Goal: Task Accomplishment & Management: Use online tool/utility

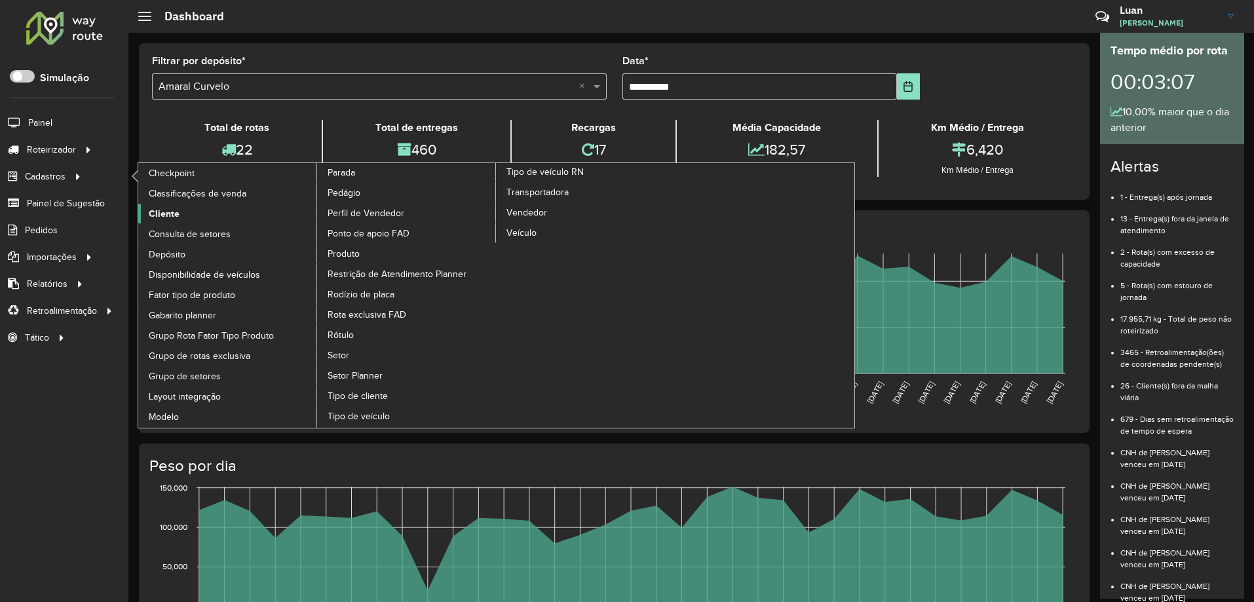
click at [152, 207] on span "Cliente" at bounding box center [164, 214] width 31 height 14
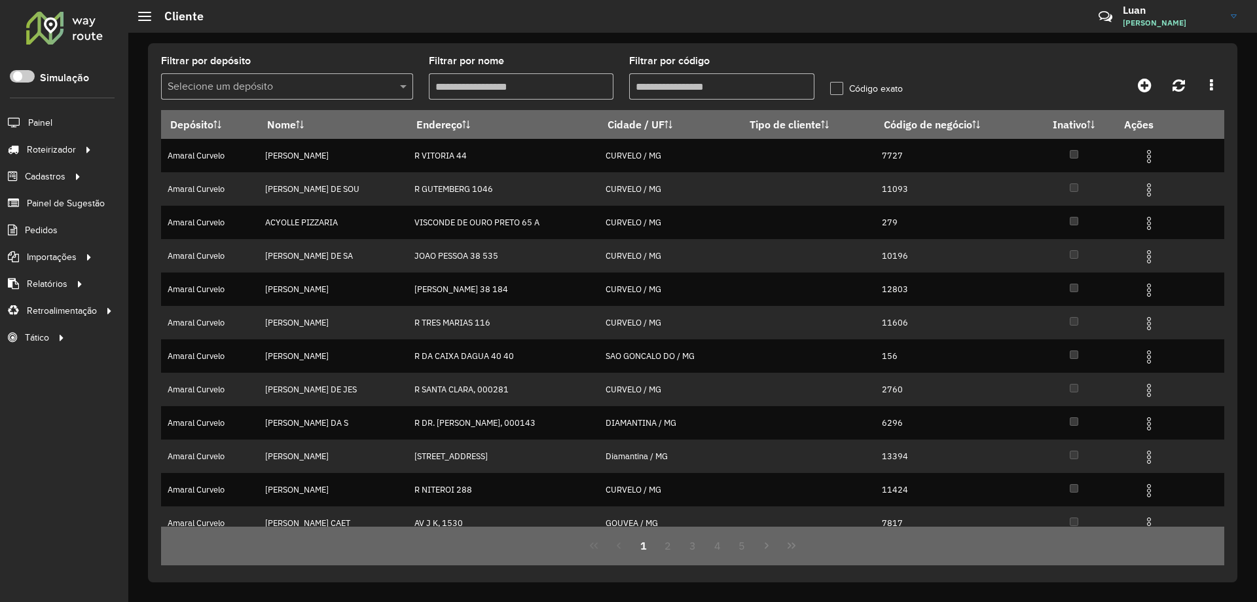
click at [286, 90] on input "text" at bounding box center [274, 87] width 213 height 16
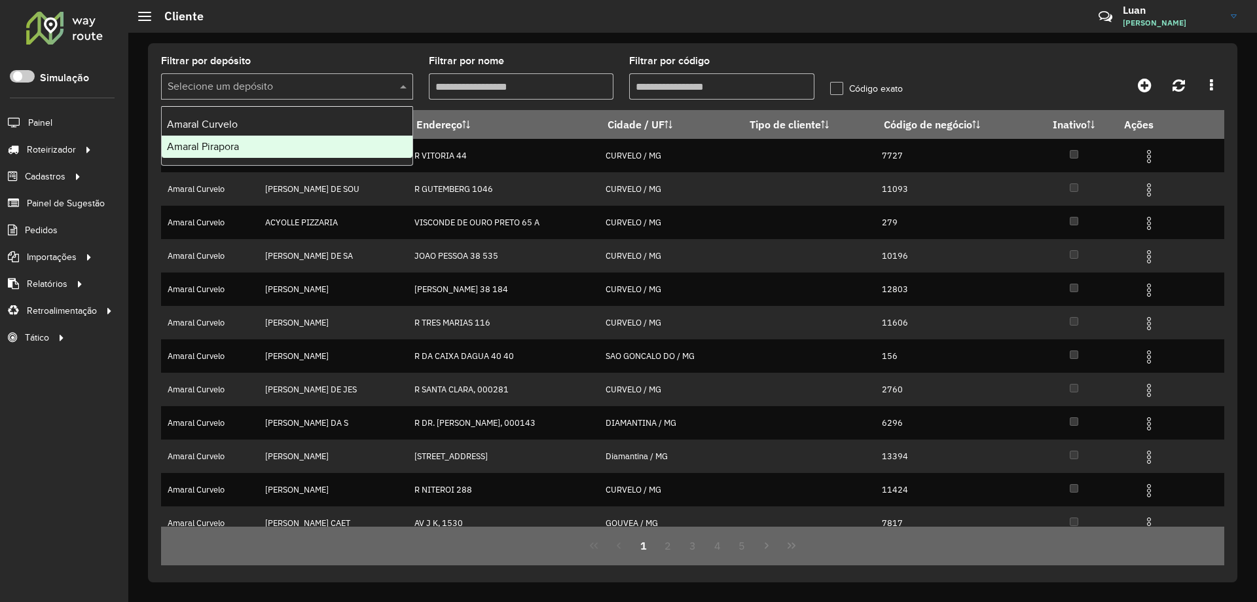
click at [214, 143] on span "Amaral Pirapora" at bounding box center [203, 146] width 72 height 11
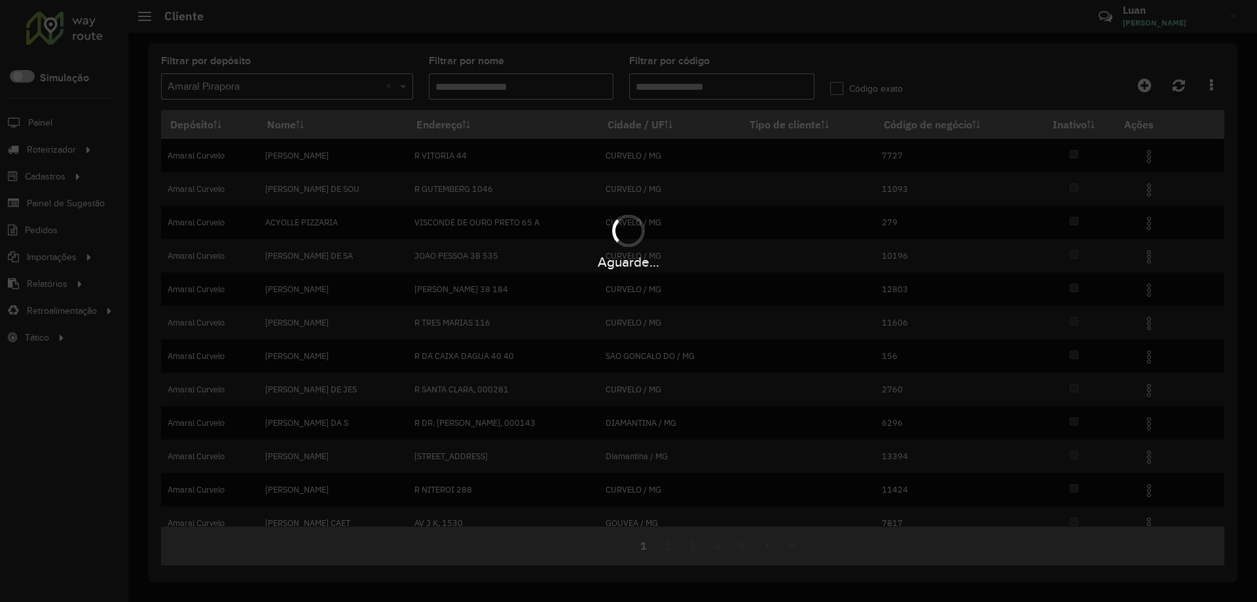
click at [703, 81] on div "Aguarde..." at bounding box center [628, 301] width 1257 height 602
click at [688, 84] on div "Aguarde..." at bounding box center [628, 301] width 1257 height 602
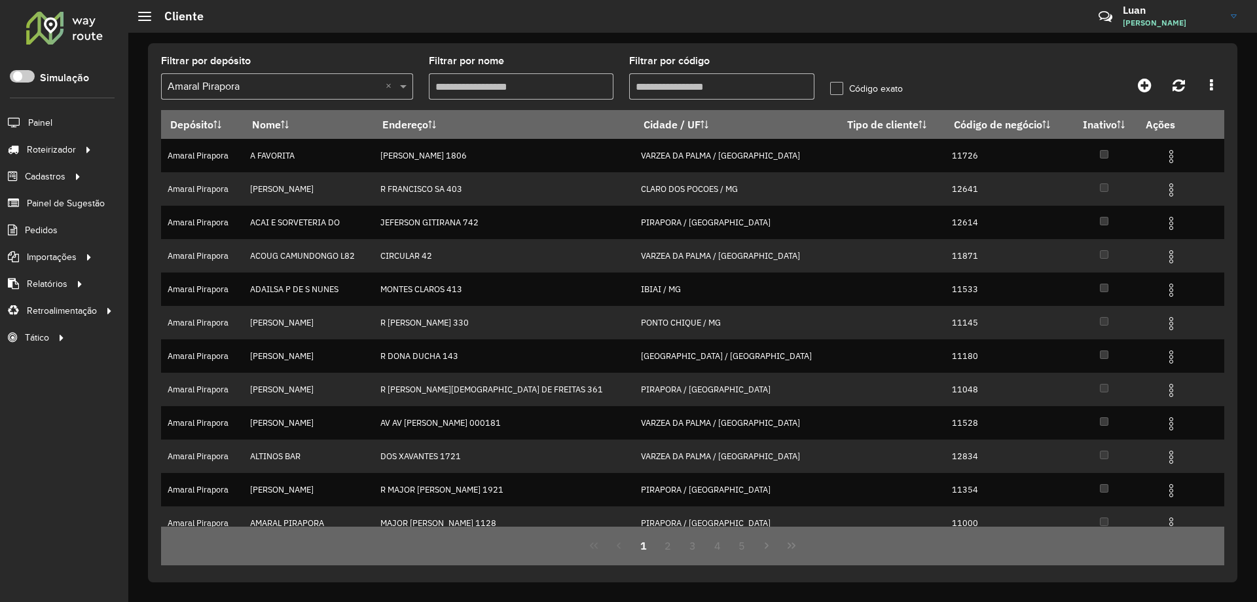
click at [688, 84] on input "Filtrar por código" at bounding box center [721, 86] width 185 height 26
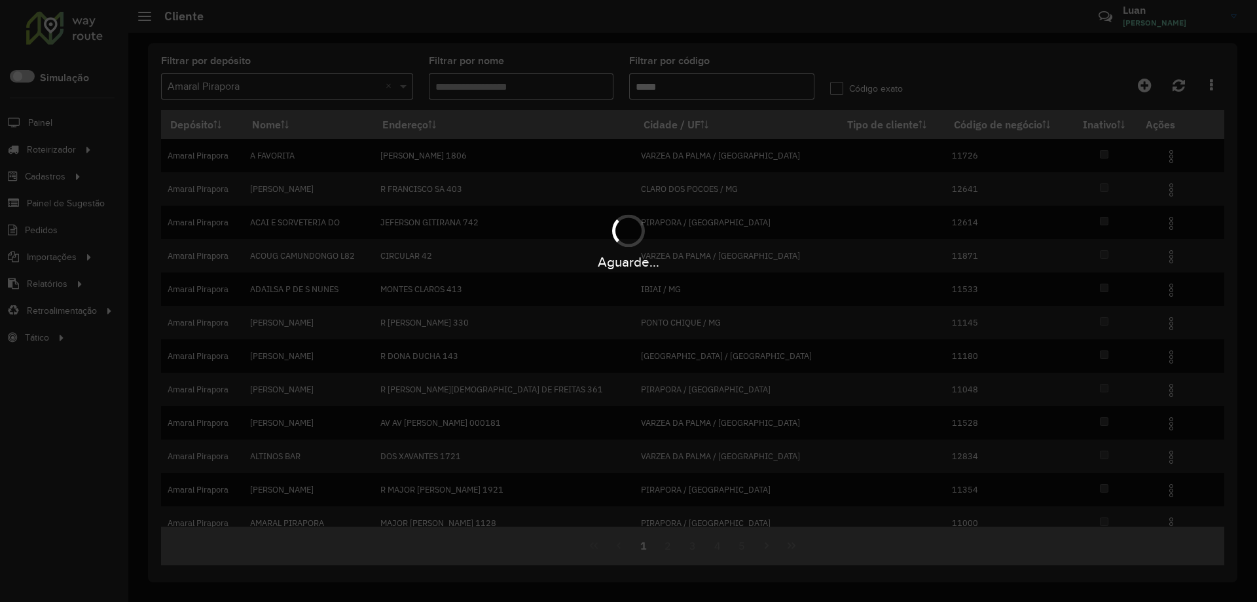
type input "*****"
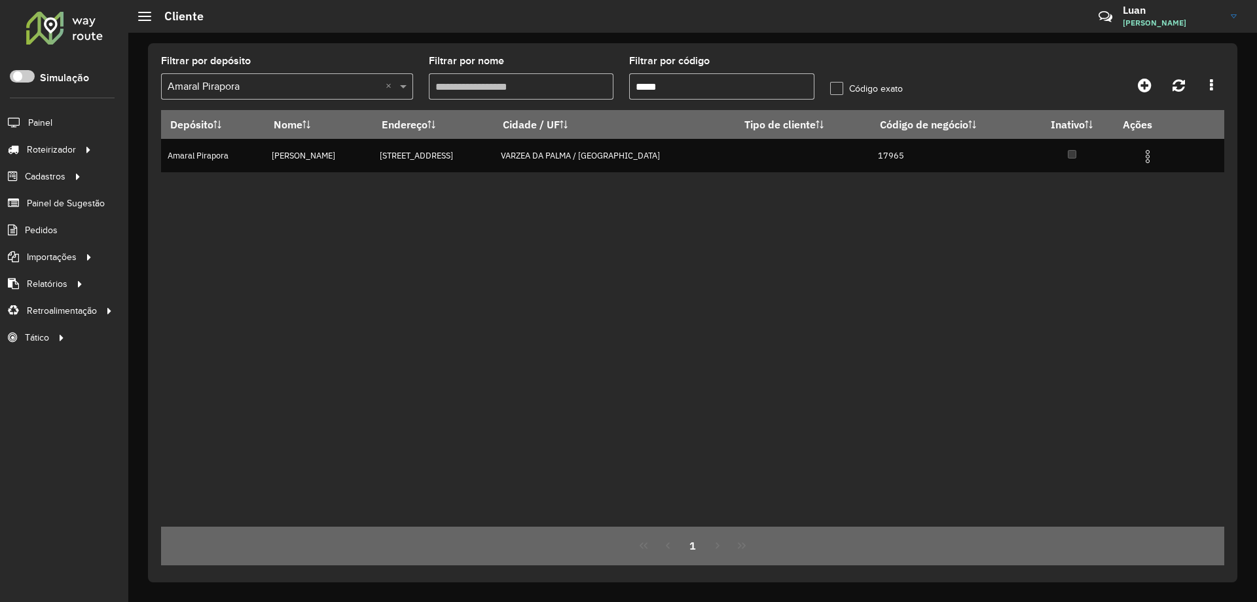
click at [315, 282] on div "Depósito Nome Endereço Cidade / UF Tipo de cliente Código de negócio Inativo Aç…" at bounding box center [693, 318] width 1064 height 417
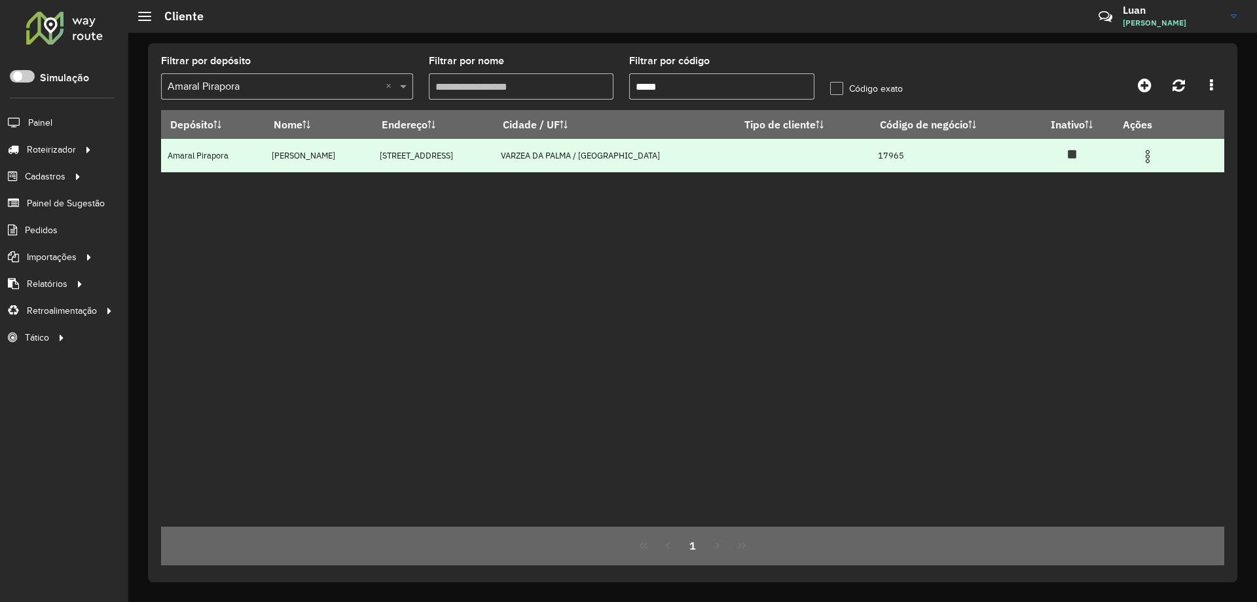
click at [1140, 154] on img at bounding box center [1148, 157] width 16 height 16
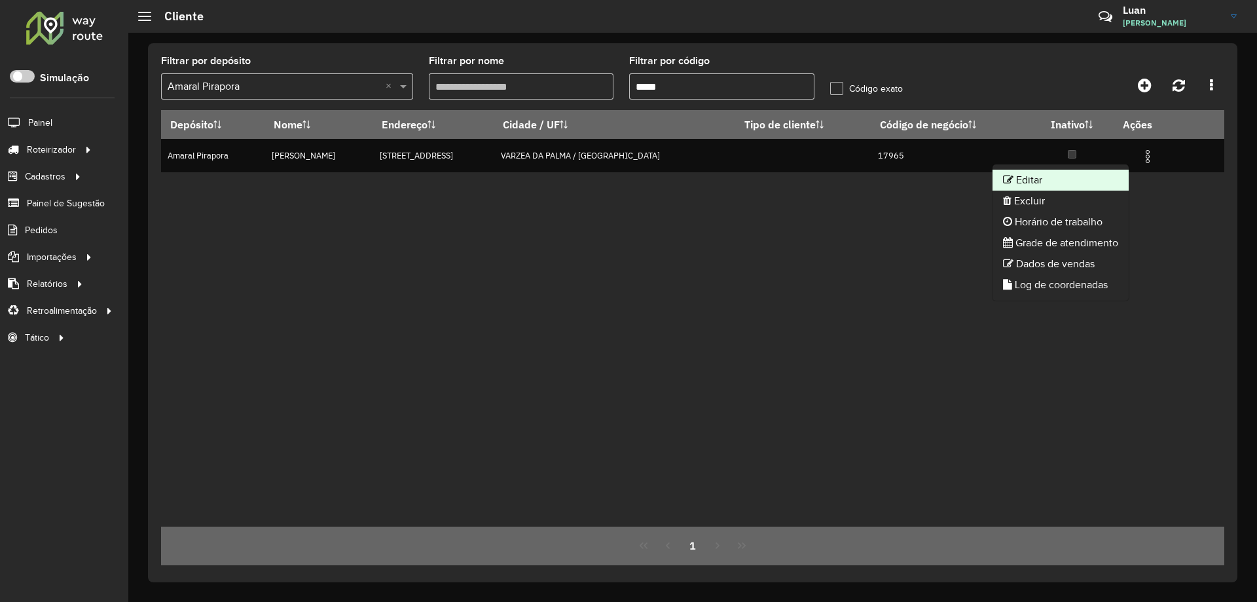
click at [1022, 189] on li "Editar" at bounding box center [1061, 180] width 136 height 21
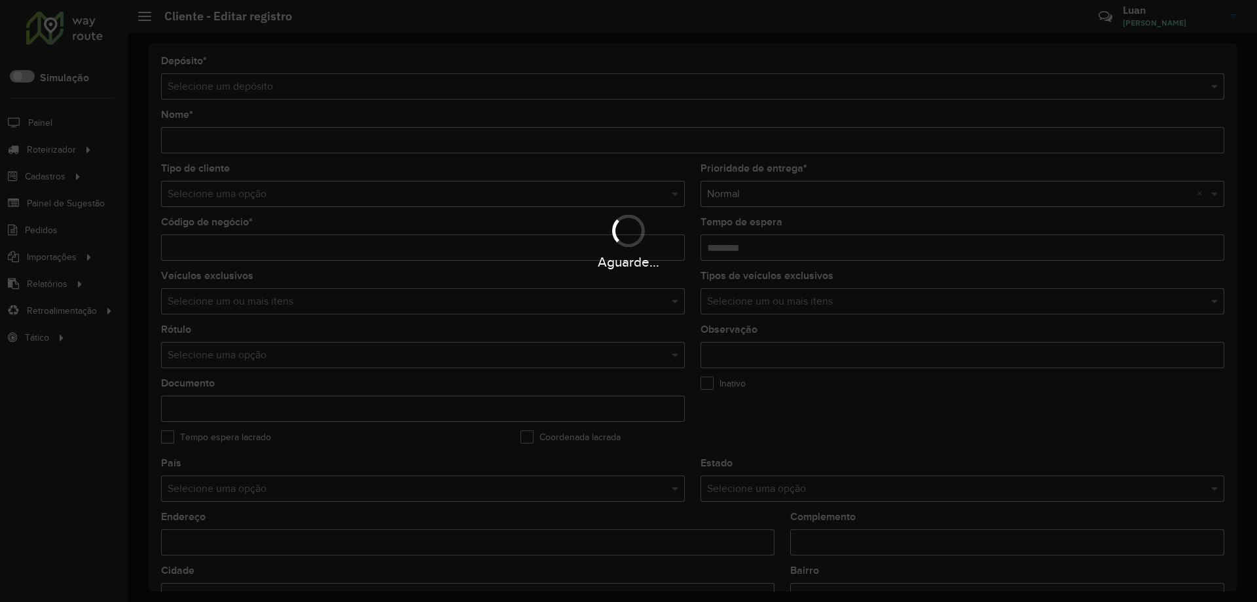
type input "**********"
type input "*****"
type input "********"
type input "**********"
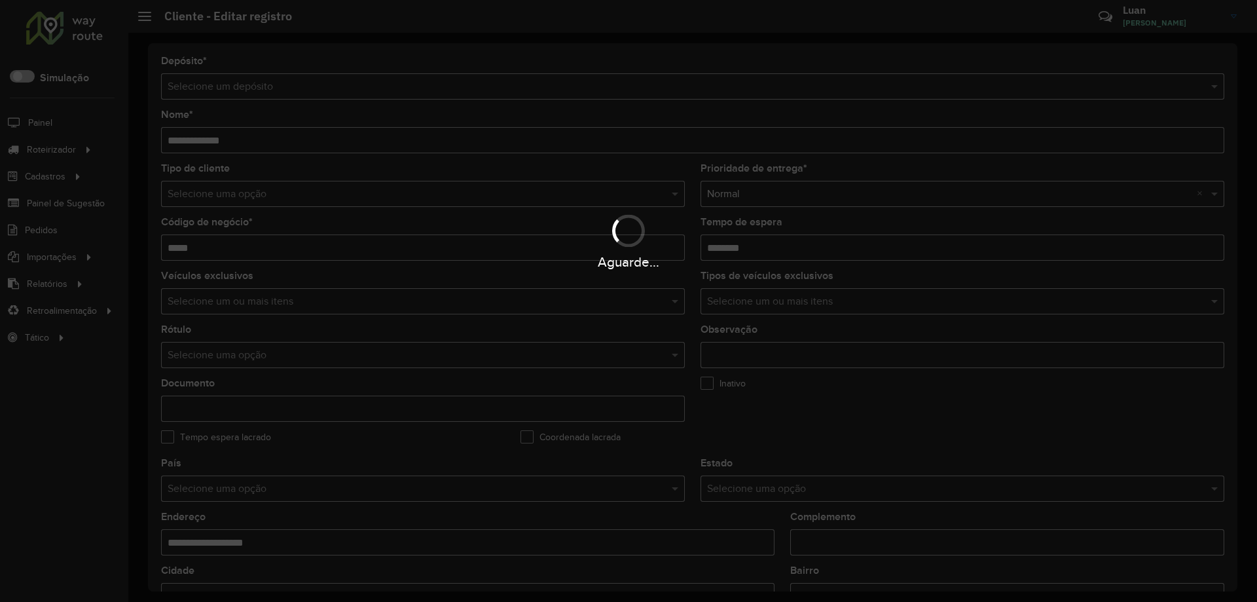
type input "******"
type input "**********"
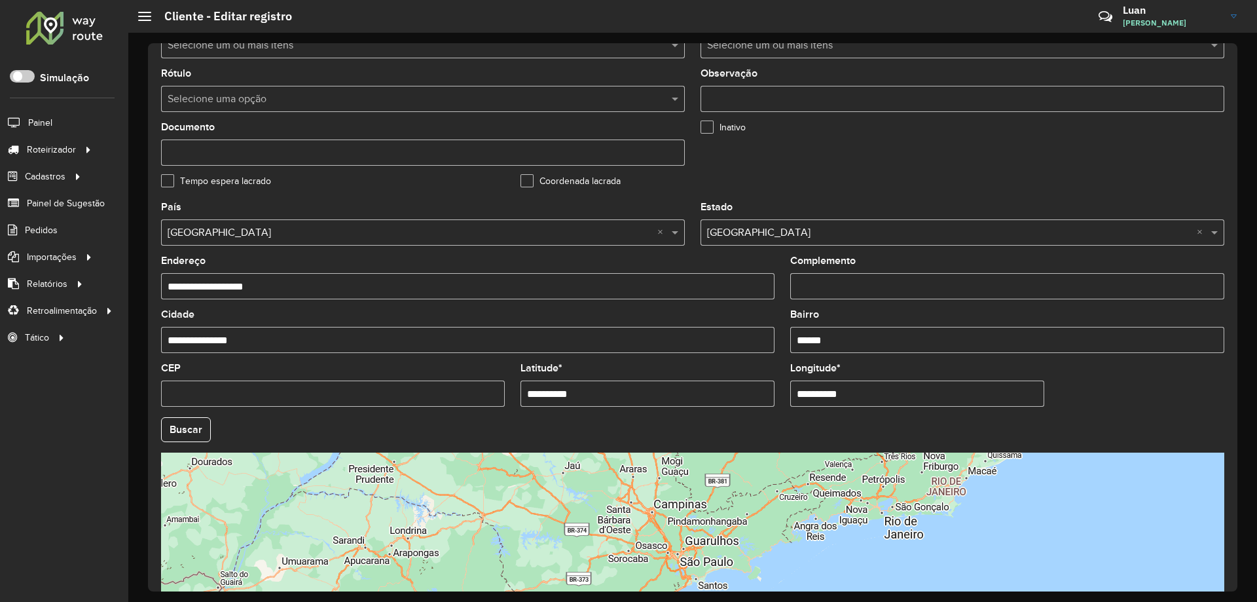
scroll to position [262, 0]
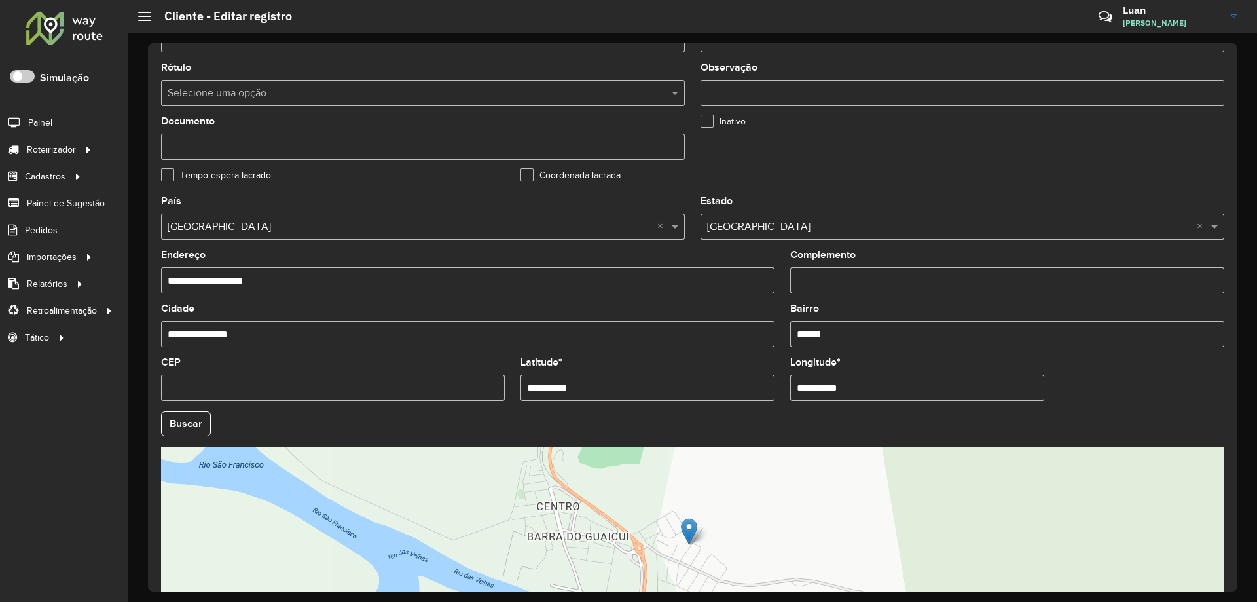
drag, startPoint x: 635, startPoint y: 389, endPoint x: 381, endPoint y: 388, distance: 254.1
click at [381, 388] on formly-group "**********" at bounding box center [692, 419] width 1079 height 447
paste input "**********"
drag, startPoint x: 695, startPoint y: 386, endPoint x: 581, endPoint y: 397, distance: 114.4
click at [581, 397] on input "**********" at bounding box center [648, 388] width 254 height 26
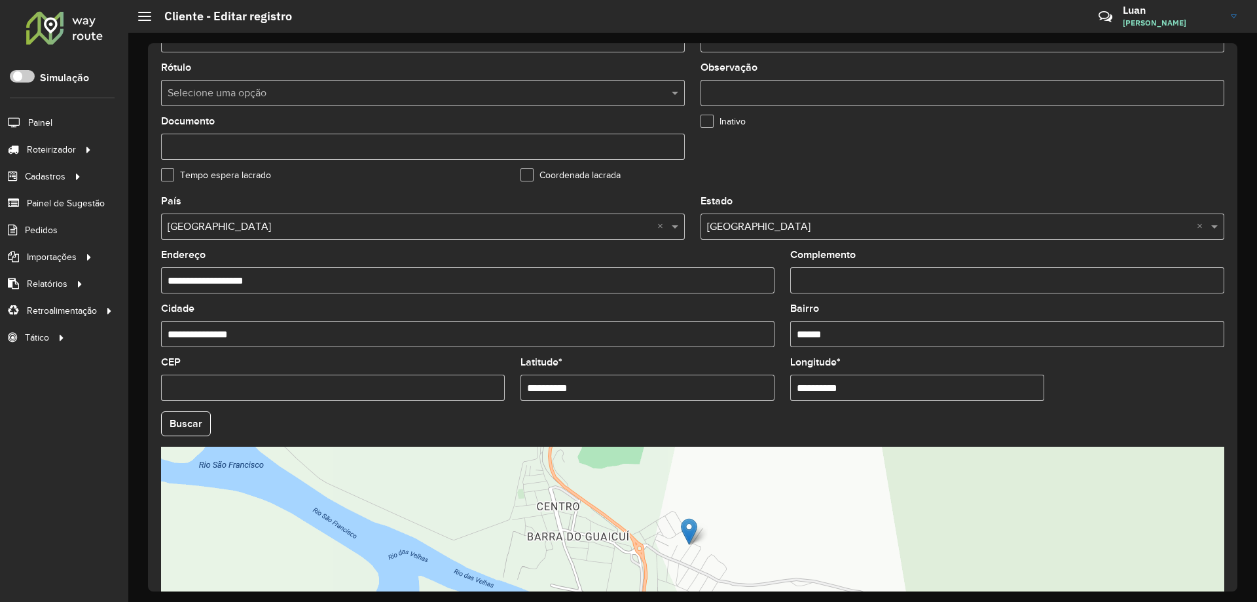
type input "**********"
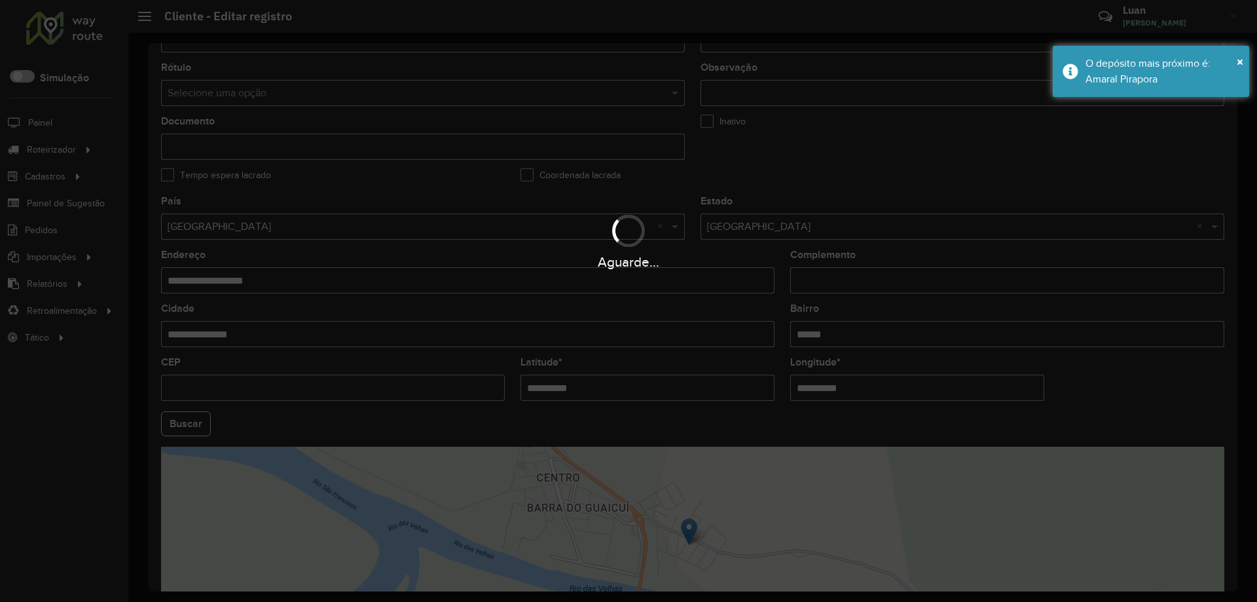
paste input "text"
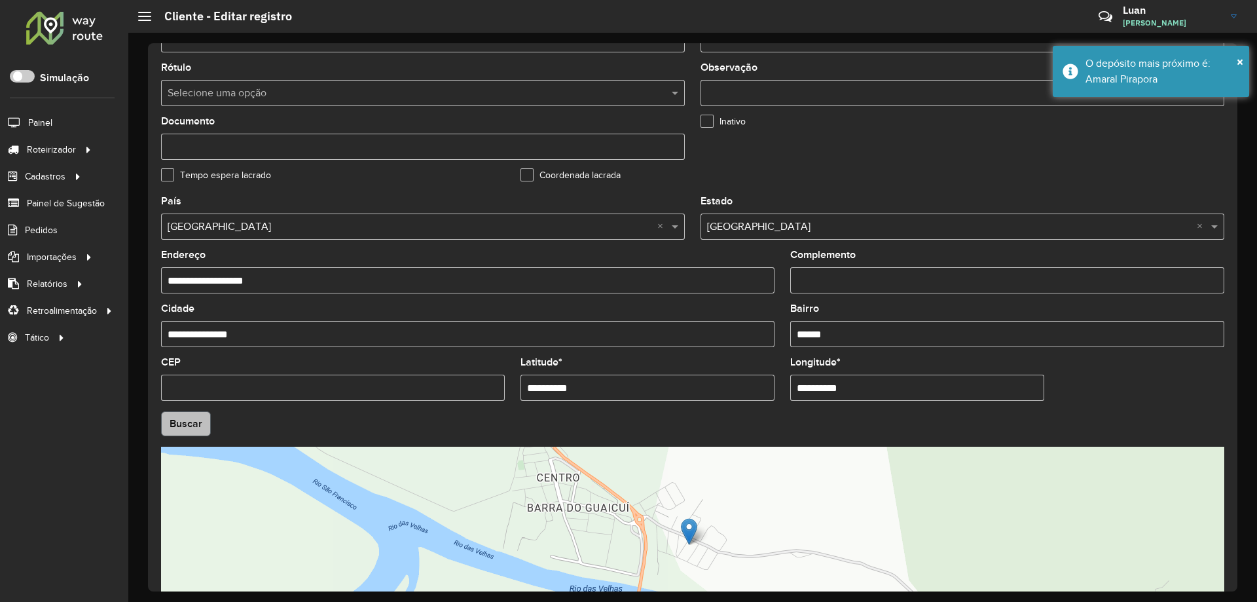
type input "**********"
click at [200, 426] on hb-app "Aguarde... Pop-up bloqueado! Seu navegador bloqueou automáticamente a abertura …" at bounding box center [628, 301] width 1257 height 602
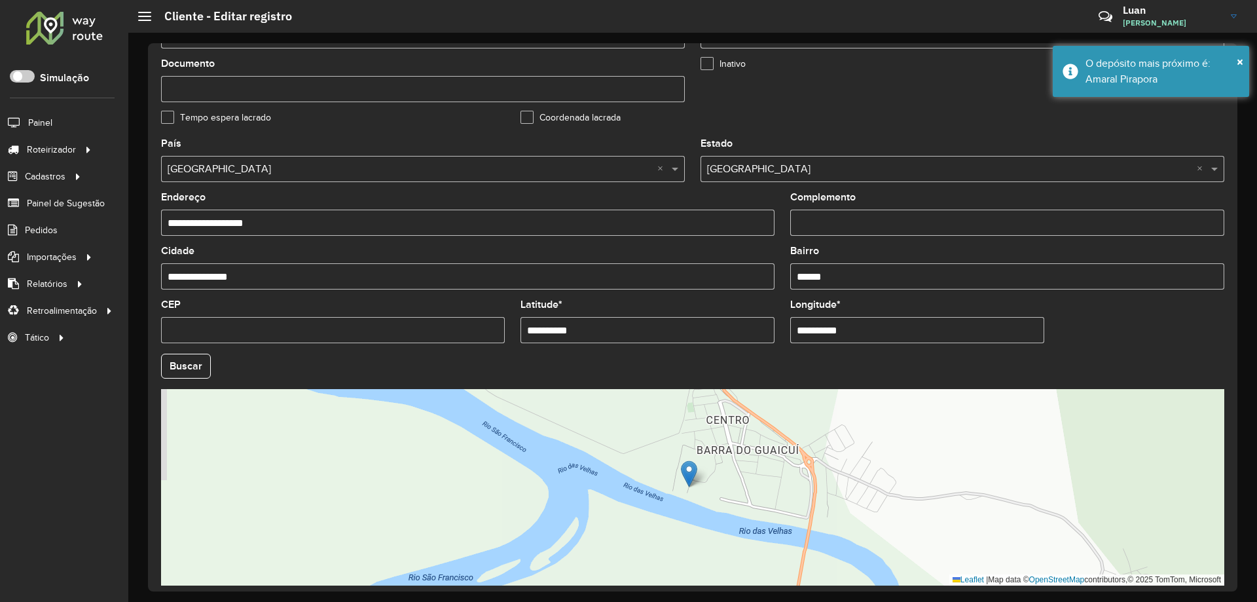
scroll to position [373, 0]
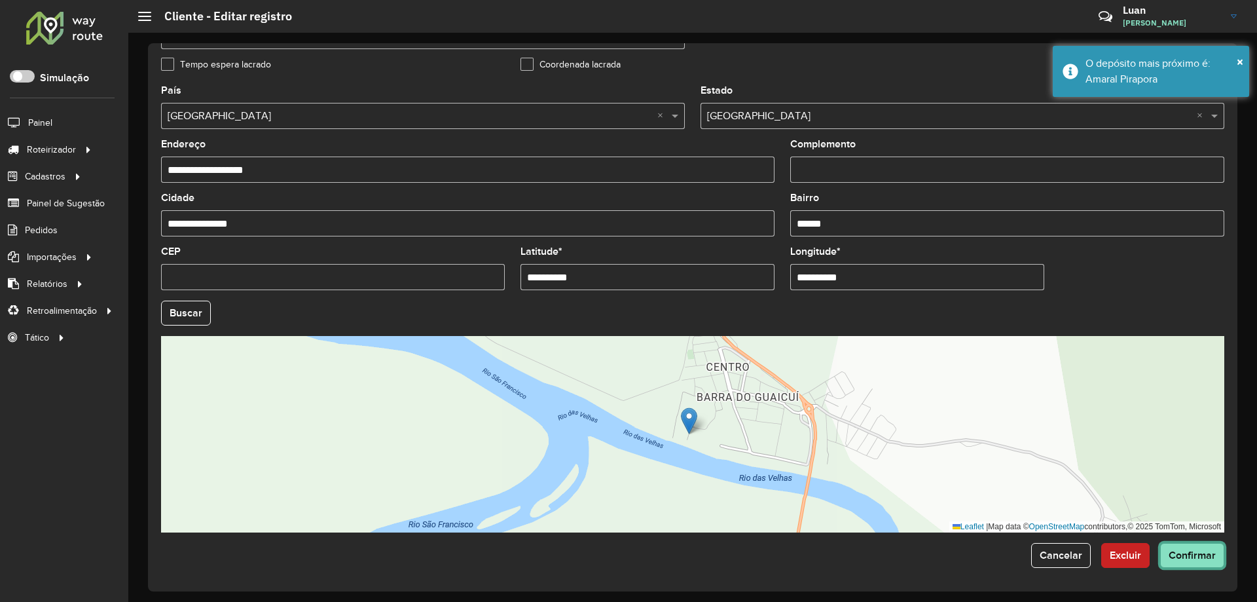
click at [1201, 550] on span "Confirmar" at bounding box center [1192, 554] width 47 height 11
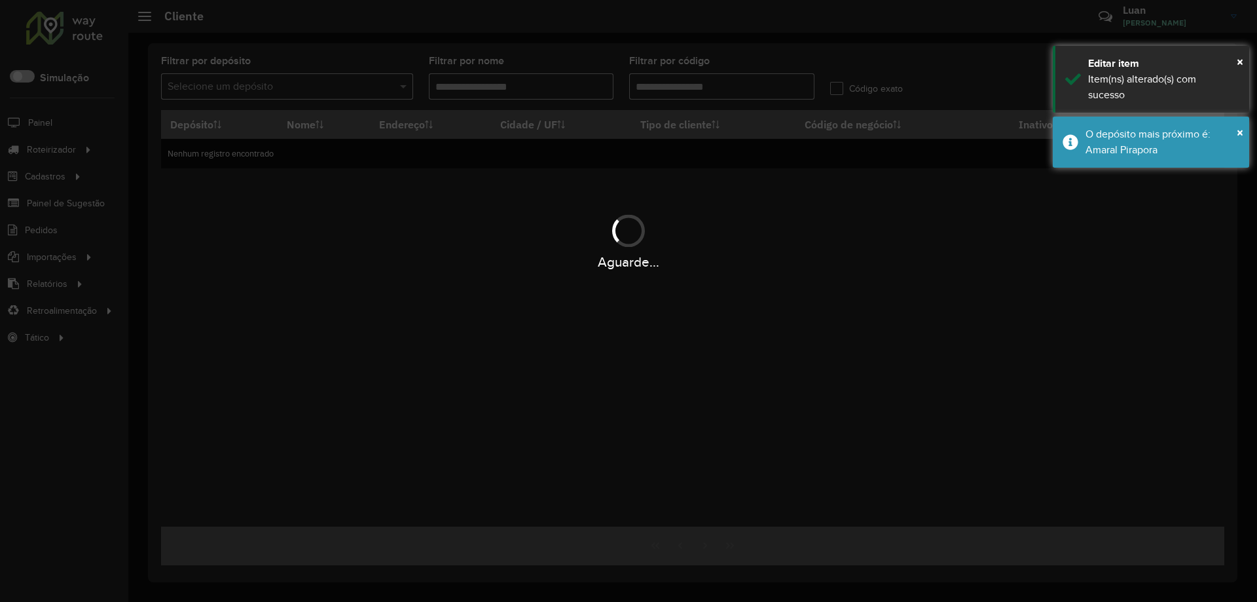
type input "*****"
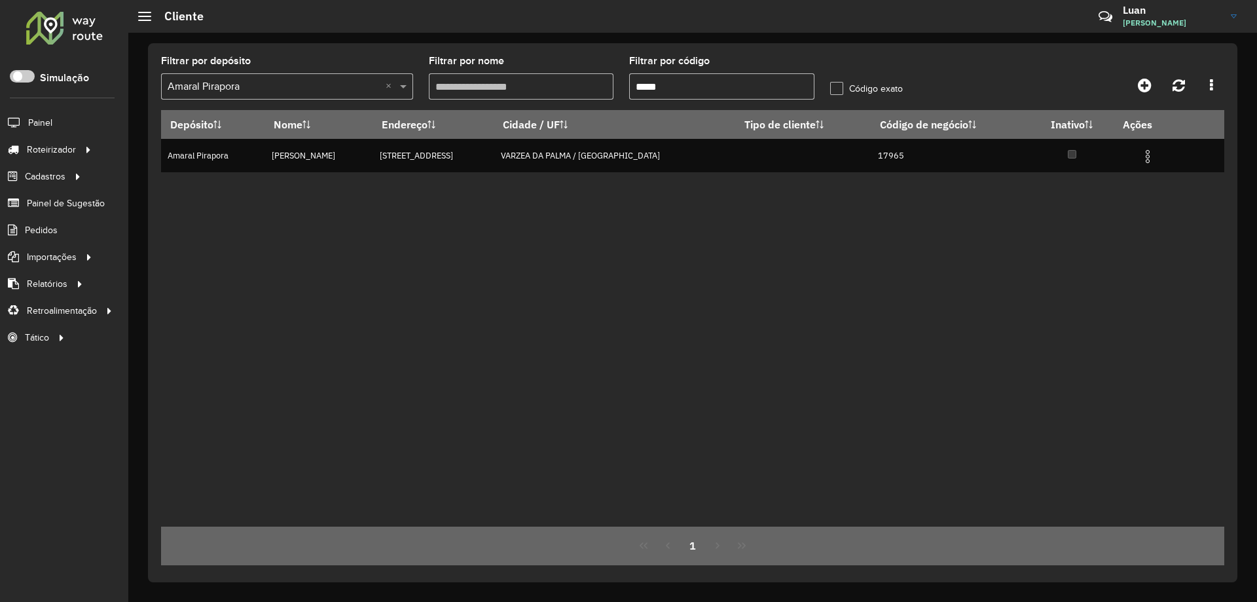
click at [65, 33] on div at bounding box center [64, 27] width 79 height 34
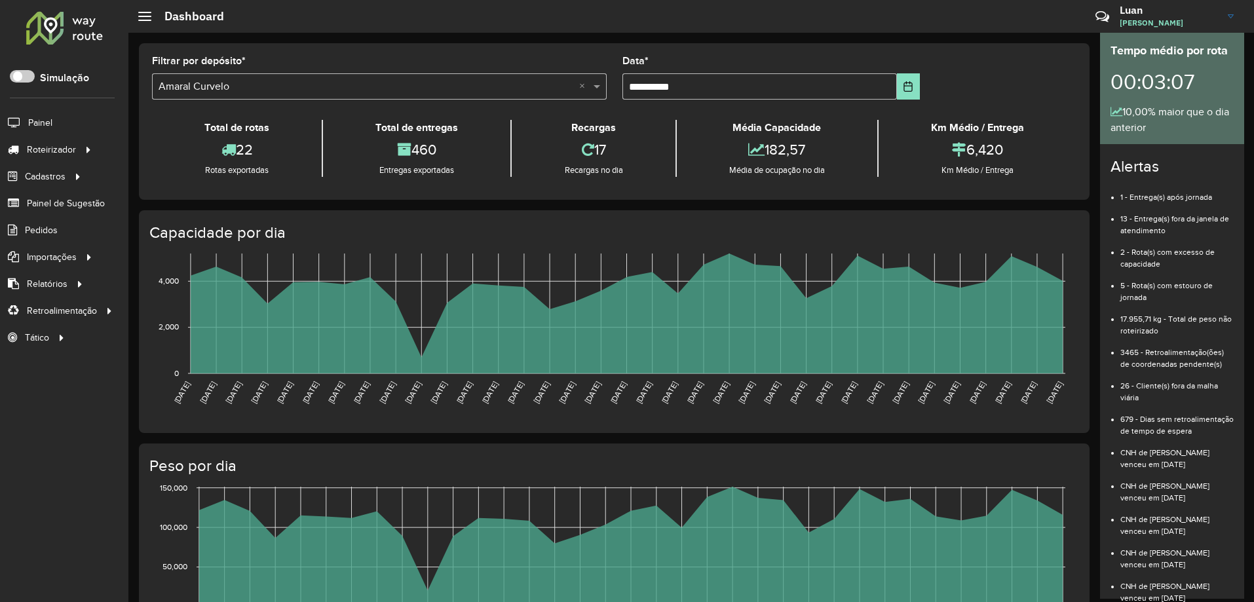
click at [332, 85] on input "text" at bounding box center [365, 87] width 415 height 16
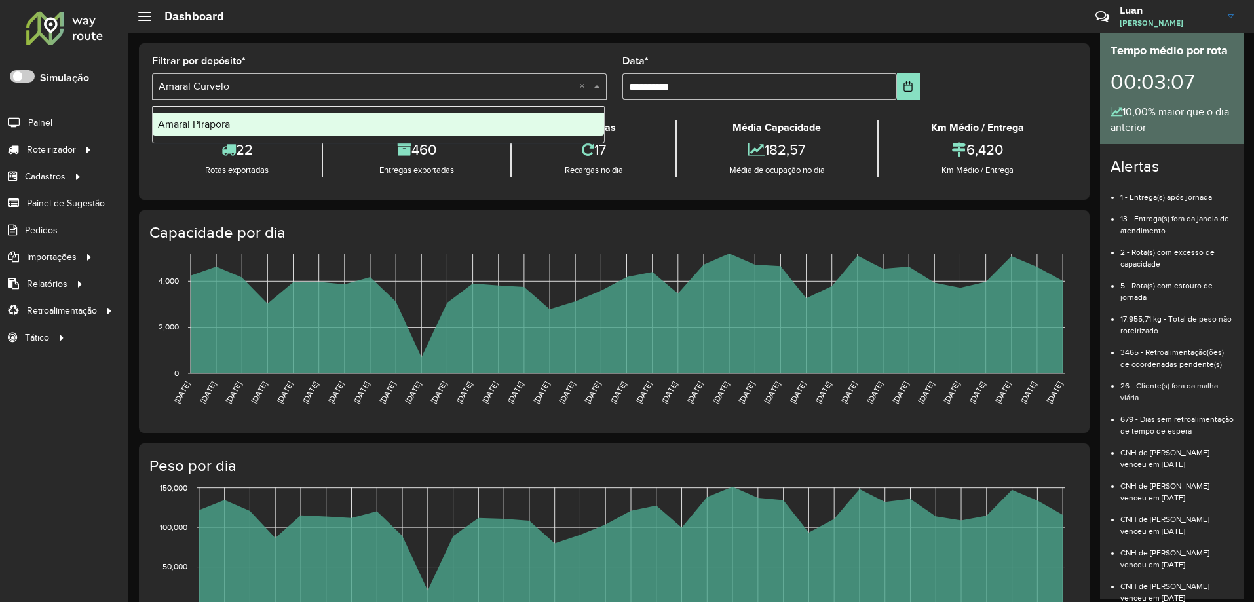
click at [245, 124] on div "Amaral Pirapora" at bounding box center [378, 124] width 451 height 22
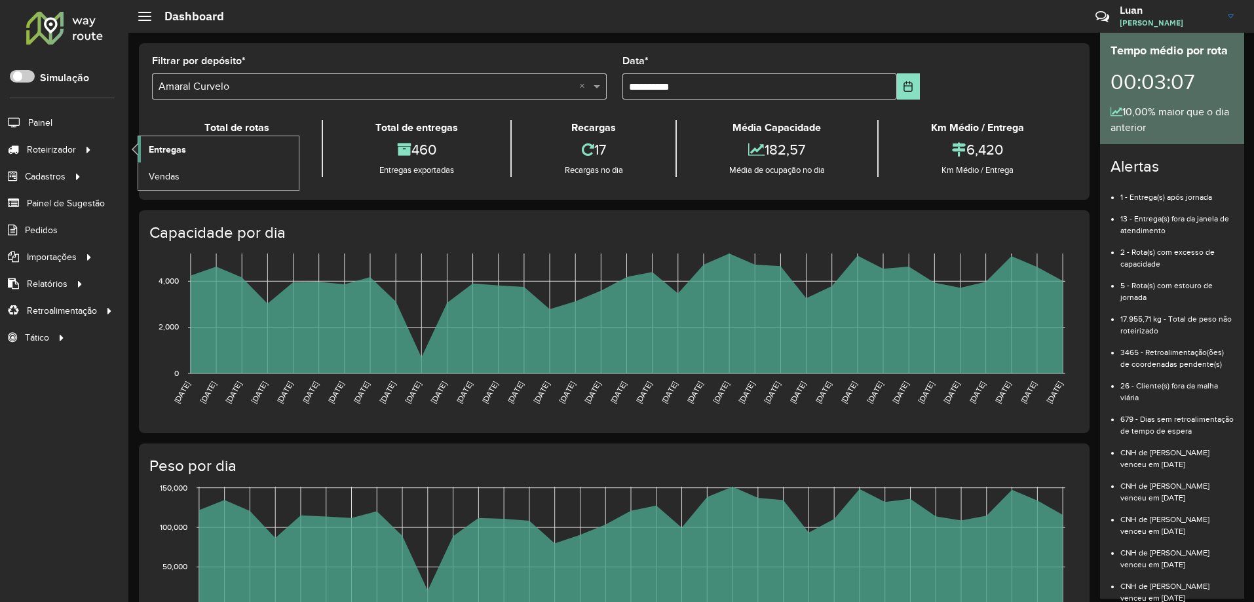
click at [191, 153] on link "Entregas" at bounding box center [218, 149] width 160 height 26
click at [203, 150] on link "Entregas" at bounding box center [218, 149] width 160 height 26
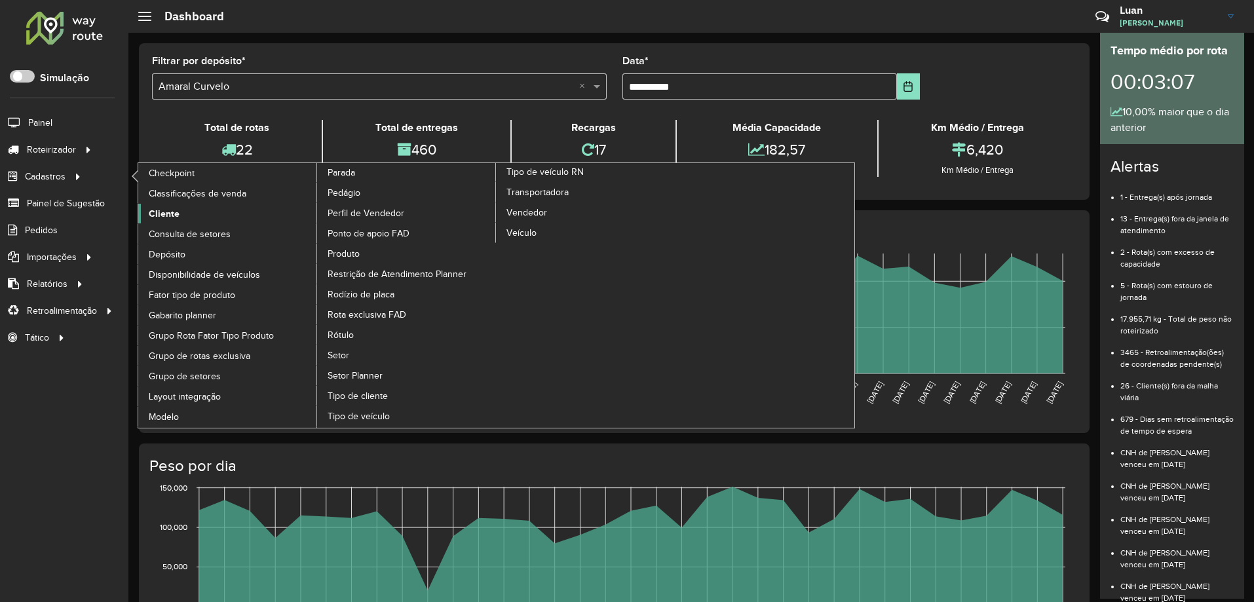
click at [166, 214] on span "Cliente" at bounding box center [164, 214] width 31 height 14
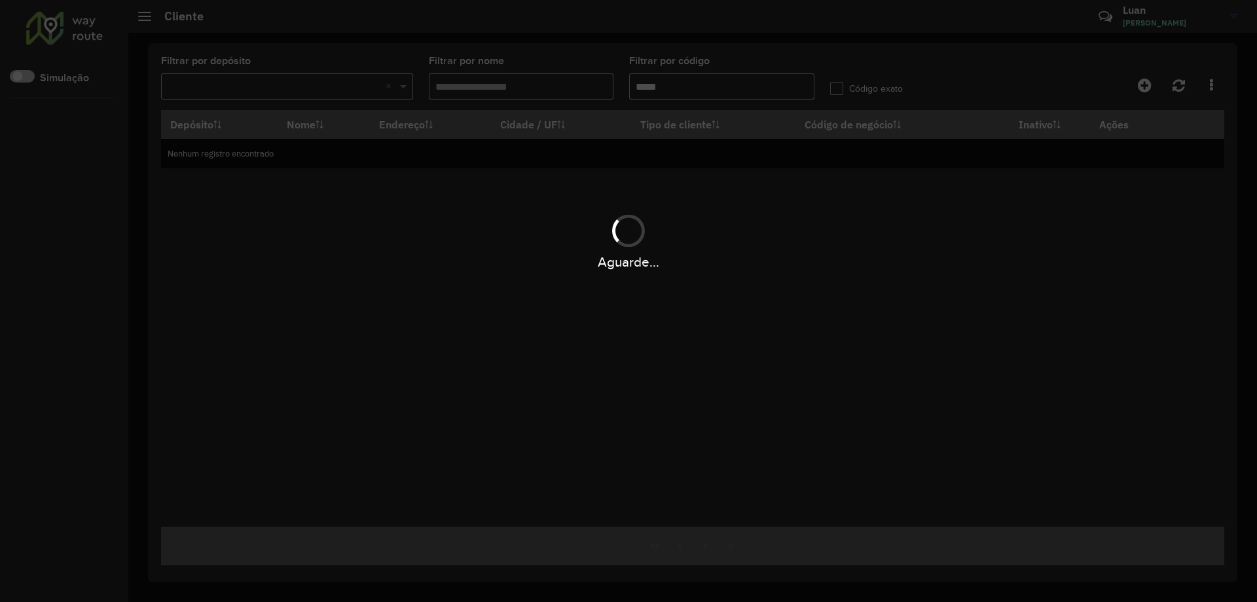
click at [694, 87] on div "Aguarde..." at bounding box center [628, 301] width 1257 height 602
click at [694, 87] on hb-app "Aguarde... Pop-up bloqueado! Seu navegador bloqueou automáticamente a abertura …" at bounding box center [628, 301] width 1257 height 602
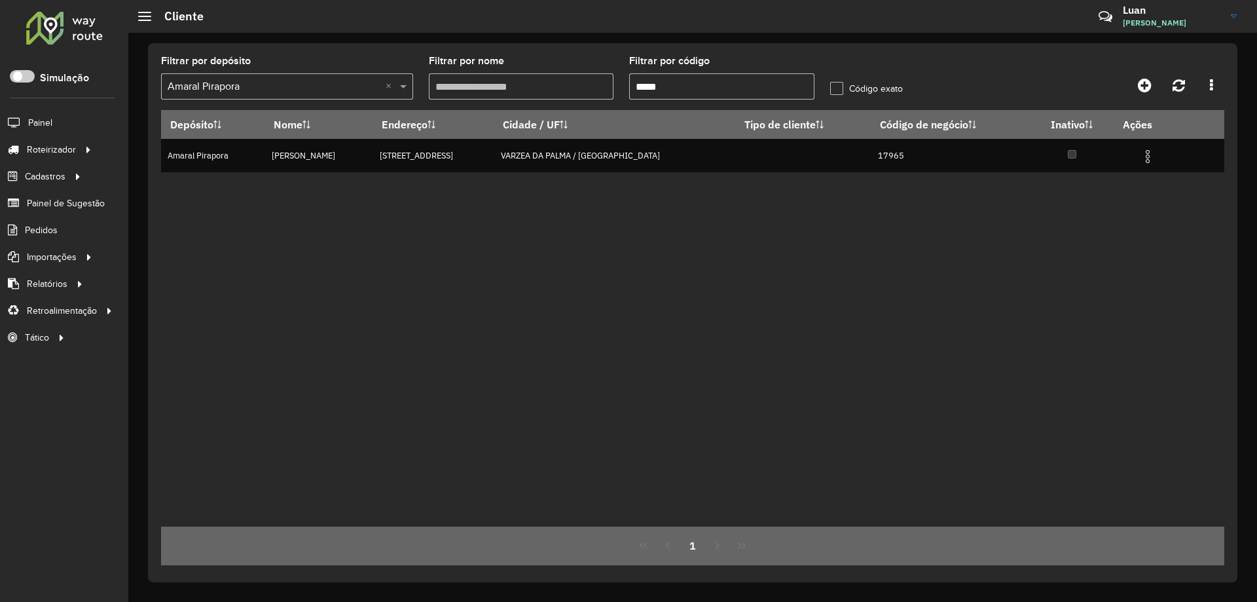
click at [694, 87] on input "*****" at bounding box center [721, 86] width 185 height 26
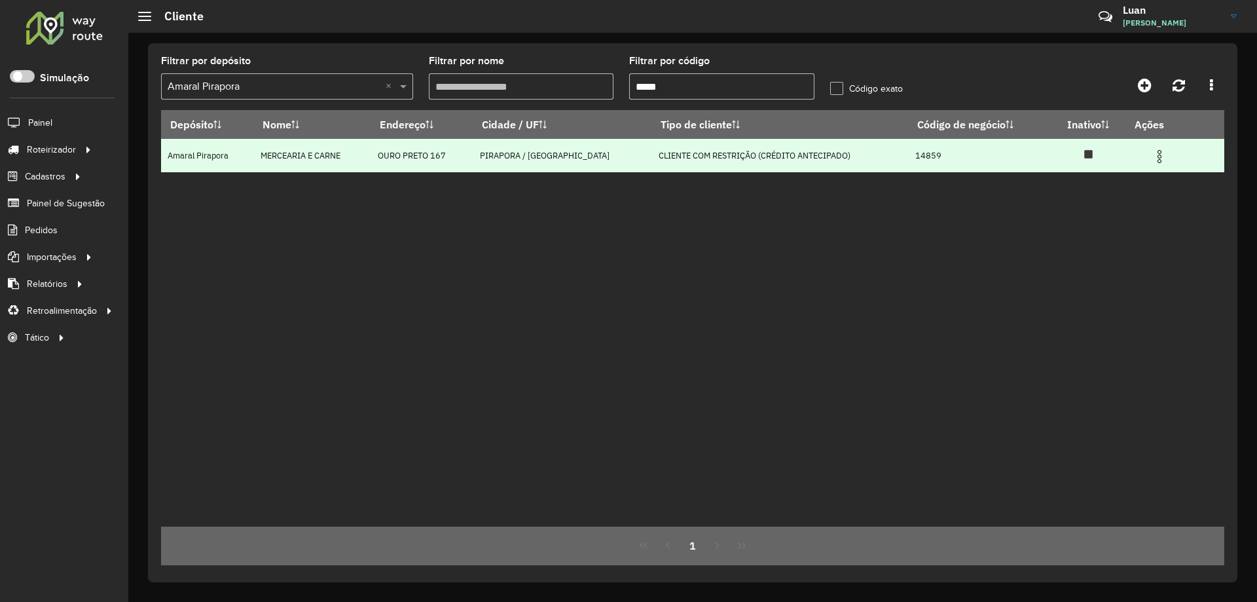
type input "*****"
click at [1155, 151] on img at bounding box center [1160, 157] width 16 height 16
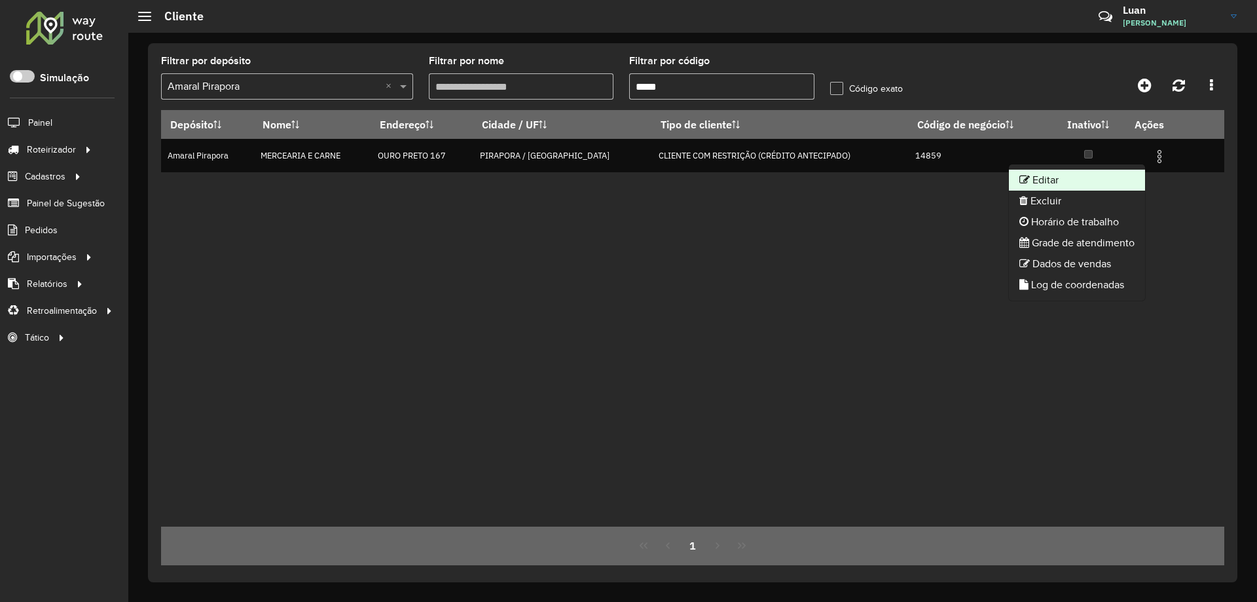
click at [1028, 180] on li "Editar" at bounding box center [1077, 180] width 136 height 21
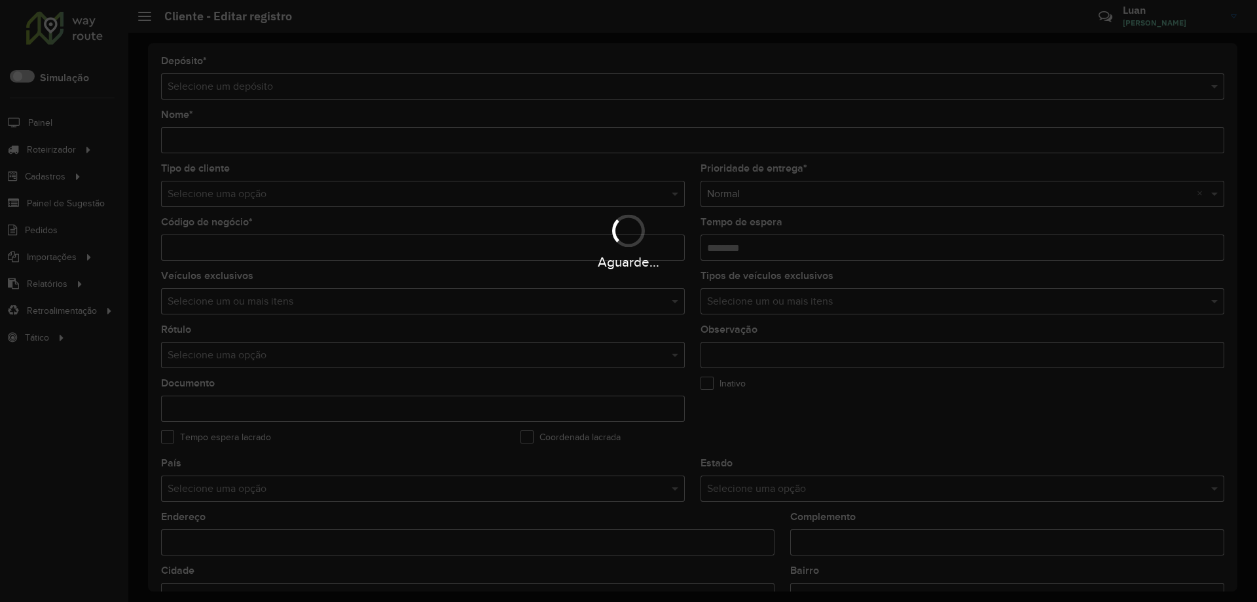
type input "**********"
type input "*****"
type input "********"
type input "**********"
type input "********"
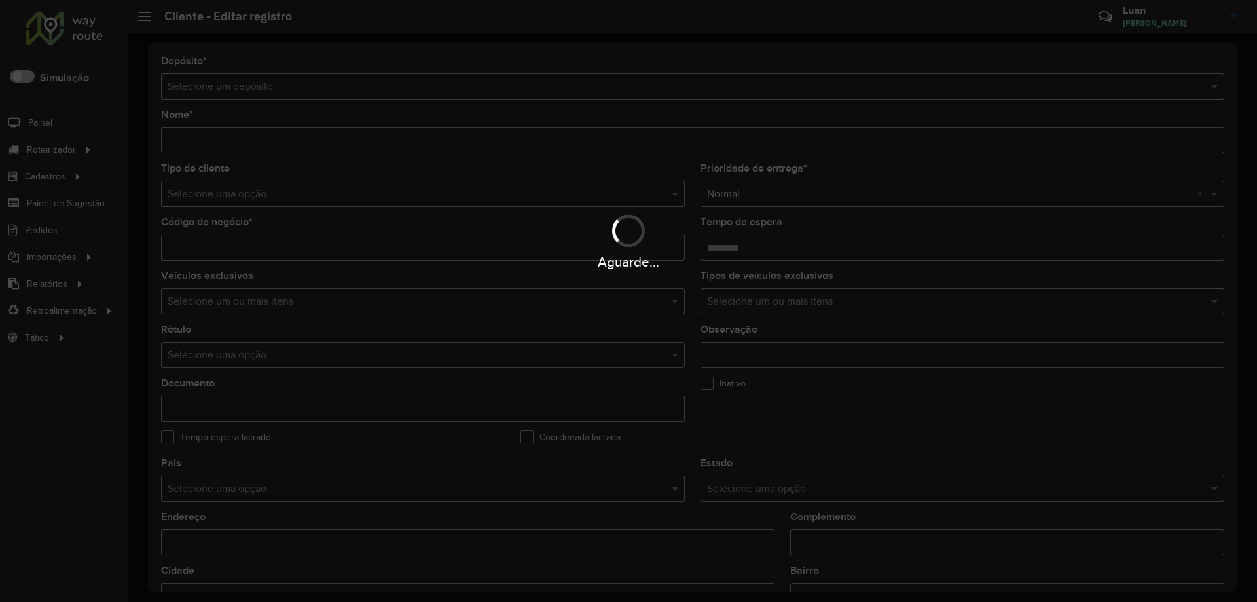
type input "**********"
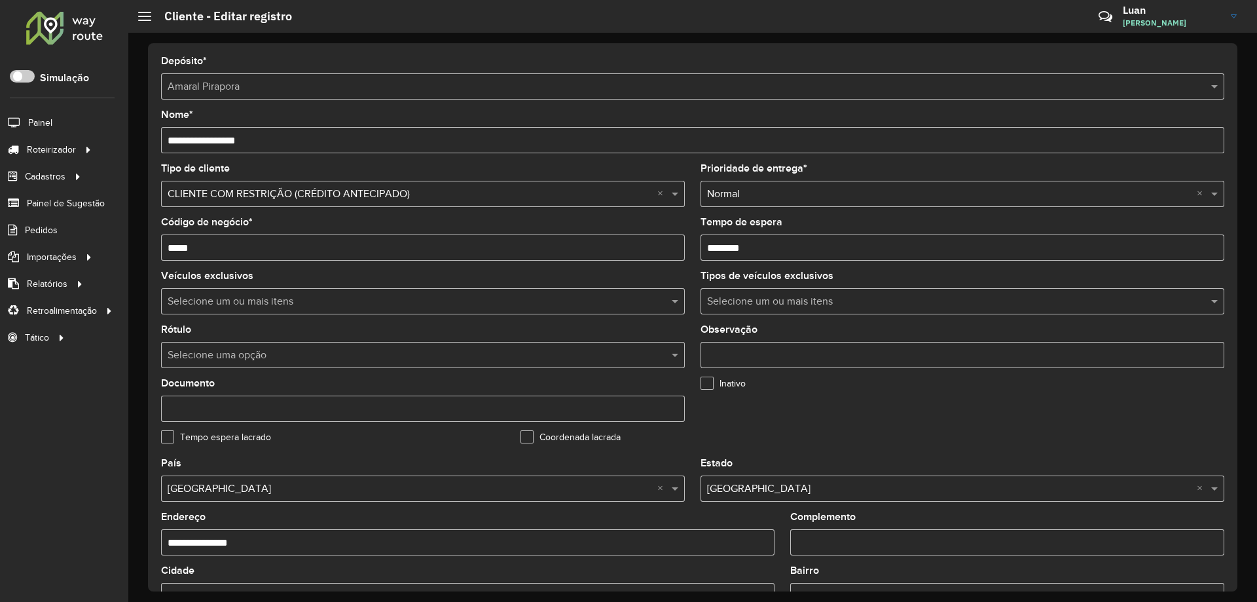
click at [600, 204] on div "Selecione uma opção × CLIENTE COM RESTRIÇÃO (CRÉDITO ANTECIPADO) ×" at bounding box center [423, 194] width 524 height 26
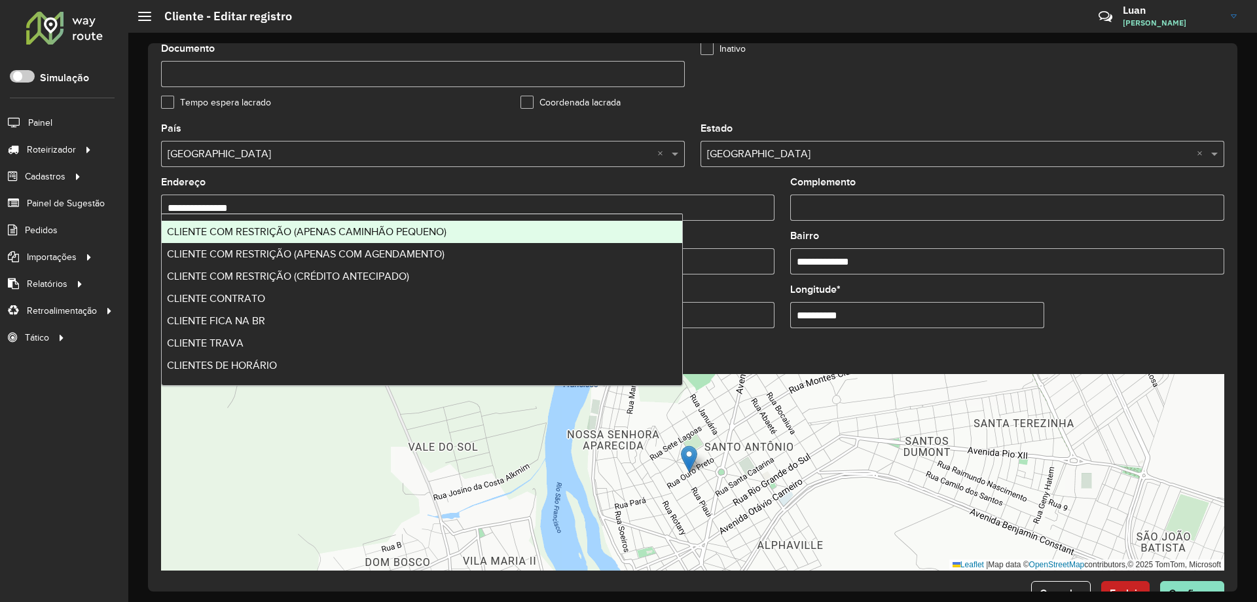
scroll to position [373, 0]
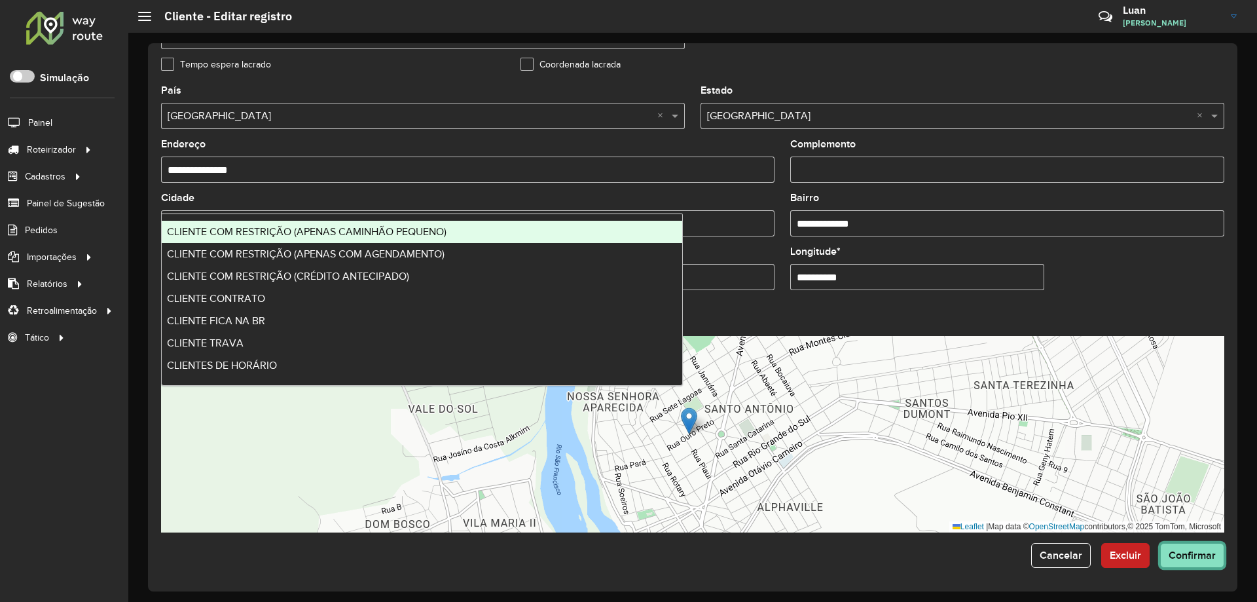
click at [1183, 553] on span "Confirmar" at bounding box center [1192, 554] width 47 height 11
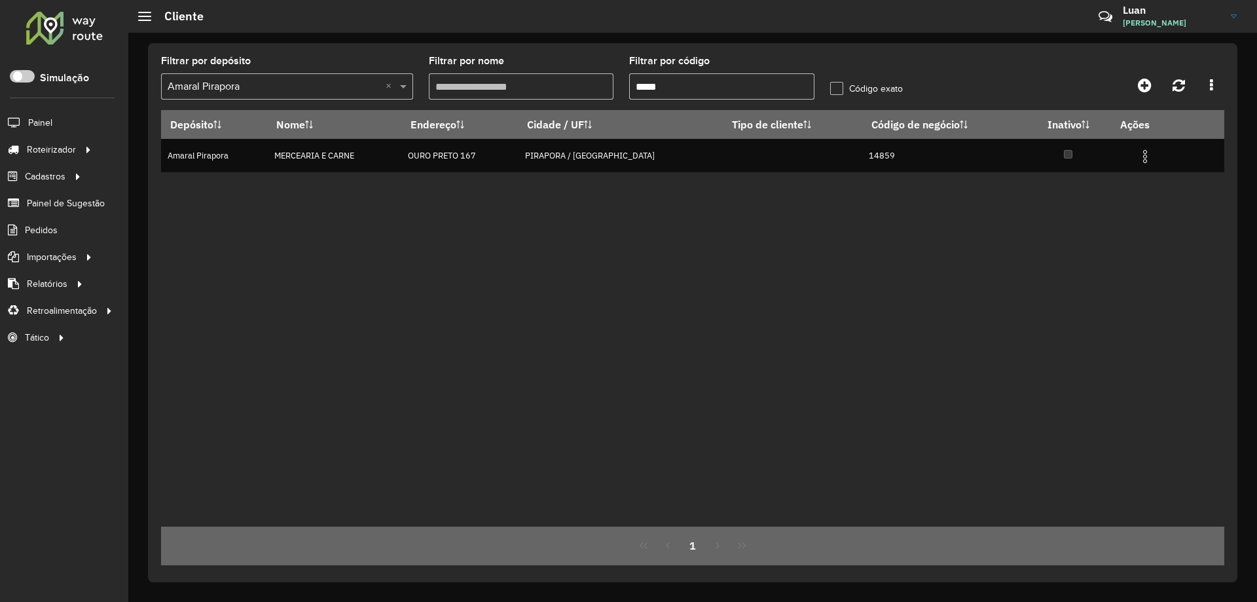
click at [696, 86] on input "*****" at bounding box center [721, 86] width 185 height 26
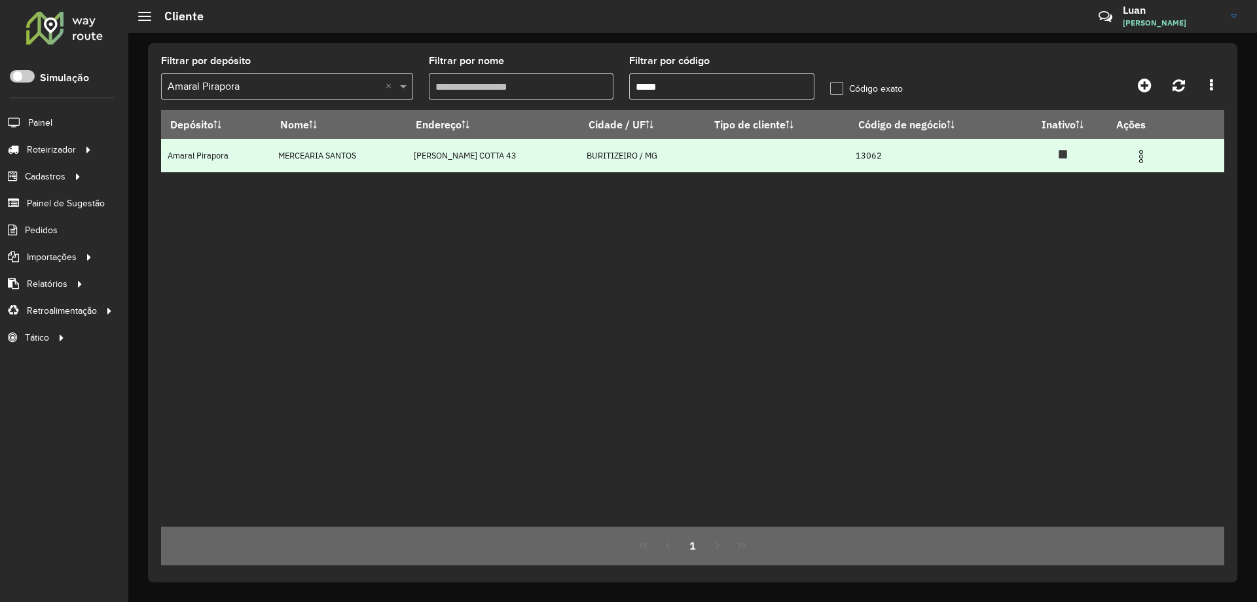
type input "*****"
click at [1149, 152] on img at bounding box center [1142, 157] width 16 height 16
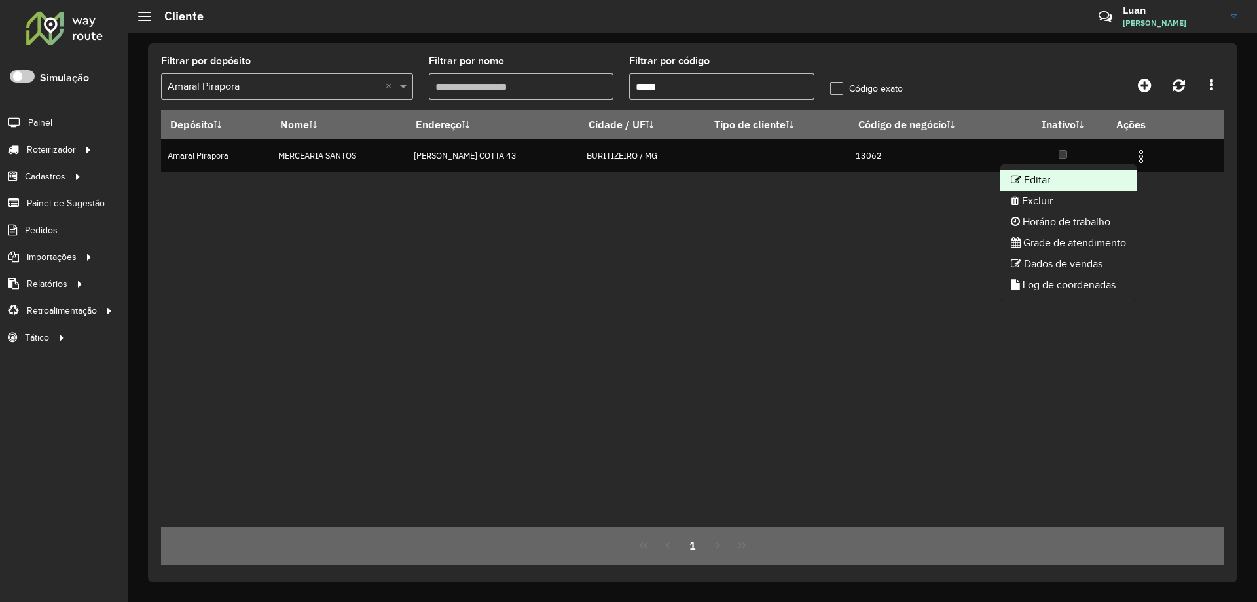
click at [1038, 177] on li "Editar" at bounding box center [1069, 180] width 136 height 21
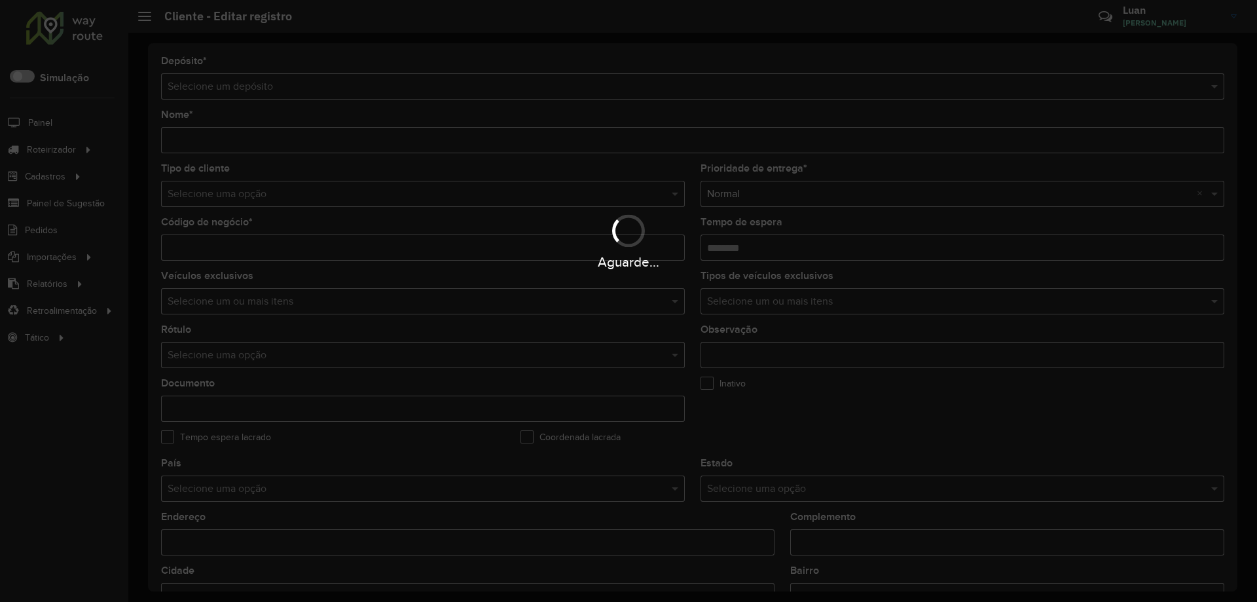
type input "**********"
type input "*****"
type input "********"
type input "**********"
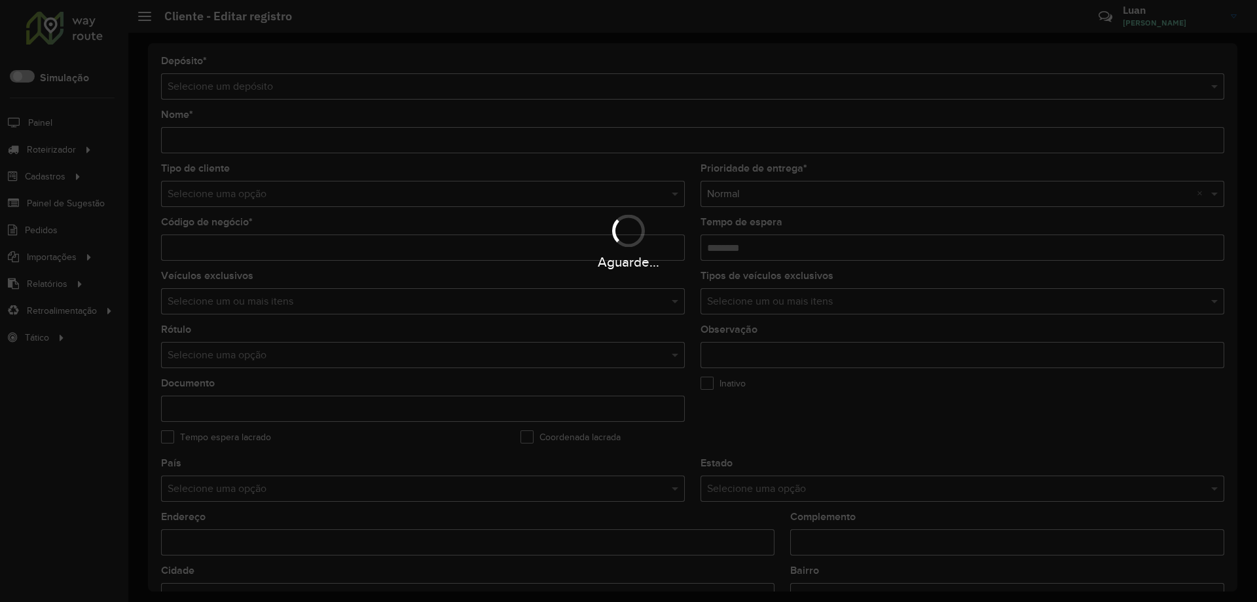
type input "******"
type input "**********"
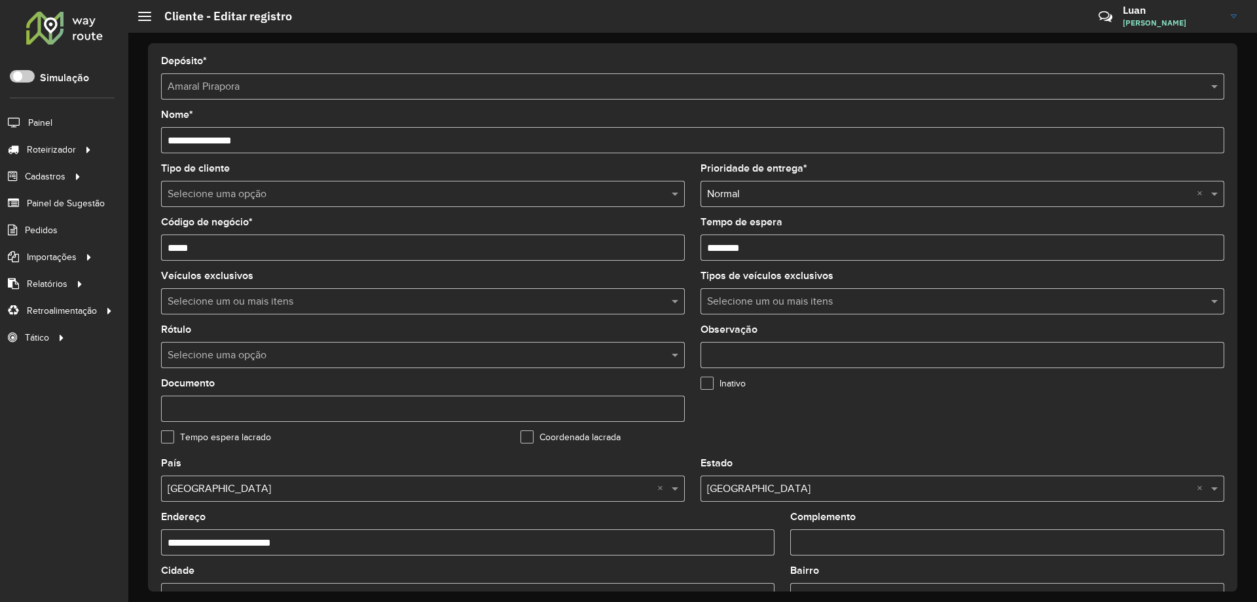
click at [395, 195] on input "text" at bounding box center [410, 195] width 485 height 16
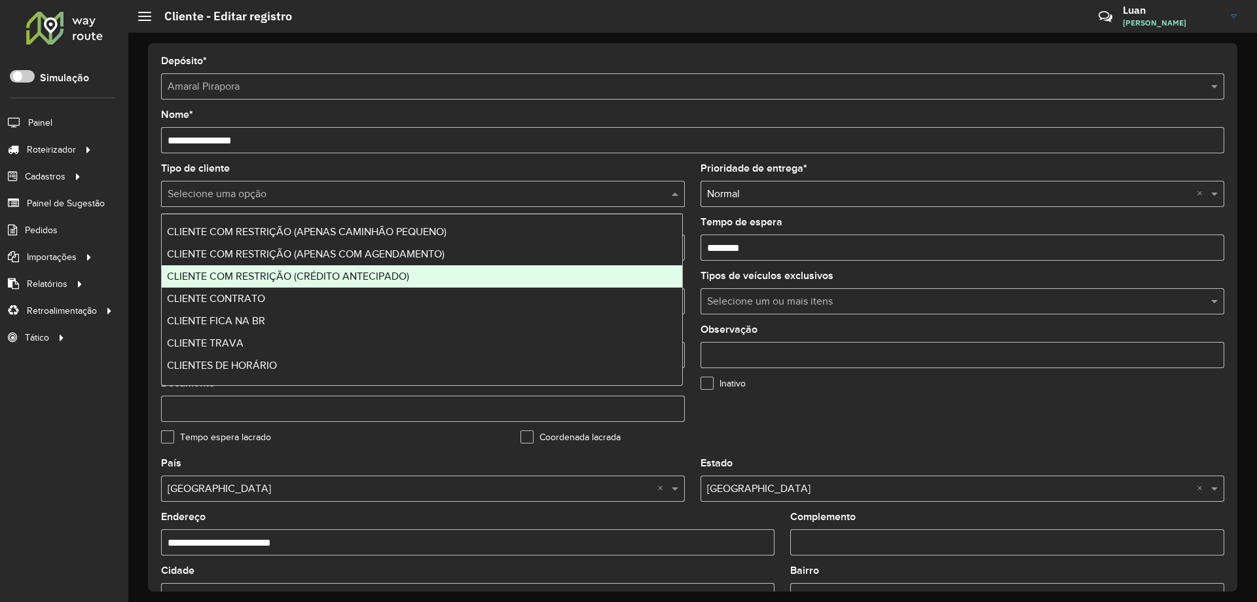
click at [348, 282] on div "CLIENTE COM RESTRIÇÃO (CRÉDITO ANTECIPADO)" at bounding box center [422, 276] width 521 height 22
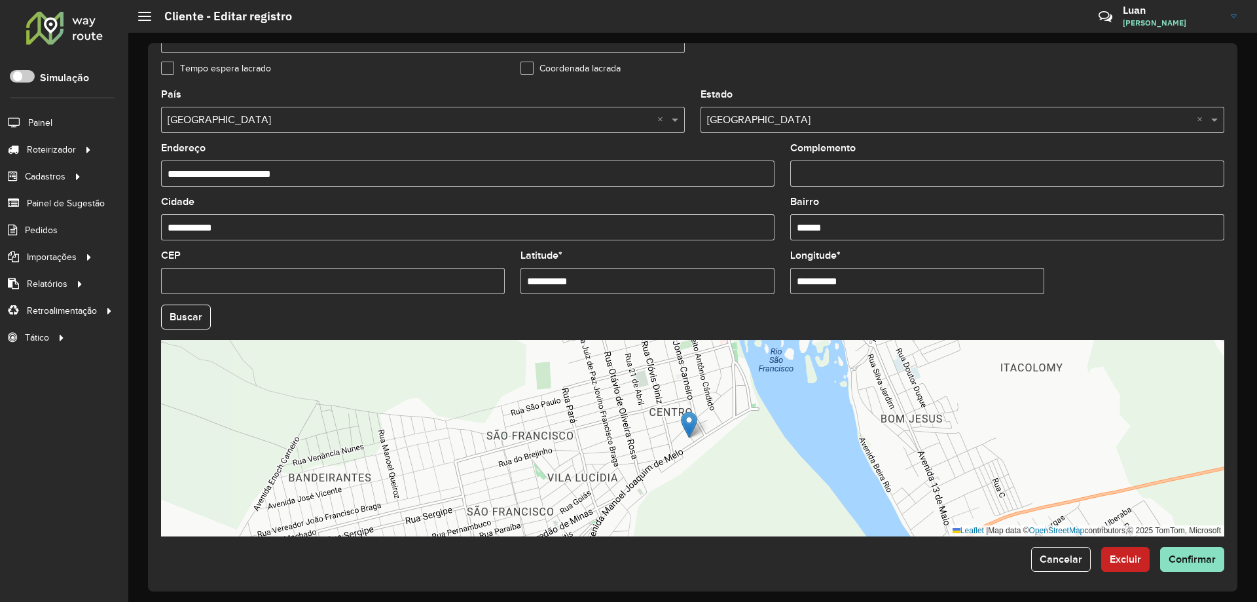
scroll to position [373, 0]
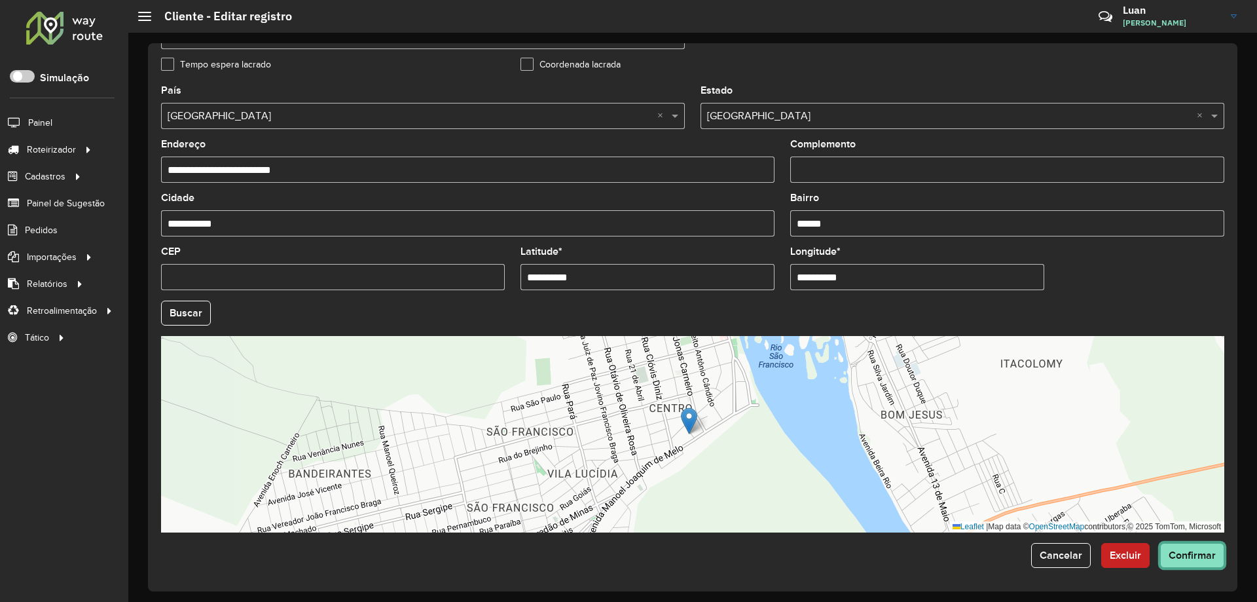
click at [1199, 551] on span "Confirmar" at bounding box center [1192, 554] width 47 height 11
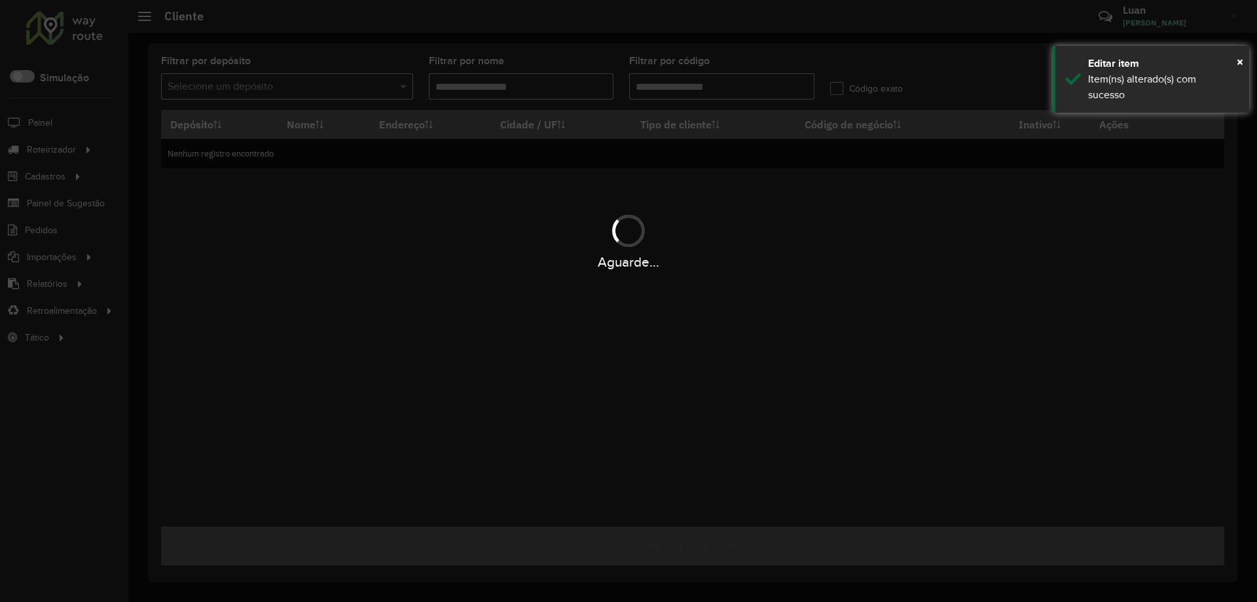
type input "*****"
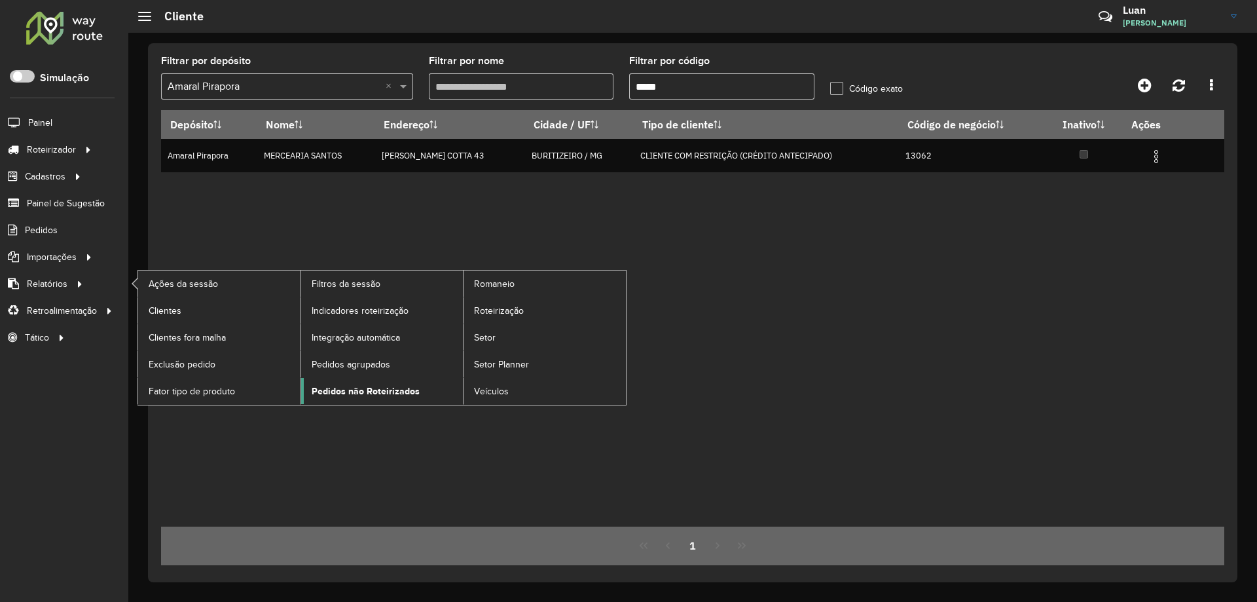
click at [379, 388] on span "Pedidos não Roteirizados" at bounding box center [366, 391] width 108 height 14
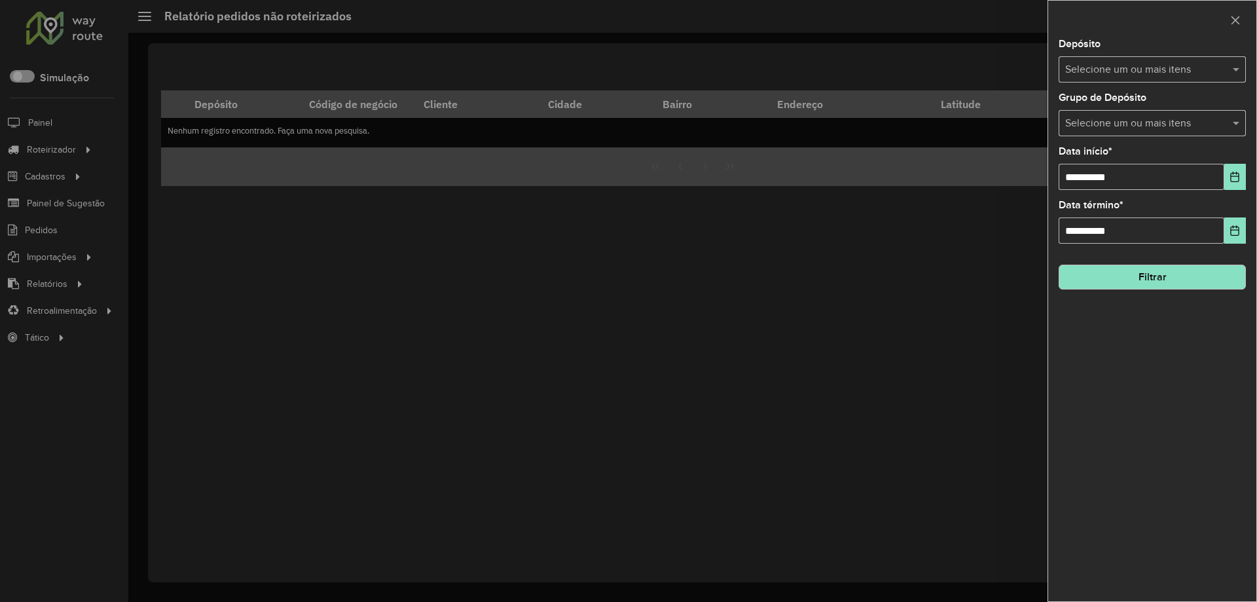
click at [1145, 67] on input "text" at bounding box center [1146, 70] width 168 height 16
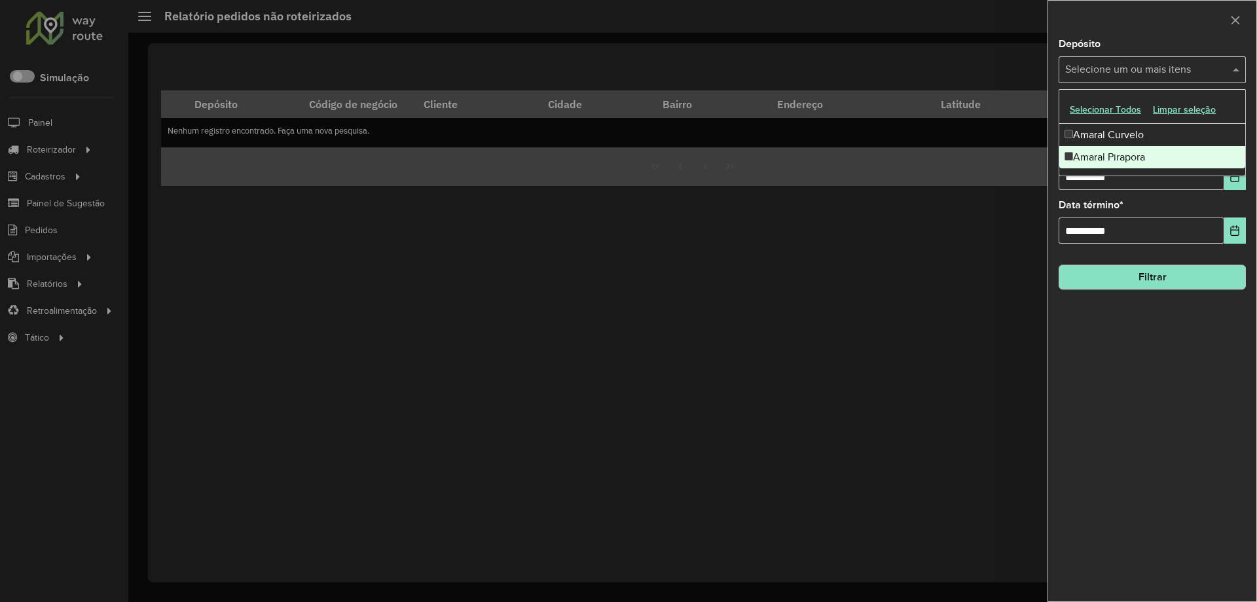
click at [1098, 162] on div "Amaral Pirapora" at bounding box center [1153, 157] width 186 height 22
click at [1066, 185] on input "**********" at bounding box center [1142, 177] width 166 height 26
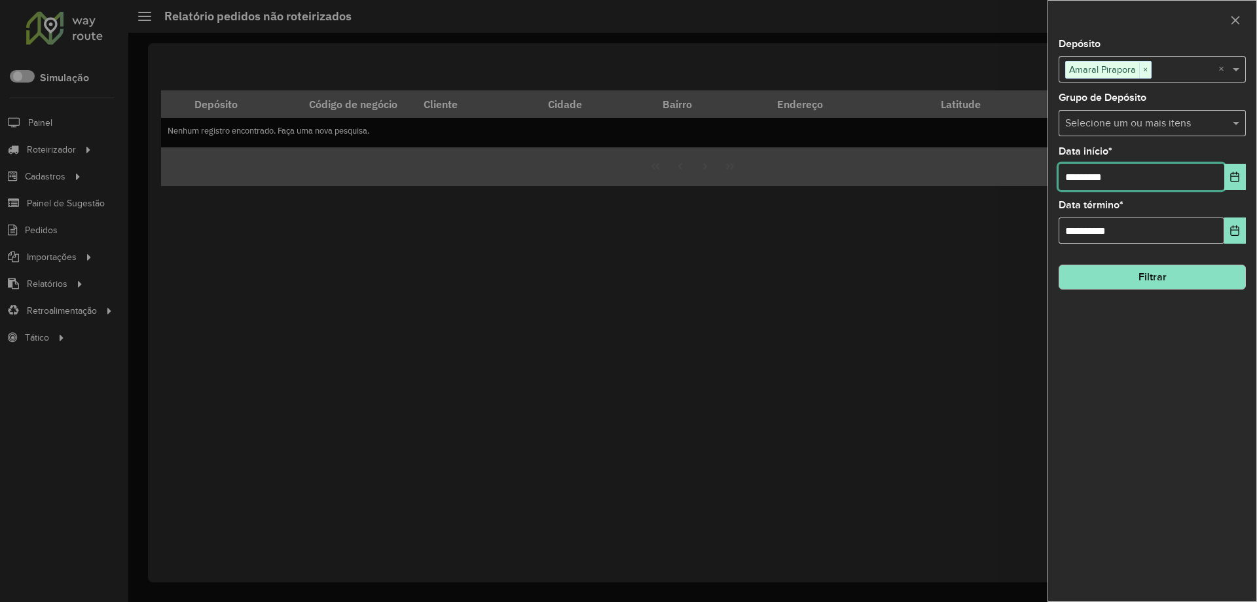
type input "**********"
click at [1121, 275] on button "Filtrar" at bounding box center [1152, 277] width 187 height 25
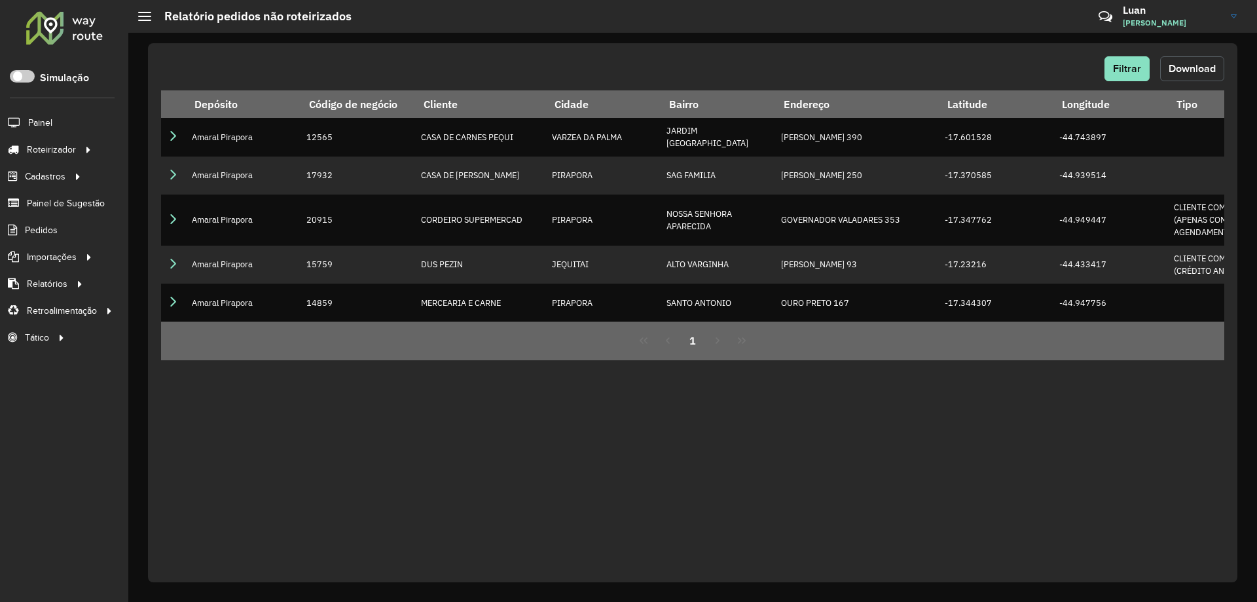
click at [1179, 74] on button "Download" at bounding box center [1193, 68] width 64 height 25
click at [1100, 68] on div "Filtrar Download" at bounding box center [693, 68] width 1064 height 25
click at [1135, 65] on span "Filtrar" at bounding box center [1127, 68] width 28 height 11
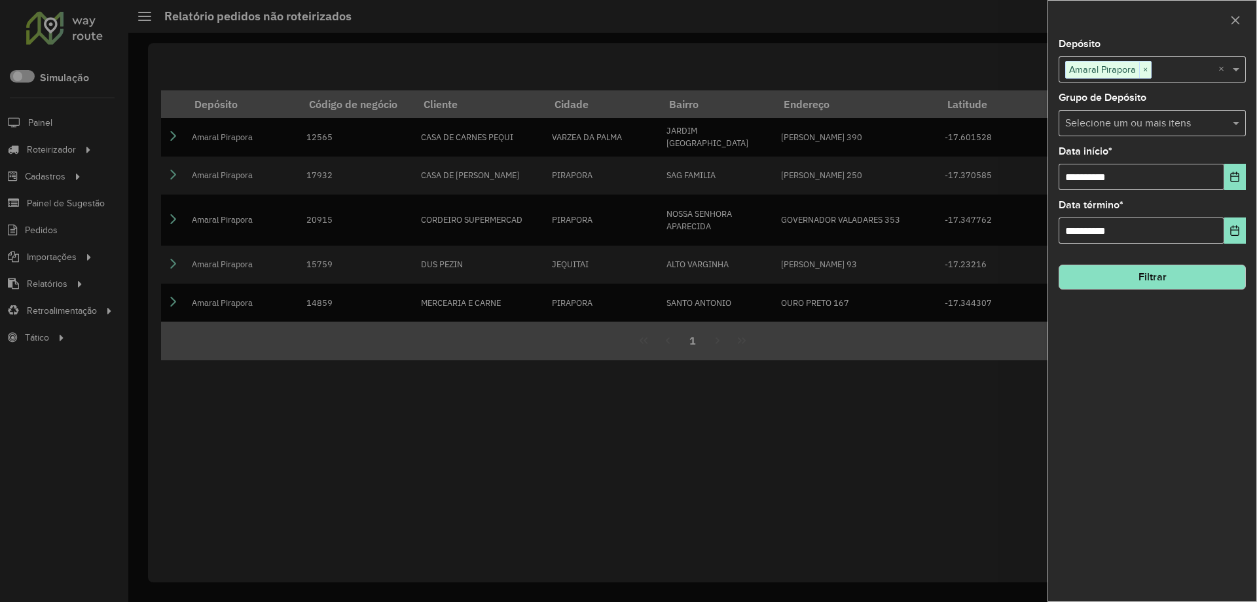
click at [1129, 286] on button "Filtrar" at bounding box center [1152, 277] width 187 height 25
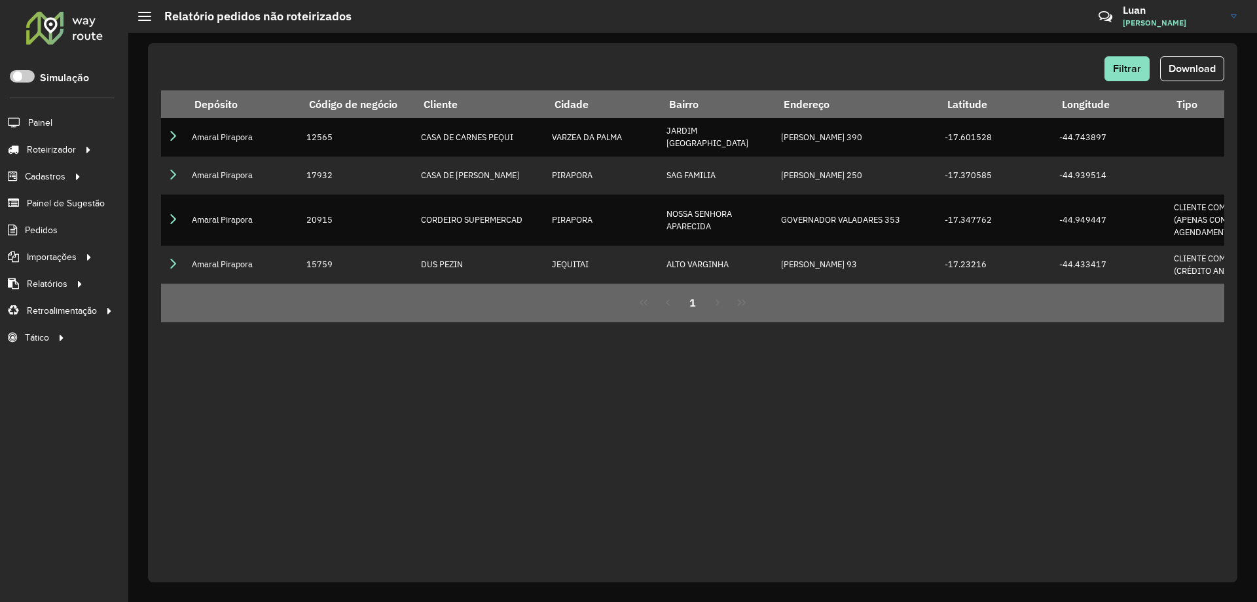
click at [620, 401] on div "Filtrar Download Depósito Código de negócio Cliente Cidade Bairro Endereço Lati…" at bounding box center [693, 312] width 1090 height 539
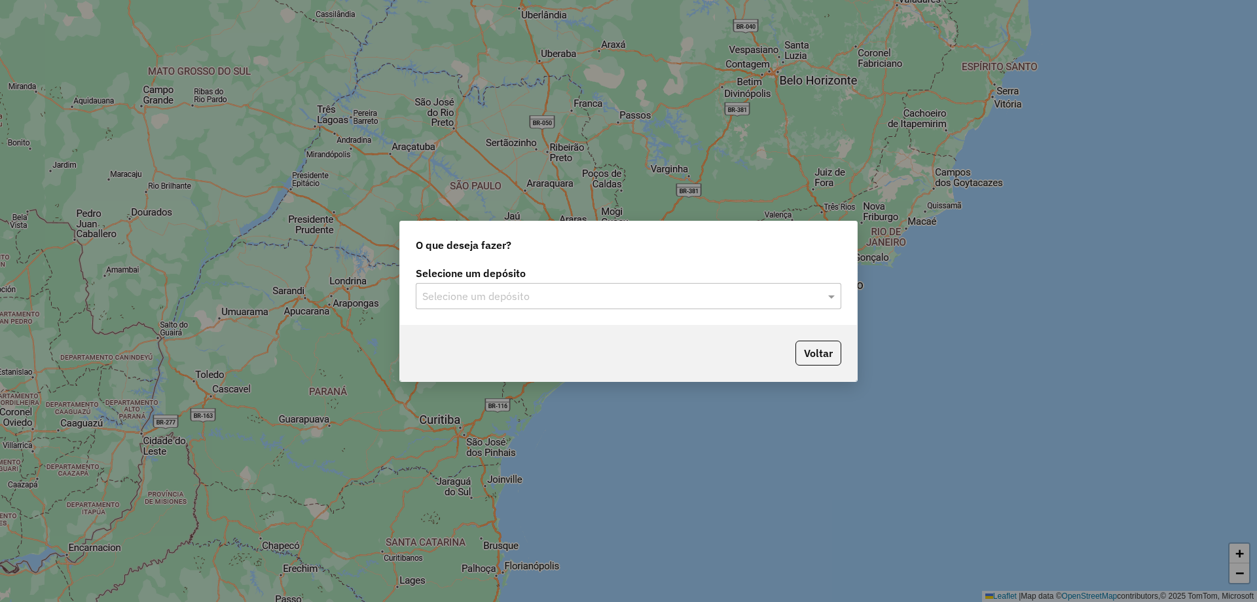
click at [587, 310] on div "Selecione um depósito Selecione um depósito" at bounding box center [628, 294] width 457 height 62
click at [509, 306] on div "Selecione um depósito" at bounding box center [629, 296] width 426 height 26
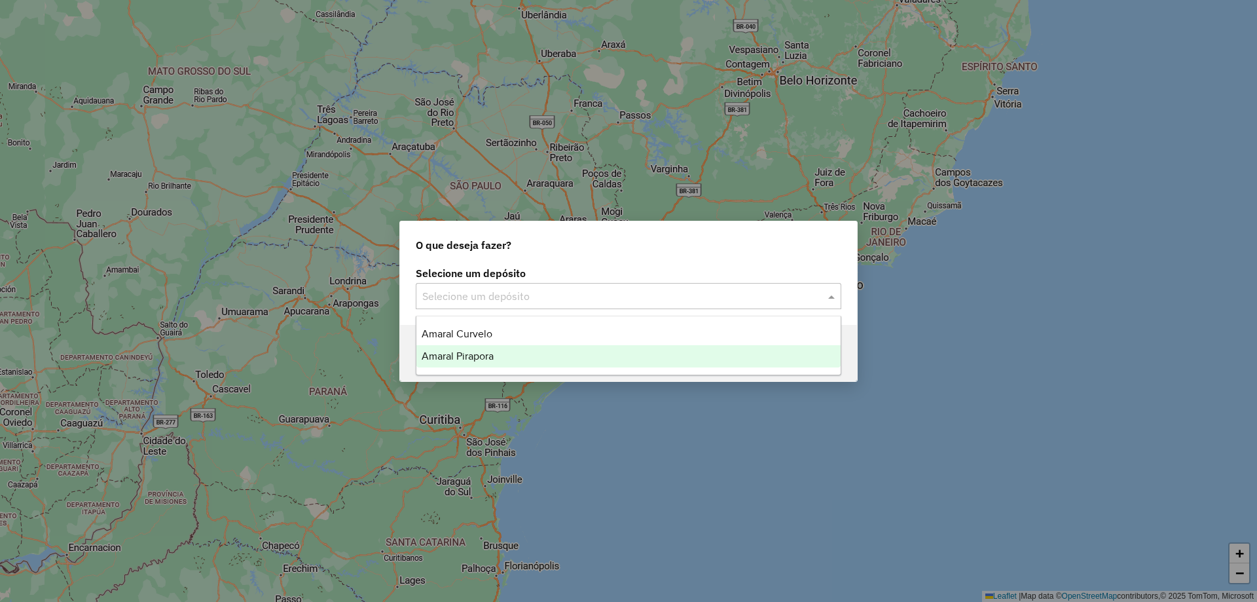
click at [483, 351] on span "Amaral Pirapora" at bounding box center [458, 355] width 72 height 11
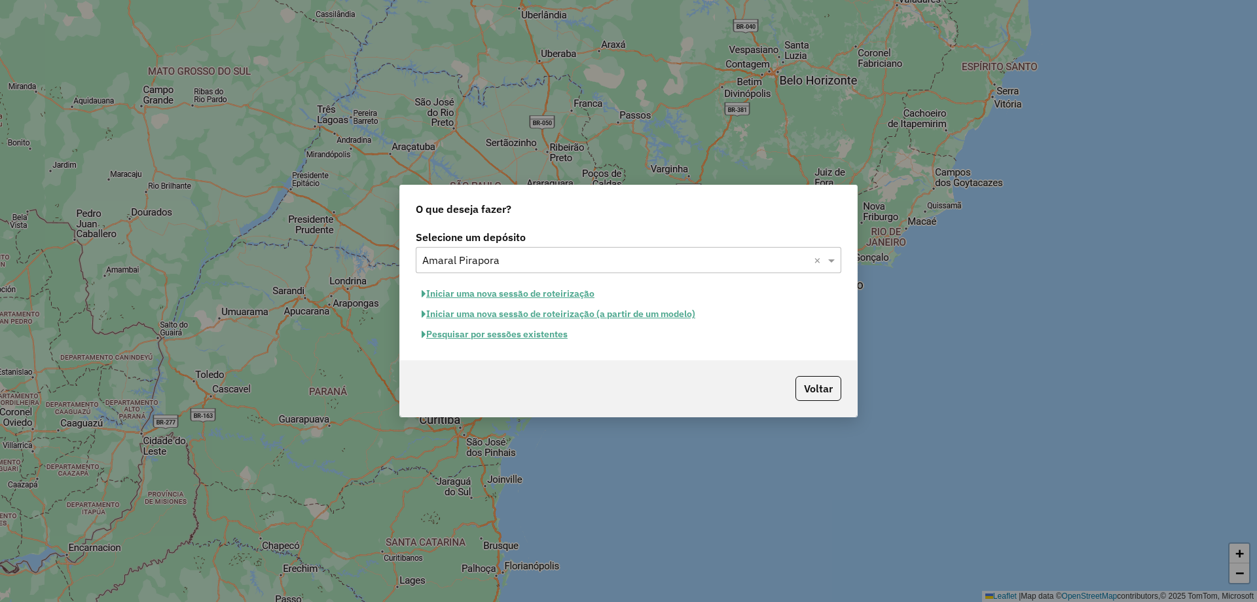
click at [502, 336] on button "Pesquisar por sessões existentes" at bounding box center [495, 334] width 158 height 20
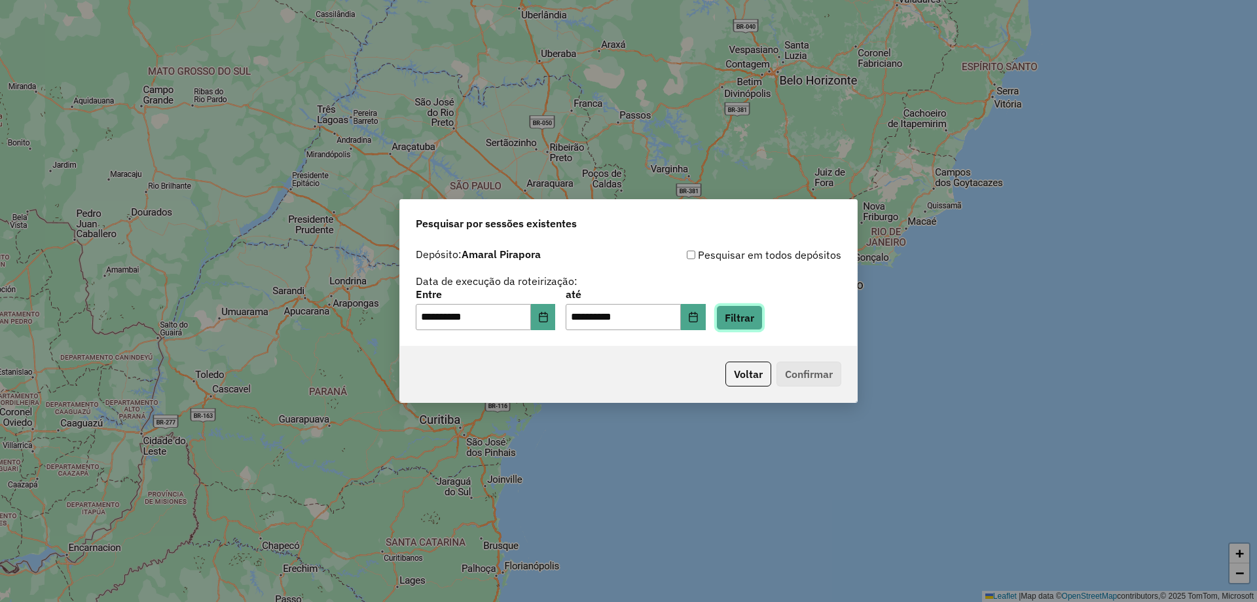
click at [741, 324] on button "Filtrar" at bounding box center [740, 317] width 47 height 25
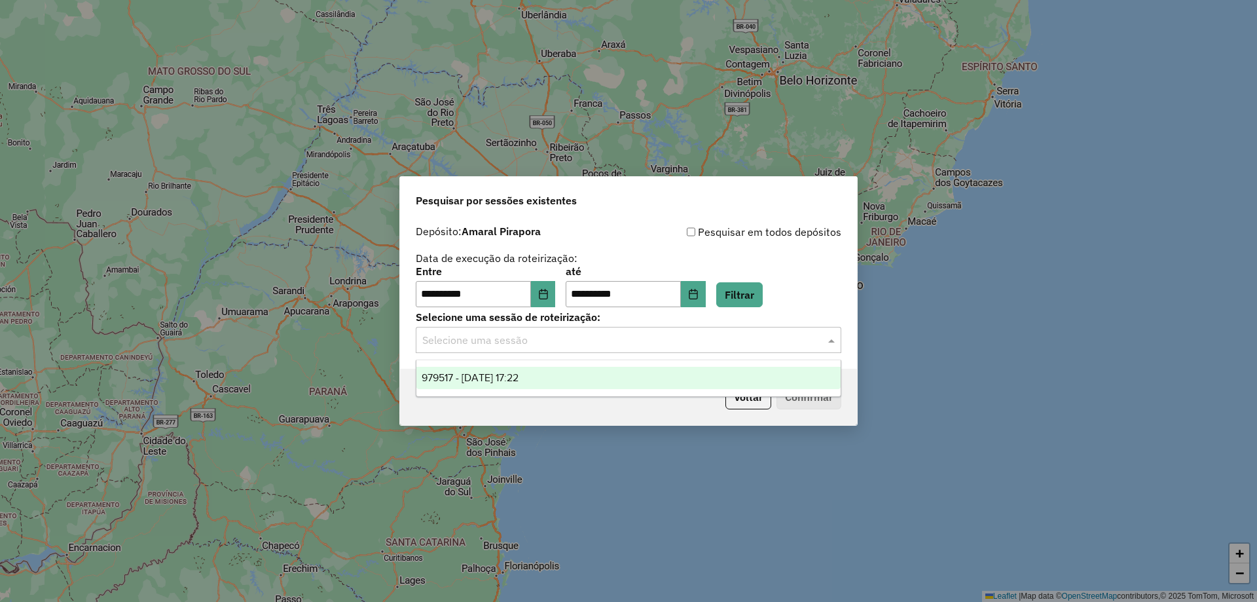
drag, startPoint x: 539, startPoint y: 335, endPoint x: 534, endPoint y: 344, distance: 10.6
click at [538, 338] on input "text" at bounding box center [615, 341] width 386 height 16
click at [485, 378] on span "979517 - 15/08/2025 17:22" at bounding box center [470, 377] width 97 height 11
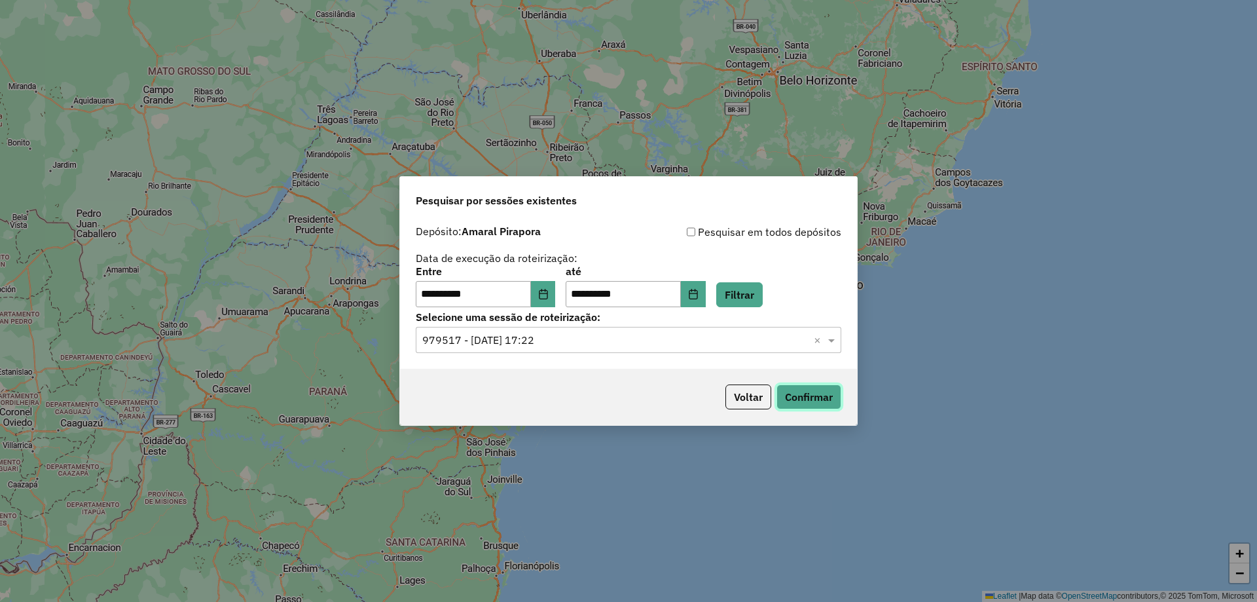
click at [799, 390] on button "Confirmar" at bounding box center [809, 396] width 65 height 25
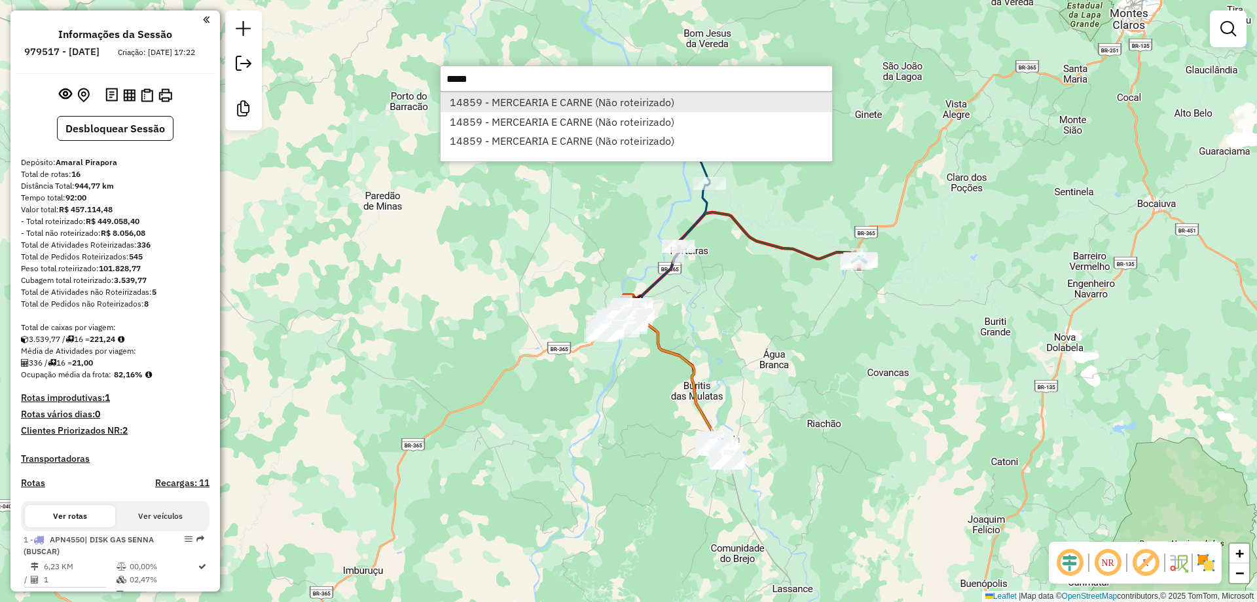
type input "*****"
click at [538, 105] on li "14859 - MERCEARIA E CARNE (Não roteirizado)" at bounding box center [637, 102] width 392 height 20
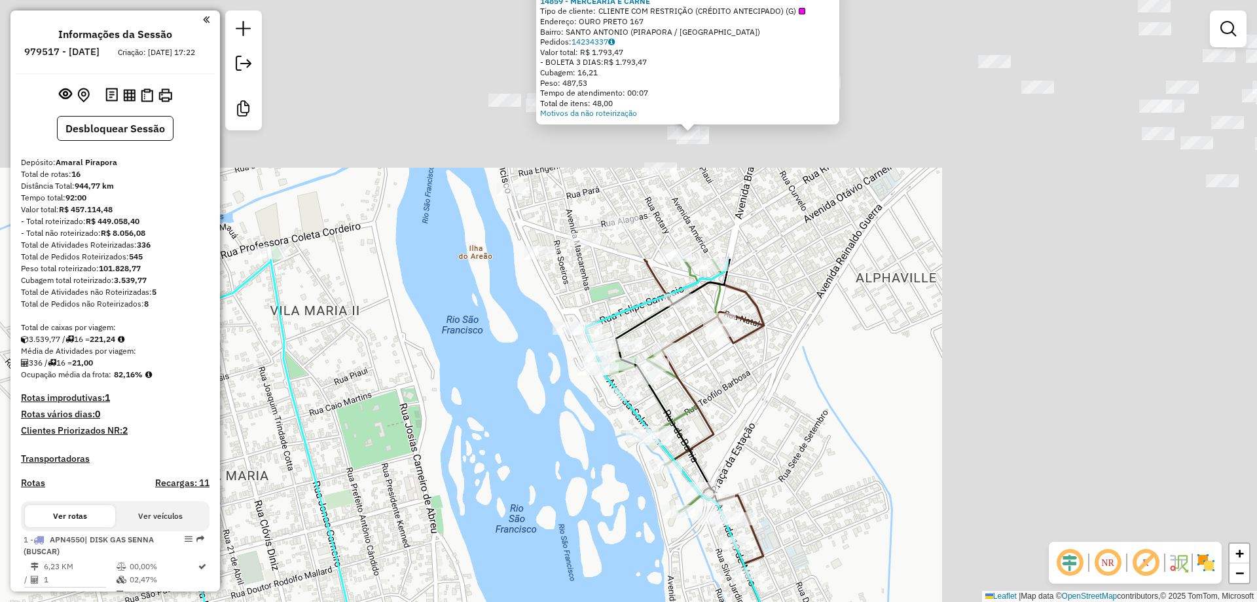
drag, startPoint x: 821, startPoint y: 213, endPoint x: 464, endPoint y: 522, distance: 471.7
click at [447, 537] on div "Atividade não roteirizada 14859 - MERCEARIA E CARNE Tipo de cliente: CLIENTE CO…" at bounding box center [628, 301] width 1257 height 602
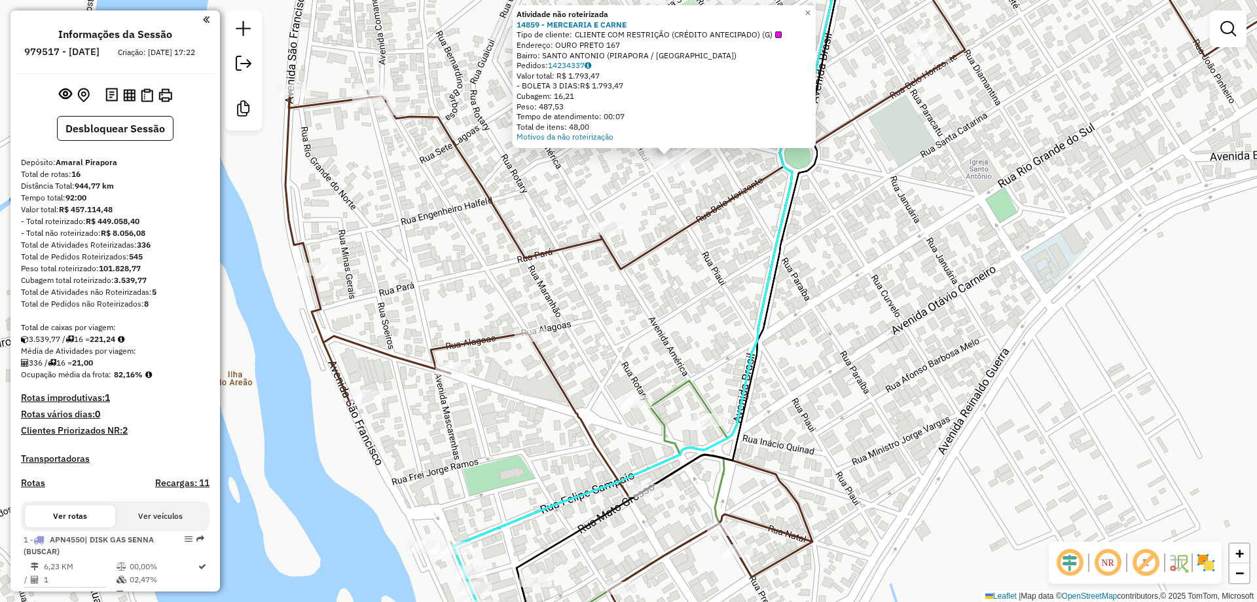
drag, startPoint x: 627, startPoint y: 195, endPoint x: 605, endPoint y: 231, distance: 42.7
click at [607, 223] on div "Atividade não roteirizada 14859 - MERCEARIA E CARNE Tipo de cliente: CLIENTE CO…" at bounding box center [628, 301] width 1257 height 602
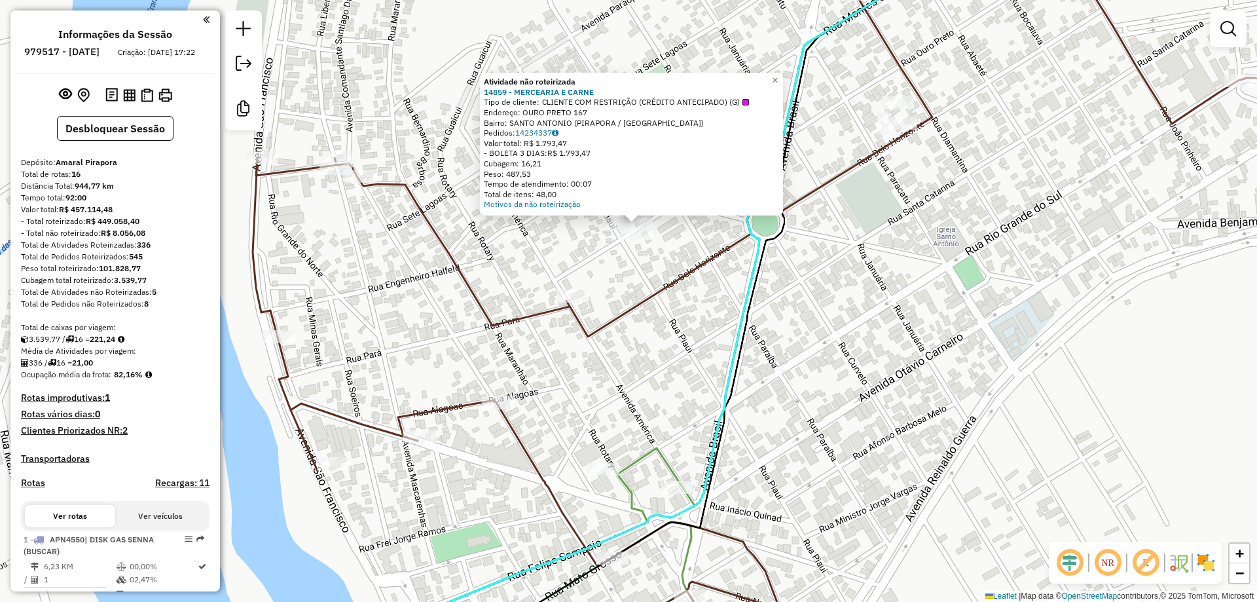
drag, startPoint x: 633, startPoint y: 249, endPoint x: 631, endPoint y: 261, distance: 12.1
click at [631, 261] on div "Atividade não roteirizada 14859 - MERCEARIA E CARNE Tipo de cliente: CLIENTE CO…" at bounding box center [628, 301] width 1257 height 602
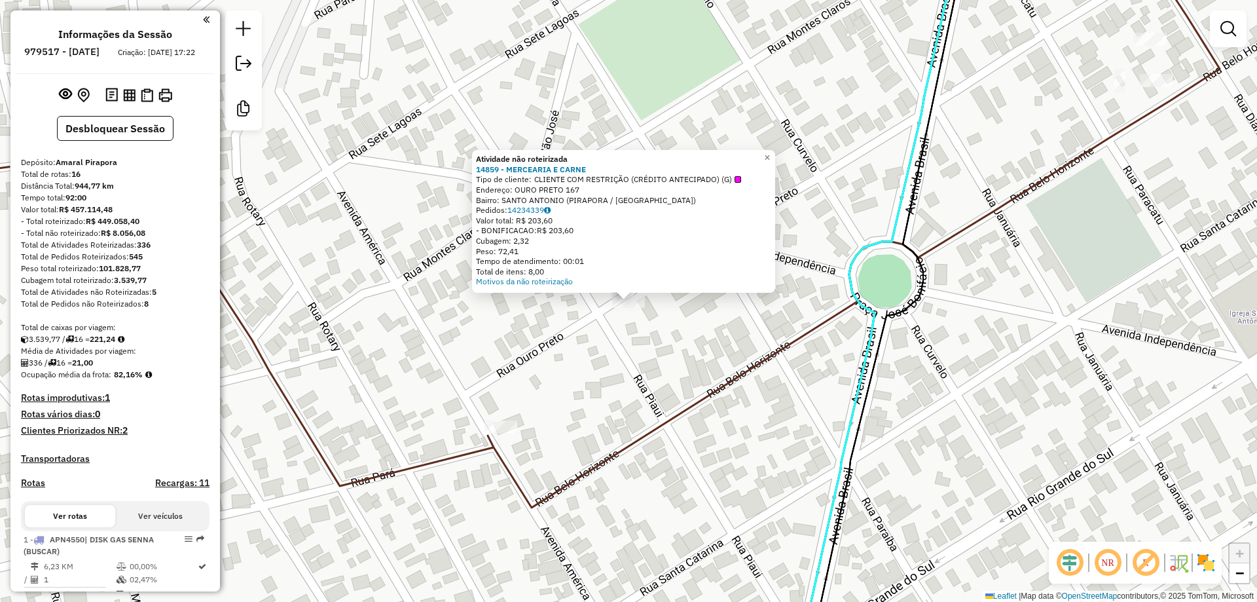
click at [607, 346] on div "Atividade não roteirizada 14859 - MERCEARIA E CARNE Tipo de cliente: CLIENTE CO…" at bounding box center [628, 301] width 1257 height 602
click at [600, 327] on div "Atividade não roteirizada 14859 - MERCEARIA E CARNE Tipo de cliente: CLIENTE CO…" at bounding box center [628, 301] width 1257 height 602
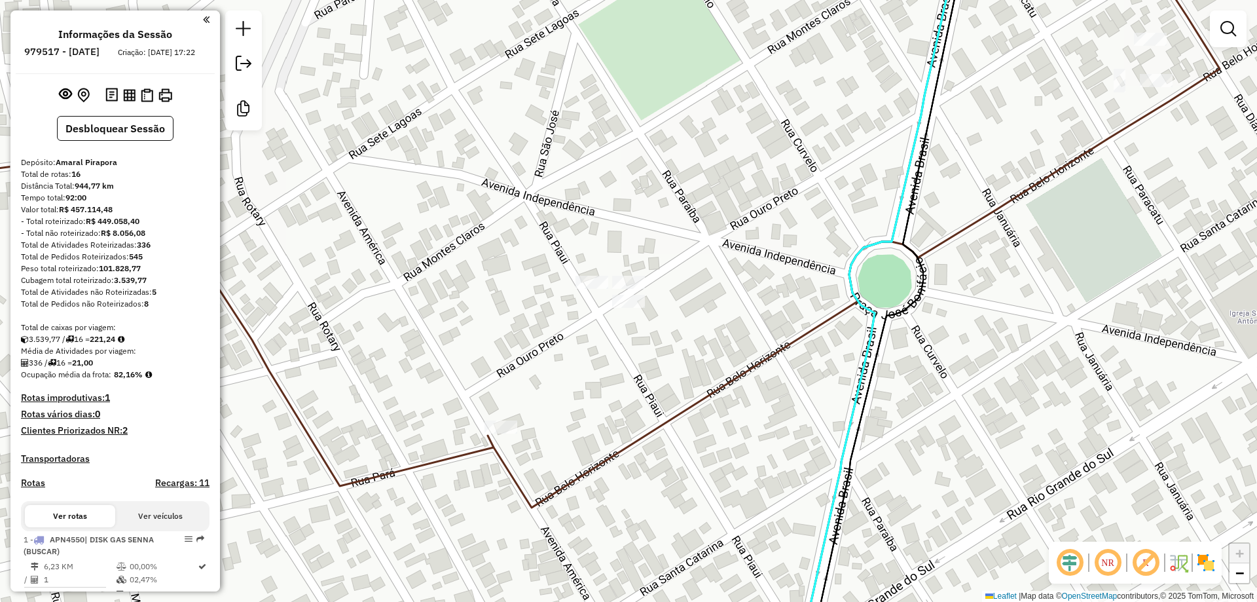
click at [618, 308] on div at bounding box center [628, 301] width 33 height 13
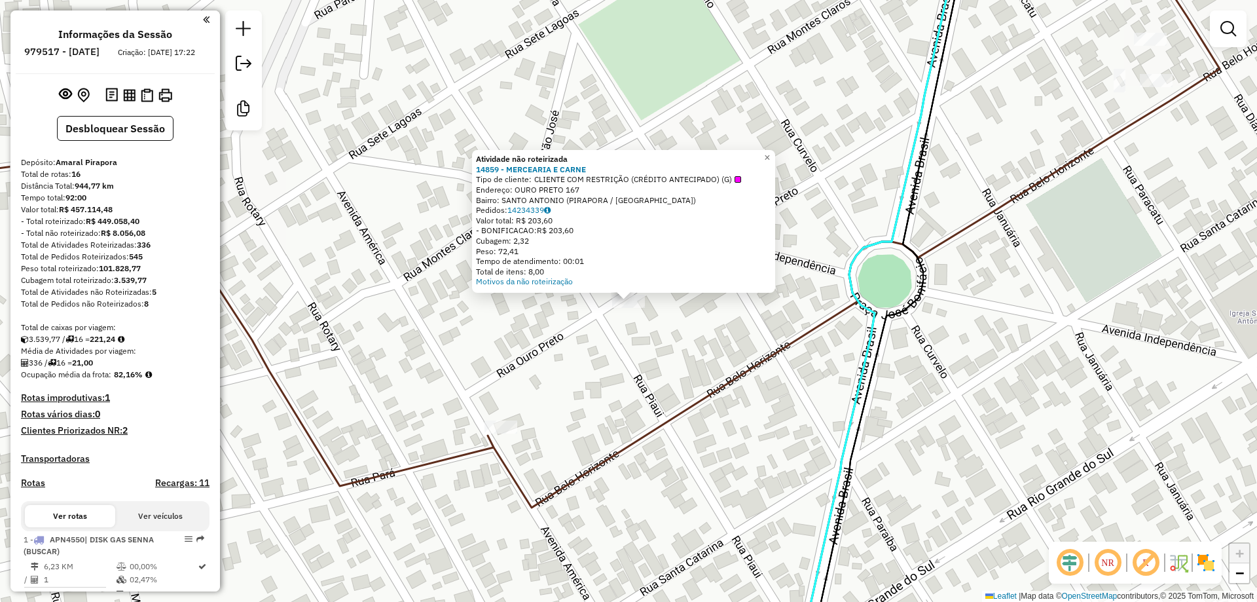
click at [541, 352] on div "Rota 11 - Placa SHK6E74 13018 - DISK CERVEJAS LC Atividade não roteirizada 1485…" at bounding box center [628, 301] width 1257 height 602
click at [615, 337] on div "Atividade não roteirizada 14859 - MERCEARIA E CARNE Tipo de cliente: CLIENTE CO…" at bounding box center [628, 301] width 1257 height 602
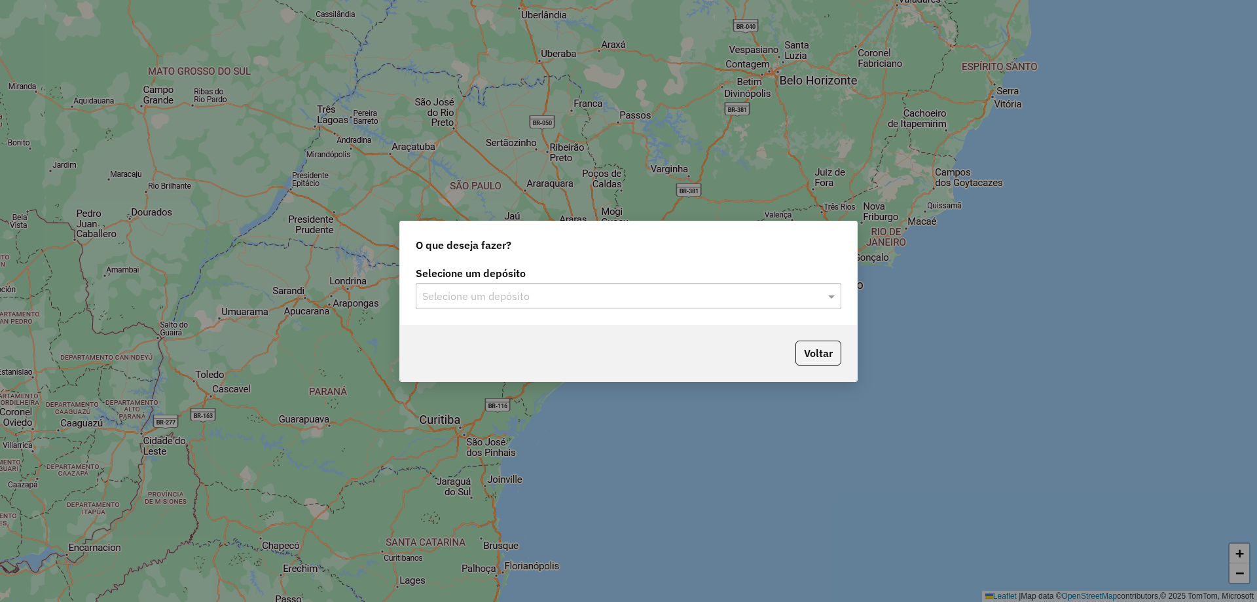
click at [558, 289] on input "text" at bounding box center [615, 297] width 386 height 16
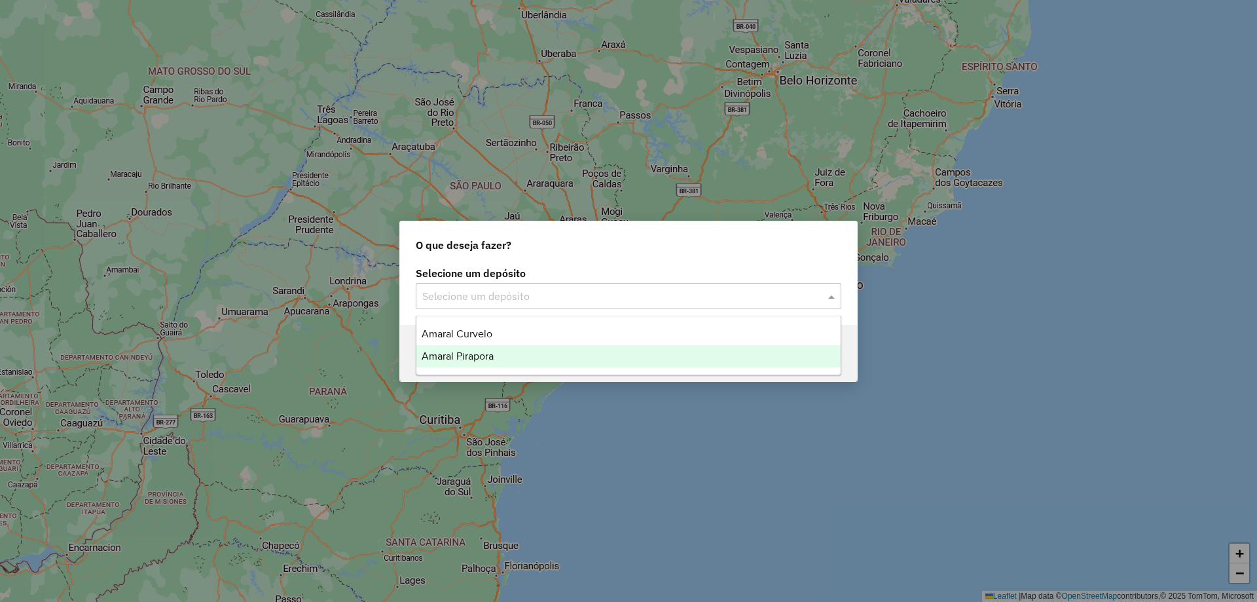
click at [479, 351] on span "Amaral Pirapora" at bounding box center [458, 355] width 72 height 11
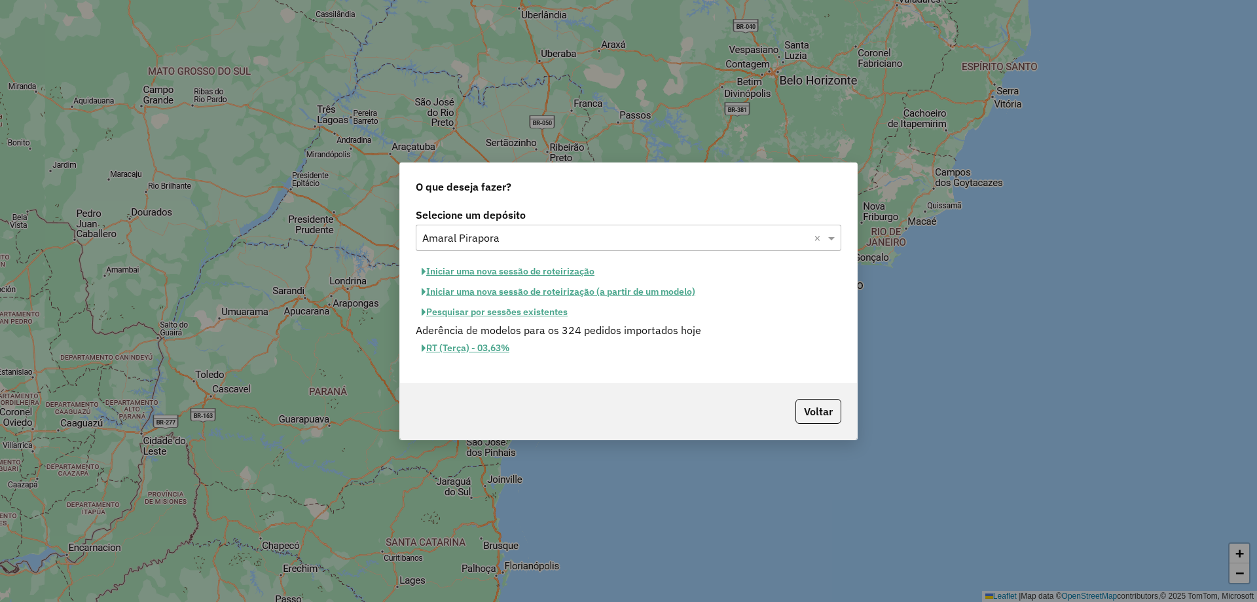
click at [504, 266] on button "Iniciar uma nova sessão de roteirização" at bounding box center [508, 271] width 185 height 20
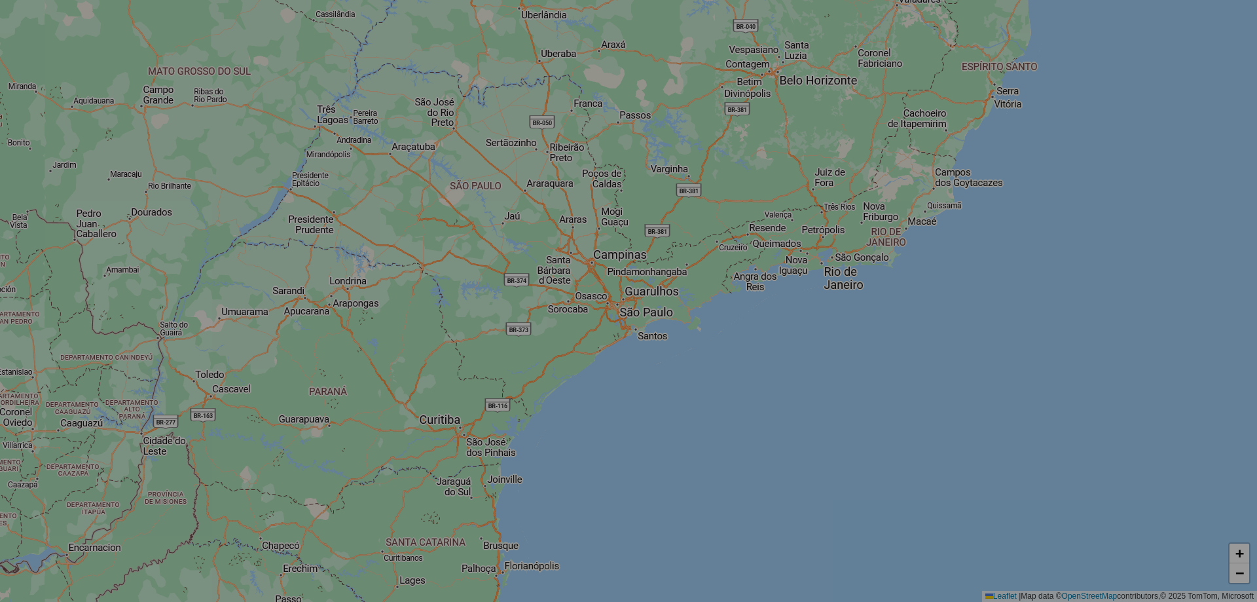
select select "*"
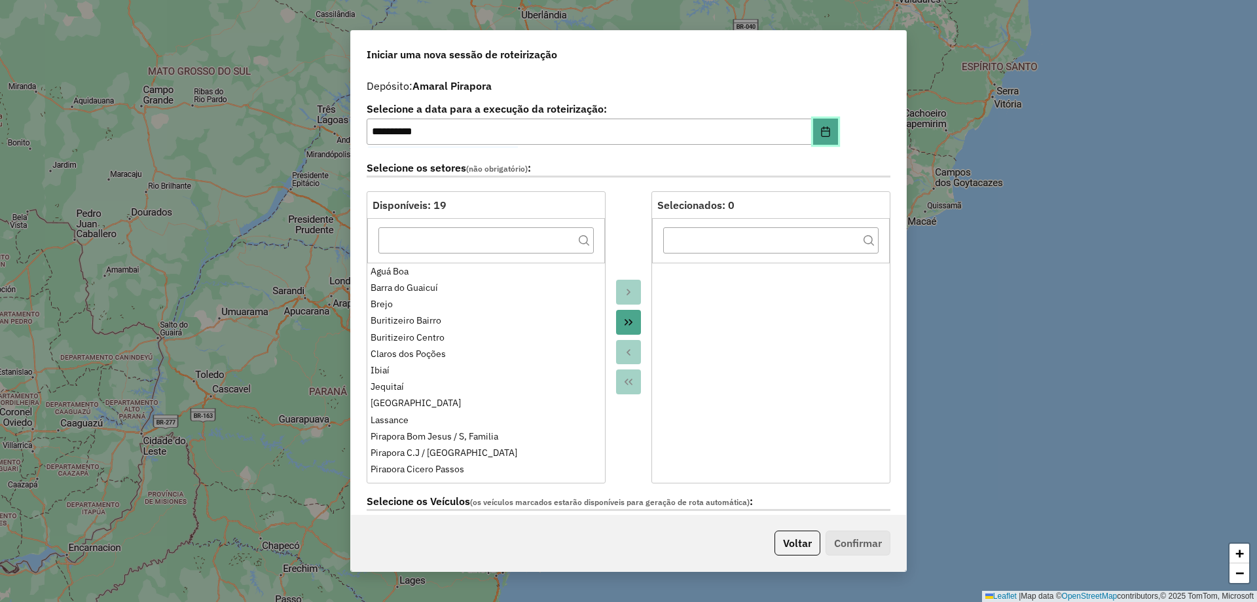
click at [826, 129] on icon "Choose Date" at bounding box center [826, 131] width 10 height 10
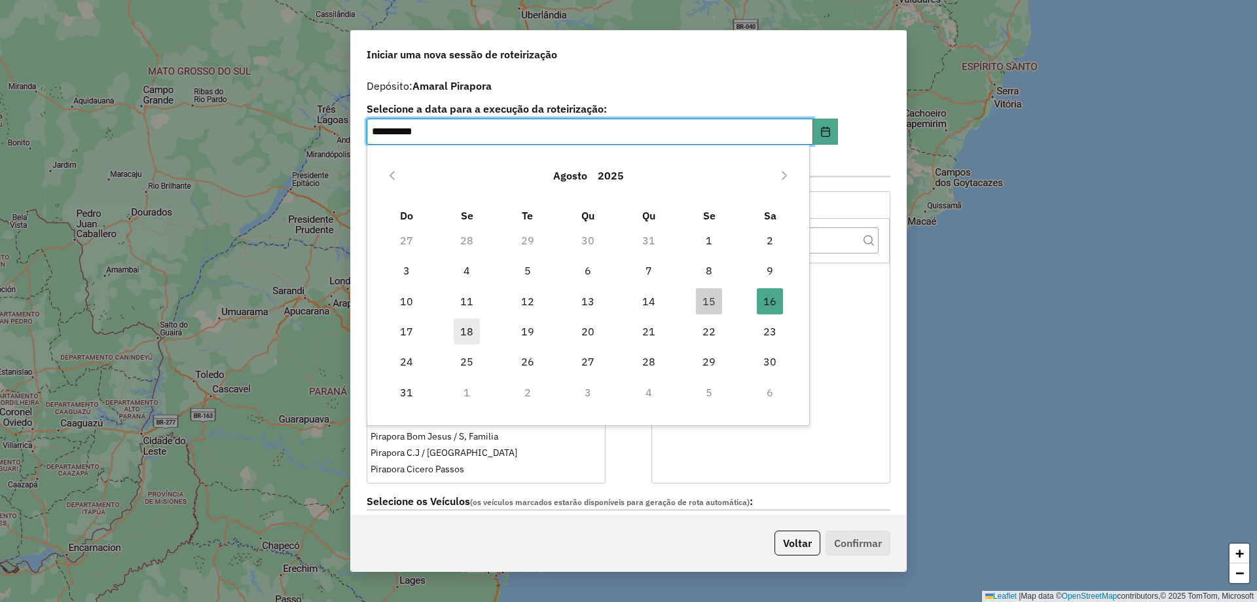
click at [467, 331] on span "18" at bounding box center [467, 331] width 26 height 26
type input "**********"
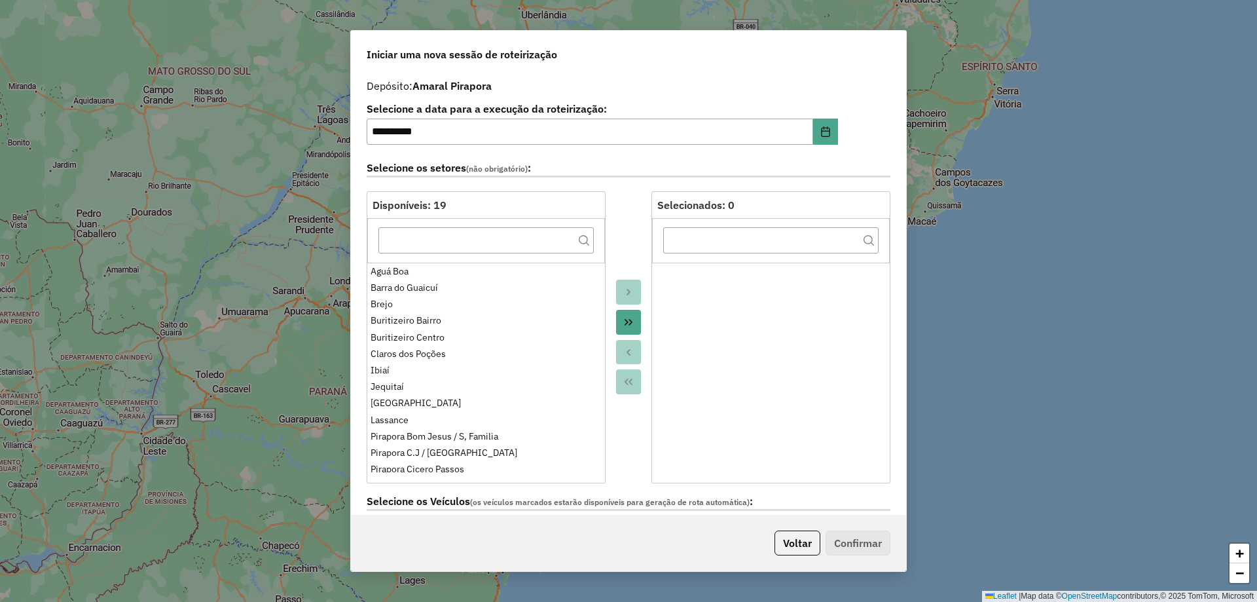
click at [628, 326] on icon "Move All to Target" at bounding box center [629, 322] width 10 height 10
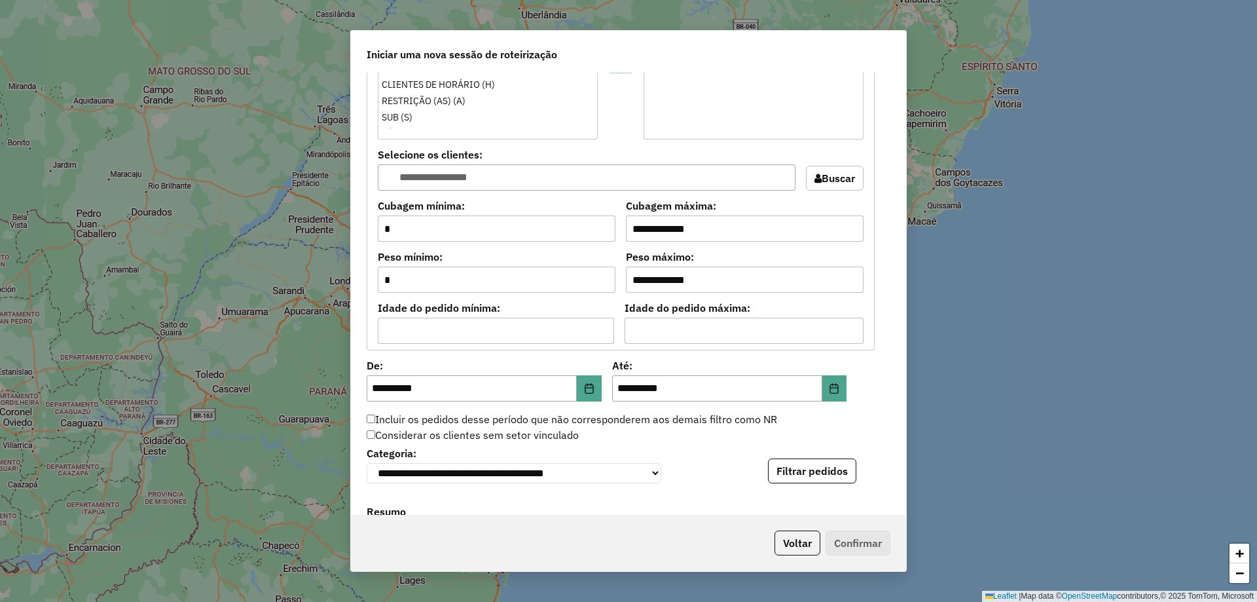
scroll to position [982, 0]
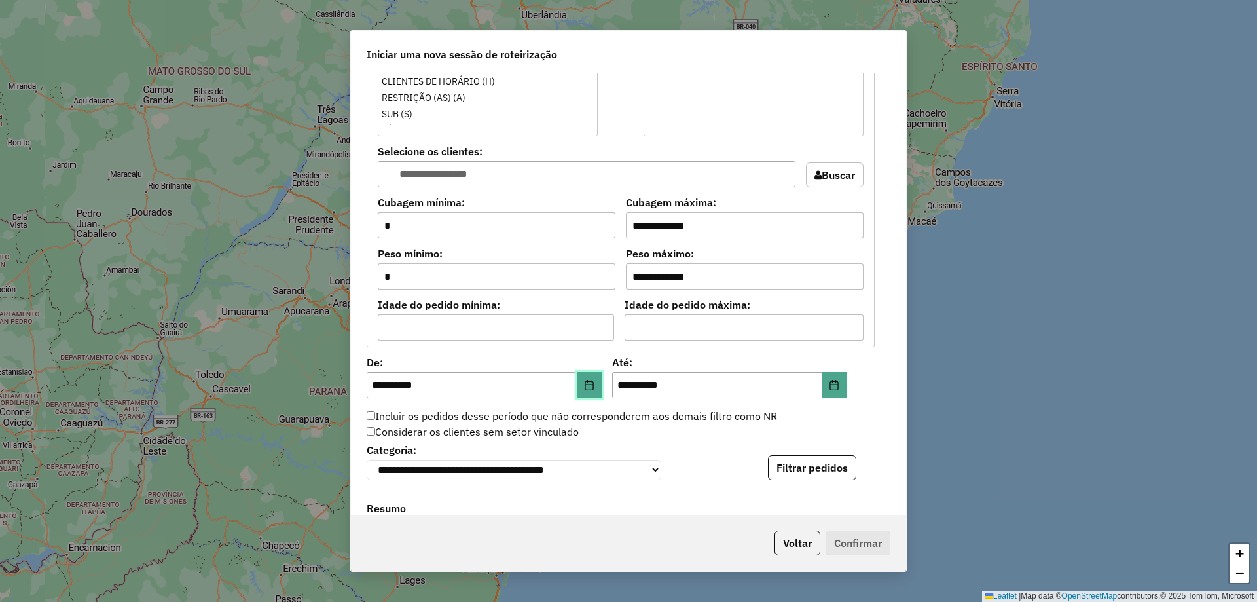
click at [579, 379] on button "Choose Date" at bounding box center [589, 385] width 25 height 26
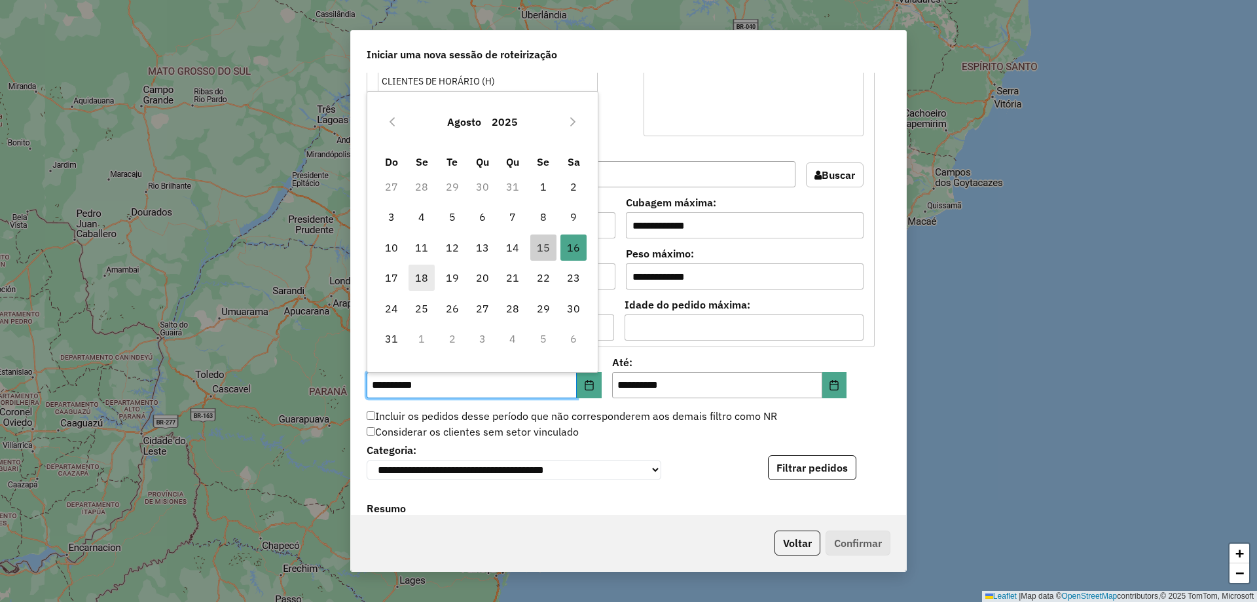
click at [430, 278] on span "18" at bounding box center [422, 278] width 26 height 26
type input "**********"
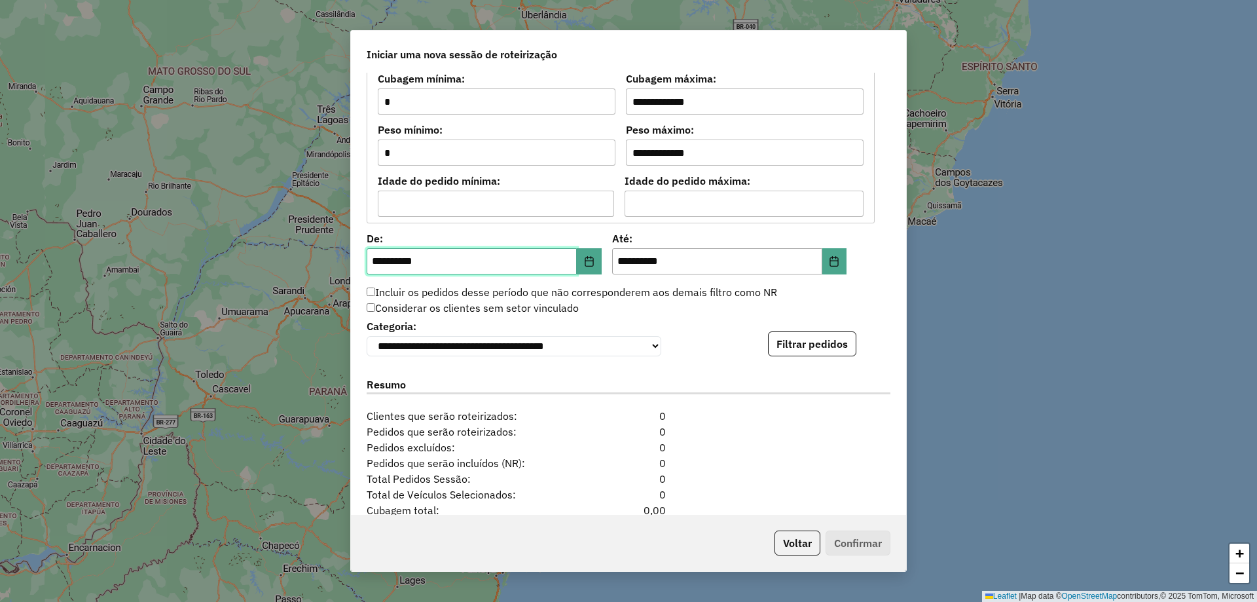
scroll to position [1219, 0]
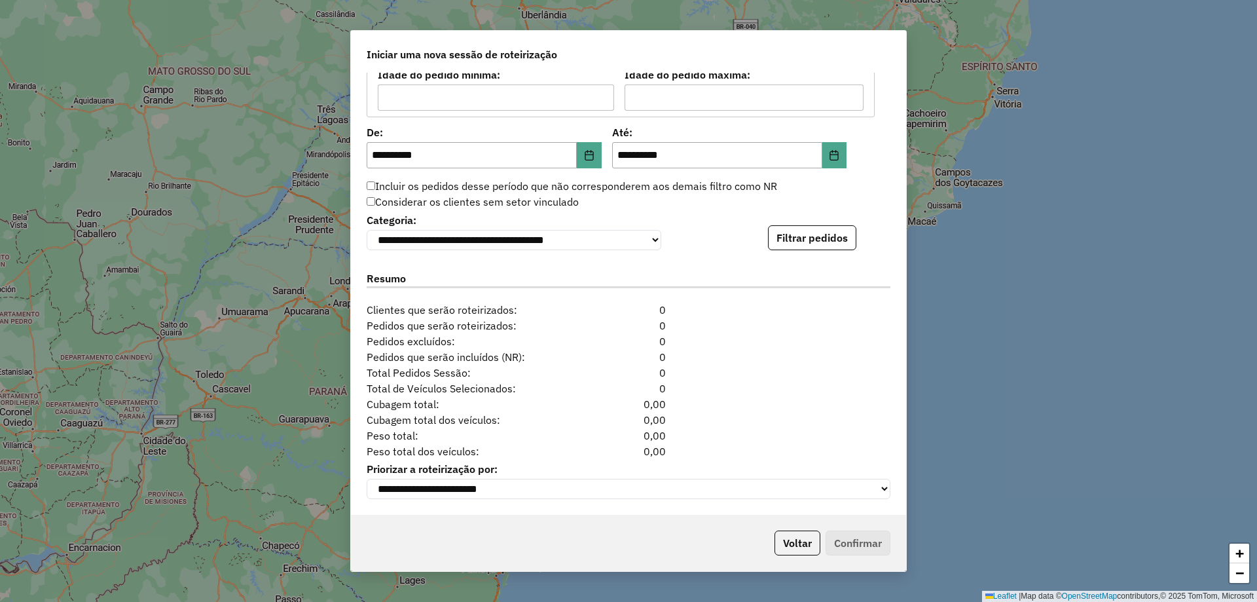
click at [830, 249] on div "**********" at bounding box center [628, 294] width 555 height 442
click at [827, 233] on button "Filtrar pedidos" at bounding box center [812, 237] width 88 height 25
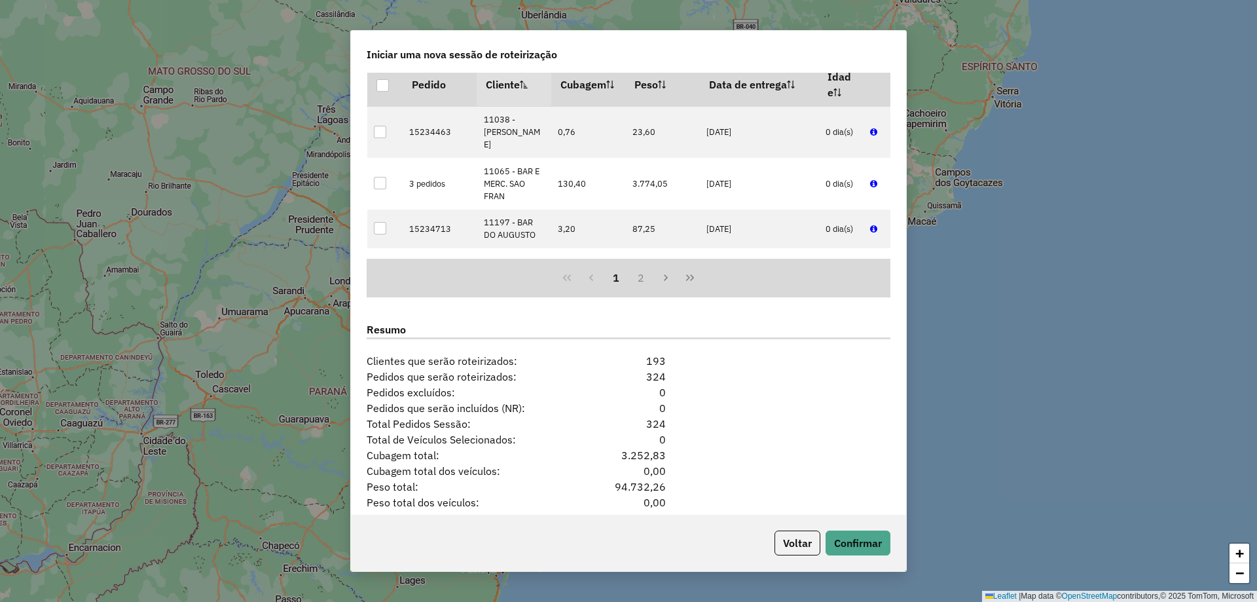
scroll to position [1489, 0]
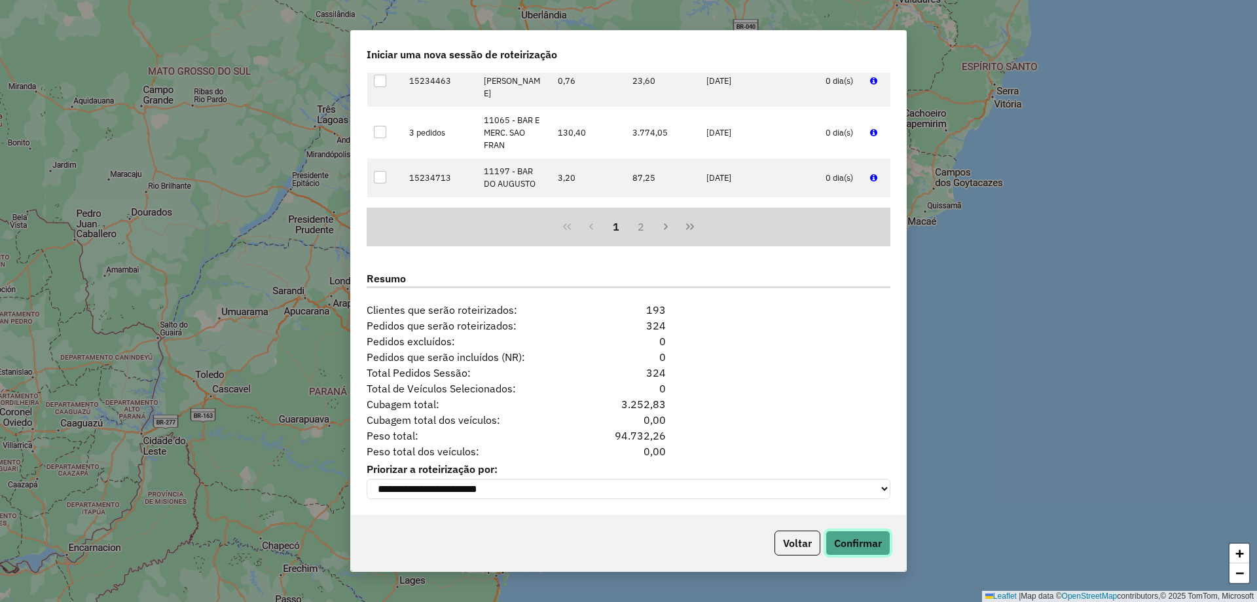
click at [850, 542] on button "Confirmar" at bounding box center [858, 543] width 65 height 25
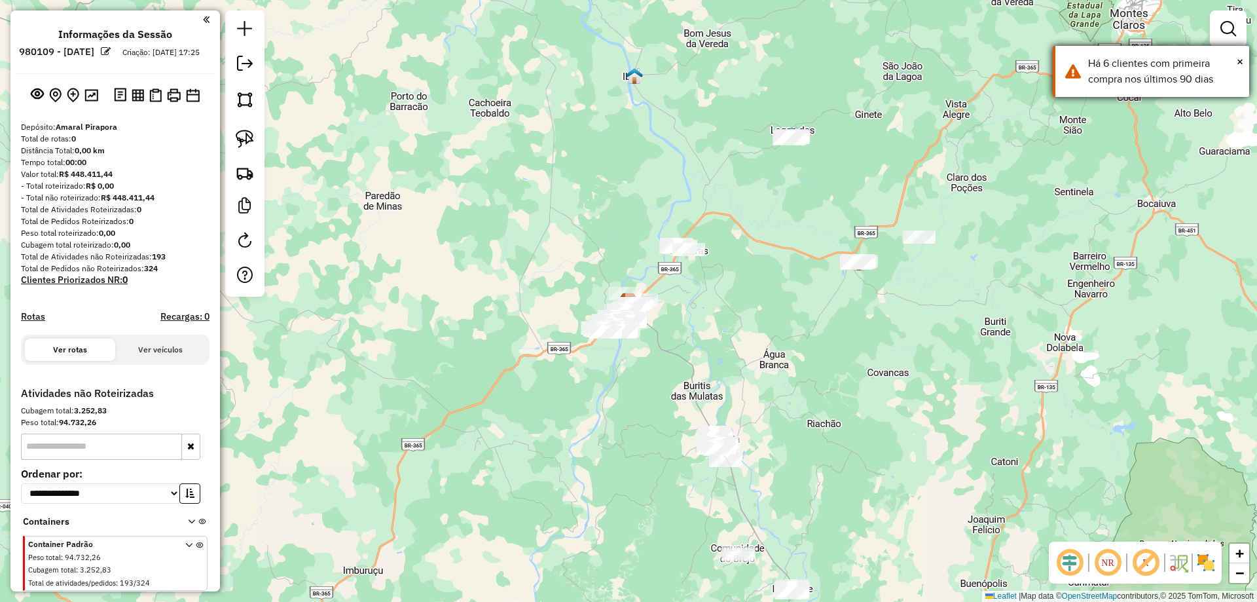
click at [1119, 66] on div "Há 6 clientes com primeira compra nos últimos 90 dias" at bounding box center [1164, 71] width 151 height 31
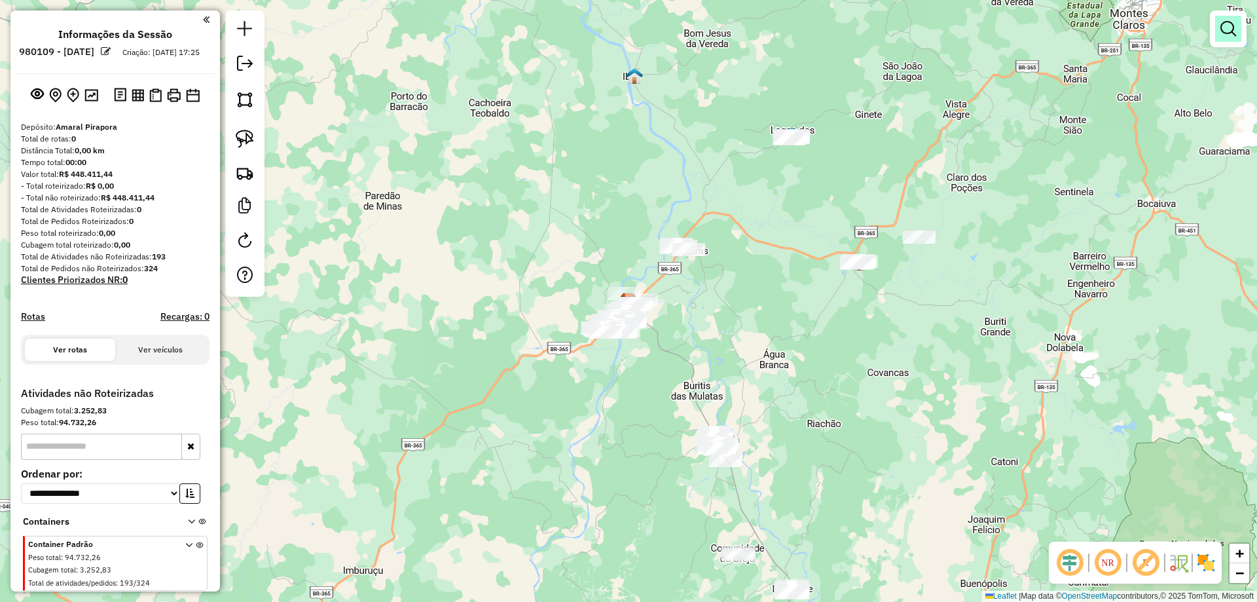
click at [1230, 31] on em at bounding box center [1229, 29] width 16 height 16
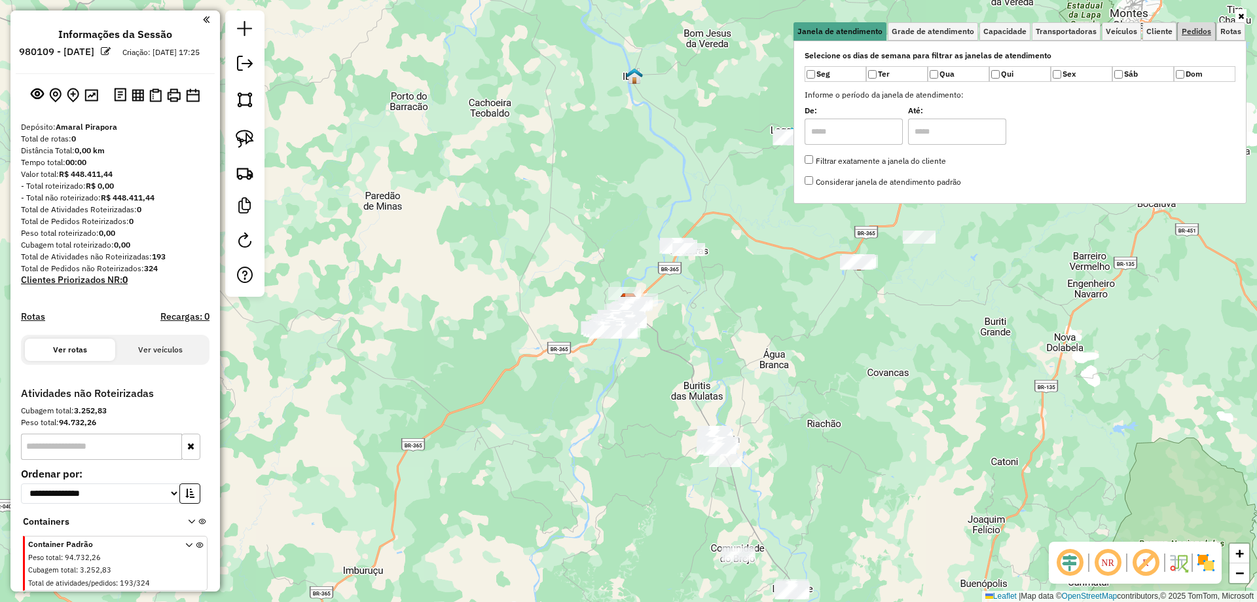
click at [1183, 28] on span "Pedidos" at bounding box center [1196, 32] width 29 height 8
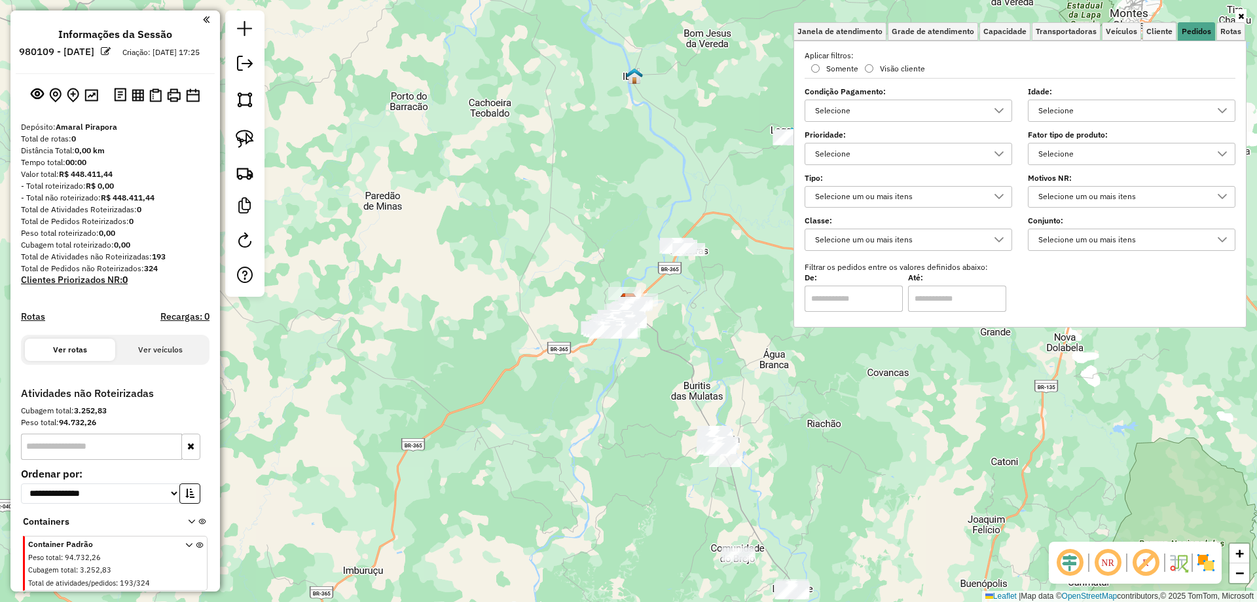
click at [921, 149] on div "Selecione" at bounding box center [899, 153] width 176 height 21
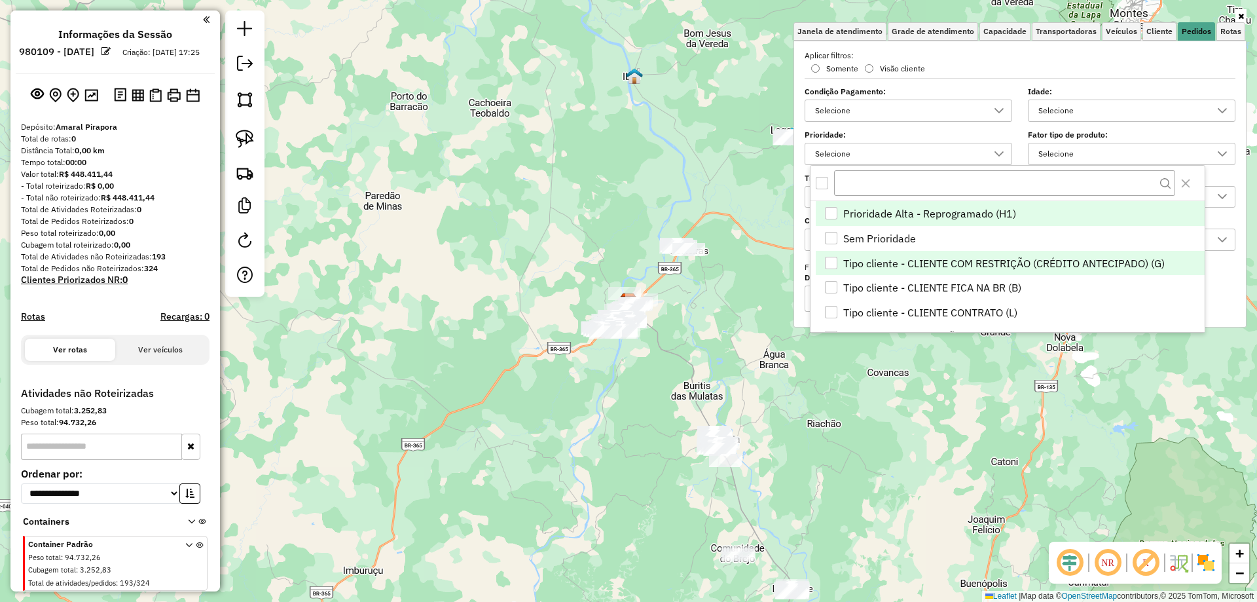
click at [994, 253] on li "Tipo cliente - CLIENTE COM RESTRIÇÃO (CRÉDITO ANTECIPADO) (G)" at bounding box center [1010, 263] width 389 height 25
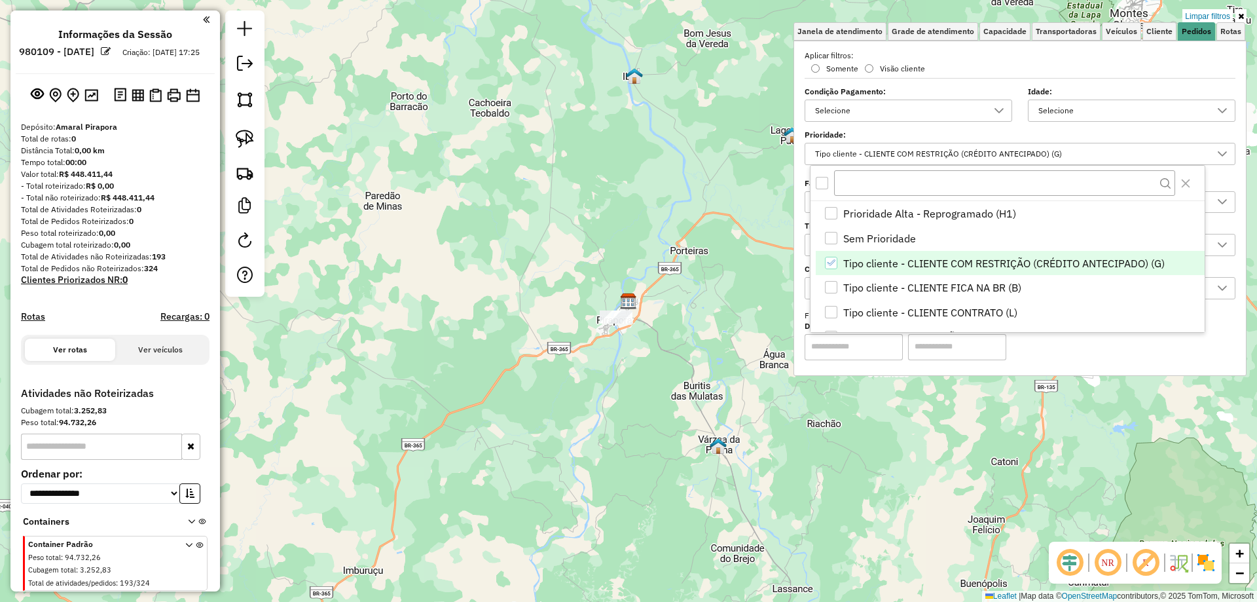
click at [1062, 152] on div "Tipo cliente - CLIENTE COM RESTRIÇÃO (CRÉDITO ANTECIPADO) (G)" at bounding box center [1011, 153] width 400 height 21
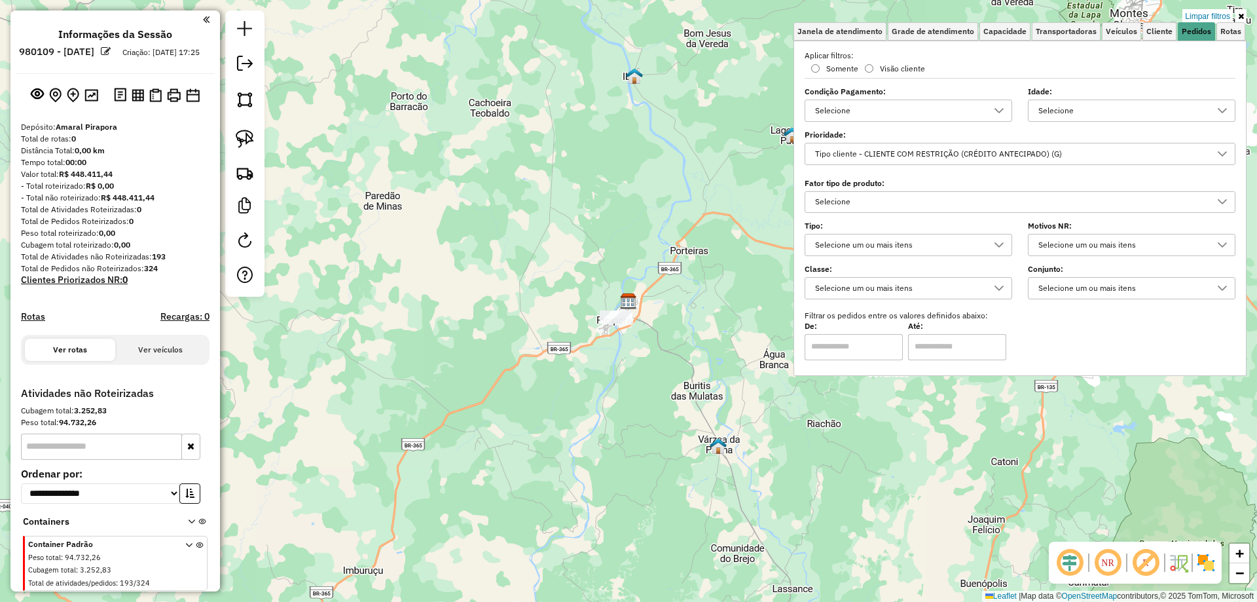
click at [1036, 134] on label "Prioridade:" at bounding box center [1020, 135] width 431 height 12
click at [1051, 157] on div "Tipo cliente - CLIENTE COM RESTRIÇÃO (CRÉDITO ANTECIPADO) (G)" at bounding box center [1011, 153] width 400 height 21
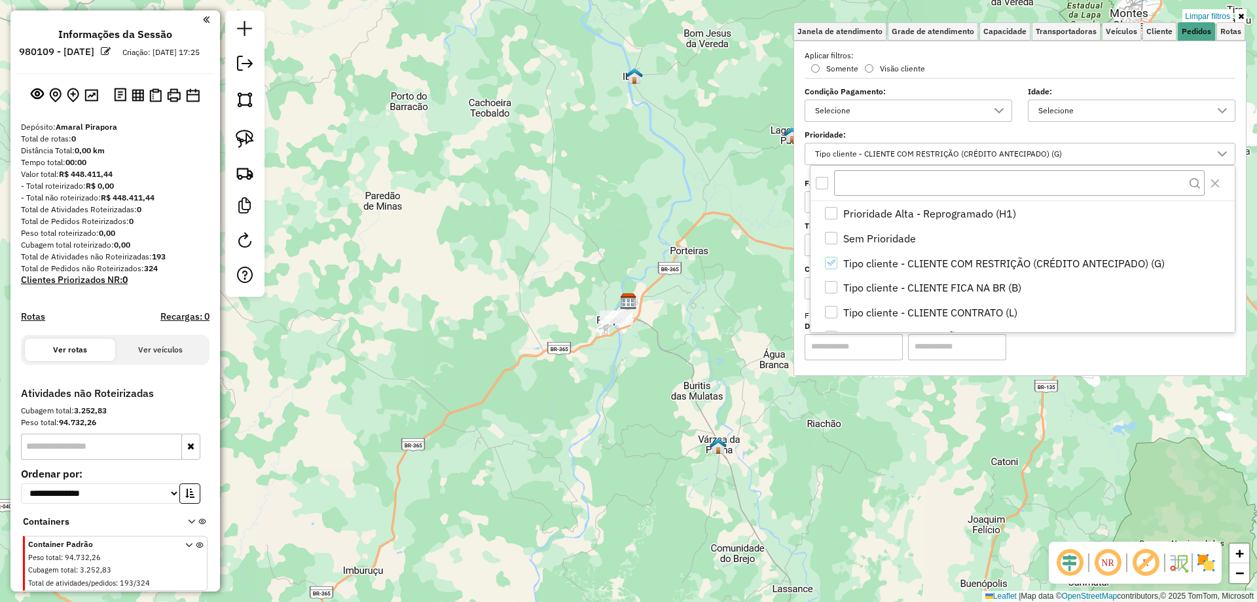
click at [649, 227] on div "Limpar filtros Janela de atendimento Grade de atendimento Capacidade Transporta…" at bounding box center [628, 301] width 1257 height 602
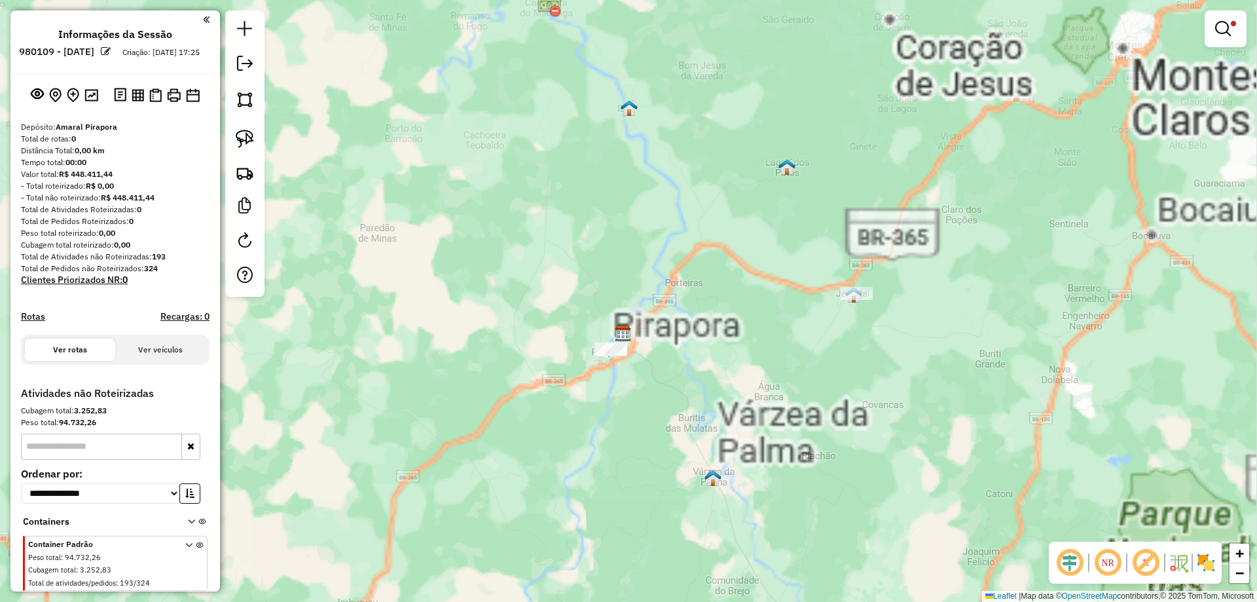
drag, startPoint x: 661, startPoint y: 230, endPoint x: 555, endPoint y: 248, distance: 107.6
click at [555, 248] on div "Limpar filtros Janela de atendimento Grade de atendimento Capacidade Transporta…" at bounding box center [628, 301] width 1257 height 602
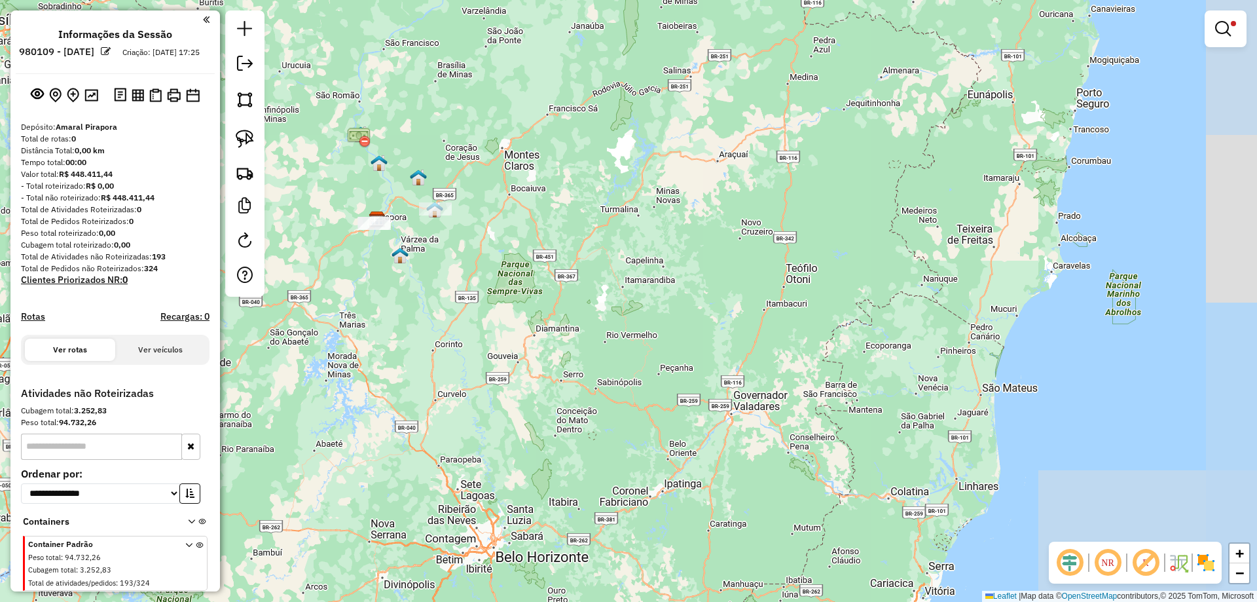
click at [244, 136] on img at bounding box center [245, 139] width 18 height 18
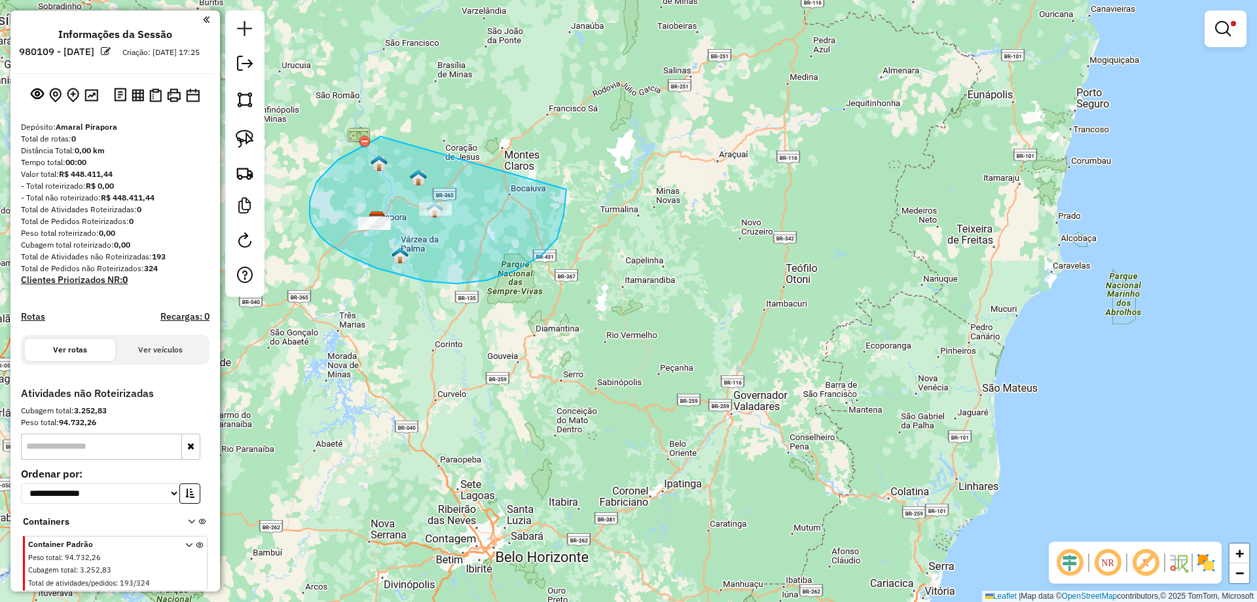
drag, startPoint x: 379, startPoint y: 138, endPoint x: 563, endPoint y: 124, distance: 183.9
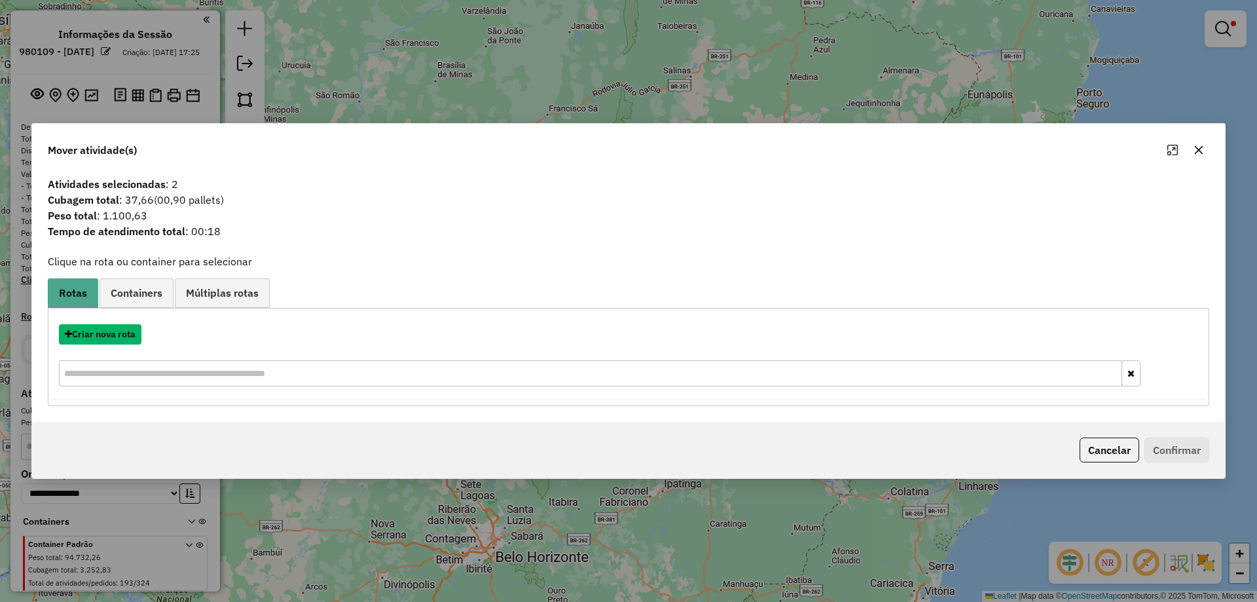
click at [94, 334] on button "Criar nova rota" at bounding box center [100, 334] width 83 height 20
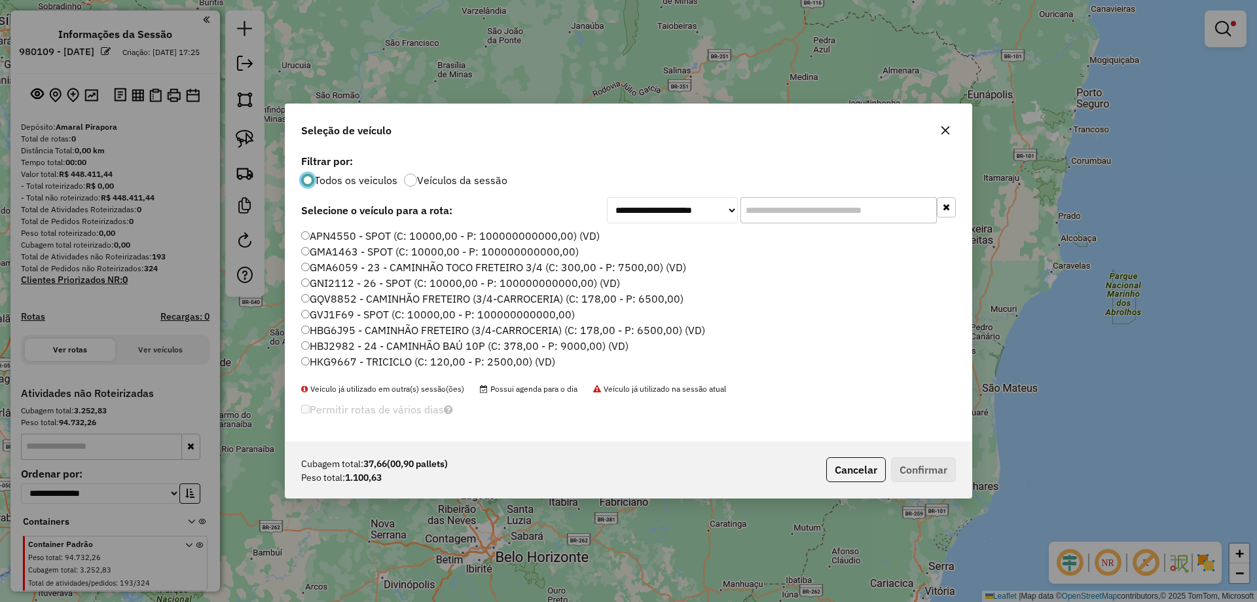
scroll to position [7, 4]
click at [342, 238] on label "APN4550 - SPOT (C: 10000,00 - P: 100000000000,00) (VD)" at bounding box center [450, 236] width 299 height 16
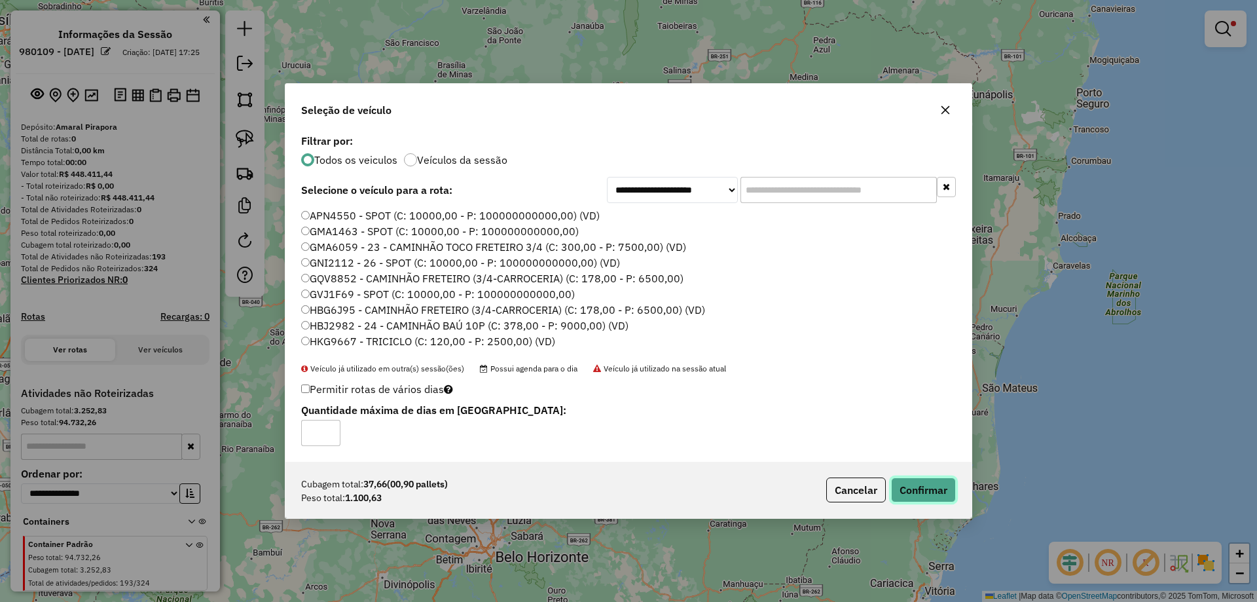
click at [947, 500] on button "Confirmar" at bounding box center [923, 489] width 65 height 25
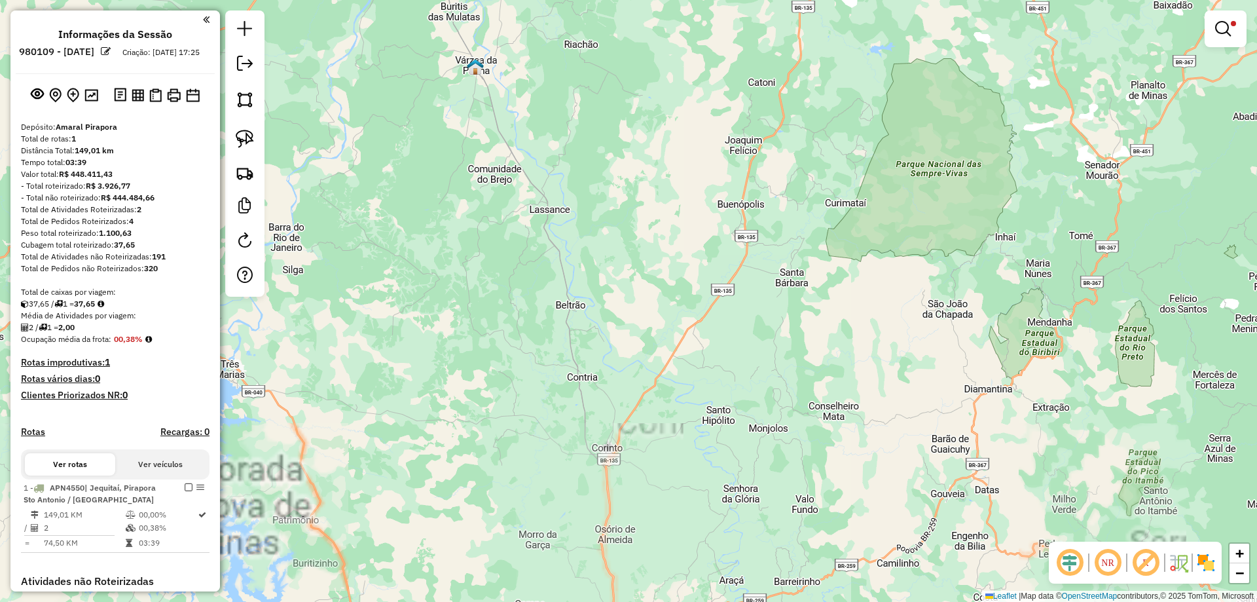
drag, startPoint x: 458, startPoint y: 201, endPoint x: 689, endPoint y: 369, distance: 285.1
click at [665, 355] on div "Limpar filtros Janela de atendimento Grade de atendimento Capacidade Transporta…" at bounding box center [628, 301] width 1257 height 602
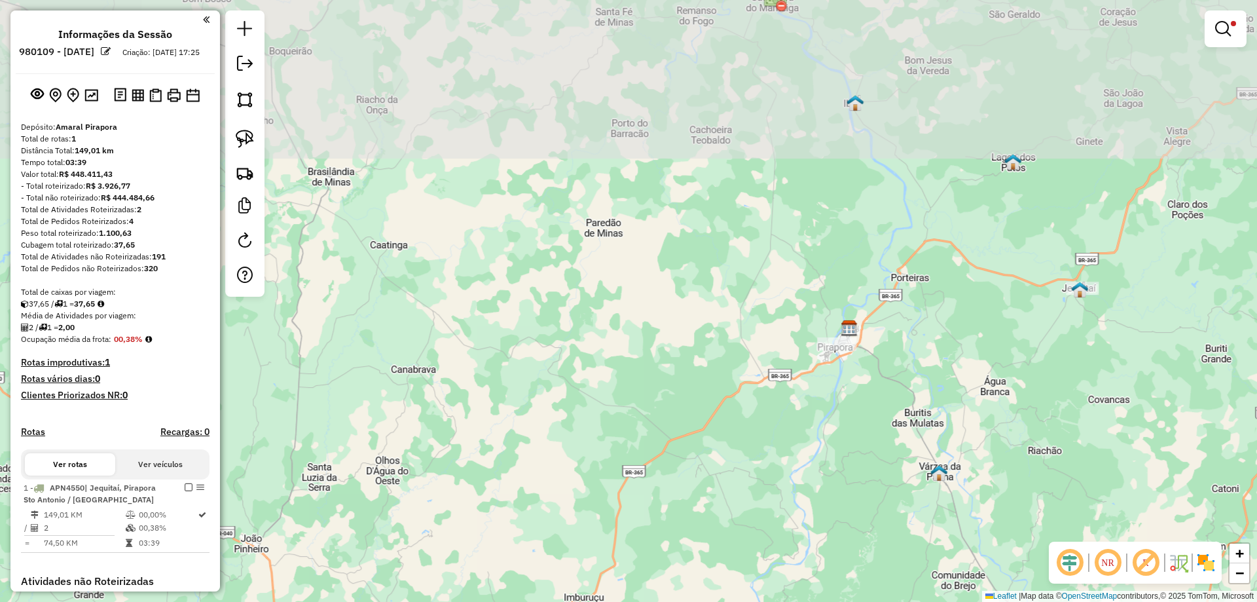
drag, startPoint x: 580, startPoint y: 274, endPoint x: 593, endPoint y: 373, distance: 99.8
click at [601, 384] on div "Limpar filtros Janela de atendimento Grade de atendimento Capacidade Transporta…" at bounding box center [628, 301] width 1257 height 602
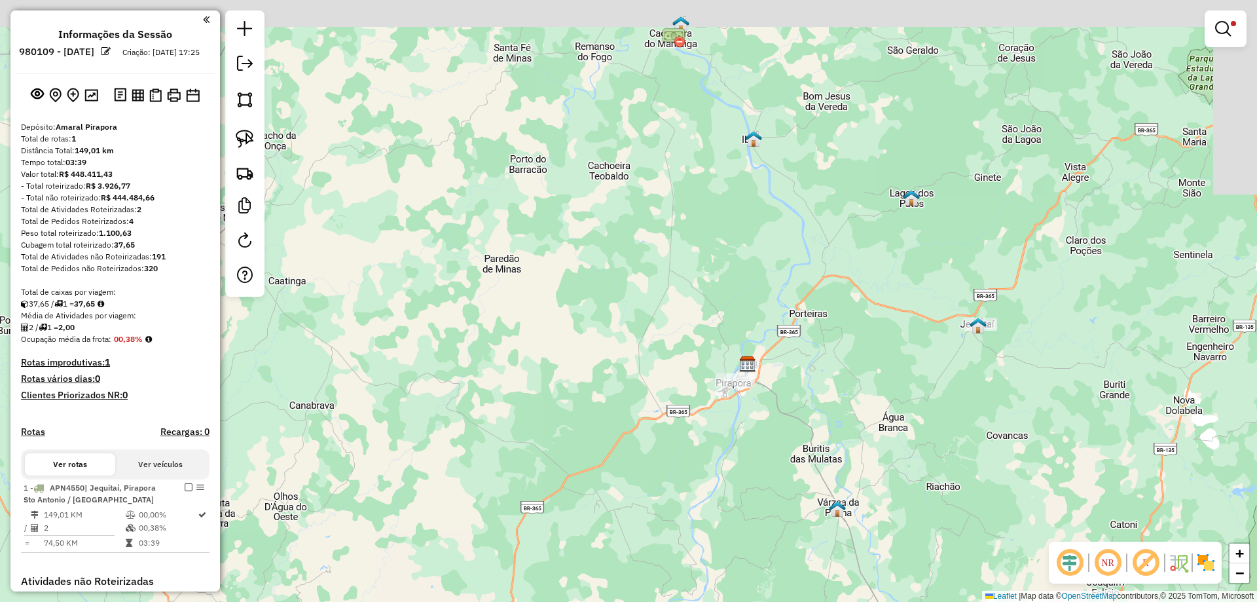
drag, startPoint x: 690, startPoint y: 369, endPoint x: 633, endPoint y: 384, distance: 58.9
click at [633, 384] on div "Limpar filtros Janela de atendimento Grade de atendimento Capacidade Transporta…" at bounding box center [628, 301] width 1257 height 602
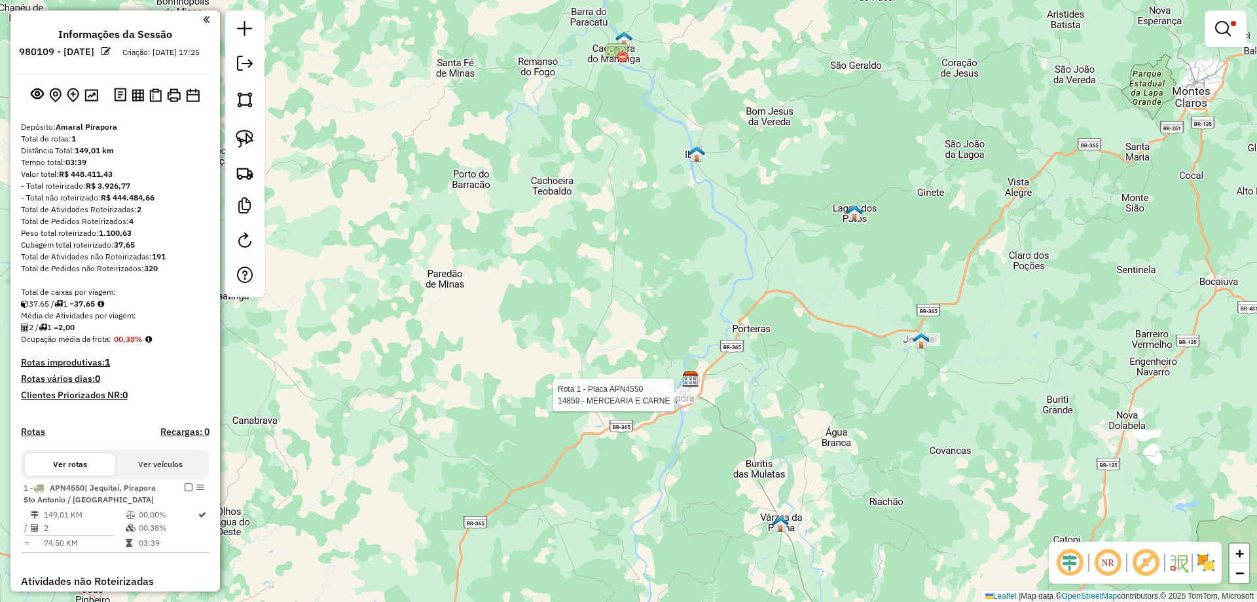
select select "**********"
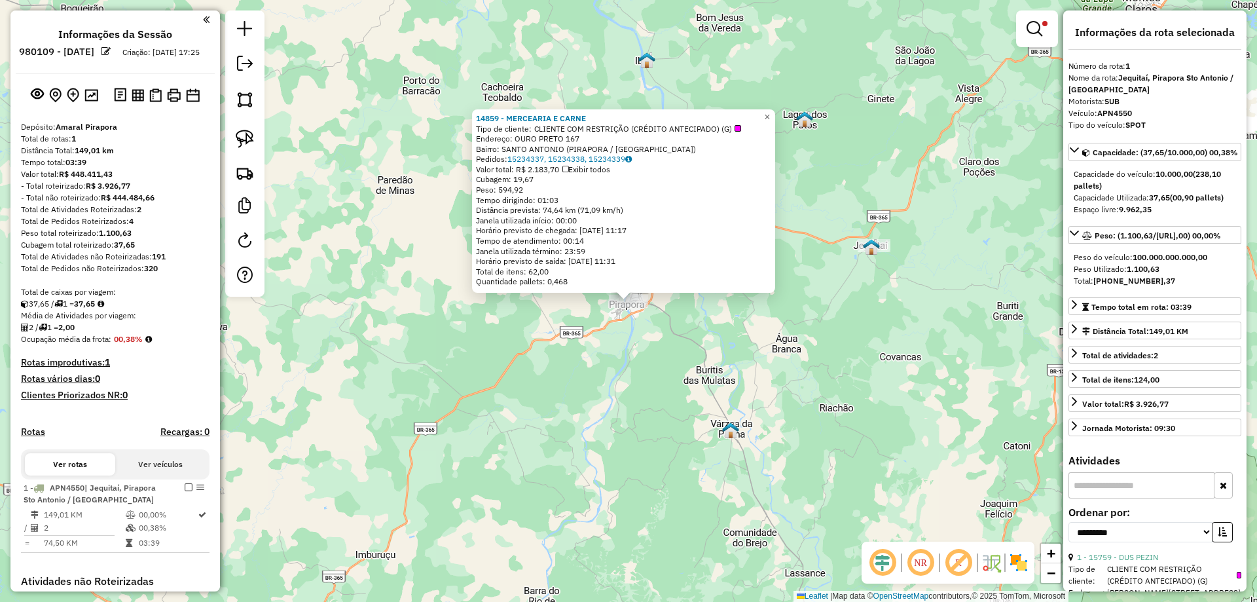
scroll to position [231, 0]
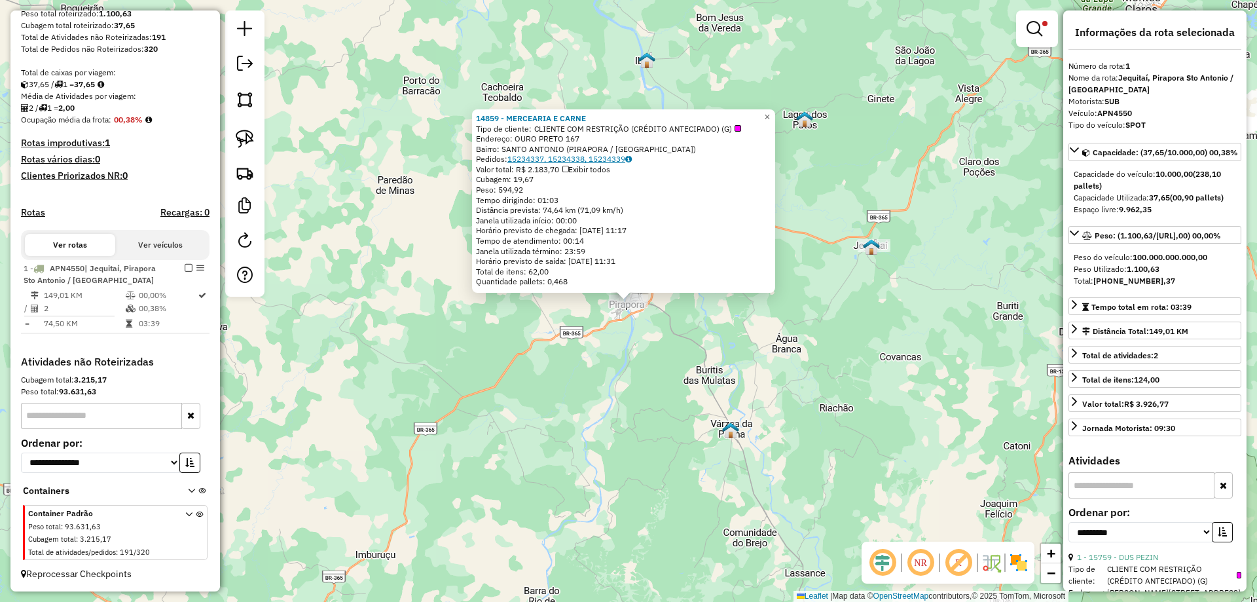
click at [589, 161] on link "15234337, 15234338, 15234339" at bounding box center [570, 159] width 124 height 10
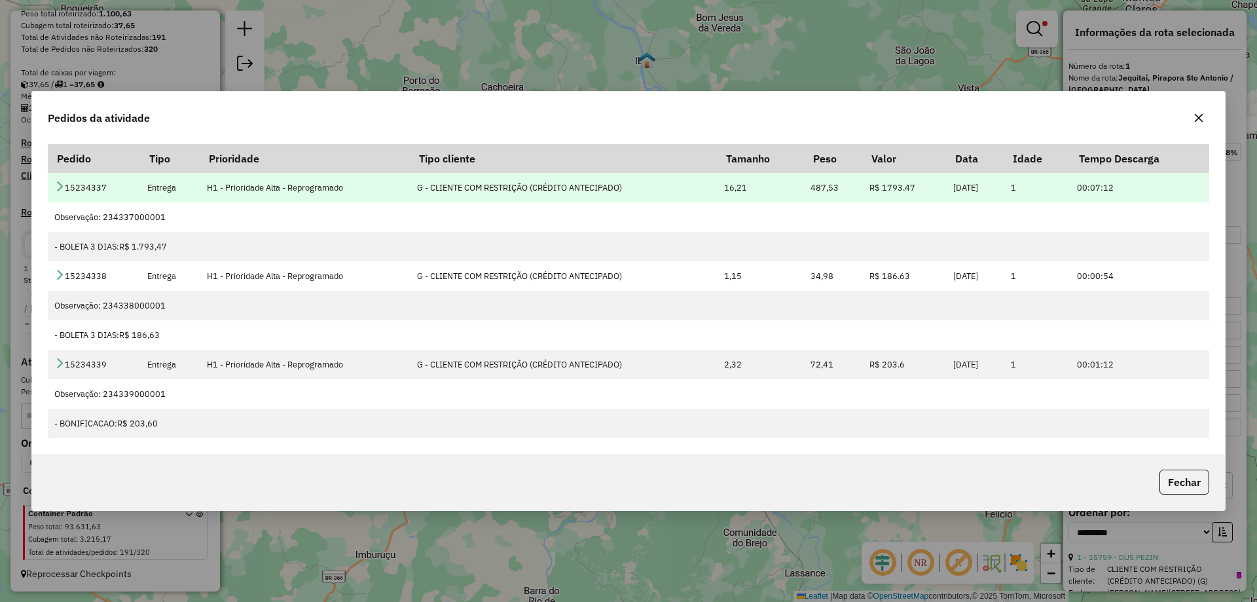
click at [58, 186] on icon at bounding box center [59, 186] width 10 height 10
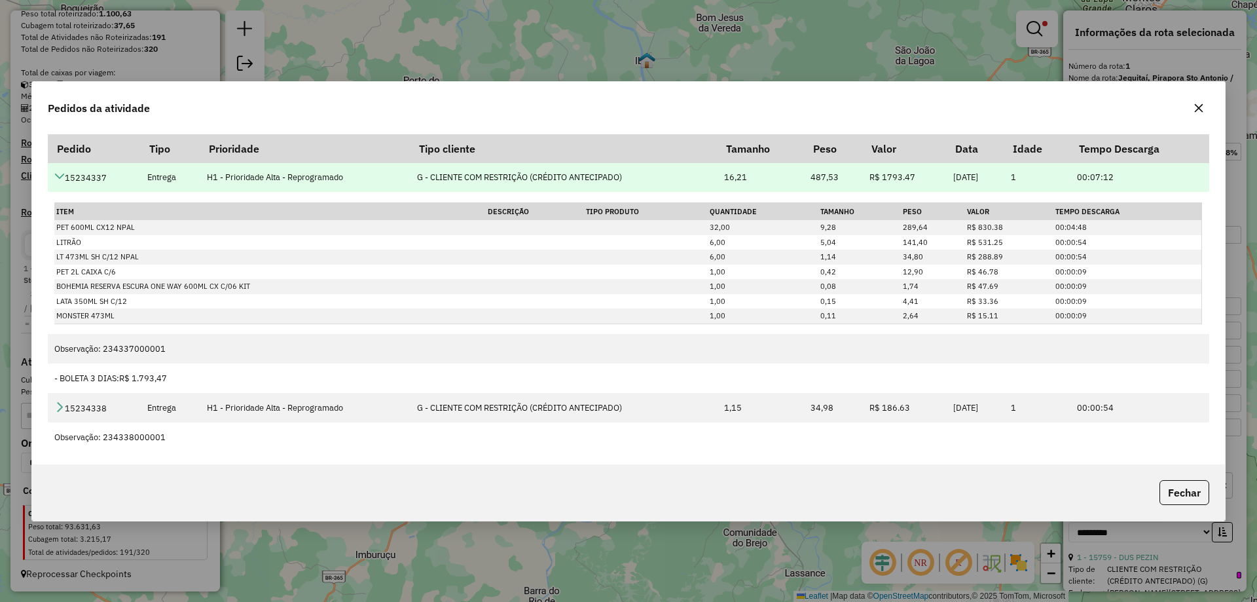
click at [57, 176] on icon at bounding box center [59, 176] width 10 height 10
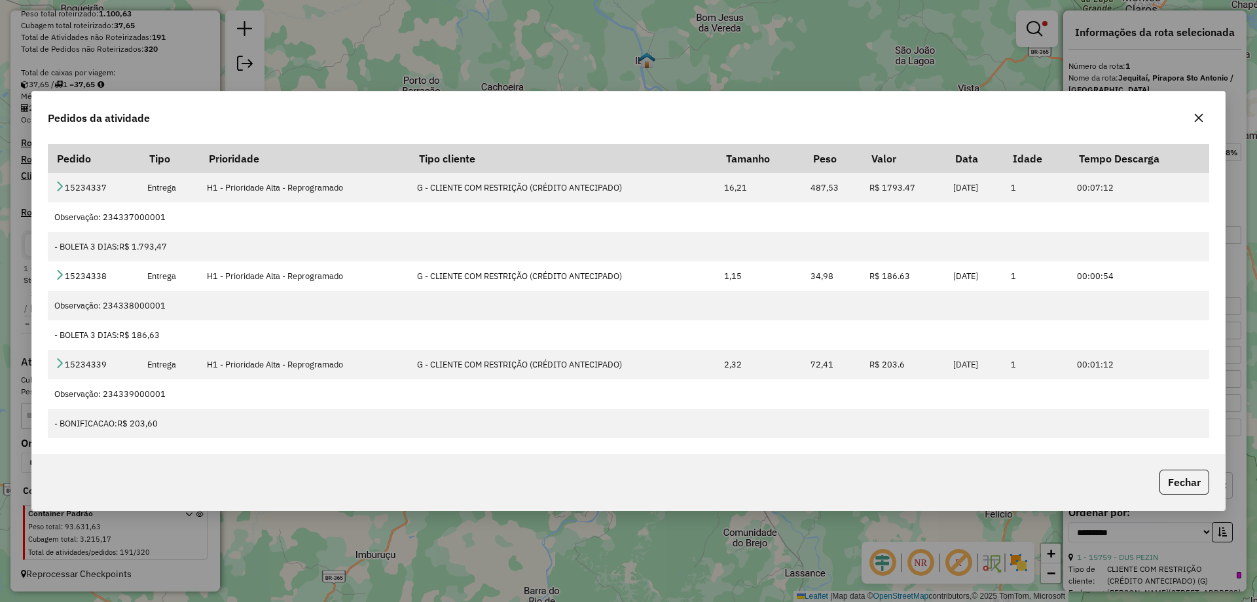
click at [1165, 468] on div "Fechar" at bounding box center [628, 482] width 1193 height 56
click at [1178, 474] on button "Fechar" at bounding box center [1185, 482] width 50 height 25
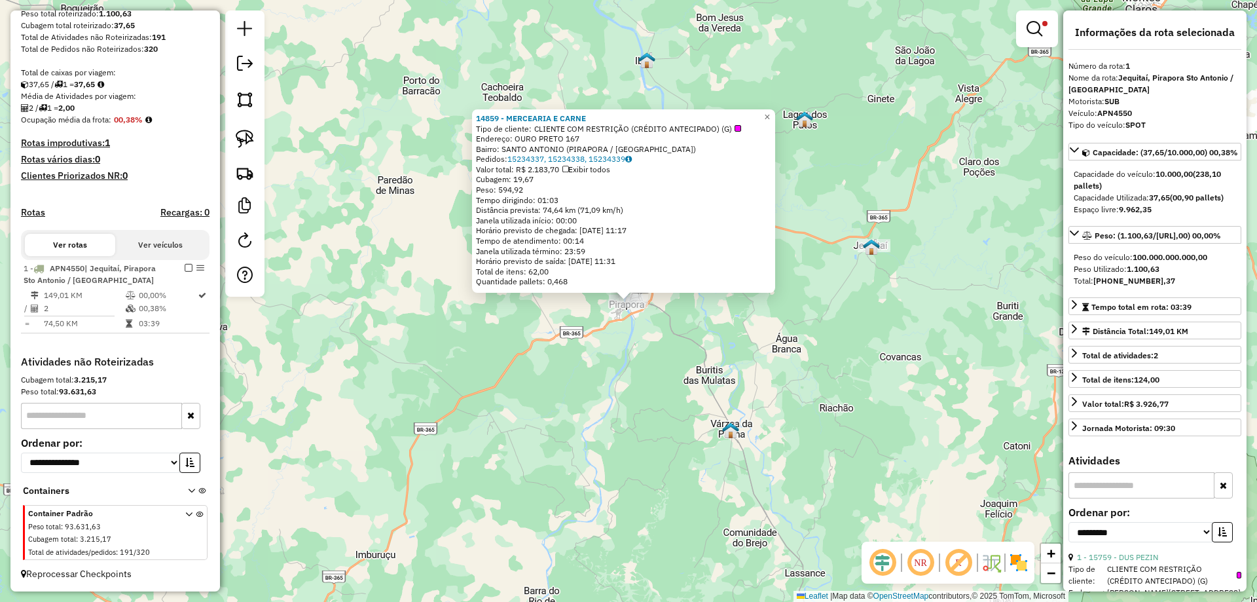
click at [646, 384] on div "14859 - MERCEARIA E CARNE Tipo de cliente: CLIENTE COM RESTRIÇÃO (CRÉDITO ANTEC…" at bounding box center [628, 301] width 1257 height 602
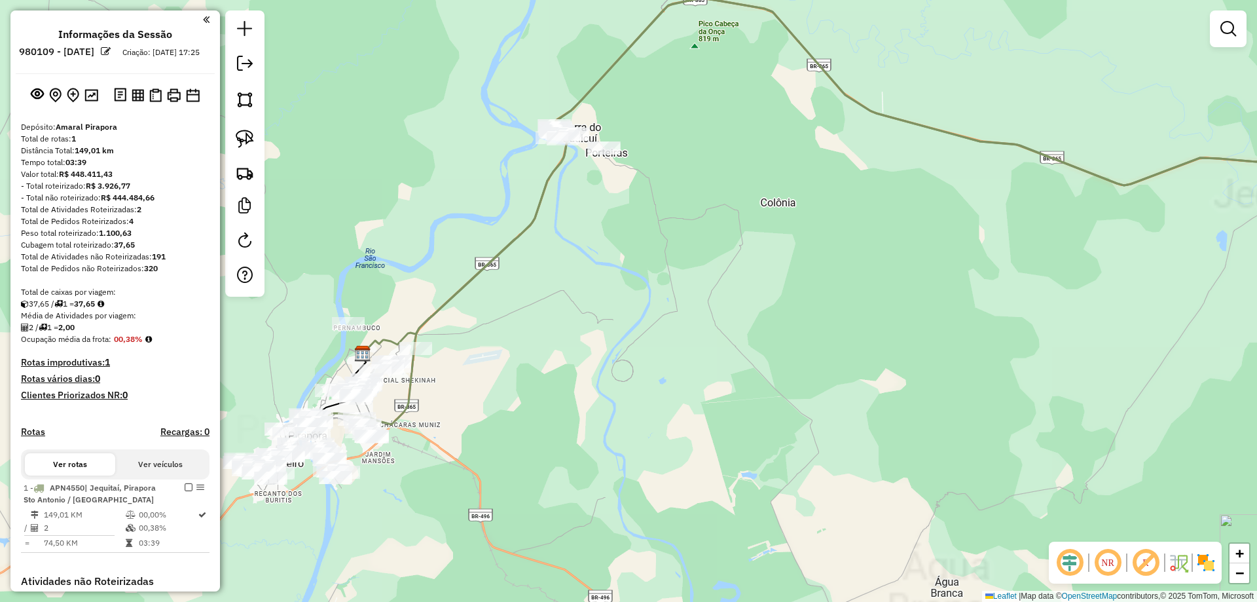
drag, startPoint x: 463, startPoint y: 293, endPoint x: 642, endPoint y: 236, distance: 187.9
click at [632, 246] on icon at bounding box center [804, 211] width 981 height 426
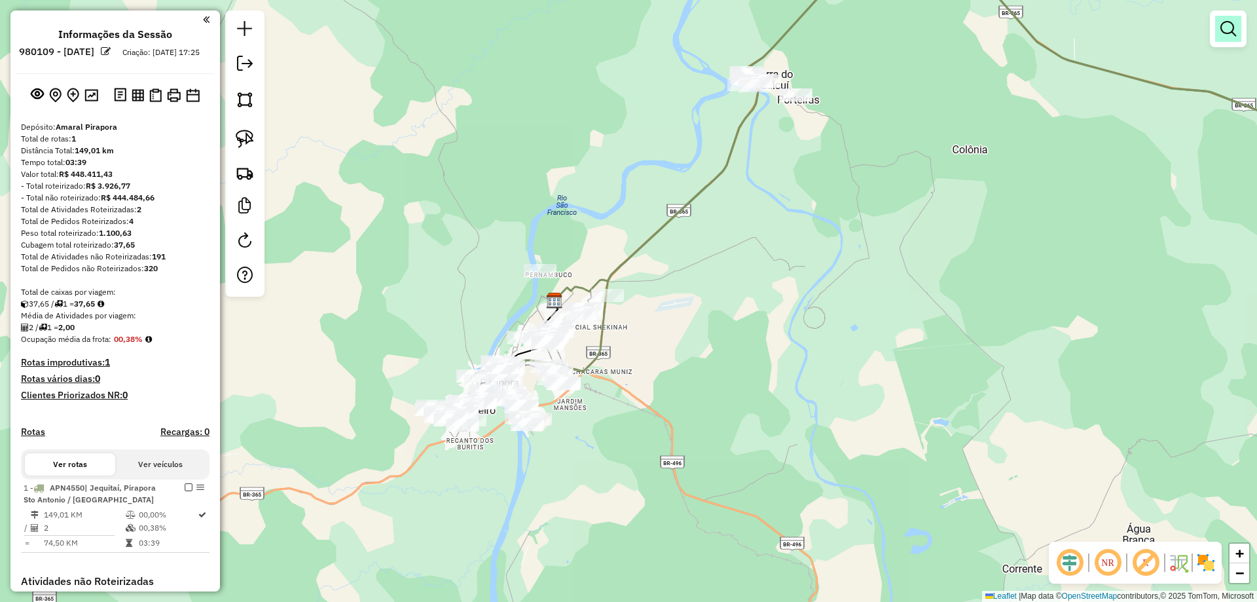
click at [1239, 22] on link at bounding box center [1229, 29] width 26 height 26
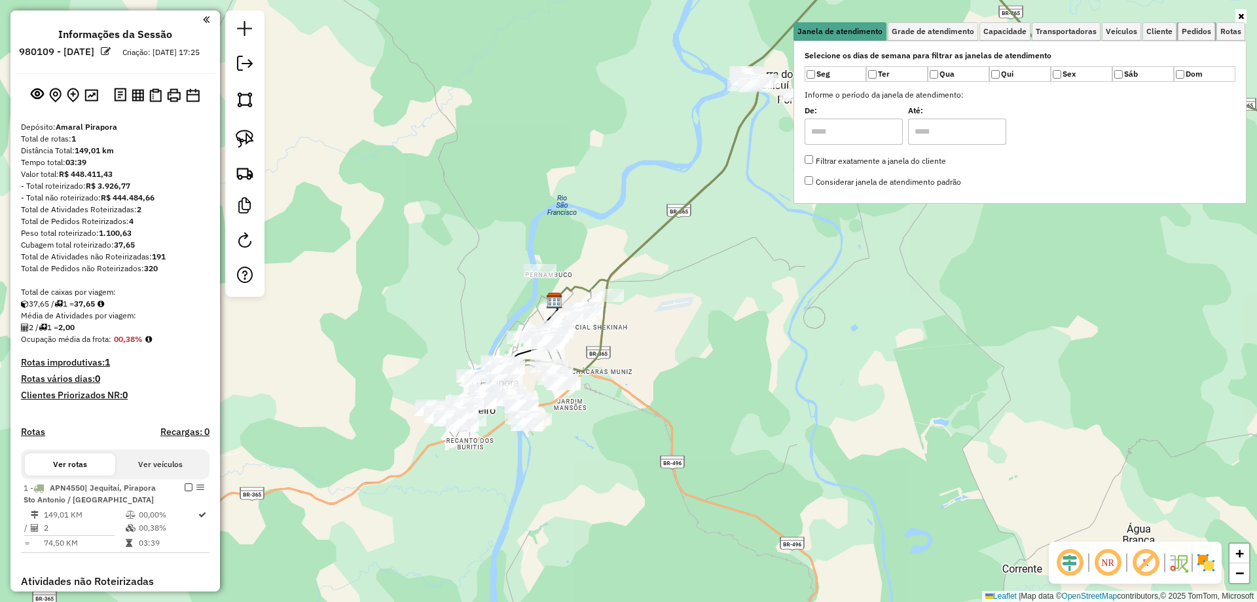
drag, startPoint x: 1194, startPoint y: 28, endPoint x: 1138, endPoint y: 63, distance: 65.6
click at [1195, 28] on span "Pedidos" at bounding box center [1196, 32] width 29 height 8
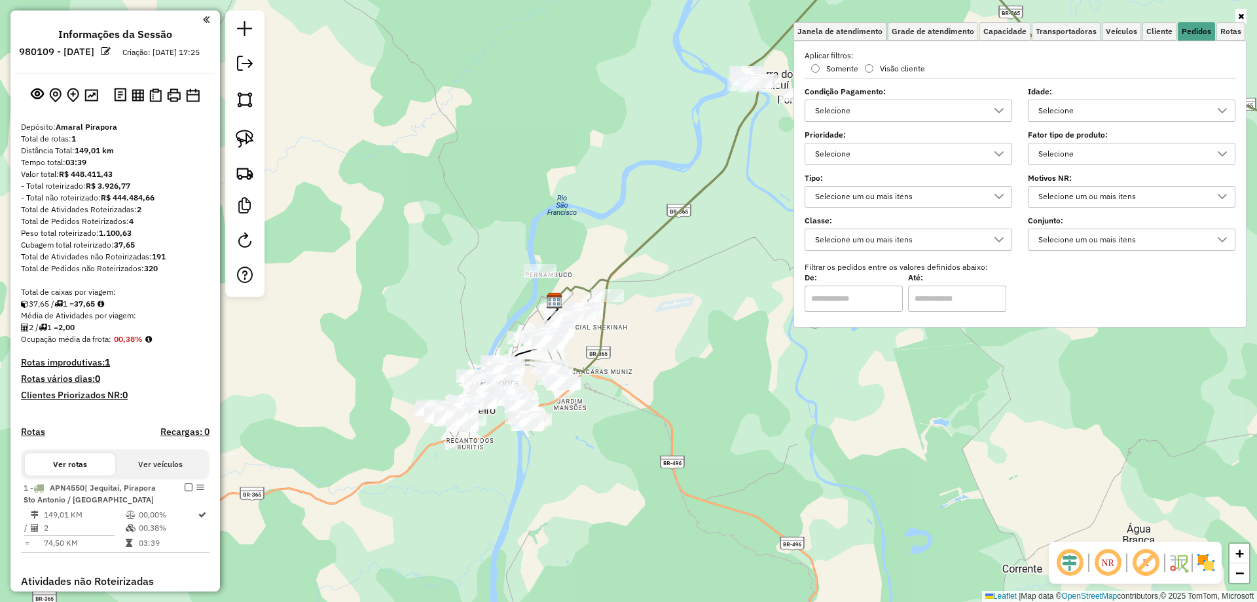
click at [952, 150] on div "Selecione" at bounding box center [899, 153] width 176 height 21
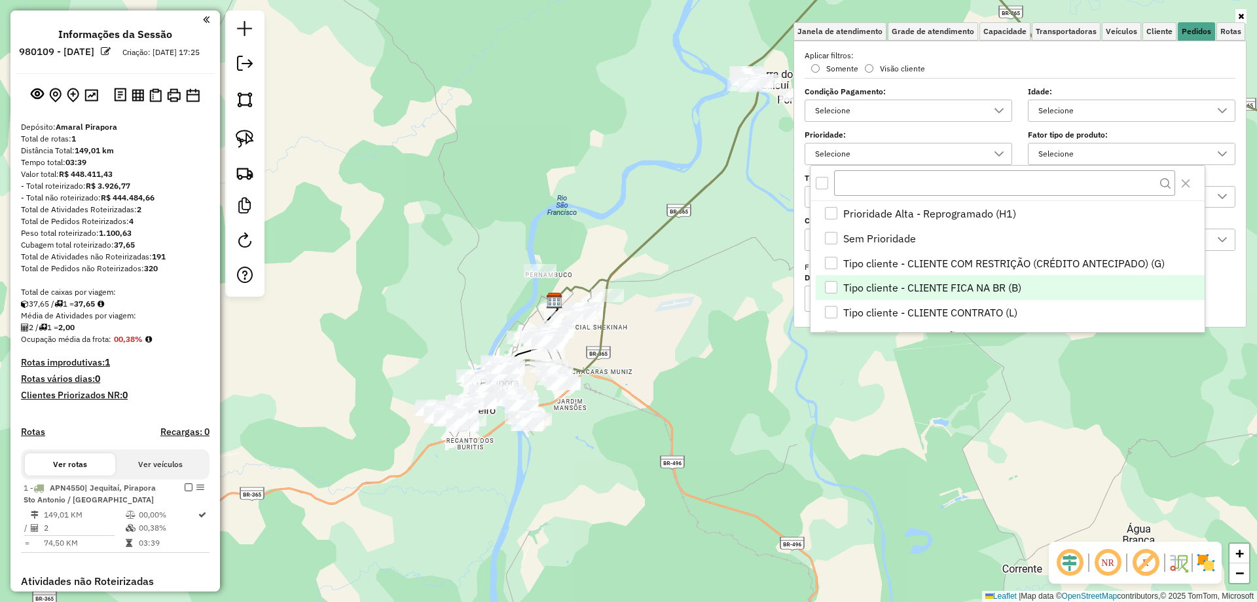
click at [977, 280] on span "Tipo cliente - CLIENTE FICA NA BR (B)" at bounding box center [933, 288] width 178 height 16
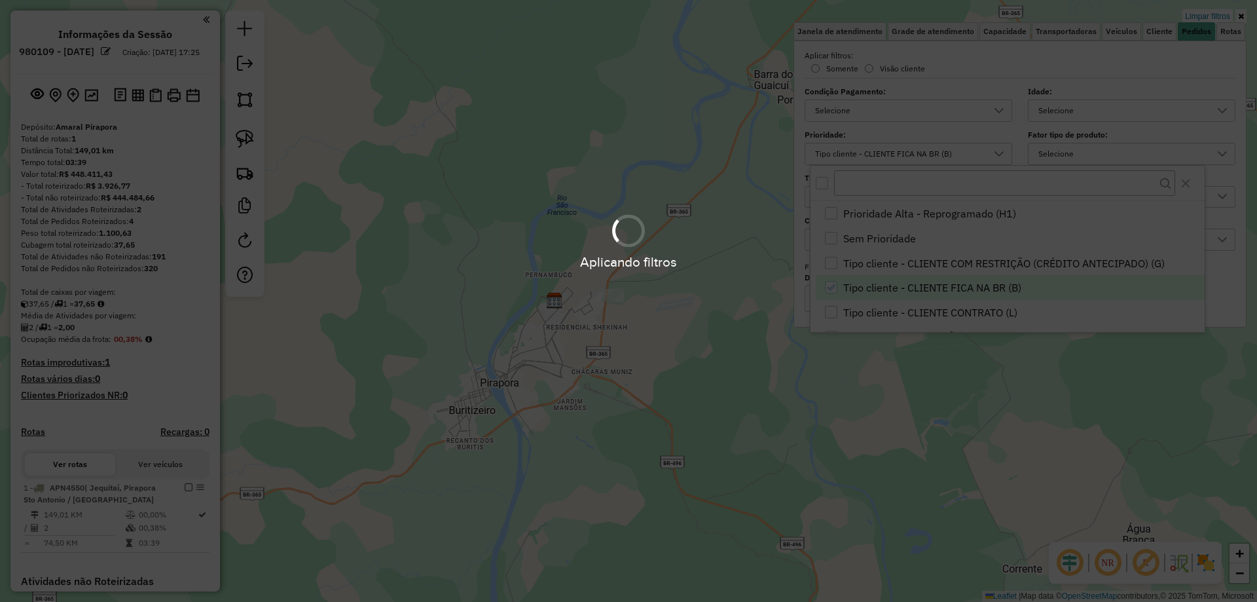
click at [945, 288] on div "Aplicando filtros" at bounding box center [628, 301] width 1257 height 602
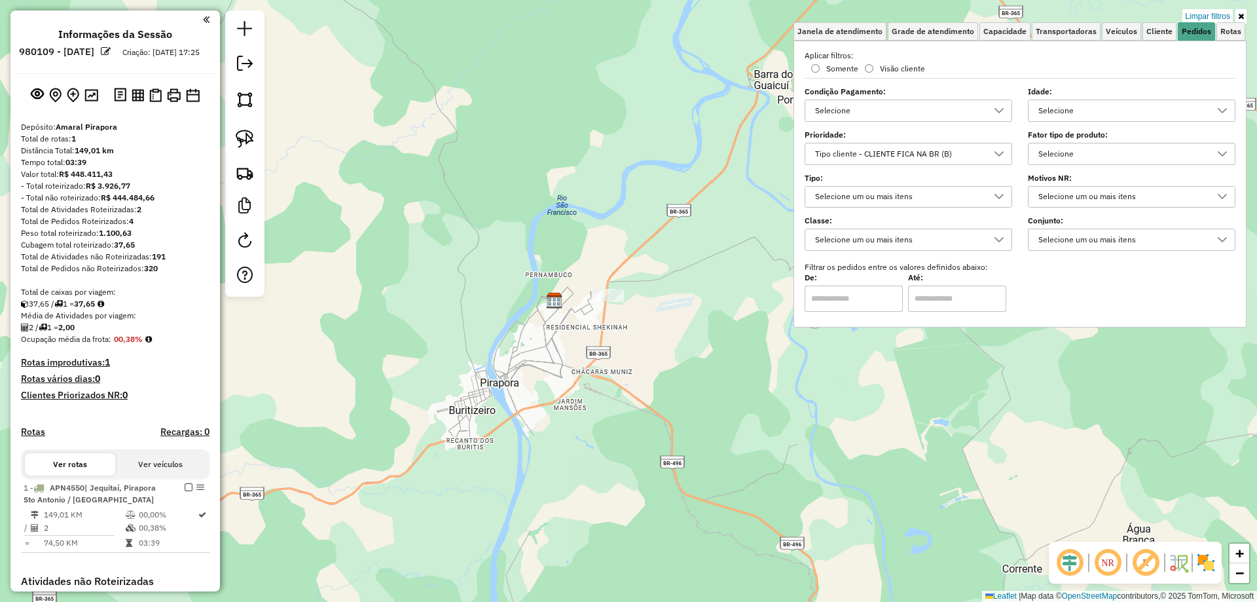
click at [952, 143] on div "Tipo cliente - CLIENTE FICA NA BR (B)" at bounding box center [899, 153] width 176 height 21
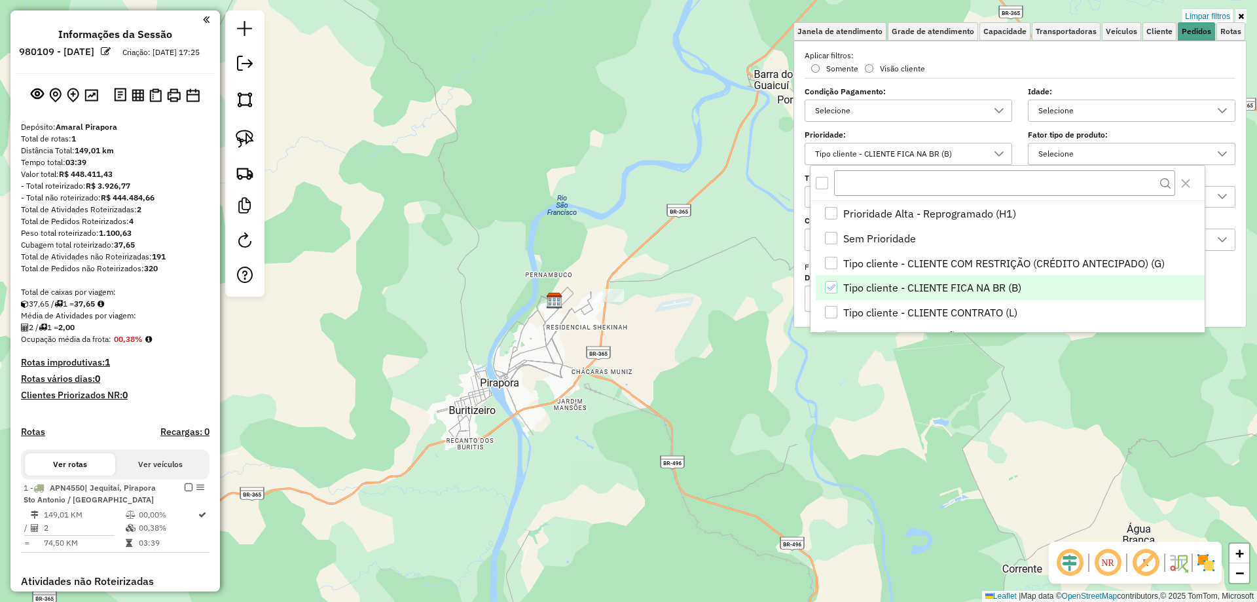
click at [954, 281] on span "Tipo cliente - CLIENTE FICA NA BR (B)" at bounding box center [933, 288] width 178 height 16
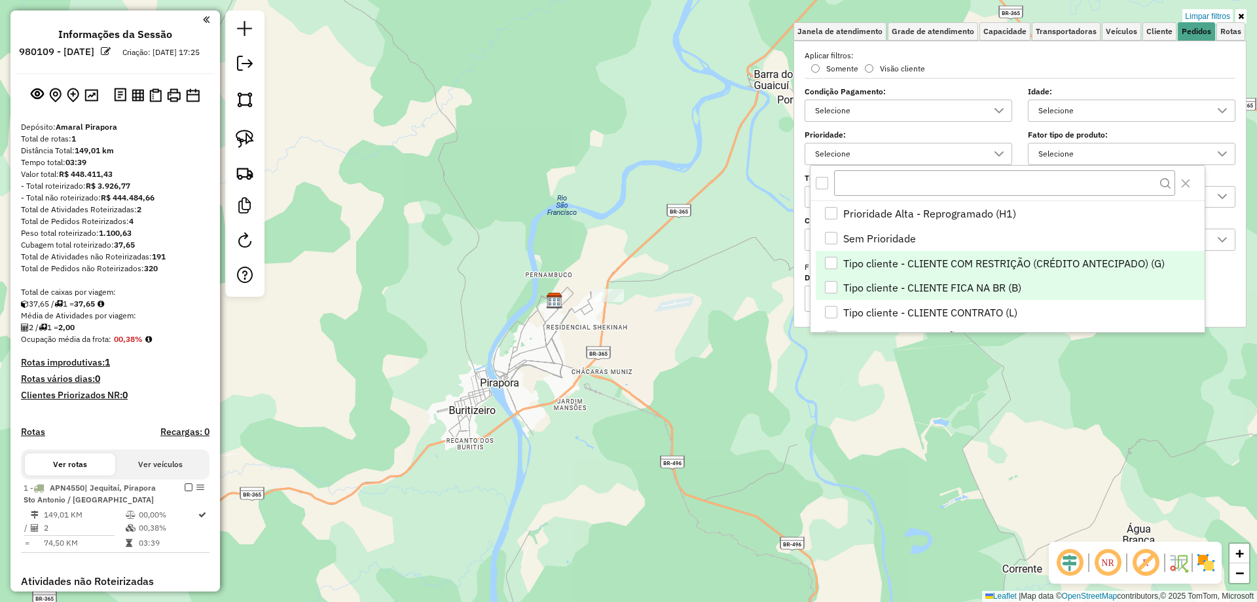
click at [957, 268] on span "Tipo cliente - CLIENTE COM RESTRIÇÃO (CRÉDITO ANTECIPADO) (G)" at bounding box center [1005, 263] width 322 height 16
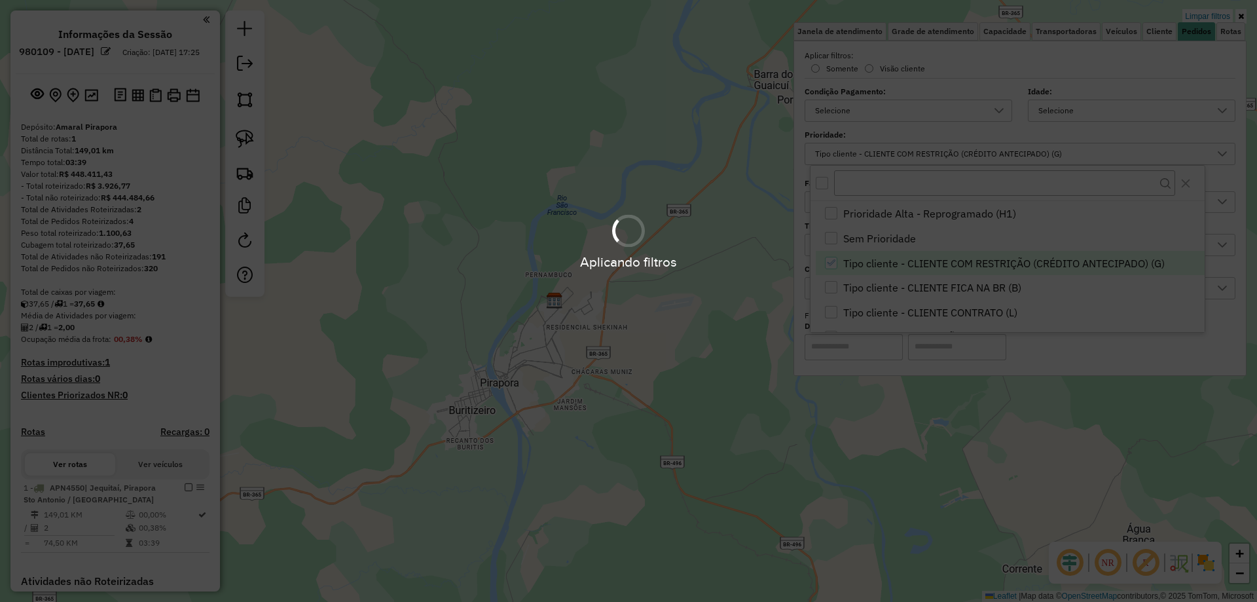
click at [699, 268] on div "Limpar filtros Janela de atendimento Grade de atendimento Capacidade Transporta…" at bounding box center [628, 301] width 1257 height 602
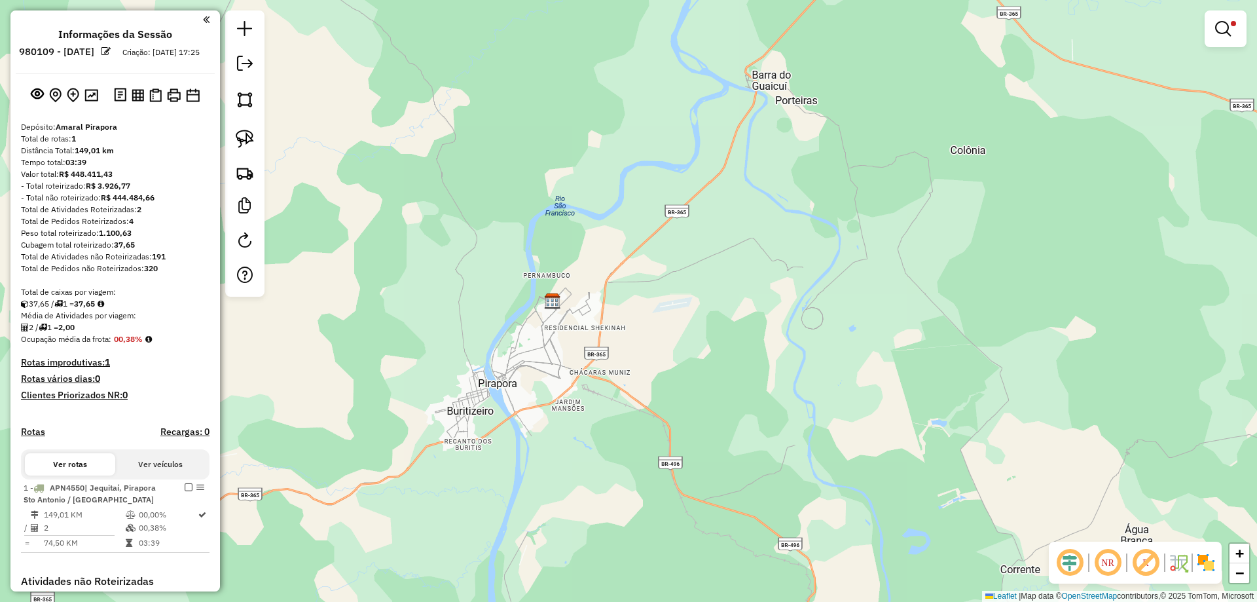
drag, startPoint x: 738, startPoint y: 244, endPoint x: 489, endPoint y: 285, distance: 252.2
click at [494, 284] on div "Limpar filtros Janela de atendimento Grade de atendimento Capacidade Transporta…" at bounding box center [628, 301] width 1257 height 602
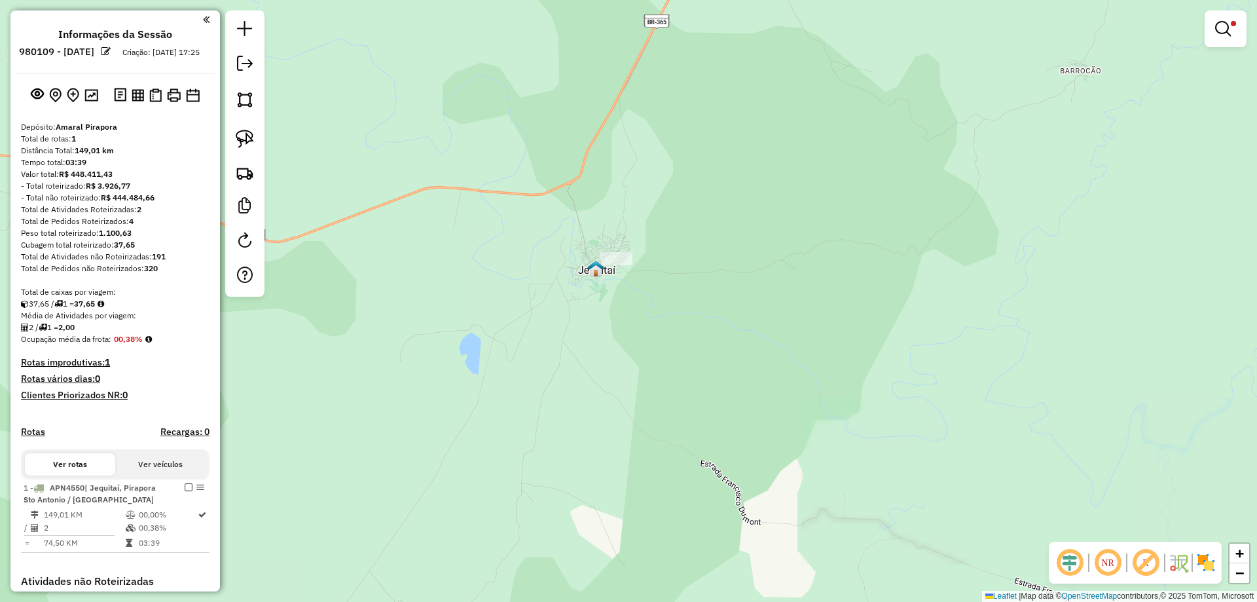
drag, startPoint x: 568, startPoint y: 275, endPoint x: 620, endPoint y: 273, distance: 51.8
click at [605, 273] on img at bounding box center [595, 268] width 17 height 17
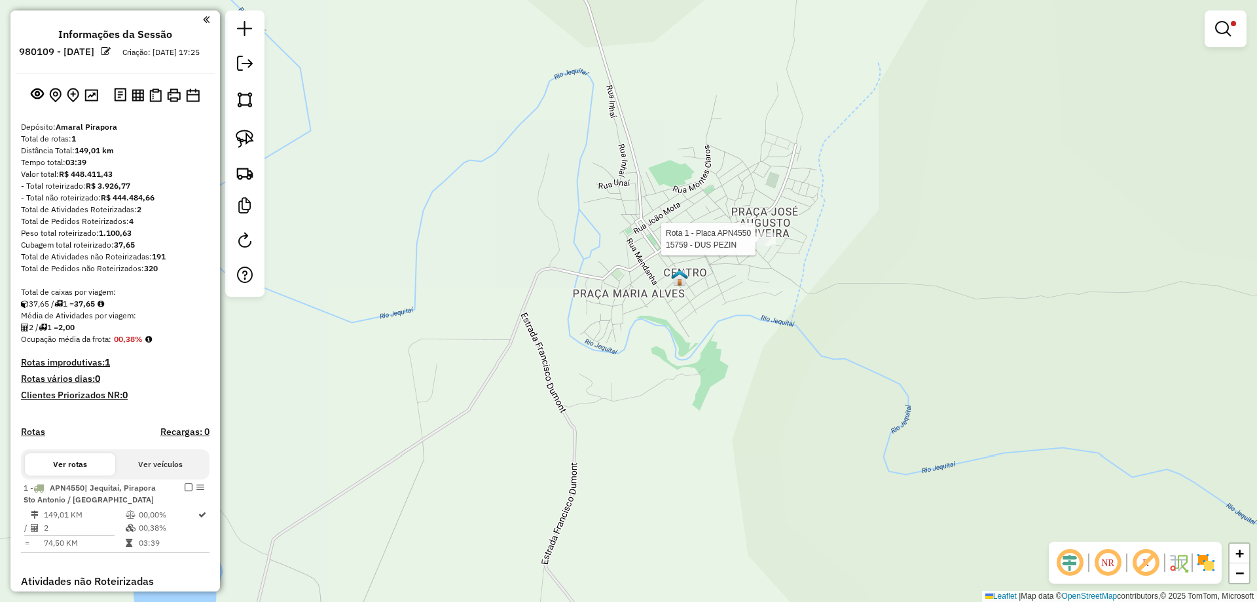
select select "**********"
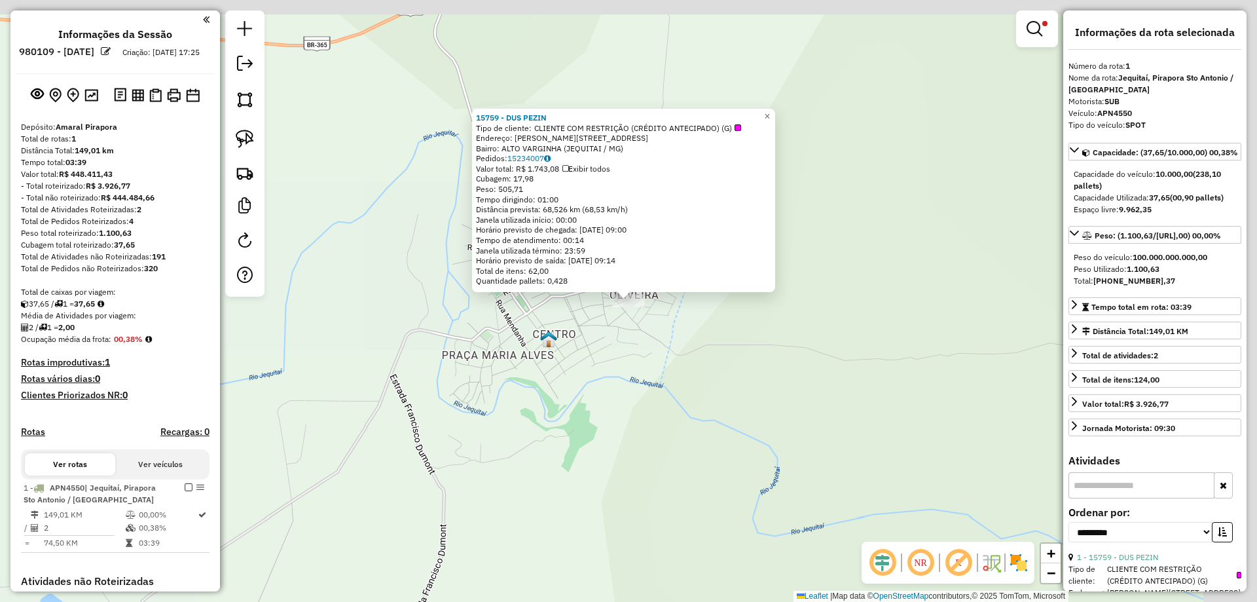
scroll to position [231, 0]
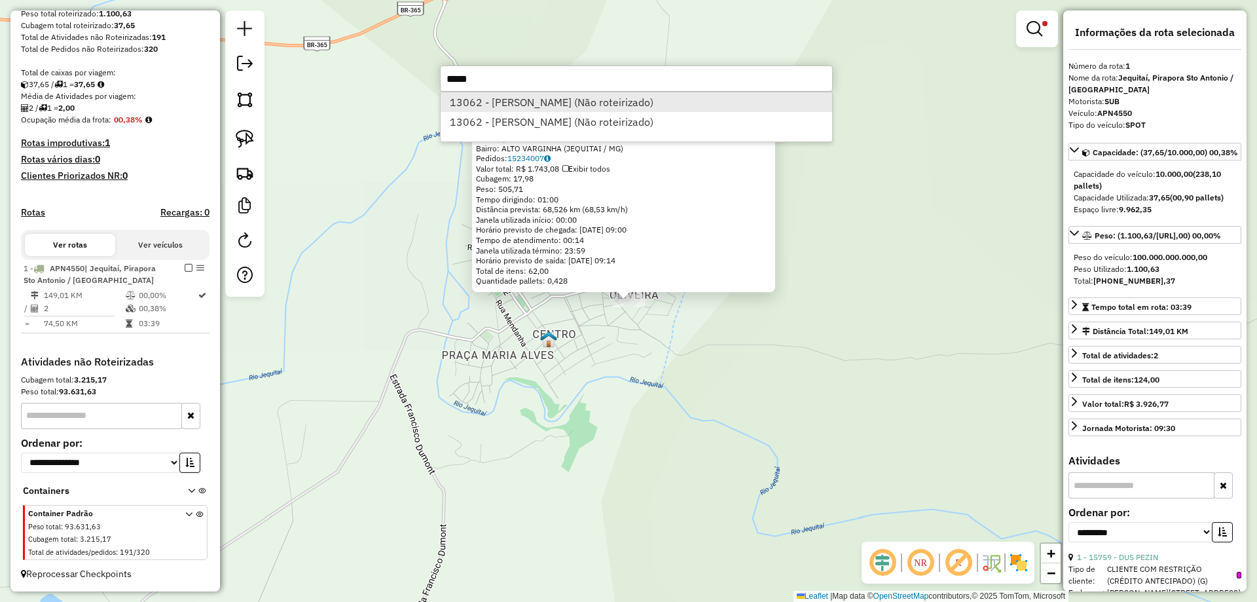
type input "*****"
click at [540, 104] on li "13062 - MERCEARIA SANTOS (Não roteirizado)" at bounding box center [637, 102] width 392 height 20
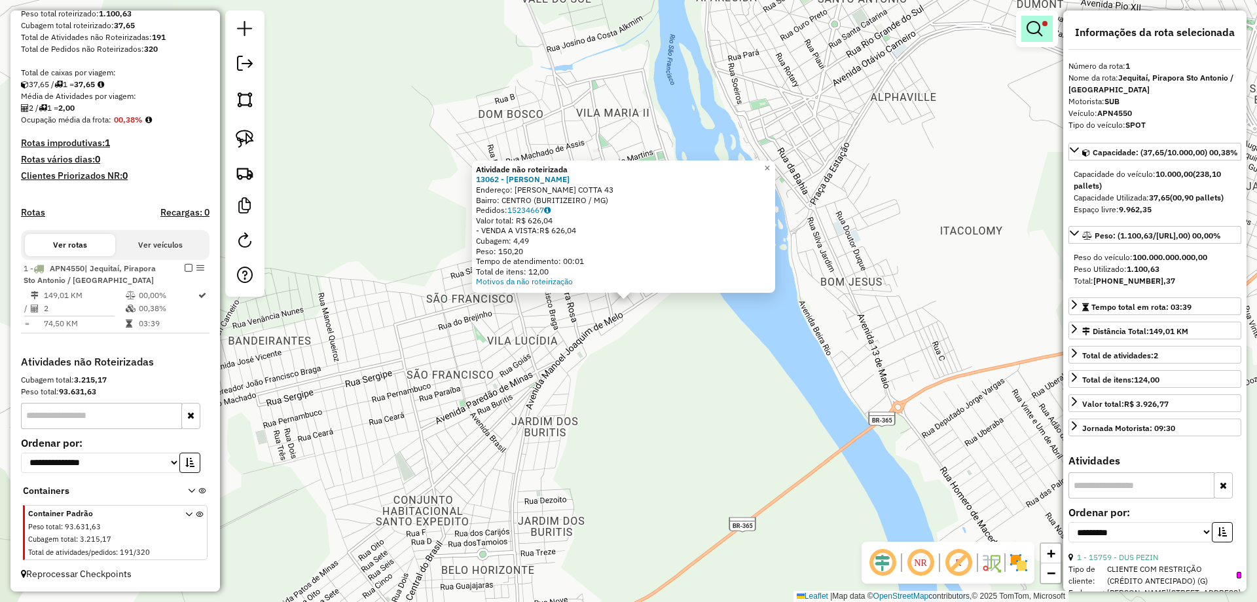
click at [1038, 34] on em at bounding box center [1035, 29] width 16 height 16
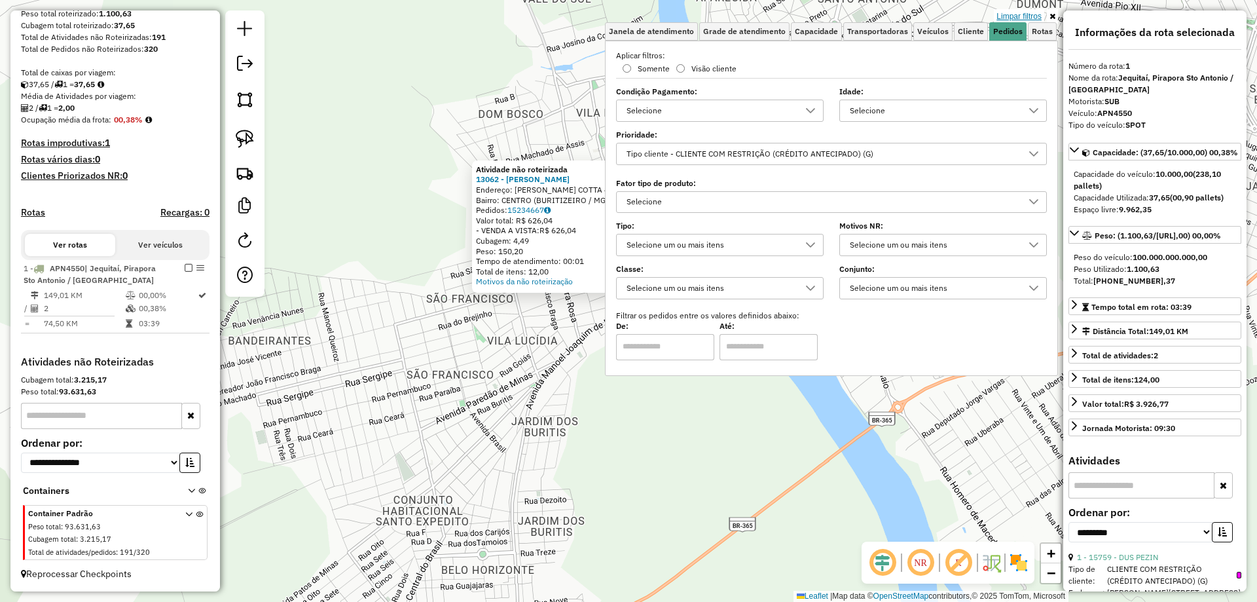
click at [1032, 18] on link "Limpar filtros" at bounding box center [1019, 16] width 50 height 14
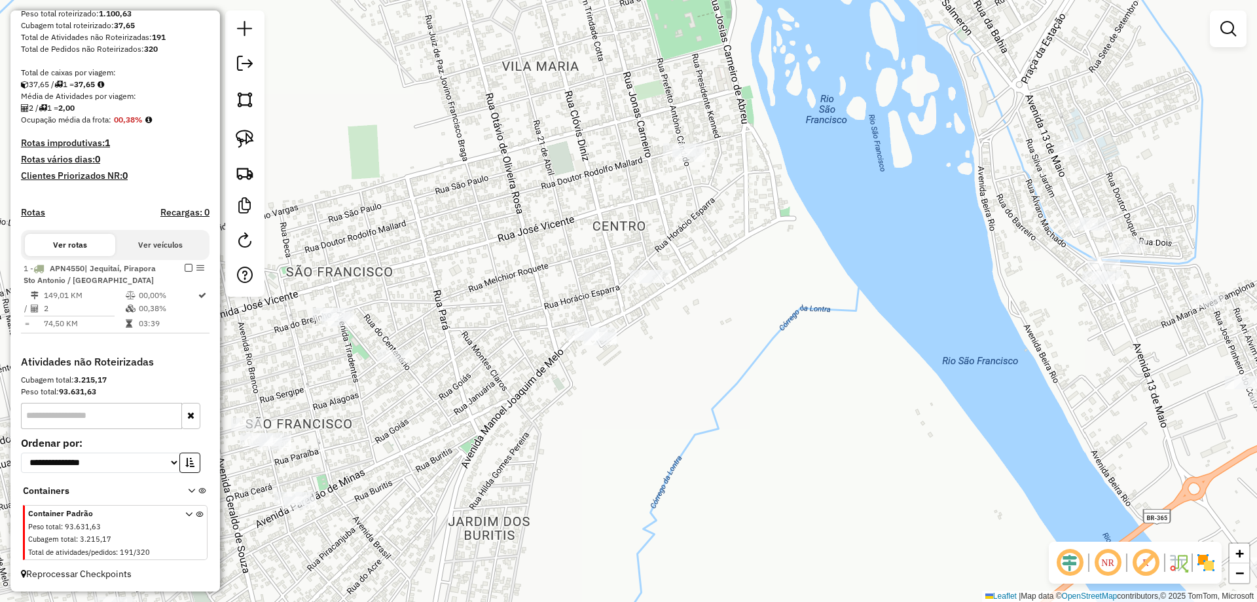
click at [644, 291] on div "Janela de atendimento Grade de atendimento Capacidade Transportadoras Veículos …" at bounding box center [628, 301] width 1257 height 602
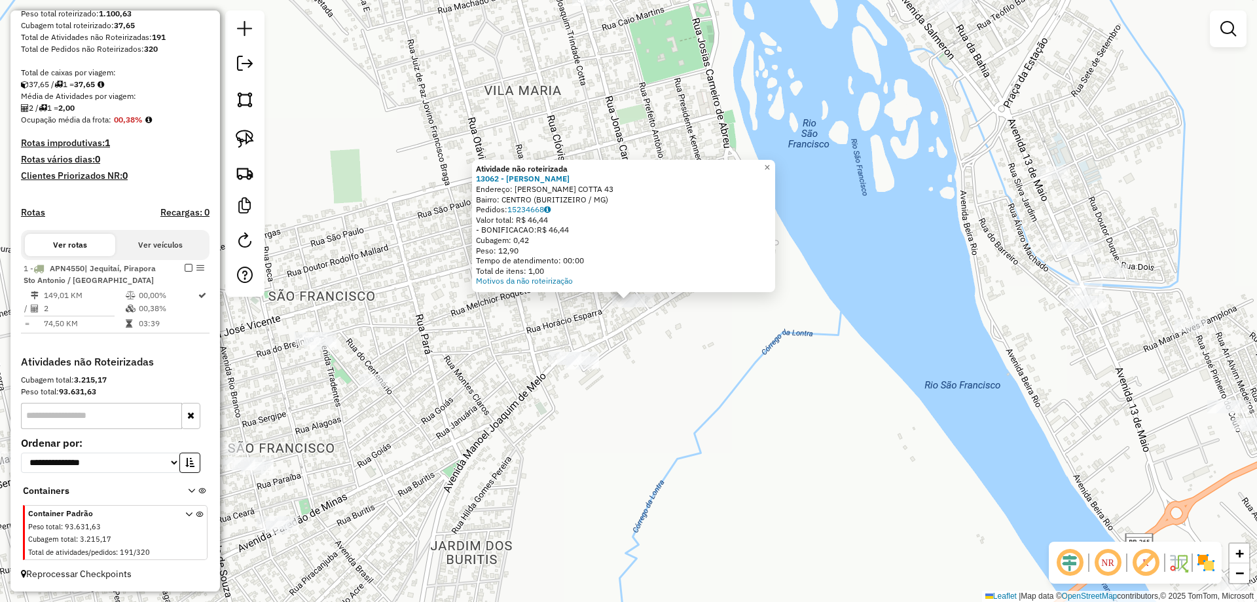
click at [666, 327] on div "Atividade não roteirizada 13062 - MERCEARIA SANTOS Endereço: JOAQUIM TRINDADE C…" at bounding box center [628, 301] width 1257 height 602
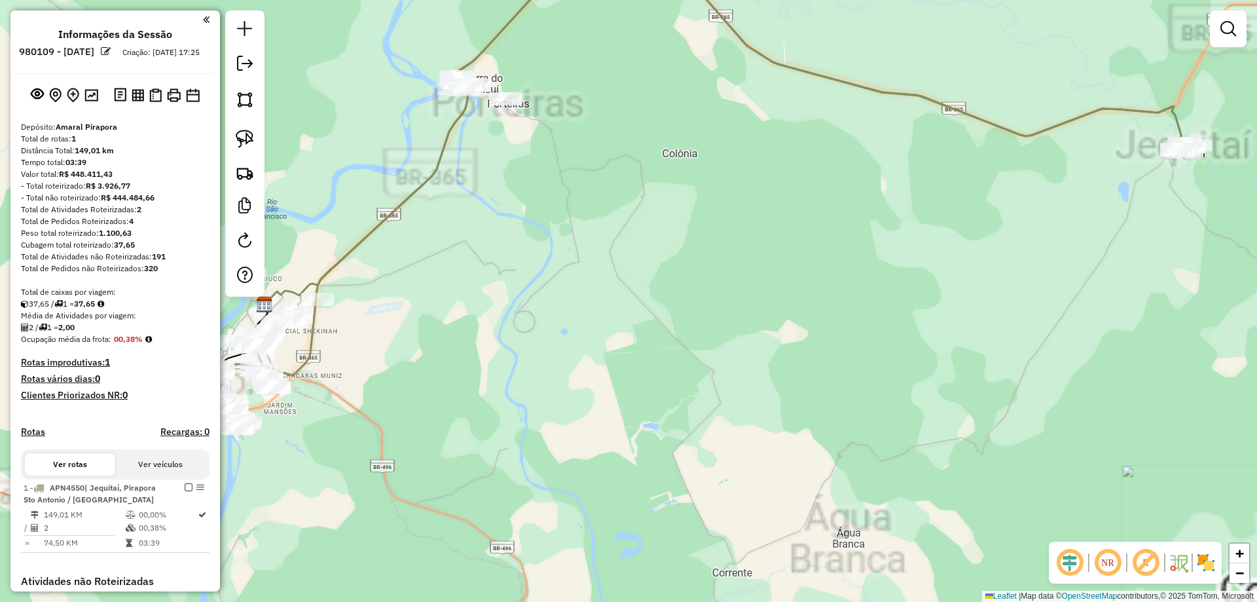
drag, startPoint x: 475, startPoint y: 355, endPoint x: 711, endPoint y: 310, distance: 240.1
click at [555, 335] on div "Janela de atendimento Grade de atendimento Capacidade Transportadoras Veículos …" at bounding box center [628, 301] width 1257 height 602
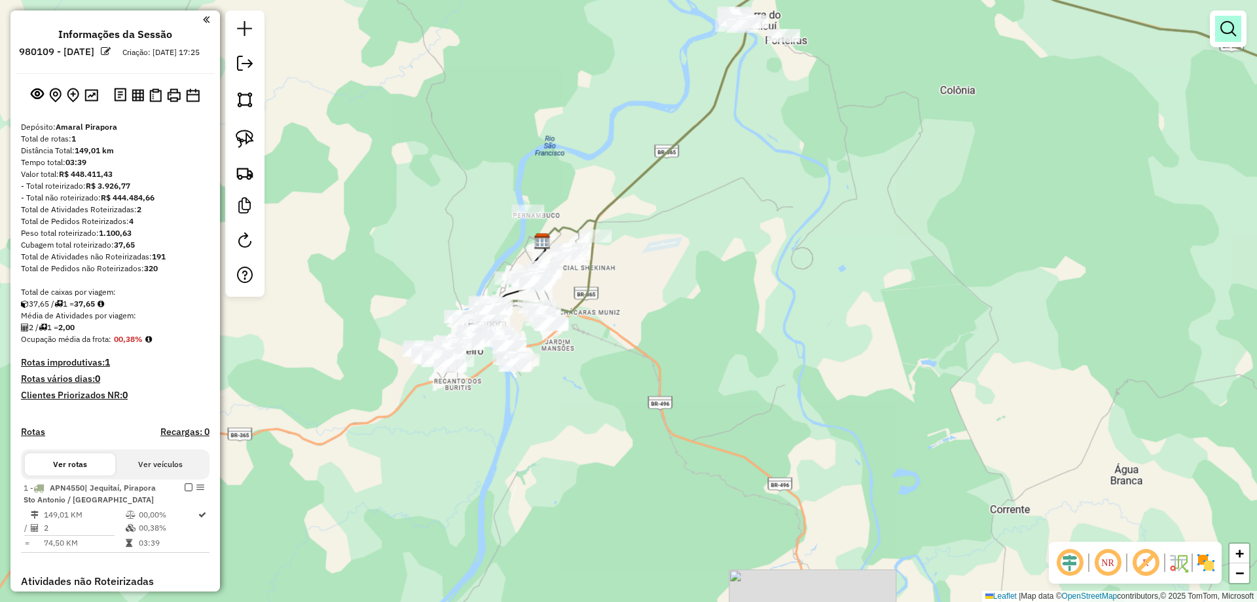
click at [1216, 31] on link at bounding box center [1229, 29] width 26 height 26
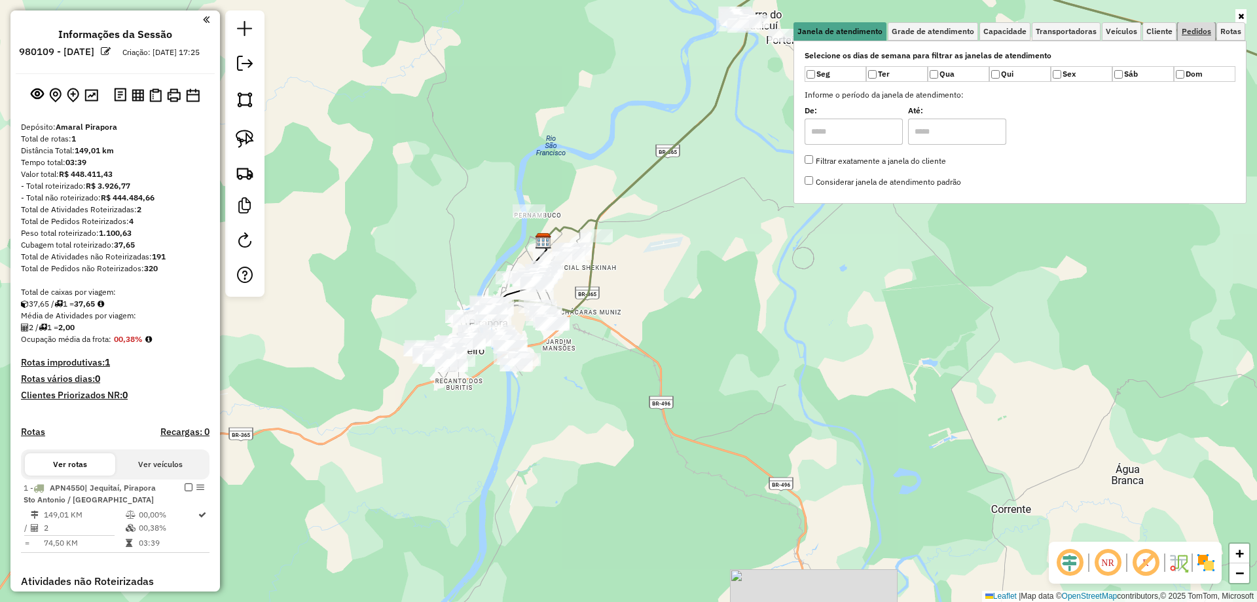
click at [1196, 28] on span "Pedidos" at bounding box center [1196, 32] width 29 height 8
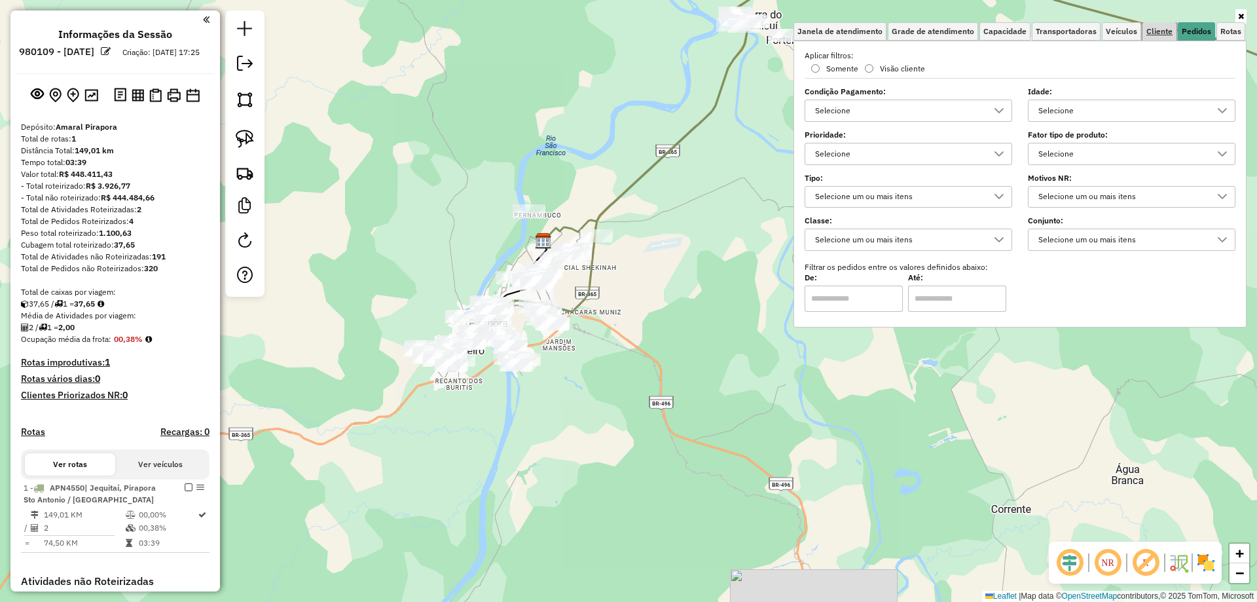
click at [1165, 36] on link "Cliente" at bounding box center [1160, 31] width 34 height 18
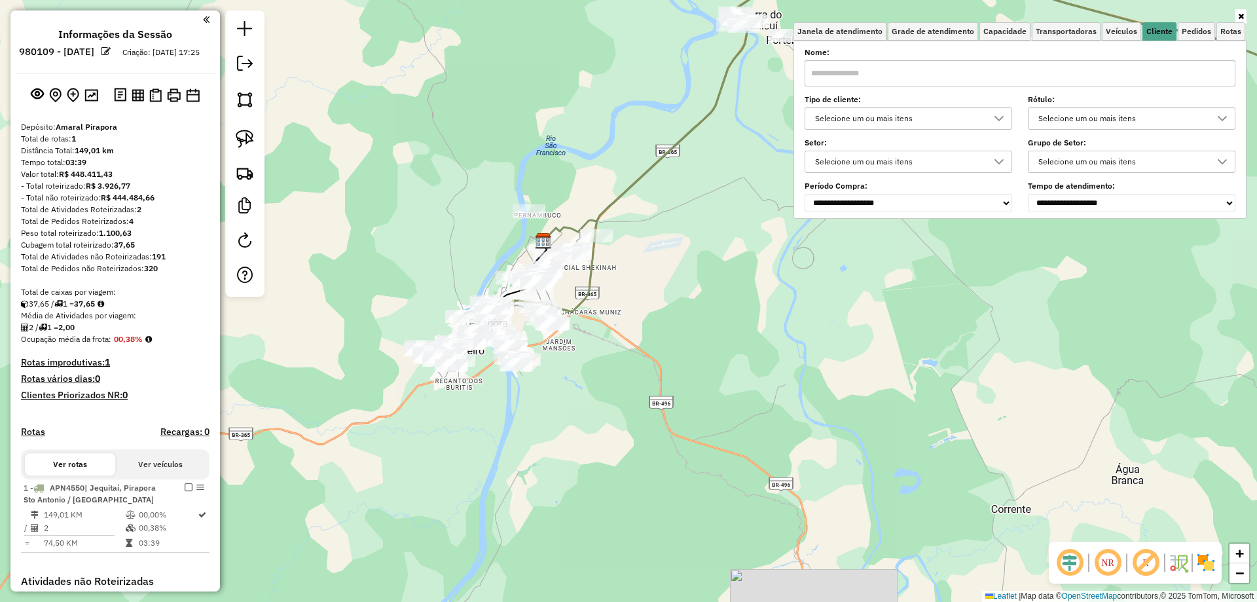
click at [956, 120] on div "Selecione um ou mais itens" at bounding box center [899, 118] width 176 height 21
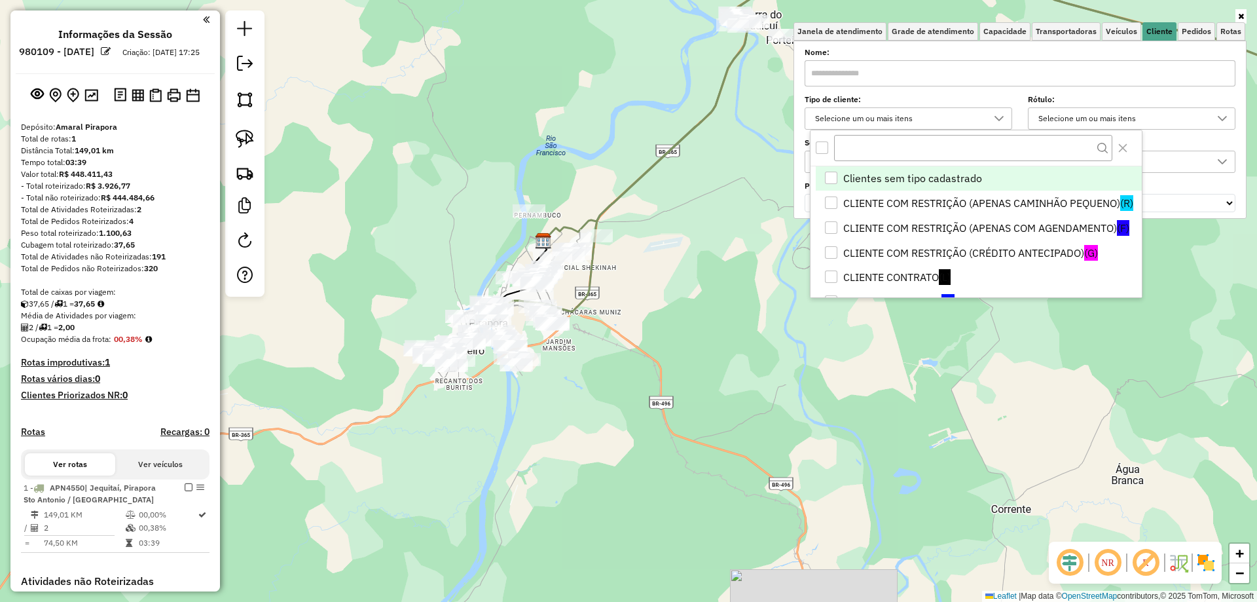
click at [986, 111] on div "Selecione um ou mais itens" at bounding box center [899, 118] width 176 height 21
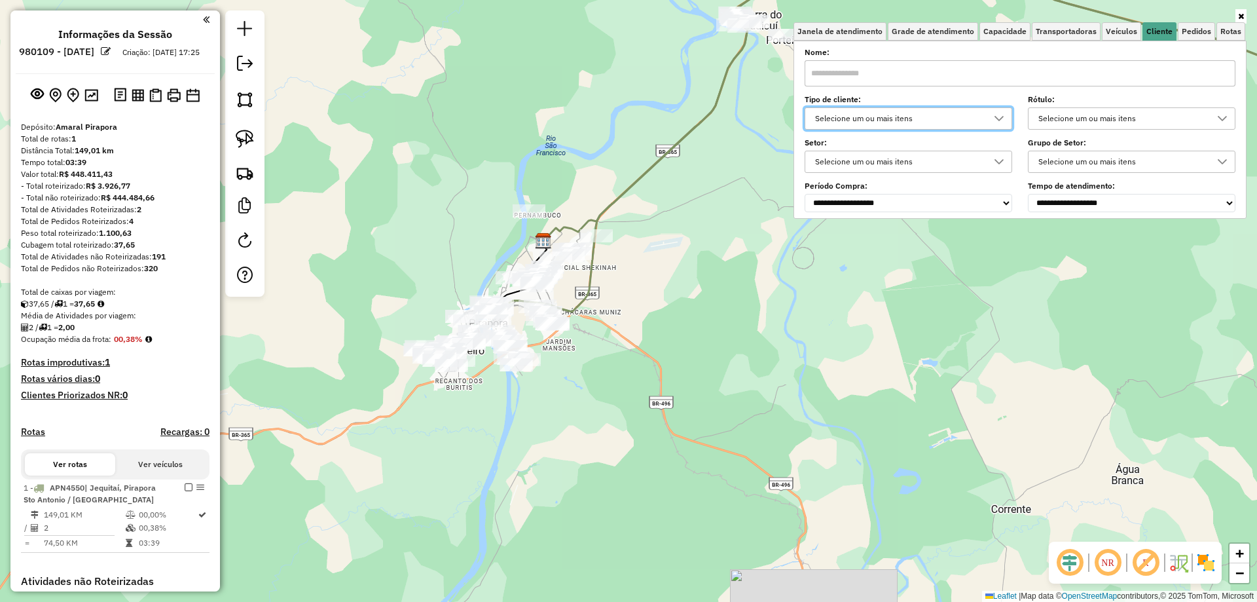
click at [987, 116] on div "Selecione um ou mais itens" at bounding box center [899, 118] width 176 height 21
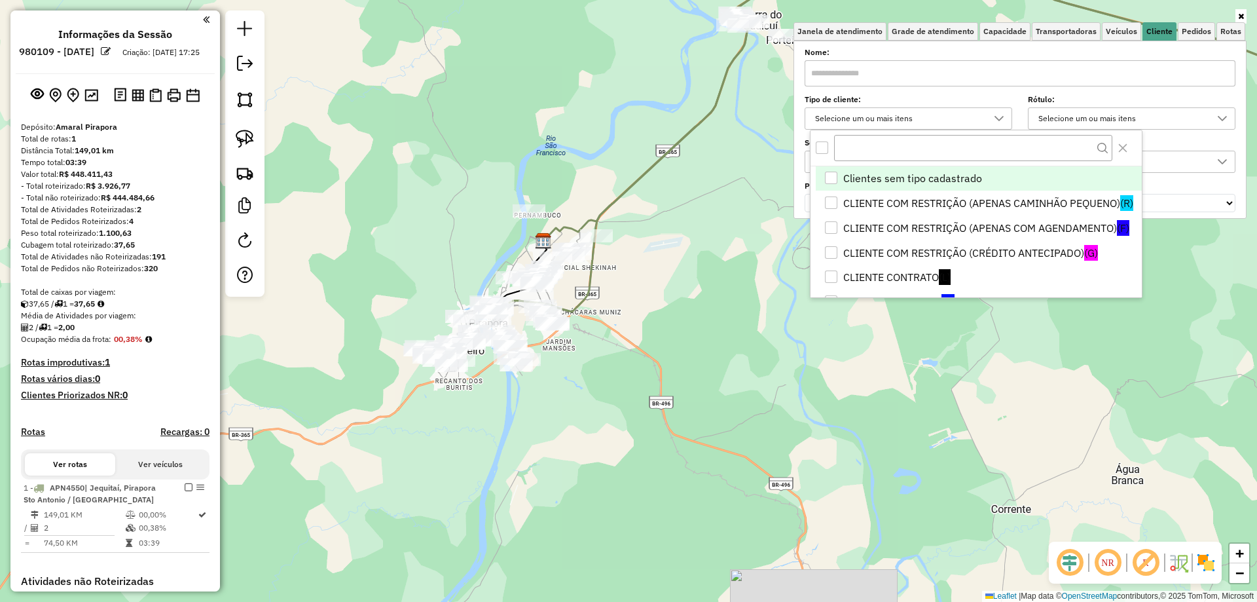
click at [1009, 126] on div at bounding box center [999, 118] width 25 height 21
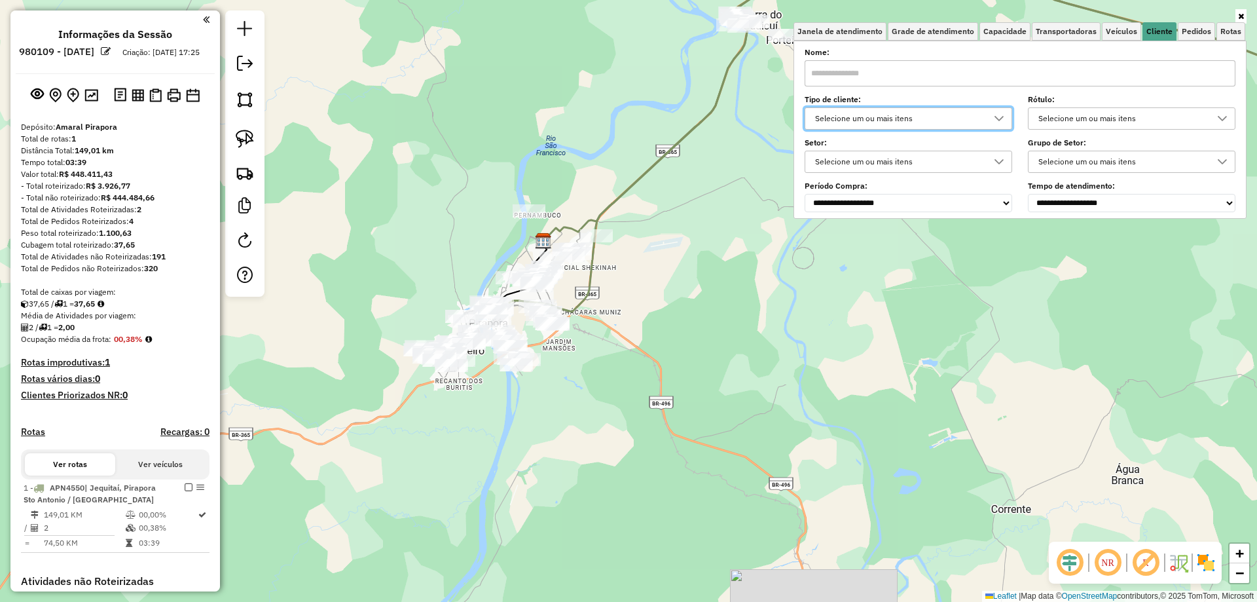
click at [981, 164] on div "Selecione um ou mais itens" at bounding box center [899, 161] width 176 height 21
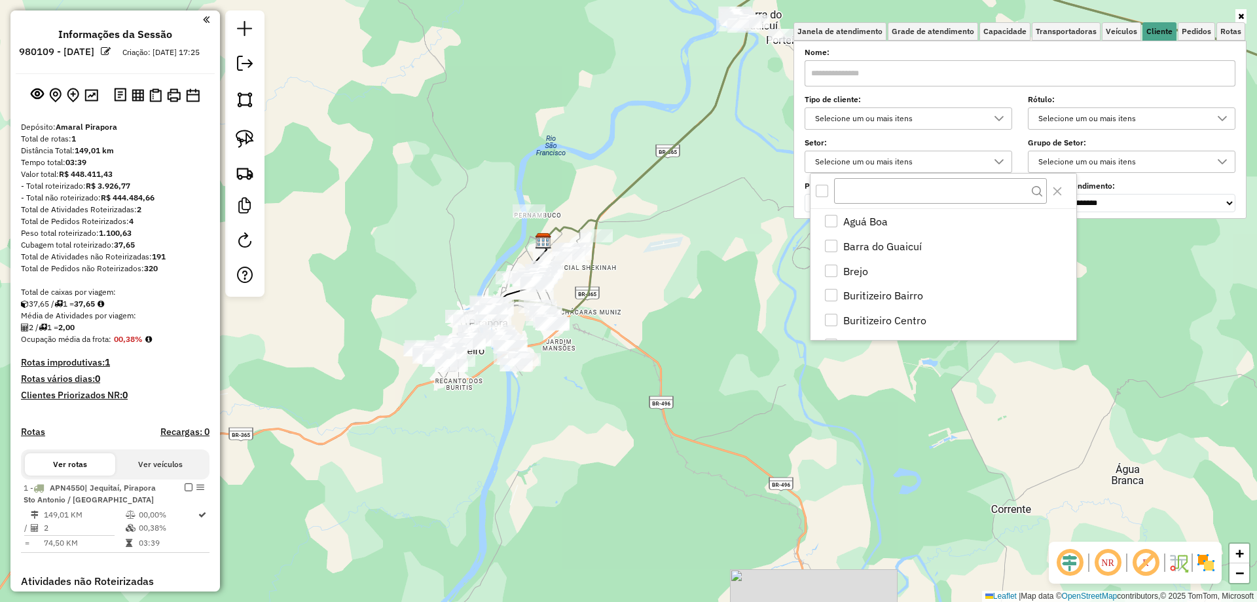
click at [983, 162] on div "Selecione um ou mais itens" at bounding box center [899, 161] width 176 height 21
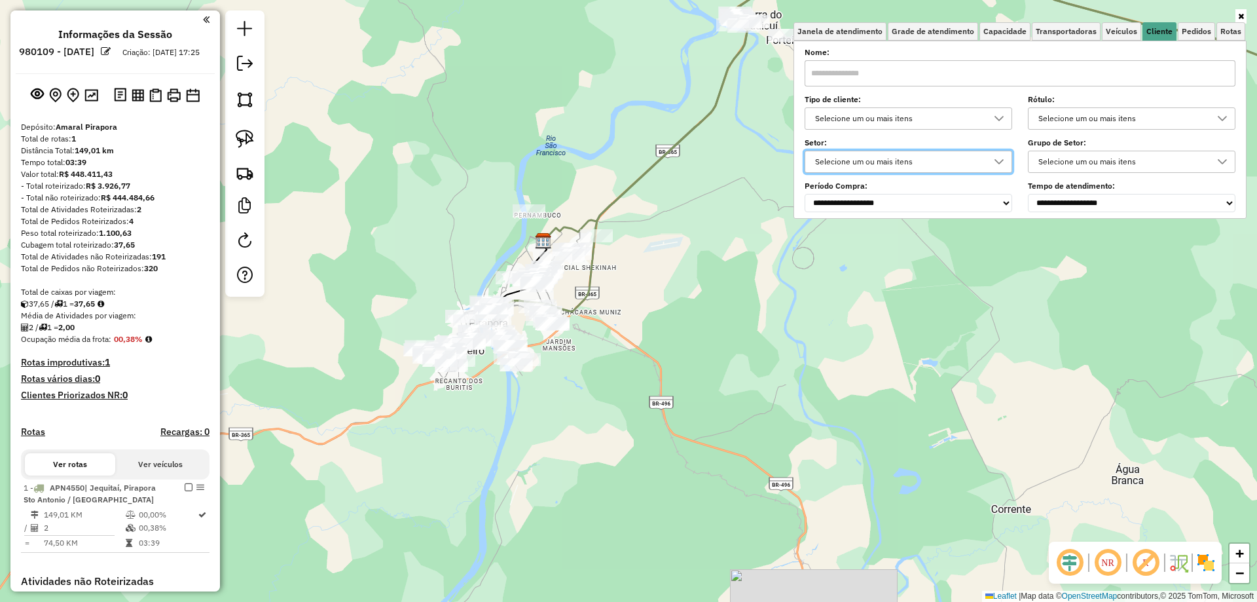
click at [1001, 122] on icon at bounding box center [999, 118] width 10 height 10
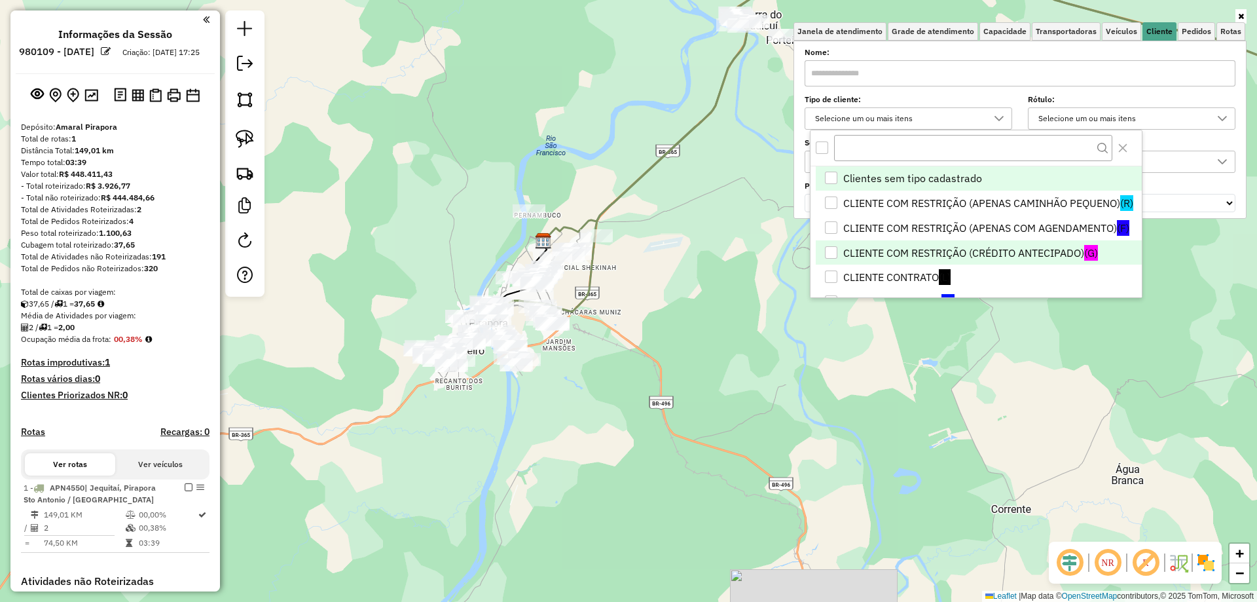
click at [995, 253] on li "CLIENTE COM RESTRIÇÃO (CRÉDITO ANTECIPADO) (G)" at bounding box center [979, 252] width 326 height 25
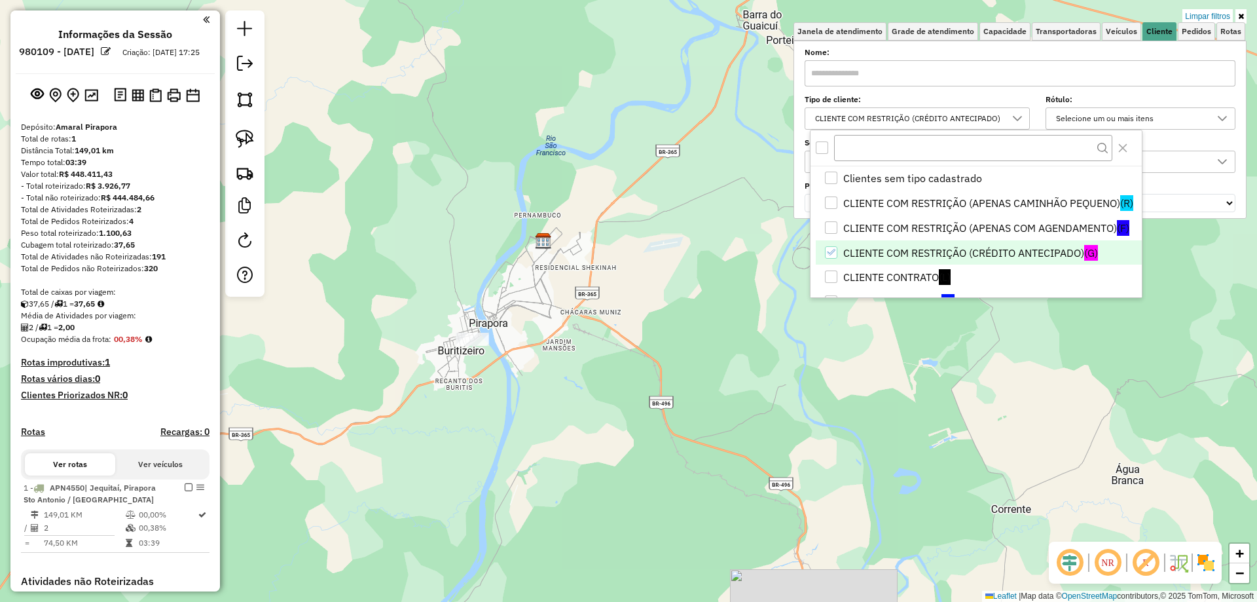
click at [553, 354] on div "Limpar filtros Janela de atendimento Grade de atendimento Capacidade Transporta…" at bounding box center [628, 301] width 1257 height 602
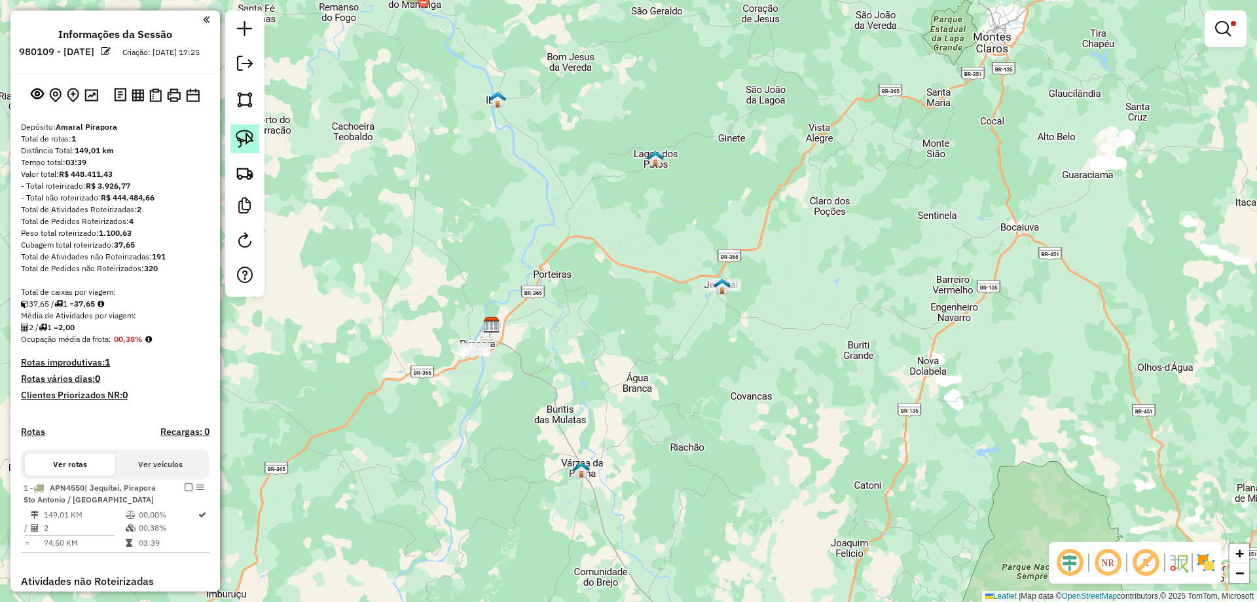
click at [235, 141] on link at bounding box center [245, 138] width 29 height 29
drag, startPoint x: 398, startPoint y: 282, endPoint x: 634, endPoint y: 339, distance: 243.2
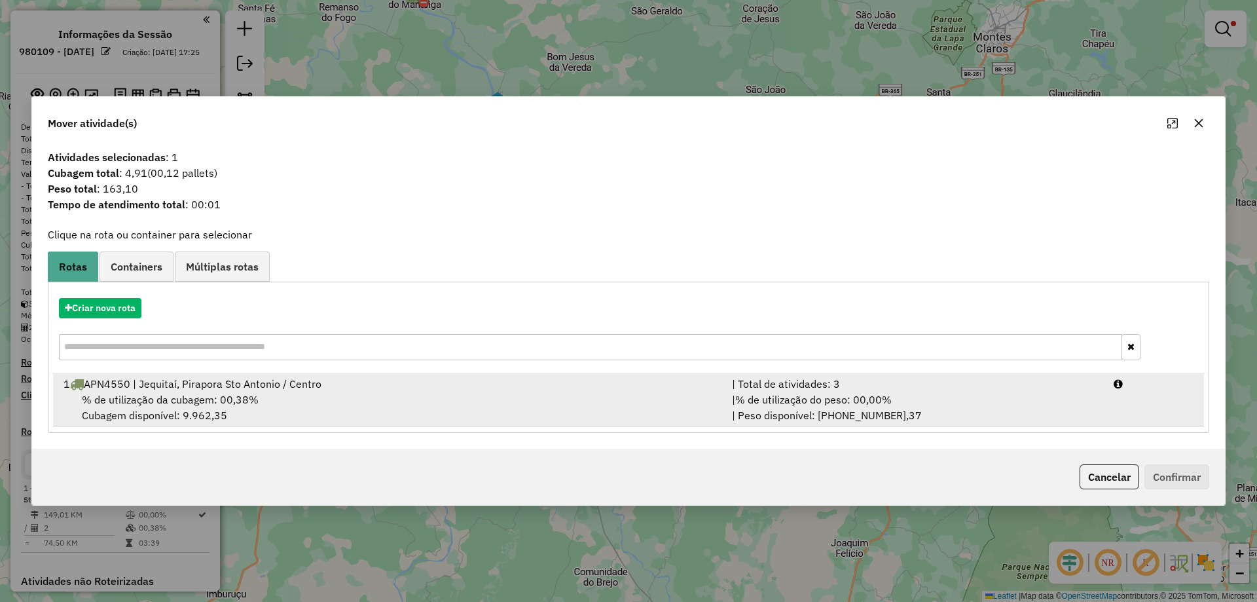
click at [255, 392] on div "% de utilização da cubagem: 00,38% Cubagem disponível: 9.962,35" at bounding box center [390, 407] width 669 height 31
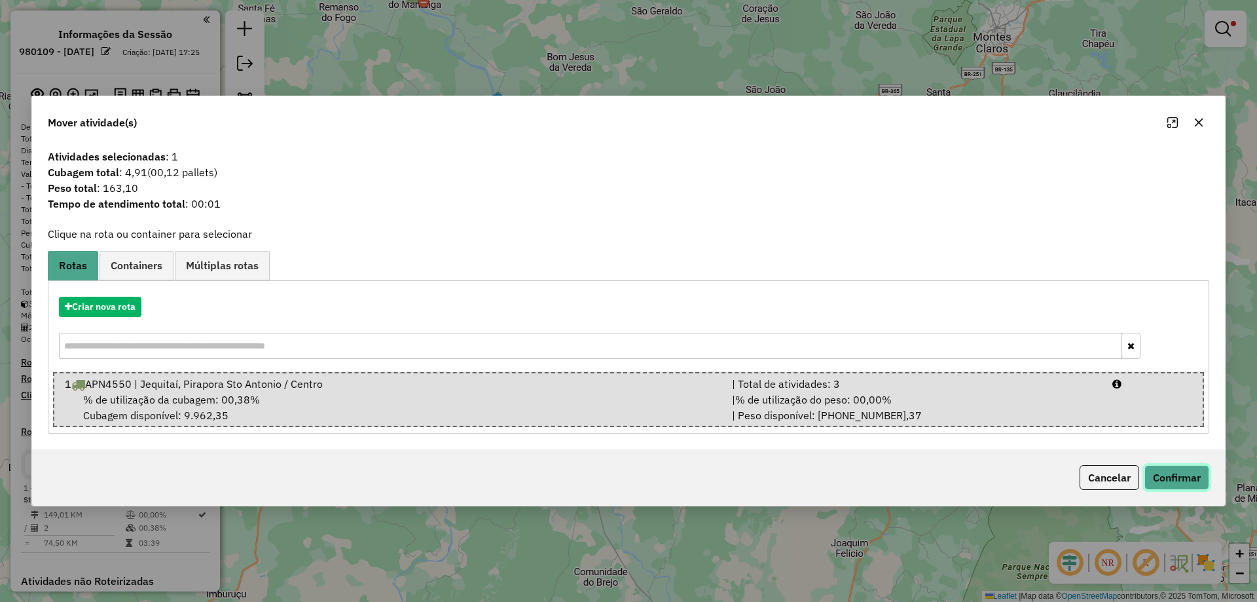
drag, startPoint x: 1172, startPoint y: 475, endPoint x: 1179, endPoint y: 475, distance: 6.6
click at [1172, 474] on button "Confirmar" at bounding box center [1177, 477] width 65 height 25
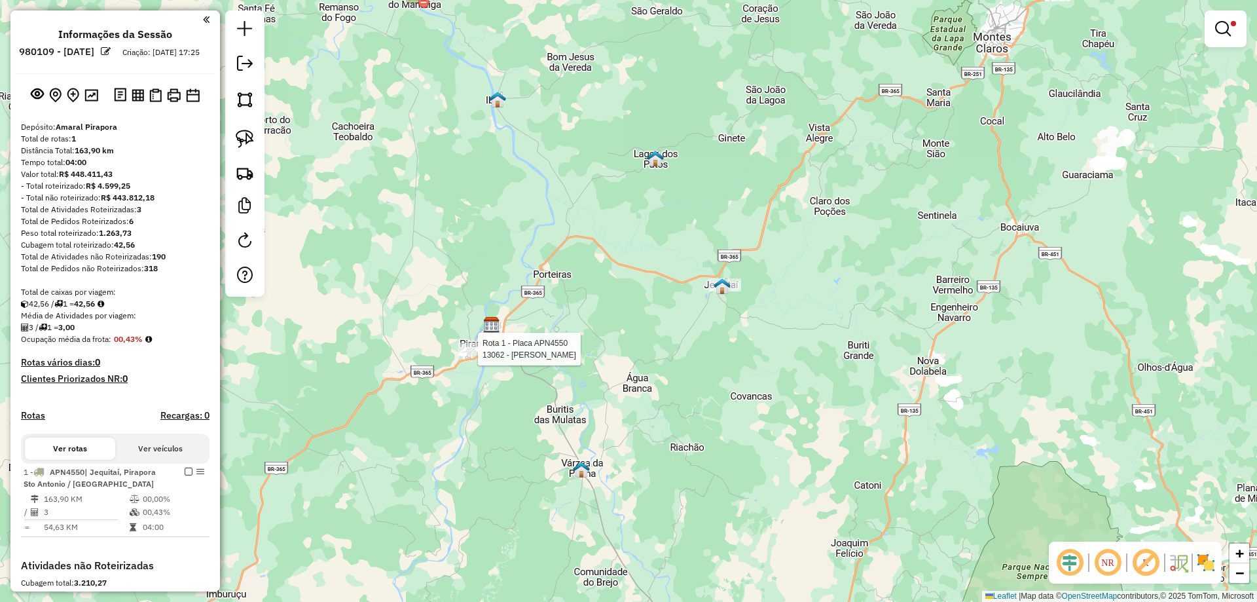
select select "**********"
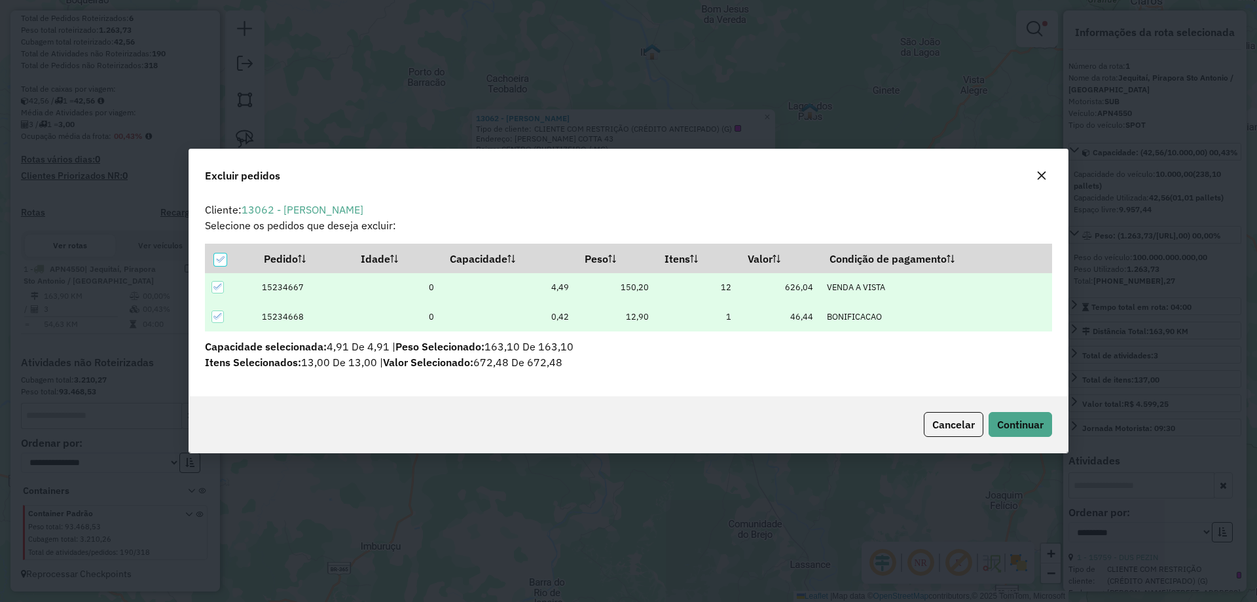
scroll to position [0, 0]
click at [211, 320] on td at bounding box center [230, 316] width 50 height 29
click at [215, 319] on icon at bounding box center [218, 316] width 9 height 9
click at [216, 322] on div at bounding box center [218, 316] width 12 height 12
click at [1009, 419] on span "Continuar" at bounding box center [1020, 424] width 47 height 13
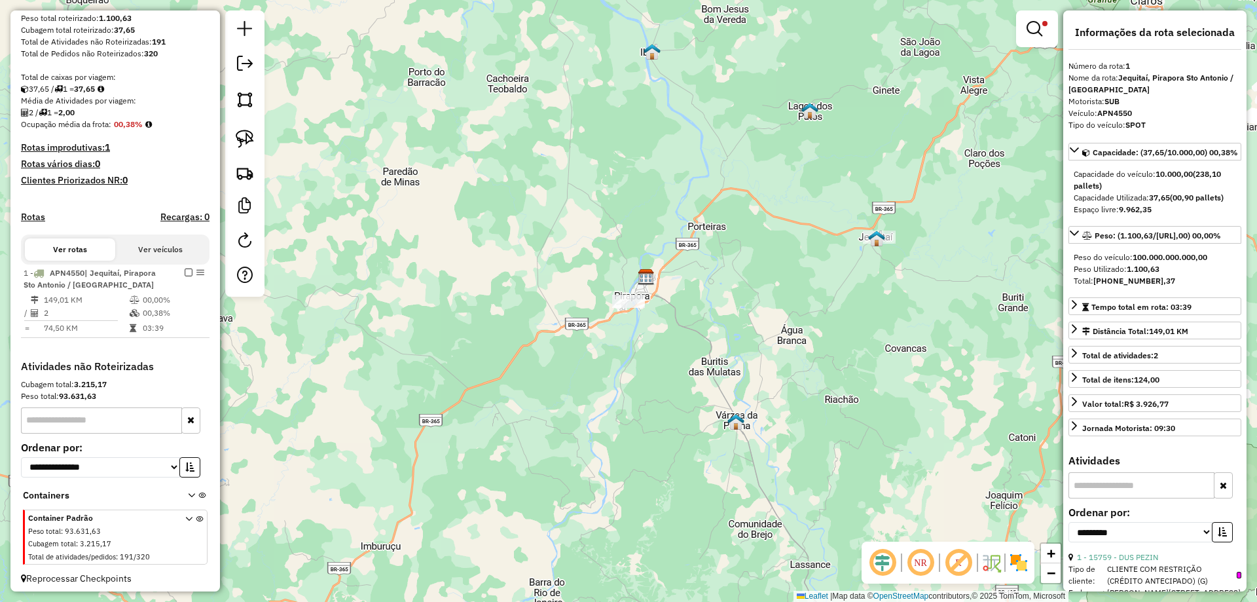
scroll to position [231, 0]
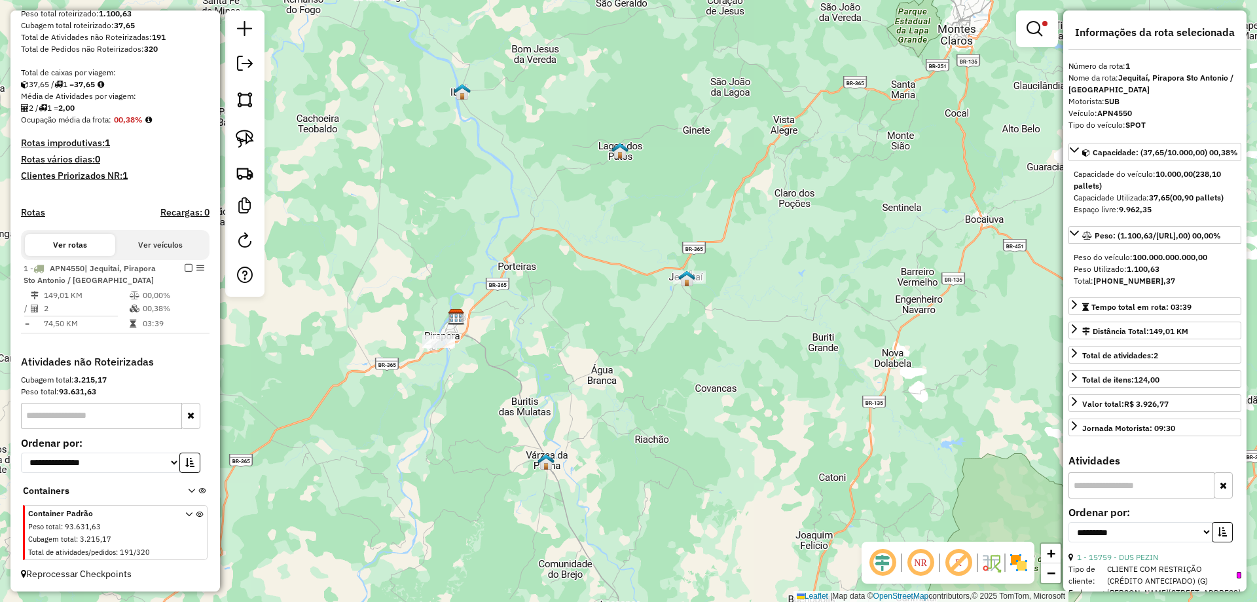
drag, startPoint x: 696, startPoint y: 382, endPoint x: 594, endPoint y: 394, distance: 102.8
click at [595, 393] on div "Limpar filtros Janela de atendimento Grade de atendimento Capacidade Transporta…" at bounding box center [628, 301] width 1257 height 602
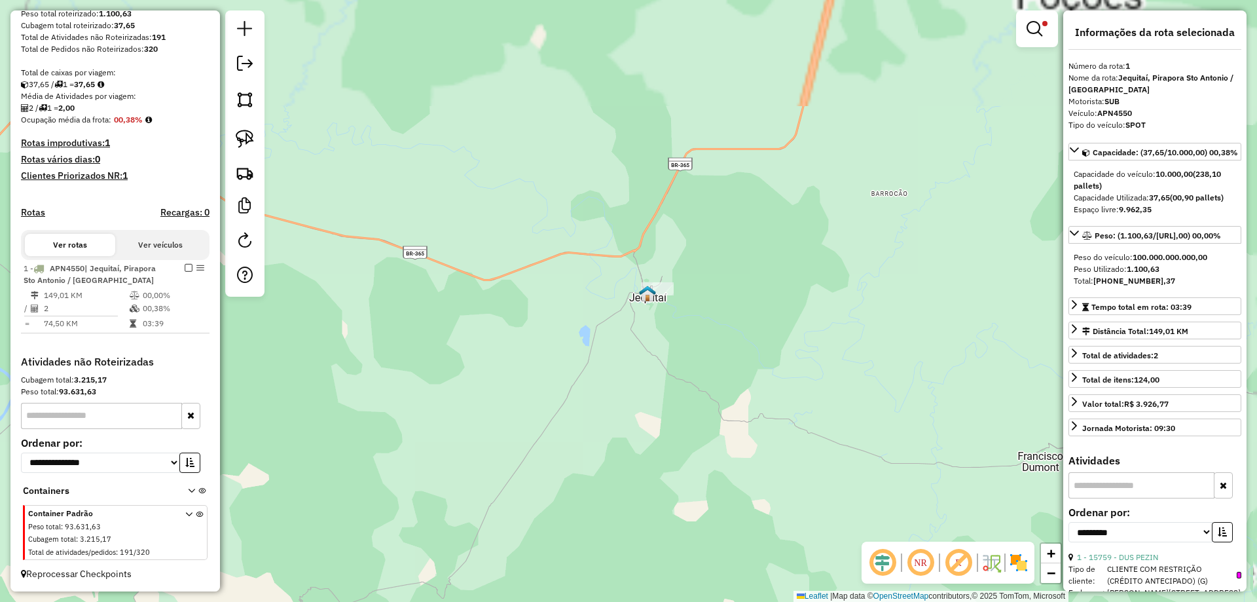
drag, startPoint x: 641, startPoint y: 268, endPoint x: 641, endPoint y: 281, distance: 13.1
click at [641, 281] on div "Limpar filtros Janela de atendimento Grade de atendimento Capacidade Transporta…" at bounding box center [628, 301] width 1257 height 602
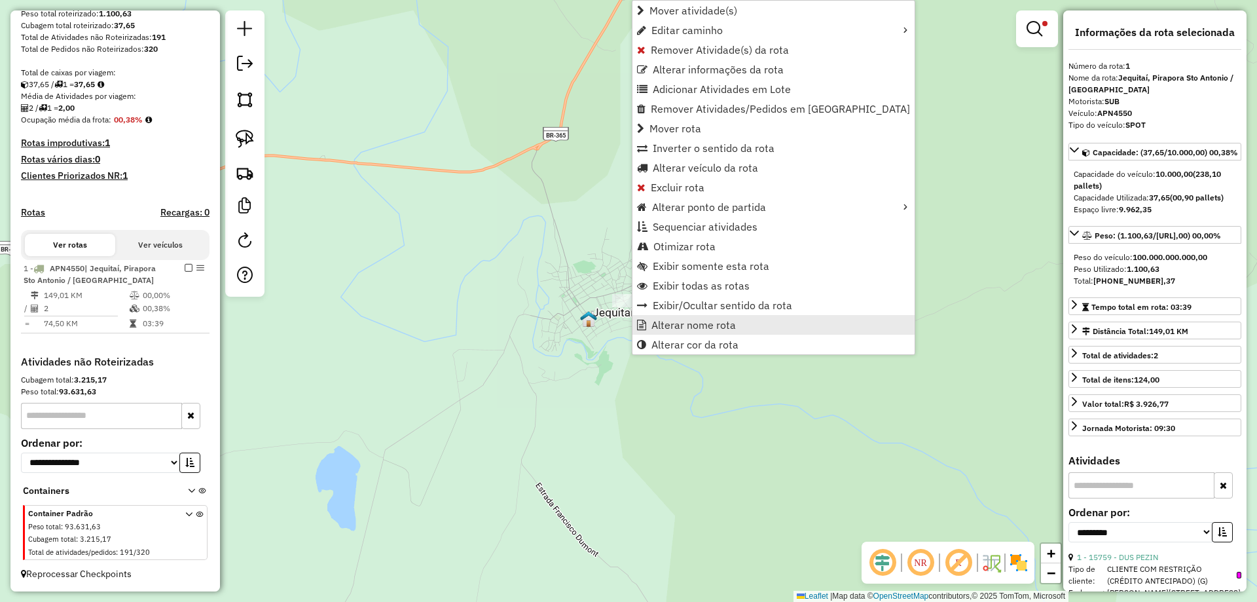
click at [665, 324] on span "Alterar nome rota" at bounding box center [694, 325] width 84 height 10
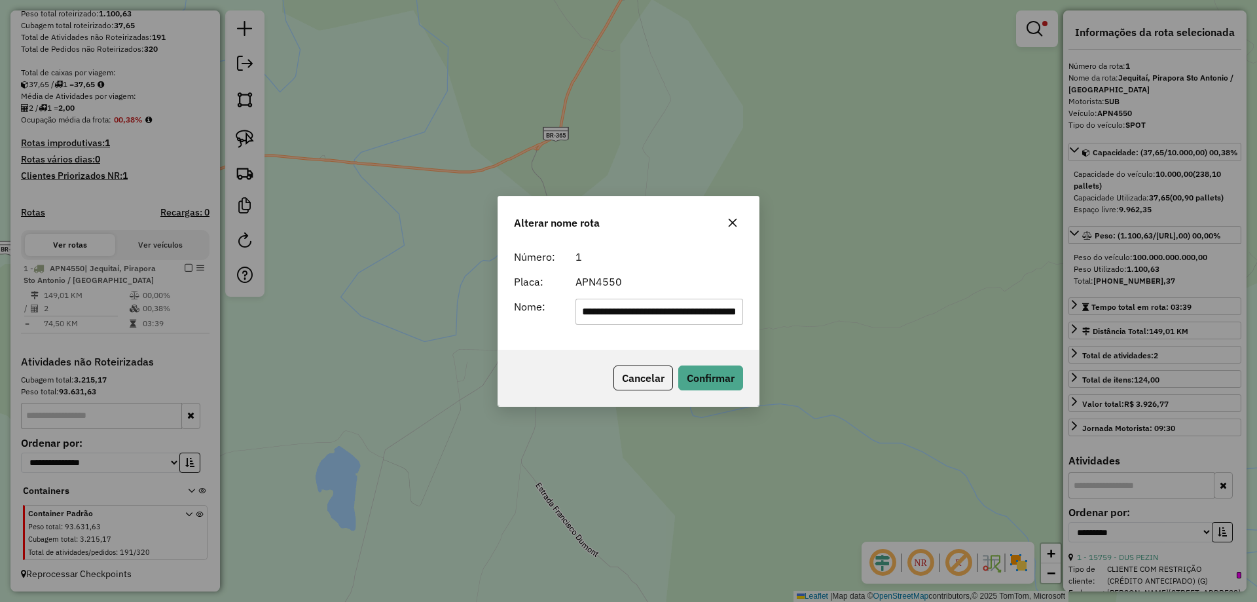
scroll to position [0, 25]
click at [618, 306] on input "**********" at bounding box center [660, 312] width 168 height 26
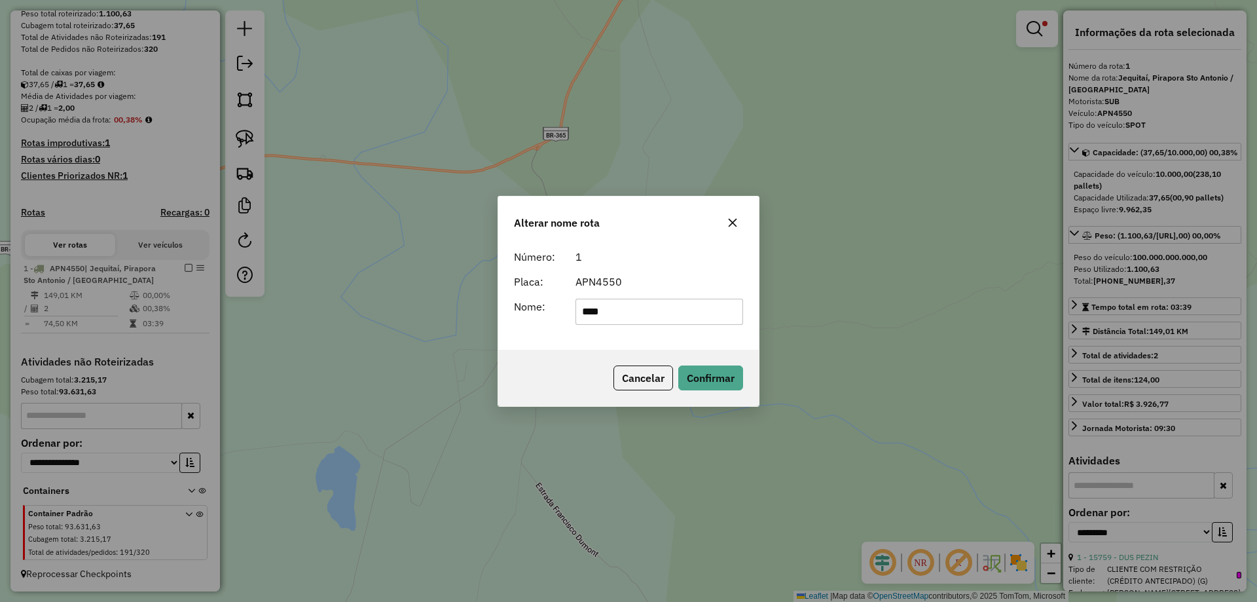
type input "****"
drag, startPoint x: 669, startPoint y: 278, endPoint x: 675, endPoint y: 320, distance: 41.6
click at [669, 278] on div "APN4550" at bounding box center [660, 282] width 184 height 16
click at [707, 387] on button "Confirmar" at bounding box center [711, 377] width 65 height 25
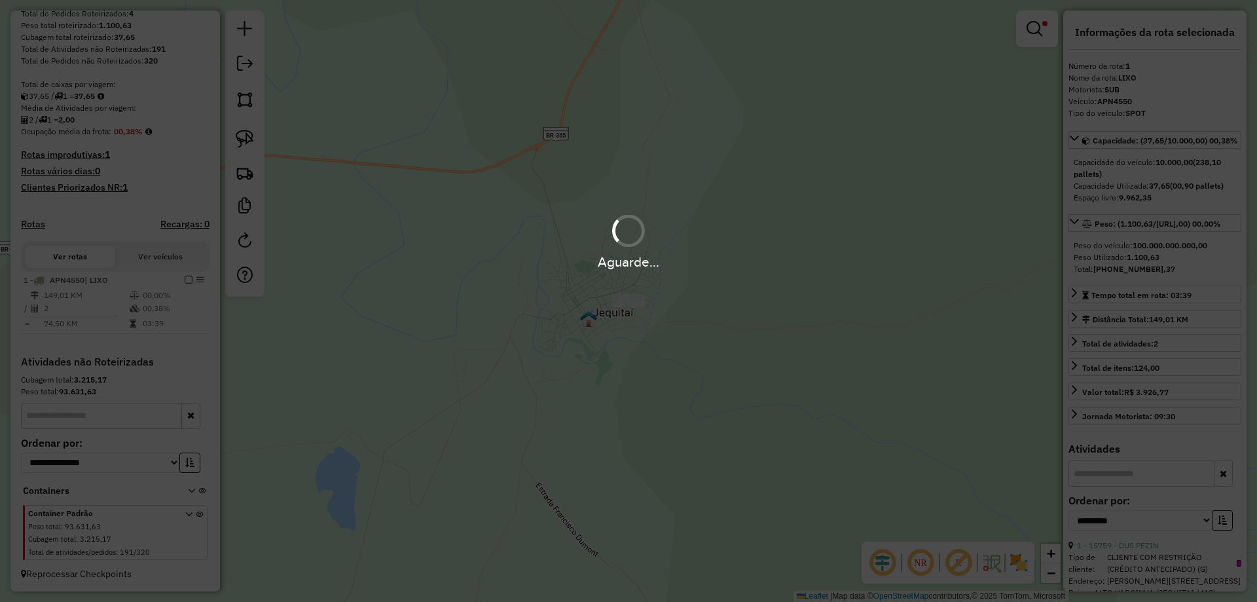
scroll to position [219, 0]
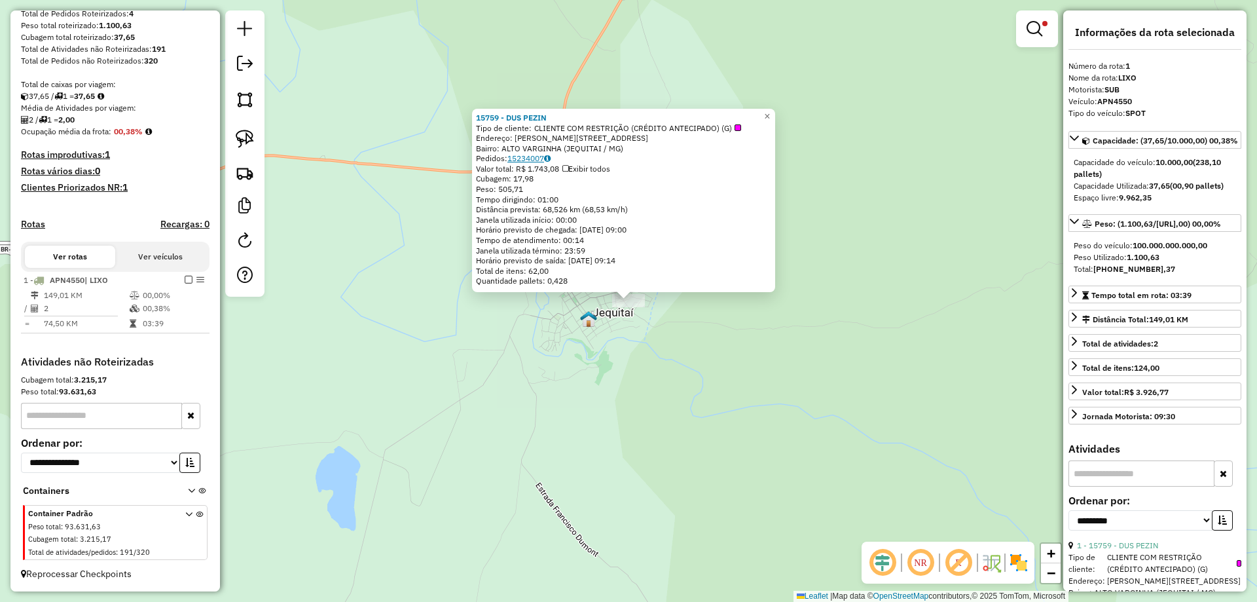
click at [538, 160] on link "15234007" at bounding box center [529, 158] width 43 height 10
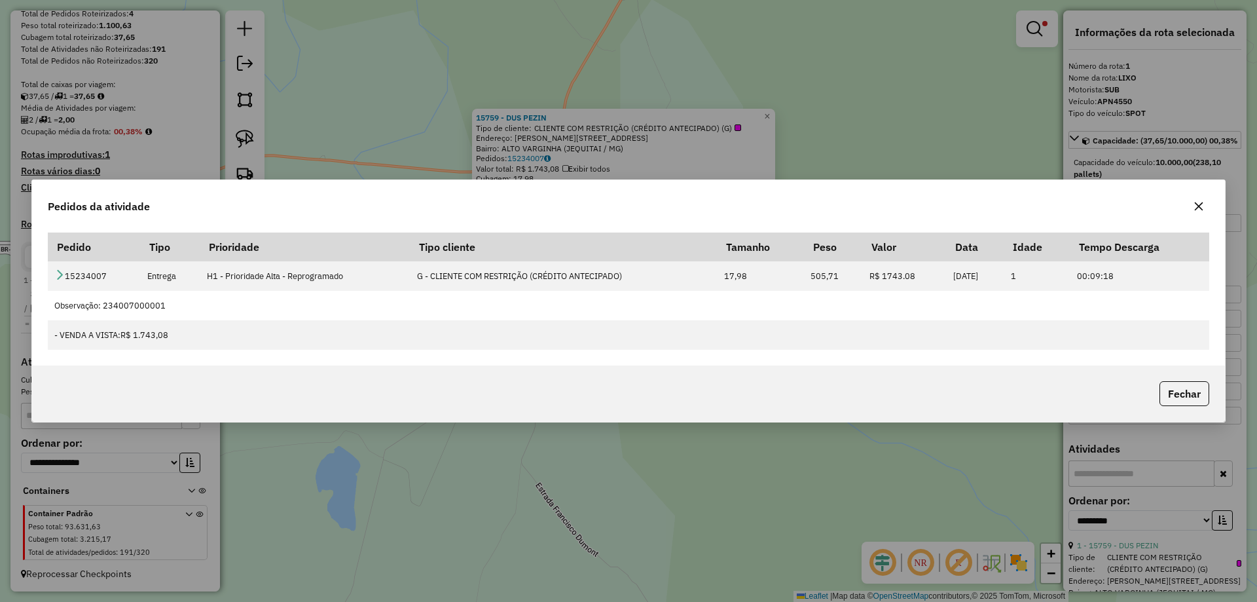
click at [1195, 204] on icon "button" at bounding box center [1199, 206] width 10 height 10
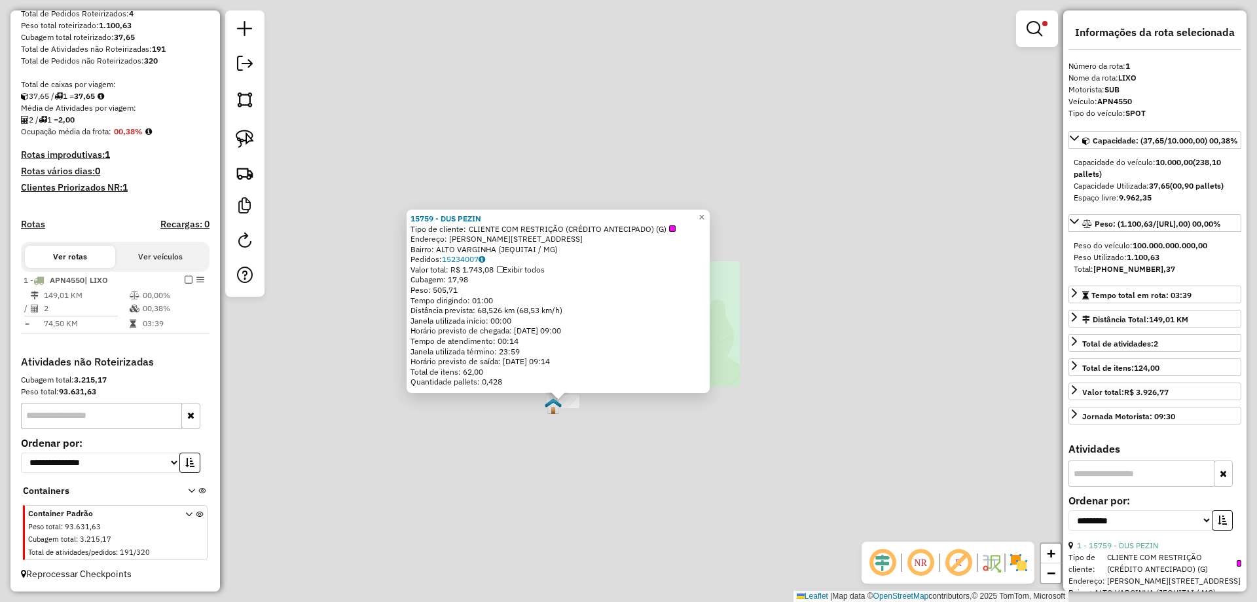
drag, startPoint x: 427, startPoint y: 450, endPoint x: 579, endPoint y: 387, distance: 164.4
click at [579, 388] on div "15759 - DUS PEZIN Tipo de cliente: CLIENTE COM RESTRIÇÃO (CRÉDITO ANTECIPADO) (…" at bounding box center [628, 301] width 1257 height 602
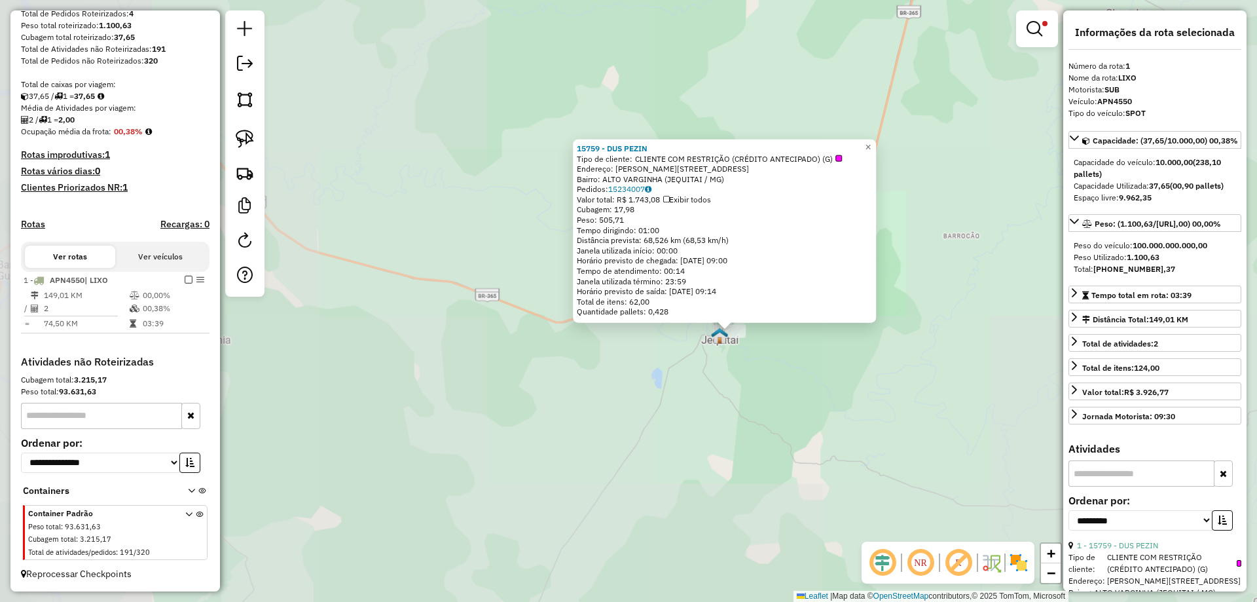
click at [538, 408] on div "15759 - DUS PEZIN Tipo de cliente: CLIENTE COM RESTRIÇÃO (CRÉDITO ANTECIPADO) (…" at bounding box center [628, 301] width 1257 height 602
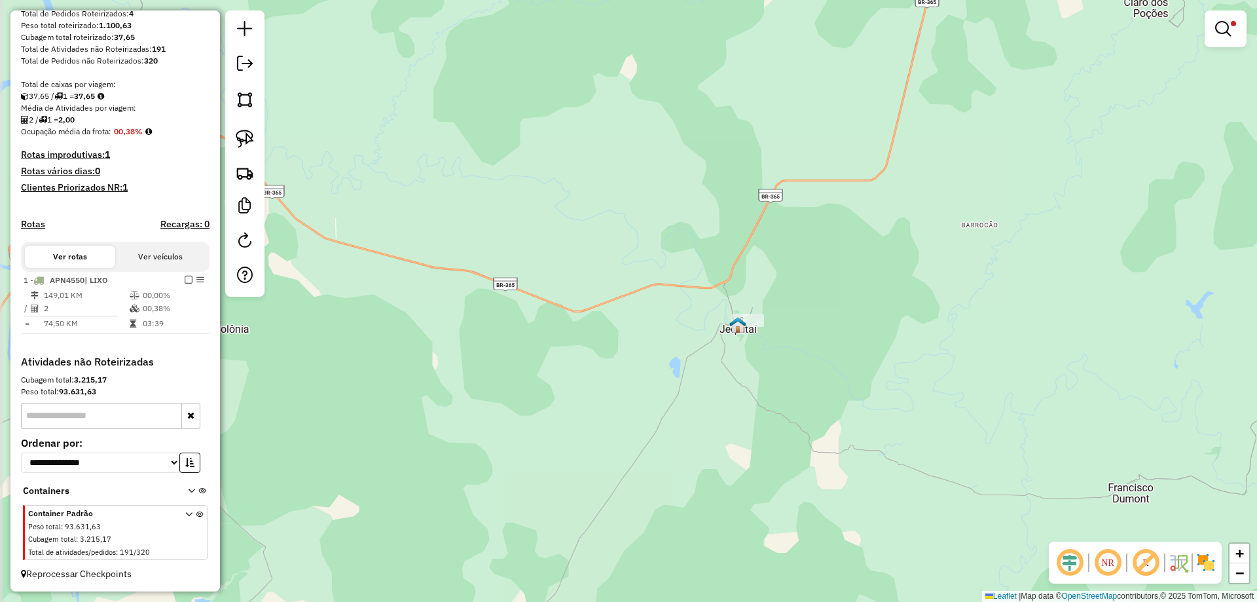
click at [655, 382] on div "15759 - DUS PEZIN Tipo de cliente: CLIENTE COM RESTRIÇÃO (CRÉDITO ANTECIPADO) (…" at bounding box center [628, 301] width 1257 height 602
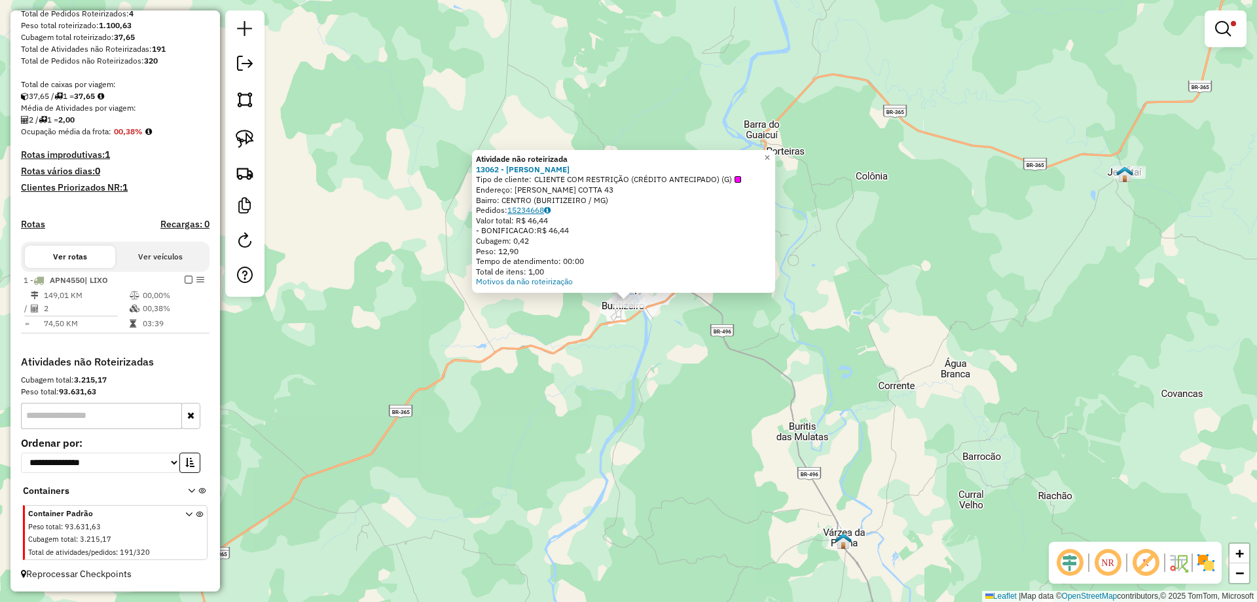
click at [549, 212] on link "15234668" at bounding box center [529, 210] width 43 height 10
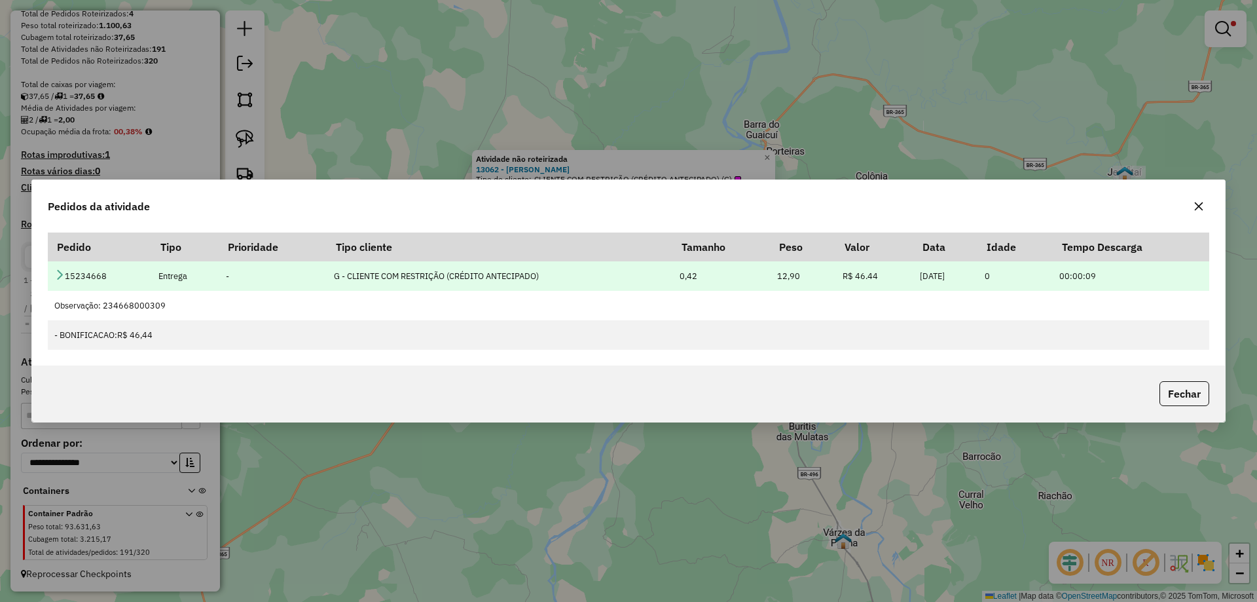
click at [60, 279] on icon at bounding box center [59, 274] width 10 height 10
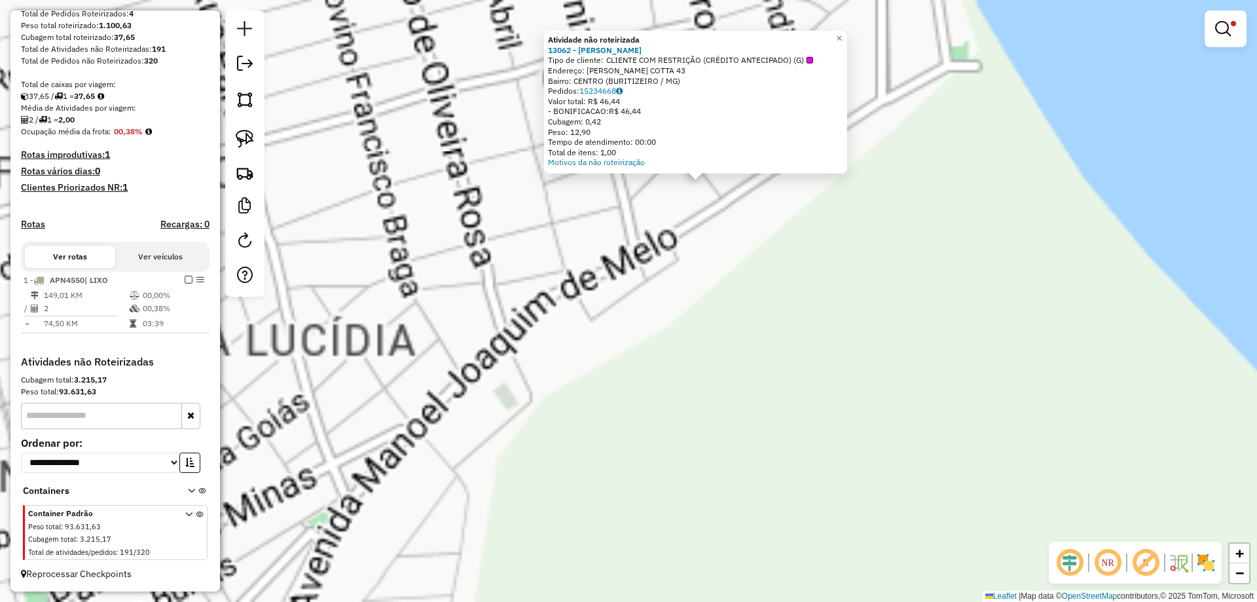
click at [466, 308] on div "Atividade não roteirizada 13062 - MERCEARIA SANTOS Tipo de cliente: CLIENTE COM…" at bounding box center [628, 301] width 1257 height 602
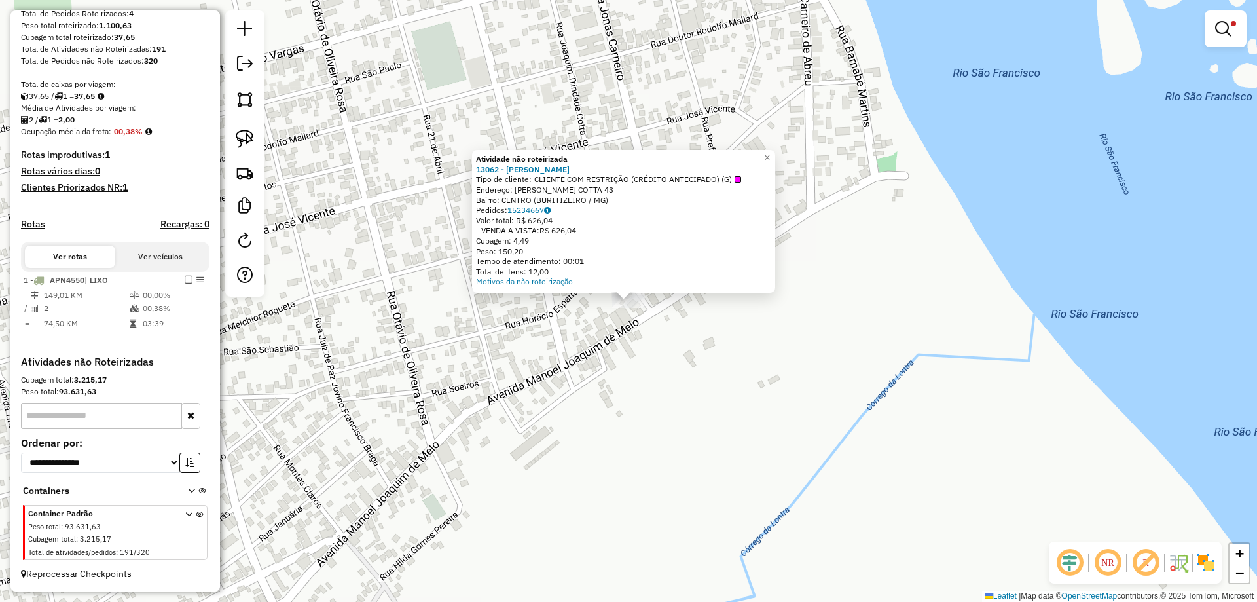
click at [679, 342] on div "Atividade não roteirizada 13062 - MERCEARIA SANTOS Tipo de cliente: CLIENTE COM…" at bounding box center [628, 301] width 1257 height 602
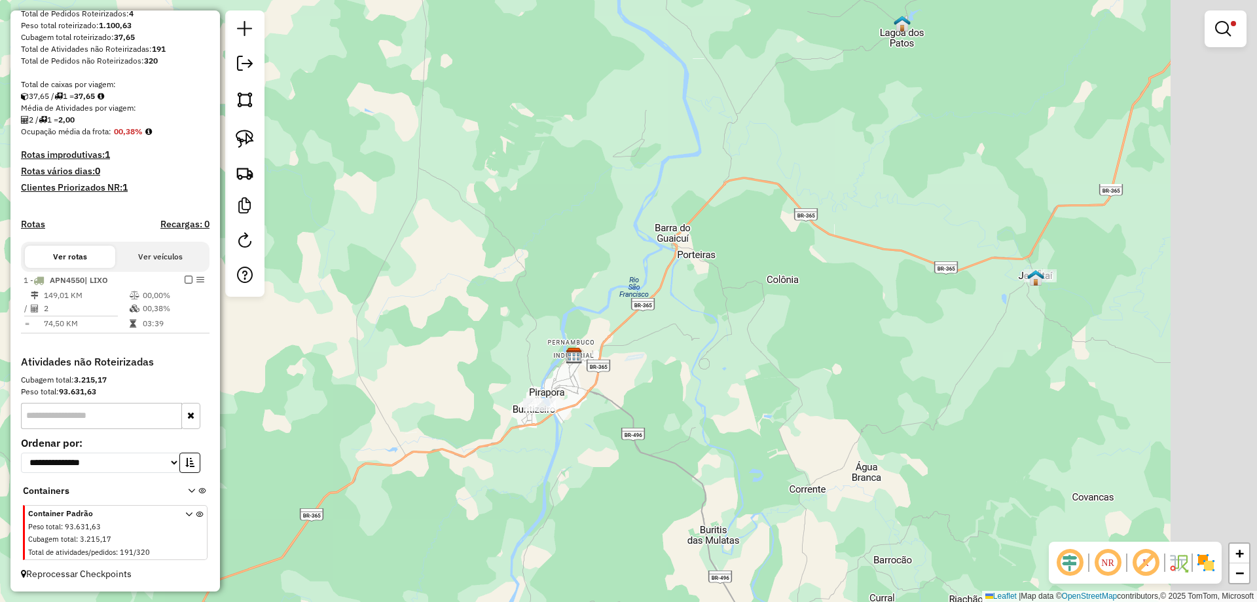
drag, startPoint x: 672, startPoint y: 368, endPoint x: 650, endPoint y: 363, distance: 22.2
click at [646, 368] on div "Limpar filtros Janela de atendimento Grade de atendimento Capacidade Transporta…" at bounding box center [628, 301] width 1257 height 602
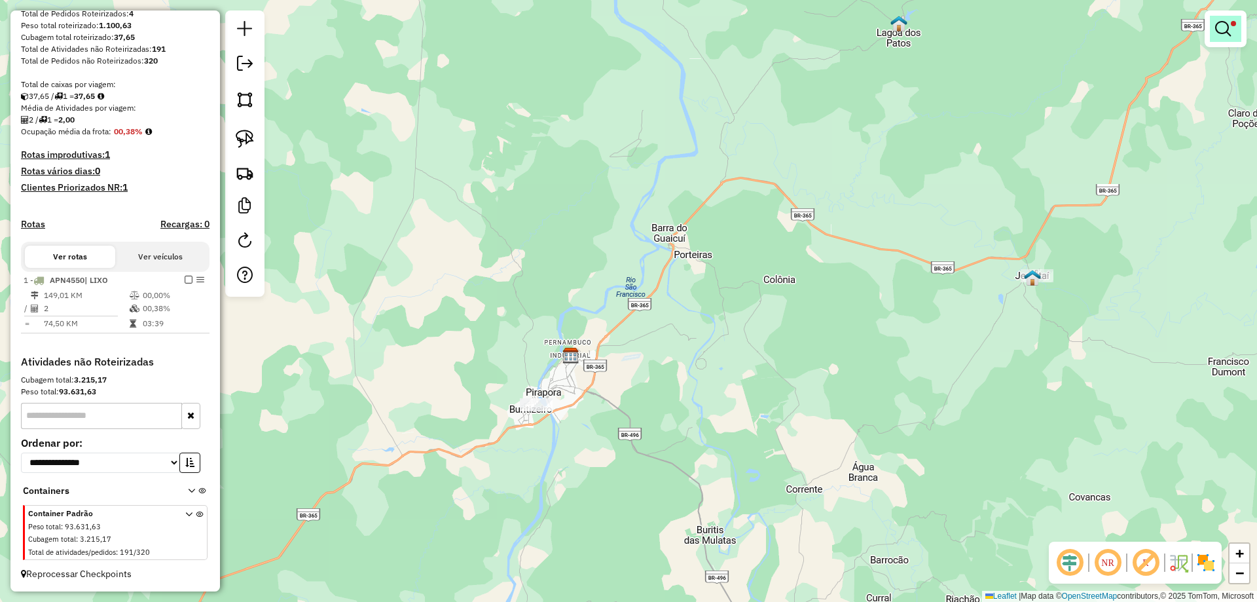
click at [1219, 33] on em at bounding box center [1224, 29] width 16 height 16
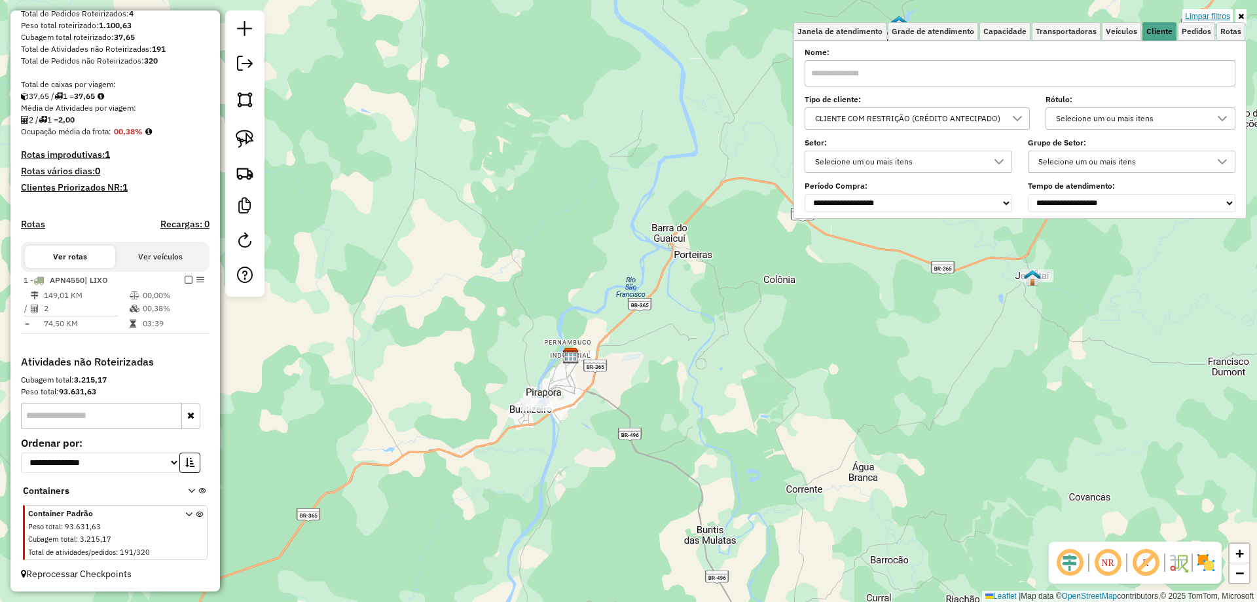
click at [1219, 13] on link "Limpar filtros" at bounding box center [1208, 16] width 50 height 14
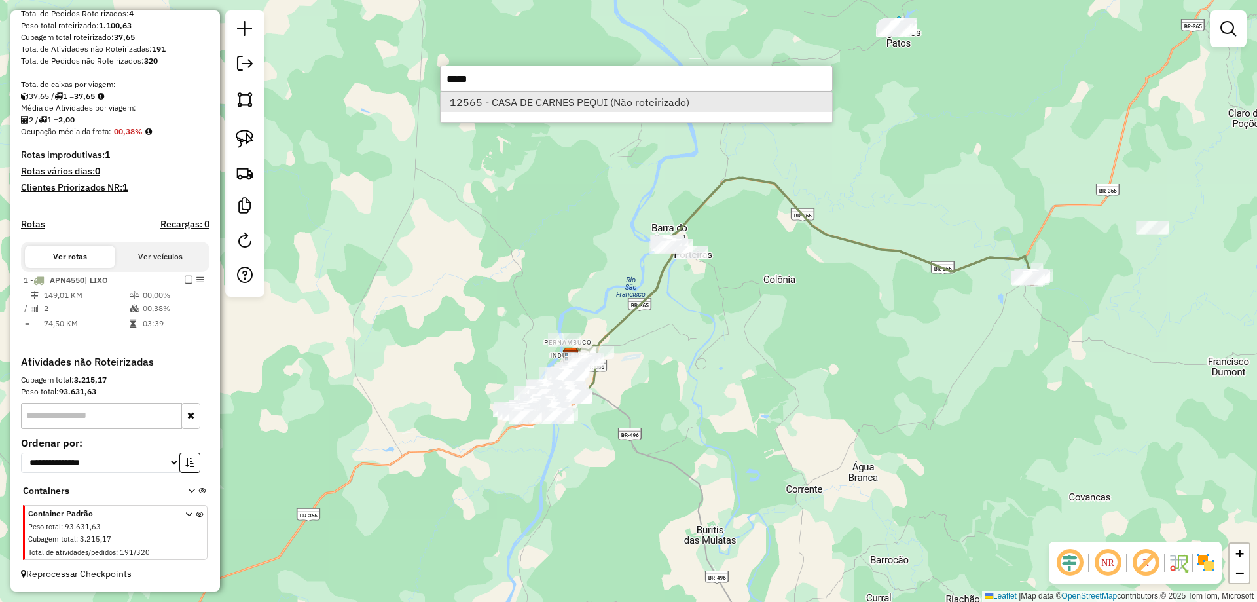
type input "*****"
click at [569, 98] on li "12565 - CASA DE CARNES PEQUI (Não roteirizado)" at bounding box center [637, 102] width 392 height 20
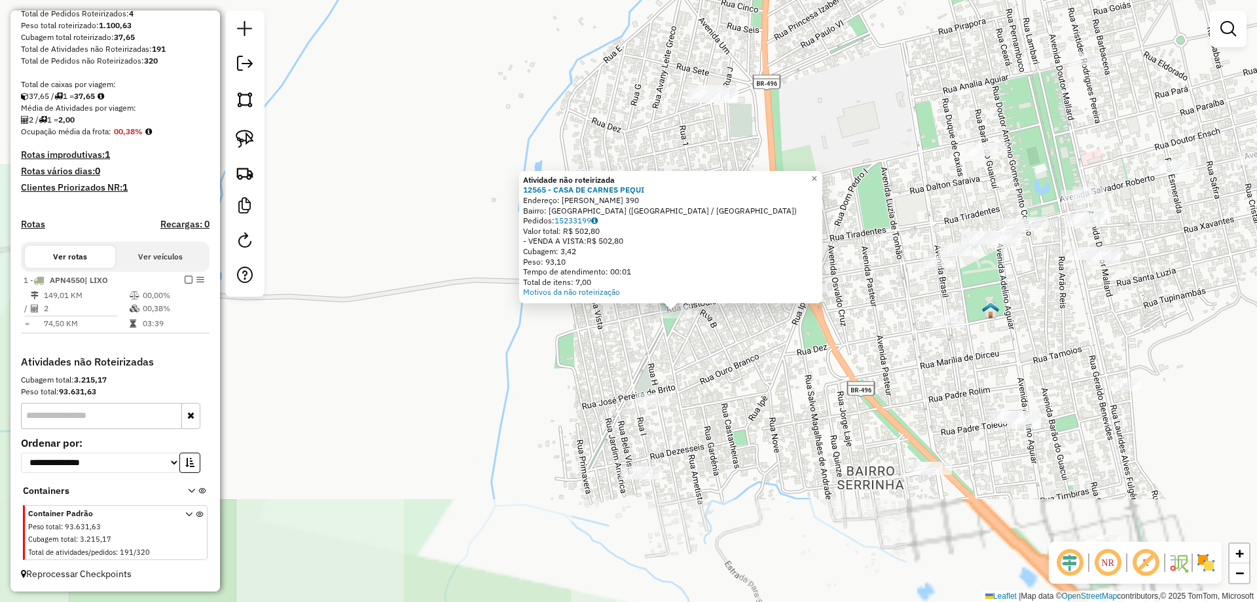
click at [680, 331] on div "Atividade não roteirizada 12565 - CASA DE CARNES PEQUI Endereço: JOSE MARIANO G…" at bounding box center [628, 301] width 1257 height 602
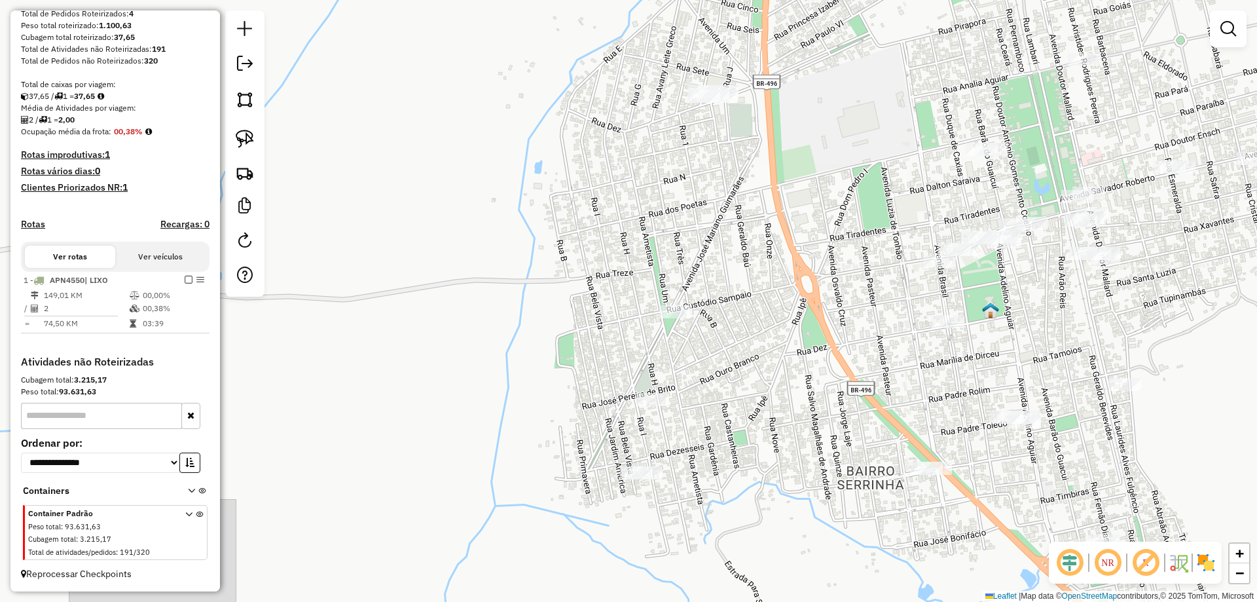
click at [265, 141] on div "Janela de atendimento Grade de atendimento Capacidade Transportadoras Veículos …" at bounding box center [628, 301] width 1257 height 602
click at [259, 140] on link at bounding box center [245, 138] width 29 height 29
drag, startPoint x: 631, startPoint y: 356, endPoint x: 770, endPoint y: 260, distance: 169.0
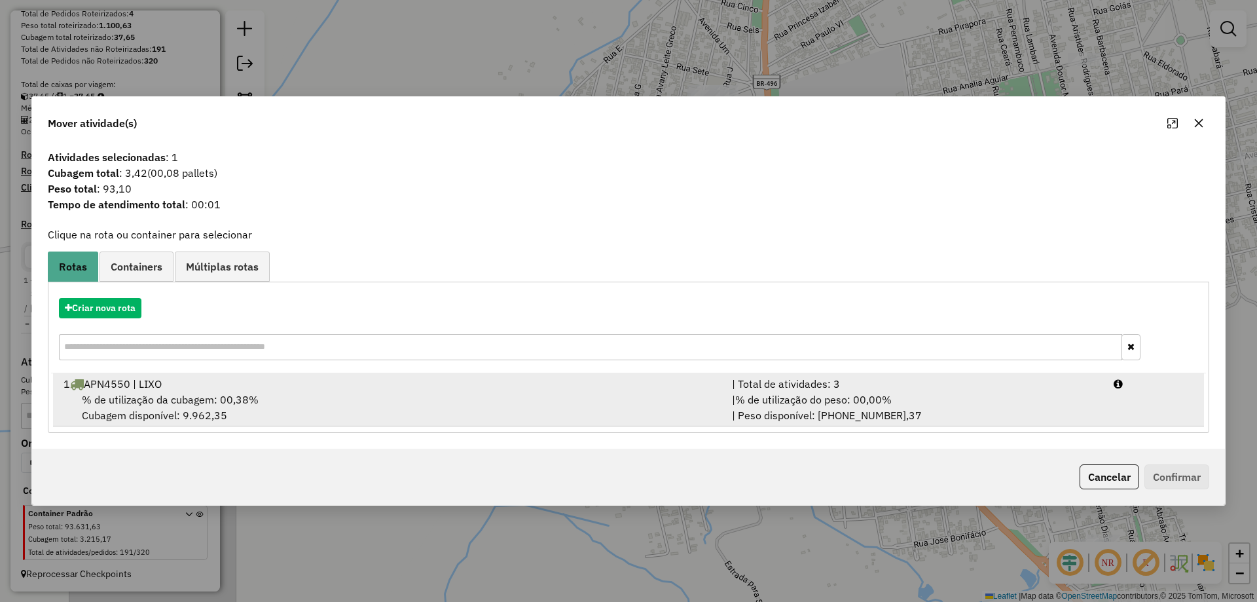
click at [376, 390] on div "1 APN4550 | LIXO" at bounding box center [390, 384] width 669 height 16
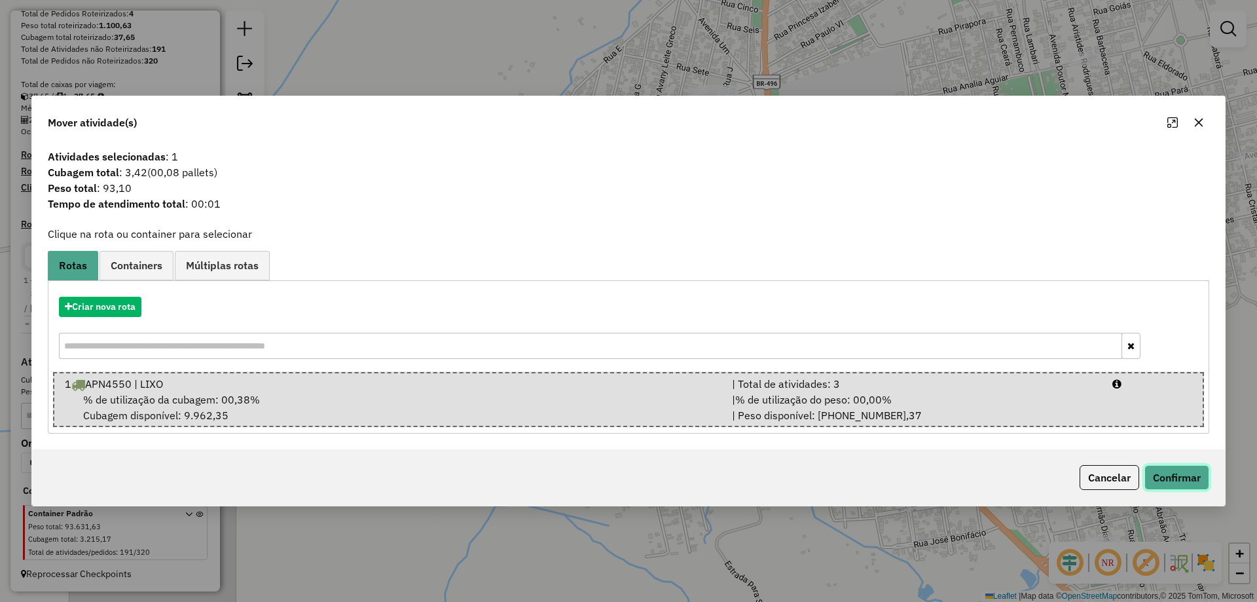
click at [1185, 474] on button "Confirmar" at bounding box center [1177, 477] width 65 height 25
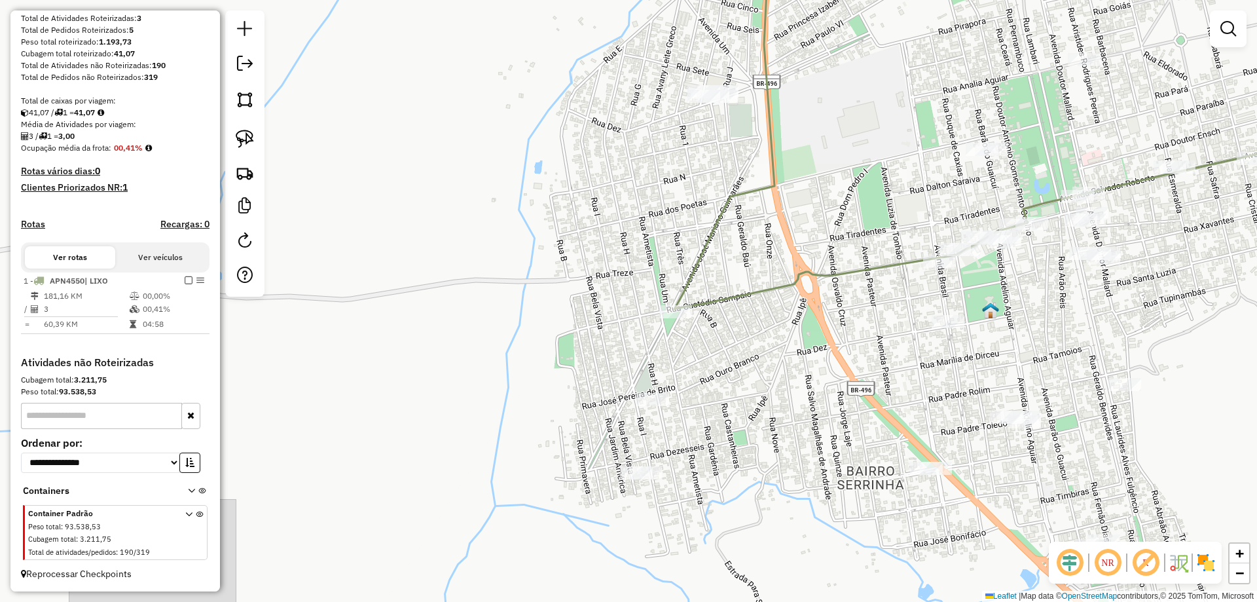
scroll to position [203, 0]
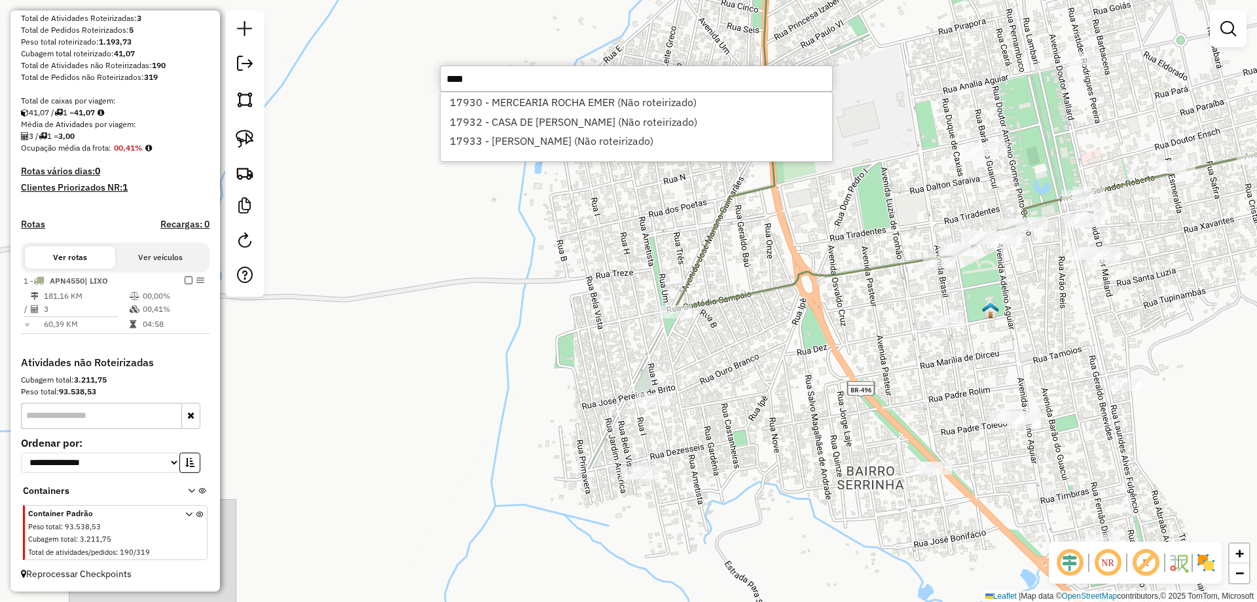
type input "*****"
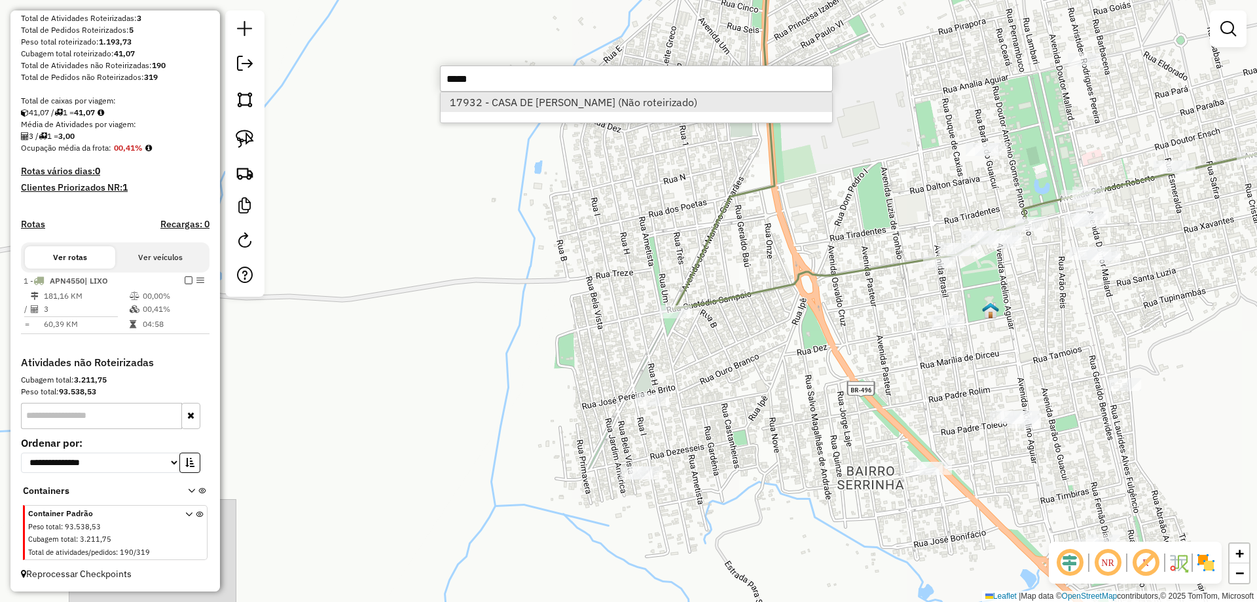
click at [517, 102] on li "17932 - CASA DE CARNES SOUZA (Não roteirizado)" at bounding box center [637, 102] width 392 height 20
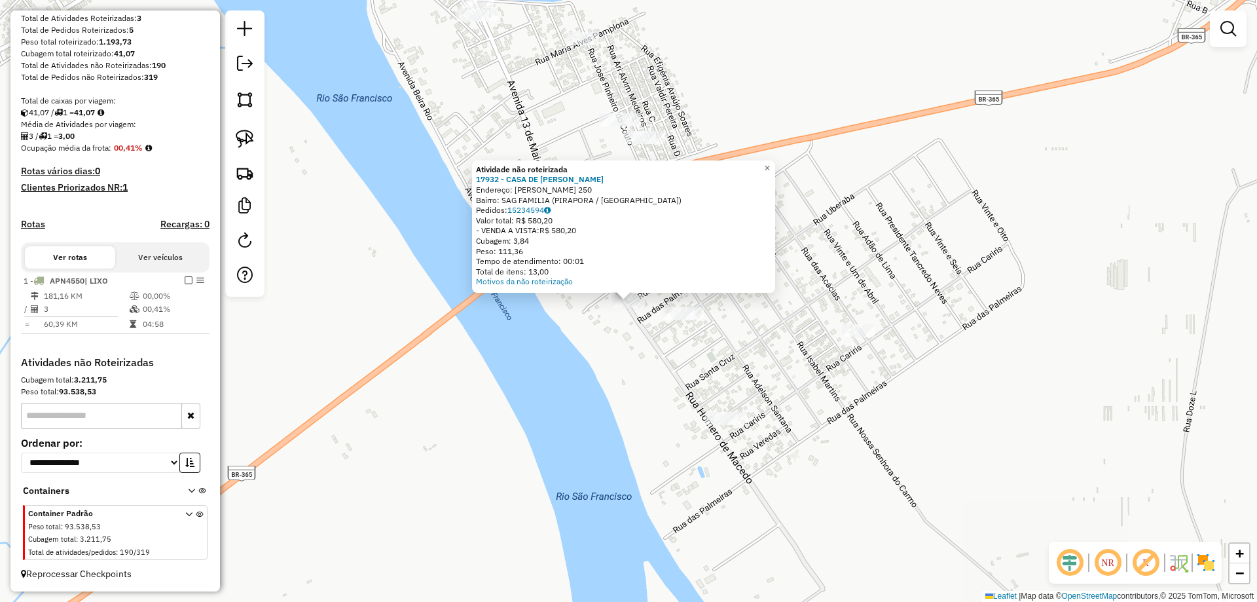
click at [568, 348] on div "Atividade não roteirizada 17932 - CASA DE CARNES SOUZA Endereço: OSVALDO JOSE S…" at bounding box center [628, 301] width 1257 height 602
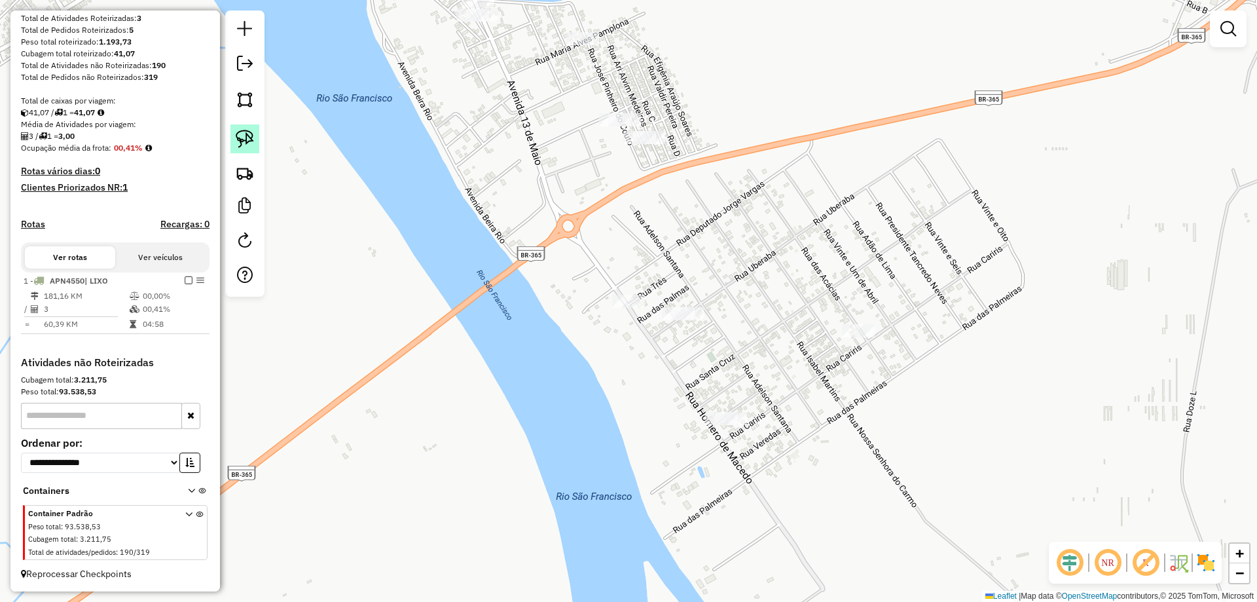
click at [256, 149] on link at bounding box center [245, 138] width 29 height 29
drag, startPoint x: 614, startPoint y: 263, endPoint x: 645, endPoint y: 293, distance: 43.1
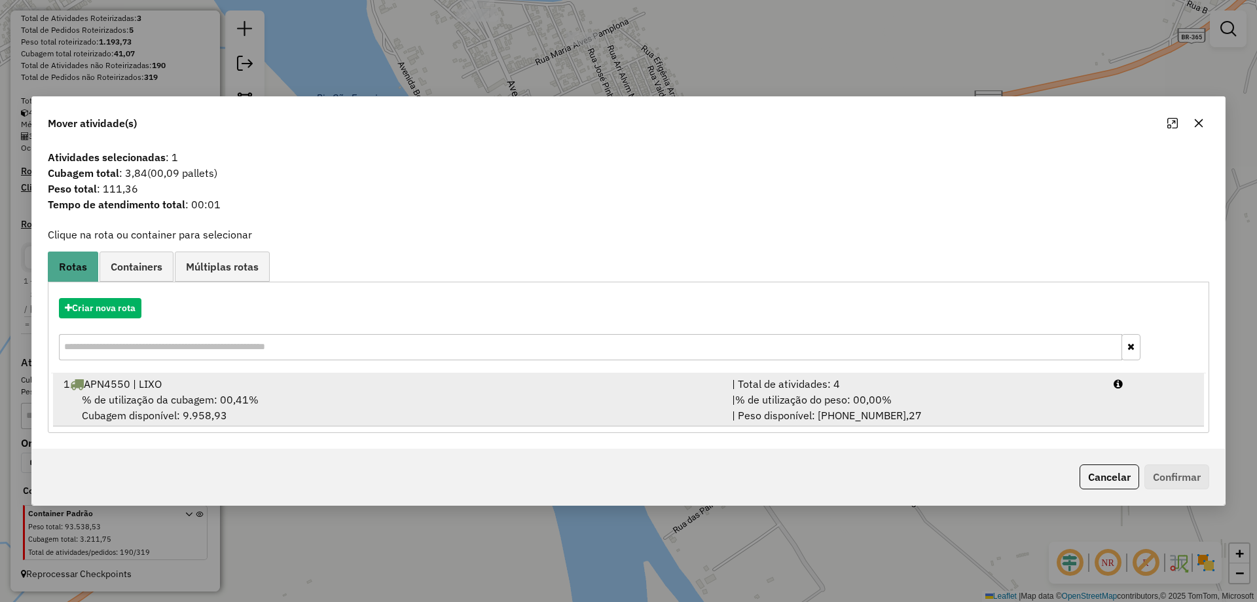
click at [642, 411] on div "% de utilização da cubagem: 00,41% Cubagem disponível: 9.958,93" at bounding box center [390, 407] width 669 height 31
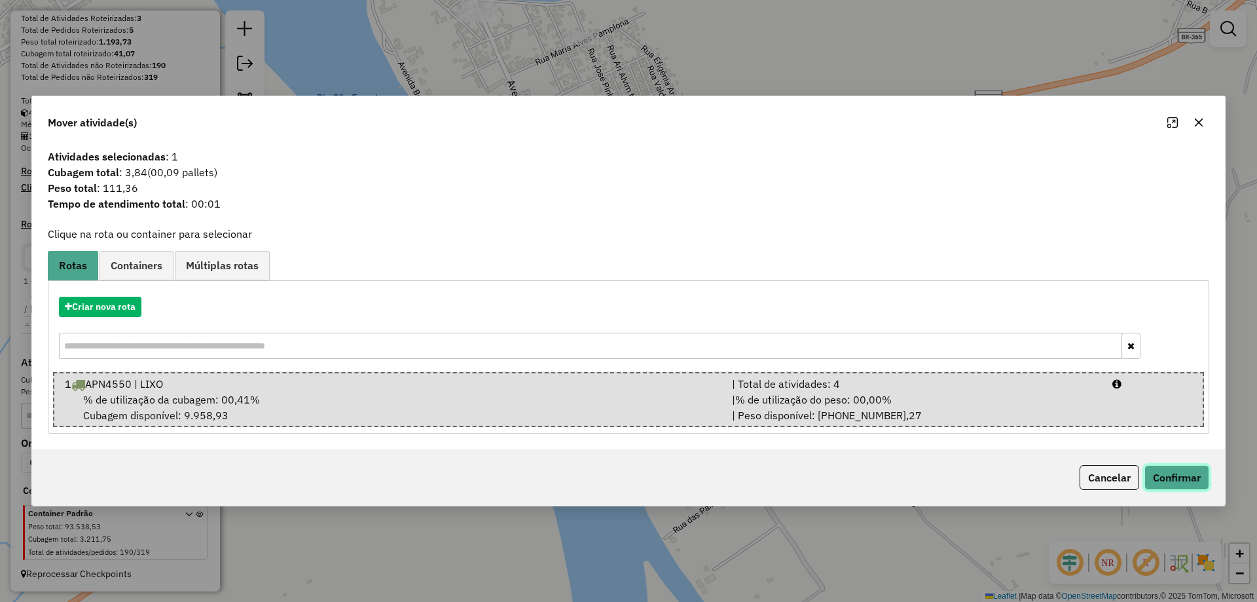
click at [1161, 486] on button "Confirmar" at bounding box center [1177, 477] width 65 height 25
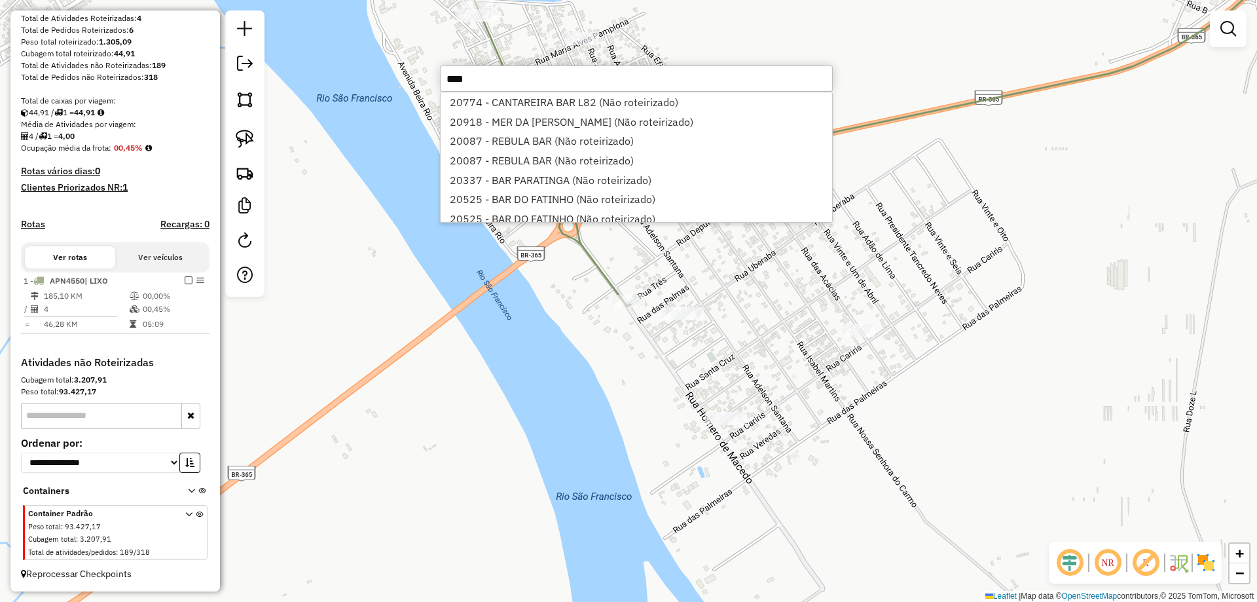
type input "*****"
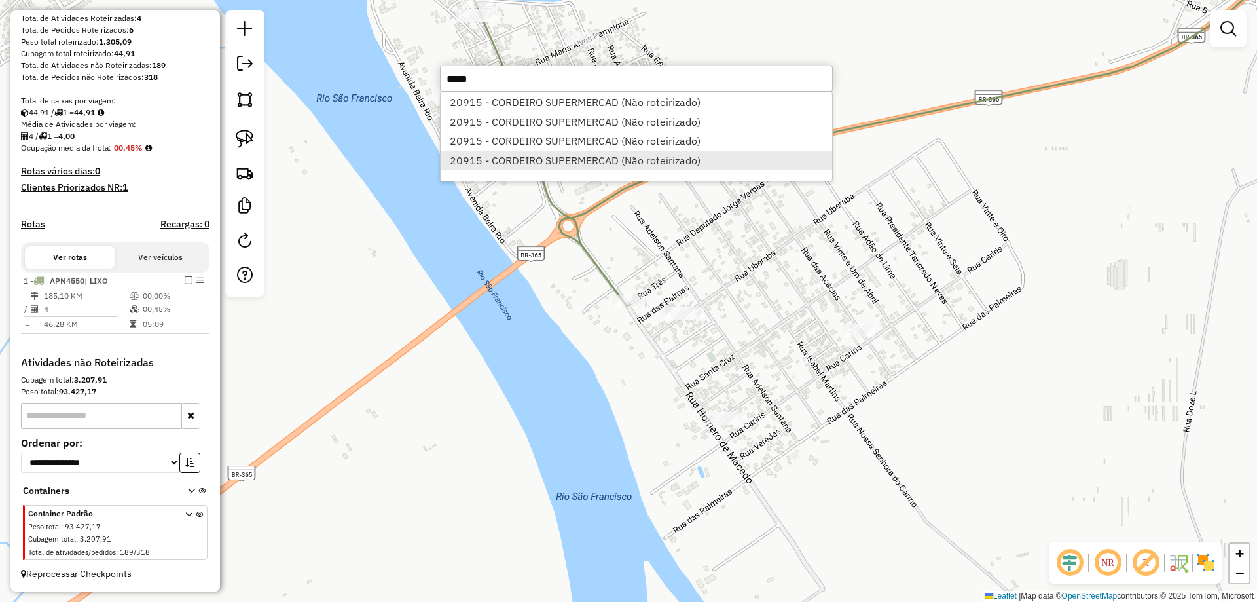
click at [641, 168] on li "20915 - CORDEIRO SUPERMERCAD (Não roteirizado)" at bounding box center [637, 161] width 392 height 20
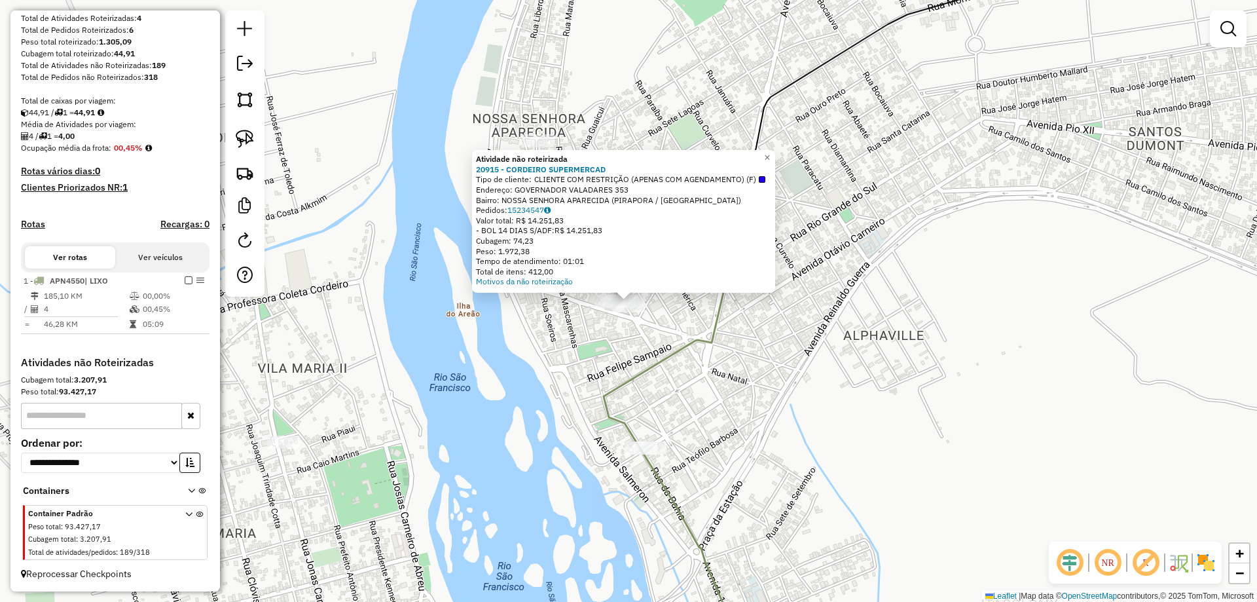
click at [589, 314] on div "Atividade não roteirizada 20915 - CORDEIRO SUPERMERCAD Tipo de cliente: CLIENTE…" at bounding box center [628, 301] width 1257 height 602
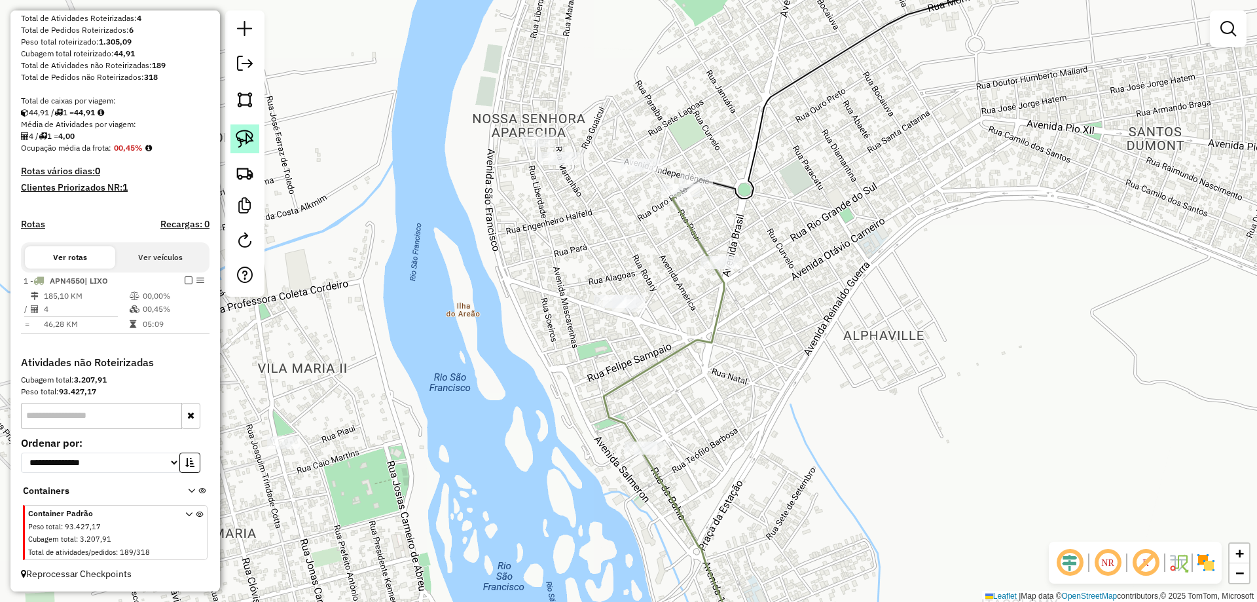
click at [246, 140] on img at bounding box center [245, 139] width 18 height 18
drag, startPoint x: 659, startPoint y: 289, endPoint x: 677, endPoint y: 318, distance: 33.8
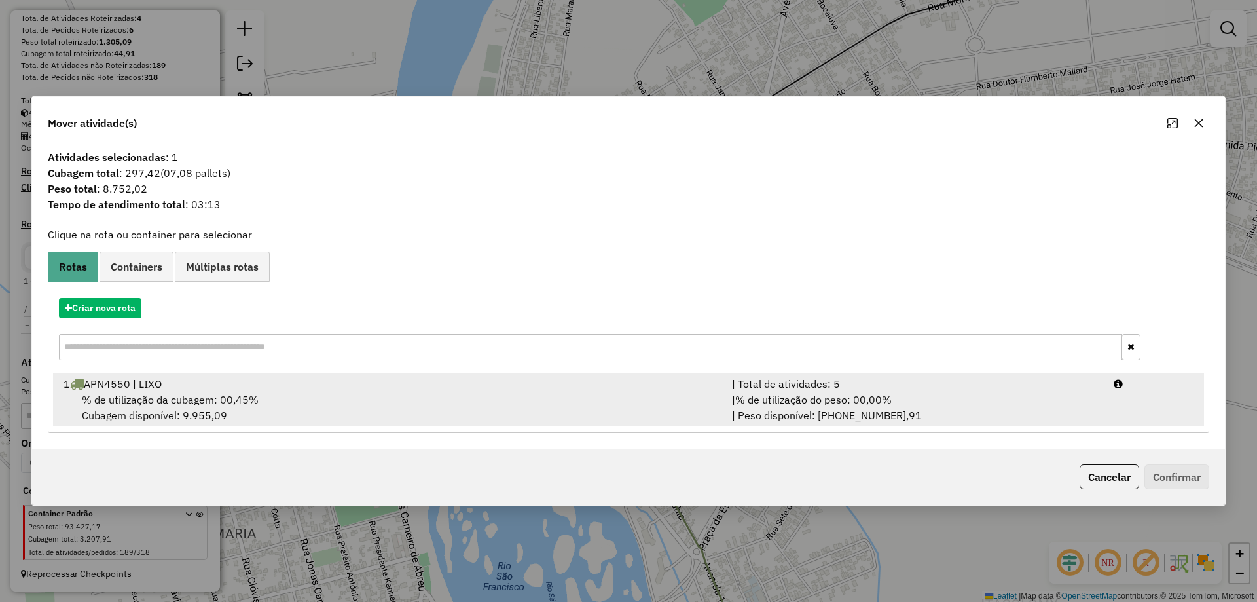
click at [712, 398] on div "% de utilização da cubagem: 00,45% Cubagem disponível: 9.955,09" at bounding box center [390, 407] width 669 height 31
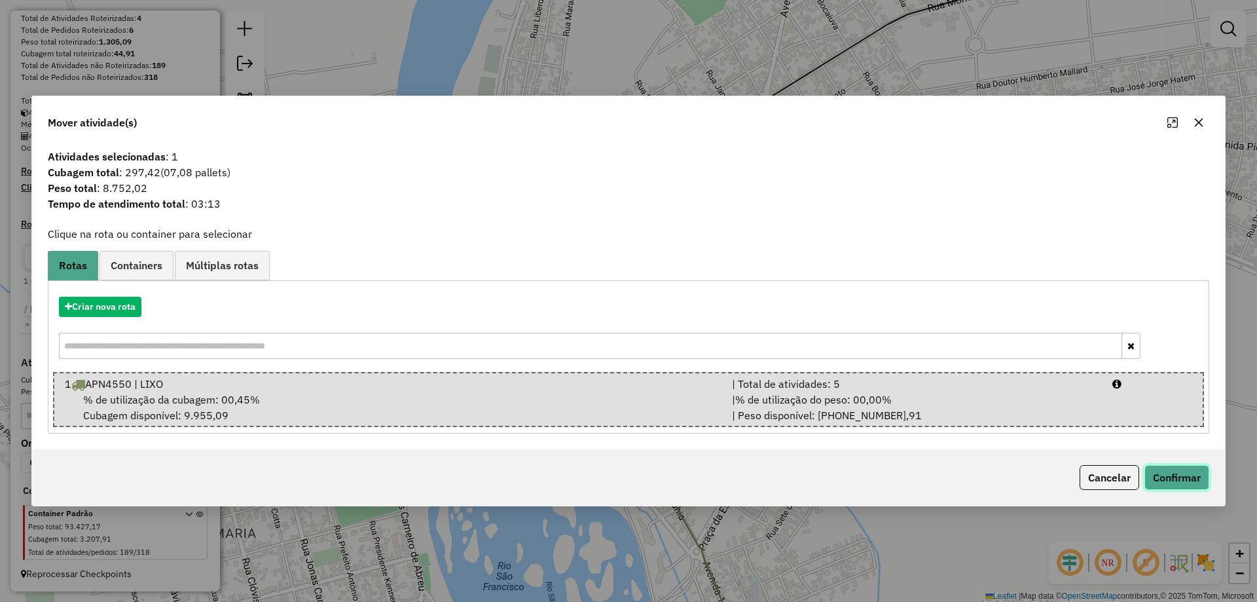
click at [1182, 484] on button "Confirmar" at bounding box center [1177, 477] width 65 height 25
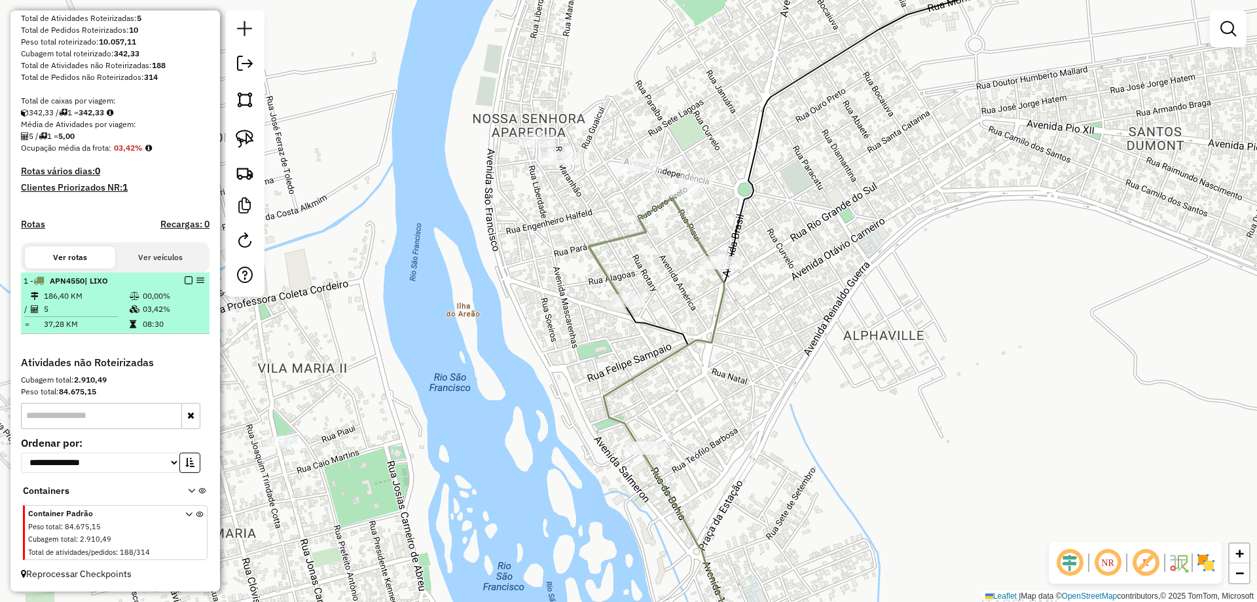
click at [185, 278] on em at bounding box center [189, 280] width 8 height 8
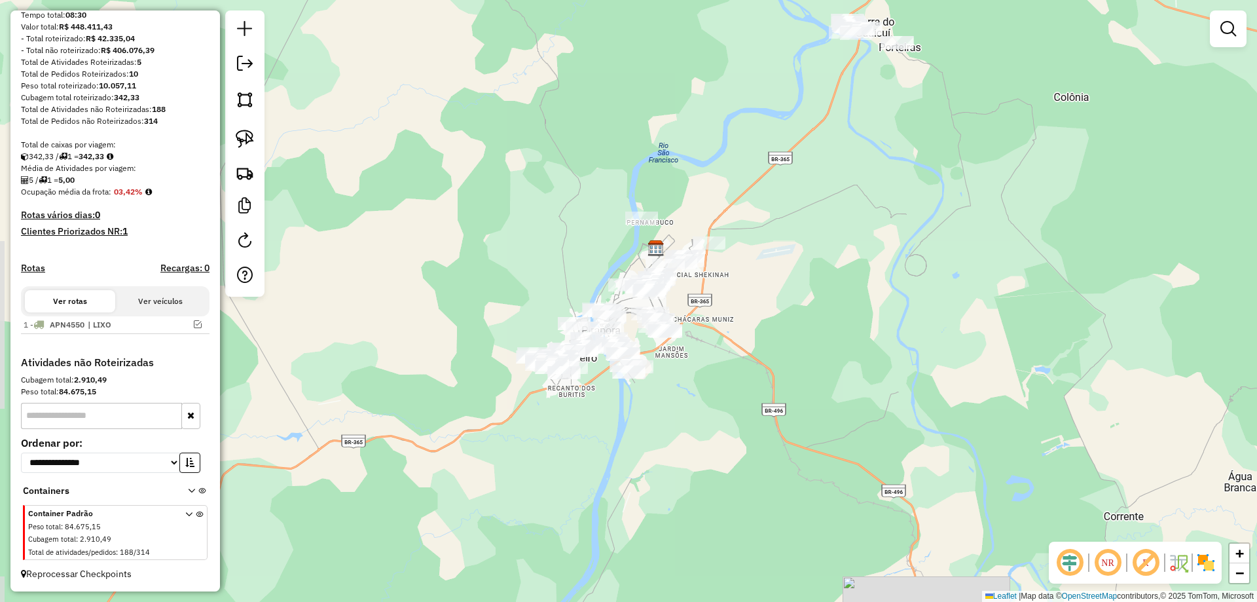
drag, startPoint x: 826, startPoint y: 307, endPoint x: 717, endPoint y: 411, distance: 151.0
click at [733, 415] on div "Janela de atendimento Grade de atendimento Capacidade Transportadoras Veículos …" at bounding box center [628, 301] width 1257 height 602
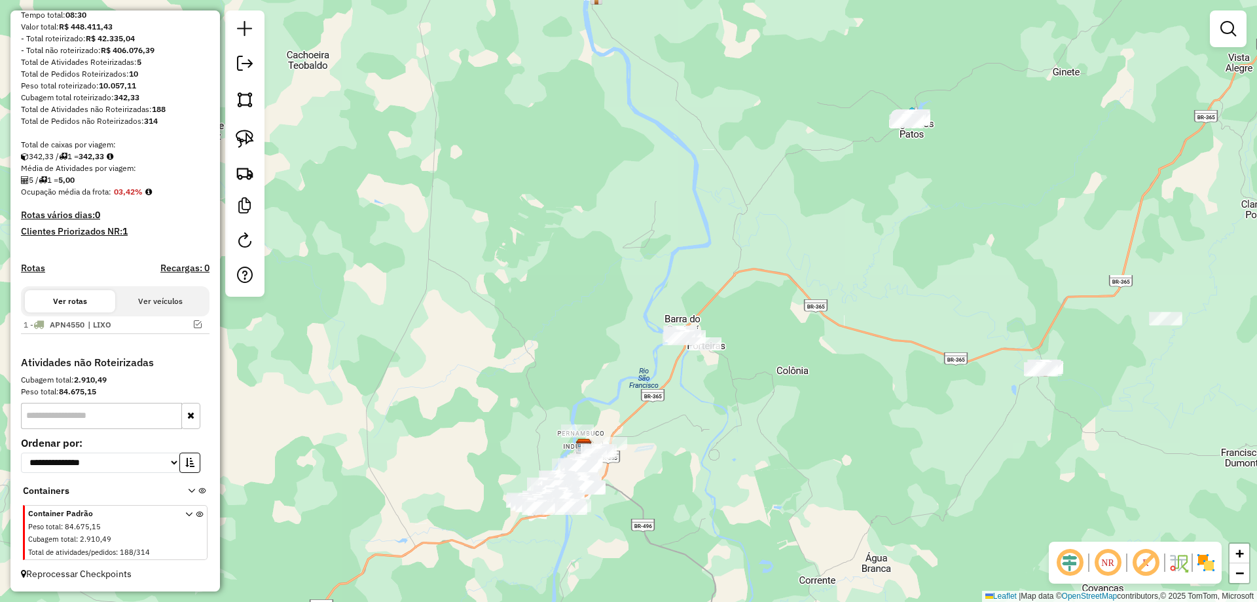
drag, startPoint x: 758, startPoint y: 342, endPoint x: 714, endPoint y: 365, distance: 49.5
click at [603, 422] on div "Janela de atendimento Grade de atendimento Capacidade Transportadoras Veículos …" at bounding box center [628, 301] width 1257 height 602
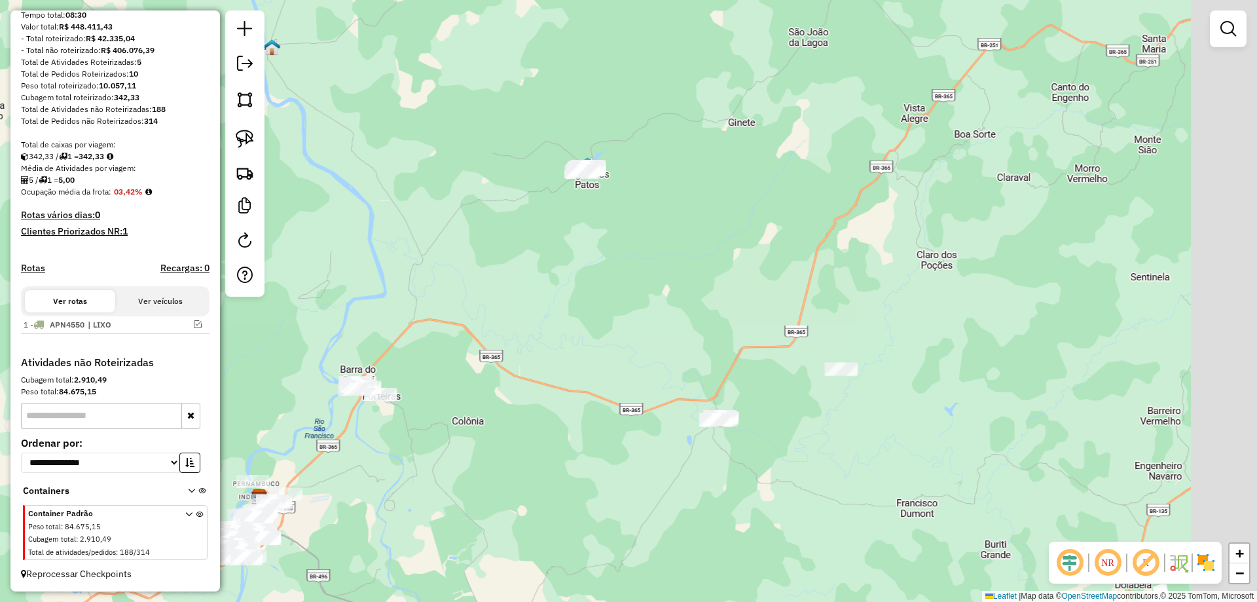
drag, startPoint x: 650, startPoint y: 382, endPoint x: 536, endPoint y: 272, distance: 157.9
click at [538, 270] on div "Janela de atendimento Grade de atendimento Capacidade Transportadoras Veículos …" at bounding box center [628, 301] width 1257 height 602
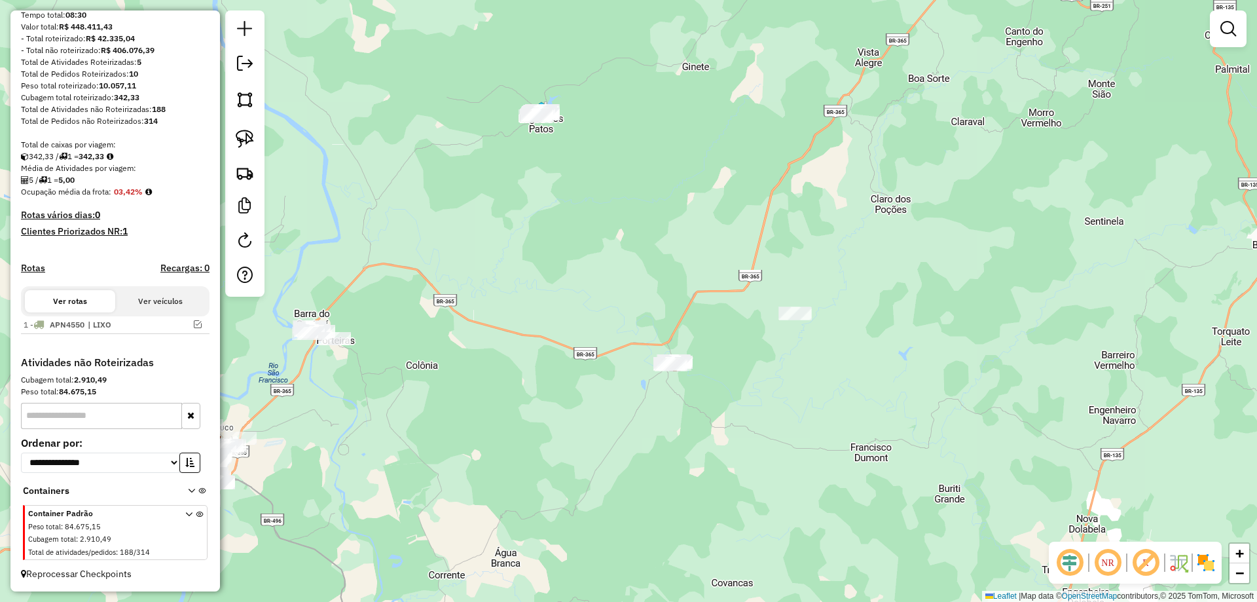
click at [236, 138] on img at bounding box center [245, 139] width 18 height 18
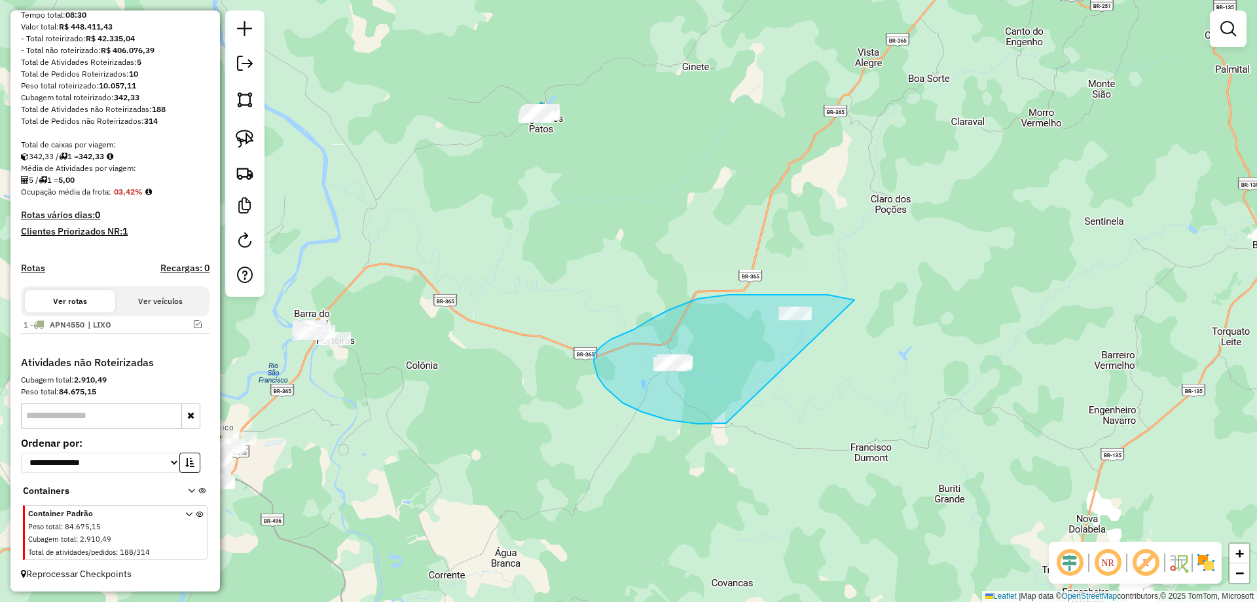
drag, startPoint x: 855, startPoint y: 300, endPoint x: 898, endPoint y: 326, distance: 50.5
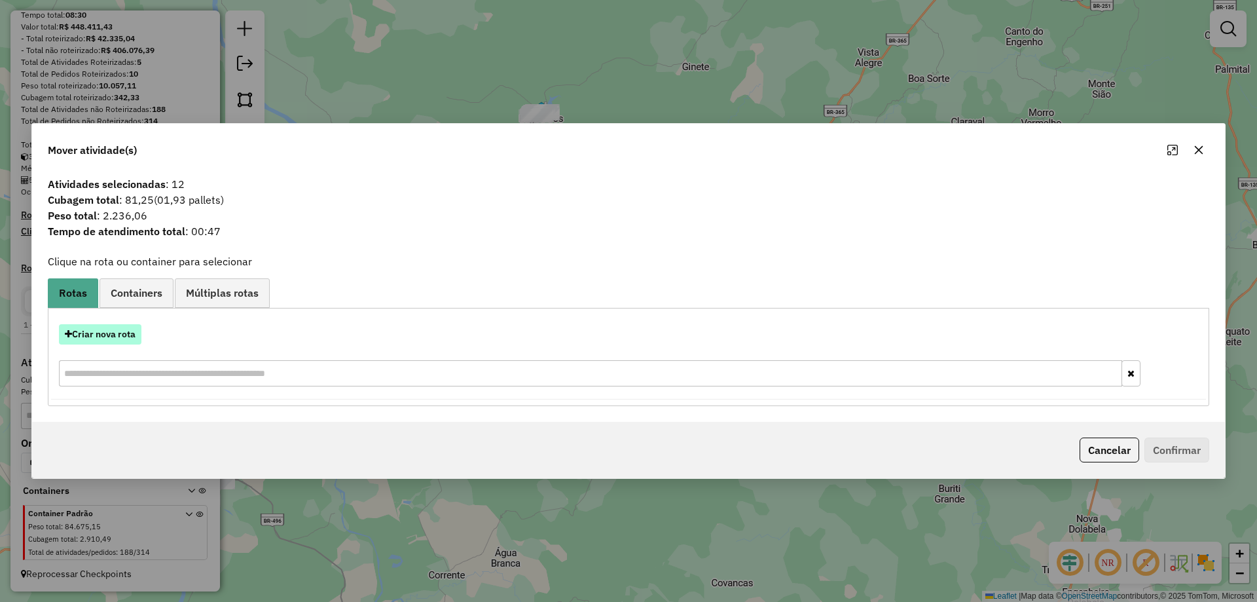
click at [91, 341] on button "Criar nova rota" at bounding box center [100, 334] width 83 height 20
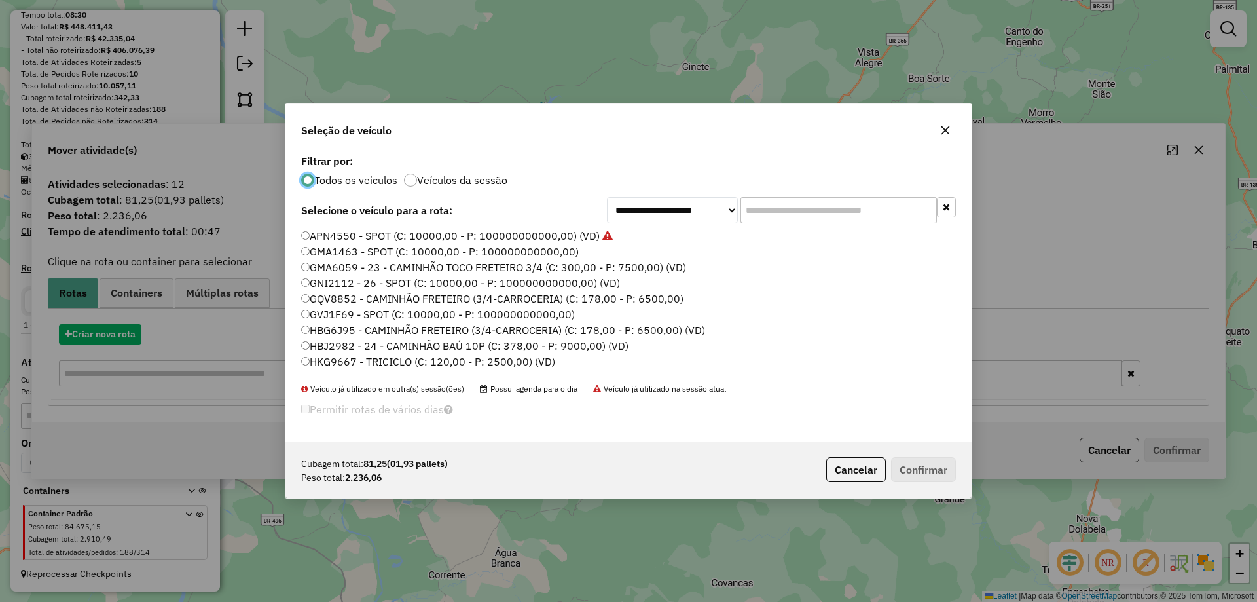
scroll to position [7, 4]
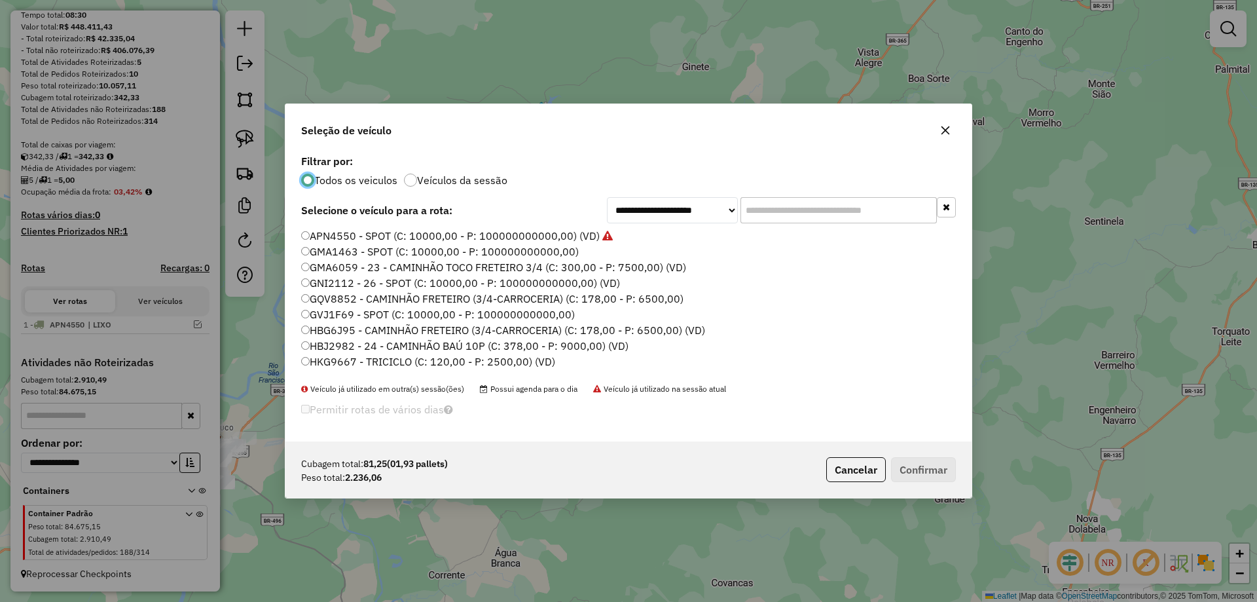
click at [789, 203] on input "text" at bounding box center [839, 210] width 196 height 26
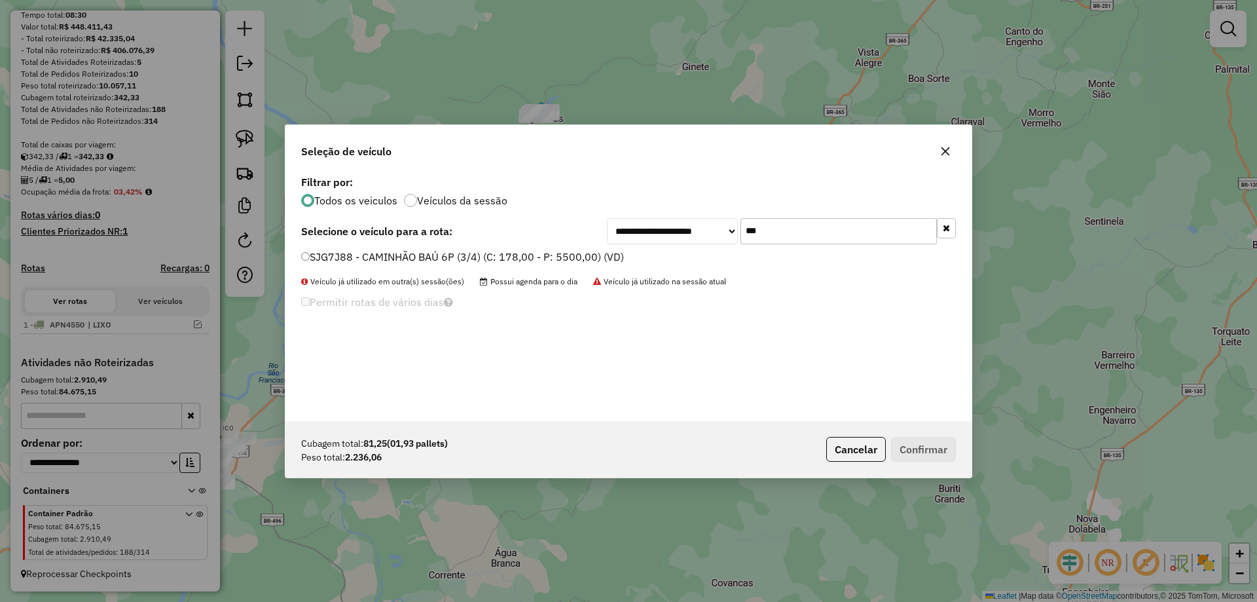
type input "***"
click at [337, 255] on label "SJG7J88 - CAMINHÃO BAÚ 6P (3/4) (C: 178,00 - P: 5500,00) (VD)" at bounding box center [462, 257] width 323 height 16
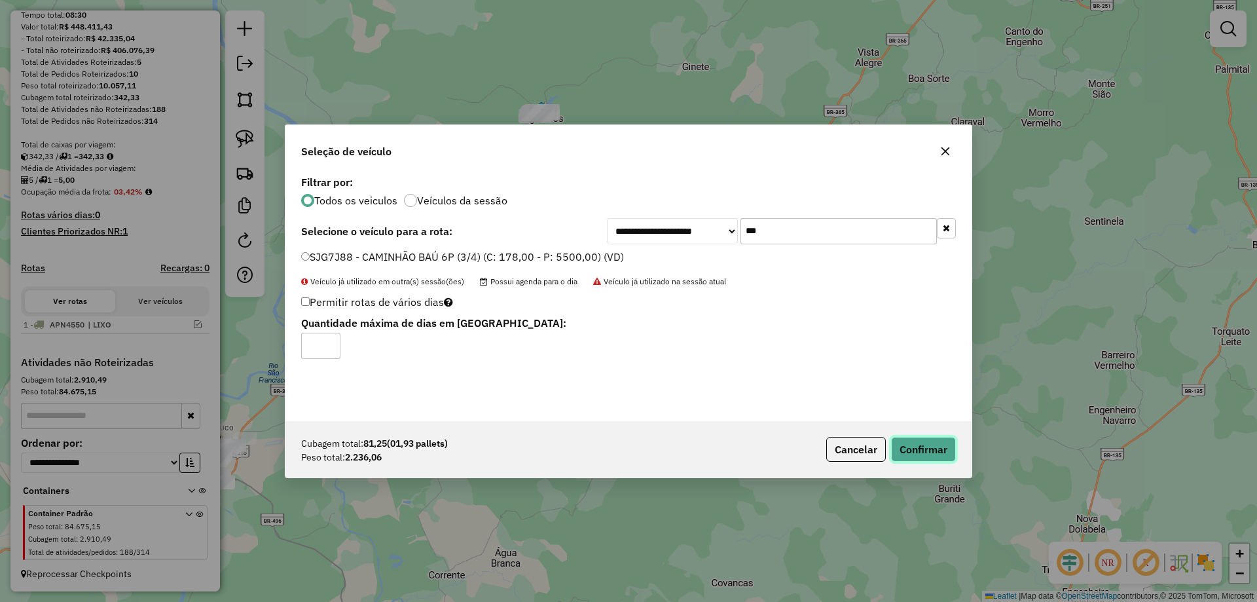
click at [939, 460] on button "Confirmar" at bounding box center [923, 449] width 65 height 25
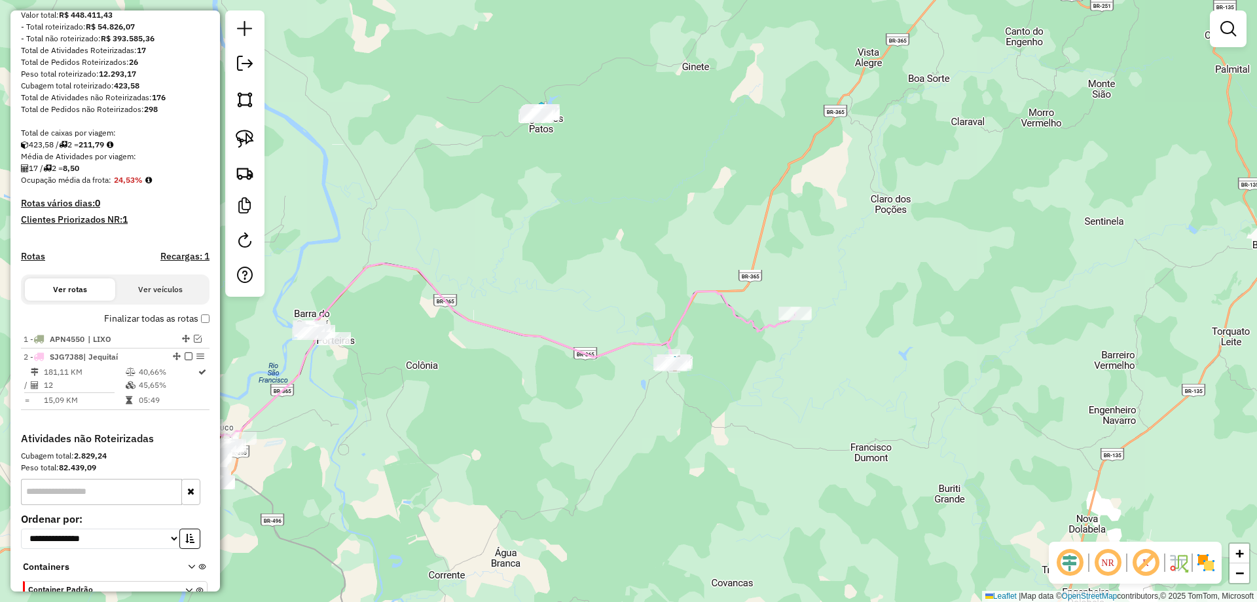
scroll to position [231, 0]
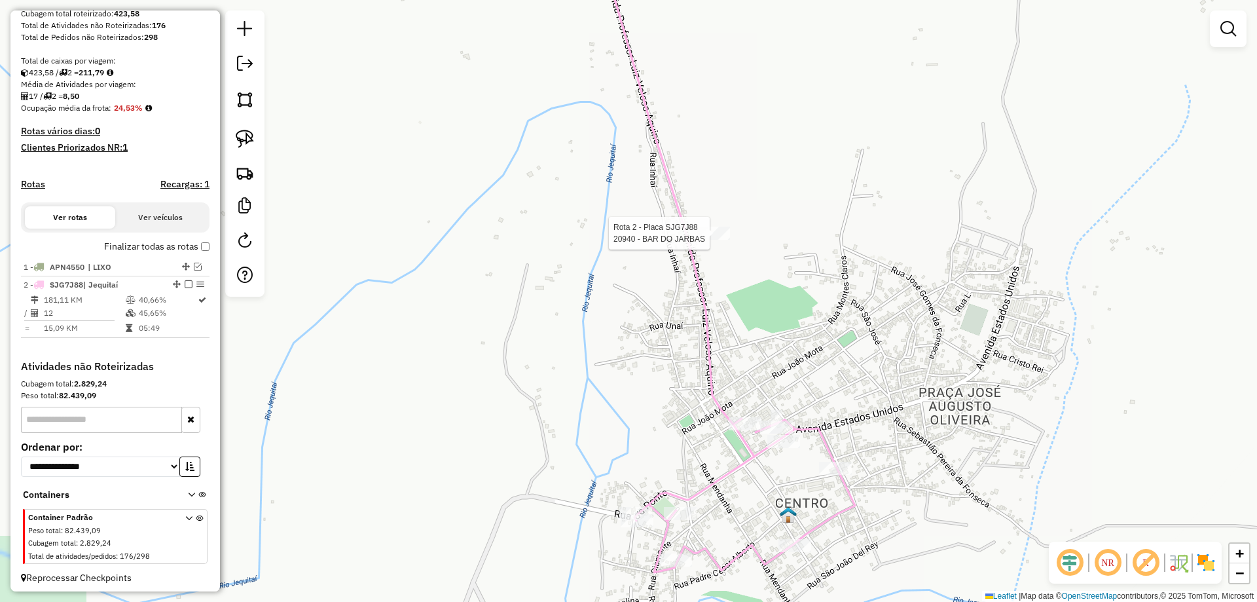
click at [721, 240] on div at bounding box center [714, 233] width 33 height 13
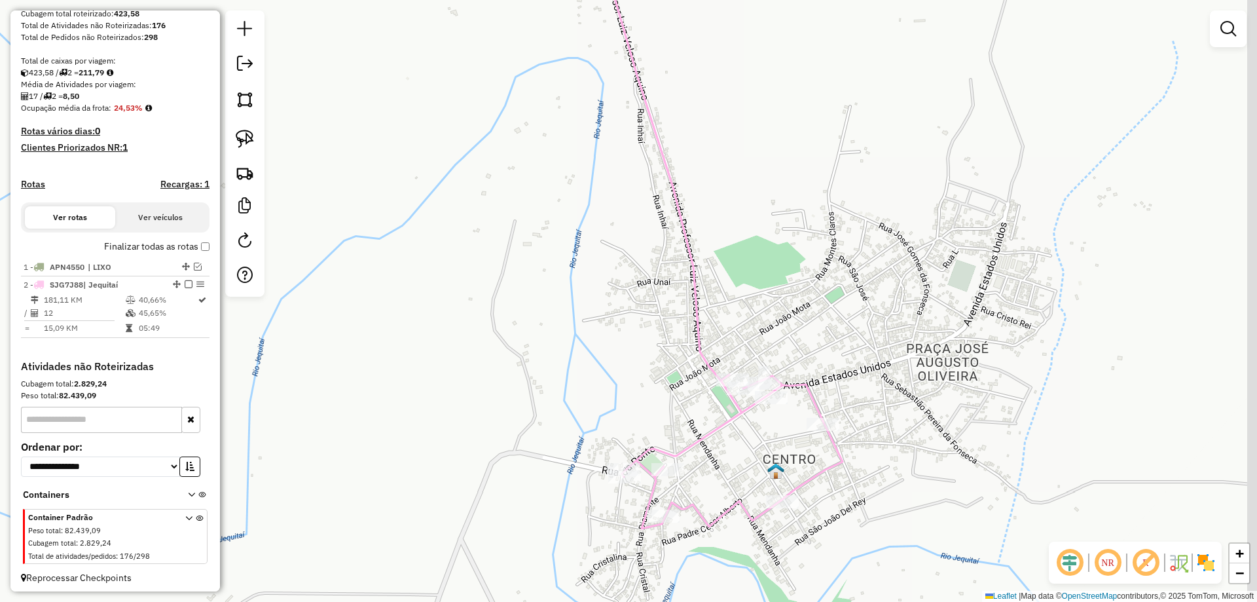
drag, startPoint x: 707, startPoint y: 337, endPoint x: 652, endPoint y: 240, distance: 111.2
click at [652, 230] on div "Janela de atendimento Grade de atendimento Capacidade Transportadoras Veículos …" at bounding box center [628, 301] width 1257 height 602
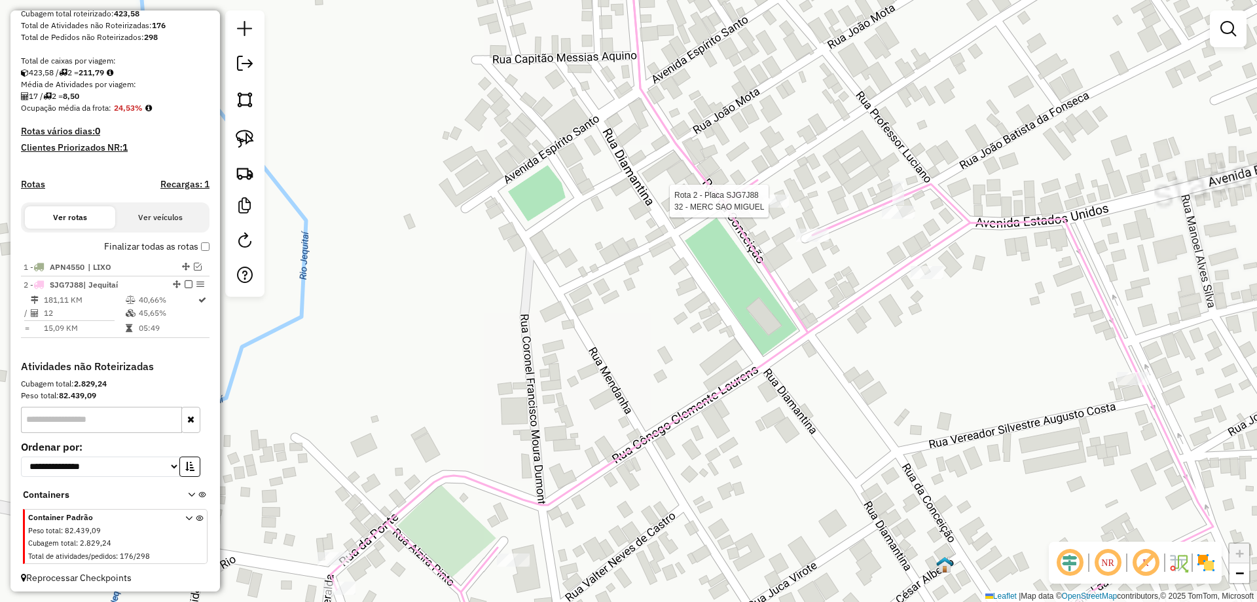
scroll to position [247, 0]
select select "**********"
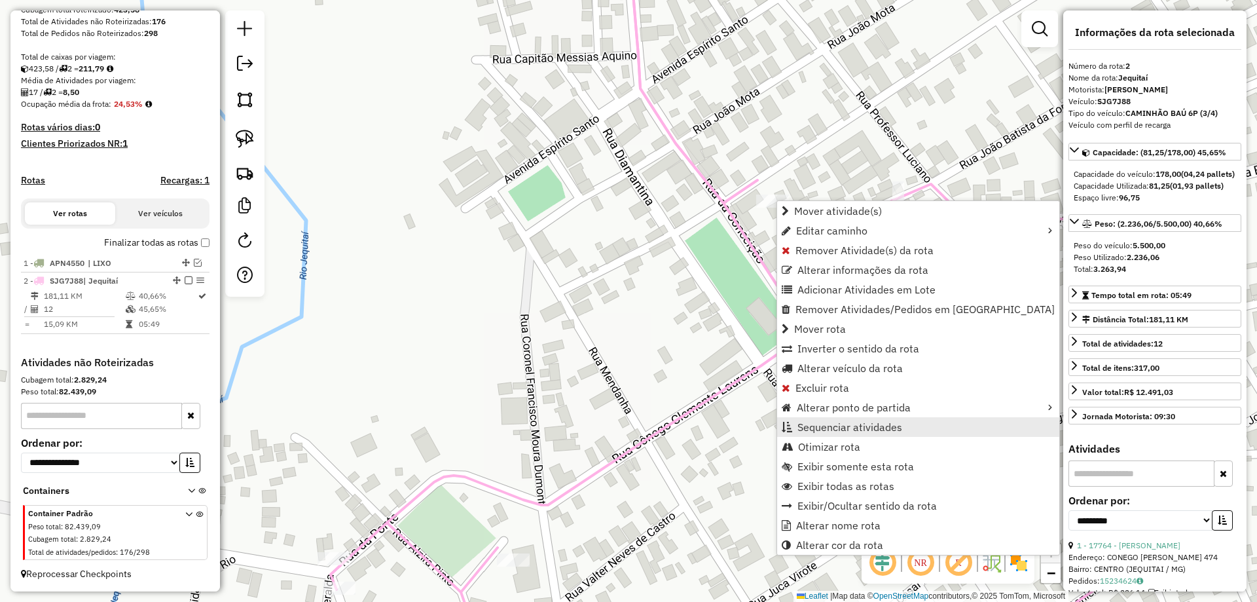
click at [832, 428] on span "Sequenciar atividades" at bounding box center [850, 427] width 105 height 10
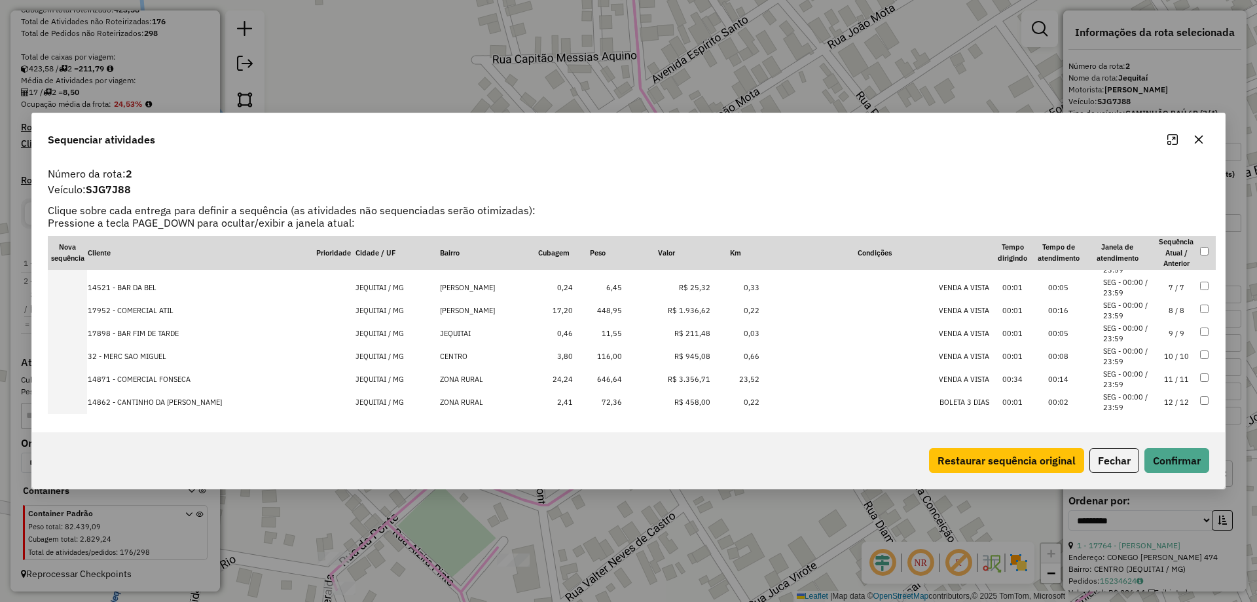
click at [1173, 355] on td "10 / 10" at bounding box center [1177, 356] width 46 height 23
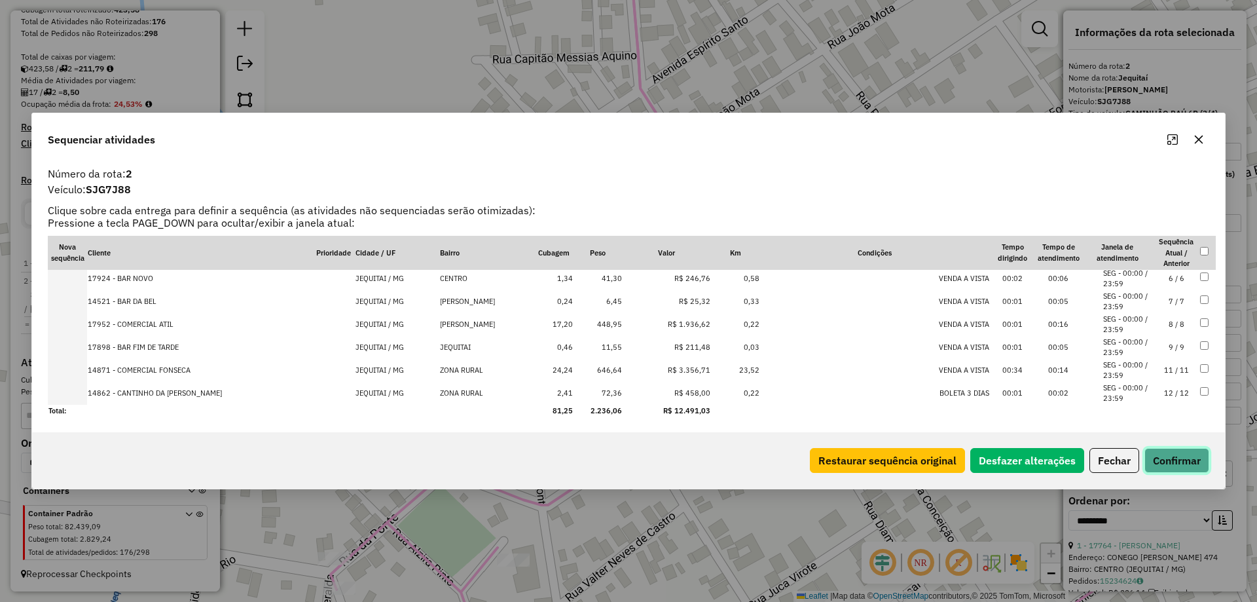
click at [1171, 470] on button "Confirmar" at bounding box center [1177, 460] width 65 height 25
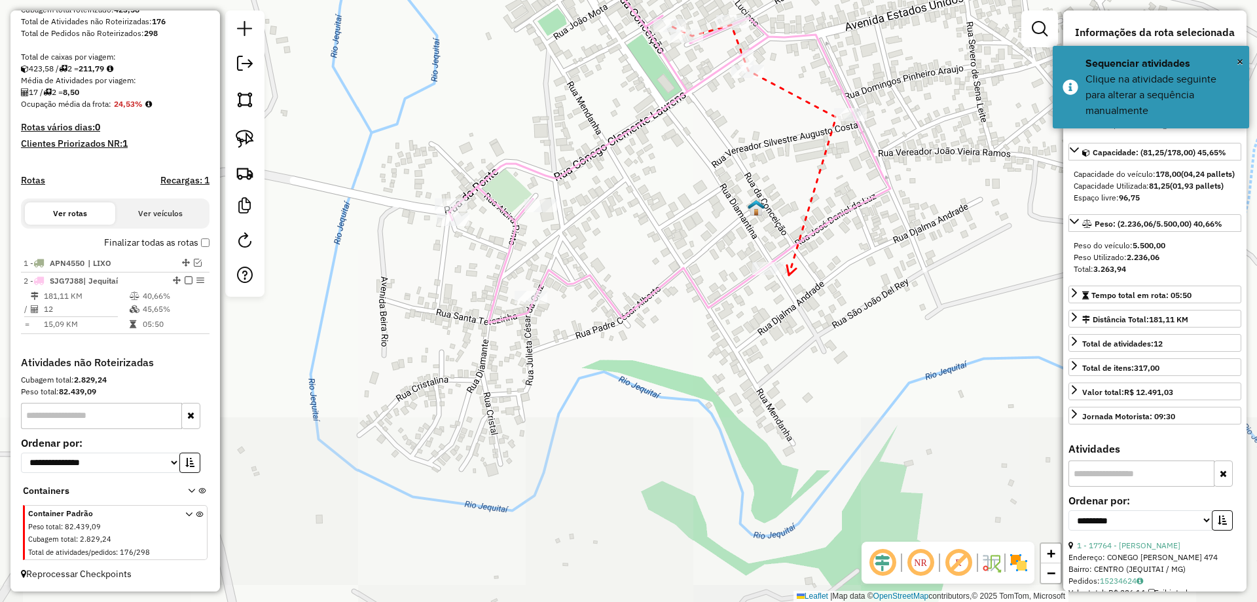
click at [771, 275] on div at bounding box center [769, 268] width 33 height 13
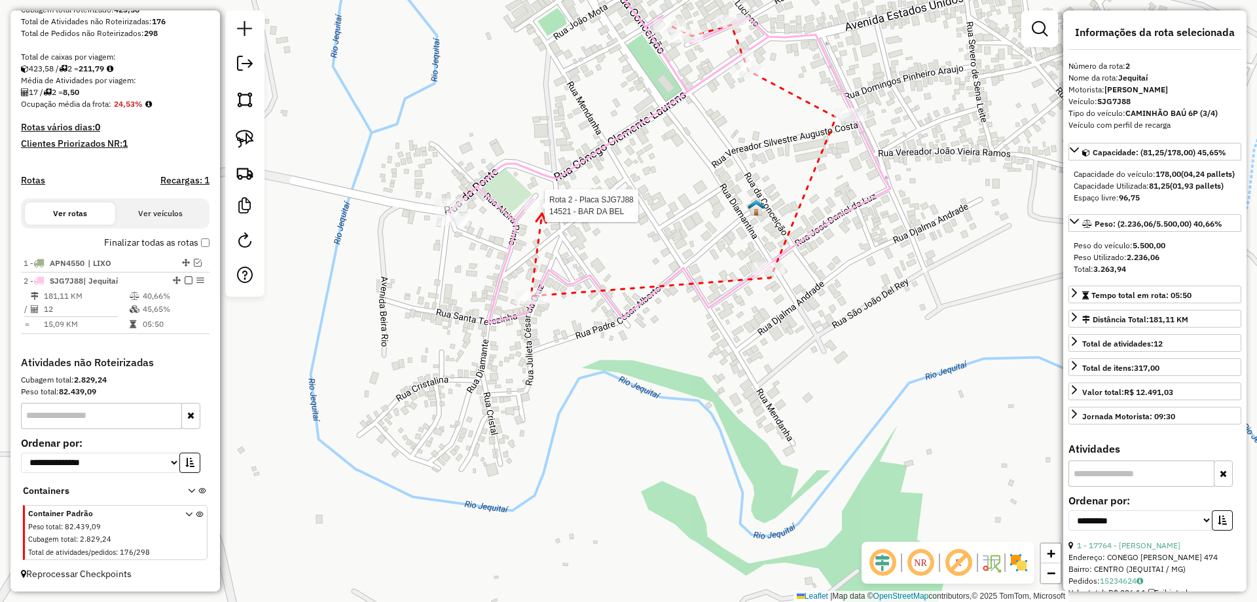
click at [542, 212] on div at bounding box center [541, 205] width 33 height 13
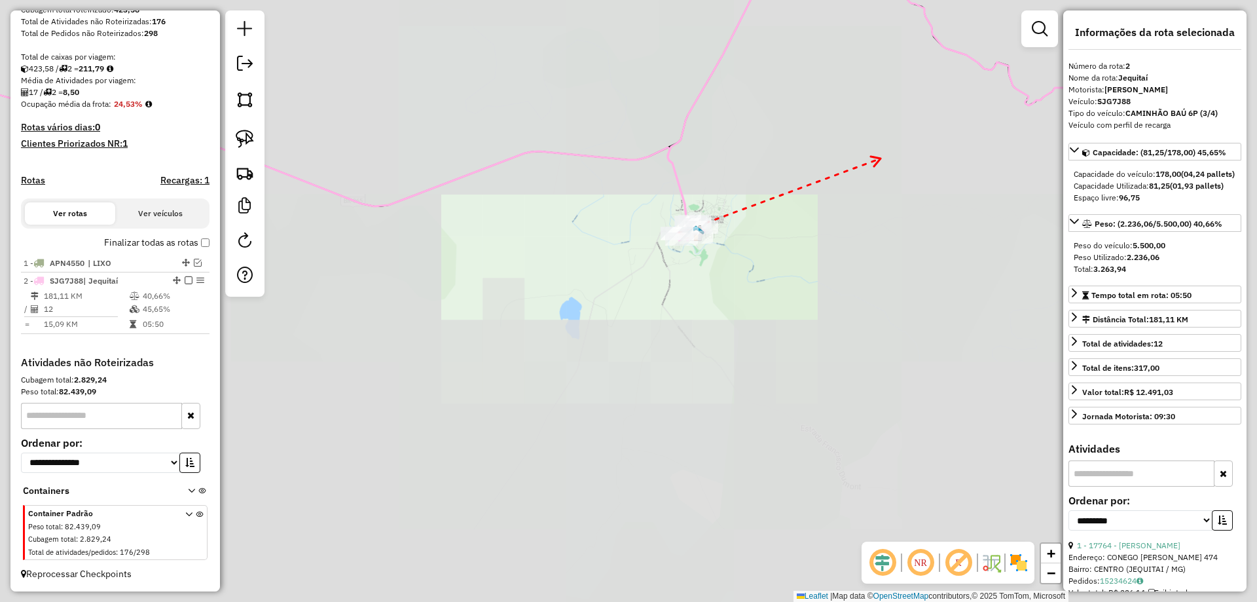
drag, startPoint x: 881, startPoint y: 158, endPoint x: 682, endPoint y: 310, distance: 250.5
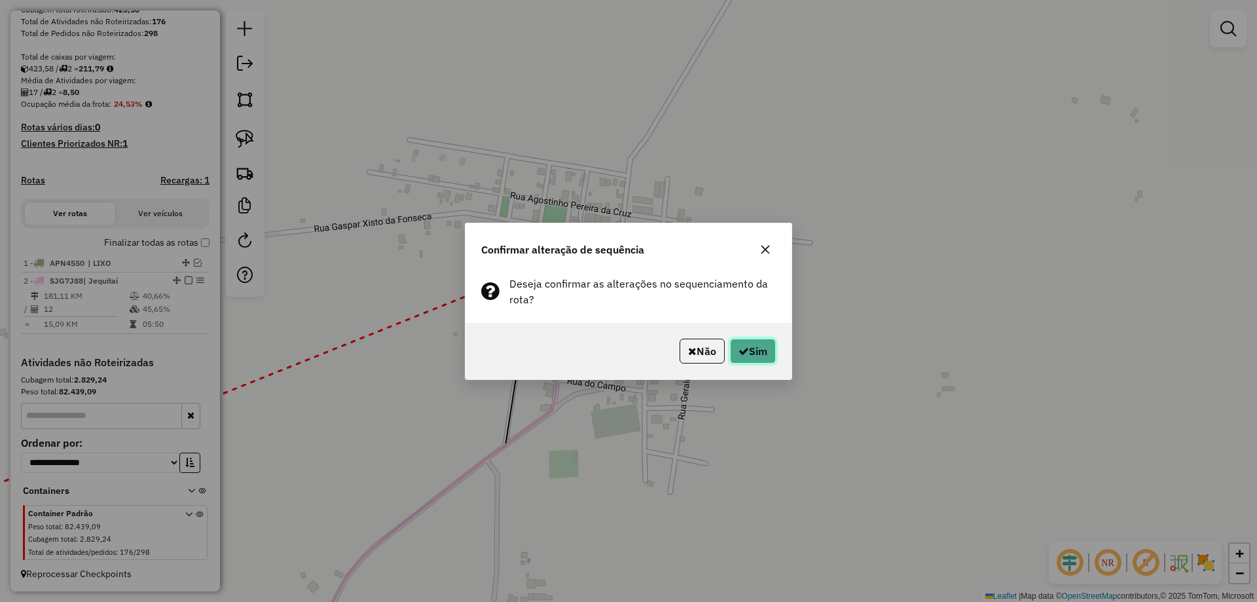
click at [766, 347] on button "Sim" at bounding box center [753, 351] width 46 height 25
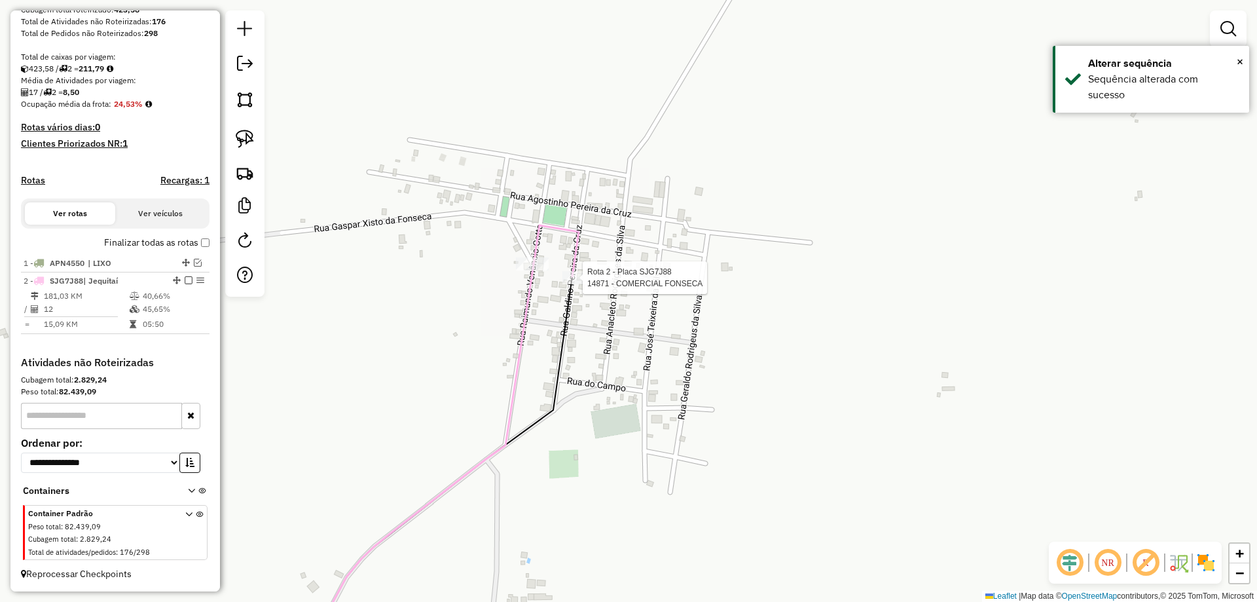
select select "**********"
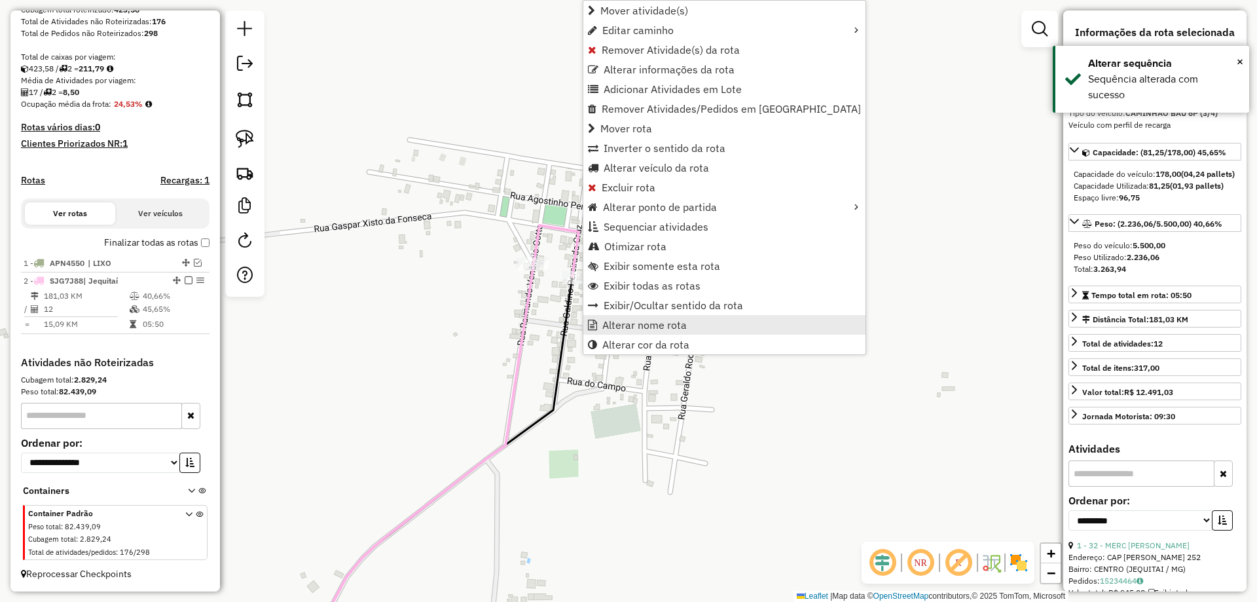
click at [648, 334] on link "Alterar nome rota" at bounding box center [725, 325] width 282 height 20
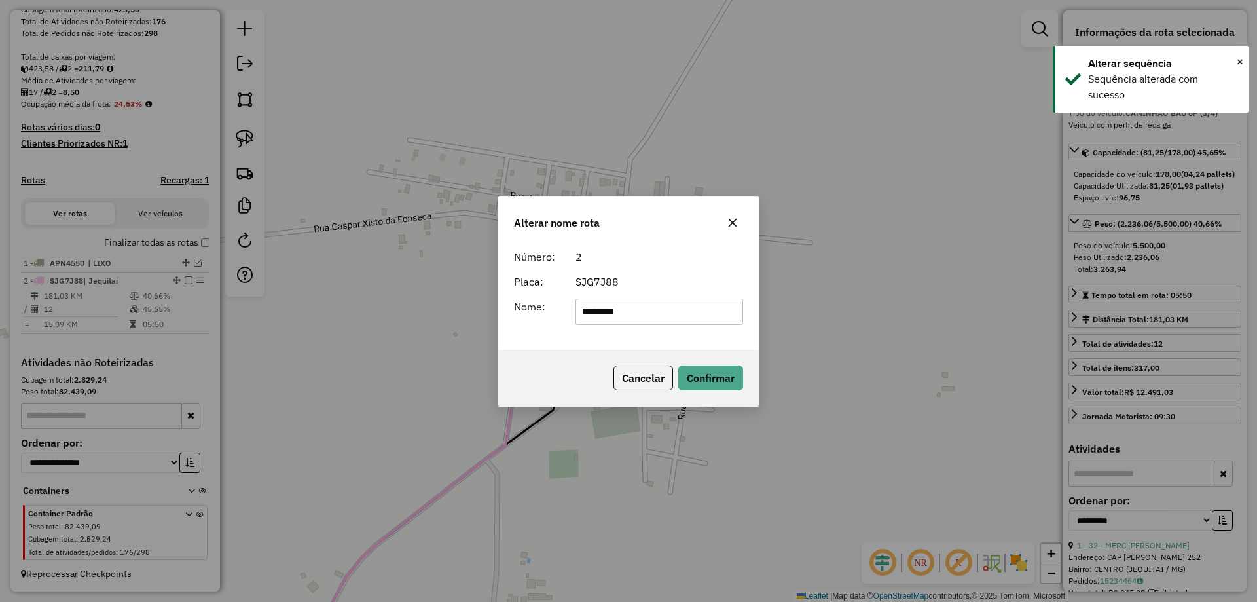
click at [656, 323] on input "********" at bounding box center [660, 312] width 168 height 26
type input "**********"
click at [705, 366] on button "Confirmar" at bounding box center [711, 377] width 65 height 25
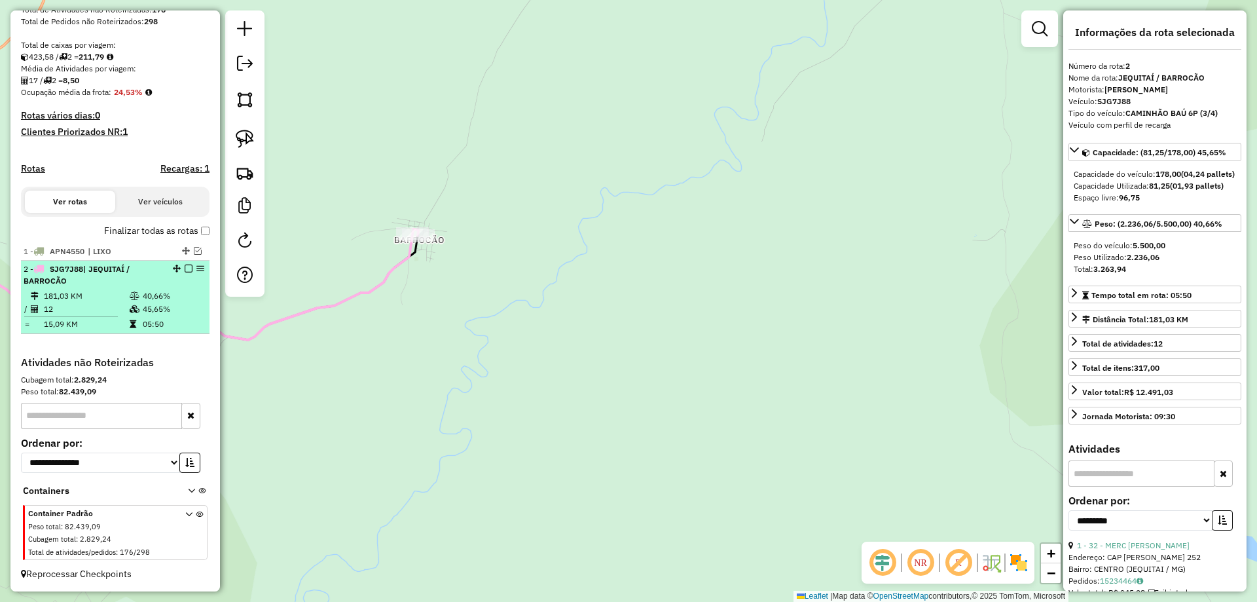
click at [185, 272] on em at bounding box center [189, 269] width 8 height 8
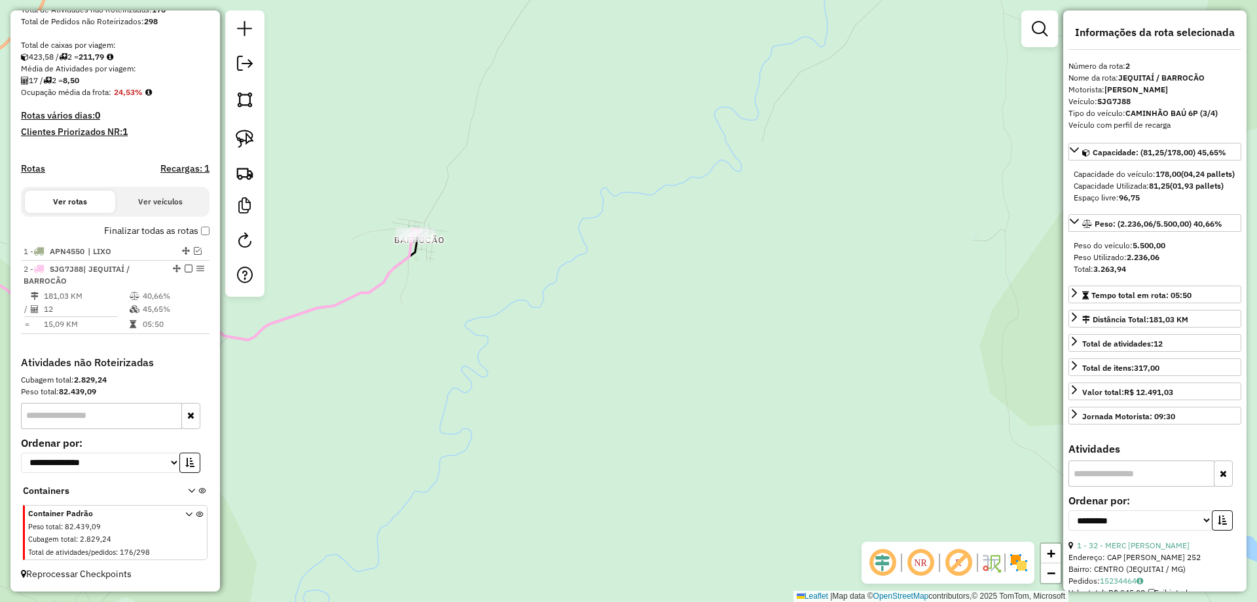
scroll to position [203, 0]
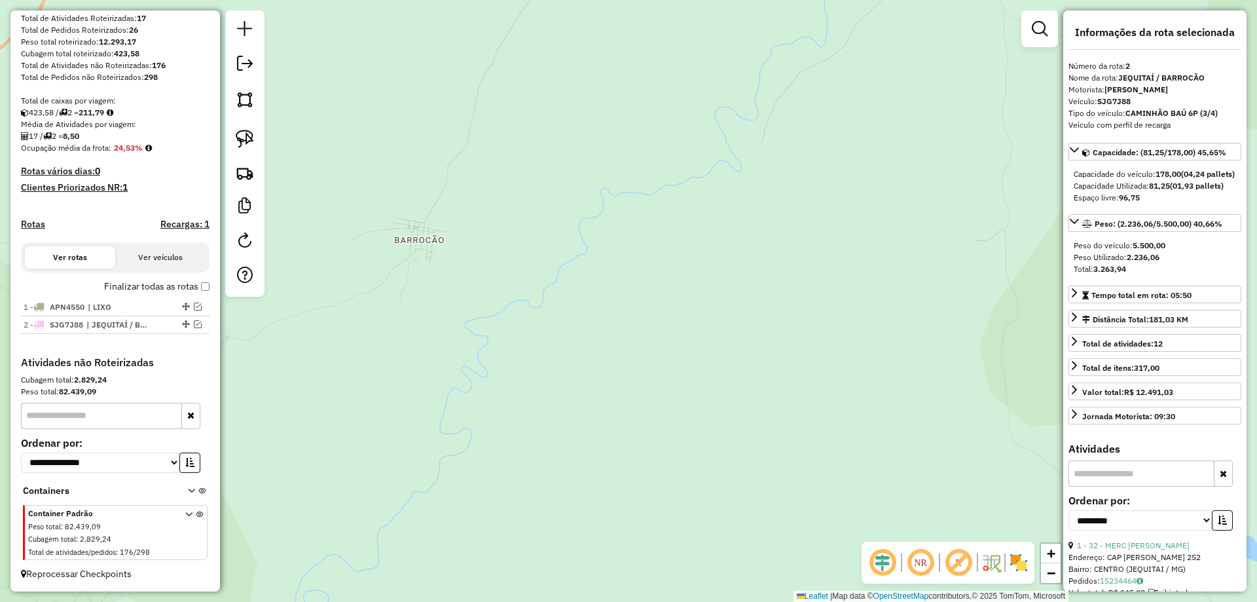
click at [518, 349] on div "Janela de atendimento Grade de atendimento Capacidade Transportadoras Veículos …" at bounding box center [628, 301] width 1257 height 602
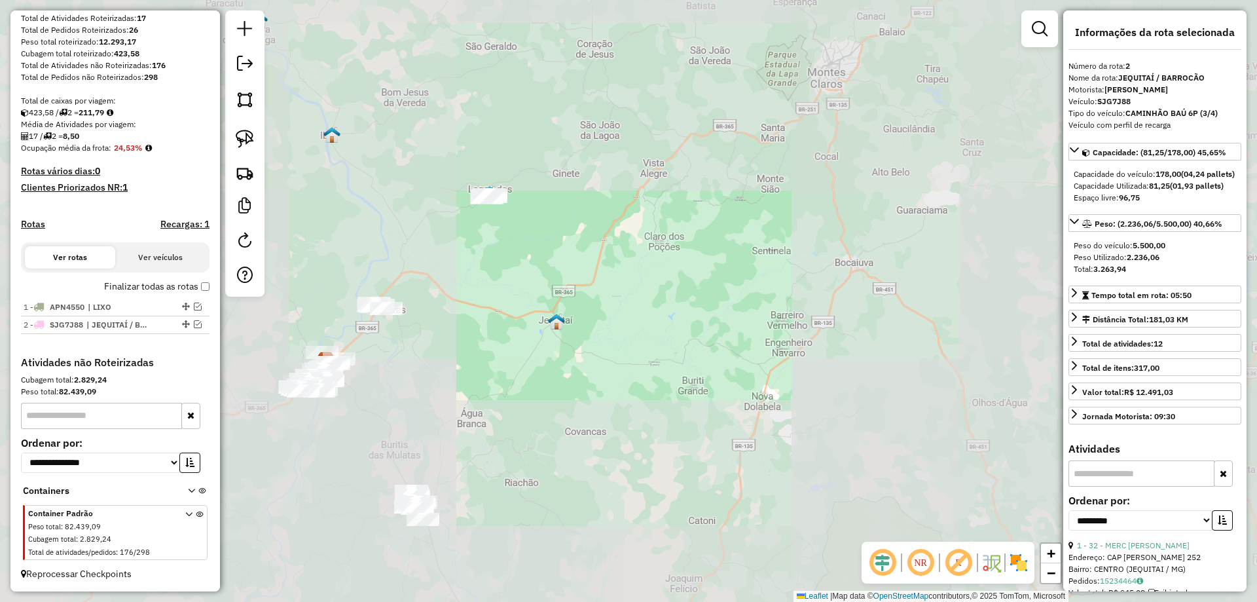
click at [565, 140] on div "Janela de atendimento Grade de atendimento Capacidade Transportadoras Veículos …" at bounding box center [628, 301] width 1257 height 602
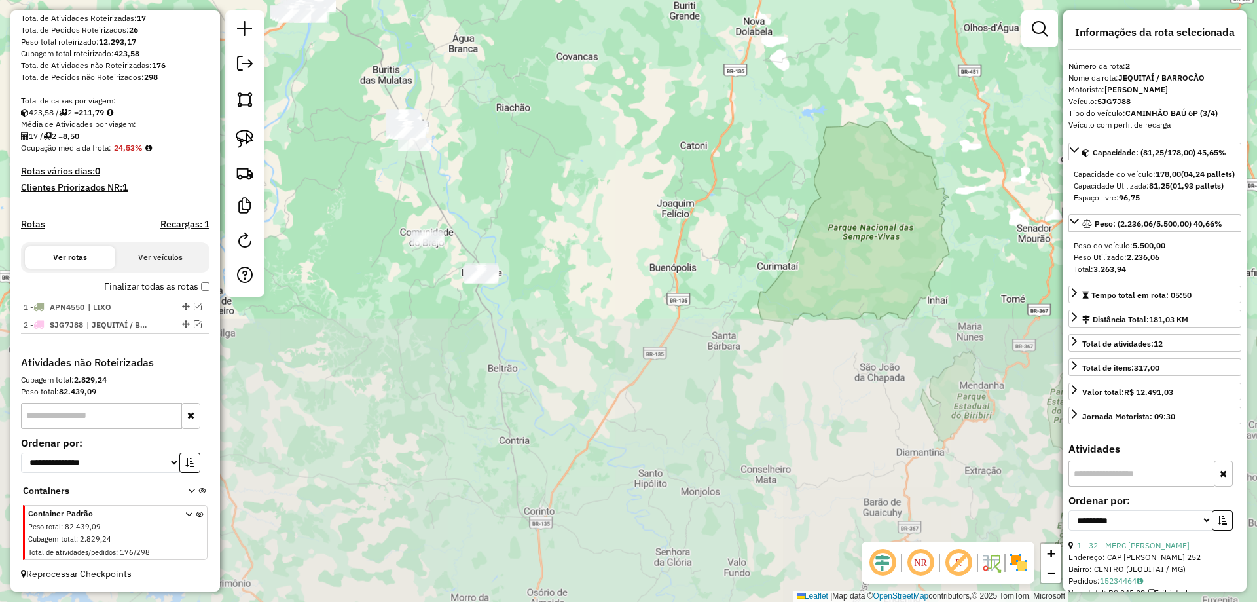
click at [557, 302] on div "Janela de atendimento Grade de atendimento Capacidade Transportadoras Veículos …" at bounding box center [628, 301] width 1257 height 602
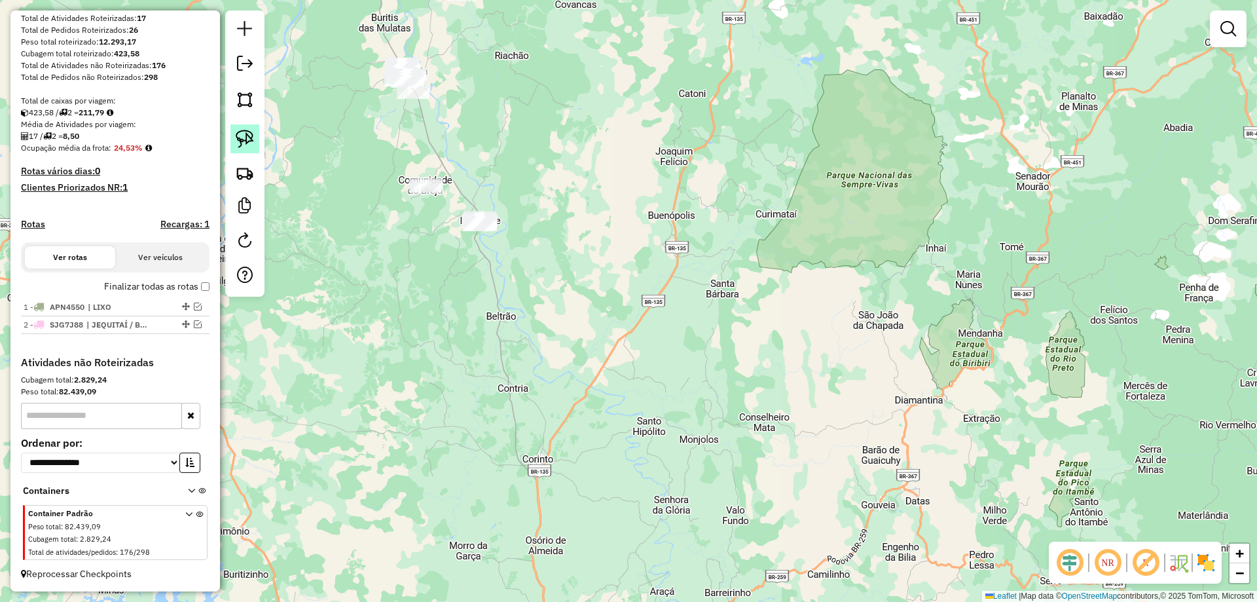
click at [244, 140] on img at bounding box center [245, 139] width 18 height 18
drag, startPoint x: 430, startPoint y: 151, endPoint x: 644, endPoint y: 188, distance: 217.4
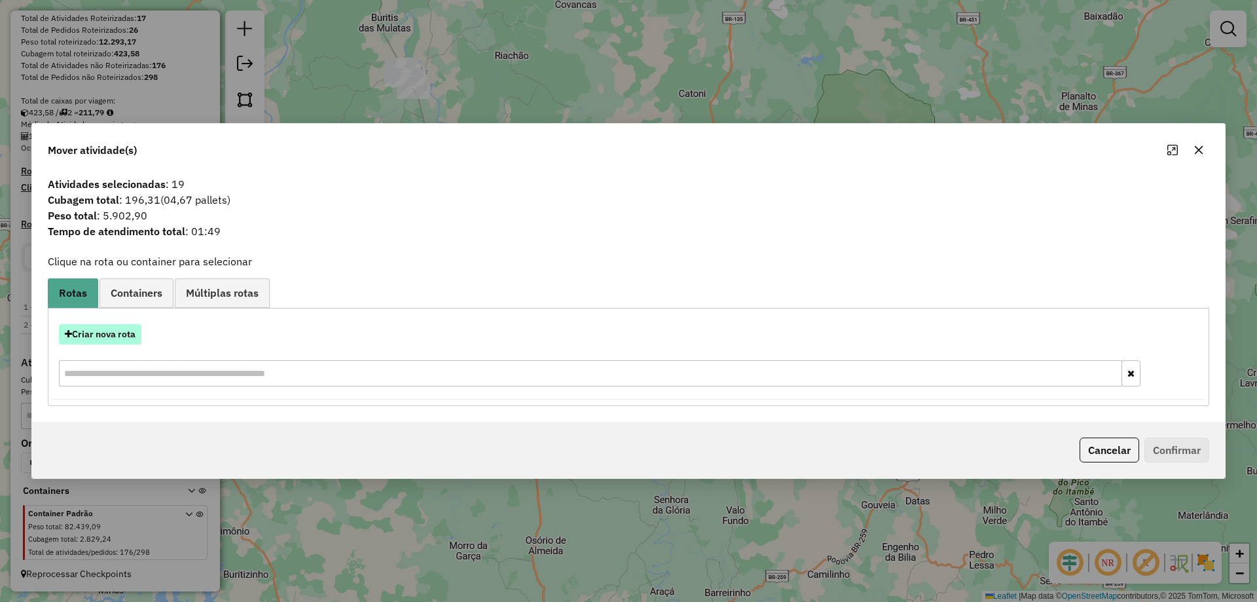
click at [134, 336] on button "Criar nova rota" at bounding box center [100, 334] width 83 height 20
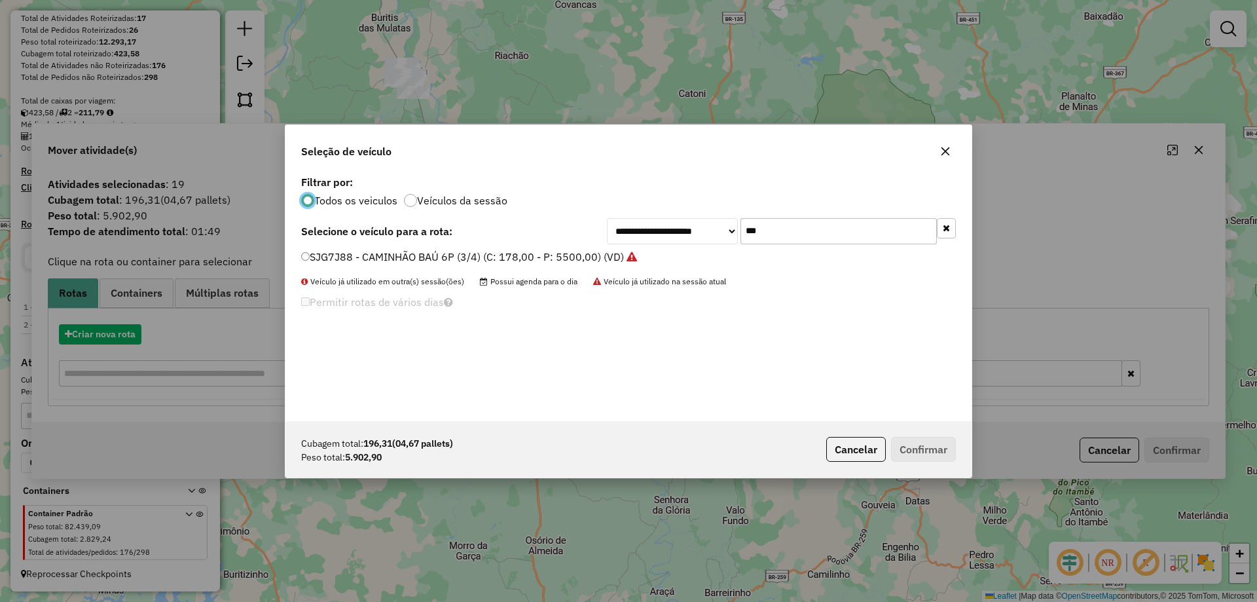
scroll to position [7, 4]
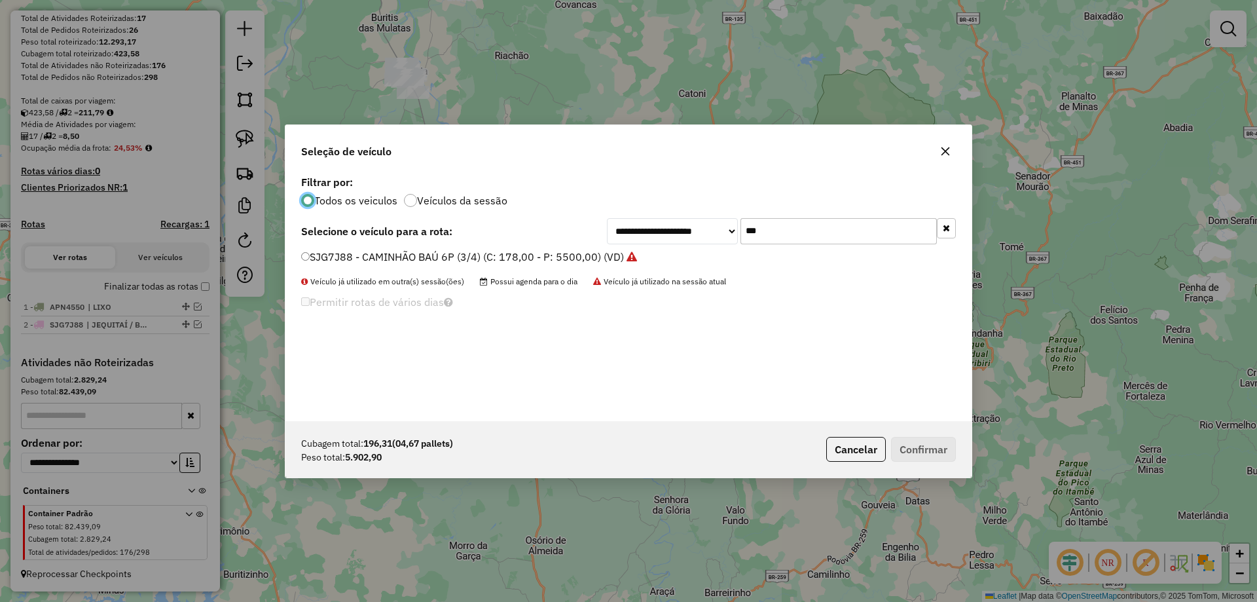
click at [764, 233] on input "***" at bounding box center [839, 231] width 196 height 26
type input "**"
click at [427, 257] on label "RNZ2D30 - CAMNHÃO BAÚ 8P (C: 378,00 - P: 7500,00) (VD)" at bounding box center [449, 257] width 296 height 16
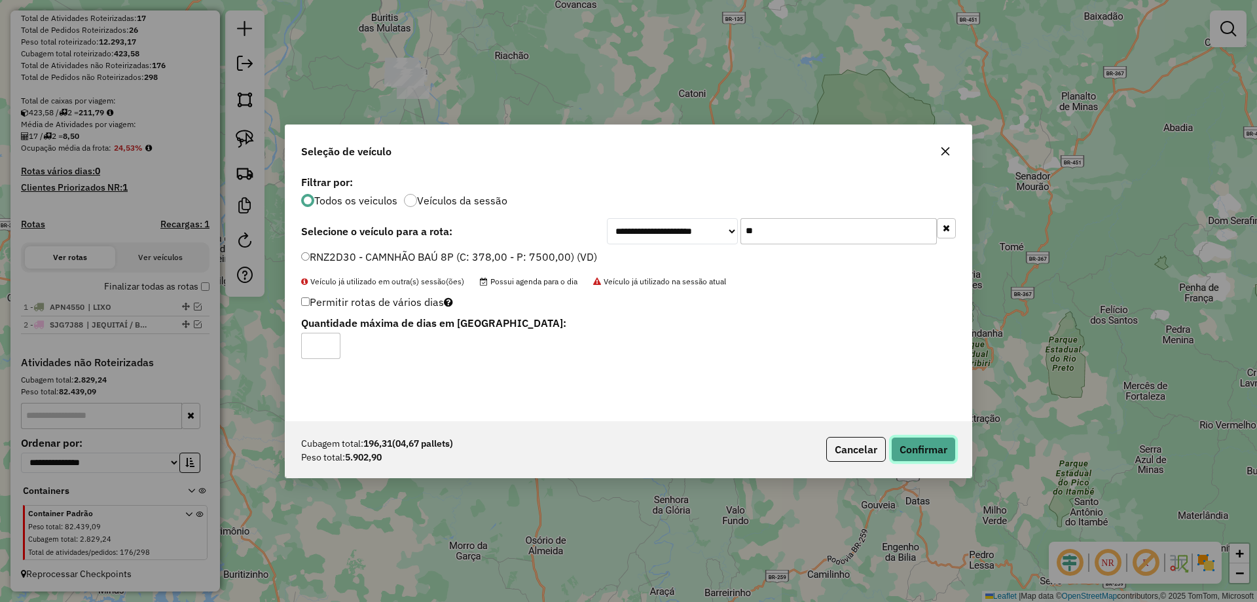
click at [917, 449] on button "Confirmar" at bounding box center [923, 449] width 65 height 25
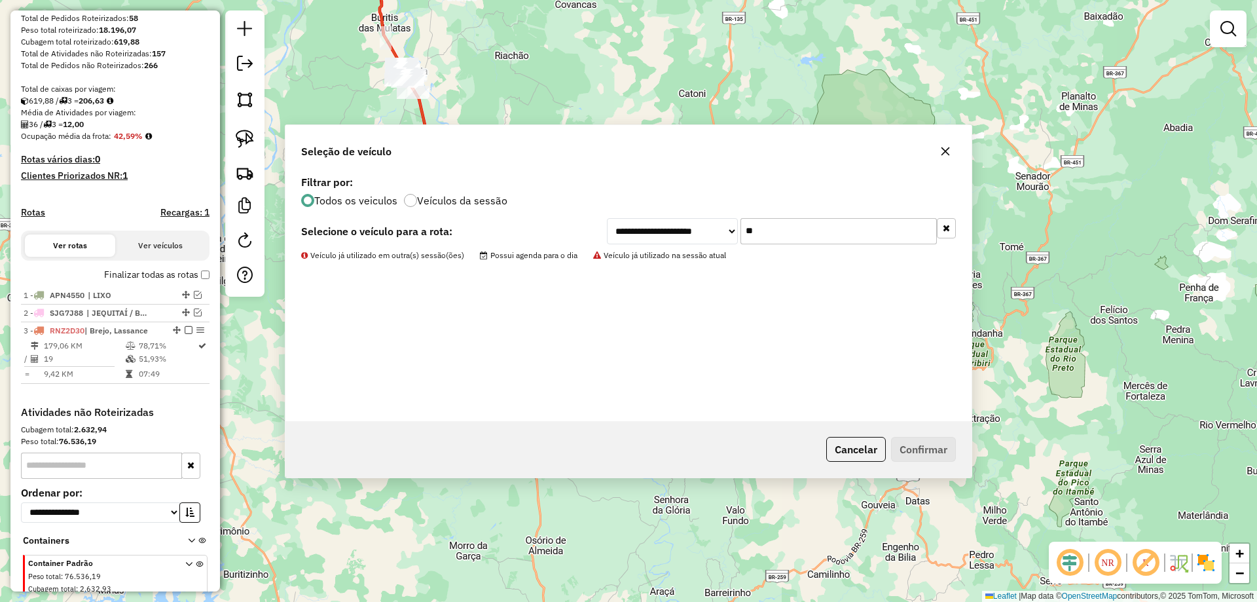
scroll to position [247, 0]
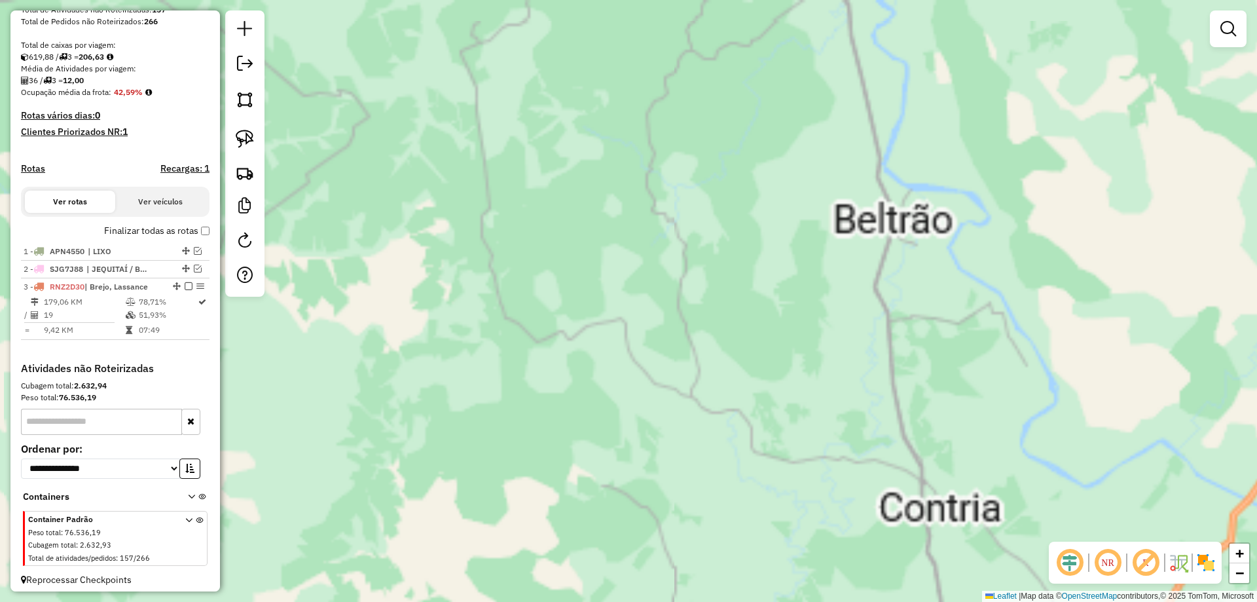
drag, startPoint x: 423, startPoint y: 266, endPoint x: 427, endPoint y: 437, distance: 171.6
click at [419, 370] on div "Janela de atendimento Grade de atendimento Capacidade Transportadoras Veículos …" at bounding box center [628, 301] width 1257 height 602
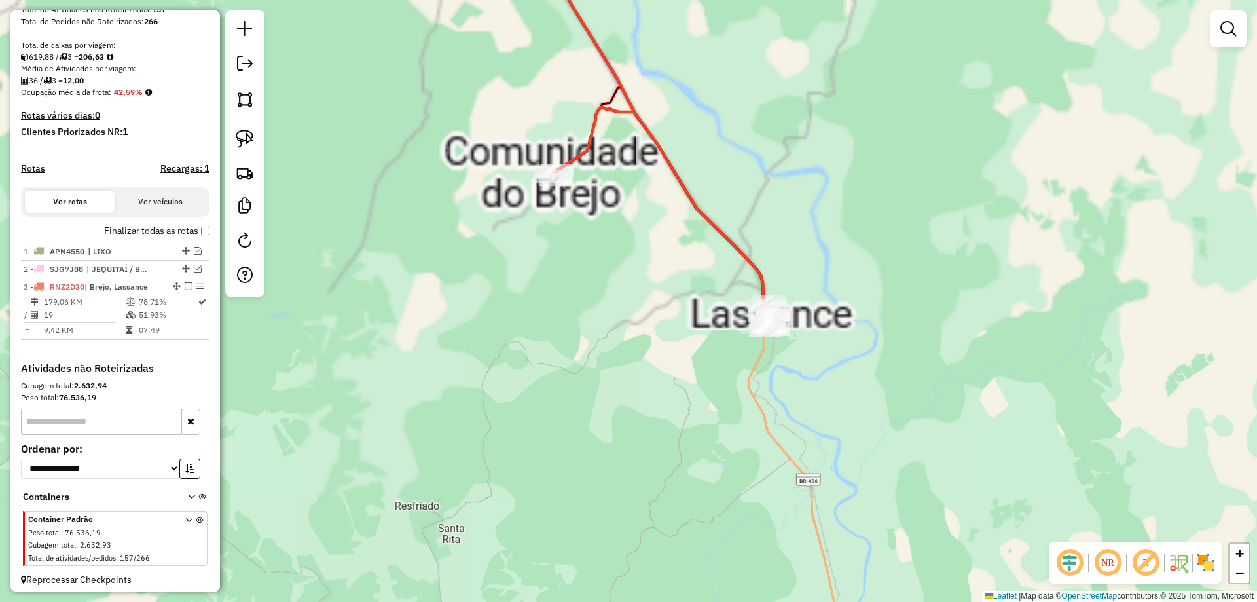
drag, startPoint x: 625, startPoint y: 295, endPoint x: 513, endPoint y: 286, distance: 112.3
click at [594, 341] on div "Janela de atendimento Grade de atendimento Capacidade Transportadoras Veículos …" at bounding box center [628, 301] width 1257 height 602
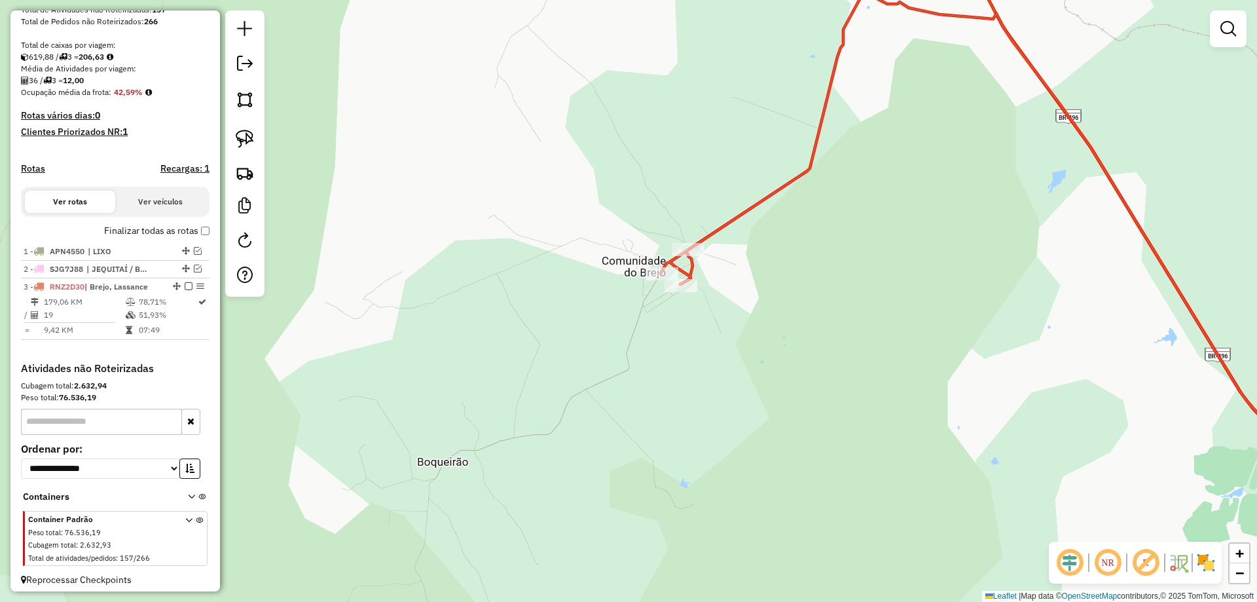
scroll to position [265, 0]
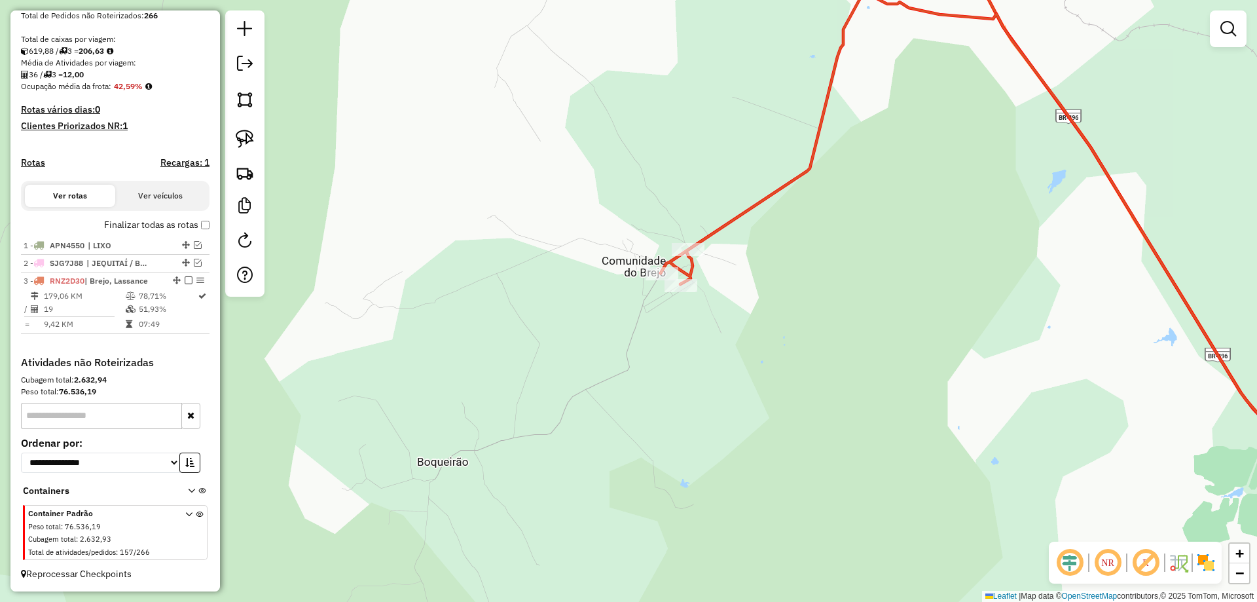
select select "**********"
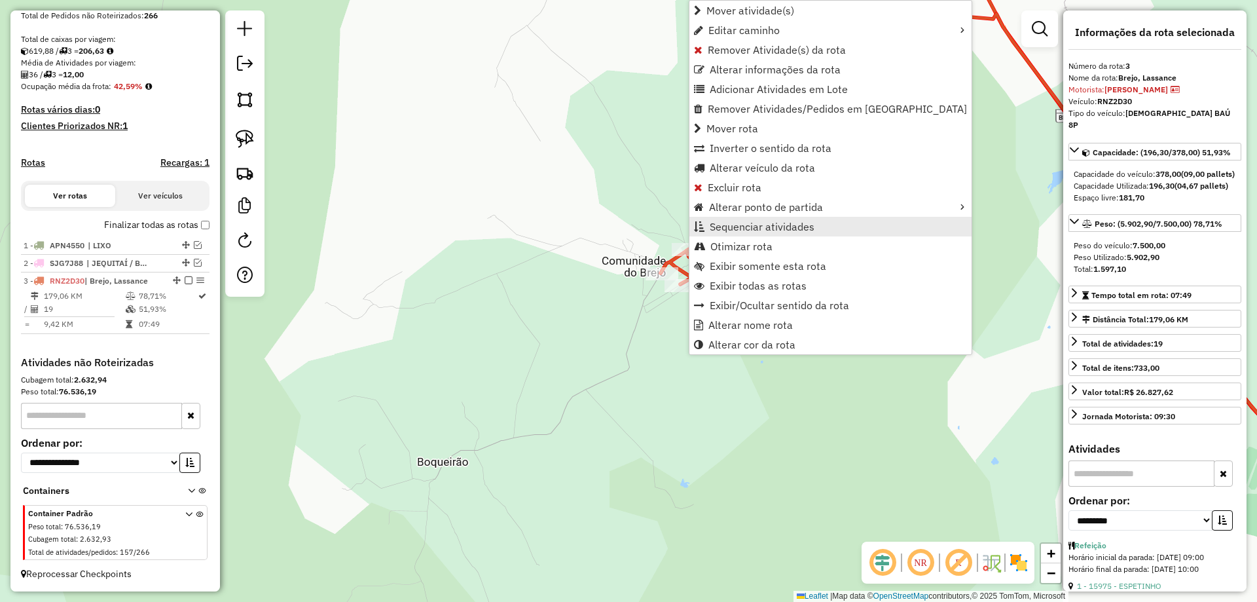
click at [745, 223] on span "Sequenciar atividades" at bounding box center [762, 226] width 105 height 10
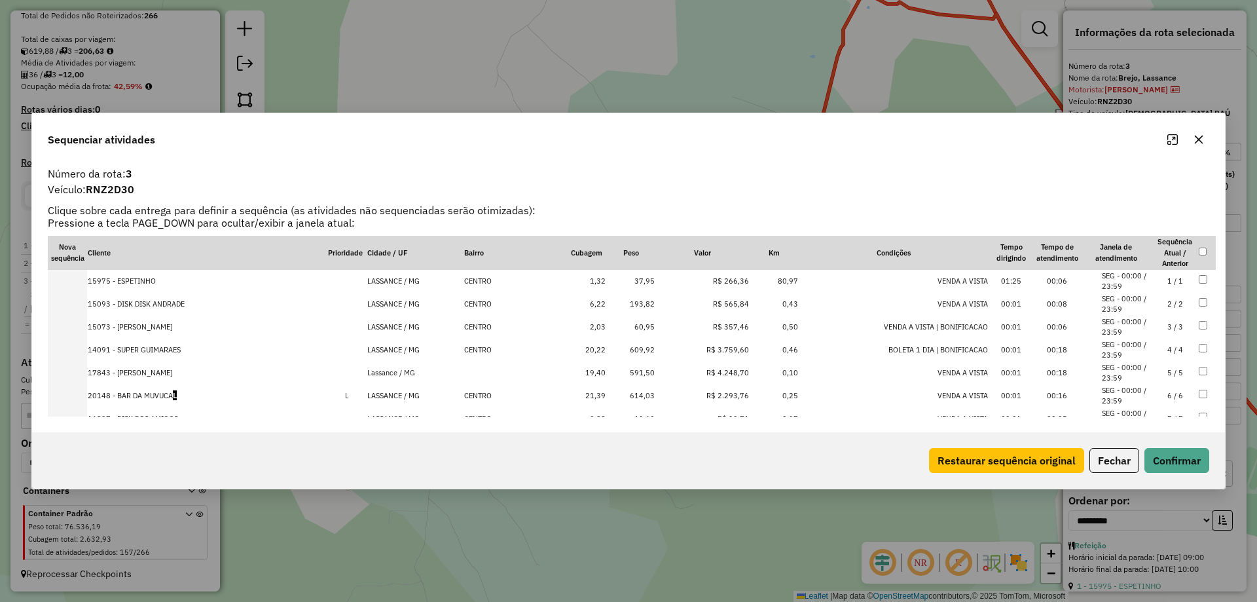
scroll to position [301, 0]
click at [1166, 394] on td "19 / 19" at bounding box center [1176, 393] width 46 height 23
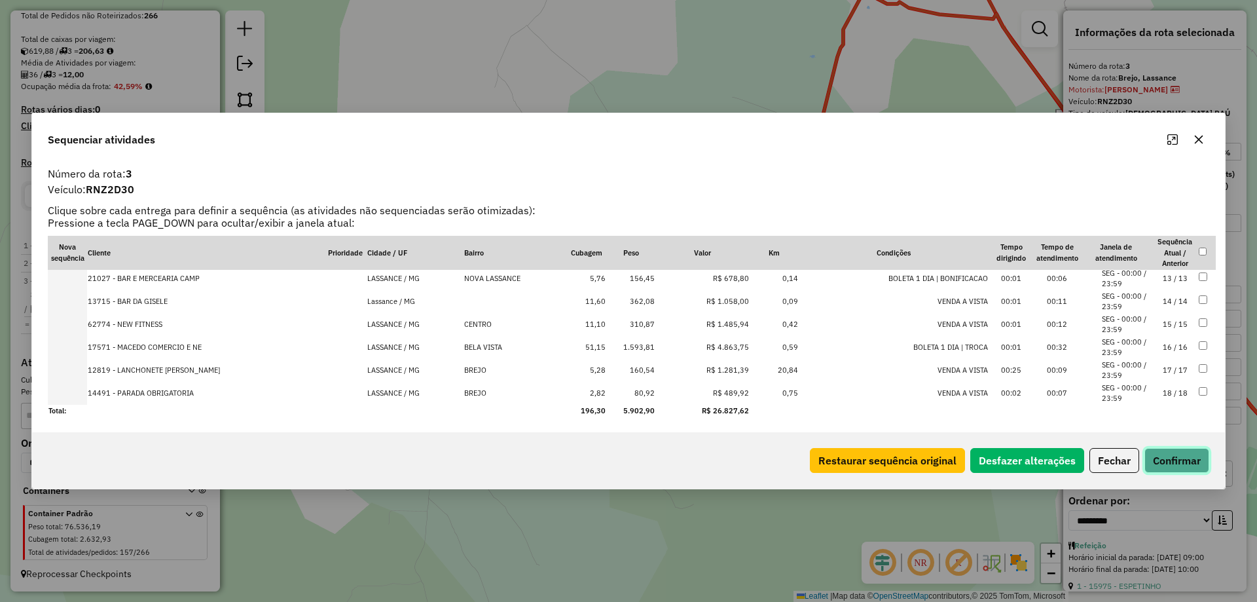
click at [1164, 450] on button "Confirmar" at bounding box center [1177, 460] width 65 height 25
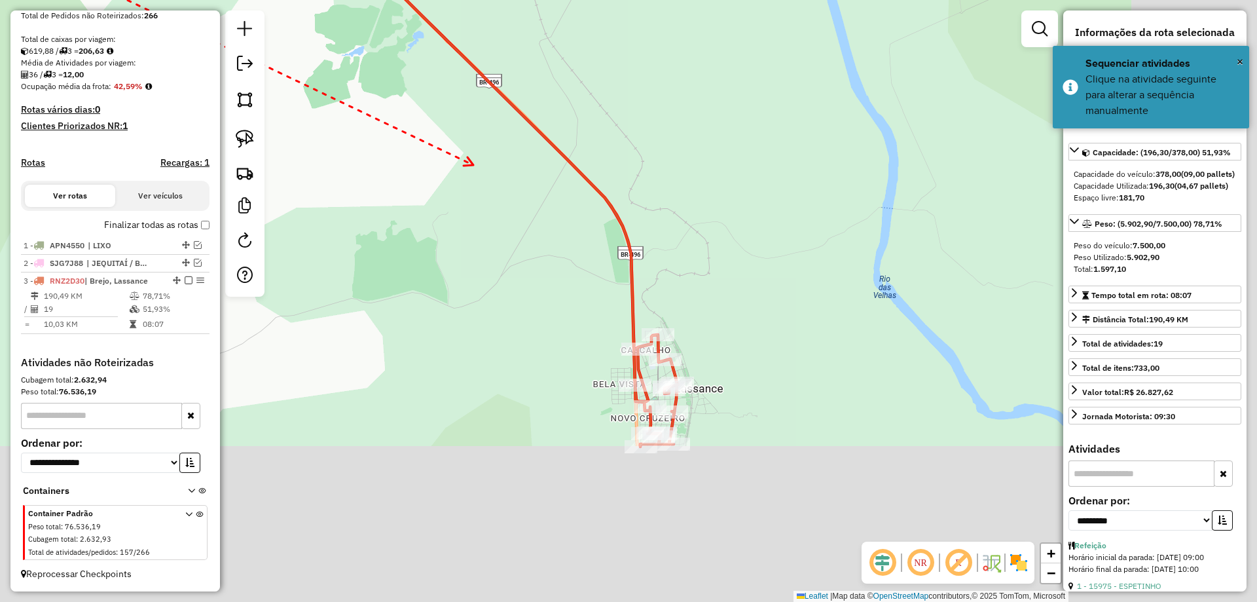
click at [474, 165] on icon at bounding box center [469, 161] width 10 height 9
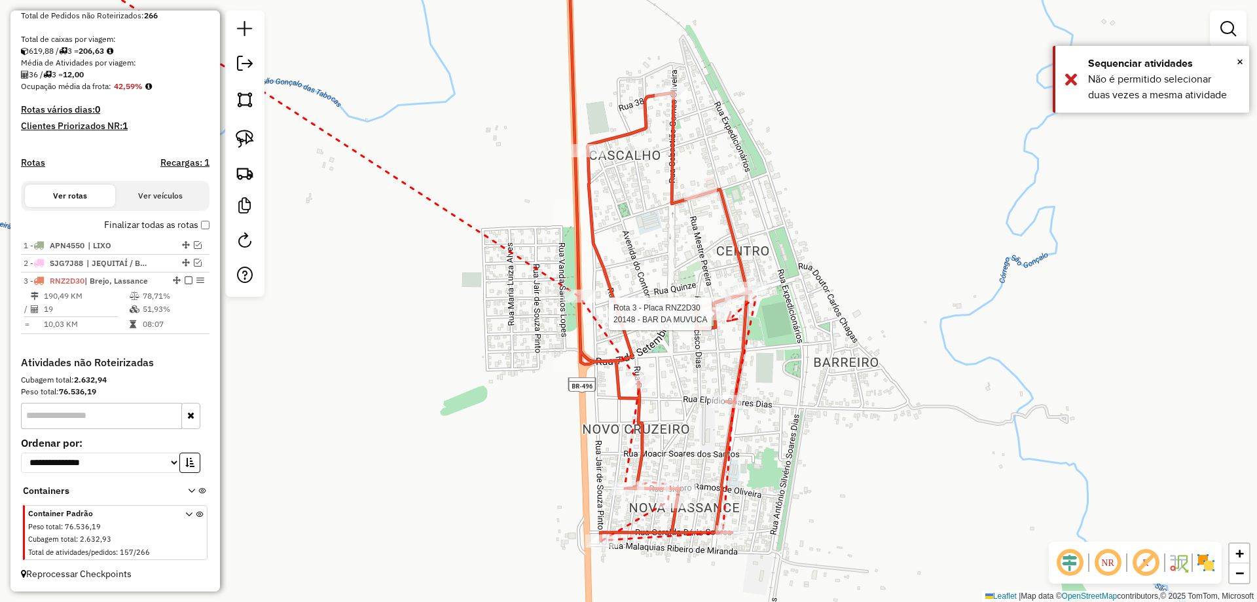
click at [728, 320] on div at bounding box center [715, 313] width 33 height 13
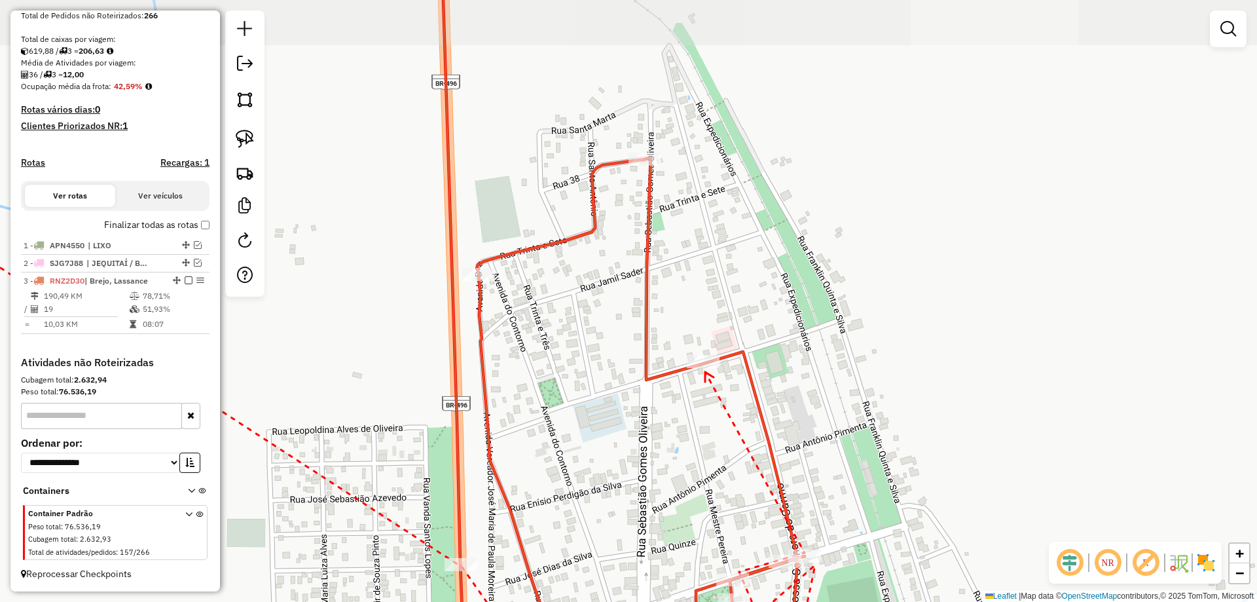
click at [705, 368] on div at bounding box center [703, 361] width 33 height 13
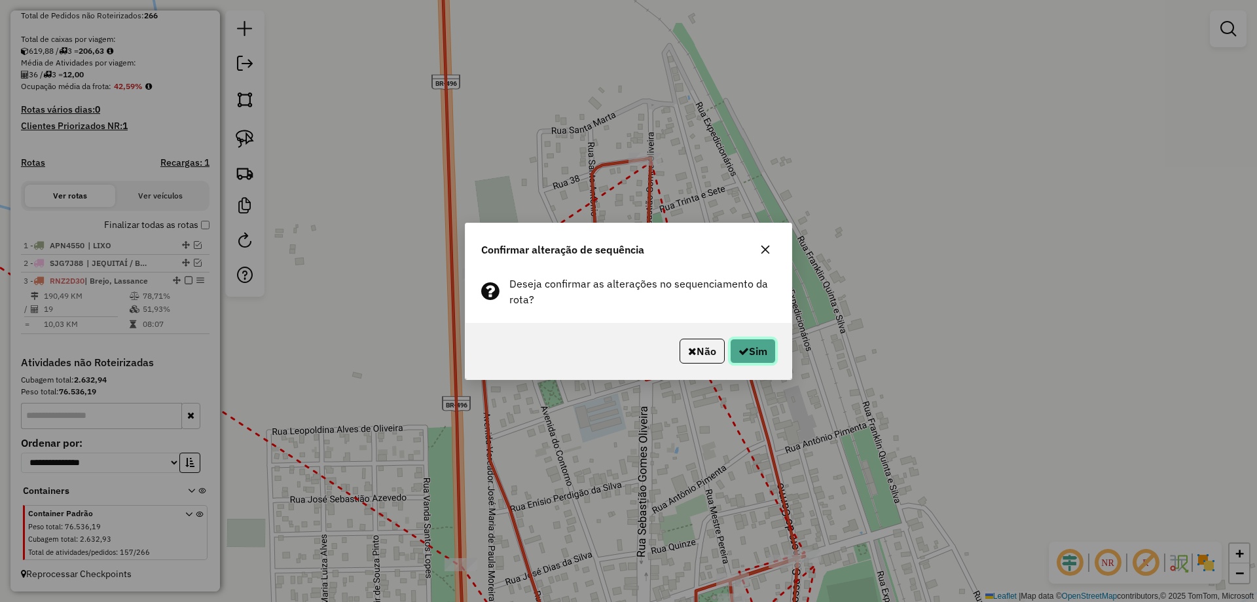
click at [735, 346] on button "Sim" at bounding box center [753, 351] width 46 height 25
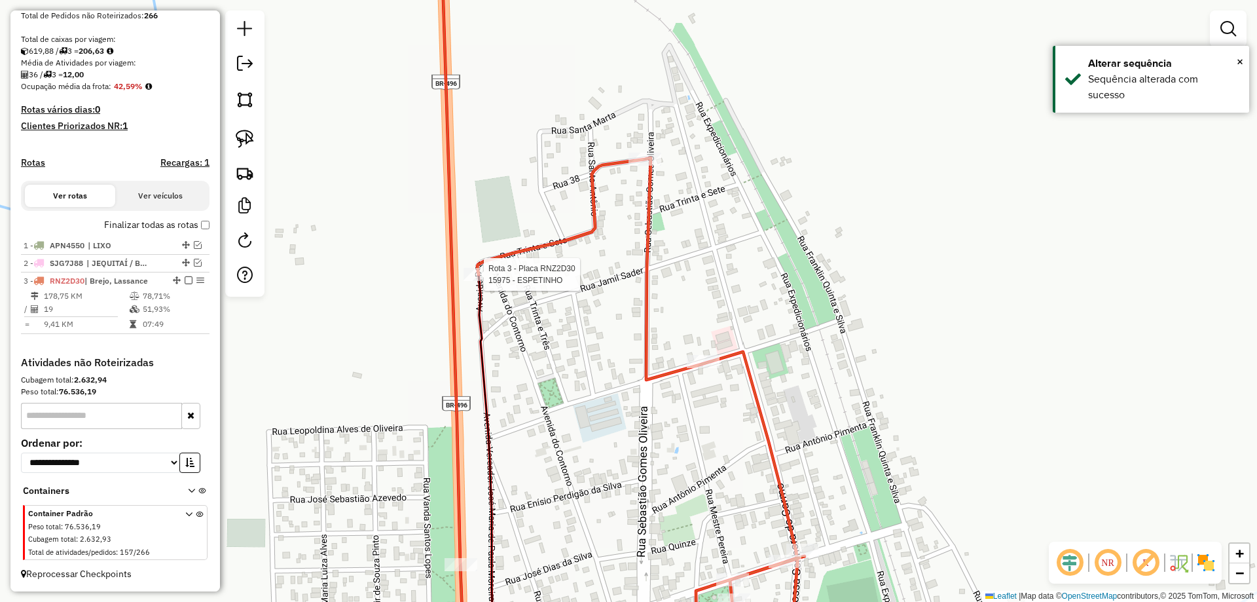
select select "**********"
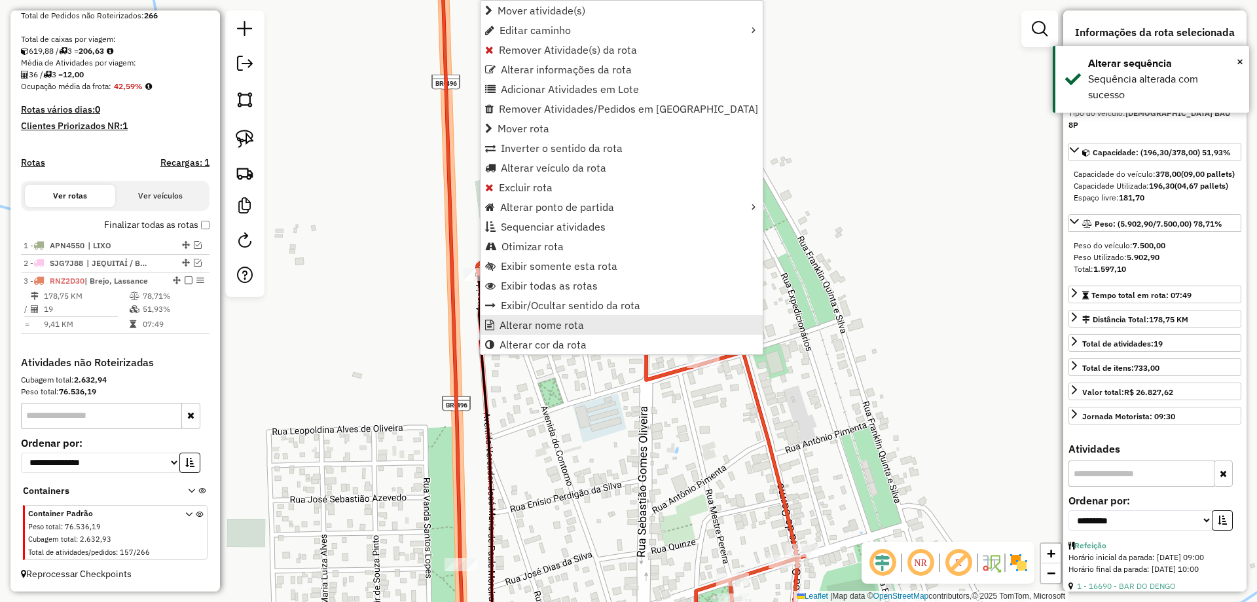
click at [550, 326] on span "Alterar nome rota" at bounding box center [542, 325] width 84 height 10
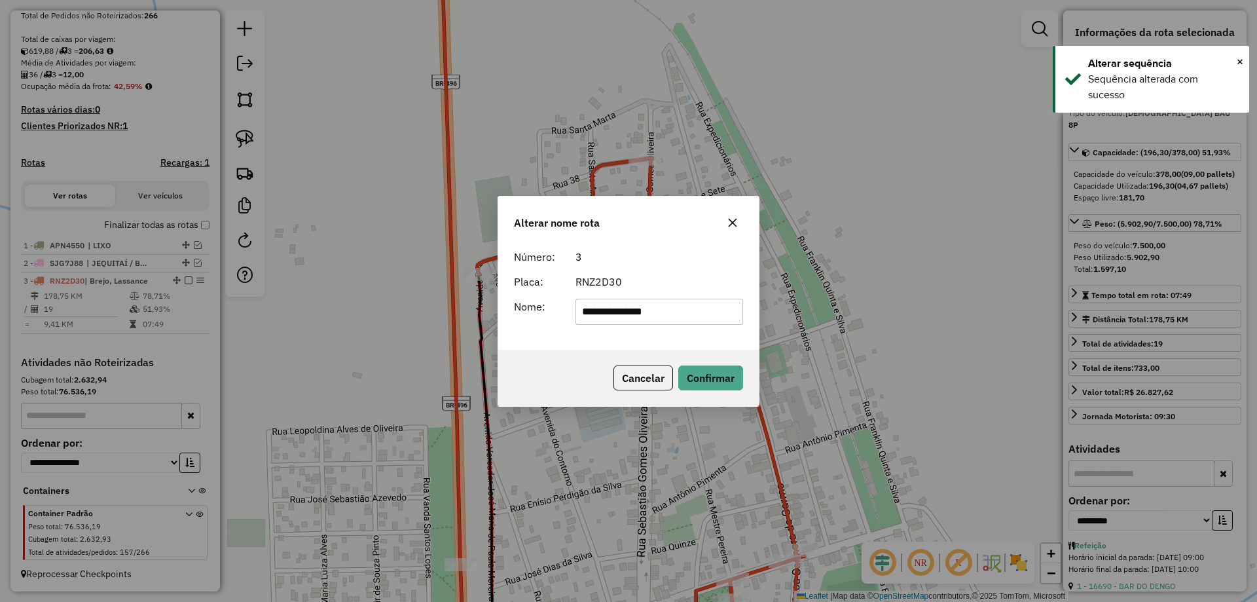
click at [587, 305] on input "**********" at bounding box center [660, 312] width 168 height 26
type input "**********"
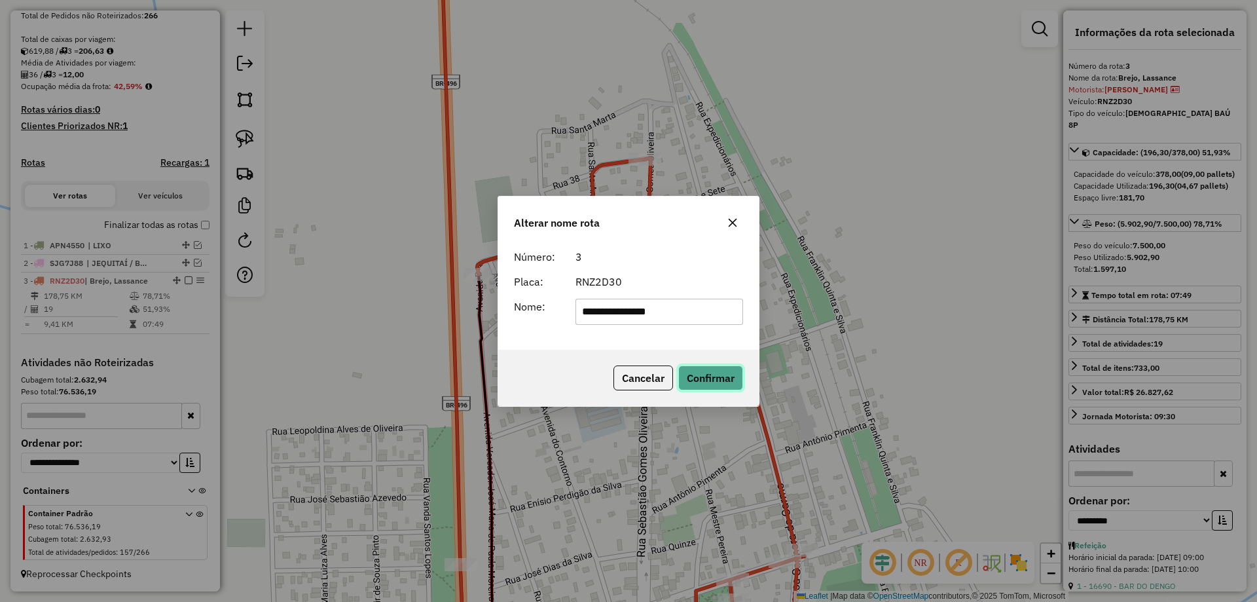
click at [692, 380] on button "Confirmar" at bounding box center [711, 377] width 65 height 25
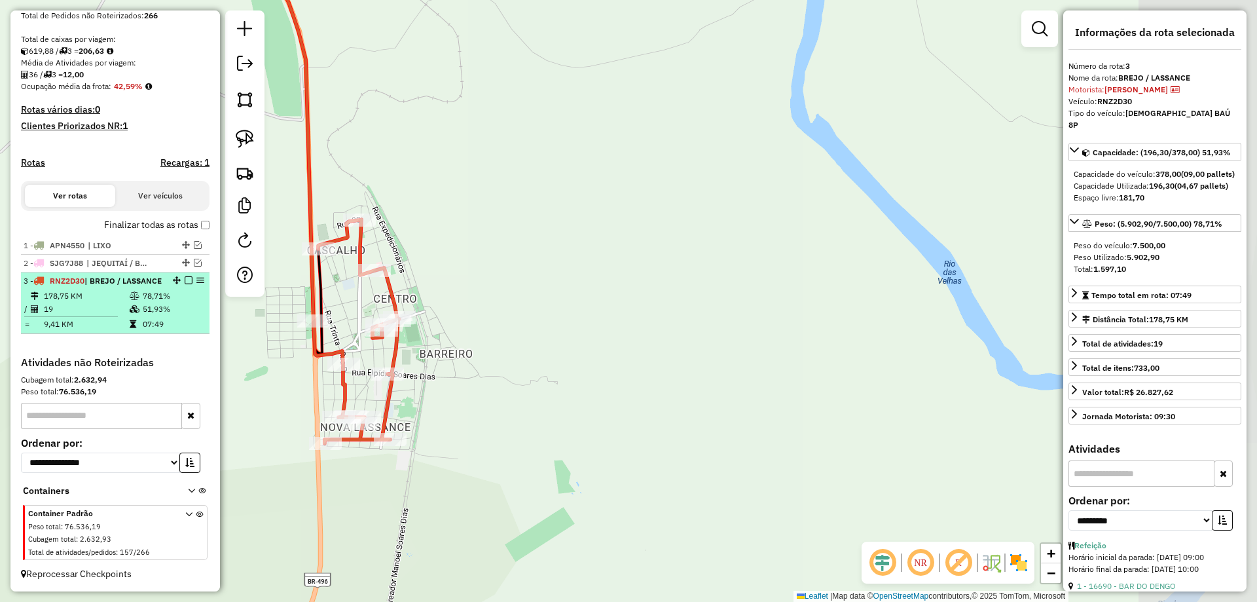
click at [185, 282] on em at bounding box center [189, 280] width 8 height 8
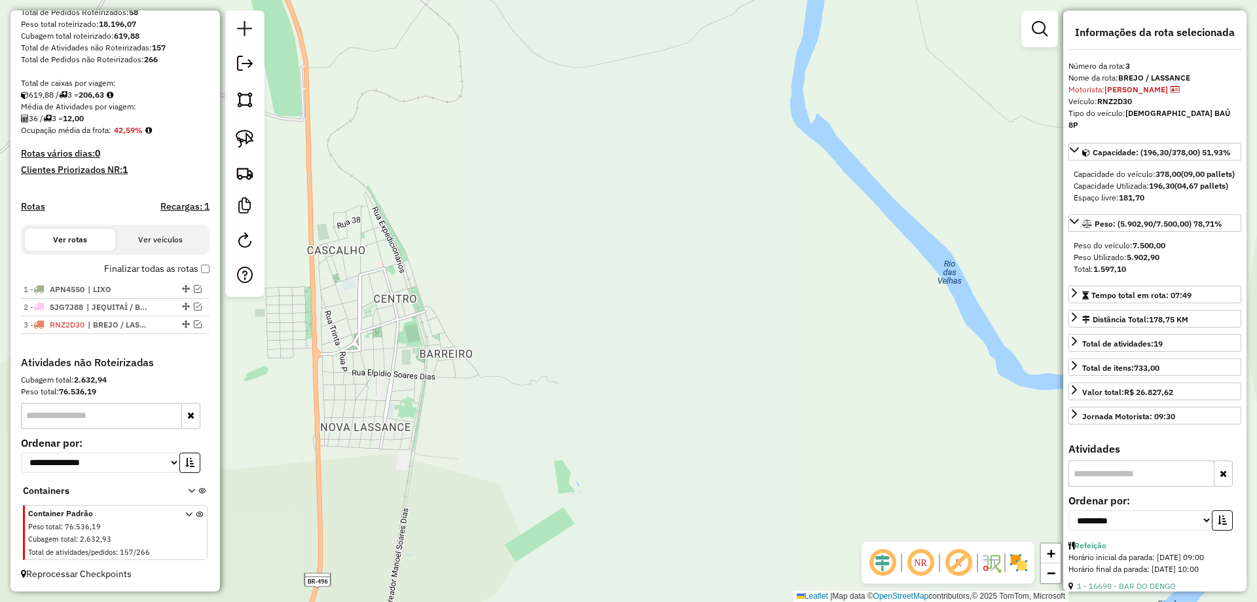
scroll to position [221, 0]
click at [644, 423] on div "Janela de atendimento Grade de atendimento Capacidade Transportadoras Veículos …" at bounding box center [628, 301] width 1257 height 602
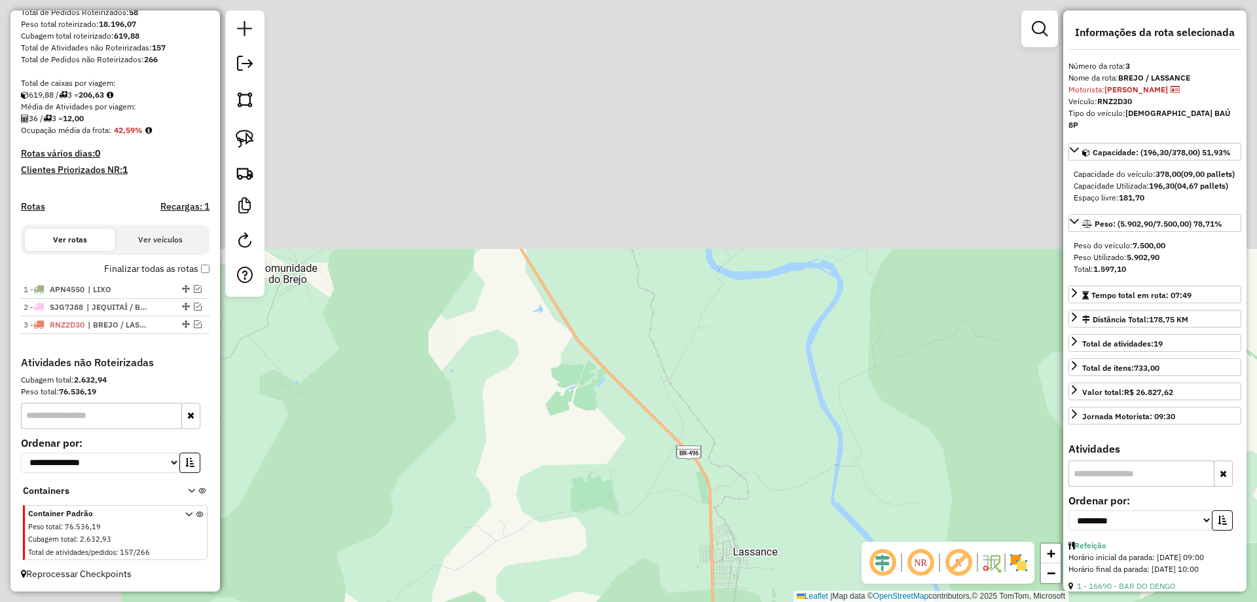
drag, startPoint x: 594, startPoint y: 263, endPoint x: 605, endPoint y: 407, distance: 145.2
click at [605, 407] on div "Janela de atendimento Grade de atendimento Capacidade Transportadoras Veículos …" at bounding box center [628, 301] width 1257 height 602
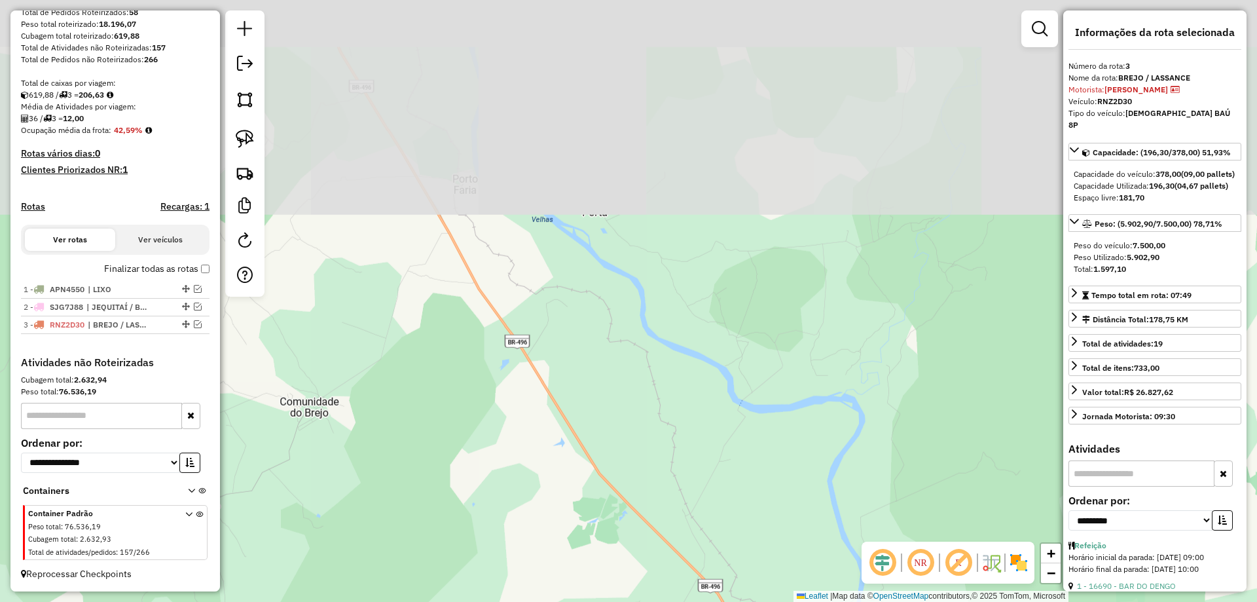
click at [628, 504] on div "Janela de atendimento Grade de atendimento Capacidade Transportadoras Veículos …" at bounding box center [628, 301] width 1257 height 602
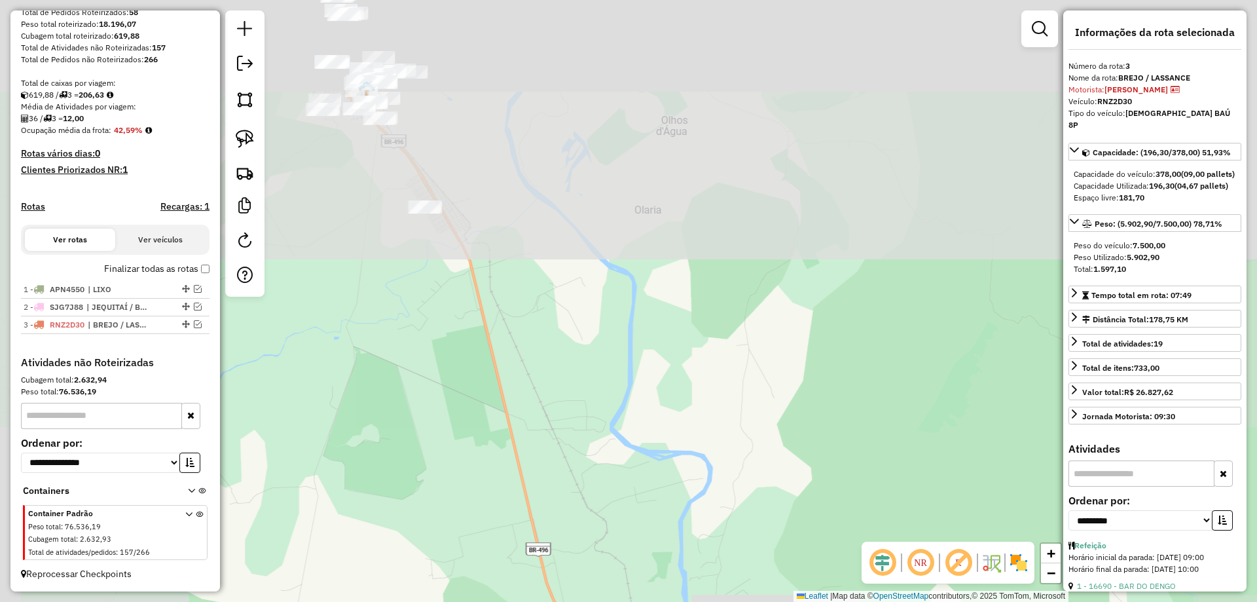
drag, startPoint x: 586, startPoint y: 274, endPoint x: 626, endPoint y: 490, distance: 219.8
click at [621, 484] on div "Janela de atendimento Grade de atendimento Capacidade Transportadoras Veículos …" at bounding box center [628, 301] width 1257 height 602
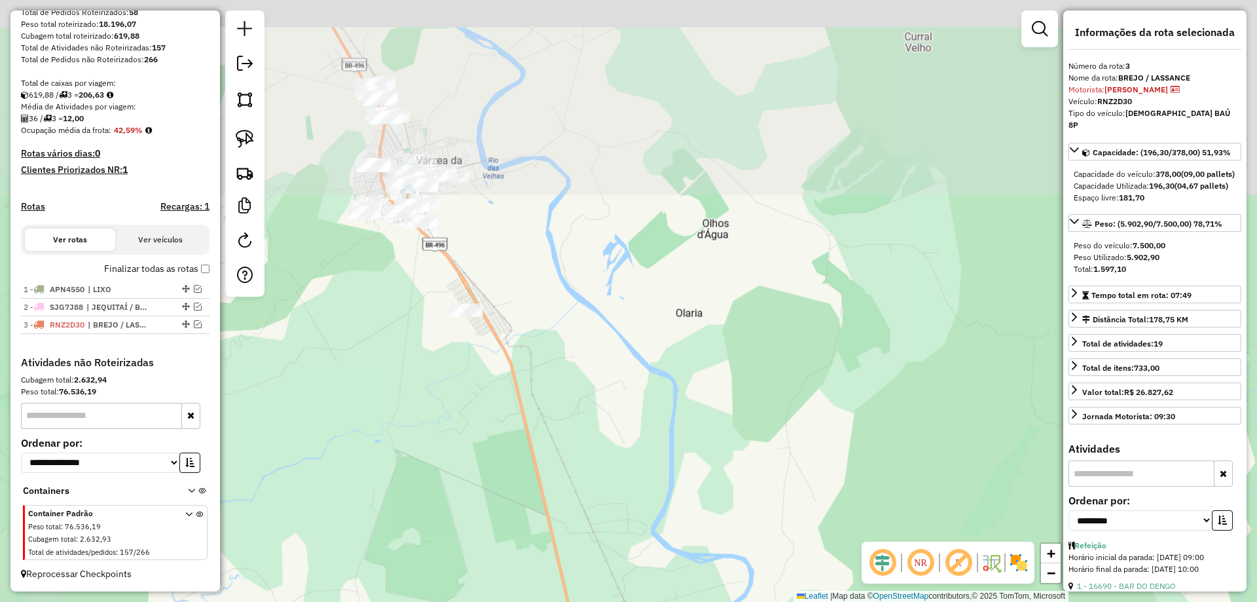
drag, startPoint x: 549, startPoint y: 269, endPoint x: 578, endPoint y: 376, distance: 110.6
click at [578, 376] on div "Janela de atendimento Grade de atendimento Capacidade Transportadoras Veículos …" at bounding box center [628, 301] width 1257 height 602
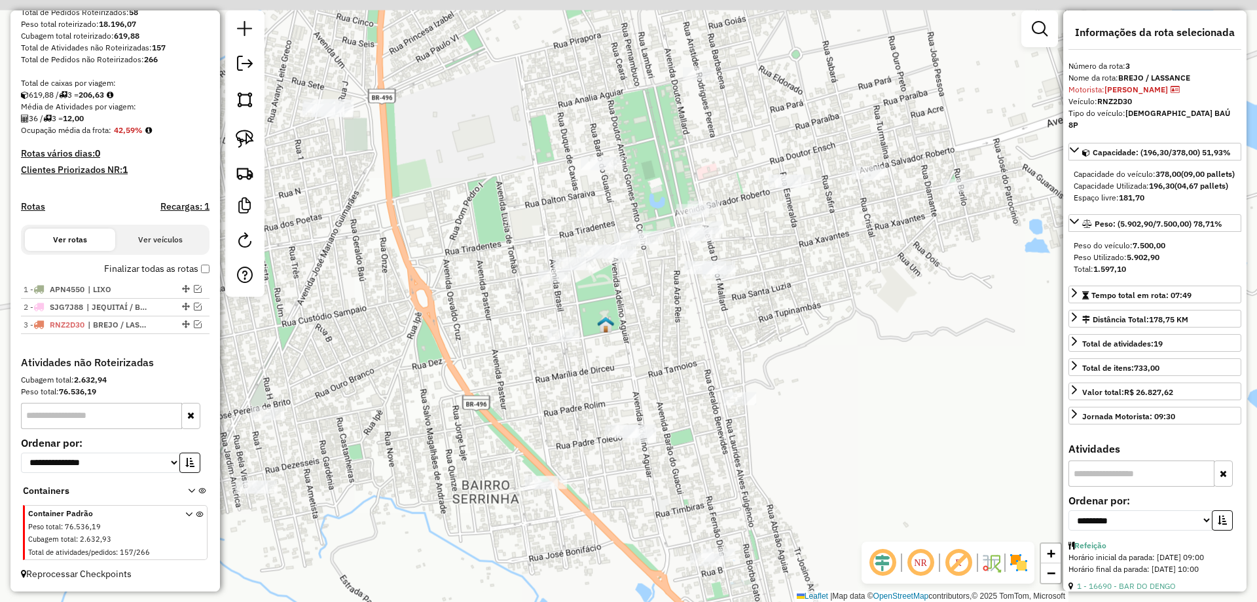
drag, startPoint x: 558, startPoint y: 340, endPoint x: 624, endPoint y: 354, distance: 67.6
click at [624, 354] on div "Janela de atendimento Grade de atendimento Capacidade Transportadoras Veículos …" at bounding box center [628, 301] width 1257 height 602
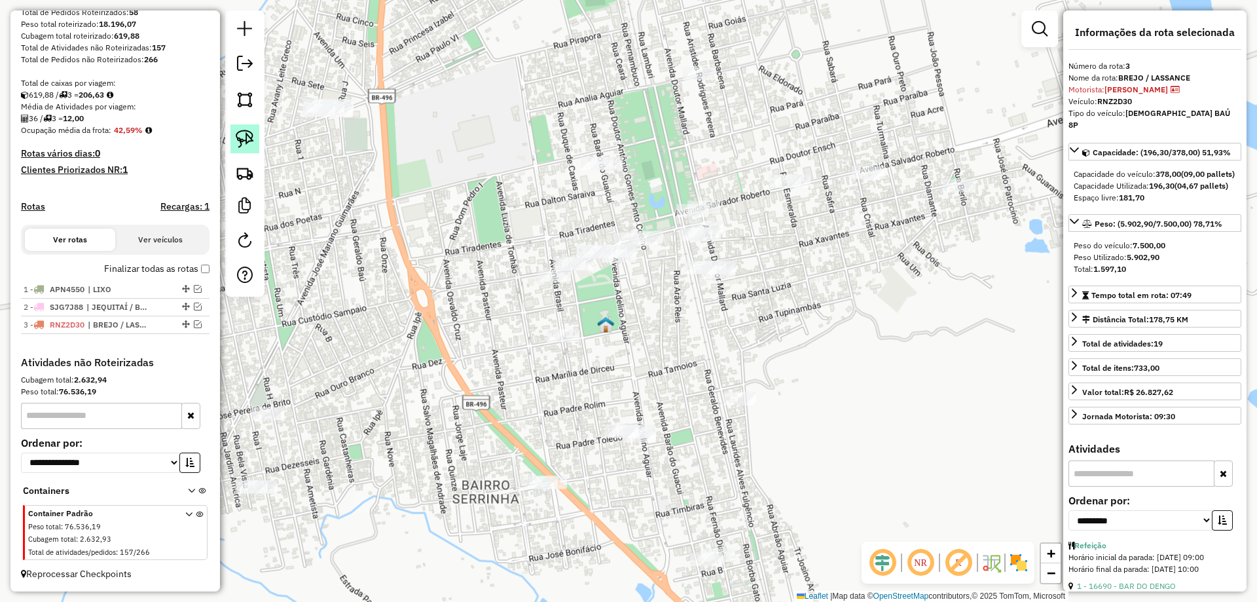
click at [246, 136] on img at bounding box center [245, 139] width 18 height 18
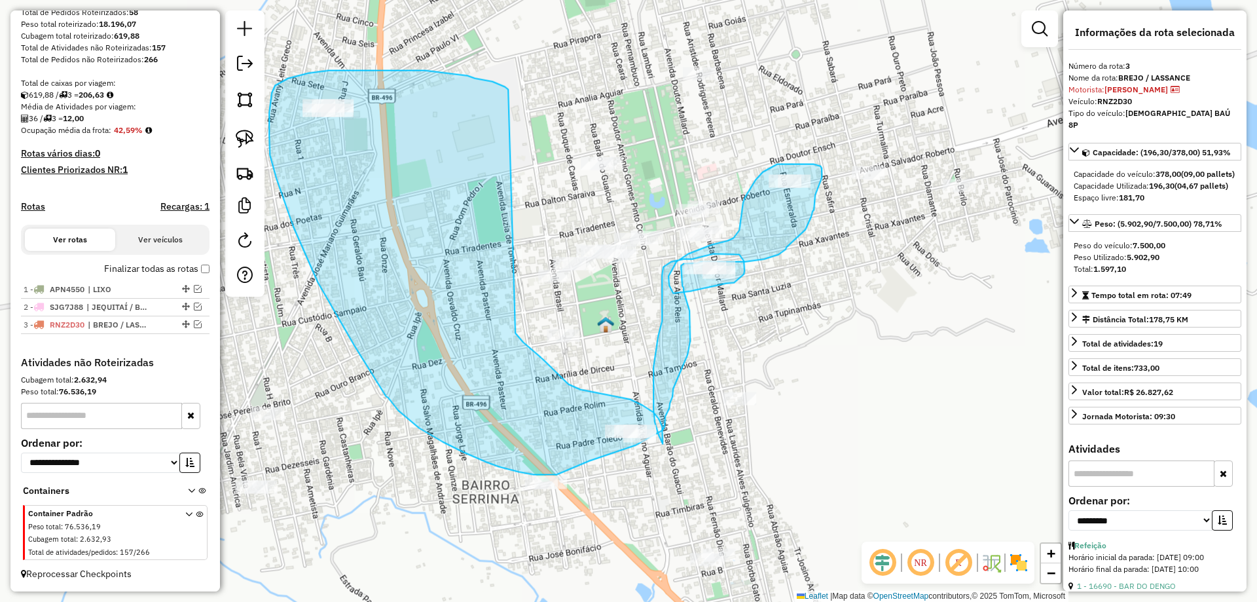
drag, startPoint x: 508, startPoint y: 89, endPoint x: 500, endPoint y: 312, distance: 223.5
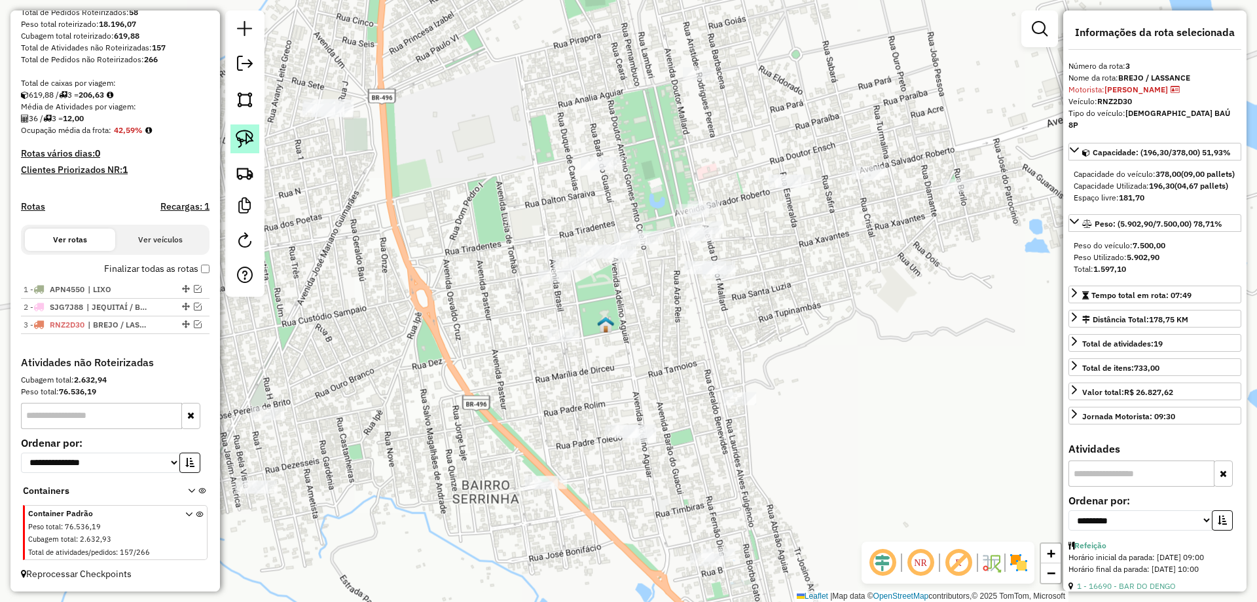
click at [233, 141] on link at bounding box center [245, 138] width 29 height 29
drag, startPoint x: 376, startPoint y: 86, endPoint x: 460, endPoint y: 137, distance: 98.7
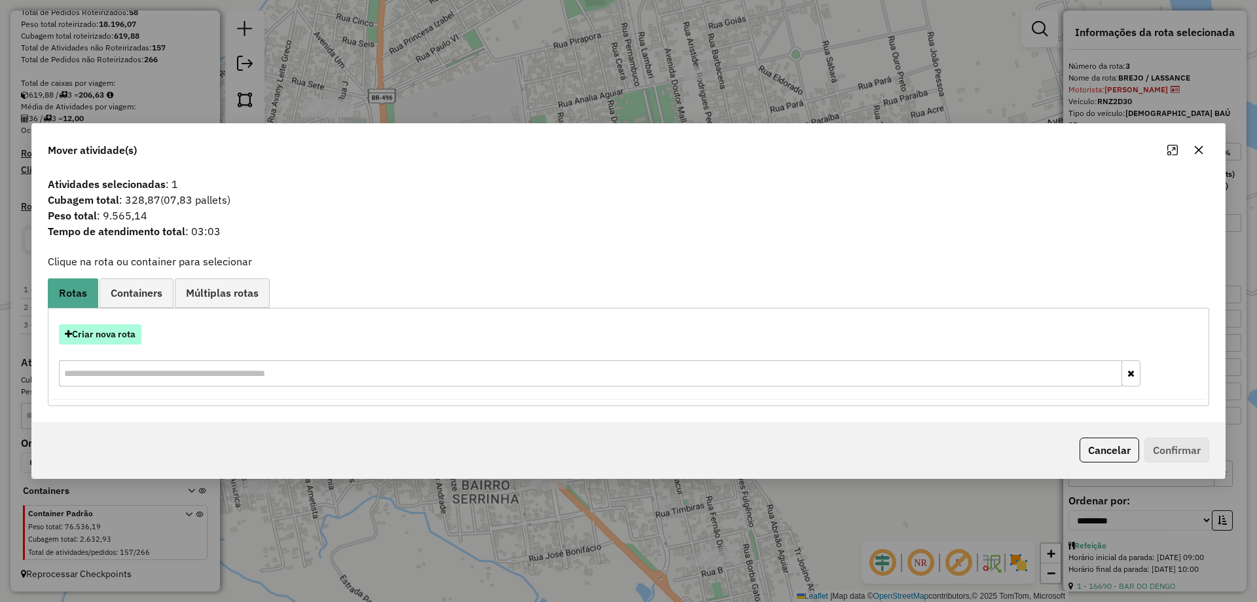
click at [83, 336] on button "Criar nova rota" at bounding box center [100, 334] width 83 height 20
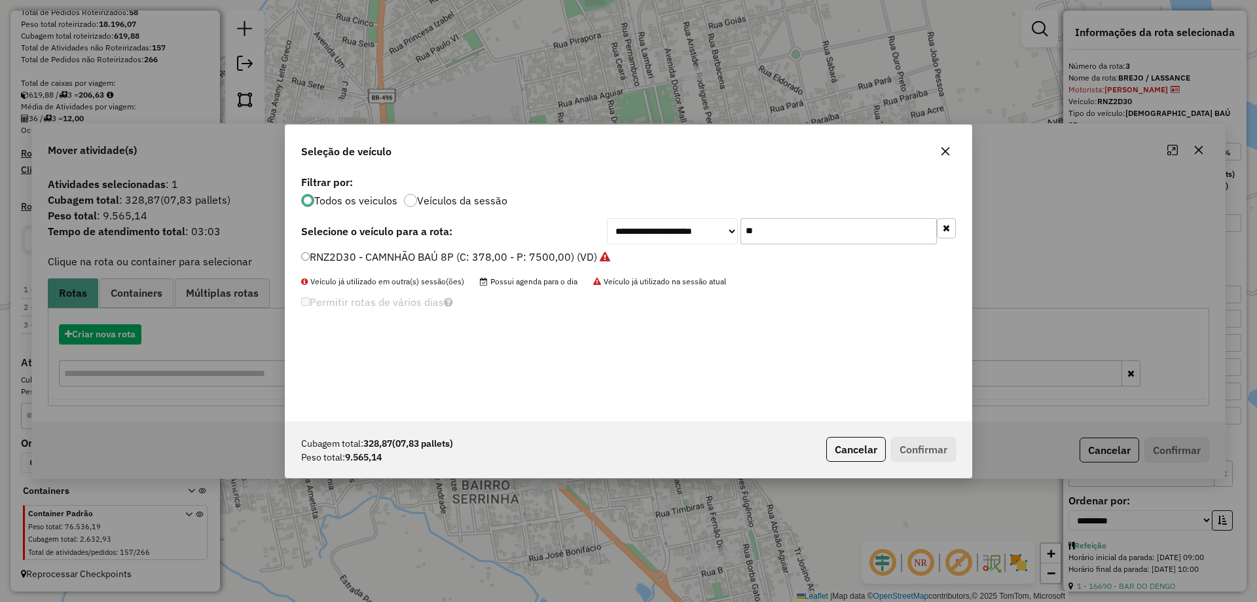
scroll to position [7, 4]
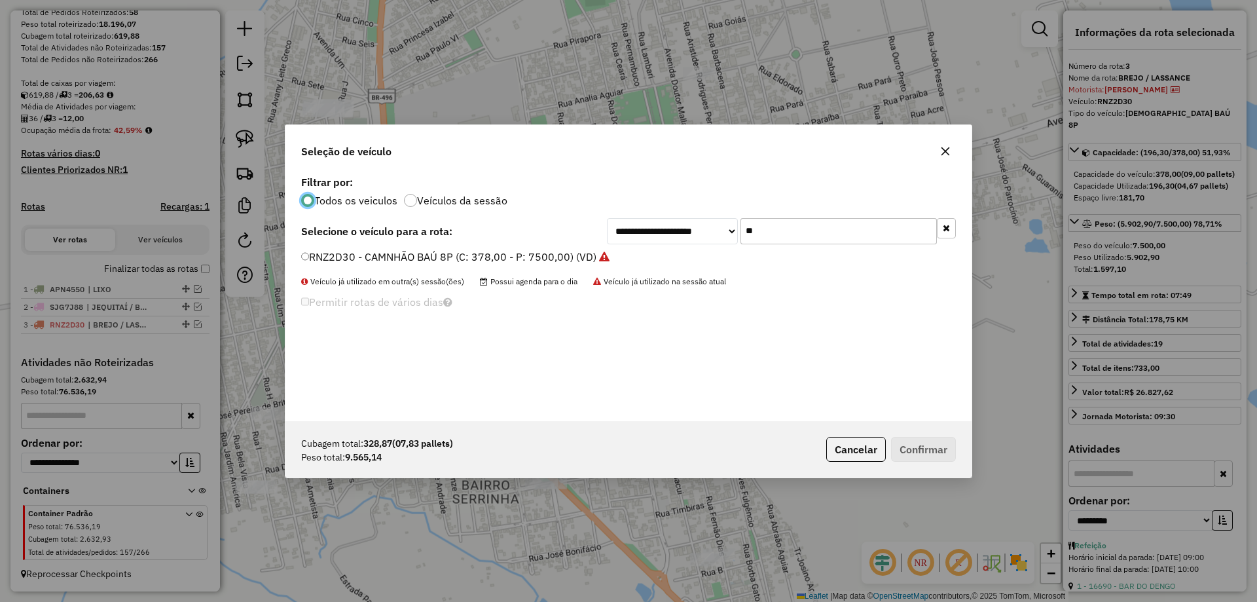
click at [756, 233] on input "**" at bounding box center [839, 231] width 196 height 26
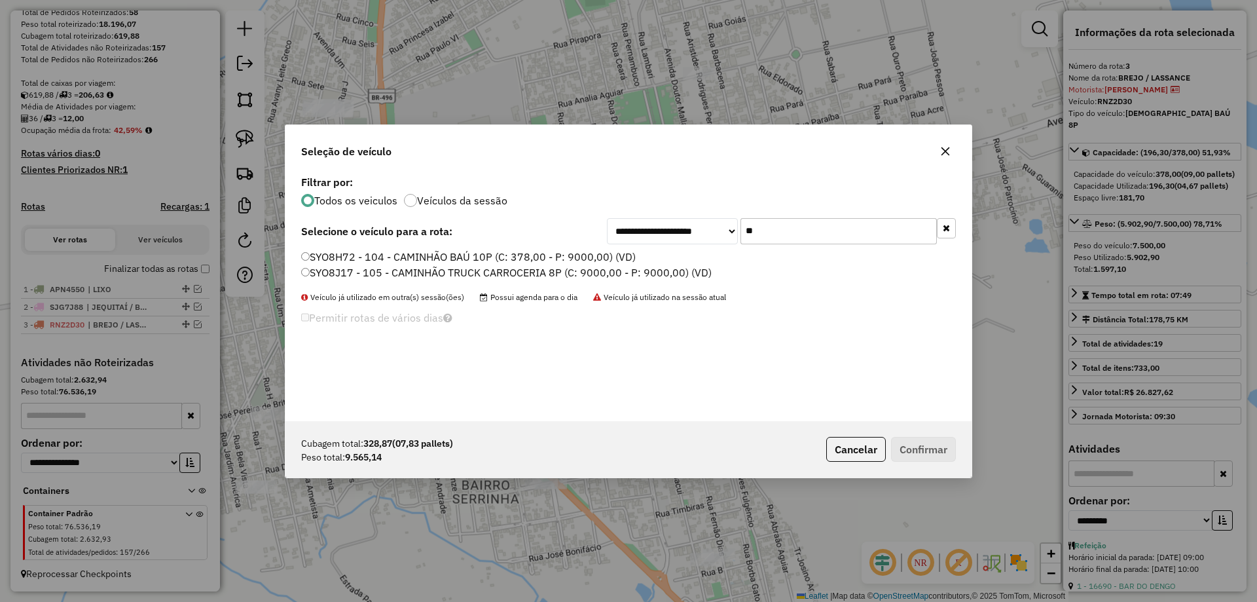
type input "**"
click at [397, 257] on label "SYO8H72 - 104 - CAMINHÃO BAÚ 10P (C: 378,00 - P: 9000,00) (VD)" at bounding box center [468, 257] width 335 height 16
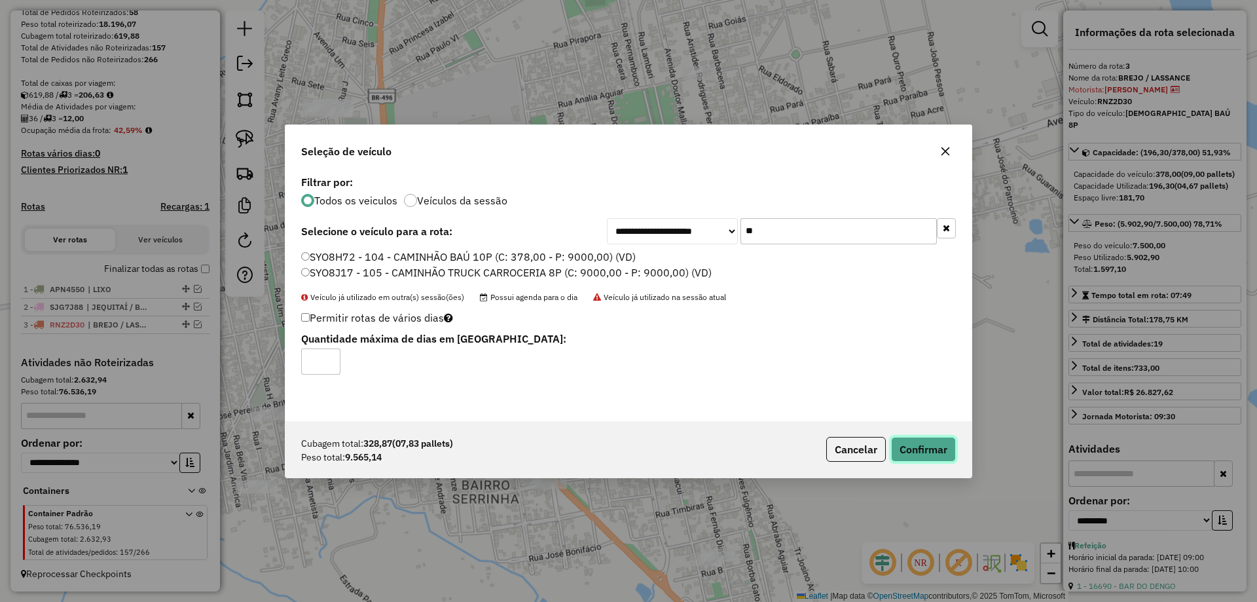
click at [928, 447] on button "Confirmar" at bounding box center [923, 449] width 65 height 25
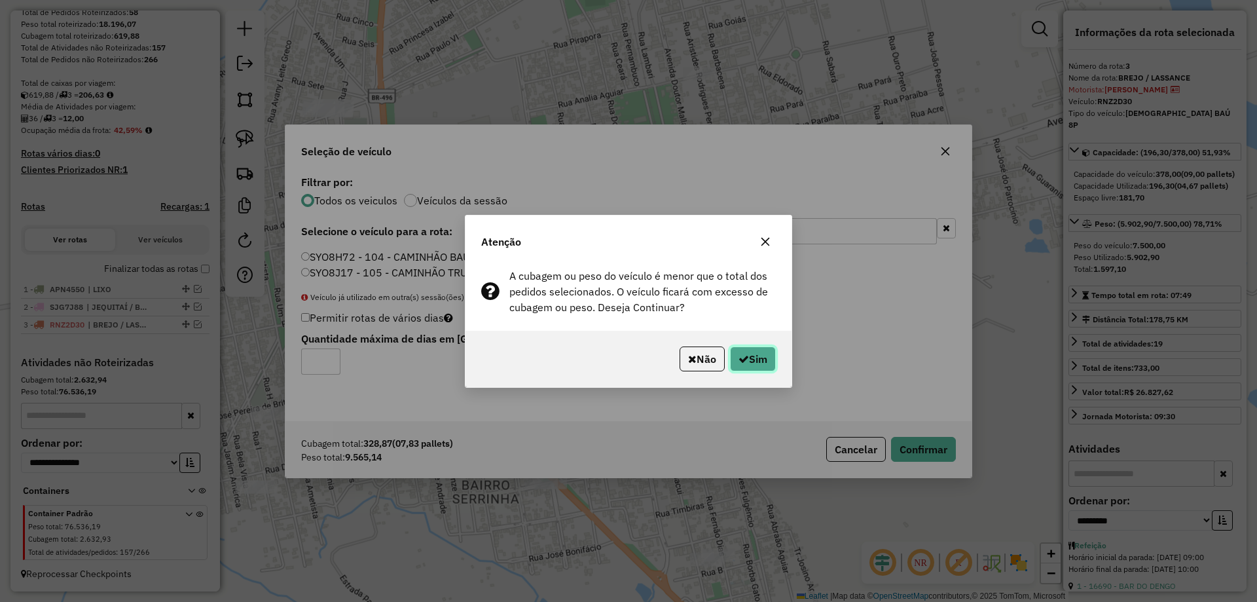
click at [763, 346] on button "Sim" at bounding box center [753, 358] width 46 height 25
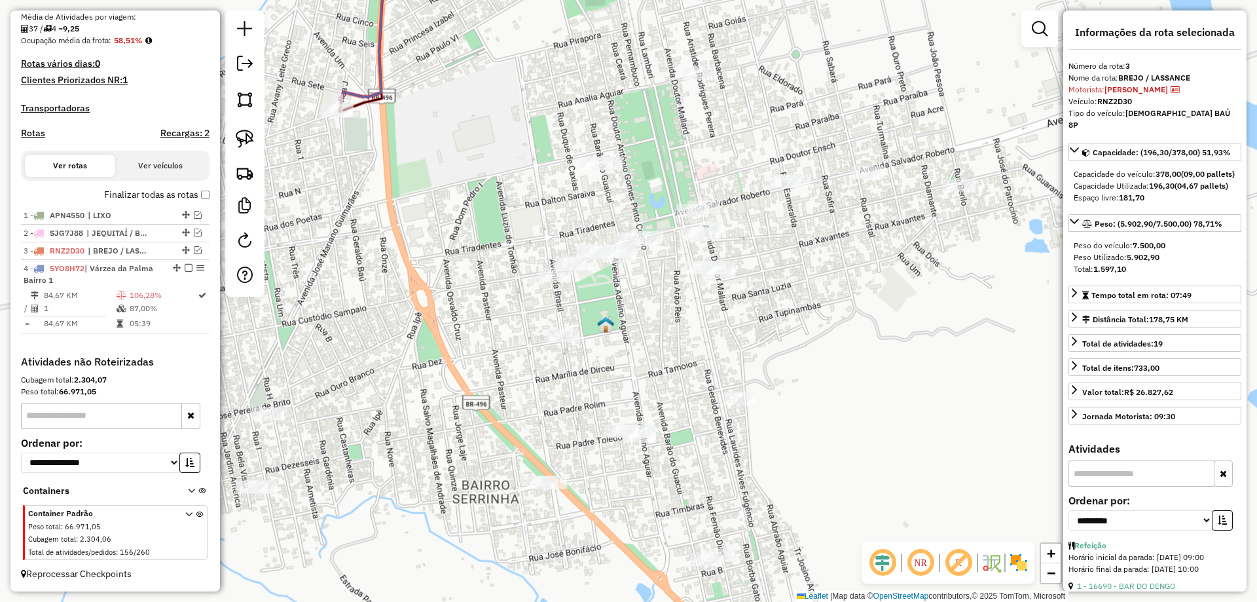
scroll to position [310, 0]
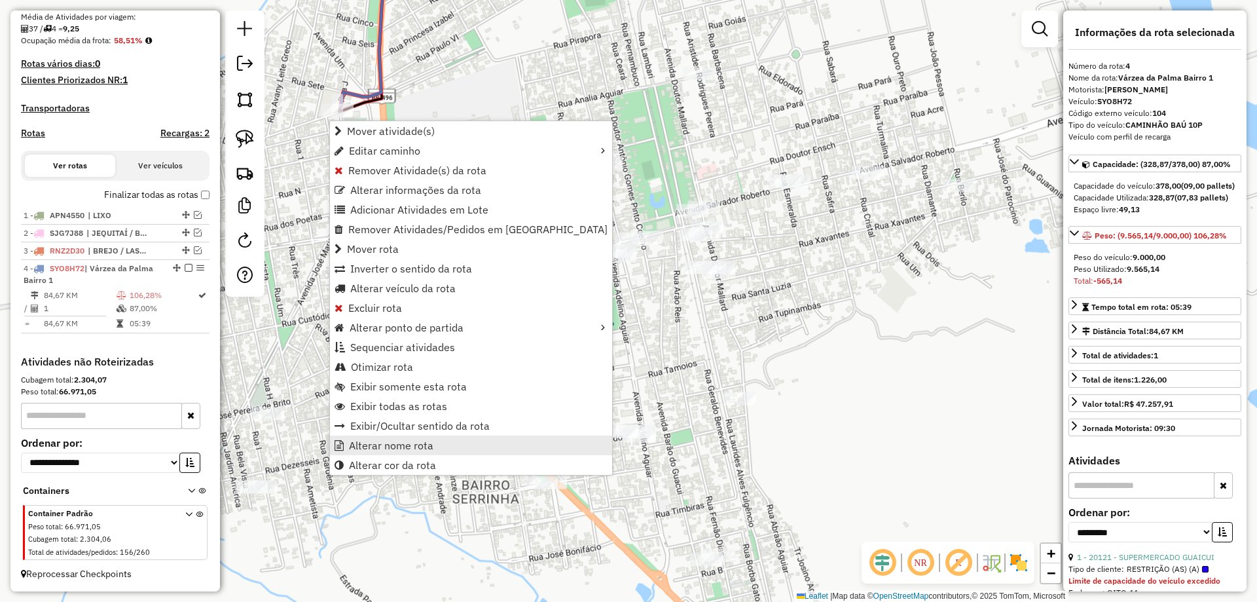
click at [398, 455] on link "Alterar nome rota" at bounding box center [471, 446] width 282 height 20
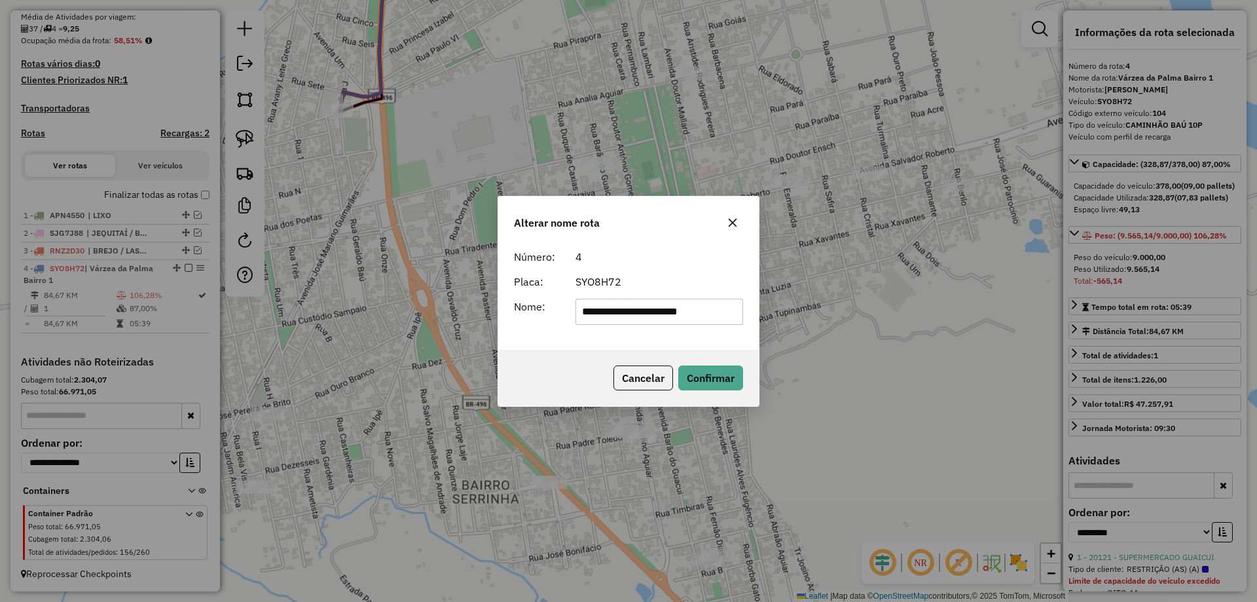
click at [648, 313] on input "**********" at bounding box center [660, 312] width 168 height 26
type input "**********"
click at [728, 397] on div "Cancelar Confirmar" at bounding box center [628, 378] width 261 height 56
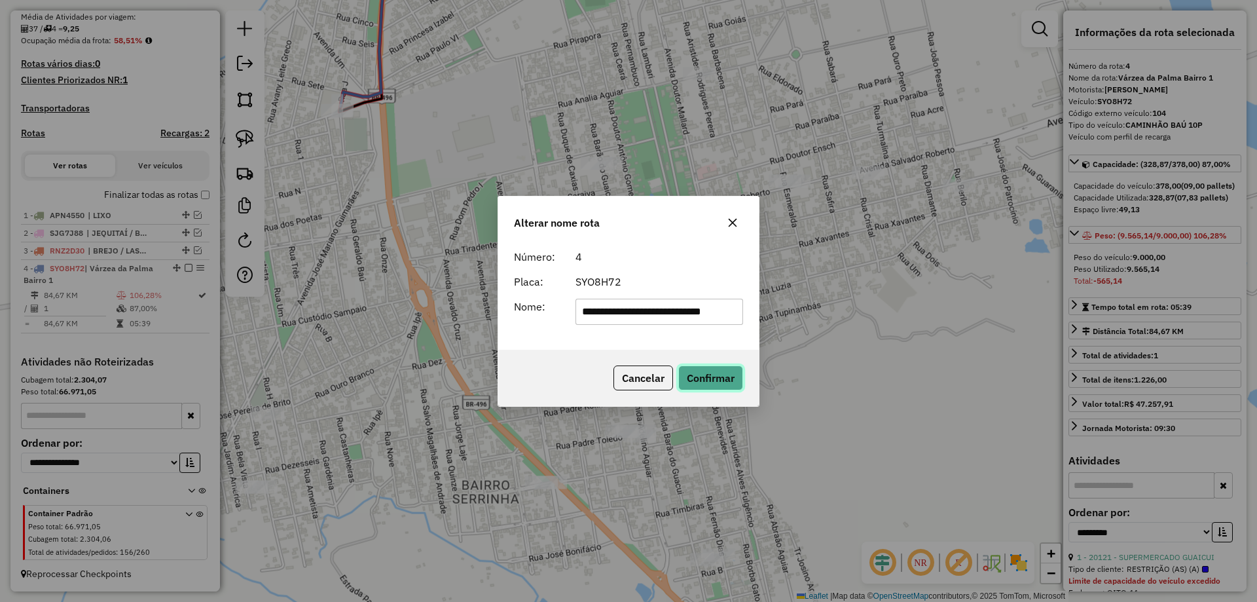
click at [720, 384] on button "Confirmar" at bounding box center [711, 377] width 65 height 25
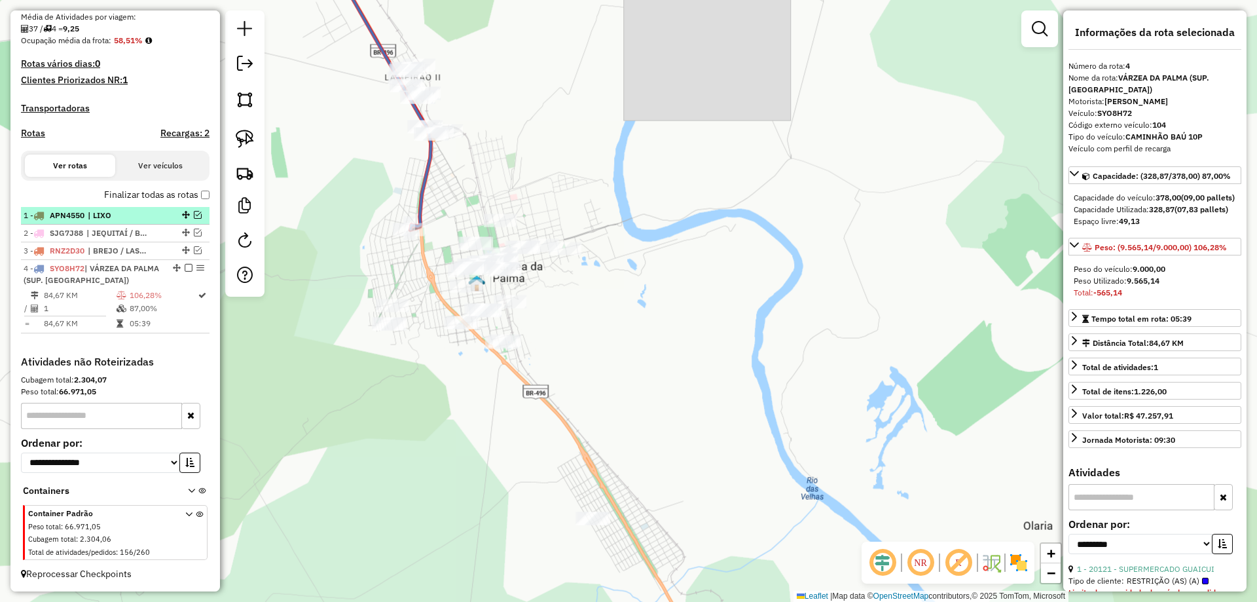
click at [185, 269] on em at bounding box center [189, 268] width 8 height 8
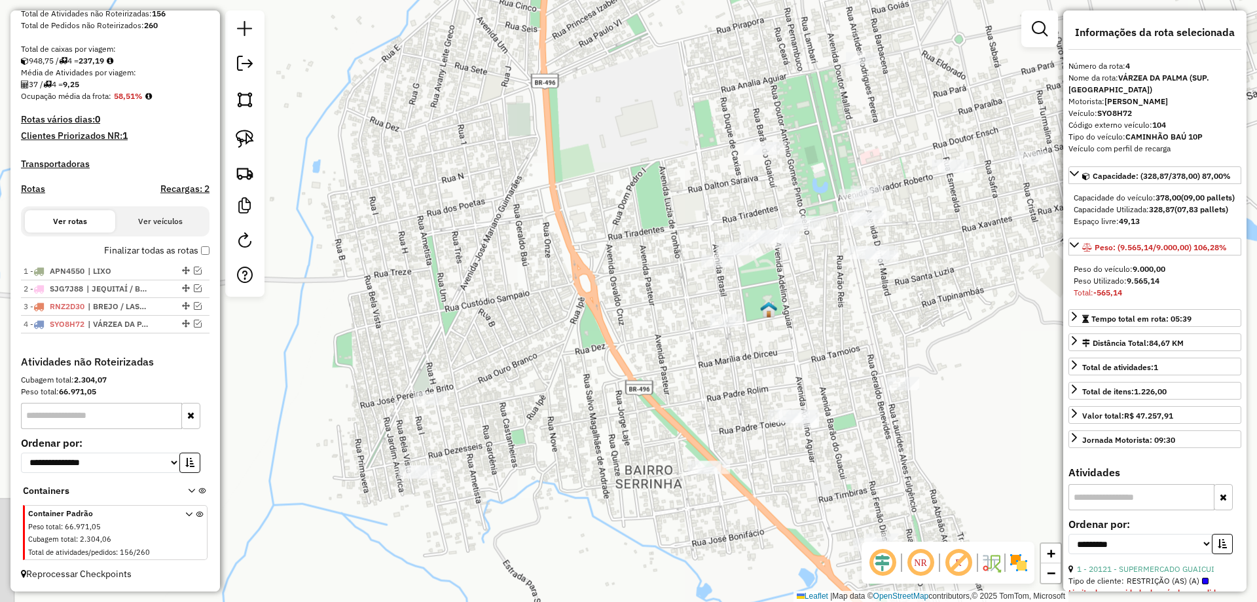
drag, startPoint x: 527, startPoint y: 295, endPoint x: 368, endPoint y: 200, distance: 185.1
click at [368, 200] on div "Janela de atendimento Grade de atendimento Capacidade Transportadoras Veículos …" at bounding box center [628, 301] width 1257 height 602
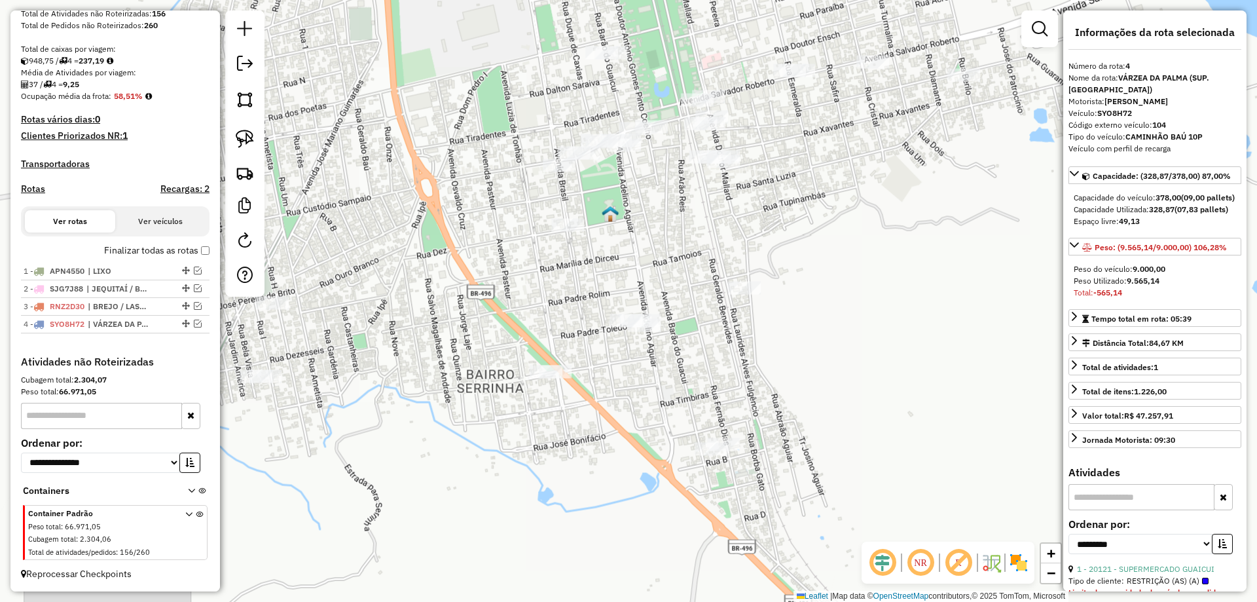
drag, startPoint x: 462, startPoint y: 234, endPoint x: 401, endPoint y: 240, distance: 61.2
click at [401, 240] on div "Janela de atendimento Grade de atendimento Capacidade Transportadoras Veículos …" at bounding box center [628, 301] width 1257 height 602
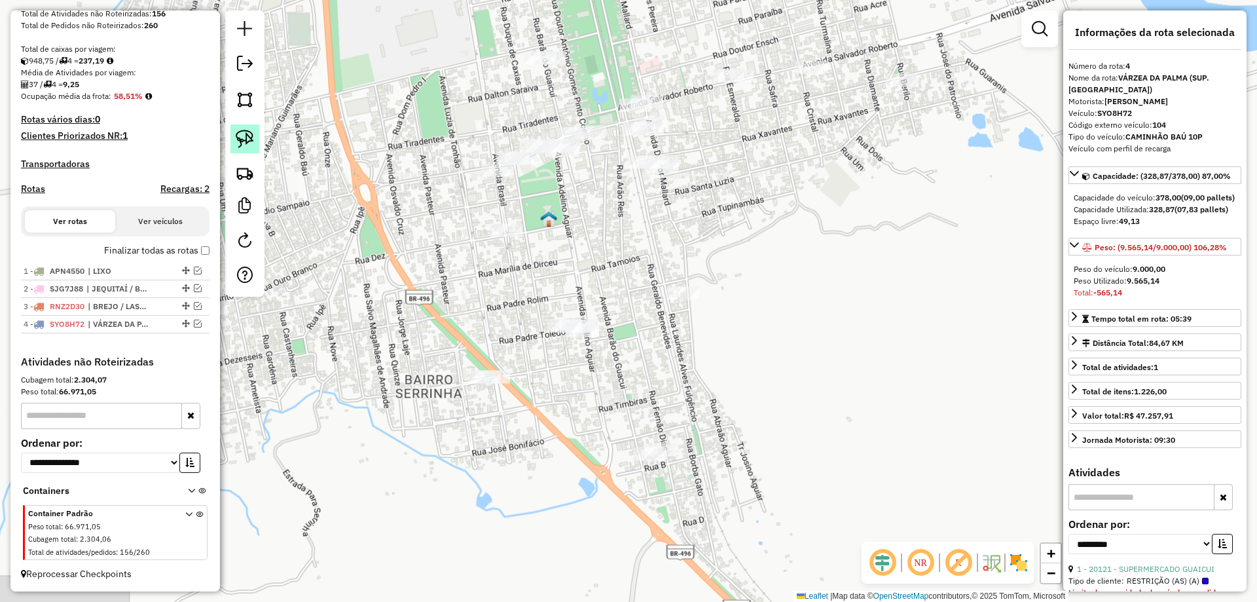
click at [253, 130] on img at bounding box center [245, 139] width 18 height 18
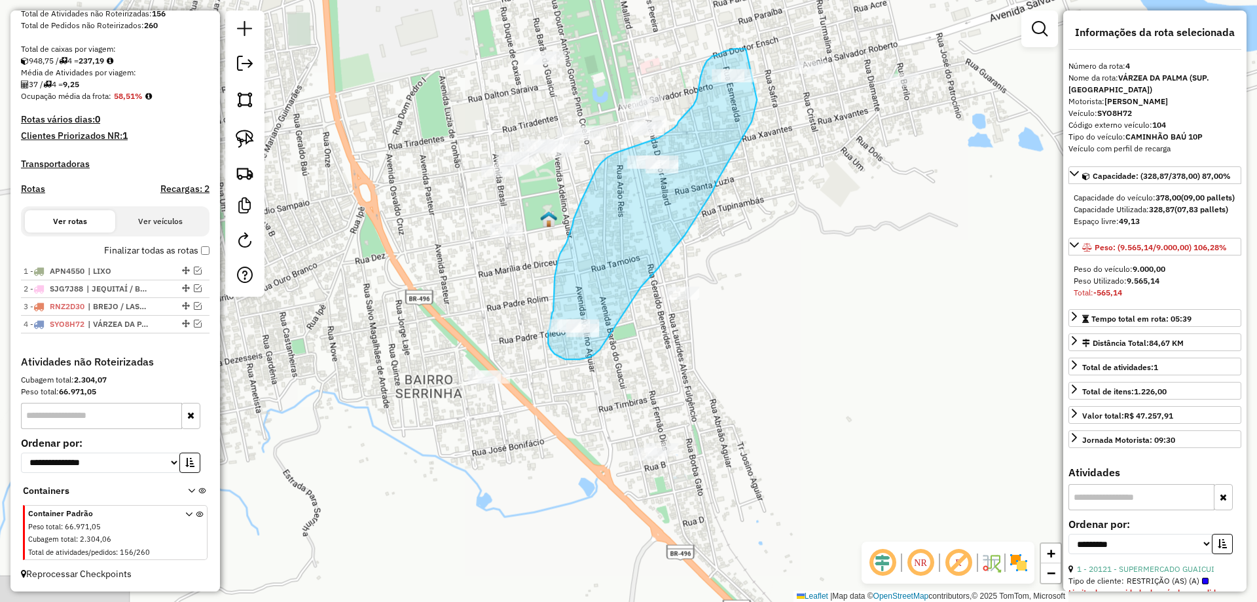
drag, startPoint x: 745, startPoint y: 48, endPoint x: 757, endPoint y: 100, distance: 52.4
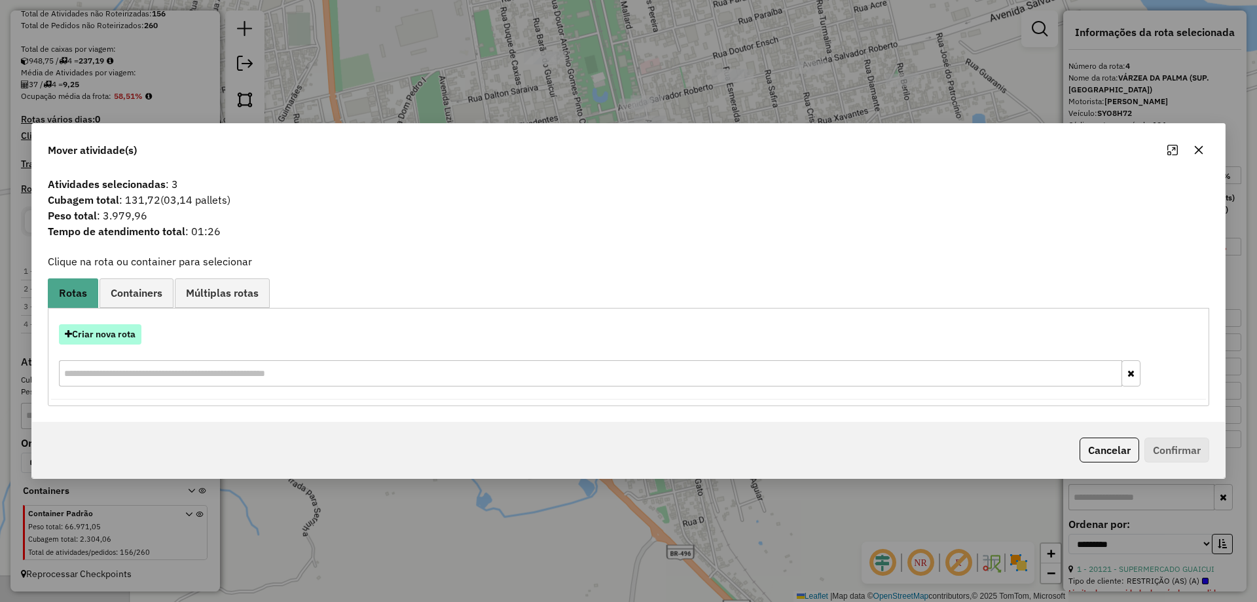
click at [108, 335] on button "Criar nova rota" at bounding box center [100, 334] width 83 height 20
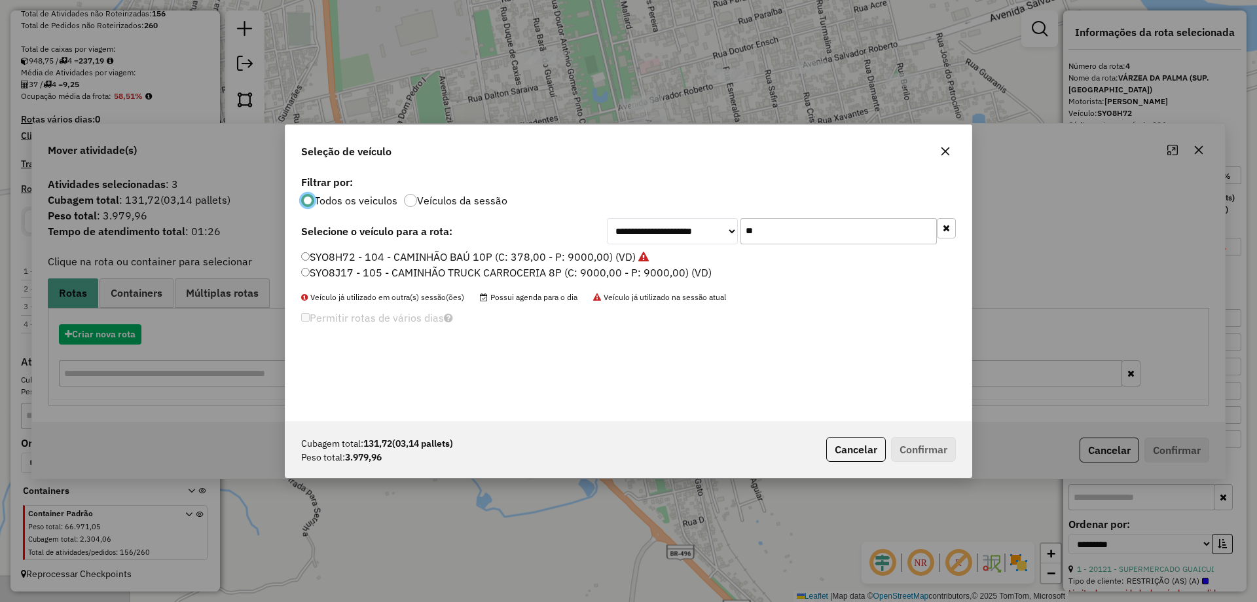
scroll to position [7, 4]
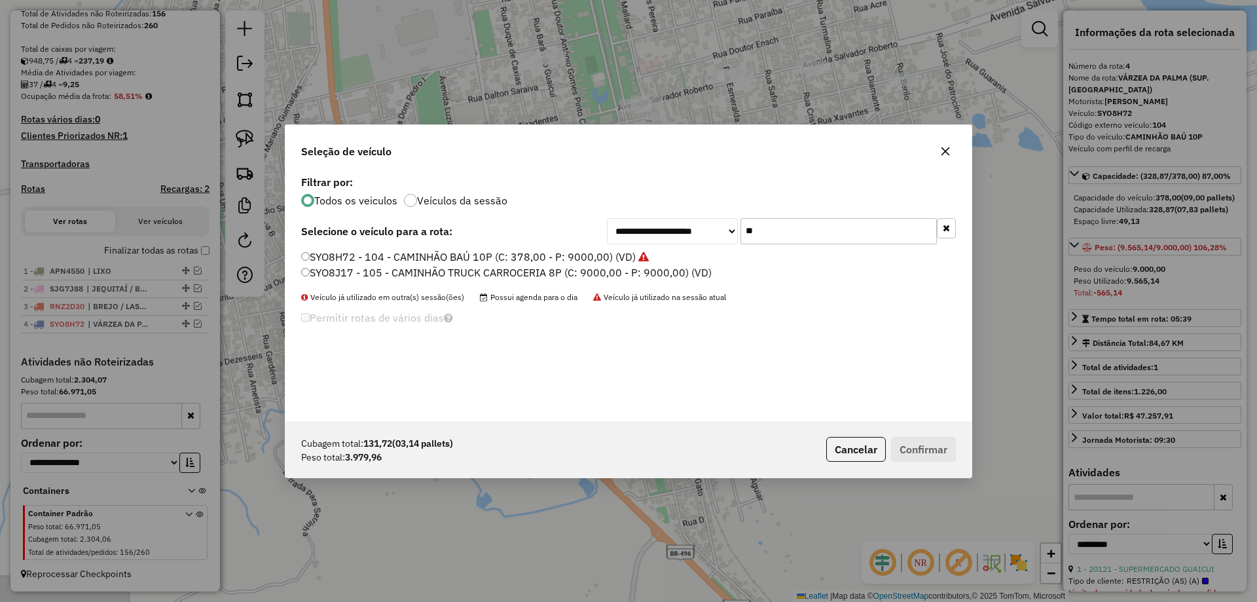
click at [785, 242] on input "**" at bounding box center [839, 231] width 196 height 26
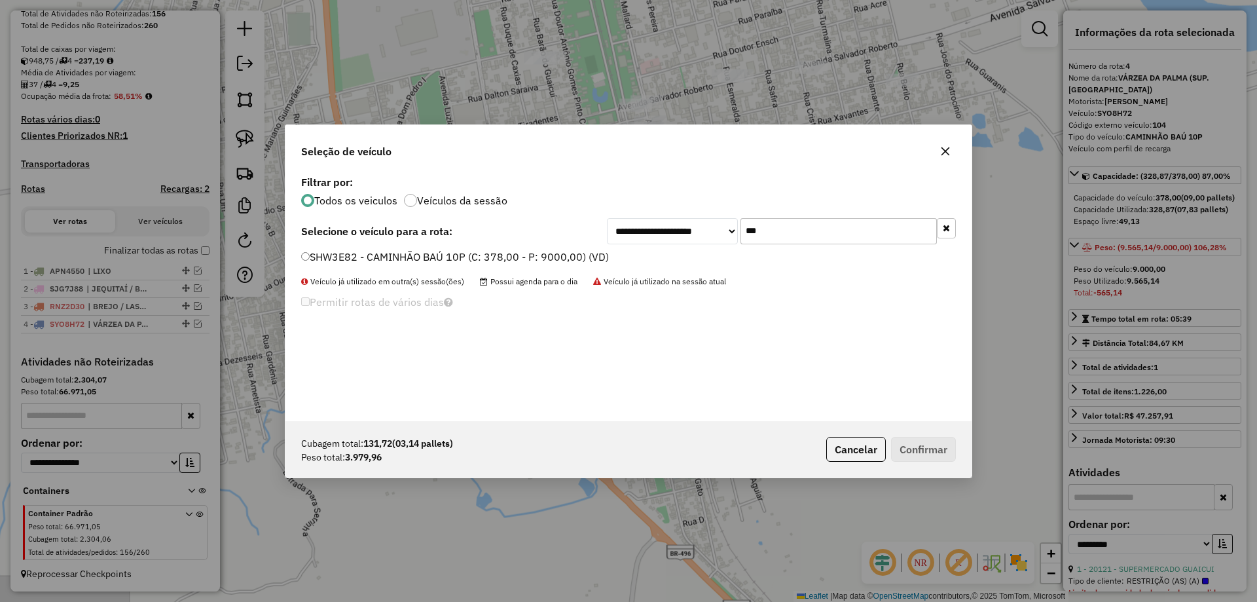
type input "***"
click at [336, 257] on label "SHW3E82 - CAMINHÃO BAÚ 10P (C: 378,00 - P: 9000,00) (VD)" at bounding box center [455, 257] width 308 height 16
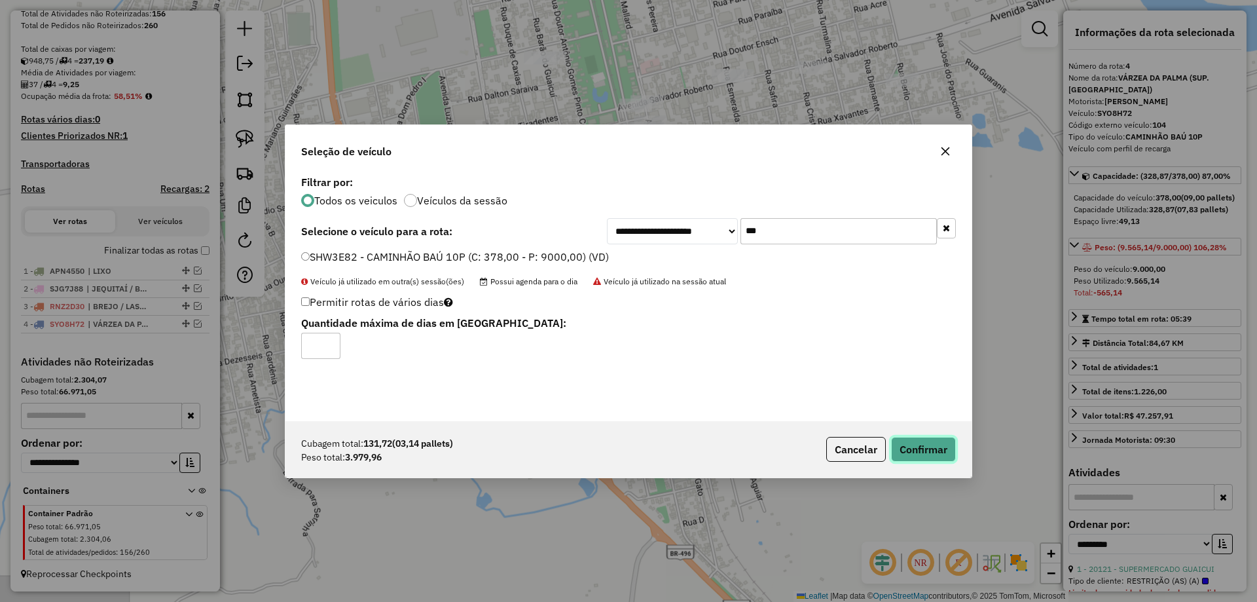
click at [923, 451] on button "Confirmar" at bounding box center [923, 449] width 65 height 25
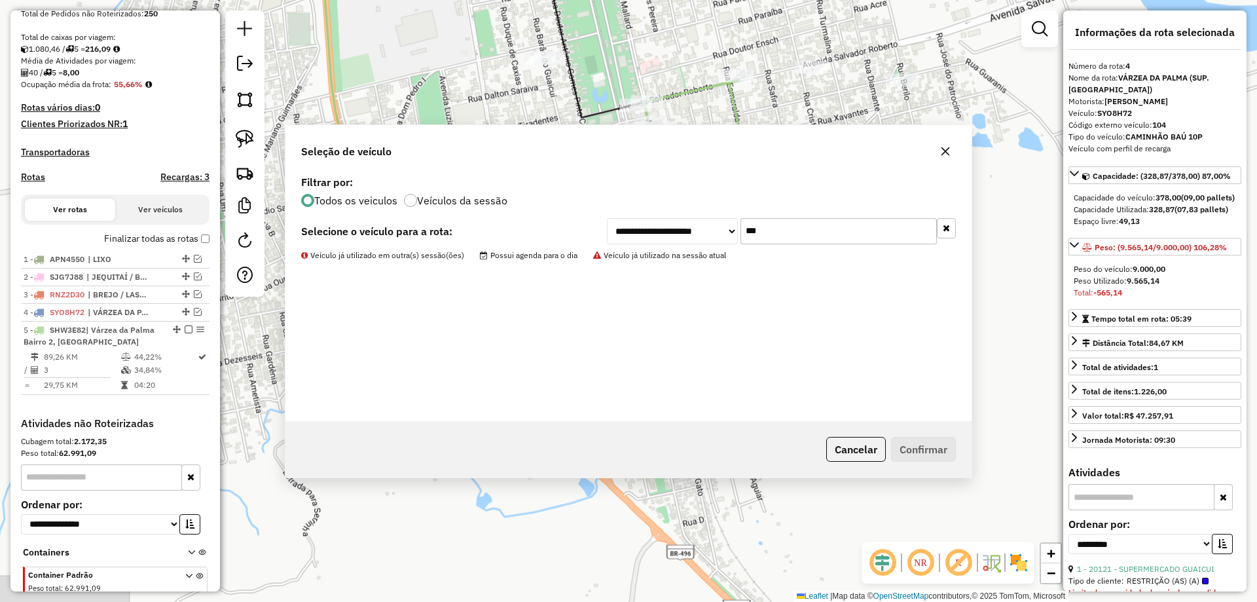
scroll to position [328, 0]
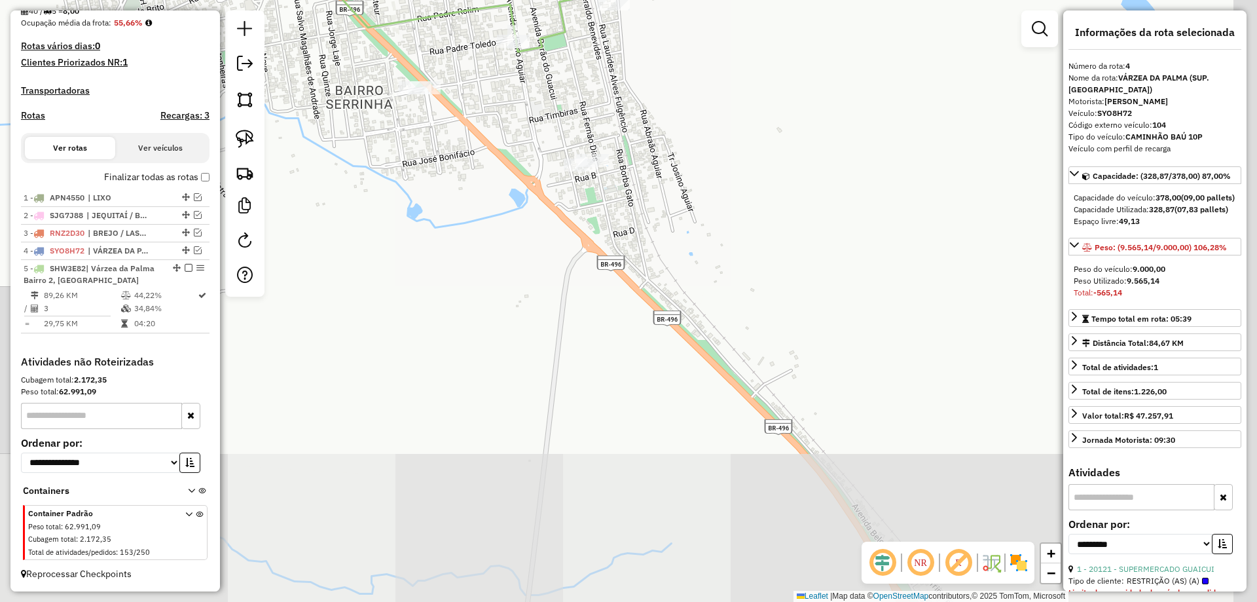
drag, startPoint x: 625, startPoint y: 153, endPoint x: 596, endPoint y: 111, distance: 51.2
click at [607, 126] on div "Rota 5 - Placa SHW3E82 11433 - COMERC. FRIGO PALMA Janela de atendimento Grade …" at bounding box center [628, 301] width 1257 height 602
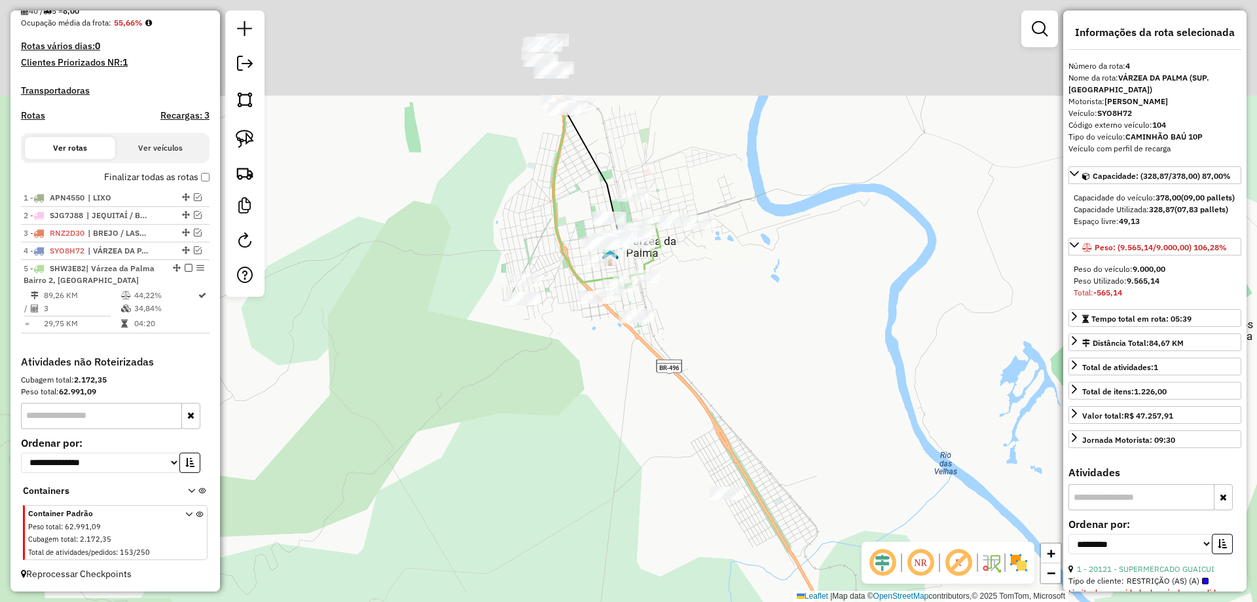
drag, startPoint x: 667, startPoint y: 178, endPoint x: 715, endPoint y: 363, distance: 190.6
click at [715, 360] on div "Janela de atendimento Grade de atendimento Capacidade Transportadoras Veículos …" at bounding box center [628, 301] width 1257 height 602
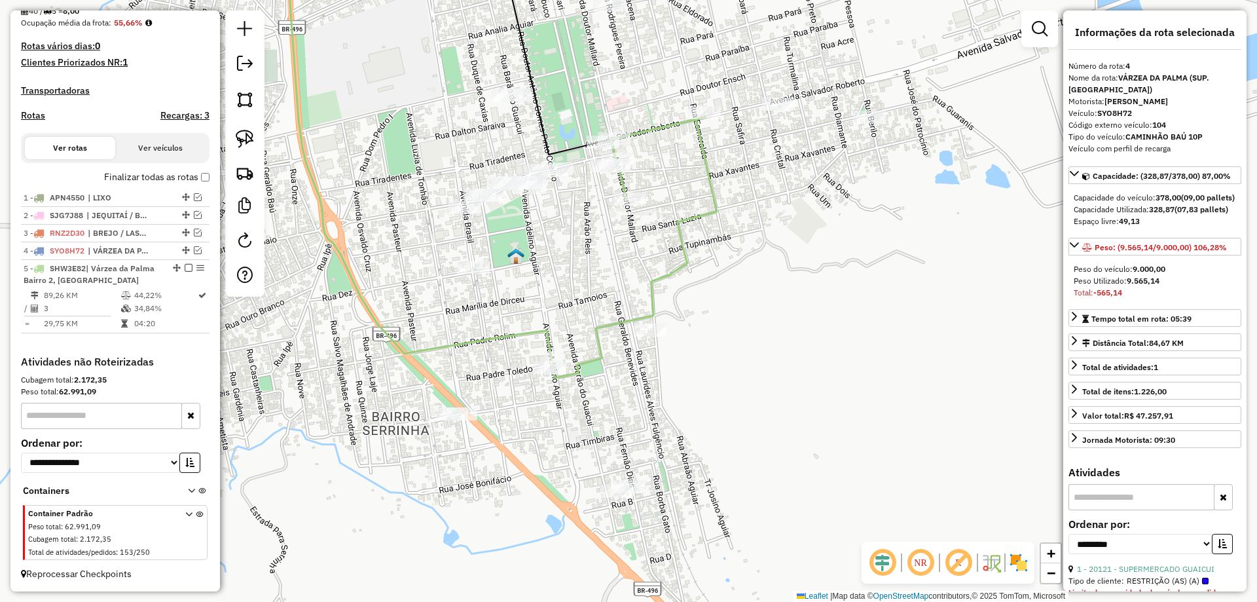
drag, startPoint x: 573, startPoint y: 242, endPoint x: 430, endPoint y: 239, distance: 142.8
click at [655, 299] on div "Janela de atendimento Grade de atendimento Capacidade Transportadoras Veículos …" at bounding box center [628, 301] width 1257 height 602
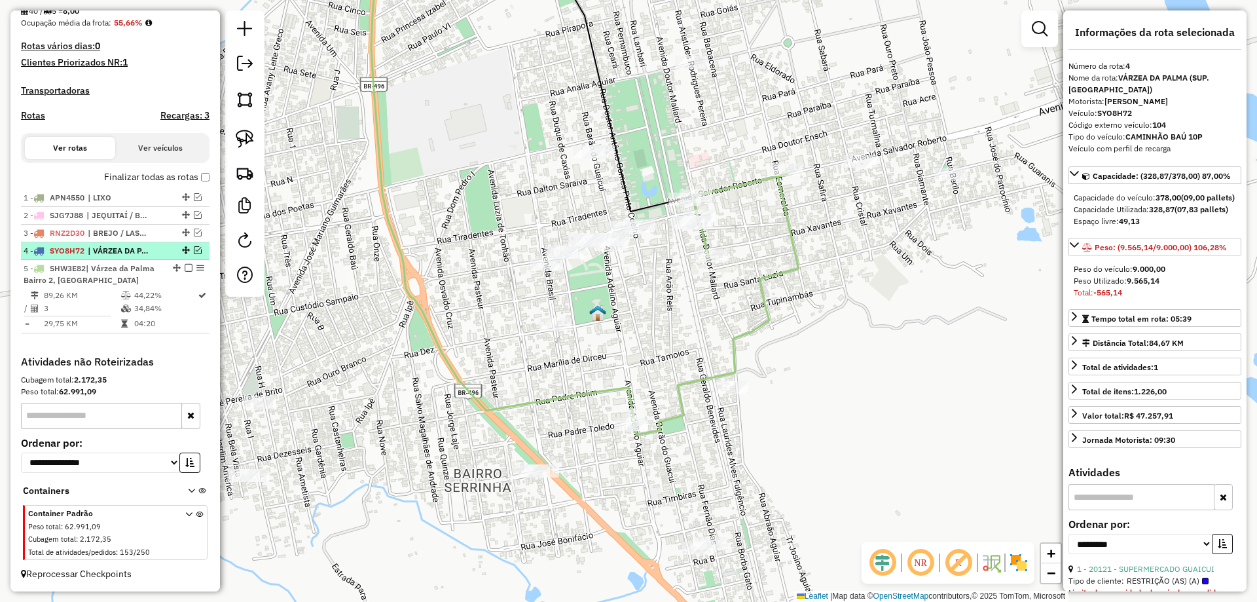
click at [89, 253] on span "| VÁRZEA DA PALMA (SUP. [GEOGRAPHIC_DATA])" at bounding box center [118, 251] width 60 height 12
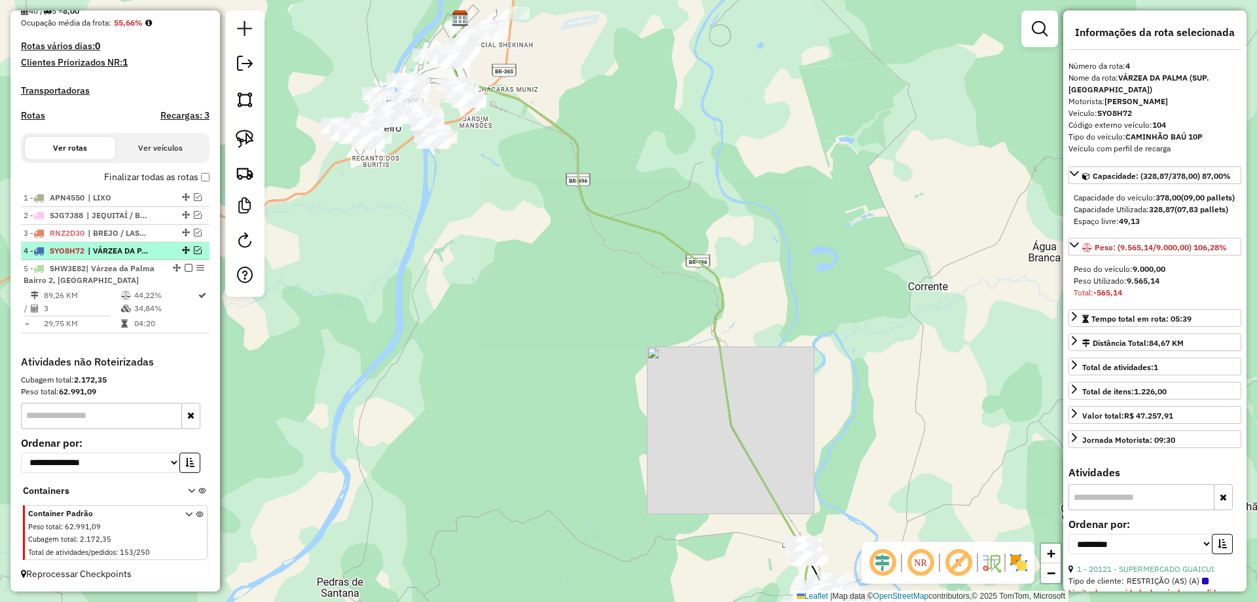
click at [194, 249] on em at bounding box center [198, 250] width 8 height 8
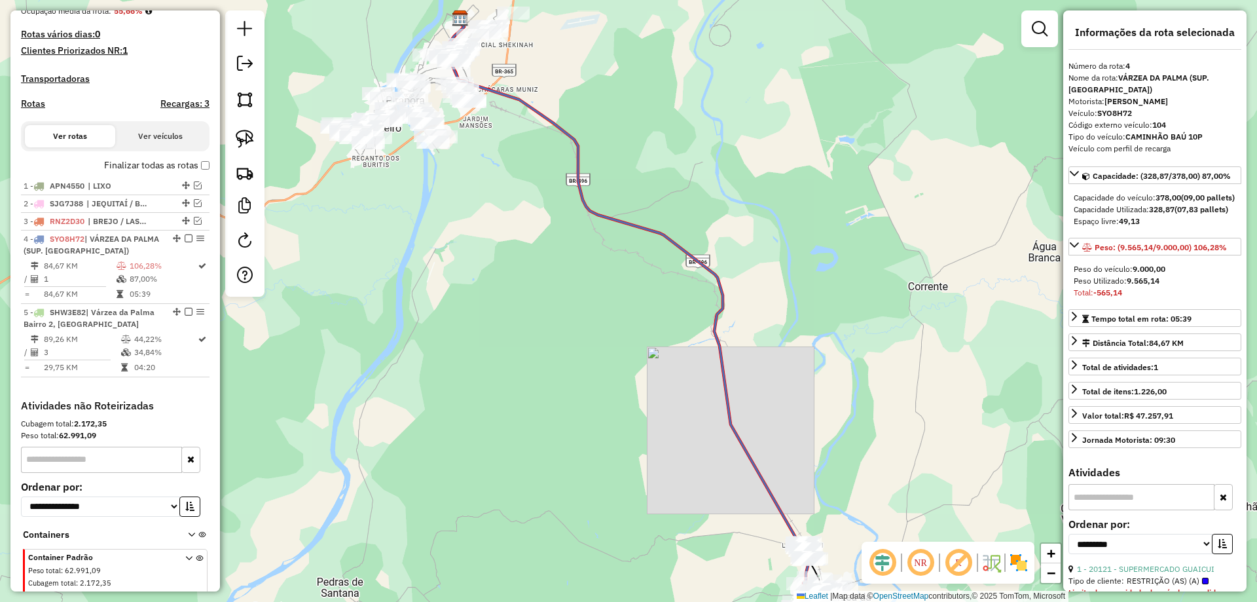
drag, startPoint x: 401, startPoint y: 179, endPoint x: 392, endPoint y: 171, distance: 11.6
click at [394, 172] on div "Janela de atendimento Grade de atendimento Capacidade Transportadoras Veículos …" at bounding box center [628, 301] width 1257 height 602
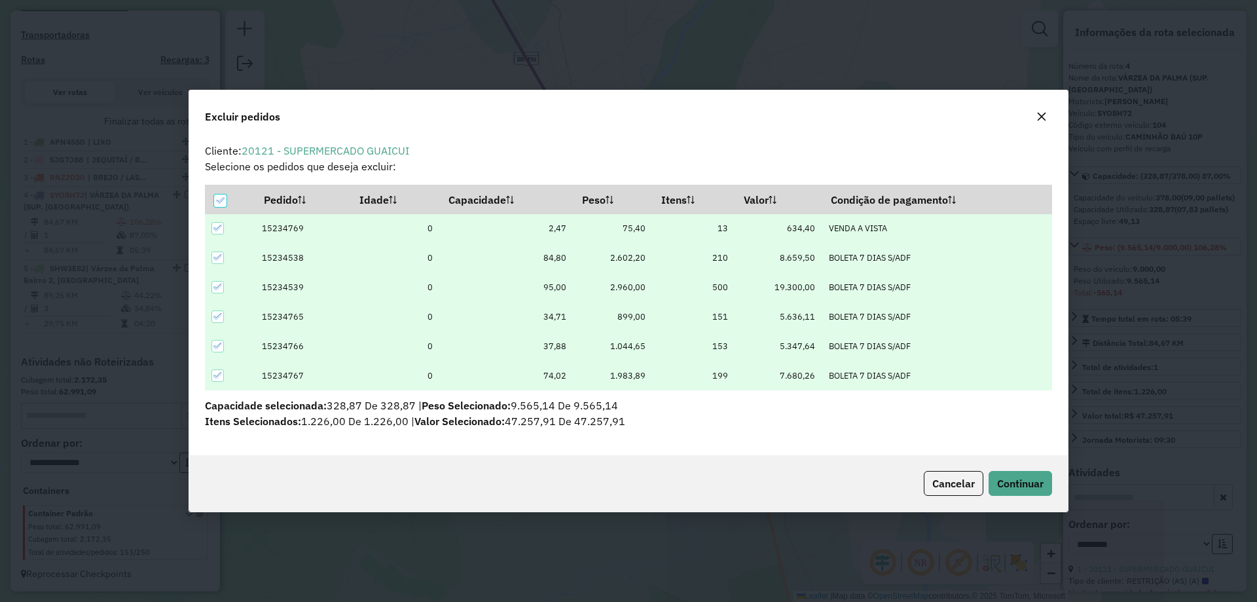
scroll to position [0, 0]
click at [214, 319] on icon at bounding box center [218, 316] width 9 height 9
click at [214, 319] on div at bounding box center [218, 316] width 12 height 12
click at [218, 341] on div at bounding box center [218, 346] width 12 height 12
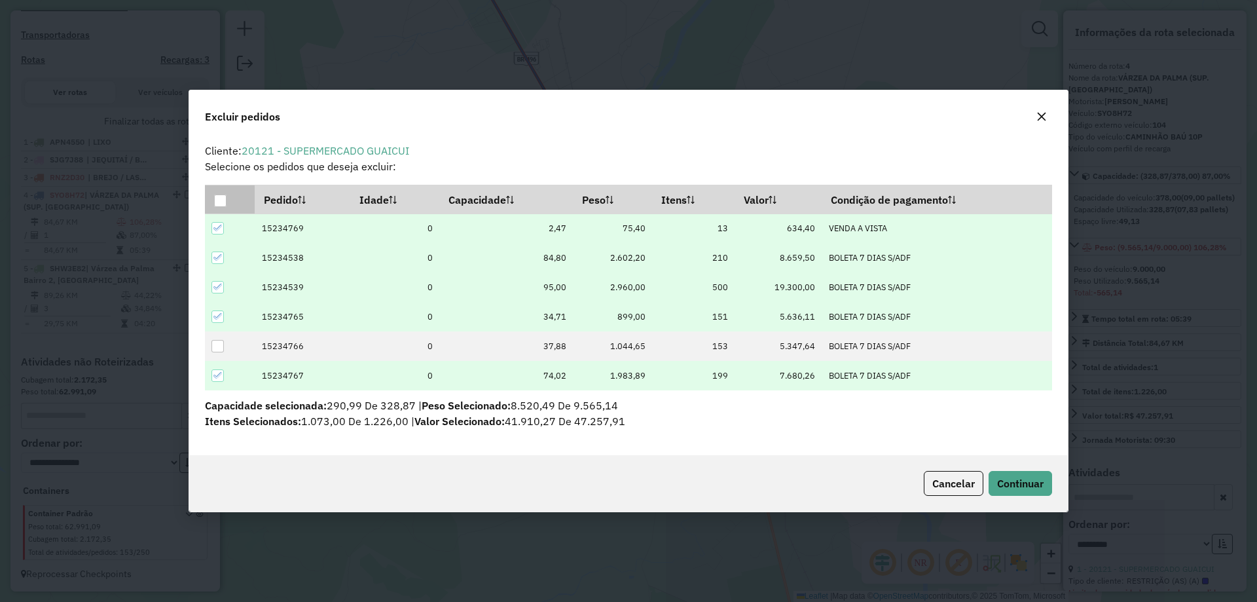
click at [226, 208] on th at bounding box center [230, 199] width 50 height 28
click at [217, 205] on div at bounding box center [220, 201] width 12 height 12
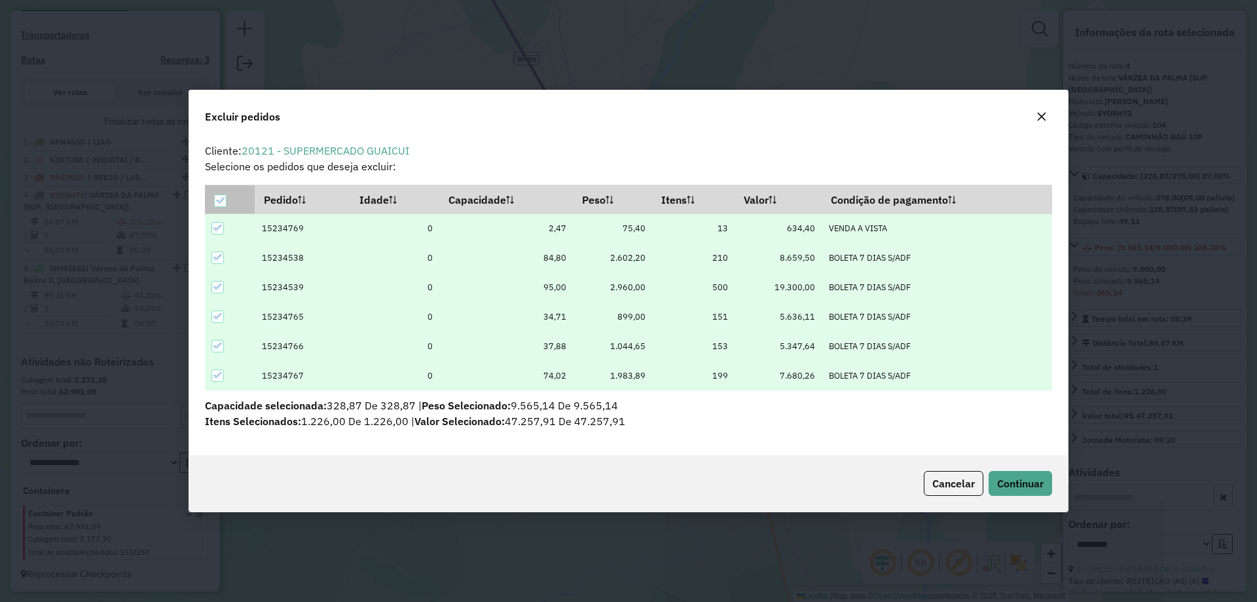
click at [219, 196] on icon at bounding box center [219, 200] width 9 height 9
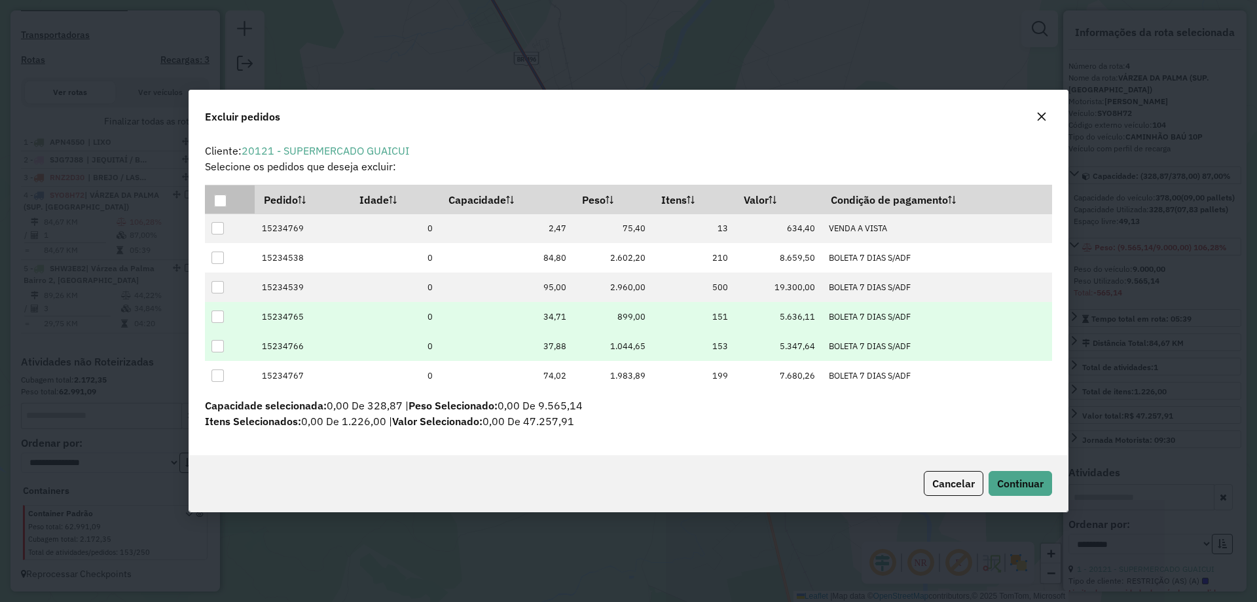
click at [221, 346] on div at bounding box center [218, 346] width 12 height 12
click at [1040, 489] on span "Continuar" at bounding box center [1020, 483] width 47 height 13
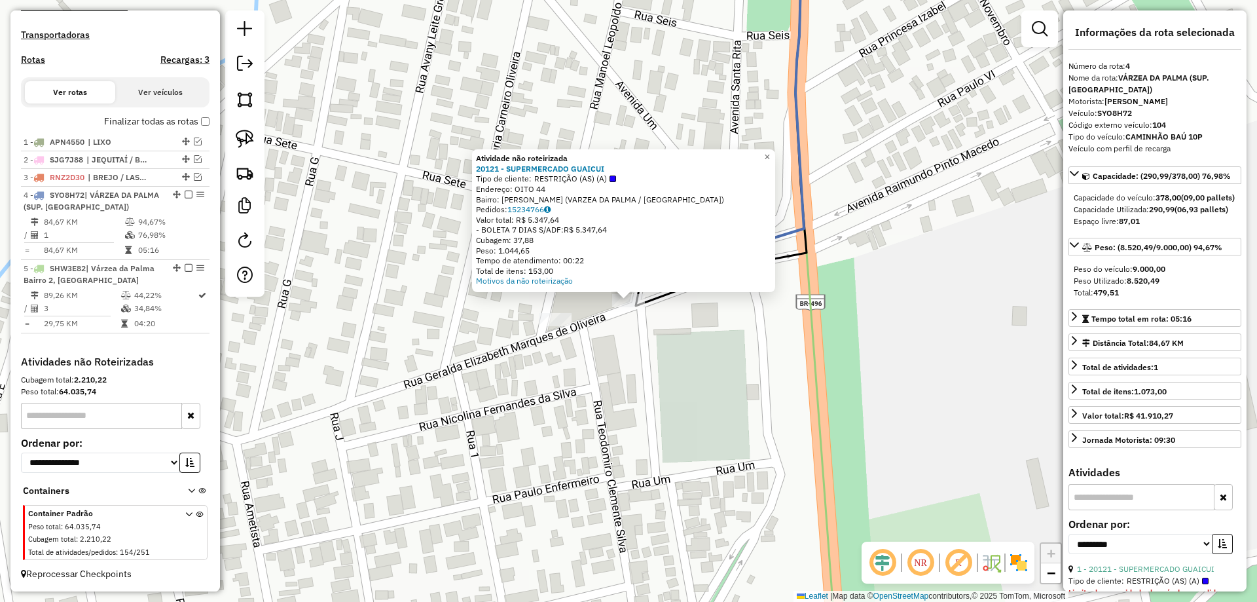
click at [601, 420] on div "Rota 4 - Placa SYO8H72 20121 - SUPERMERCADO GUAICUI Atividade não roteirizada 2…" at bounding box center [628, 301] width 1257 height 602
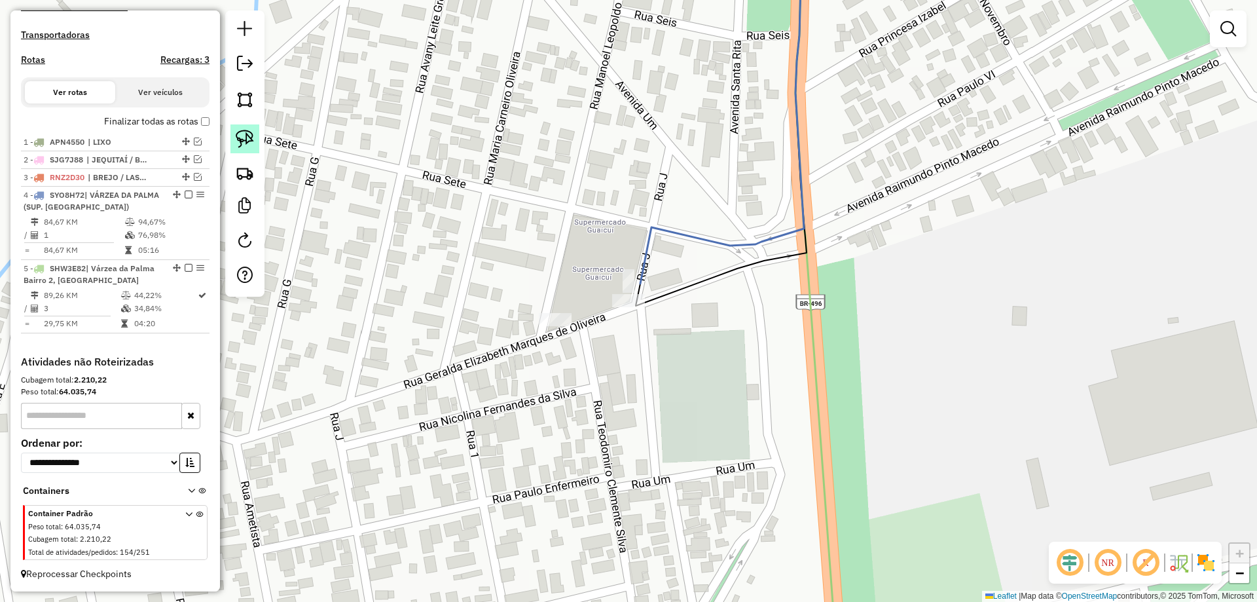
click at [244, 134] on img at bounding box center [245, 139] width 18 height 18
drag, startPoint x: 639, startPoint y: 289, endPoint x: 676, endPoint y: 320, distance: 47.5
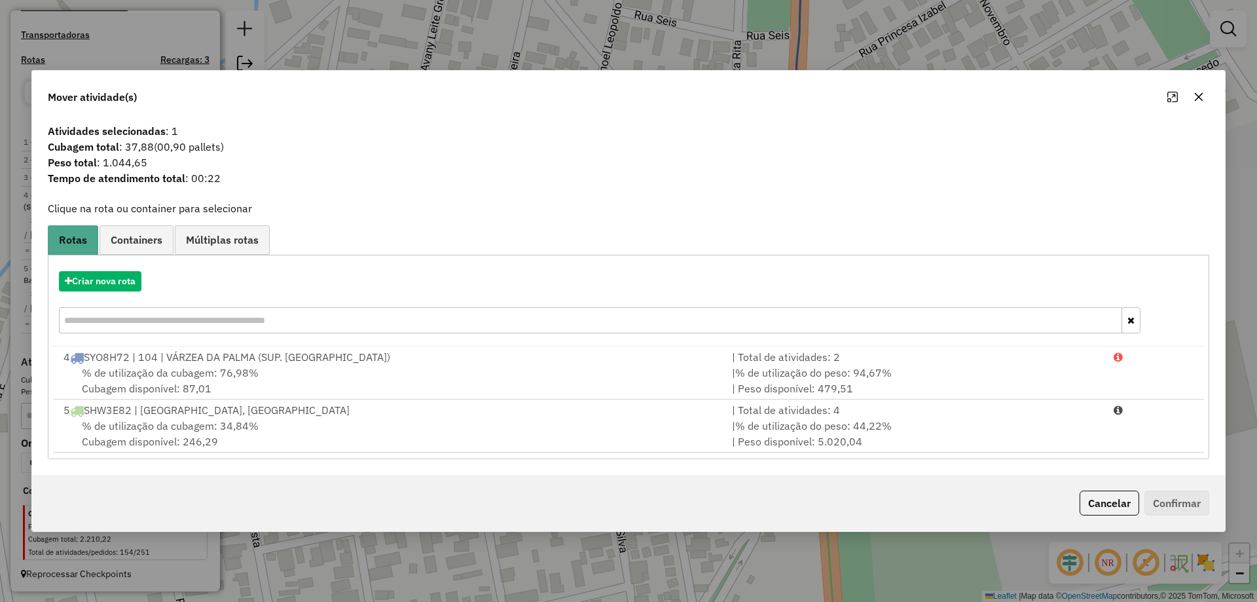
click at [631, 385] on div "% de utilização da cubagem: 76,98% Cubagem disponível: 87,01" at bounding box center [390, 380] width 669 height 31
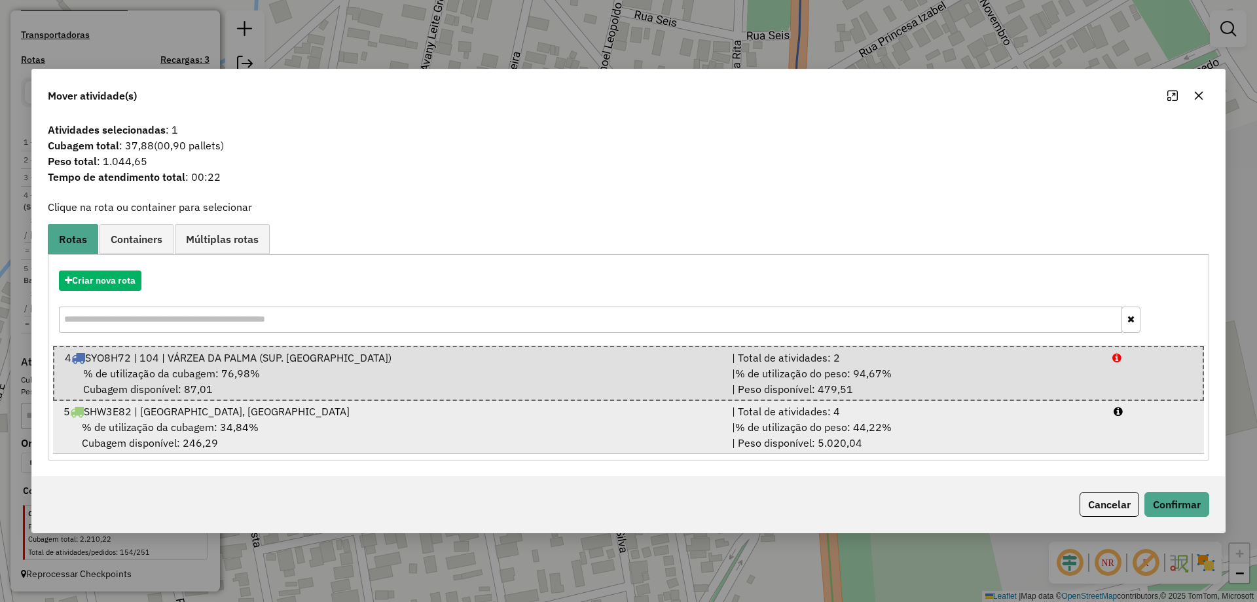
click at [510, 409] on div "5 SHW3E82 | Várzea da Palma Bairro 2, Várzea da Palma Centro" at bounding box center [390, 411] width 669 height 16
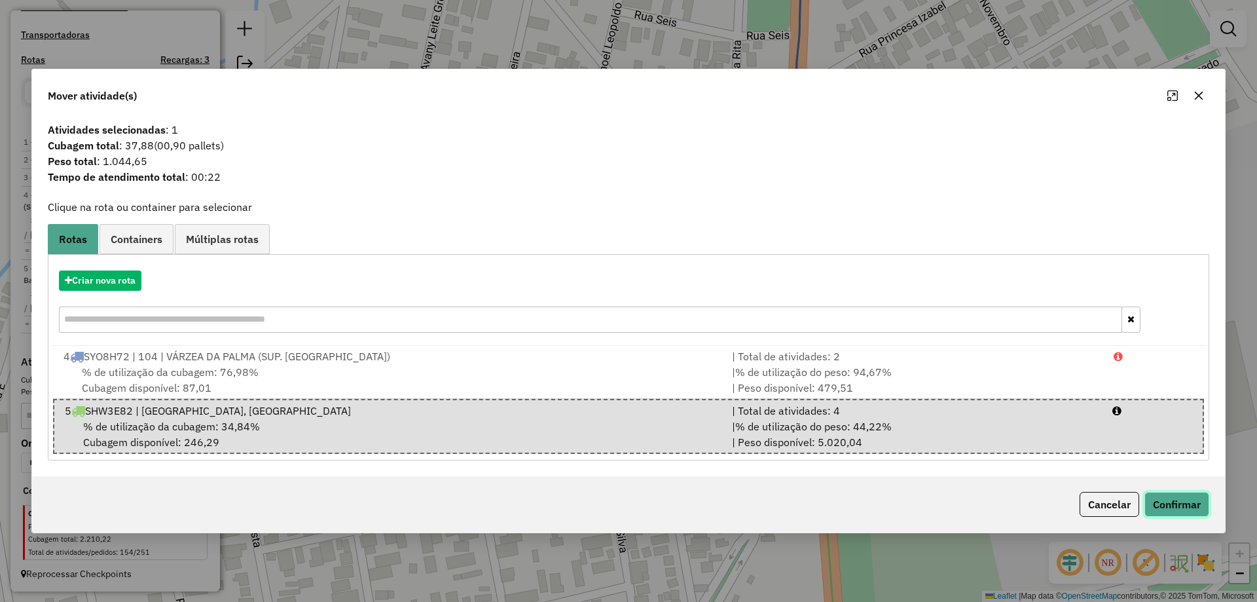
click at [1164, 501] on button "Confirmar" at bounding box center [1177, 504] width 65 height 25
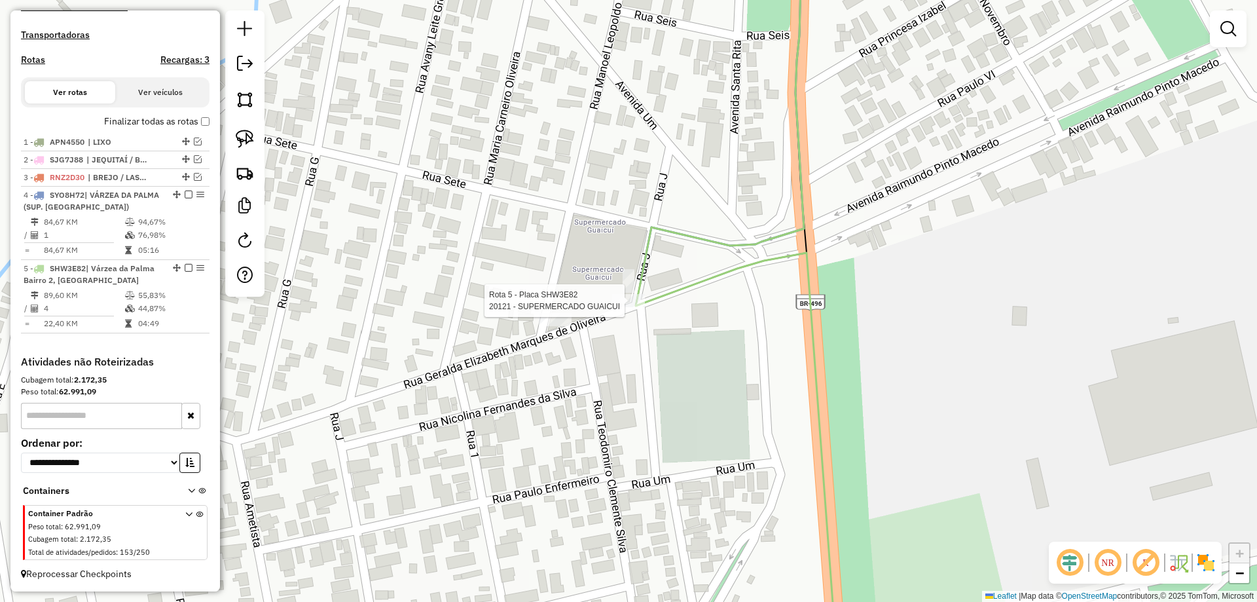
select select "**********"
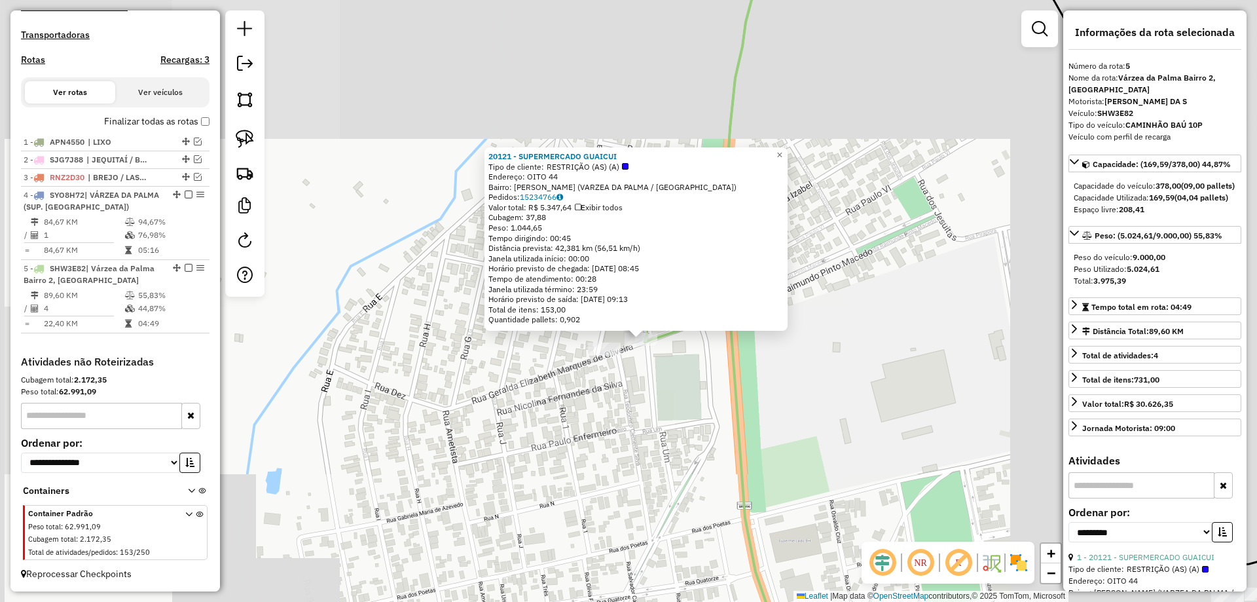
click at [730, 398] on icon at bounding box center [1014, 489] width 738 height 346
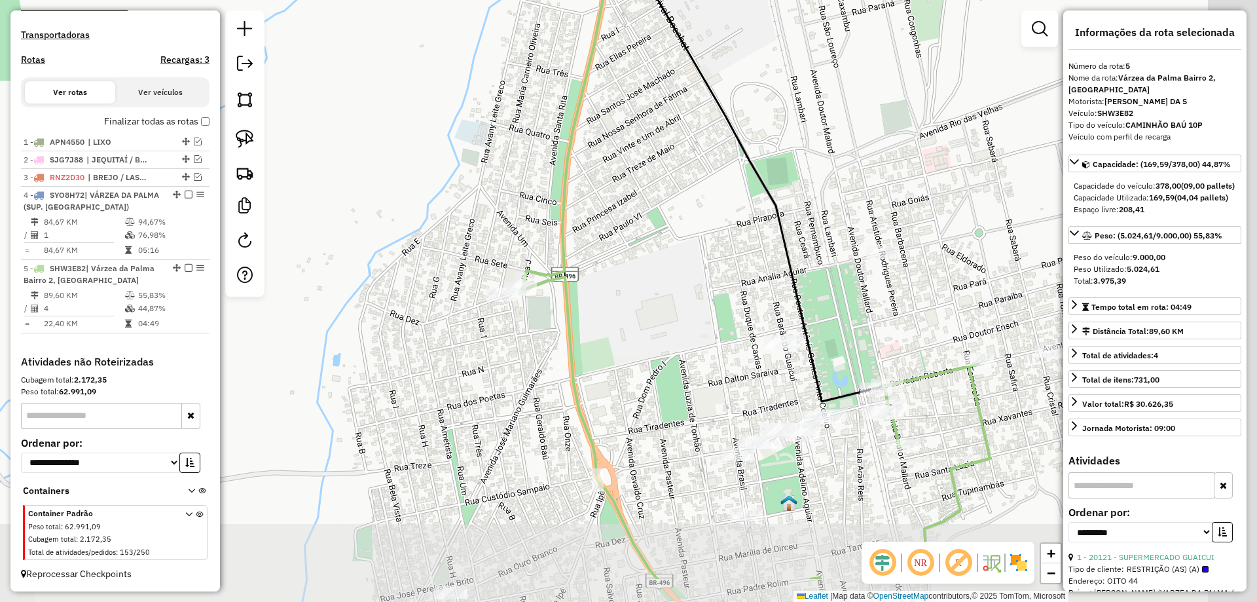
drag, startPoint x: 870, startPoint y: 439, endPoint x: 662, endPoint y: 352, distance: 225.1
click at [673, 353] on div "Janela de atendimento Grade de atendimento Capacidade Transportadoras Veículos …" at bounding box center [628, 301] width 1257 height 602
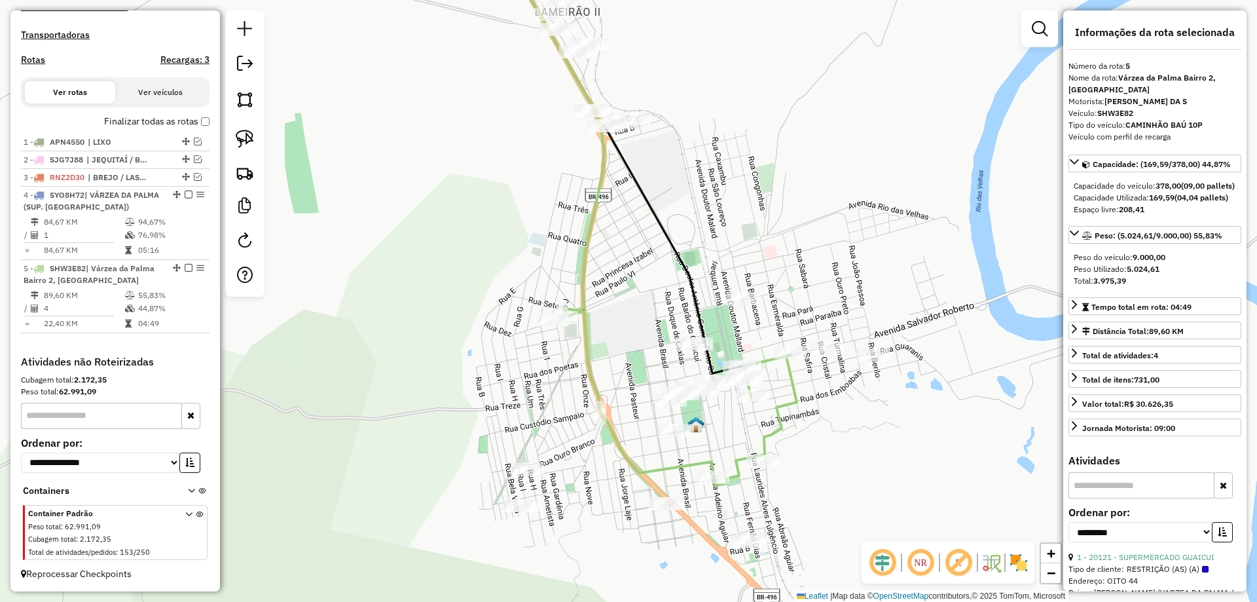
drag, startPoint x: 667, startPoint y: 352, endPoint x: 567, endPoint y: 351, distance: 100.2
click at [567, 351] on div "Janela de atendimento Grade de atendimento Capacidade Transportadoras Veículos …" at bounding box center [628, 301] width 1257 height 602
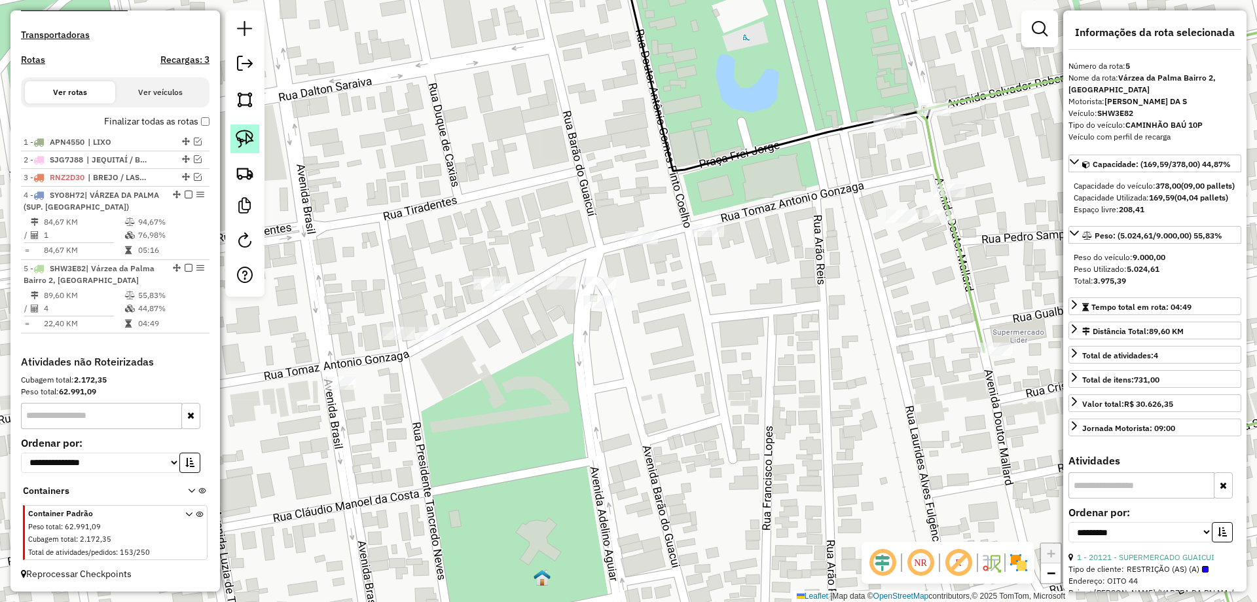
click at [238, 146] on img at bounding box center [245, 139] width 18 height 18
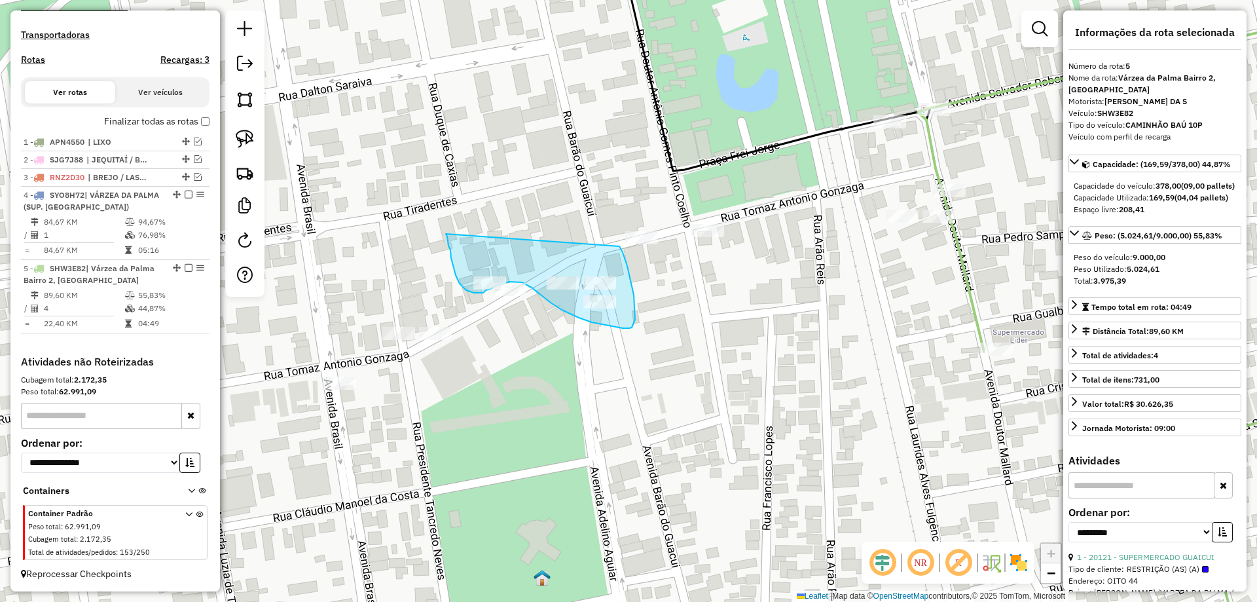
drag, startPoint x: 451, startPoint y: 250, endPoint x: 620, endPoint y: 246, distance: 169.0
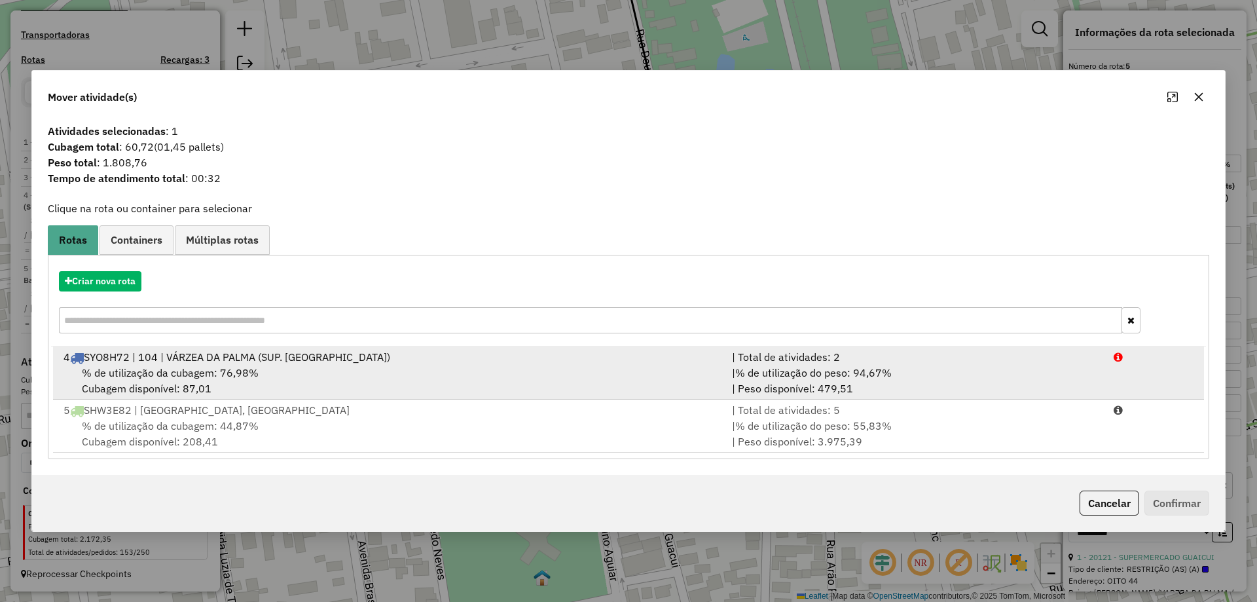
click at [500, 367] on div "% de utilização da cubagem: 76,98% Cubagem disponível: 87,01" at bounding box center [390, 380] width 669 height 31
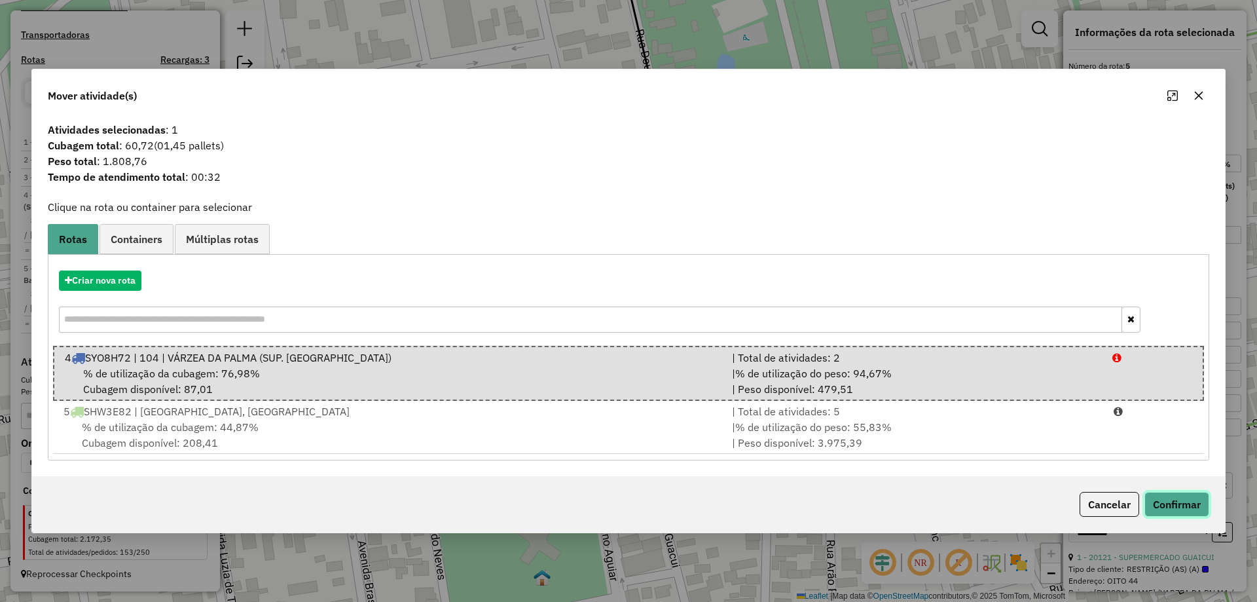
click at [1186, 499] on button "Confirmar" at bounding box center [1177, 504] width 65 height 25
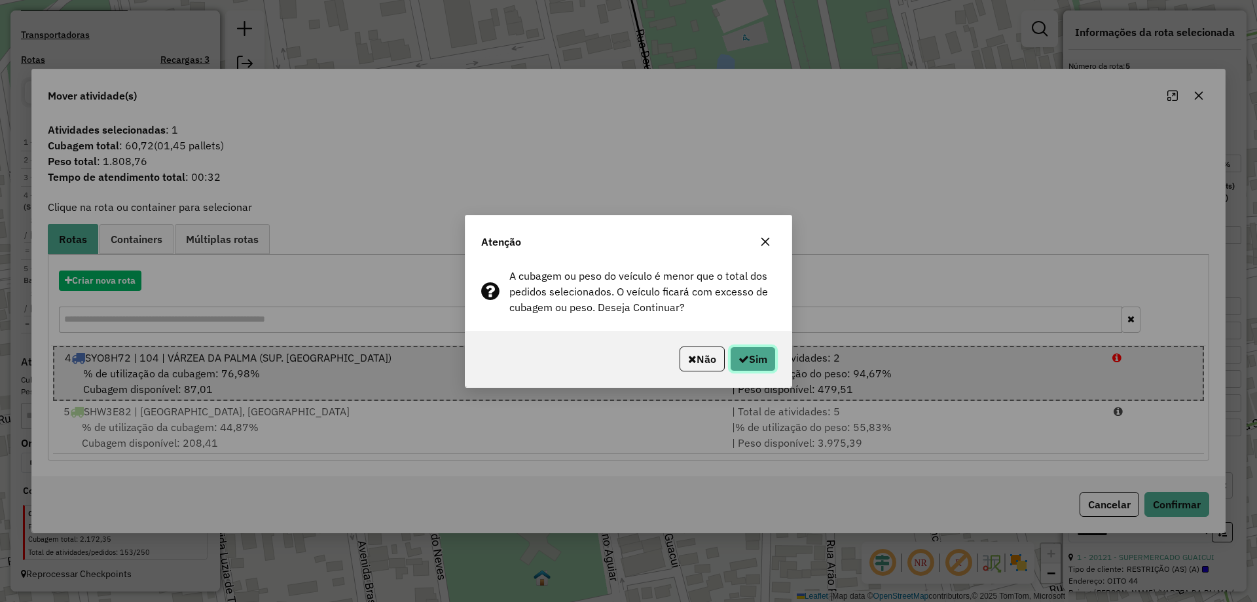
click at [764, 366] on button "Sim" at bounding box center [753, 358] width 46 height 25
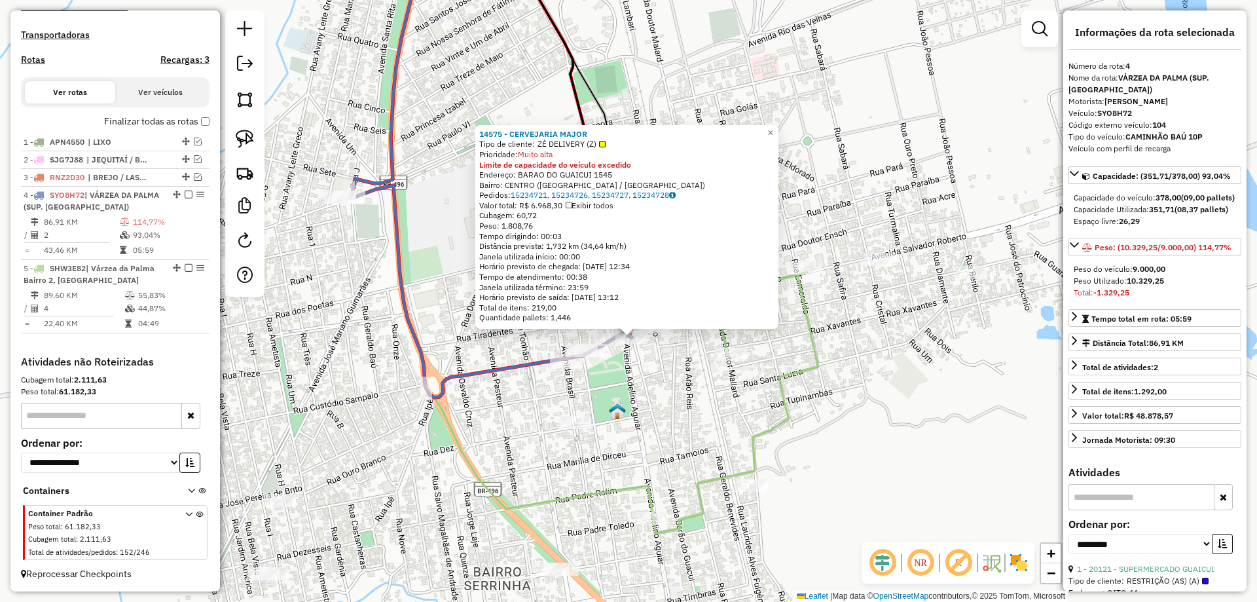
click at [705, 366] on div "14575 - CERVEJARIA MAJOR Tipo de cliente: ZÉ DELIVERY (Z) Prioridade: Muito alt…" at bounding box center [628, 301] width 1257 height 602
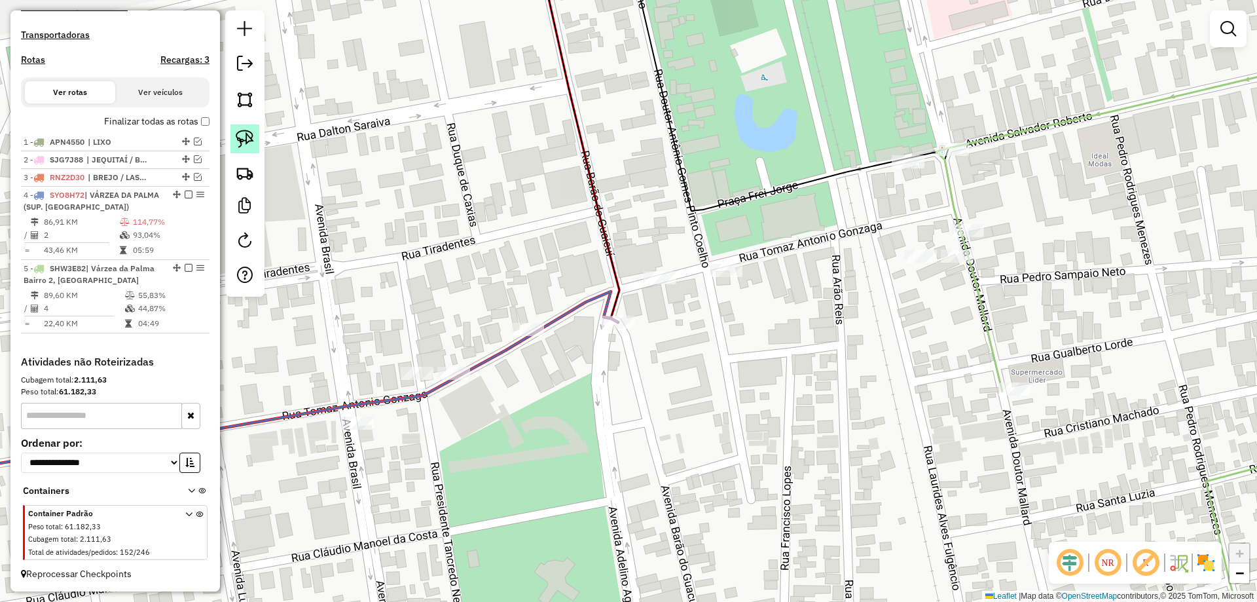
click at [253, 134] on img at bounding box center [245, 139] width 18 height 18
drag, startPoint x: 577, startPoint y: 299, endPoint x: 642, endPoint y: 315, distance: 67.5
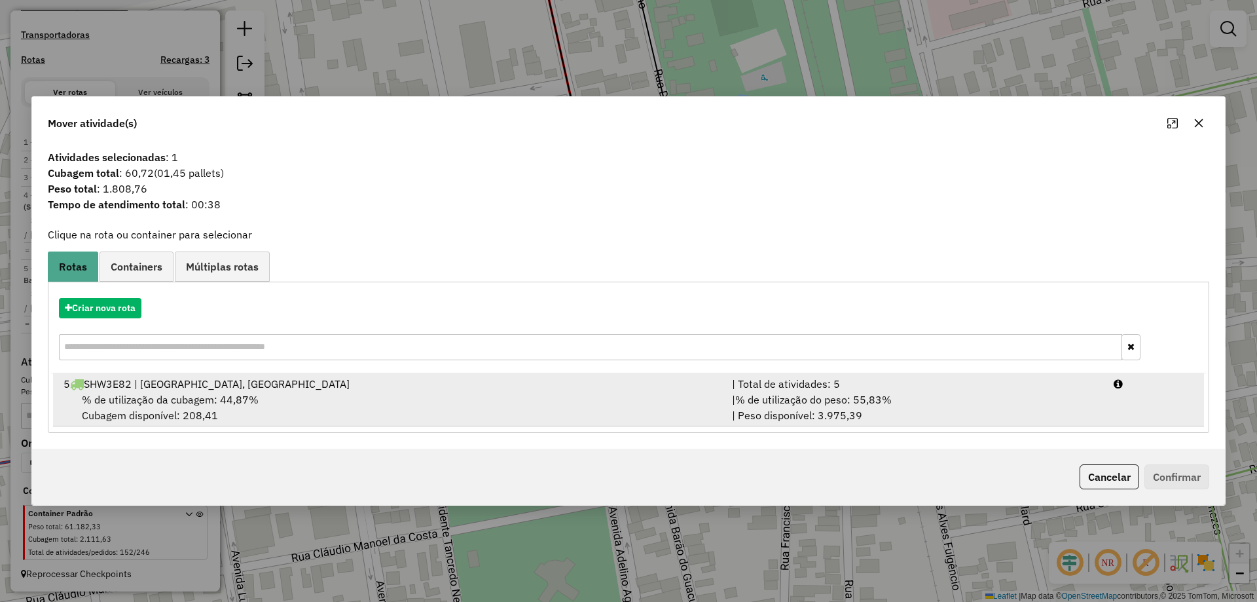
click at [456, 390] on div "5 SHW3E82 | Várzea da Palma Bairro 2, Várzea da Palma Centro" at bounding box center [390, 384] width 669 height 16
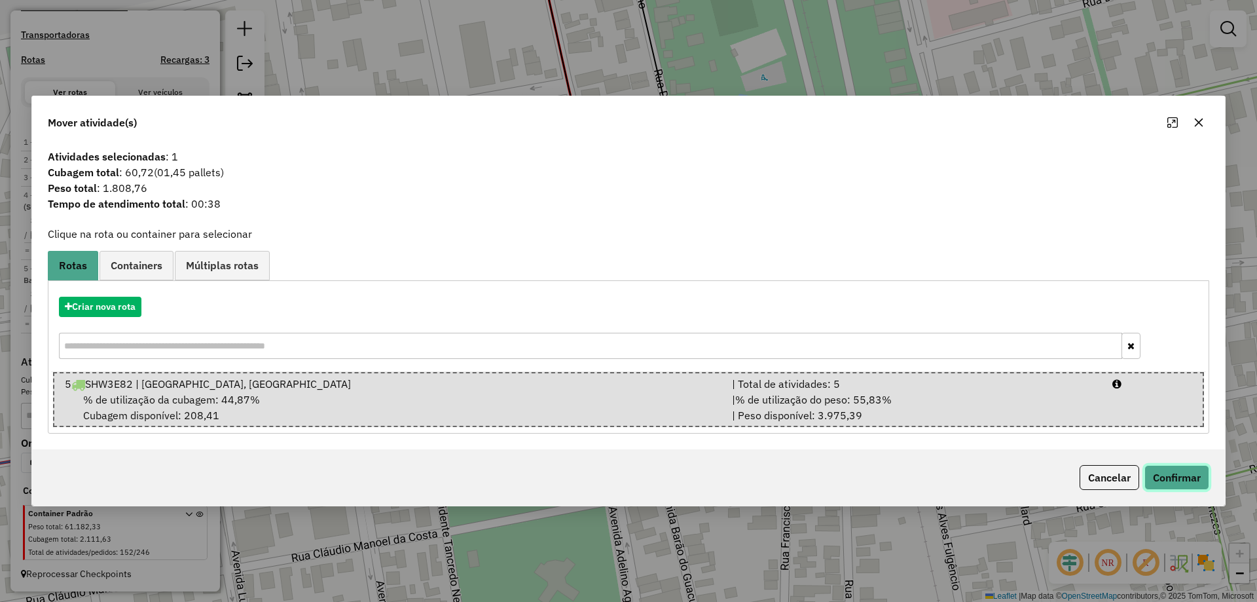
click at [1163, 474] on button "Confirmar" at bounding box center [1177, 477] width 65 height 25
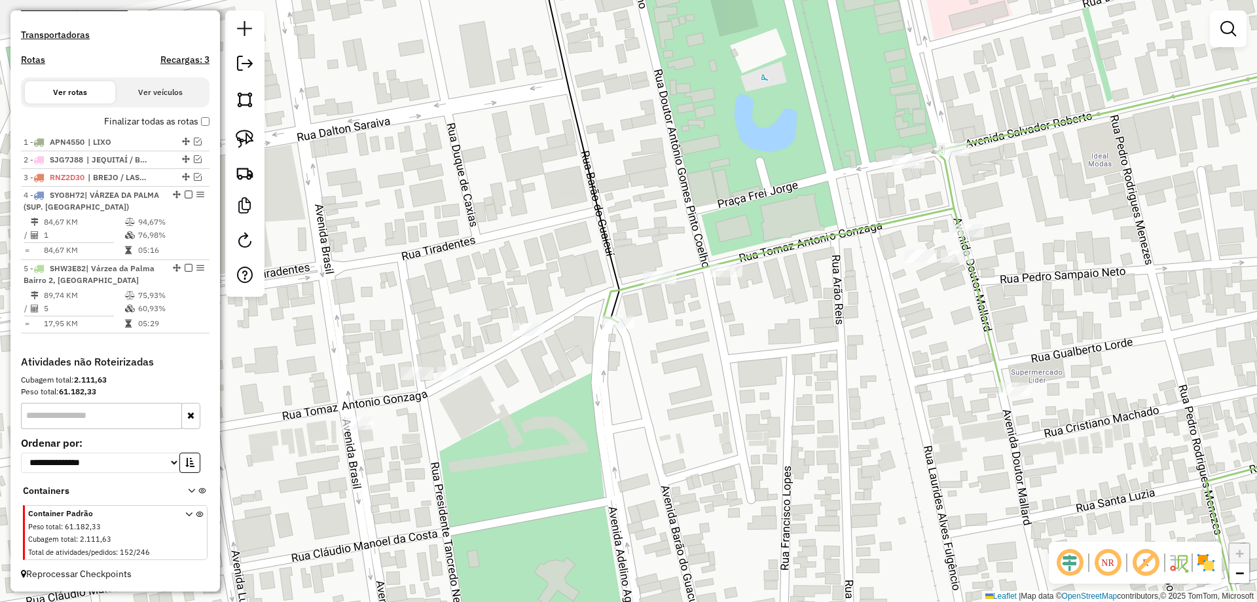
click at [627, 329] on div at bounding box center [618, 322] width 33 height 13
select select "**********"
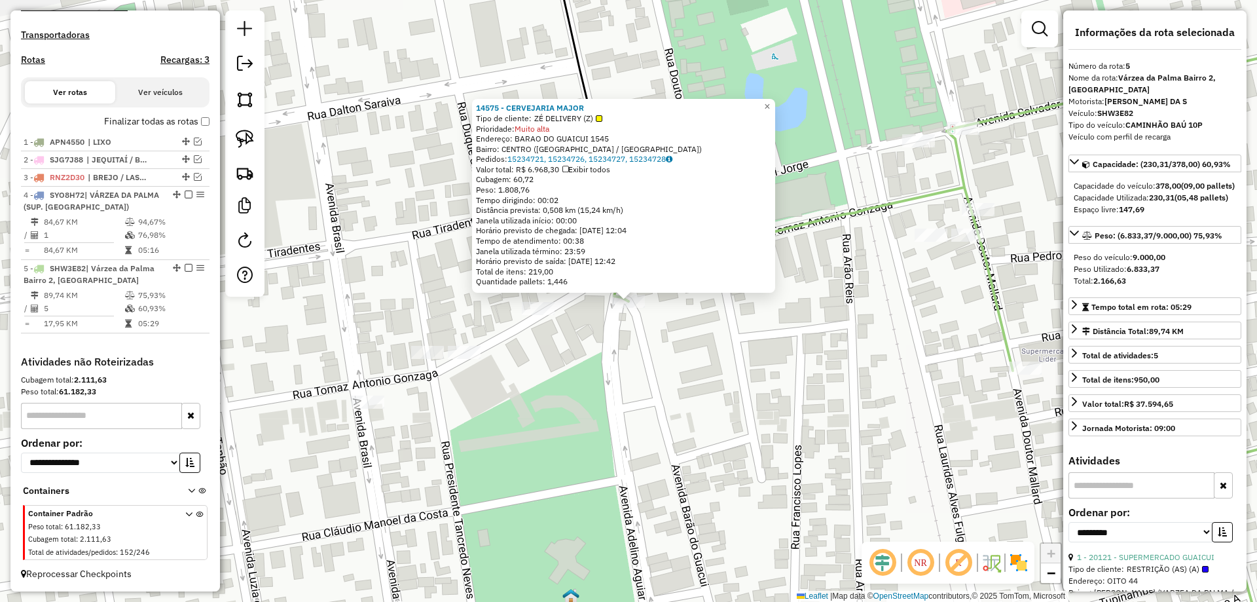
click at [651, 376] on div "14575 - CERVEJARIA MAJOR Tipo de cliente: ZÉ DELIVERY (Z) Prioridade: Muito alt…" at bounding box center [628, 301] width 1257 height 602
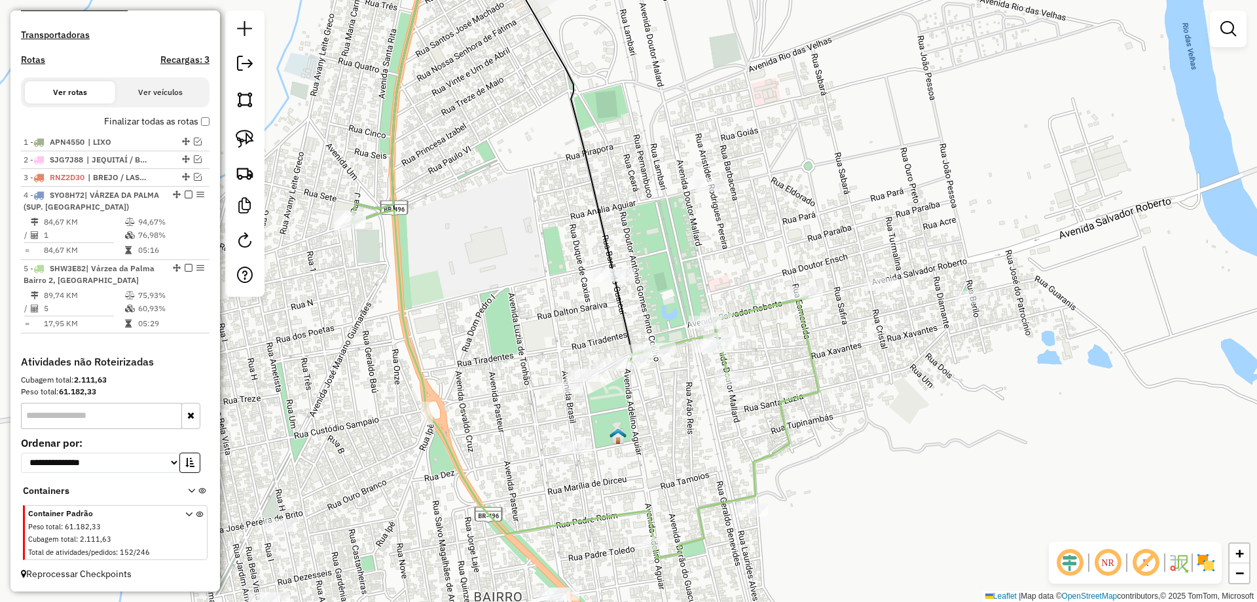
drag, startPoint x: 492, startPoint y: 311, endPoint x: 537, endPoint y: 311, distance: 45.2
click at [536, 311] on div "Janela de atendimento Grade de atendimento Capacidade Transportadoras Veículos …" at bounding box center [628, 301] width 1257 height 602
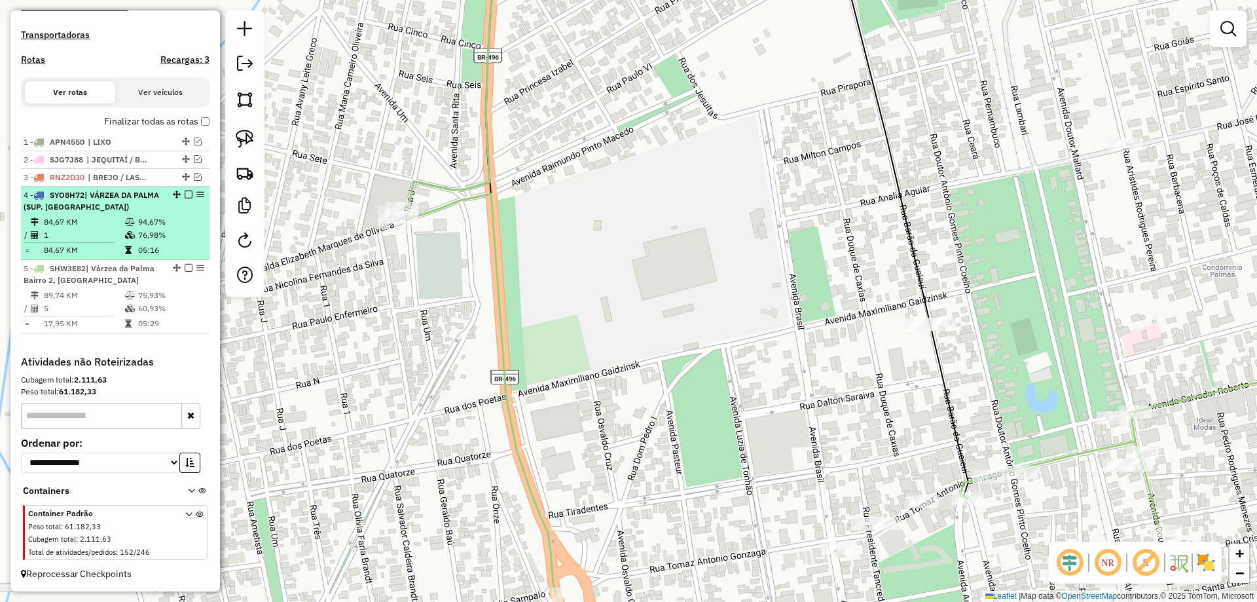
click at [185, 196] on em at bounding box center [189, 195] width 8 height 8
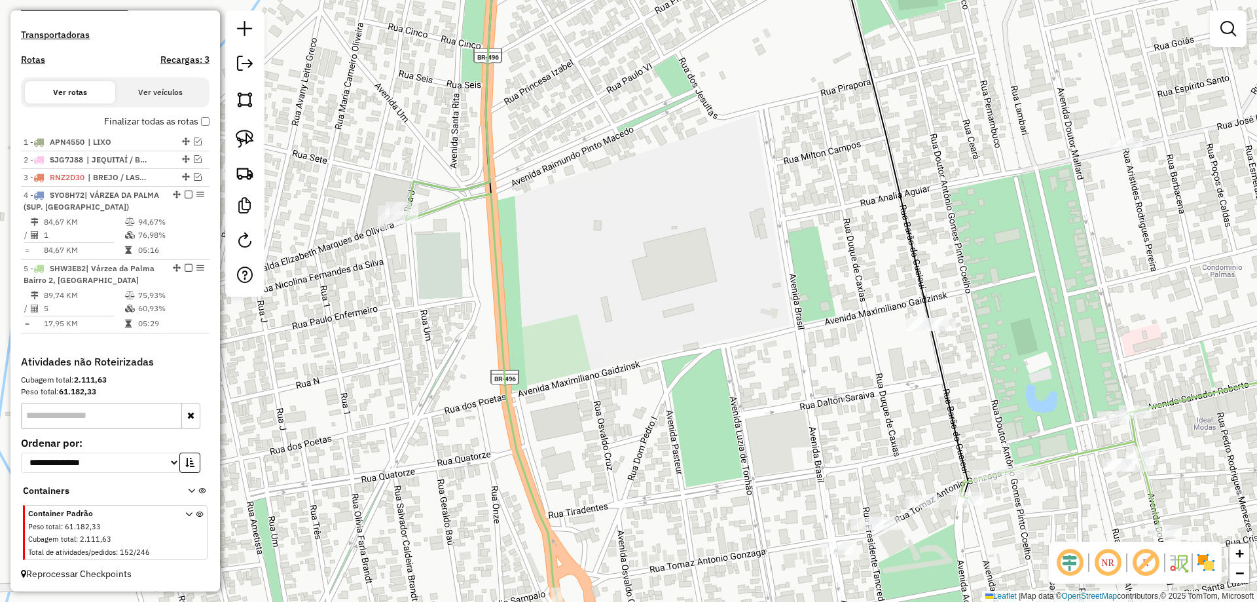
scroll to position [328, 0]
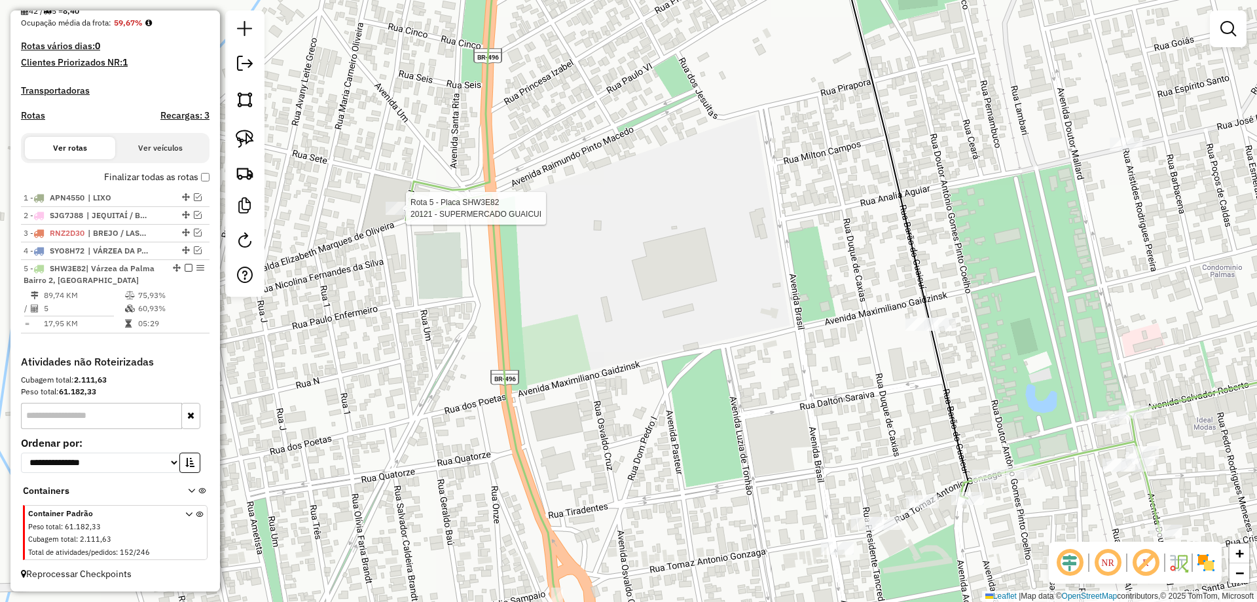
select select "**********"
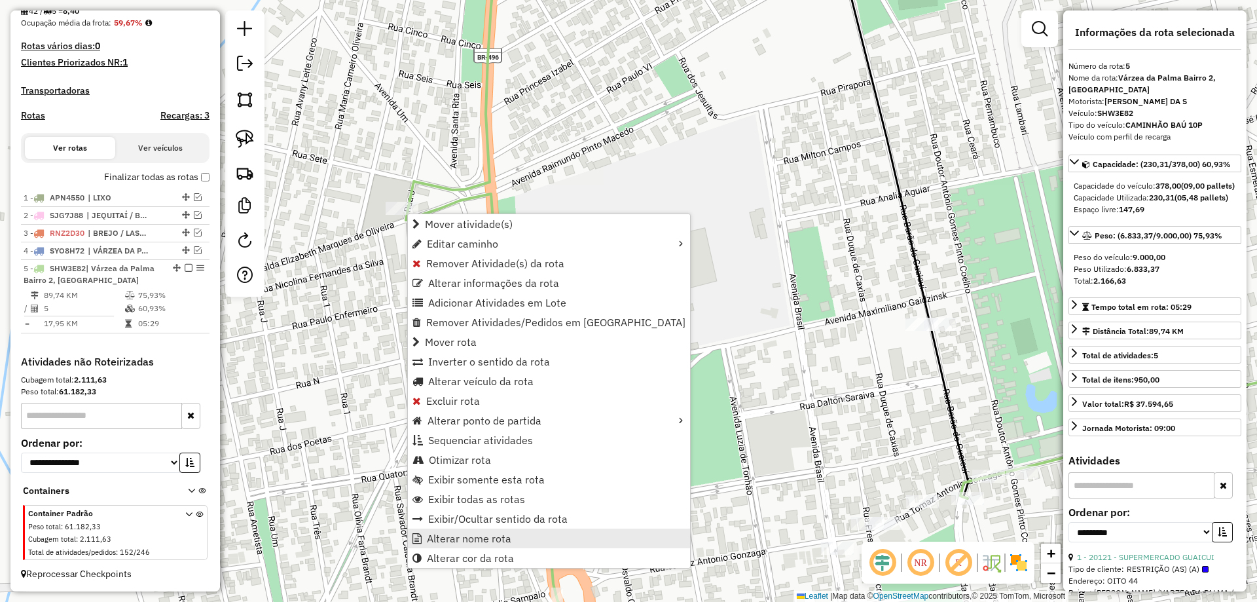
click at [441, 542] on span "Alterar nome rota" at bounding box center [469, 538] width 84 height 10
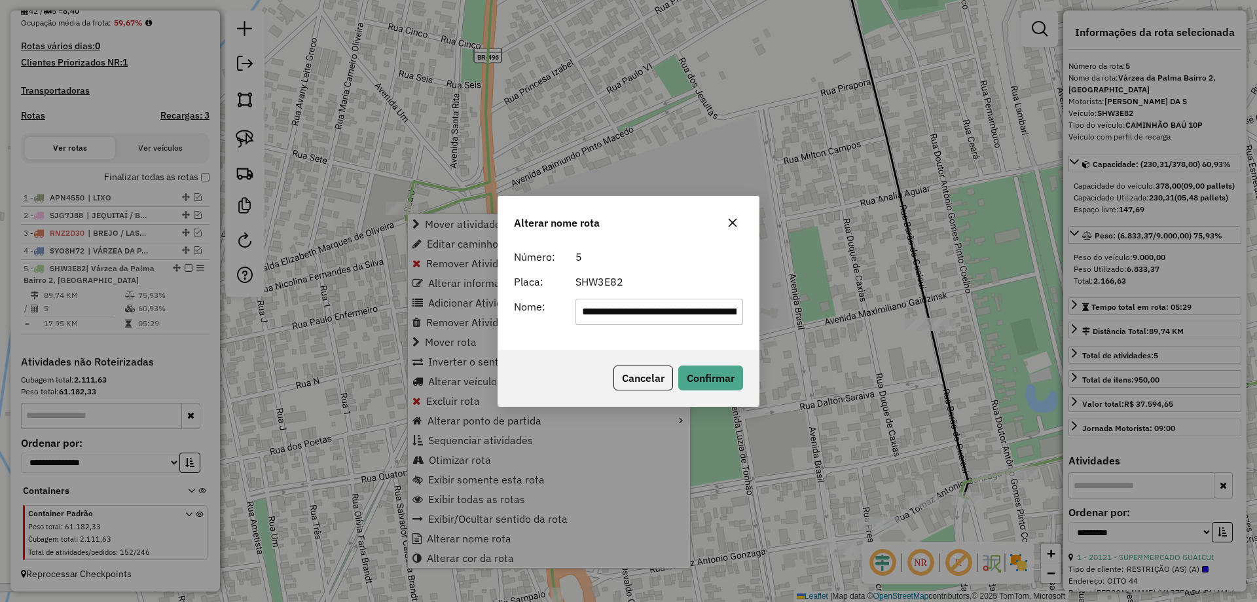
scroll to position [0, 79]
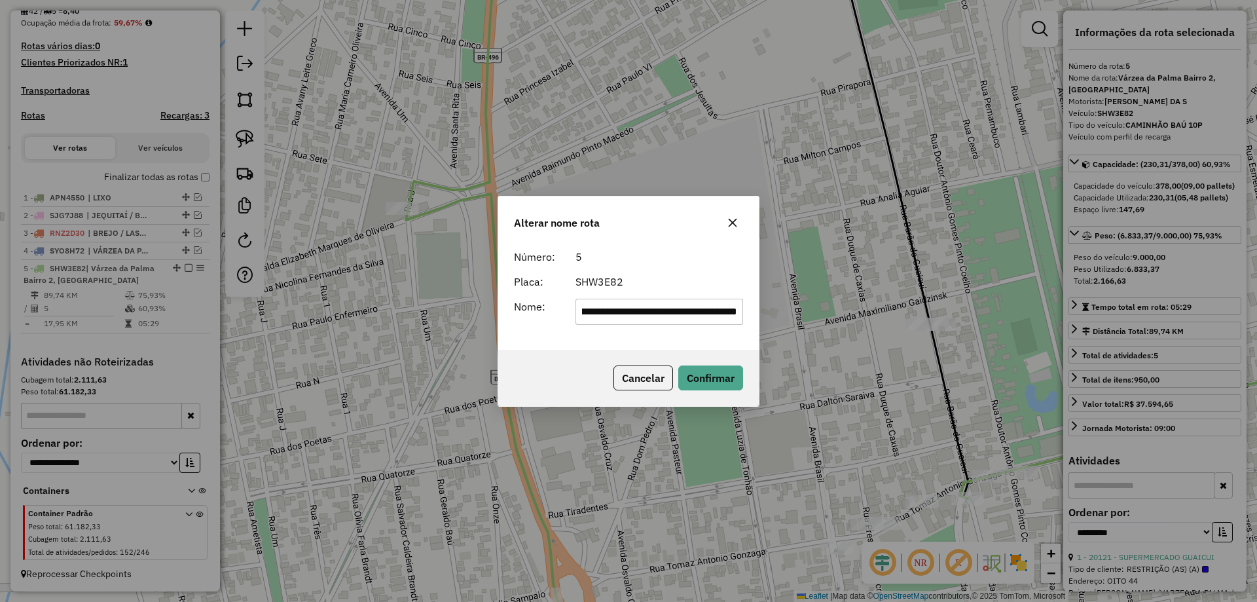
click at [639, 320] on input "**********" at bounding box center [660, 312] width 168 height 26
click at [660, 280] on div "SHW3E82" at bounding box center [660, 282] width 184 height 16
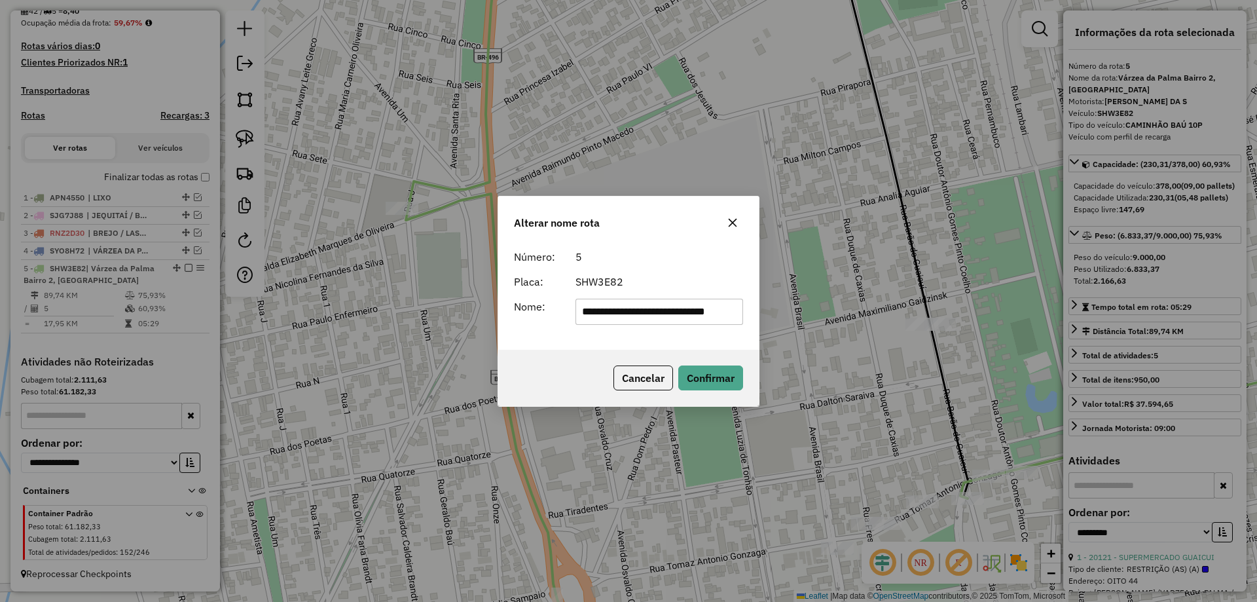
scroll to position [0, 0]
click at [671, 312] on input "**********" at bounding box center [660, 312] width 168 height 26
type input "**********"
click at [711, 369] on button "Confirmar" at bounding box center [711, 377] width 65 height 25
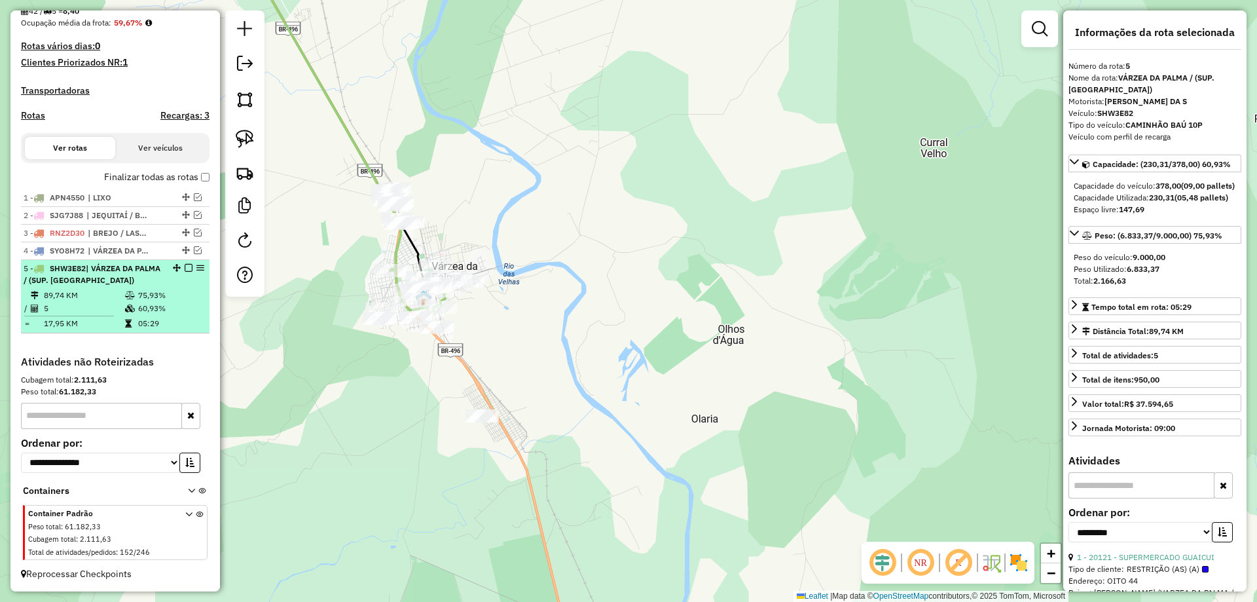
click at [185, 270] on em at bounding box center [189, 268] width 8 height 8
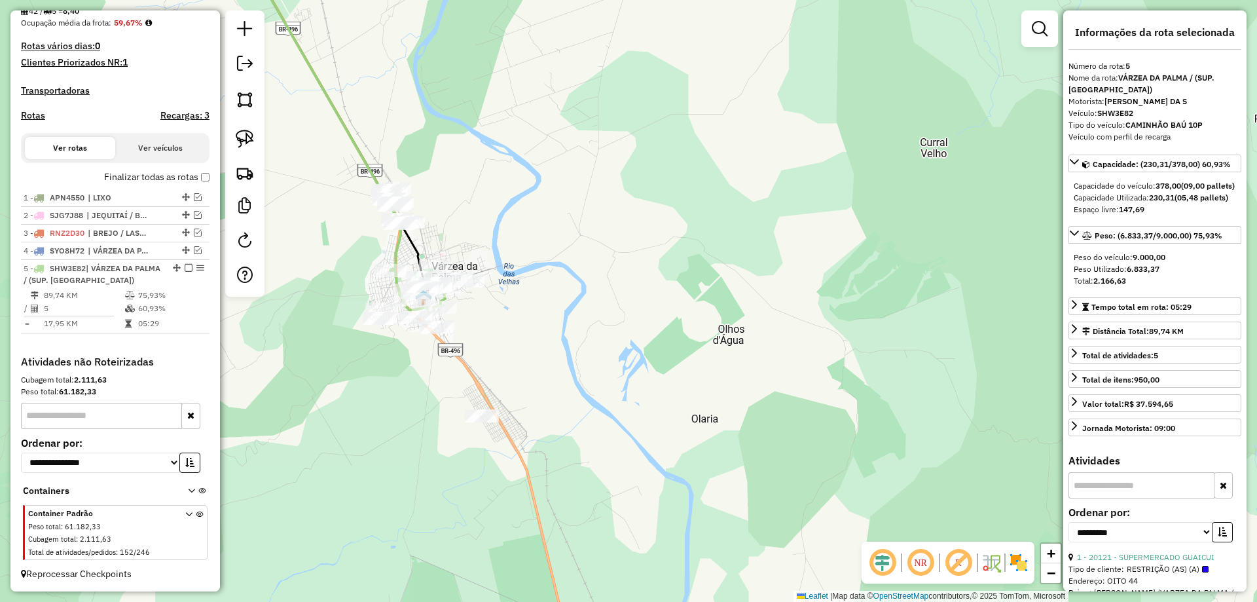
scroll to position [272, 0]
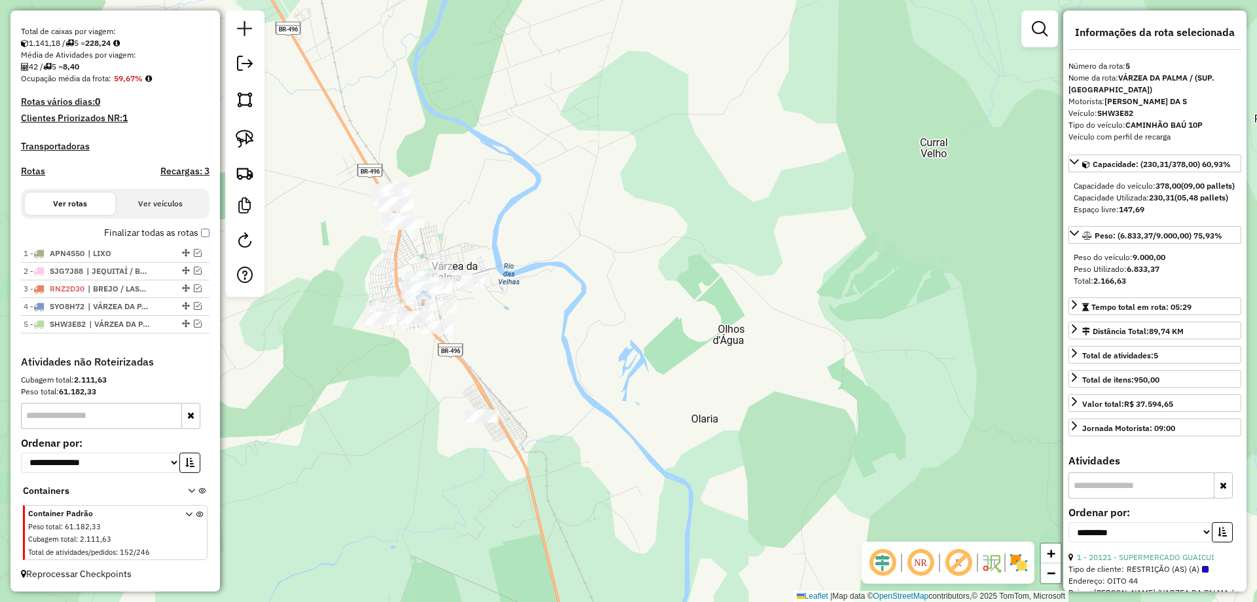
click at [238, 147] on img at bounding box center [245, 139] width 18 height 18
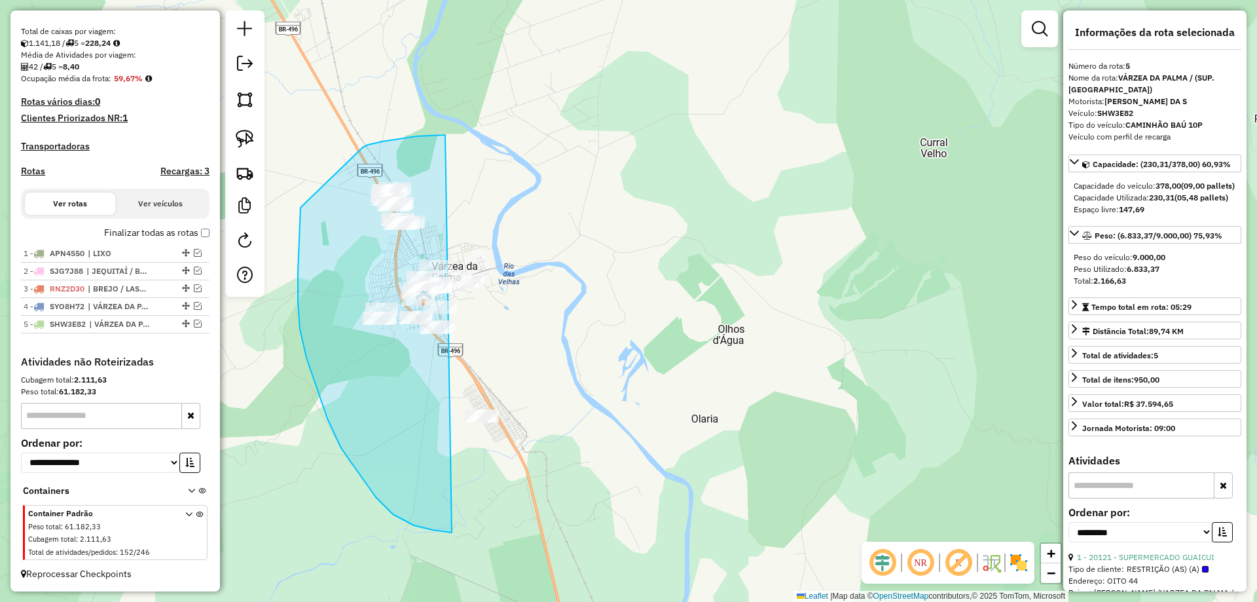
drag, startPoint x: 445, startPoint y: 135, endPoint x: 691, endPoint y: 272, distance: 281.2
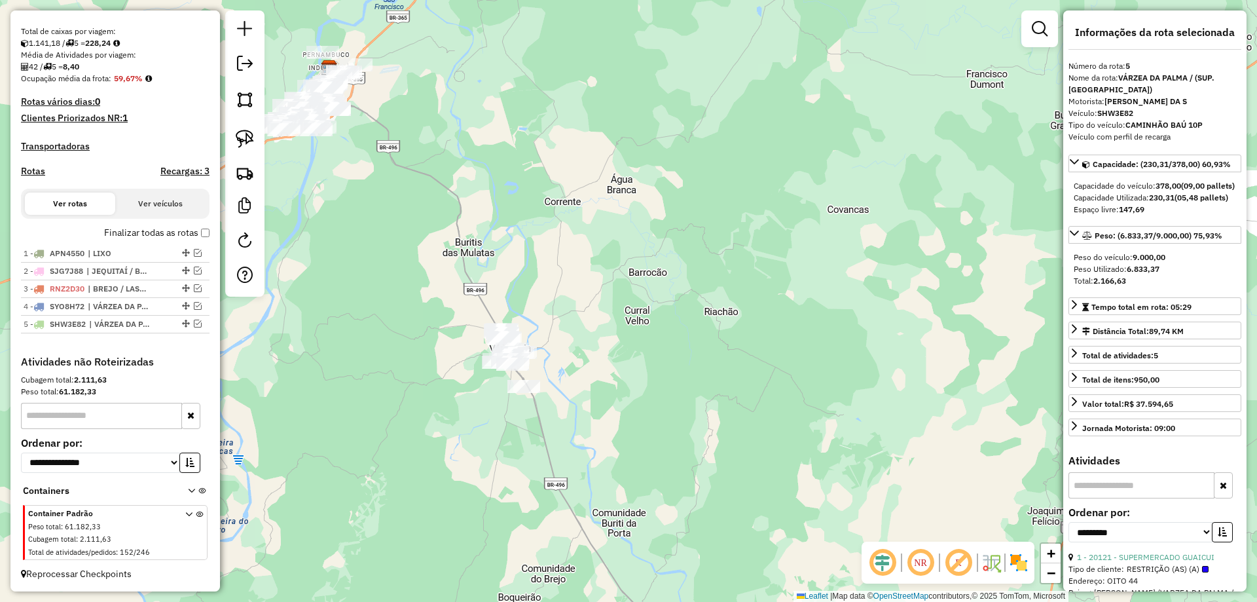
drag, startPoint x: 552, startPoint y: 316, endPoint x: 532, endPoint y: 377, distance: 63.4
click at [552, 325] on div "Janela de atendimento Grade de atendimento Capacidade Transportadoras Veículos …" at bounding box center [628, 301] width 1257 height 602
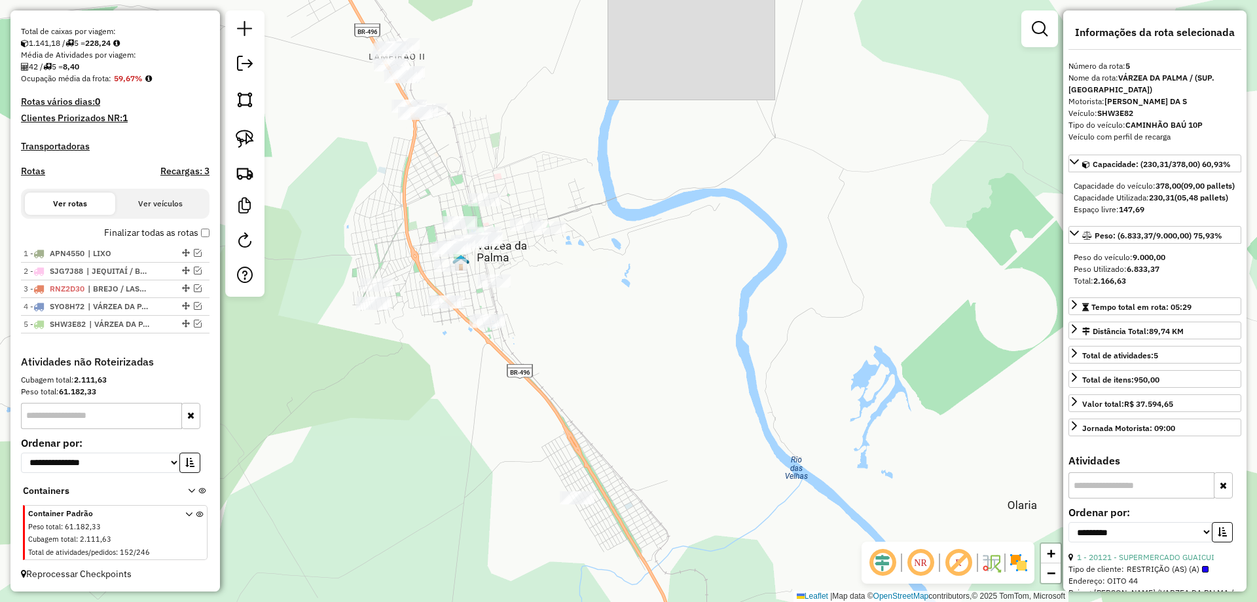
drag, startPoint x: 441, startPoint y: 361, endPoint x: 470, endPoint y: 322, distance: 47.8
click at [470, 324] on div "Janela de atendimento Grade de atendimento Capacidade Transportadoras Veículos …" at bounding box center [628, 301] width 1257 height 602
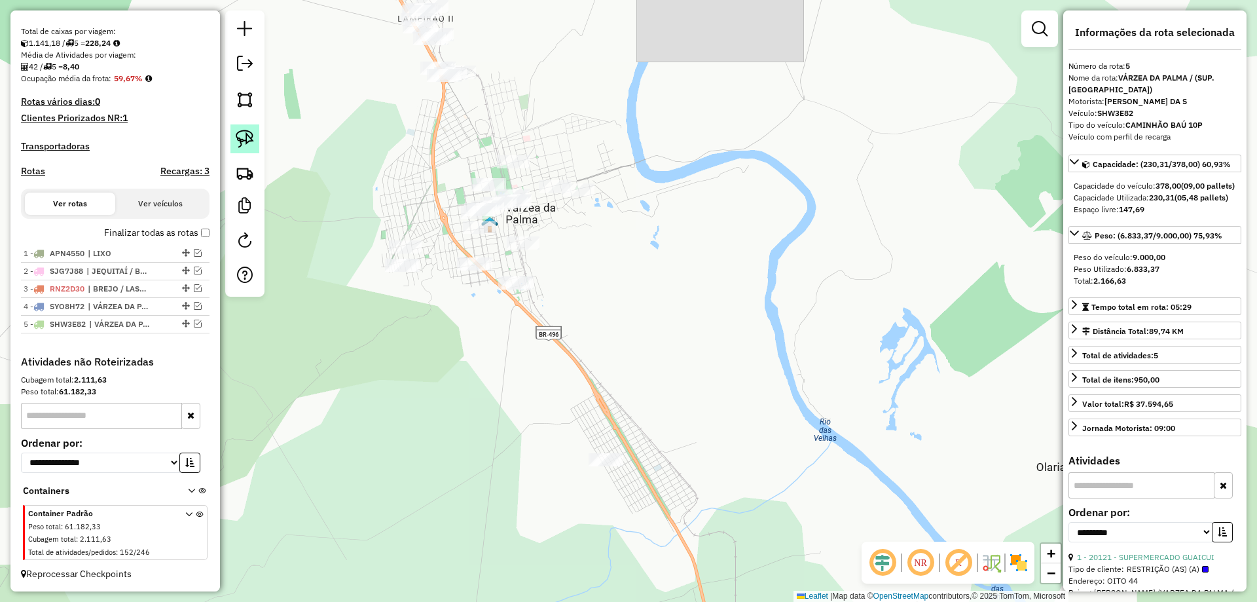
click at [246, 141] on img at bounding box center [245, 139] width 18 height 18
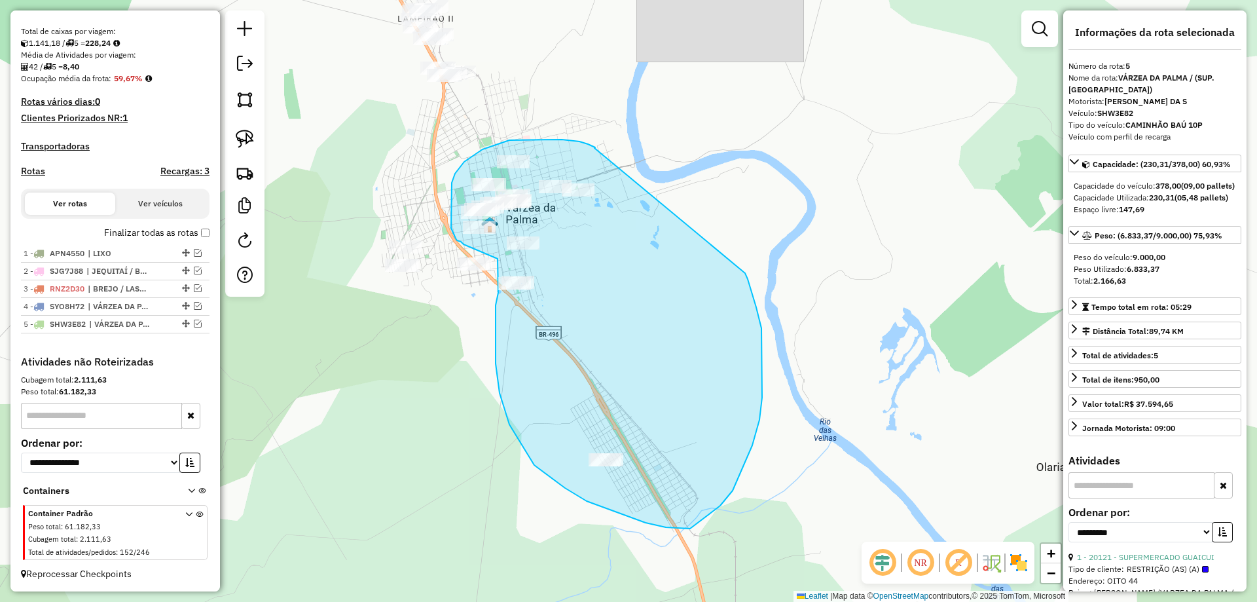
drag, startPoint x: 595, startPoint y: 148, endPoint x: 743, endPoint y: 268, distance: 190.5
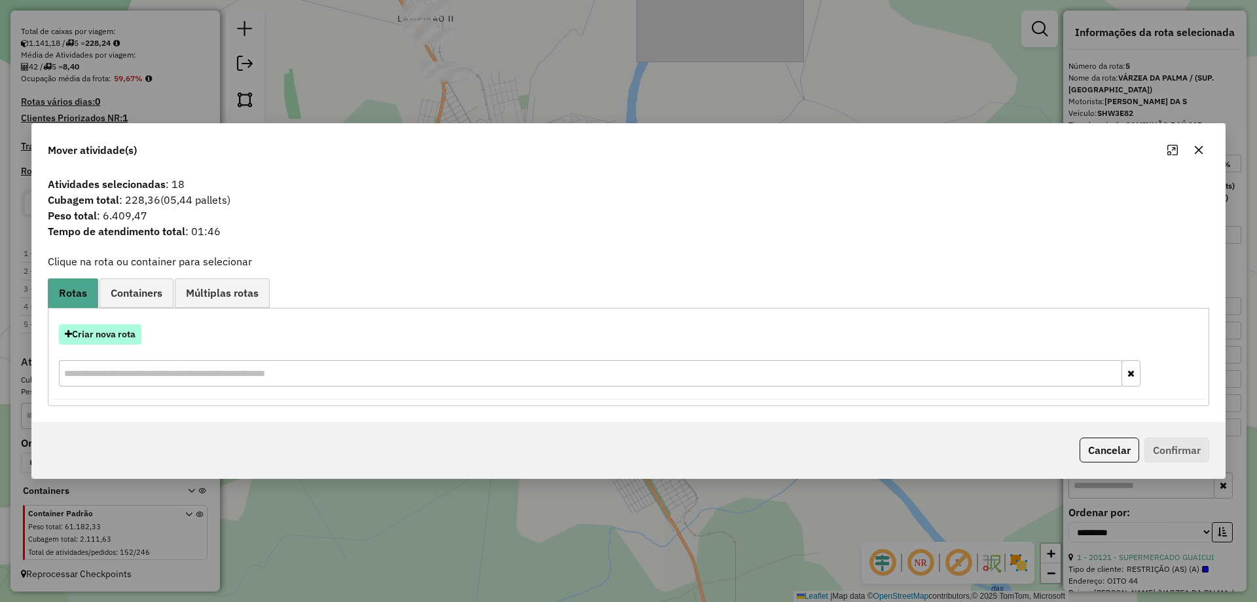
click at [109, 335] on button "Criar nova rota" at bounding box center [100, 334] width 83 height 20
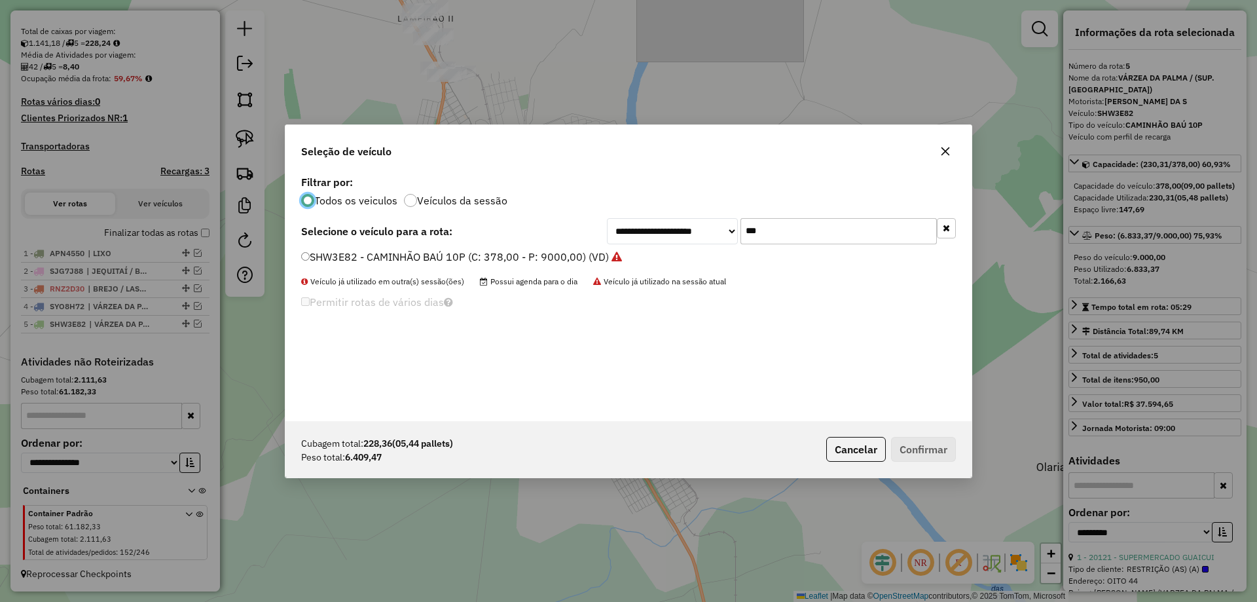
scroll to position [7, 4]
click at [787, 229] on input "***" at bounding box center [839, 231] width 196 height 26
type input "***"
click at [339, 259] on label "TCF7I99 - 100 - CAMINHÃO TRUCK CARROCERIA (C: 7000,00 - P: 7000,00) (VD)" at bounding box center [497, 257] width 393 height 16
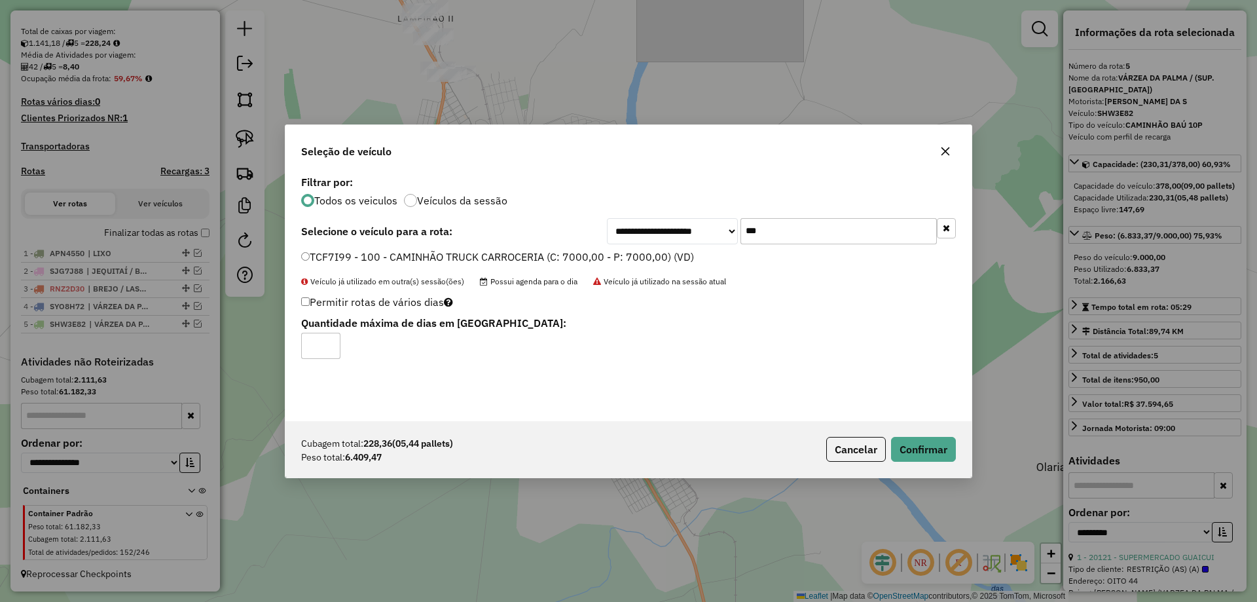
click at [957, 457] on div "Cubagem total: 228,36 (05,44 pallets) Peso total: 6.409,47 Cancelar Confirmar" at bounding box center [629, 449] width 686 height 56
drag, startPoint x: 950, startPoint y: 451, endPoint x: 908, endPoint y: 443, distance: 42.0
click at [948, 451] on button "Confirmar" at bounding box center [923, 449] width 65 height 25
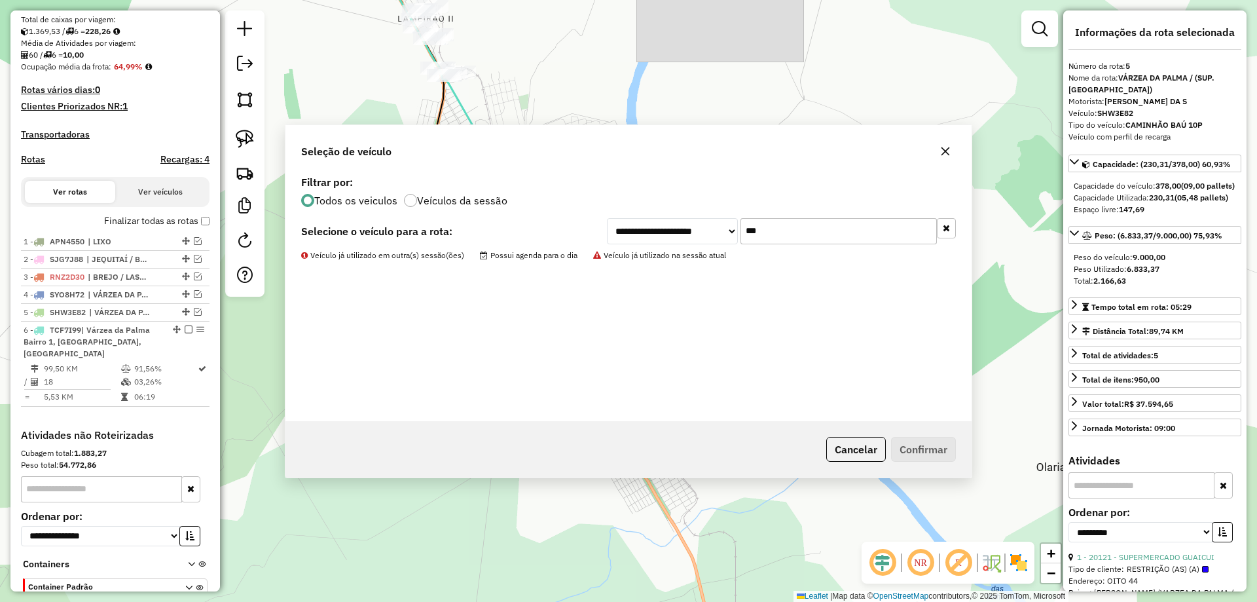
scroll to position [358, 0]
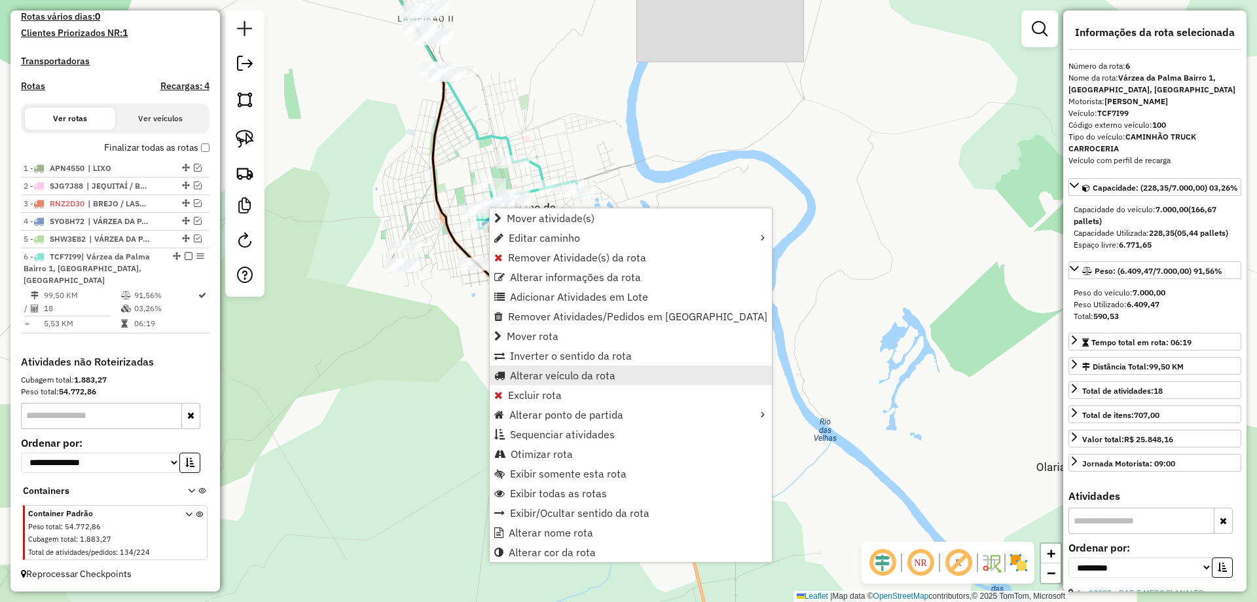
click at [532, 374] on span "Alterar veículo da rota" at bounding box center [562, 375] width 105 height 10
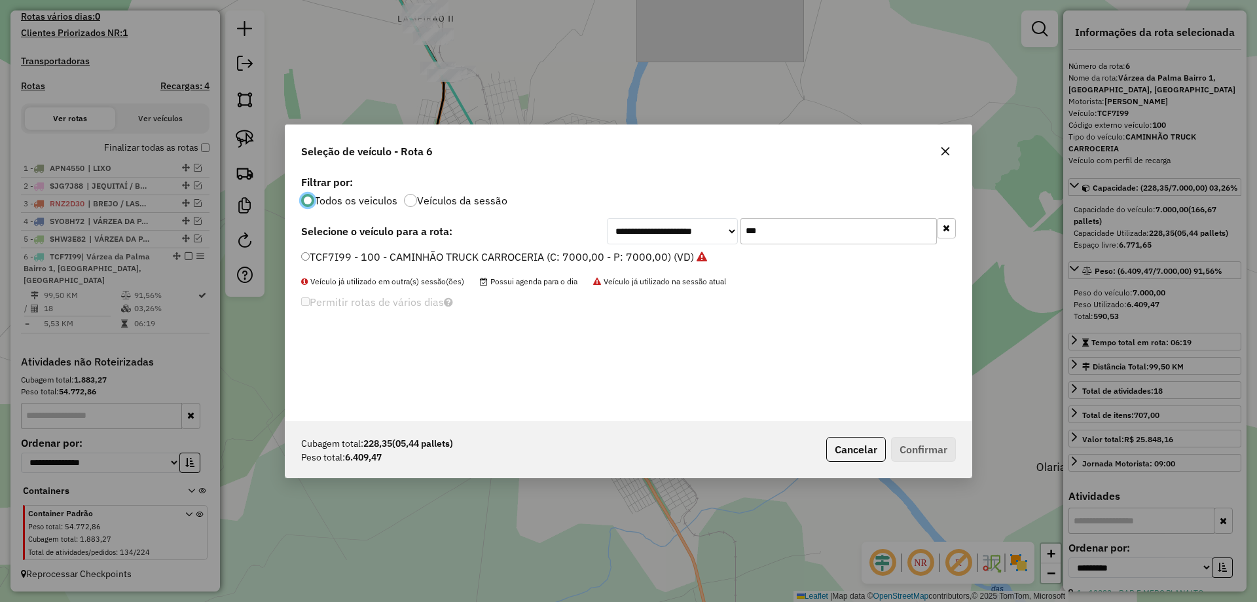
scroll to position [7, 4]
click at [796, 236] on input "***" at bounding box center [839, 231] width 196 height 26
type input "***"
click at [330, 261] on label "RNW7J70 - 7 - CAMINHÃO BAÚ 10P (C: 378,00 - P: 9000,00) (VD)" at bounding box center [463, 257] width 324 height 16
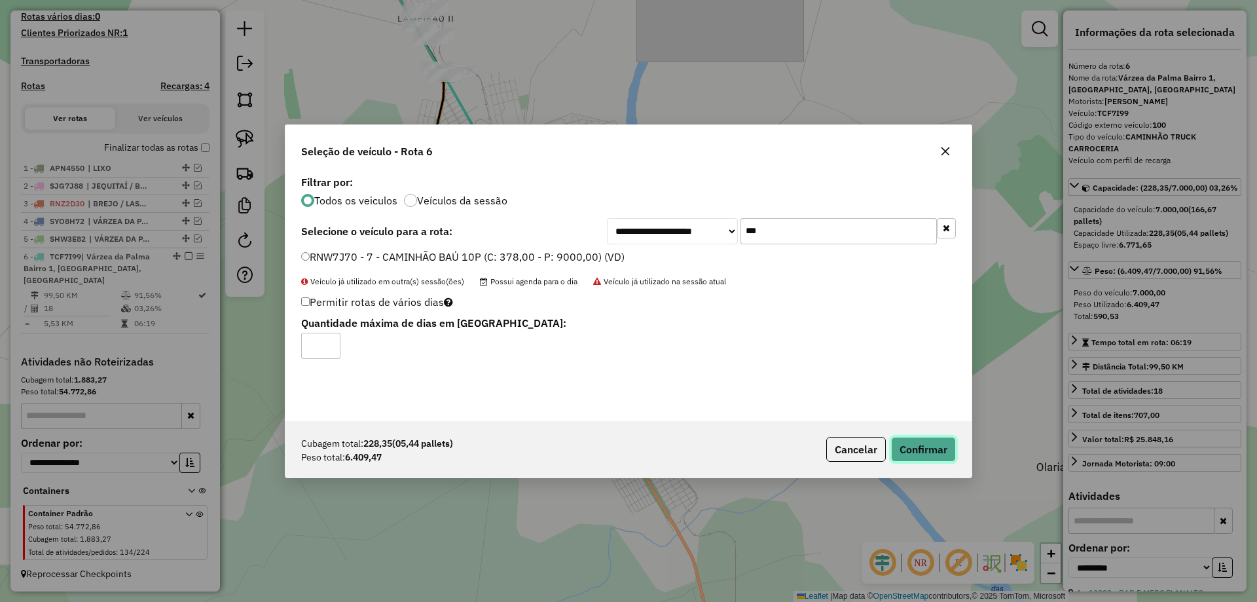
click at [936, 450] on button "Confirmar" at bounding box center [923, 449] width 65 height 25
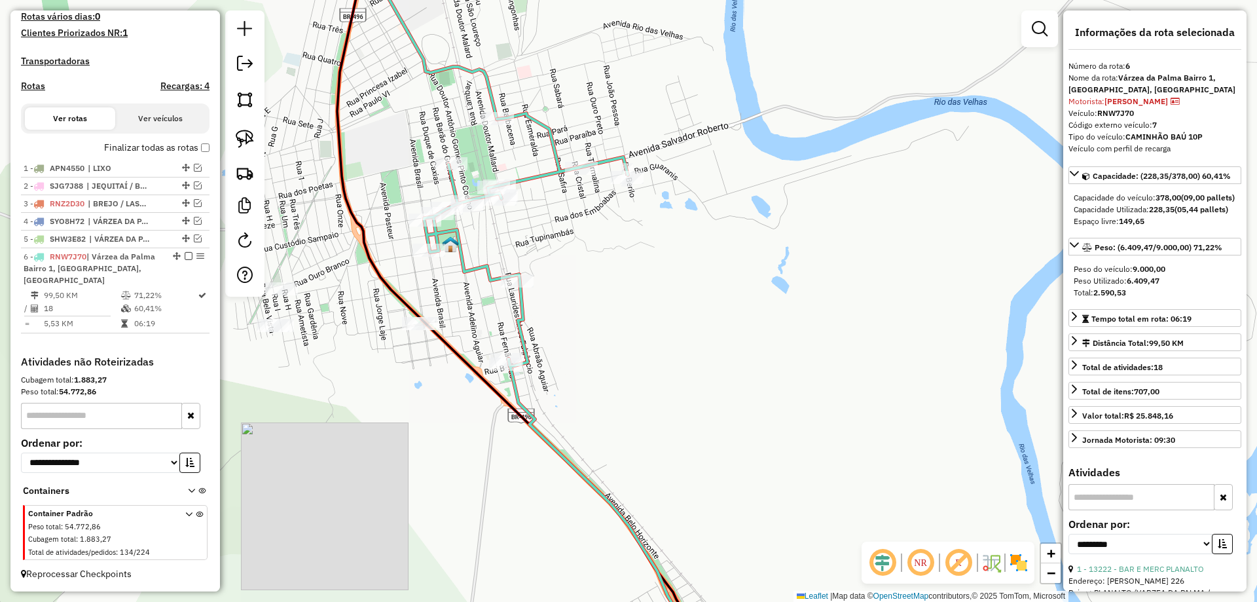
click at [509, 132] on div "Janela de atendimento Grade de atendimento Capacidade Transportadoras Veículos …" at bounding box center [628, 301] width 1257 height 602
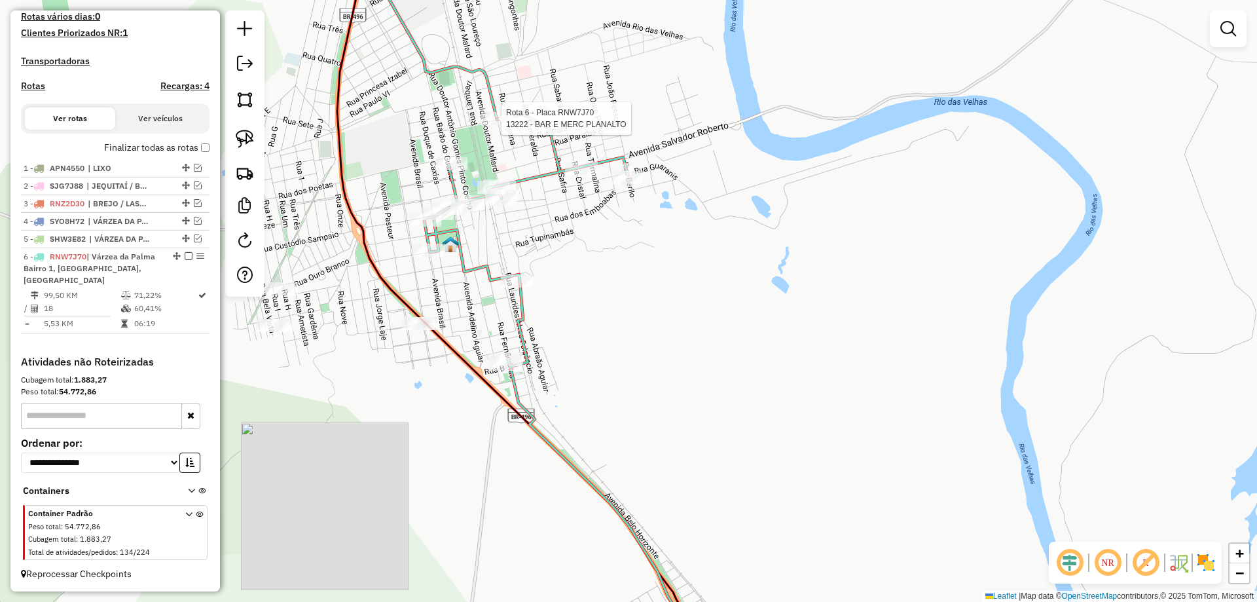
click at [502, 125] on div at bounding box center [497, 118] width 33 height 13
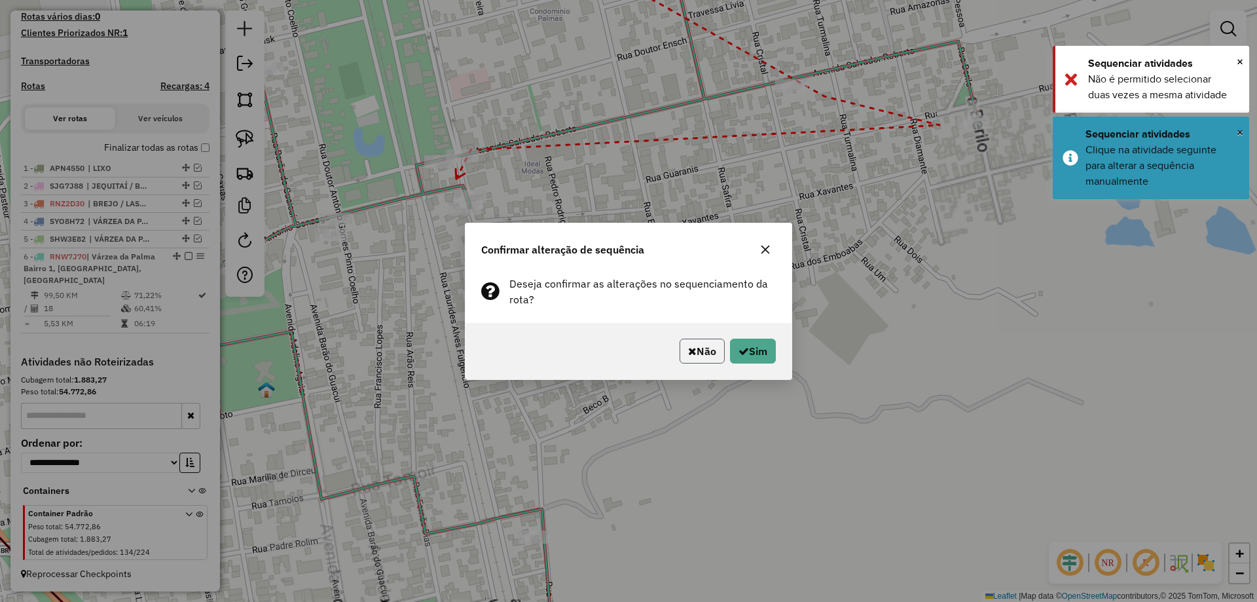
click at [700, 351] on button "Não" at bounding box center [702, 351] width 45 height 25
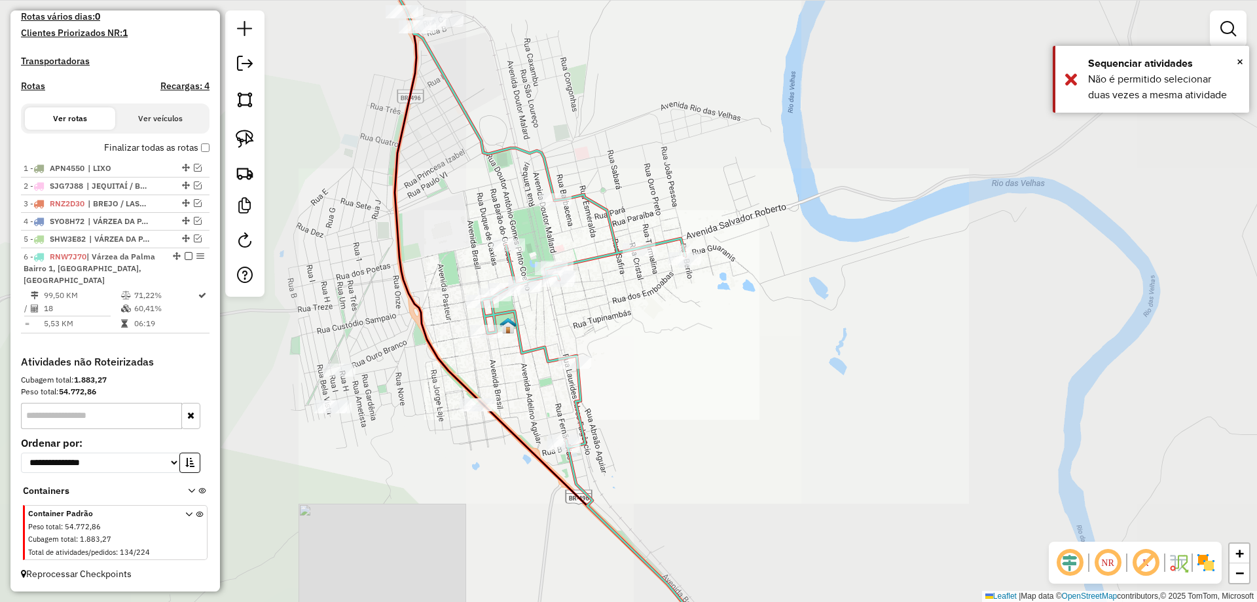
drag, startPoint x: 577, startPoint y: 181, endPoint x: 574, endPoint y: 216, distance: 35.5
click at [574, 216] on div "Janela de atendimento Grade de atendimento Capacidade Transportadoras Veículos …" at bounding box center [628, 301] width 1257 height 602
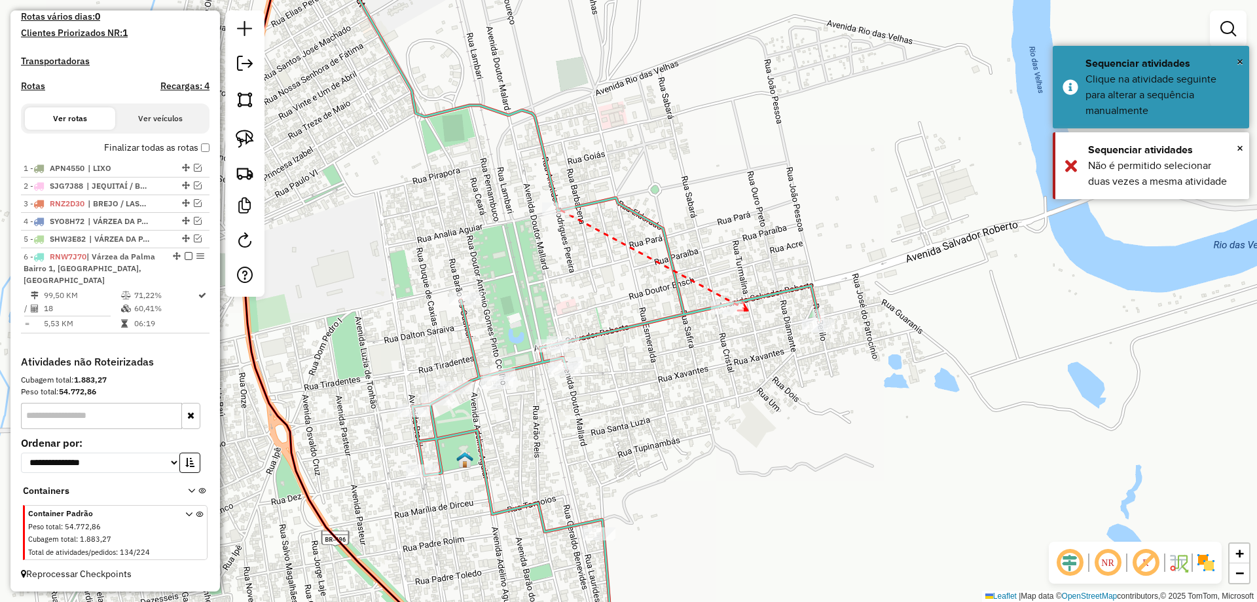
click at [748, 310] on icon at bounding box center [743, 306] width 10 height 9
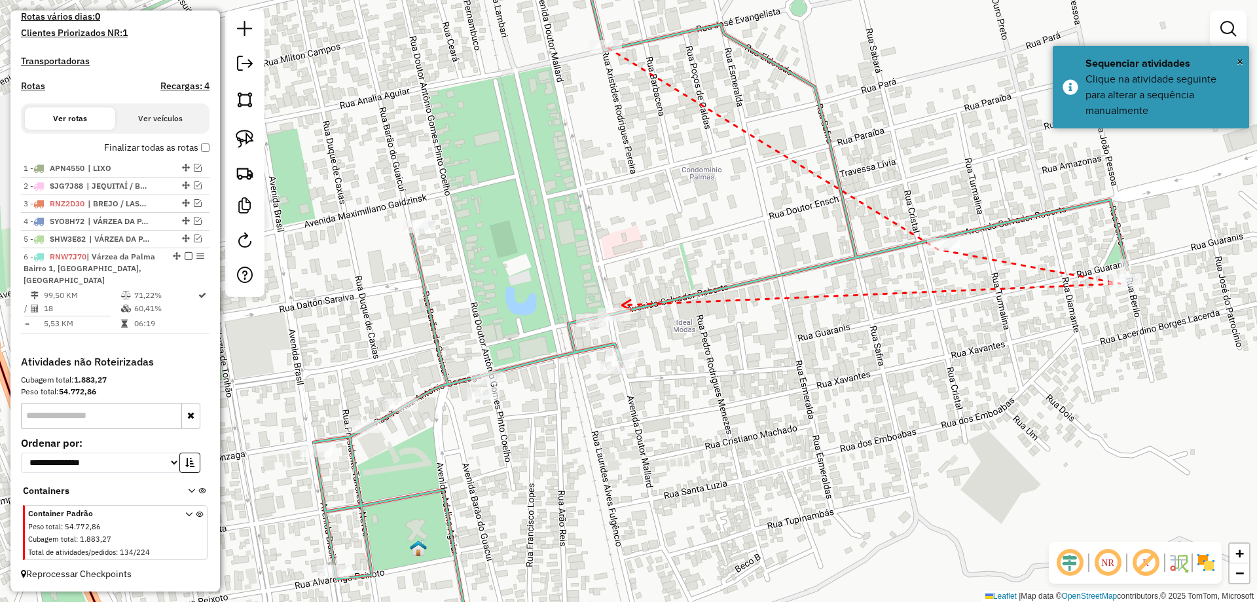
click at [622, 305] on icon at bounding box center [626, 305] width 9 height 10
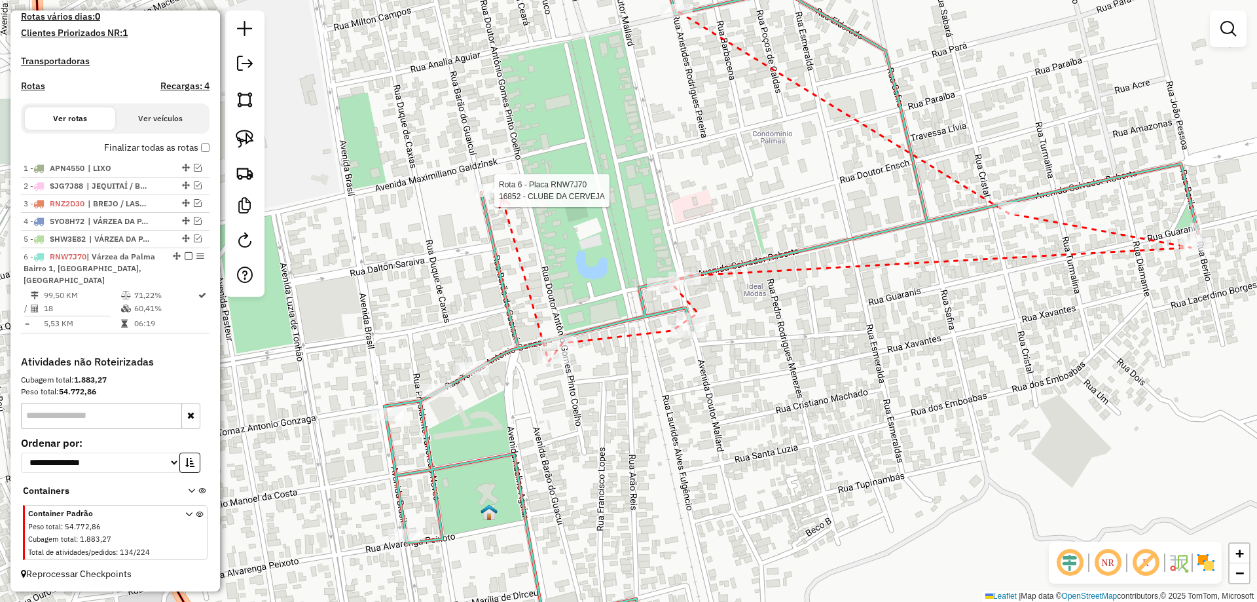
drag, startPoint x: 502, startPoint y: 198, endPoint x: 472, endPoint y: 265, distance: 73.9
click at [502, 197] on div at bounding box center [490, 190] width 33 height 13
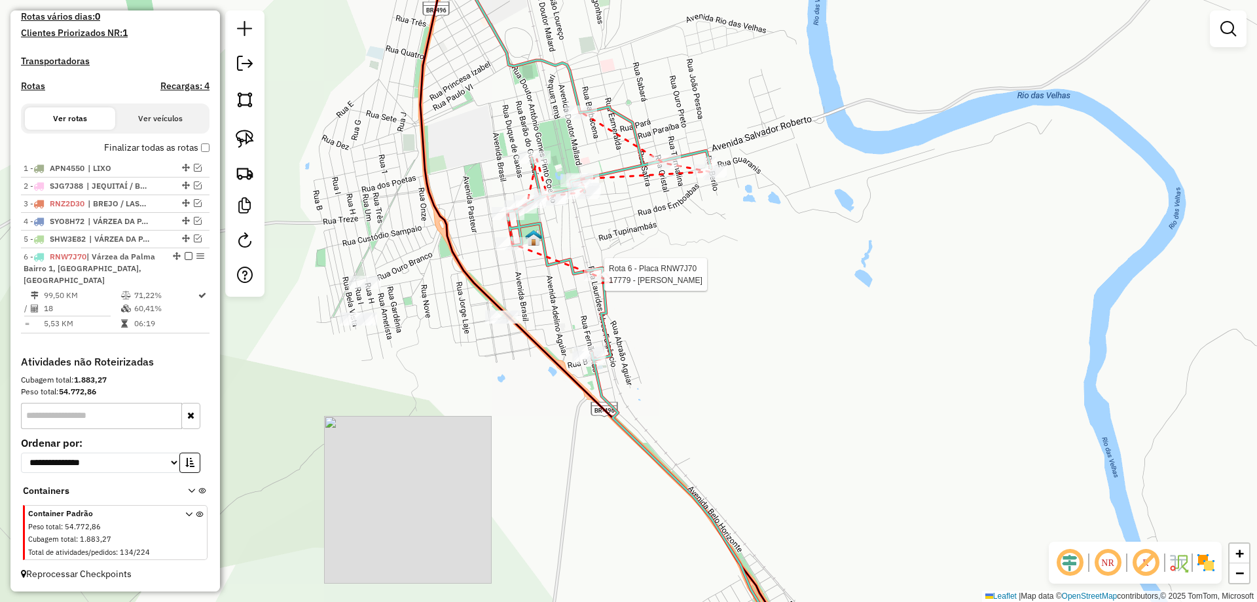
click at [609, 281] on div at bounding box center [600, 274] width 33 height 13
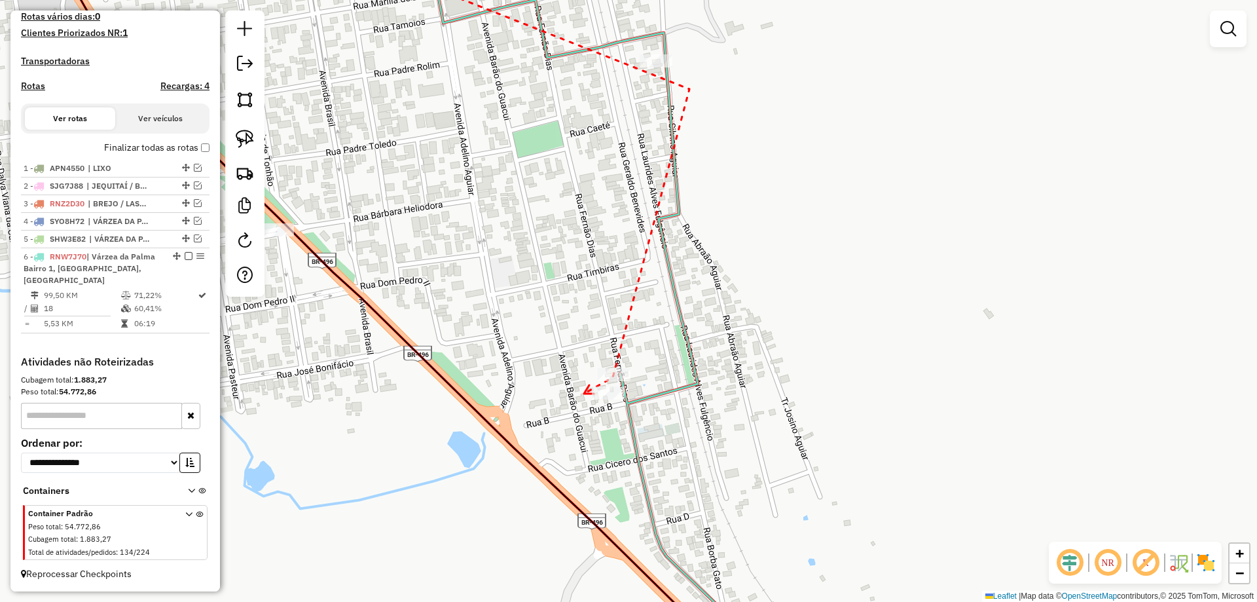
click at [584, 394] on icon at bounding box center [589, 389] width 10 height 9
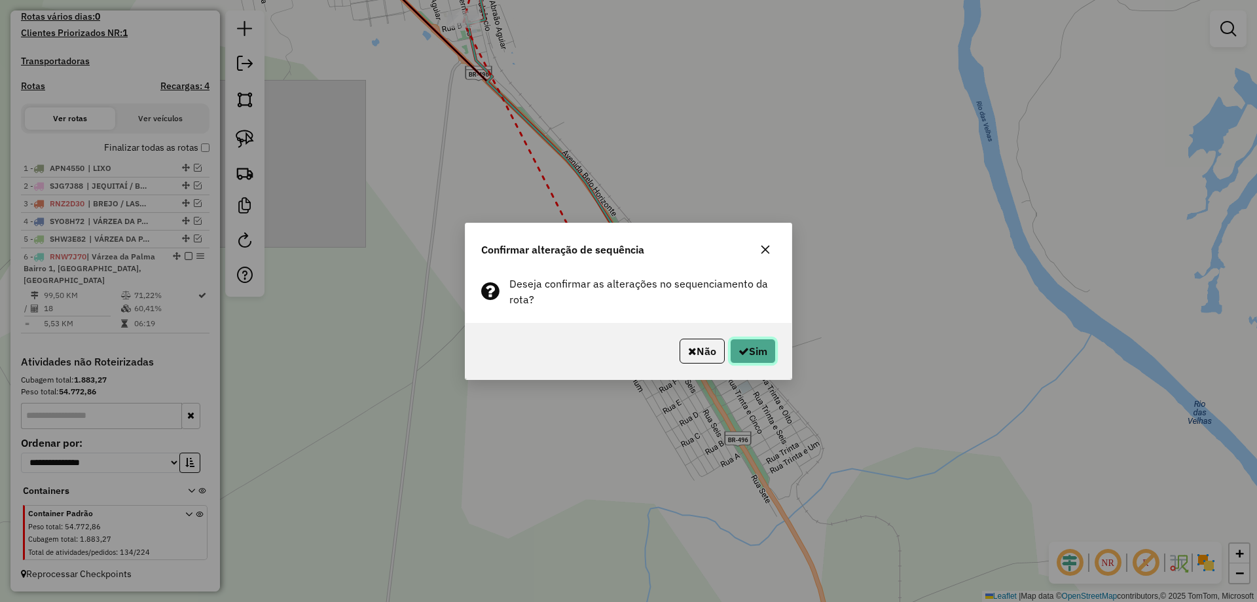
click at [752, 344] on button "Sim" at bounding box center [753, 351] width 46 height 25
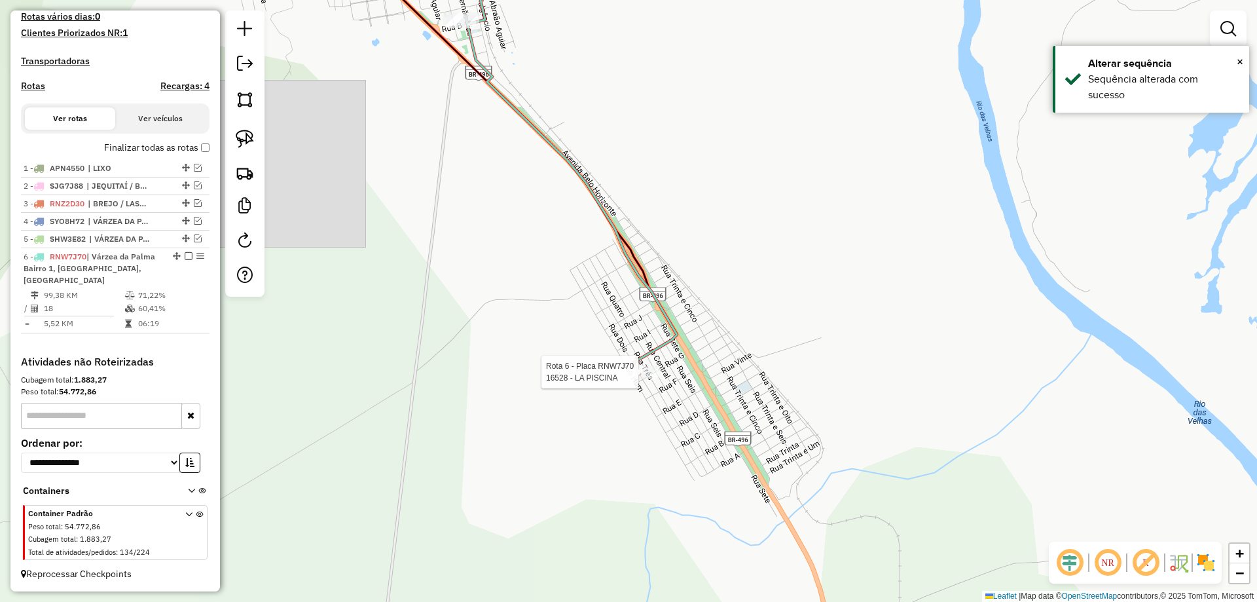
select select "**********"
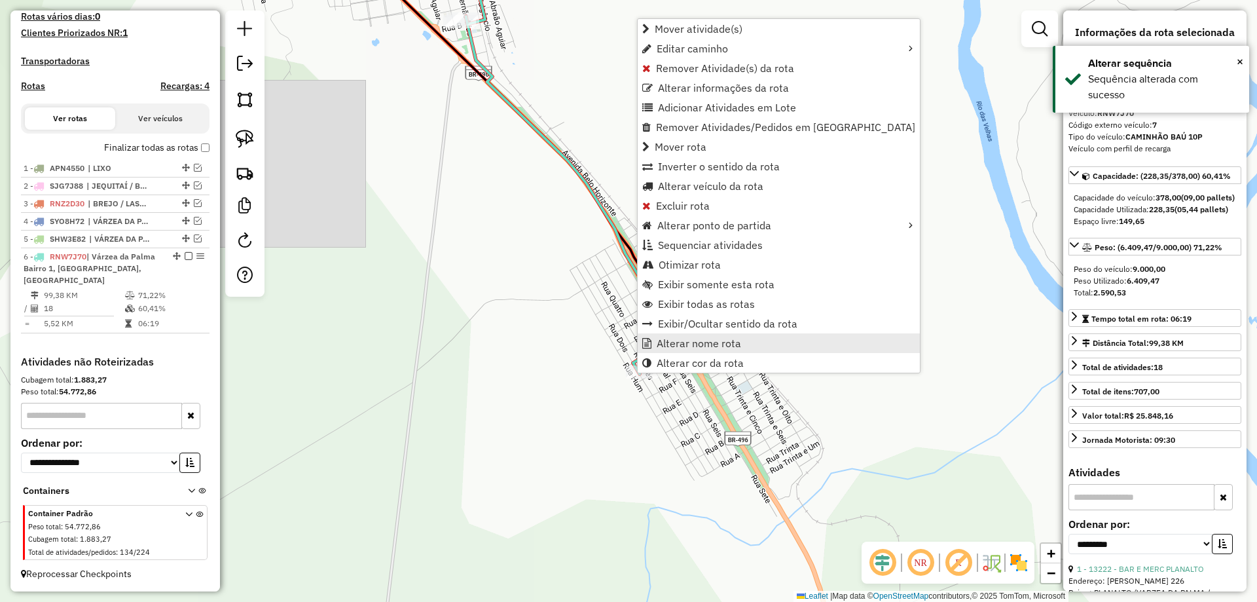
click at [703, 346] on span "Alterar nome rota" at bounding box center [699, 343] width 84 height 10
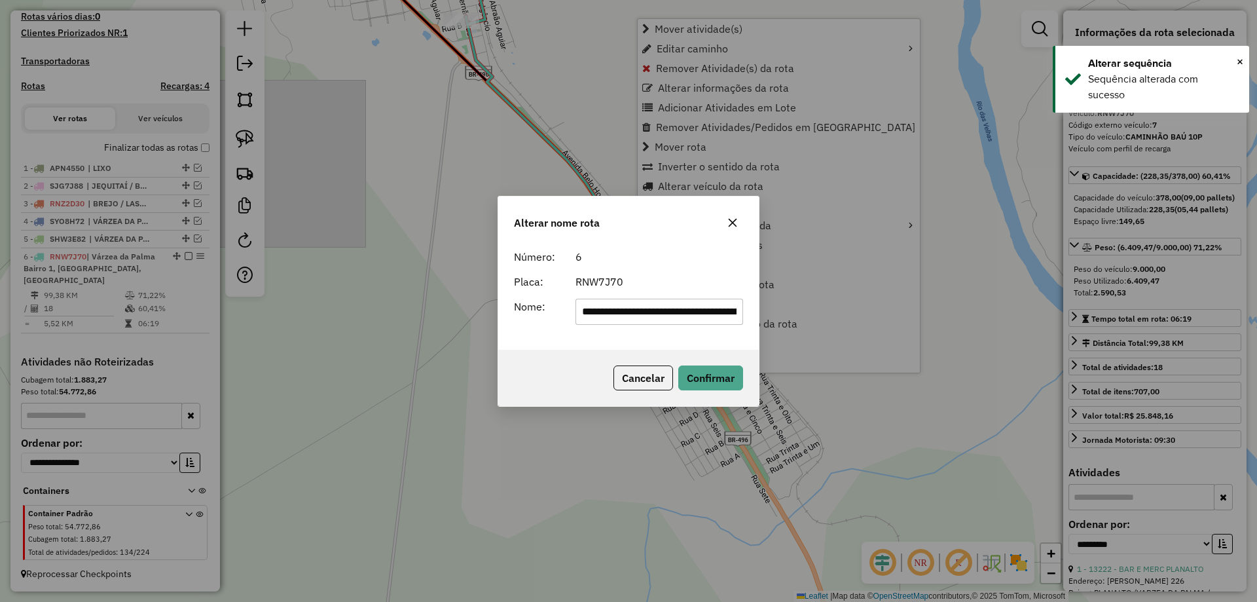
scroll to position [0, 202]
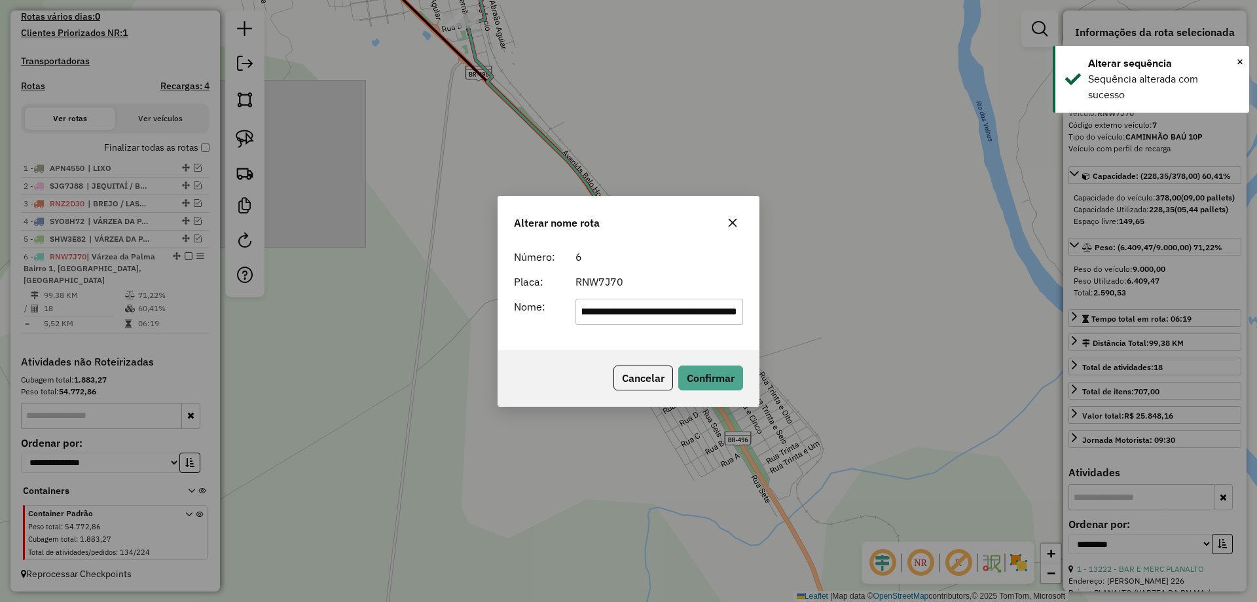
click at [641, 310] on input "**********" at bounding box center [660, 312] width 168 height 26
type input "**********"
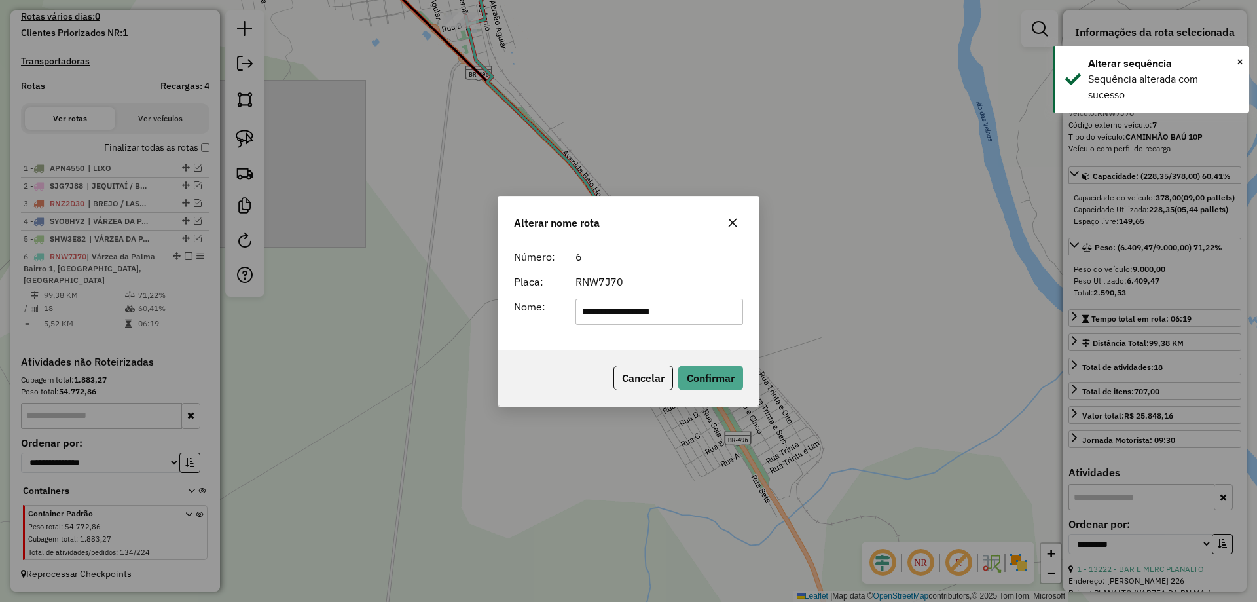
click at [623, 314] on input "**********" at bounding box center [660, 312] width 168 height 26
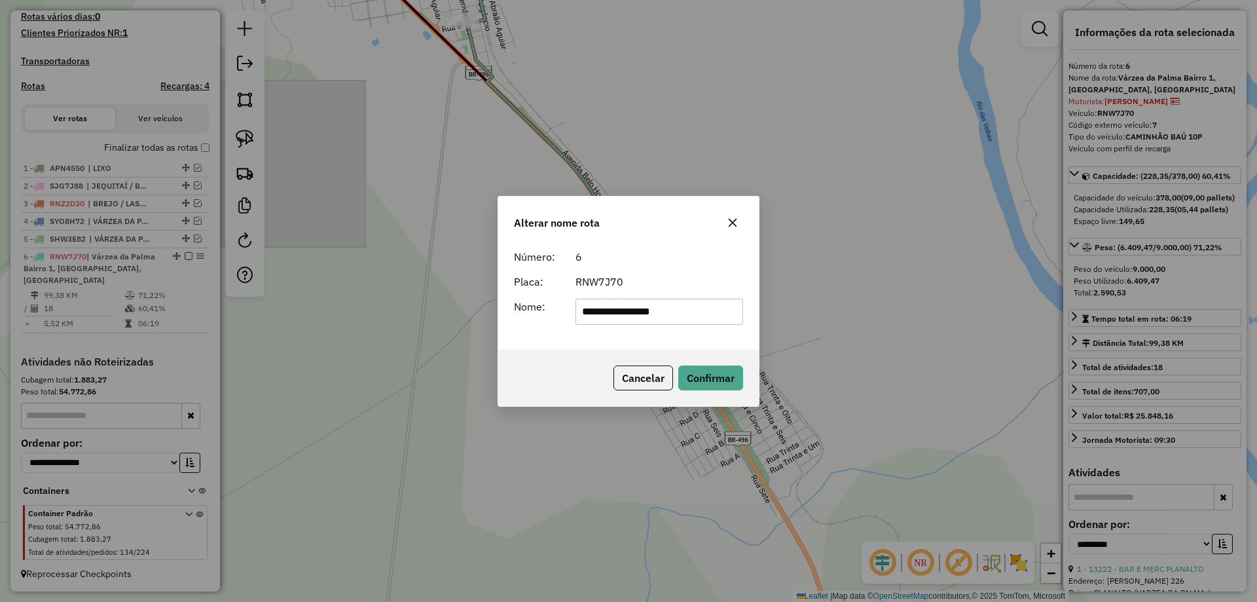
click at [674, 314] on input "**********" at bounding box center [660, 312] width 168 height 26
drag, startPoint x: 671, startPoint y: 313, endPoint x: 549, endPoint y: 324, distance: 122.9
click at [549, 324] on div "**********" at bounding box center [628, 312] width 245 height 26
click at [639, 261] on div "6" at bounding box center [660, 257] width 184 height 16
click at [709, 377] on button "Confirmar" at bounding box center [711, 377] width 65 height 25
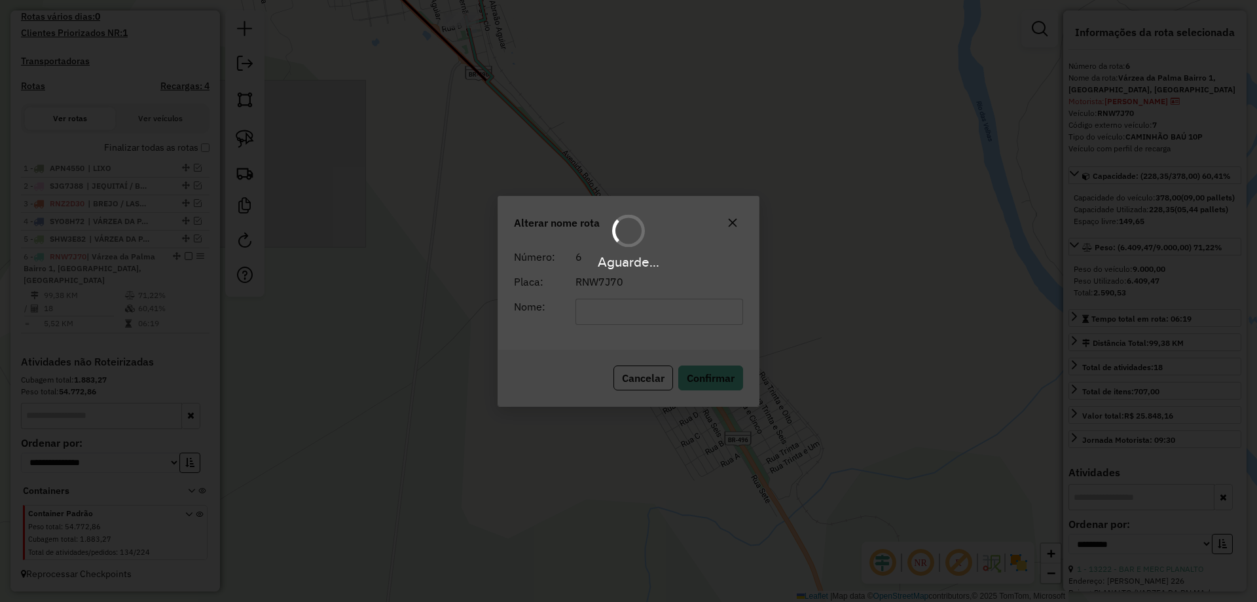
scroll to position [346, 0]
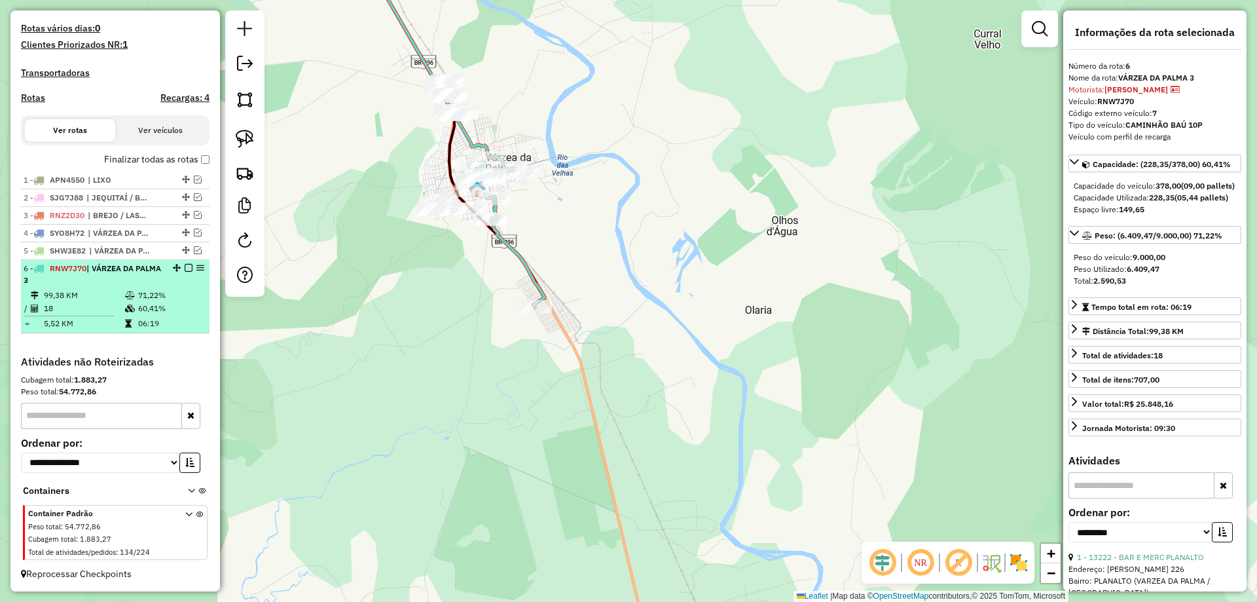
click at [185, 269] on em at bounding box center [189, 268] width 8 height 8
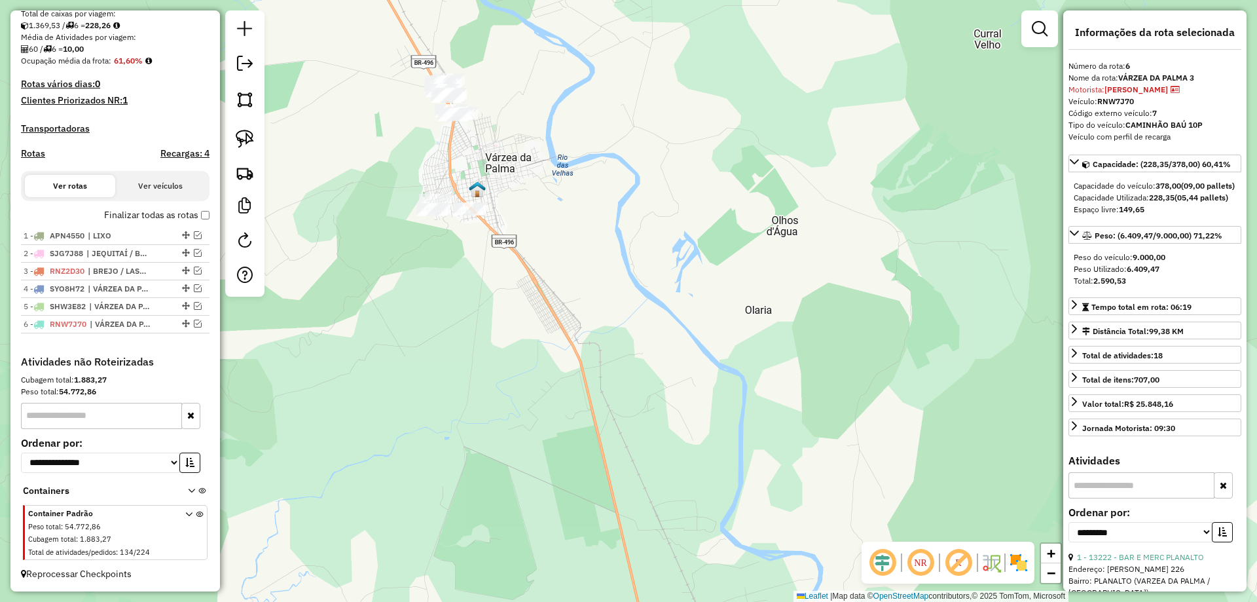
click at [415, 375] on div "Janela de atendimento Grade de atendimento Capacidade Transportadoras Veículos …" at bounding box center [628, 301] width 1257 height 602
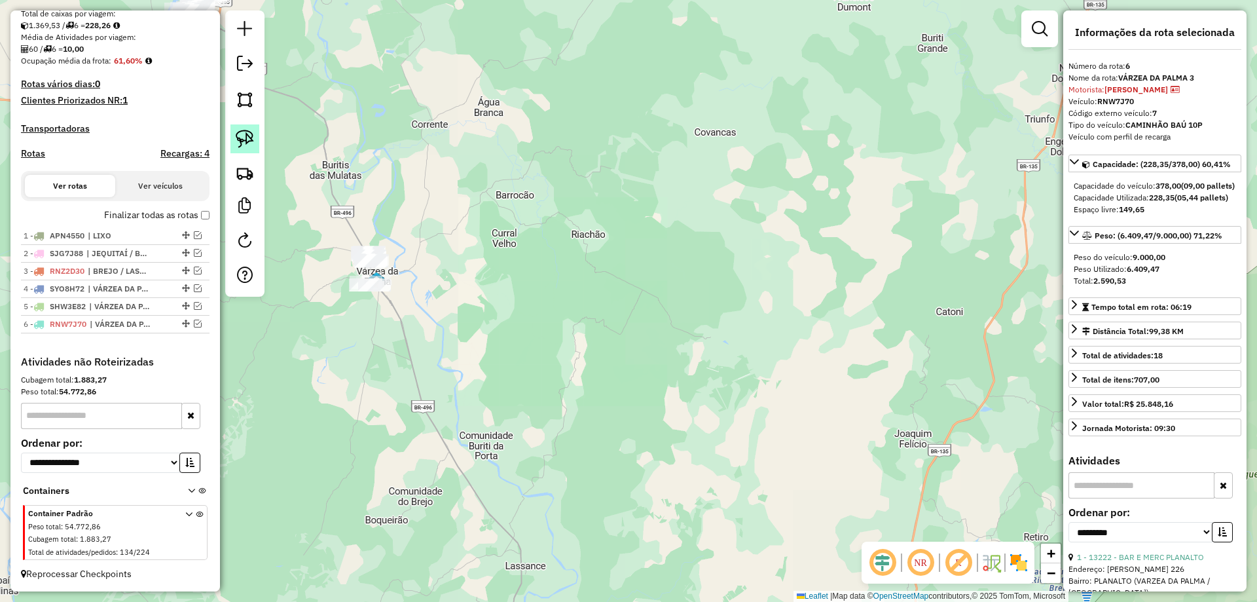
click at [251, 151] on link at bounding box center [245, 138] width 29 height 29
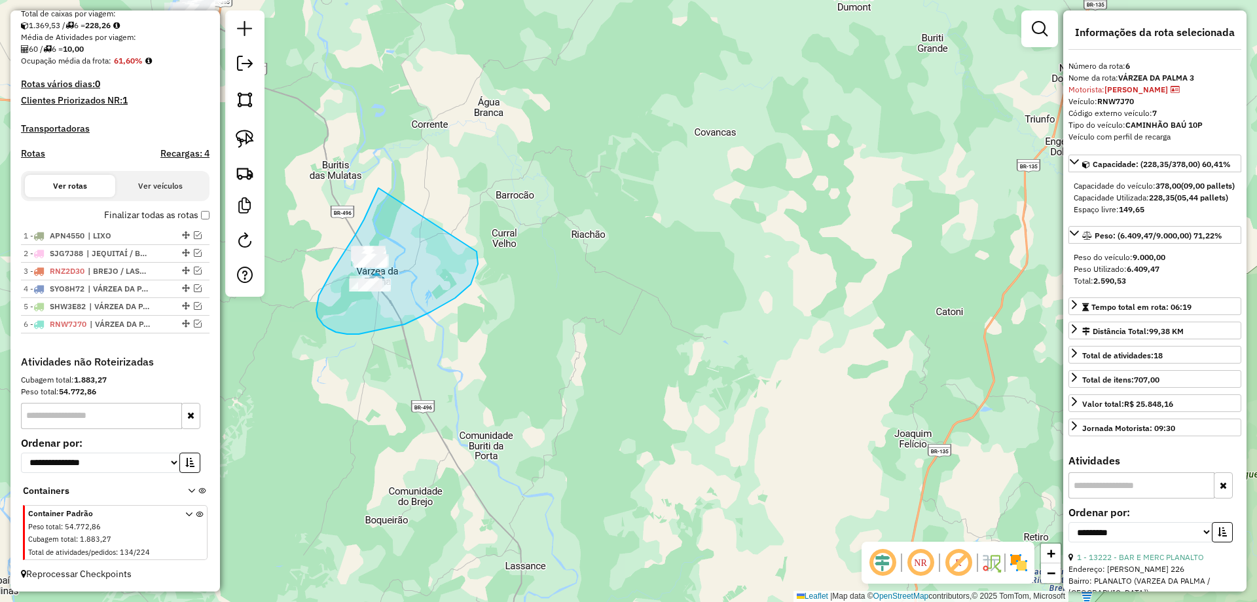
drag, startPoint x: 347, startPoint y: 248, endPoint x: 477, endPoint y: 251, distance: 129.7
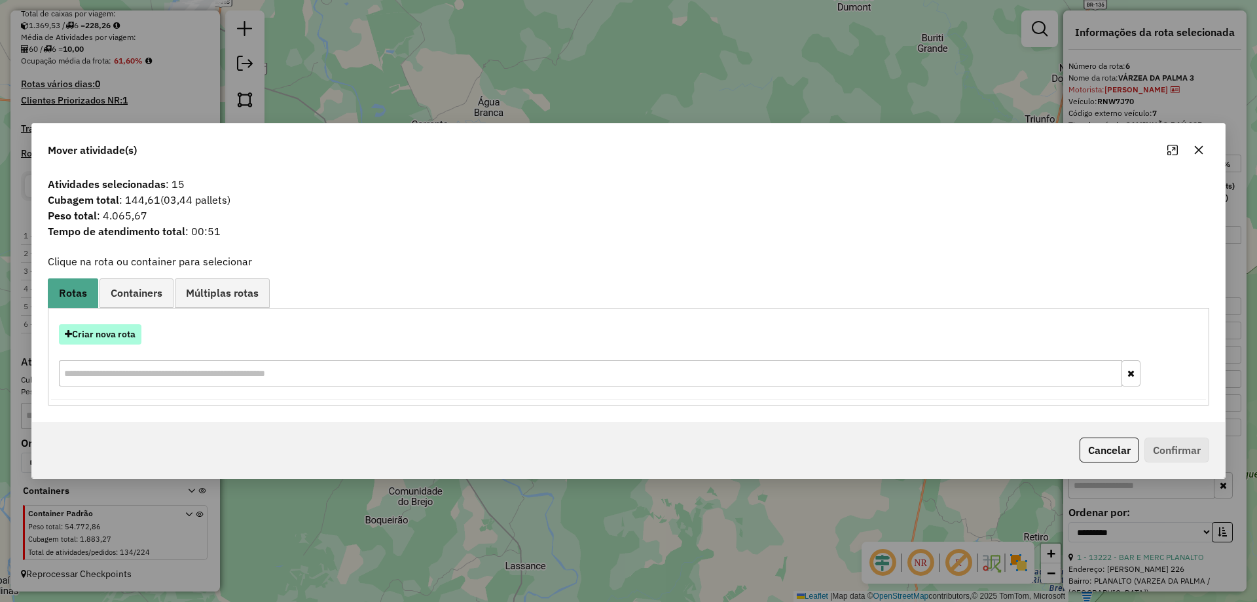
click at [96, 342] on button "Criar nova rota" at bounding box center [100, 334] width 83 height 20
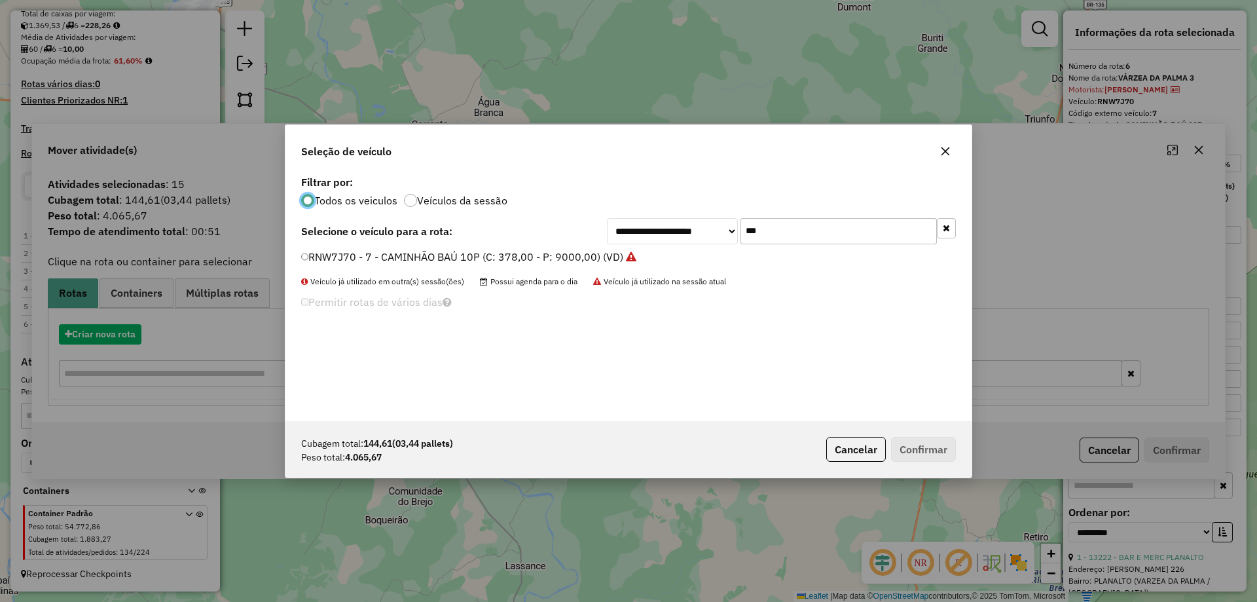
scroll to position [7, 4]
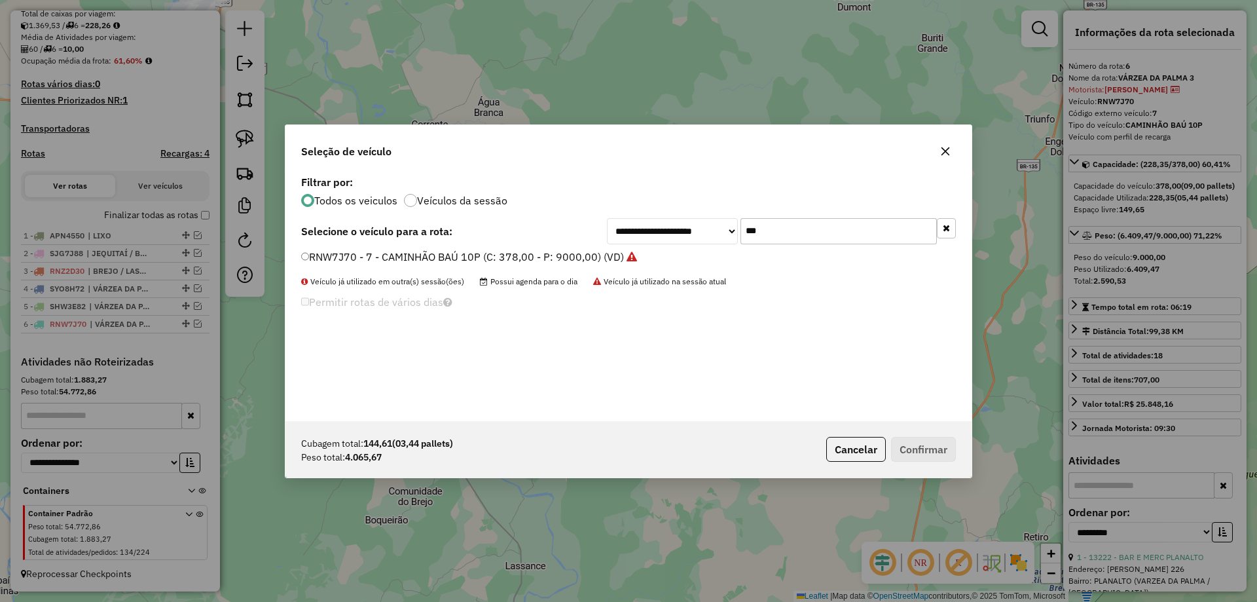
click at [802, 219] on input "***" at bounding box center [839, 231] width 196 height 26
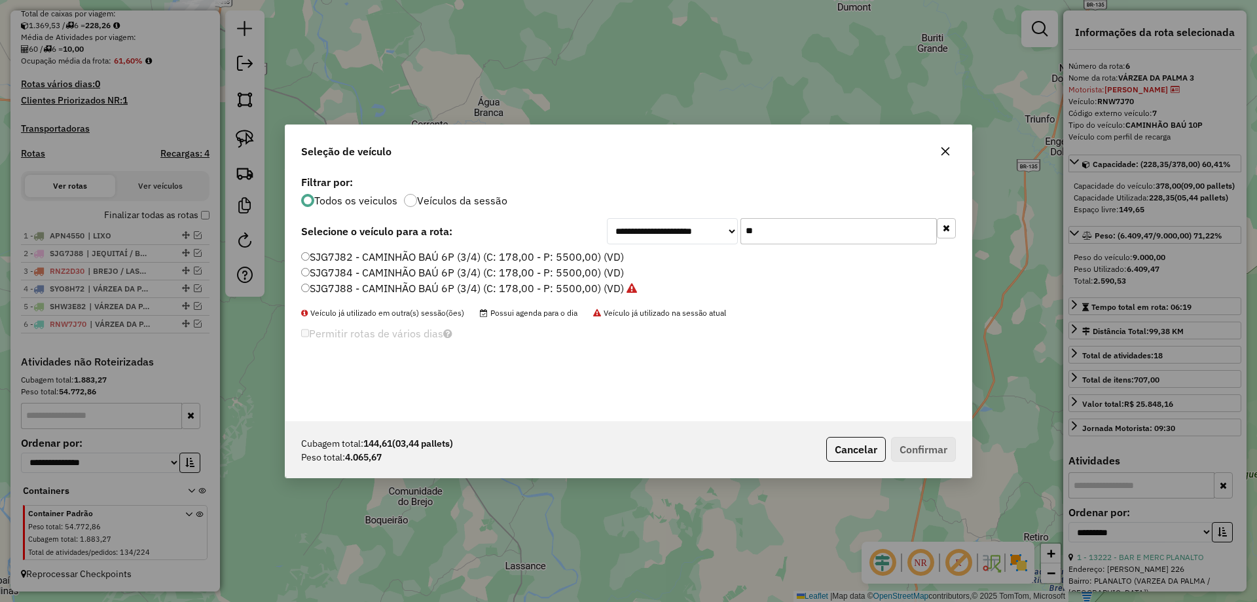
type input "**"
click at [349, 271] on label "SJG7J84 - CAMINHÃO BAÚ 6P (3/4) (C: 178,00 - P: 5500,00) (VD)" at bounding box center [462, 273] width 323 height 16
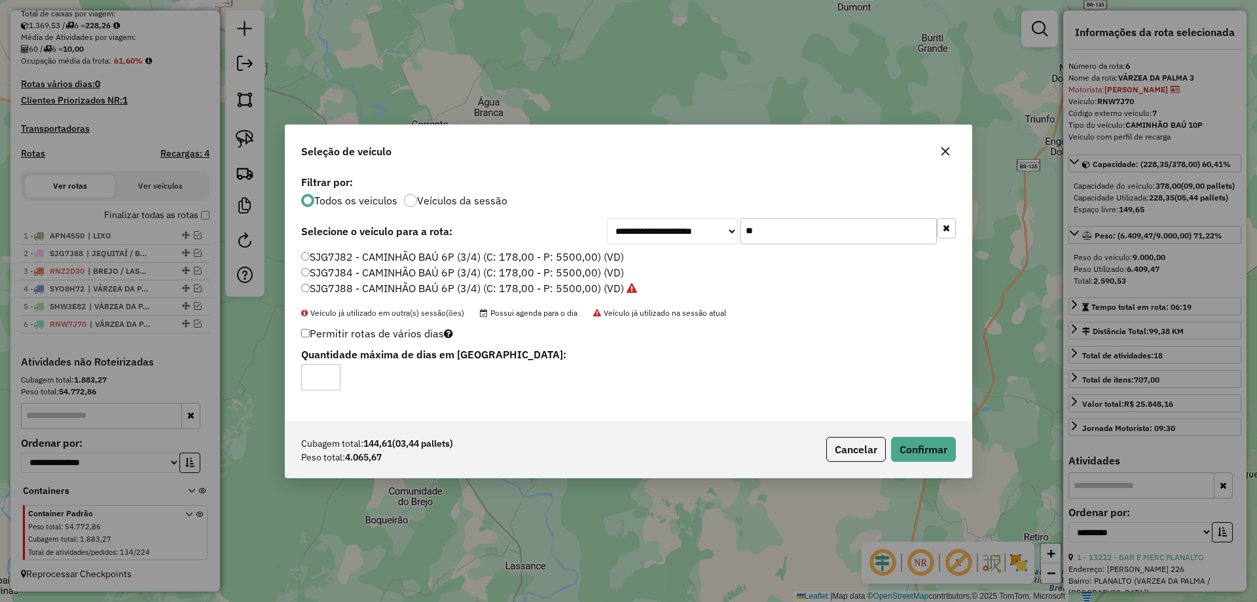
click at [927, 434] on div "Cubagem total: 144,61 (03,44 pallets) Peso total: 4.065,67 Cancelar Confirmar" at bounding box center [629, 449] width 686 height 56
click at [925, 437] on button "Confirmar" at bounding box center [923, 449] width 65 height 25
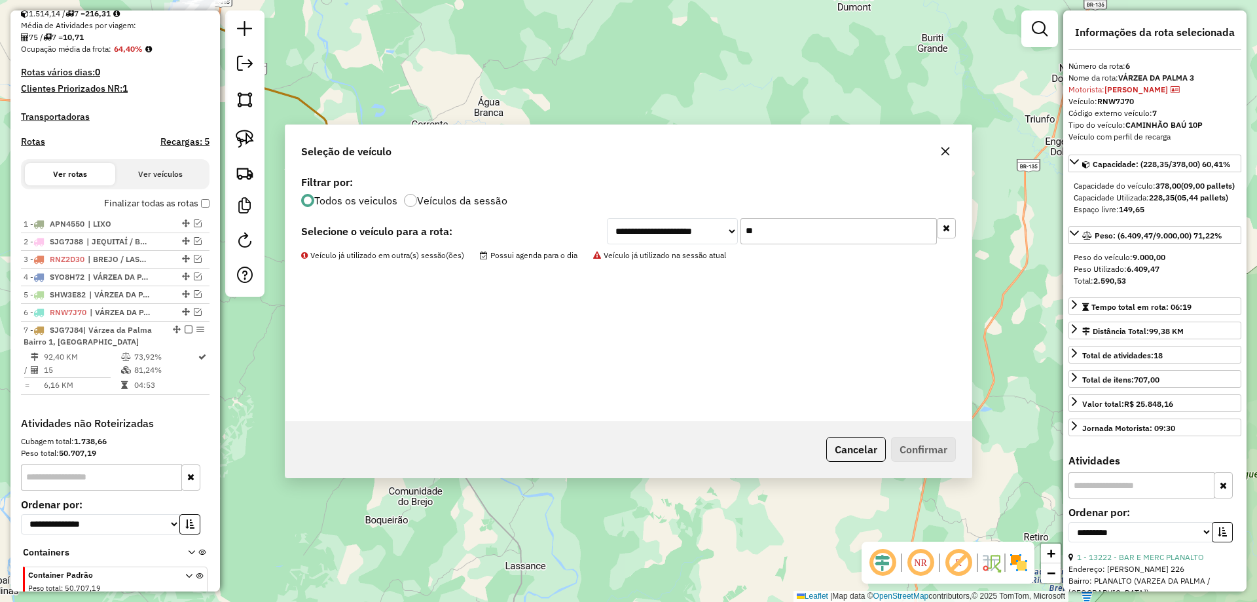
scroll to position [363, 0]
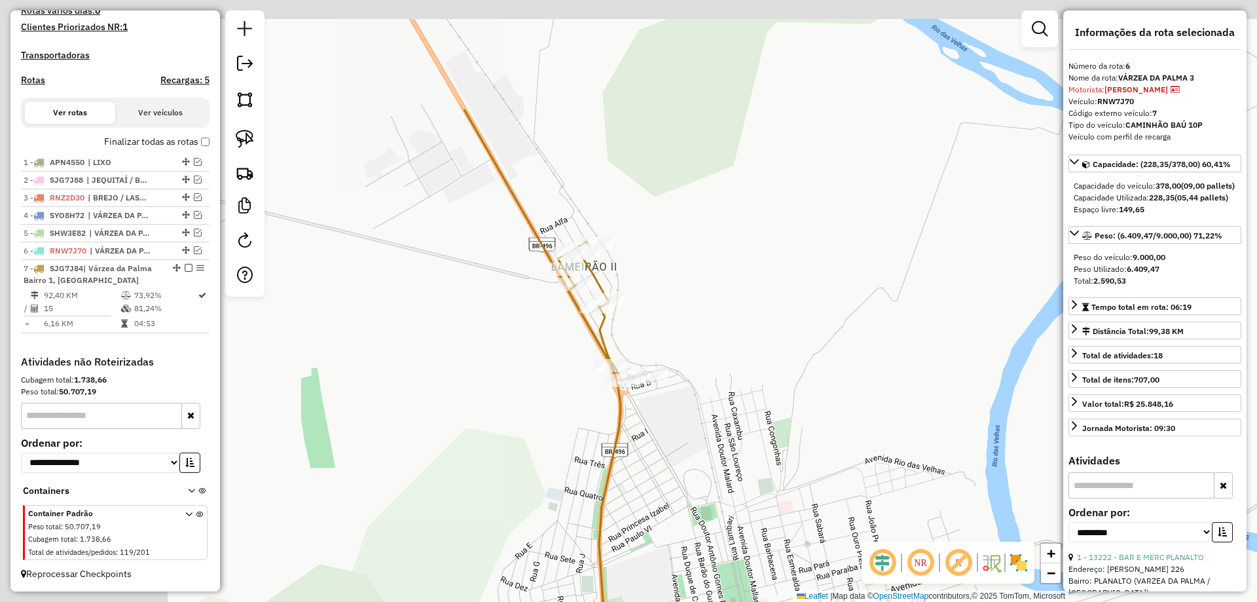
drag, startPoint x: 338, startPoint y: 181, endPoint x: 655, endPoint y: 388, distance: 378.6
click at [644, 387] on div "Janela de atendimento Grade de atendimento Capacidade Transportadoras Veículos …" at bounding box center [628, 301] width 1257 height 602
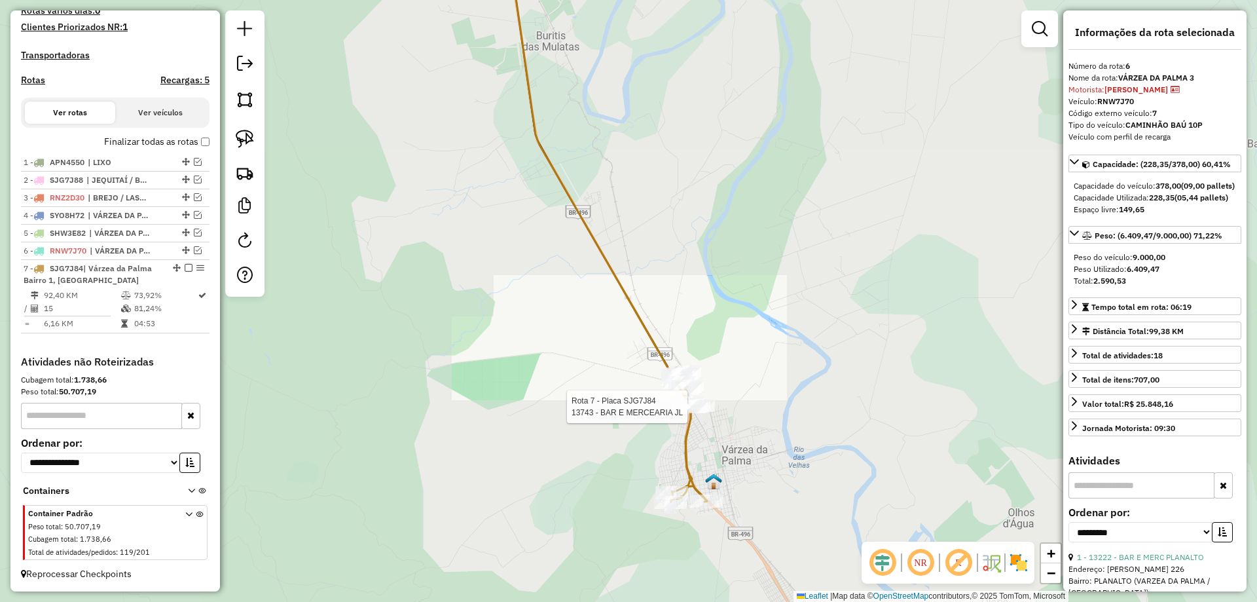
drag, startPoint x: 682, startPoint y: 464, endPoint x: 792, endPoint y: 558, distance: 144.5
click at [817, 600] on div "Rota 7 - Placa SJG7J84 13743 - BAR E MERCEARIA JL Janela de atendimento Grade d…" at bounding box center [628, 301] width 1257 height 602
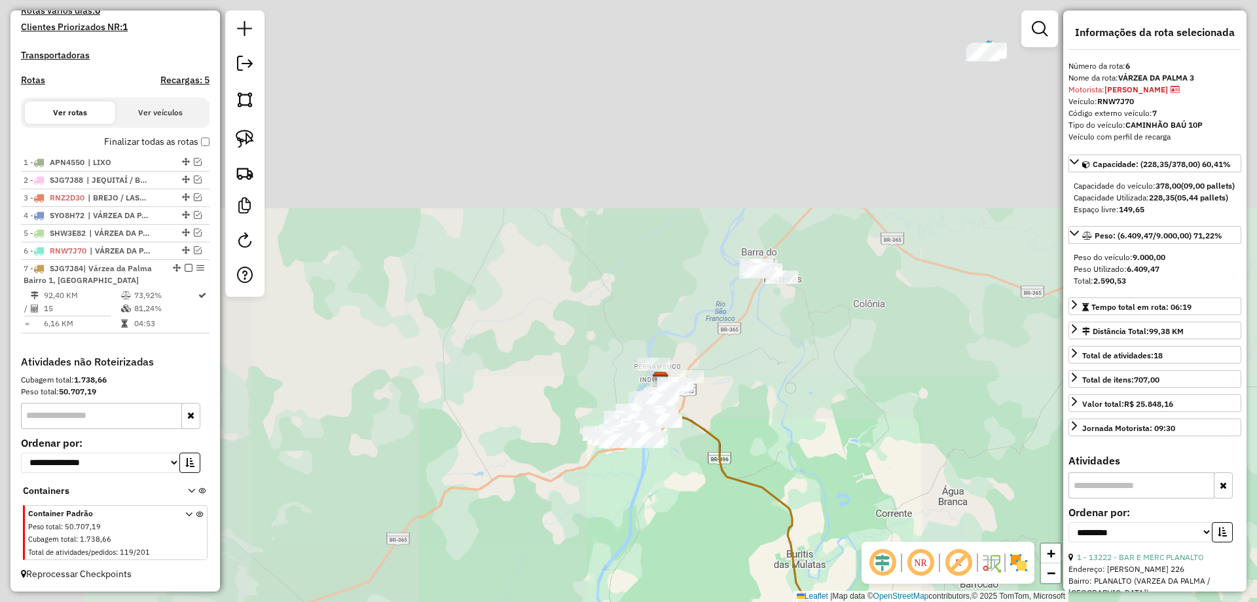
drag, startPoint x: 498, startPoint y: 264, endPoint x: 634, endPoint y: 483, distance: 257.9
click at [647, 511] on div "Rota 7 - Placa SJG7J84 13743 - BAR E MERCEARIA JL Janela de atendimento Grade d…" at bounding box center [628, 301] width 1257 height 602
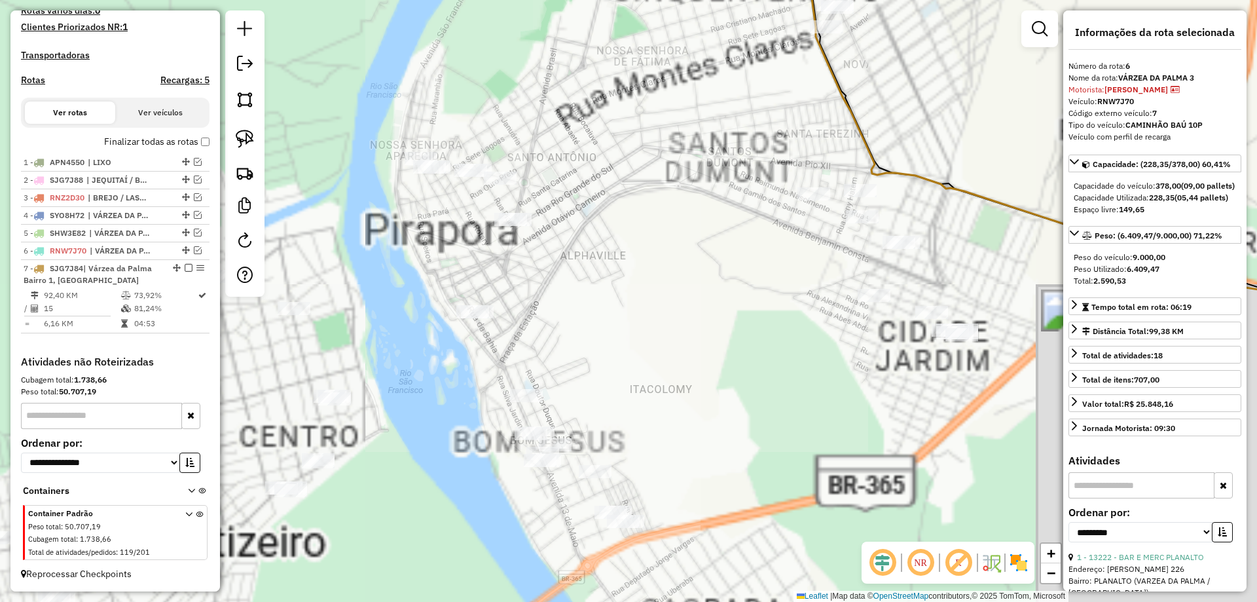
drag, startPoint x: 611, startPoint y: 344, endPoint x: 617, endPoint y: 160, distance: 183.5
click at [622, 165] on div "Rota 7 - Placa SJG7J84 13743 - BAR E MERCEARIA JL Janela de atendimento Grade d…" at bounding box center [628, 301] width 1257 height 602
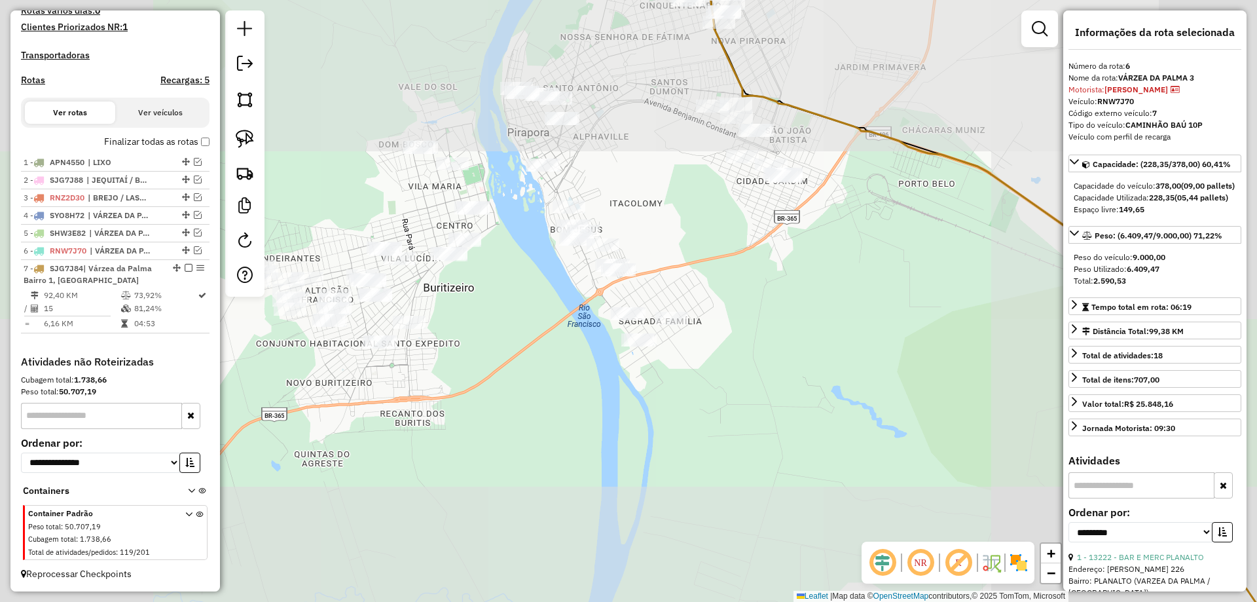
drag, startPoint x: 624, startPoint y: 171, endPoint x: 460, endPoint y: 446, distance: 319.8
click at [485, 400] on div "Rota 7 - Placa SJG7J84 13743 - BAR E MERCEARIA JL Janela de atendimento Grade d…" at bounding box center [628, 301] width 1257 height 602
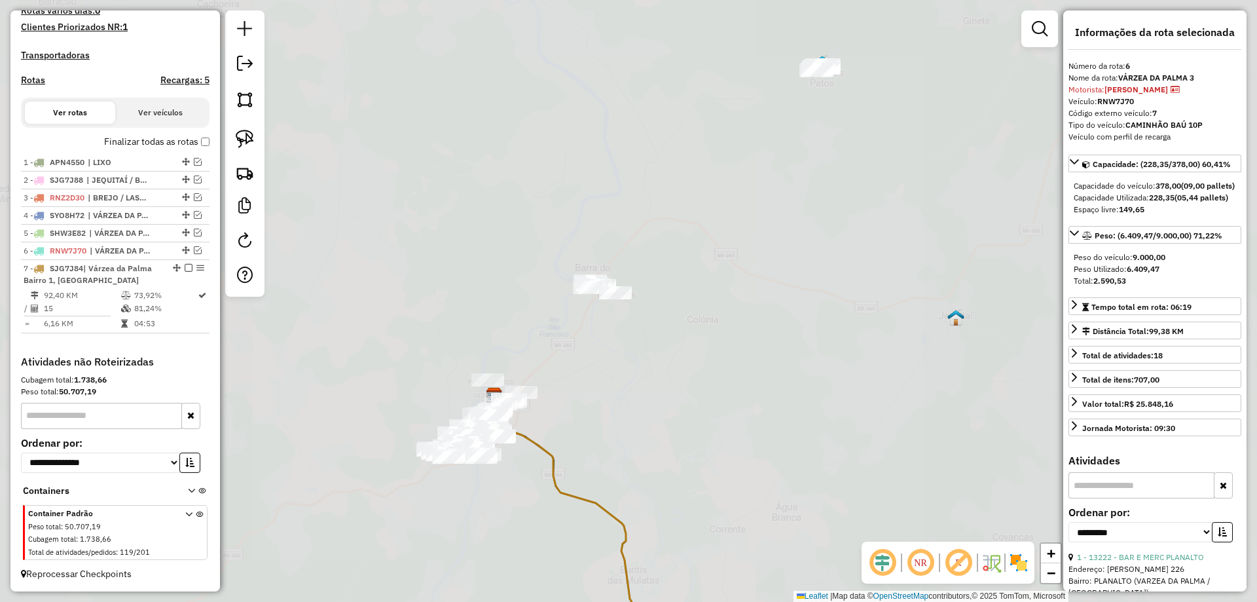
drag, startPoint x: 827, startPoint y: 265, endPoint x: 680, endPoint y: 317, distance: 155.8
click at [710, 317] on div "Rota 7 - Placa SJG7J84 13743 - BAR E MERCEARIA JL Janela de atendimento Grade d…" at bounding box center [628, 301] width 1257 height 602
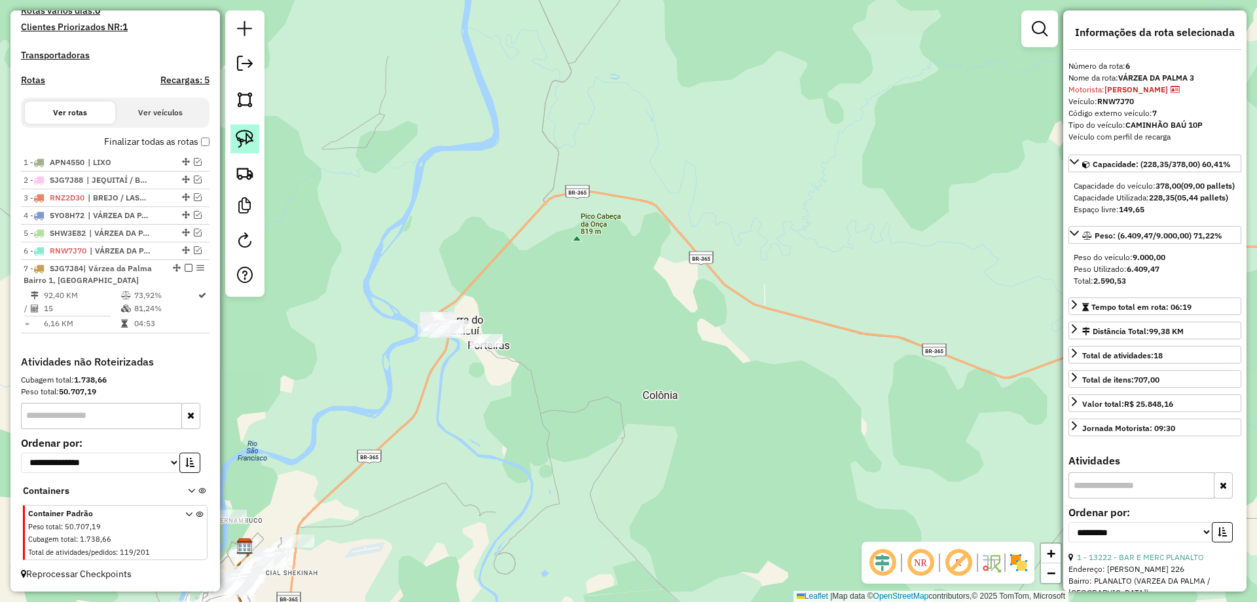
click at [256, 143] on link at bounding box center [245, 138] width 29 height 29
drag, startPoint x: 397, startPoint y: 188, endPoint x: 579, endPoint y: 339, distance: 236.7
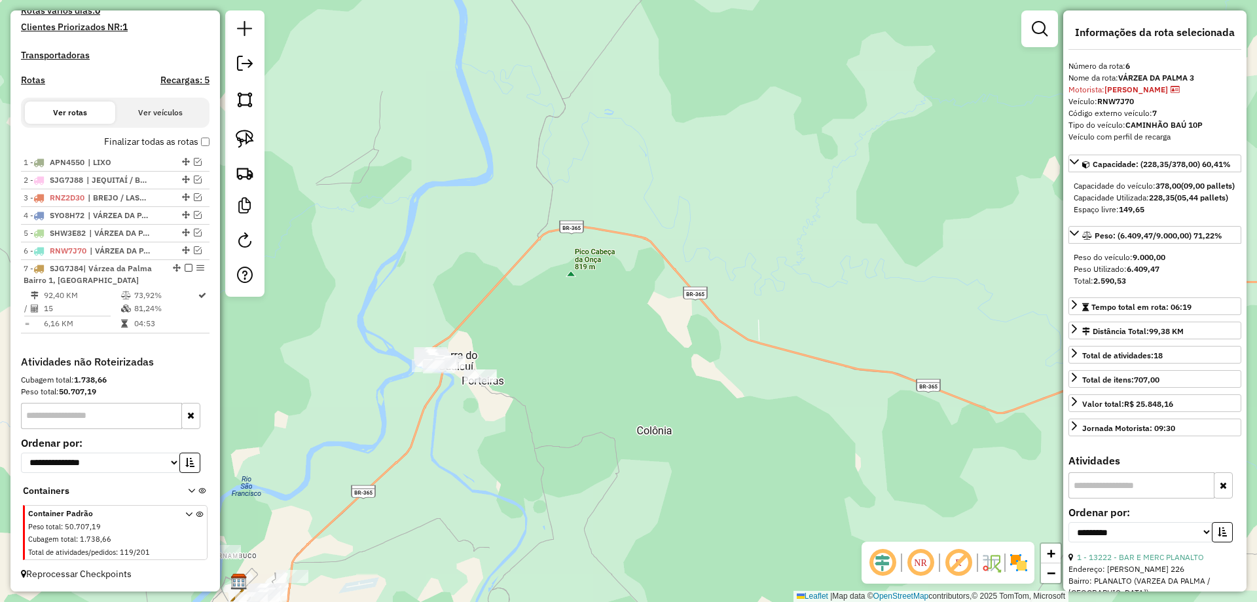
drag, startPoint x: 605, startPoint y: 287, endPoint x: 589, endPoint y: 335, distance: 51.0
click at [589, 335] on div "Rota 7 - Placa SJG7J84 13743 - BAR E MERCEARIA JL Janela de atendimento Grade d…" at bounding box center [628, 301] width 1257 height 602
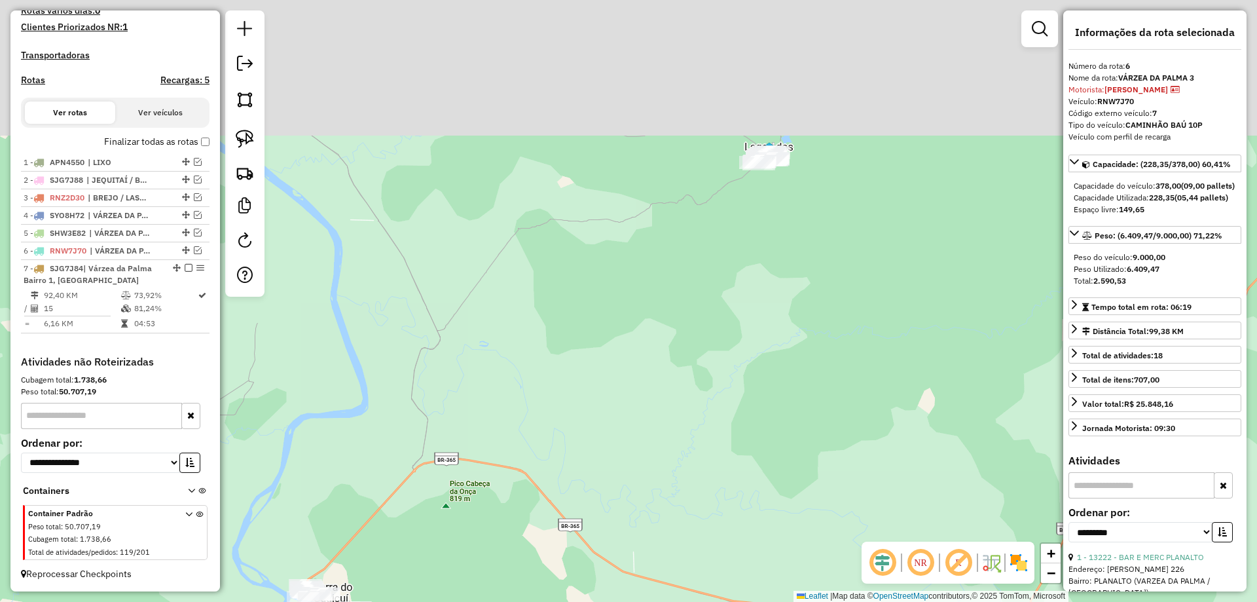
drag, startPoint x: 579, startPoint y: 455, endPoint x: 657, endPoint y: 466, distance: 78.7
click at [582, 500] on div "Rota 7 - Placa SJG7J84 13743 - BAR E MERCEARIA JL Janela de atendimento Grade d…" at bounding box center [628, 301] width 1257 height 602
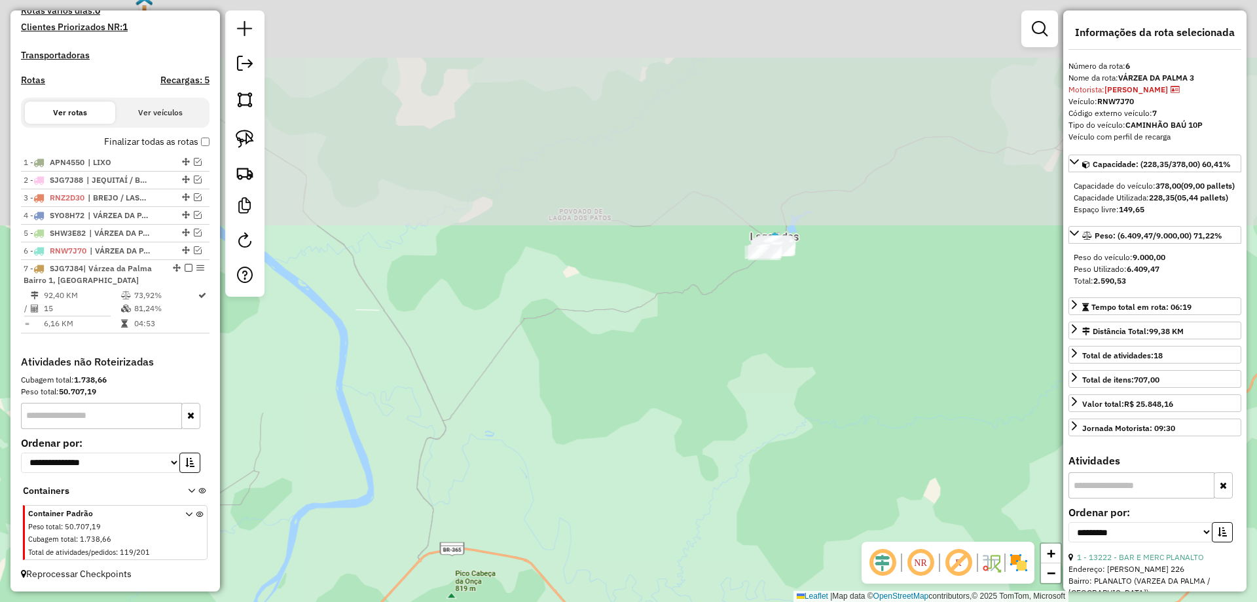
drag, startPoint x: 700, startPoint y: 377, endPoint x: 669, endPoint y: 299, distance: 84.0
click at [669, 299] on div "Rota 7 - Placa SJG7J84 13743 - BAR E MERCEARIA JL Janela de atendimento Grade d…" at bounding box center [628, 301] width 1257 height 602
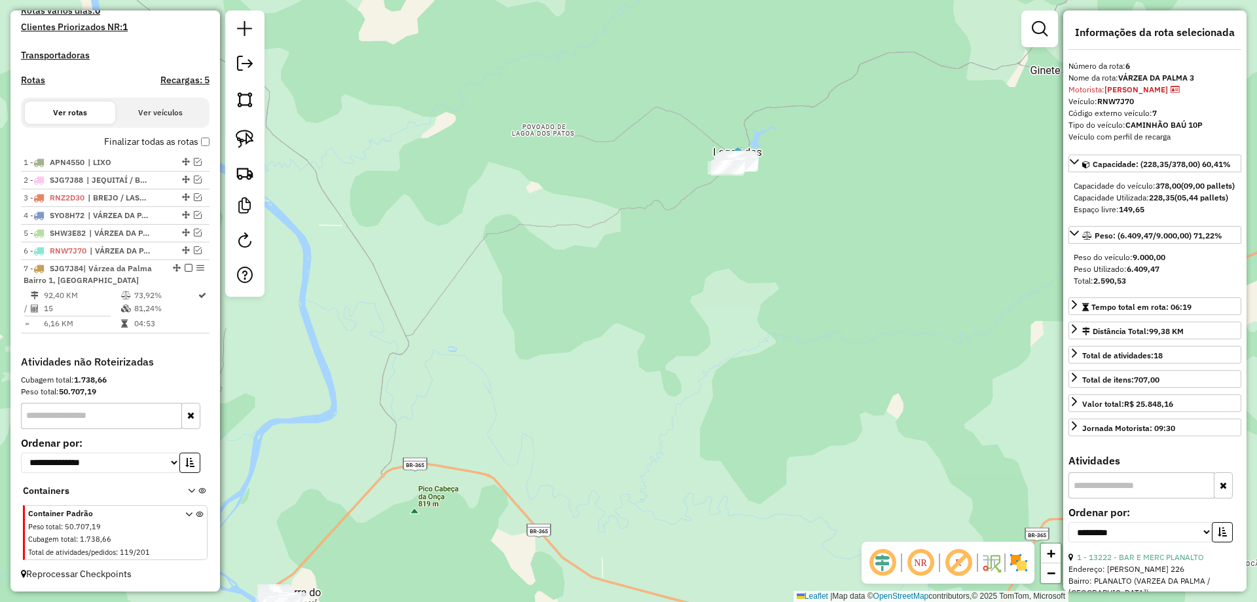
drag, startPoint x: 381, startPoint y: 352, endPoint x: 445, endPoint y: 242, distance: 127.4
click at [445, 242] on div "Rota 7 - Placa SJG7J84 13743 - BAR E MERCEARIA JL Janela de atendimento Grade d…" at bounding box center [628, 301] width 1257 height 602
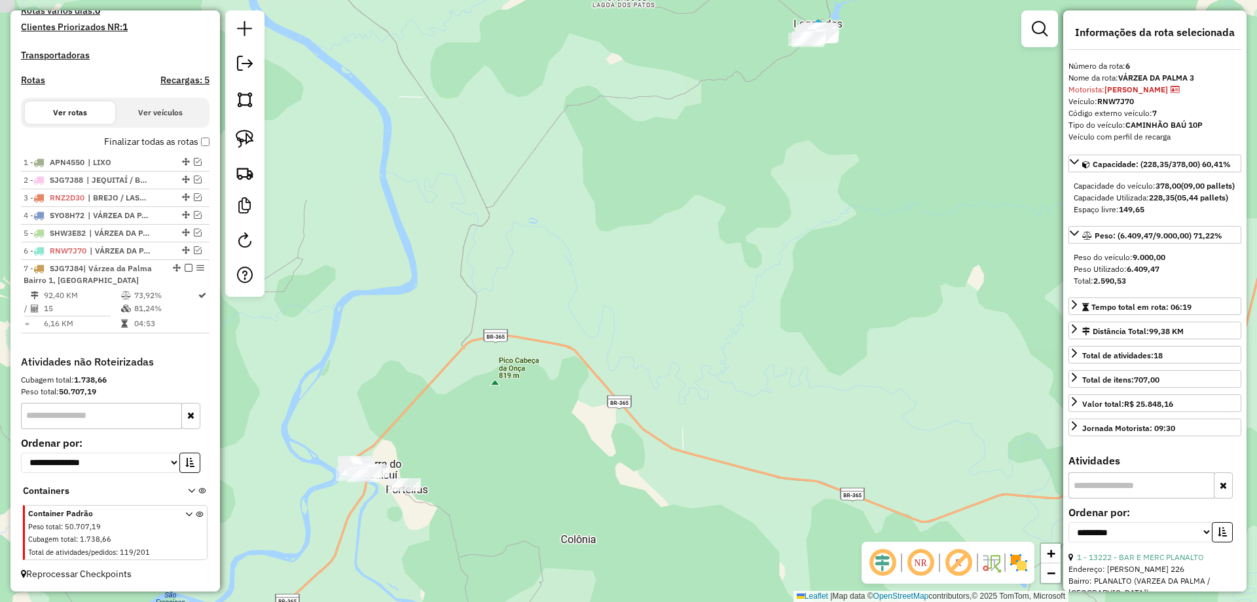
drag, startPoint x: 408, startPoint y: 350, endPoint x: 489, endPoint y: 243, distance: 134.7
click at [489, 243] on div "Rota 7 - Placa SJG7J84 13743 - BAR E MERCEARIA JL Janela de atendimento Grade d…" at bounding box center [628, 301] width 1257 height 602
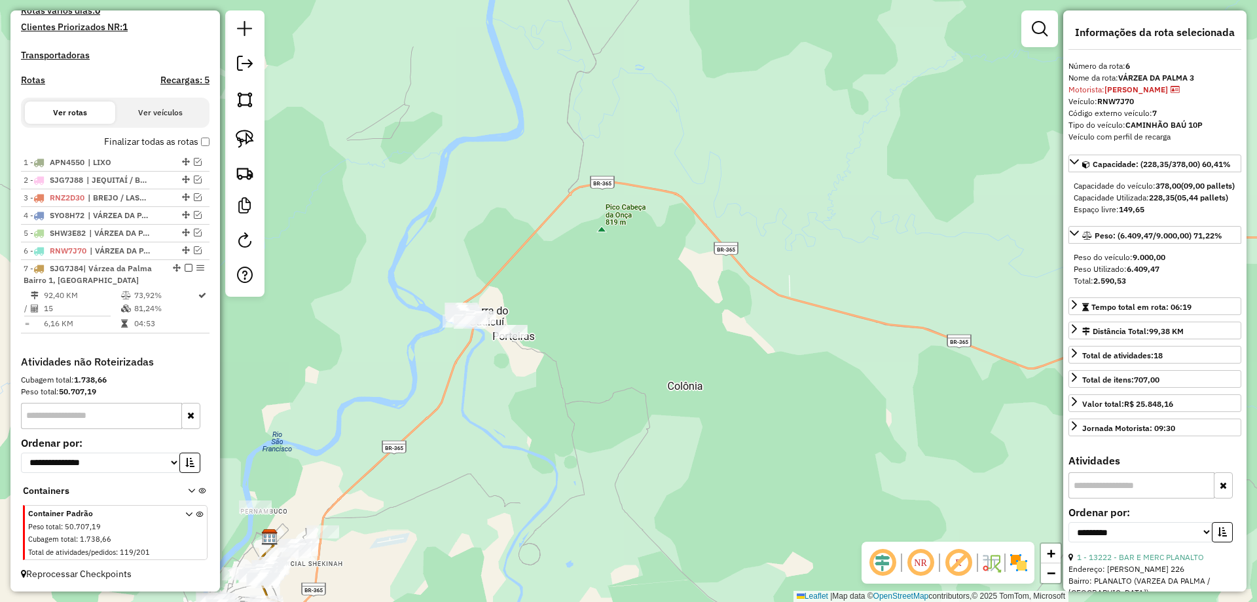
drag, startPoint x: 405, startPoint y: 402, endPoint x: 411, endPoint y: 365, distance: 37.0
click at [409, 367] on div "Rota 7 - Placa SJG7J84 13743 - BAR E MERCEARIA JL Janela de atendimento Grade d…" at bounding box center [628, 301] width 1257 height 602
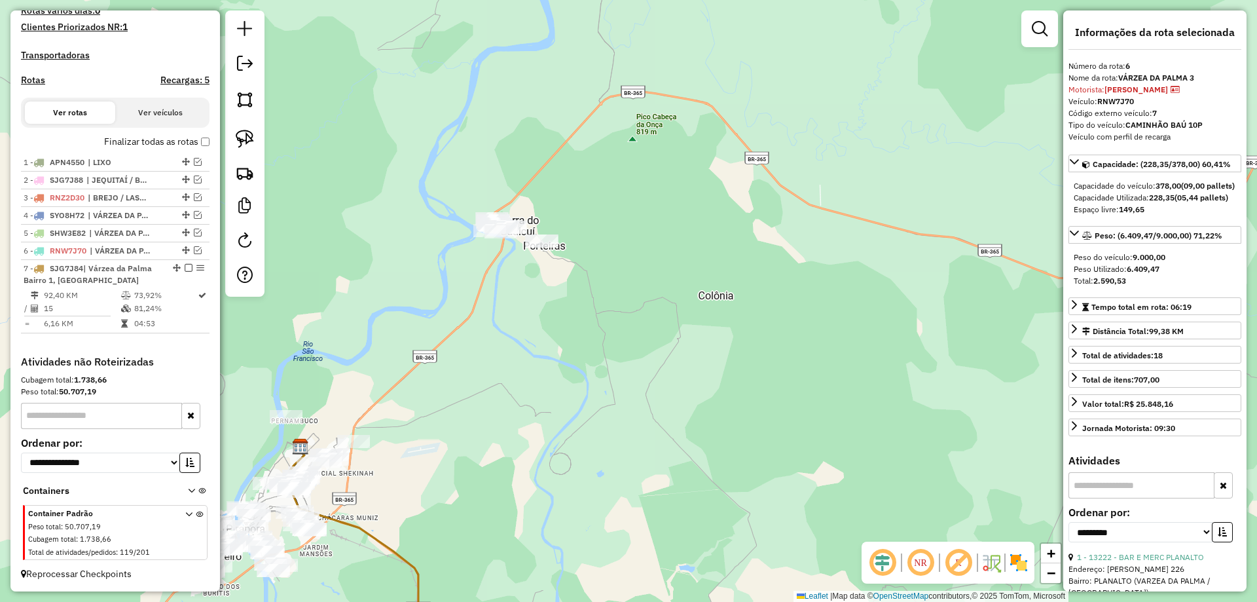
drag, startPoint x: 462, startPoint y: 344, endPoint x: 606, endPoint y: 372, distance: 146.7
click at [606, 372] on div "Rota 7 - Placa SJG7J84 13743 - BAR E MERCEARIA JL Janela de atendimento Grade d…" at bounding box center [628, 301] width 1257 height 602
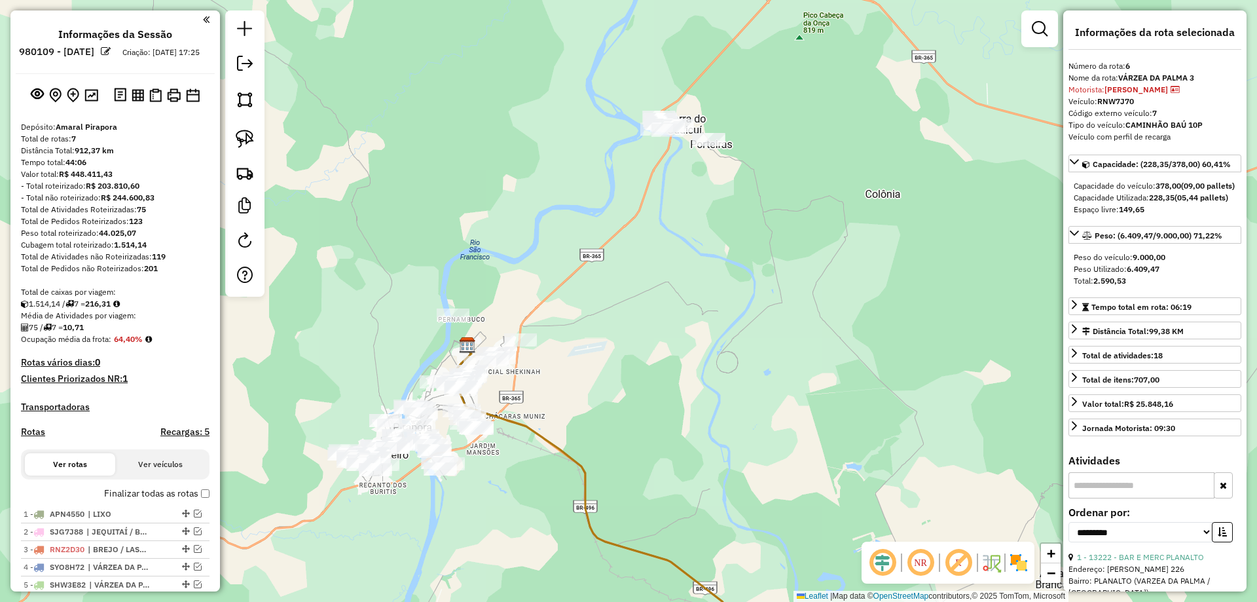
select select "**********"
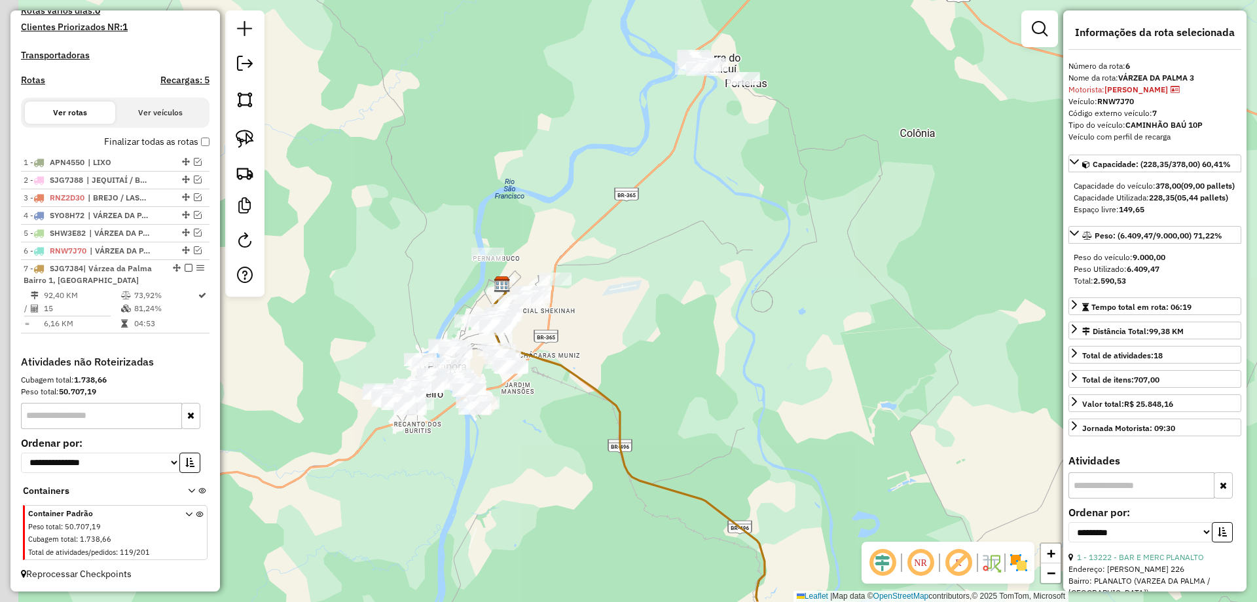
drag, startPoint x: 605, startPoint y: 380, endPoint x: 641, endPoint y: 318, distance: 71.3
click at [641, 318] on div "Rota 7 - Placa SJG7J84 13743 - BAR E MERCEARIA JL Janela de atendimento Grade d…" at bounding box center [628, 301] width 1257 height 602
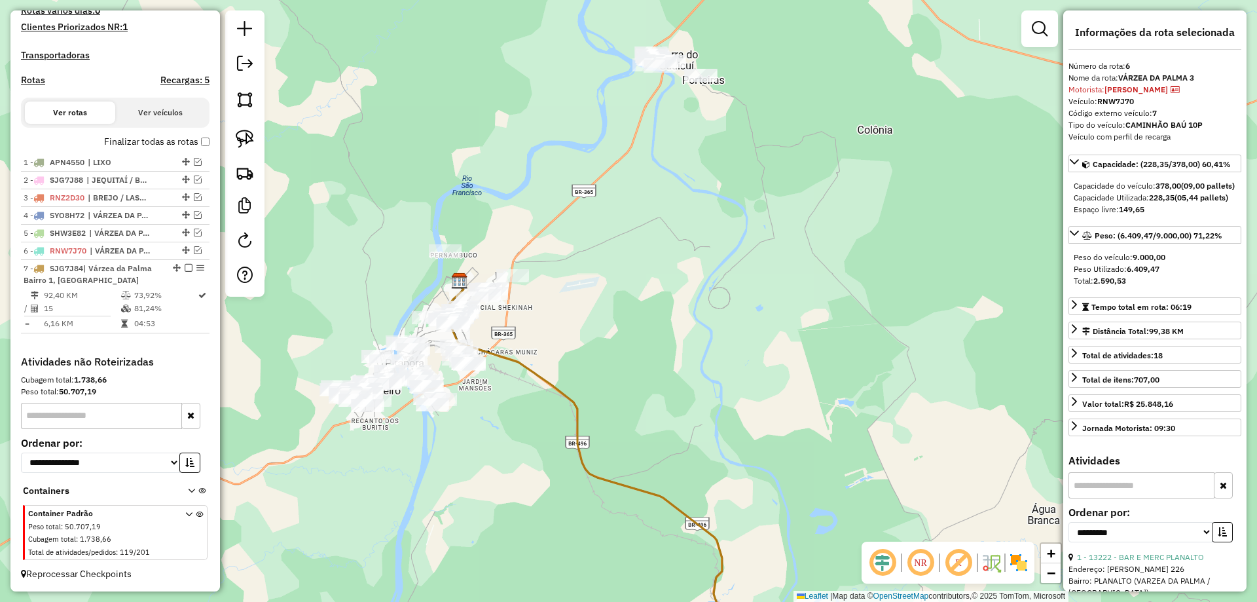
drag, startPoint x: 668, startPoint y: 316, endPoint x: 668, endPoint y: 388, distance: 72.0
click at [610, 314] on div "Rota 7 - Placa SJG7J84 13743 - BAR E MERCEARIA JL Janela de atendimento Grade d…" at bounding box center [628, 301] width 1257 height 602
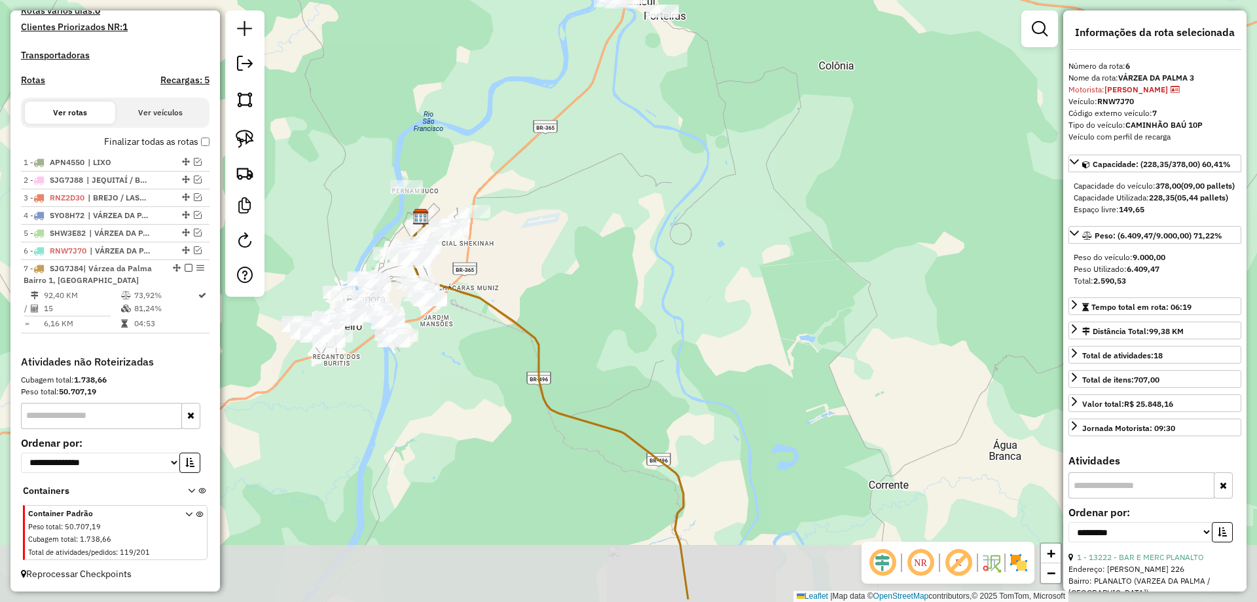
drag, startPoint x: 689, startPoint y: 398, endPoint x: 656, endPoint y: 327, distance: 77.6
click at [658, 332] on div "Rota 7 - Placa SJG7J84 13743 - BAR E MERCEARIA JL Janela de atendimento Grade d…" at bounding box center [628, 301] width 1257 height 602
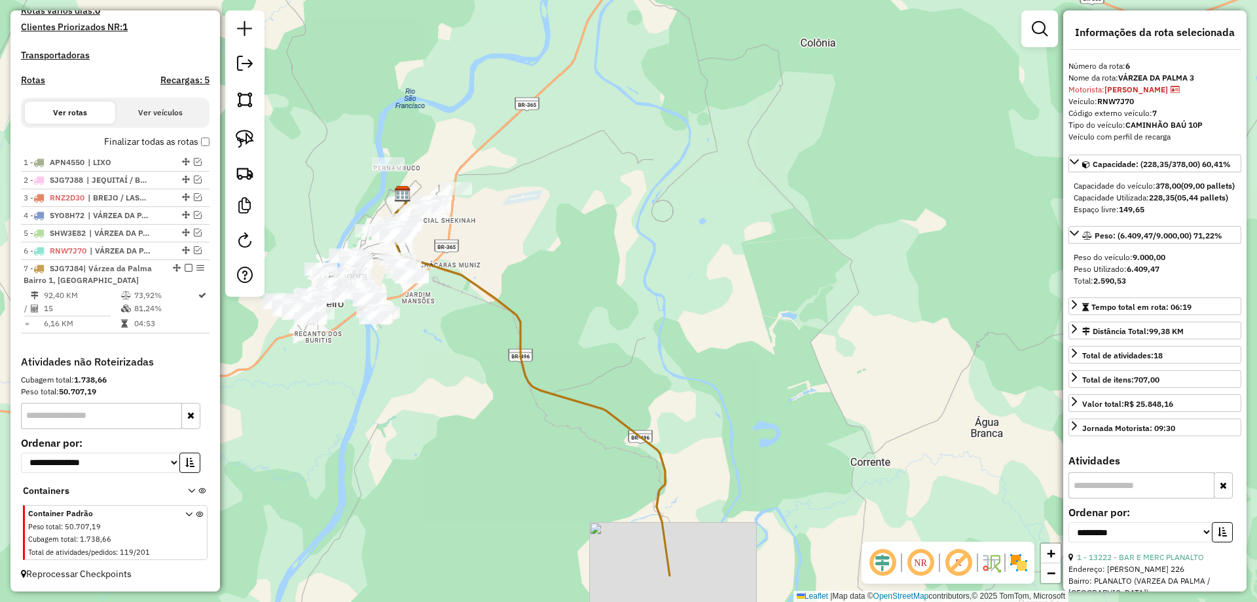
drag, startPoint x: 779, startPoint y: 405, endPoint x: 697, endPoint y: 337, distance: 106.5
click at [699, 337] on div "Rota 7 - Placa SJG7J84 13743 - BAR E MERCEARIA JL Janela de atendimento Grade d…" at bounding box center [628, 301] width 1257 height 602
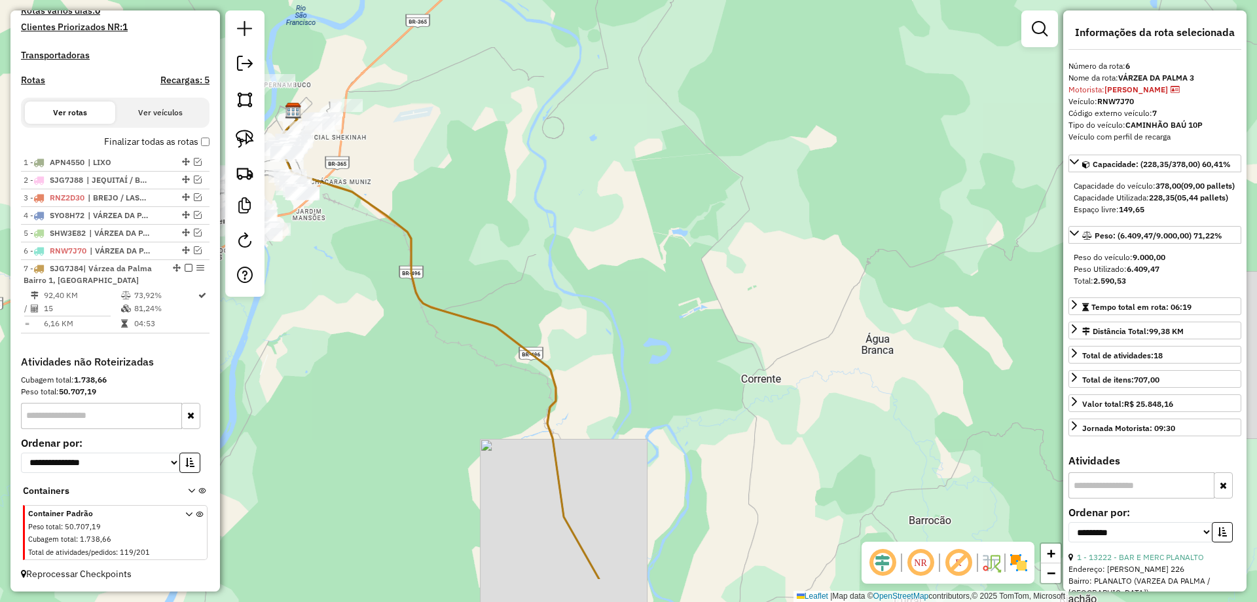
drag, startPoint x: 772, startPoint y: 406, endPoint x: 796, endPoint y: 351, distance: 60.4
click at [796, 351] on div "Rota 7 - Placa SJG7J84 13743 - BAR E MERCEARIA JL Janela de atendimento Grade d…" at bounding box center [628, 301] width 1257 height 602
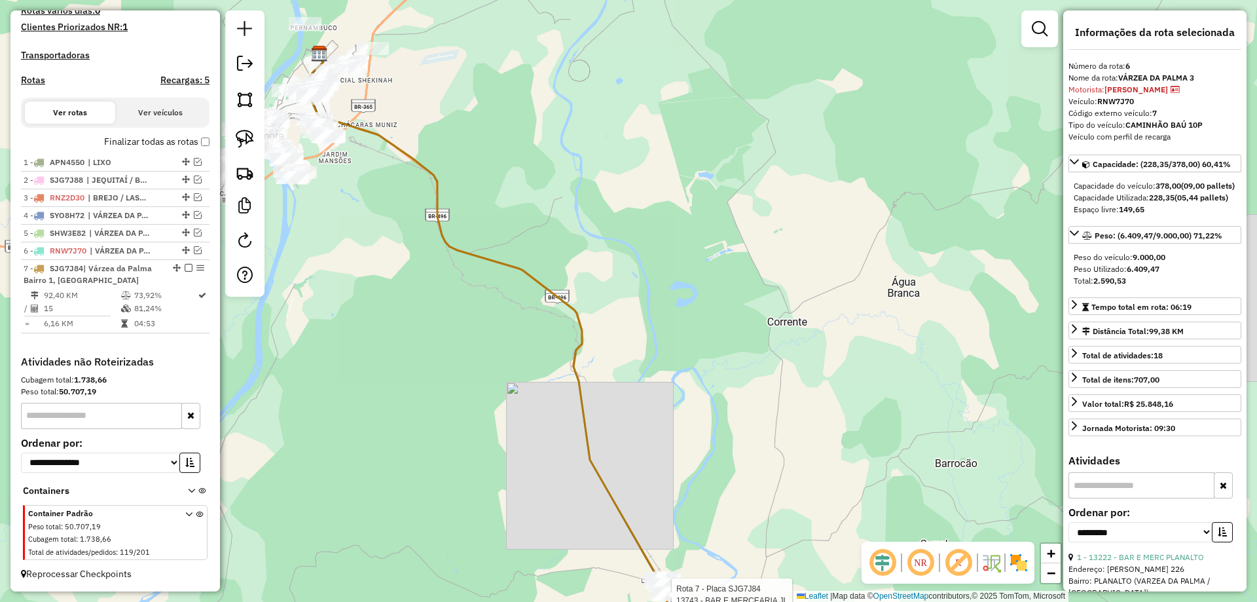
click at [671, 273] on div "Rota 7 - Placa SJG7J84 13743 - BAR E MERCEARIA JL Janela de atendimento Grade d…" at bounding box center [628, 301] width 1257 height 602
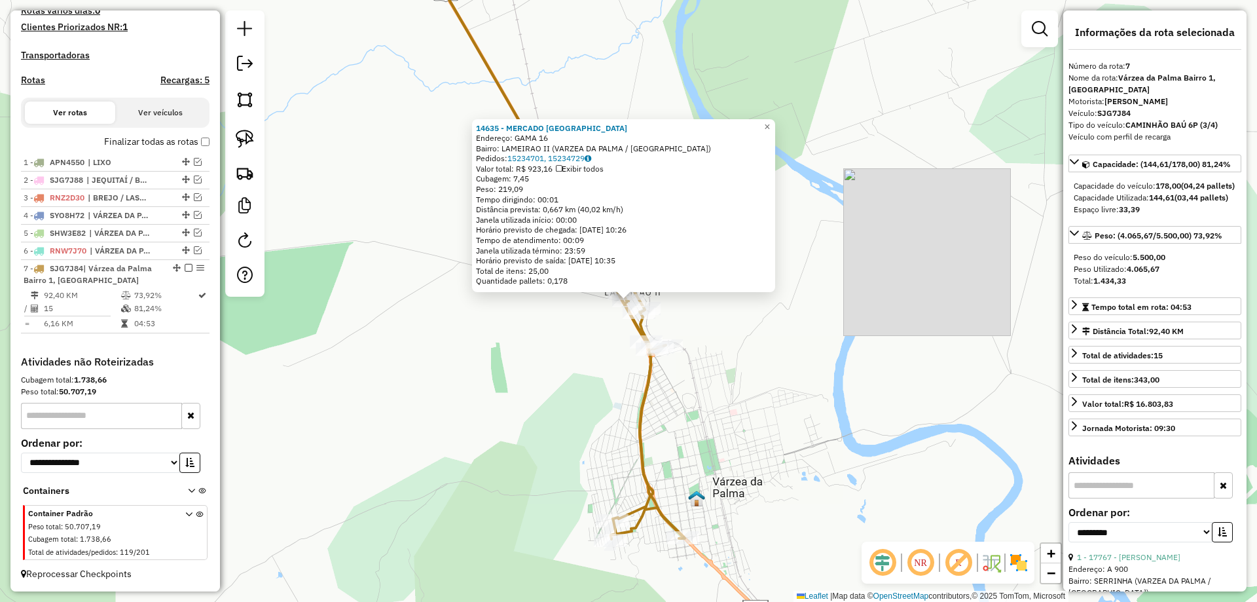
click at [561, 356] on div "14635 - MERCADO [GEOGRAPHIC_DATA] Endereço: GAMA 16 Bairro: LAMEIRAO II (VARZEA…" at bounding box center [628, 301] width 1257 height 602
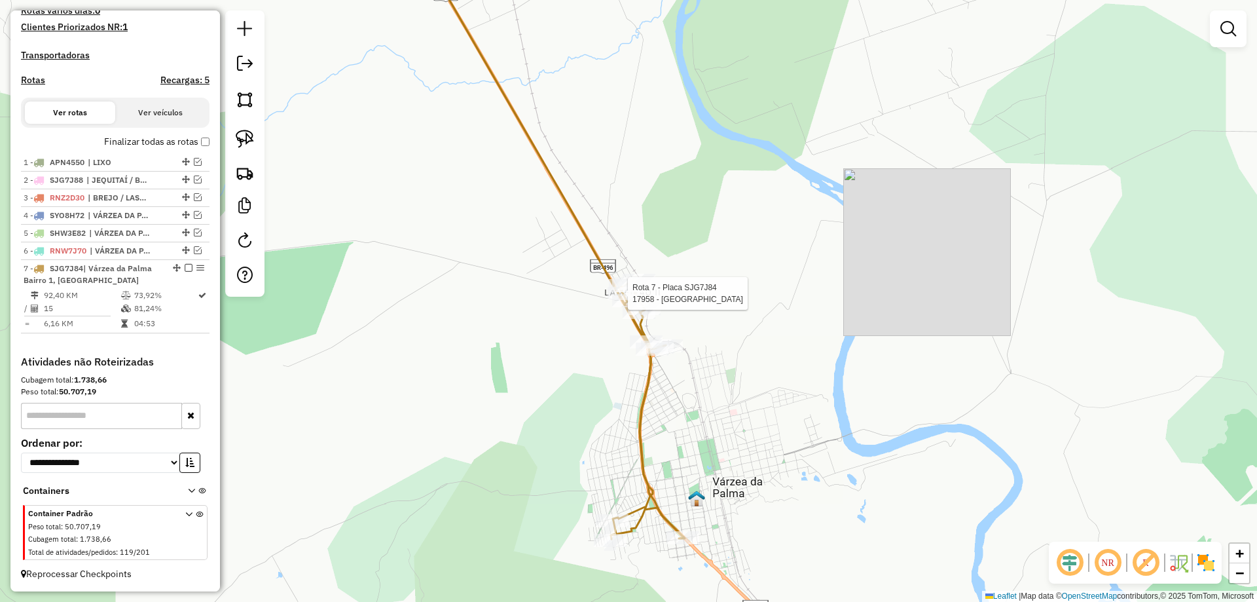
select select "**********"
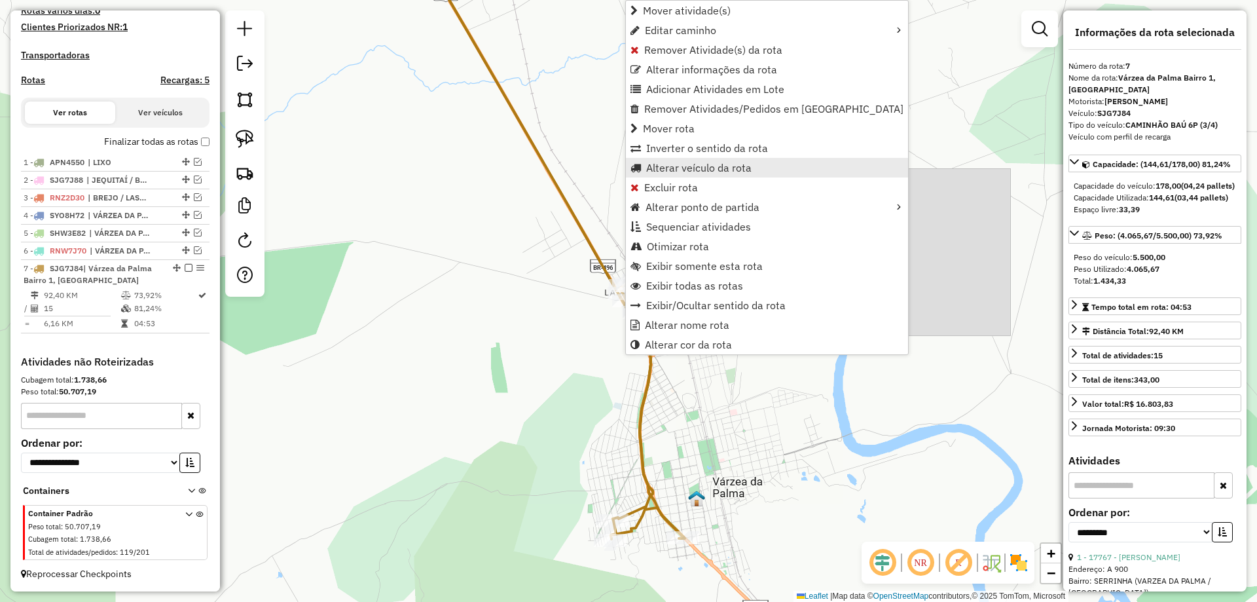
click at [677, 171] on span "Alterar veículo da rota" at bounding box center [698, 167] width 105 height 10
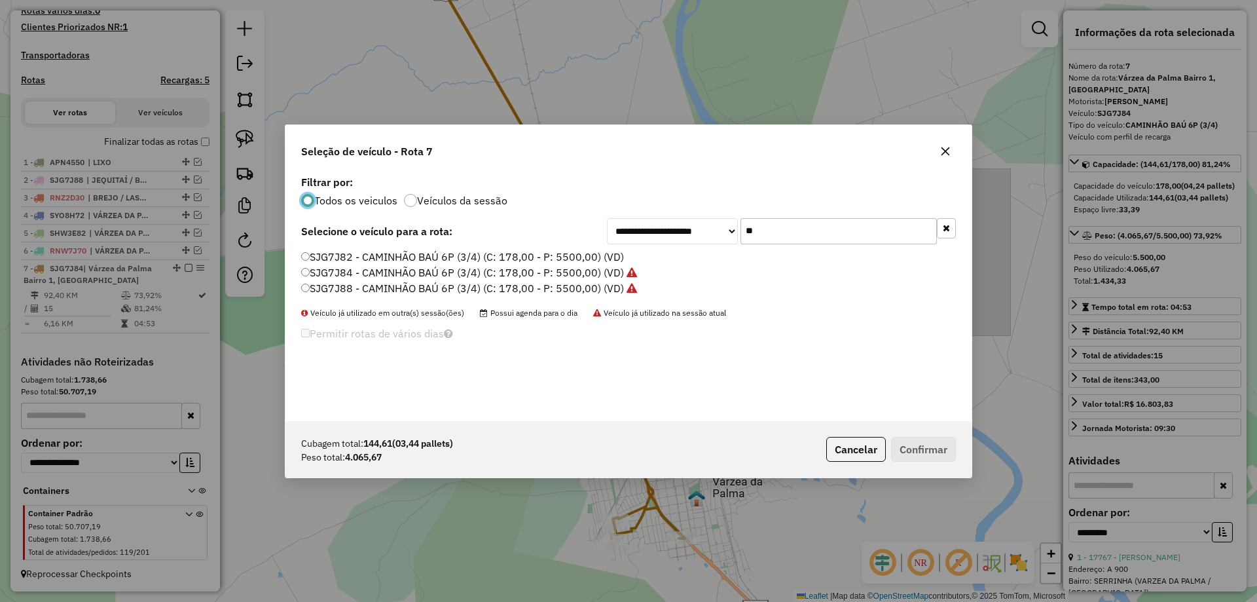
scroll to position [7, 4]
click at [775, 242] on input "**" at bounding box center [839, 231] width 196 height 26
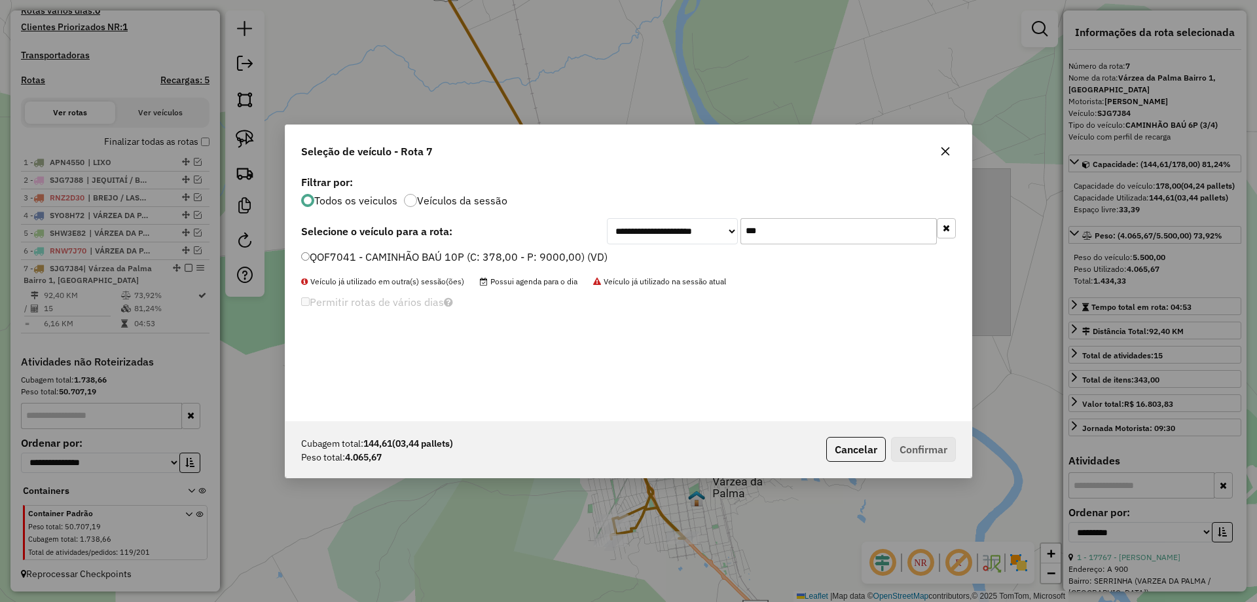
type input "***"
click at [352, 256] on label "QOF7041 - CAMINHÃO BAÚ 10P (C: 378,00 - P: 9000,00) (VD)" at bounding box center [454, 257] width 307 height 16
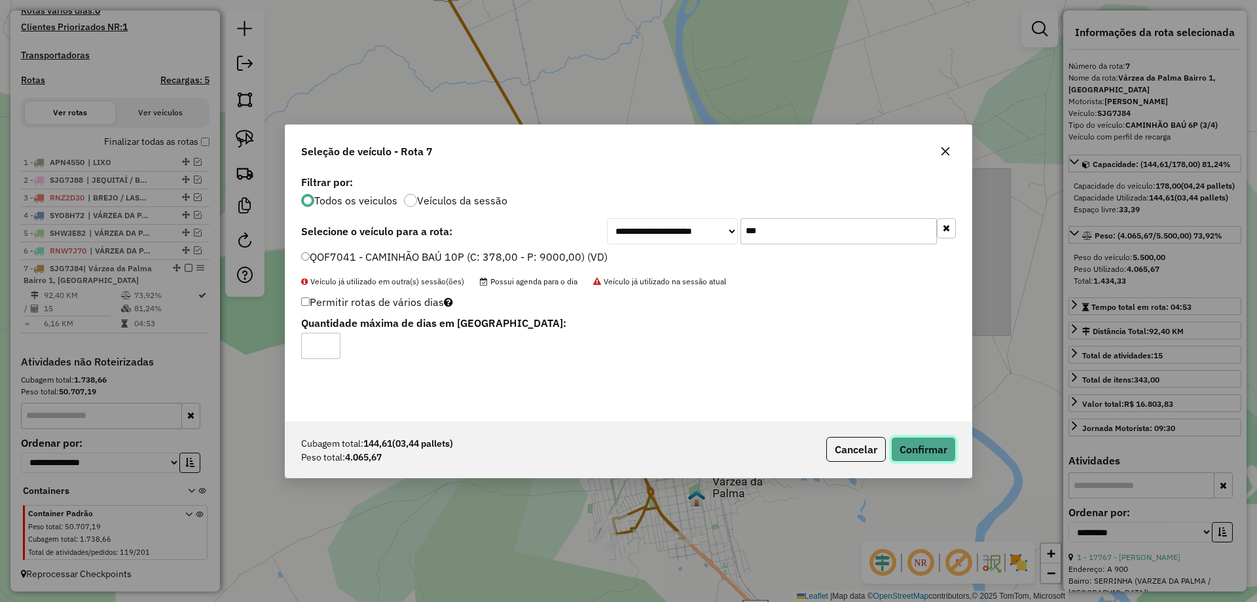
click at [905, 447] on button "Confirmar" at bounding box center [923, 449] width 65 height 25
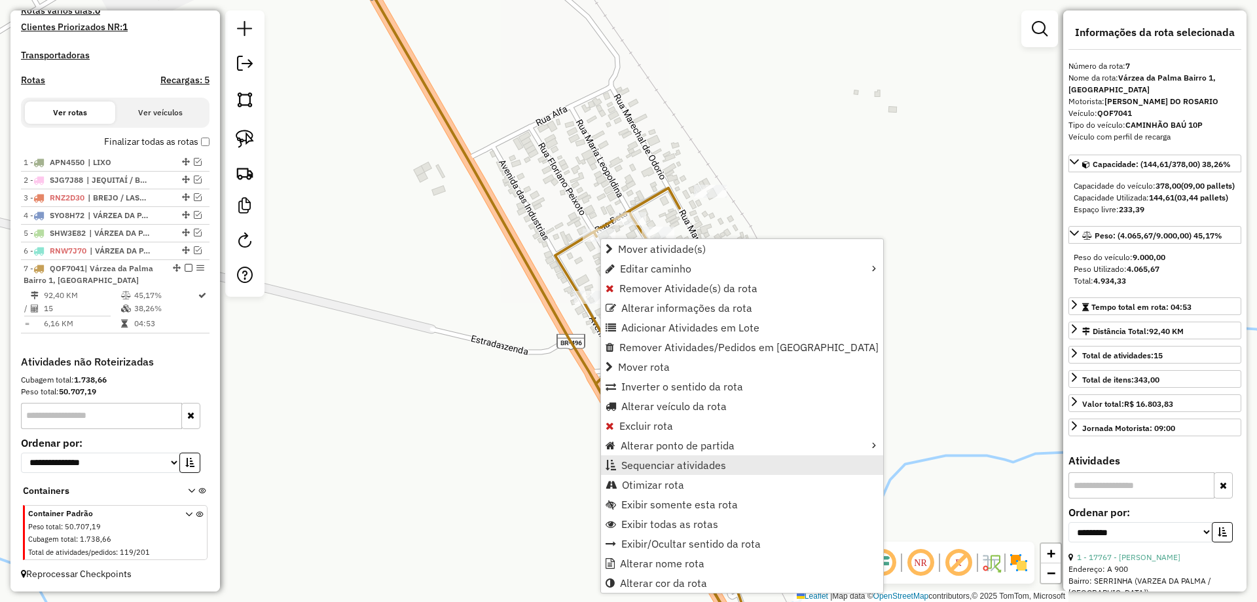
click at [648, 457] on link "Sequenciar atividades" at bounding box center [742, 465] width 282 height 20
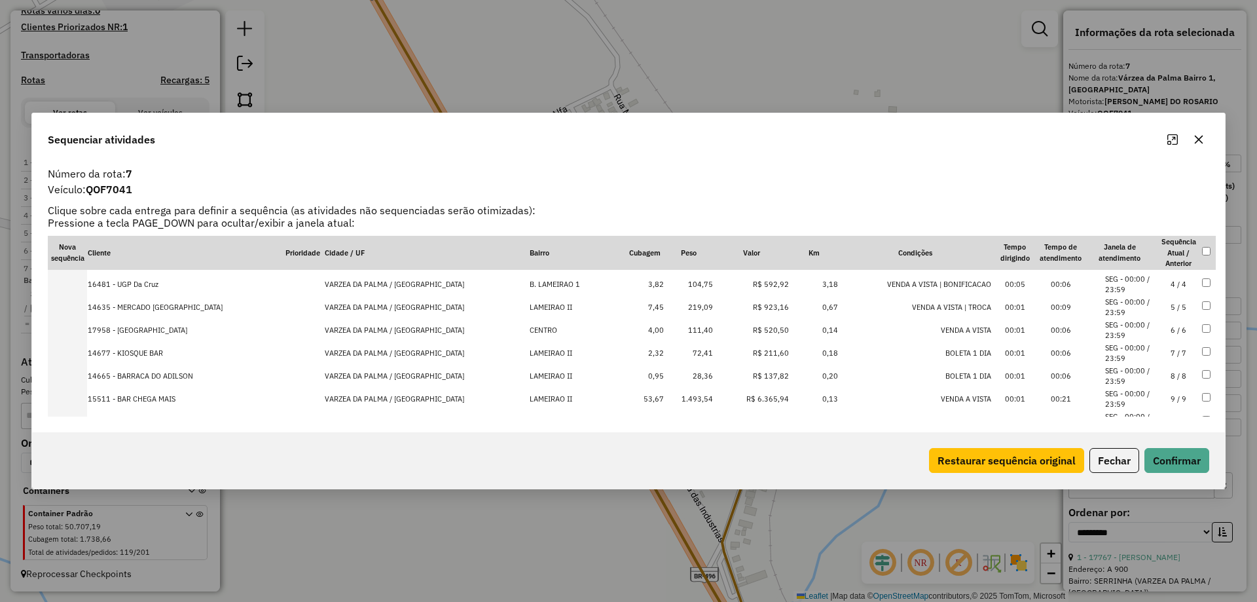
click at [1162, 359] on td "7 / 7" at bounding box center [1179, 353] width 46 height 23
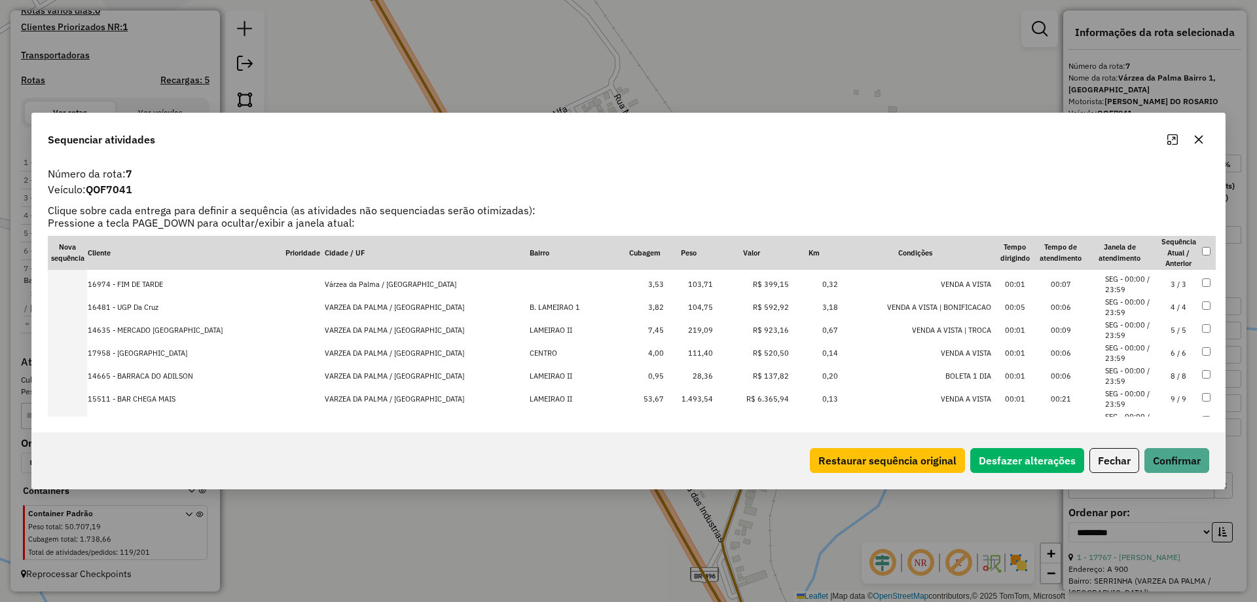
scroll to position [88, 0]
click at [1177, 446] on div "Restaurar sequência original Desfazer alterações Fechar Confirmar" at bounding box center [628, 460] width 1193 height 56
click at [1175, 453] on button "Confirmar" at bounding box center [1177, 460] width 65 height 25
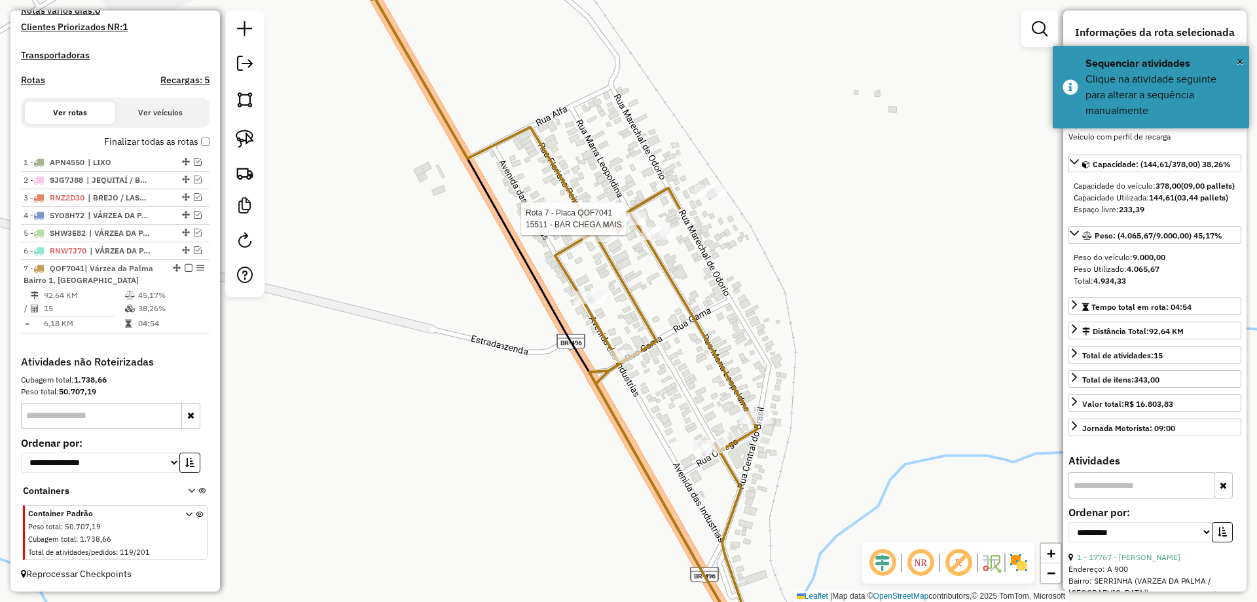
click at [624, 225] on div at bounding box center [630, 218] width 33 height 13
click at [617, 363] on div at bounding box center [624, 356] width 33 height 13
click at [706, 453] on div at bounding box center [710, 446] width 33 height 13
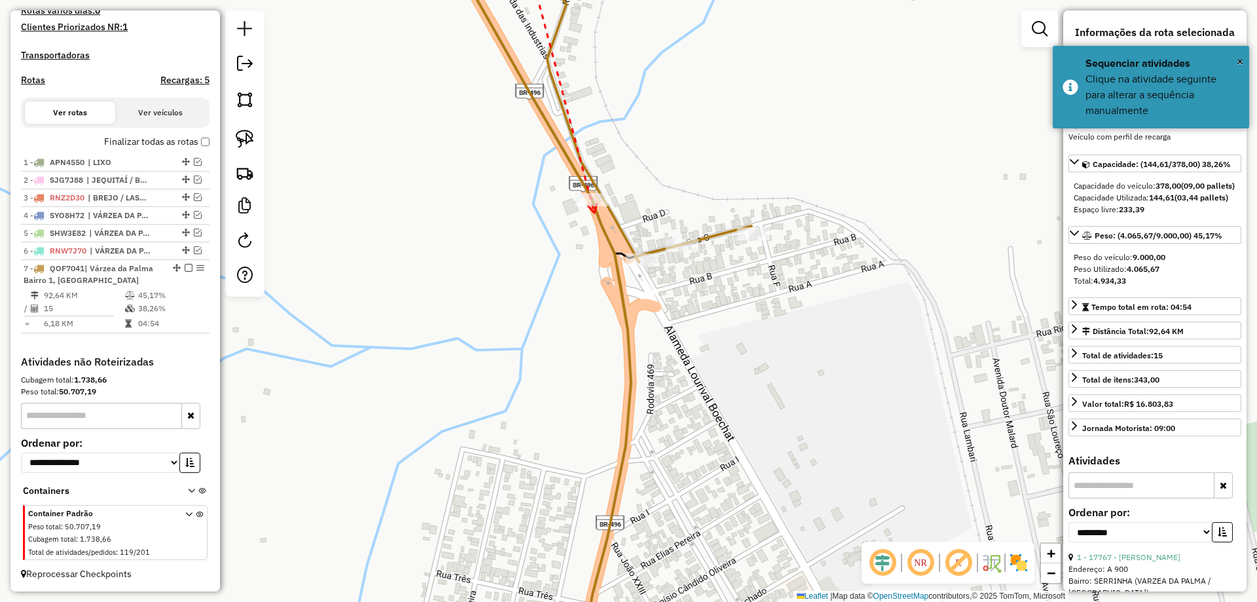
drag, startPoint x: 529, startPoint y: 158, endPoint x: 595, endPoint y: 219, distance: 90.4
click at [595, 213] on icon at bounding box center [592, 208] width 9 height 9
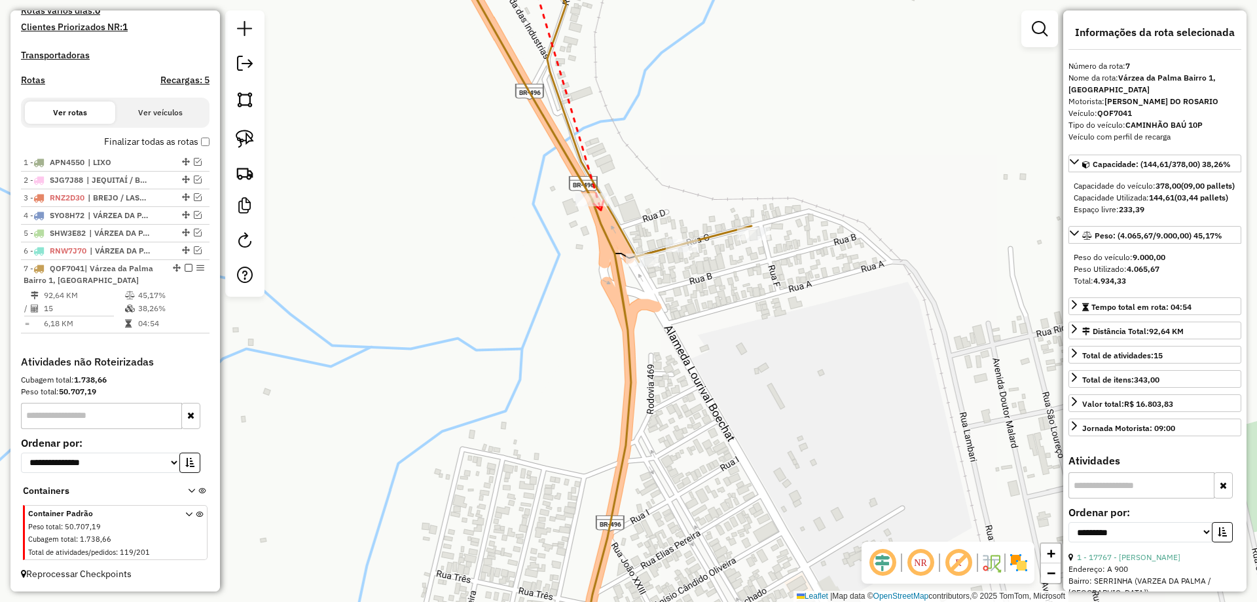
click at [601, 210] on icon at bounding box center [599, 205] width 10 height 10
click at [625, 259] on icon at bounding box center [620, 254] width 9 height 10
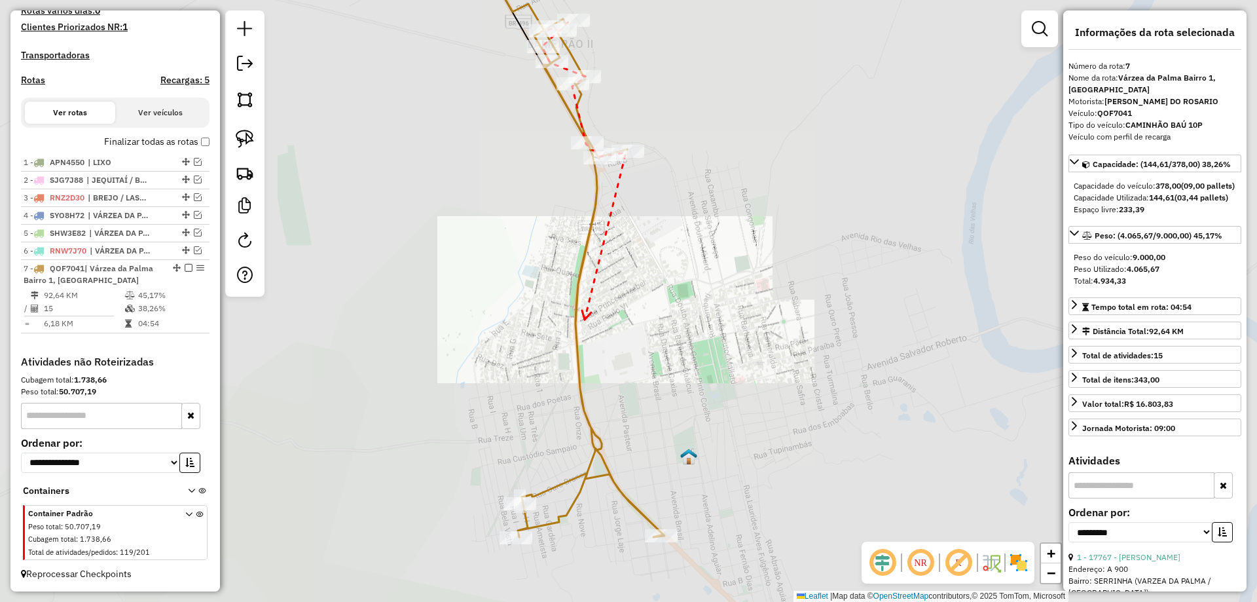
drag, startPoint x: 585, startPoint y: 320, endPoint x: 566, endPoint y: 191, distance: 130.4
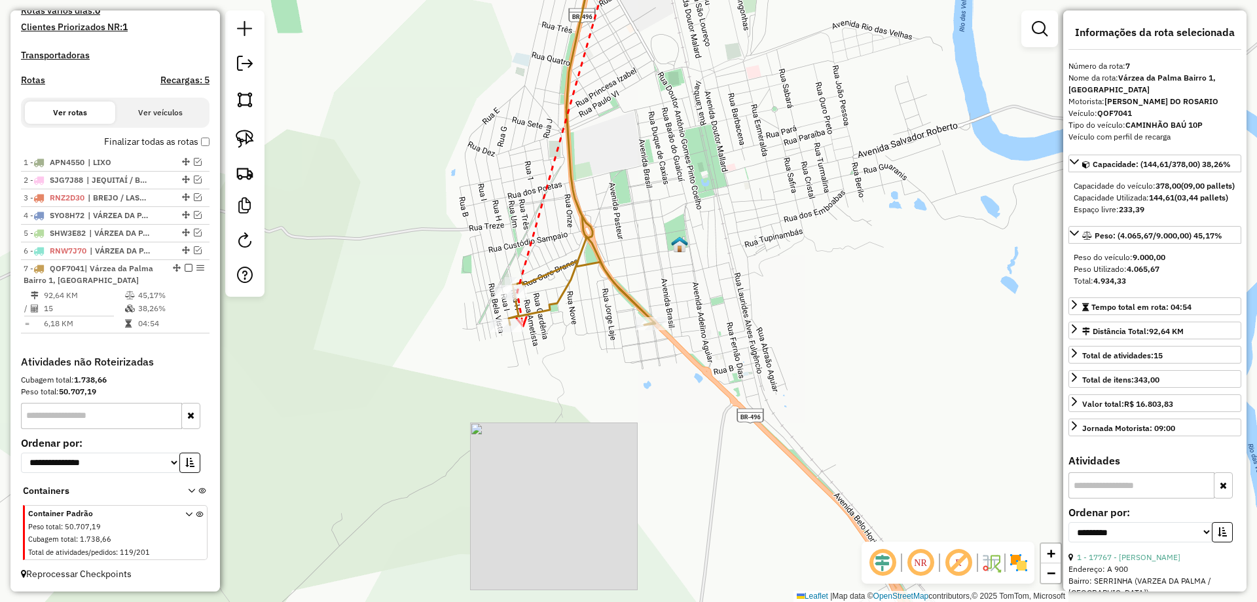
click at [523, 326] on icon at bounding box center [522, 321] width 10 height 9
click at [677, 321] on icon at bounding box center [673, 321] width 9 height 10
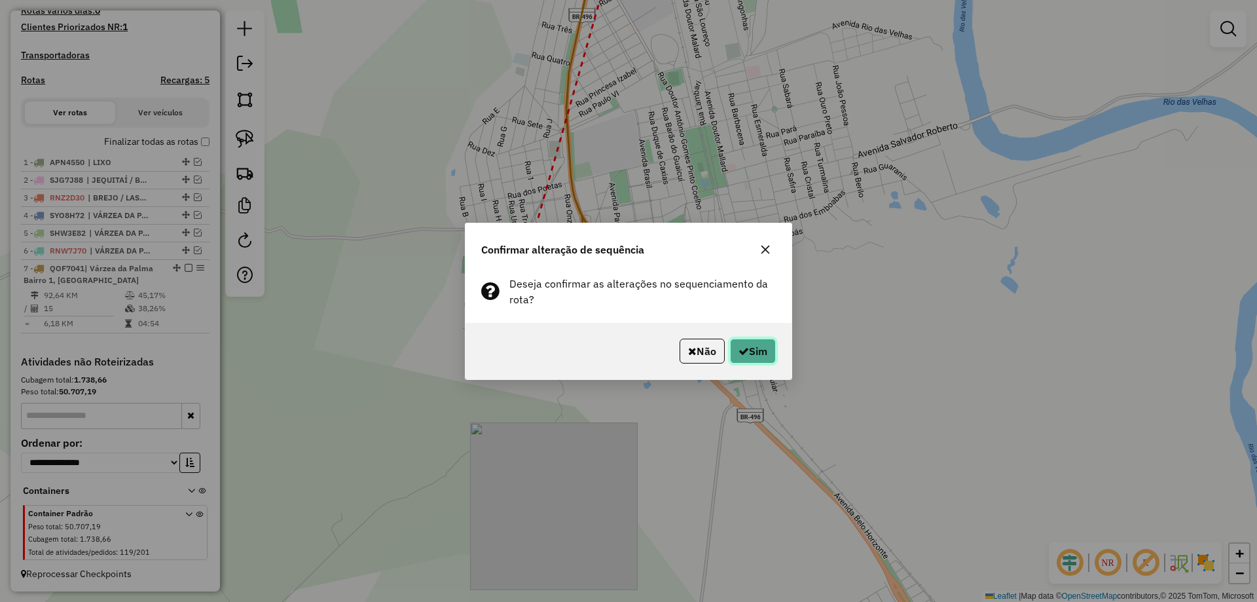
click at [730, 351] on button "Sim" at bounding box center [753, 351] width 46 height 25
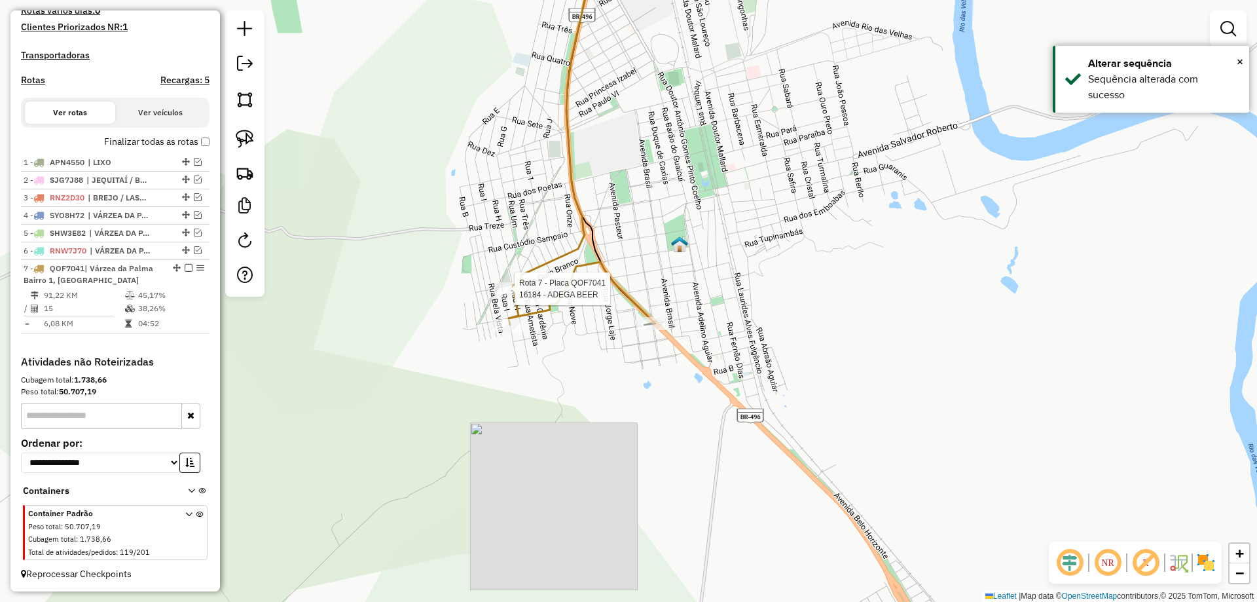
select select "**********"
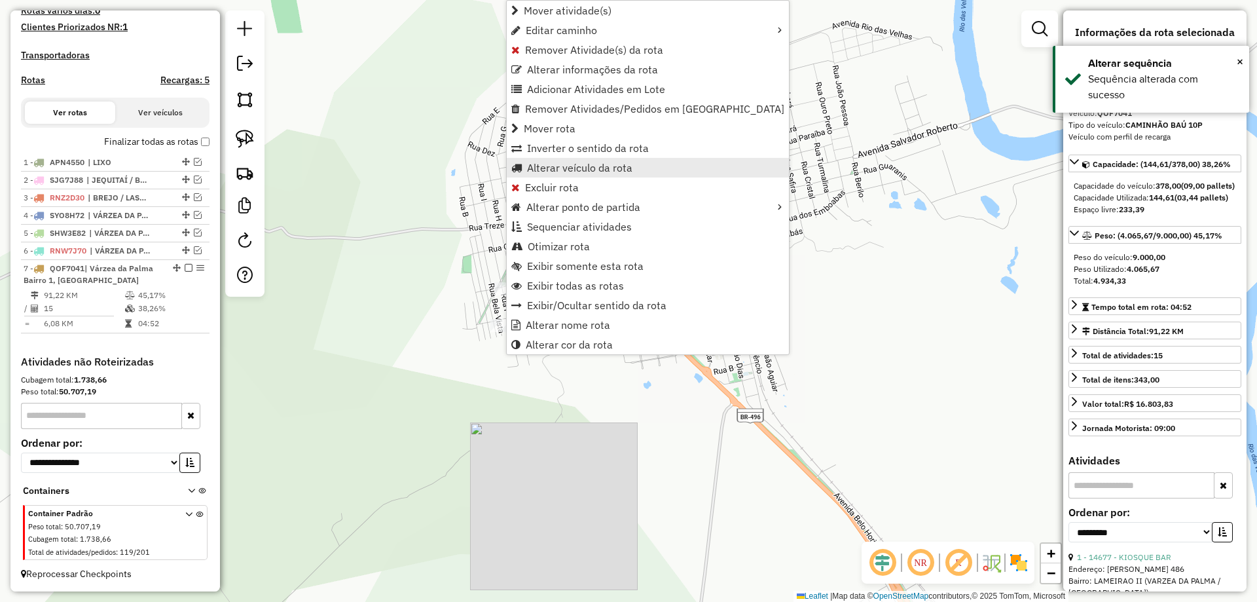
click at [556, 171] on span "Alterar veículo da rota" at bounding box center [579, 167] width 105 height 10
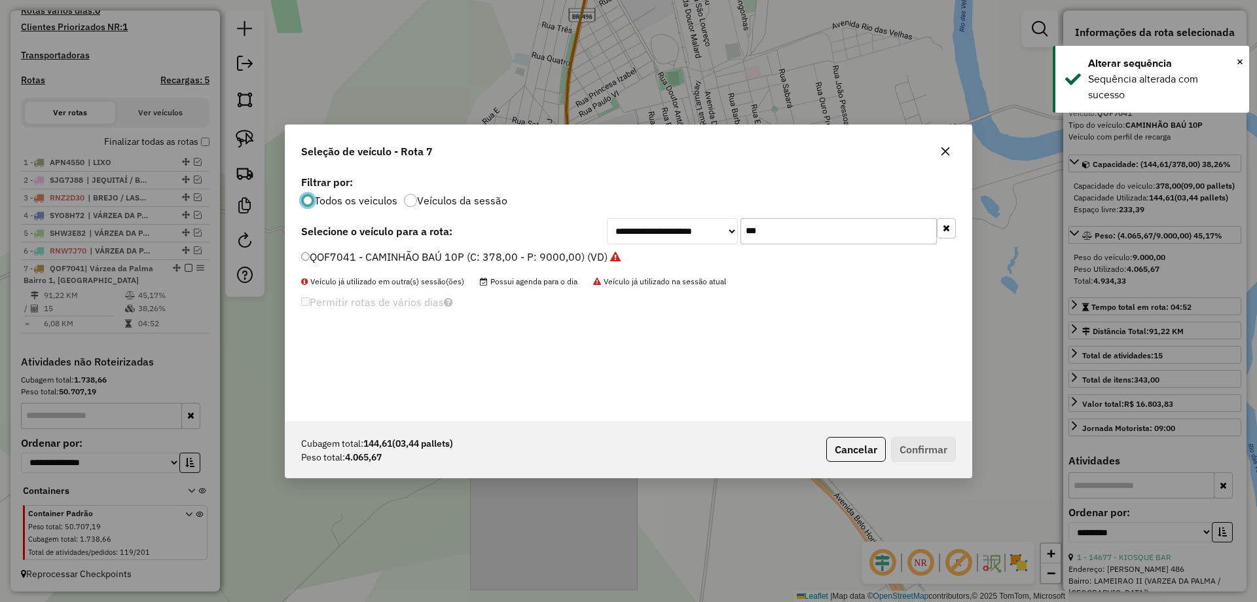
scroll to position [7, 4]
click at [788, 218] on input "***" at bounding box center [839, 231] width 196 height 26
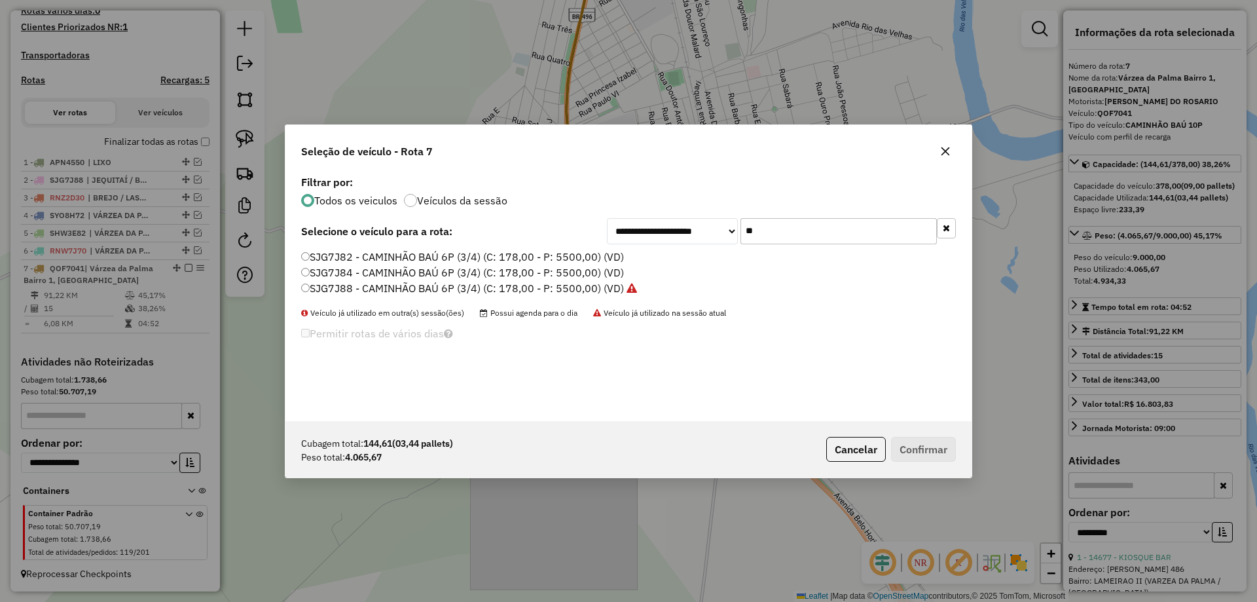
type input "**"
click at [379, 254] on label "SJG7J82 - CAMINHÃO BAÚ 6P (3/4) (C: 178,00 - P: 5500,00) (VD)" at bounding box center [462, 257] width 323 height 16
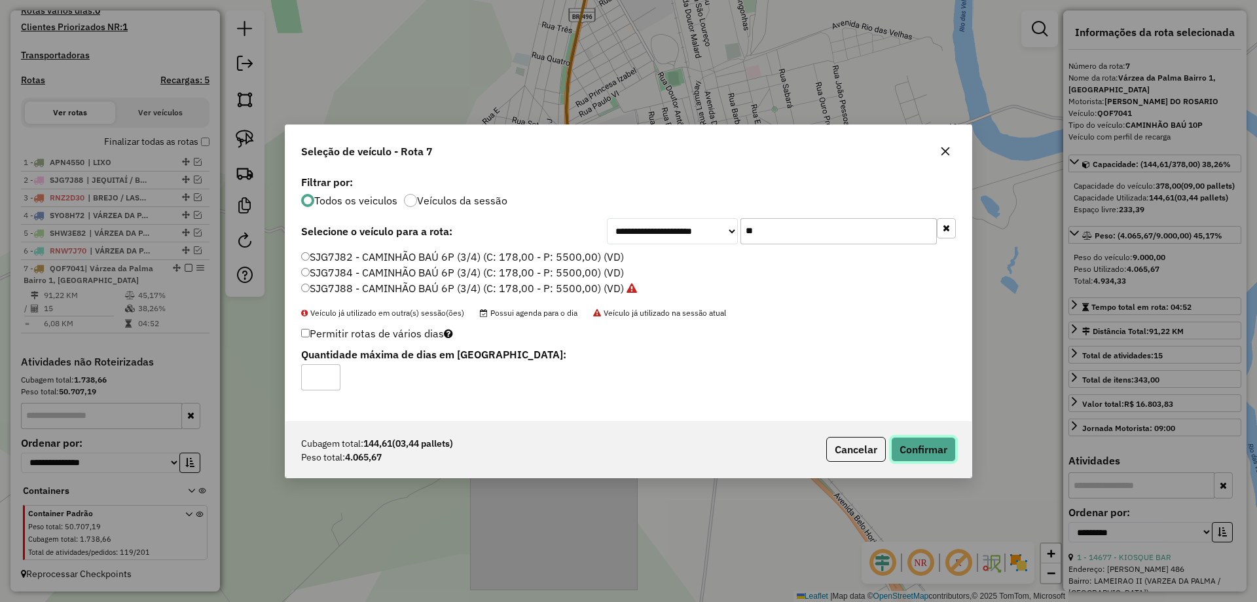
click at [915, 449] on button "Confirmar" at bounding box center [923, 449] width 65 height 25
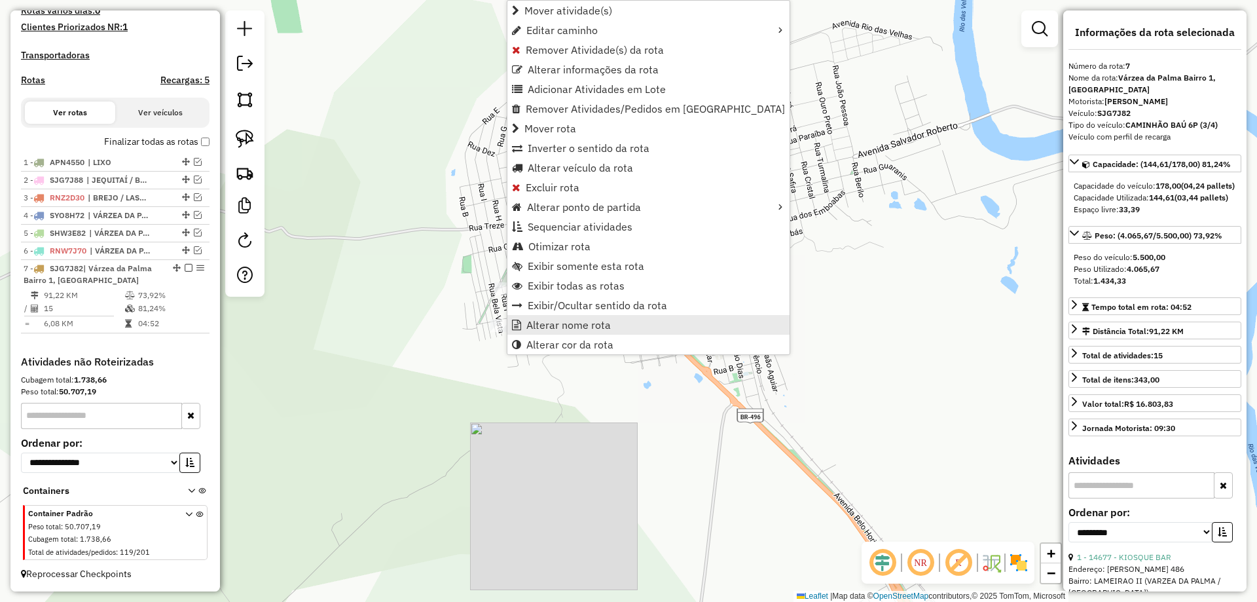
click at [571, 333] on link "Alterar nome rota" at bounding box center [649, 325] width 282 height 20
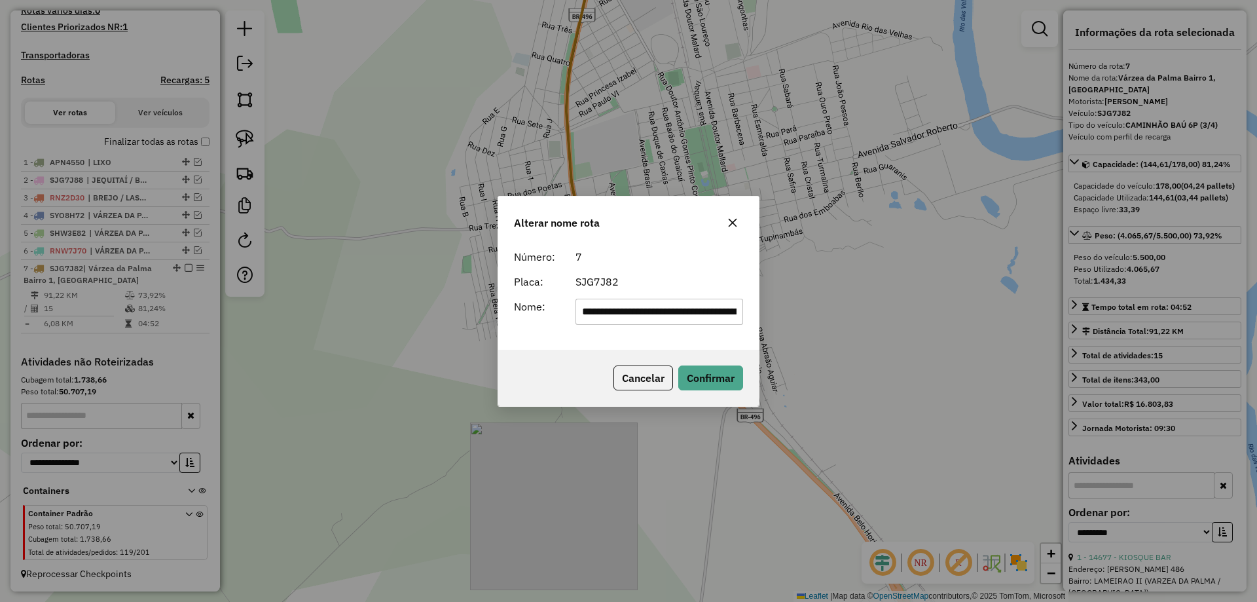
scroll to position [0, 79]
click at [682, 313] on input "**********" at bounding box center [660, 312] width 168 height 26
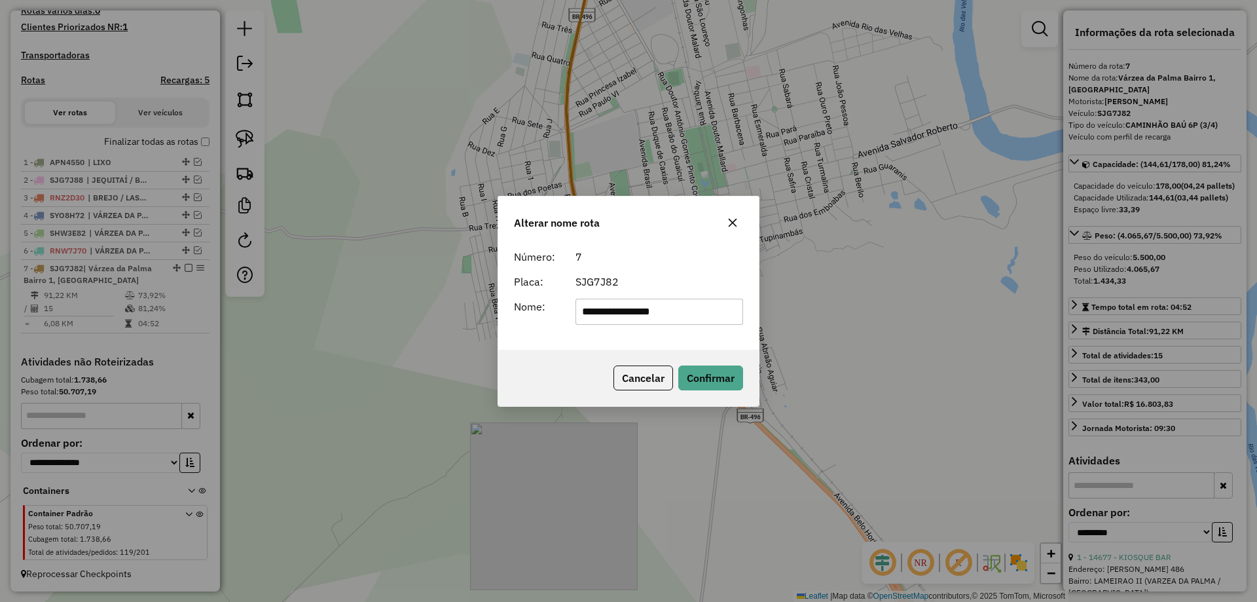
click at [665, 268] on form "**********" at bounding box center [628, 287] width 229 height 76
click at [713, 313] on input "**********" at bounding box center [660, 312] width 168 height 26
type input "**********"
click at [698, 289] on form "**********" at bounding box center [628, 287] width 229 height 76
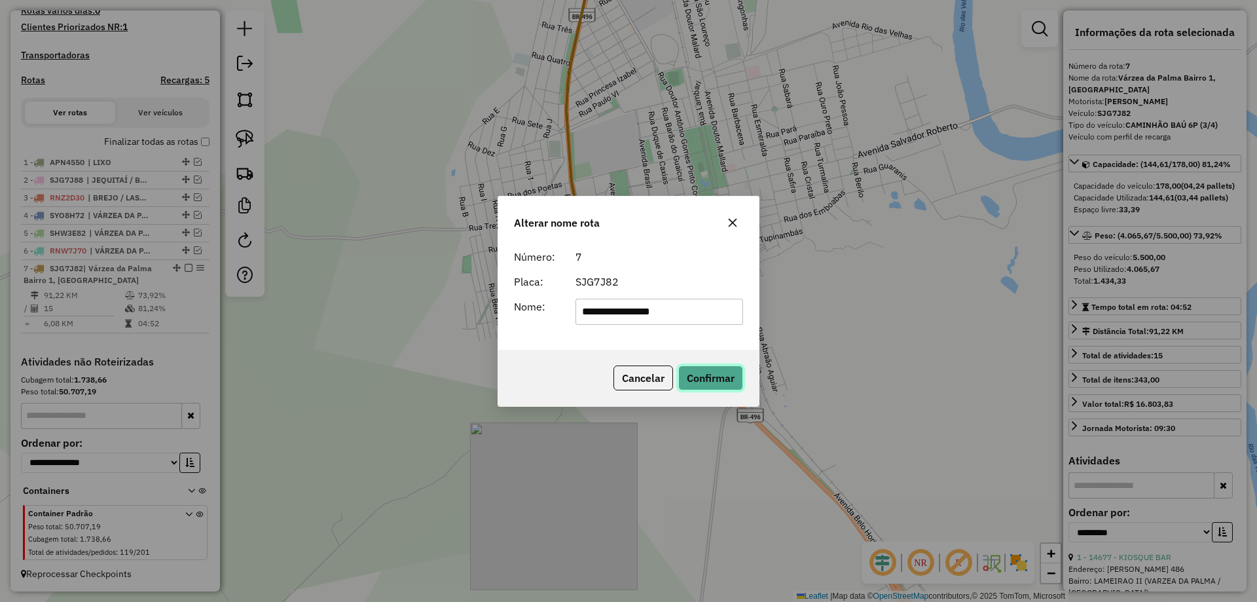
click at [703, 382] on button "Confirmar" at bounding box center [711, 377] width 65 height 25
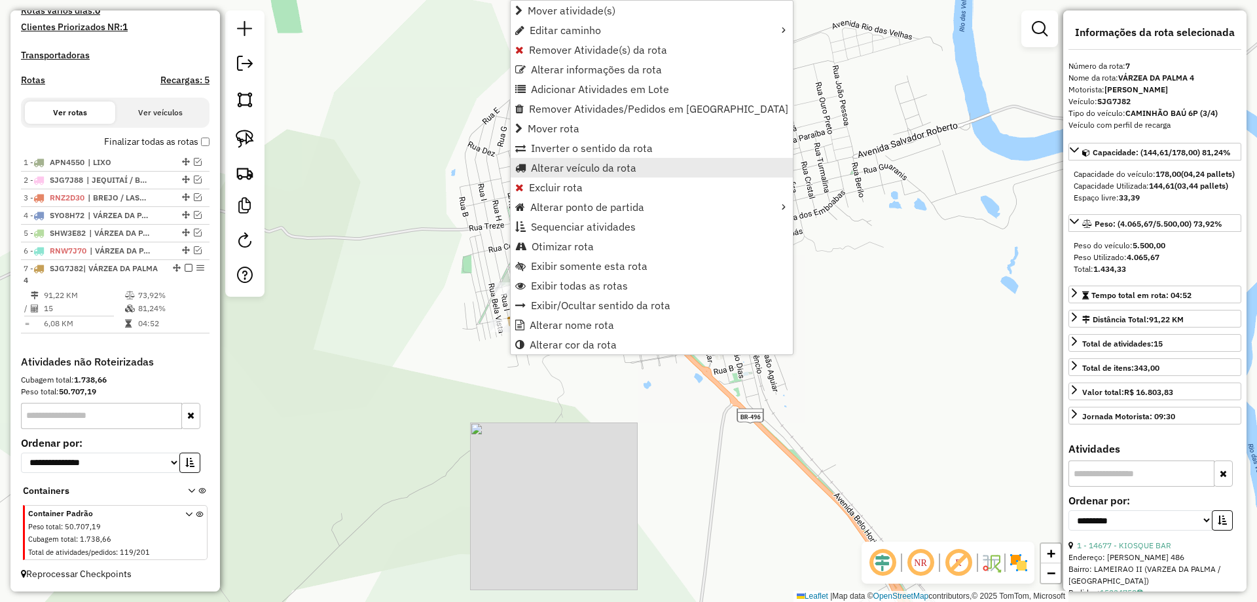
click at [559, 173] on span "Alterar veículo da rota" at bounding box center [583, 167] width 105 height 10
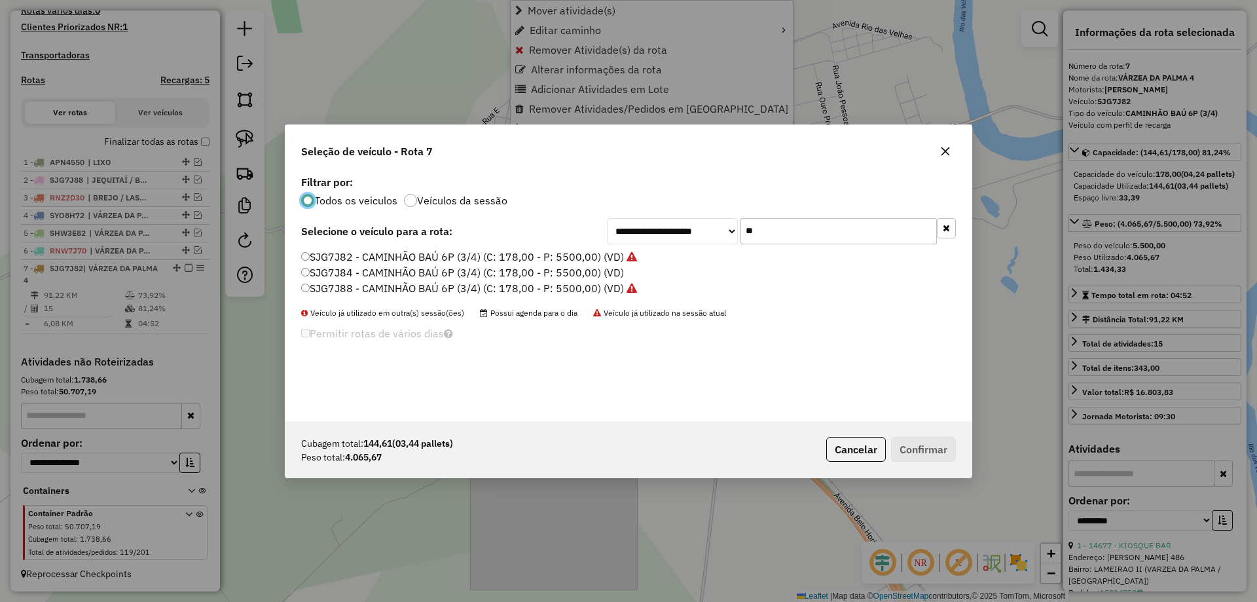
scroll to position [7, 4]
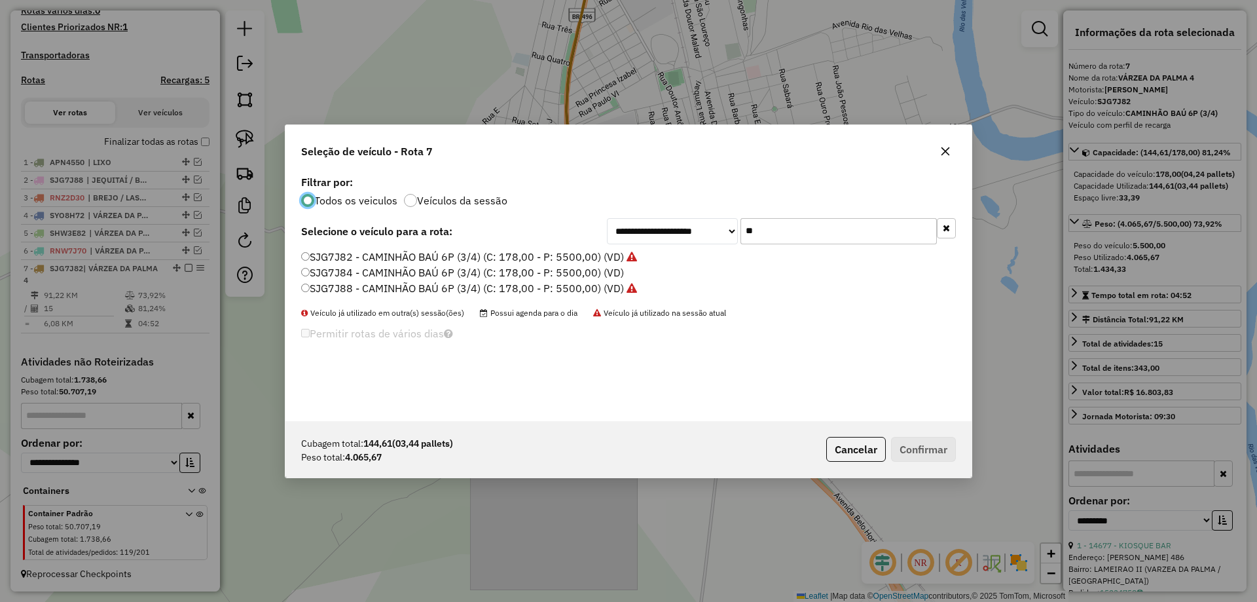
click at [780, 236] on input "**" at bounding box center [839, 231] width 196 height 26
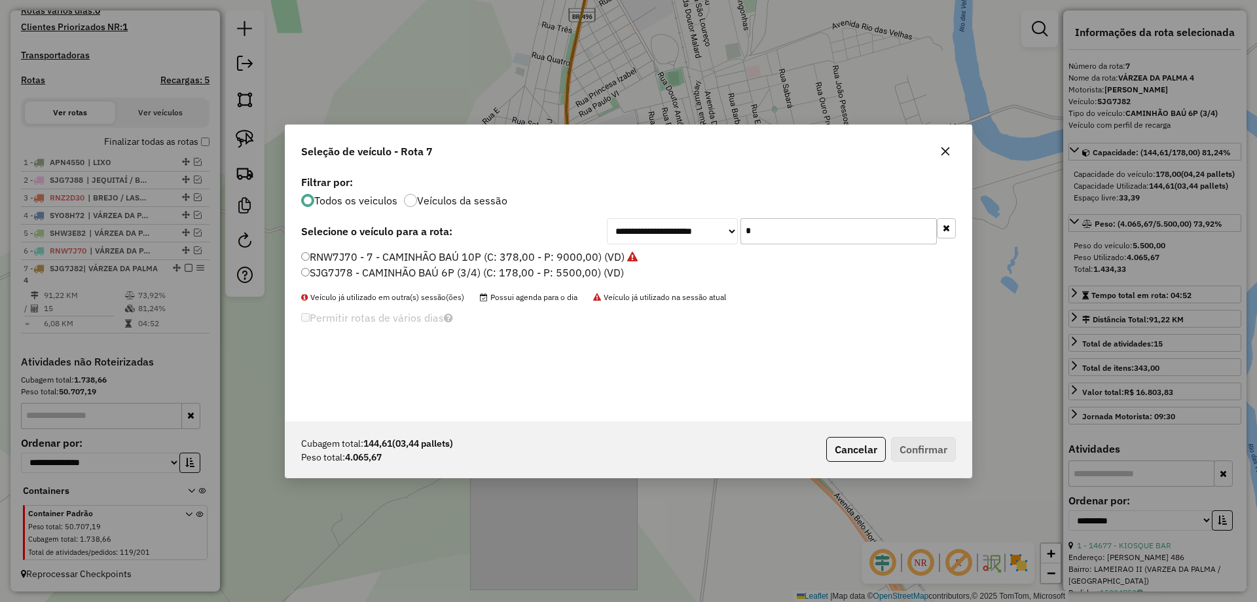
type input "**"
click at [334, 272] on label "SJG7J84 - CAMINHÃO BAÚ 6P (3/4) (C: 178,00 - P: 5500,00) (VD)" at bounding box center [462, 273] width 323 height 16
click at [341, 272] on label "SJG7J84 - CAMINHÃO BAÚ 6P (3/4) (C: 178,00 - P: 5500,00) (VD)" at bounding box center [462, 273] width 323 height 16
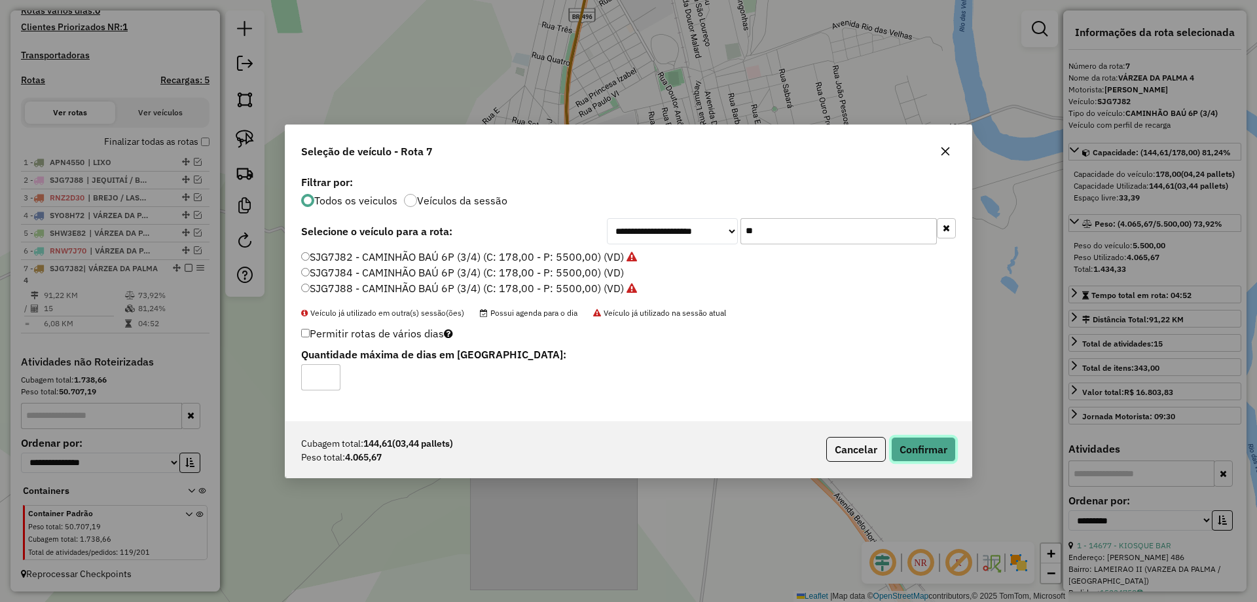
click at [912, 451] on button "Confirmar" at bounding box center [923, 449] width 65 height 25
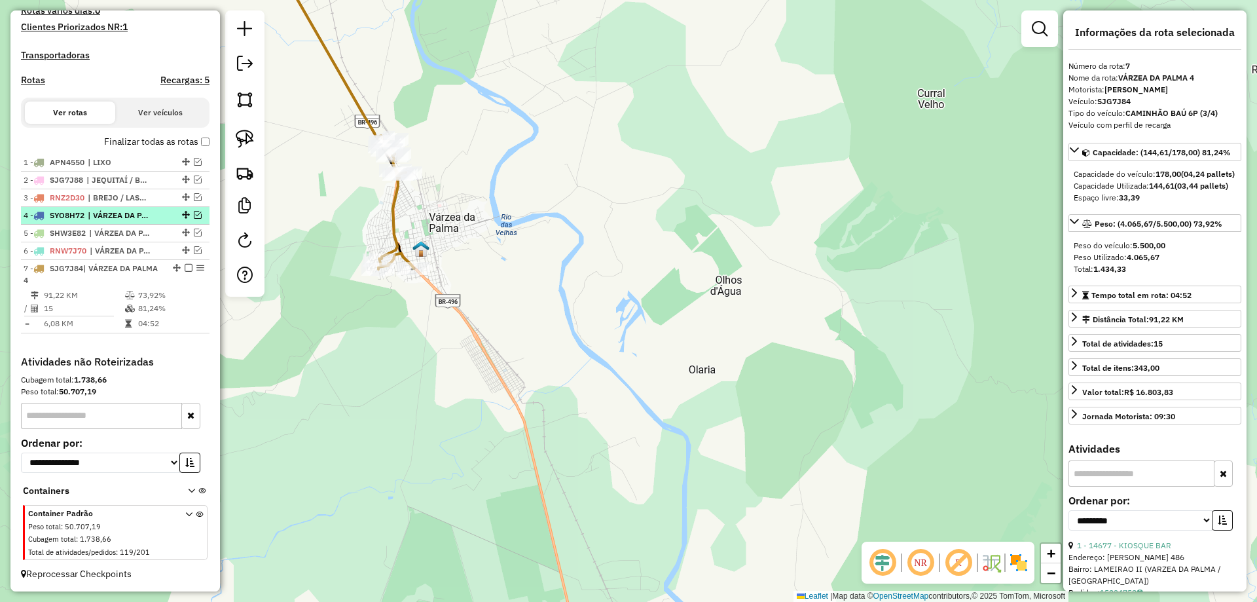
click at [185, 269] on em at bounding box center [189, 268] width 8 height 8
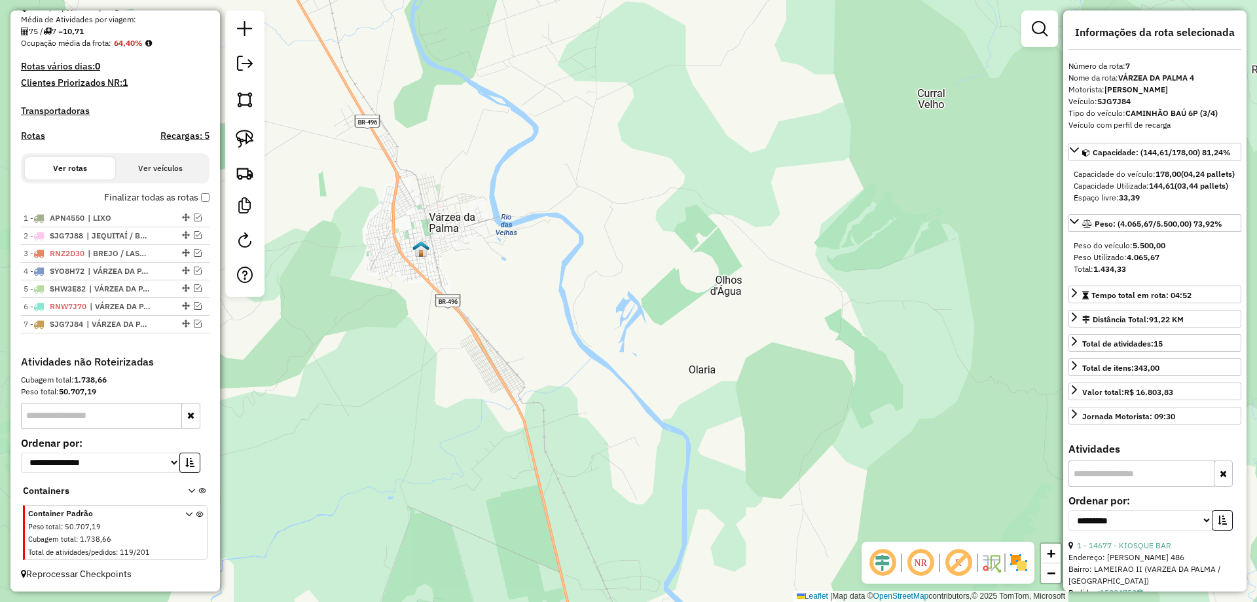
scroll to position [308, 0]
click at [534, 459] on div "Janela de atendimento Grade de atendimento Capacidade Transportadoras Veículos …" at bounding box center [628, 301] width 1257 height 602
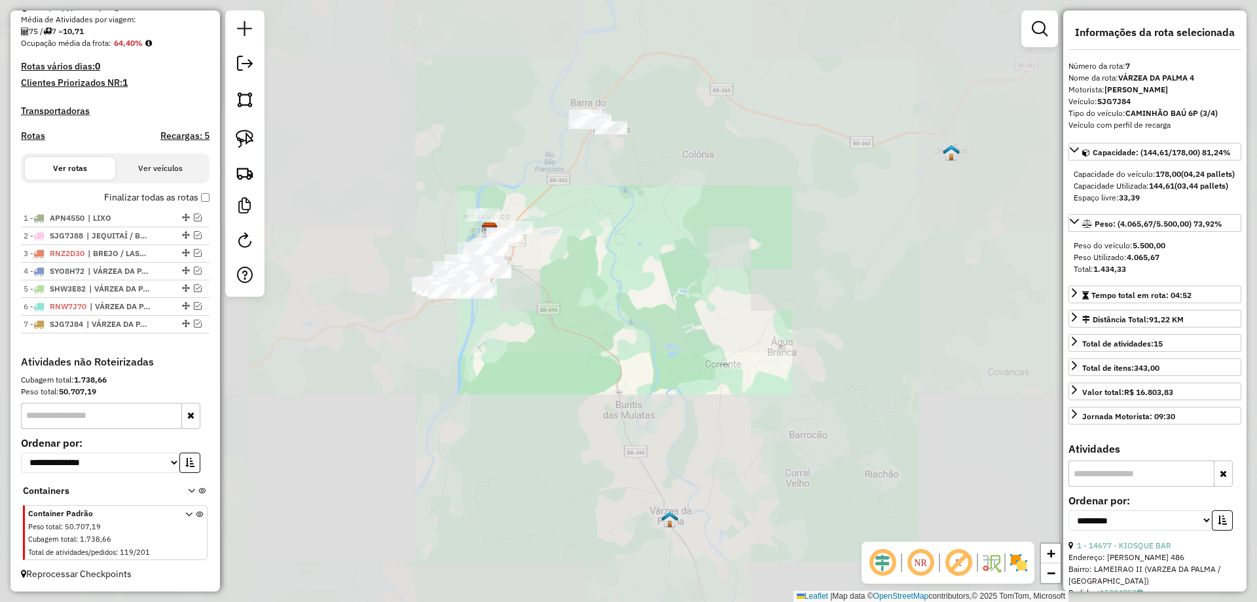
drag, startPoint x: 612, startPoint y: 465, endPoint x: 604, endPoint y: 487, distance: 23.0
click at [605, 487] on div "Janela de atendimento Grade de atendimento Capacidade Transportadoras Veículos …" at bounding box center [628, 301] width 1257 height 602
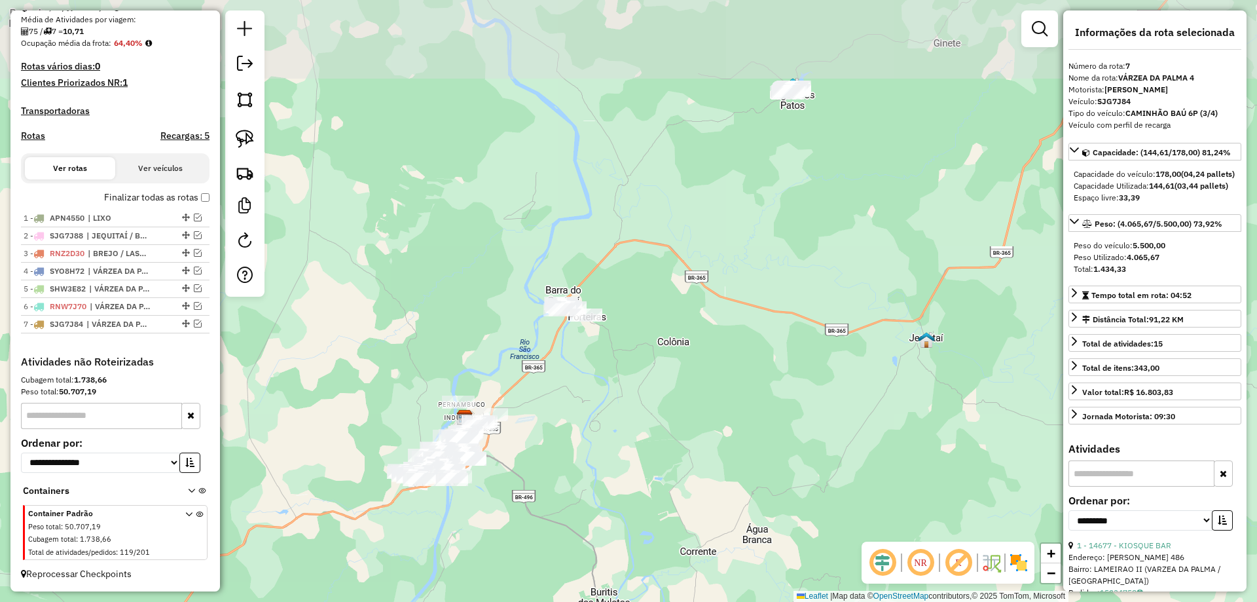
click at [548, 561] on div "Janela de atendimento Grade de atendimento Capacidade Transportadoras Veículos …" at bounding box center [628, 301] width 1257 height 602
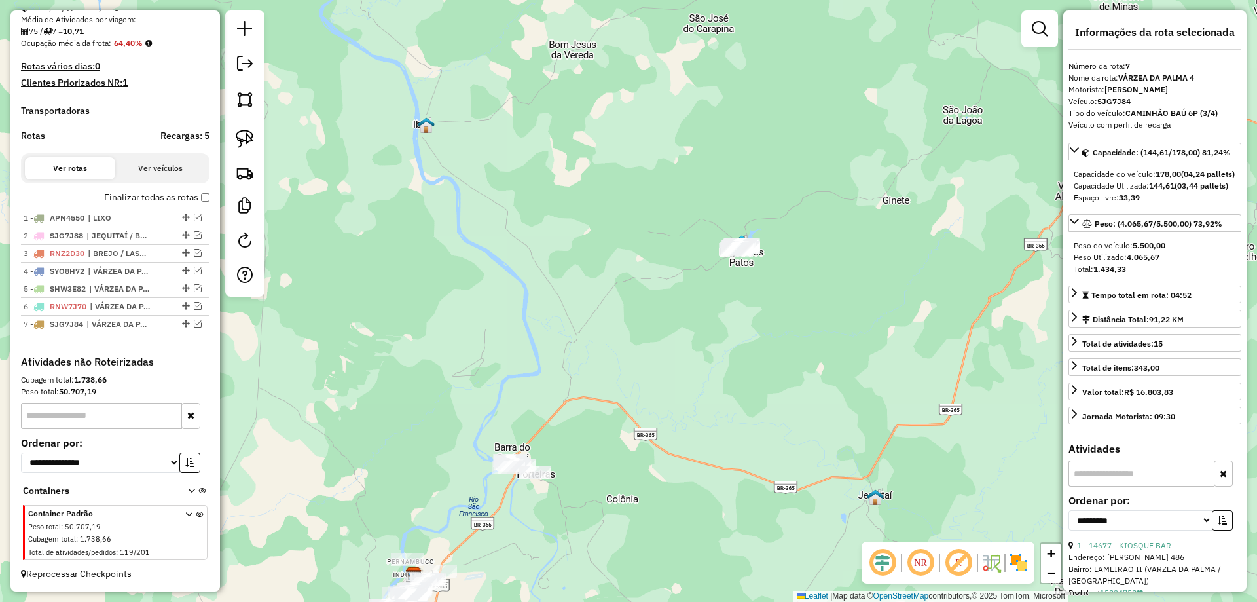
drag, startPoint x: 524, startPoint y: 554, endPoint x: 586, endPoint y: 415, distance: 152.5
click at [586, 415] on div "Janela de atendimento Grade de atendimento Capacidade Transportadoras Veículos …" at bounding box center [628, 301] width 1257 height 602
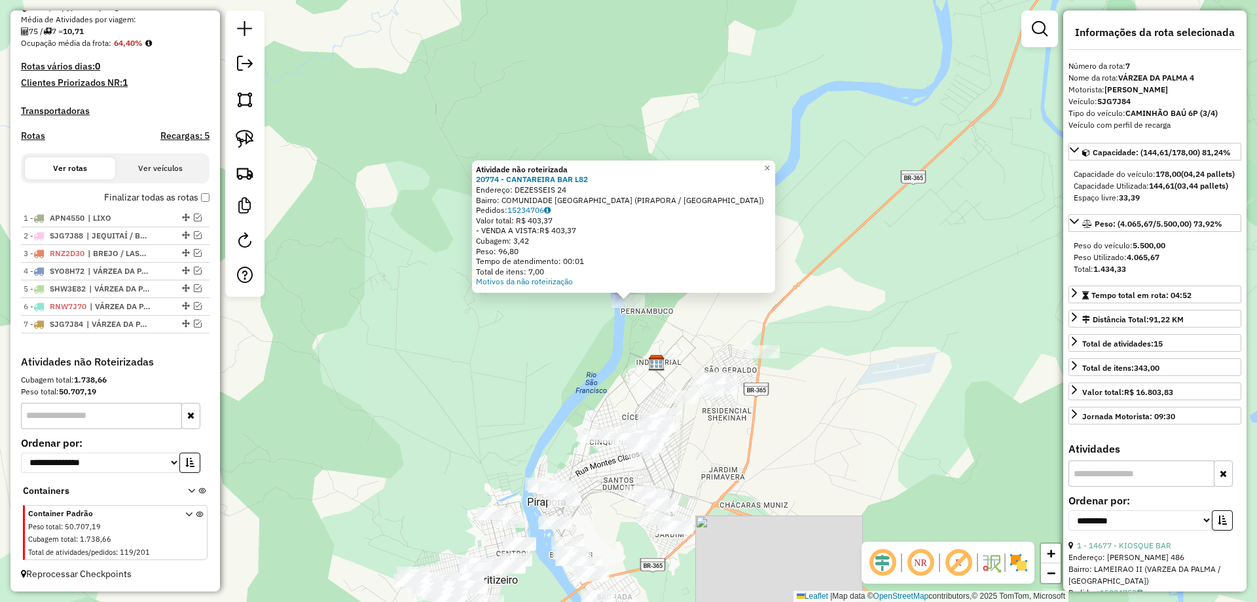
click at [633, 362] on div "Atividade não roteirizada 20774 - CANTAREIRA BAR L82 Endereço: DEZESSEIS 24 Bai…" at bounding box center [628, 301] width 1257 height 602
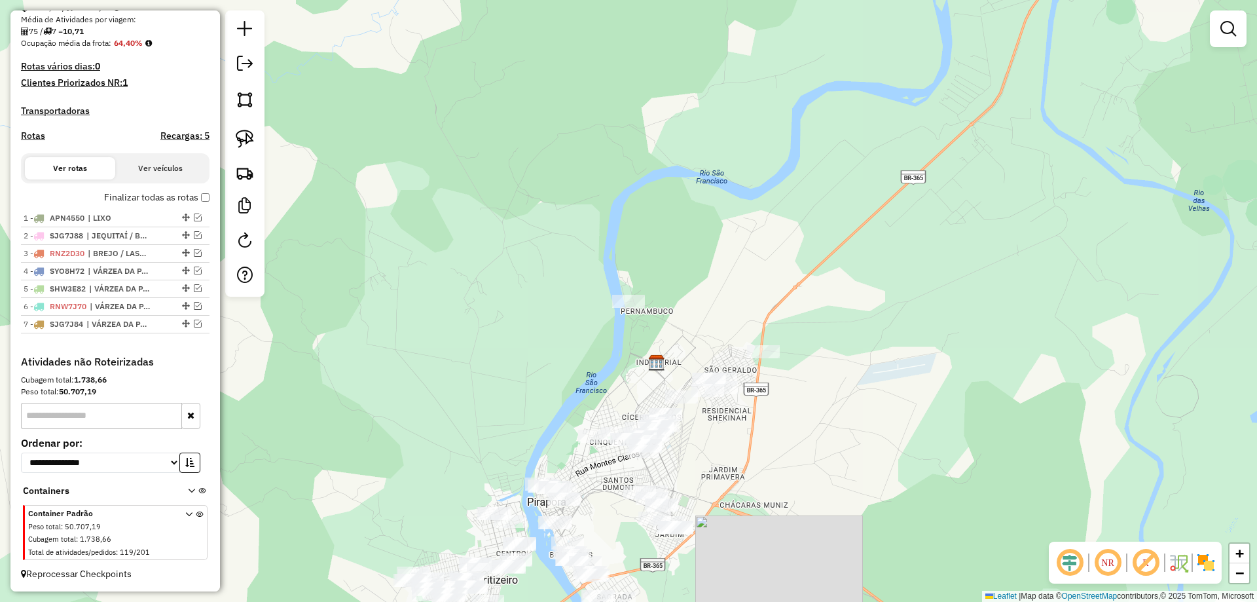
click at [624, 447] on div "Janela de atendimento Grade de atendimento Capacidade Transportadoras Veículos …" at bounding box center [628, 301] width 1257 height 602
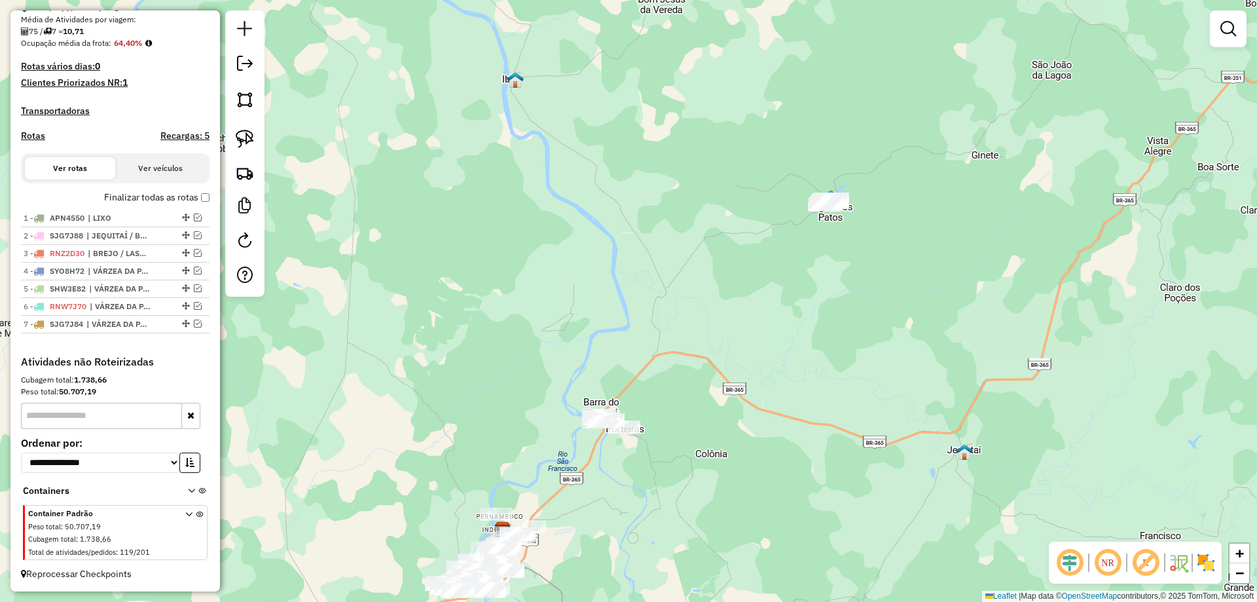
click at [582, 481] on div "Janela de atendimento Grade de atendimento Capacidade Transportadoras Veículos …" at bounding box center [628, 301] width 1257 height 602
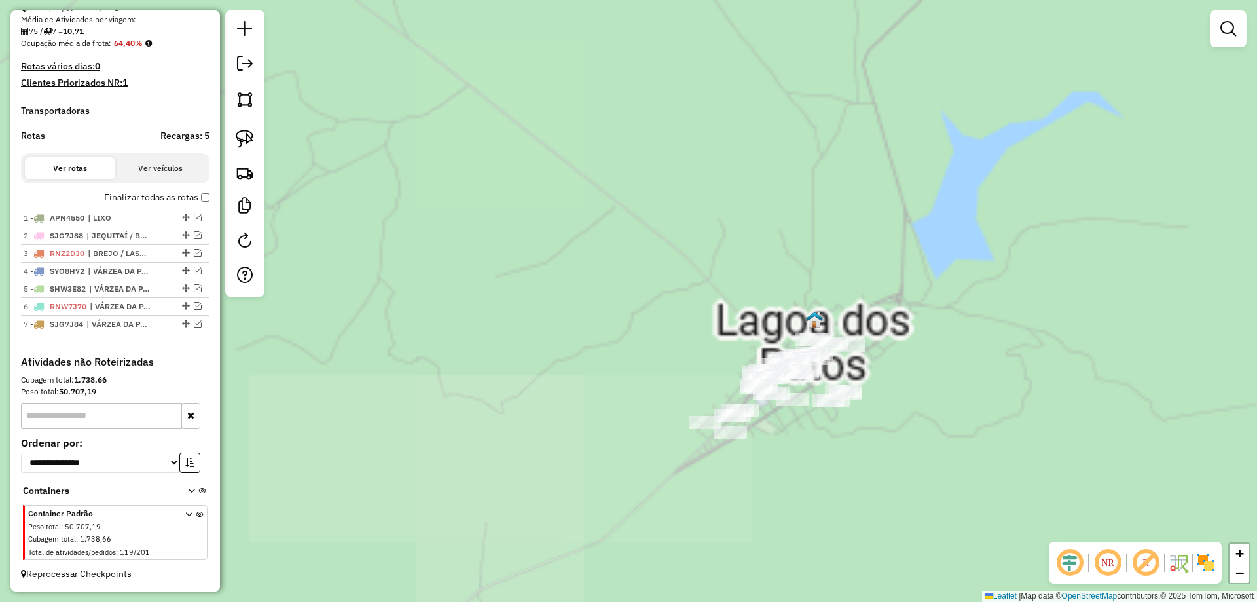
drag, startPoint x: 717, startPoint y: 390, endPoint x: 669, endPoint y: 439, distance: 68.6
click at [678, 441] on div "Janela de atendimento Grade de atendimento Capacidade Transportadoras Veículos …" at bounding box center [628, 301] width 1257 height 602
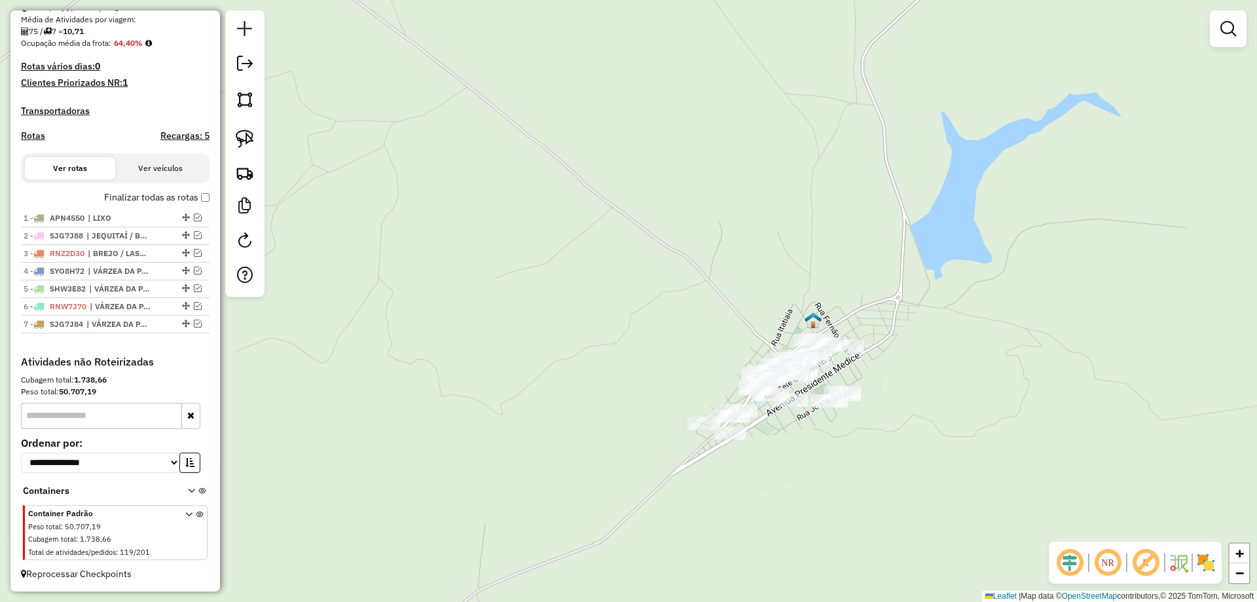
click at [260, 145] on div at bounding box center [244, 153] width 39 height 286
click at [249, 140] on img at bounding box center [245, 139] width 18 height 18
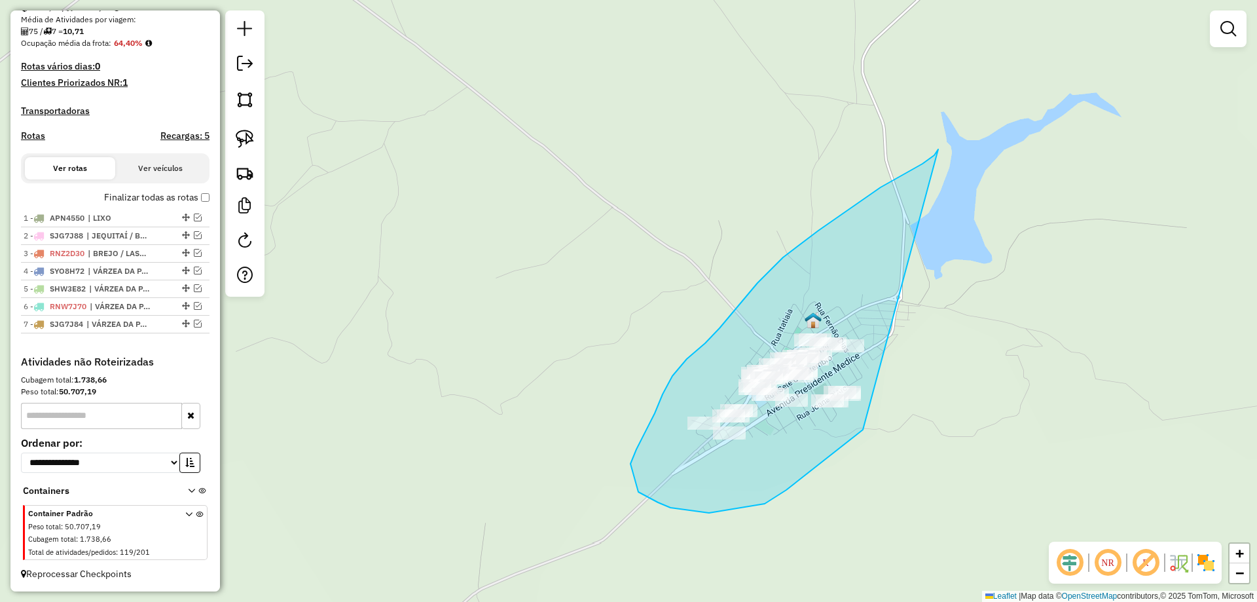
drag, startPoint x: 939, startPoint y: 149, endPoint x: 908, endPoint y: 398, distance: 250.1
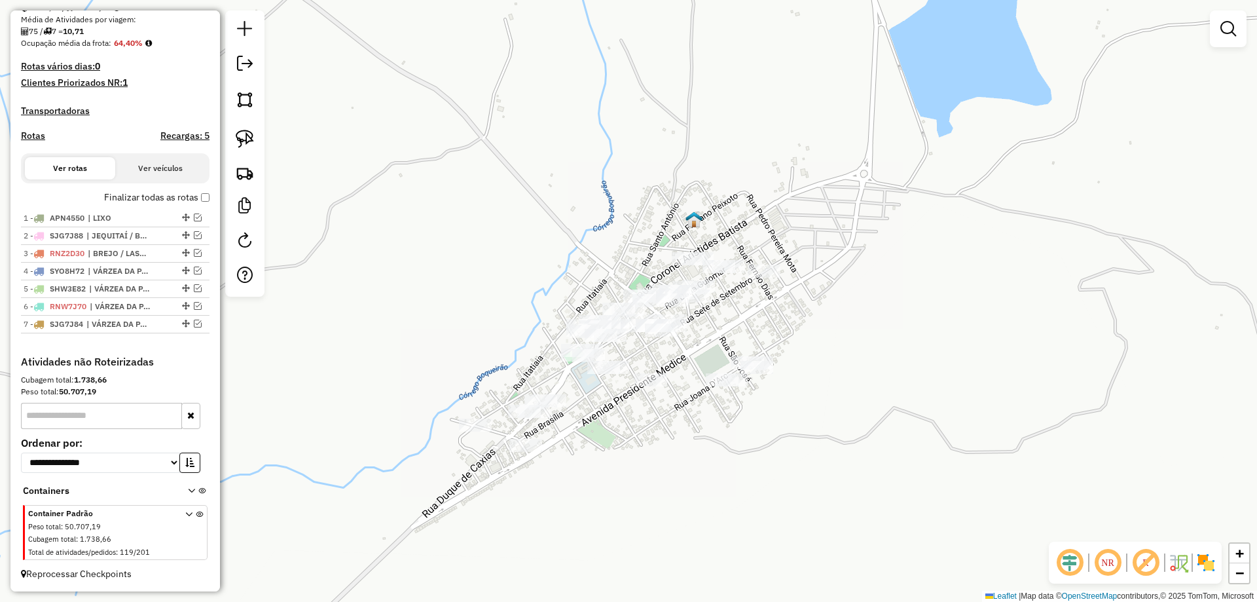
drag, startPoint x: 802, startPoint y: 359, endPoint x: 762, endPoint y: 355, distance: 39.5
click at [772, 357] on div "Janela de atendimento Grade de atendimento Capacidade Transportadoras Veículos …" at bounding box center [628, 301] width 1257 height 602
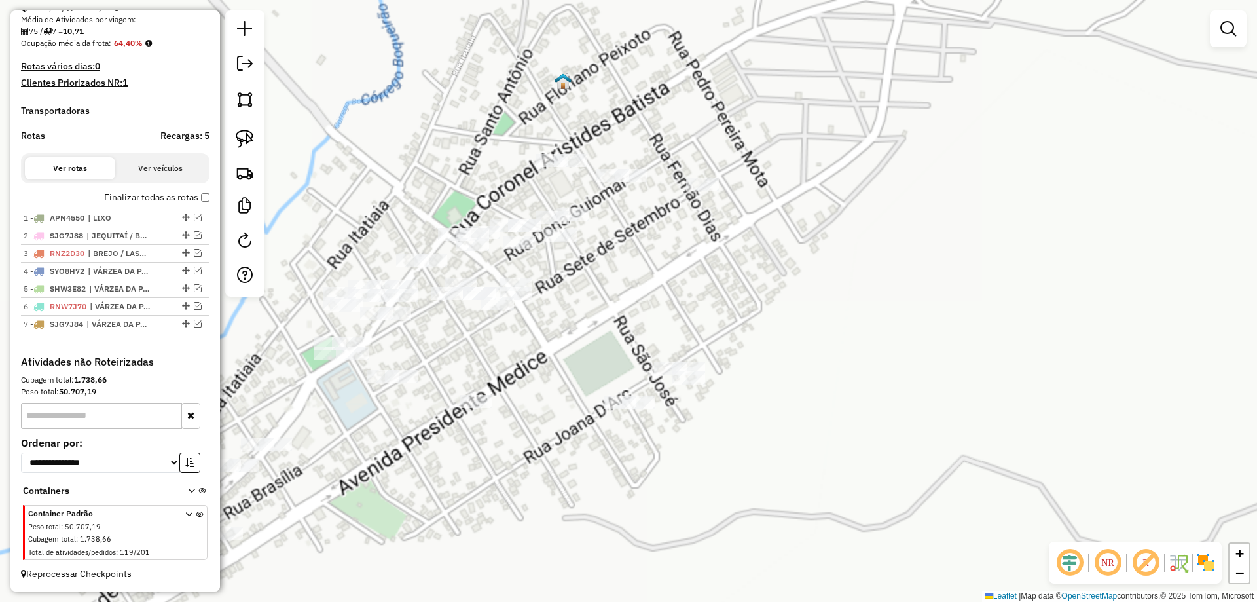
click at [758, 352] on div "Janela de atendimento Grade de atendimento Capacidade Transportadoras Veículos …" at bounding box center [628, 301] width 1257 height 602
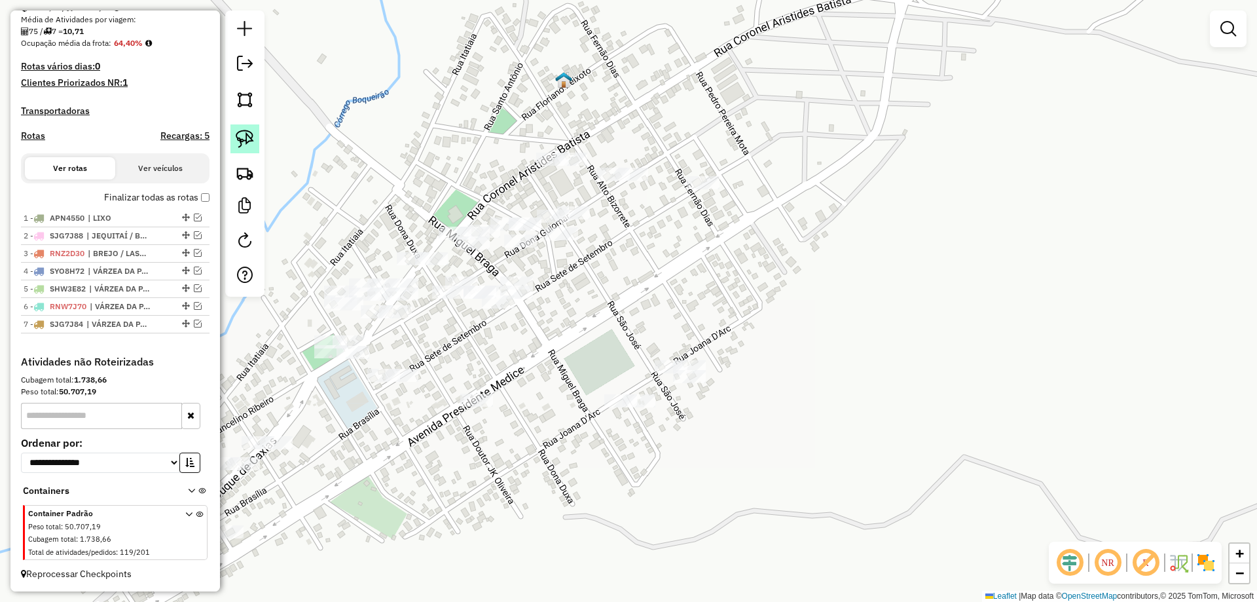
click at [231, 137] on link at bounding box center [245, 138] width 29 height 29
click at [236, 137] on img at bounding box center [245, 139] width 18 height 18
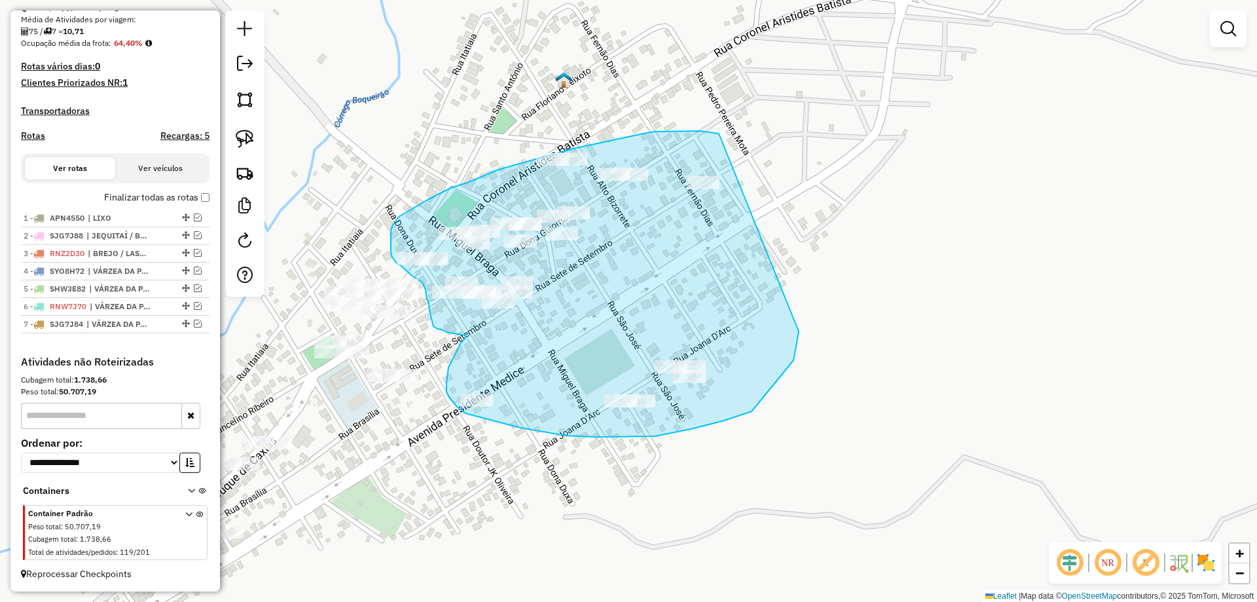
drag, startPoint x: 719, startPoint y: 134, endPoint x: 800, endPoint y: 299, distance: 183.9
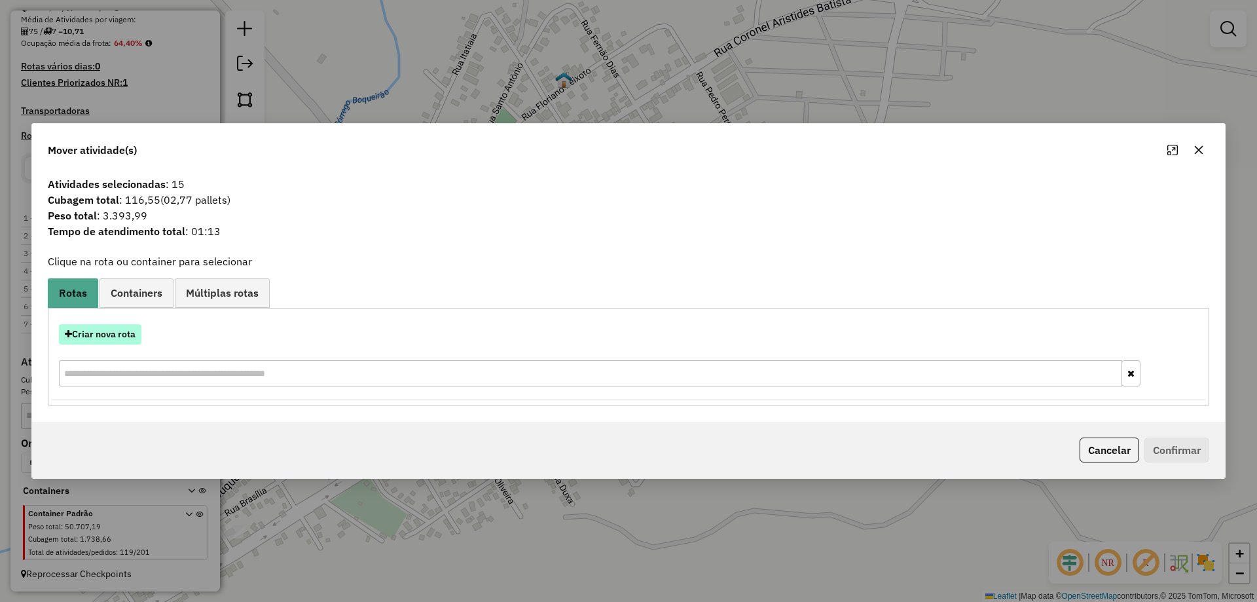
click at [128, 338] on button "Criar nova rota" at bounding box center [100, 334] width 83 height 20
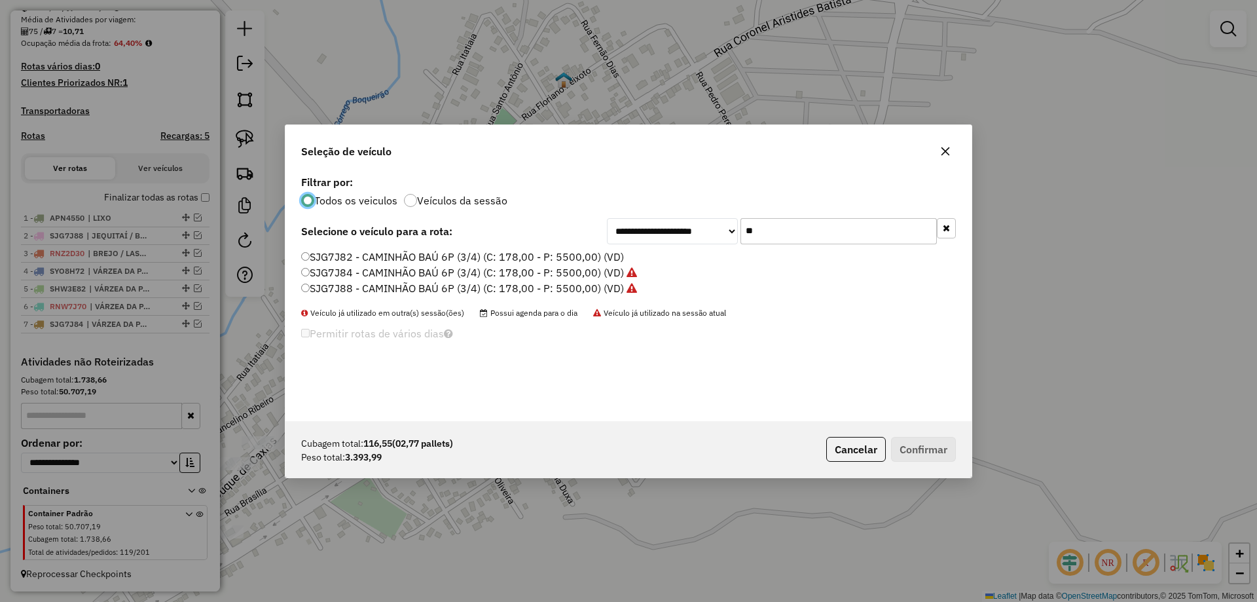
scroll to position [7, 4]
click at [786, 240] on input "**" at bounding box center [839, 231] width 196 height 26
click at [335, 290] on label "SJG7J88 - CAMINHÃO BAÚ 6P (3/4) (C: 178,00 - P: 5500,00) (VD)" at bounding box center [469, 288] width 336 height 16
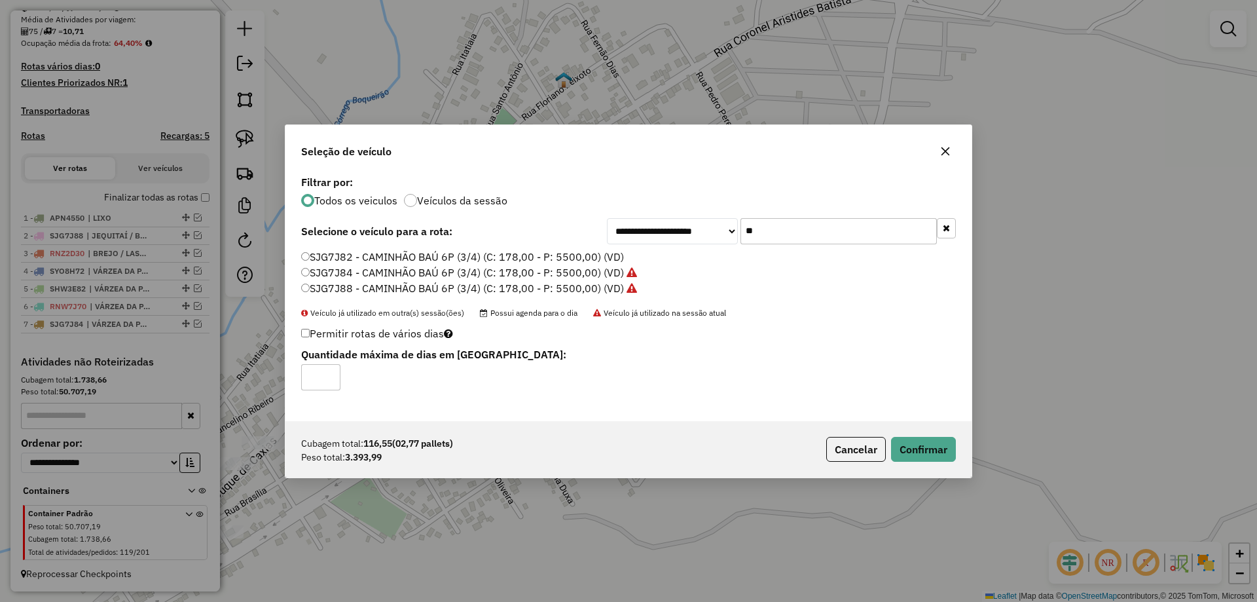
click at [332, 269] on label "SJG7J84 - CAMINHÃO BAÚ 6P (3/4) (C: 178,00 - P: 5500,00) (VD)" at bounding box center [469, 273] width 336 height 16
click at [333, 255] on label "SJG7J82 - CAMINHÃO BAÚ 6P (3/4) (C: 178,00 - P: 5500,00) (VD)" at bounding box center [462, 257] width 323 height 16
click at [924, 448] on button "Confirmar" at bounding box center [923, 449] width 65 height 25
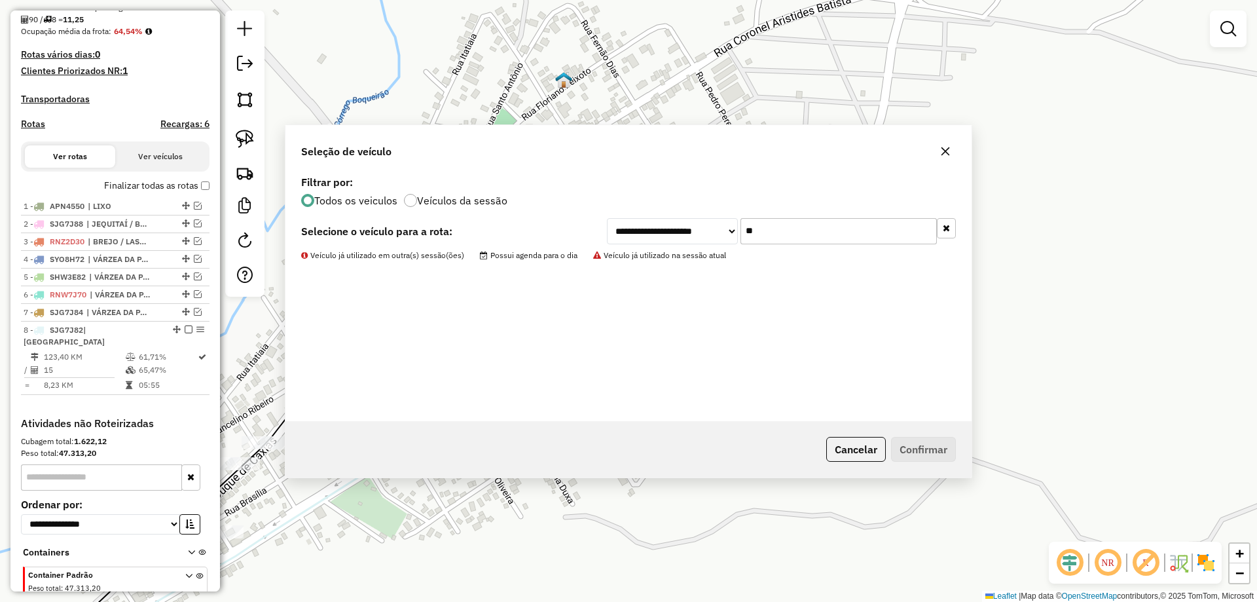
scroll to position [369, 0]
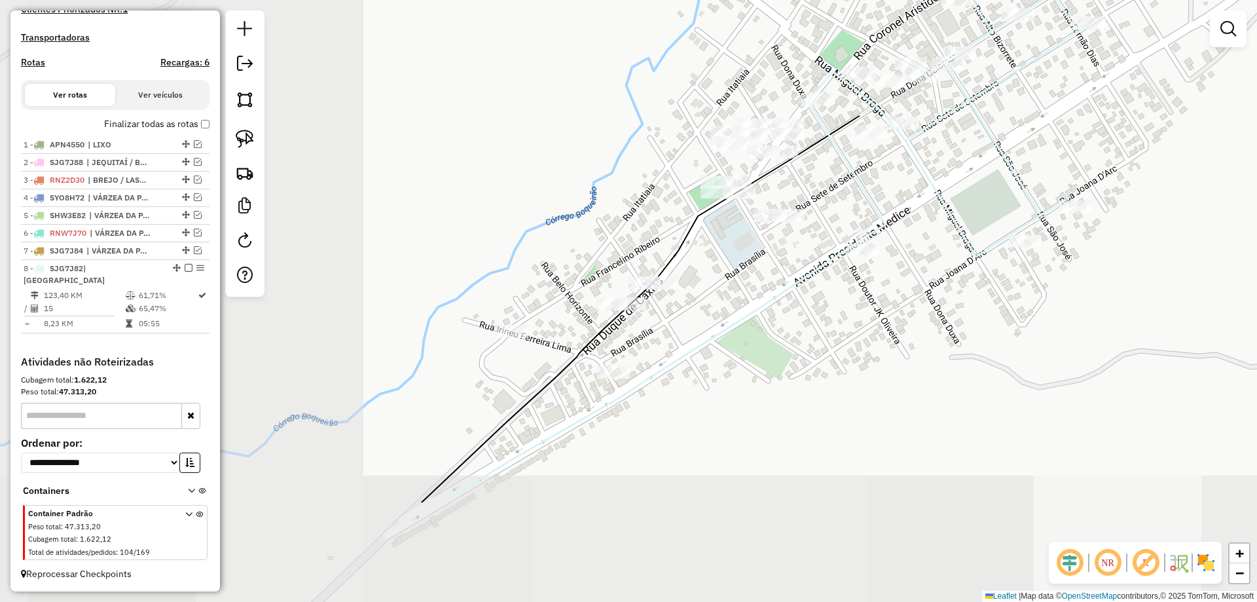
drag, startPoint x: 764, startPoint y: 341, endPoint x: 782, endPoint y: 332, distance: 19.6
click at [790, 332] on div "Janela de atendimento Grade de atendimento Capacidade Transportadoras Veículos …" at bounding box center [628, 301] width 1257 height 602
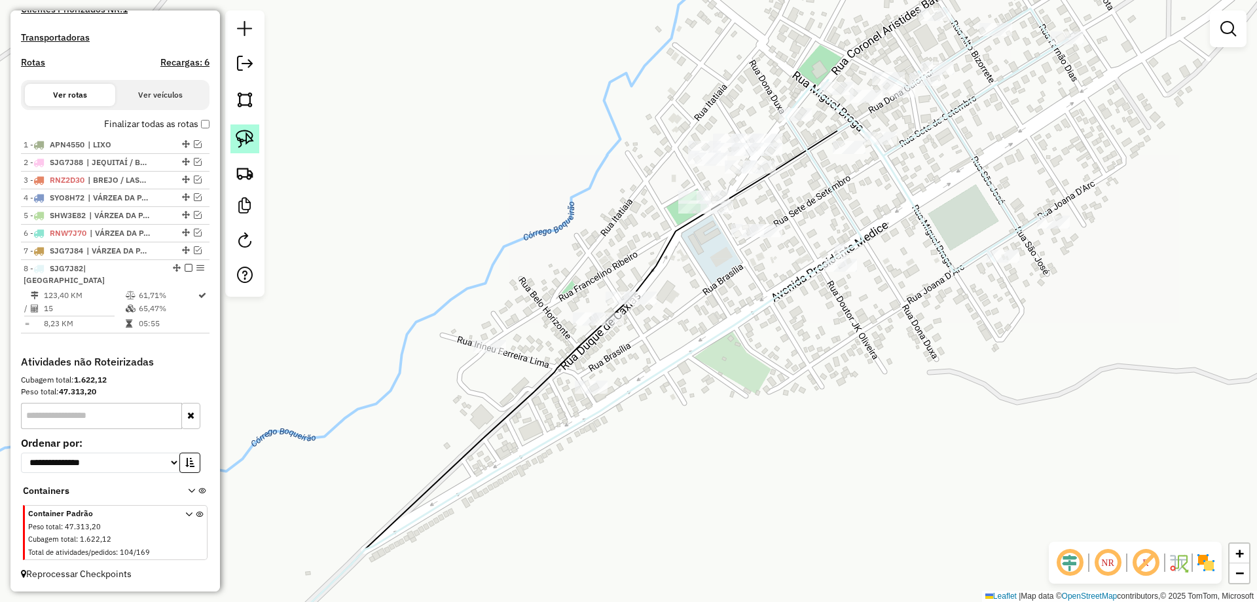
click at [250, 136] on img at bounding box center [245, 139] width 18 height 18
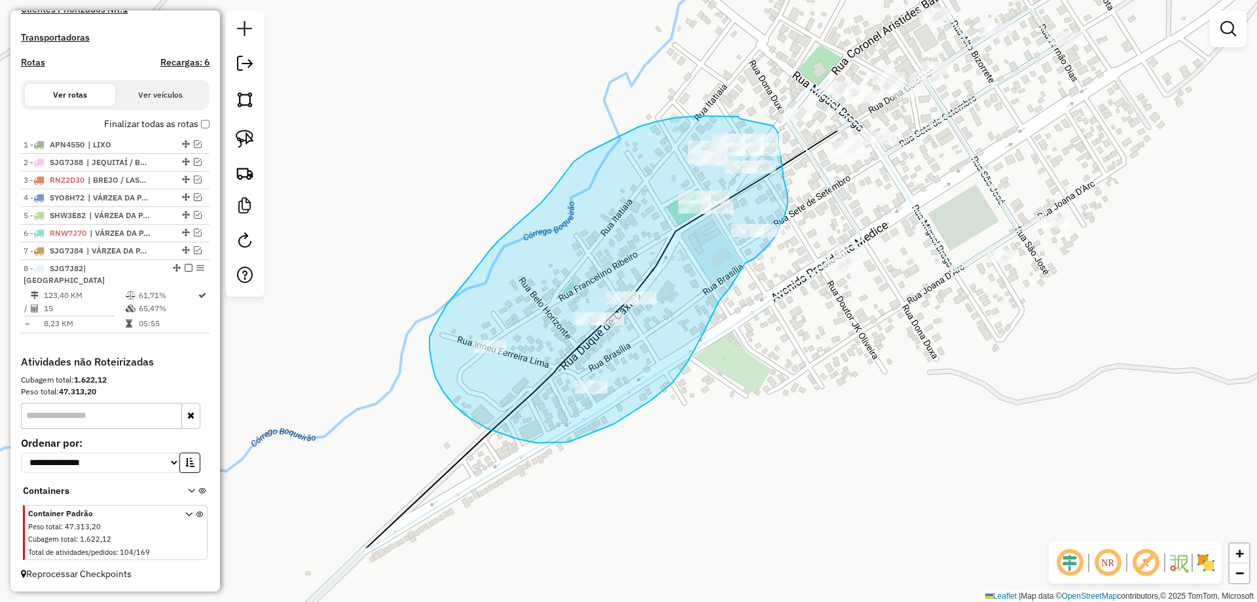
drag, startPoint x: 640, startPoint y: 126, endPoint x: 773, endPoint y: 125, distance: 133.0
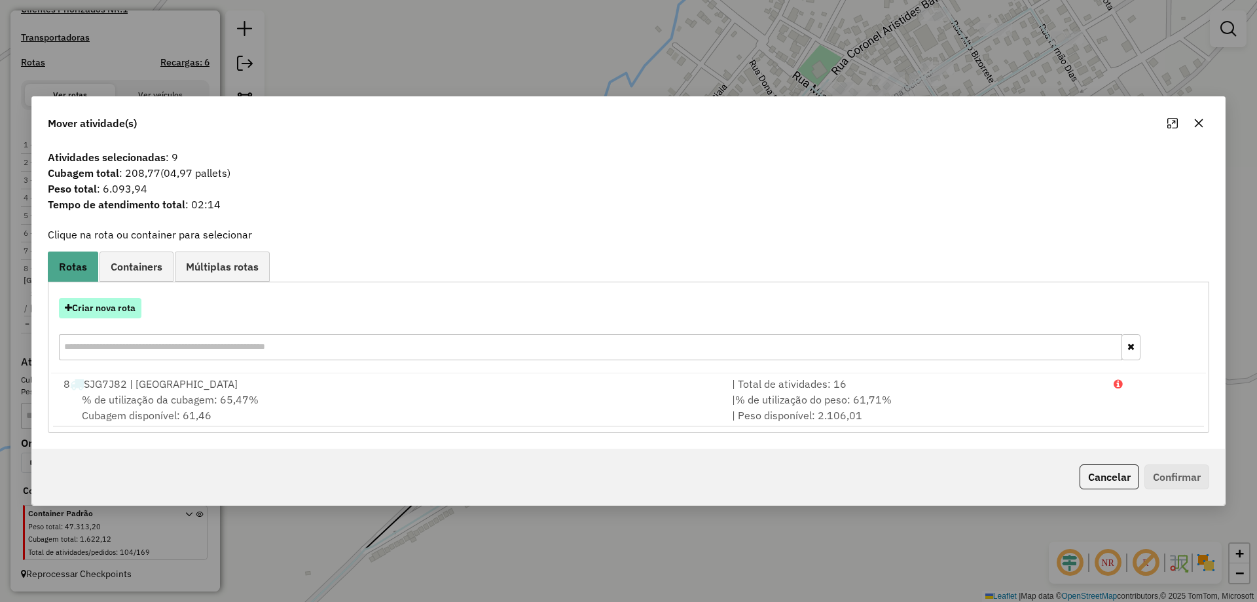
click at [107, 312] on button "Criar nova rota" at bounding box center [100, 308] width 83 height 20
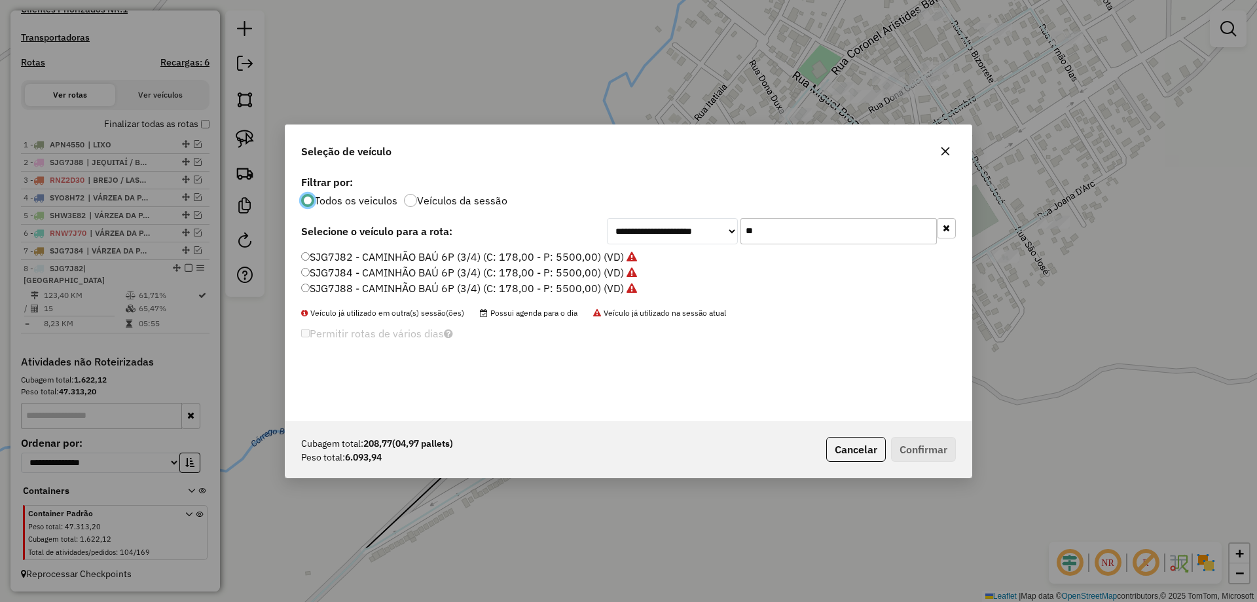
scroll to position [7, 4]
click at [832, 234] on input "**" at bounding box center [839, 231] width 196 height 26
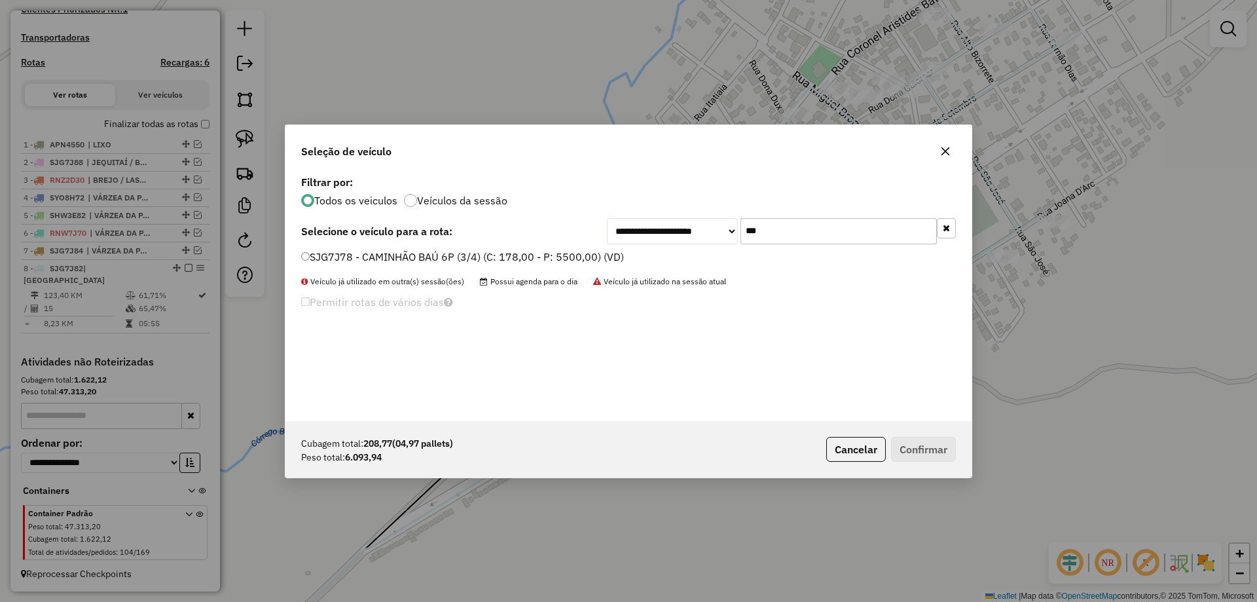
type input "***"
click at [398, 257] on label "SJG7J78 - CAMINHÃO BAÚ 6P (3/4) (C: 178,00 - P: 5500,00) (VD)" at bounding box center [462, 257] width 323 height 16
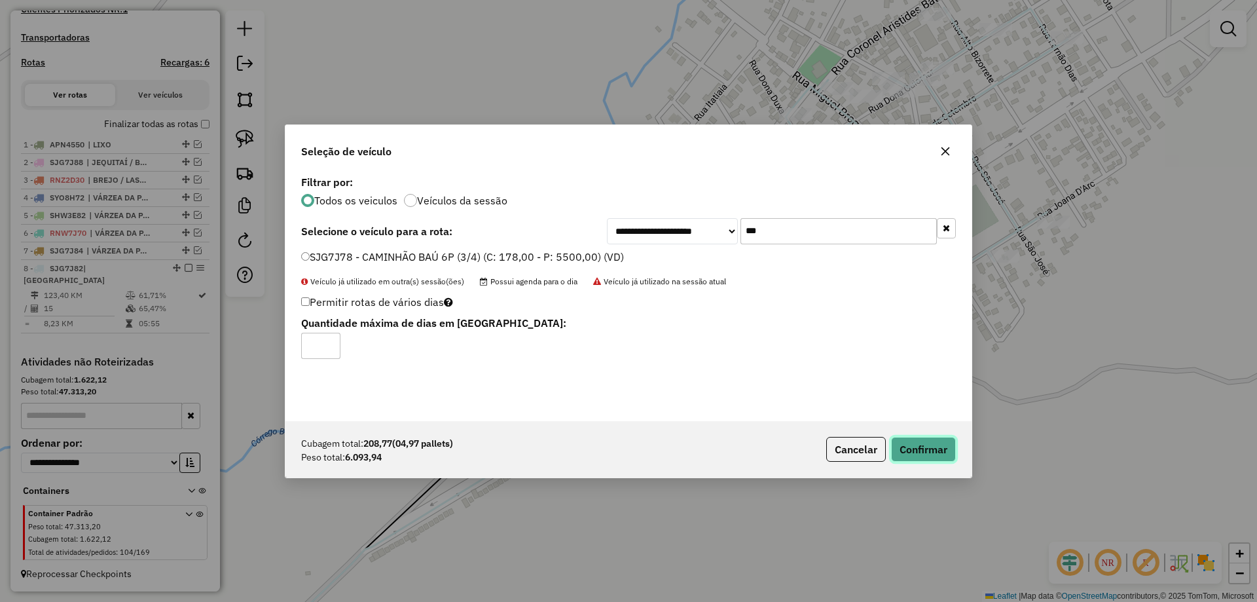
click at [923, 454] on button "Confirmar" at bounding box center [923, 449] width 65 height 25
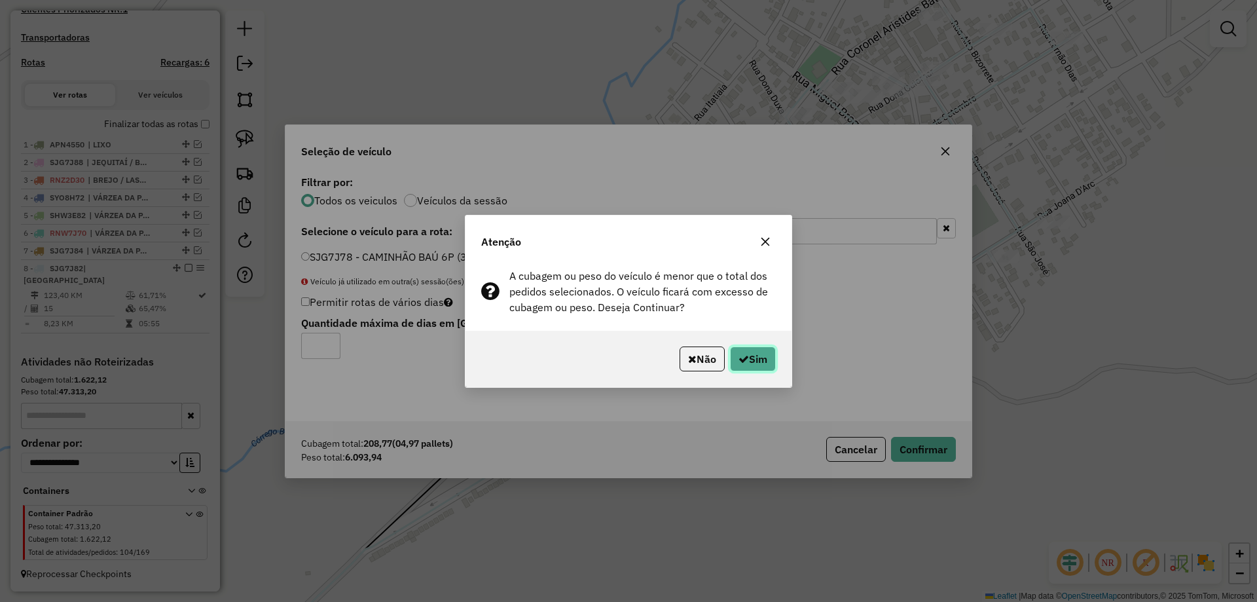
click at [741, 346] on button "Sim" at bounding box center [753, 358] width 46 height 25
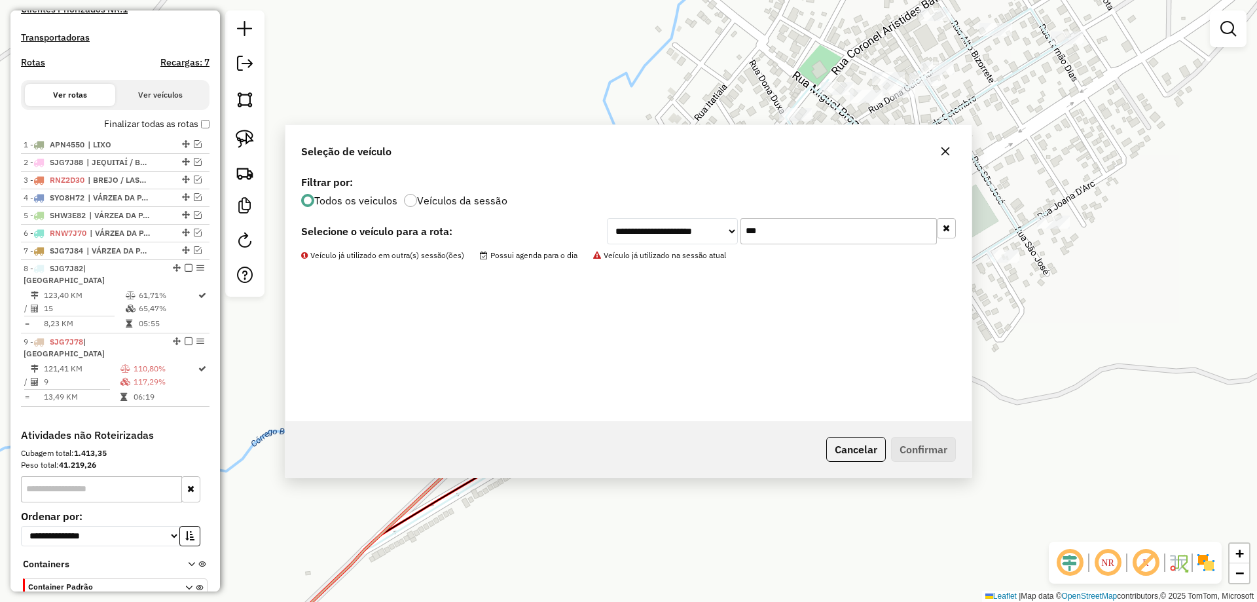
scroll to position [384, 0]
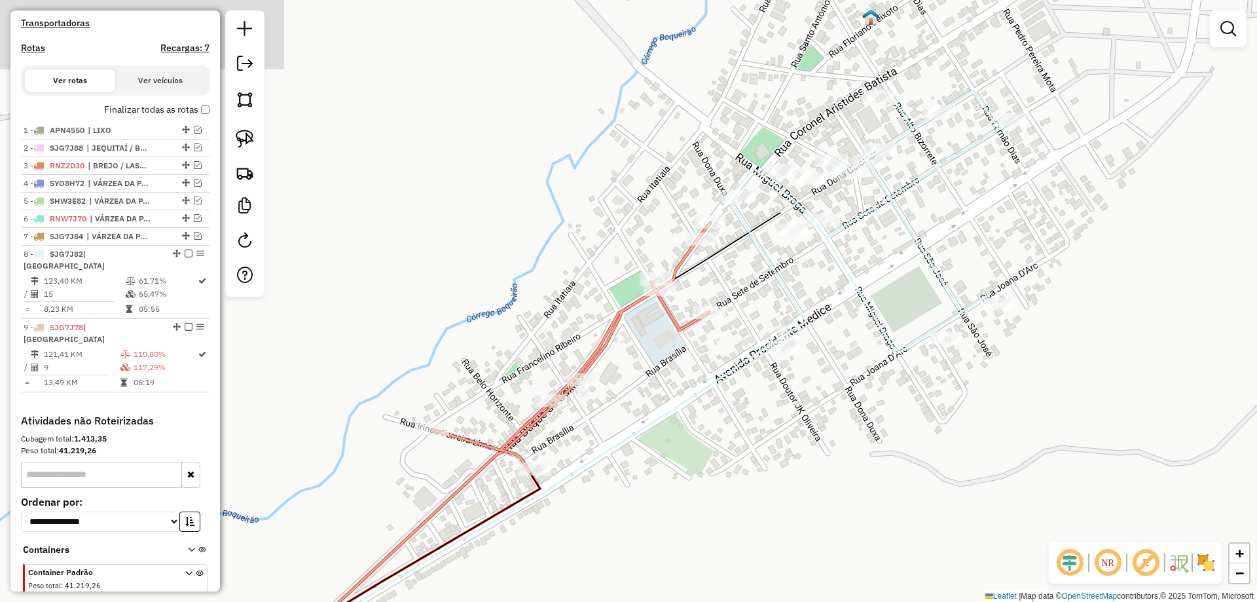
drag, startPoint x: 775, startPoint y: 174, endPoint x: 717, endPoint y: 256, distance: 100.9
click at [717, 256] on icon at bounding box center [486, 478] width 589 height 532
select select "**********"
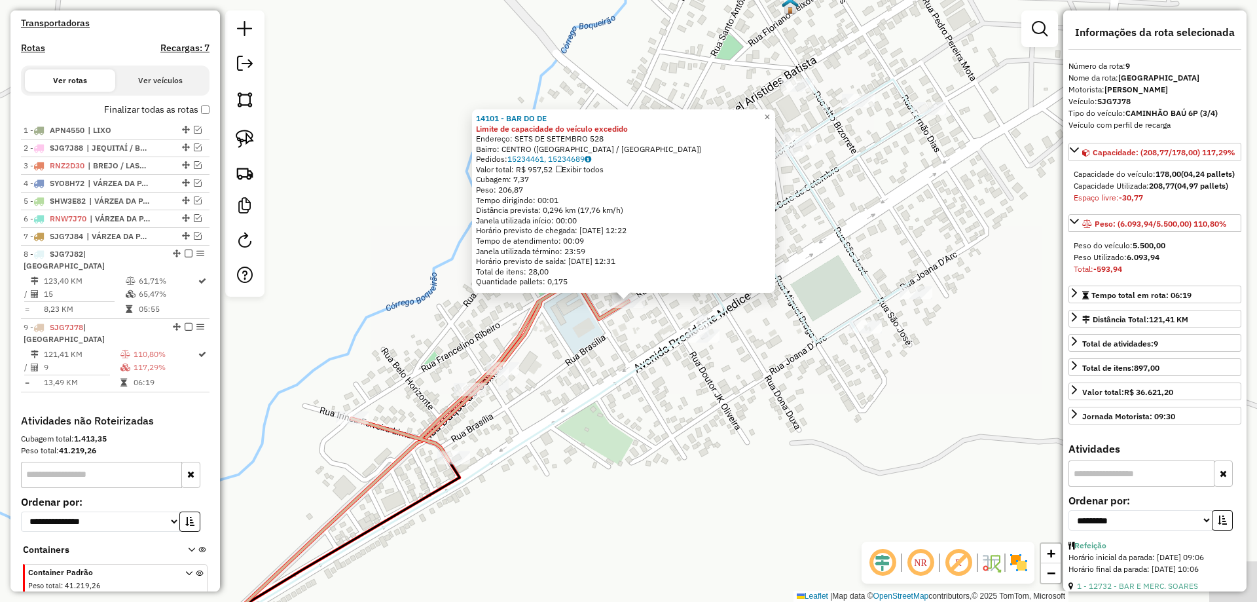
scroll to position [431, 0]
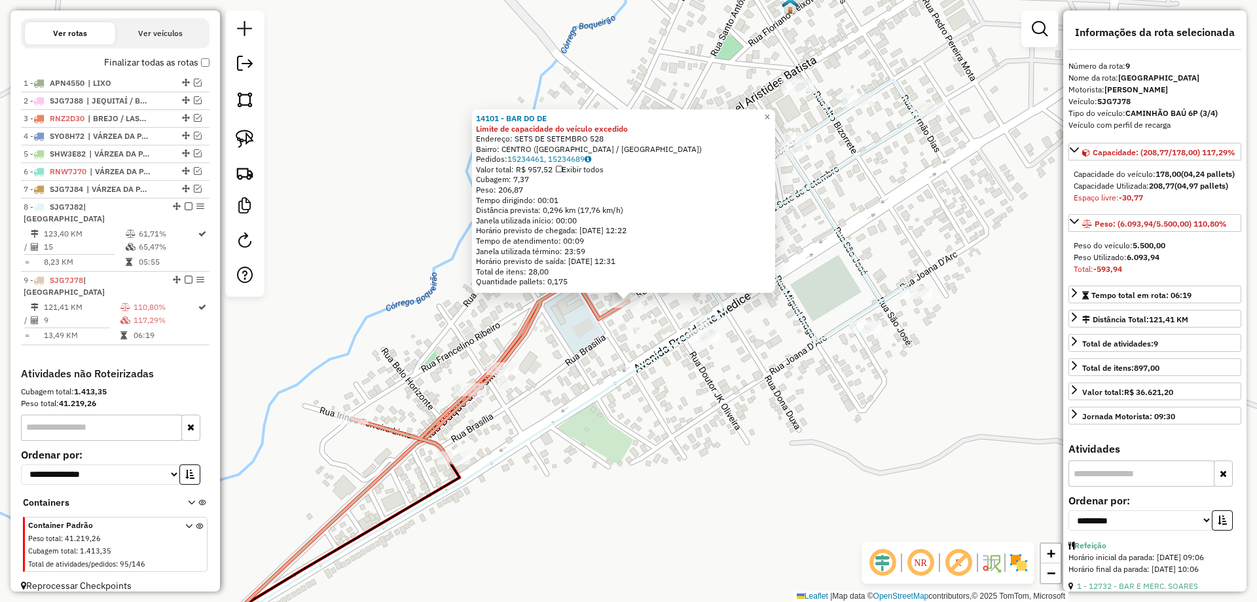
click at [642, 332] on div "14101 - BAR DO DE Limite de capacidade do veículo excedido Endereço: SETS DE SE…" at bounding box center [628, 301] width 1257 height 602
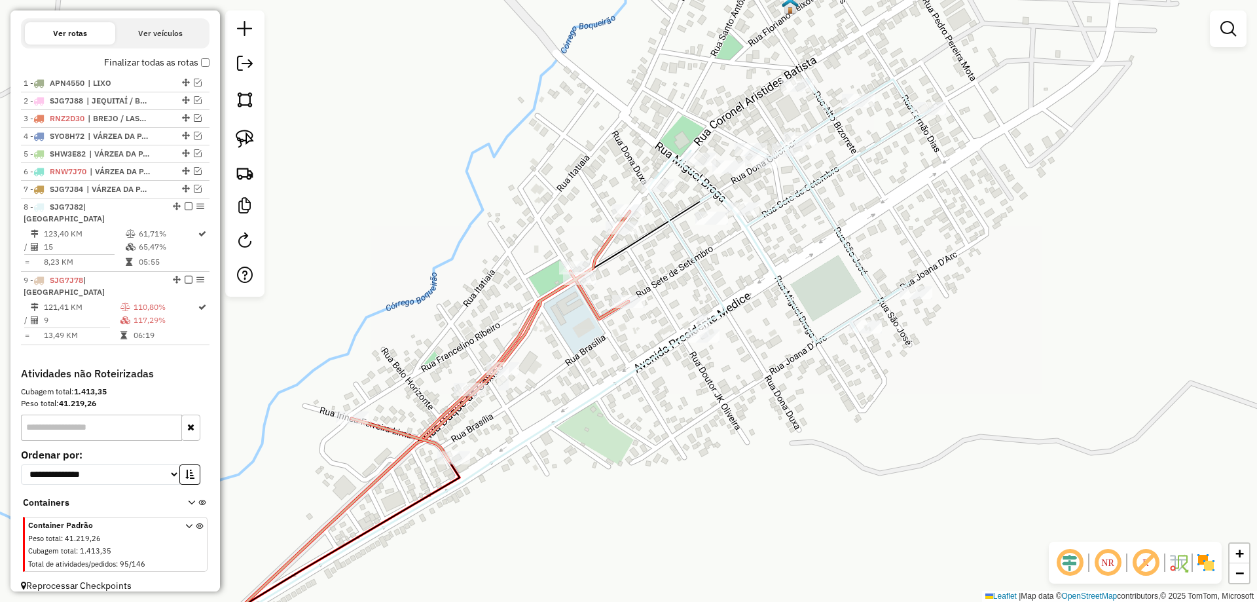
click at [631, 202] on div "Rota 9 - Placa SJG7J78 17690 - R A F DISTRIBUIDORA Rota 9 - Placa SJG7J78 15776…" at bounding box center [628, 301] width 1257 height 602
select select "**********"
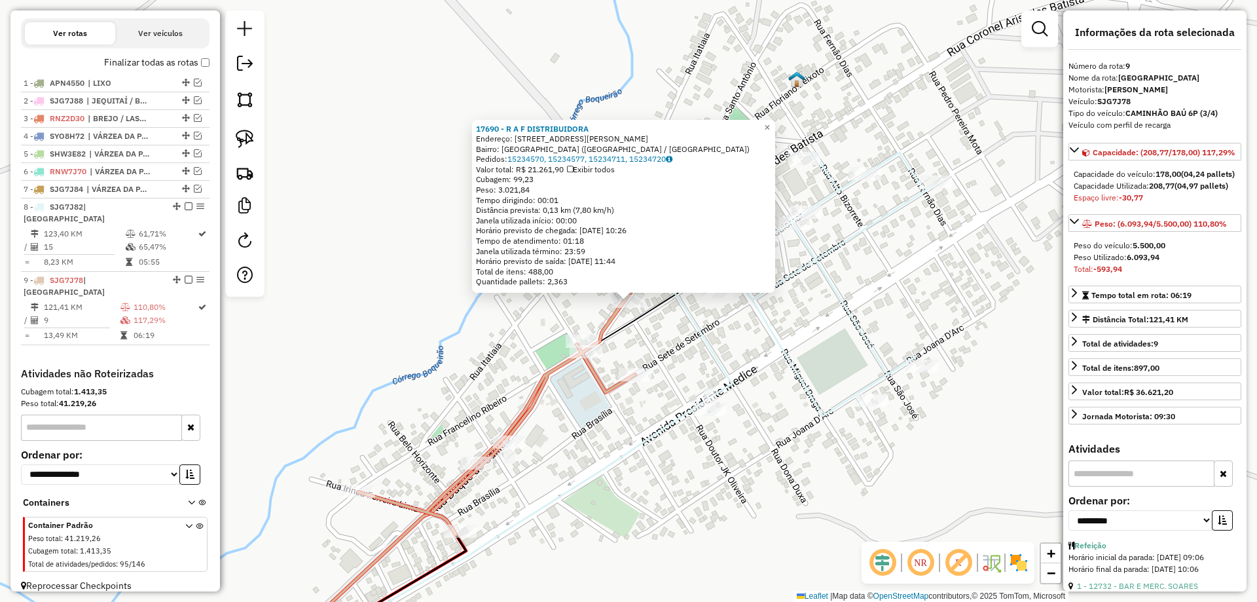
click at [689, 324] on icon at bounding box center [796, 284] width 282 height 264
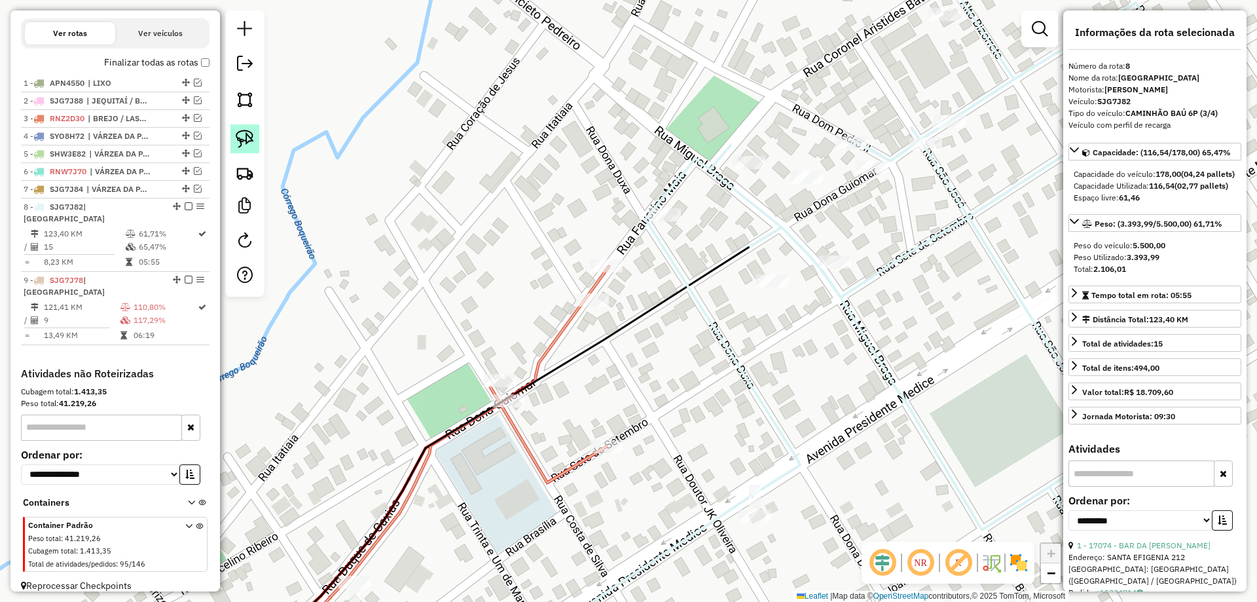
click at [245, 141] on img at bounding box center [245, 139] width 18 height 18
drag, startPoint x: 605, startPoint y: 242, endPoint x: 674, endPoint y: 272, distance: 75.7
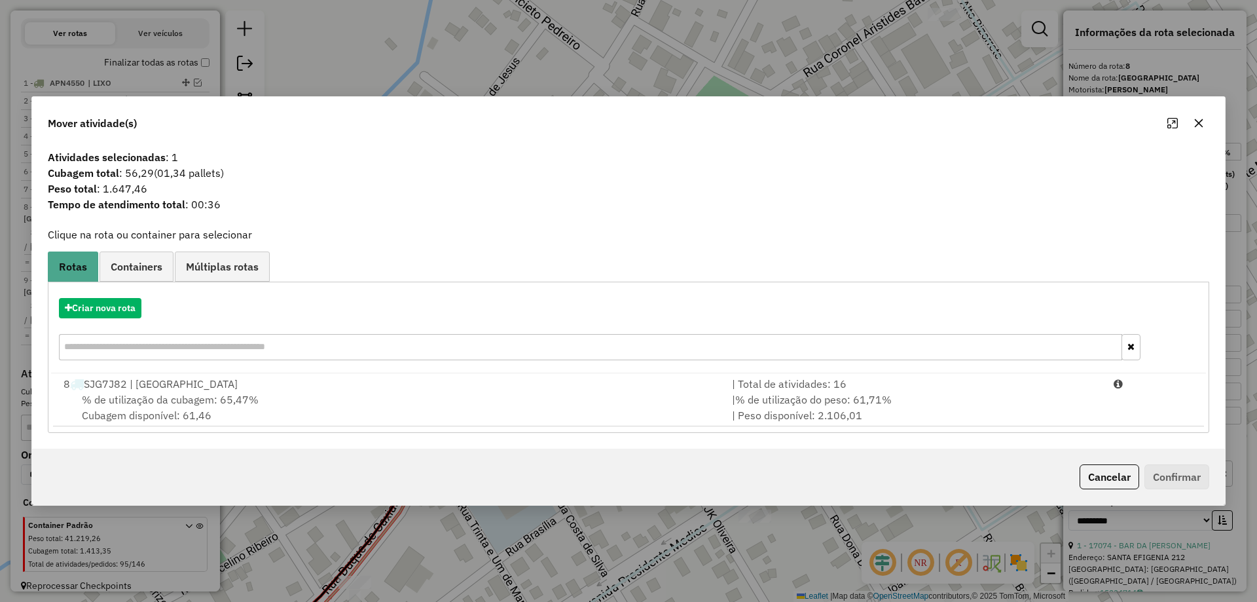
click at [959, 405] on div "| % de utilização do peso: 61,71% | Peso disponível: 2.106,01" at bounding box center [915, 407] width 382 height 31
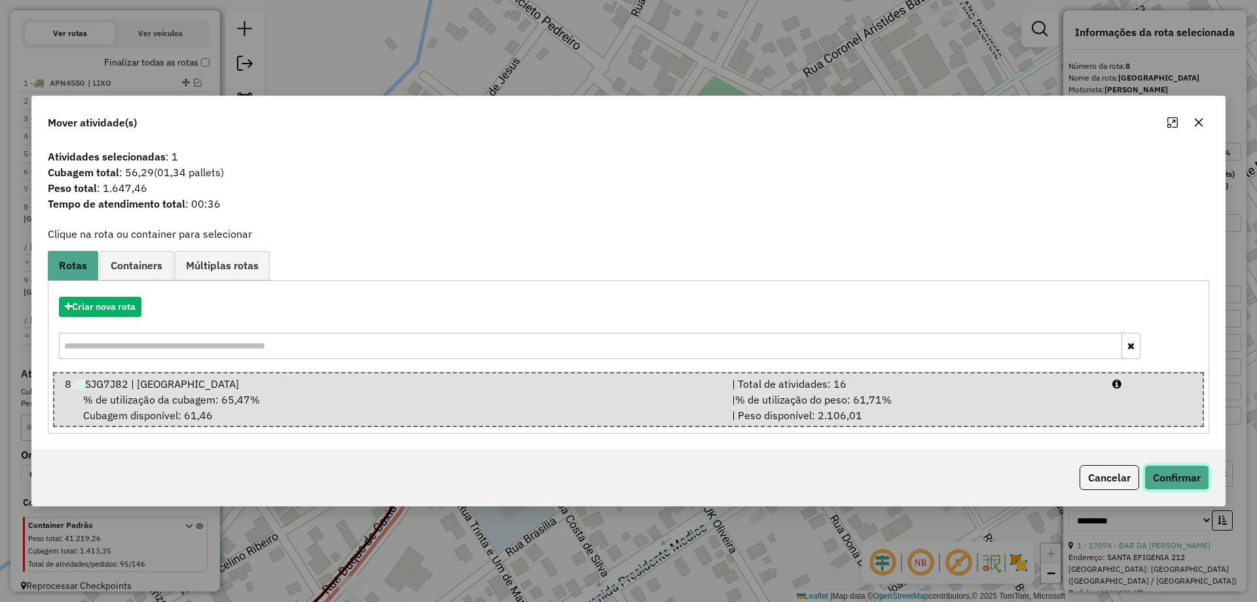
click at [1162, 469] on button "Confirmar" at bounding box center [1177, 477] width 65 height 25
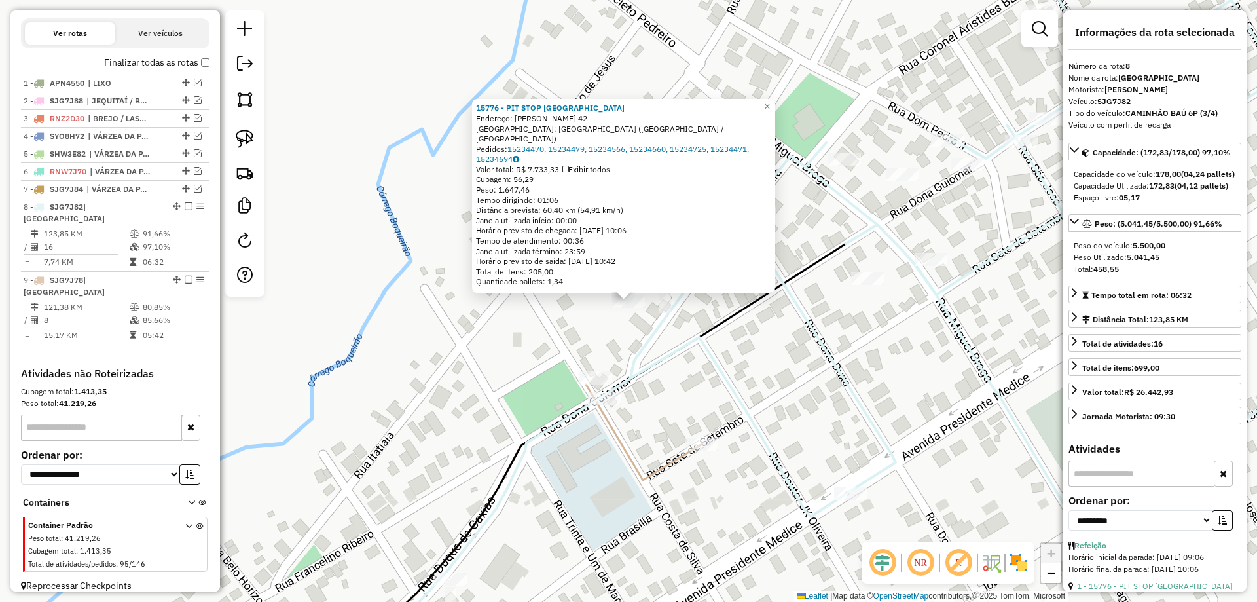
click at [668, 338] on div "15776 - PIT STOP LAGOA DOS P Endereço: JOAGUIM RODRIGUES 42 Bairro: CIDADE.NOVA…" at bounding box center [628, 301] width 1257 height 602
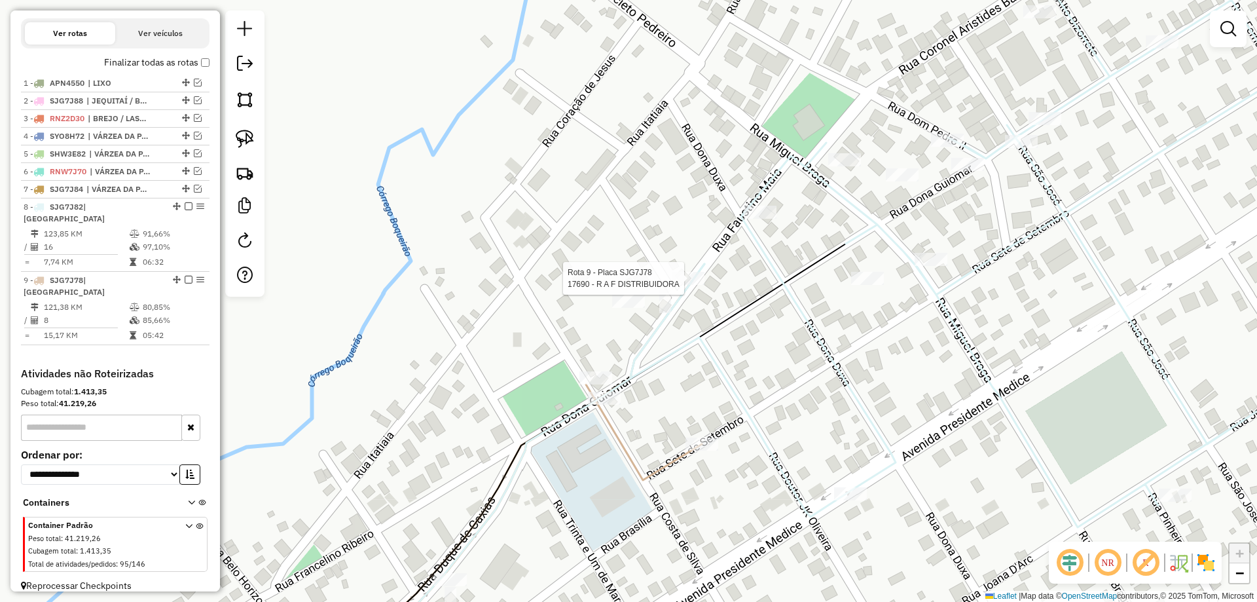
select select "**********"
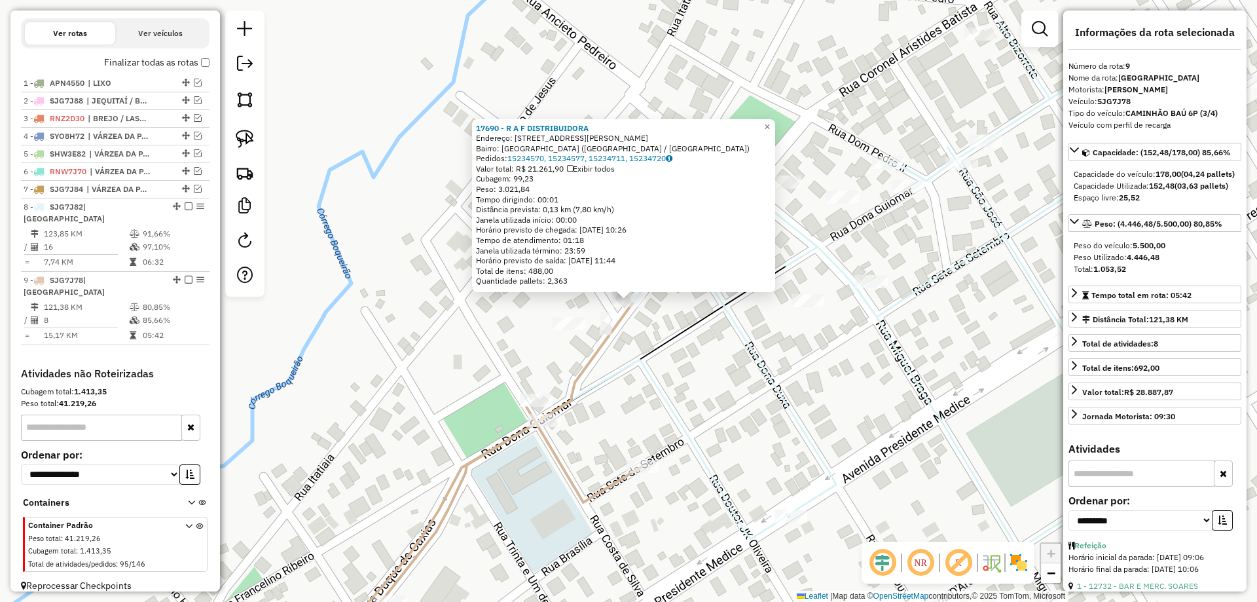
click at [661, 361] on div "17690 - R A F DISTRIBUIDORA Endereço: Rua Faustino Maia 122 Bairro: LAGOA DOS P…" at bounding box center [628, 301] width 1257 height 602
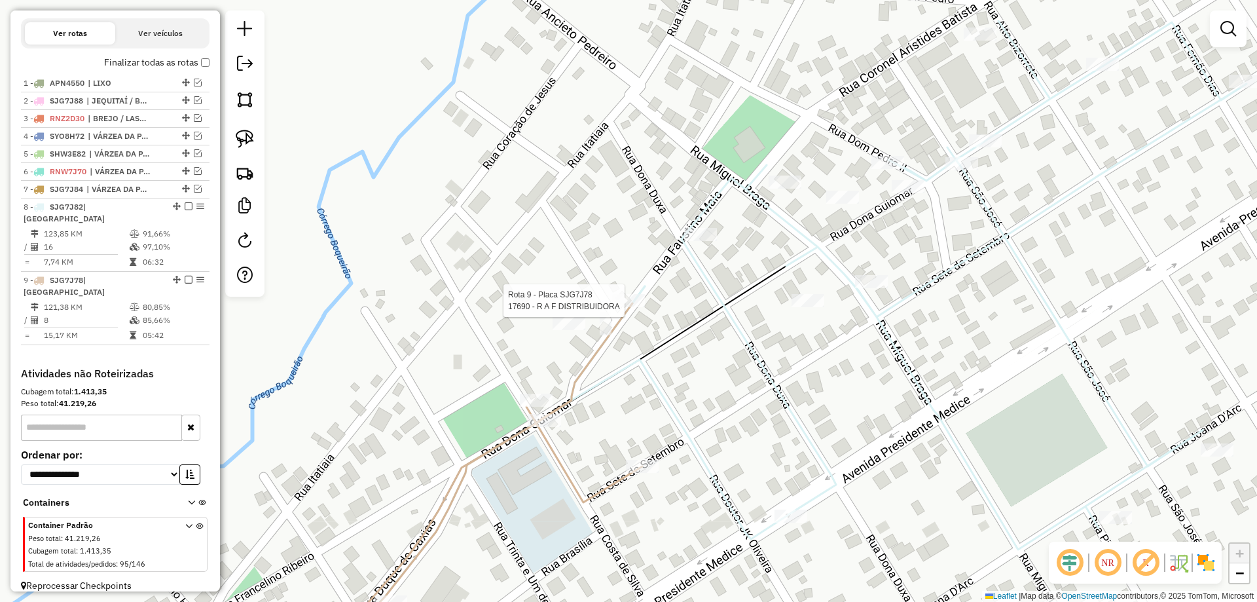
click at [631, 307] on div at bounding box center [628, 300] width 33 height 13
select select "**********"
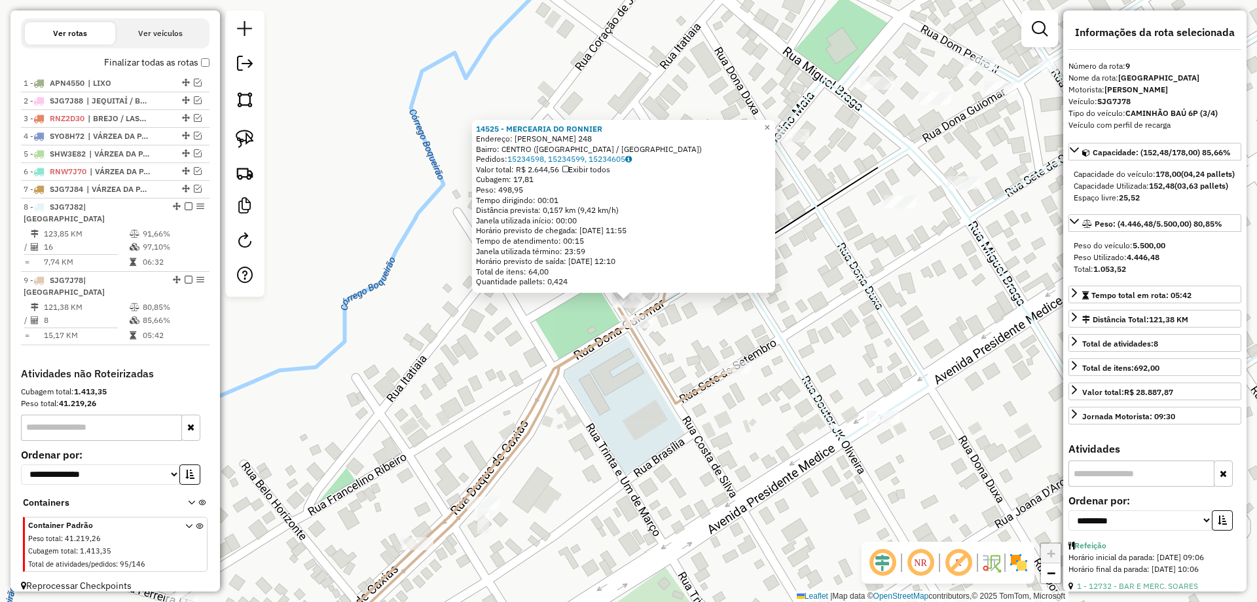
click at [758, 371] on div "14525 - MERCEARIA DO RONNIER Endereço: FAUSTINO MAIA 248 Bairro: CENTRO (LAGOA …" at bounding box center [628, 301] width 1257 height 602
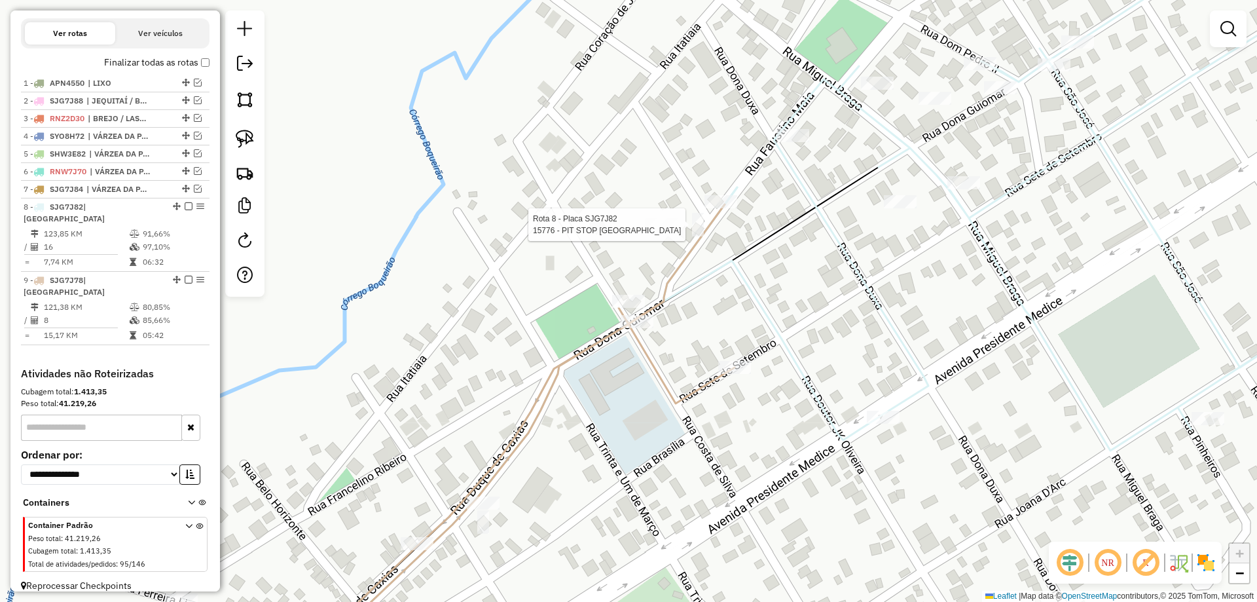
select select "**********"
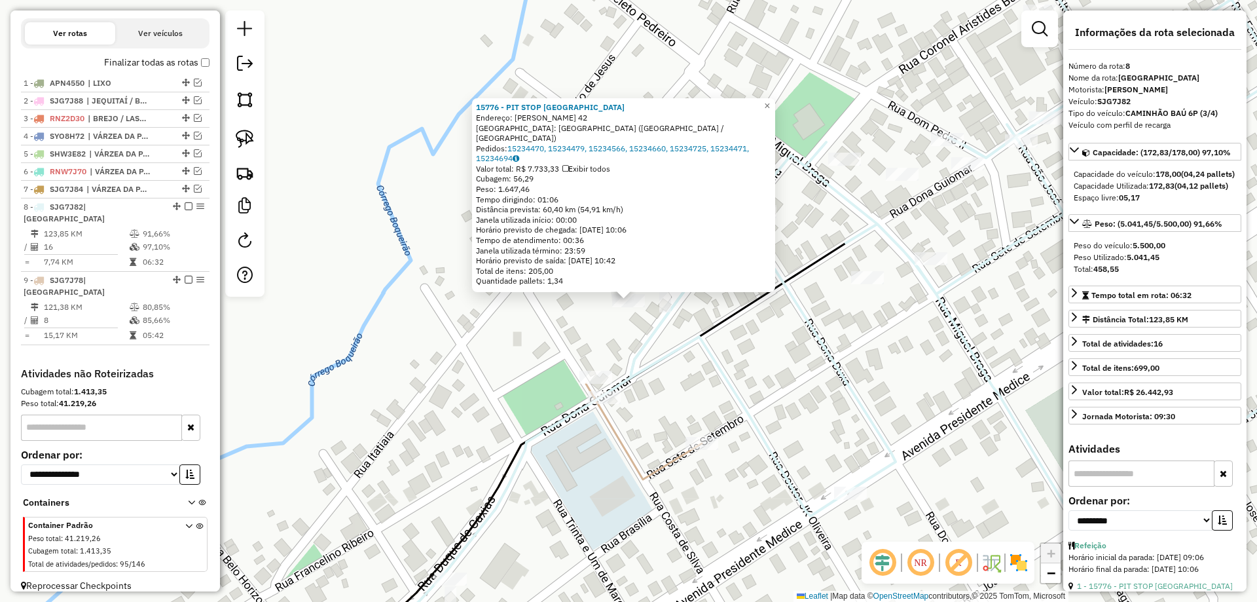
drag, startPoint x: 727, startPoint y: 351, endPoint x: 725, endPoint y: 371, distance: 19.7
click at [728, 351] on div "15776 - PIT STOP LAGOA DOS P Endereço: JOAGUIM RODRIGUES 42 Bairro: CIDADE.NOVA…" at bounding box center [628, 301] width 1257 height 602
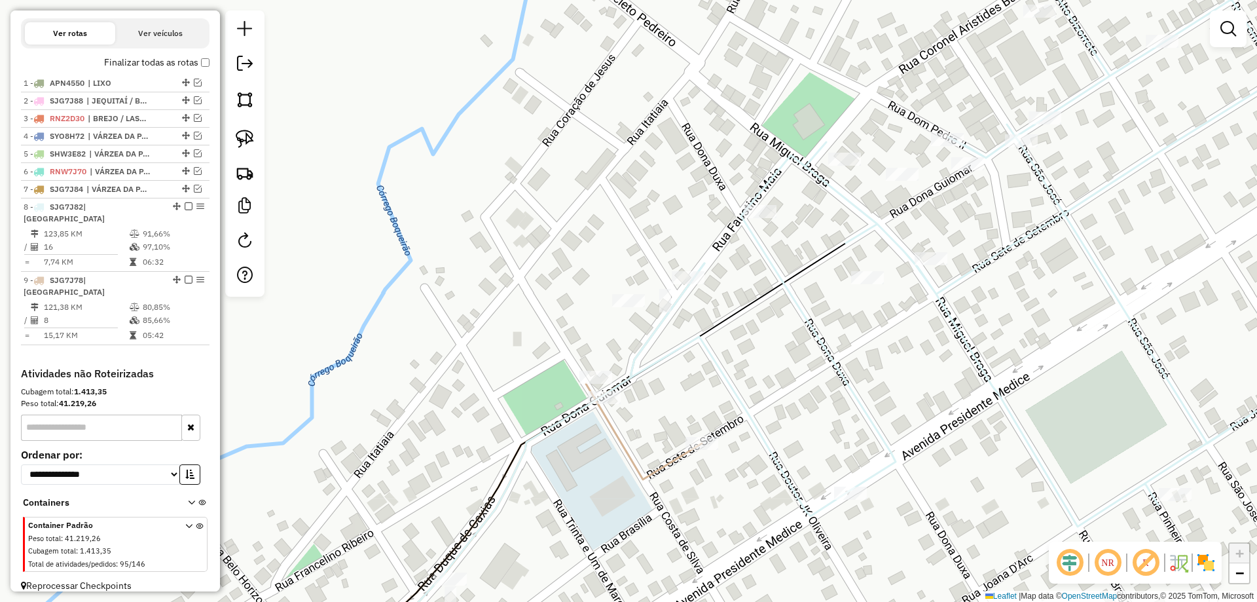
drag, startPoint x: 762, startPoint y: 340, endPoint x: 850, endPoint y: 261, distance: 118.7
click at [794, 308] on icon at bounding box center [968, 262] width 675 height 529
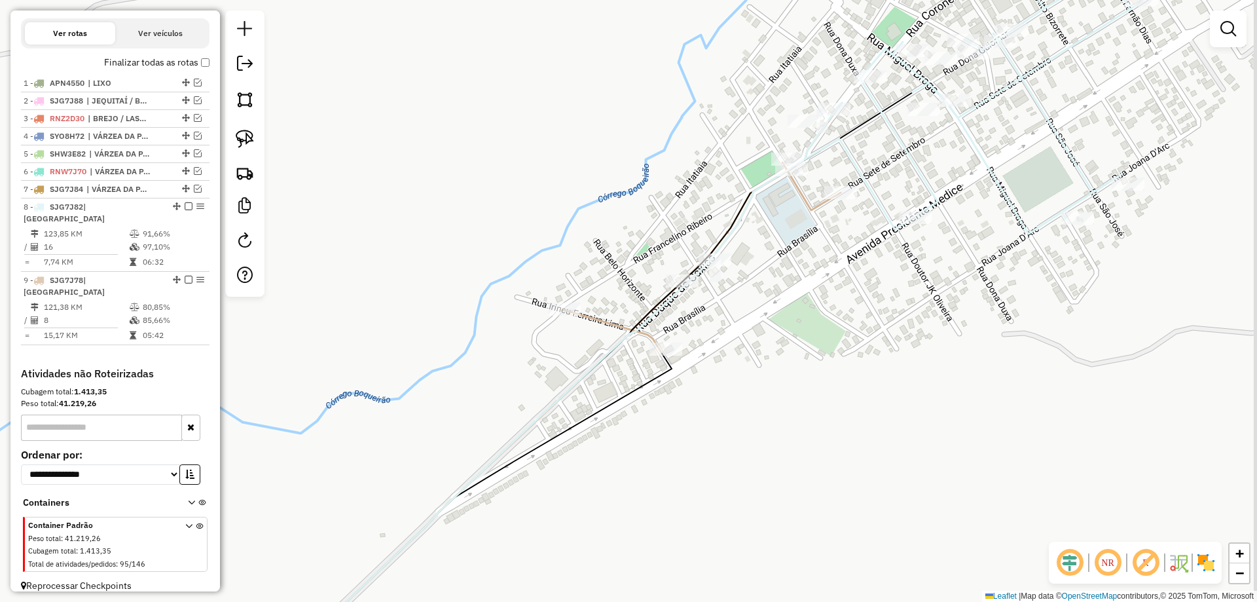
drag, startPoint x: 680, startPoint y: 325, endPoint x: 637, endPoint y: 371, distance: 63.9
click at [622, 385] on div "Janela de atendimento Grade de atendimento Capacidade Transportadoras Veículos …" at bounding box center [628, 301] width 1257 height 602
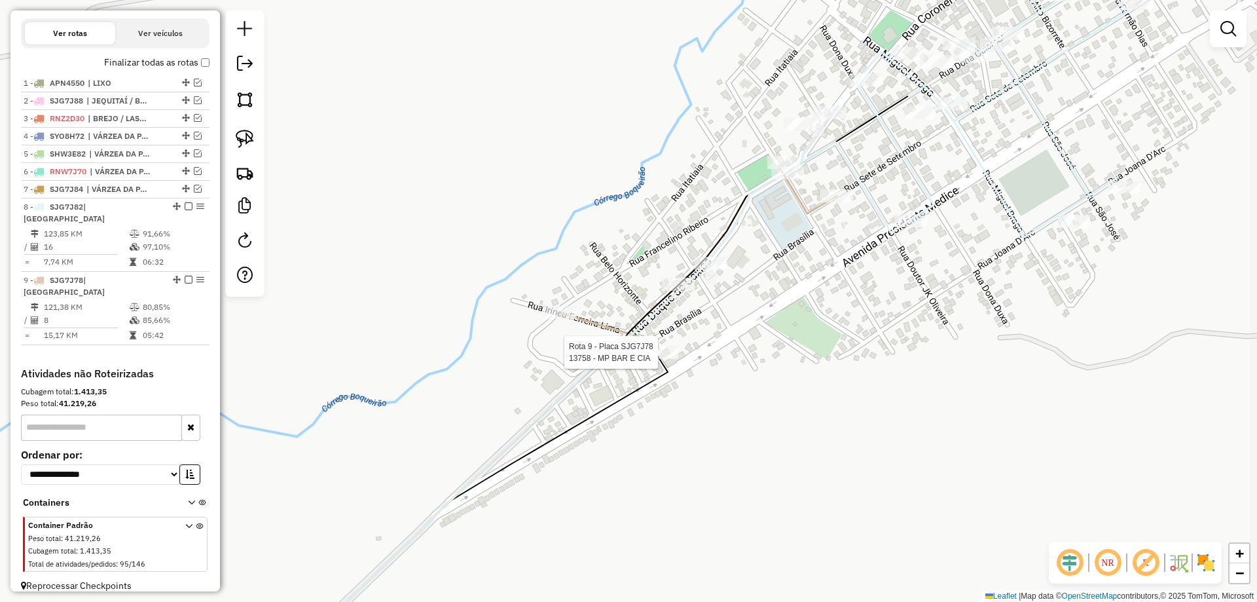
select select "**********"
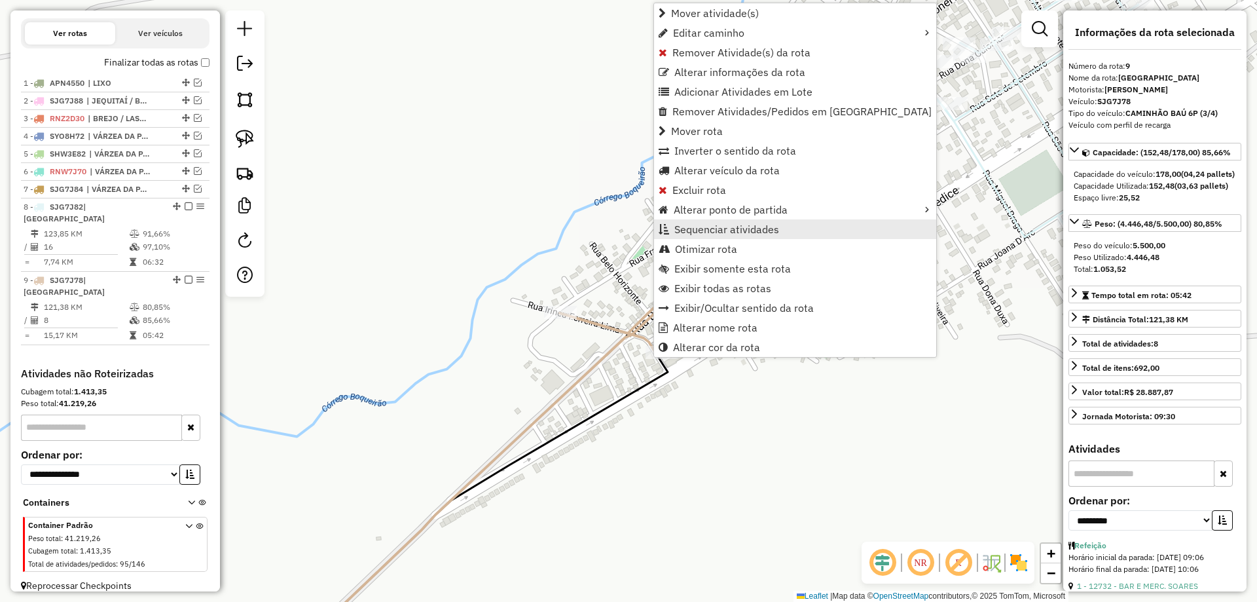
click at [730, 233] on span "Sequenciar atividades" at bounding box center [727, 229] width 105 height 10
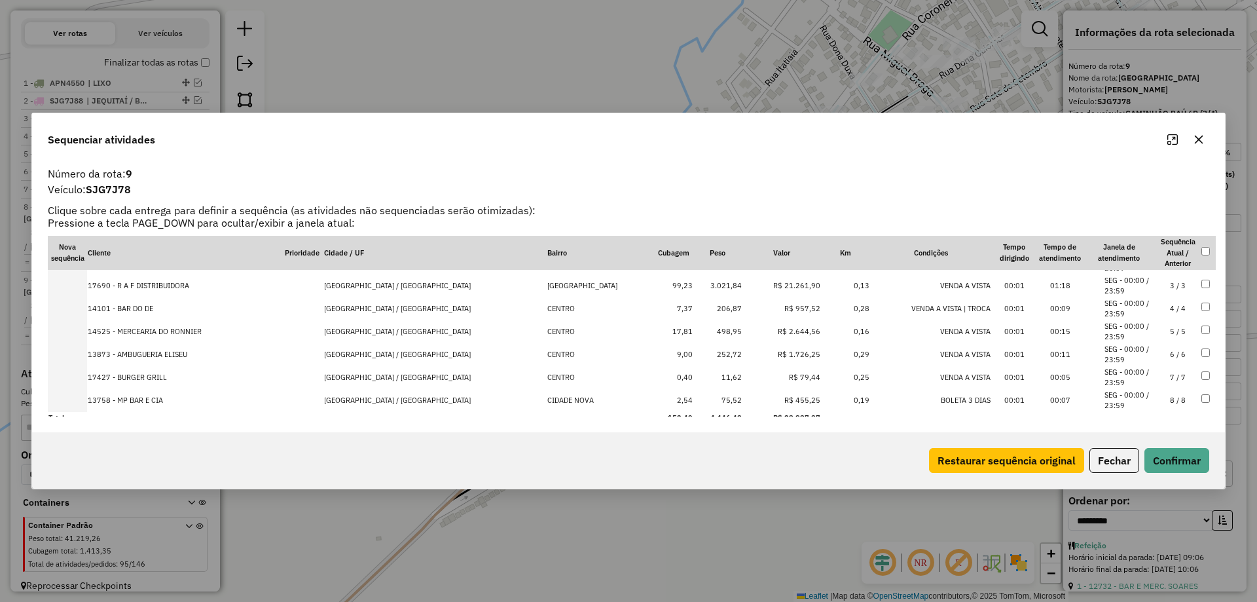
scroll to position [48, 0]
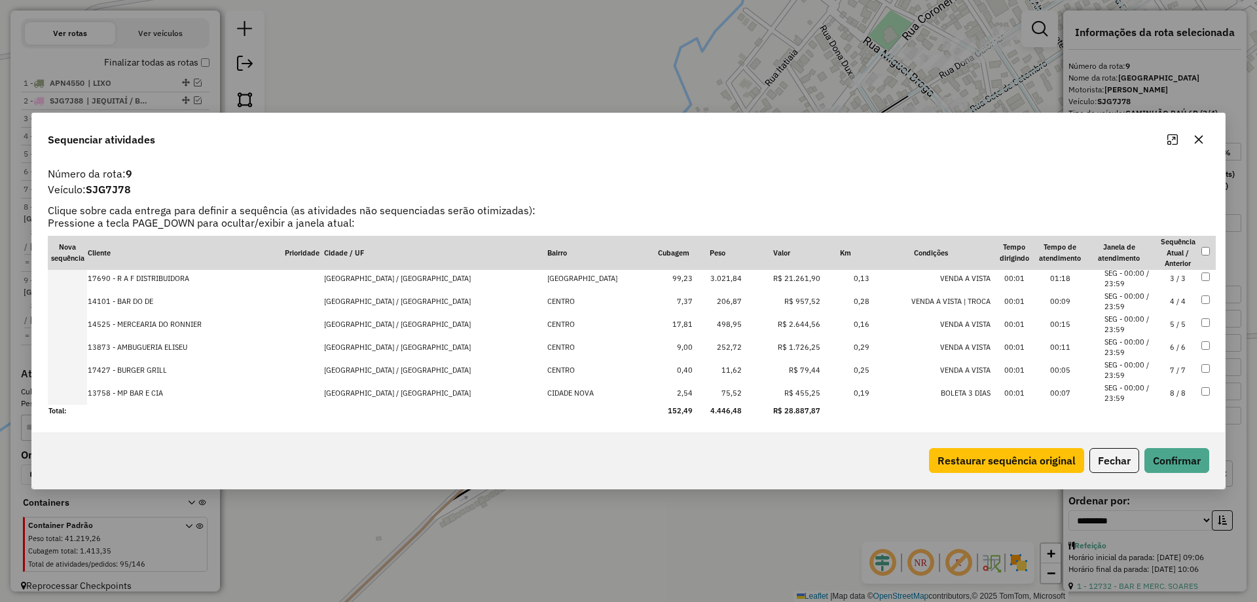
click at [1157, 395] on td "8 / 8" at bounding box center [1178, 393] width 46 height 23
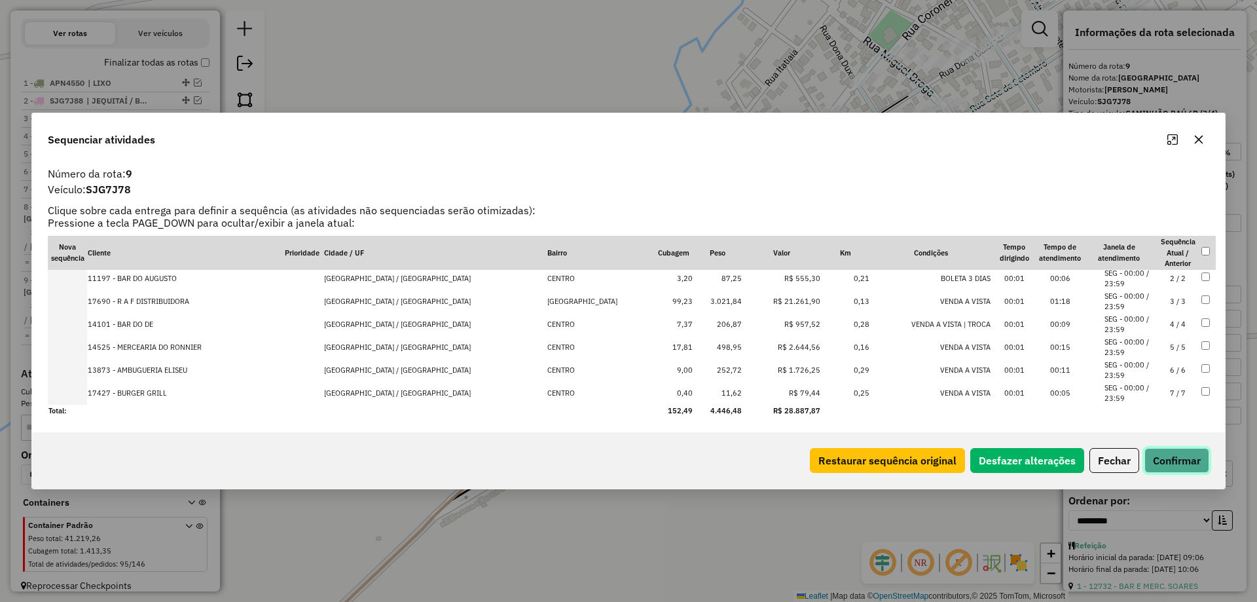
click at [1190, 452] on button "Confirmar" at bounding box center [1177, 460] width 65 height 25
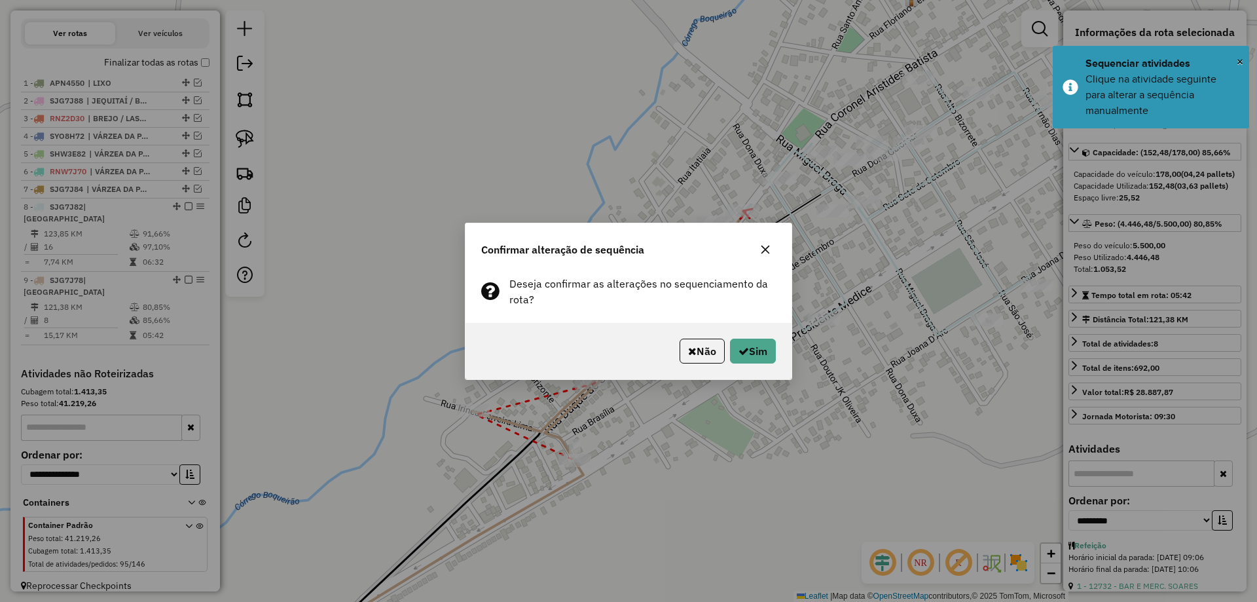
click at [758, 365] on div "Não Sim" at bounding box center [629, 351] width 326 height 56
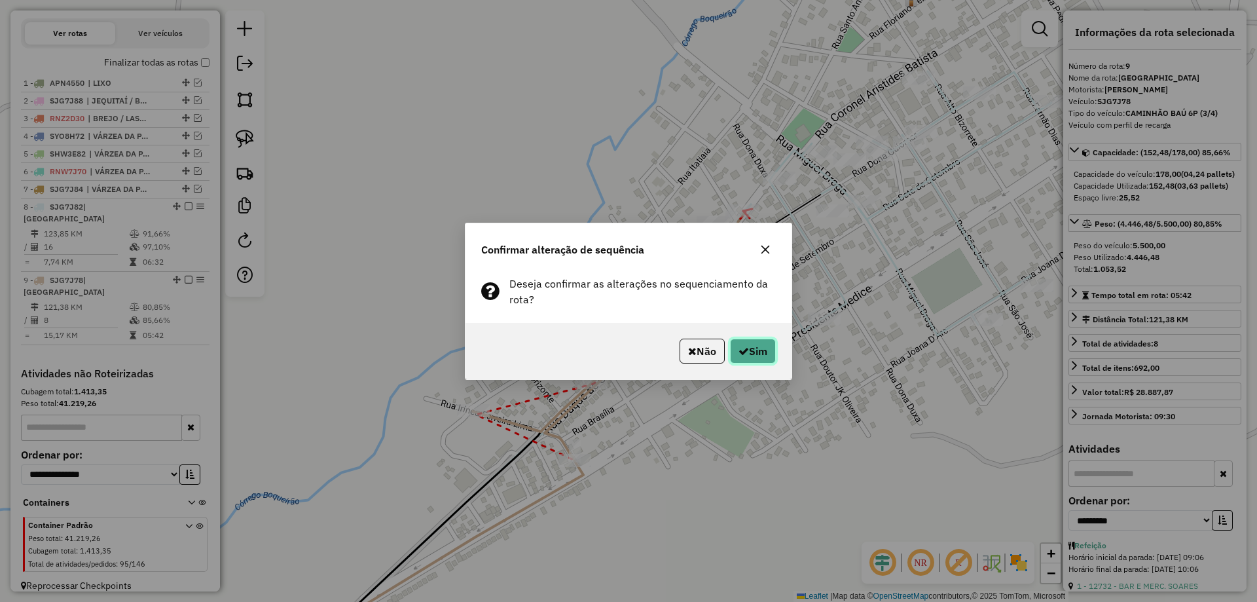
click at [754, 358] on button "Sim" at bounding box center [753, 351] width 46 height 25
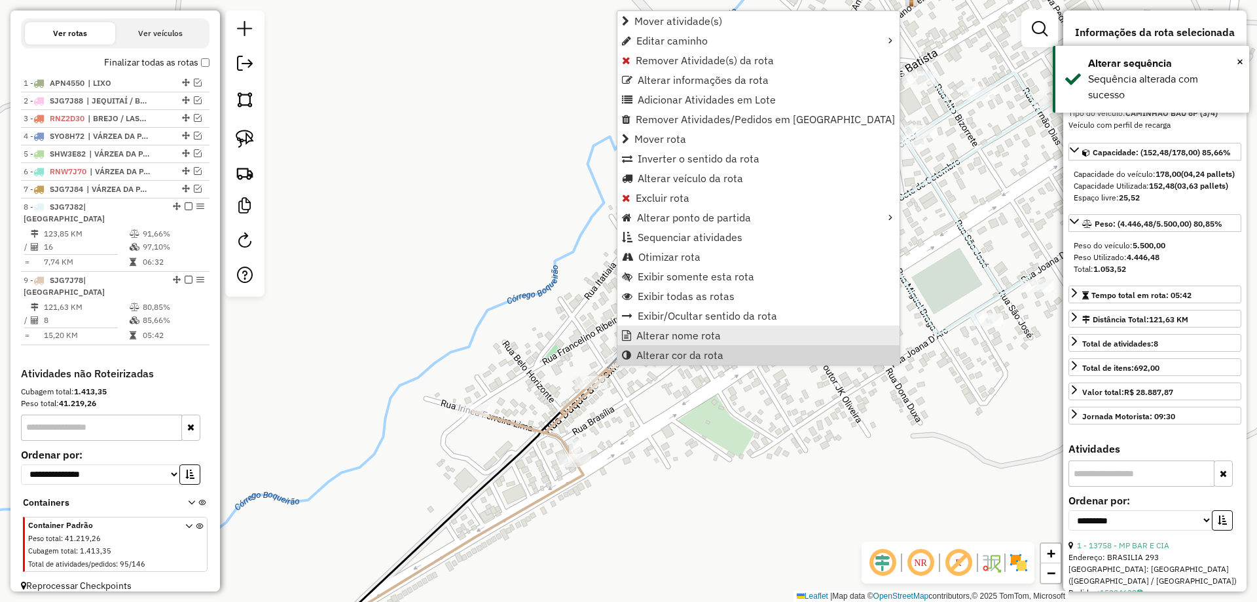
click at [692, 343] on link "Alterar nome rota" at bounding box center [759, 336] width 282 height 20
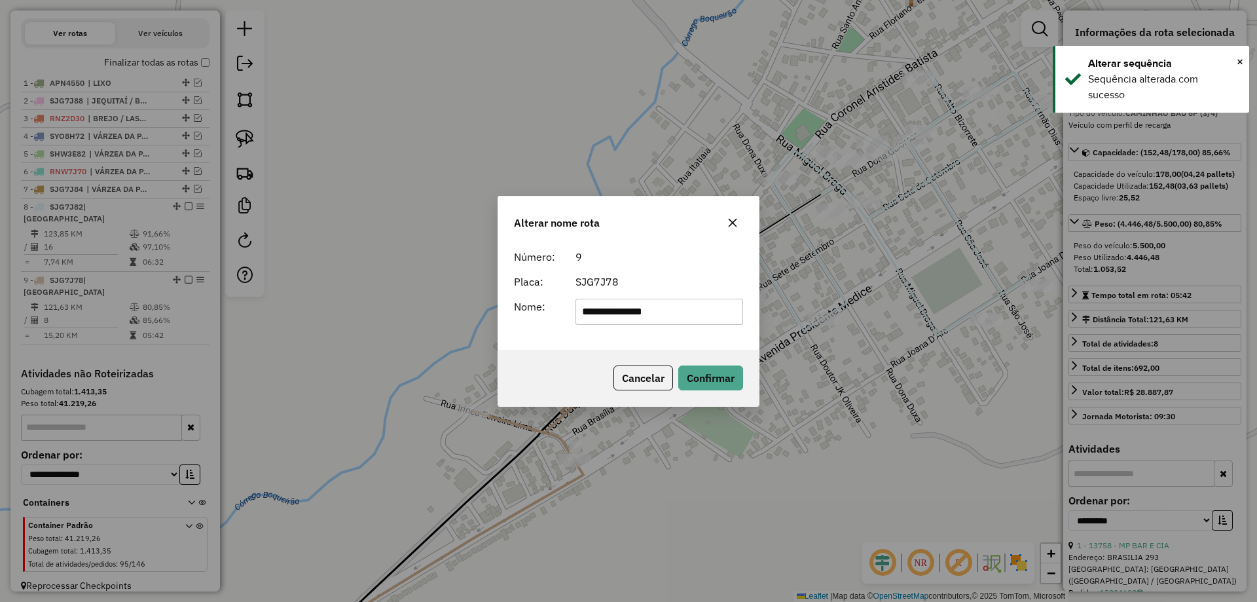
click at [688, 321] on input "**********" at bounding box center [660, 312] width 168 height 26
type input "**********"
drag, startPoint x: 669, startPoint y: 312, endPoint x: 333, endPoint y: 317, distance: 336.0
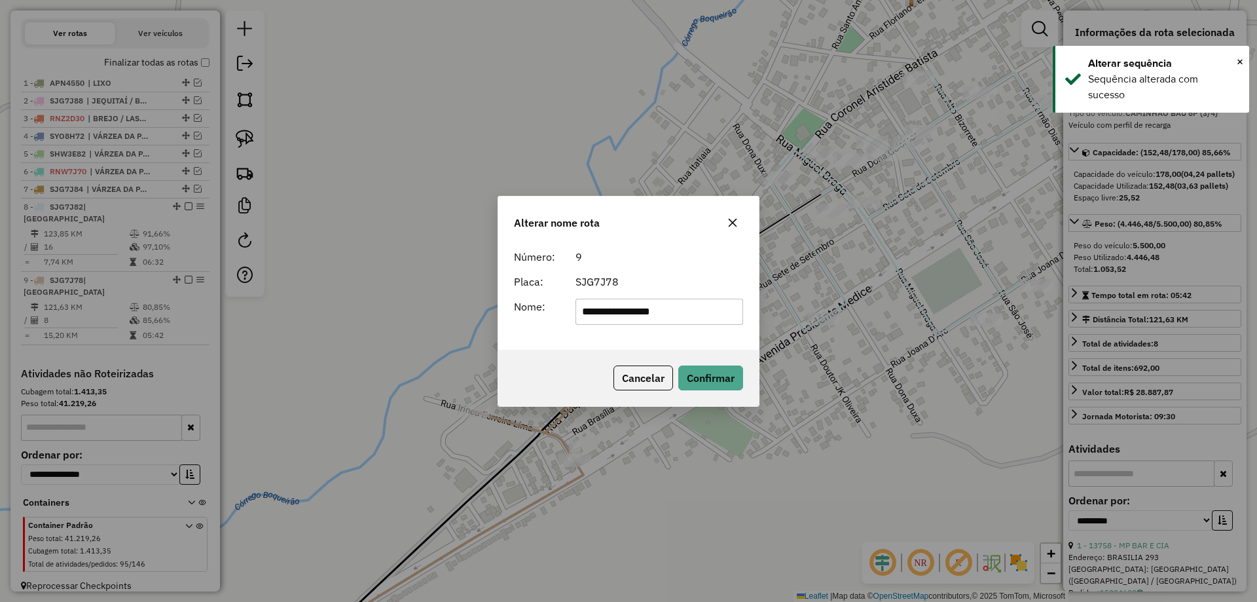
click at [334, 317] on div "**********" at bounding box center [628, 301] width 1257 height 602
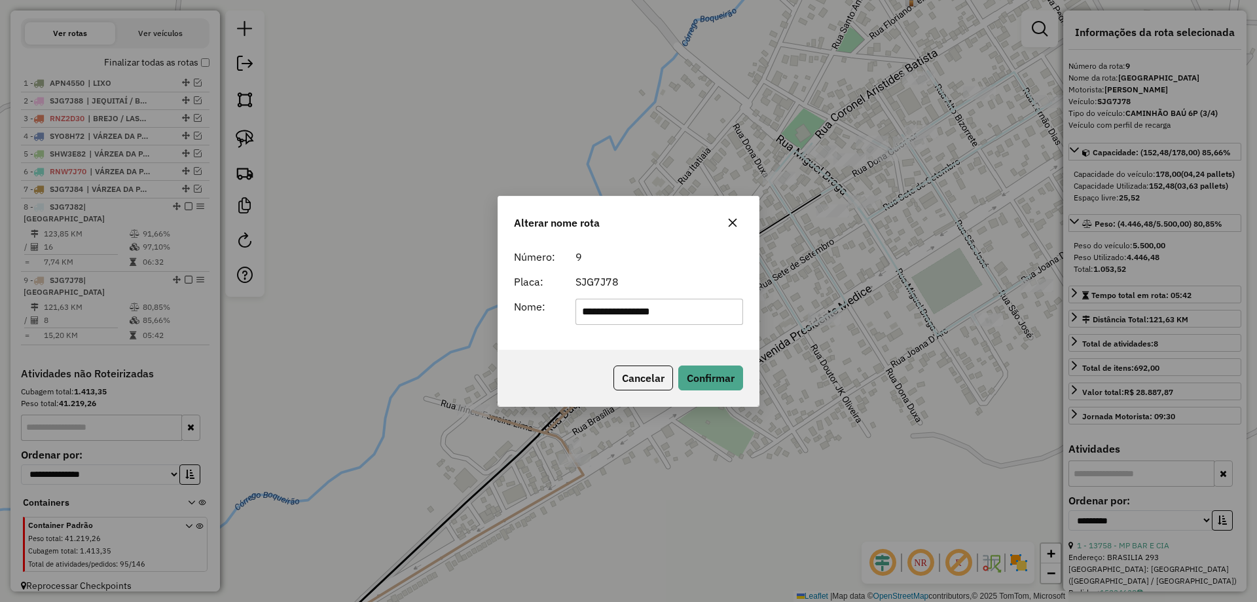
drag, startPoint x: 674, startPoint y: 288, endPoint x: 679, endPoint y: 294, distance: 8.0
click at [674, 288] on div "SJG7J78" at bounding box center [660, 282] width 184 height 16
click at [703, 365] on button "Confirmar" at bounding box center [711, 377] width 65 height 25
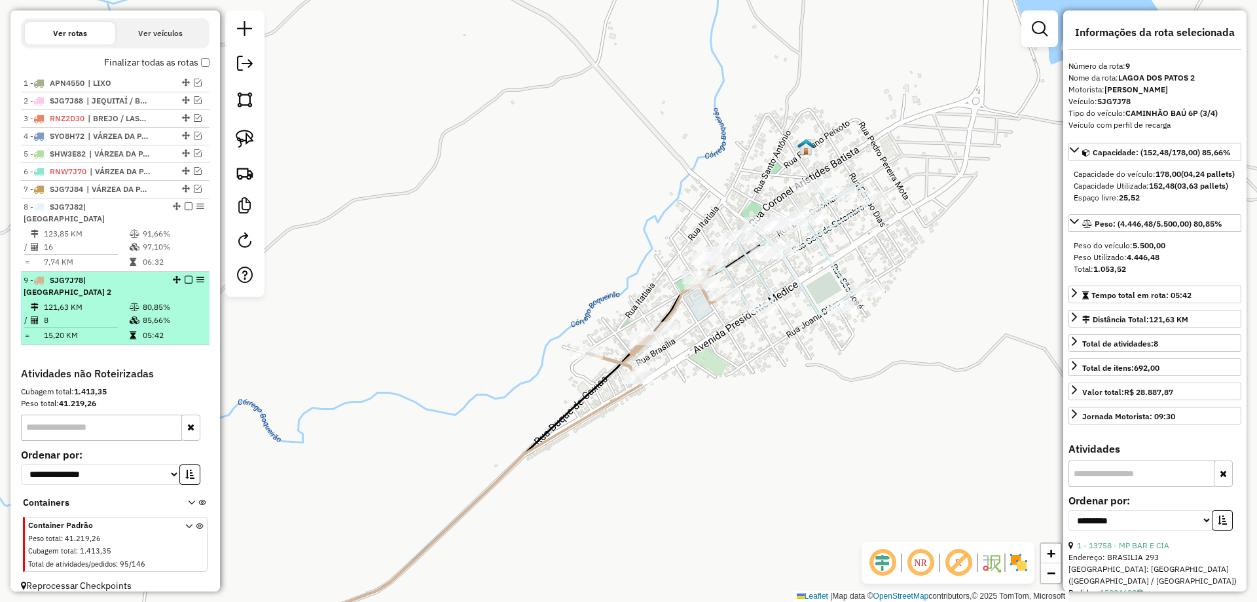
click at [185, 281] on em at bounding box center [189, 280] width 8 height 8
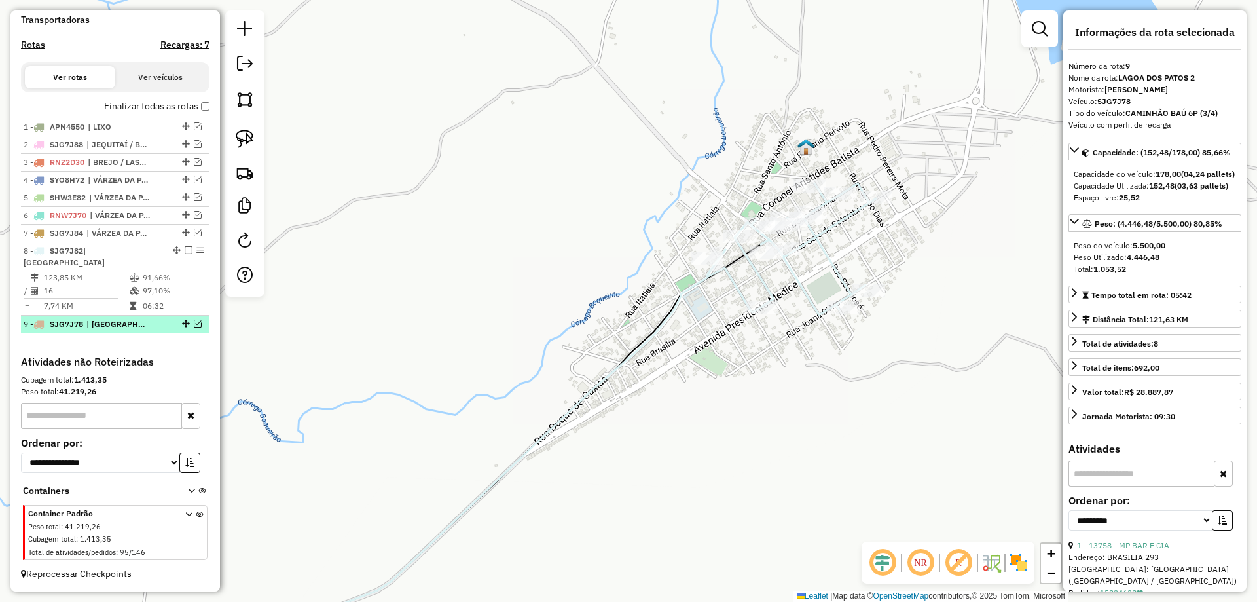
scroll to position [387, 0]
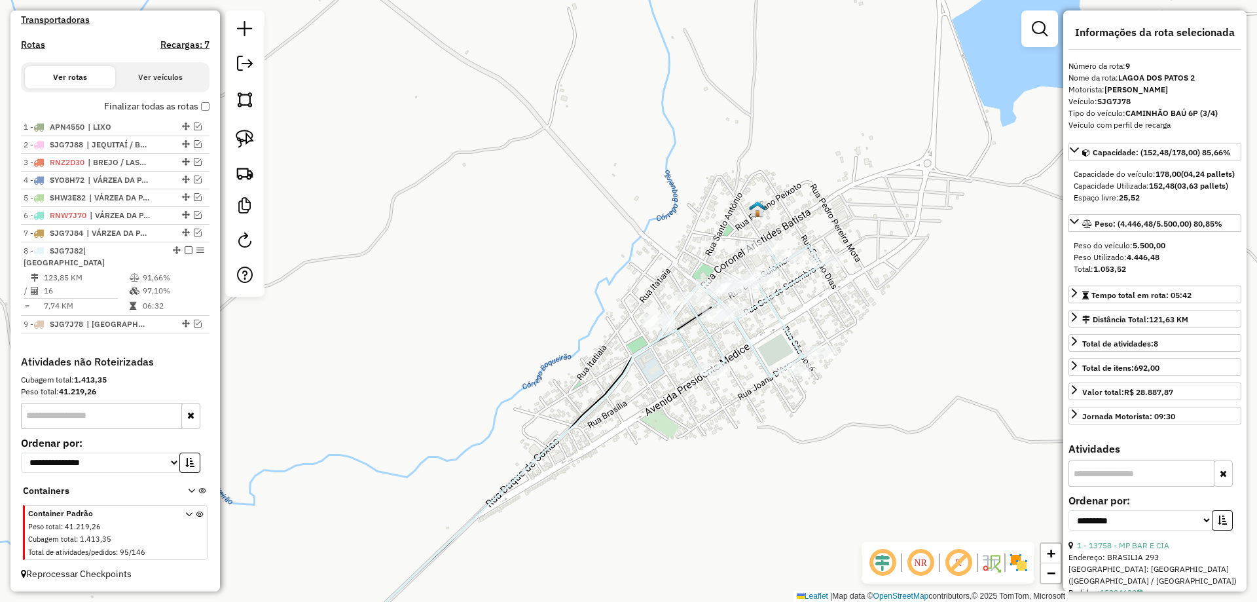
drag, startPoint x: 714, startPoint y: 326, endPoint x: 701, endPoint y: 339, distance: 18.5
click at [701, 338] on div "Rota 8 - Placa SJG7J82 13872 - MERCEARIA AGROFENO Janela de atendimento Grade d…" at bounding box center [628, 301] width 1257 height 602
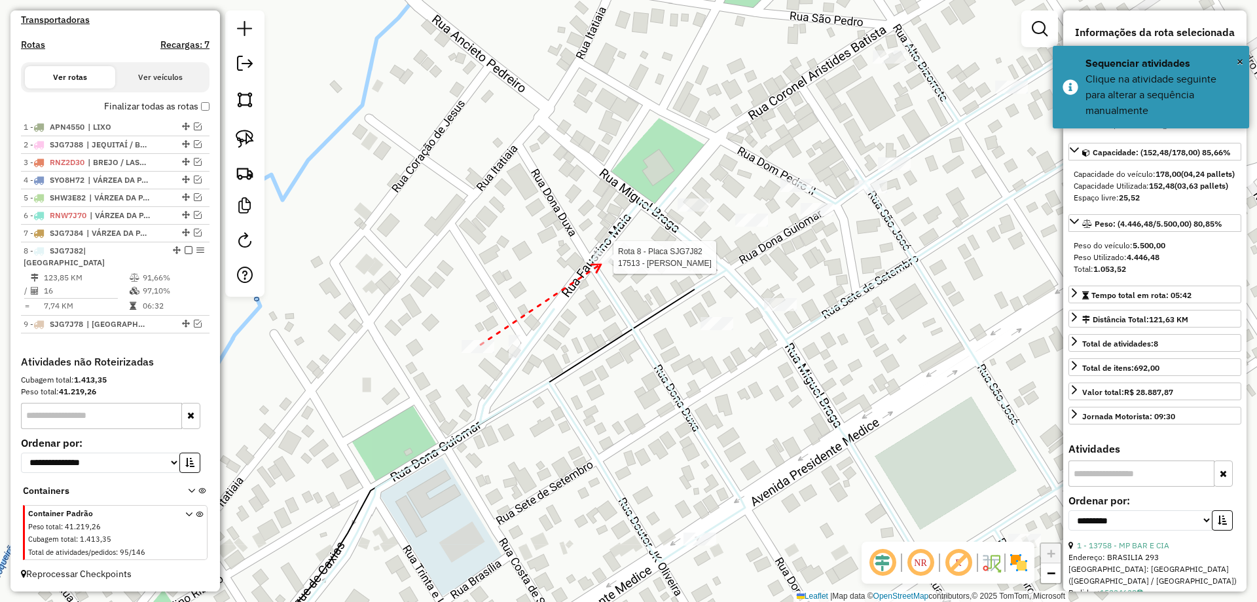
click at [602, 263] on div at bounding box center [609, 257] width 33 height 13
click at [689, 212] on div at bounding box center [694, 204] width 33 height 13
click at [767, 227] on div at bounding box center [751, 220] width 33 height 13
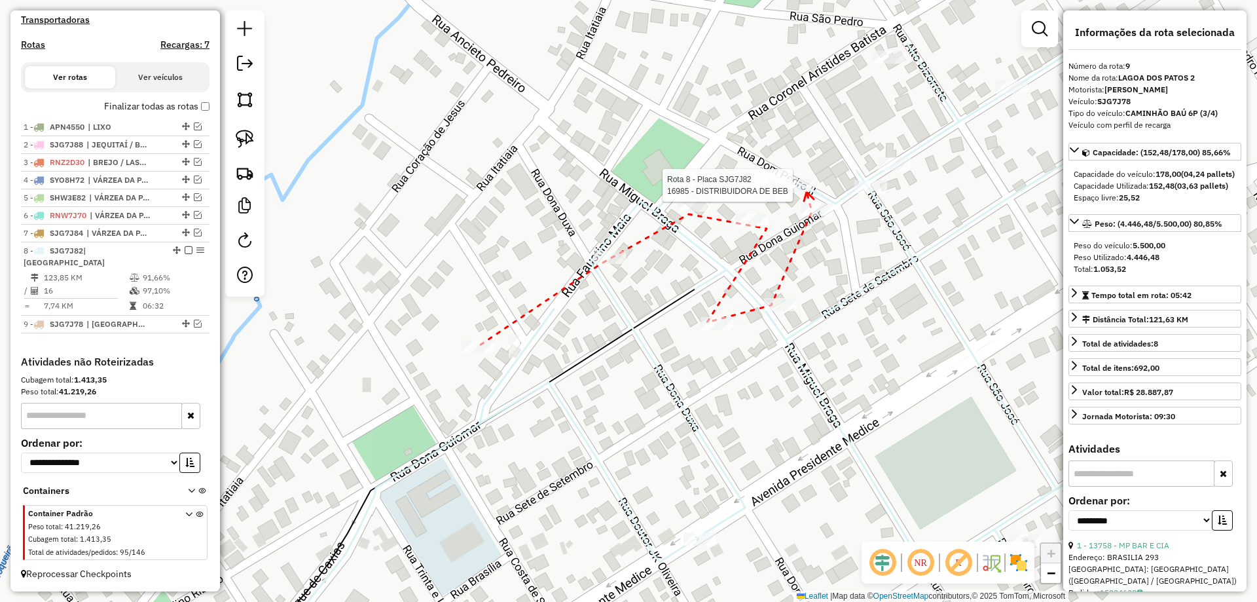
click at [807, 192] on div at bounding box center [797, 185] width 33 height 13
click at [889, 170] on div at bounding box center [894, 163] width 33 height 13
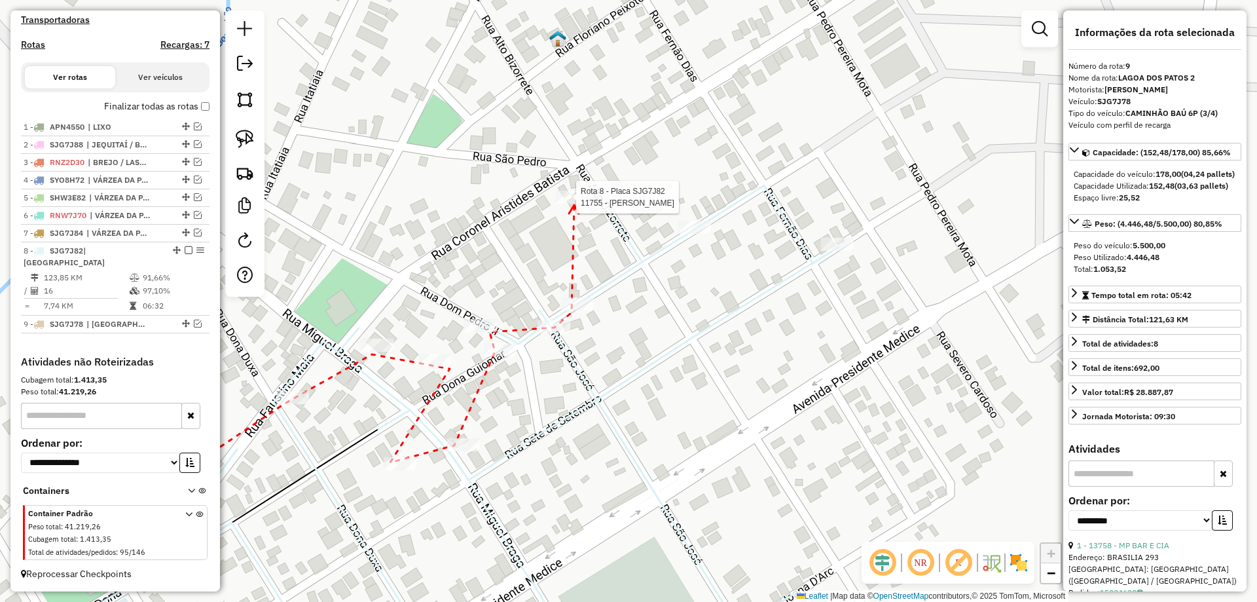
click at [574, 204] on div at bounding box center [572, 197] width 33 height 13
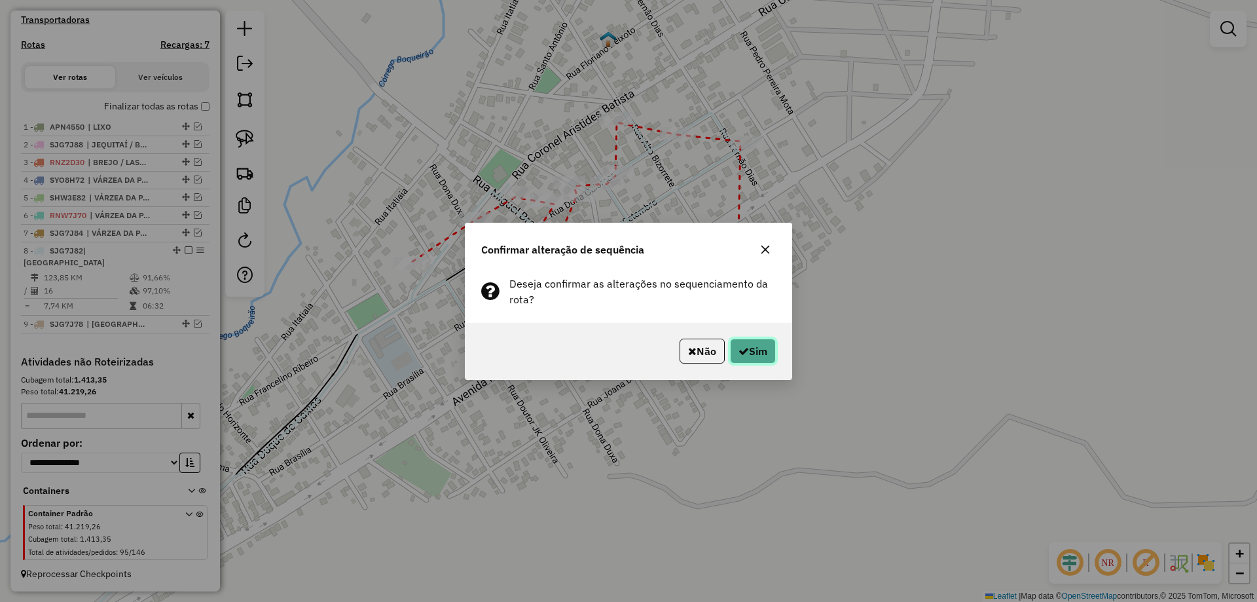
click at [745, 347] on icon "button" at bounding box center [744, 351] width 10 height 10
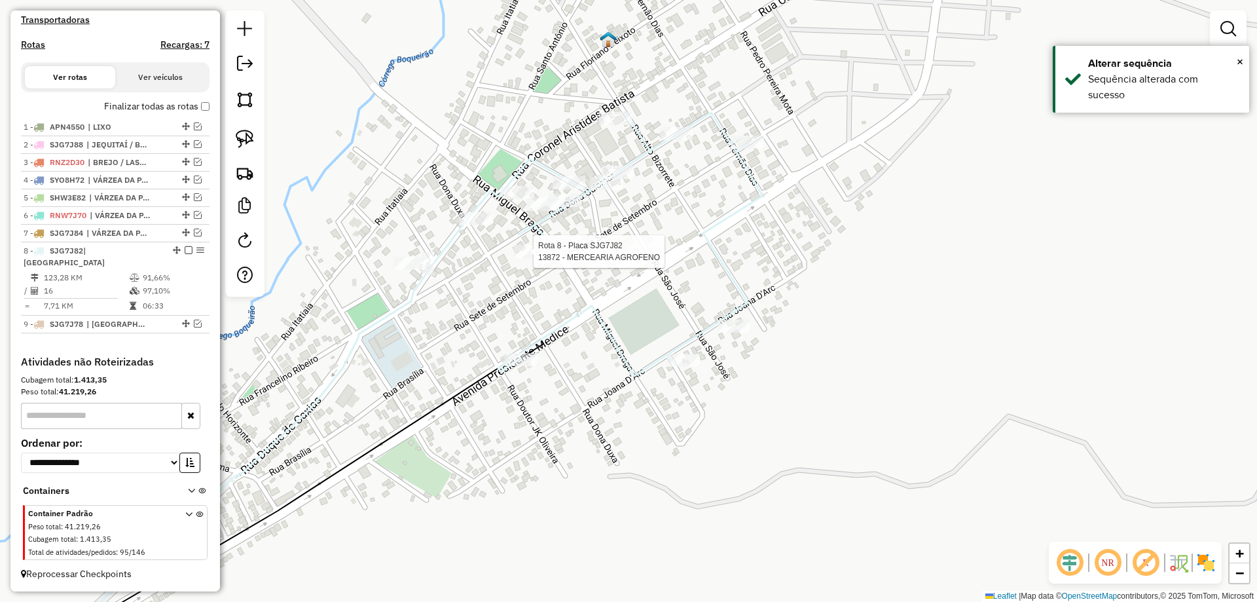
select select "**********"
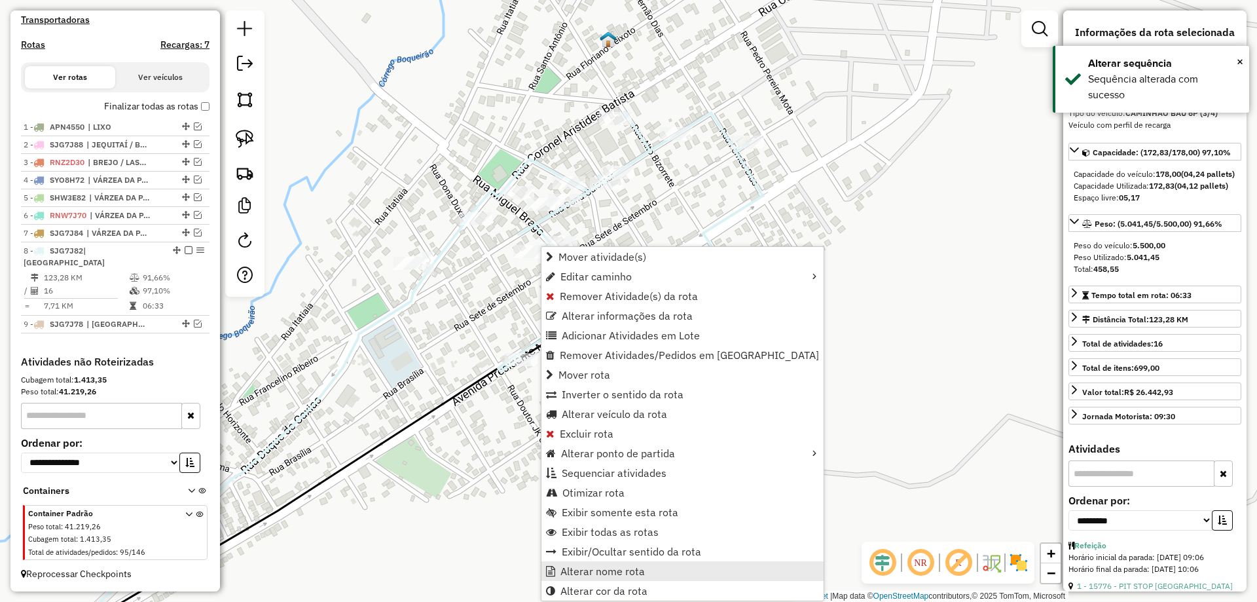
click at [593, 574] on span "Alterar nome rota" at bounding box center [603, 571] width 84 height 10
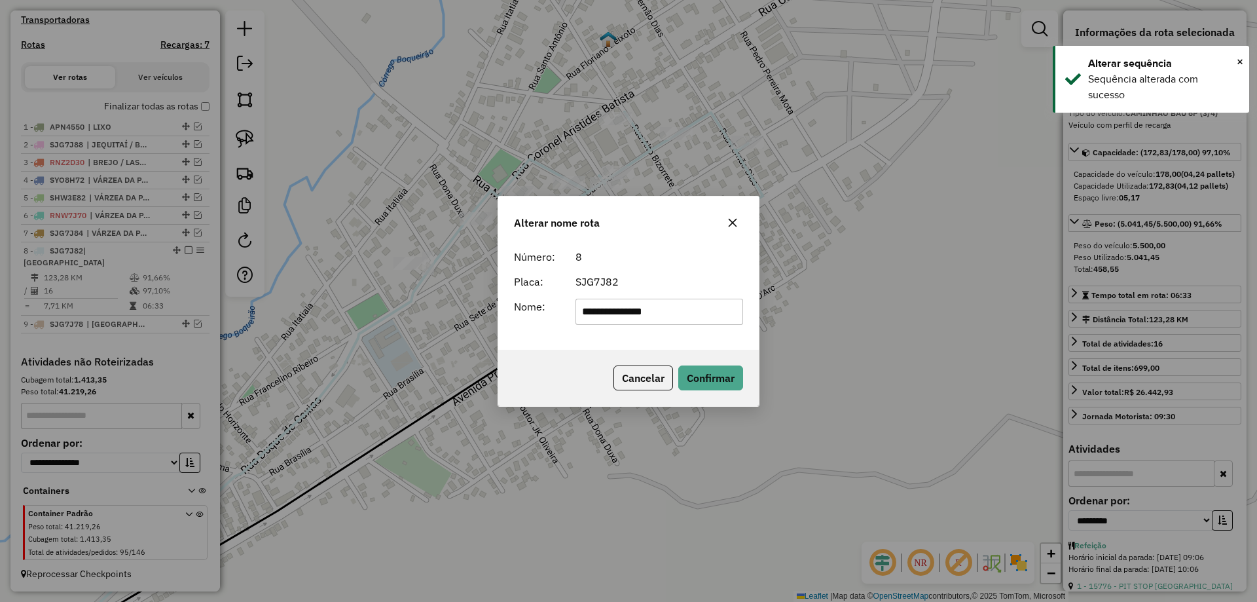
click at [660, 317] on input "**********" at bounding box center [660, 312] width 168 height 26
paste input "text"
type input "**********"
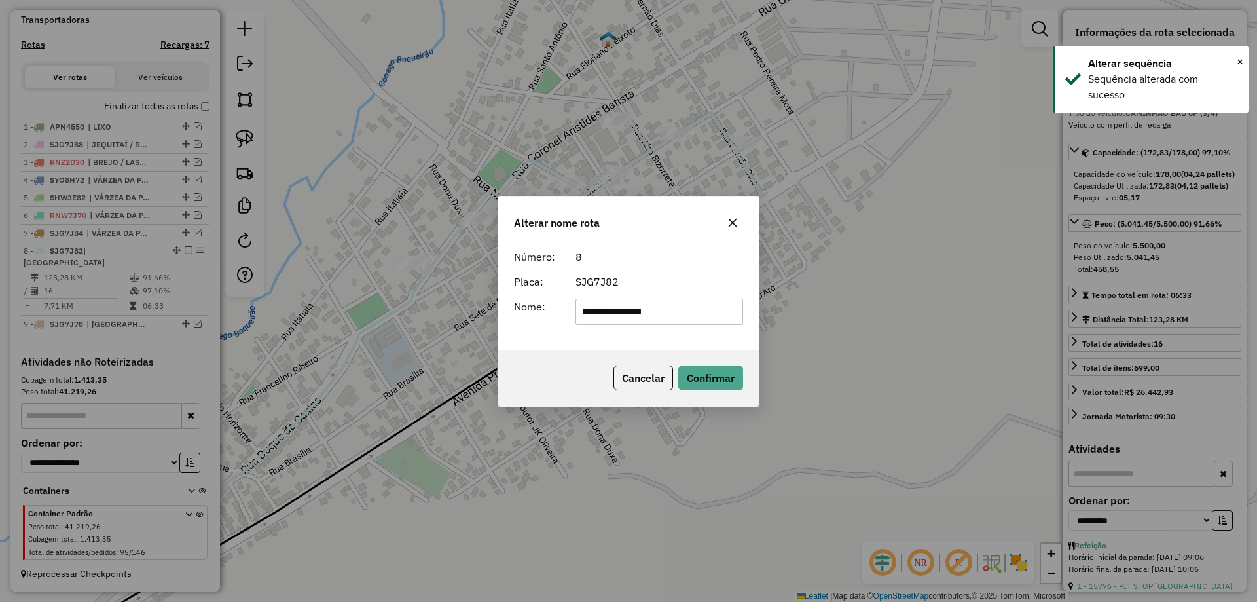
click at [728, 276] on div "SJG7J82" at bounding box center [660, 282] width 184 height 16
click at [734, 367] on button "Confirmar" at bounding box center [711, 377] width 65 height 25
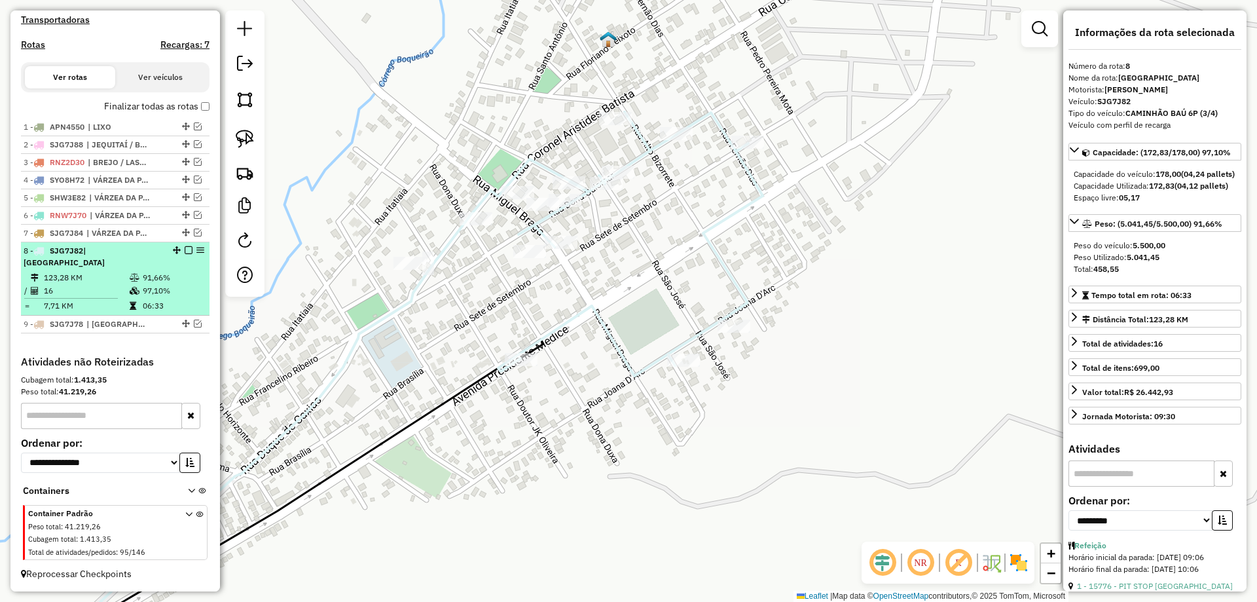
click at [185, 247] on em at bounding box center [189, 250] width 8 height 8
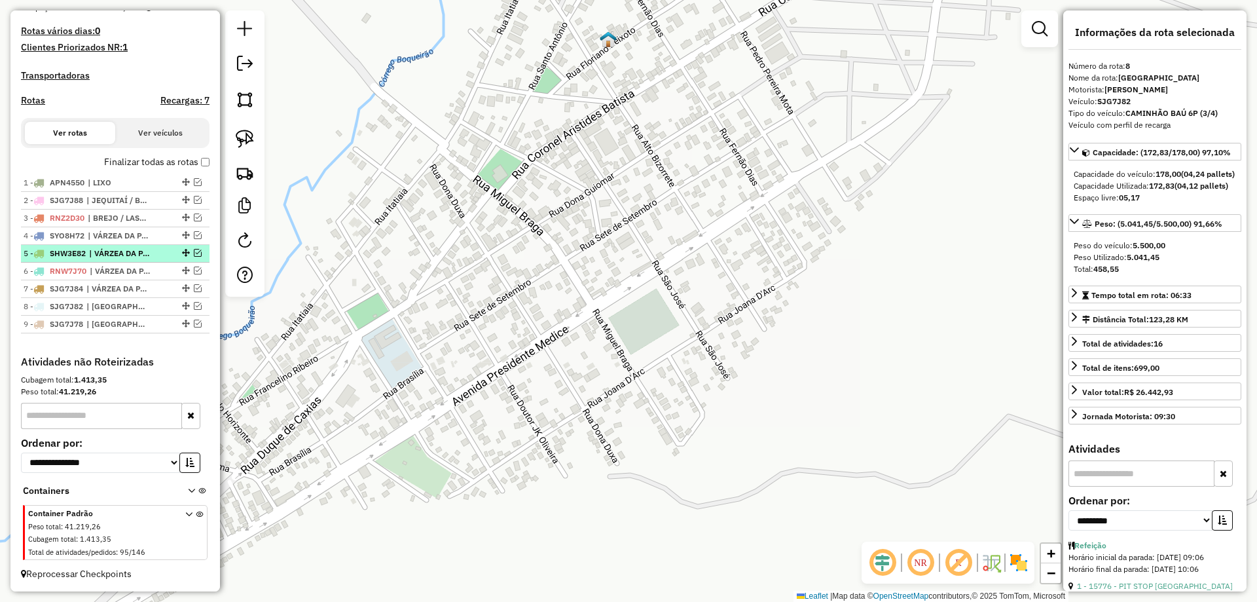
scroll to position [343, 0]
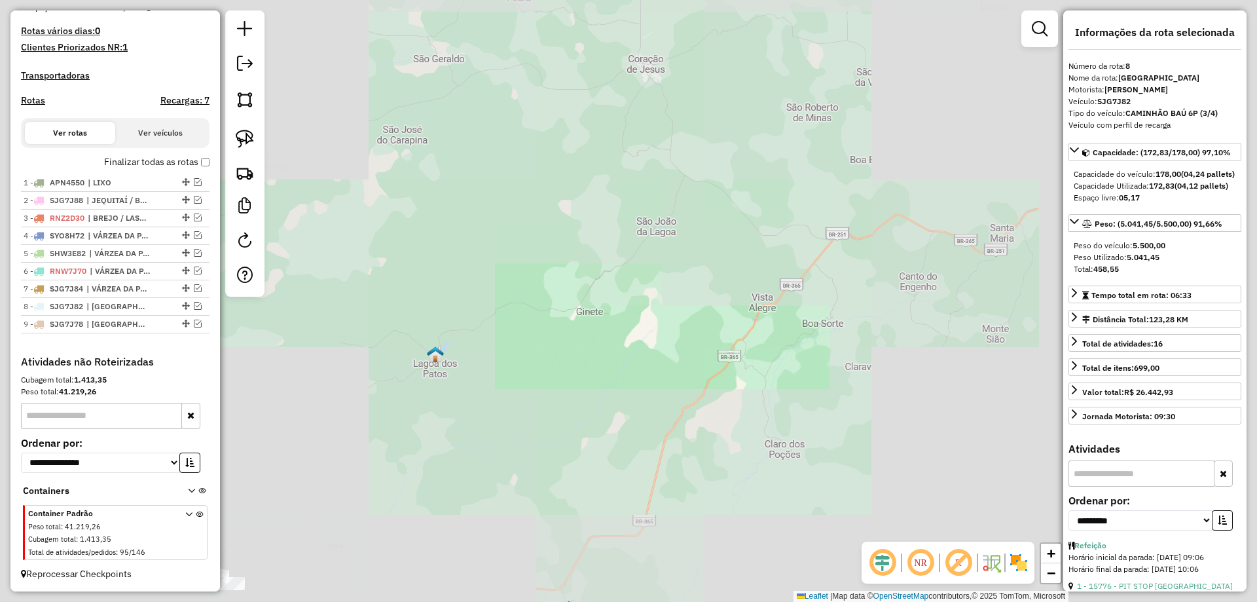
drag, startPoint x: 353, startPoint y: 413, endPoint x: 629, endPoint y: 242, distance: 324.6
click at [629, 242] on div "Janela de atendimento Grade de atendimento Capacidade Transportadoras Veículos …" at bounding box center [628, 301] width 1257 height 602
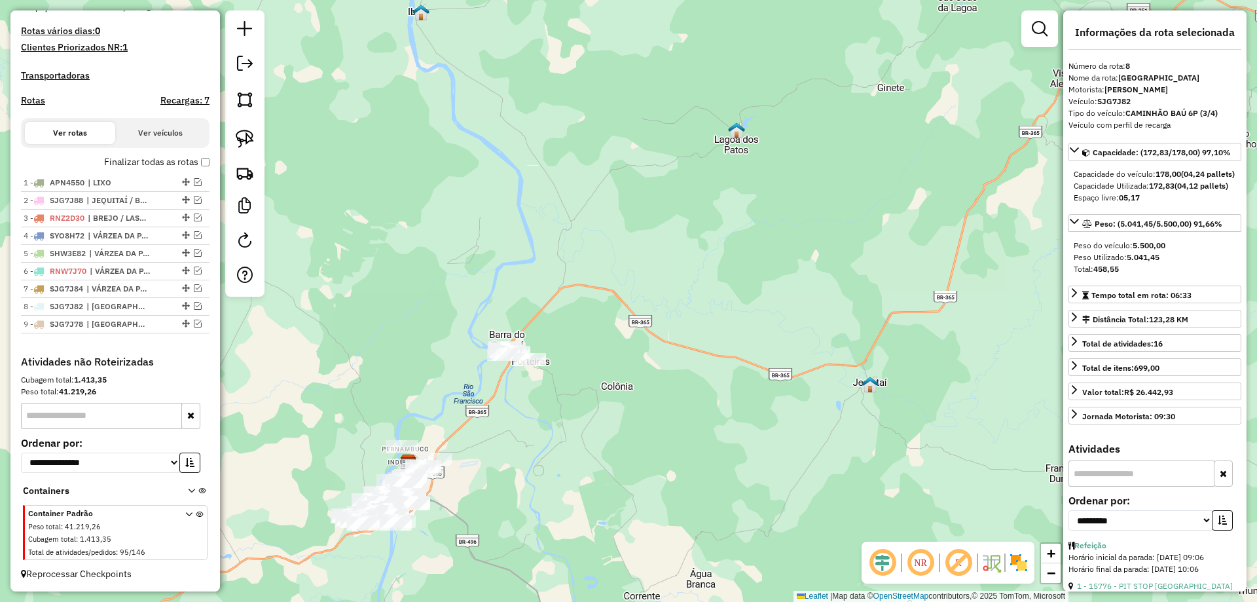
drag, startPoint x: 550, startPoint y: 282, endPoint x: 433, endPoint y: 203, distance: 141.1
click at [550, 269] on div "Janela de atendimento Grade de atendimento Capacidade Transportadoras Veículos …" at bounding box center [628, 301] width 1257 height 602
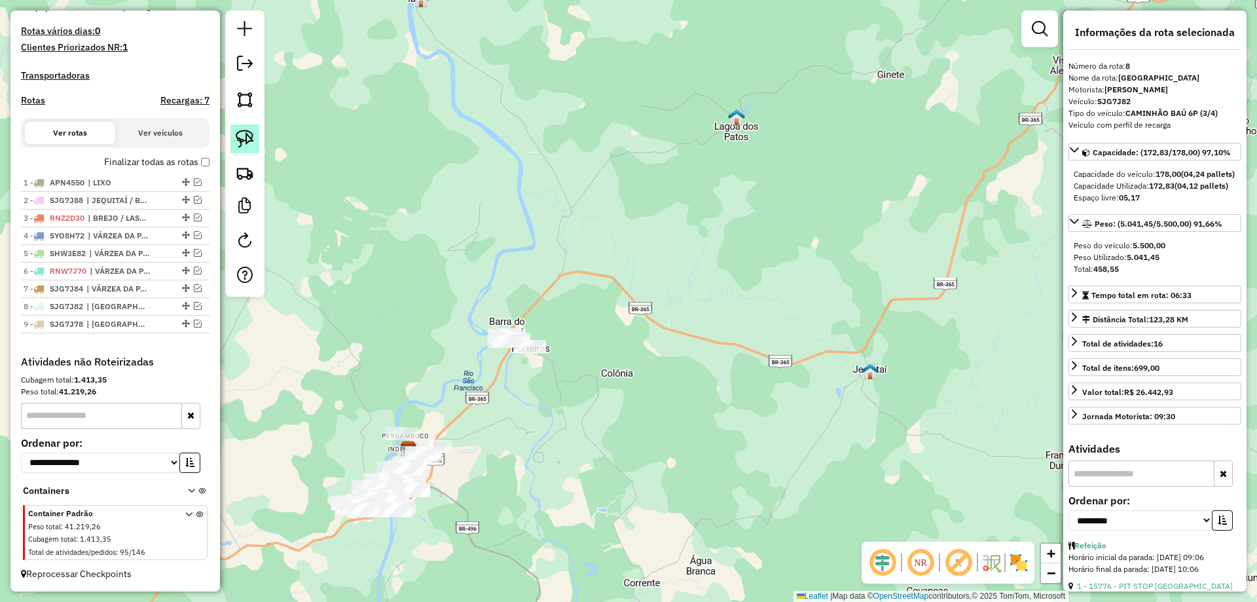
click at [254, 151] on link at bounding box center [245, 138] width 29 height 29
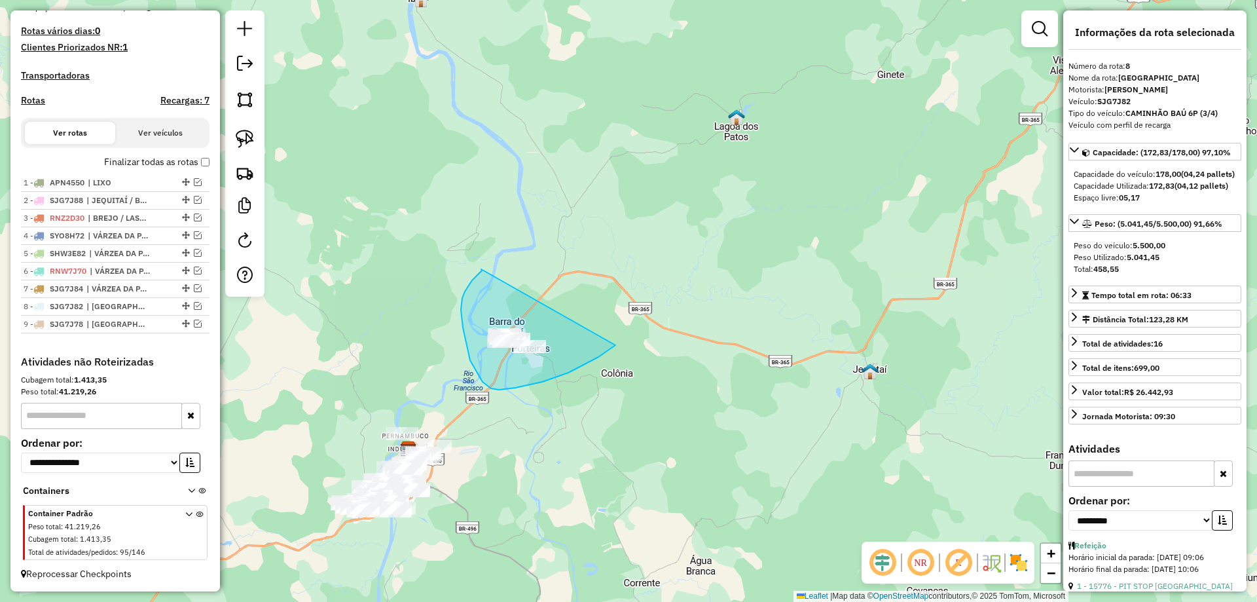
drag, startPoint x: 481, startPoint y: 269, endPoint x: 616, endPoint y: 337, distance: 150.6
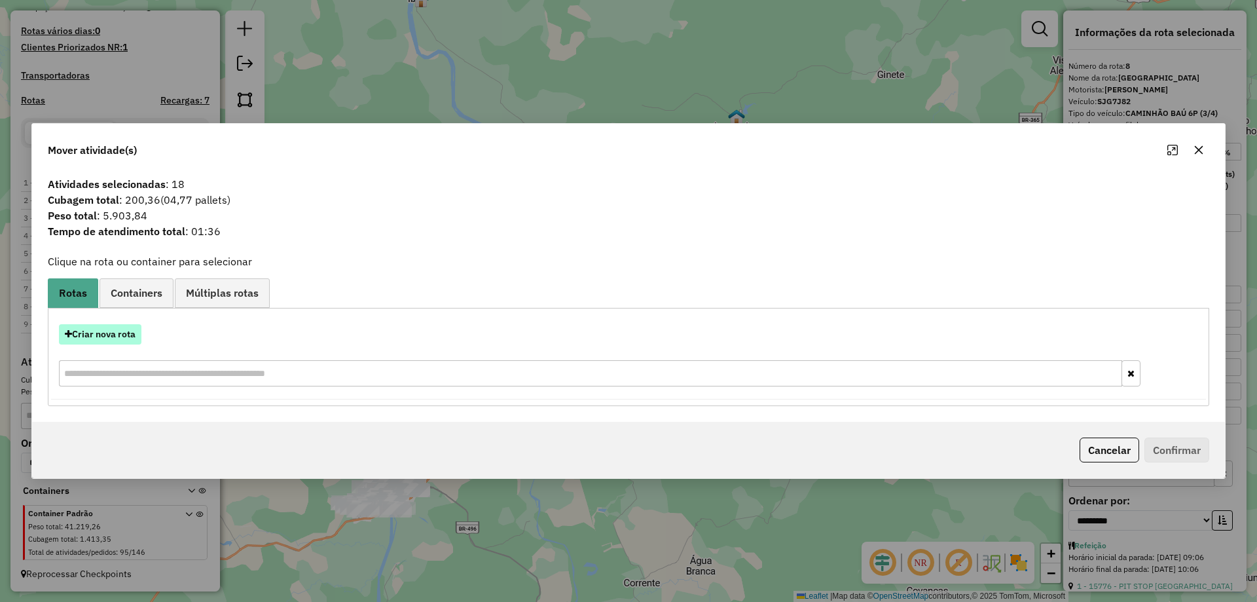
click at [107, 337] on button "Criar nova rota" at bounding box center [100, 334] width 83 height 20
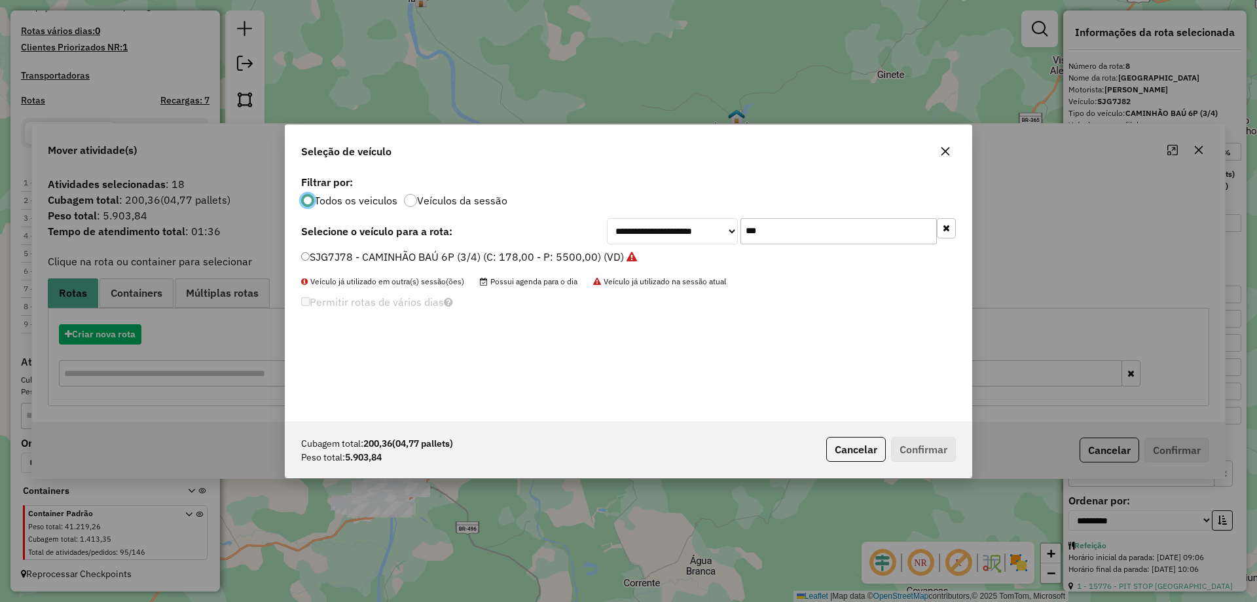
scroll to position [7, 4]
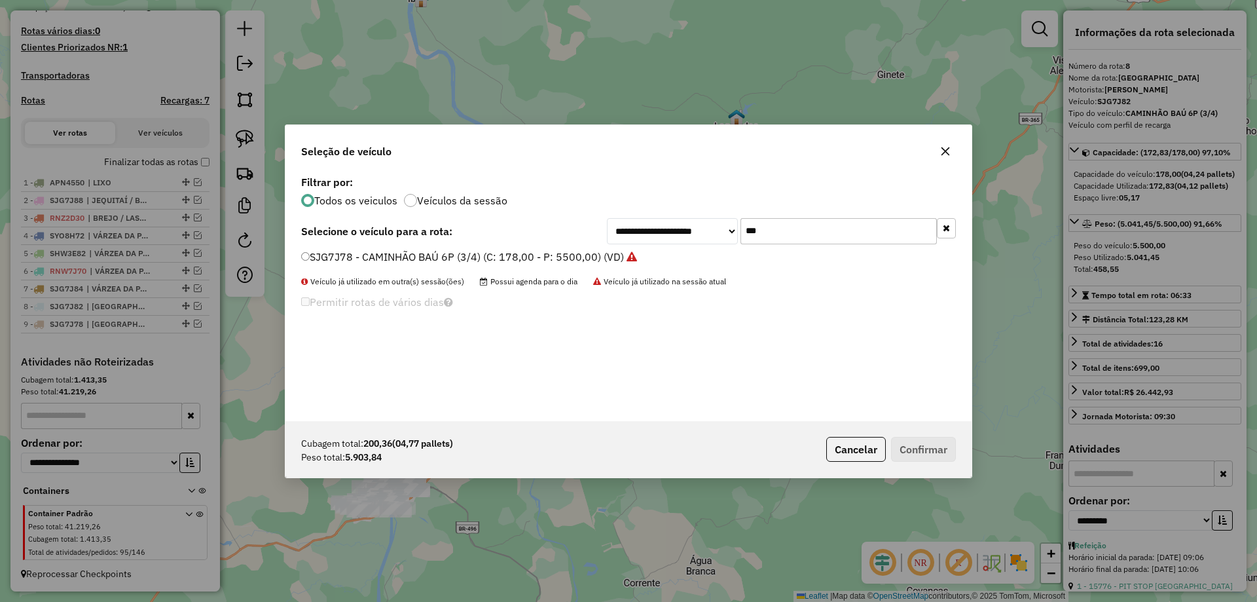
click at [844, 233] on input "***" at bounding box center [839, 231] width 196 height 26
type input "***"
click at [353, 257] on label "QOF7041 - CAMINHÃO BAÚ 10P (C: 378,00 - P: 9000,00) (VD)" at bounding box center [454, 257] width 307 height 16
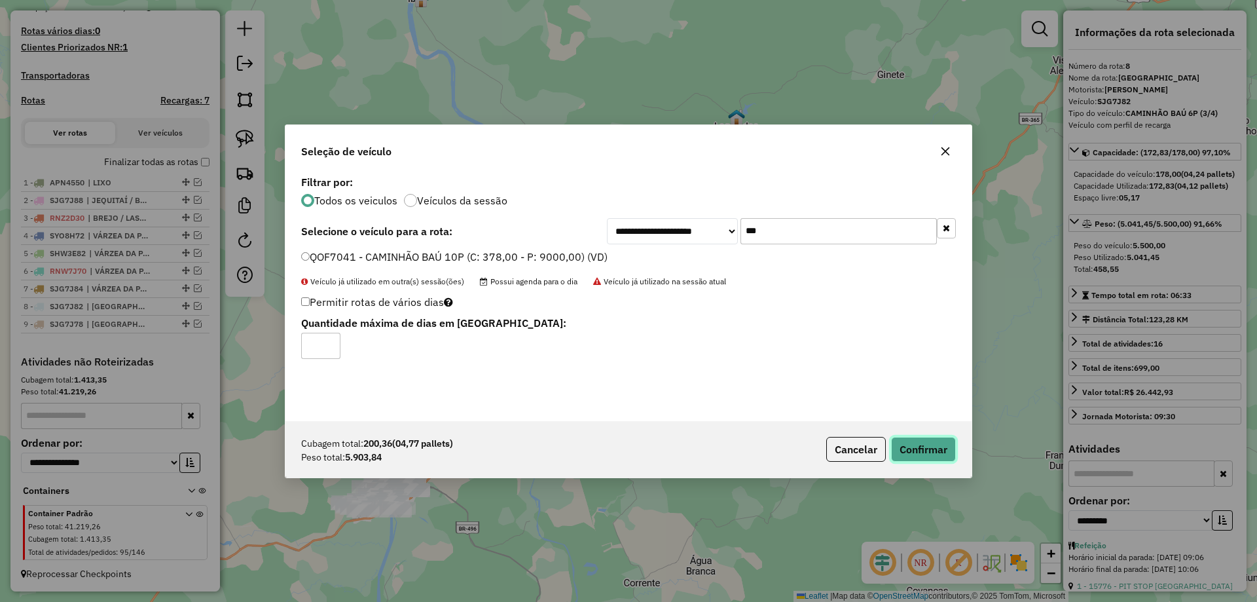
click at [927, 456] on button "Confirmar" at bounding box center [923, 449] width 65 height 25
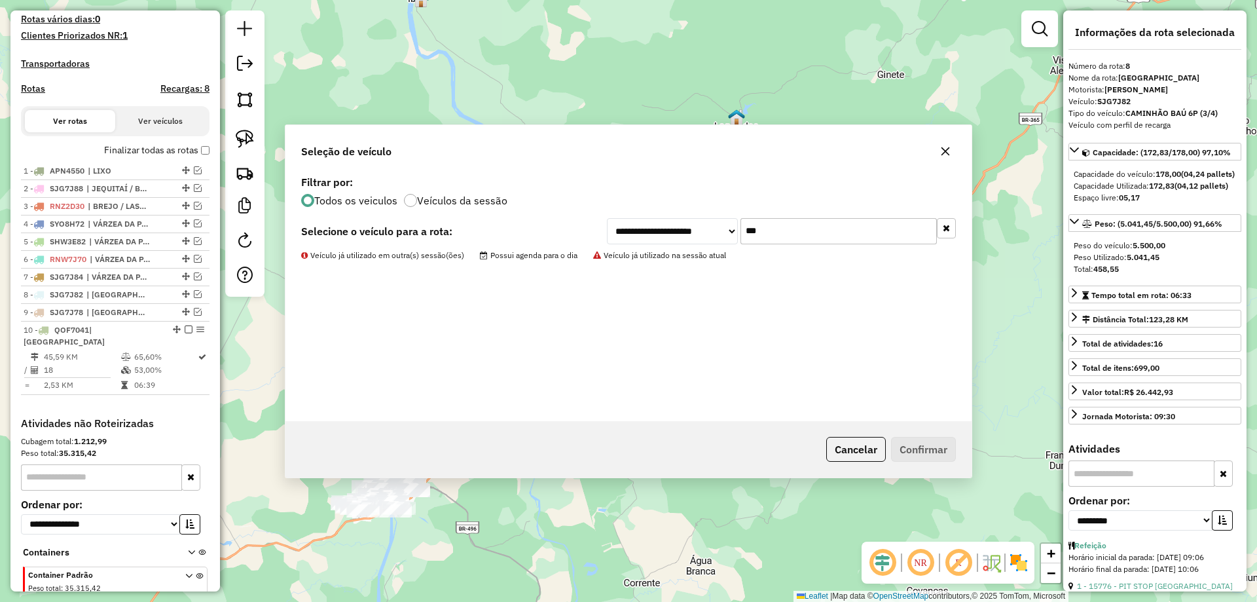
scroll to position [405, 0]
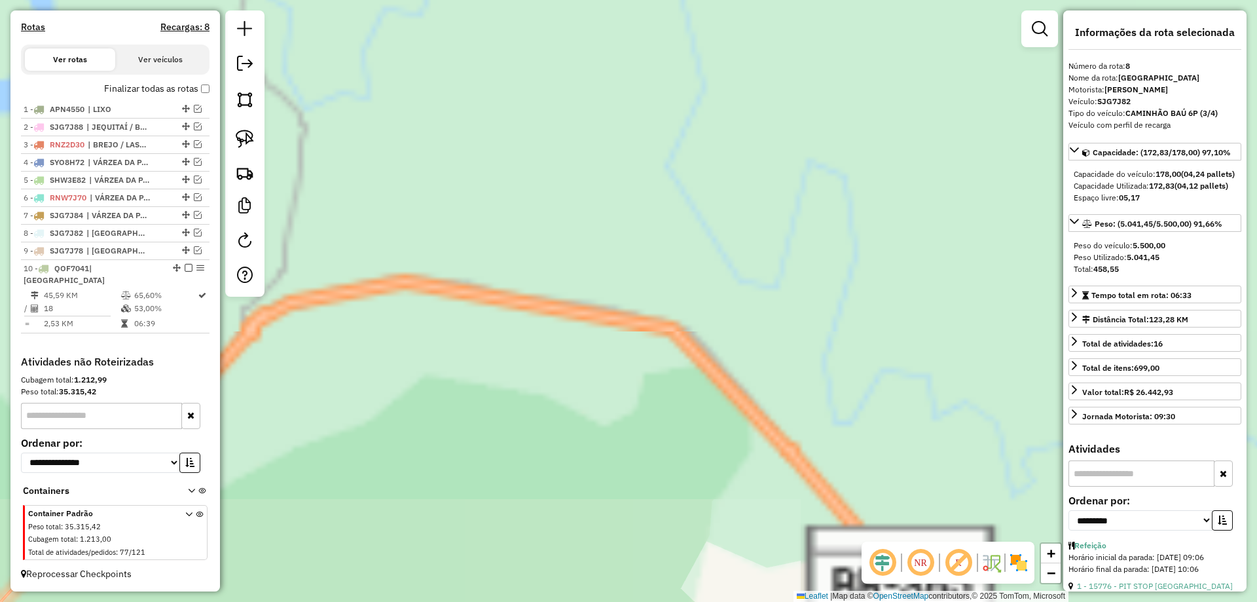
drag, startPoint x: 462, startPoint y: 419, endPoint x: 749, endPoint y: 278, distance: 318.7
click at [749, 280] on div "Janela de atendimento Grade de atendimento Capacidade Transportadoras Veículos …" at bounding box center [628, 301] width 1257 height 602
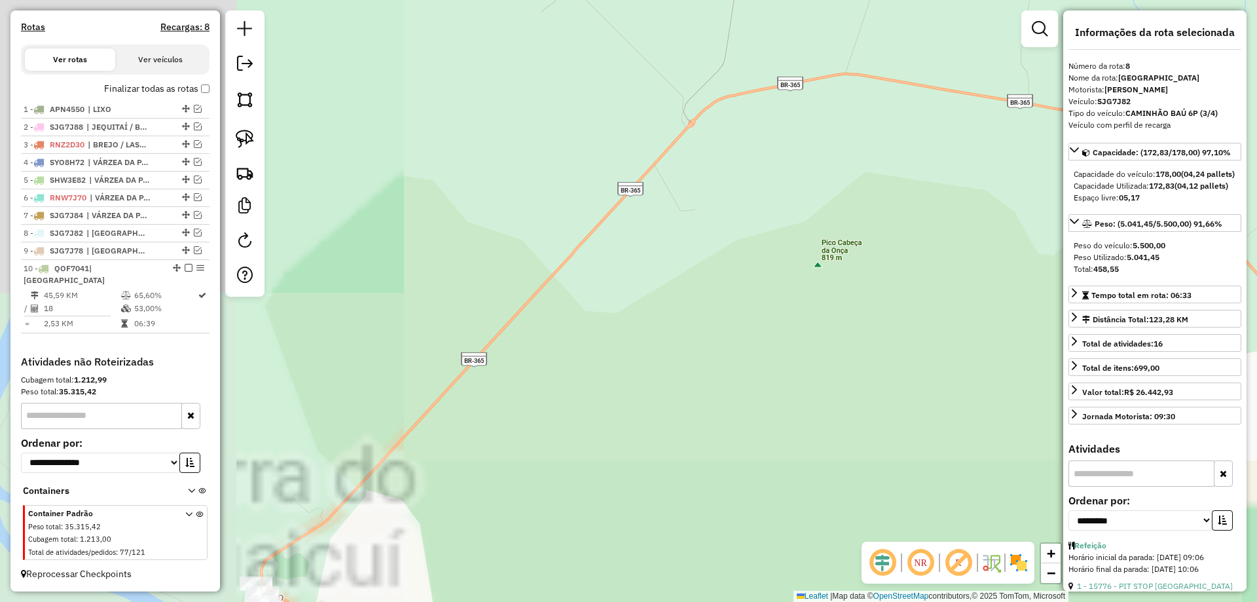
drag, startPoint x: 488, startPoint y: 343, endPoint x: 661, endPoint y: 255, distance: 194.2
click at [669, 248] on div "Janela de atendimento Grade de atendimento Capacidade Transportadoras Veículos …" at bounding box center [628, 301] width 1257 height 602
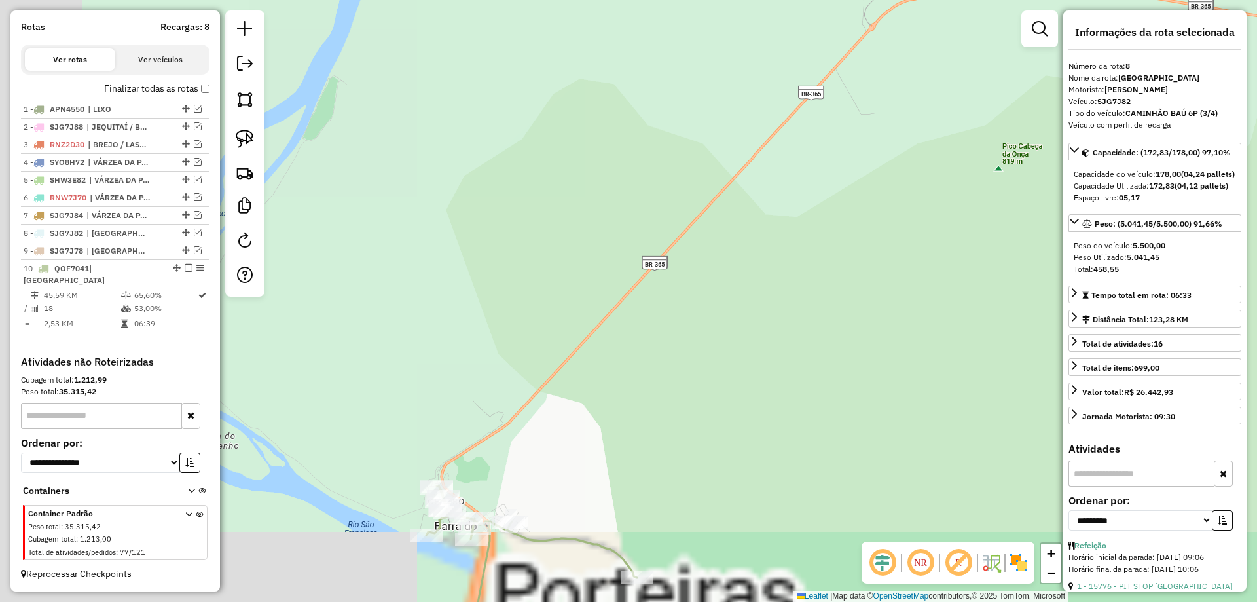
drag, startPoint x: 494, startPoint y: 381, endPoint x: 764, endPoint y: 94, distance: 393.8
click at [764, 94] on div "Janela de atendimento Grade de atendimento Capacidade Transportadoras Veículos …" at bounding box center [628, 301] width 1257 height 602
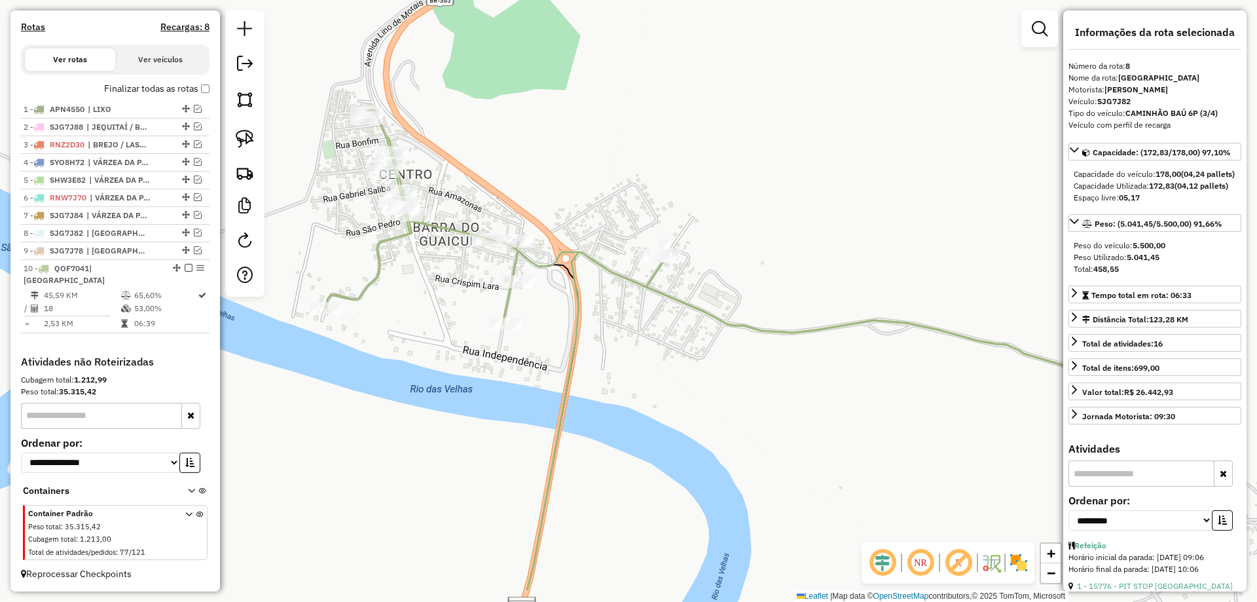
drag, startPoint x: 506, startPoint y: 323, endPoint x: 616, endPoint y: 215, distance: 154.2
click at [616, 252] on icon at bounding box center [846, 421] width 639 height 338
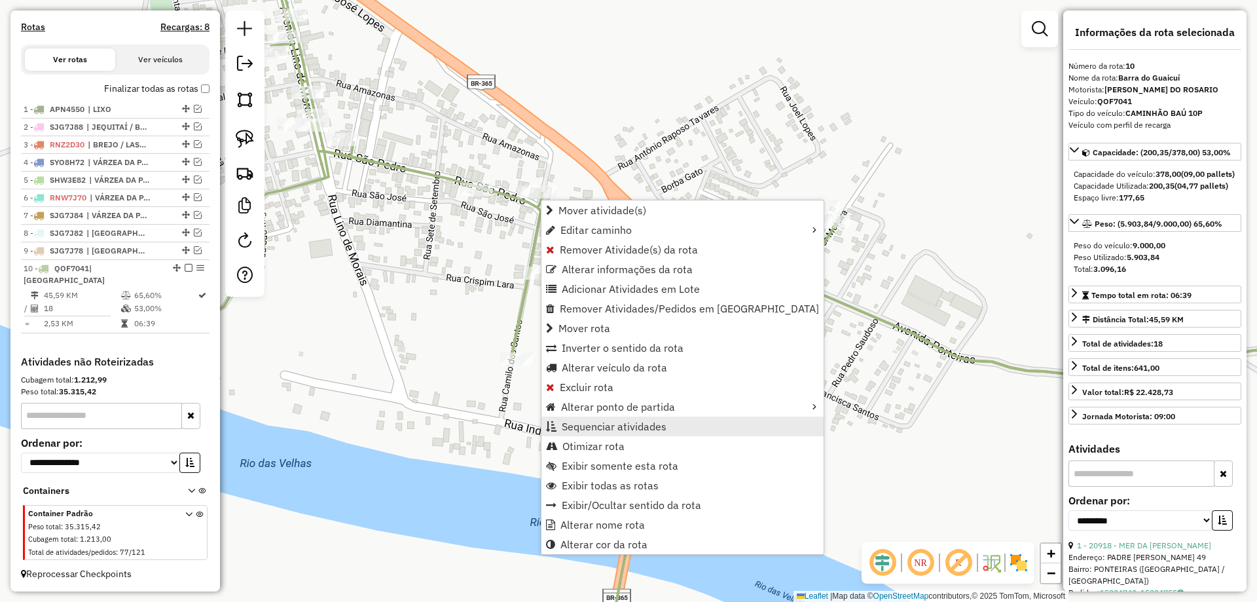
click at [599, 434] on link "Sequenciar atividades" at bounding box center [683, 427] width 282 height 20
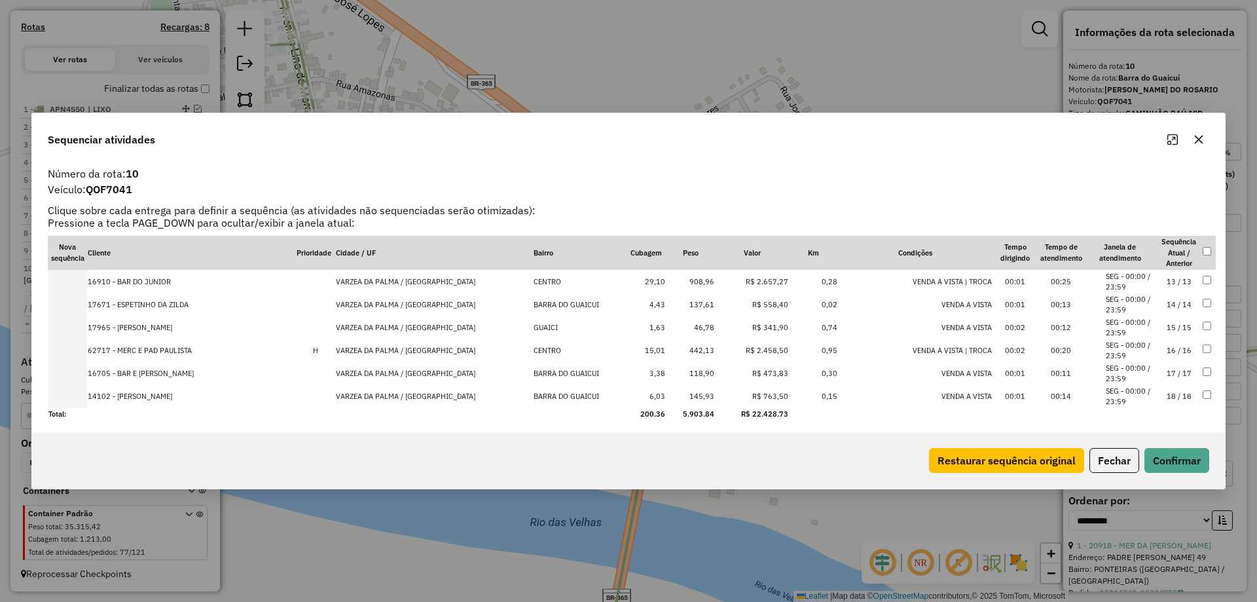
scroll to position [278, 0]
click at [1164, 349] on td "16 / 16" at bounding box center [1180, 347] width 46 height 23
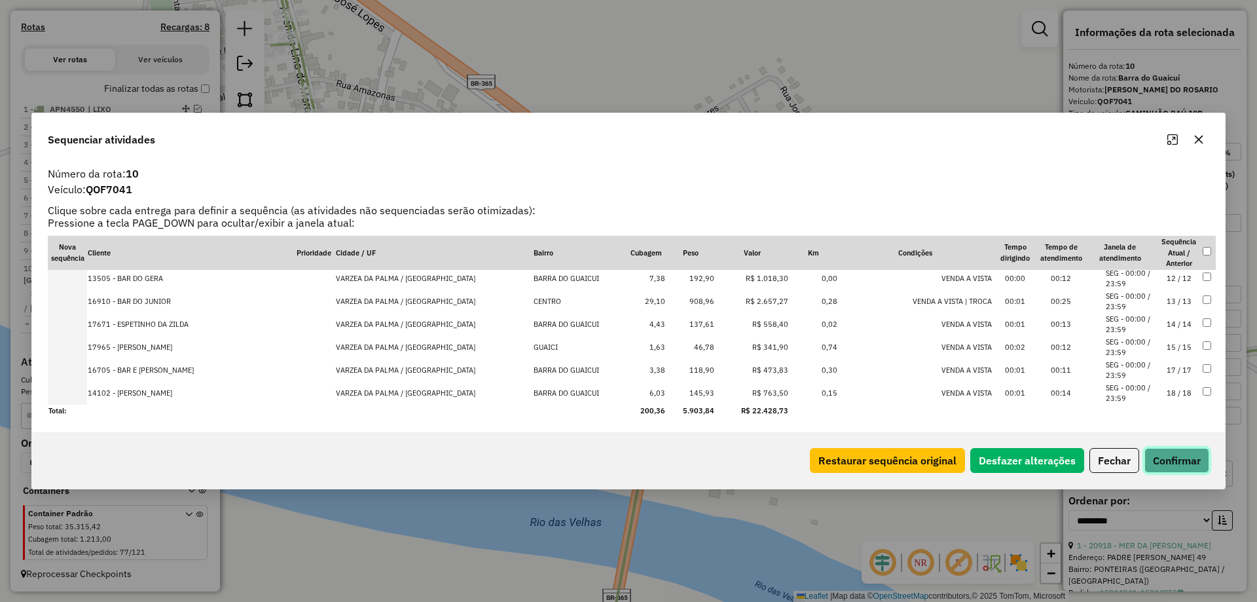
click at [1187, 461] on button "Confirmar" at bounding box center [1177, 460] width 65 height 25
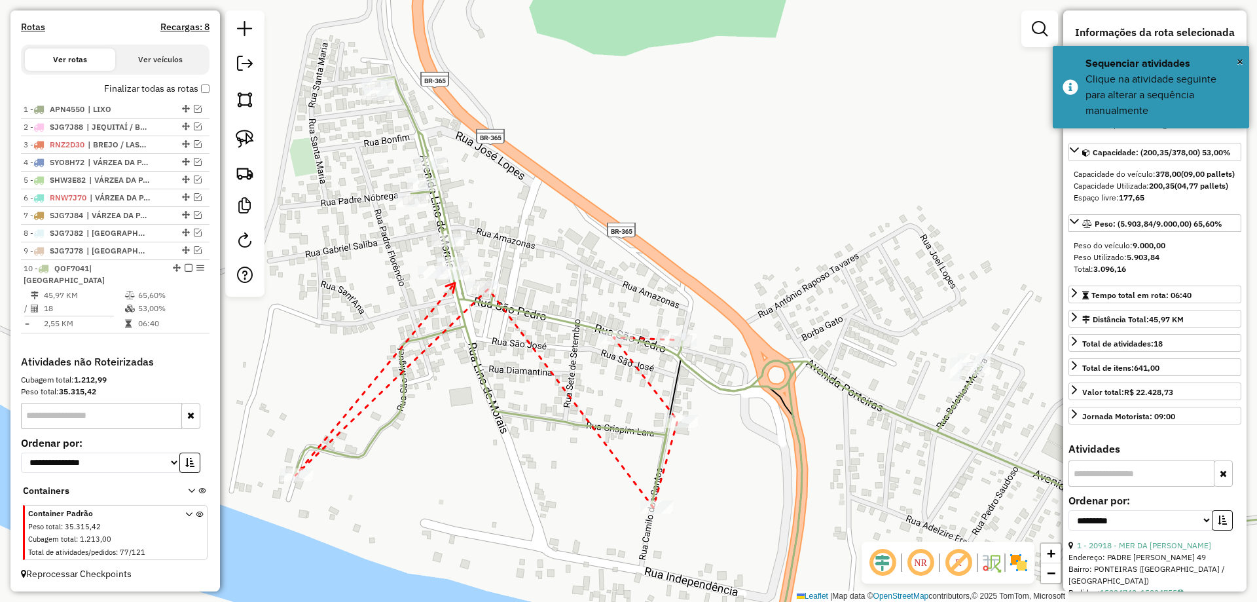
click at [456, 280] on div at bounding box center [453, 273] width 33 height 13
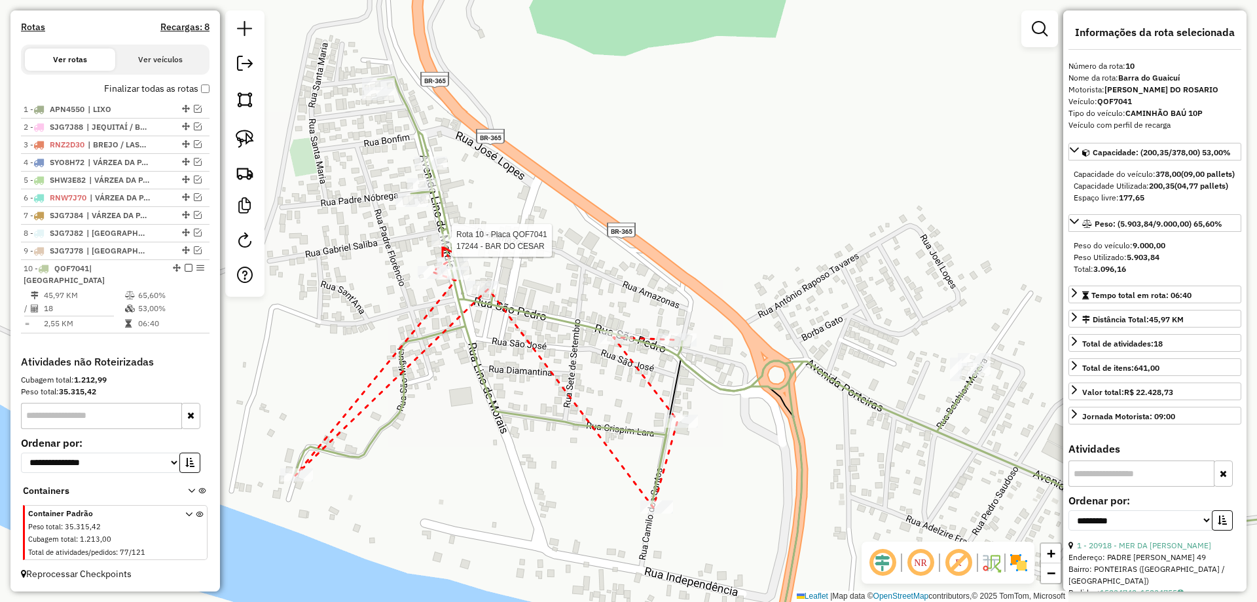
click at [443, 247] on div at bounding box center [448, 240] width 33 height 13
click at [422, 207] on div at bounding box center [412, 200] width 33 height 13
click at [426, 170] on div at bounding box center [431, 163] width 33 height 13
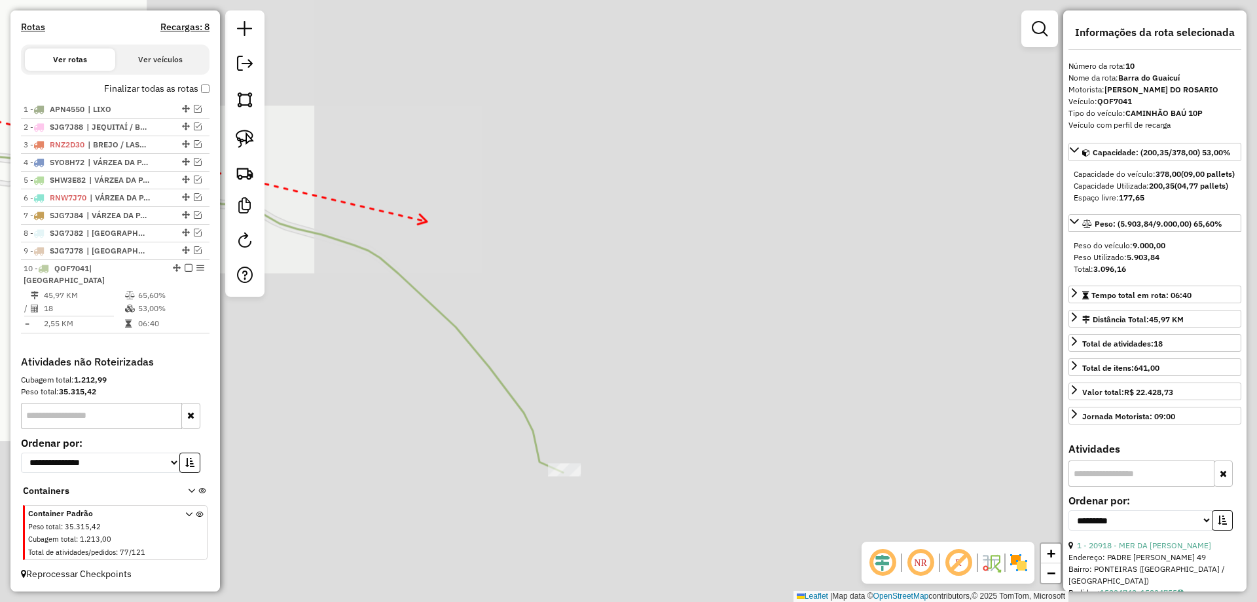
drag, startPoint x: 754, startPoint y: 310, endPoint x: 428, endPoint y: 222, distance: 338.4
click at [428, 222] on div "Janela de atendimento Grade de atendimento Capacidade Transportadoras Veículos …" at bounding box center [628, 301] width 1257 height 602
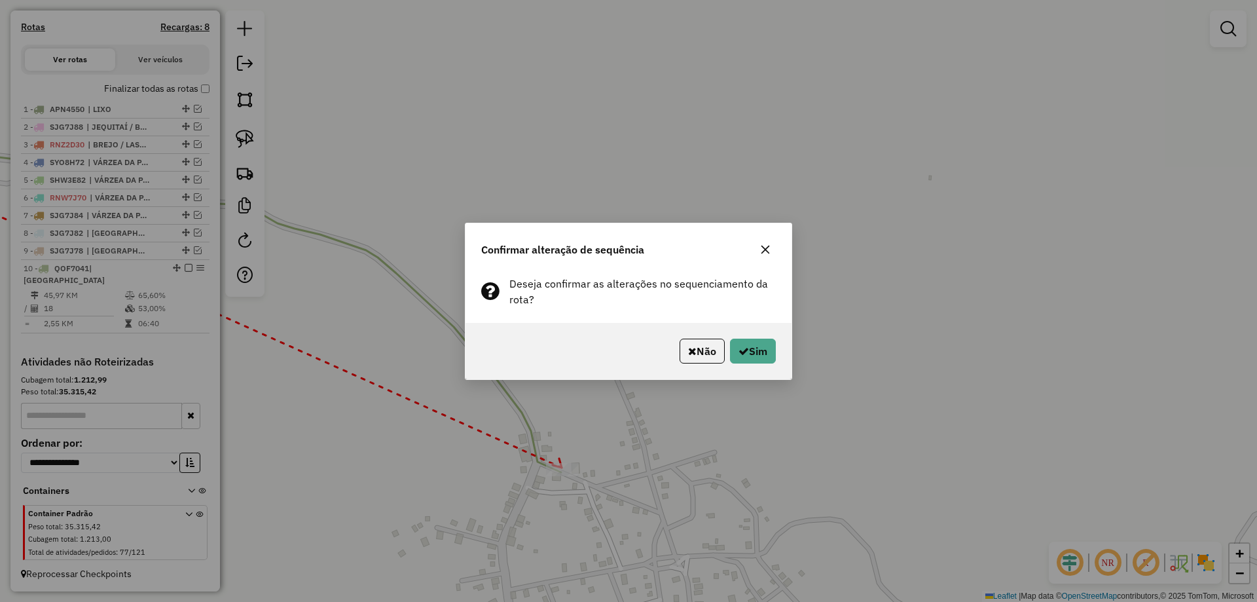
click at [767, 370] on div "Não Sim" at bounding box center [629, 351] width 326 height 56
click at [762, 356] on button "Sim" at bounding box center [753, 351] width 46 height 25
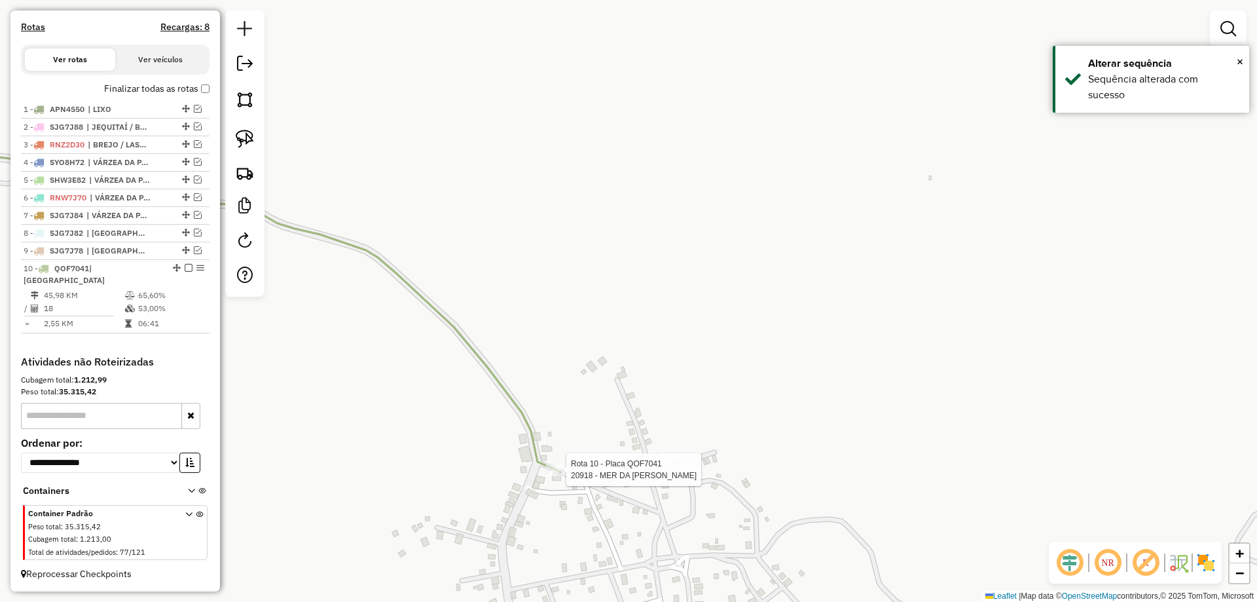
select select "**********"
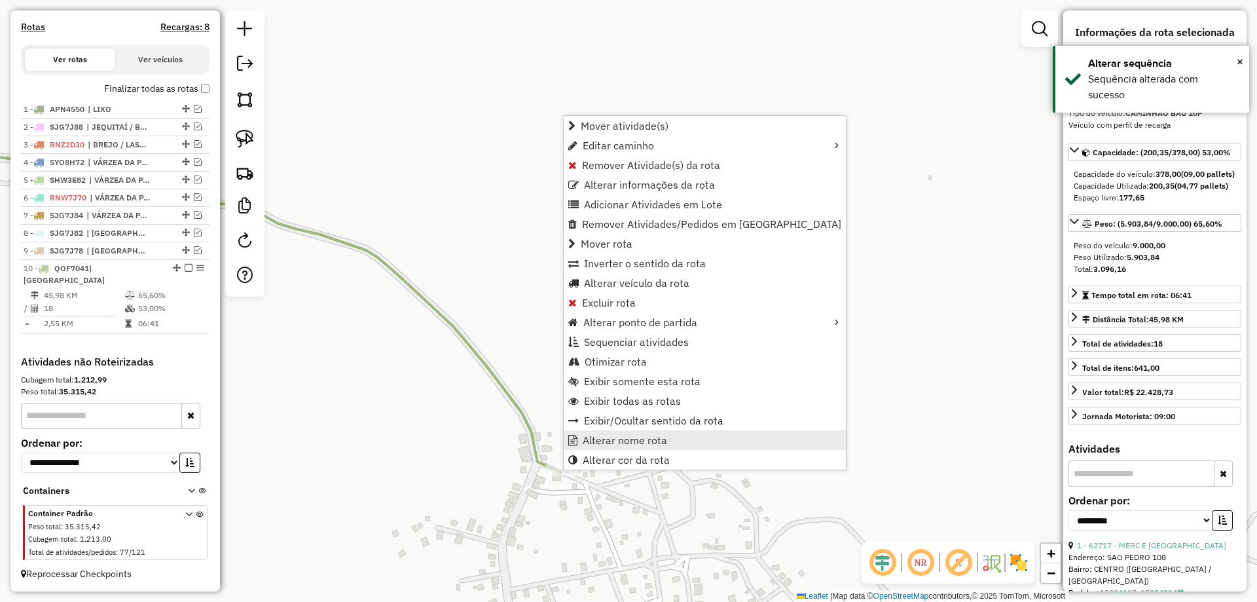
click at [638, 439] on span "Alterar nome rota" at bounding box center [625, 440] width 84 height 10
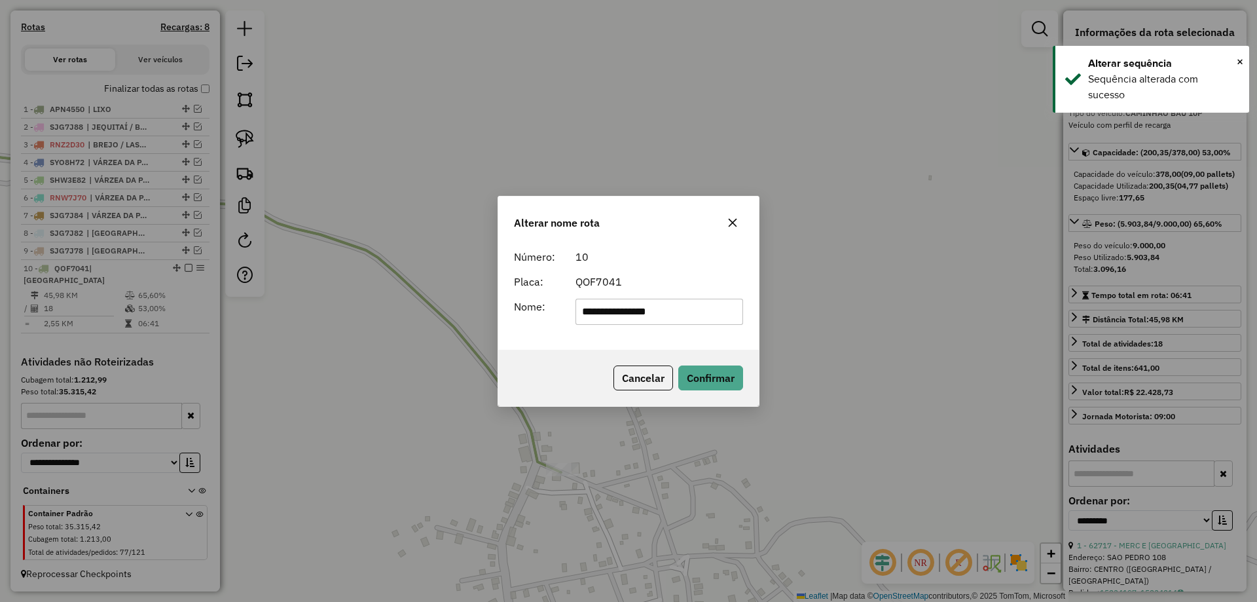
click at [682, 328] on div "**********" at bounding box center [628, 297] width 261 height 106
click at [680, 318] on input "**********" at bounding box center [660, 312] width 168 height 26
type input "**********"
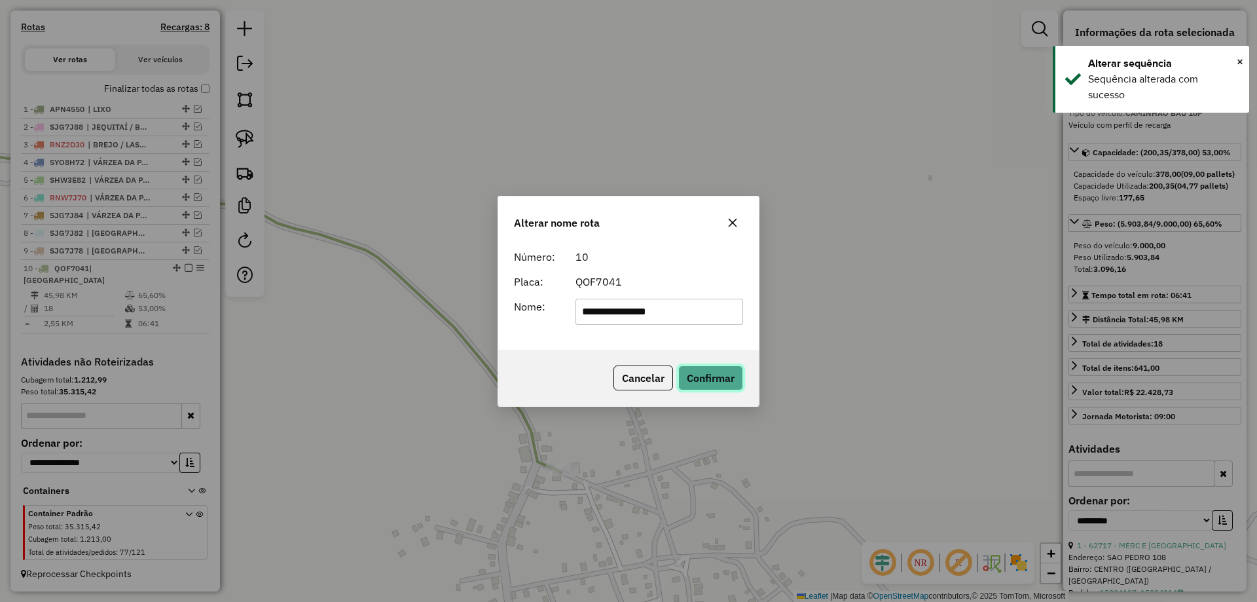
click at [716, 379] on button "Confirmar" at bounding box center [711, 377] width 65 height 25
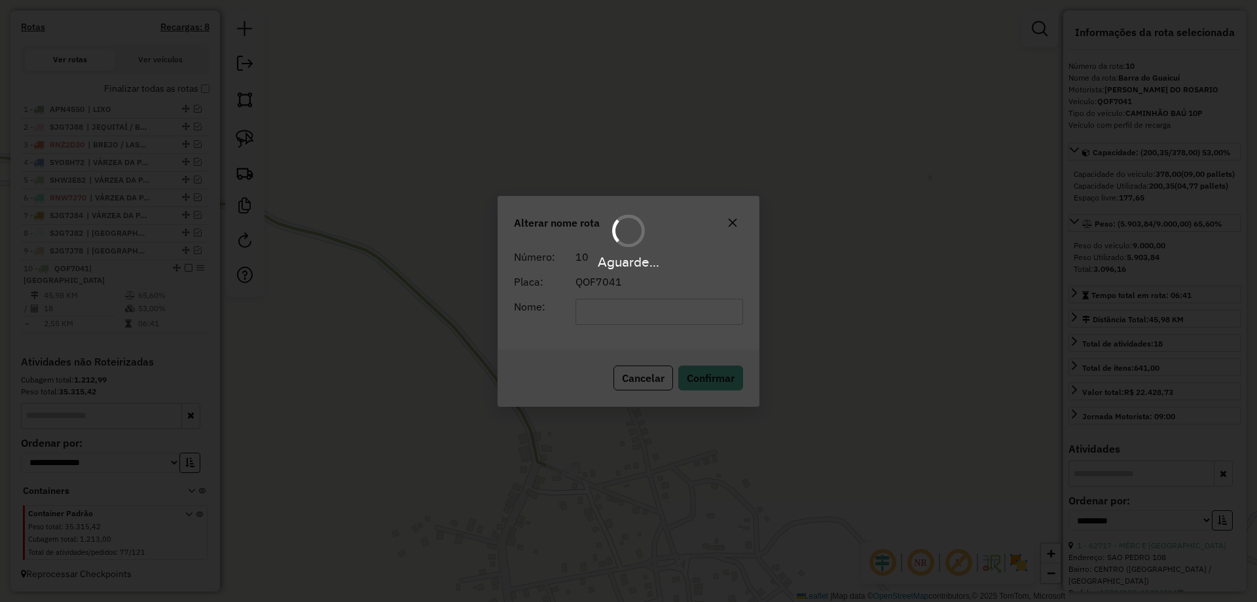
scroll to position [417, 0]
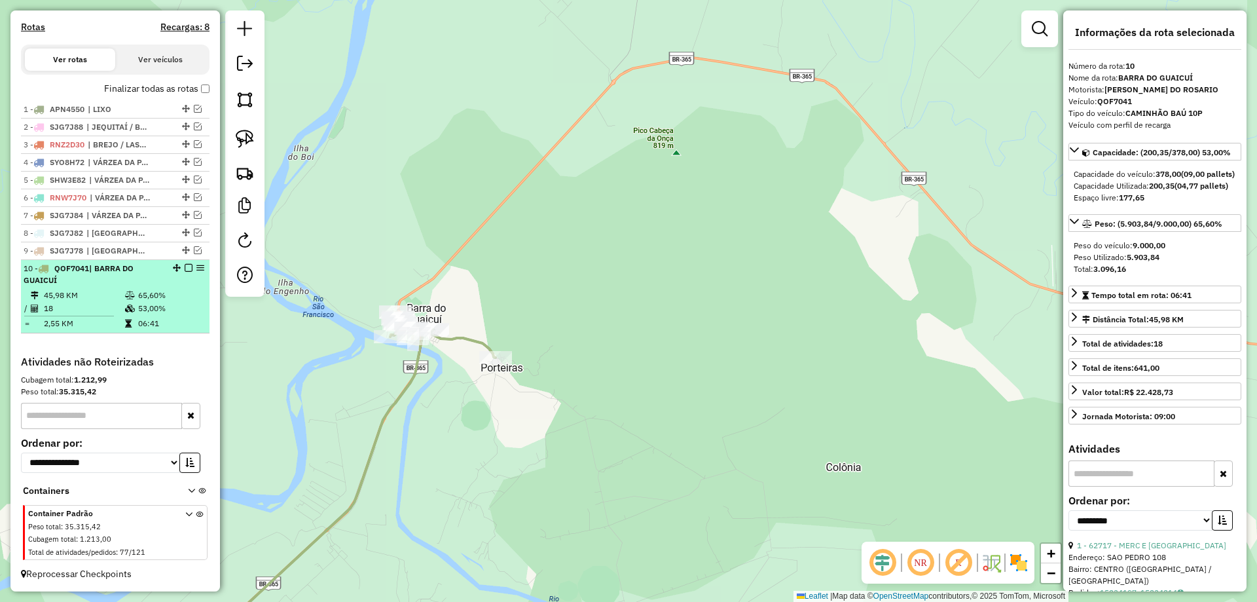
click at [185, 269] on em at bounding box center [189, 268] width 8 height 8
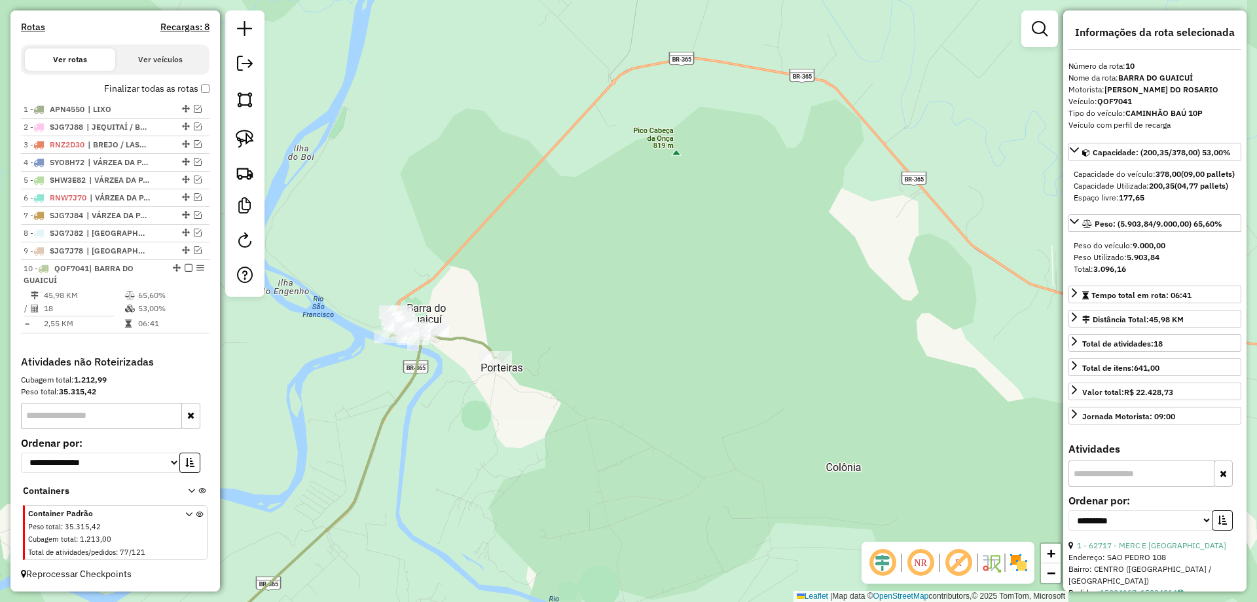
scroll to position [361, 0]
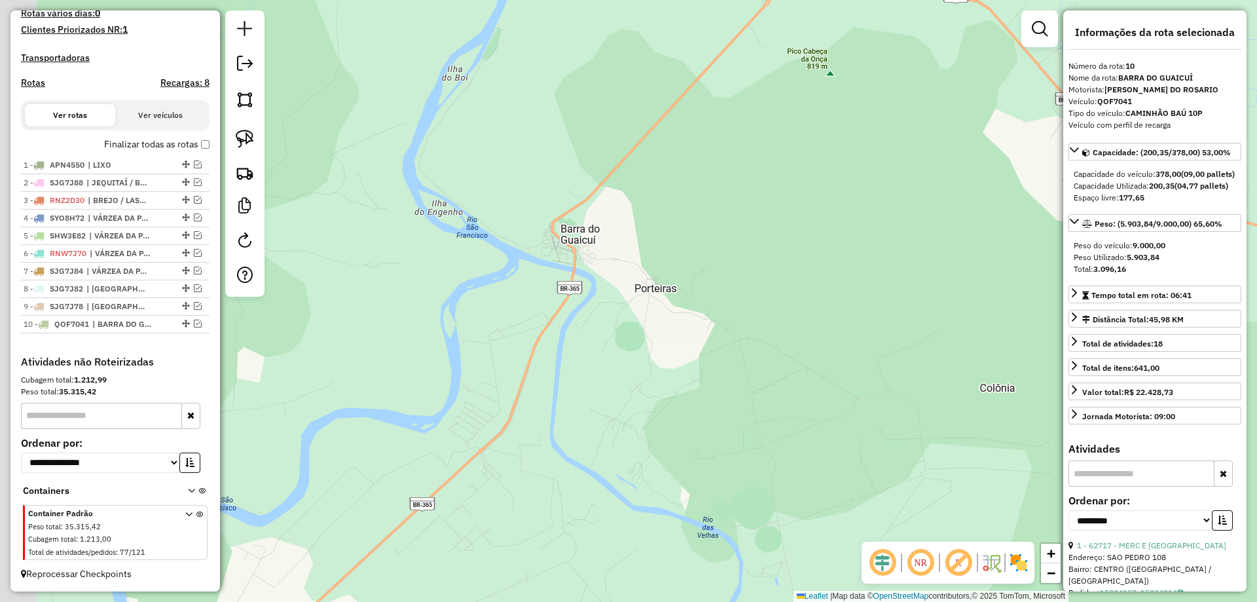
drag, startPoint x: 302, startPoint y: 339, endPoint x: 517, endPoint y: 227, distance: 242.5
click at [508, 231] on div "Janela de atendimento Grade de atendimento Capacidade Transportadoras Veículos …" at bounding box center [628, 301] width 1257 height 602
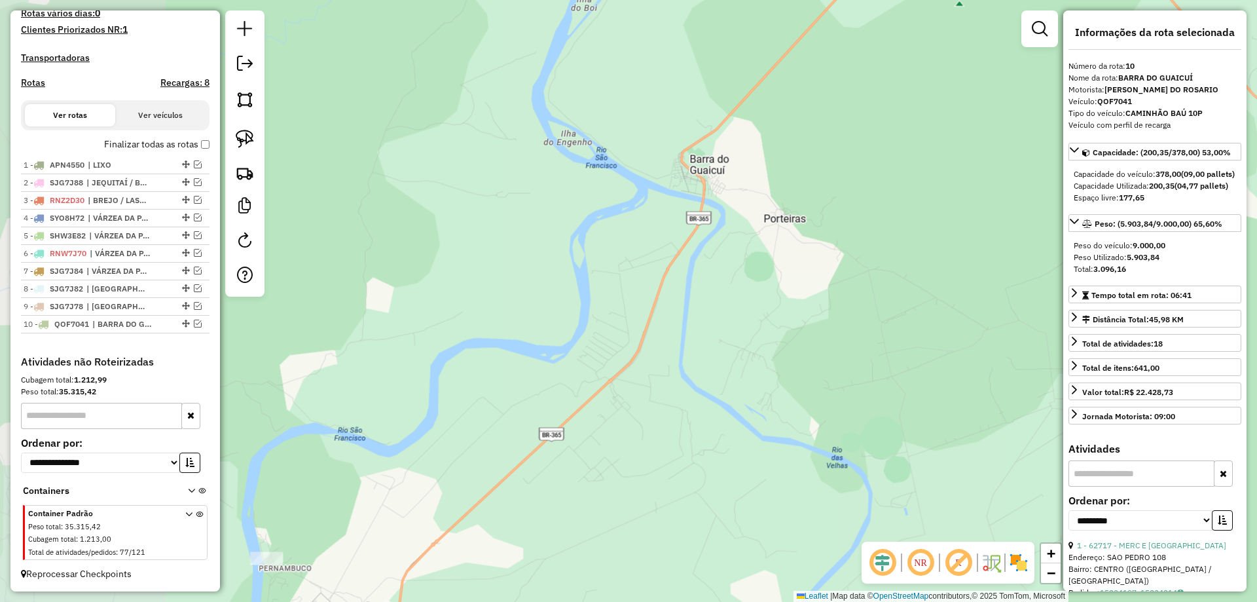
drag, startPoint x: 578, startPoint y: 233, endPoint x: 622, endPoint y: 173, distance: 74.2
click at [602, 204] on div "Janela de atendimento Grade de atendimento Capacidade Transportadoras Veículos …" at bounding box center [628, 301] width 1257 height 602
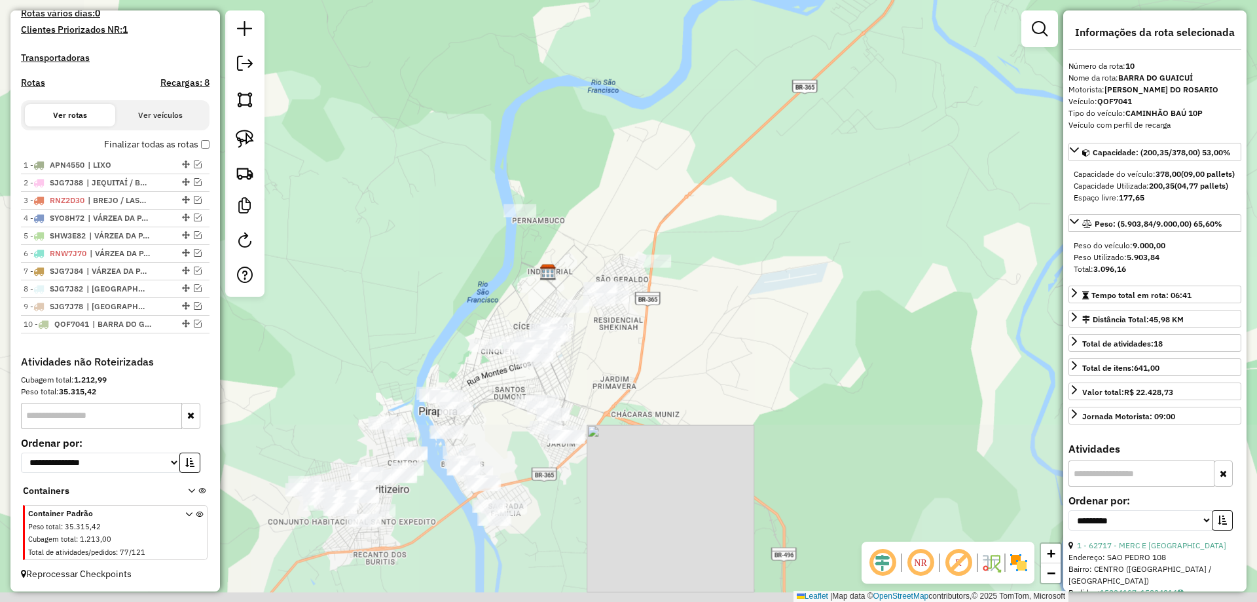
drag, startPoint x: 471, startPoint y: 419, endPoint x: 557, endPoint y: 303, distance: 144.6
click at [587, 277] on div "Janela de atendimento Grade de atendimento Capacidade Transportadoras Veículos …" at bounding box center [628, 301] width 1257 height 602
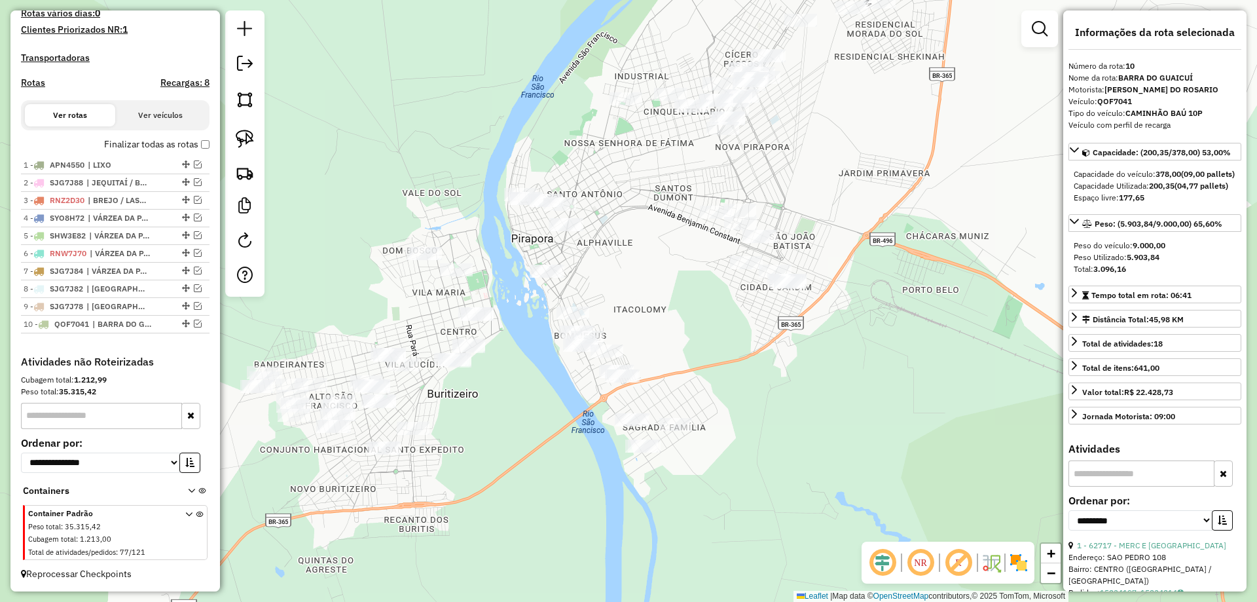
drag, startPoint x: 667, startPoint y: 283, endPoint x: 603, endPoint y: 259, distance: 69.0
click at [611, 260] on div "Janela de atendimento Grade de atendimento Capacidade Transportadoras Veículos …" at bounding box center [628, 301] width 1257 height 602
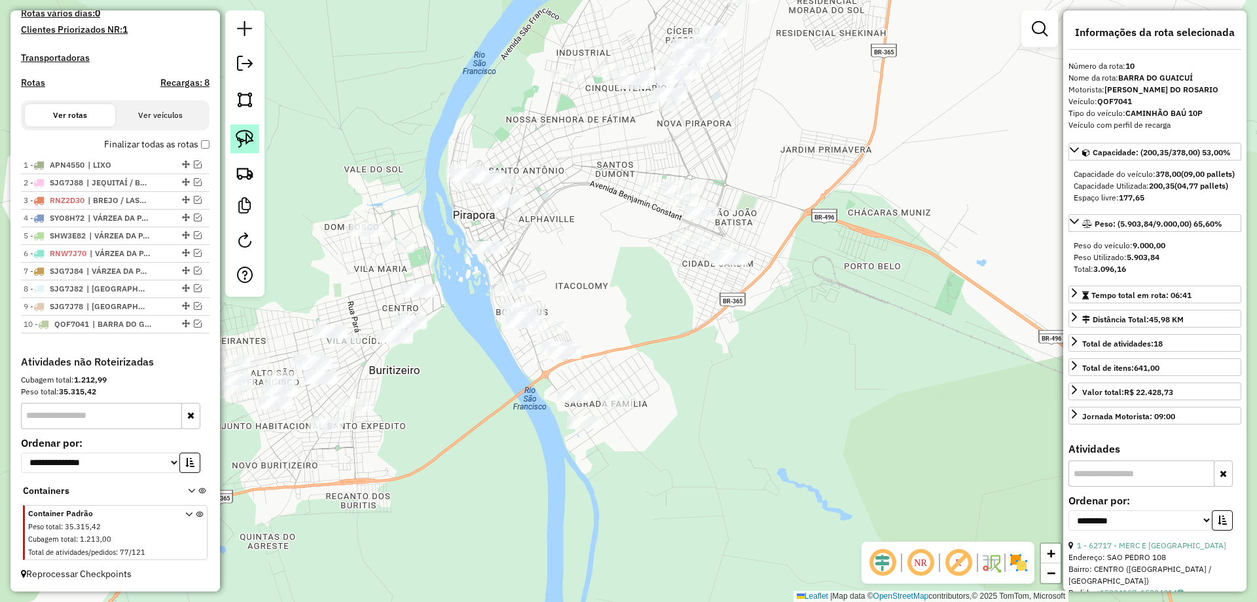
click at [256, 144] on link at bounding box center [245, 138] width 29 height 29
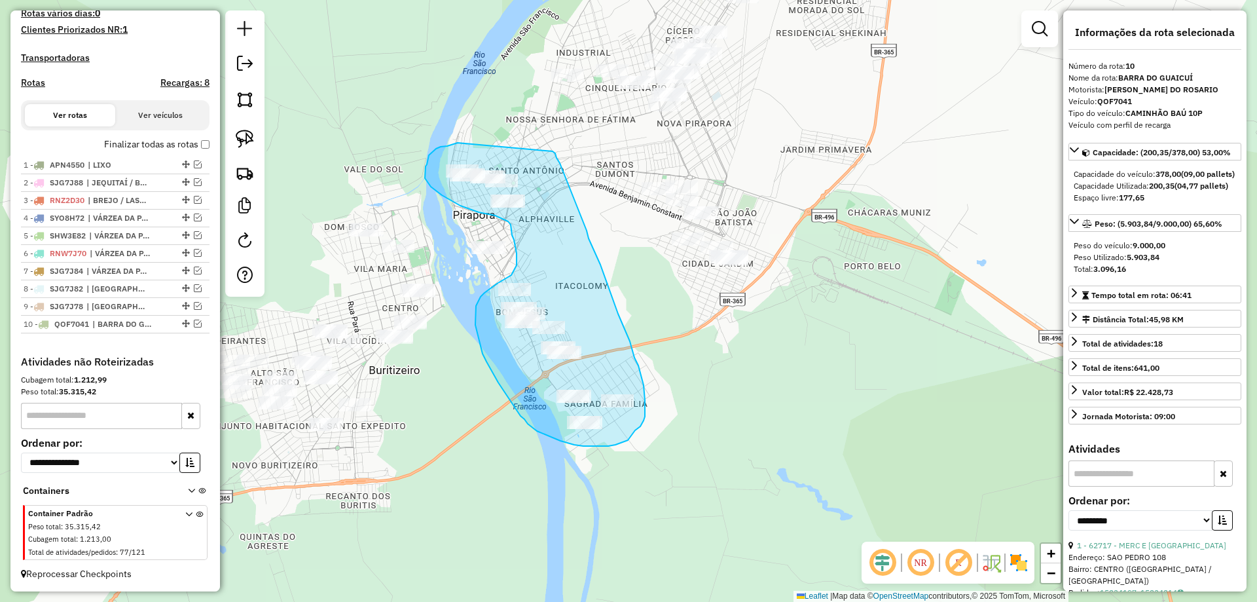
drag, startPoint x: 441, startPoint y: 147, endPoint x: 553, endPoint y: 151, distance: 112.1
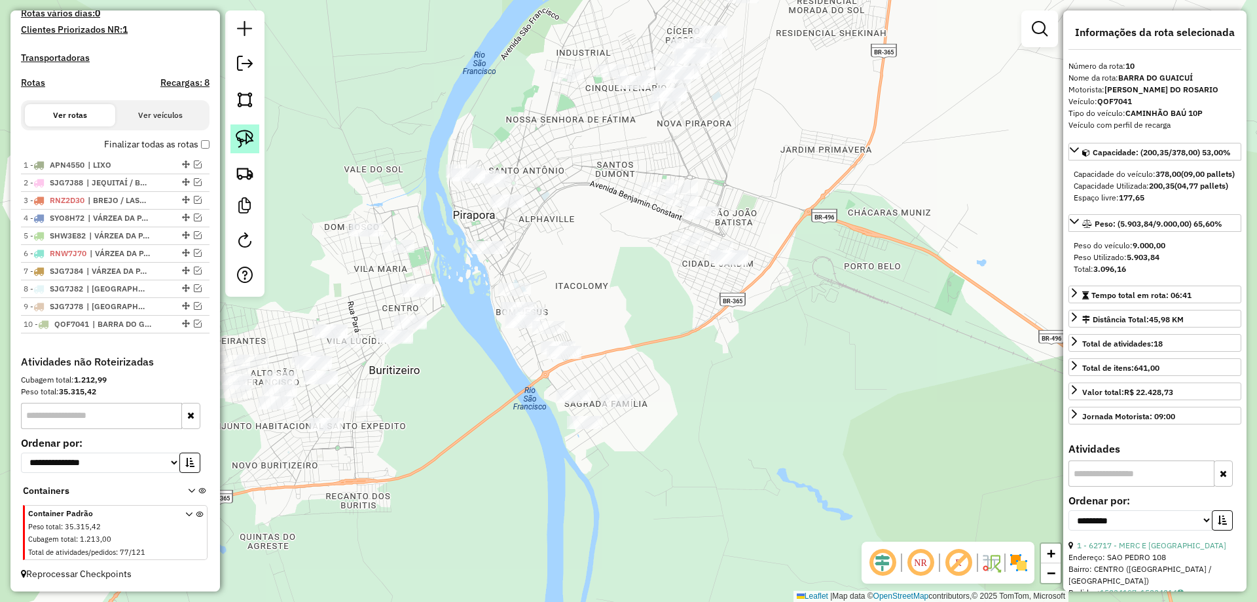
click at [234, 143] on link at bounding box center [245, 138] width 29 height 29
drag, startPoint x: 518, startPoint y: 231, endPoint x: 526, endPoint y: 254, distance: 24.9
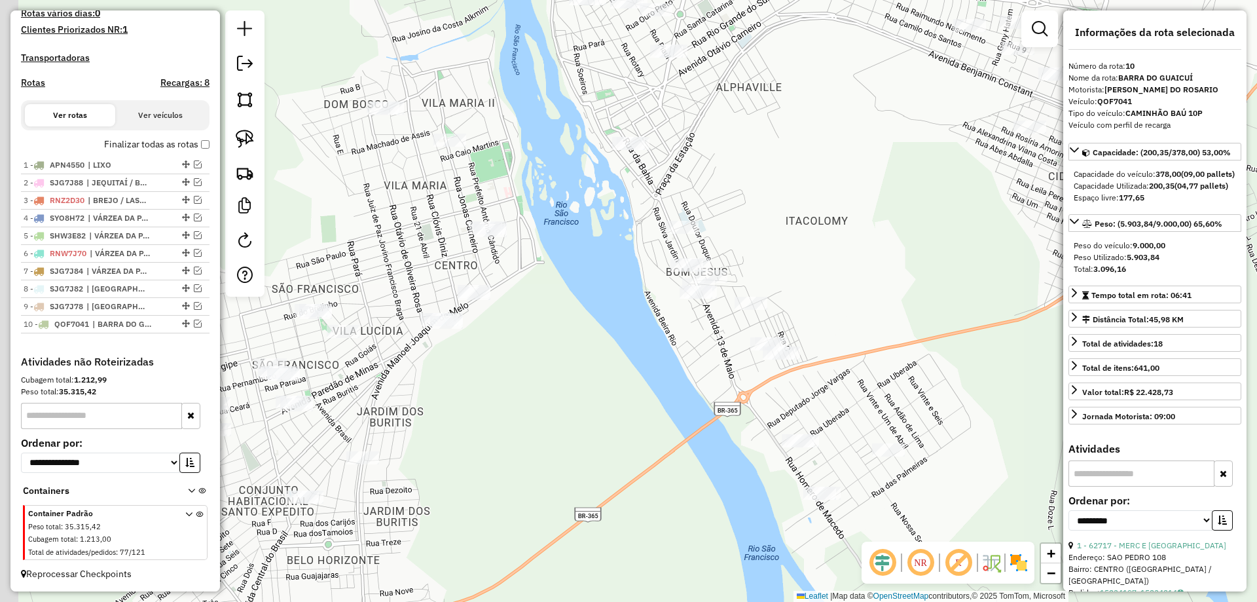
drag, startPoint x: 375, startPoint y: 328, endPoint x: 522, endPoint y: 269, distance: 158.4
click at [522, 269] on div "Janela de atendimento Grade de atendimento Capacidade Transportadoras Veículos …" at bounding box center [628, 301] width 1257 height 602
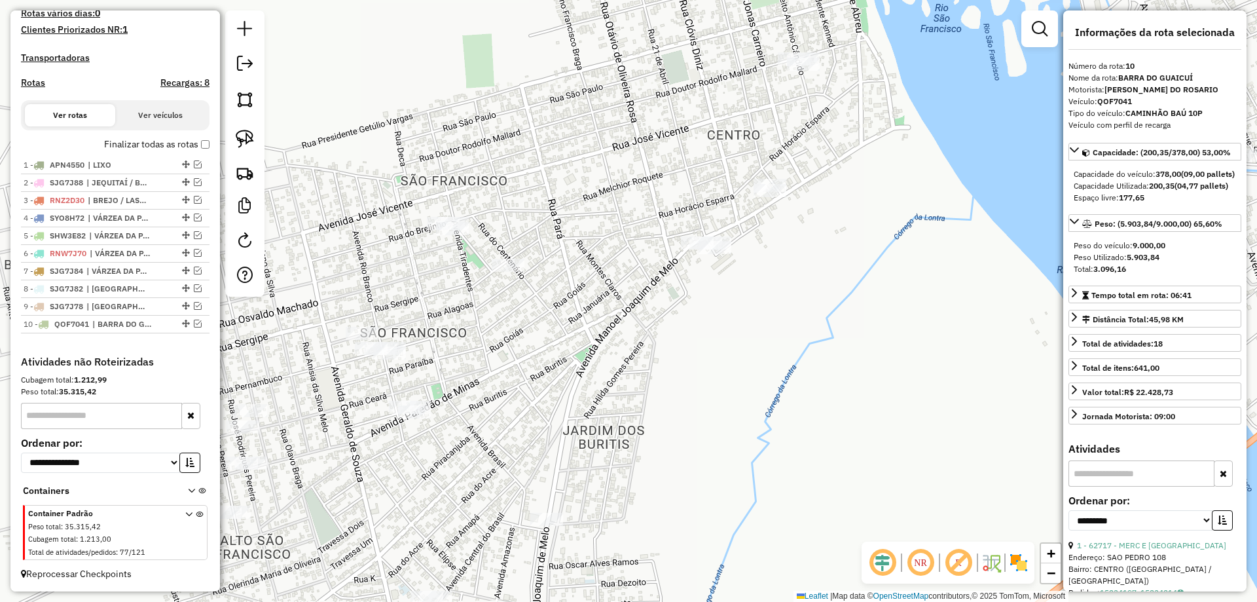
drag, startPoint x: 427, startPoint y: 333, endPoint x: 436, endPoint y: 279, distance: 54.5
click at [437, 282] on div "Janela de atendimento Grade de atendimento Capacidade Transportadoras Veículos …" at bounding box center [628, 301] width 1257 height 602
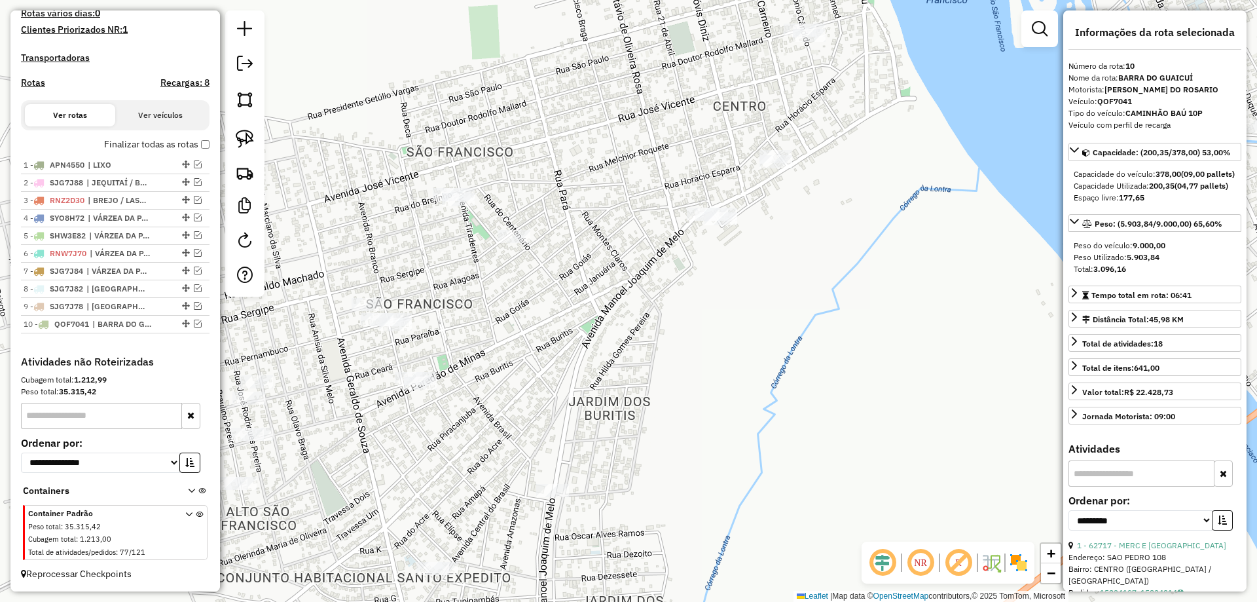
click at [251, 149] on link at bounding box center [245, 138] width 29 height 29
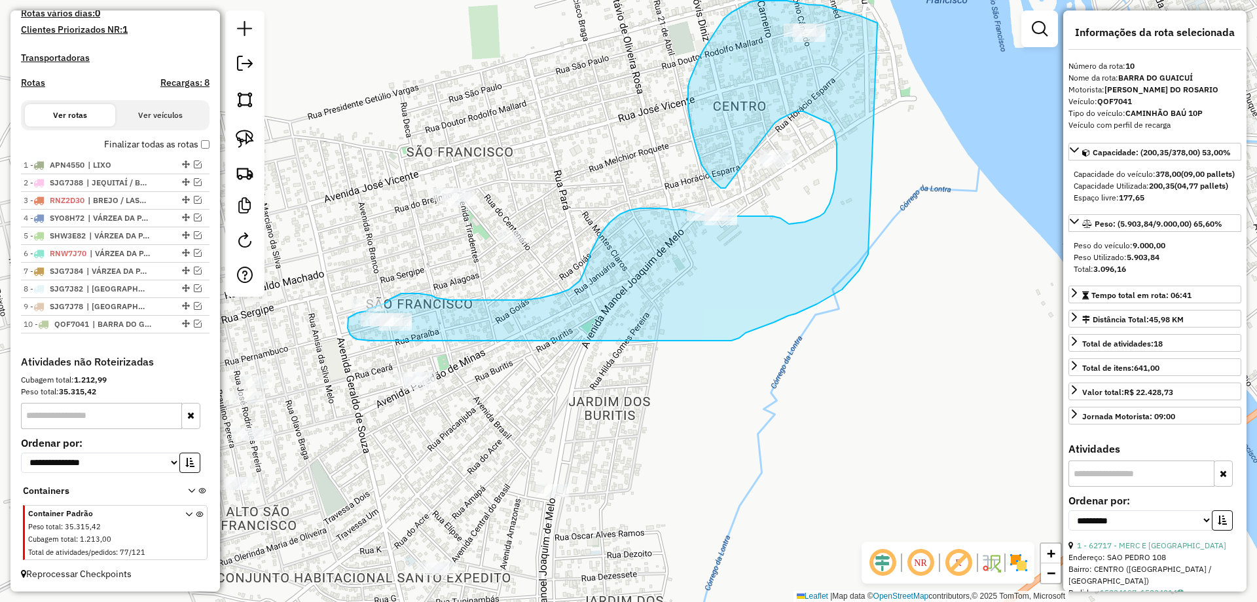
drag, startPoint x: 878, startPoint y: 23, endPoint x: 869, endPoint y: 253, distance: 230.7
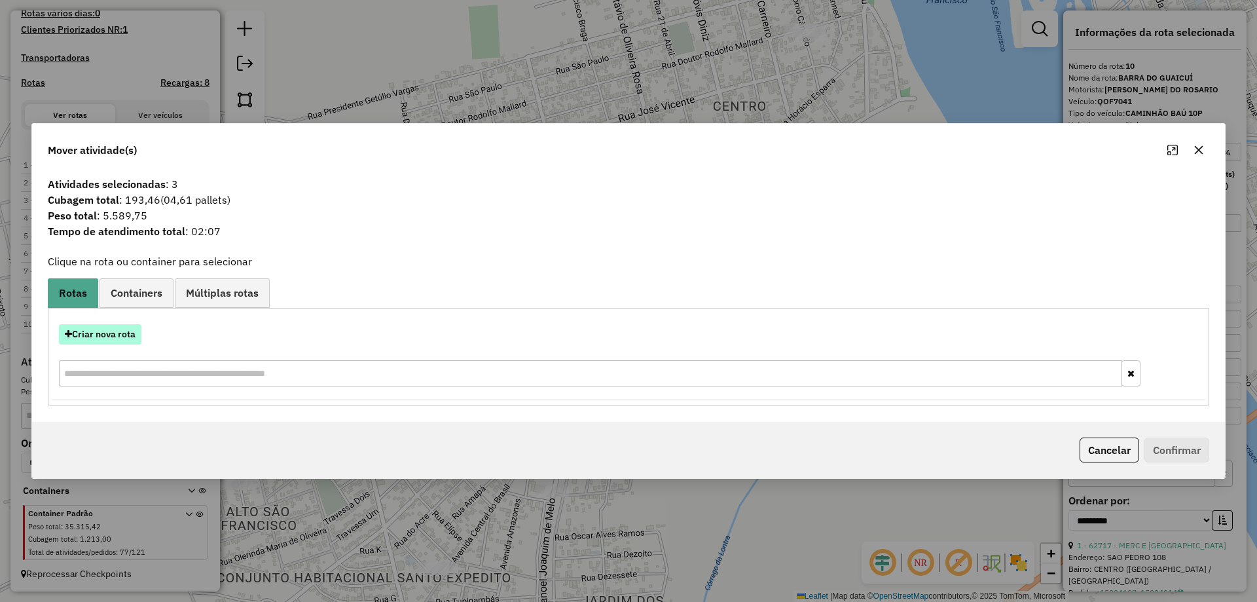
click at [119, 333] on button "Criar nova rota" at bounding box center [100, 334] width 83 height 20
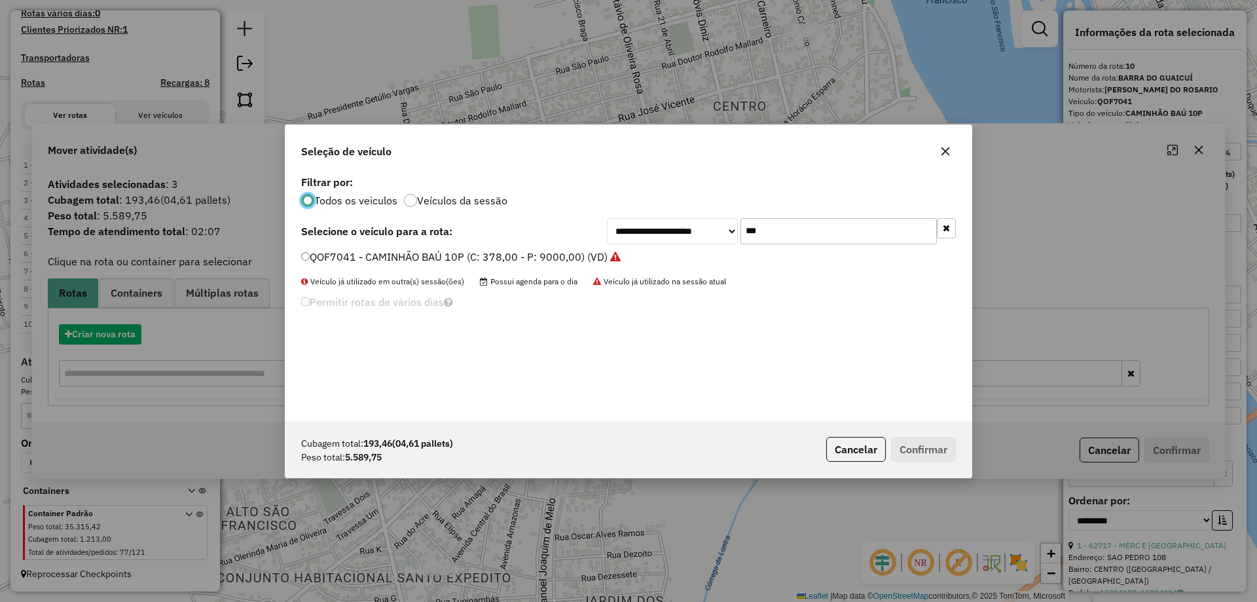
scroll to position [7, 4]
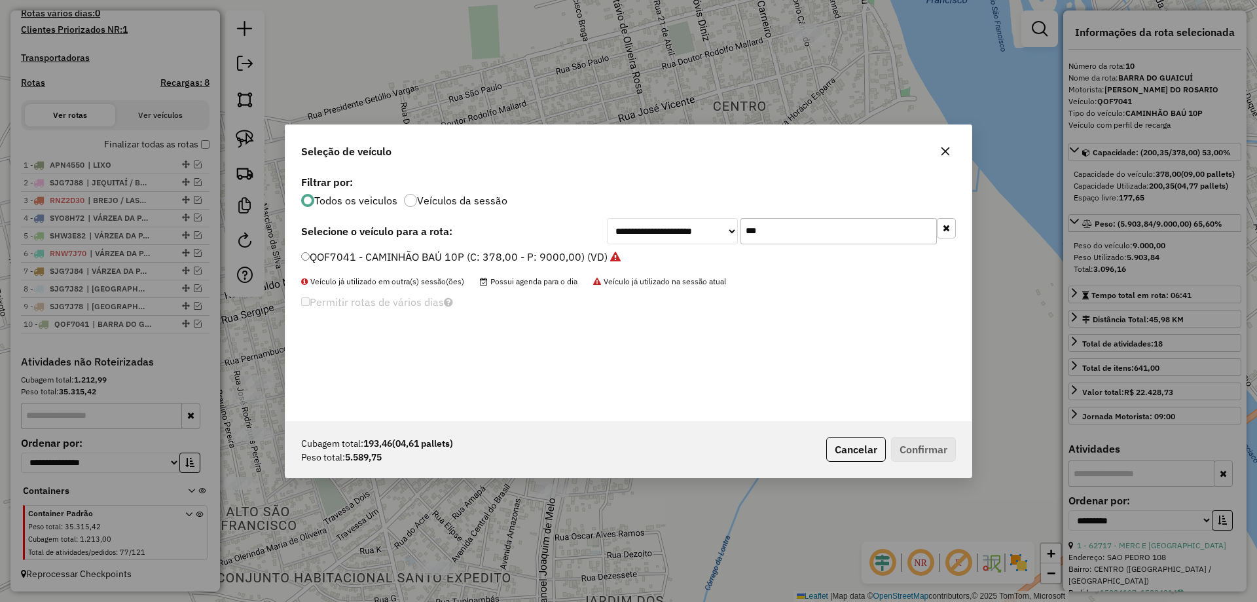
click at [801, 228] on input "***" at bounding box center [839, 231] width 196 height 26
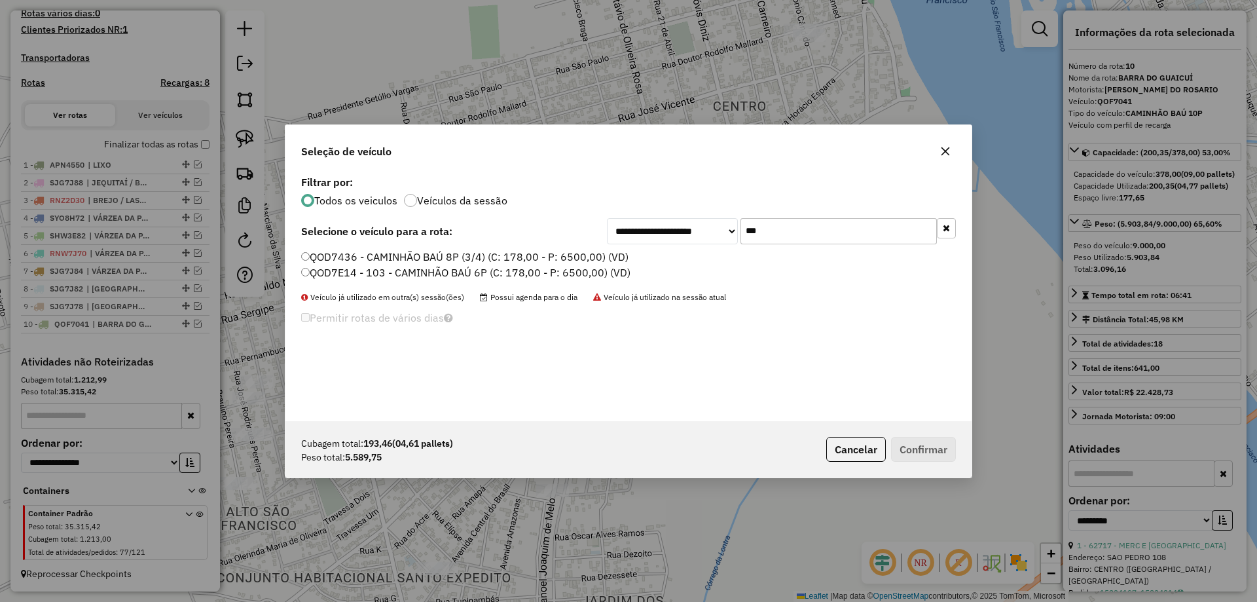
type input "***"
drag, startPoint x: 365, startPoint y: 259, endPoint x: 392, endPoint y: 265, distance: 27.5
click at [365, 259] on label "QOD7436 - CAMINHÃO BAÚ 8P (3/4) (C: 178,00 - P: 6500,00) (VD)" at bounding box center [464, 257] width 327 height 16
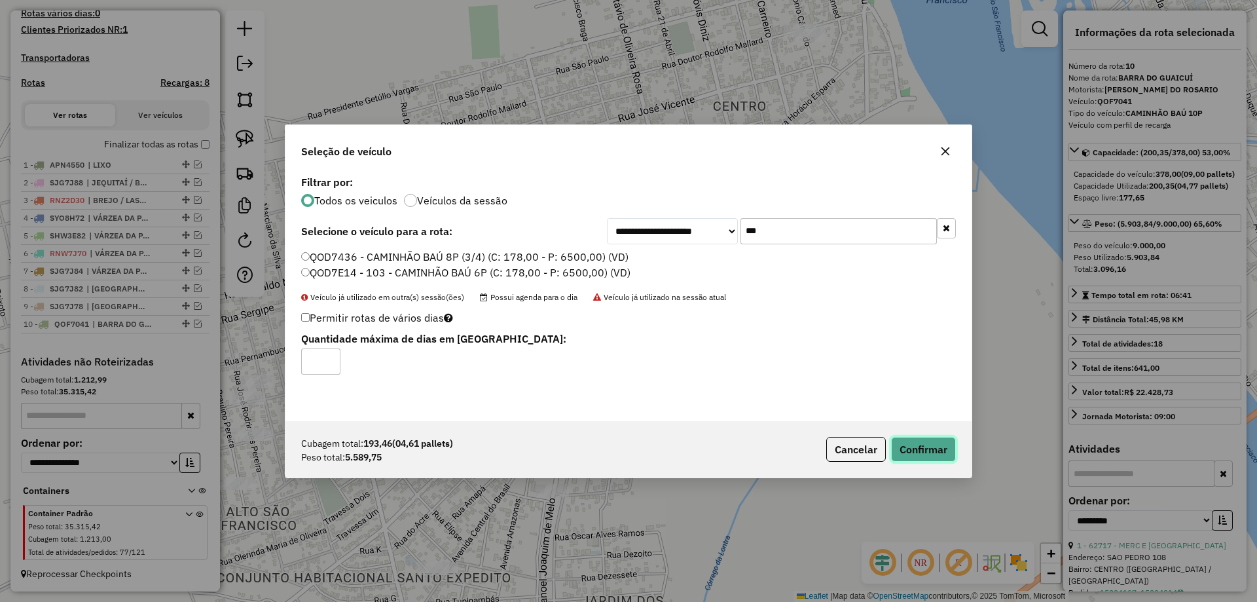
click at [950, 457] on button "Confirmar" at bounding box center [923, 449] width 65 height 25
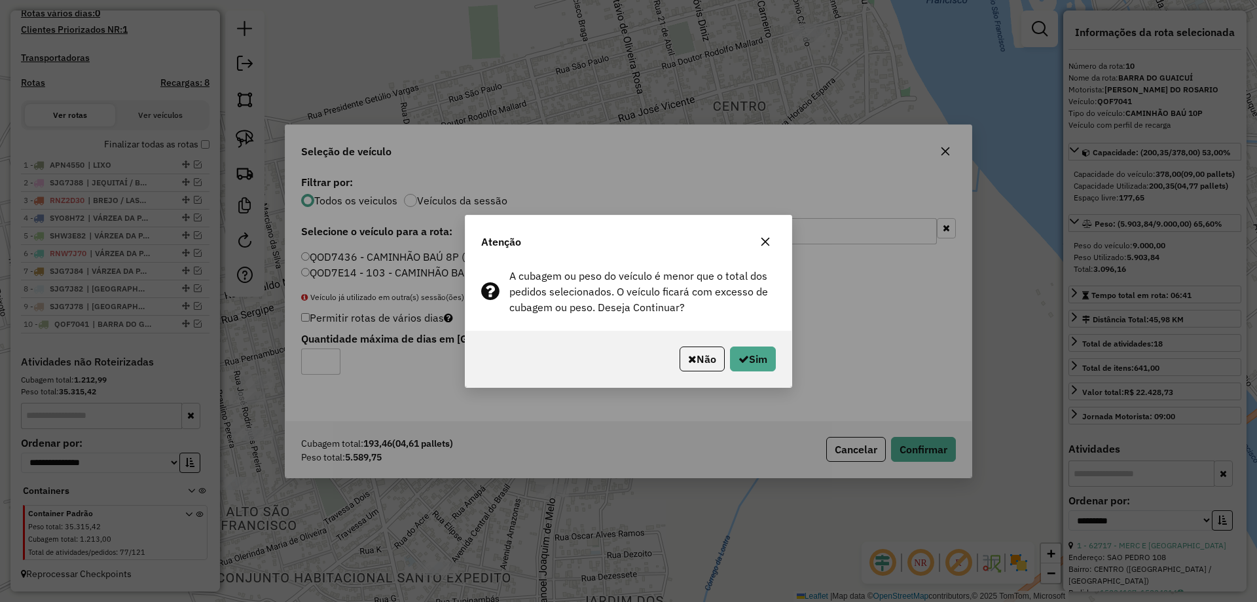
click at [775, 370] on p-footer "Não Sim" at bounding box center [726, 358] width 102 height 25
click at [764, 364] on button "Sim" at bounding box center [753, 358] width 46 height 25
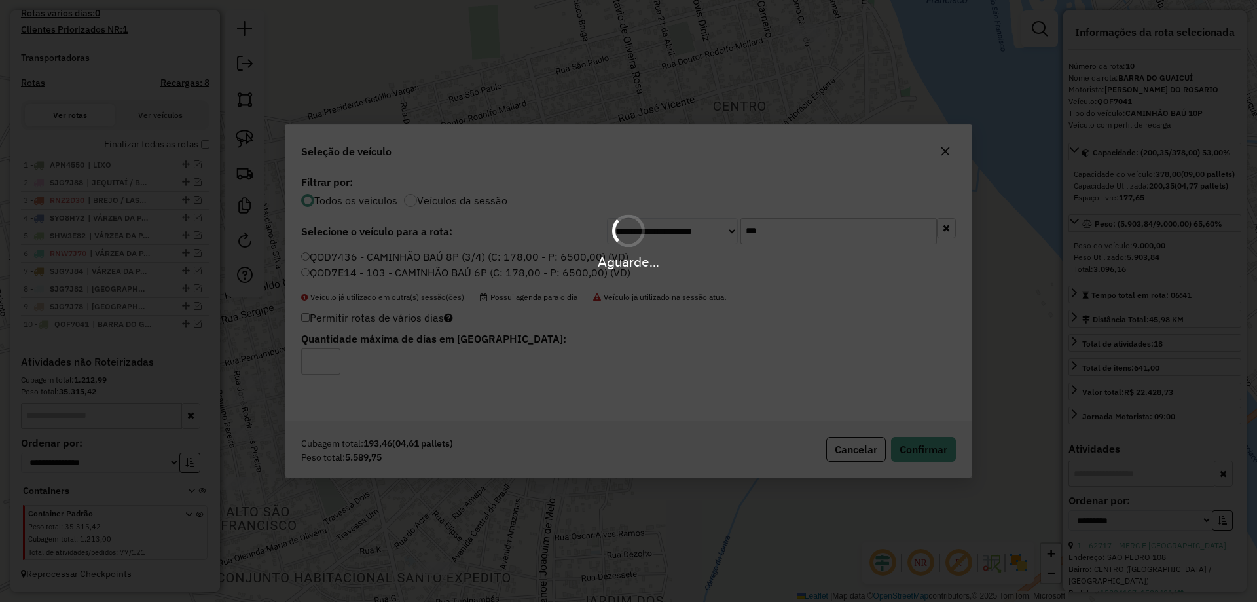
scroll to position [434, 0]
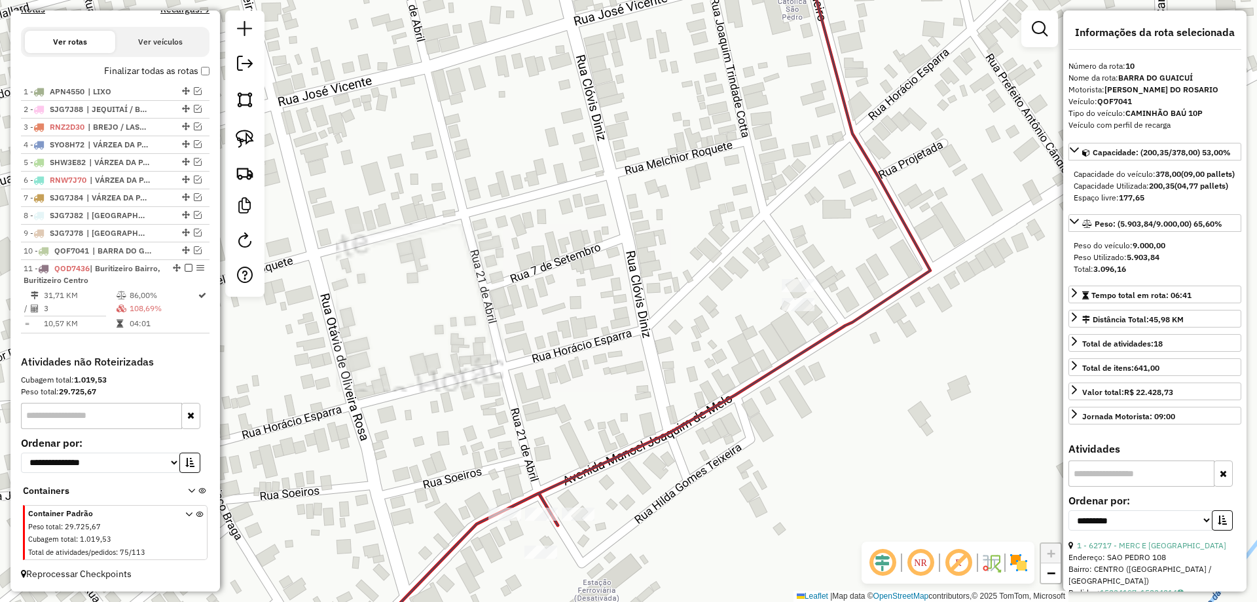
drag, startPoint x: 548, startPoint y: 483, endPoint x: 534, endPoint y: 256, distance: 227.7
click at [548, 259] on div "Janela de atendimento Grade de atendimento Capacidade Transportadoras Veículos …" at bounding box center [628, 301] width 1257 height 602
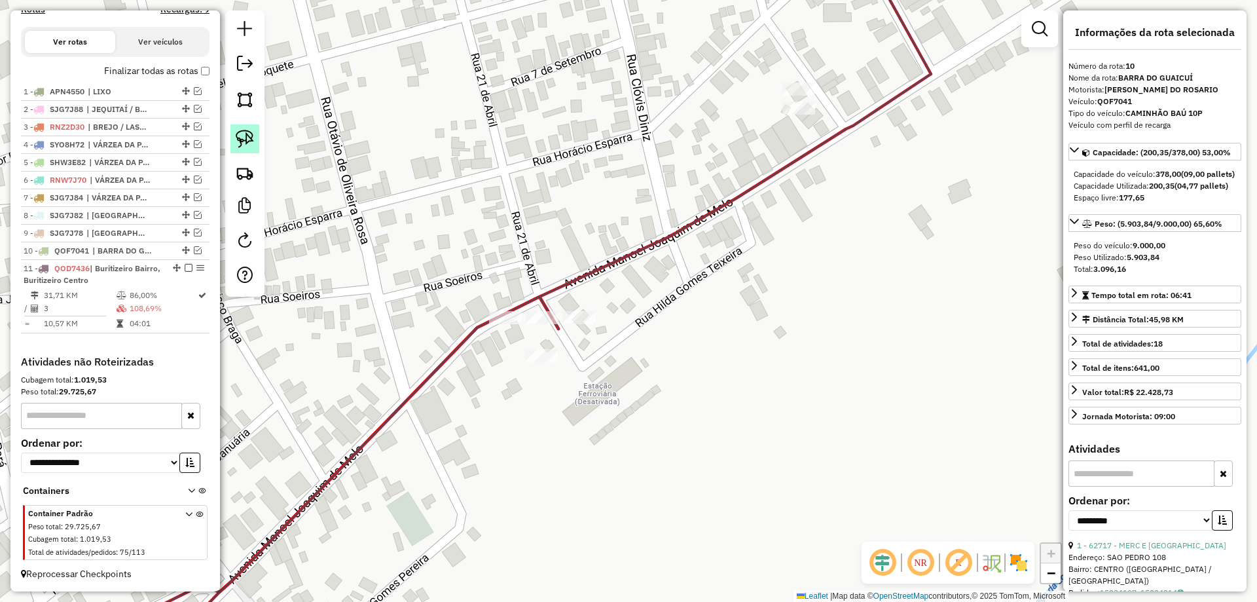
click at [244, 139] on img at bounding box center [245, 139] width 18 height 18
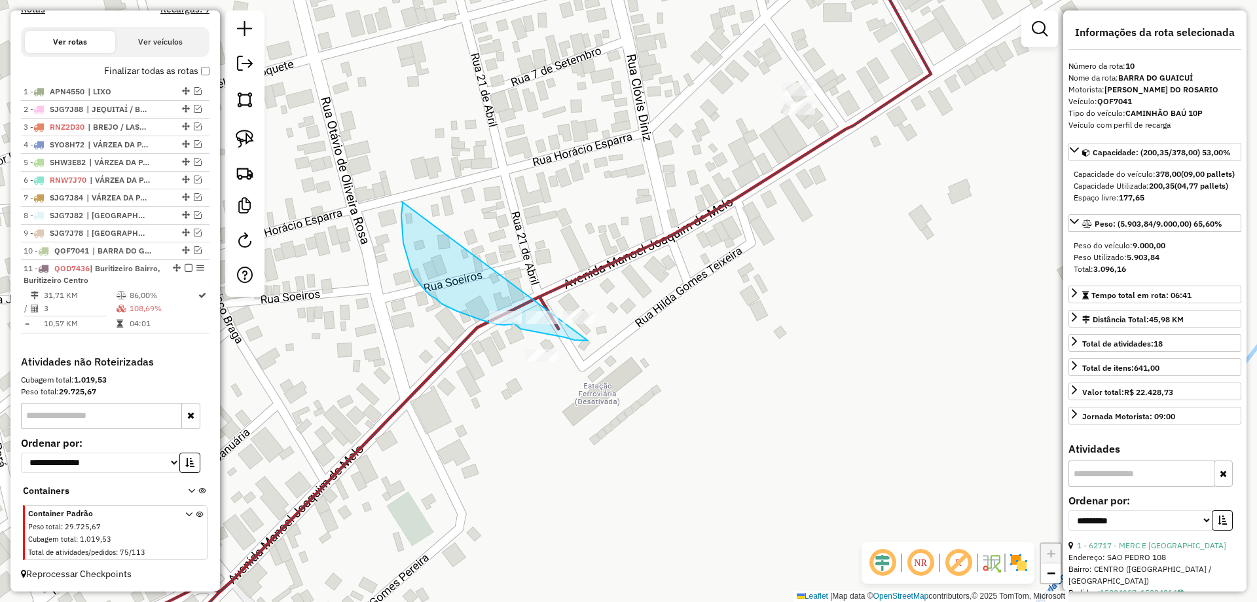
drag, startPoint x: 403, startPoint y: 243, endPoint x: 612, endPoint y: 293, distance: 214.9
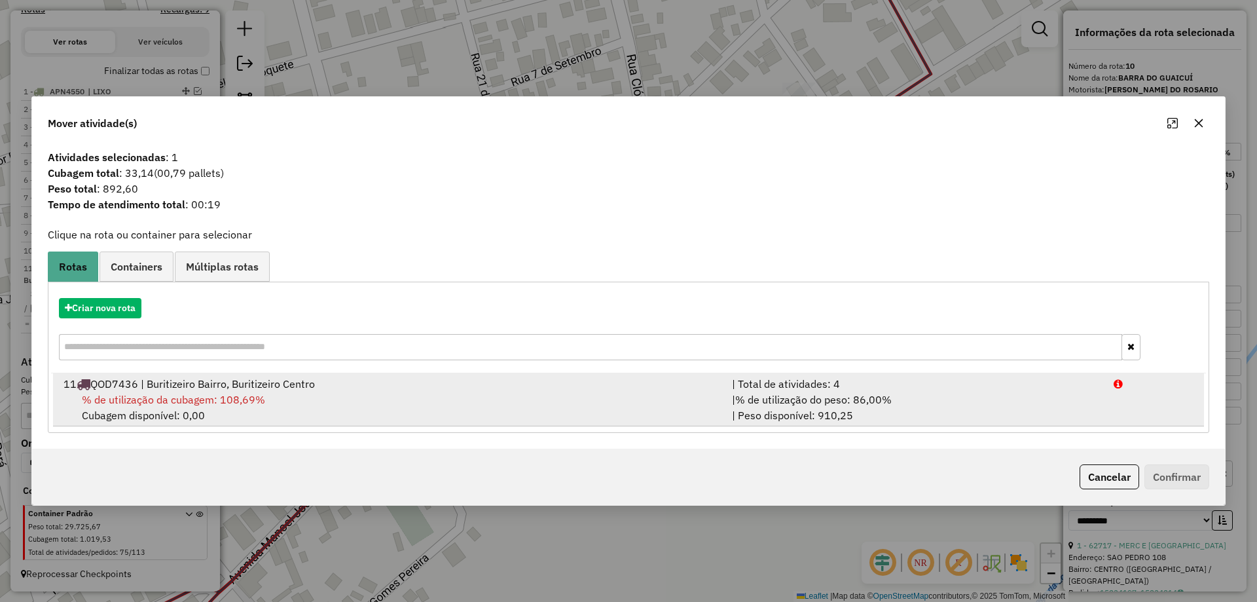
click at [887, 420] on div "| % de utilização do peso: 86,00% | Peso disponível: 910,25" at bounding box center [915, 407] width 382 height 31
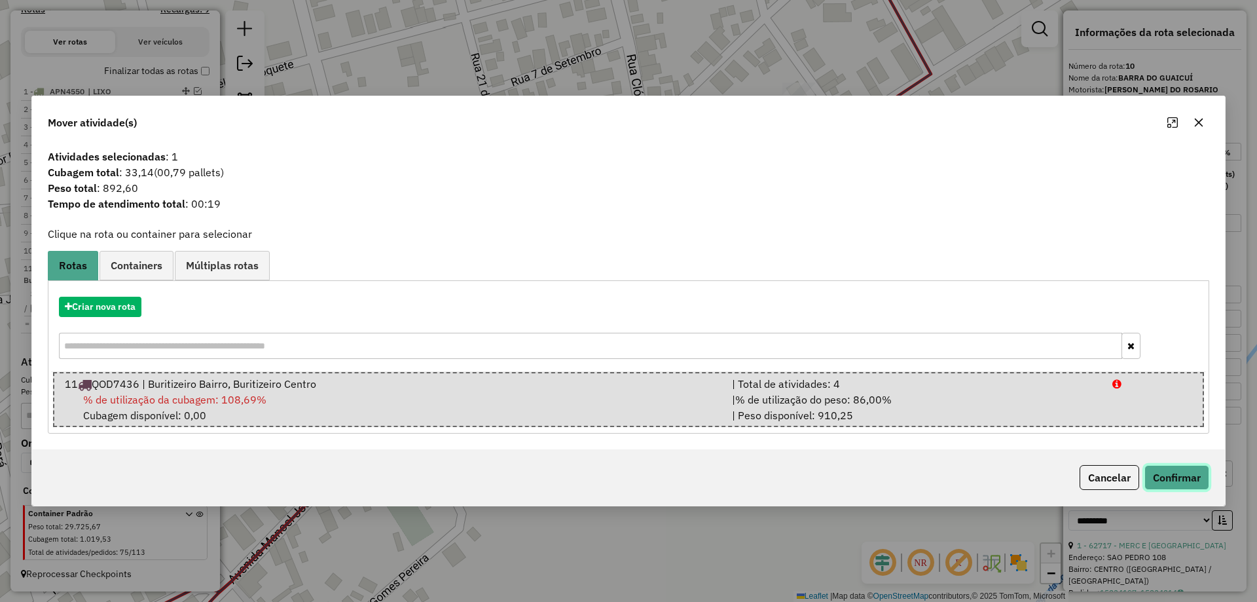
click at [1187, 479] on button "Confirmar" at bounding box center [1177, 477] width 65 height 25
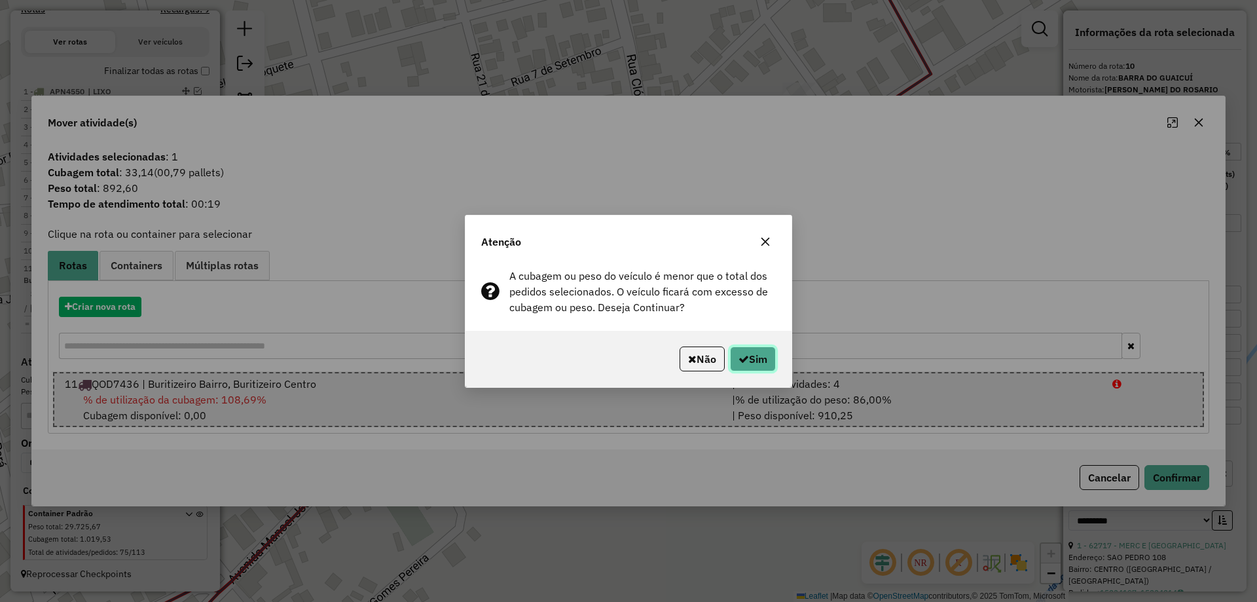
click at [744, 354] on icon "button" at bounding box center [744, 359] width 10 height 10
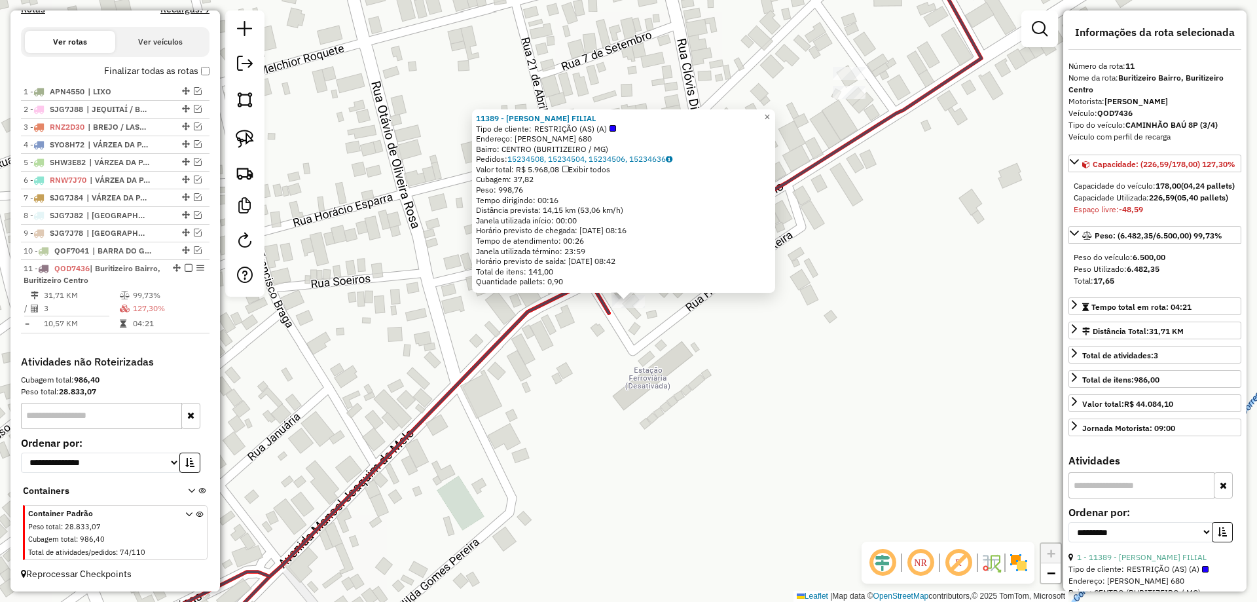
click at [741, 369] on div "11389 - LAUTON VARGAS FILIAL Tipo de cliente: RESTRIÇÃO (AS) (A) Endereço: MANO…" at bounding box center [628, 301] width 1257 height 602
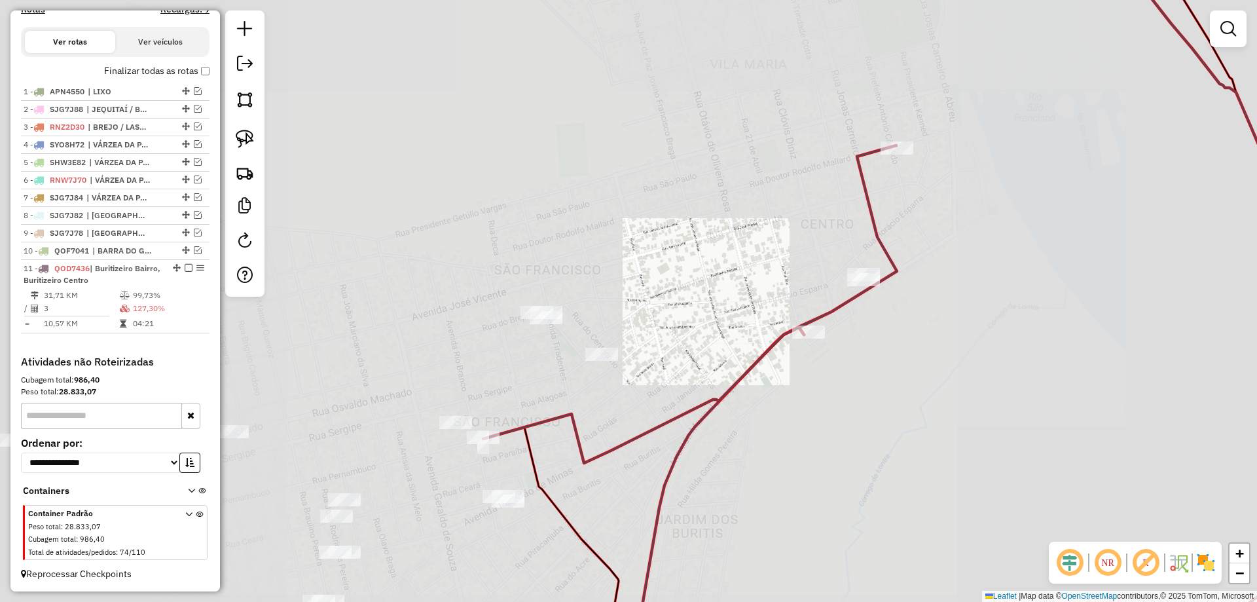
drag, startPoint x: 1015, startPoint y: 300, endPoint x: 679, endPoint y: 404, distance: 351.1
click at [707, 398] on div "Janela de atendimento Grade de atendimento Capacidade Transportadoras Veículos …" at bounding box center [628, 301] width 1257 height 602
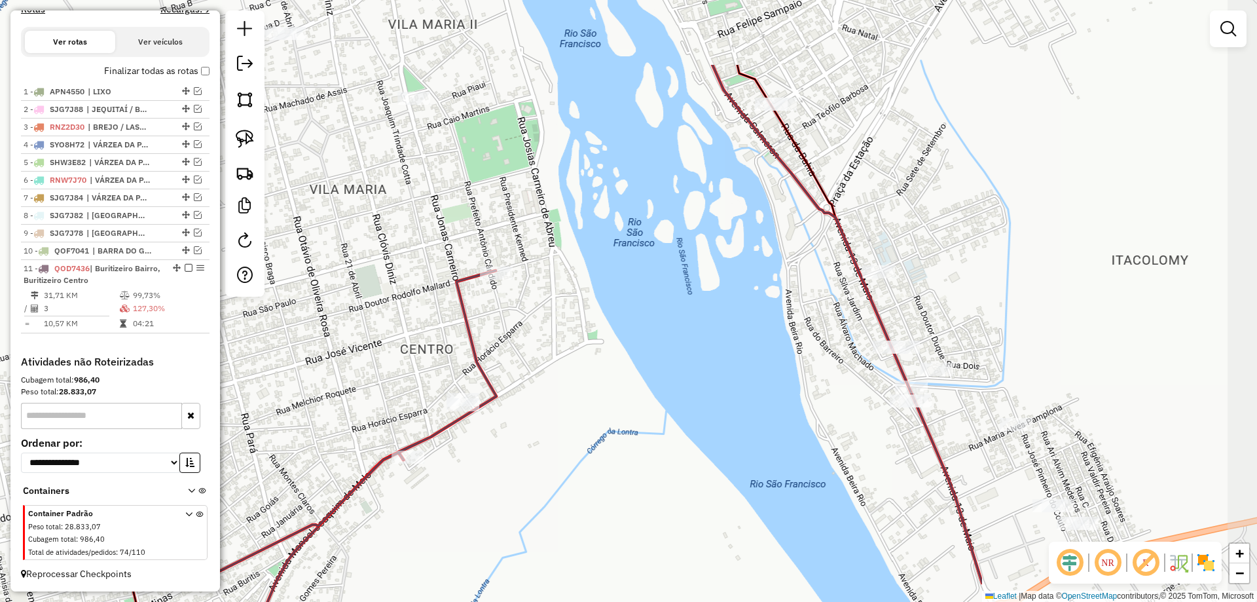
drag, startPoint x: 969, startPoint y: 221, endPoint x: 668, endPoint y: 373, distance: 337.1
click at [712, 353] on div "Janela de atendimento Grade de atendimento Capacidade Transportadoras Veículos …" at bounding box center [628, 301] width 1257 height 602
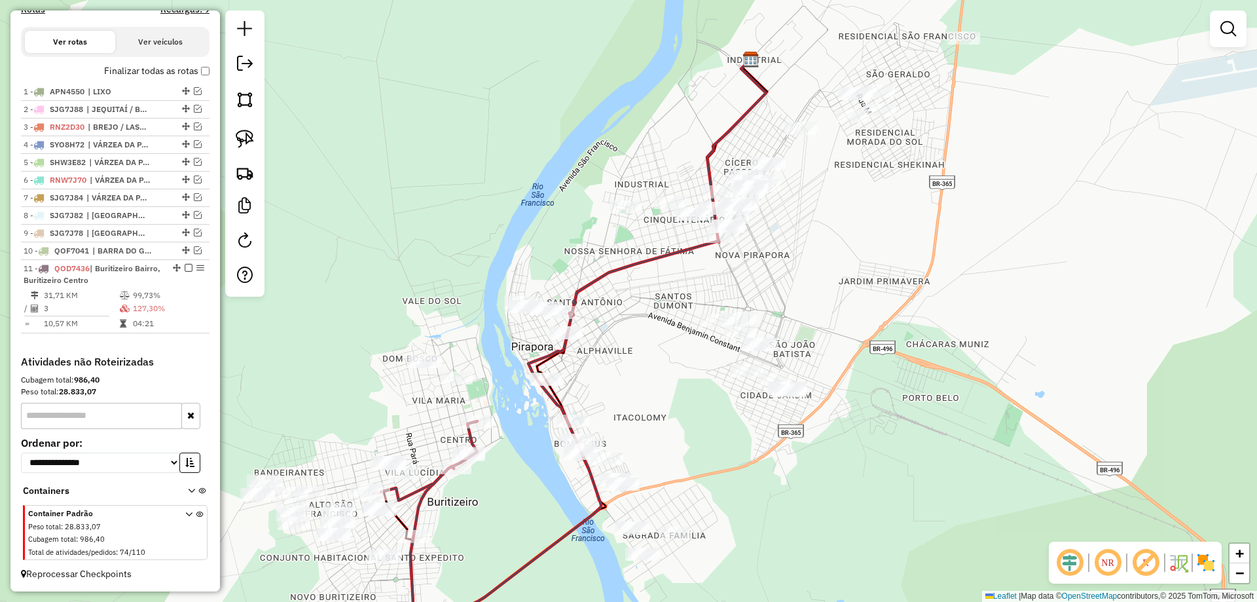
drag, startPoint x: 825, startPoint y: 327, endPoint x: 694, endPoint y: 390, distance: 145.9
click at [695, 390] on div "Janela de atendimento Grade de atendimento Capacidade Transportadoras Veículos …" at bounding box center [628, 301] width 1257 height 602
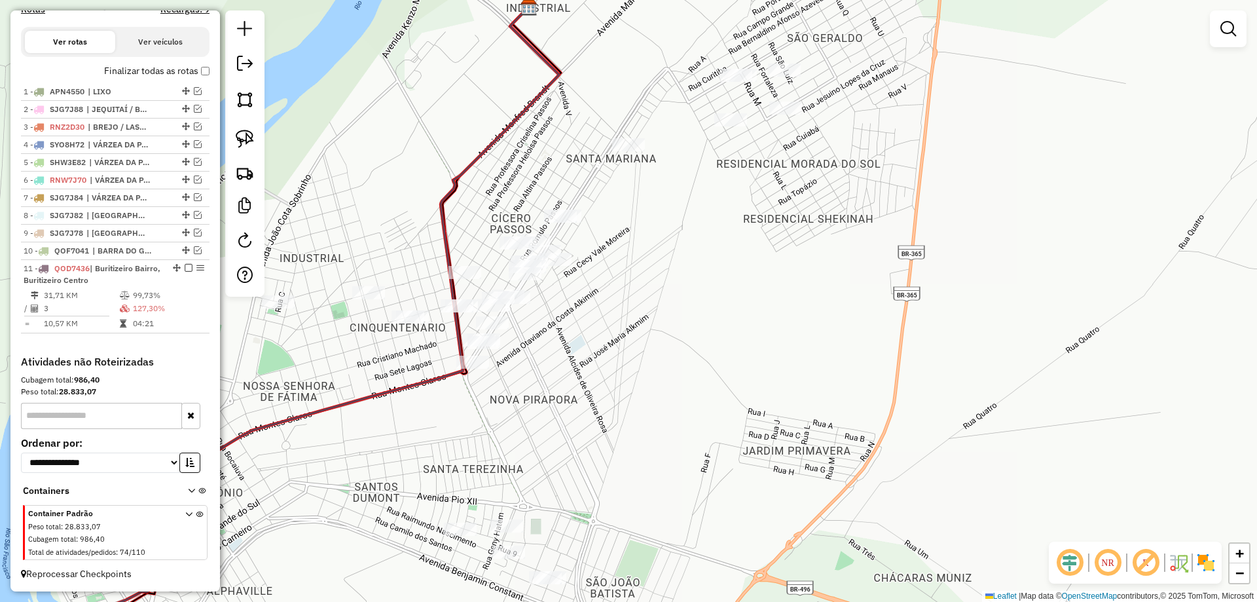
drag, startPoint x: 724, startPoint y: 228, endPoint x: 756, endPoint y: 339, distance: 115.7
click at [756, 339] on div "Janela de atendimento Grade de atendimento Capacidade Transportadoras Veículos …" at bounding box center [628, 301] width 1257 height 602
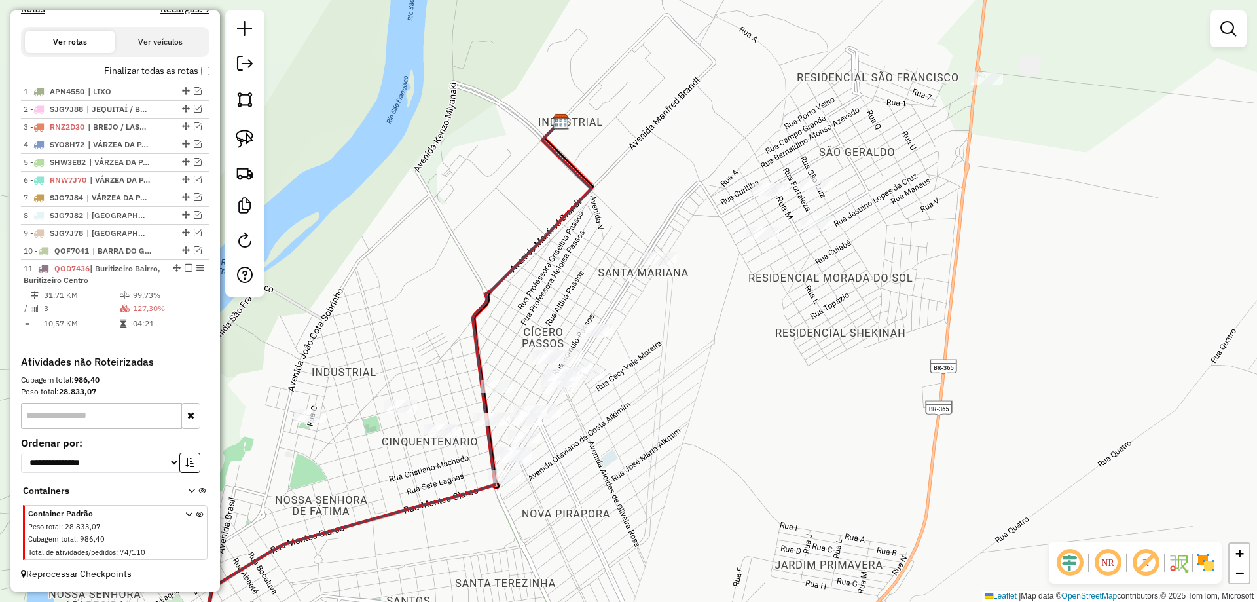
click at [263, 137] on div at bounding box center [244, 153] width 39 height 286
click at [260, 138] on div at bounding box center [244, 153] width 39 height 286
click at [251, 140] on img at bounding box center [245, 139] width 18 height 18
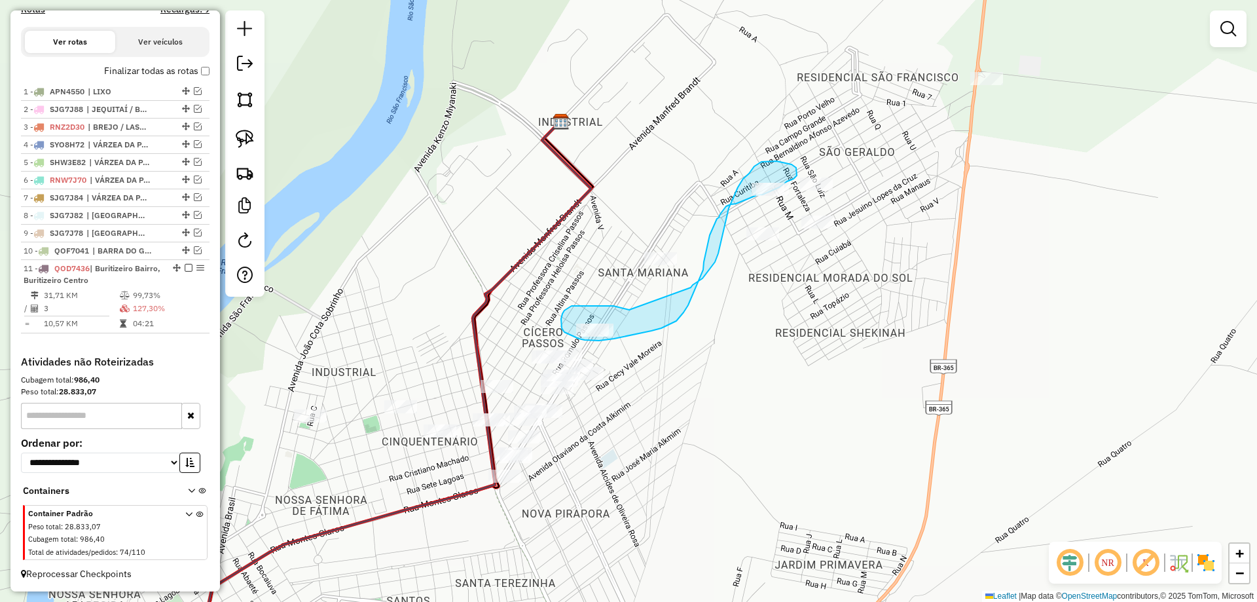
drag, startPoint x: 608, startPoint y: 306, endPoint x: 691, endPoint y: 288, distance: 84.5
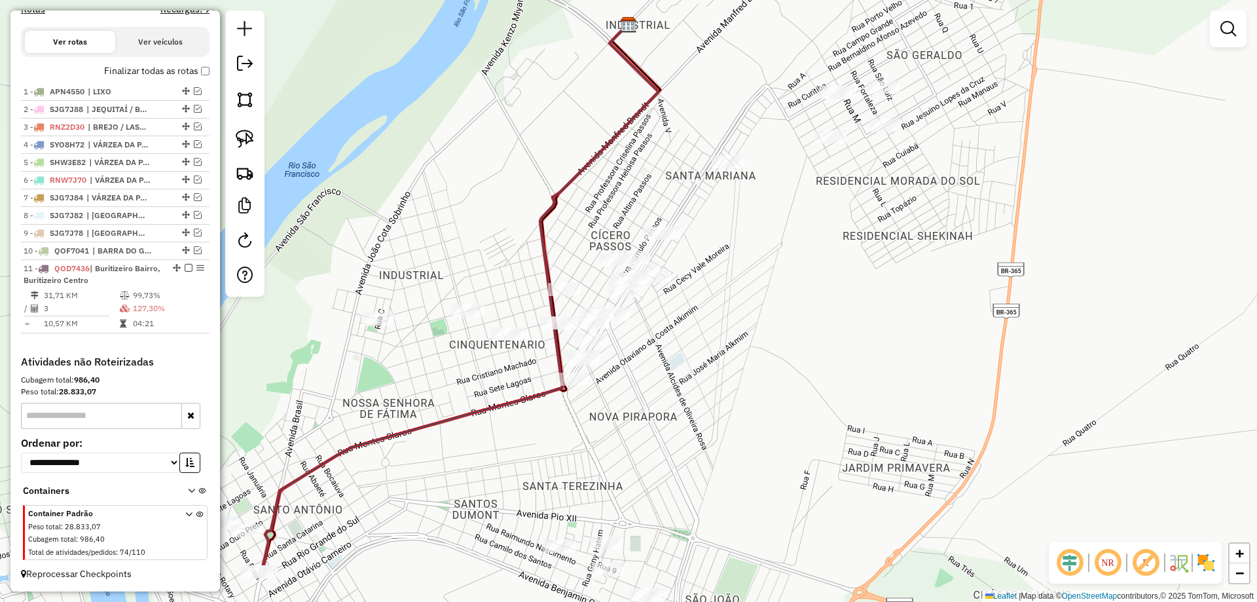
drag, startPoint x: 680, startPoint y: 364, endPoint x: 751, endPoint y: 259, distance: 126.4
click at [753, 248] on div "Janela de atendimento Grade de atendimento Capacidade Transportadoras Veículos …" at bounding box center [628, 301] width 1257 height 602
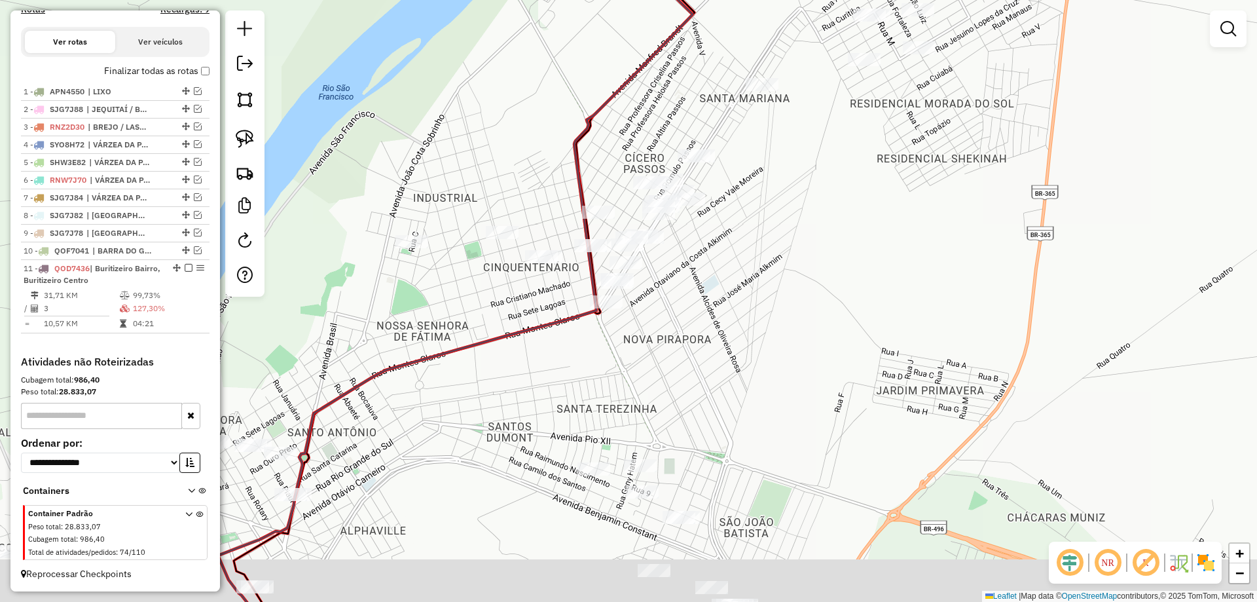
drag, startPoint x: 727, startPoint y: 303, endPoint x: 643, endPoint y: 310, distance: 84.2
click at [727, 302] on div "Janela de atendimento Grade de atendimento Capacidade Transportadoras Veículos …" at bounding box center [628, 301] width 1257 height 602
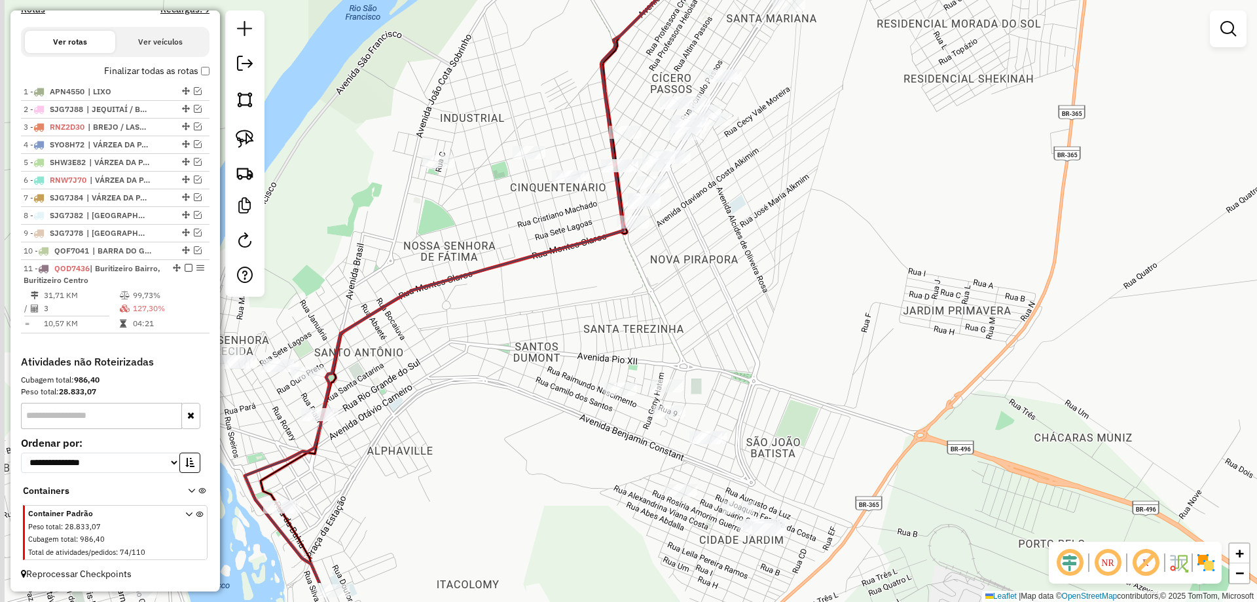
drag, startPoint x: 675, startPoint y: 372, endPoint x: 690, endPoint y: 343, distance: 32.5
click at [690, 343] on div "Janela de atendimento Grade de atendimento Capacidade Transportadoras Veículos …" at bounding box center [628, 301] width 1257 height 602
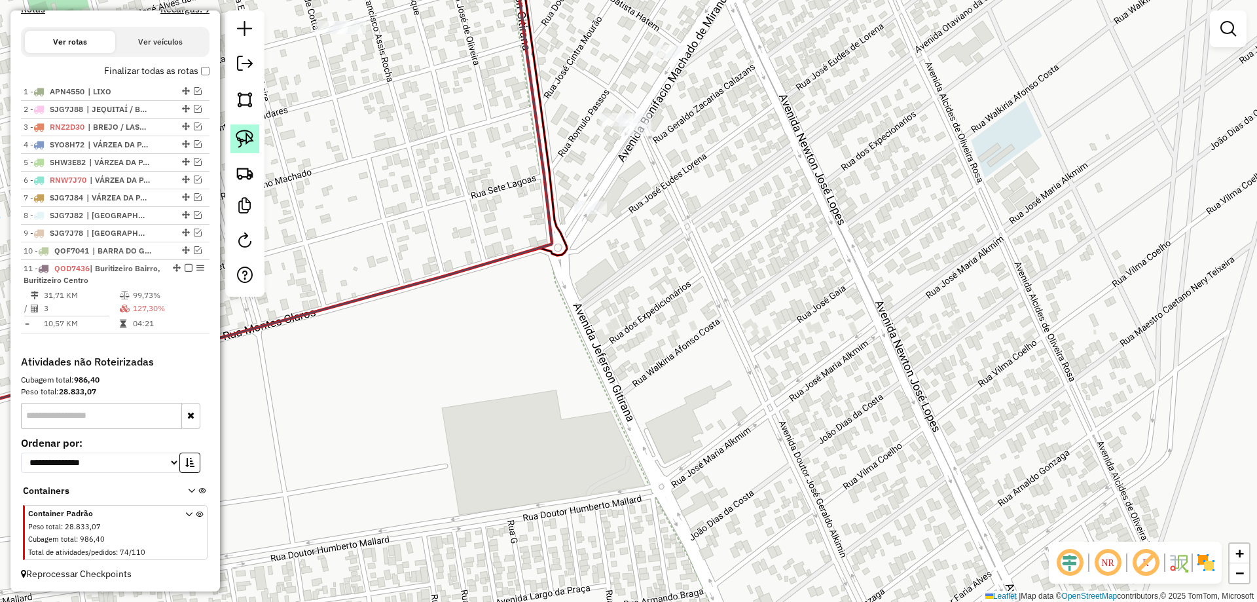
click at [256, 150] on link at bounding box center [245, 138] width 29 height 29
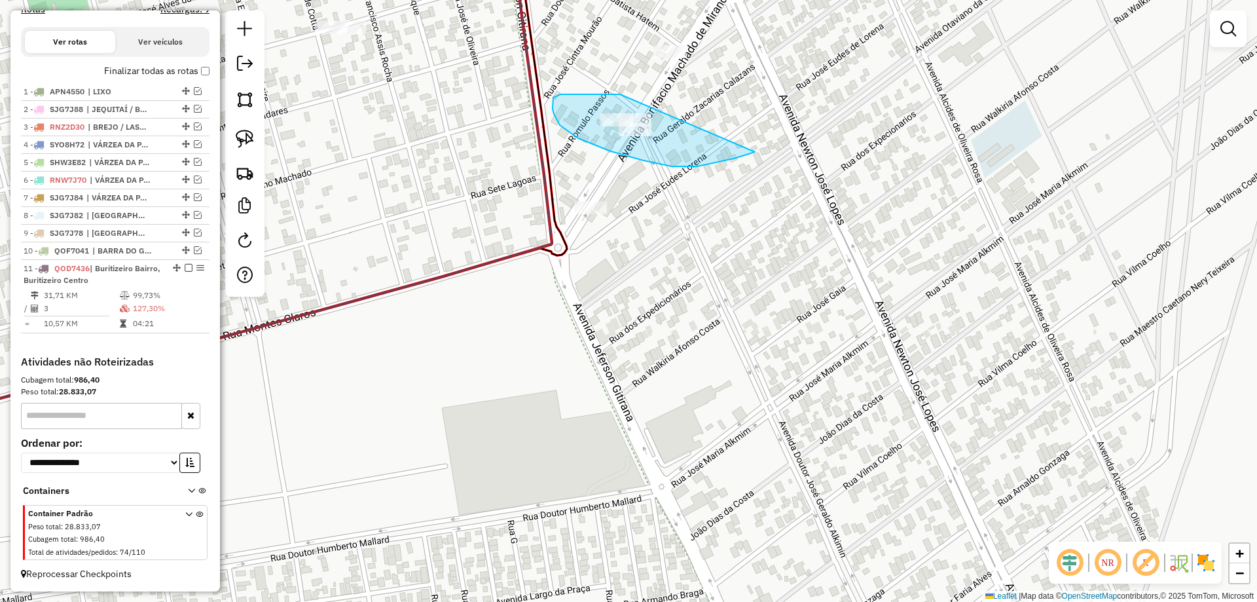
drag, startPoint x: 555, startPoint y: 96, endPoint x: 758, endPoint y: 149, distance: 210.5
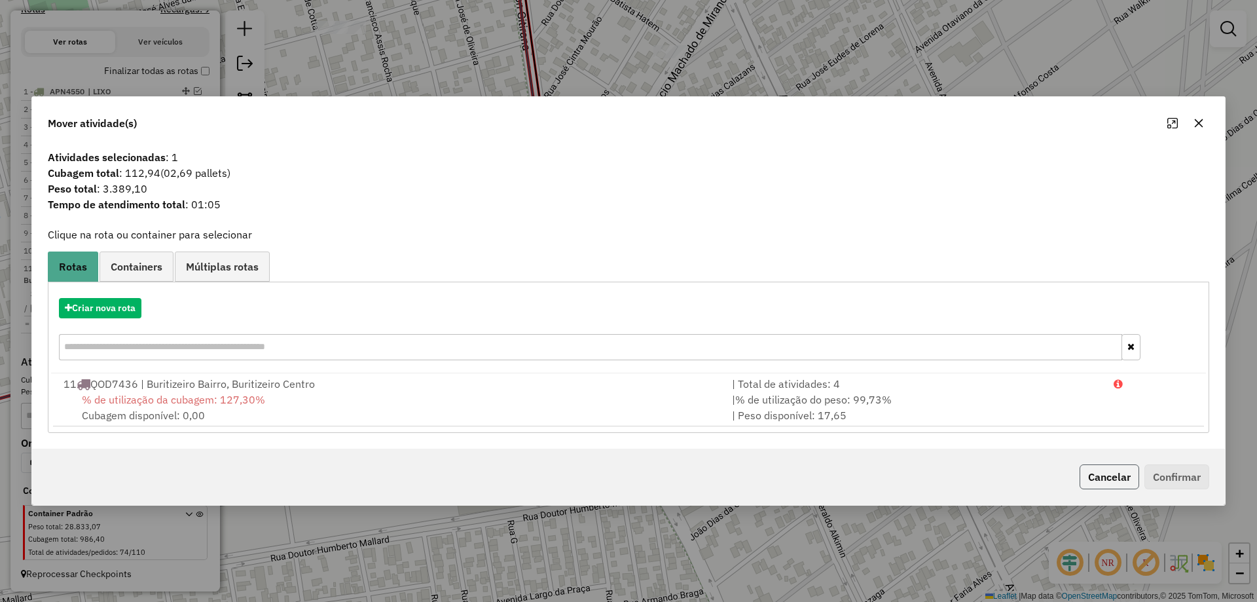
click at [1102, 475] on button "Cancelar" at bounding box center [1110, 476] width 60 height 25
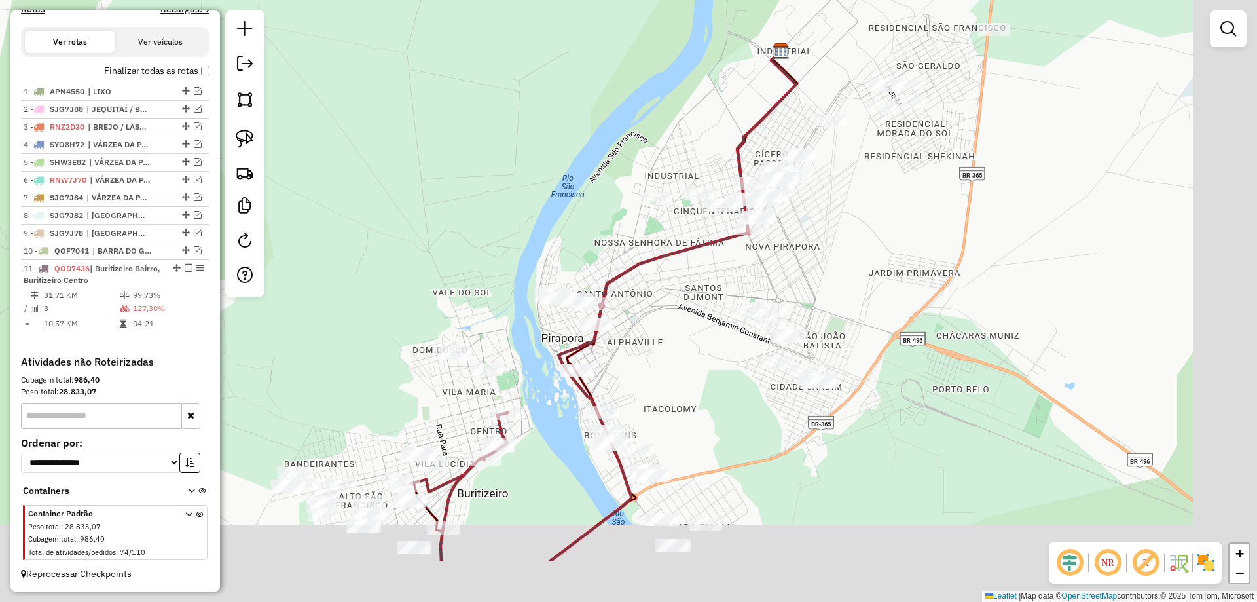
drag, startPoint x: 910, startPoint y: 410, endPoint x: 792, endPoint y: 324, distance: 145.7
click at [813, 284] on div "Janela de atendimento Grade de atendimento Capacidade Transportadoras Veículos …" at bounding box center [628, 301] width 1257 height 602
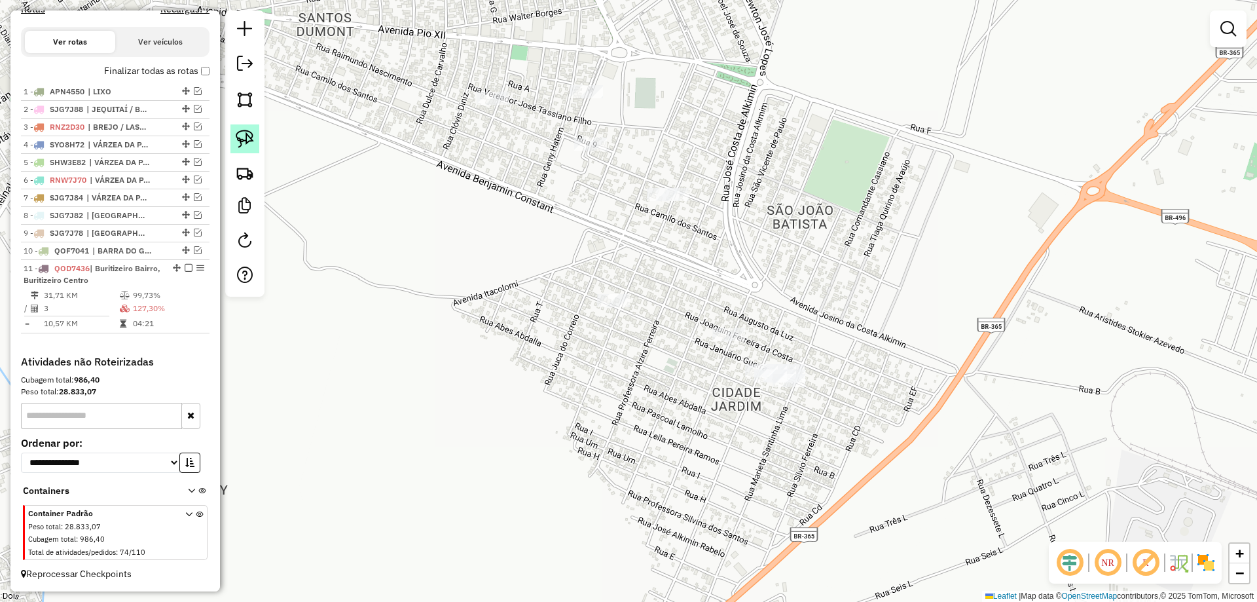
click at [242, 134] on img at bounding box center [245, 139] width 18 height 18
drag, startPoint x: 808, startPoint y: 339, endPoint x: 898, endPoint y: 405, distance: 111.6
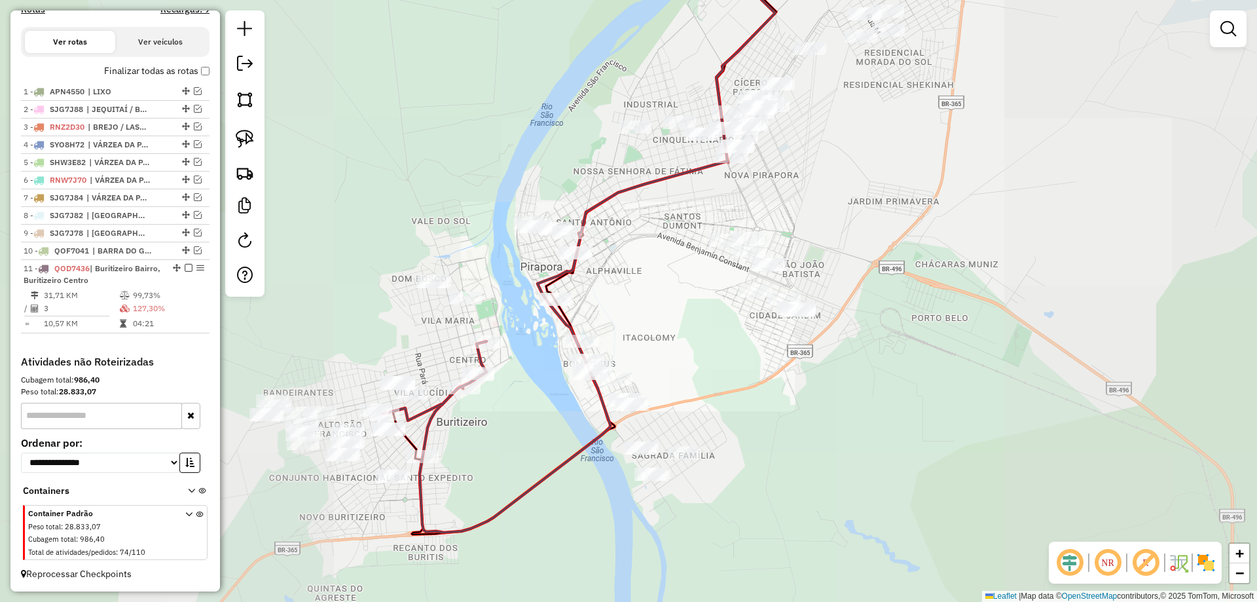
click at [880, 296] on div "Janela de atendimento Grade de atendimento Capacidade Transportadoras Veículos …" at bounding box center [628, 301] width 1257 height 602
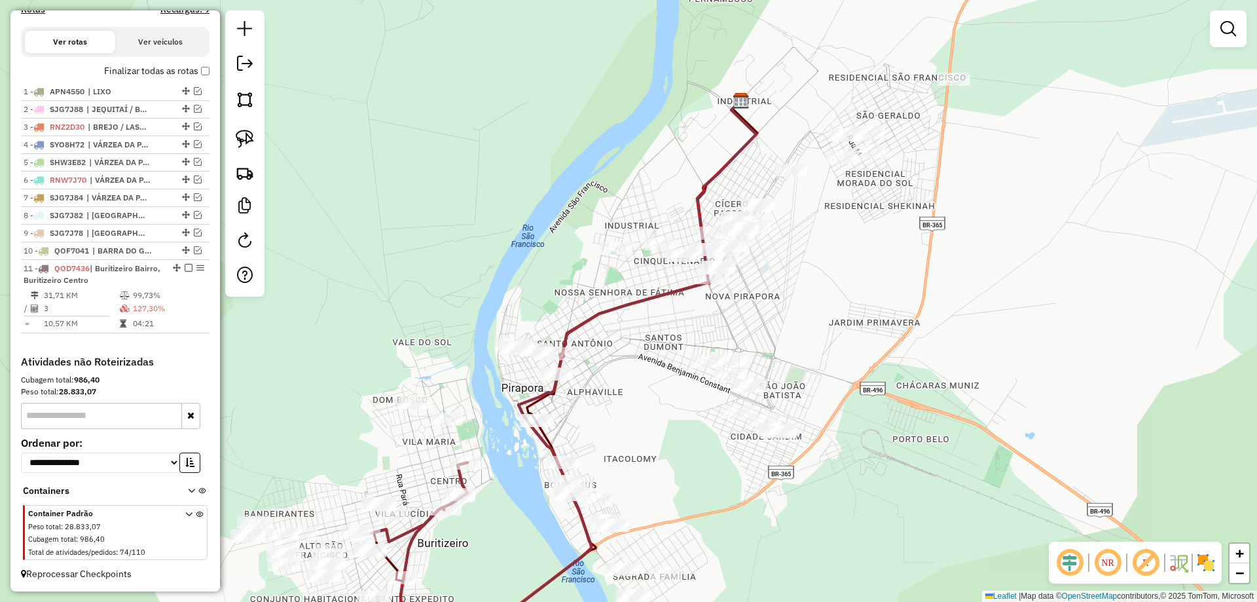
drag, startPoint x: 880, startPoint y: 283, endPoint x: 758, endPoint y: 391, distance: 162.8
click at [751, 409] on div "Janela de atendimento Grade de atendimento Capacidade Transportadoras Veículos …" at bounding box center [628, 301] width 1257 height 602
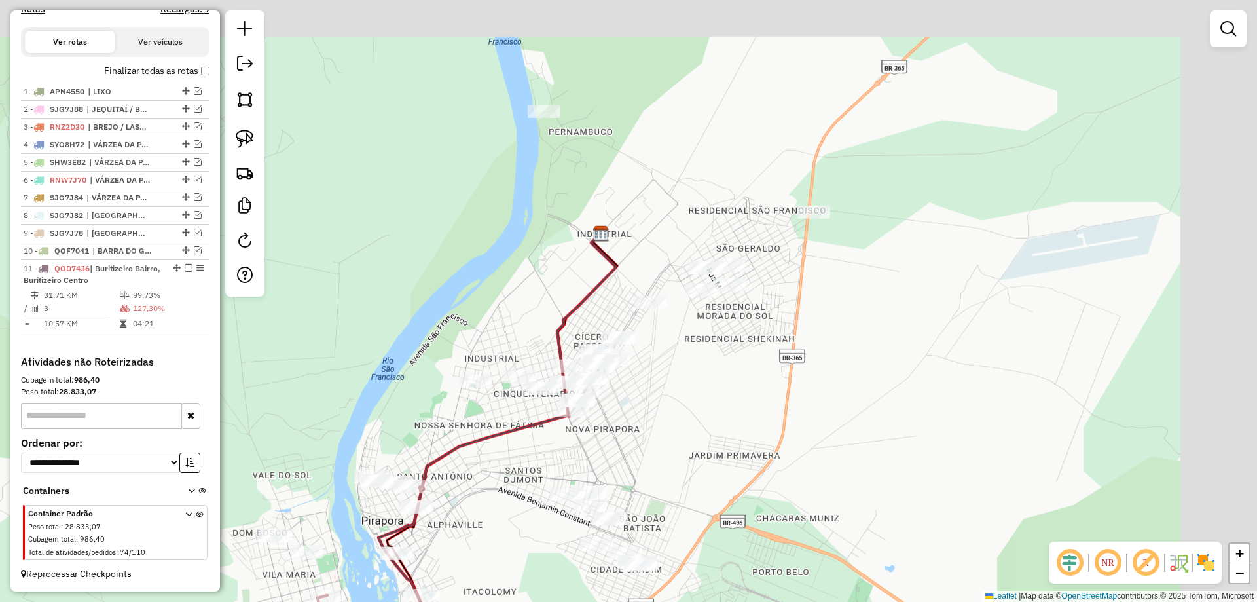
click at [783, 440] on div "Janela de atendimento Grade de atendimento Capacidade Transportadoras Veículos …" at bounding box center [628, 301] width 1257 height 602
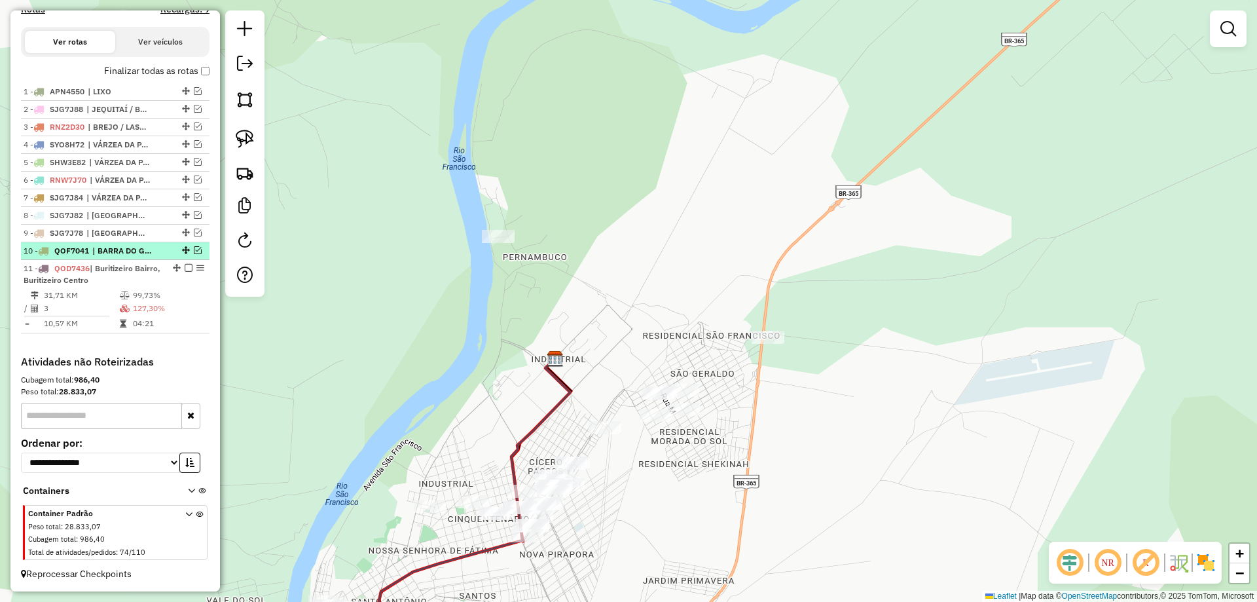
click at [195, 252] on em at bounding box center [198, 250] width 8 height 8
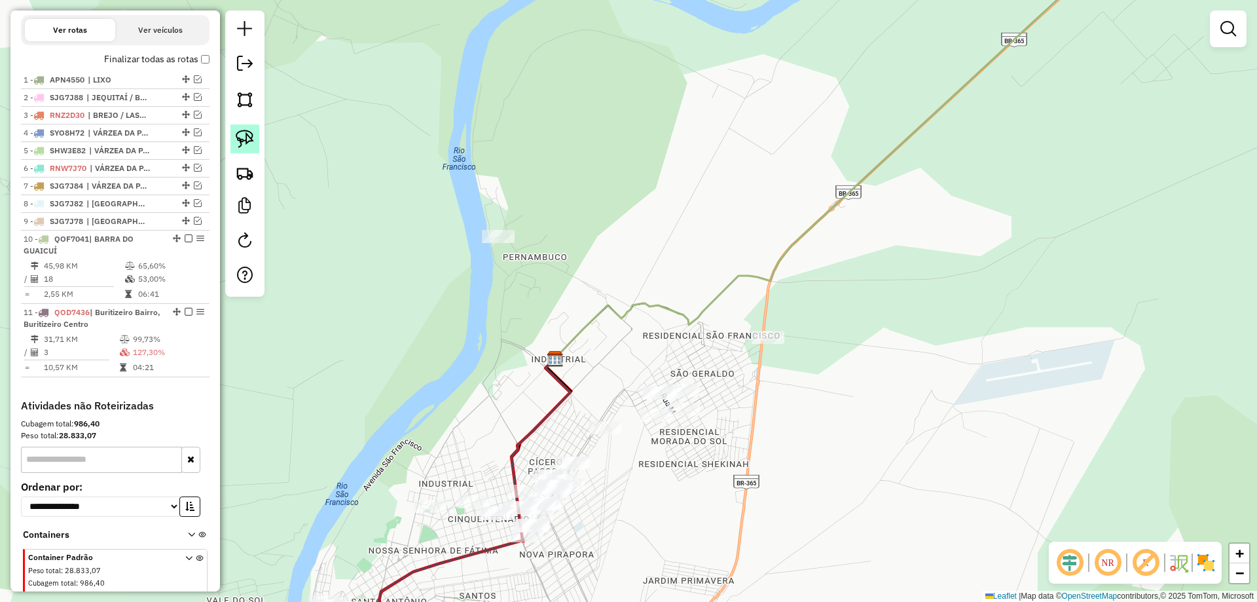
click at [251, 133] on img at bounding box center [245, 139] width 18 height 18
drag, startPoint x: 759, startPoint y: 301, endPoint x: 844, endPoint y: 344, distance: 94.6
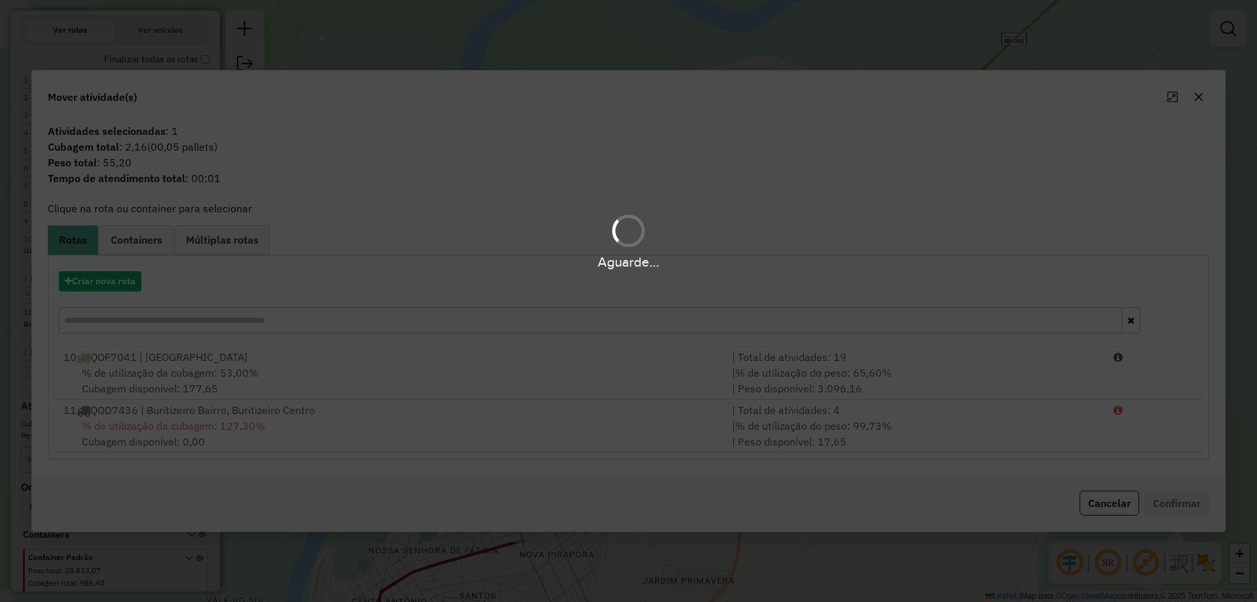
click at [303, 373] on div "% de utilização da cubagem: 53,00% Cubagem disponível: 177,65" at bounding box center [390, 380] width 669 height 31
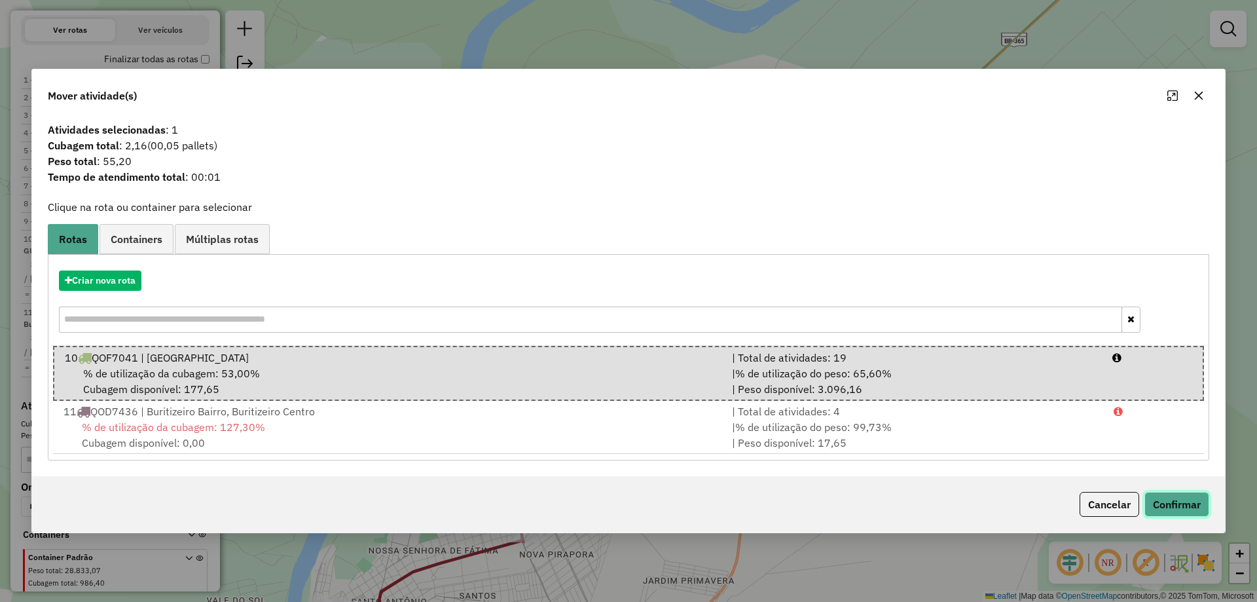
click at [1201, 506] on button "Confirmar" at bounding box center [1177, 504] width 65 height 25
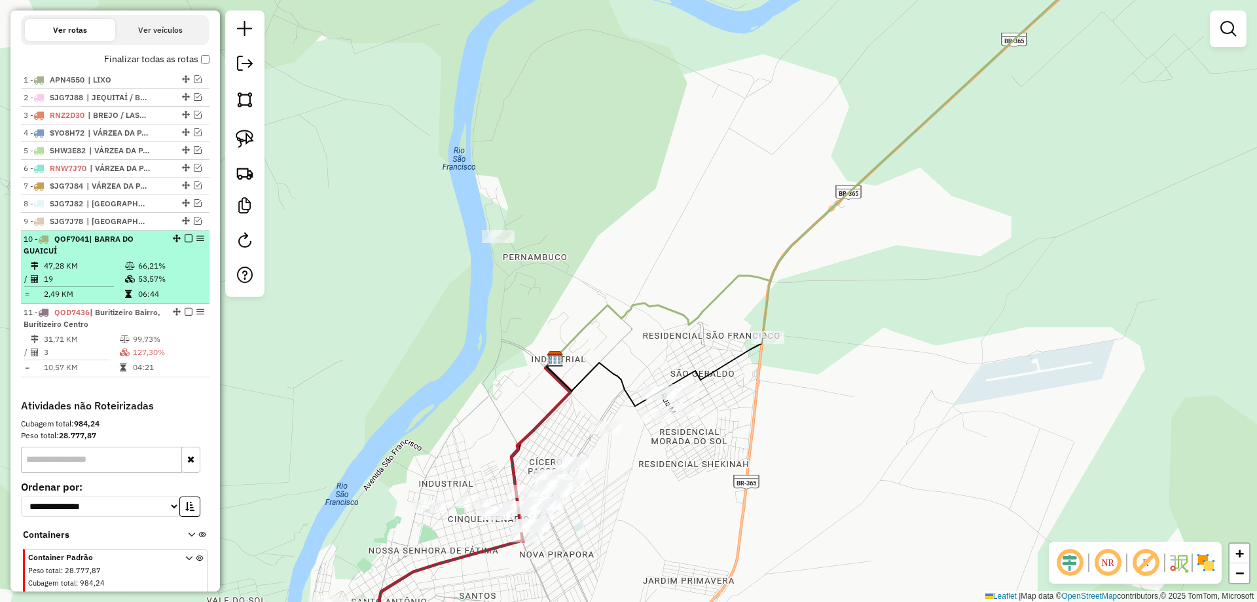
click at [185, 242] on em at bounding box center [189, 238] width 8 height 8
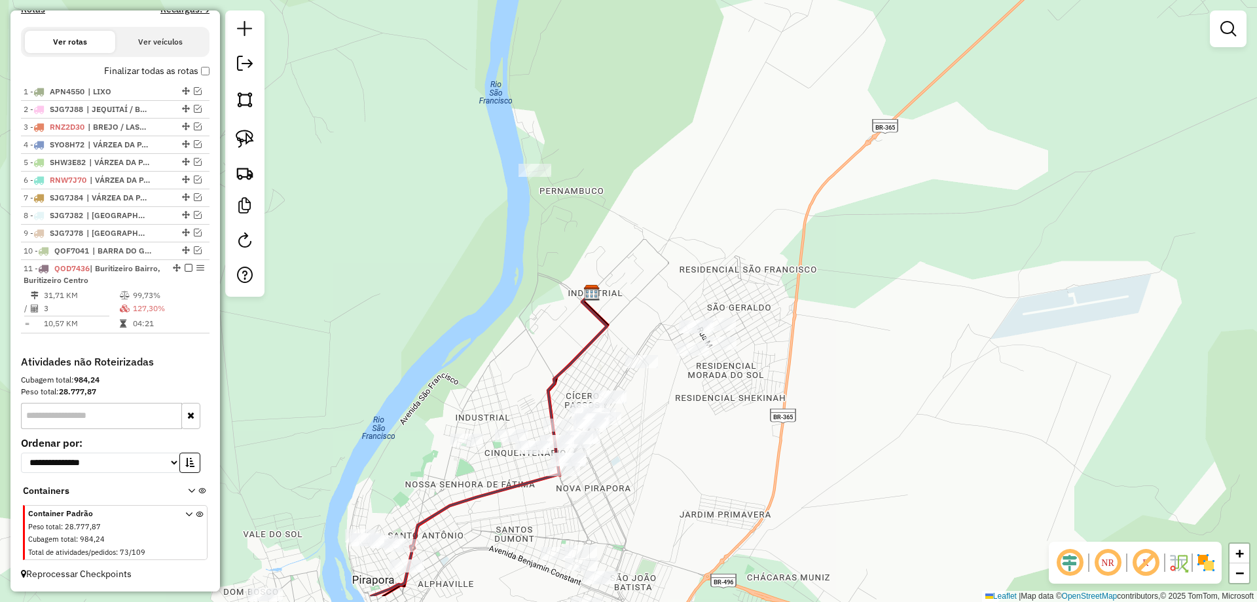
drag, startPoint x: 382, startPoint y: 366, endPoint x: 417, endPoint y: 302, distance: 73.0
click at [417, 302] on div "Janela de atendimento Grade de atendimento Capacidade Transportadoras Veículos …" at bounding box center [628, 301] width 1257 height 602
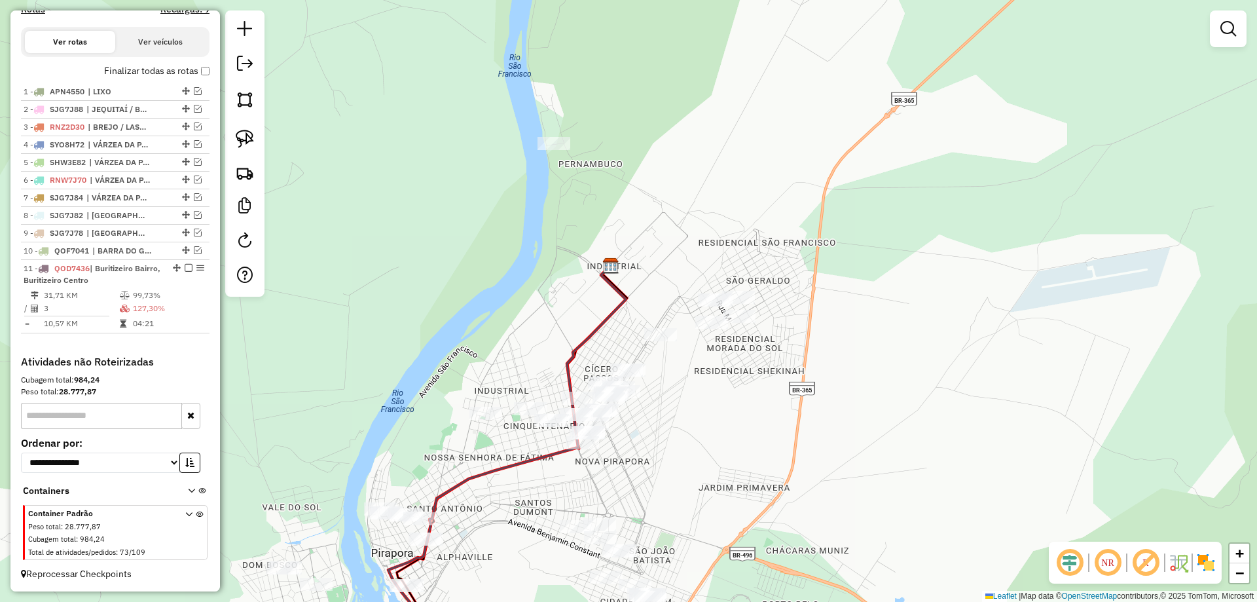
drag, startPoint x: 413, startPoint y: 346, endPoint x: 521, endPoint y: 241, distance: 151.0
click at [536, 236] on div "Janela de atendimento Grade de atendimento Capacidade Transportadoras Veículos …" at bounding box center [628, 301] width 1257 height 602
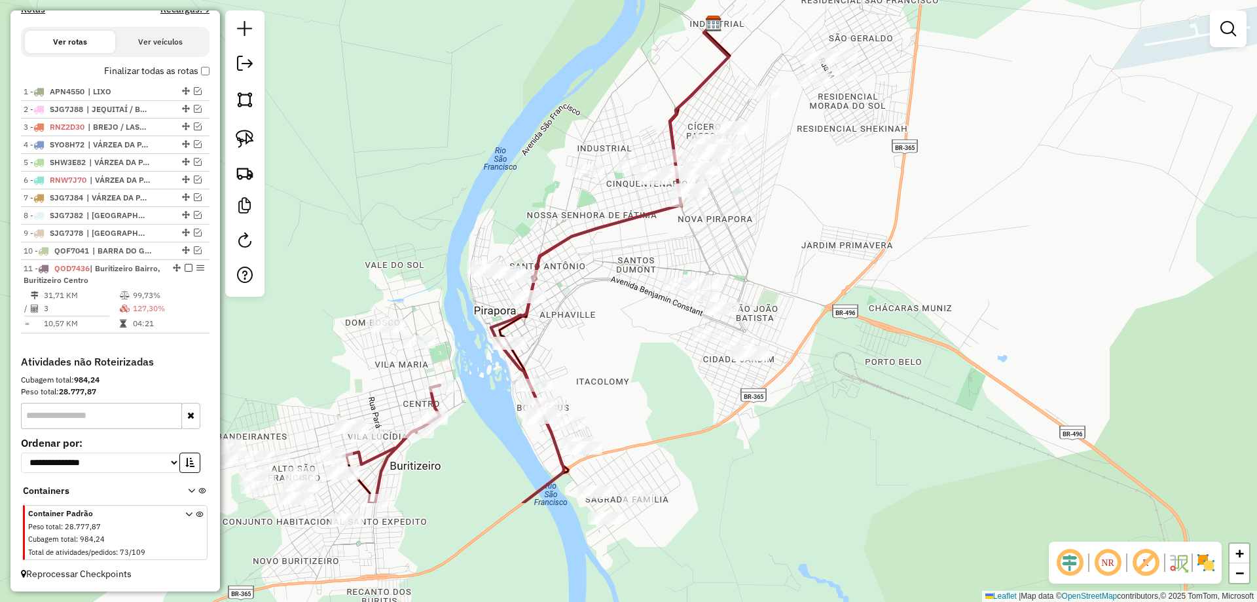
drag, startPoint x: 515, startPoint y: 369, endPoint x: 514, endPoint y: 210, distance: 159.2
click at [514, 210] on div "Janela de atendimento Grade de atendimento Capacidade Transportadoras Veículos …" at bounding box center [628, 301] width 1257 height 602
select select "**********"
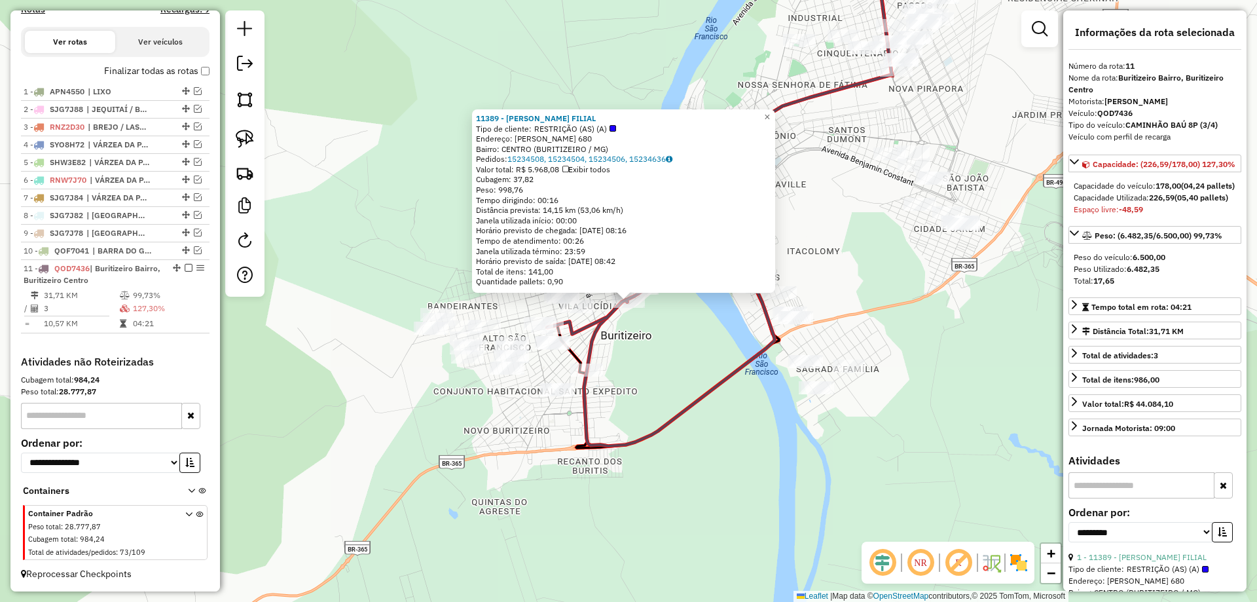
click at [653, 347] on div "11389 - LAUTON VARGAS FILIAL Tipo de cliente: RESTRIÇÃO (AS) (A) Endereço: MANO…" at bounding box center [628, 301] width 1257 height 602
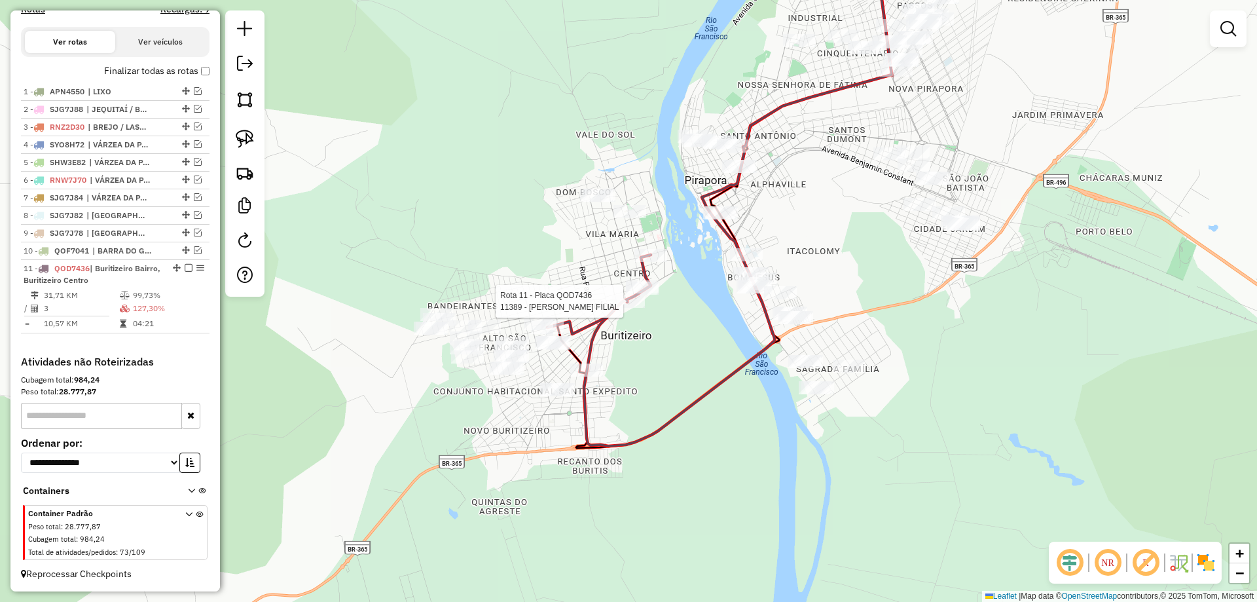
select select "**********"
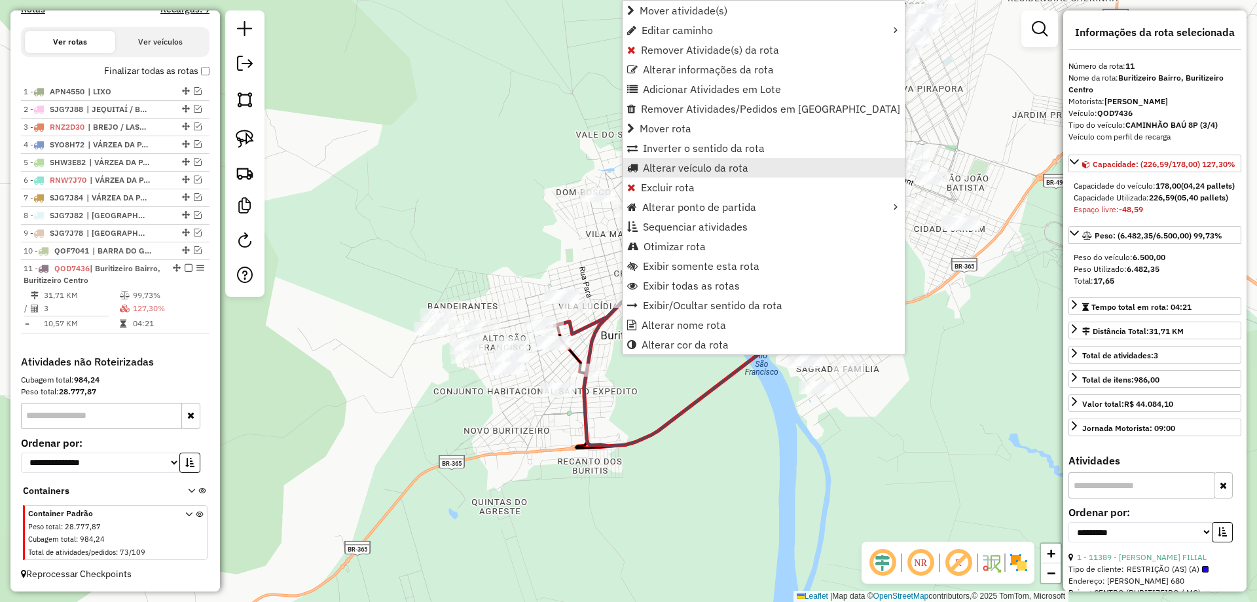
click at [667, 164] on span "Alterar veículo da rota" at bounding box center [695, 167] width 105 height 10
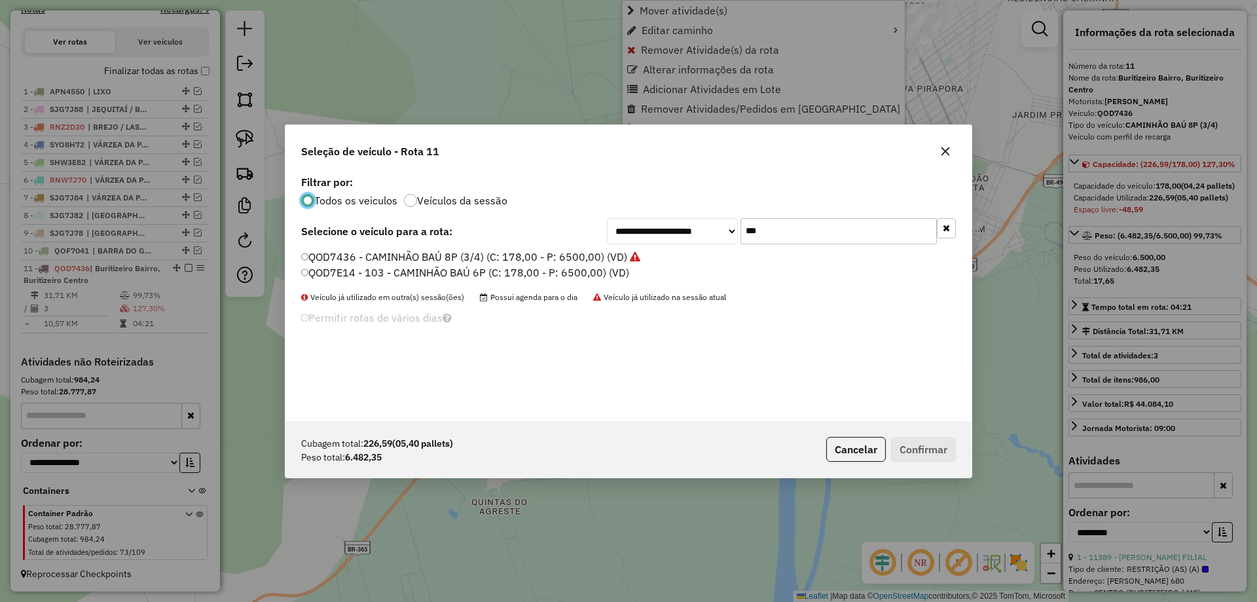
scroll to position [7, 4]
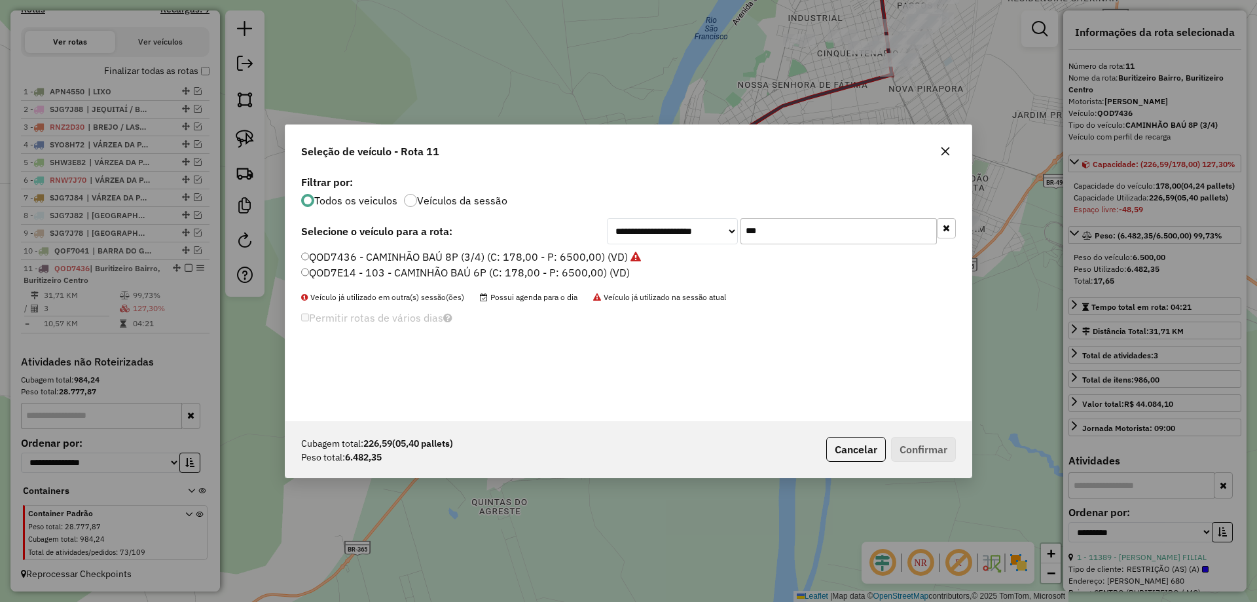
click at [773, 236] on input "***" at bounding box center [839, 231] width 196 height 26
type input "***"
drag, startPoint x: 342, startPoint y: 272, endPoint x: 358, endPoint y: 277, distance: 16.4
click at [342, 272] on label "SYO8J17 - 105 - CAMINHÃO TRUCK CARROCERIA 8P (C: 9000,00 - P: 9000,00) (VD)" at bounding box center [506, 273] width 411 height 16
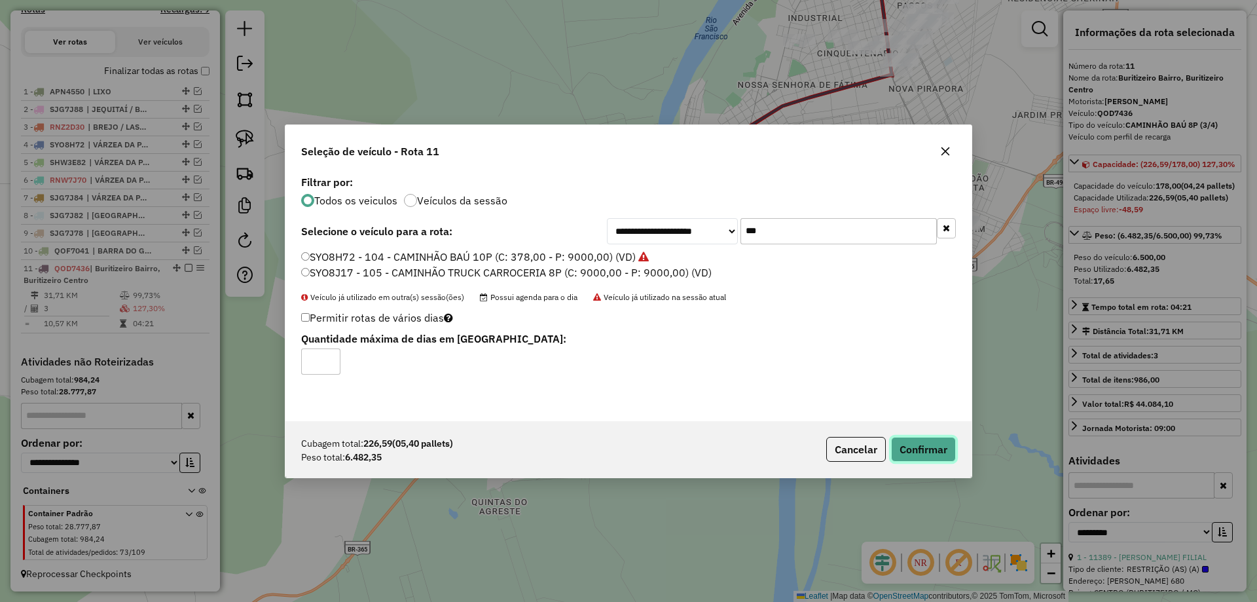
click at [922, 441] on button "Confirmar" at bounding box center [923, 449] width 65 height 25
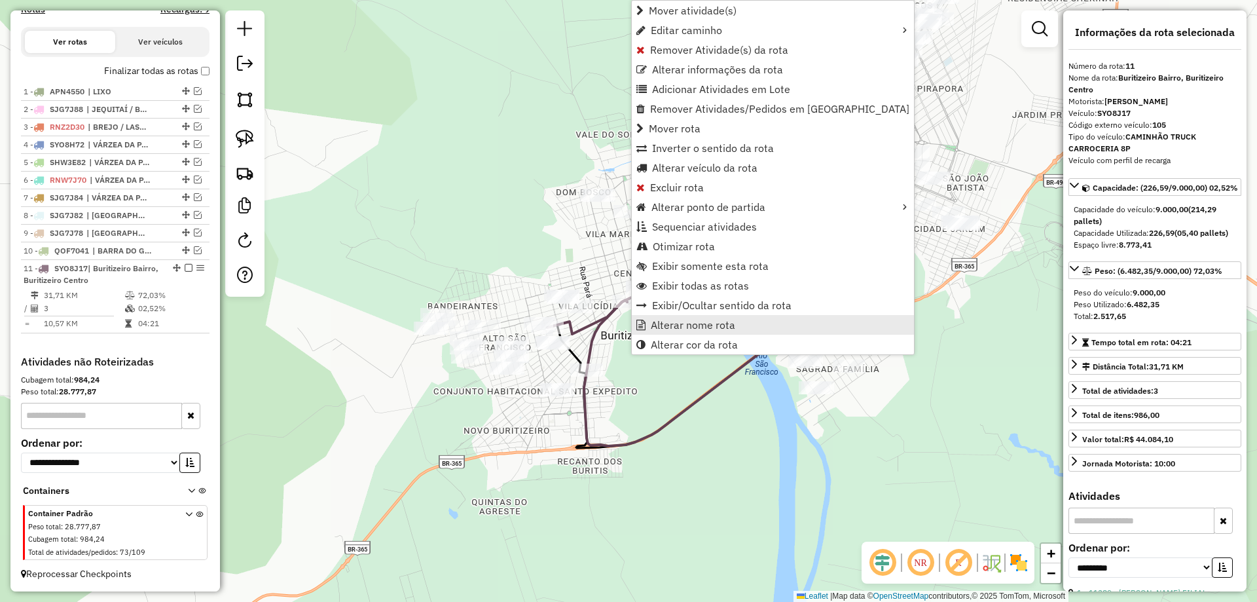
click at [694, 327] on span "Alterar nome rota" at bounding box center [693, 325] width 84 height 10
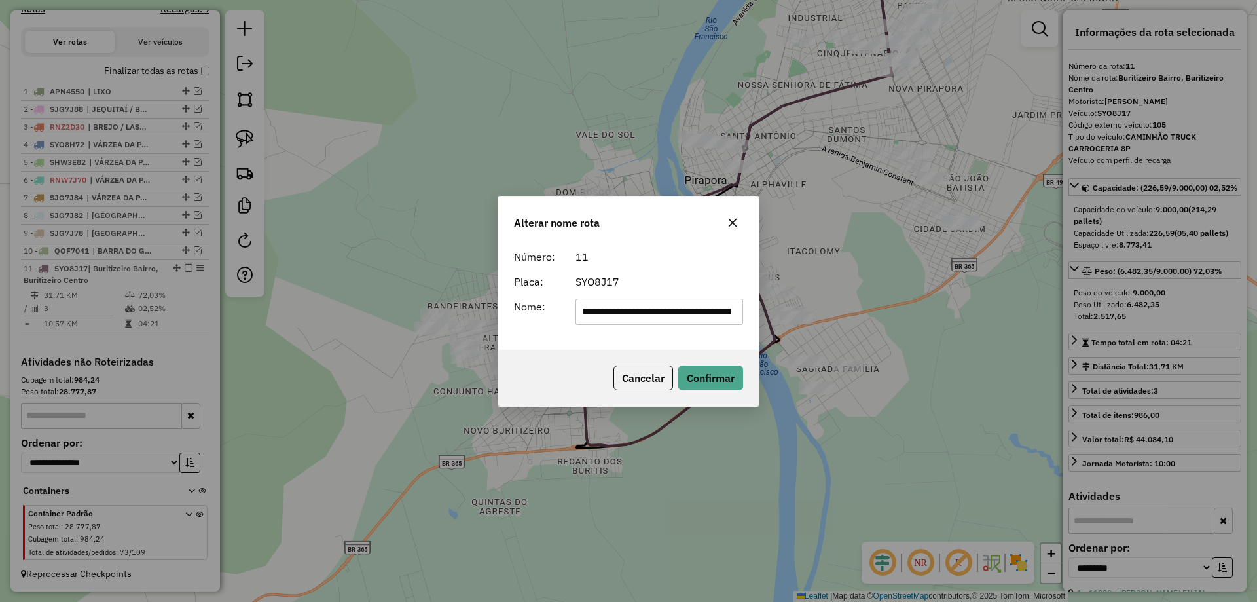
scroll to position [0, 12]
click at [643, 293] on form "**********" at bounding box center [628, 287] width 229 height 76
click at [622, 312] on input "**********" at bounding box center [660, 312] width 168 height 26
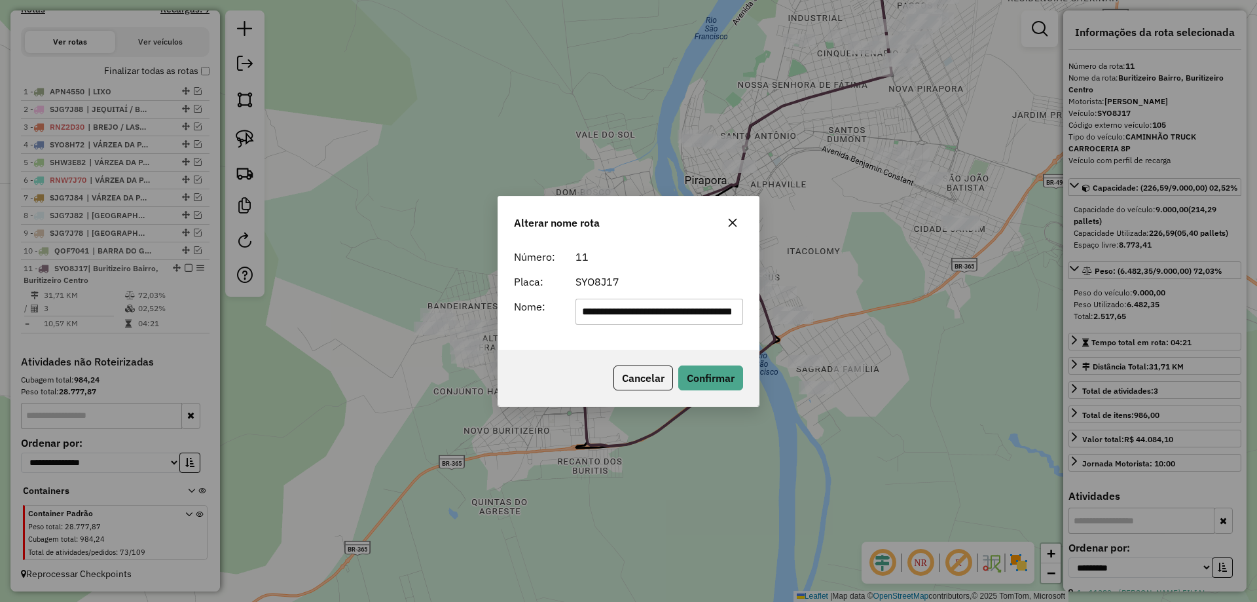
click at [622, 312] on input "**********" at bounding box center [660, 312] width 168 height 26
click at [608, 311] on input "*" at bounding box center [660, 312] width 168 height 26
type input "**********"
click at [749, 374] on div "Cancelar Confirmar" at bounding box center [628, 378] width 261 height 56
click at [726, 387] on button "Confirmar" at bounding box center [711, 377] width 65 height 25
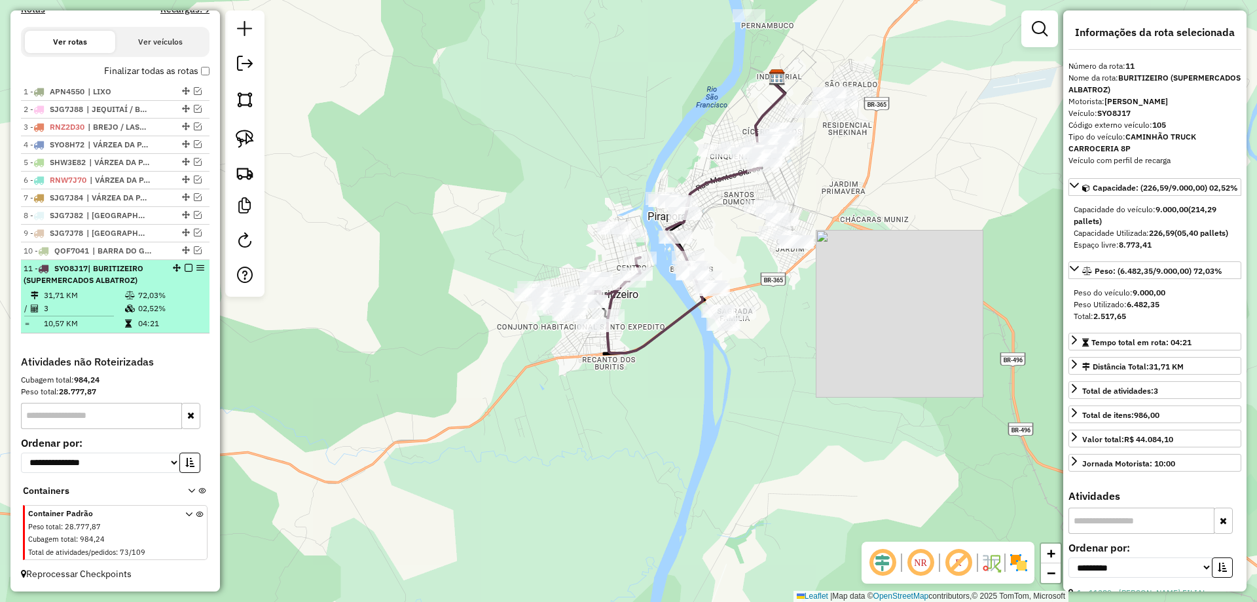
click at [185, 270] on em at bounding box center [189, 268] width 8 height 8
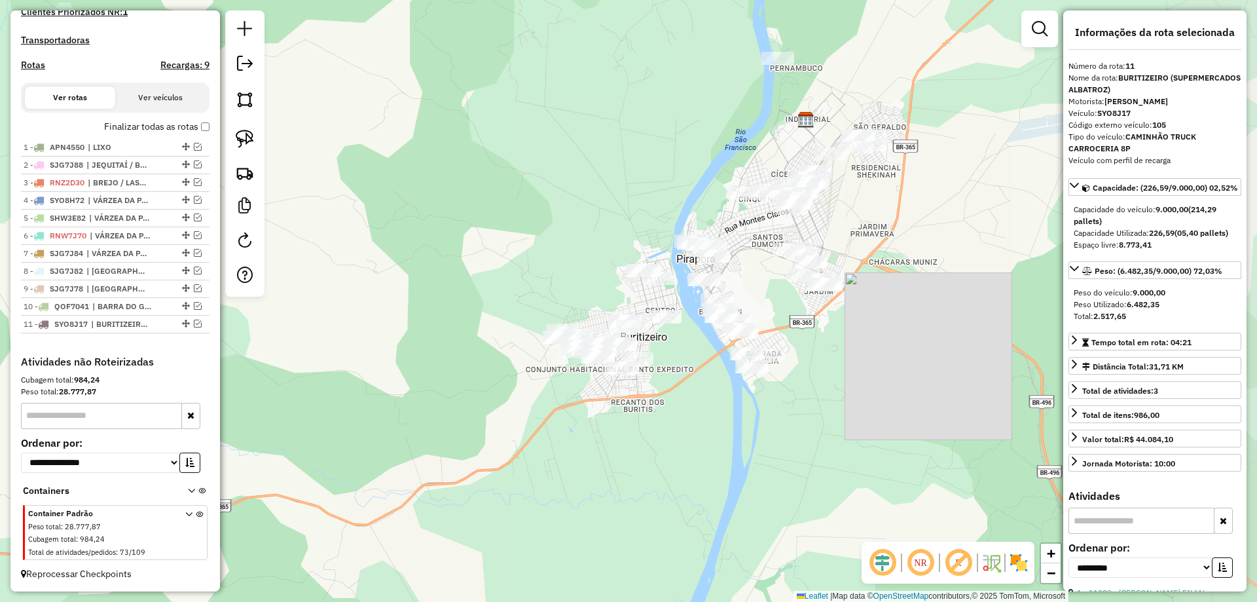
drag, startPoint x: 336, startPoint y: 344, endPoint x: 438, endPoint y: 365, distance: 104.3
click at [373, 386] on div "Janela de atendimento Grade de atendimento Capacidade Transportadoras Veículos …" at bounding box center [628, 301] width 1257 height 602
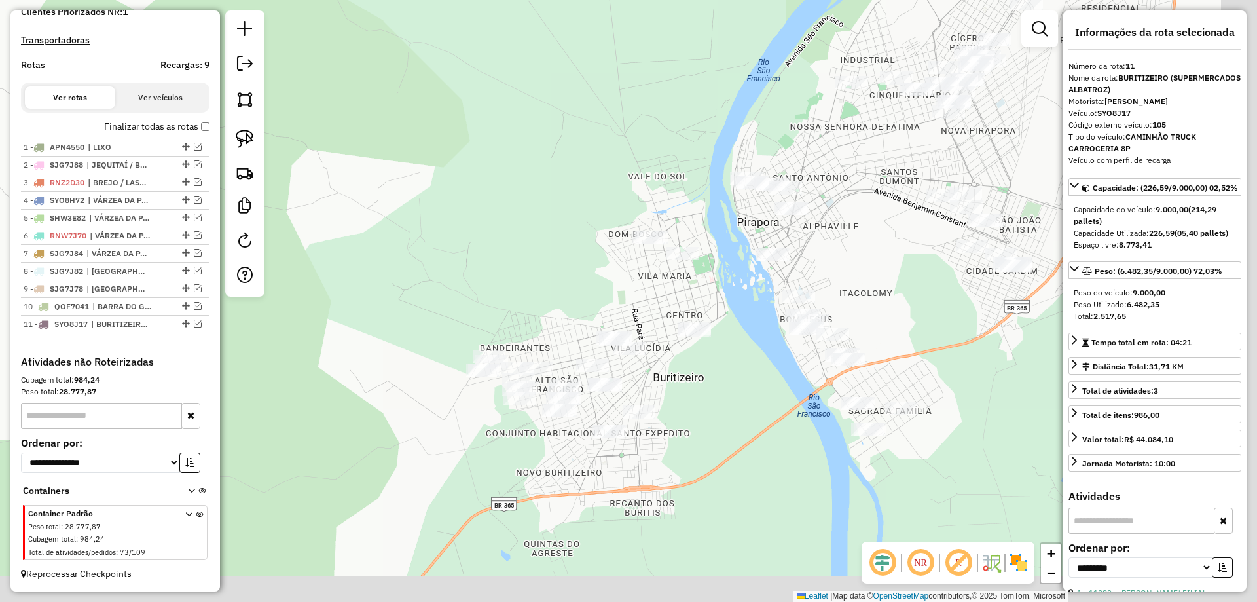
drag, startPoint x: 559, startPoint y: 277, endPoint x: 542, endPoint y: 268, distance: 19.3
click at [548, 270] on div "Janela de atendimento Grade de atendimento Capacidade Transportadoras Veículos …" at bounding box center [628, 301] width 1257 height 602
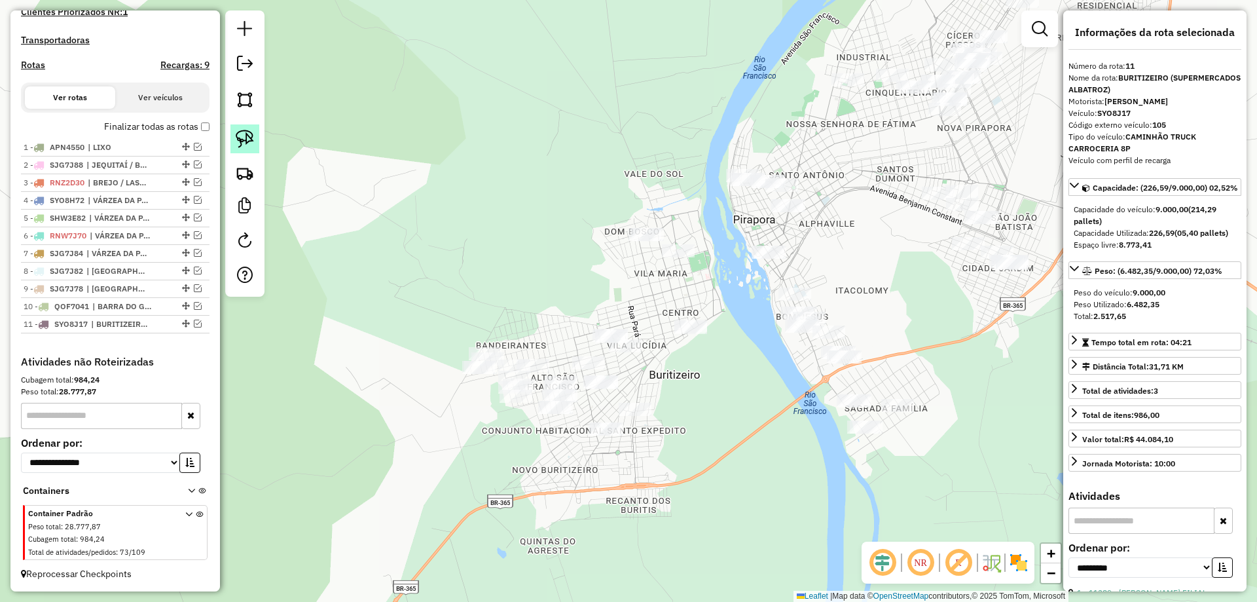
click at [241, 145] on img at bounding box center [245, 139] width 18 height 18
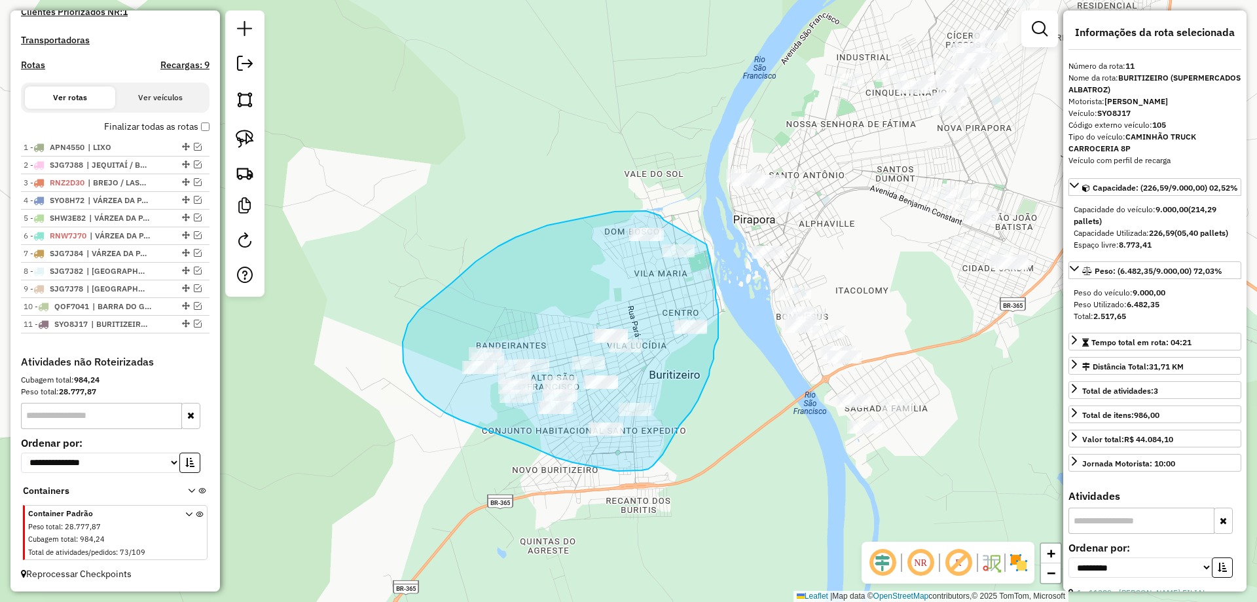
drag, startPoint x: 642, startPoint y: 211, endPoint x: 707, endPoint y: 244, distance: 72.9
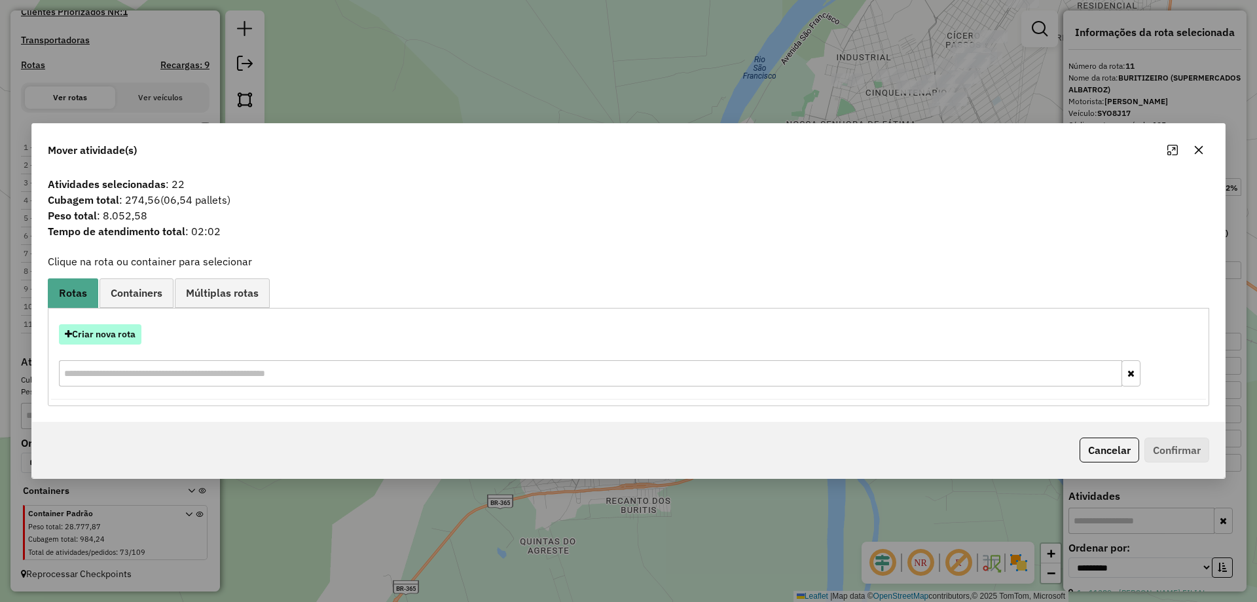
click at [96, 336] on button "Criar nova rota" at bounding box center [100, 334] width 83 height 20
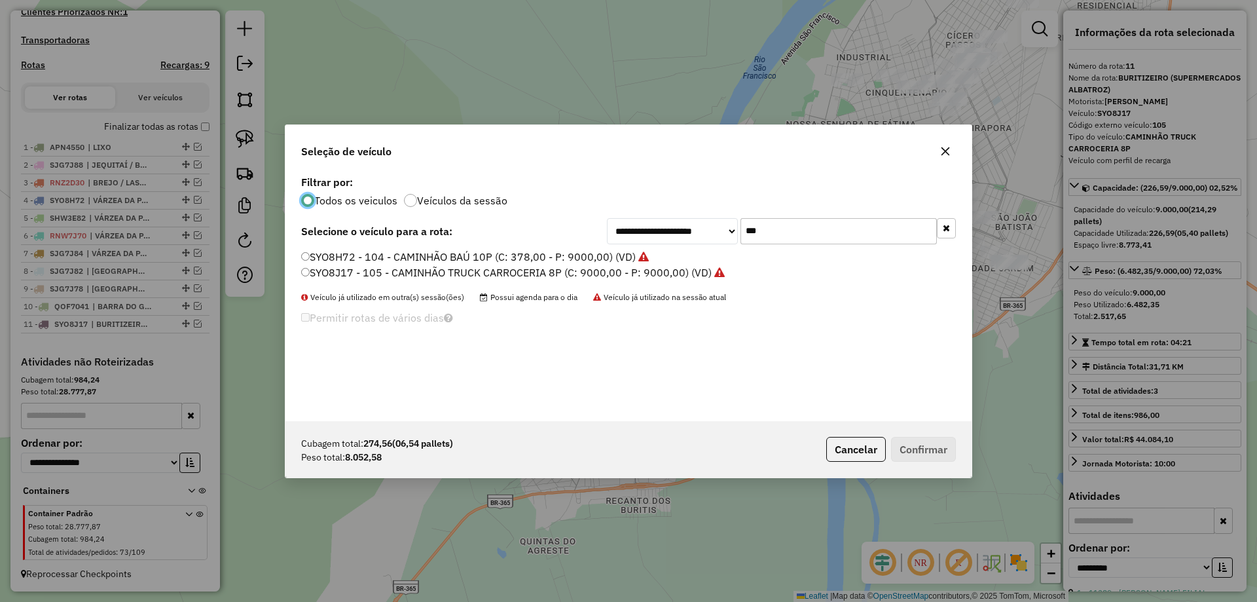
scroll to position [7, 4]
click at [779, 223] on input "***" at bounding box center [839, 231] width 196 height 26
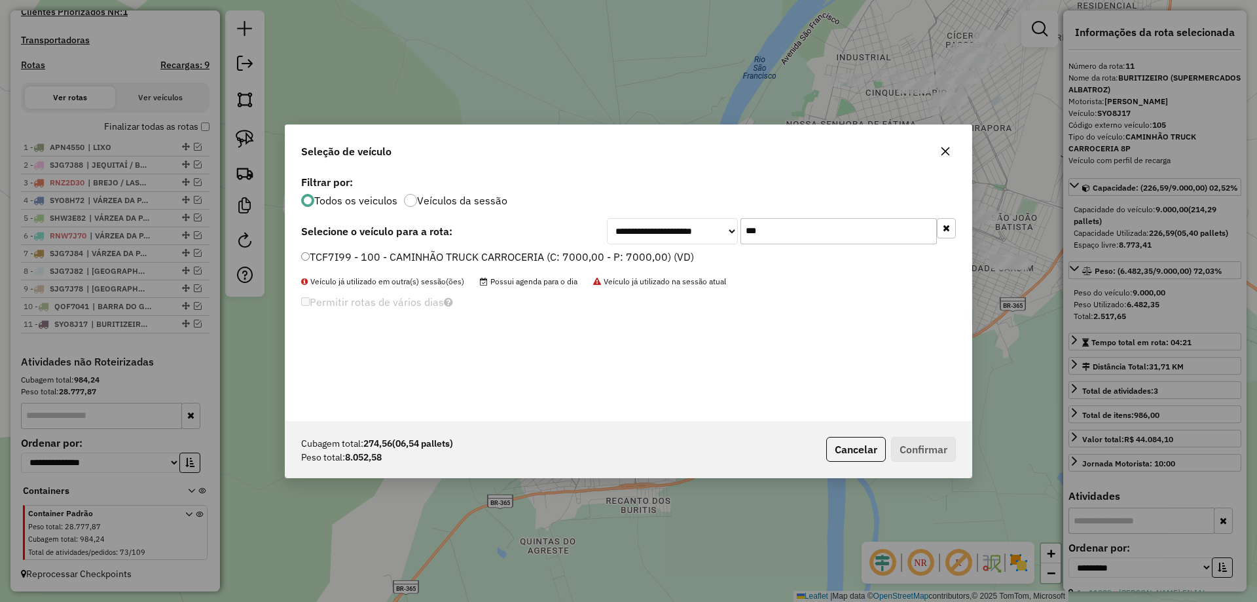
click at [854, 231] on input "***" at bounding box center [839, 231] width 196 height 26
type input "***"
click at [384, 261] on label "RTC9F20 - 109 - CAMINHÃO BAÚ 10P (C: 378,00 - P: 9000,00) (VD)" at bounding box center [467, 257] width 333 height 16
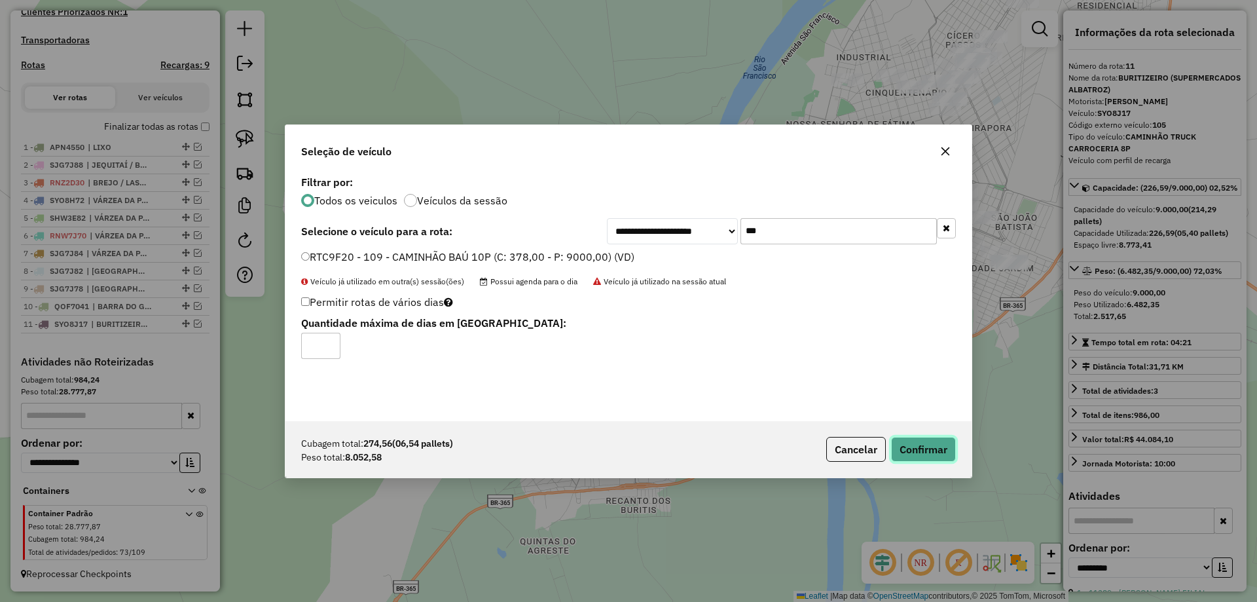
click at [902, 440] on button "Confirmar" at bounding box center [923, 449] width 65 height 25
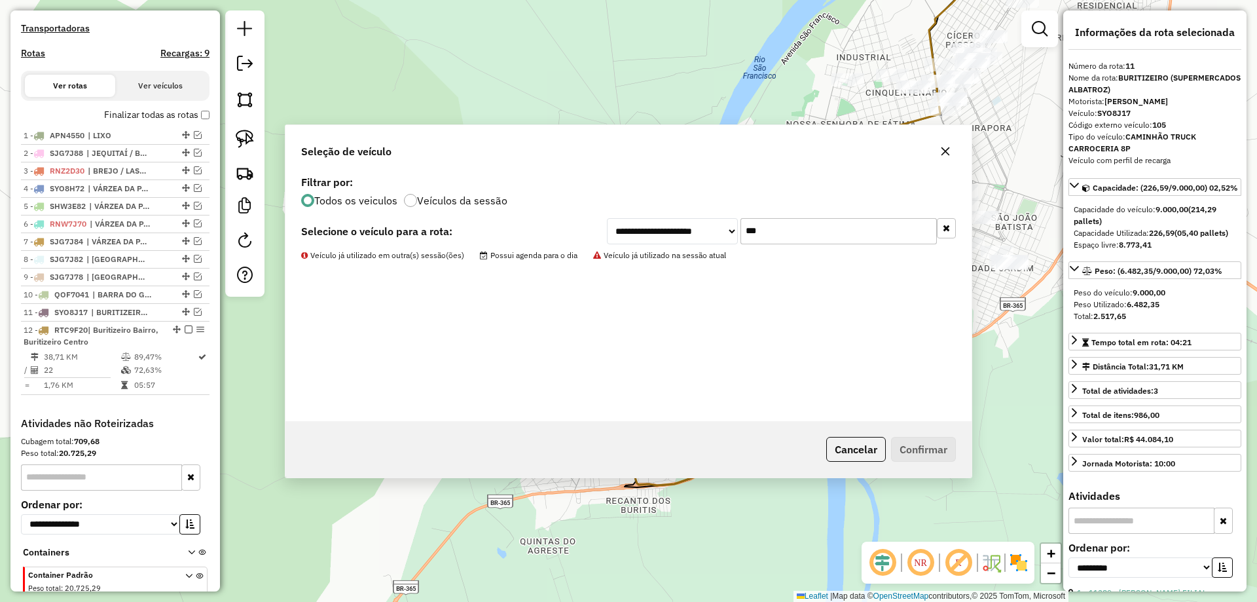
scroll to position [452, 0]
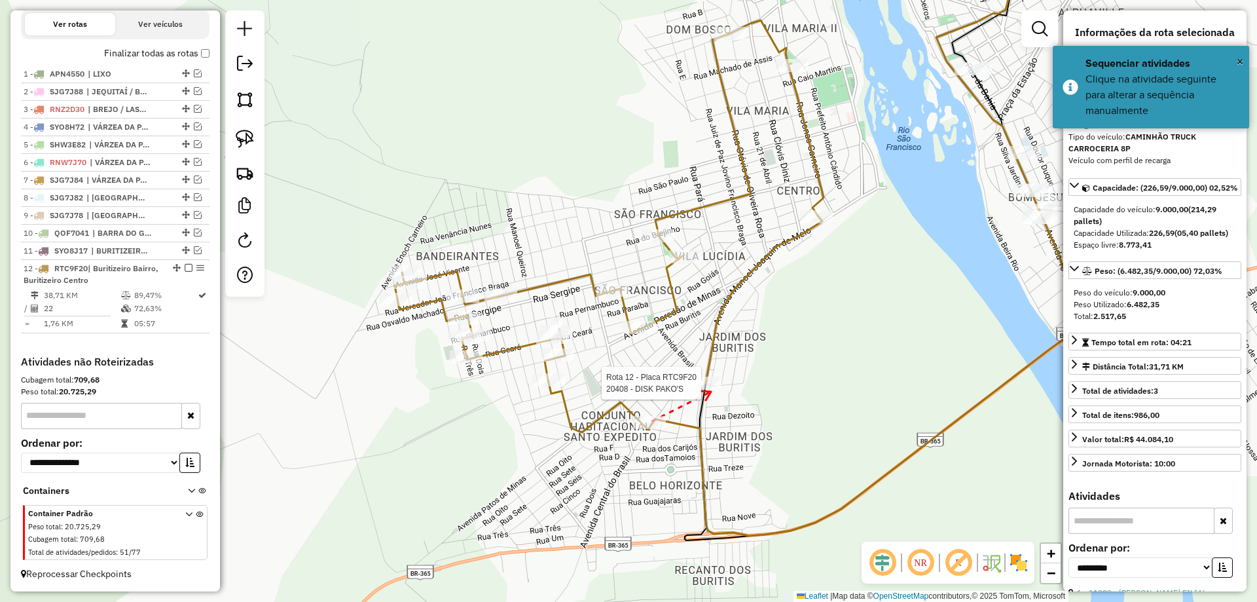
click at [711, 390] on div at bounding box center [705, 383] width 33 height 13
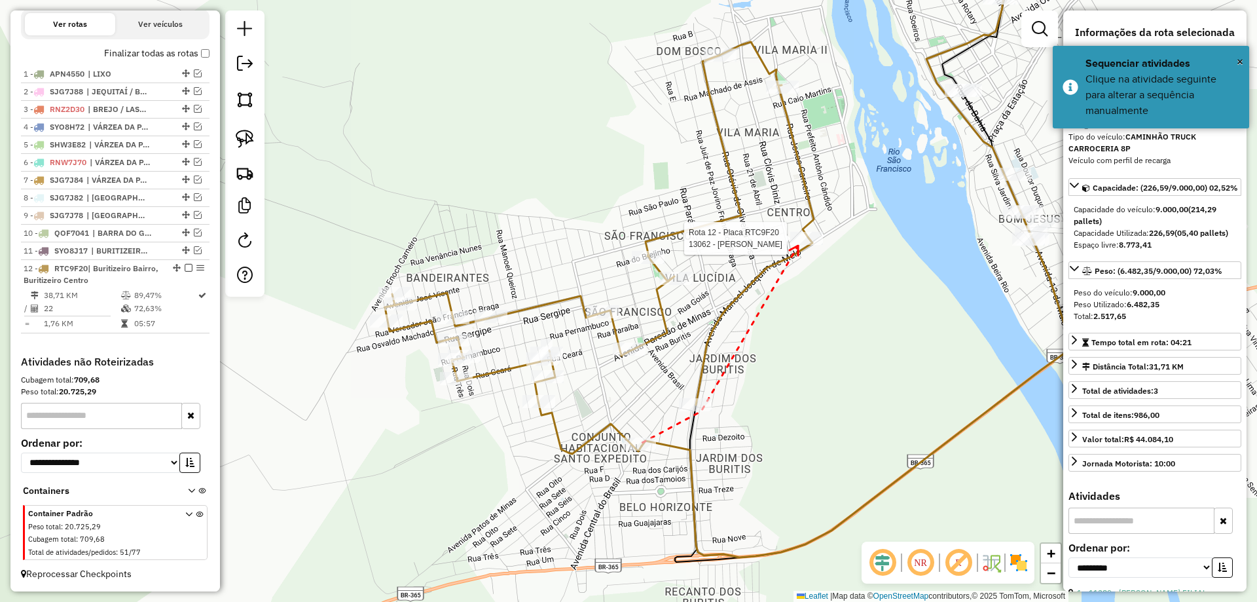
click at [798, 245] on div at bounding box center [807, 238] width 33 height 13
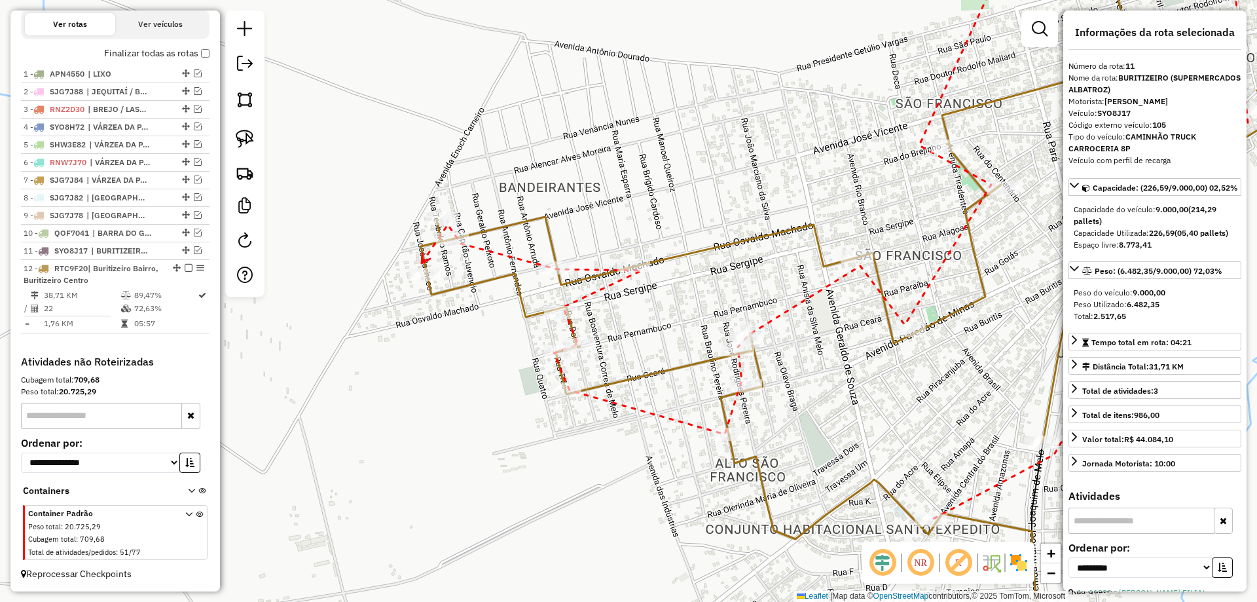
click at [422, 263] on icon at bounding box center [426, 258] width 9 height 10
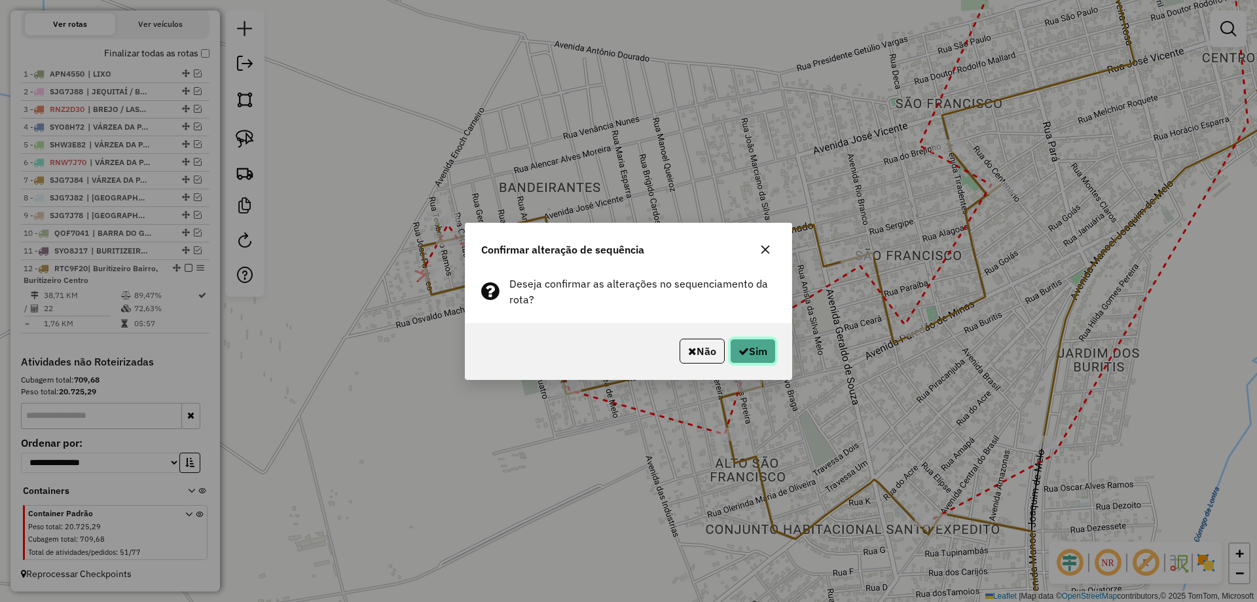
click at [754, 350] on button "Sim" at bounding box center [753, 351] width 46 height 25
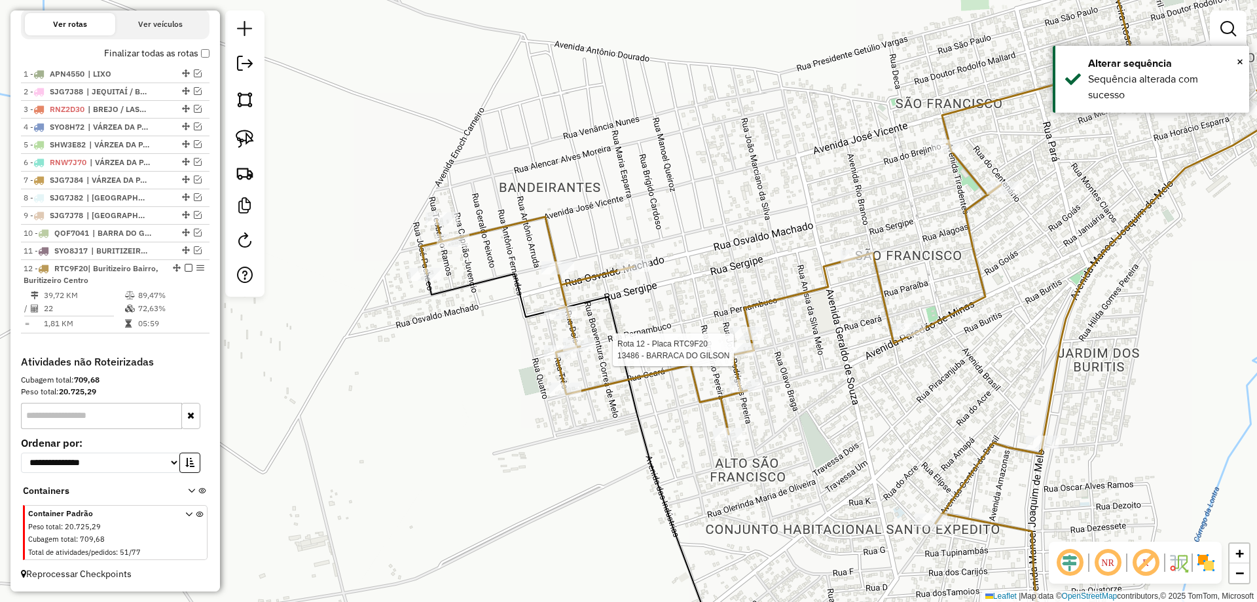
select select "**********"
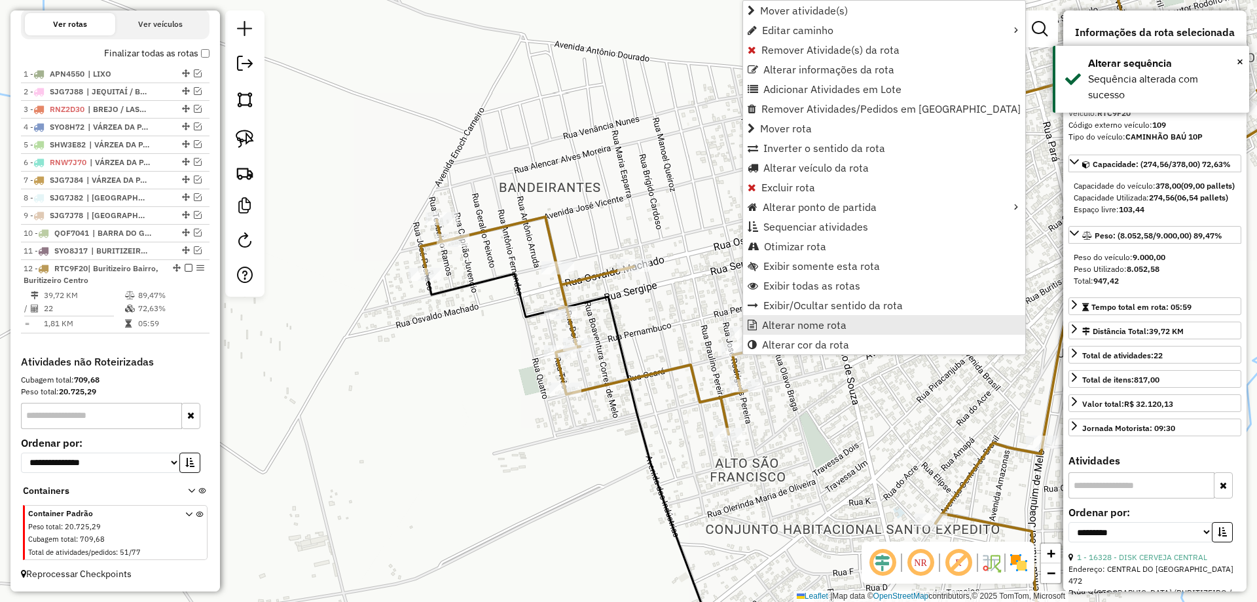
click at [789, 326] on span "Alterar nome rota" at bounding box center [804, 325] width 84 height 10
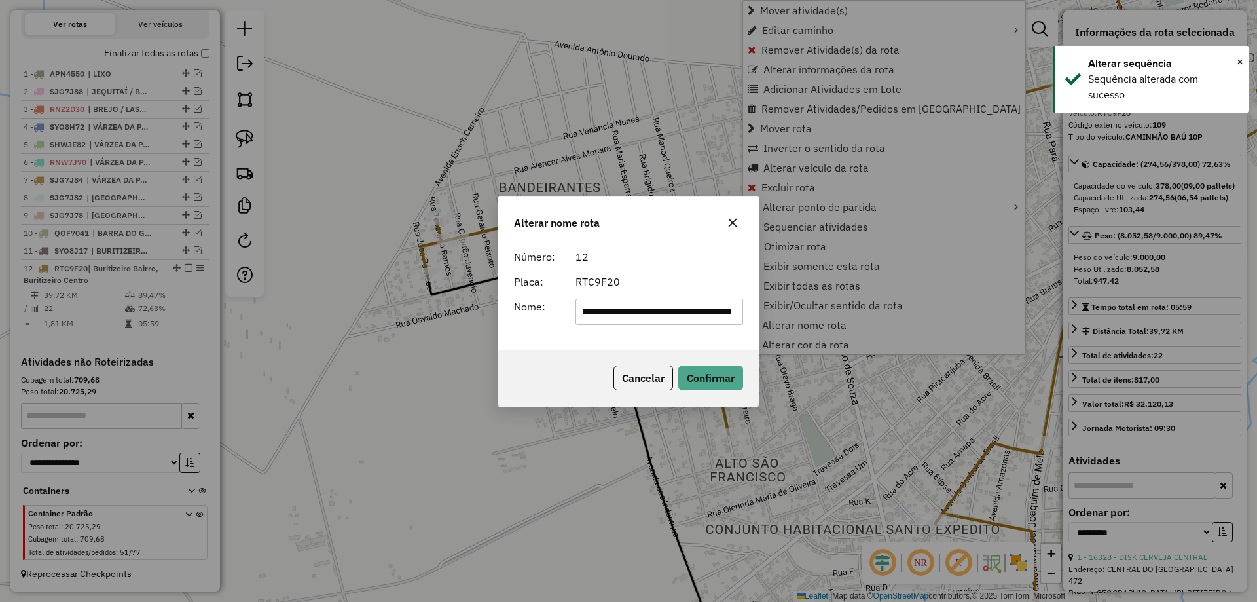
scroll to position [0, 12]
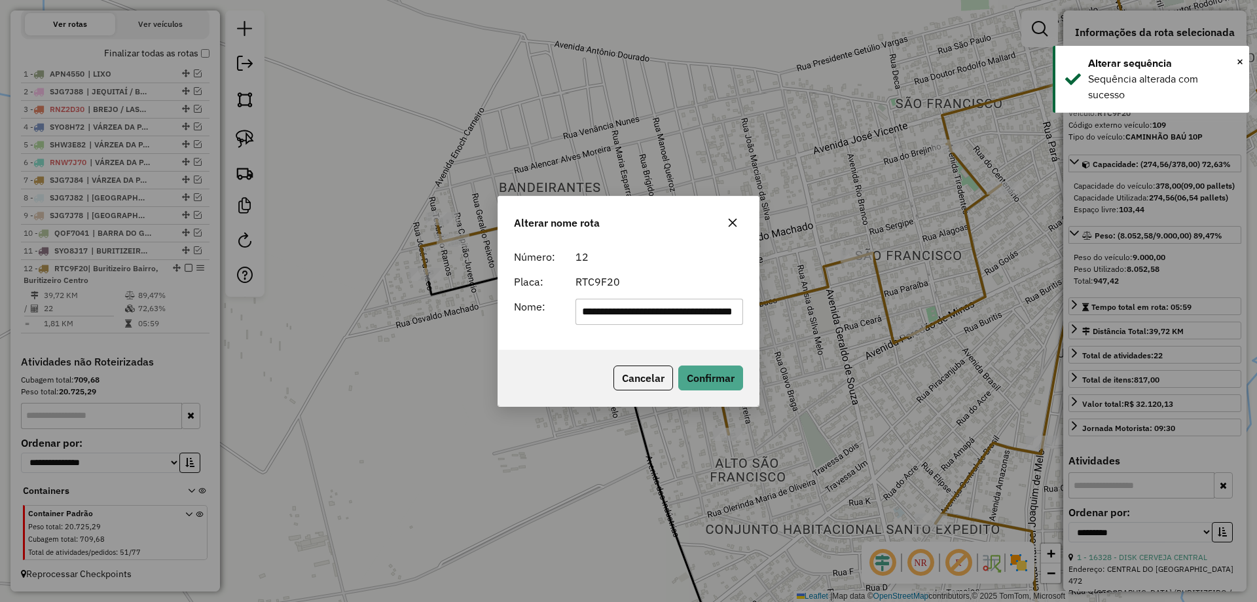
click at [613, 314] on input "**********" at bounding box center [660, 312] width 168 height 26
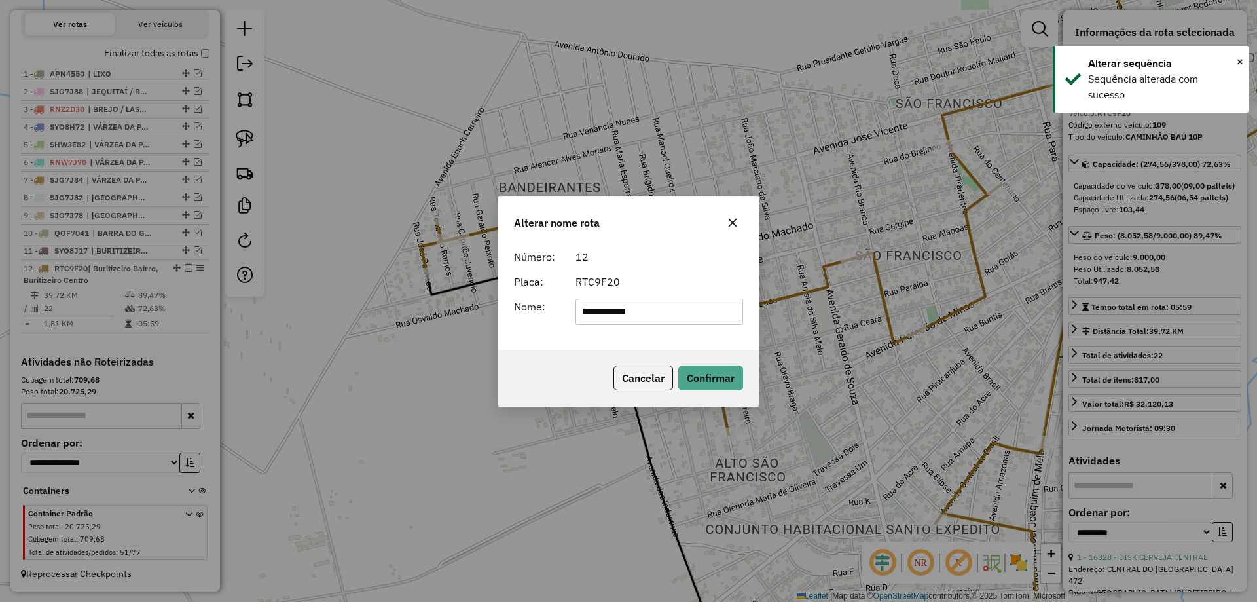
click at [672, 316] on input "**********" at bounding box center [660, 312] width 168 height 26
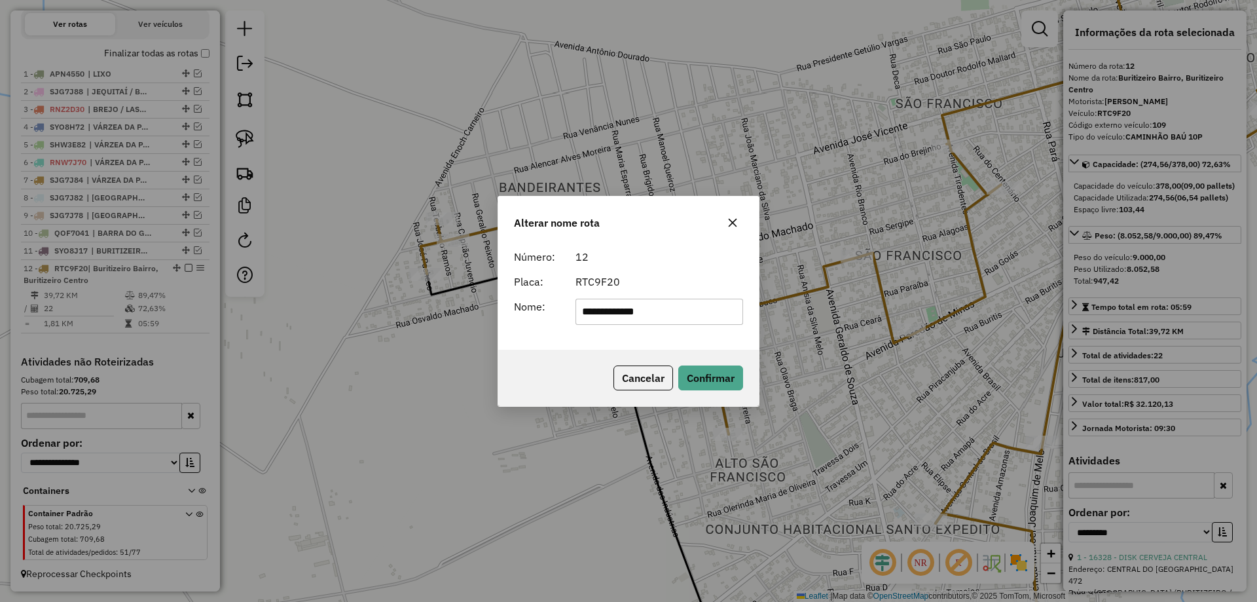
type input "**********"
click at [675, 279] on div "RTC9F20" at bounding box center [660, 282] width 184 height 16
click at [694, 365] on button "Confirmar" at bounding box center [711, 377] width 65 height 25
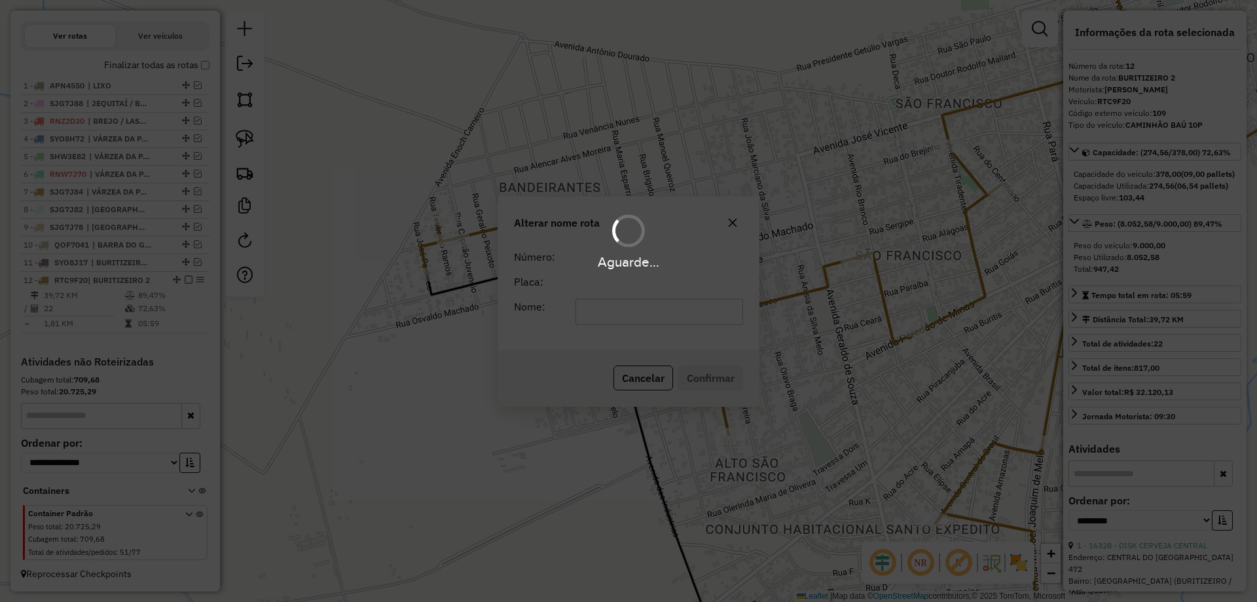
scroll to position [440, 0]
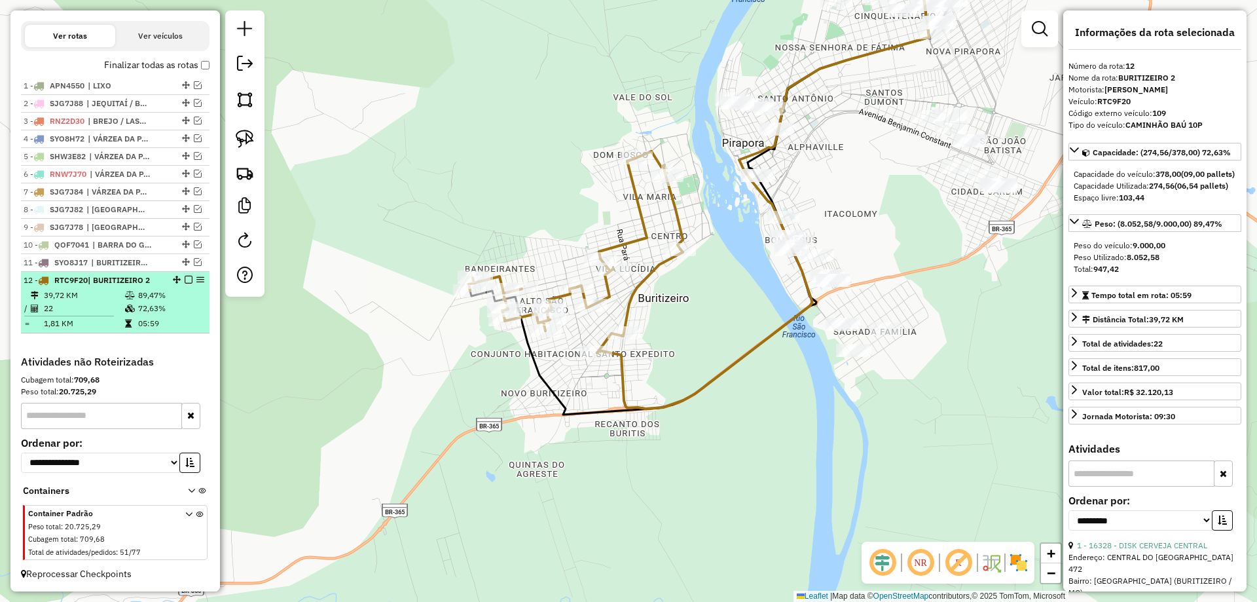
click at [185, 282] on em at bounding box center [189, 280] width 8 height 8
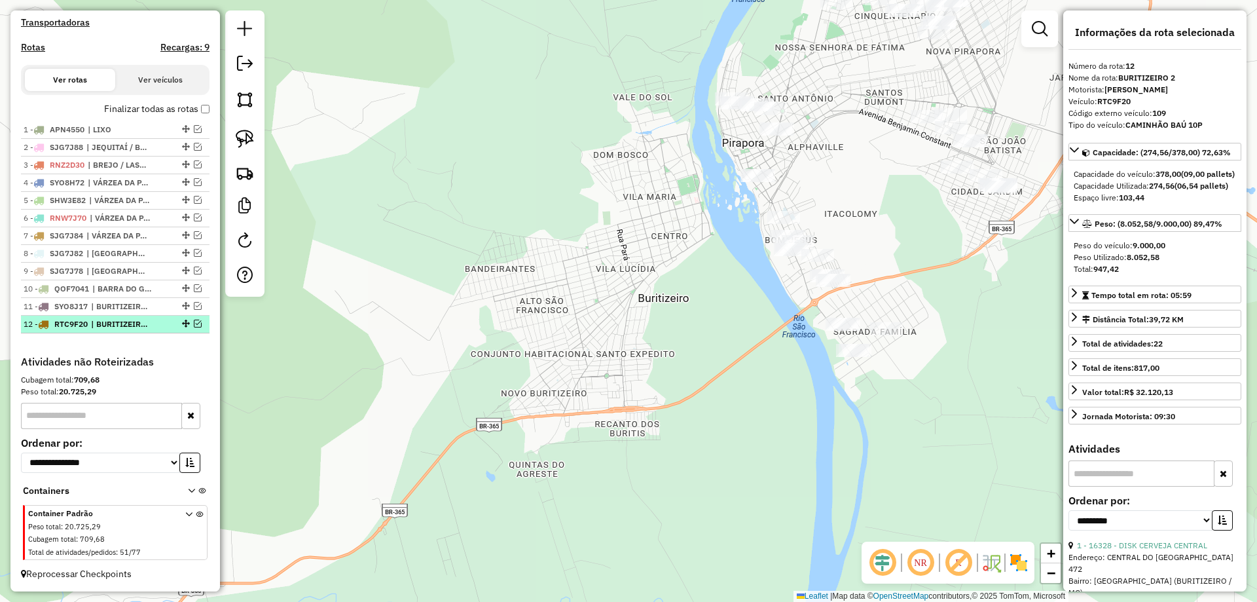
scroll to position [396, 0]
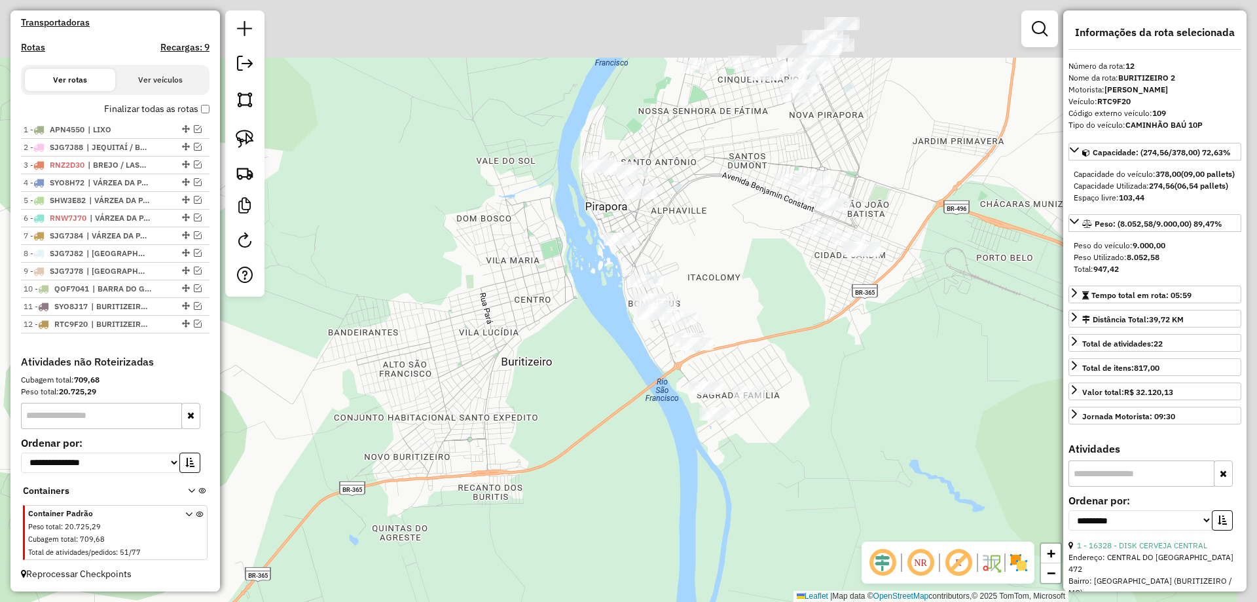
drag, startPoint x: 589, startPoint y: 276, endPoint x: 454, endPoint y: 346, distance: 152.3
click at [447, 347] on div "Janela de atendimento Grade de atendimento Capacidade Transportadoras Veículos …" at bounding box center [628, 301] width 1257 height 602
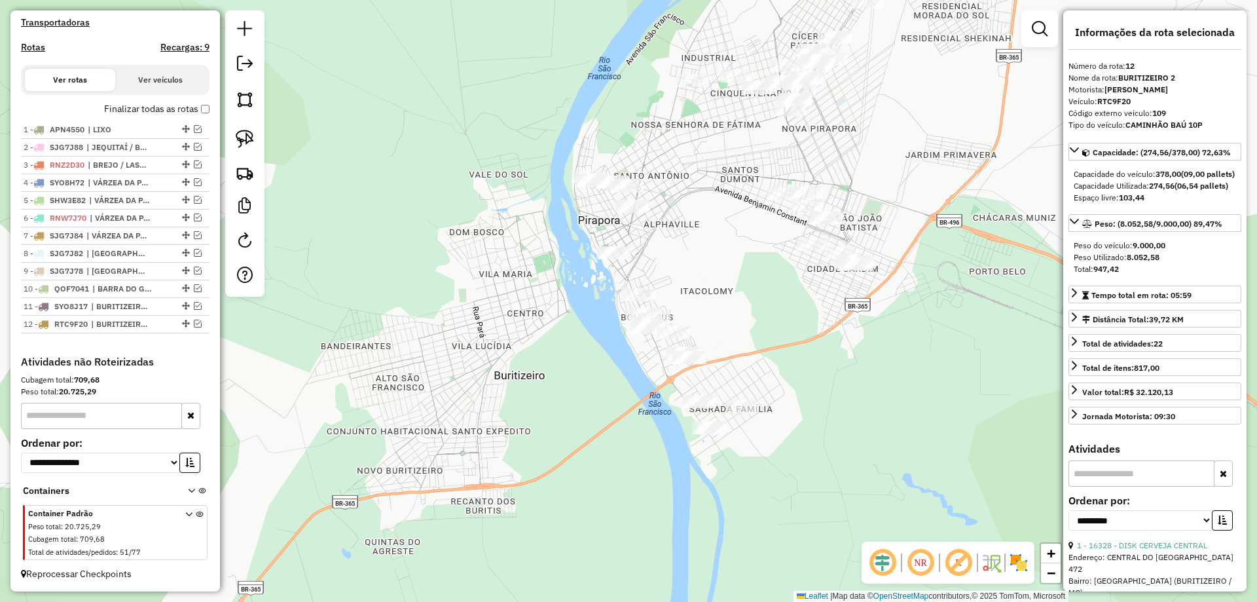
drag, startPoint x: 724, startPoint y: 253, endPoint x: 652, endPoint y: 336, distance: 109.5
click at [652, 336] on div "Janela de atendimento Grade de atendimento Capacidade Transportadoras Veículos …" at bounding box center [628, 301] width 1257 height 602
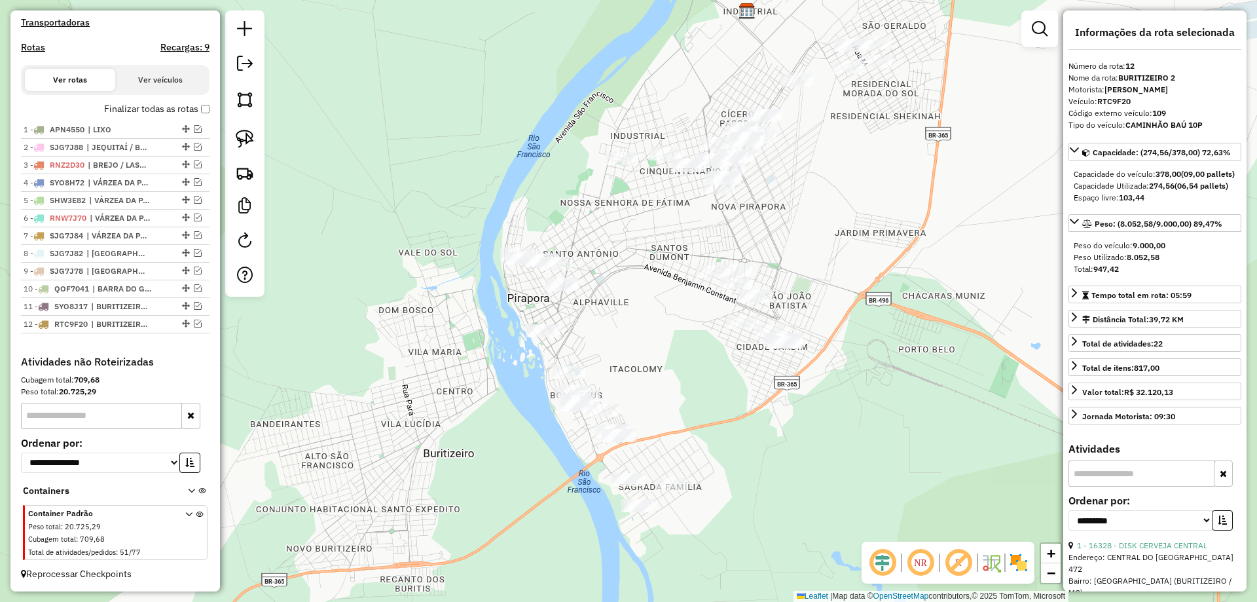
drag, startPoint x: 648, startPoint y: 289, endPoint x: 629, endPoint y: 388, distance: 100.8
click at [629, 388] on div "Janela de atendimento Grade de atendimento Capacidade Transportadoras Veículos …" at bounding box center [628, 301] width 1257 height 602
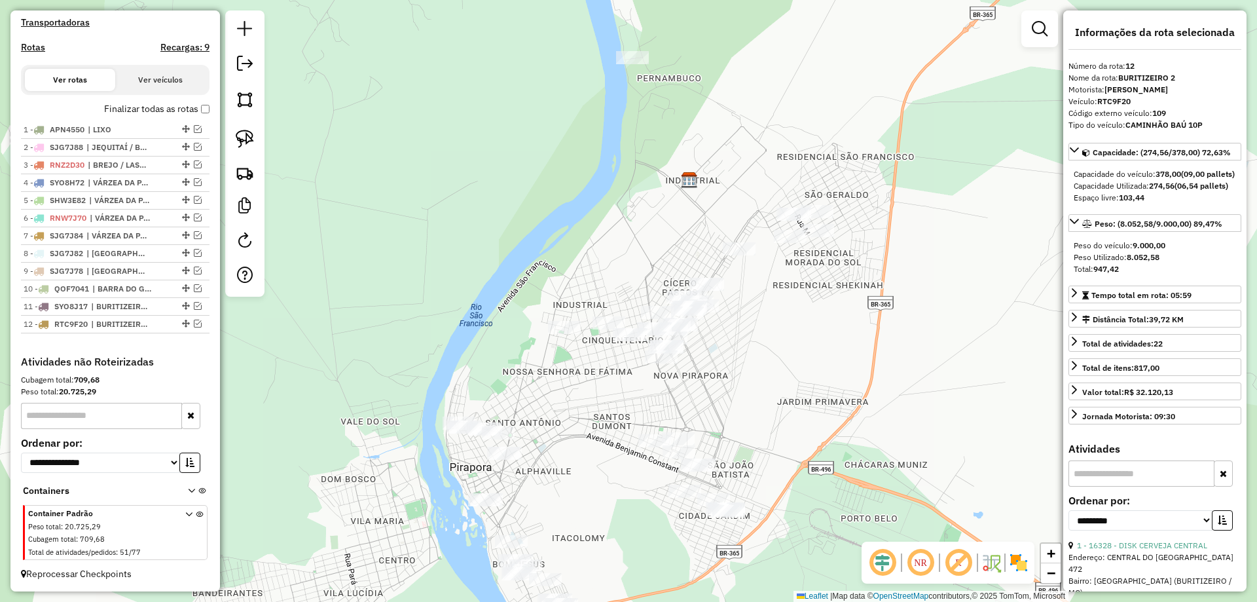
drag, startPoint x: 859, startPoint y: 273, endPoint x: 754, endPoint y: 372, distance: 144.6
click at [814, 347] on div "Janela de atendimento Grade de atendimento Capacidade Transportadoras Veículos …" at bounding box center [628, 301] width 1257 height 602
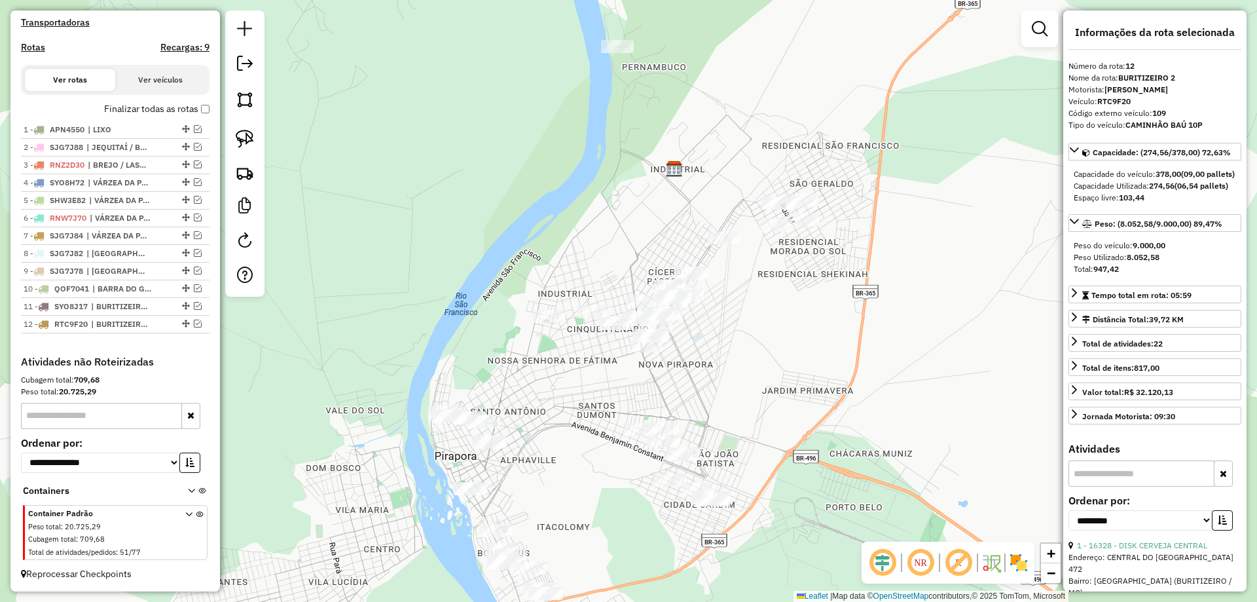
drag, startPoint x: 720, startPoint y: 390, endPoint x: 721, endPoint y: 374, distance: 16.4
click at [721, 374] on div "Janela de atendimento Grade de atendimento Capacidade Transportadoras Veículos …" at bounding box center [628, 301] width 1257 height 602
click at [1043, 35] on em at bounding box center [1040, 29] width 16 height 16
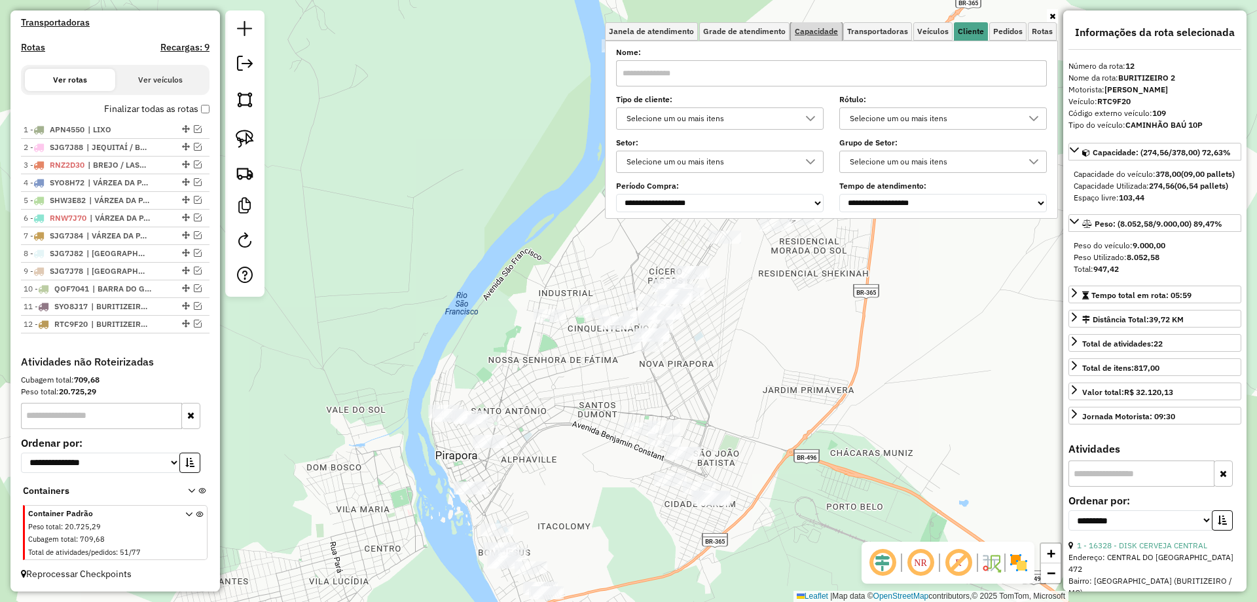
drag, startPoint x: 819, startPoint y: 28, endPoint x: 794, endPoint y: 33, distance: 25.4
click at [820, 28] on span "Capacidade" at bounding box center [816, 32] width 43 height 8
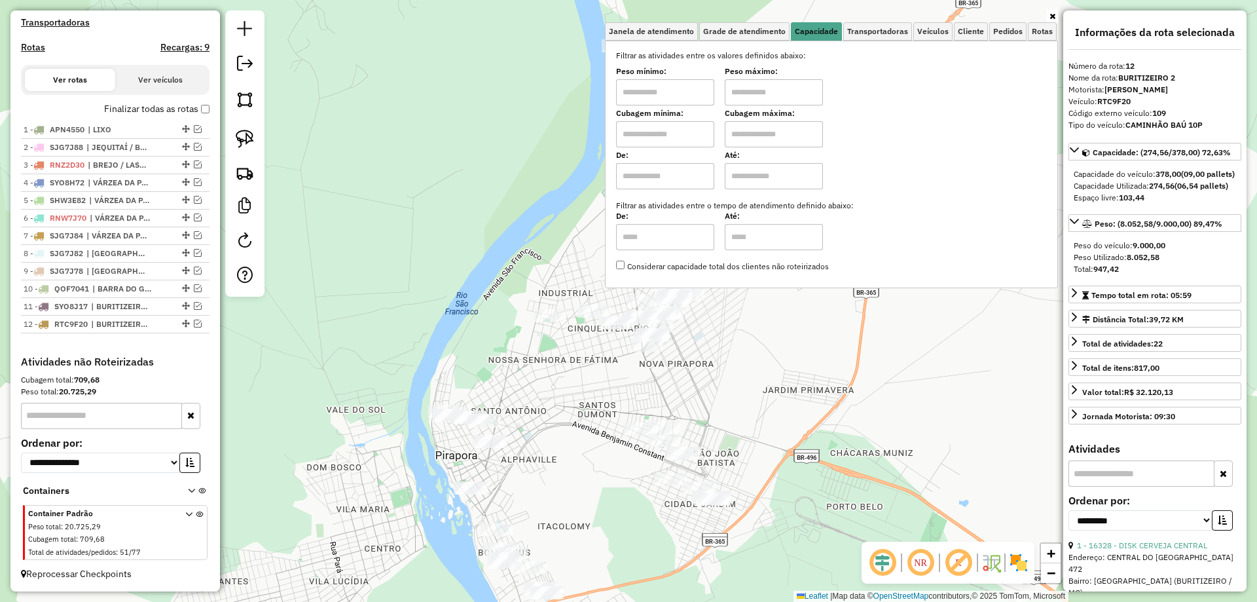
click at [646, 96] on input "text" at bounding box center [665, 92] width 98 height 26
type input "****"
type input "******"
click at [538, 204] on div "Limpar filtros Janela de atendimento Grade de atendimento Capacidade Transporta…" at bounding box center [628, 301] width 1257 height 602
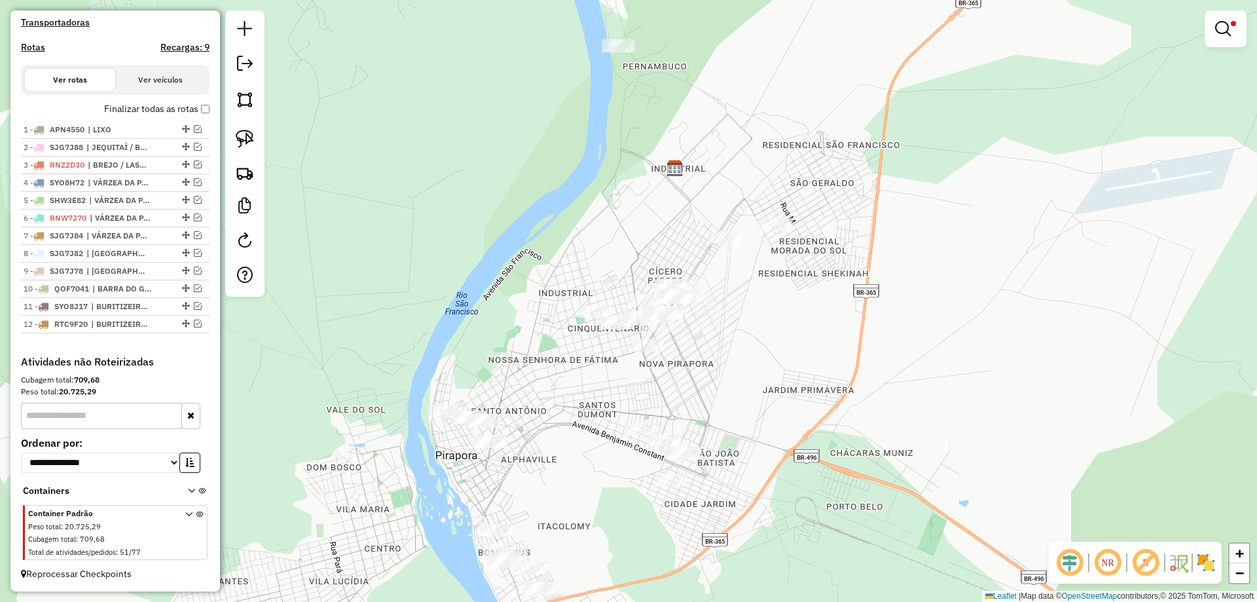
drag, startPoint x: 553, startPoint y: 276, endPoint x: 546, endPoint y: 315, distance: 39.4
click at [547, 313] on div "Limpar filtros Janela de atendimento Grade de atendimento Capacidade Transporta…" at bounding box center [628, 301] width 1257 height 602
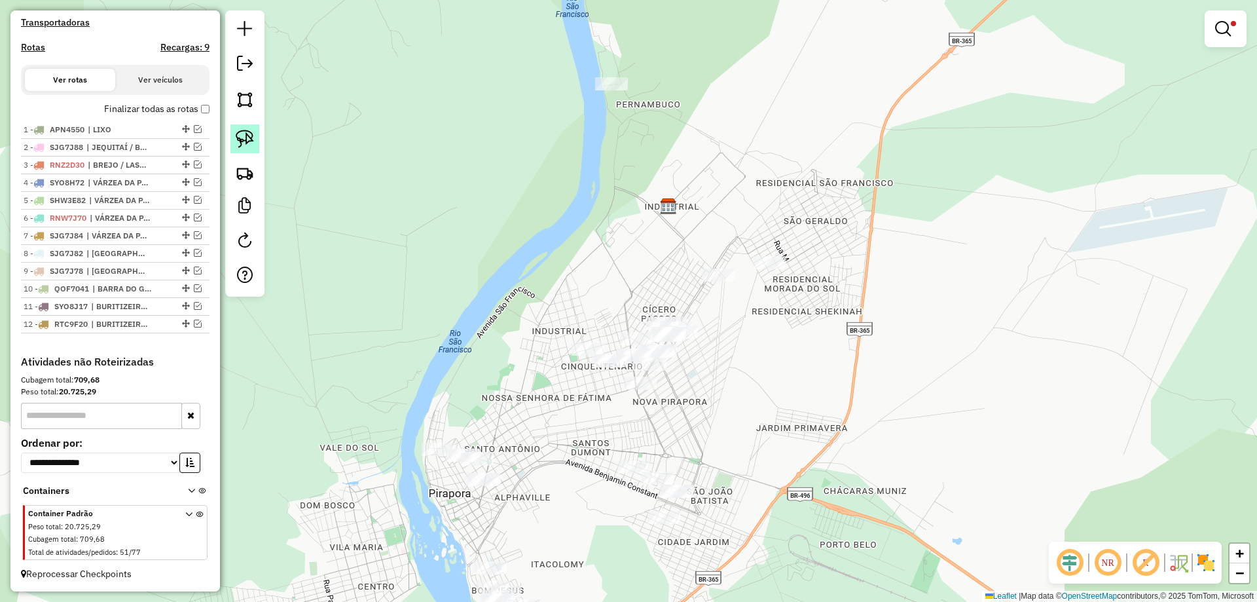
click at [250, 145] on img at bounding box center [245, 139] width 18 height 18
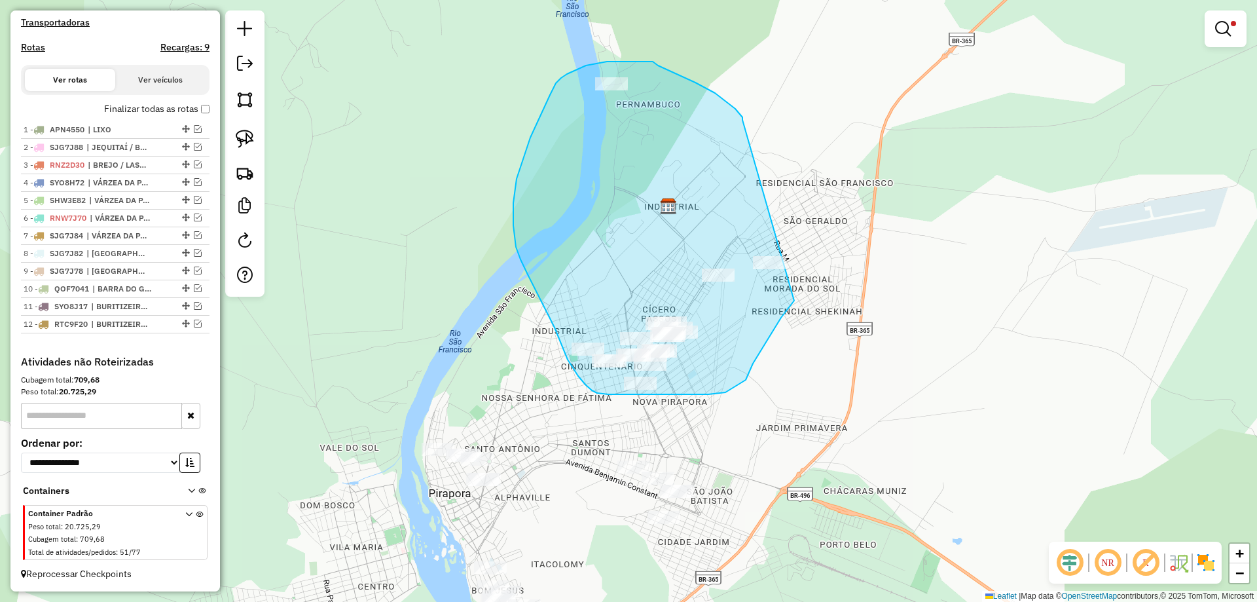
drag, startPoint x: 743, startPoint y: 120, endPoint x: 841, endPoint y: 210, distance: 133.0
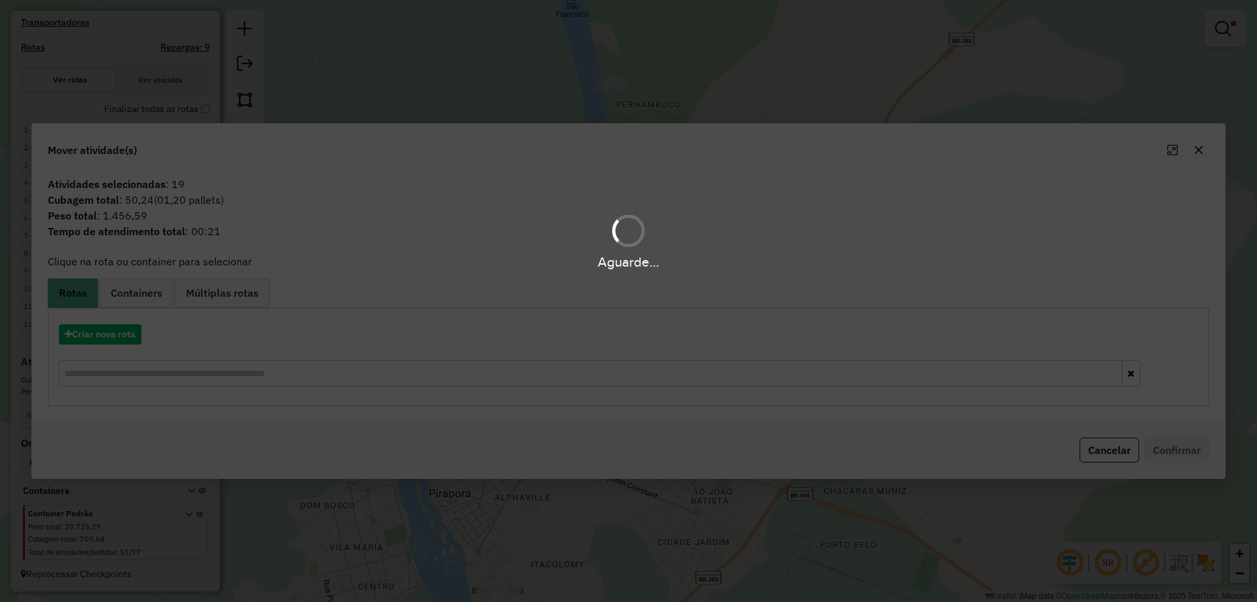
click at [113, 336] on div "Aguarde..." at bounding box center [628, 301] width 1257 height 602
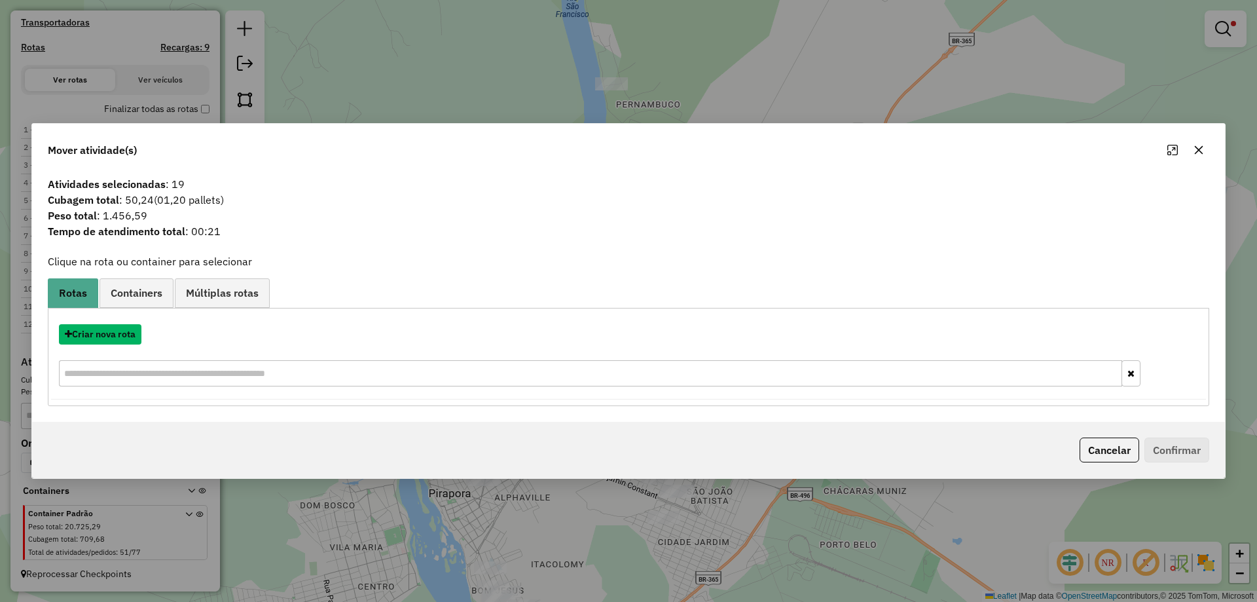
click at [113, 336] on button "Criar nova rota" at bounding box center [100, 334] width 83 height 20
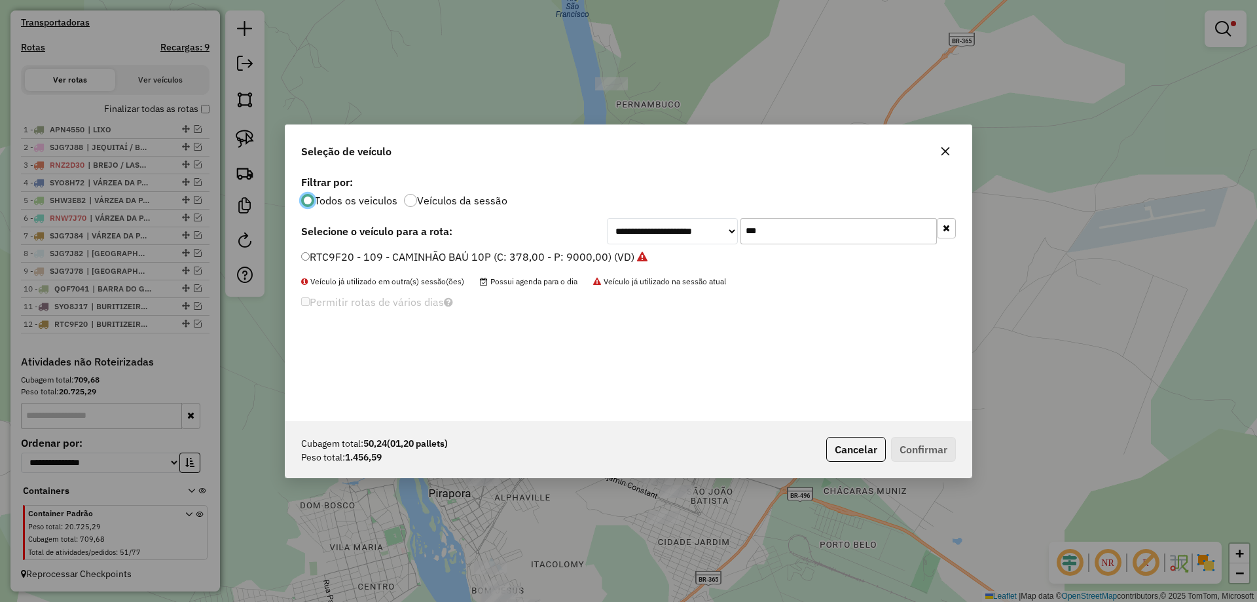
scroll to position [7, 4]
click at [776, 238] on input "***" at bounding box center [839, 231] width 196 height 26
type input "***"
click at [398, 258] on label "PVG8134 - TRICICLO (C: 120,00 - P: 2500,00) (VD)" at bounding box center [427, 257] width 253 height 16
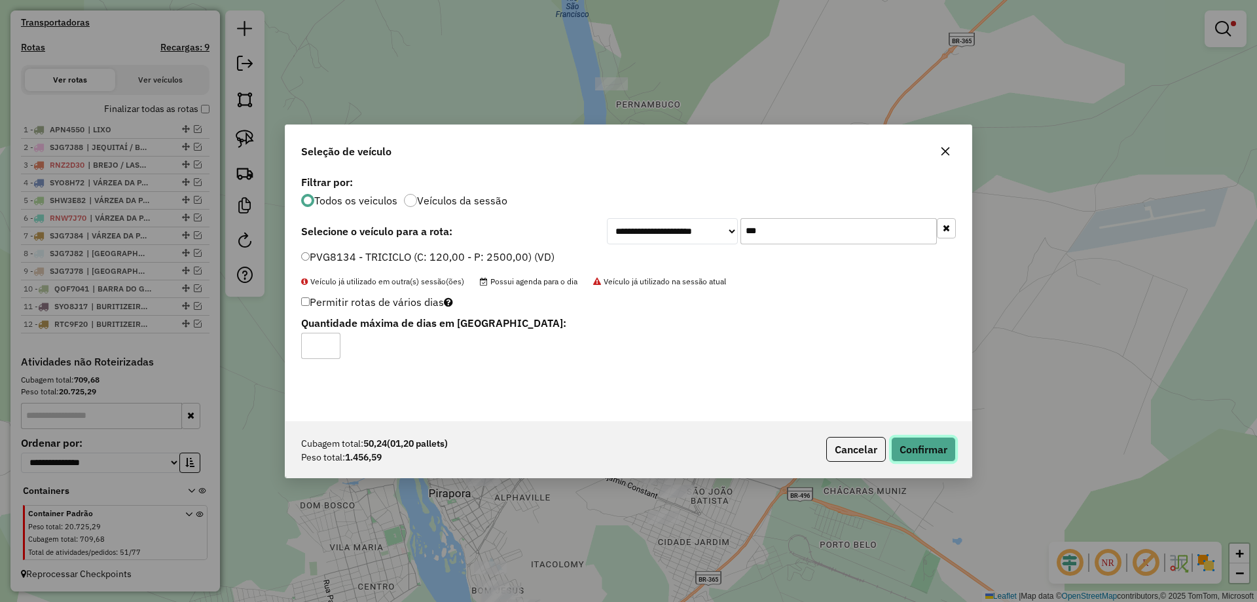
click at [953, 454] on button "Confirmar" at bounding box center [923, 449] width 65 height 25
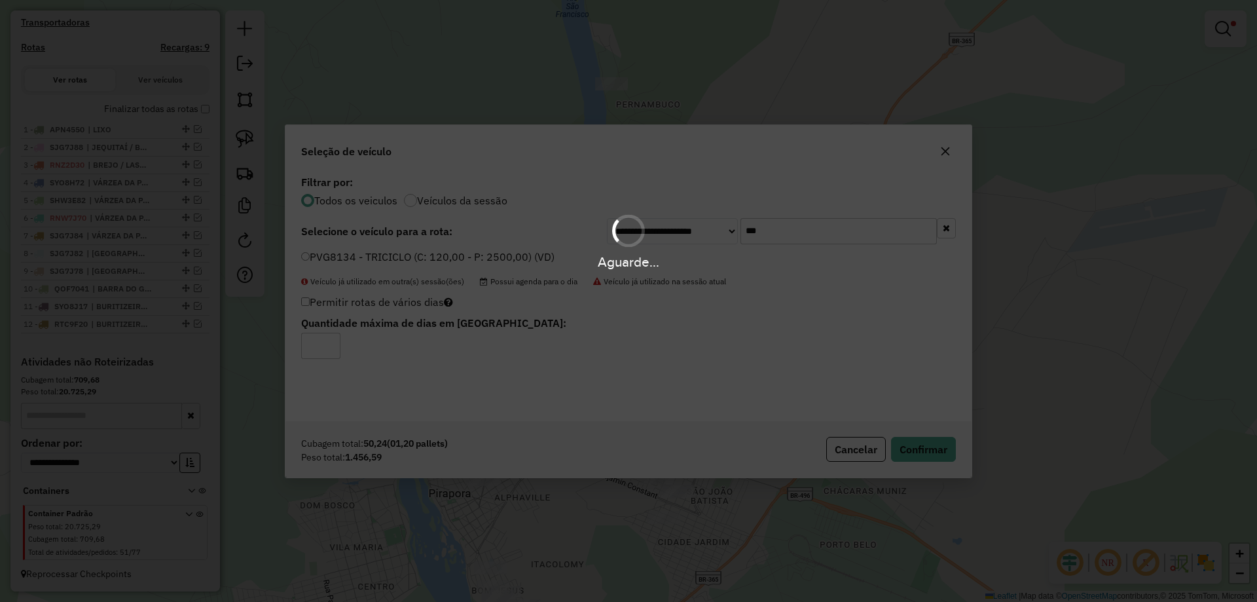
scroll to position [468, 0]
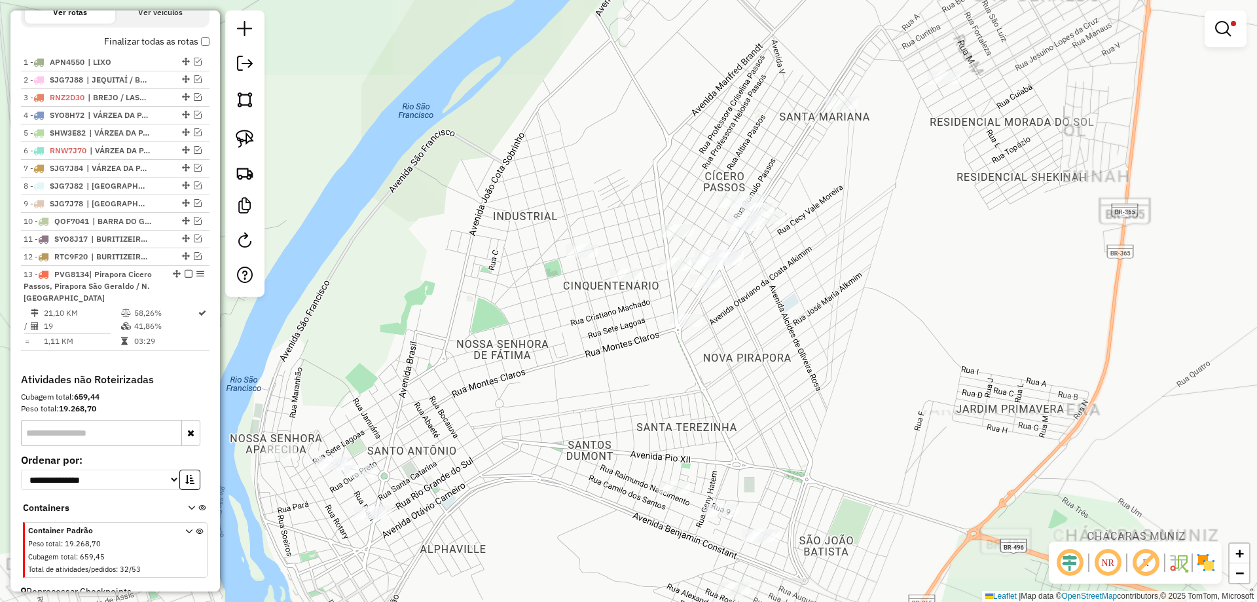
drag, startPoint x: 682, startPoint y: 439, endPoint x: 630, endPoint y: 275, distance: 172.5
click at [630, 275] on div "Limpar filtros Janela de atendimento Grade de atendimento Capacidade Transporta…" at bounding box center [628, 301] width 1257 height 602
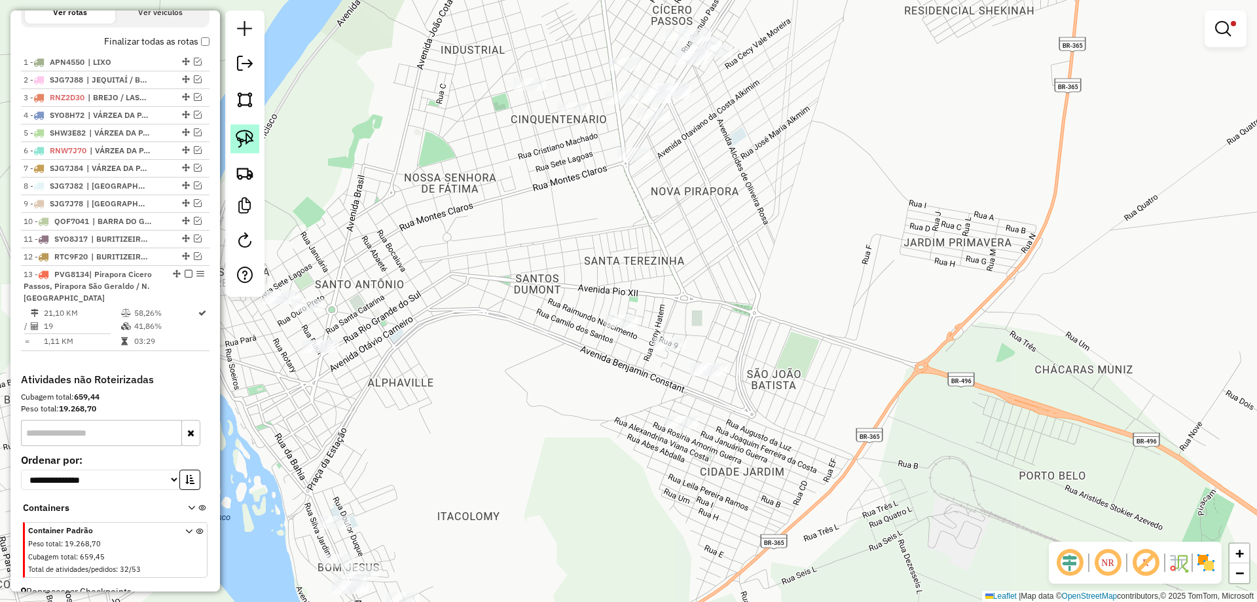
click at [246, 145] on img at bounding box center [245, 139] width 18 height 18
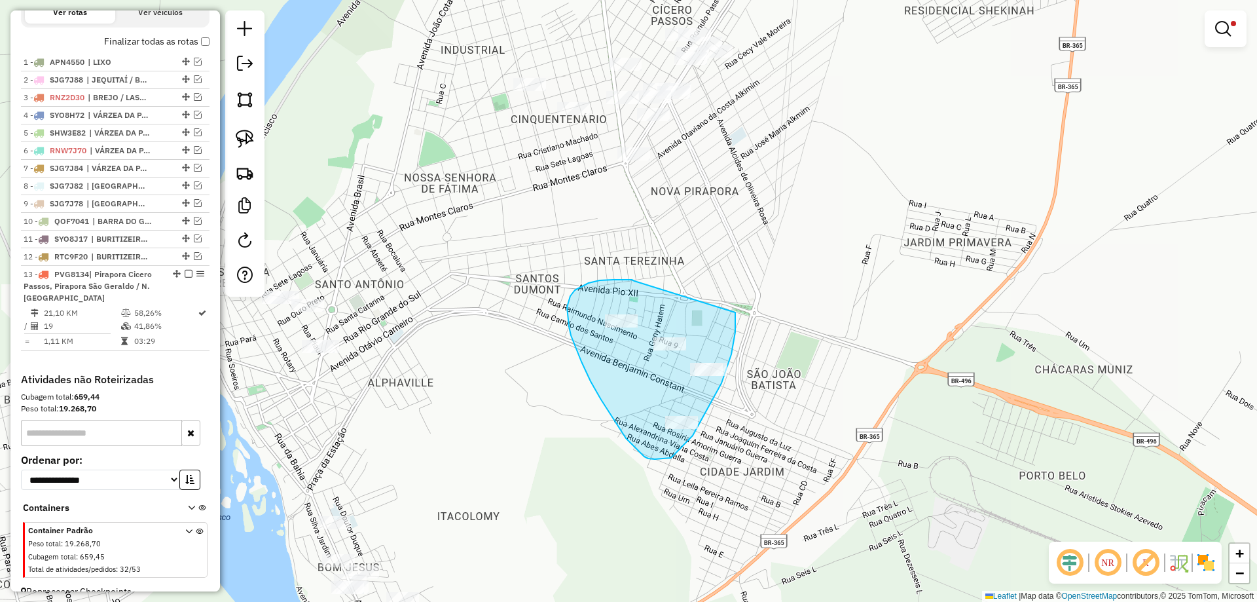
drag, startPoint x: 635, startPoint y: 281, endPoint x: 731, endPoint y: 274, distance: 96.5
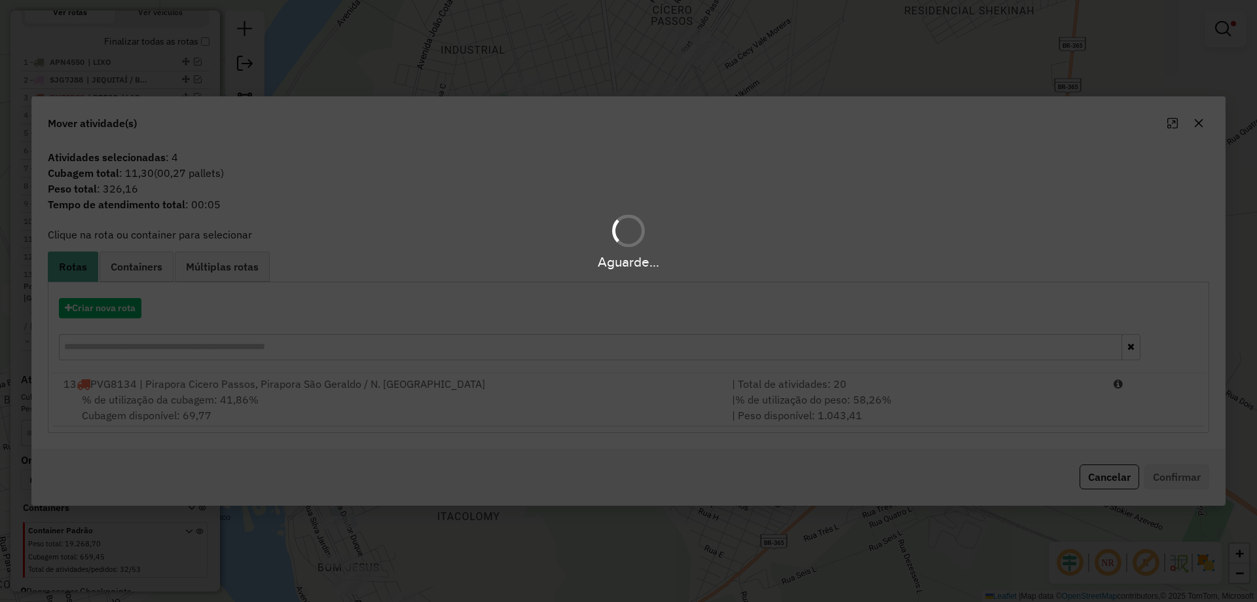
click at [947, 400] on div "Aguarde..." at bounding box center [628, 301] width 1257 height 602
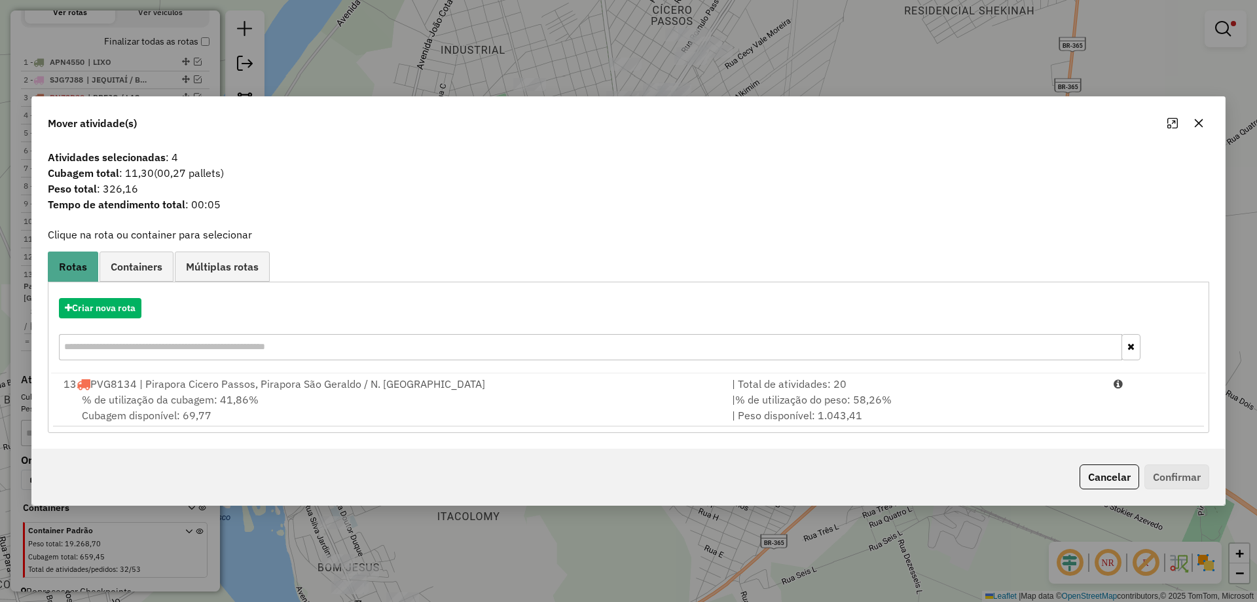
click at [947, 400] on div "| % de utilização do peso: 58,26% | Peso disponível: 1.043,41" at bounding box center [915, 407] width 382 height 31
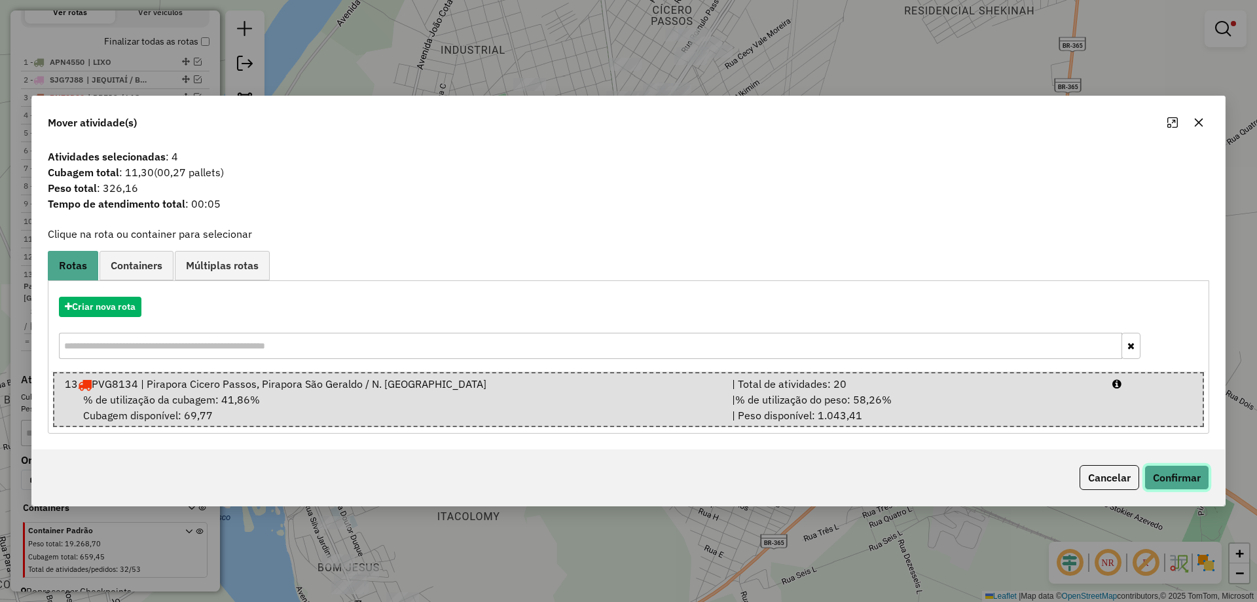
click at [1170, 465] on button "Confirmar" at bounding box center [1177, 477] width 65 height 25
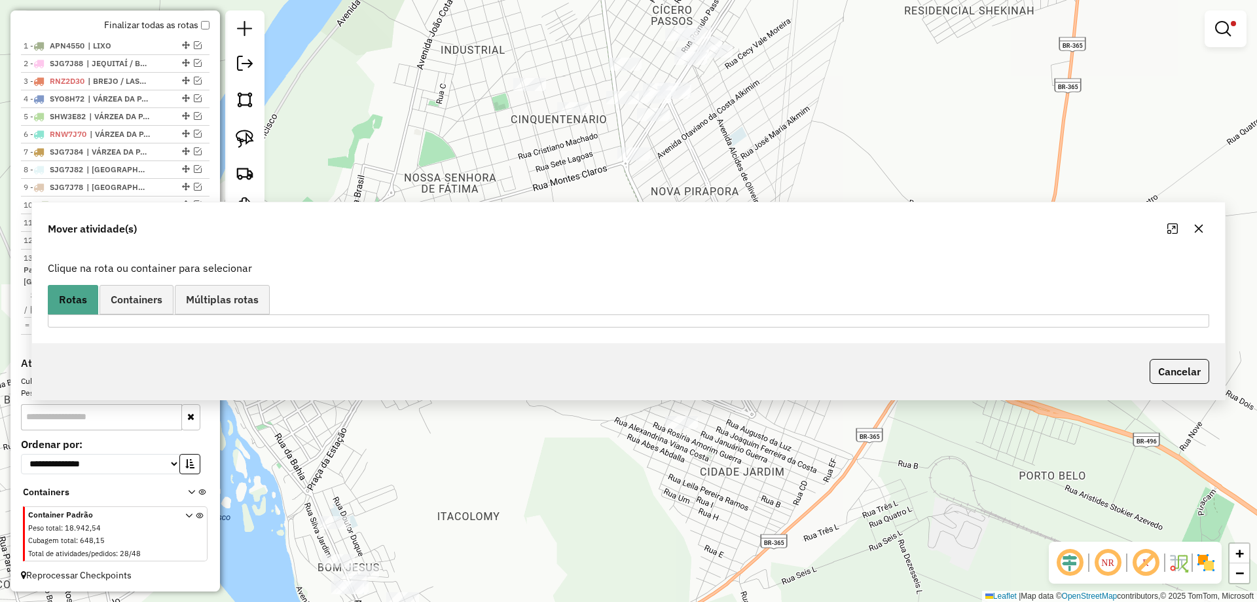
scroll to position [452, 0]
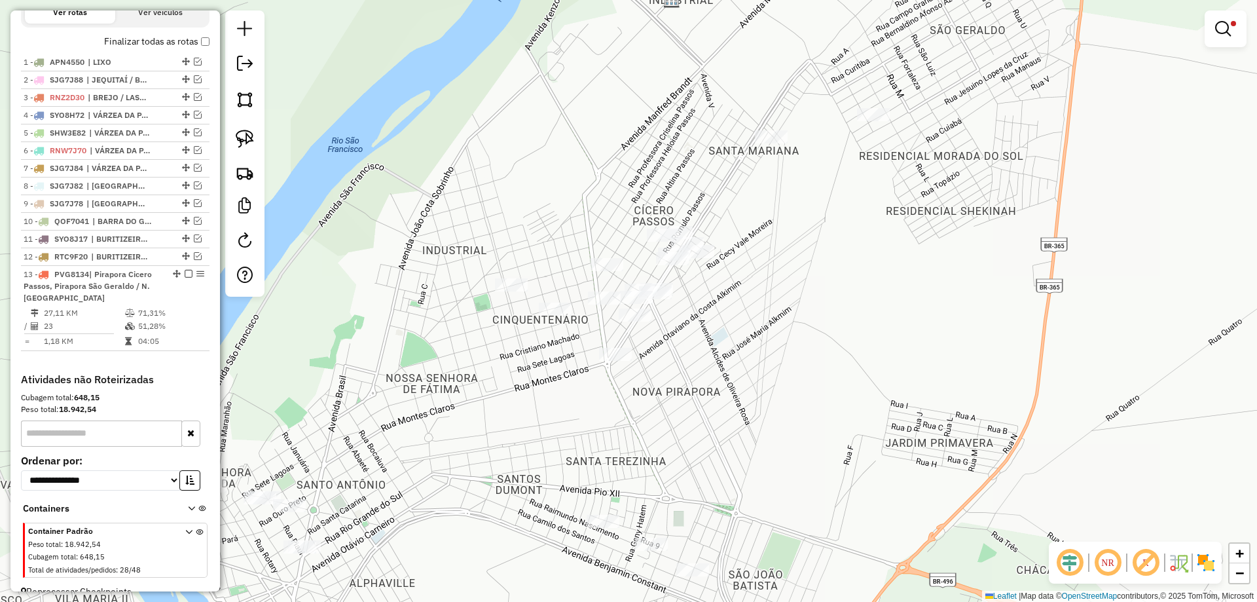
drag, startPoint x: 884, startPoint y: 193, endPoint x: 846, endPoint y: 300, distance: 113.9
click at [865, 401] on div "Limpar filtros Janela de atendimento Grade de atendimento Capacidade Transporta…" at bounding box center [628, 301] width 1257 height 602
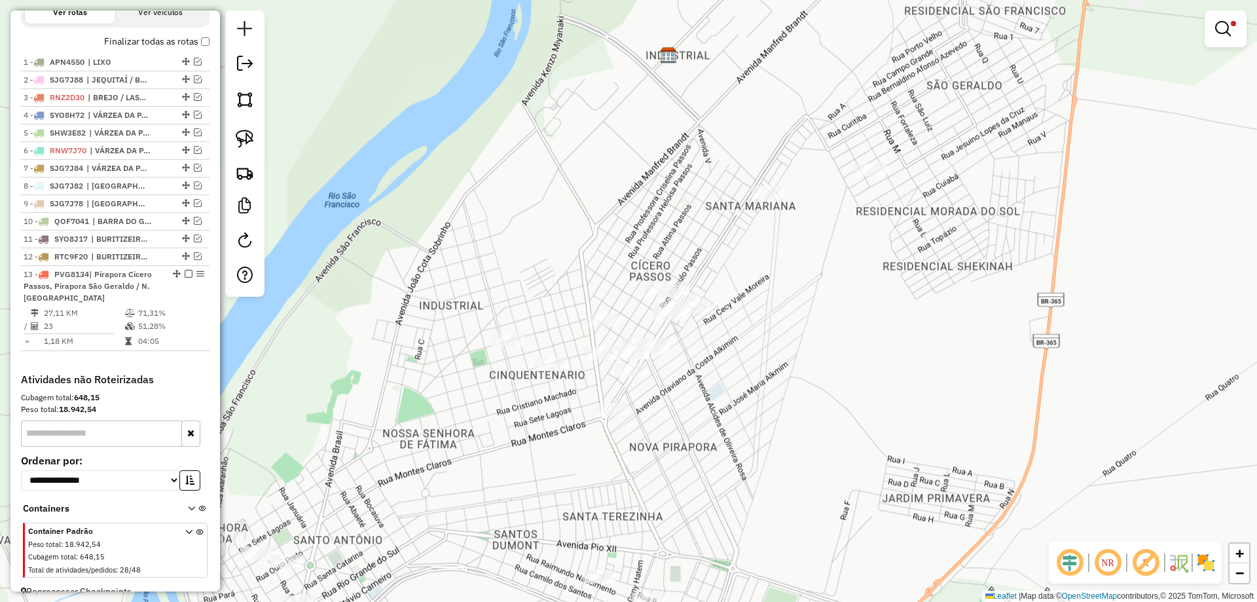
drag, startPoint x: 844, startPoint y: 290, endPoint x: 835, endPoint y: 513, distance: 222.8
click at [837, 513] on div "Limpar filtros Janela de atendimento Grade de atendimento Capacidade Transporta…" at bounding box center [628, 301] width 1257 height 602
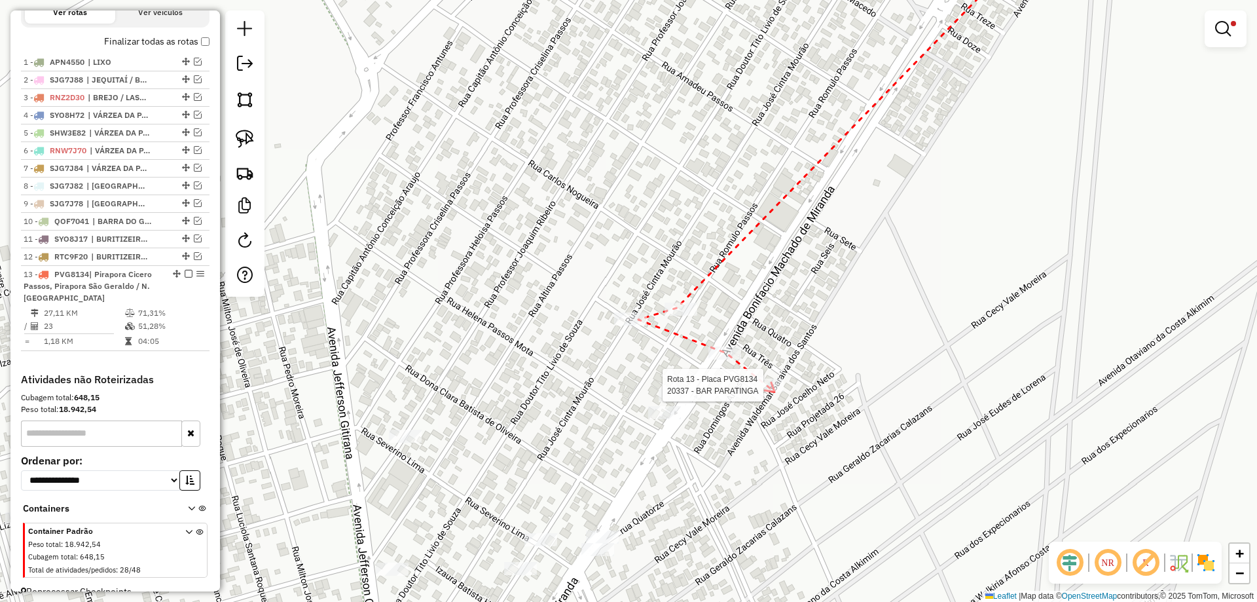
click at [774, 392] on div at bounding box center [767, 385] width 33 height 13
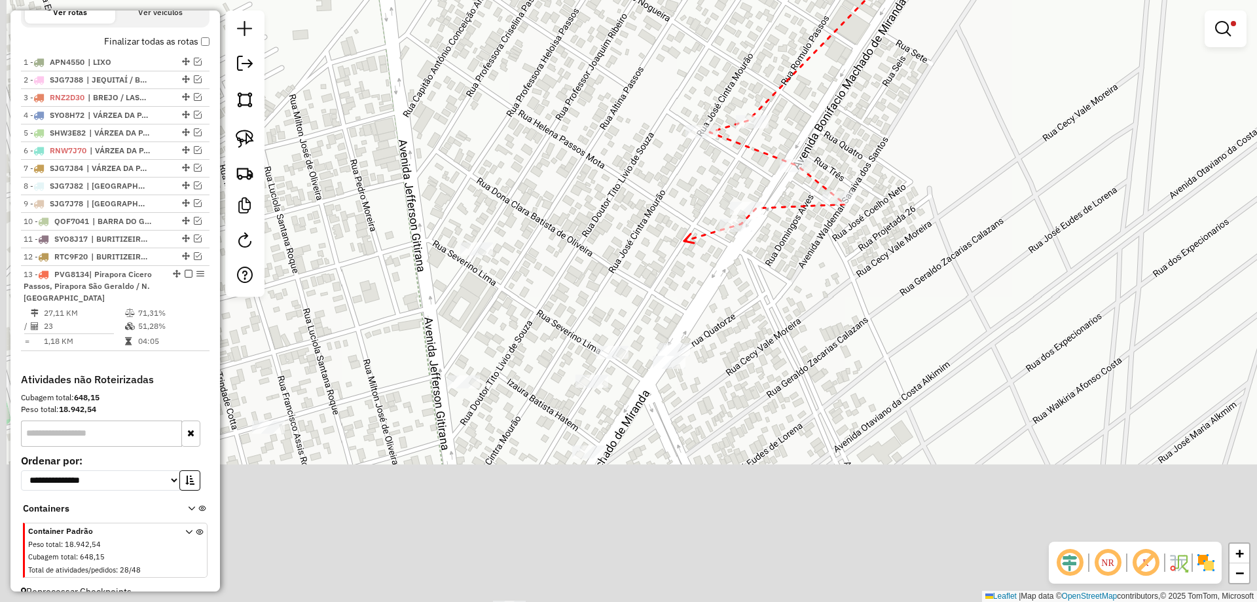
drag, startPoint x: 606, startPoint y: 446, endPoint x: 690, endPoint y: 259, distance: 205.5
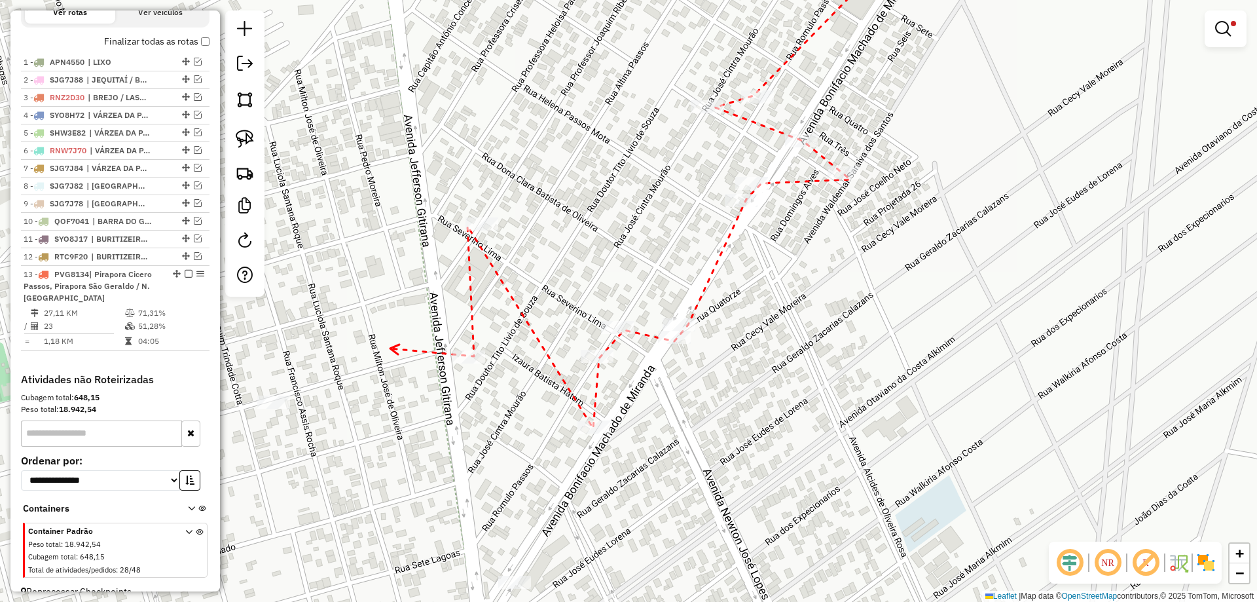
drag, startPoint x: 390, startPoint y: 348, endPoint x: 510, endPoint y: 132, distance: 247.4
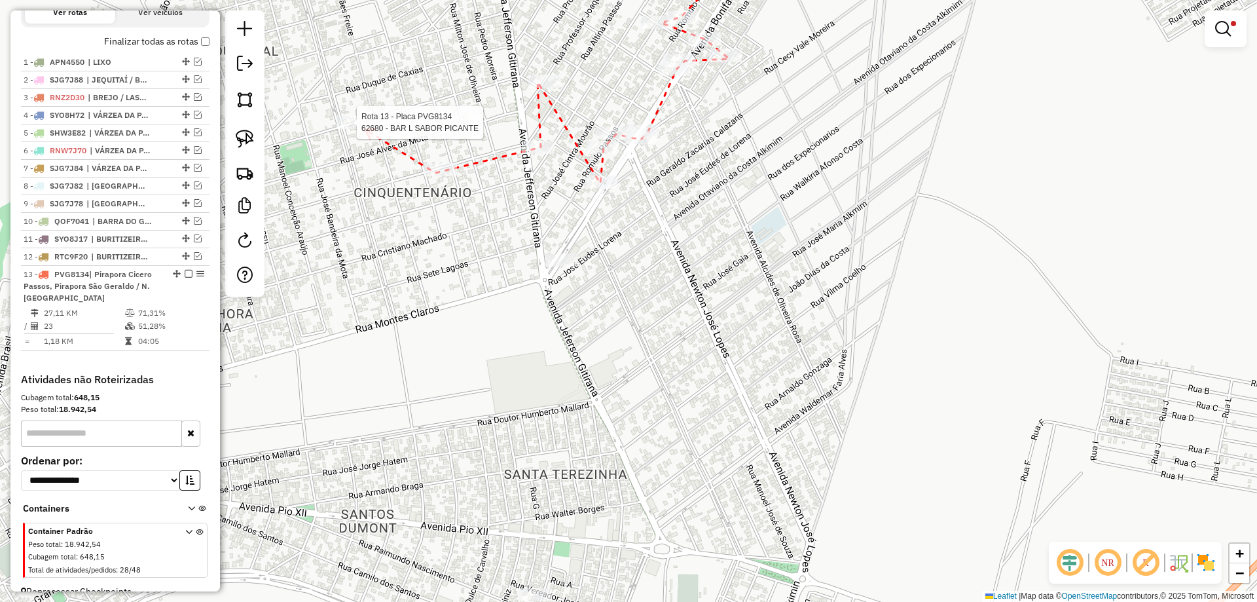
click at [365, 129] on div at bounding box center [353, 122] width 33 height 13
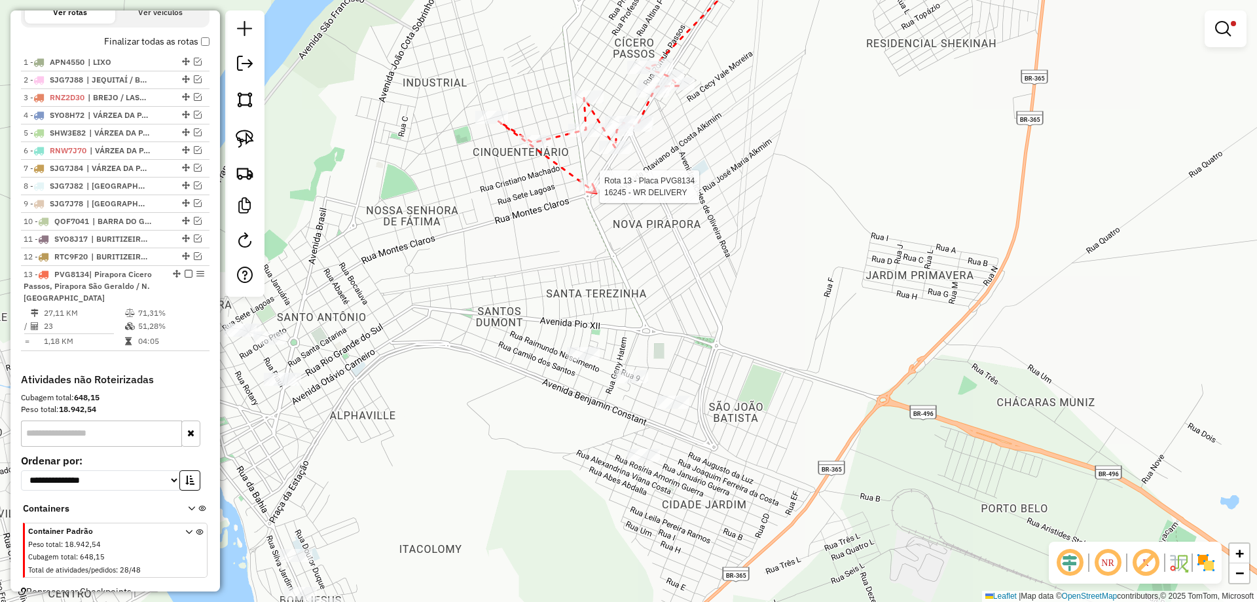
click at [597, 193] on div at bounding box center [596, 186] width 33 height 13
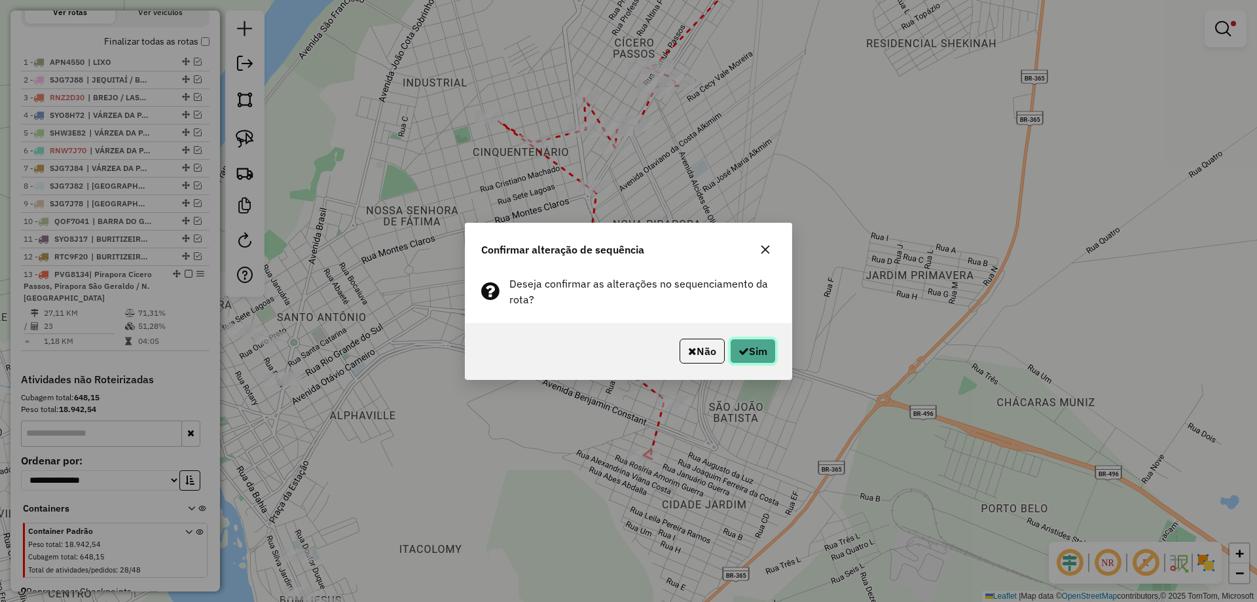
click at [756, 345] on button "Sim" at bounding box center [753, 351] width 46 height 25
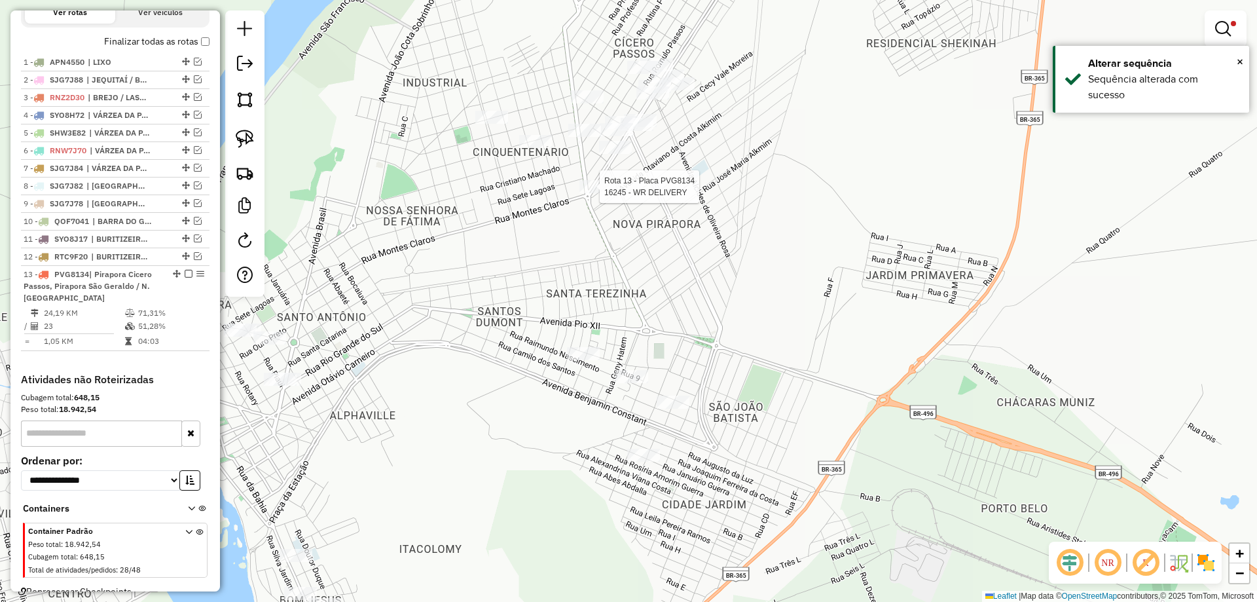
select select "**********"
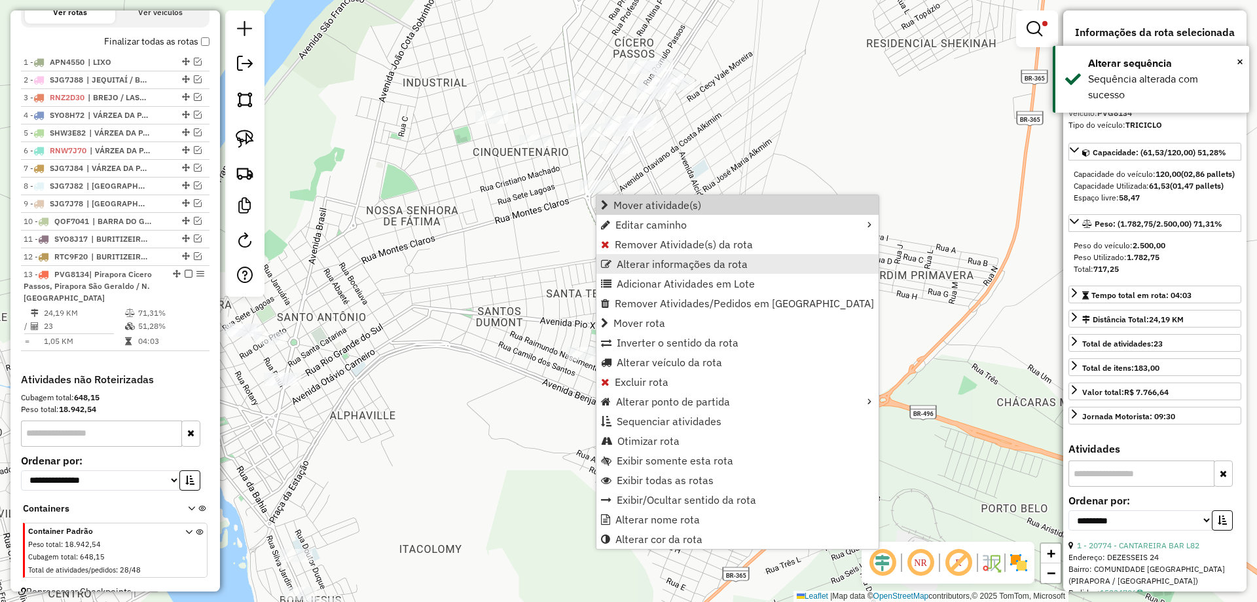
scroll to position [481, 0]
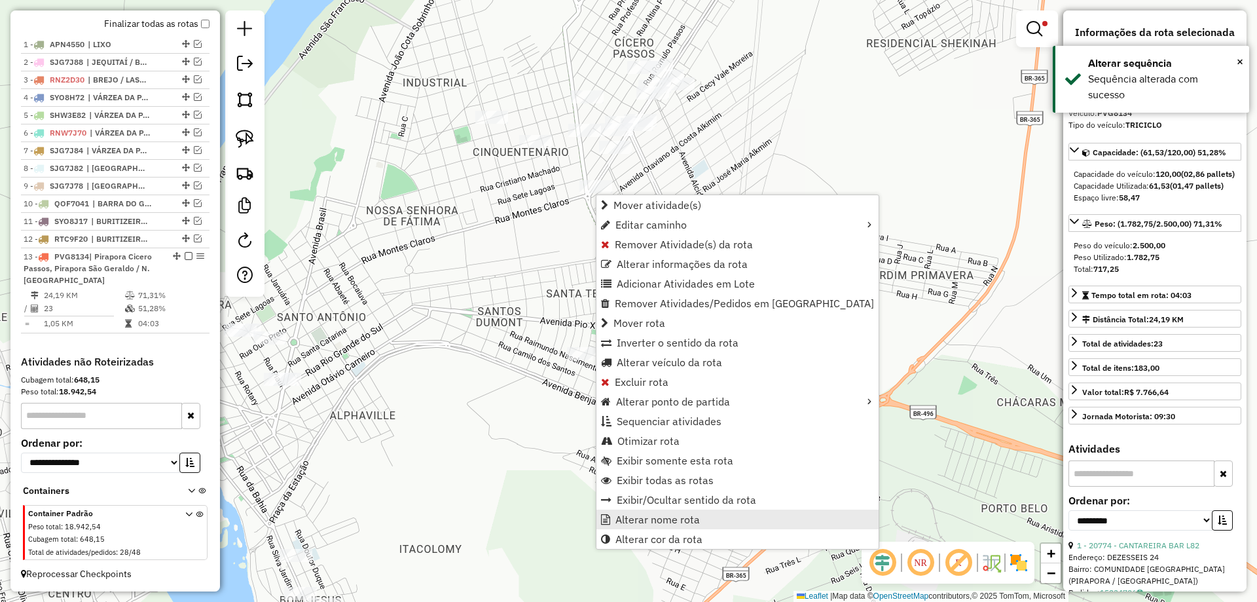
click at [669, 514] on span "Alterar nome rota" at bounding box center [658, 519] width 84 height 10
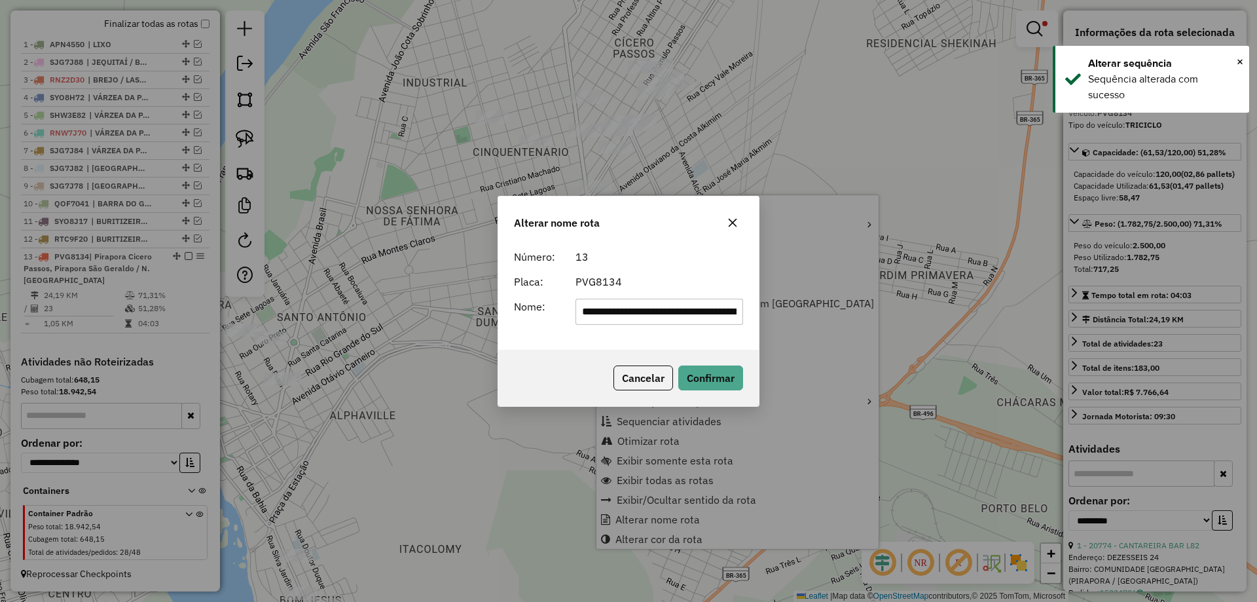
scroll to position [0, 119]
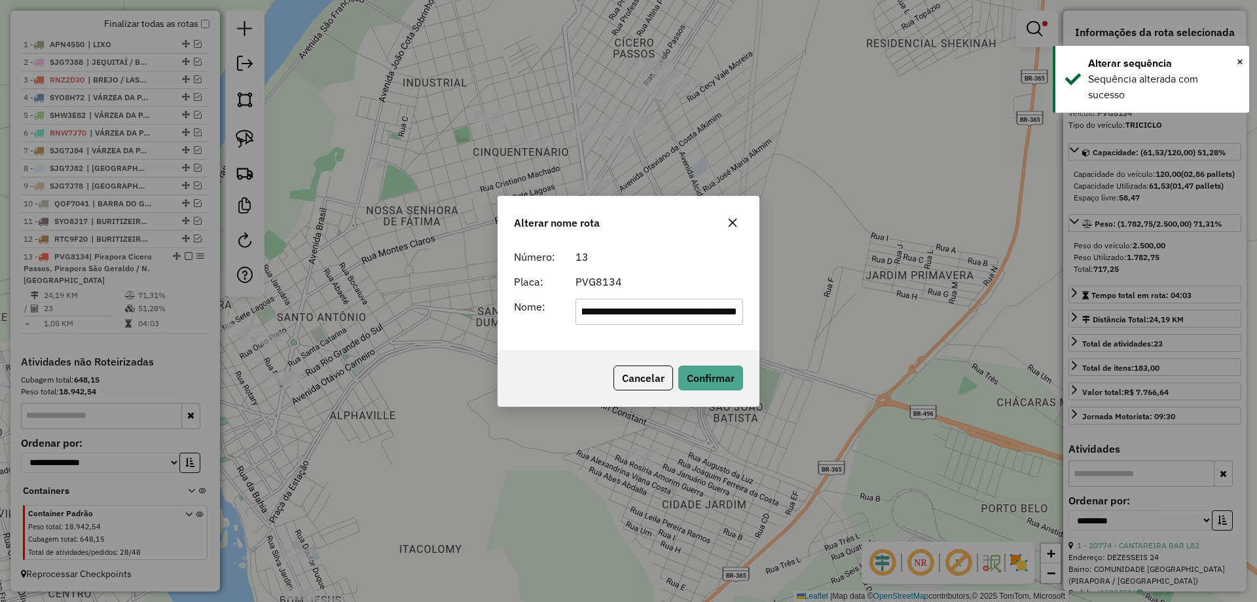
click at [656, 308] on input "**********" at bounding box center [660, 312] width 168 height 26
drag, startPoint x: 658, startPoint y: 307, endPoint x: 495, endPoint y: 312, distance: 163.2
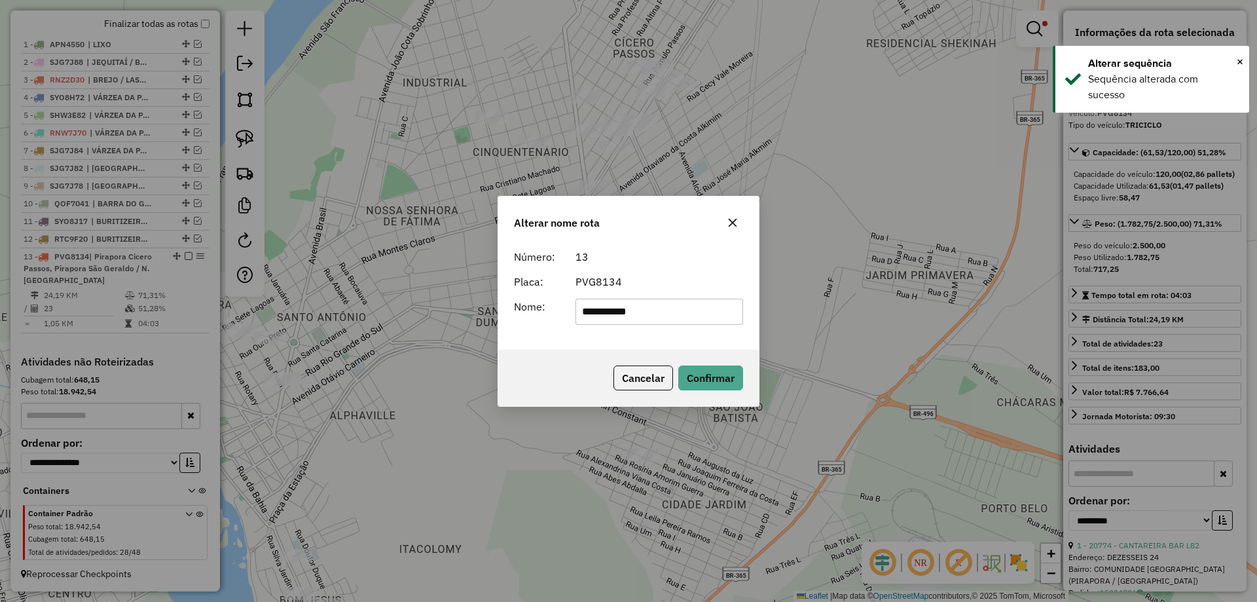
click at [503, 312] on div "**********" at bounding box center [628, 297] width 261 height 106
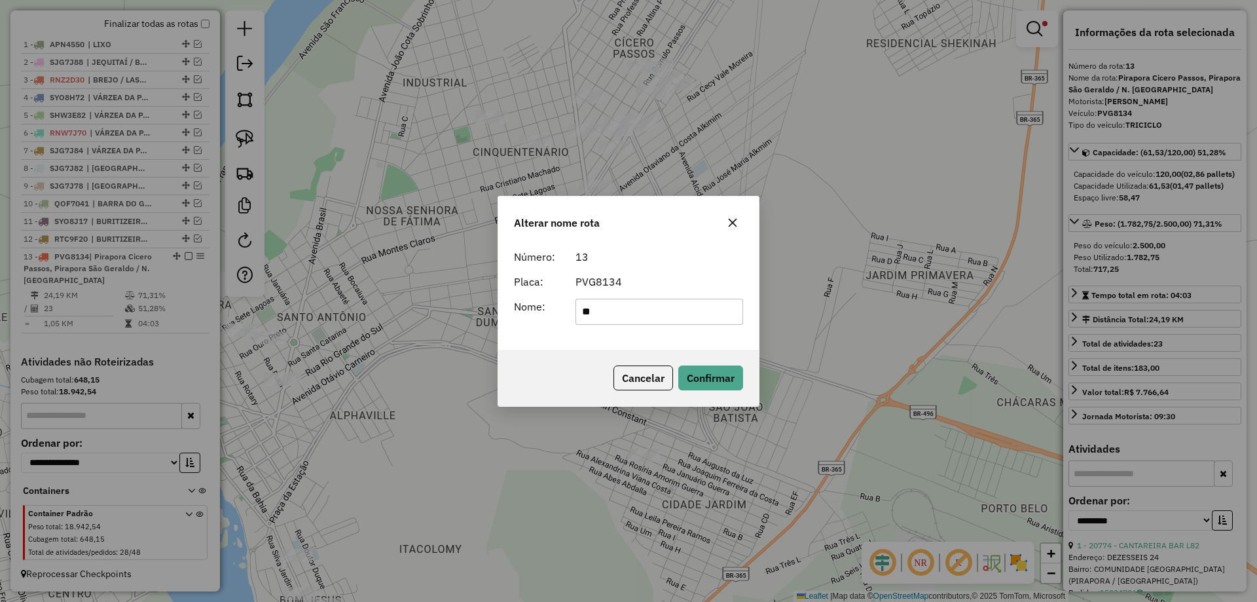
type input "**********"
drag, startPoint x: 637, startPoint y: 310, endPoint x: 521, endPoint y: 314, distance: 116.0
click at [521, 314] on div "**********" at bounding box center [628, 312] width 245 height 26
click at [708, 363] on div "Cancelar Confirmar" at bounding box center [628, 378] width 261 height 56
click at [709, 370] on button "Confirmar" at bounding box center [711, 377] width 65 height 25
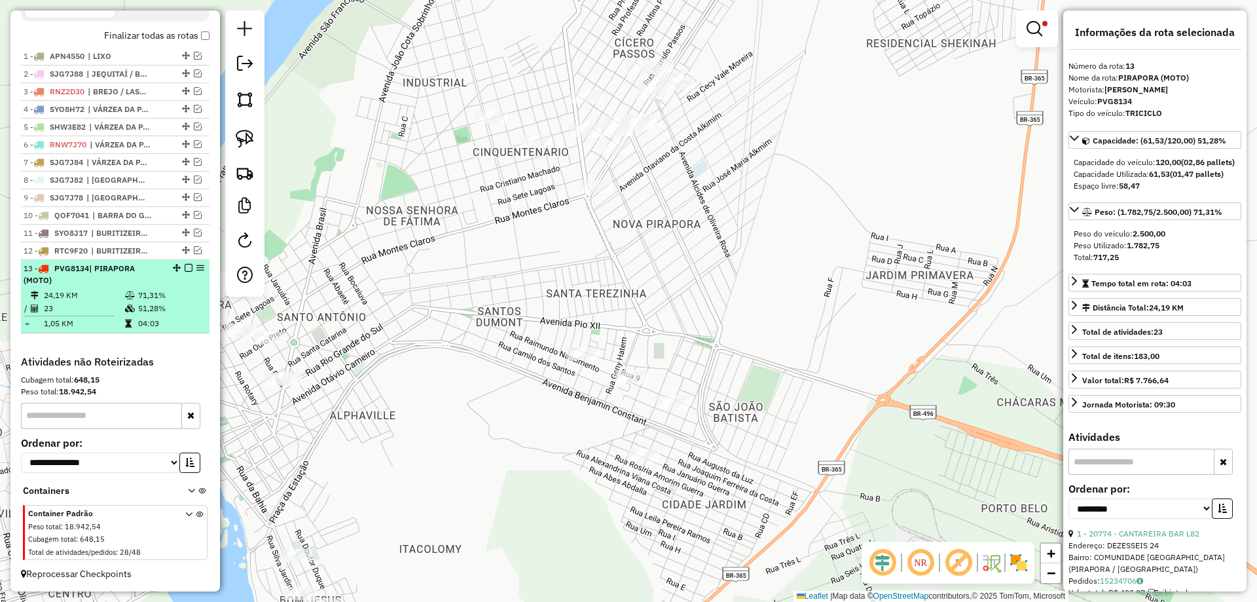
click at [185, 270] on em at bounding box center [189, 268] width 8 height 8
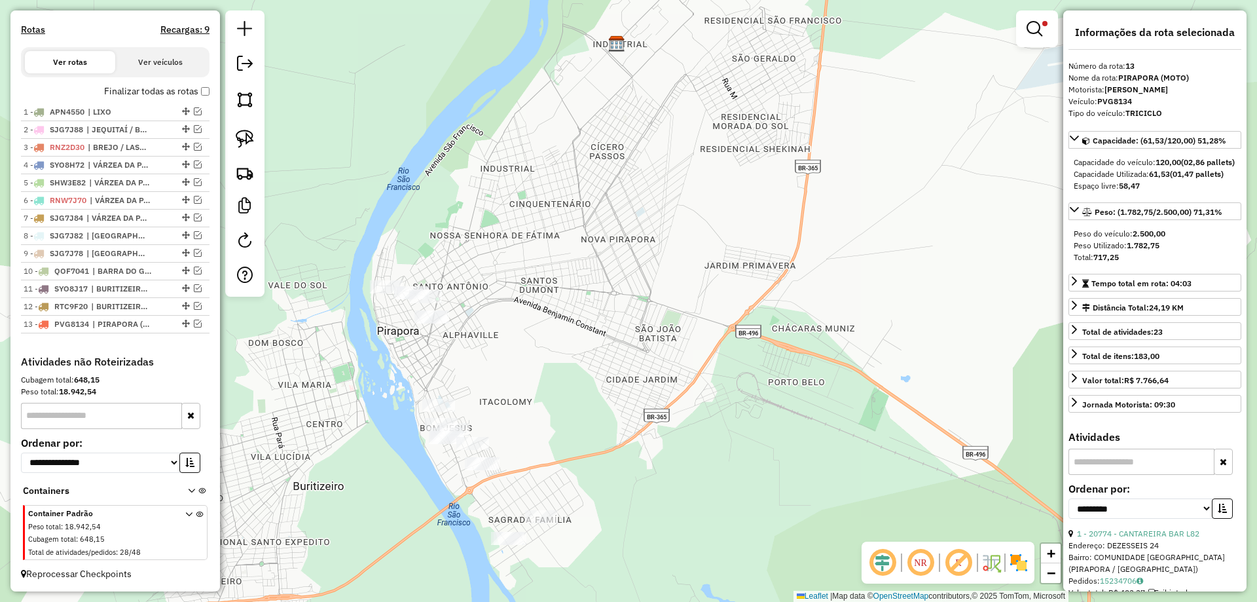
drag, startPoint x: 325, startPoint y: 355, endPoint x: 393, endPoint y: 219, distance: 151.7
click at [393, 219] on div "Limpar filtros Janela de atendimento Grade de atendimento Capacidade Transporta…" at bounding box center [628, 301] width 1257 height 602
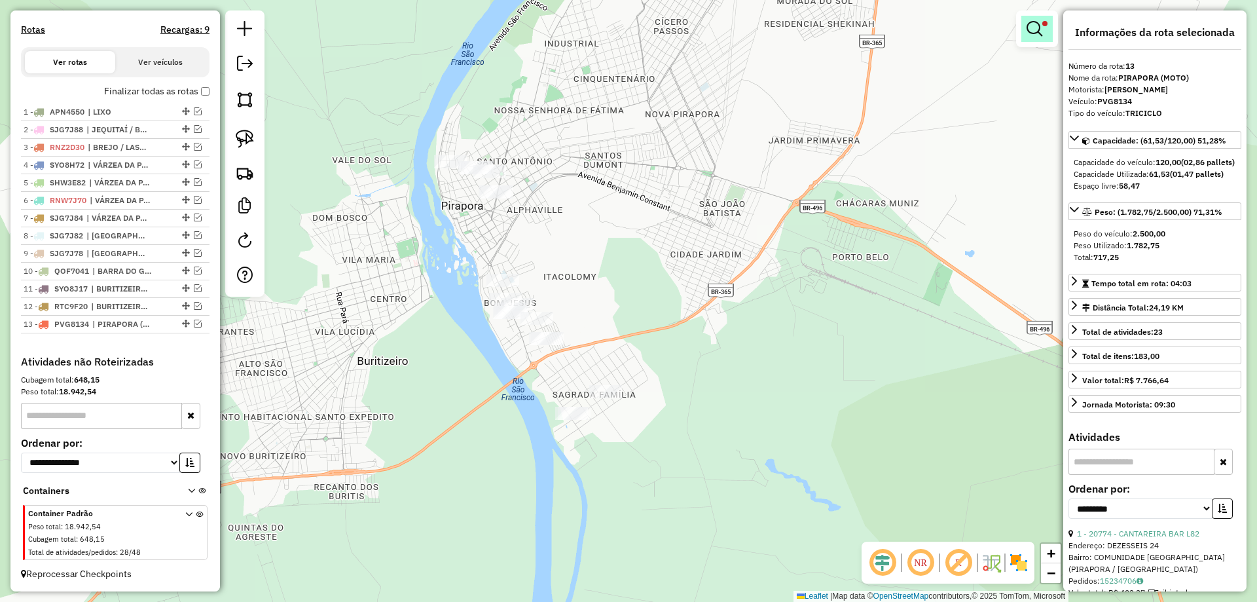
click at [1030, 29] on em at bounding box center [1035, 29] width 16 height 16
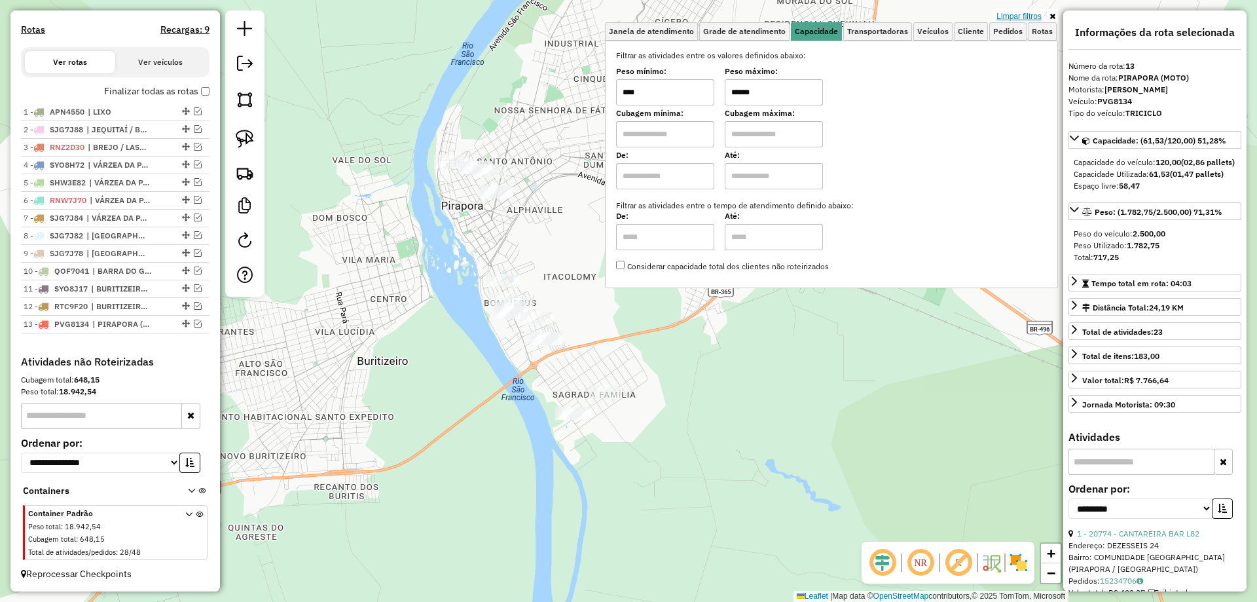
click at [1033, 13] on link "Limpar filtros" at bounding box center [1019, 16] width 50 height 14
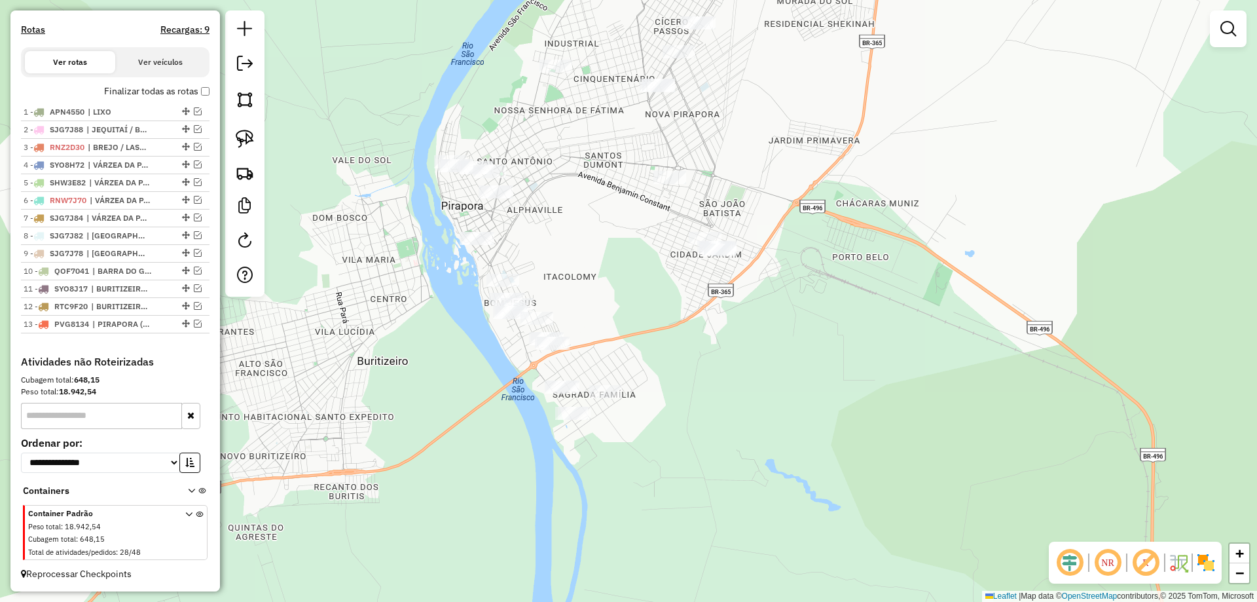
drag, startPoint x: 548, startPoint y: 268, endPoint x: 560, endPoint y: 263, distance: 13.5
click at [560, 263] on div "Janela de atendimento Grade de atendimento Capacidade Transportadoras Veículos …" at bounding box center [628, 301] width 1257 height 602
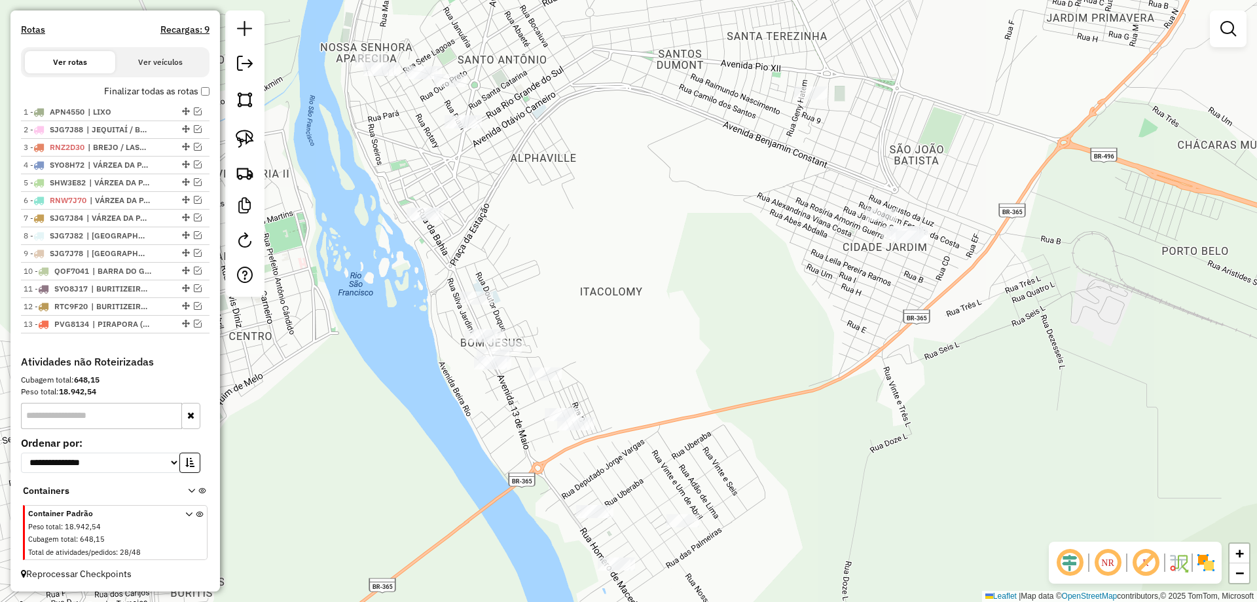
click at [558, 275] on div "Janela de atendimento Grade de atendimento Capacidade Transportadoras Veículos …" at bounding box center [628, 301] width 1257 height 602
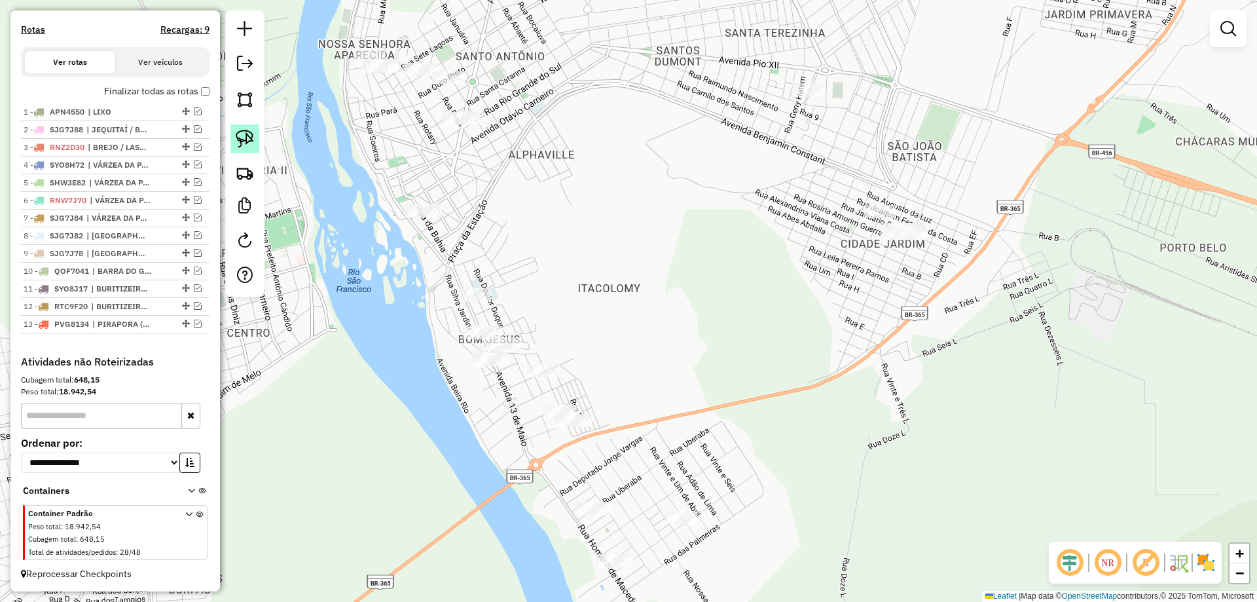
click at [256, 139] on link at bounding box center [245, 138] width 29 height 29
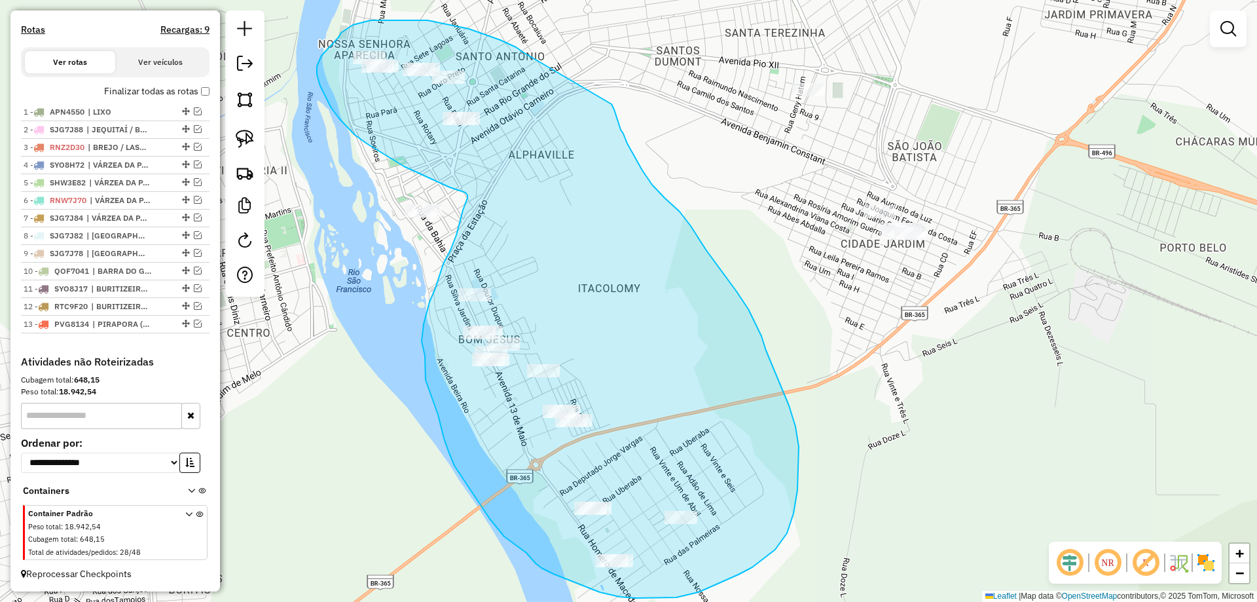
drag, startPoint x: 522, startPoint y: 51, endPoint x: 610, endPoint y: 97, distance: 99.0
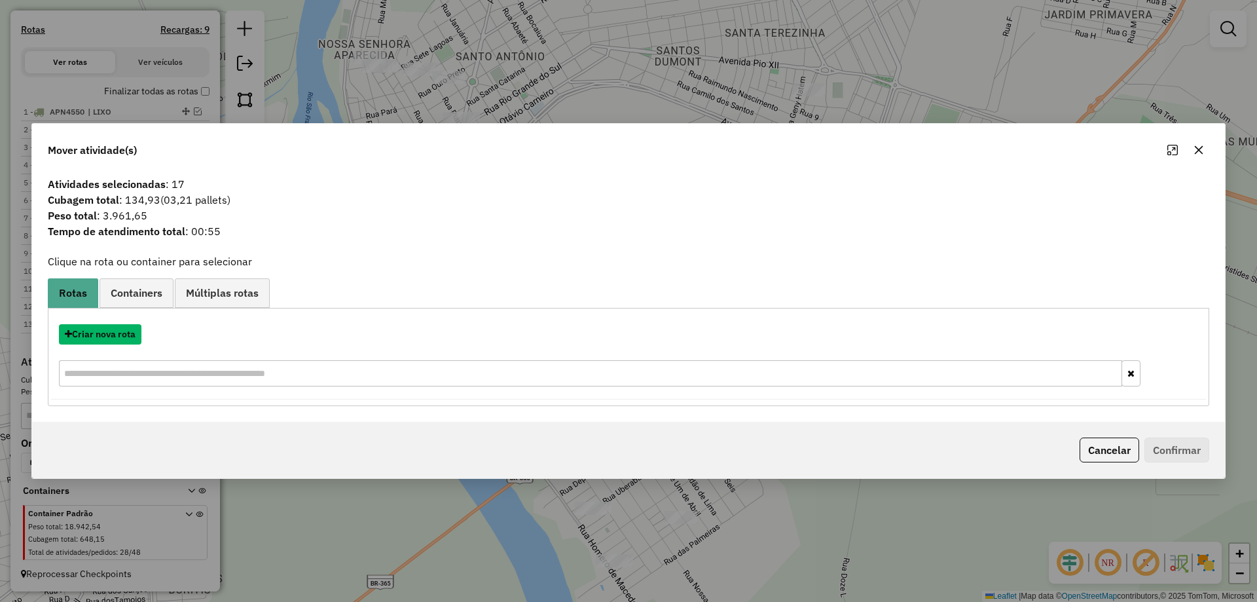
click at [111, 333] on button "Criar nova rota" at bounding box center [100, 334] width 83 height 20
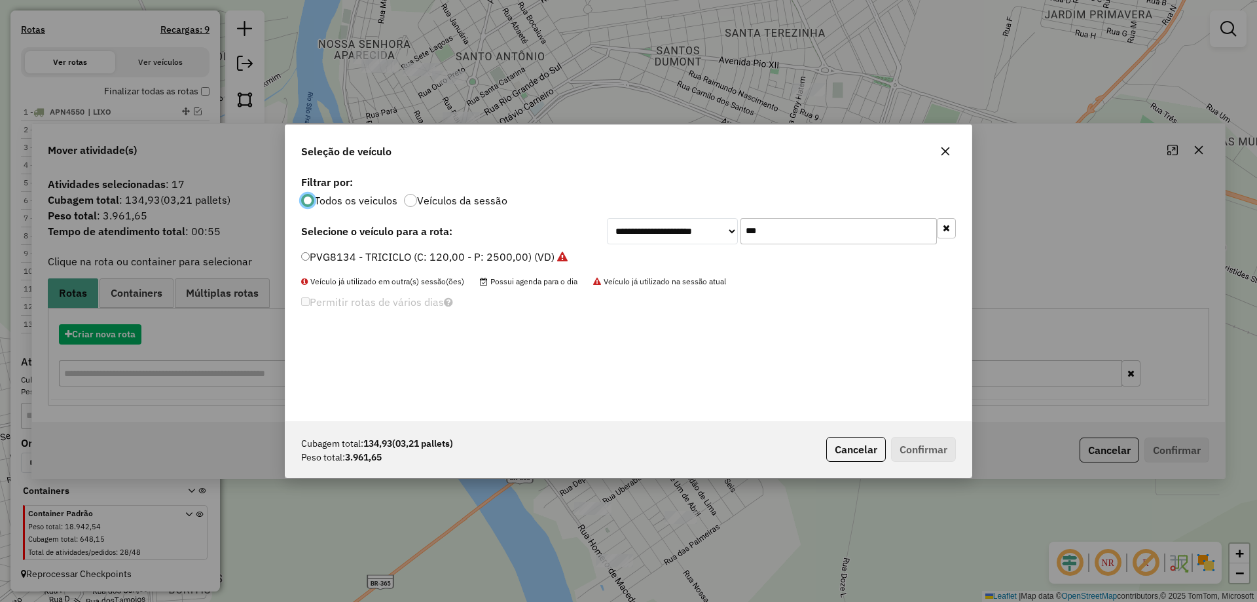
scroll to position [7, 4]
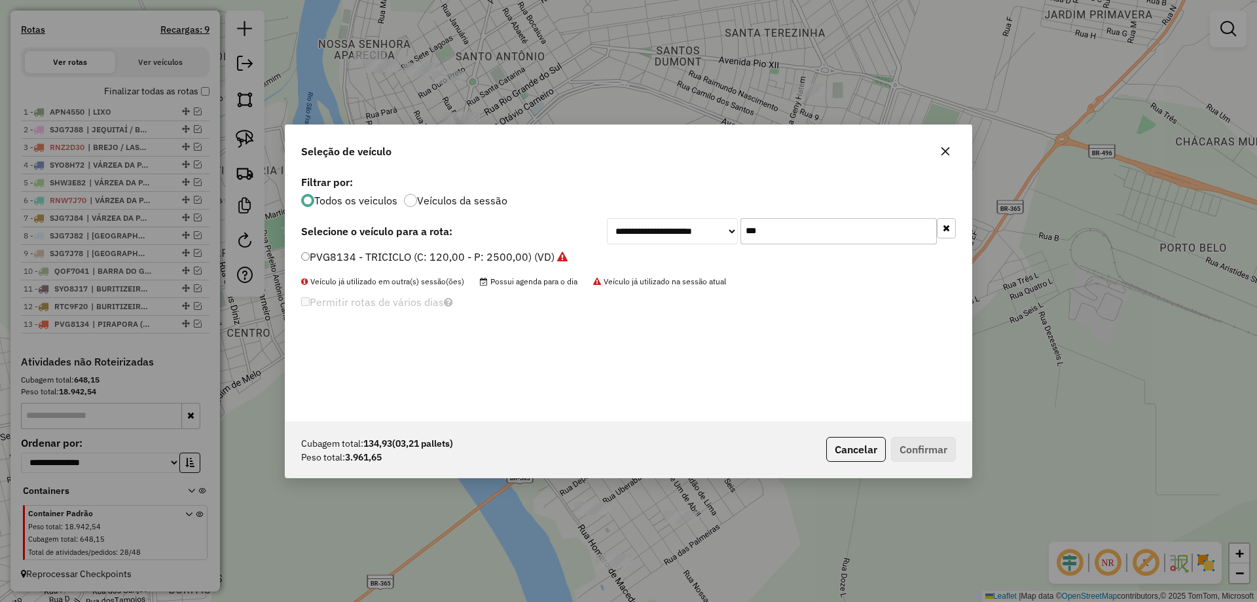
click at [765, 239] on input "***" at bounding box center [839, 231] width 196 height 26
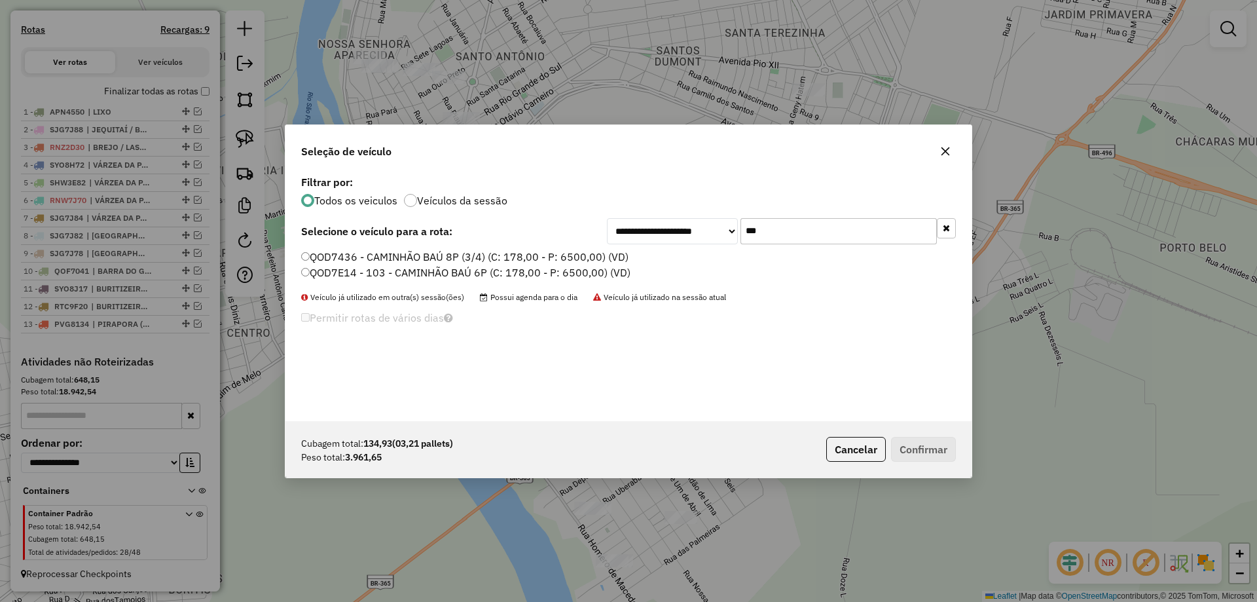
type input "***"
drag, startPoint x: 335, startPoint y: 252, endPoint x: 390, endPoint y: 273, distance: 59.5
click at [335, 252] on label "QOD7436 - CAMINHÃO BAÚ 8P (3/4) (C: 178,00 - P: 6500,00) (VD)" at bounding box center [464, 257] width 327 height 16
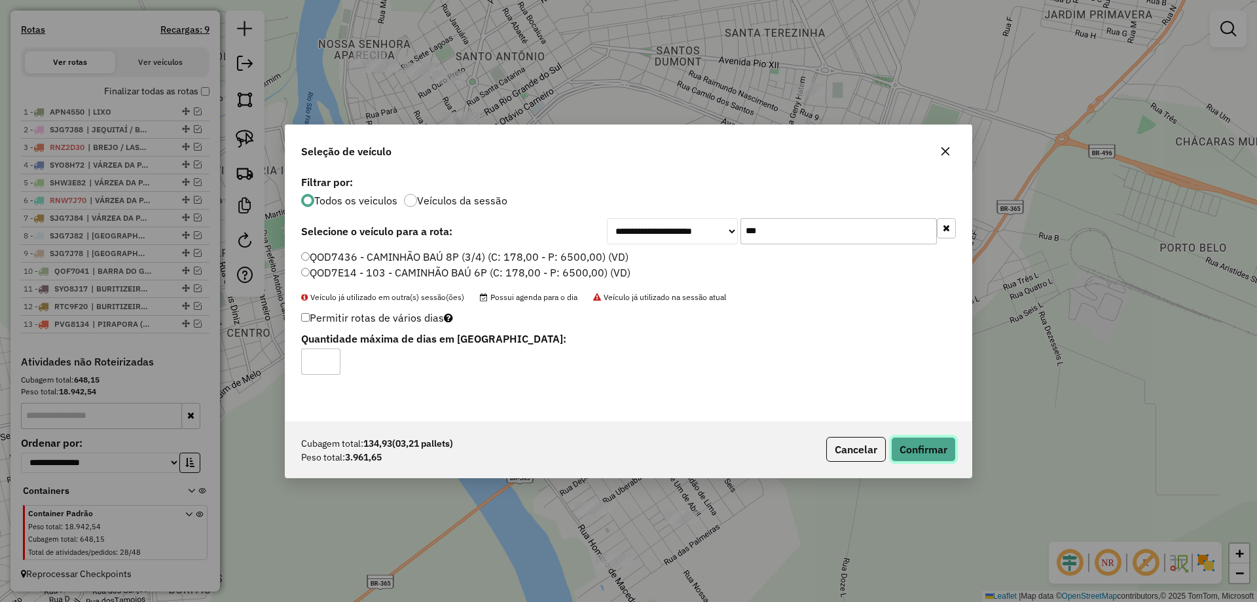
click at [921, 455] on button "Confirmar" at bounding box center [923, 449] width 65 height 25
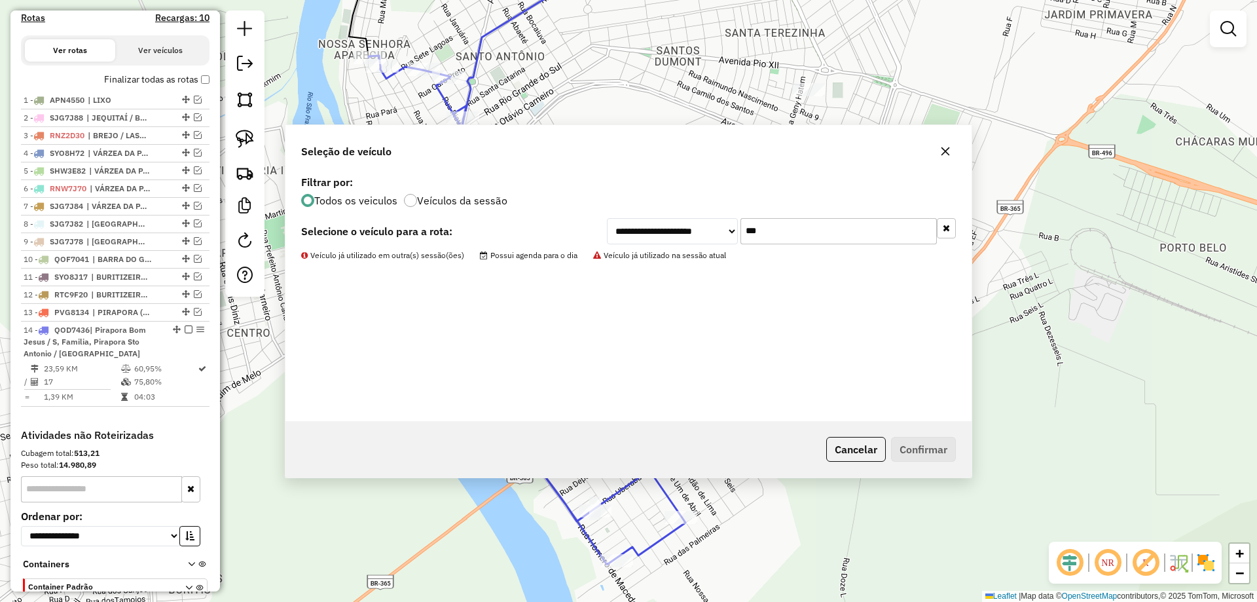
scroll to position [481, 0]
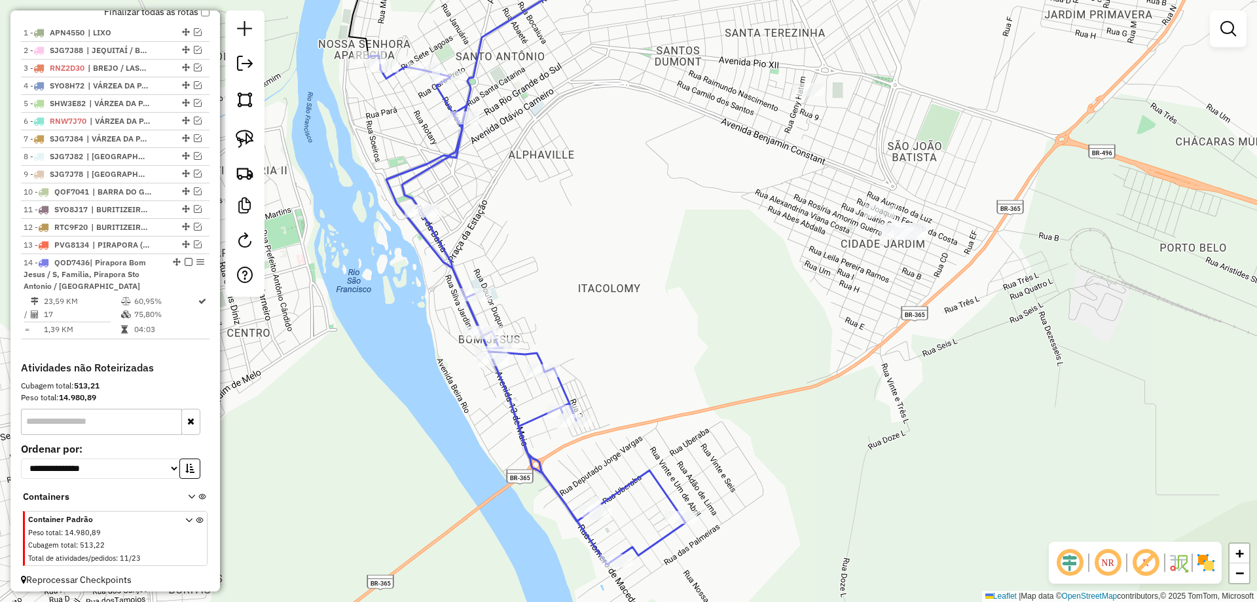
drag, startPoint x: 658, startPoint y: 221, endPoint x: 591, endPoint y: 386, distance: 177.4
click at [591, 384] on div "Janela de atendimento Grade de atendimento Capacidade Transportadoras Veículos …" at bounding box center [628, 301] width 1257 height 602
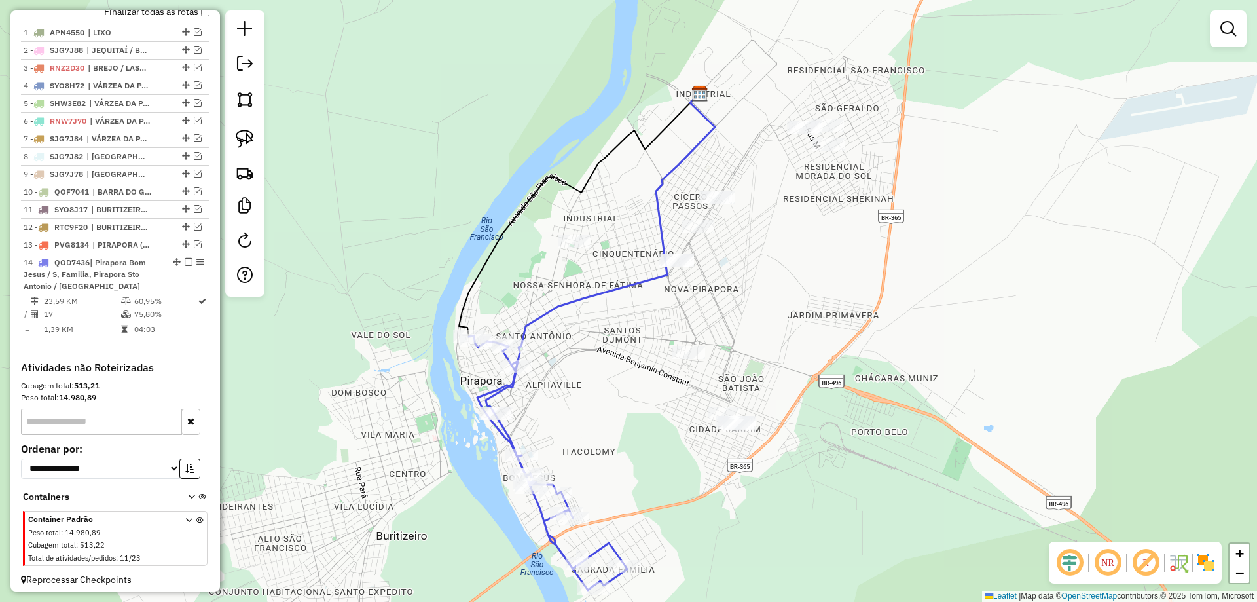
drag, startPoint x: 647, startPoint y: 284, endPoint x: 639, endPoint y: 327, distance: 44.1
click at [639, 327] on div "Janela de atendimento Grade de atendimento Capacidade Transportadoras Veículos …" at bounding box center [628, 301] width 1257 height 602
click at [244, 145] on img at bounding box center [245, 139] width 18 height 18
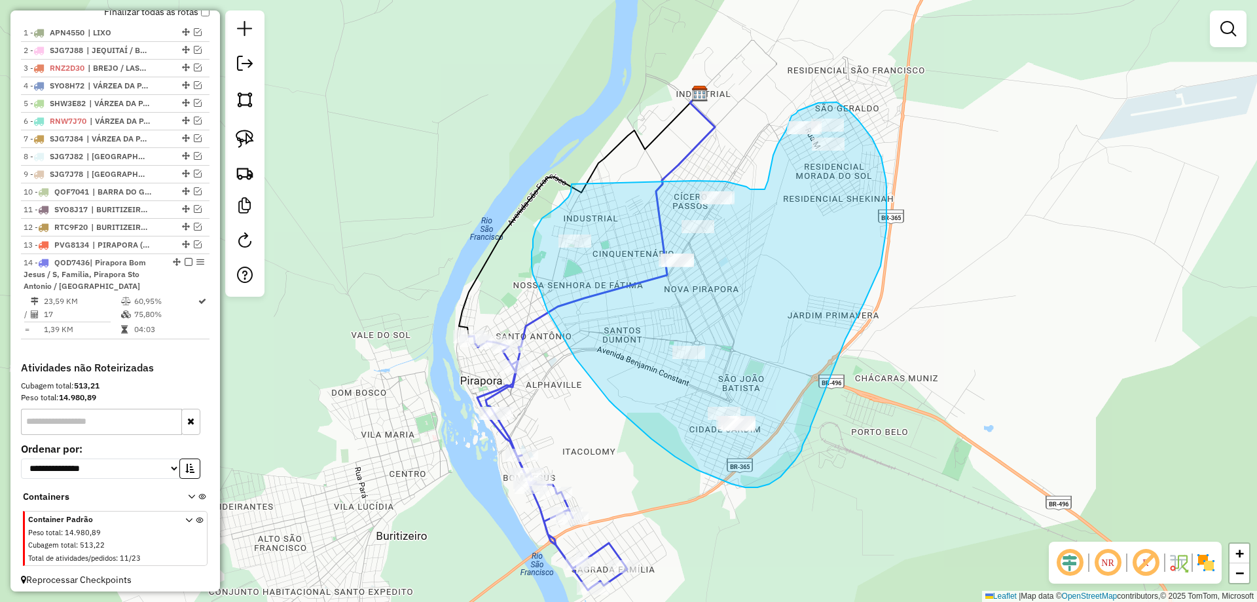
drag, startPoint x: 572, startPoint y: 184, endPoint x: 676, endPoint y: 181, distance: 104.2
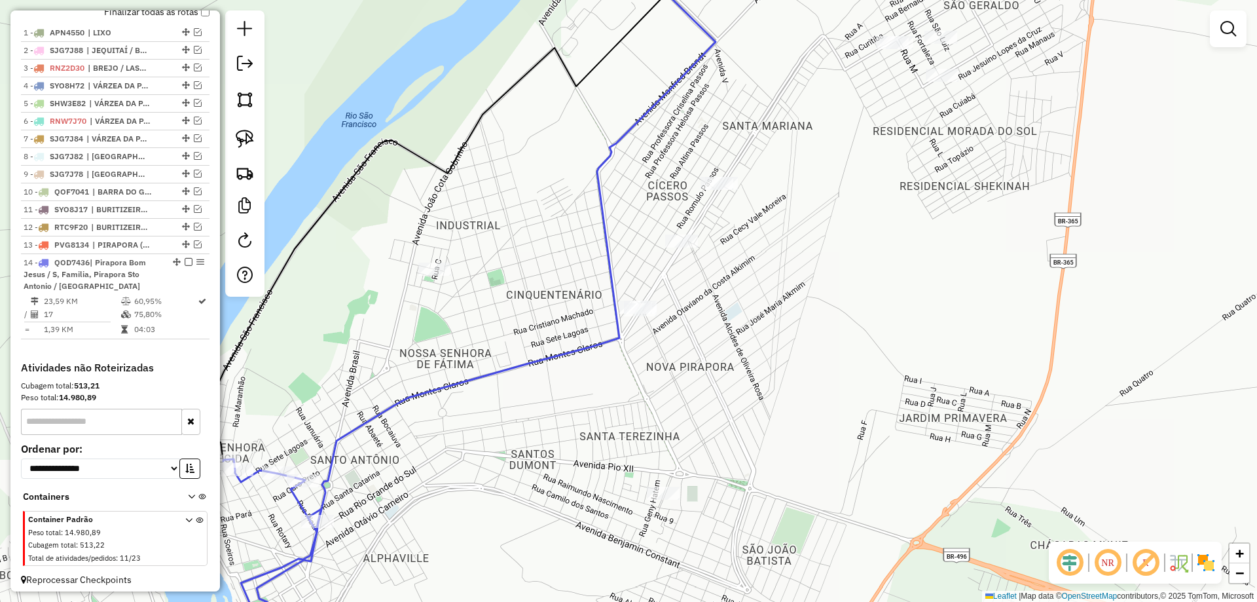
drag, startPoint x: 738, startPoint y: 217, endPoint x: 698, endPoint y: 294, distance: 87.3
click at [698, 294] on div "Janela de atendimento Grade de atendimento Capacidade Transportadoras Veículos …" at bounding box center [628, 301] width 1257 height 602
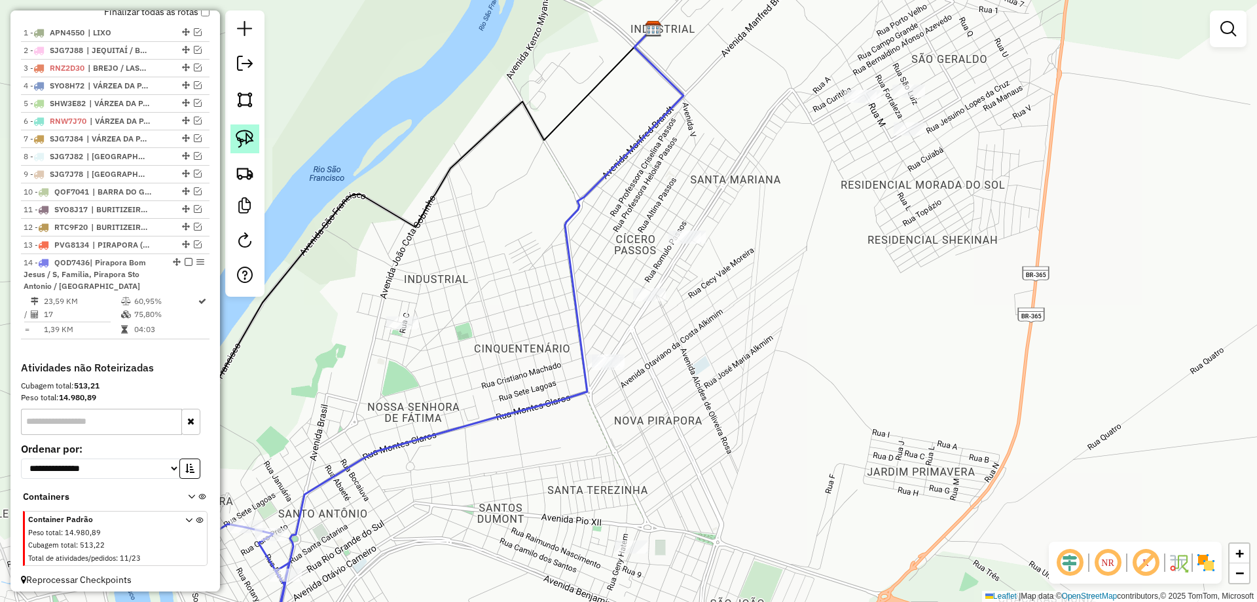
click at [252, 147] on img at bounding box center [245, 139] width 18 height 18
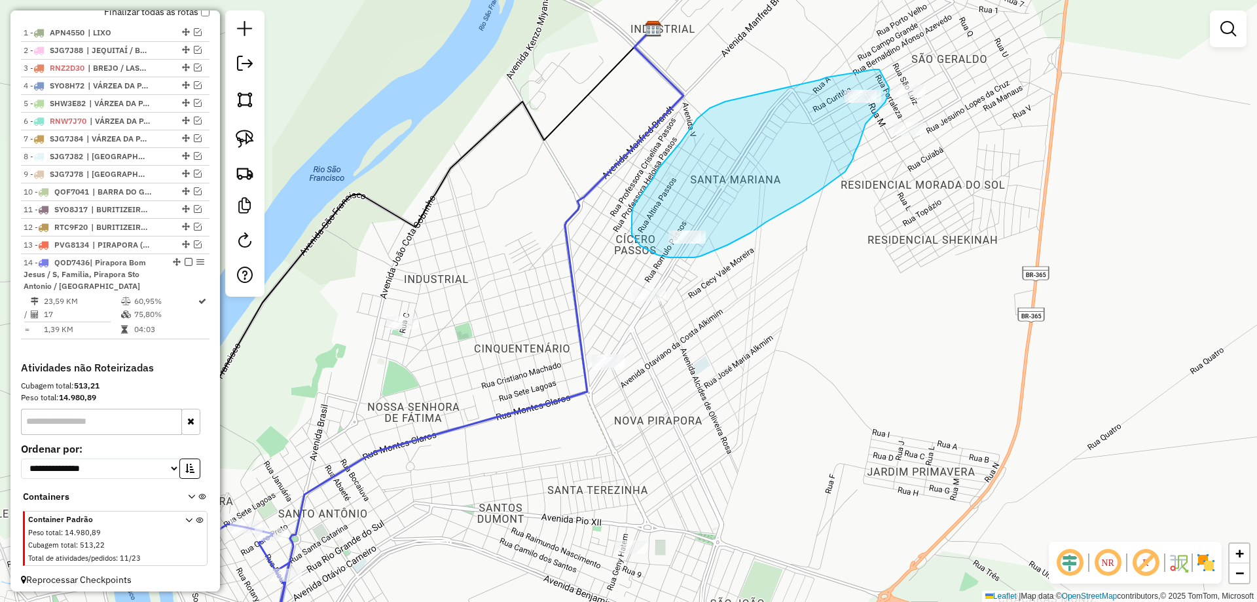
drag, startPoint x: 880, startPoint y: 69, endPoint x: 889, endPoint y: 88, distance: 20.8
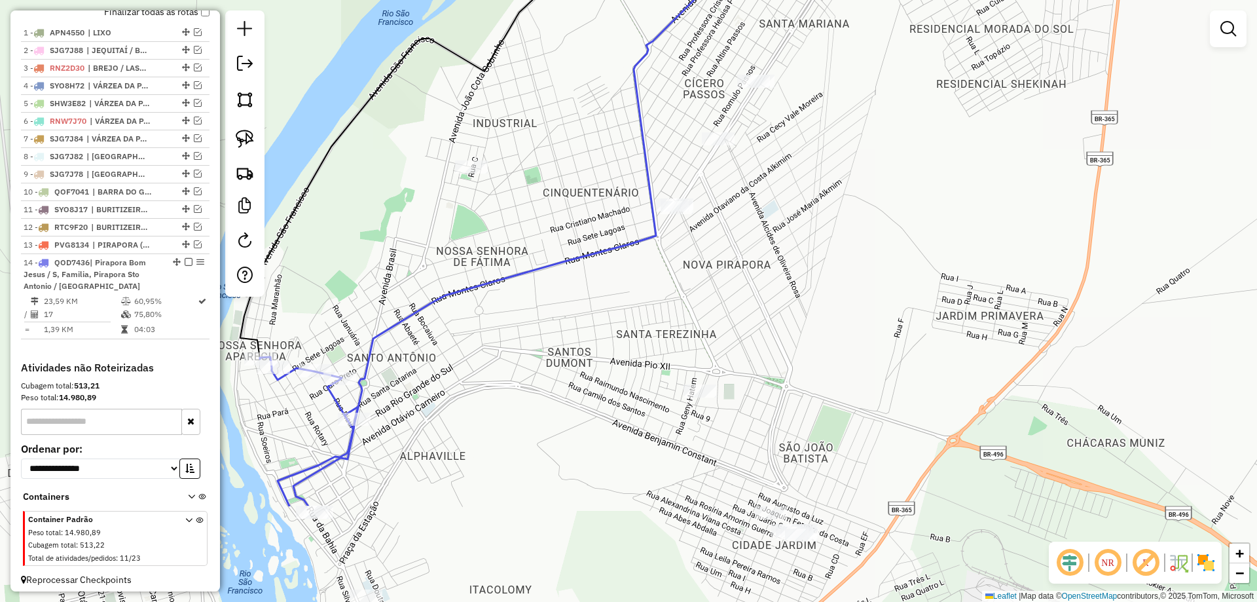
drag, startPoint x: 619, startPoint y: 386, endPoint x: 705, endPoint y: 358, distance: 90.3
click at [690, 223] on div "Janela de atendimento Grade de atendimento Capacidade Transportadoras Veículos …" at bounding box center [628, 301] width 1257 height 602
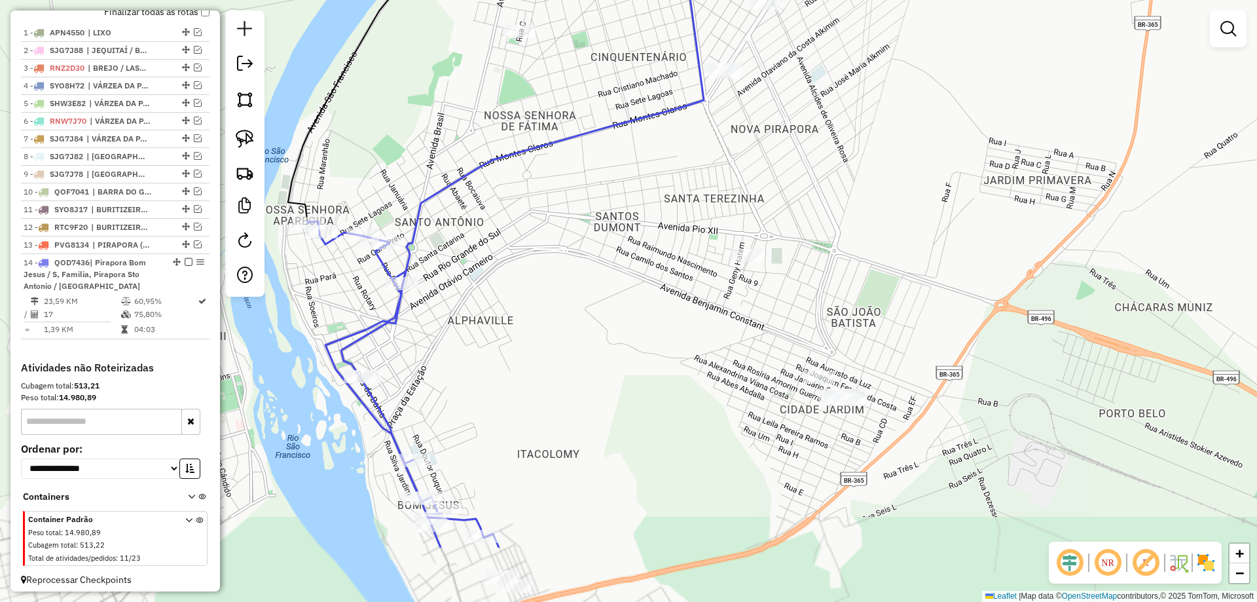
drag, startPoint x: 676, startPoint y: 233, endPoint x: 713, endPoint y: 146, distance: 93.9
click at [713, 146] on div "Janela de atendimento Grade de atendimento Capacidade Transportadoras Veículos …" at bounding box center [628, 301] width 1257 height 602
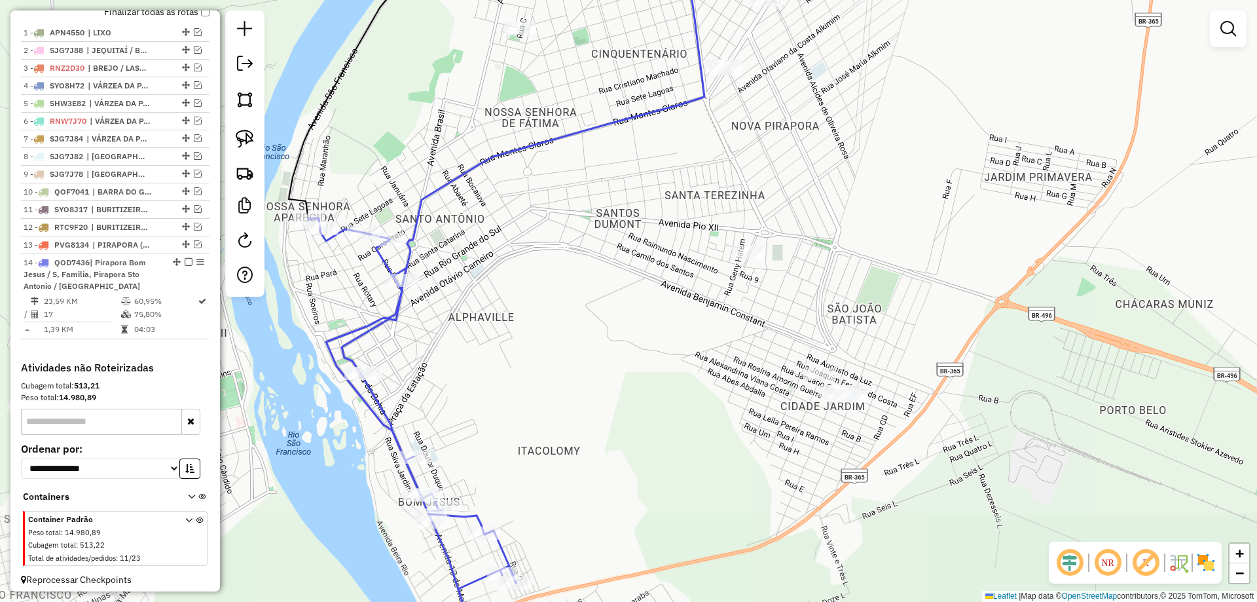
drag, startPoint x: 627, startPoint y: 283, endPoint x: 639, endPoint y: 286, distance: 12.1
click at [639, 286] on div "Janela de atendimento Grade de atendimento Capacidade Transportadoras Veículos …" at bounding box center [628, 301] width 1257 height 602
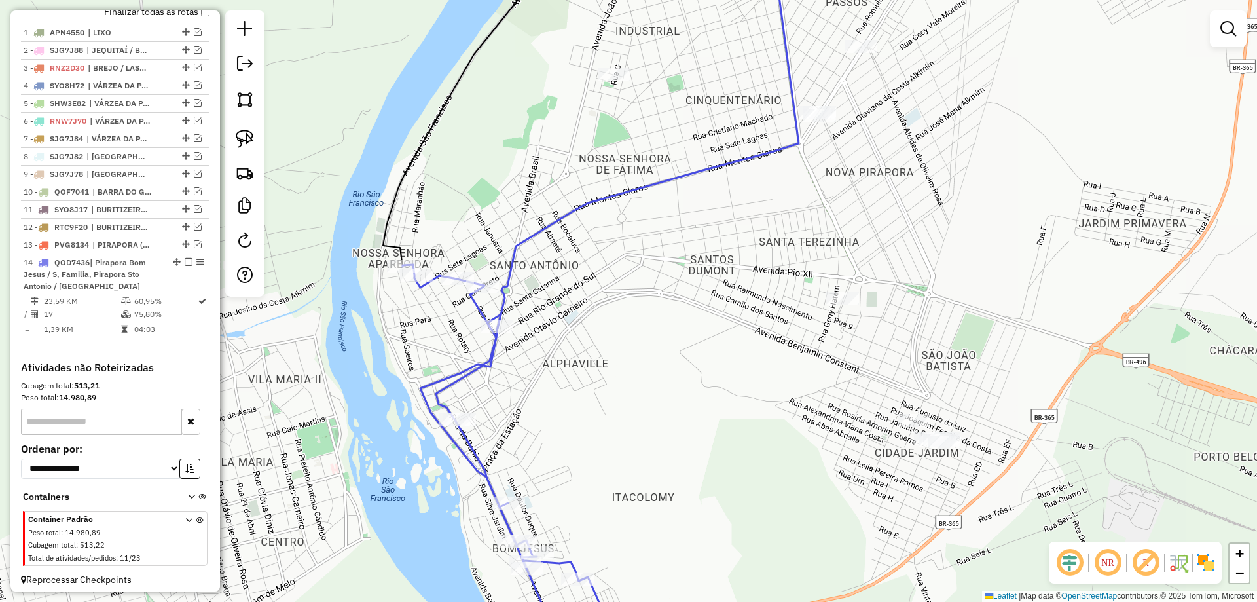
drag, startPoint x: 596, startPoint y: 334, endPoint x: 601, endPoint y: 351, distance: 17.8
click at [601, 351] on div "Janela de atendimento Grade de atendimento Capacidade Transportadoras Veículos …" at bounding box center [628, 301] width 1257 height 602
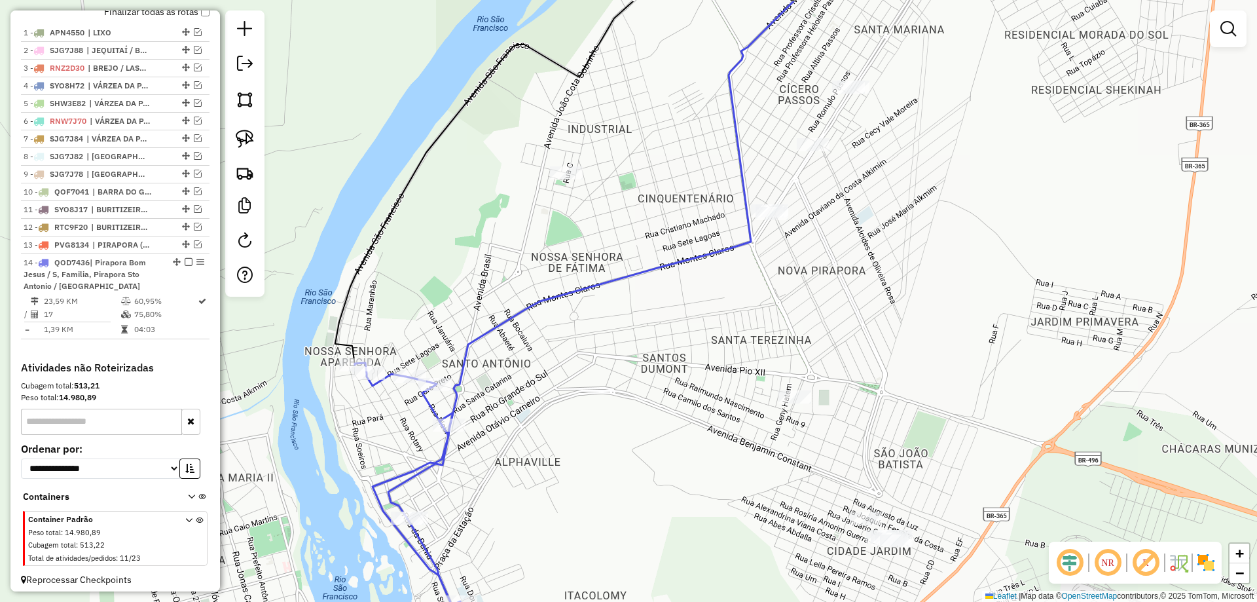
drag, startPoint x: 508, startPoint y: 330, endPoint x: 513, endPoint y: 270, distance: 60.5
click at [507, 332] on div "Janela de atendimento Grade de atendimento Capacidade Transportadoras Veículos …" at bounding box center [628, 301] width 1257 height 602
drag, startPoint x: 513, startPoint y: 268, endPoint x: 430, endPoint y: 282, distance: 85.1
click at [430, 282] on div "Janela de atendimento Grade de atendimento Capacidade Transportadoras Veículos …" at bounding box center [628, 301] width 1257 height 602
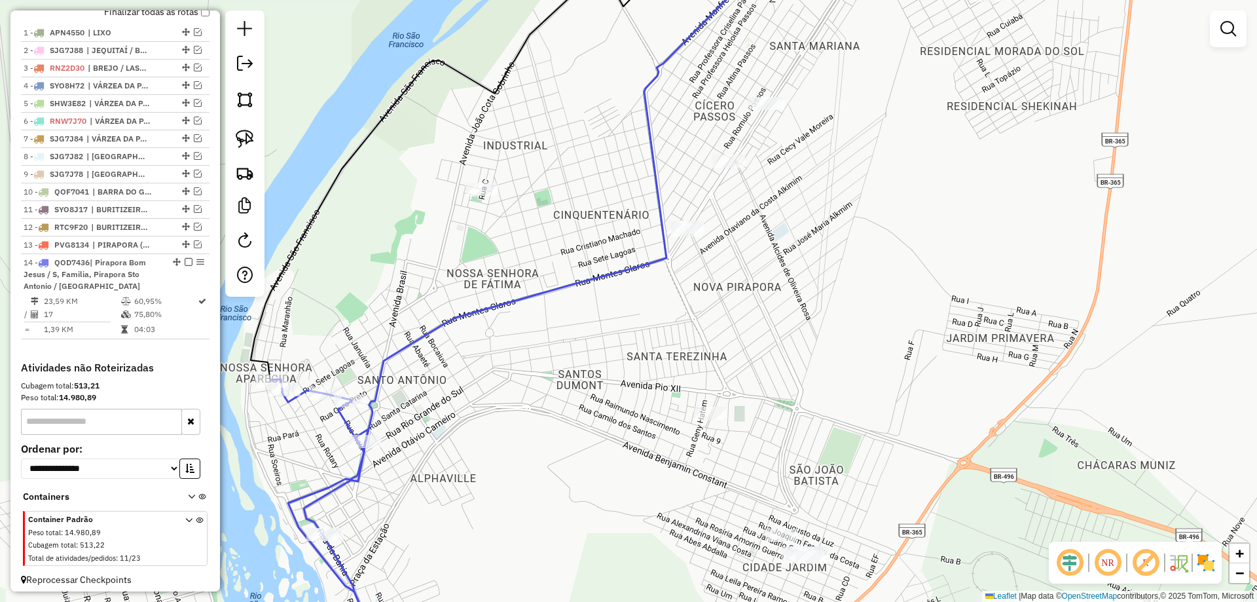
click at [261, 150] on div at bounding box center [244, 153] width 39 height 286
click at [255, 143] on link at bounding box center [245, 138] width 29 height 29
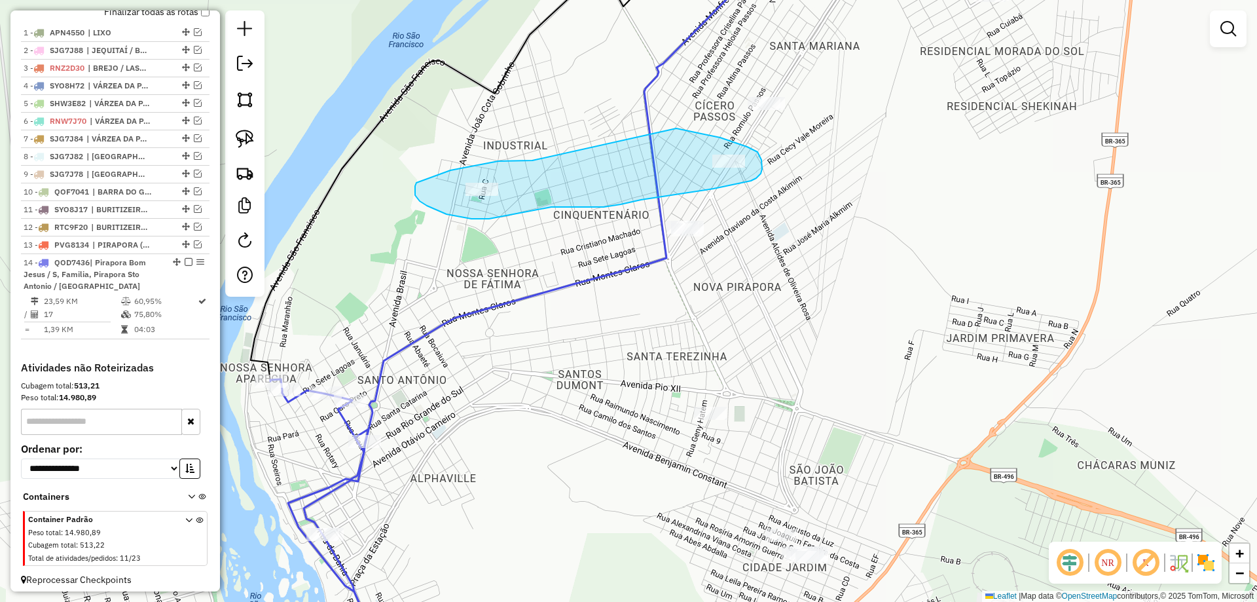
drag, startPoint x: 517, startPoint y: 160, endPoint x: 675, endPoint y: 128, distance: 161.7
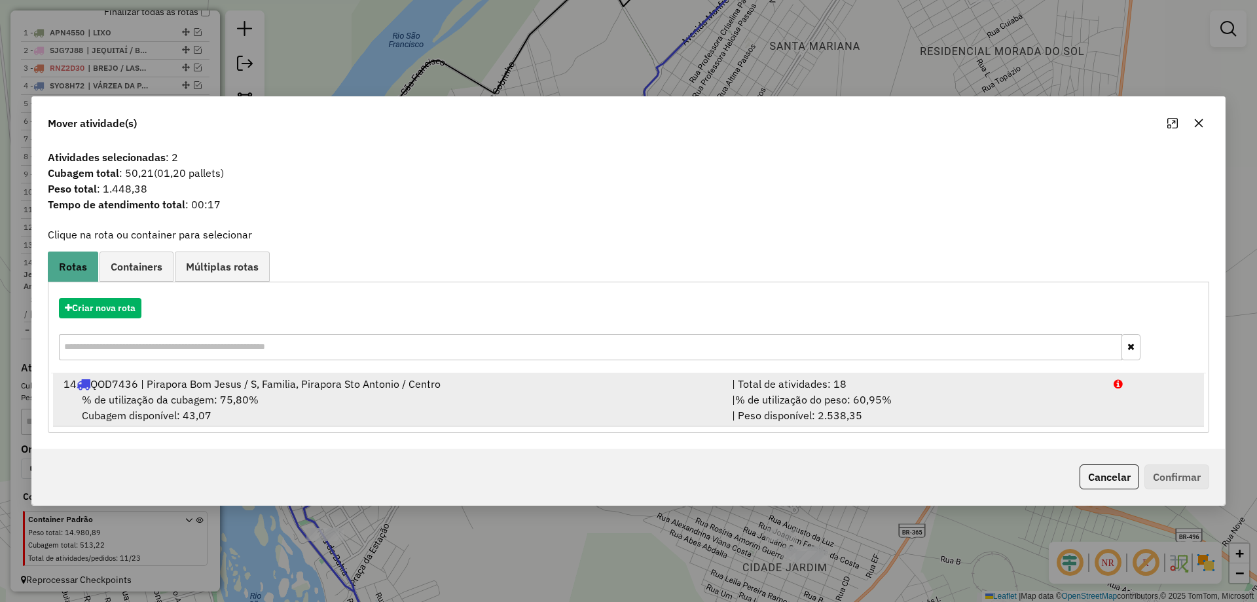
click at [696, 398] on div "% de utilização da cubagem: 75,80% Cubagem disponível: 43,07" at bounding box center [390, 407] width 669 height 31
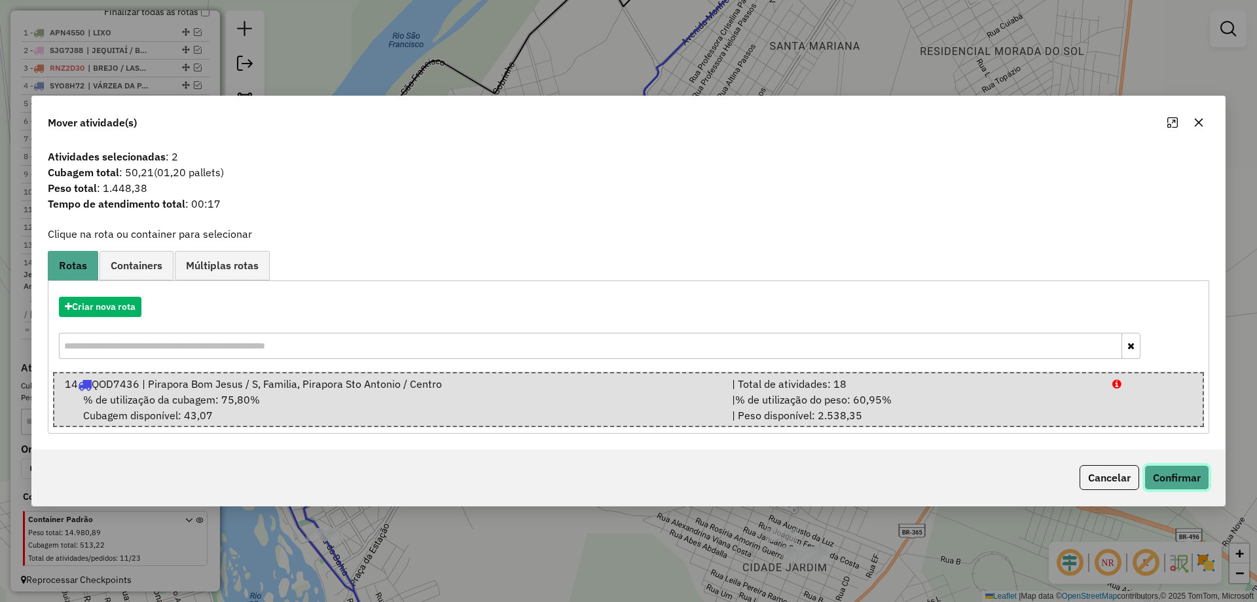
click at [1159, 472] on button "Confirmar" at bounding box center [1177, 477] width 65 height 25
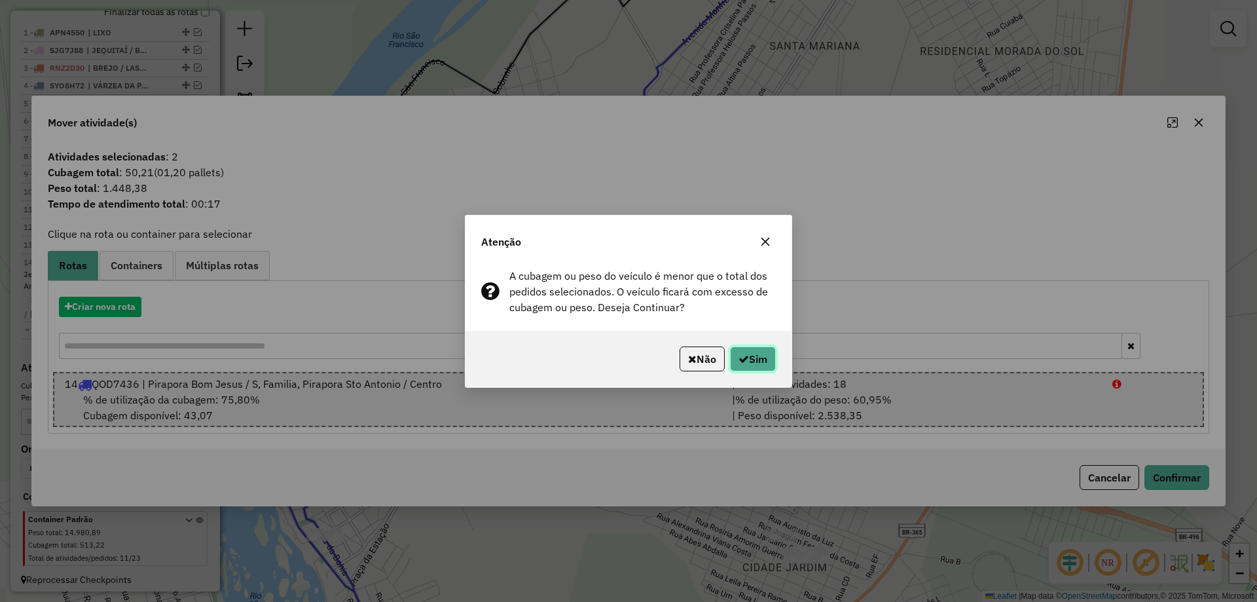
click at [765, 362] on button "Sim" at bounding box center [753, 358] width 46 height 25
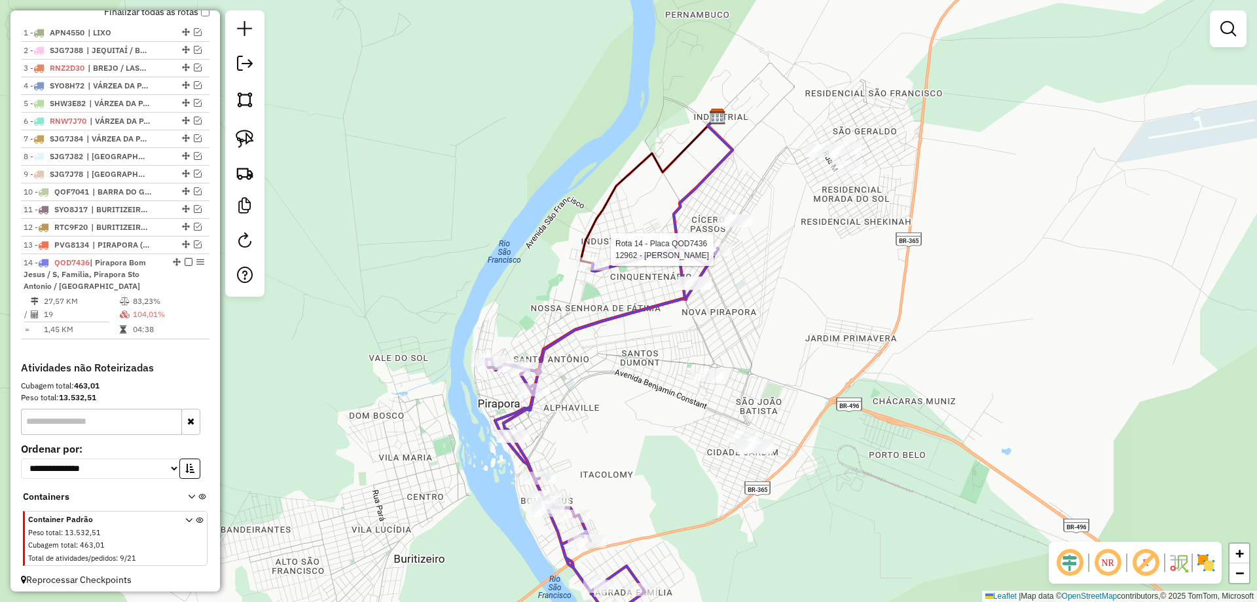
click at [726, 256] on div at bounding box center [715, 249] width 33 height 13
select select "**********"
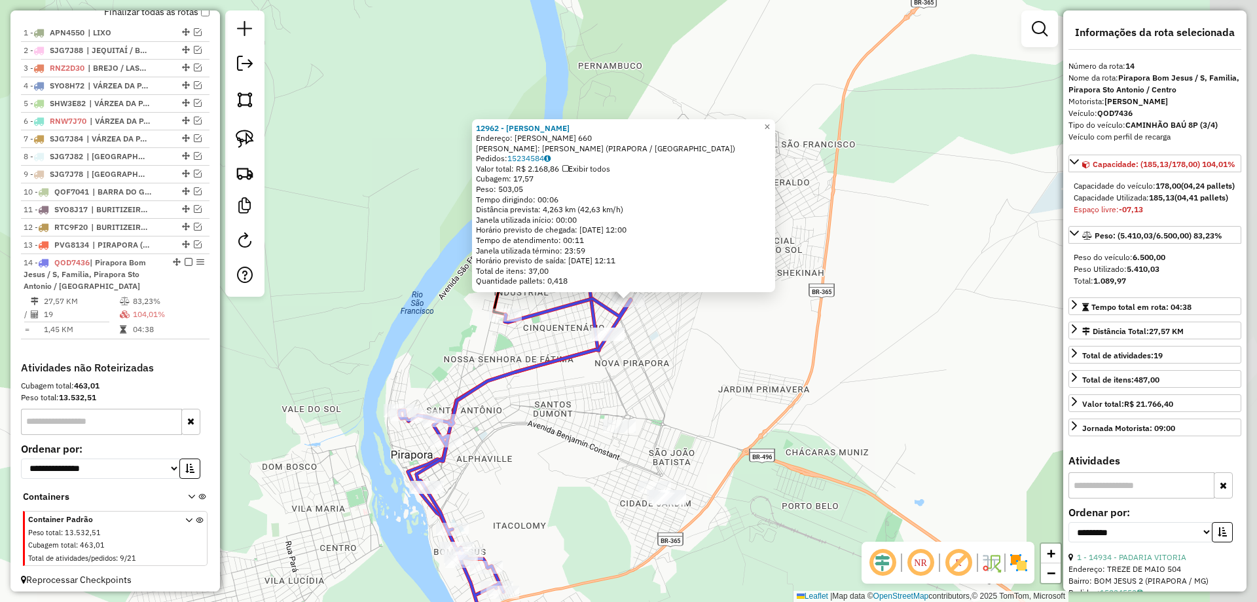
scroll to position [499, 0]
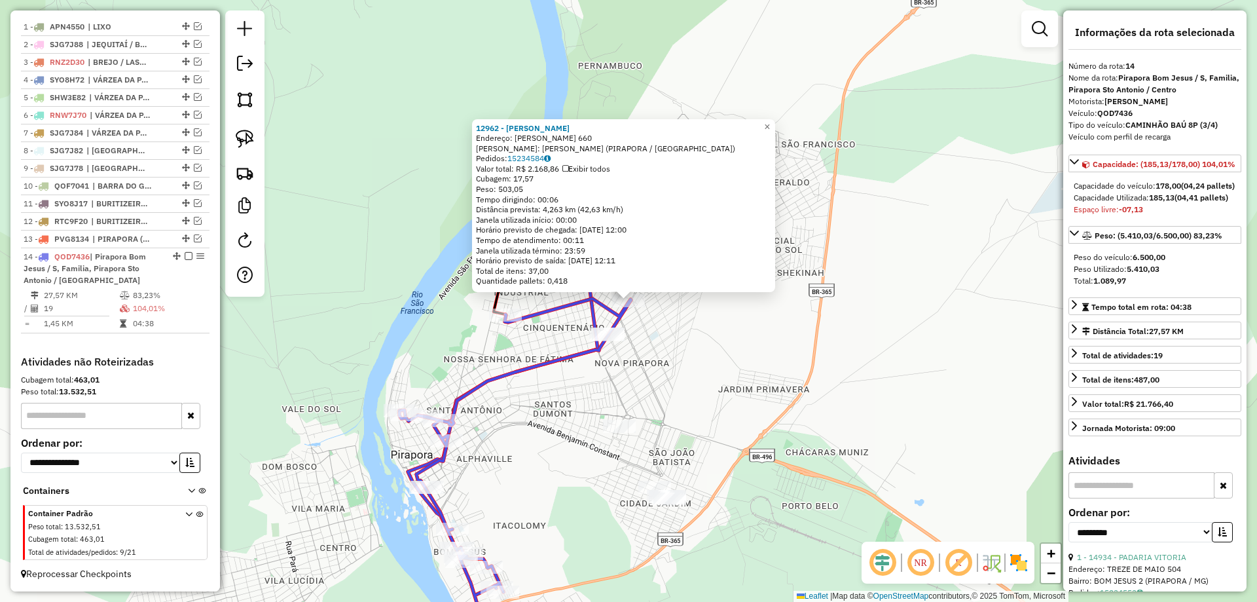
click at [690, 363] on div "12962 - SEGIOS BAR Endereço: HELENA PASSOS MOTA 660 Bairro: CICERO PASSOS (PIRA…" at bounding box center [628, 301] width 1257 height 602
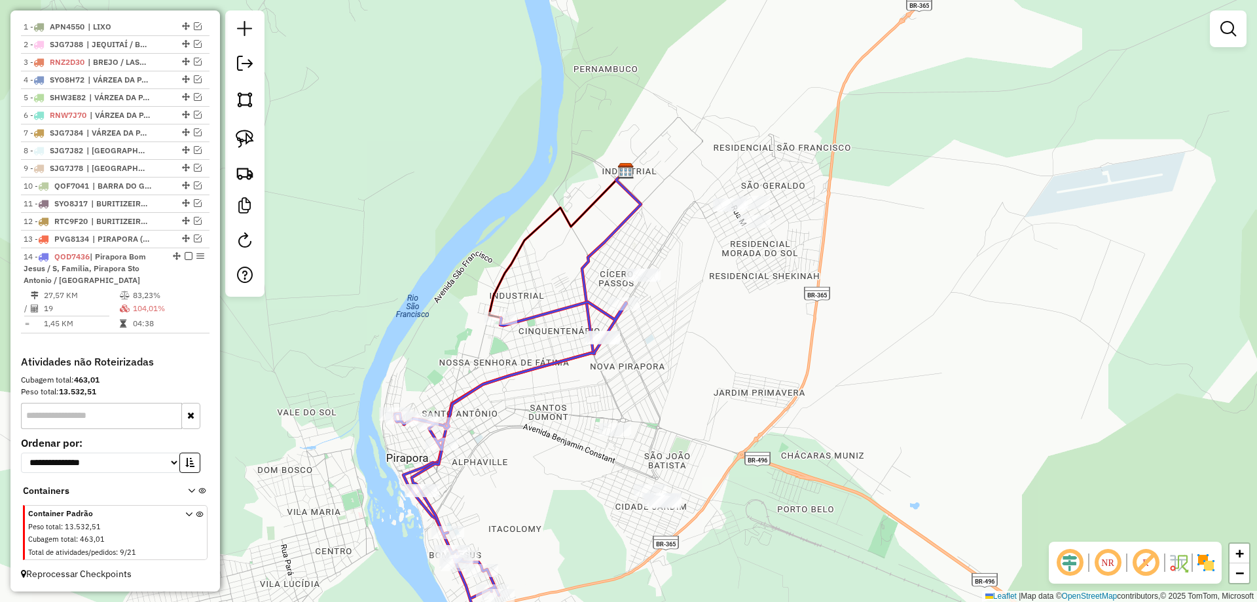
click at [675, 301] on div "Janela de atendimento Grade de atendimento Capacidade Transportadoras Veículos …" at bounding box center [628, 301] width 1257 height 602
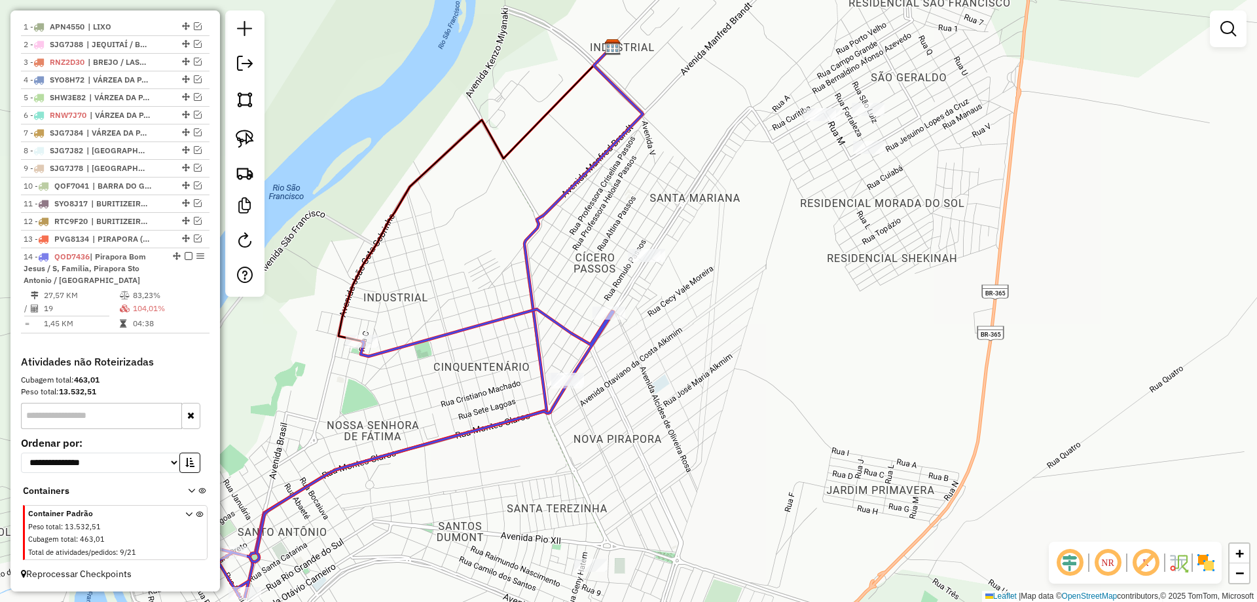
drag, startPoint x: 669, startPoint y: 267, endPoint x: 716, endPoint y: 259, distance: 47.2
click at [753, 205] on div "Janela de atendimento Grade de atendimento Capacidade Transportadoras Veículos …" at bounding box center [628, 301] width 1257 height 602
select select "**********"
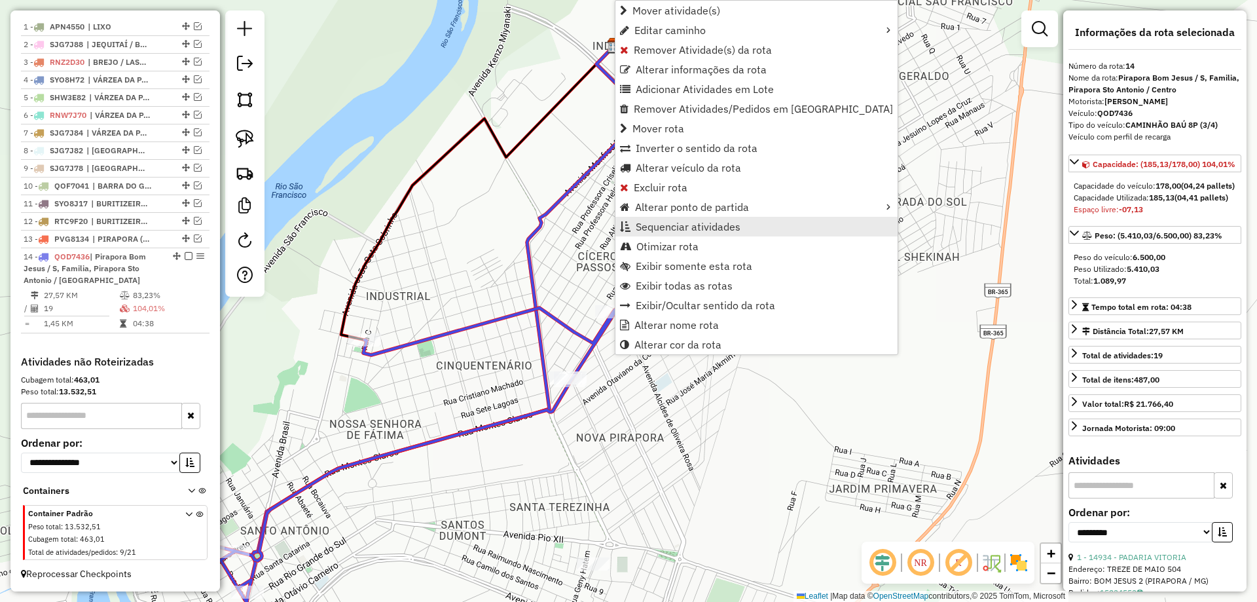
click at [684, 228] on span "Sequenciar atividades" at bounding box center [688, 226] width 105 height 10
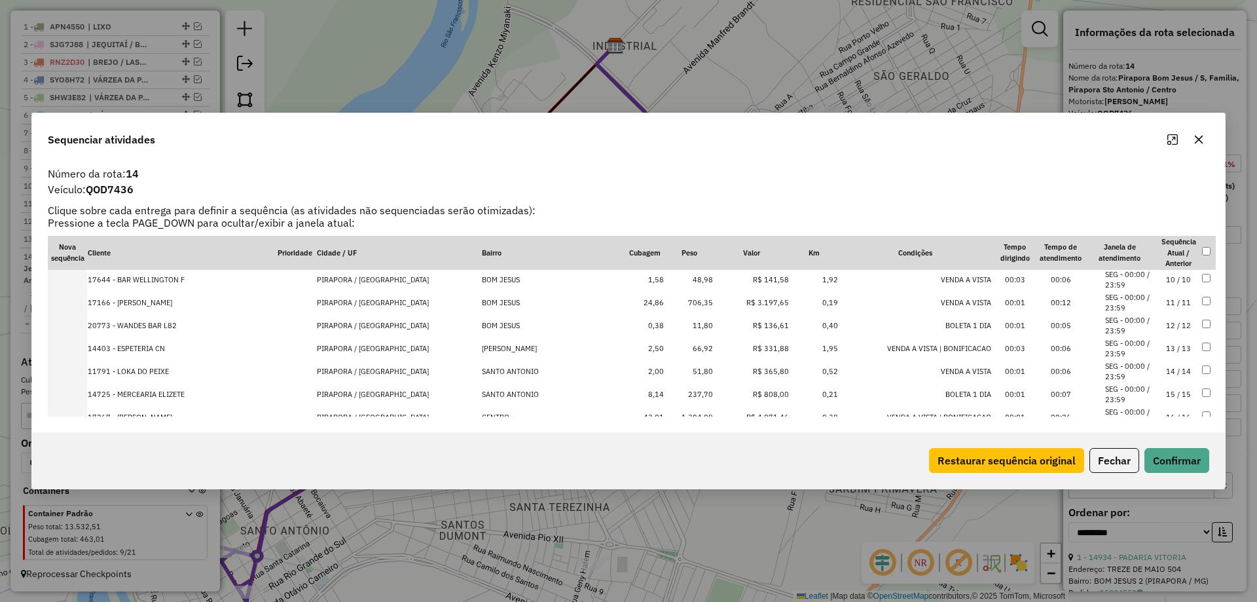
scroll to position [301, 0]
click at [1140, 372] on li "SEG - 00:00 / 23:59" at bounding box center [1131, 371] width 50 height 22
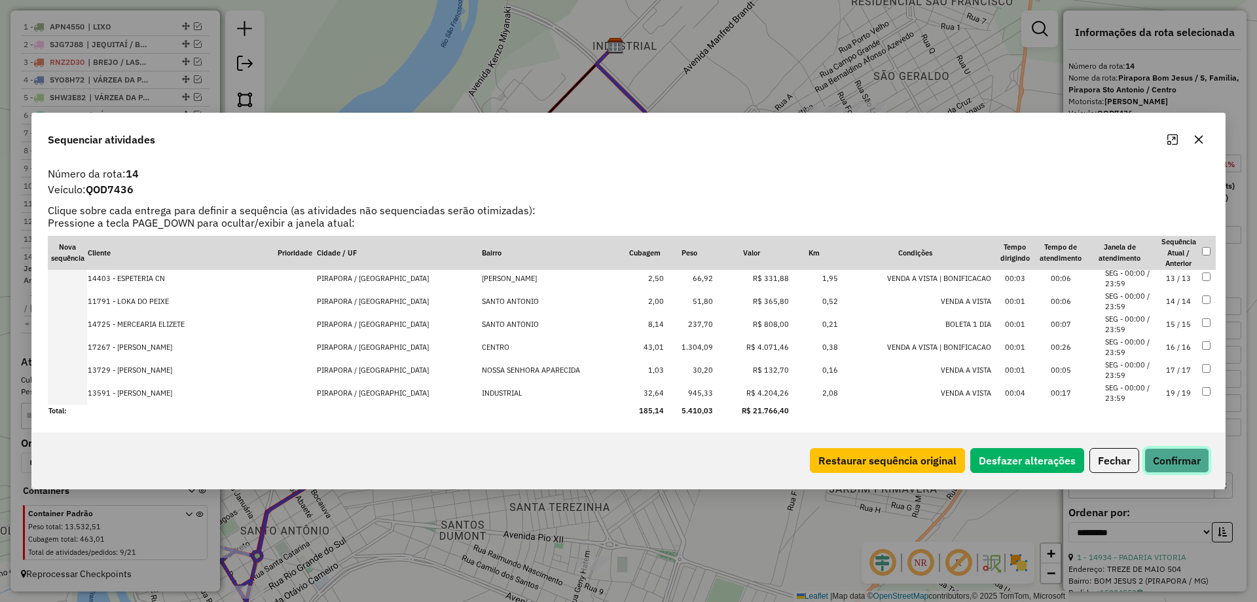
click at [1160, 466] on button "Confirmar" at bounding box center [1177, 460] width 65 height 25
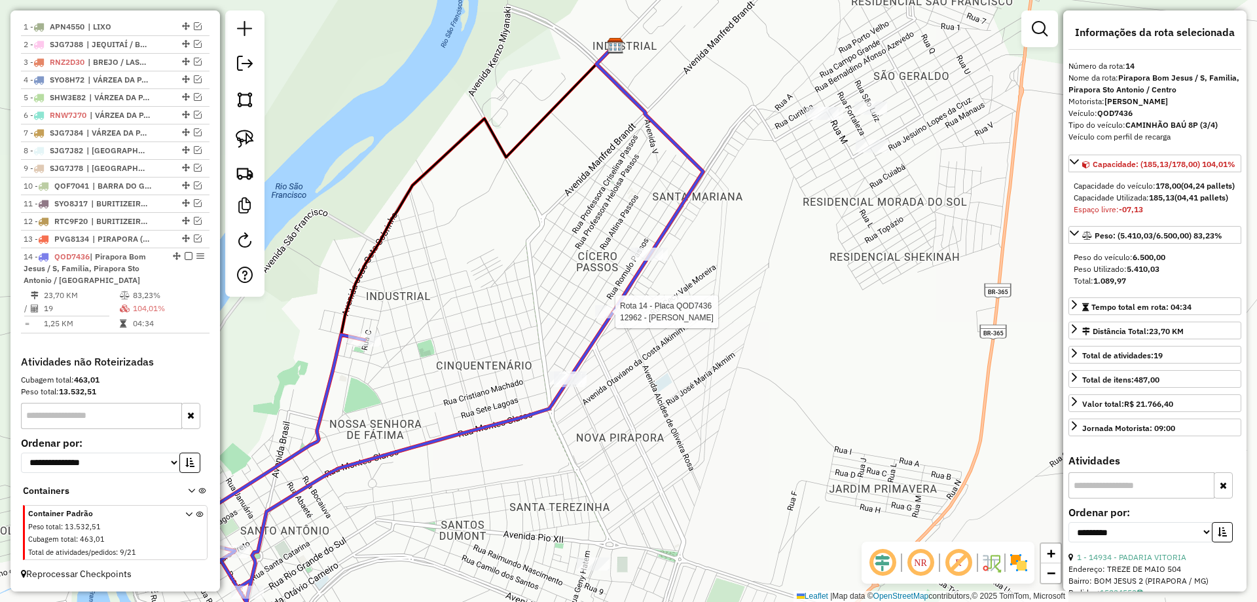
click at [618, 318] on div at bounding box center [611, 311] width 33 height 13
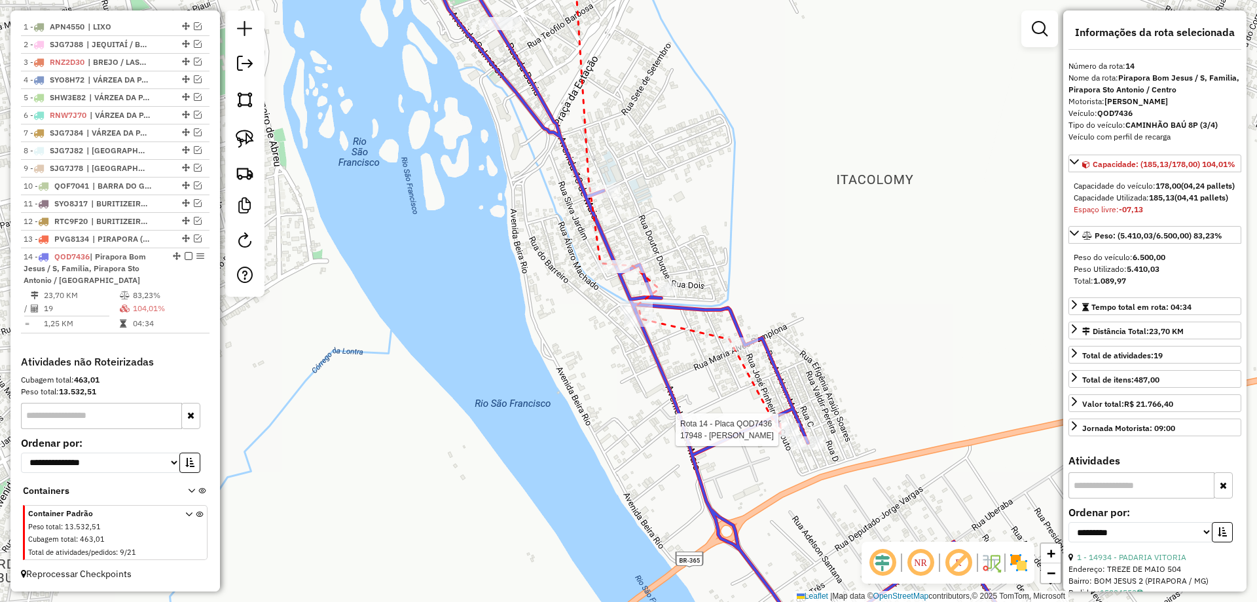
click at [781, 436] on div at bounding box center [783, 429] width 33 height 13
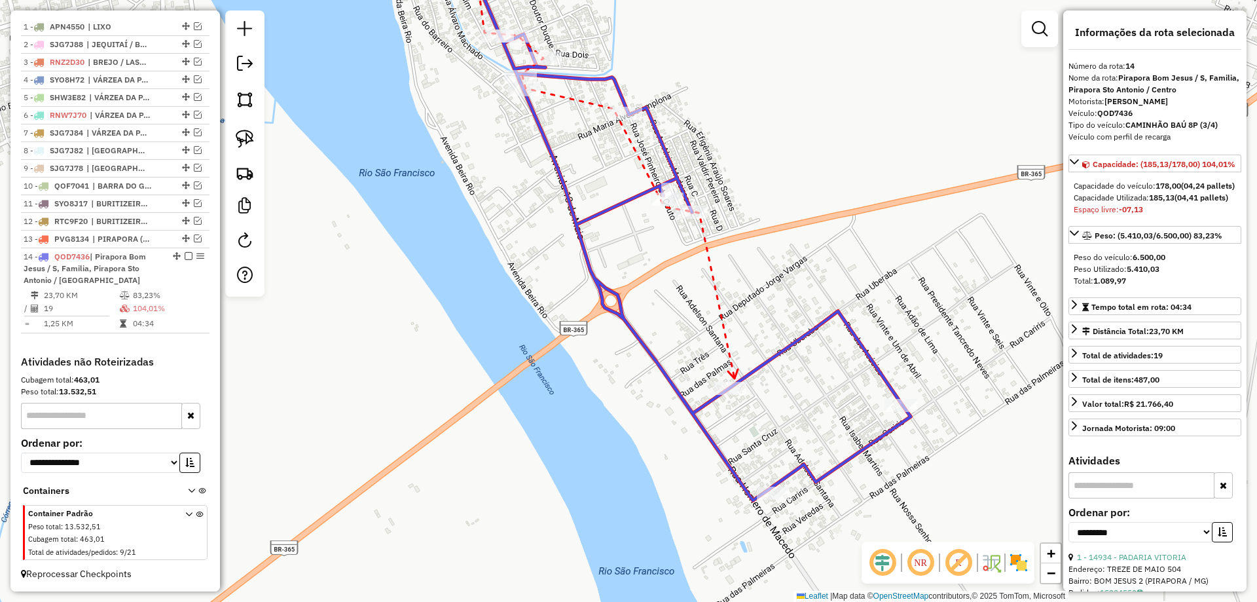
click at [733, 395] on div at bounding box center [730, 388] width 33 height 13
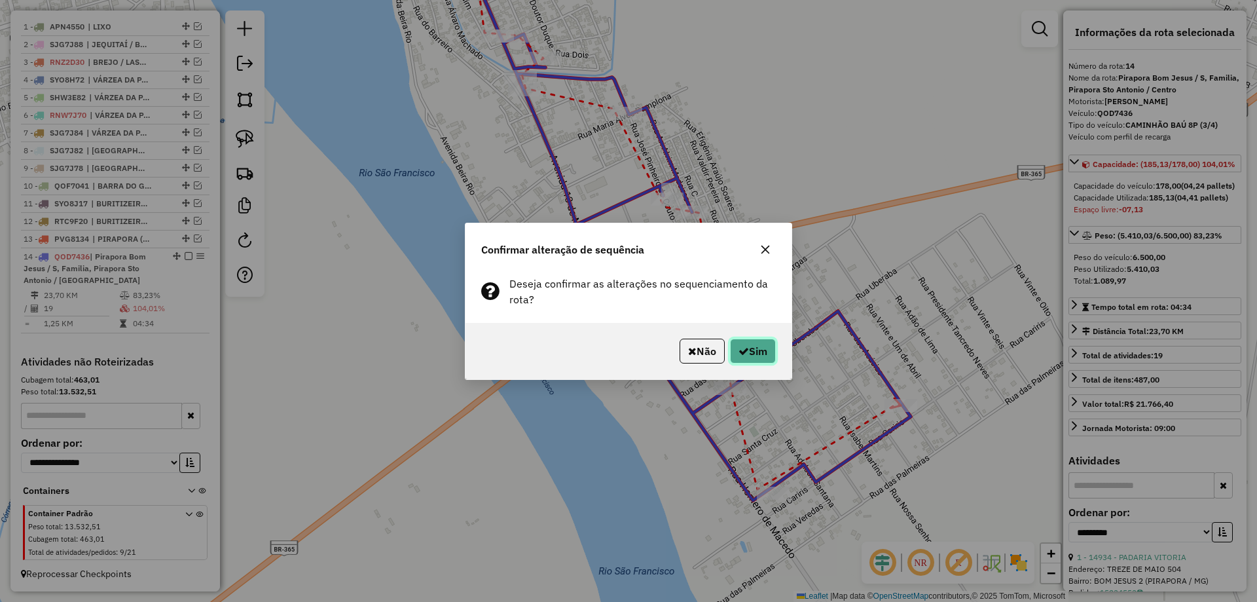
click at [773, 353] on button "Sim" at bounding box center [753, 351] width 46 height 25
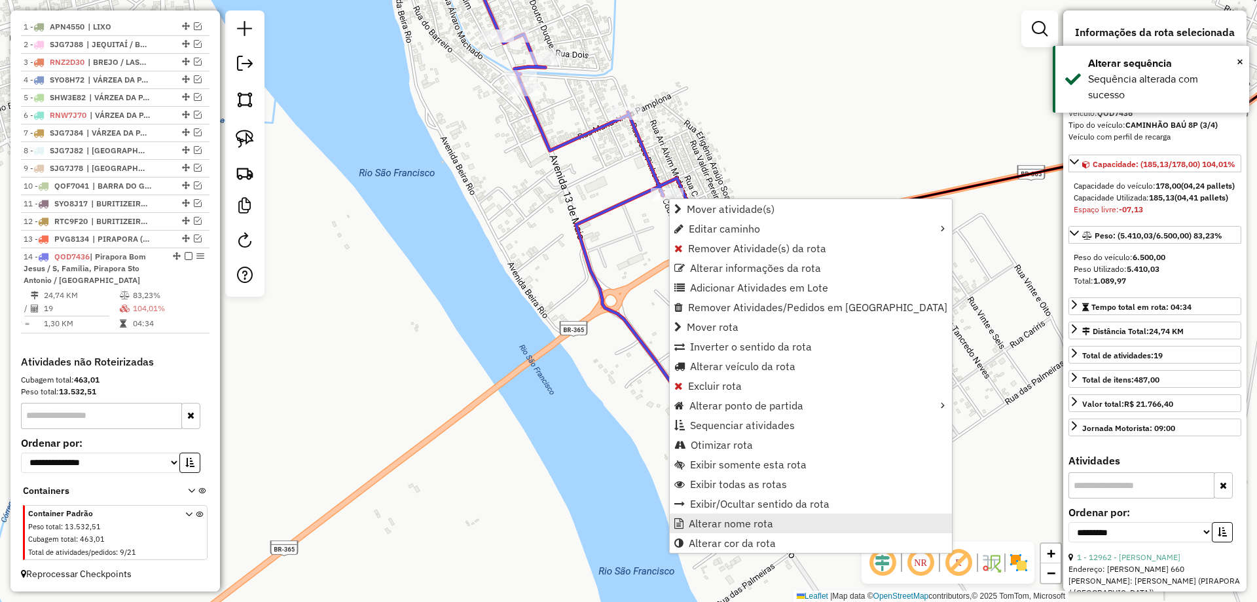
click at [732, 524] on span "Alterar nome rota" at bounding box center [731, 523] width 84 height 10
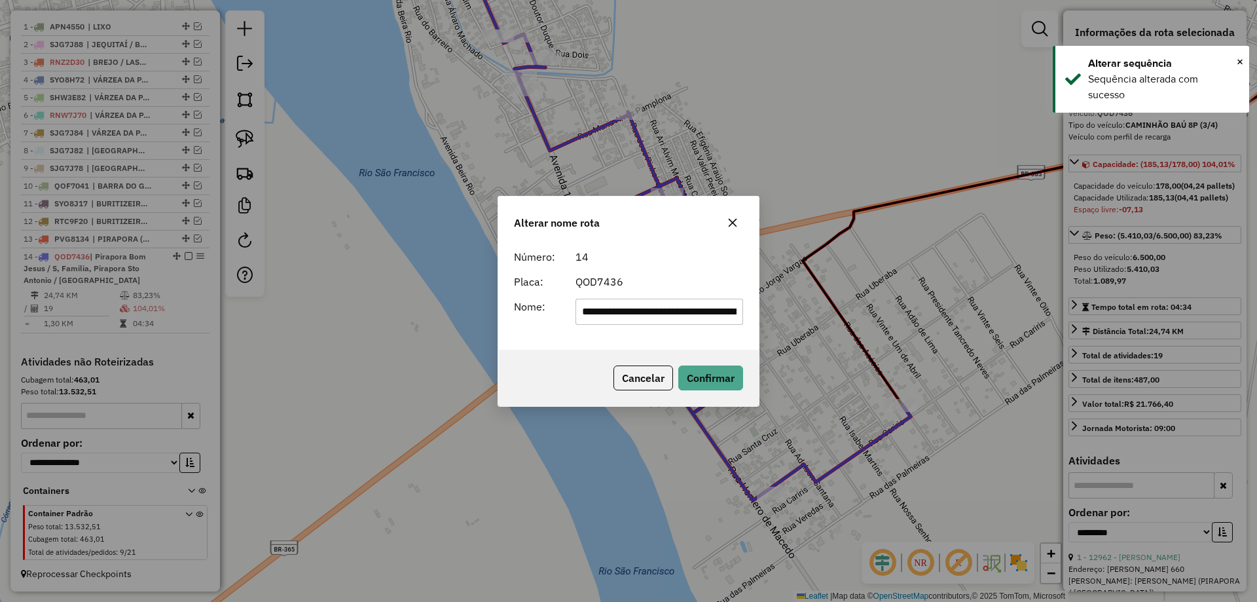
scroll to position [0, 136]
click at [643, 305] on input "**********" at bounding box center [660, 312] width 168 height 26
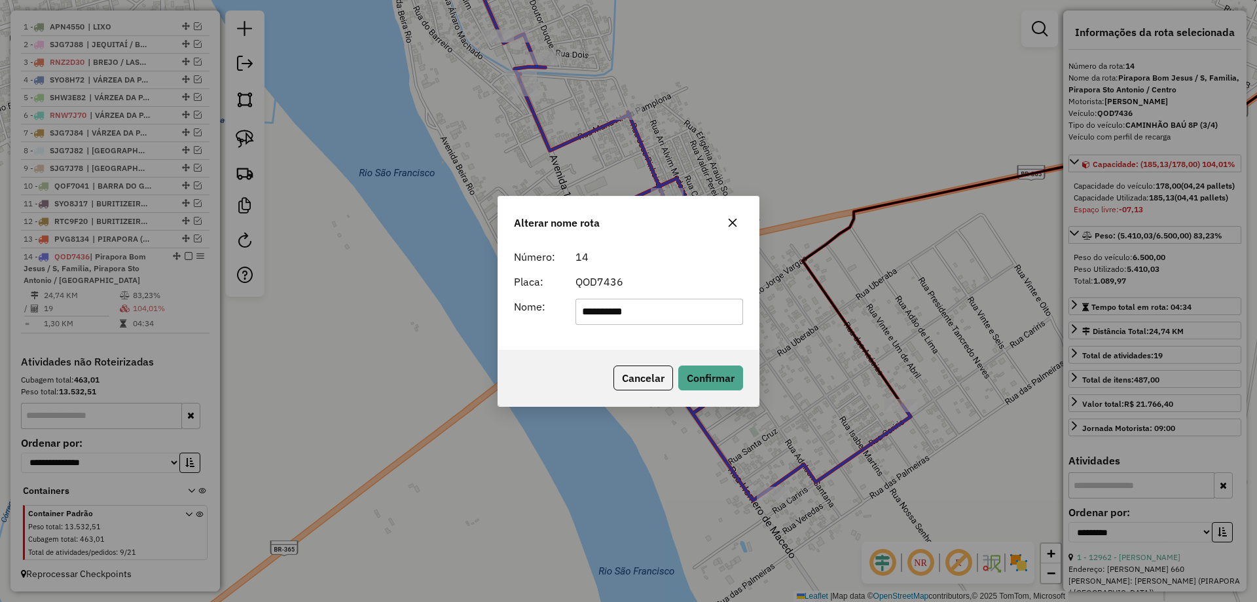
type input "**********"
click at [654, 256] on div "14" at bounding box center [660, 257] width 184 height 16
click at [703, 386] on button "Confirmar" at bounding box center [711, 377] width 65 height 25
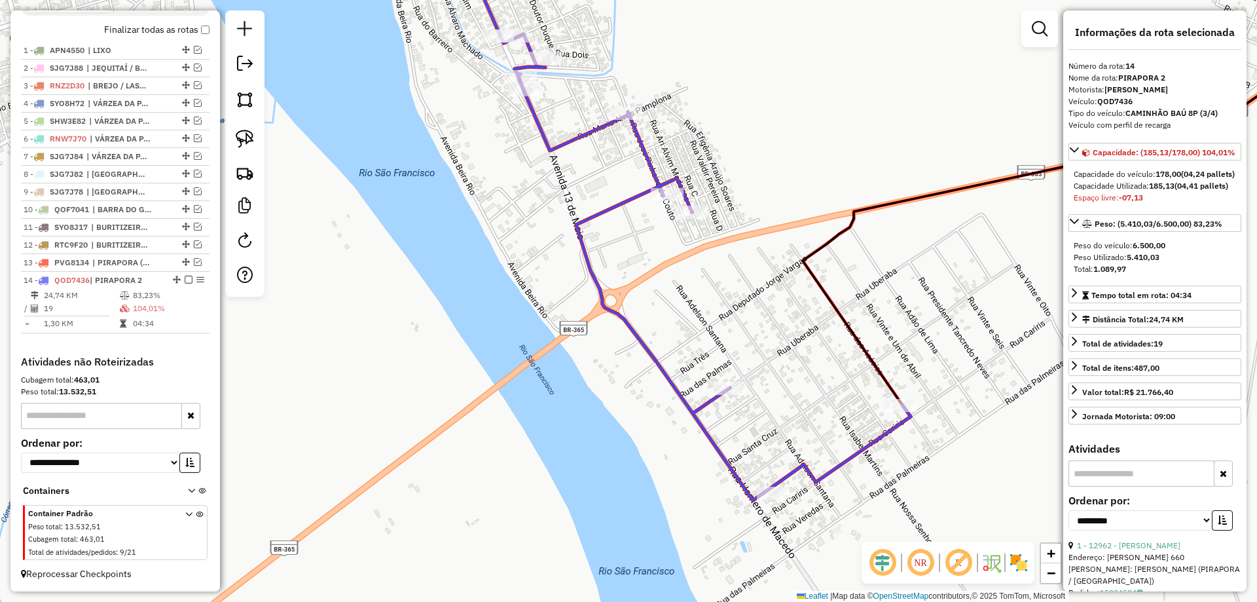
scroll to position [475, 0]
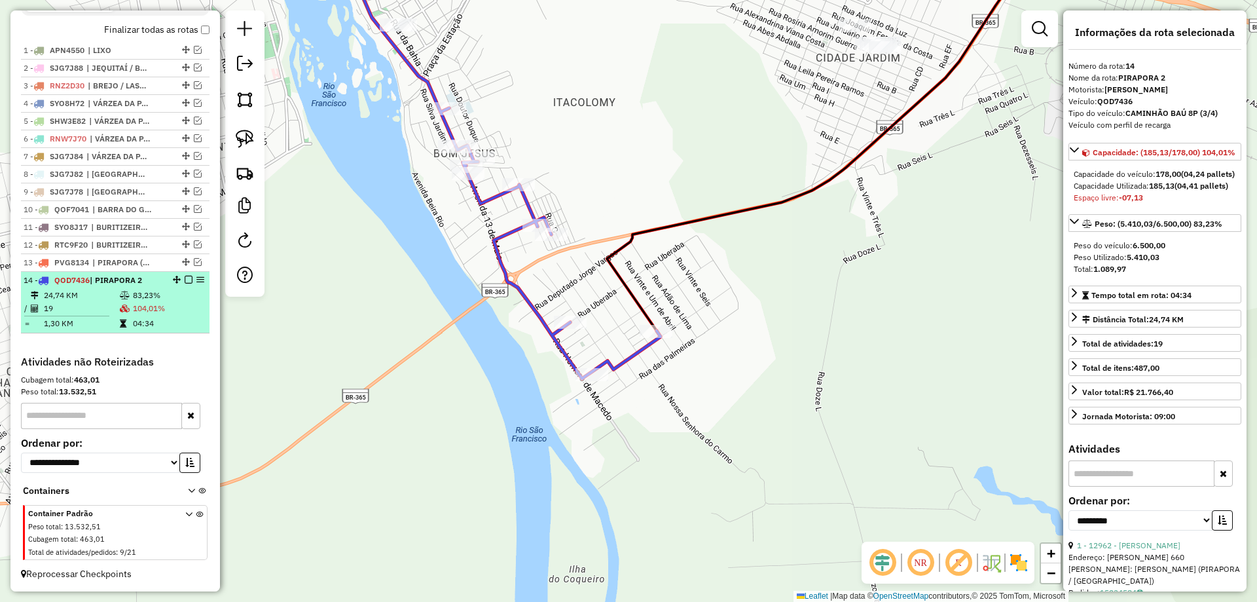
click at [185, 281] on em at bounding box center [189, 280] width 8 height 8
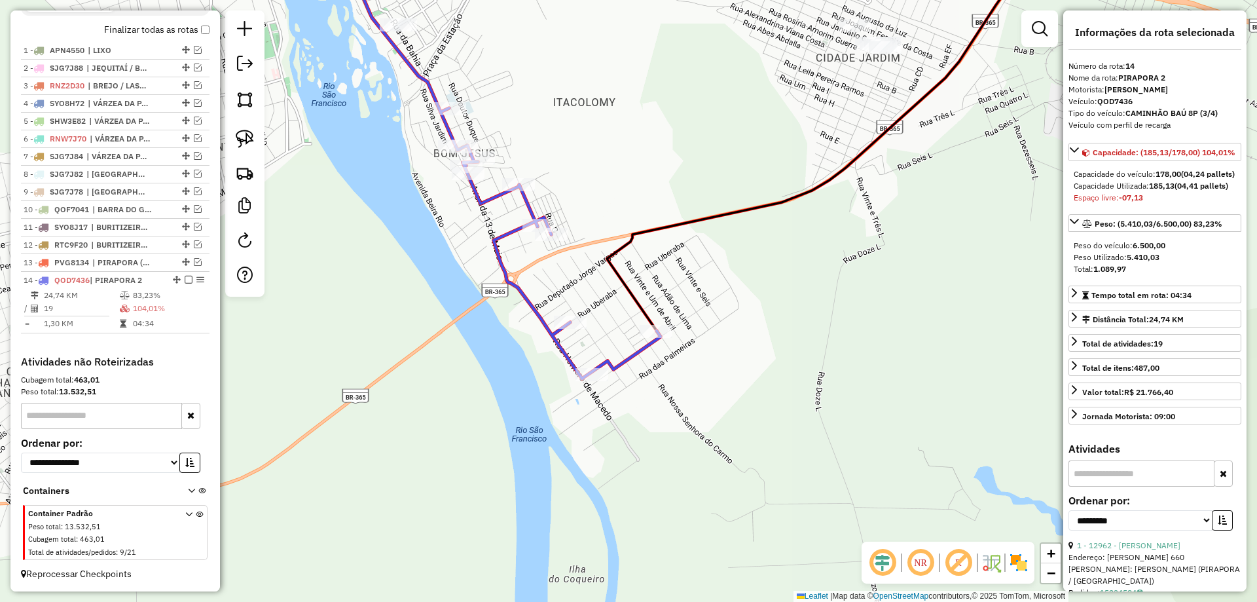
scroll to position [432, 0]
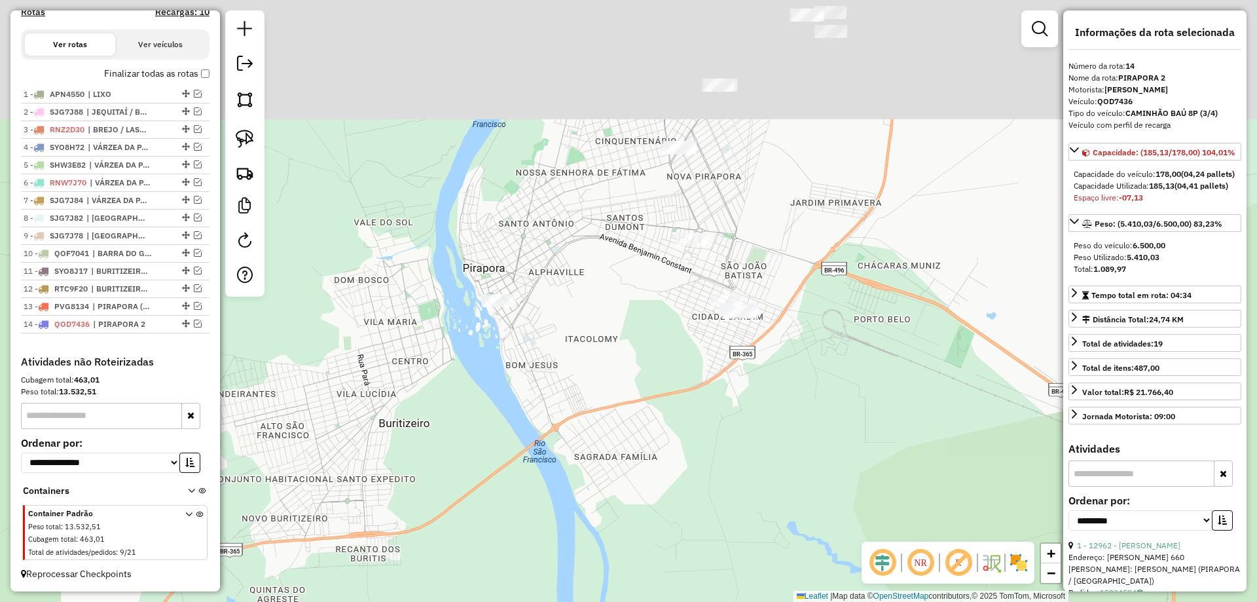
drag, startPoint x: 611, startPoint y: 198, endPoint x: 614, endPoint y: 390, distance: 191.9
click at [614, 390] on div "Janela de atendimento Grade de atendimento Capacidade Transportadoras Veículos …" at bounding box center [628, 301] width 1257 height 602
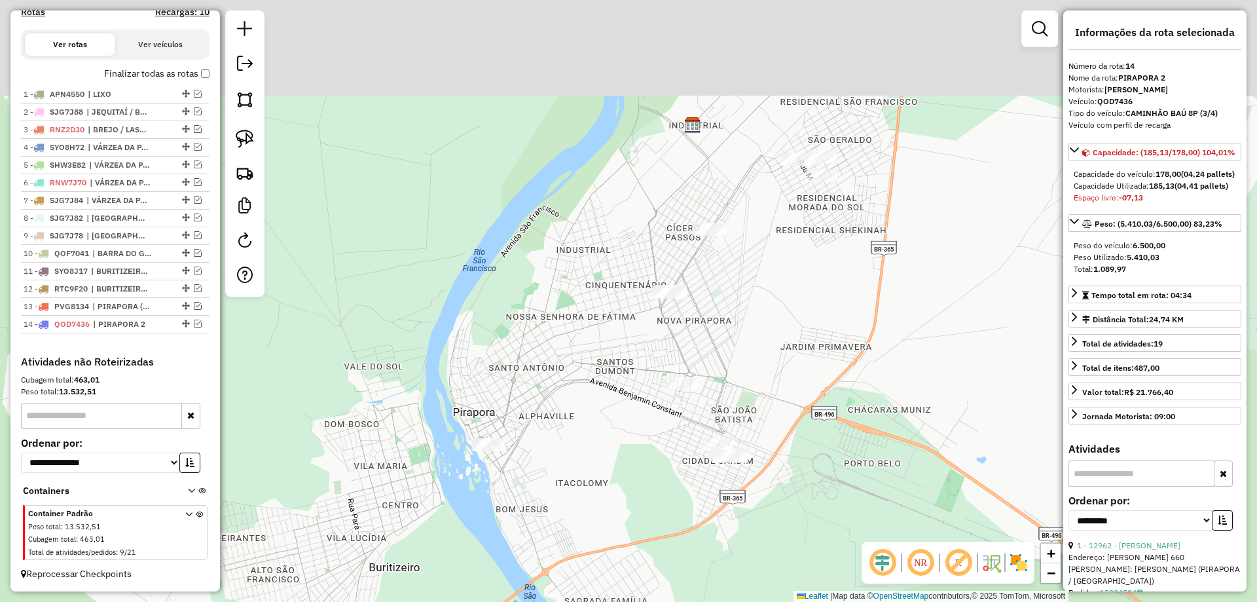
drag, startPoint x: 642, startPoint y: 320, endPoint x: 632, endPoint y: 377, distance: 57.8
click at [632, 377] on div "Janela de atendimento Grade de atendimento Capacidade Transportadoras Veículos …" at bounding box center [628, 301] width 1257 height 602
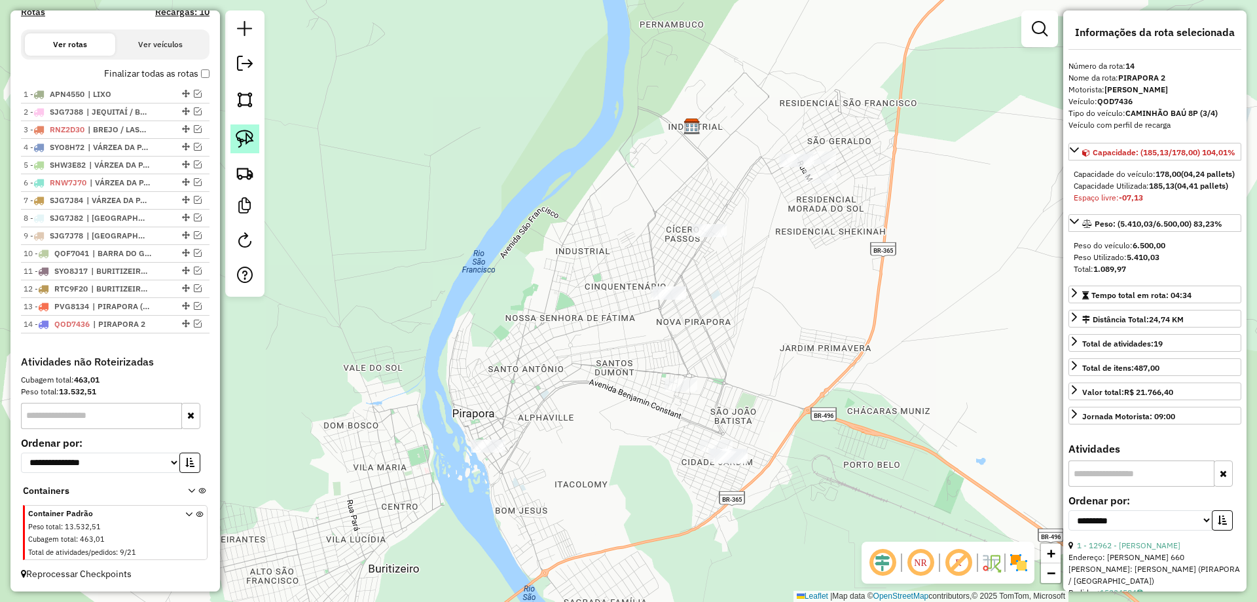
click at [238, 144] on img at bounding box center [245, 139] width 18 height 18
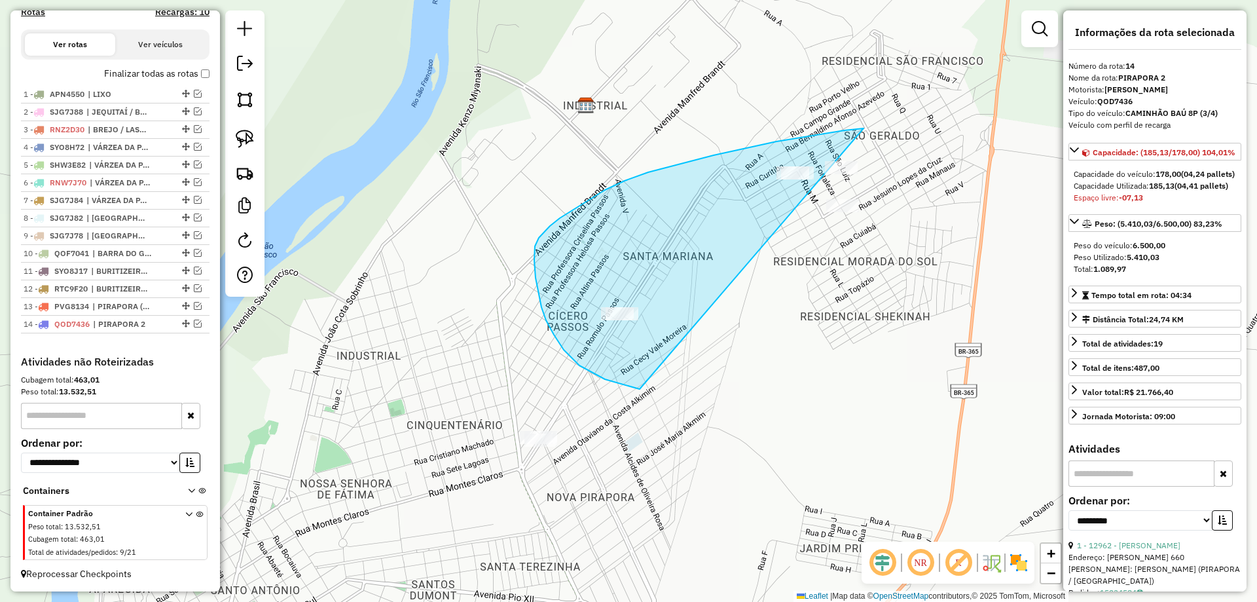
drag, startPoint x: 864, startPoint y: 128, endPoint x: 853, endPoint y: 234, distance: 106.0
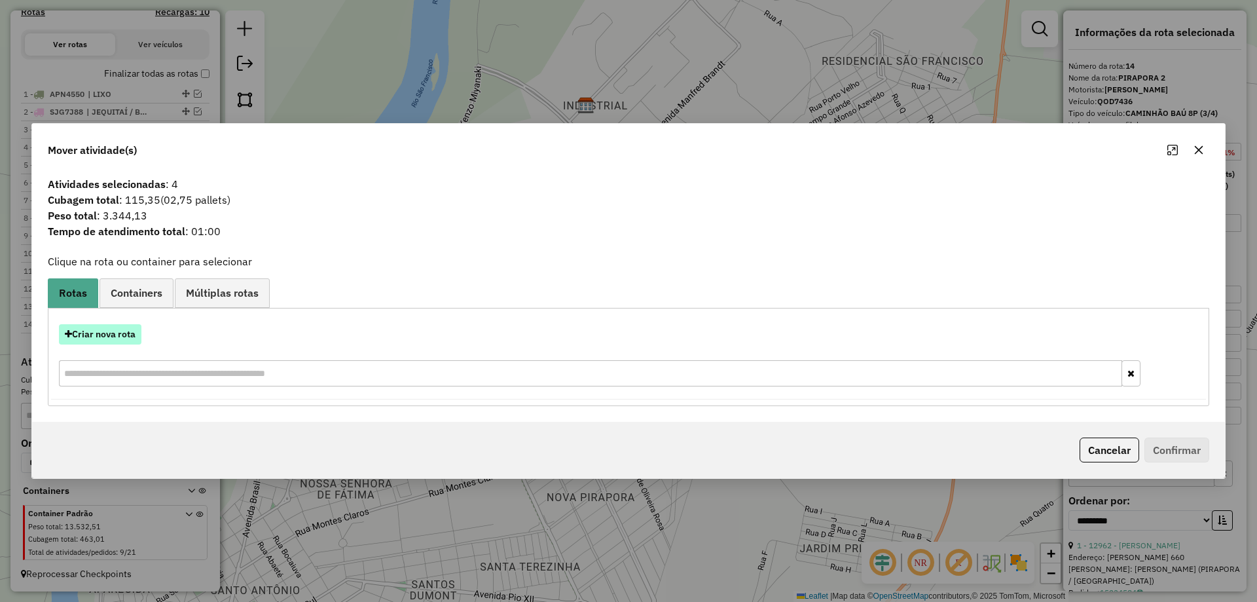
click at [109, 331] on button "Criar nova rota" at bounding box center [100, 334] width 83 height 20
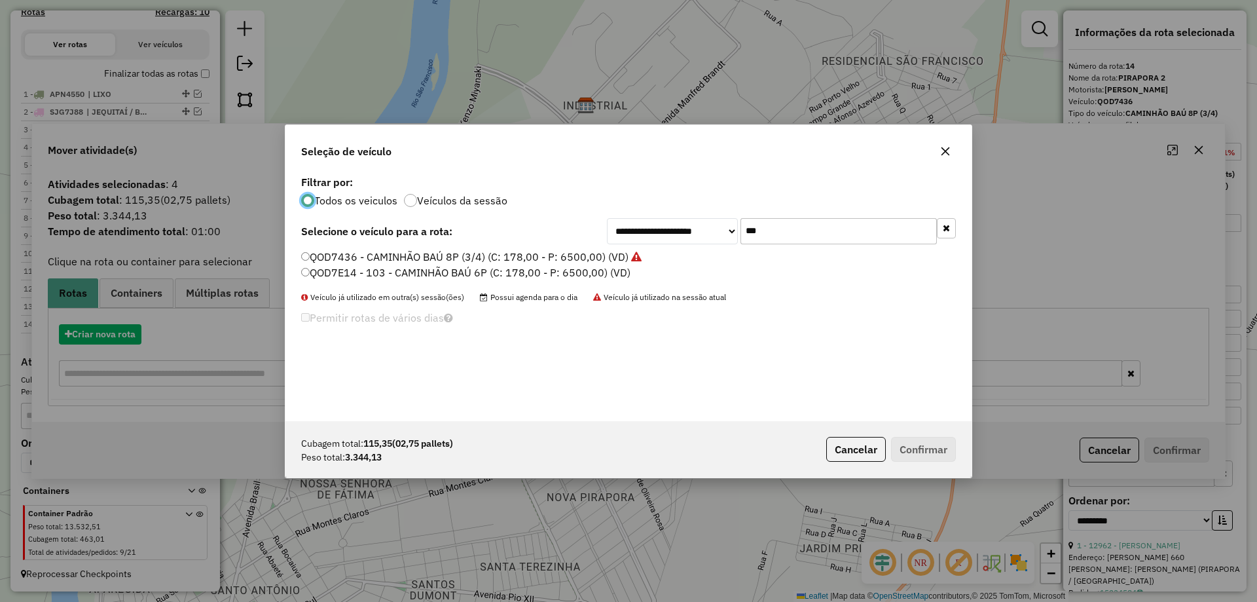
scroll to position [7, 4]
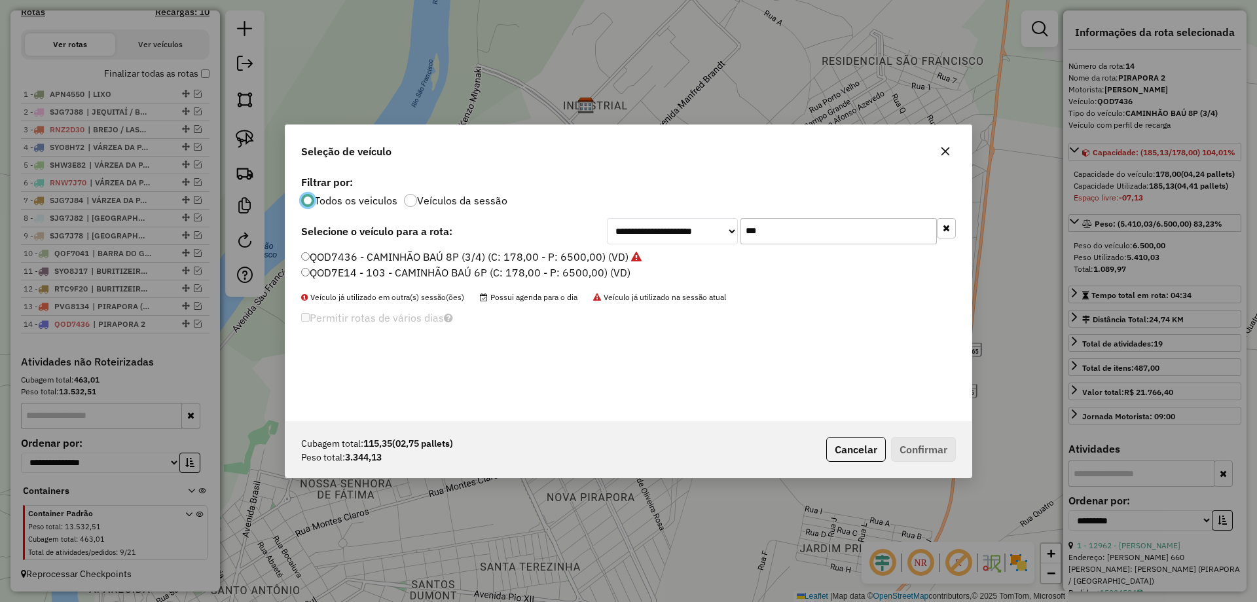
click at [777, 235] on input "***" at bounding box center [839, 231] width 196 height 26
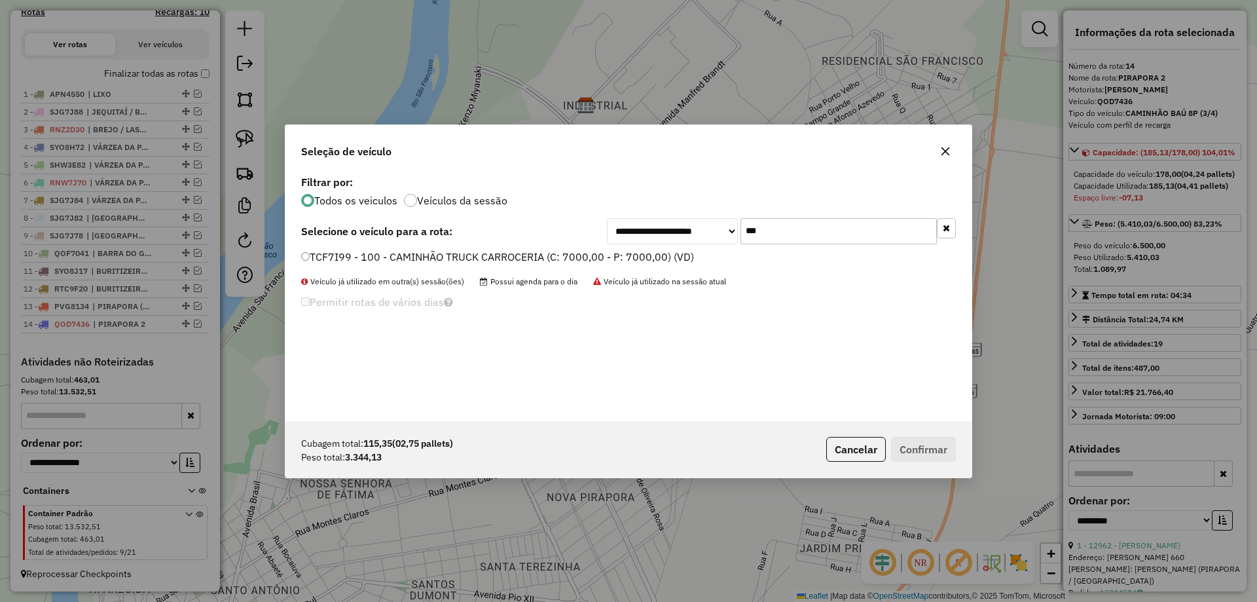
type input "***"
click at [344, 253] on label "TCF7I99 - 100 - CAMINHÃO TRUCK CARROCERIA (C: 7000,00 - P: 7000,00) (VD)" at bounding box center [497, 257] width 393 height 16
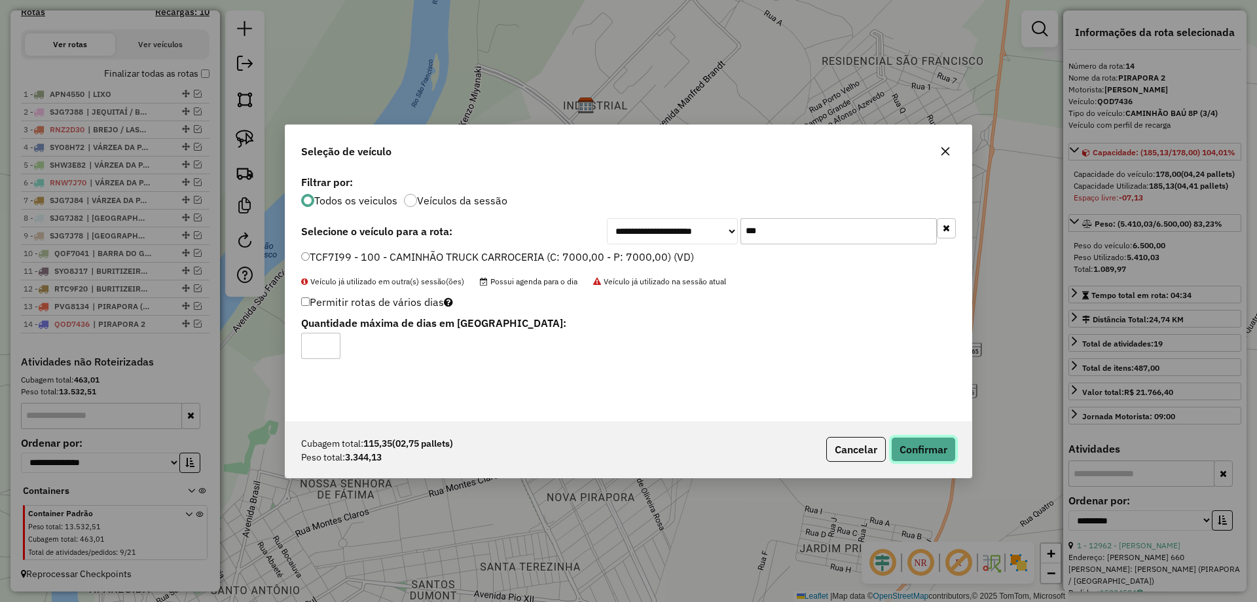
click at [920, 457] on button "Confirmar" at bounding box center [923, 449] width 65 height 25
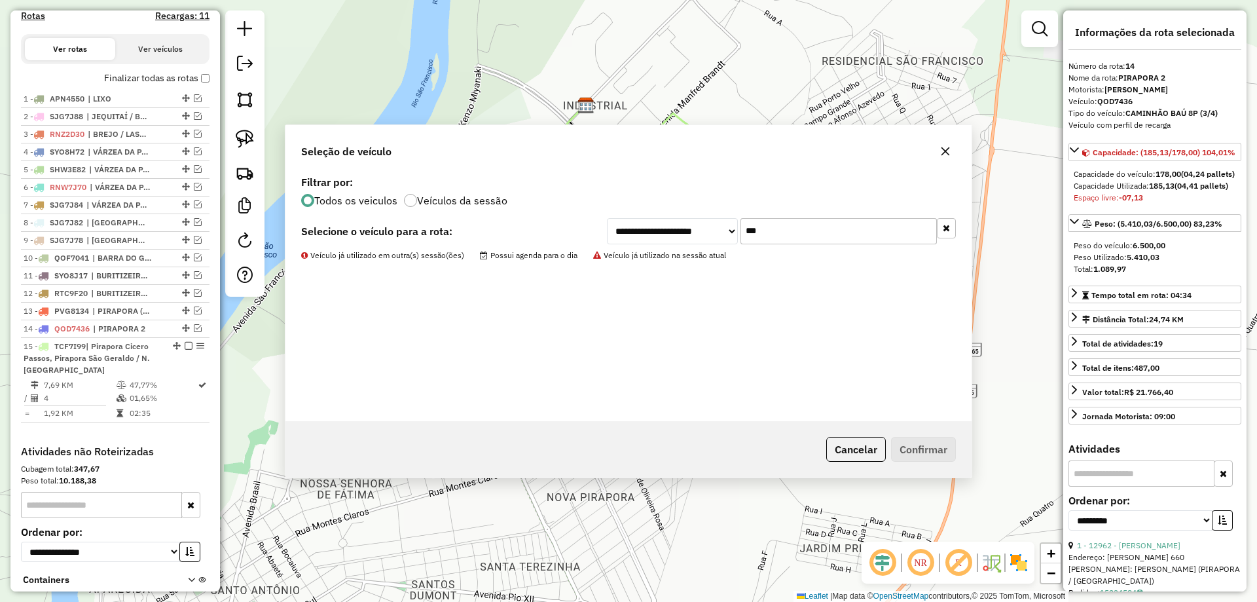
scroll to position [533, 0]
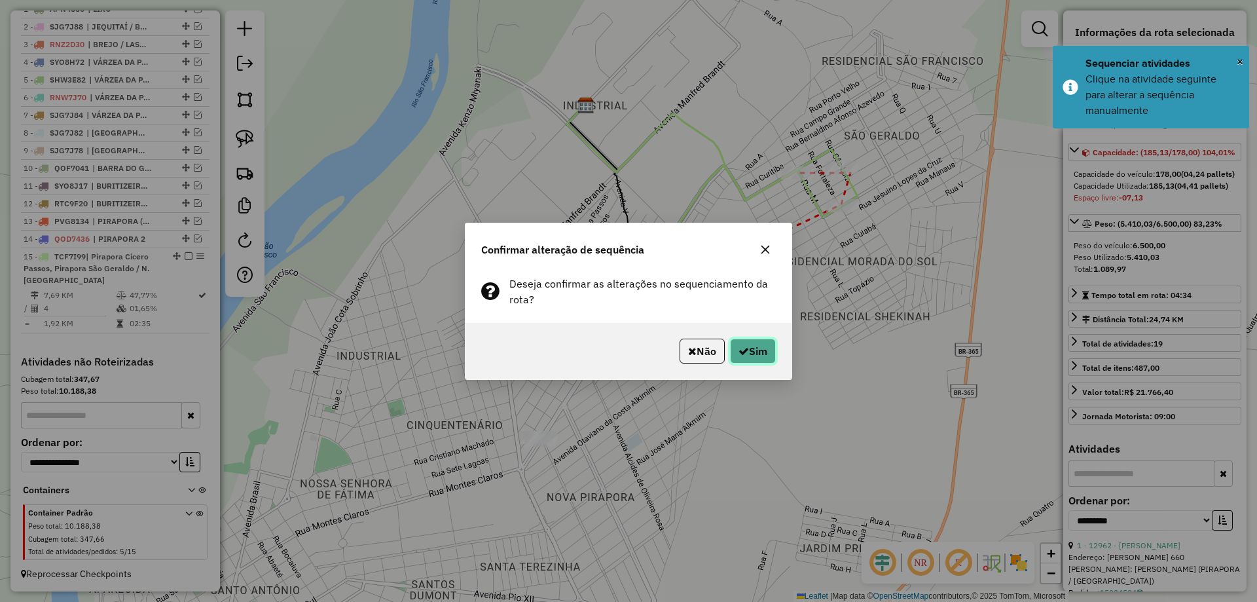
click at [740, 344] on button "Sim" at bounding box center [753, 351] width 46 height 25
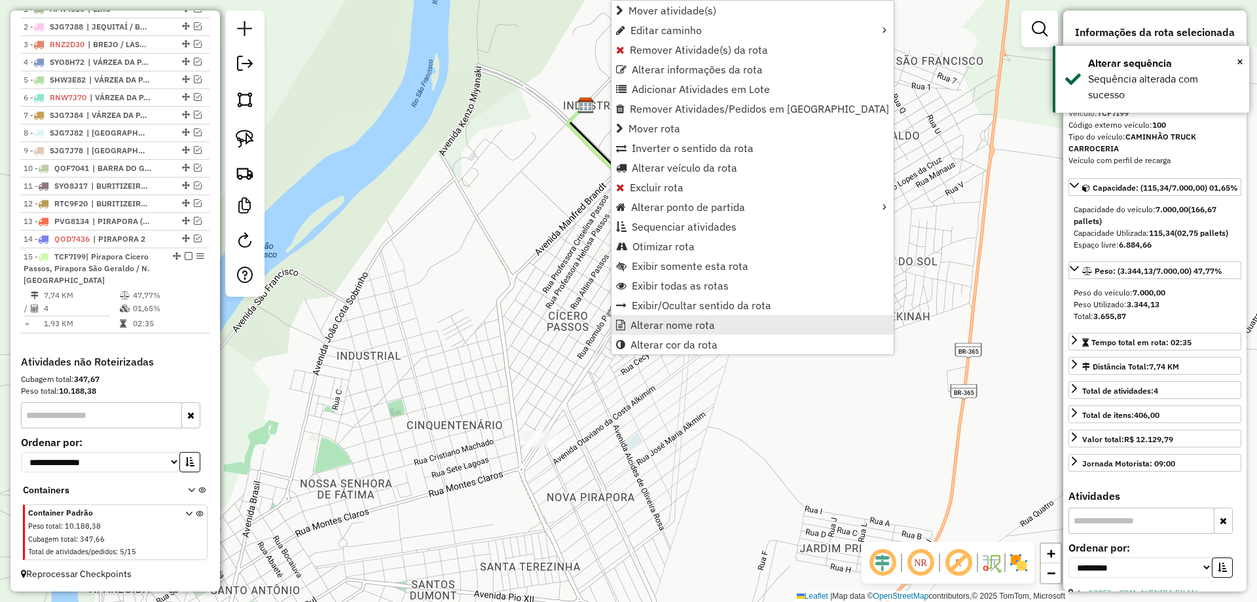
click at [650, 320] on span "Alterar nome rota" at bounding box center [673, 325] width 84 height 10
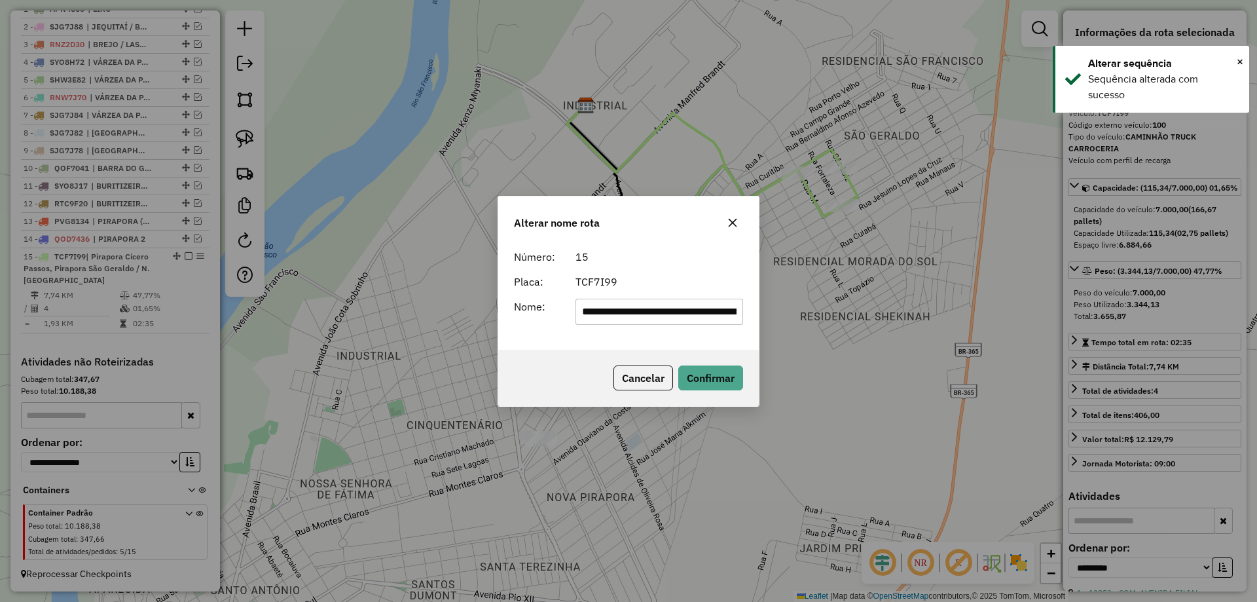
scroll to position [0, 119]
click at [705, 278] on div "TCF7I99" at bounding box center [660, 282] width 184 height 16
click at [644, 308] on input "**********" at bounding box center [660, 312] width 168 height 26
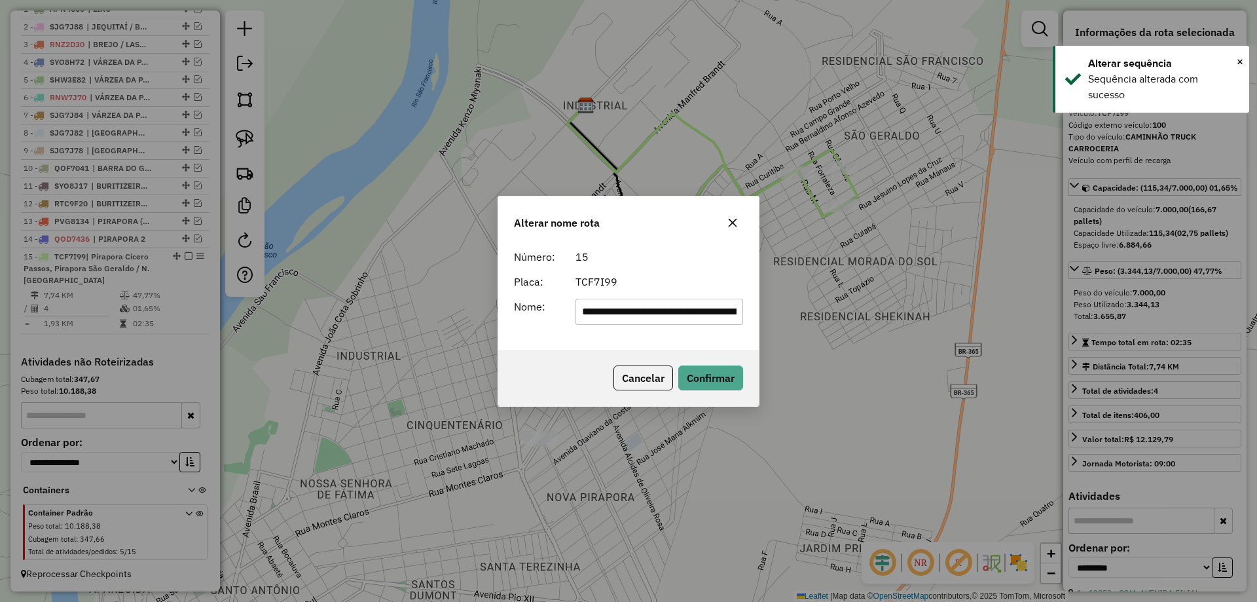
click at [644, 308] on input "**********" at bounding box center [660, 312] width 168 height 26
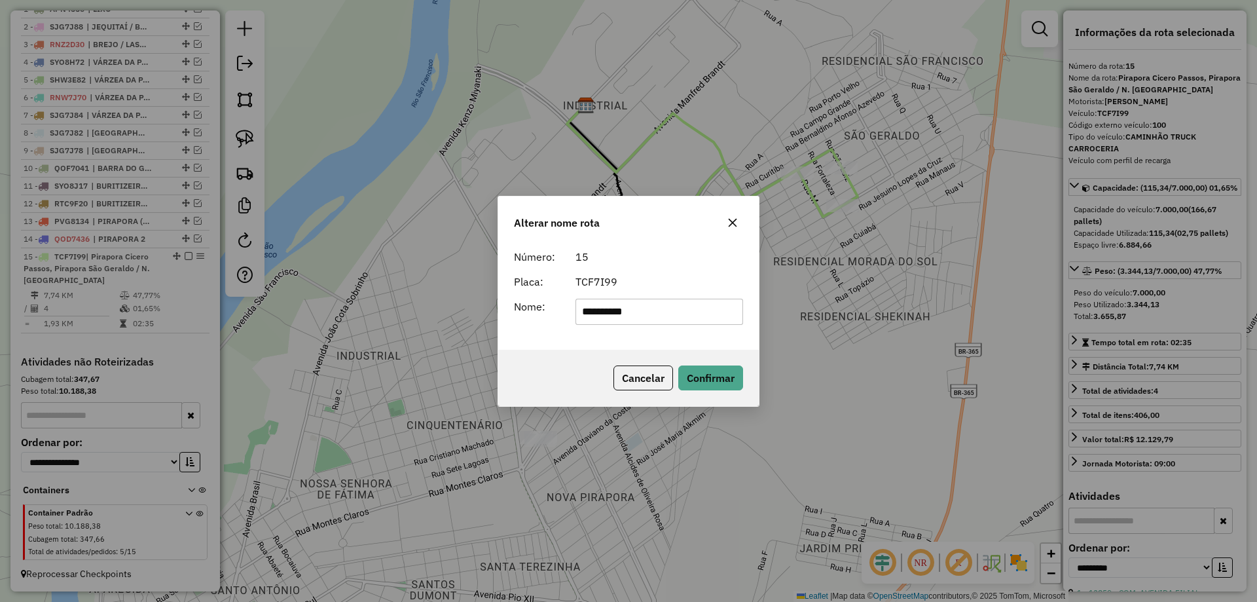
type input "**********"
click at [701, 369] on button "Confirmar" at bounding box center [711, 377] width 65 height 25
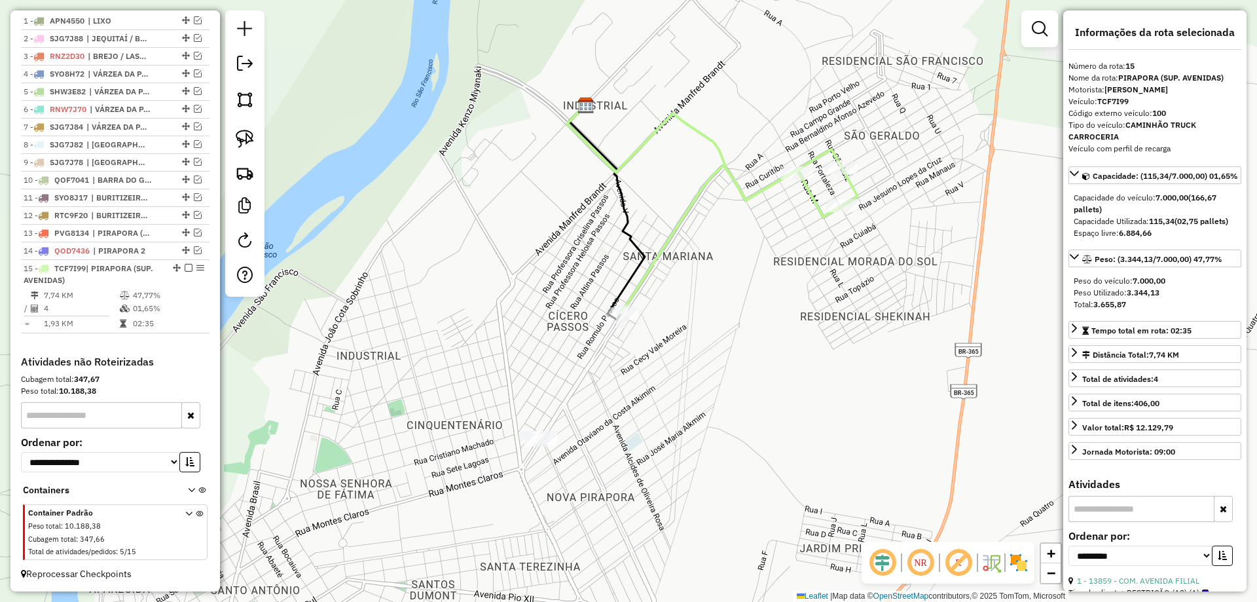
scroll to position [521, 0]
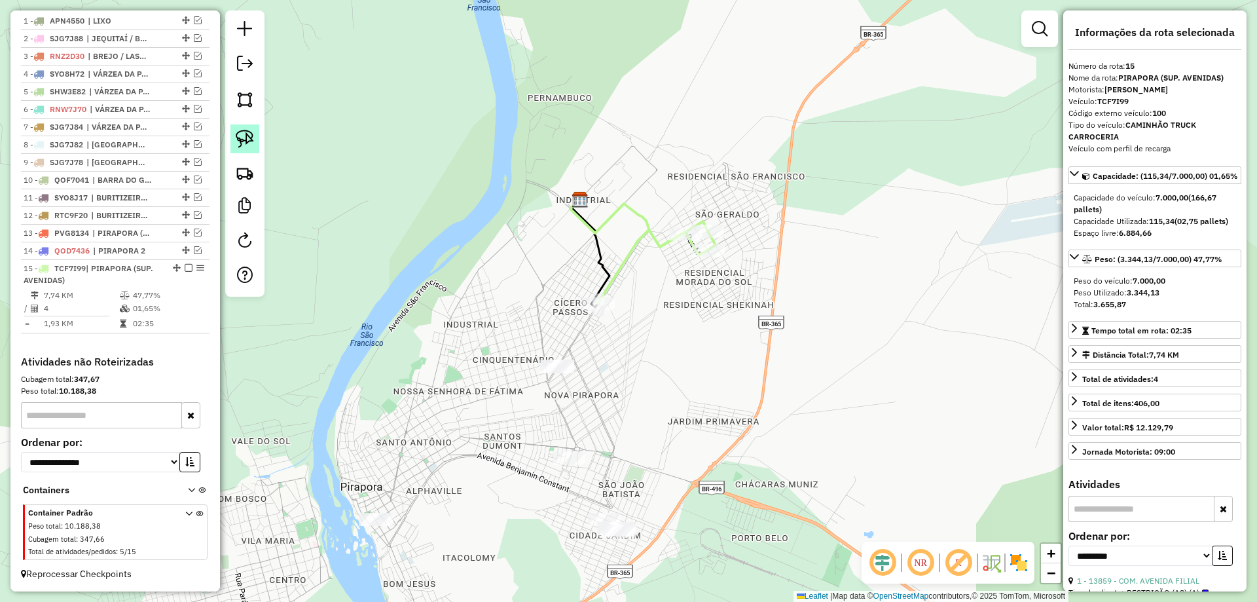
click at [251, 142] on img at bounding box center [245, 139] width 18 height 18
drag, startPoint x: 522, startPoint y: 328, endPoint x: 587, endPoint y: 375, distance: 80.2
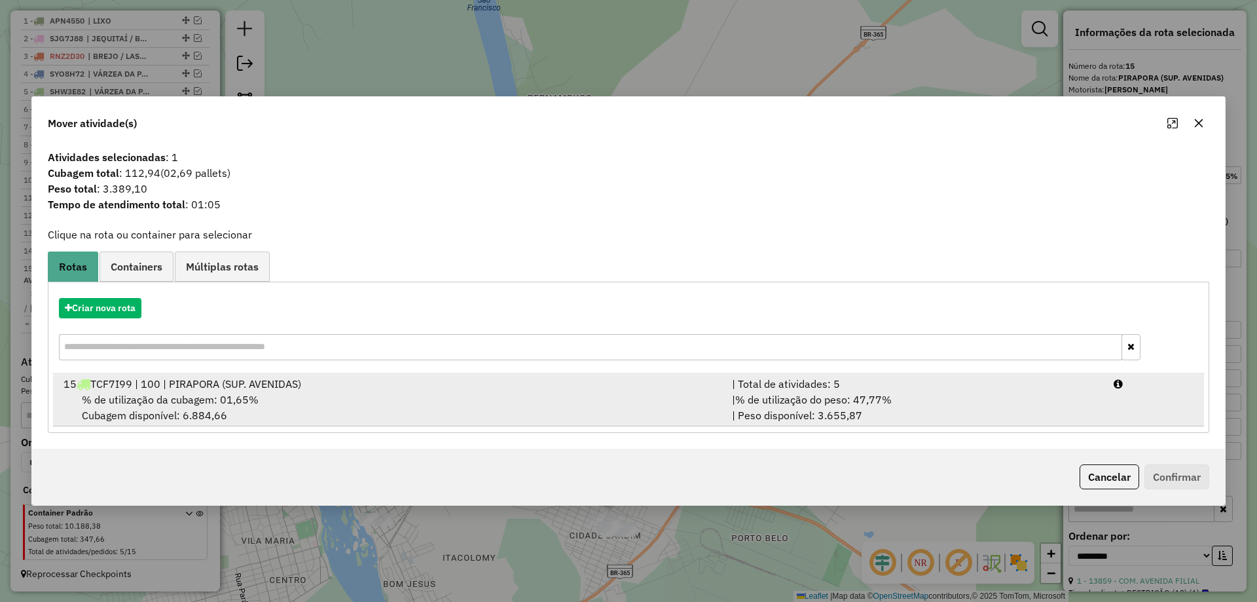
click at [515, 416] on div "% de utilização da cubagem: 01,65% Cubagem disponível: 6.884,66" at bounding box center [390, 407] width 669 height 31
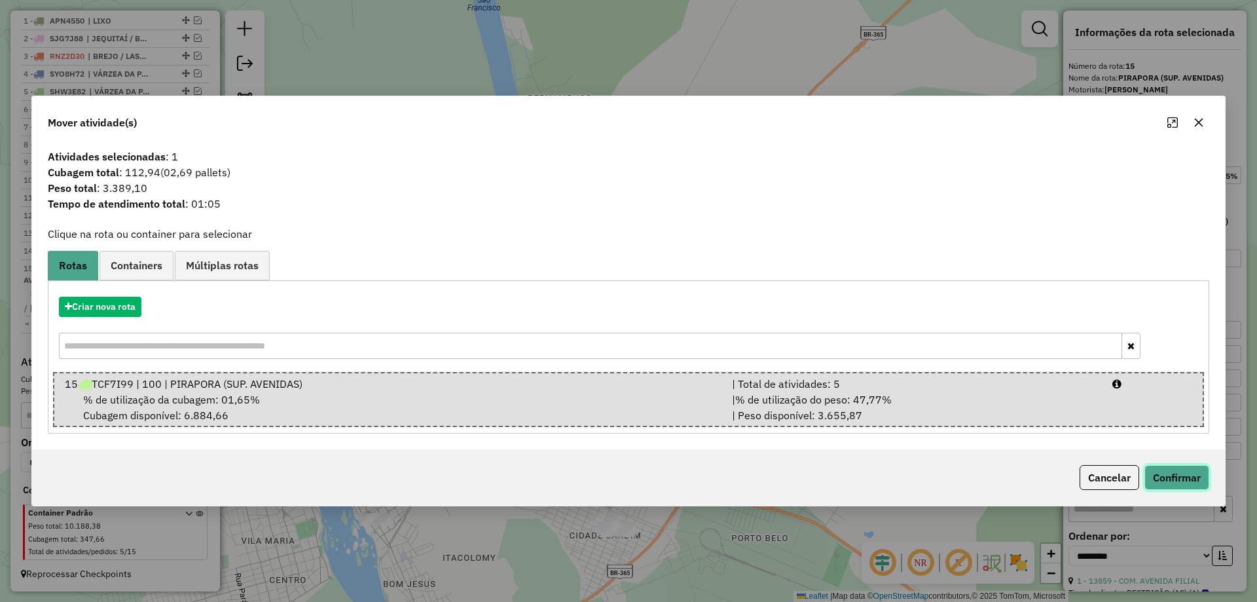
click at [1193, 487] on button "Confirmar" at bounding box center [1177, 477] width 65 height 25
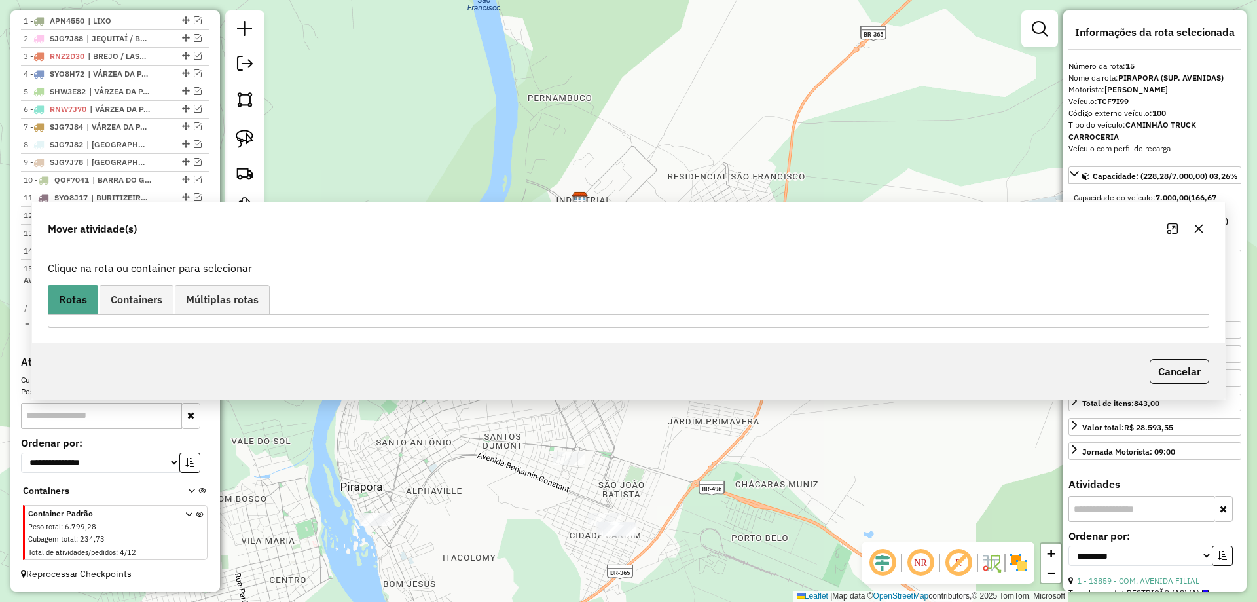
scroll to position [505, 0]
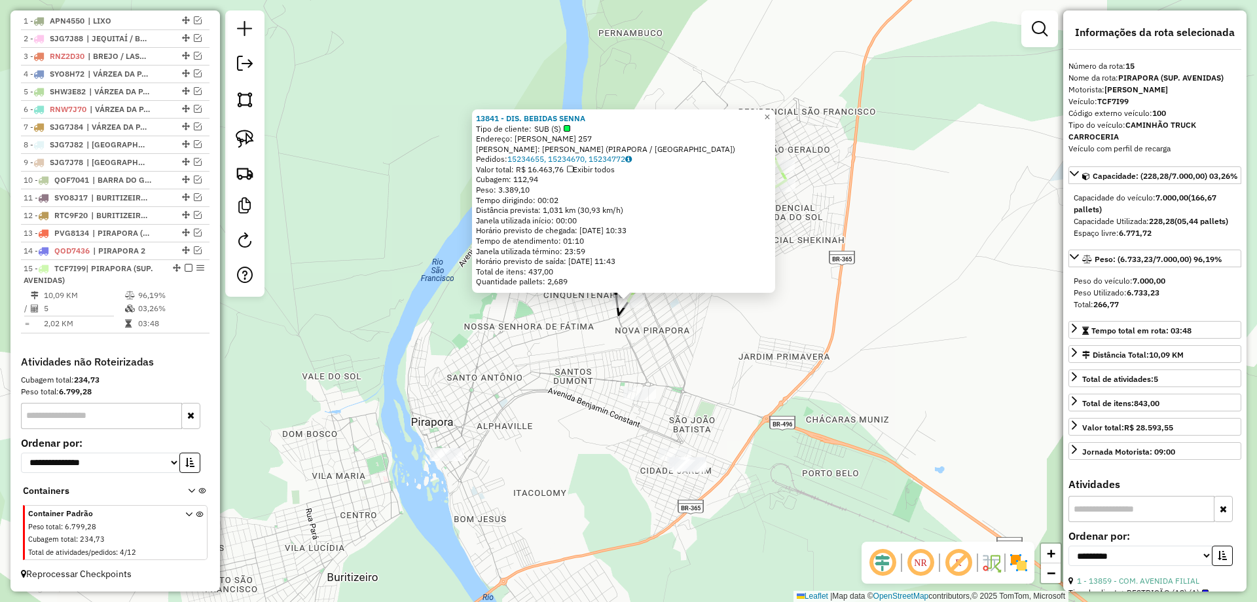
click at [535, 413] on div "13841 - DIS. BEBIDAS SENNA Tipo de cliente: SUB (S) Endereço: BONIFACIO MACHADO…" at bounding box center [628, 301] width 1257 height 602
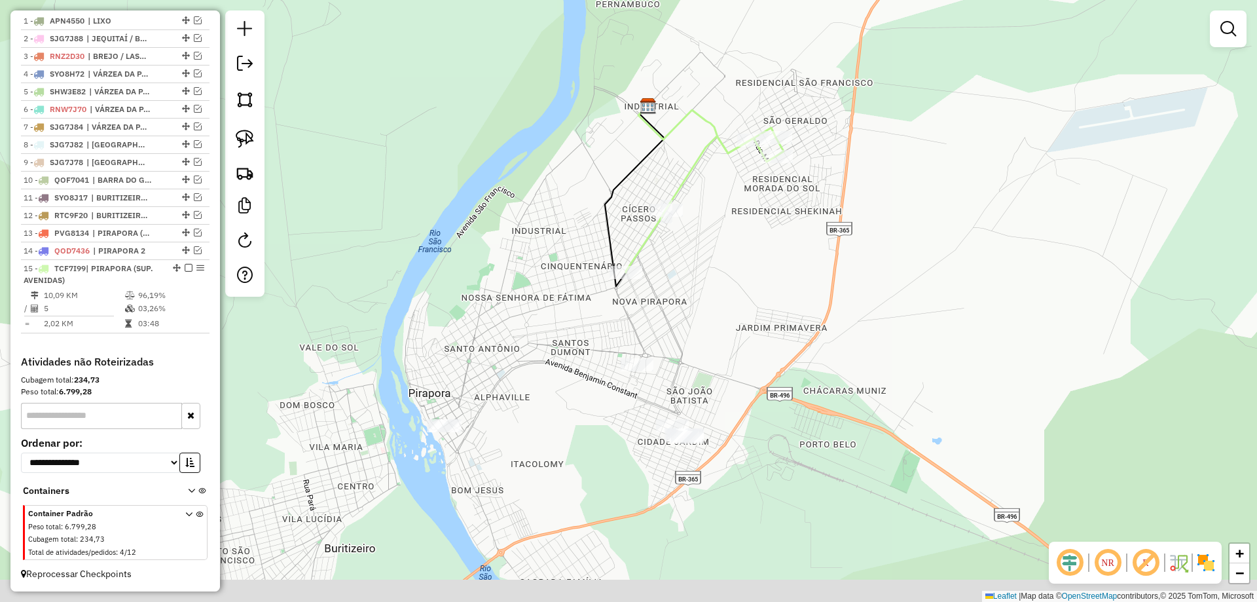
drag, startPoint x: 532, startPoint y: 377, endPoint x: 430, endPoint y: 257, distance: 157.9
click at [529, 323] on div "Janela de atendimento Grade de atendimento Capacidade Transportadoras Veículos …" at bounding box center [628, 301] width 1257 height 602
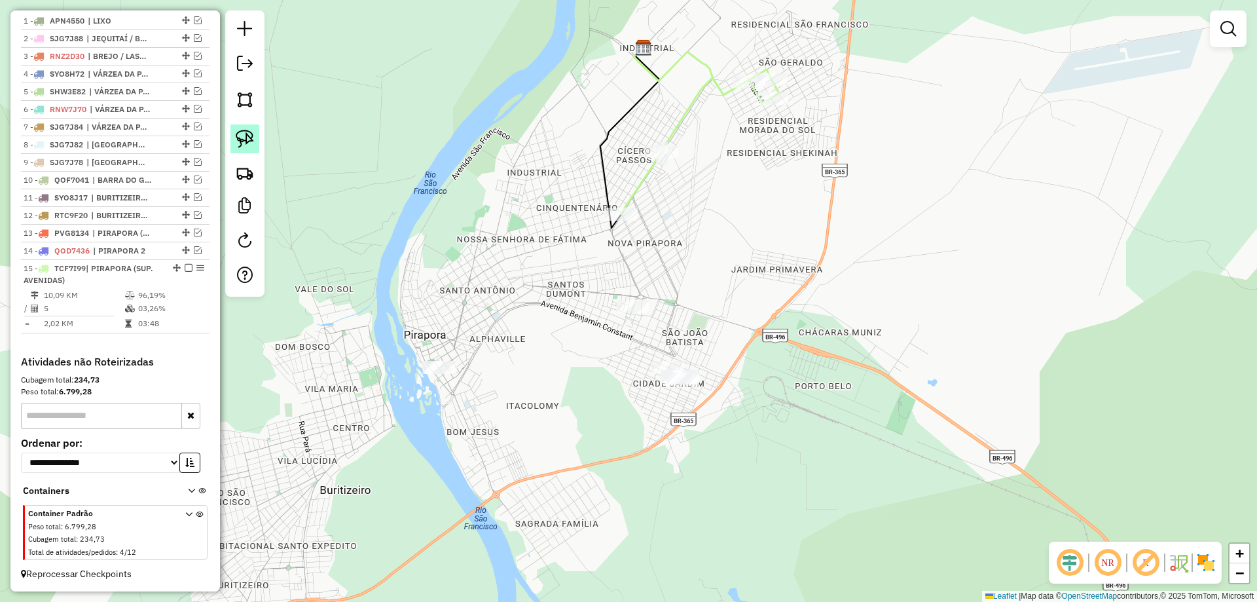
click at [255, 144] on link at bounding box center [245, 138] width 29 height 29
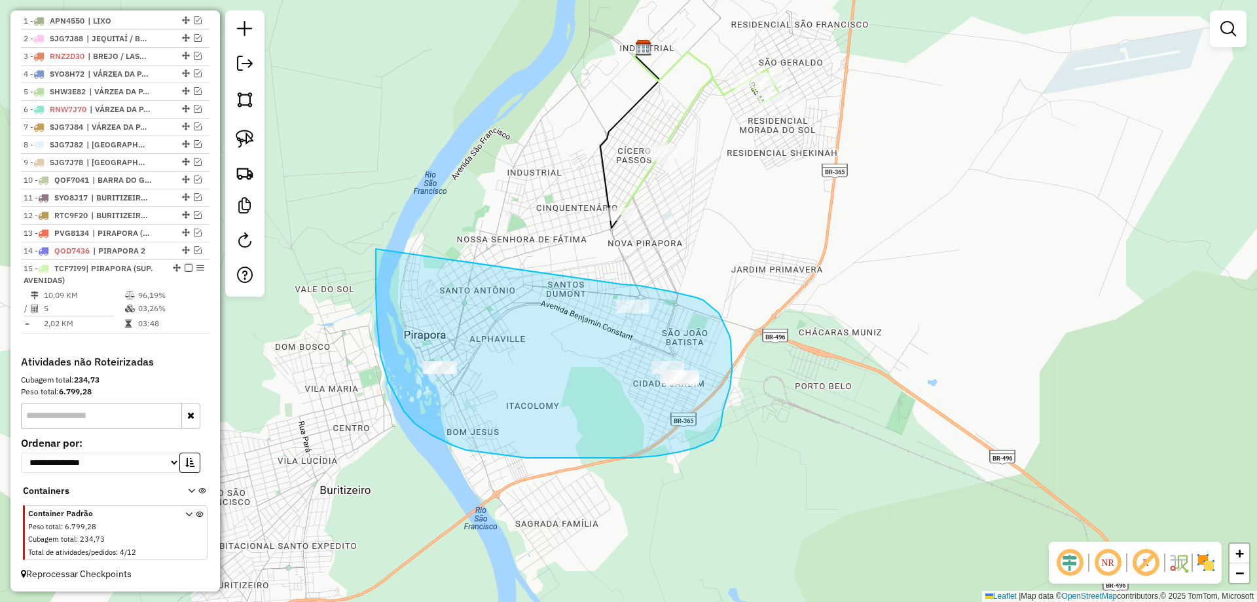
drag, startPoint x: 376, startPoint y: 291, endPoint x: 614, endPoint y: 284, distance: 238.5
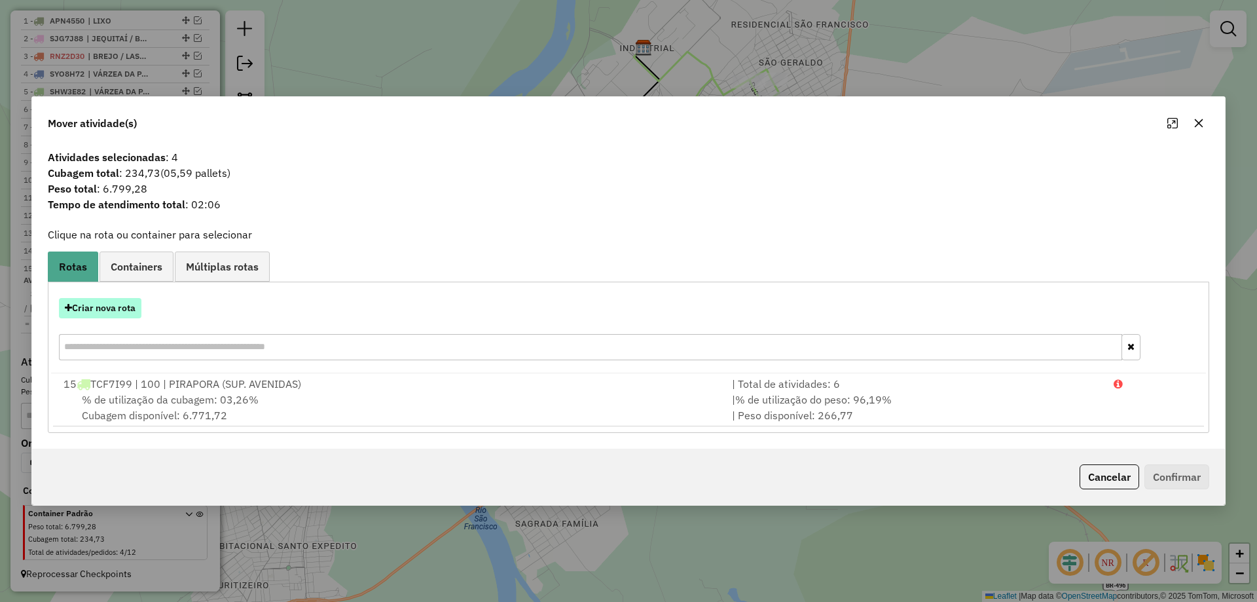
click at [94, 307] on button "Criar nova rota" at bounding box center [100, 308] width 83 height 20
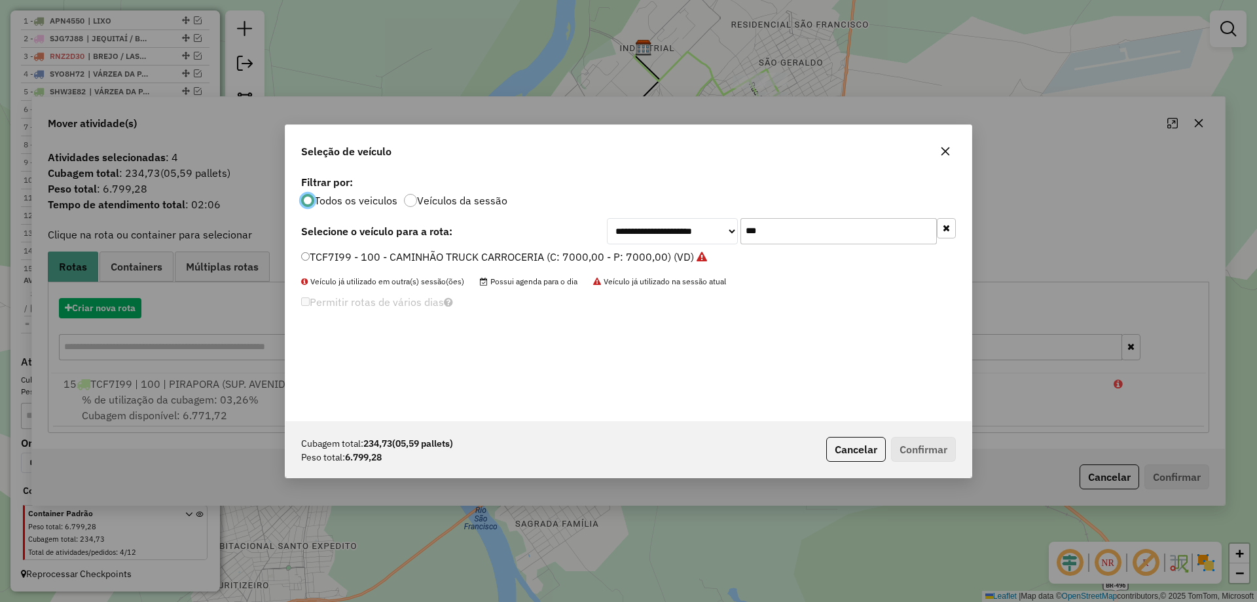
scroll to position [7, 4]
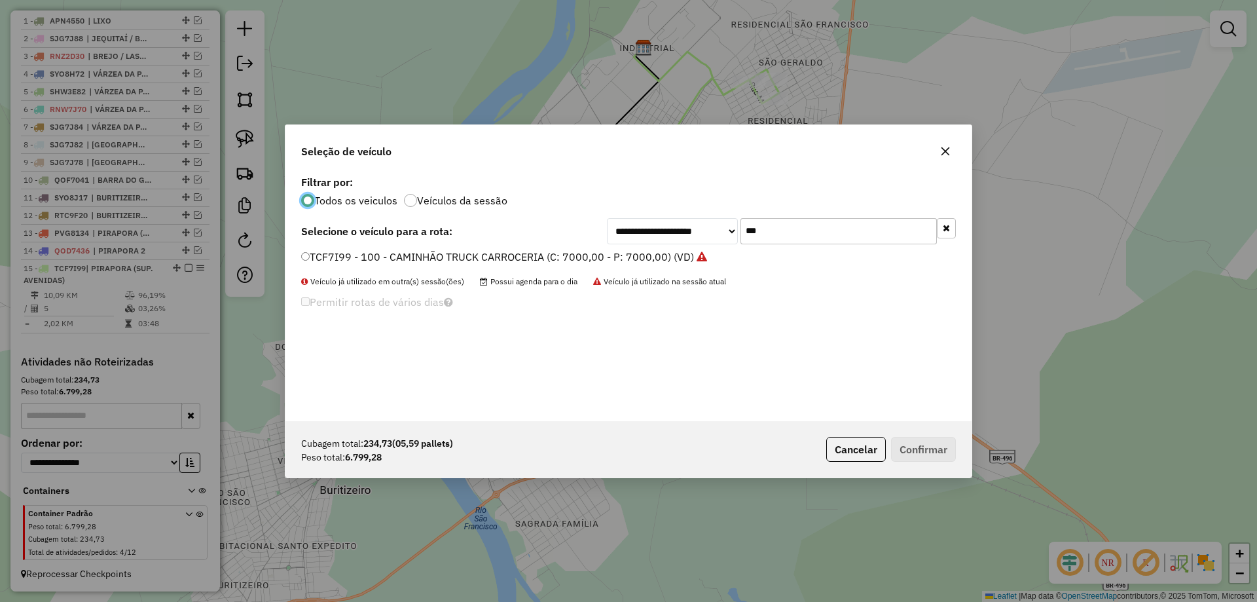
click at [819, 242] on input "***" at bounding box center [839, 231] width 196 height 26
type input "***"
click at [398, 257] on label "TDQ7A87 - 107 - CAMINHÃO (TRUCADO) (C: 336,00 - P: 9000,00) (VD)" at bounding box center [474, 257] width 346 height 16
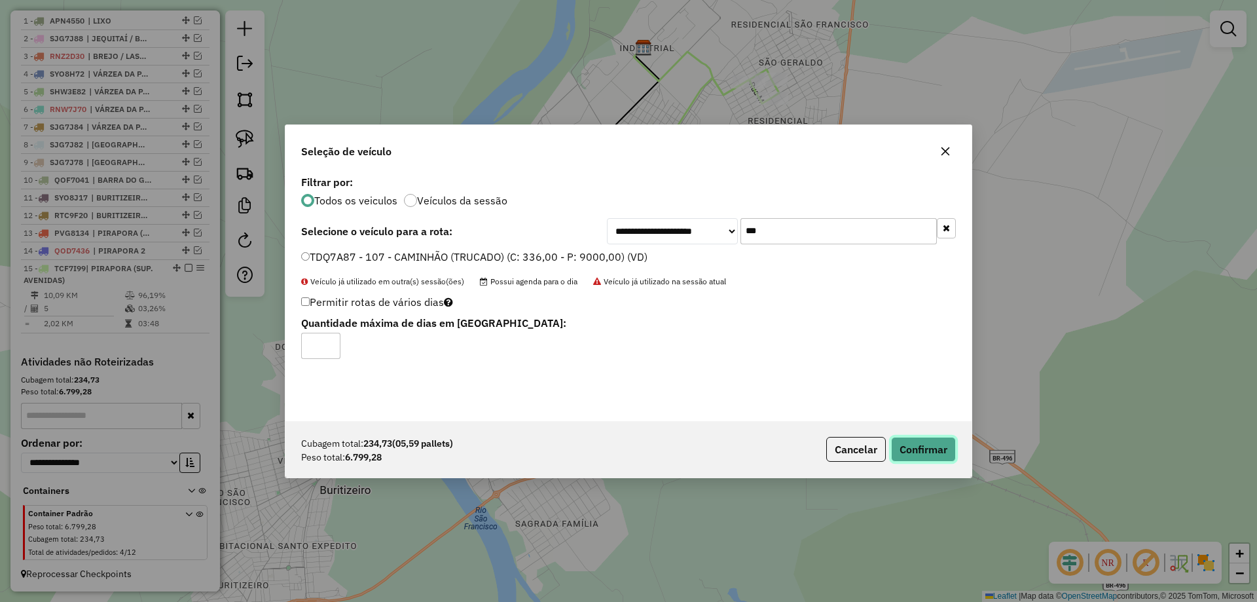
click at [903, 443] on button "Confirmar" at bounding box center [923, 449] width 65 height 25
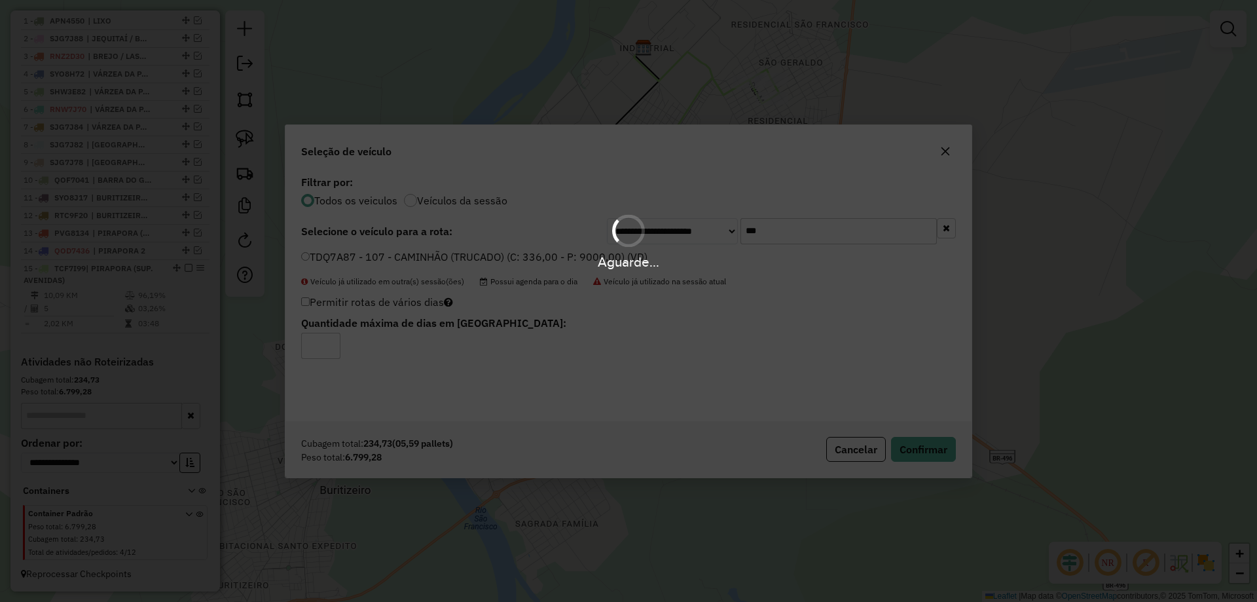
scroll to position [384, 0]
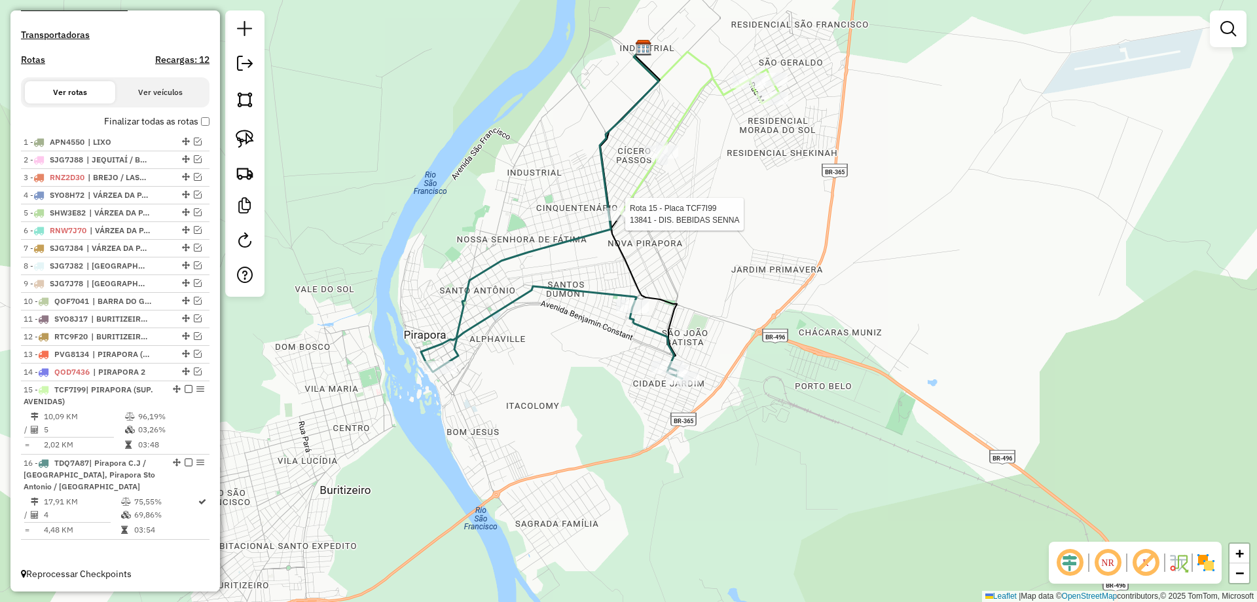
select select "**********"
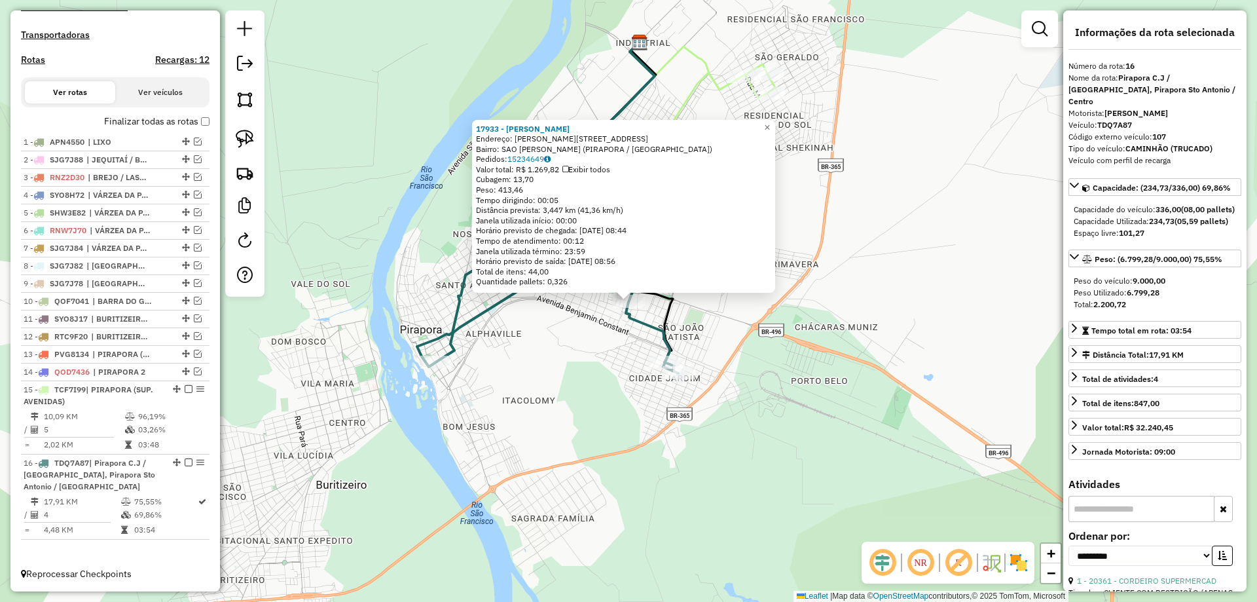
click at [746, 382] on div "17933 - THARLEY GONCALVES Endereço: Pedro Jorge Hatem 815 Bairro: SAO JOAO BATI…" at bounding box center [628, 301] width 1257 height 602
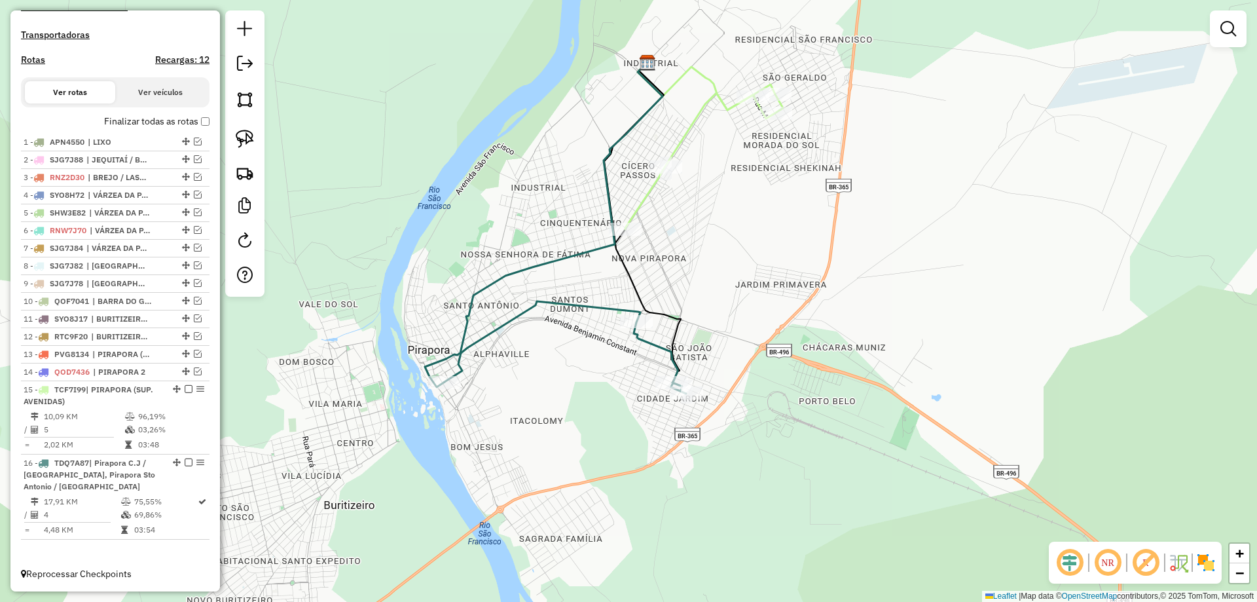
click at [694, 332] on div "Janela de atendimento Grade de atendimento Capacidade Transportadoras Veículos …" at bounding box center [628, 301] width 1257 height 602
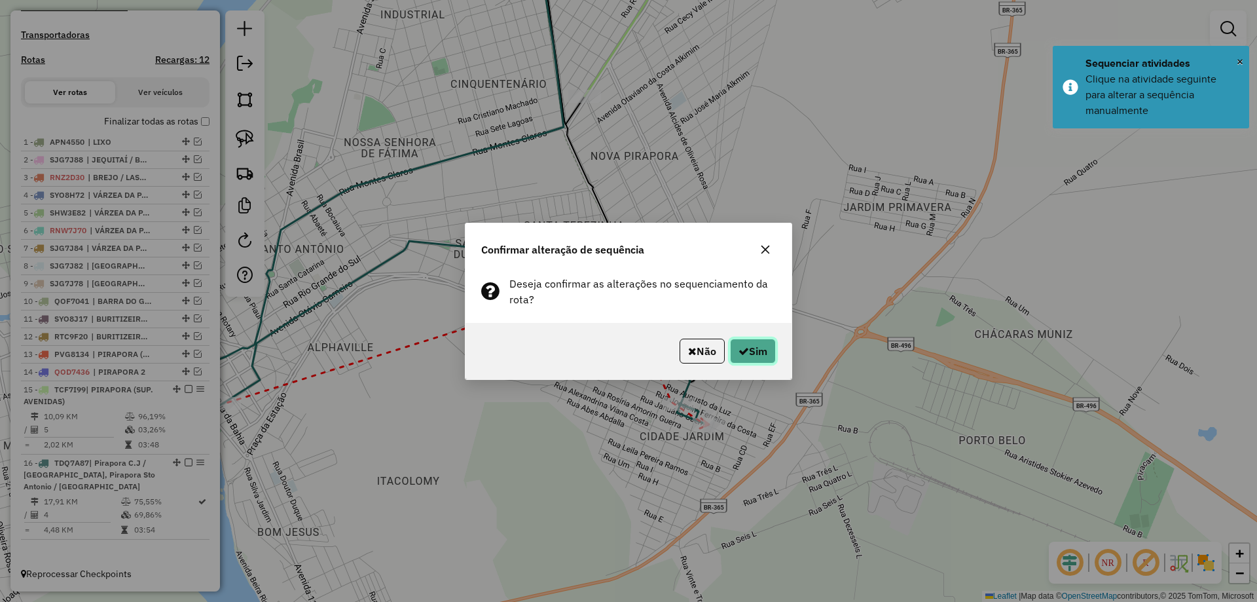
click at [767, 352] on button "Sim" at bounding box center [753, 351] width 46 height 25
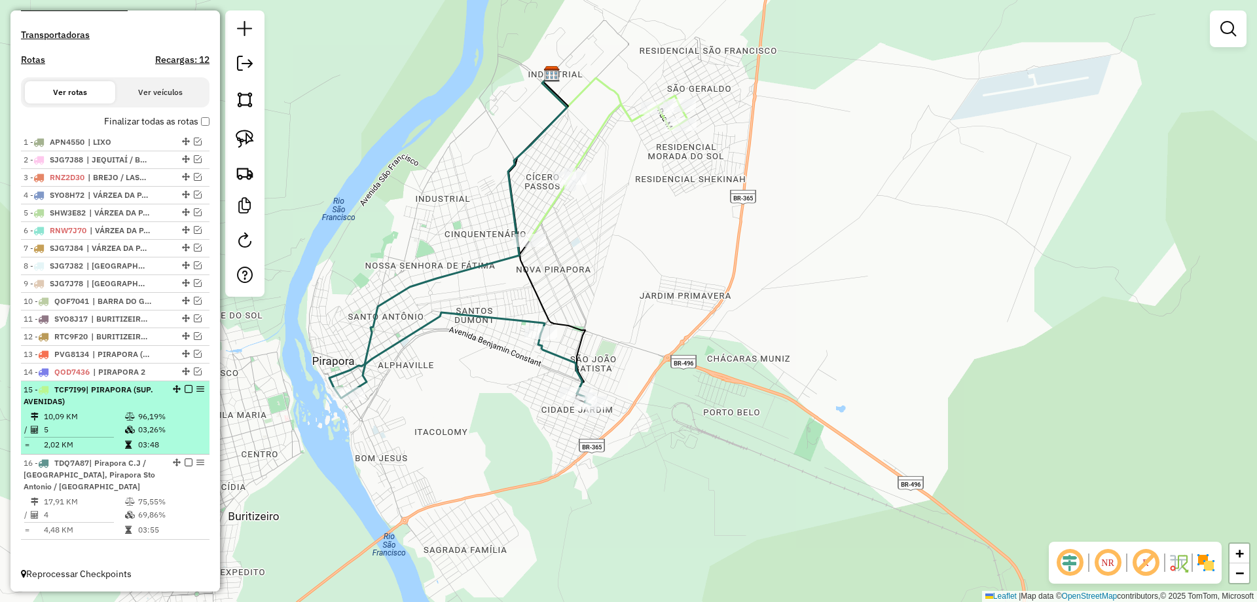
click at [185, 390] on em at bounding box center [189, 389] width 8 height 8
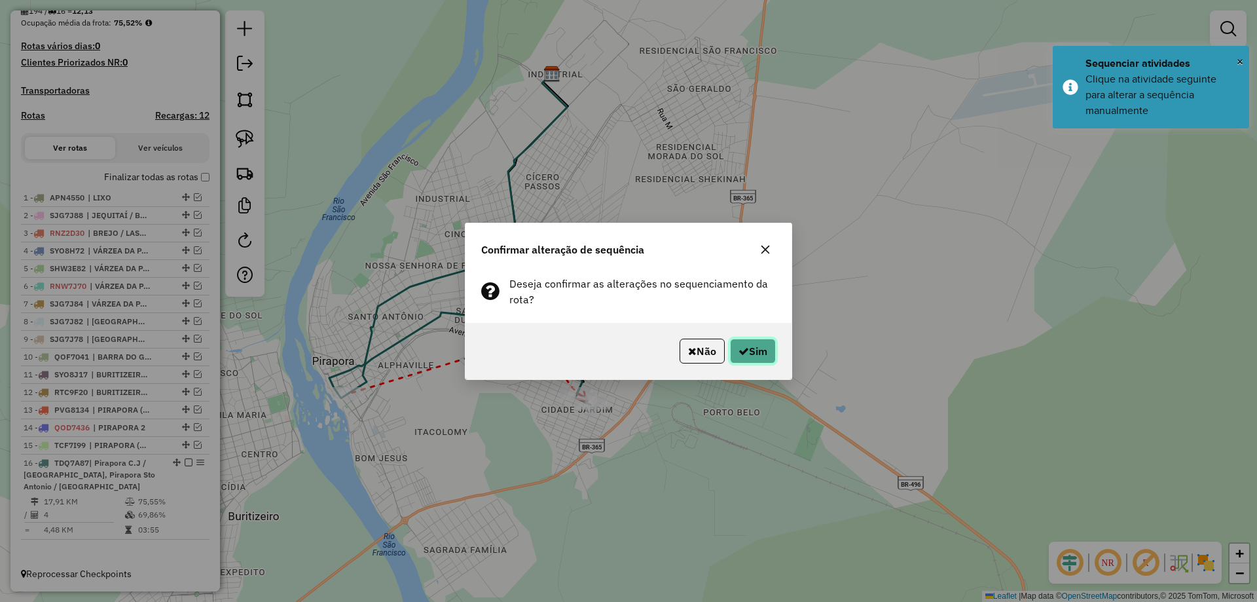
click at [741, 360] on button "Sim" at bounding box center [753, 351] width 46 height 25
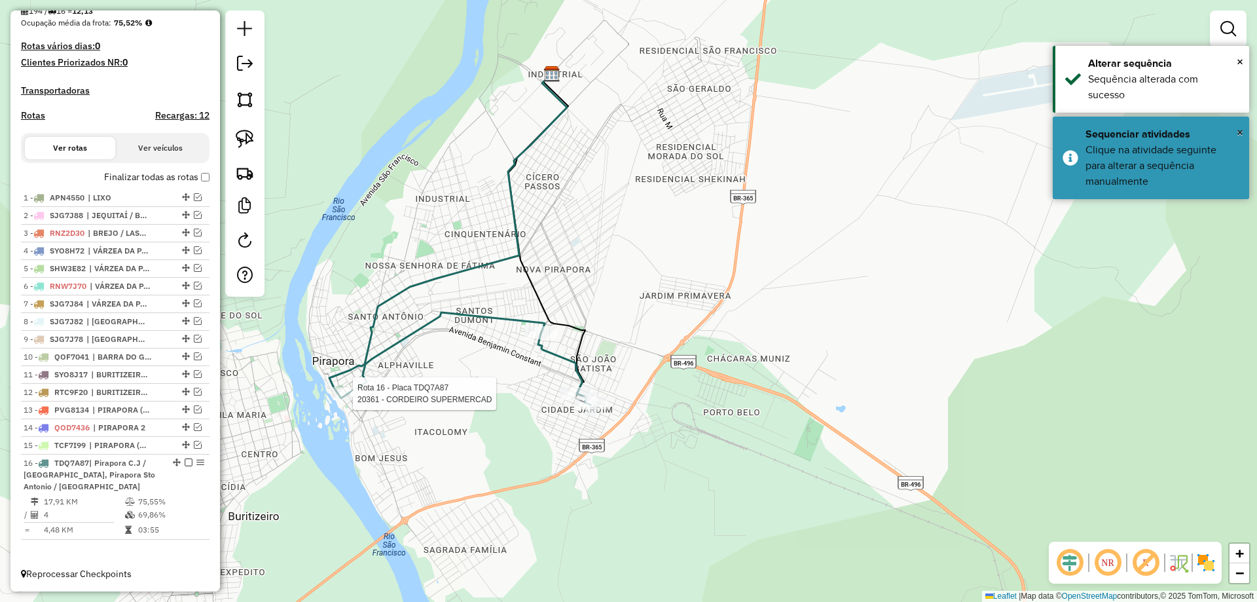
select select "**********"
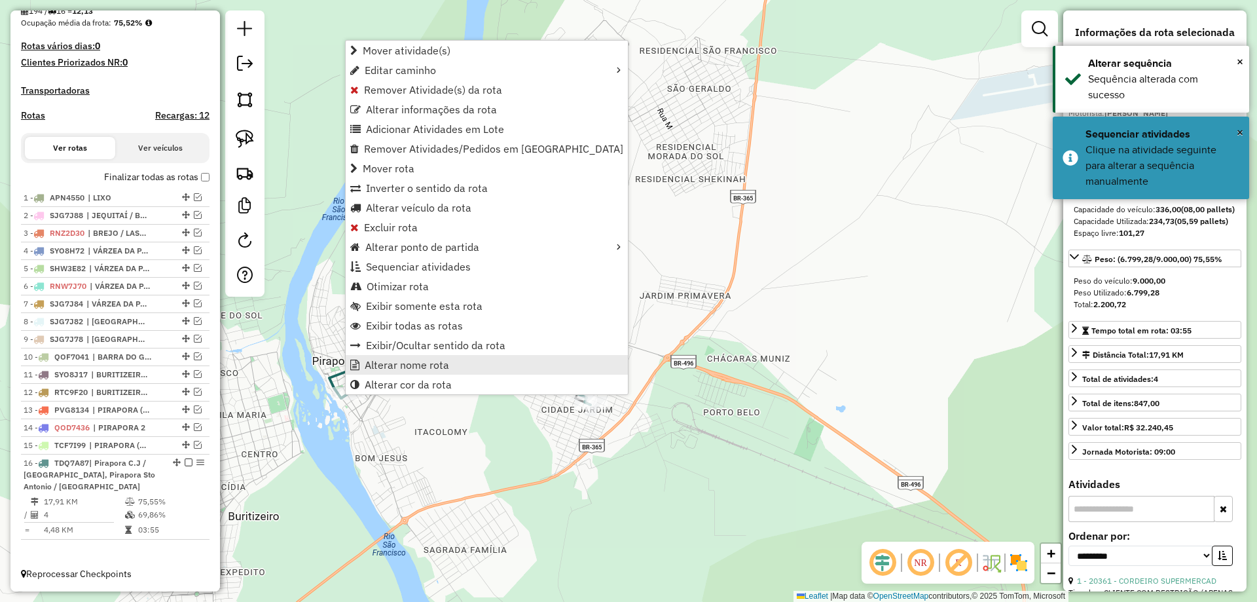
click at [425, 367] on span "Alterar nome rota" at bounding box center [407, 365] width 84 height 10
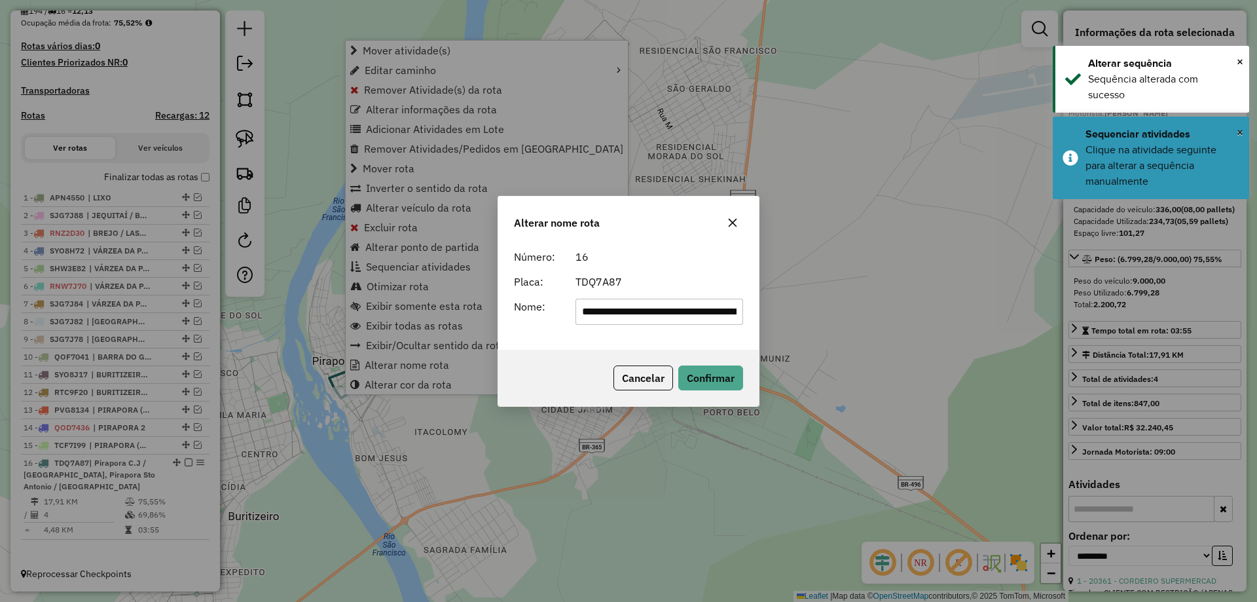
scroll to position [0, 96]
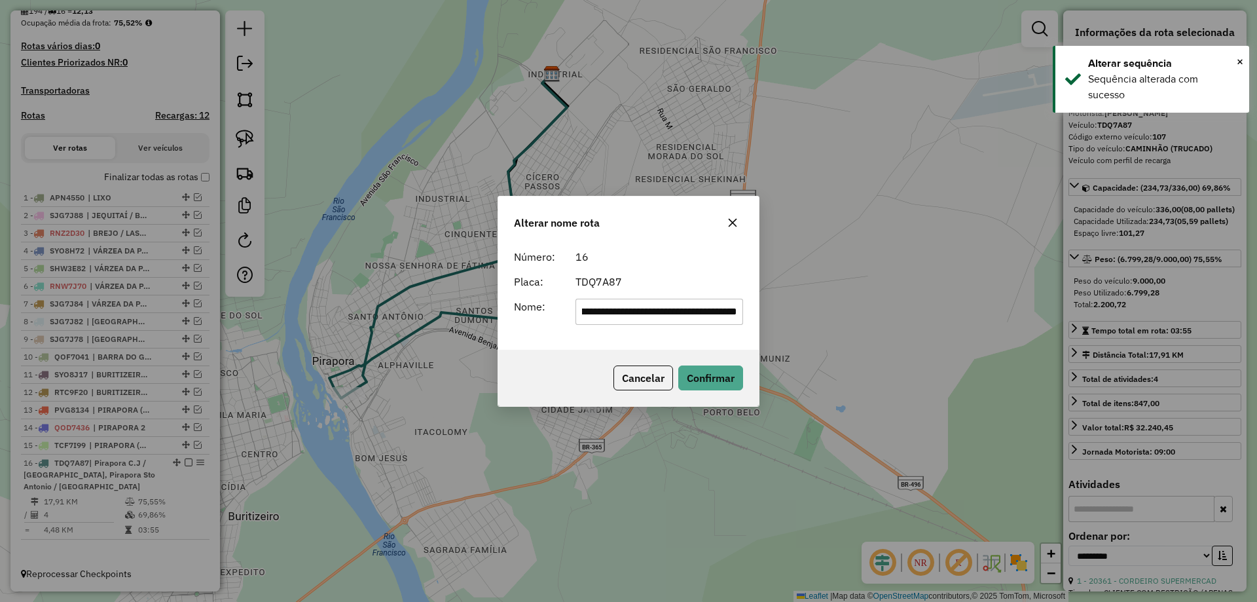
click at [669, 314] on input "**********" at bounding box center [660, 312] width 168 height 26
paste input "text"
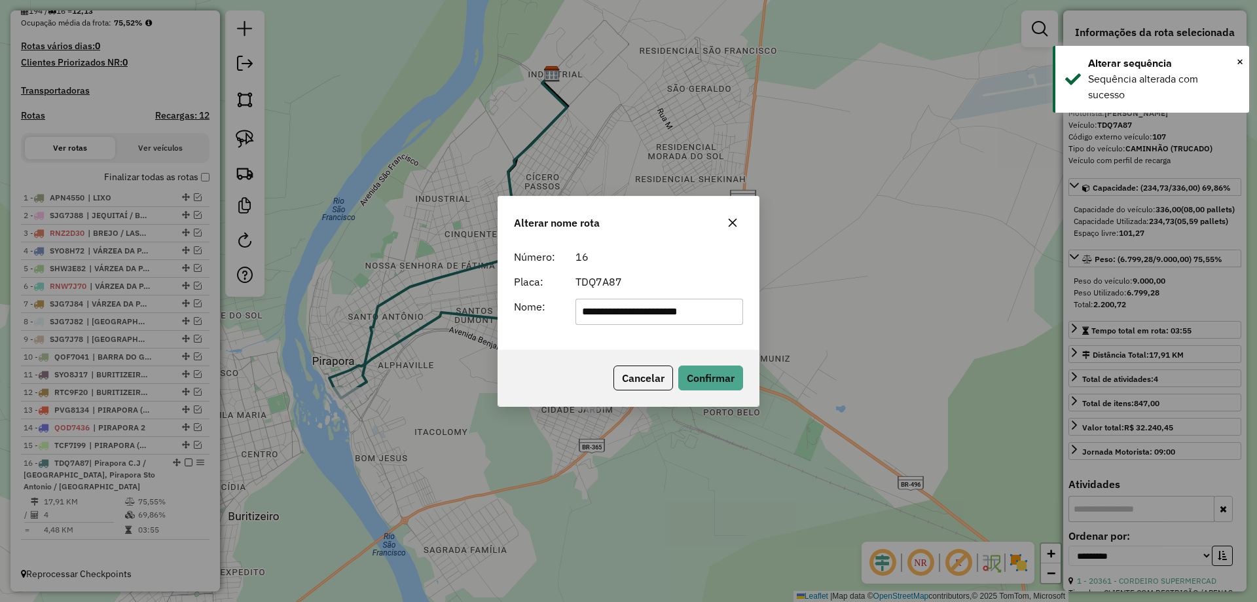
drag, startPoint x: 715, startPoint y: 312, endPoint x: 633, endPoint y: 316, distance: 82.6
click at [633, 316] on input "**********" at bounding box center [660, 312] width 168 height 26
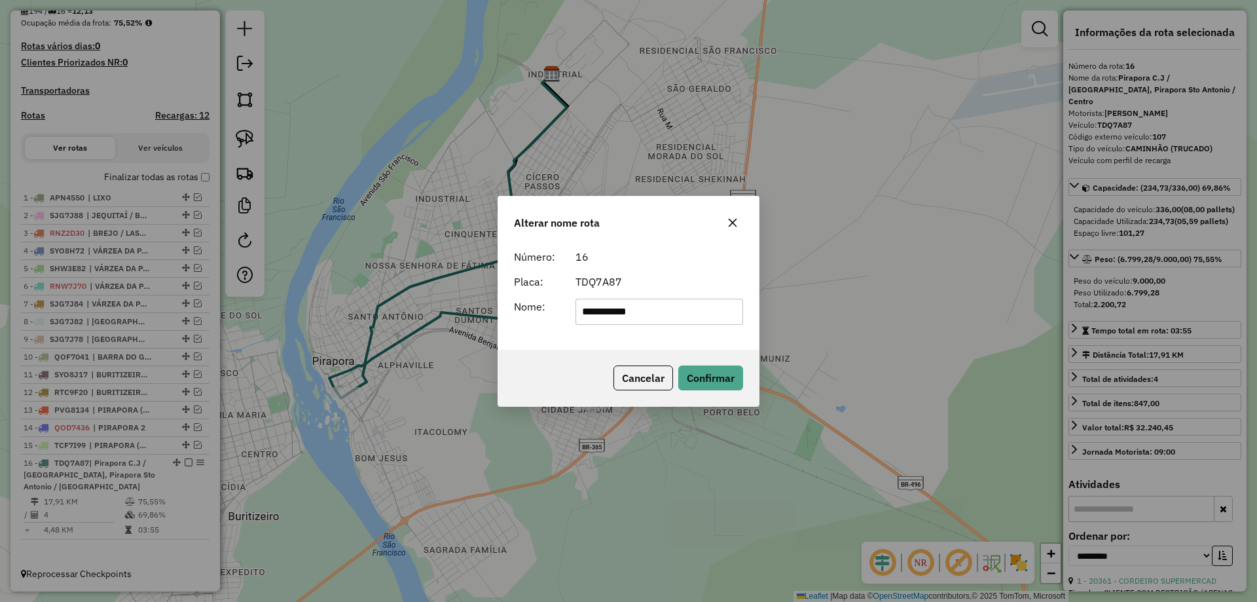
type input "**********"
click at [718, 390] on button "Confirmar" at bounding box center [711, 377] width 65 height 25
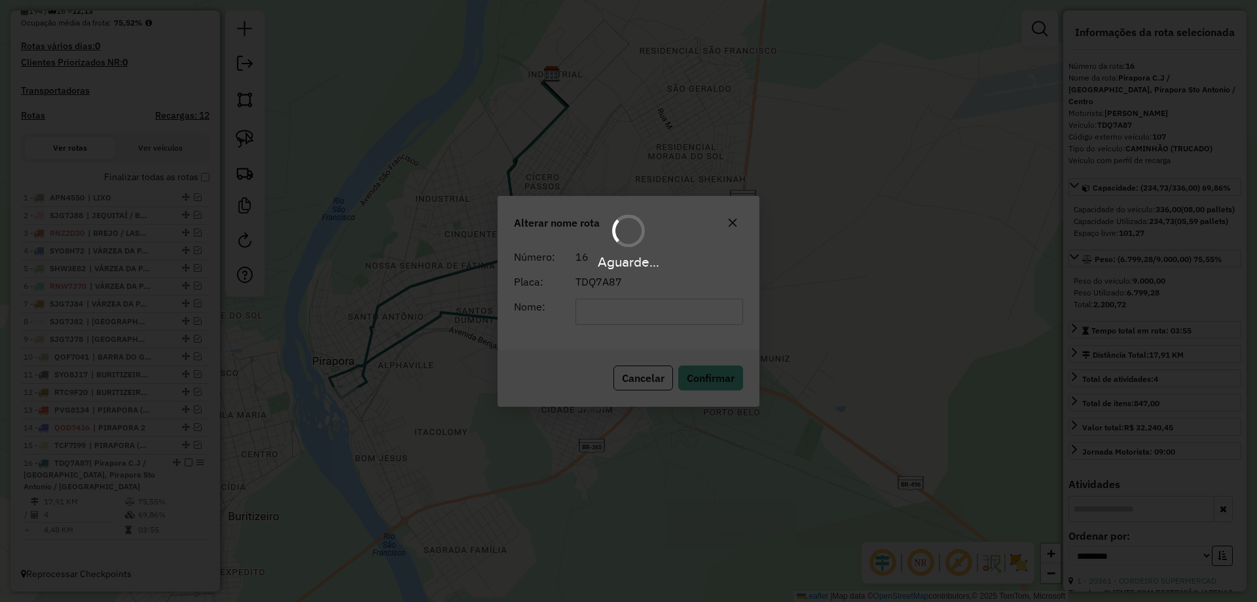
scroll to position [316, 0]
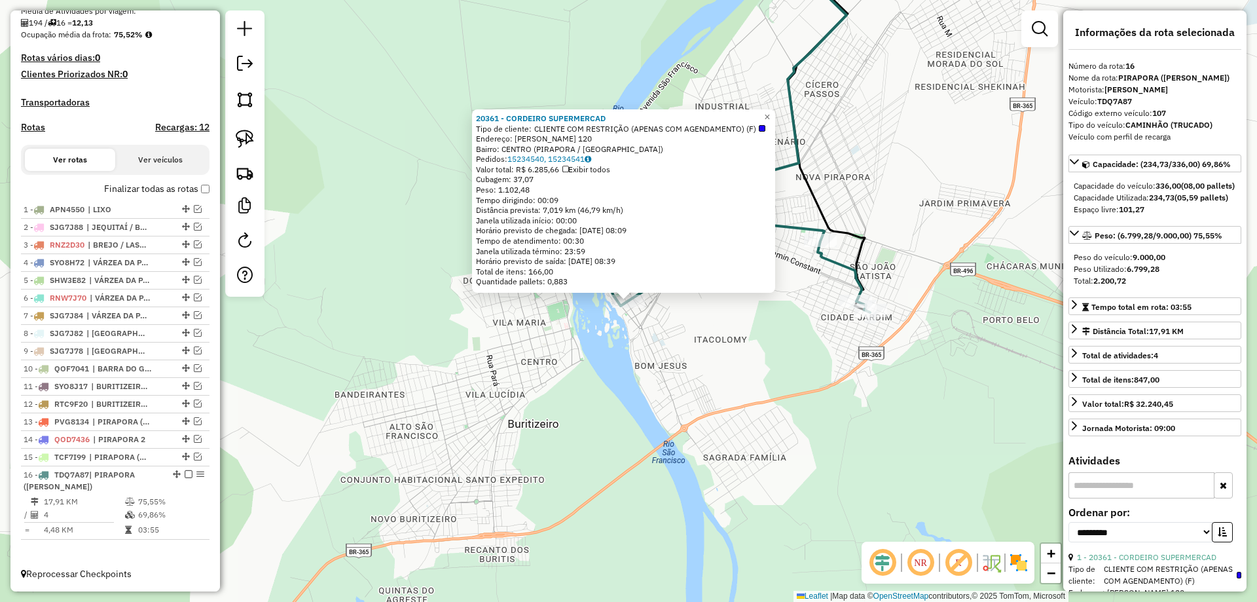
click at [693, 365] on div "20361 - CORDEIRO SUPERMERCAD Tipo de cliente: CLIENTE COM RESTRIÇÃO (APENAS COM…" at bounding box center [628, 301] width 1257 height 602
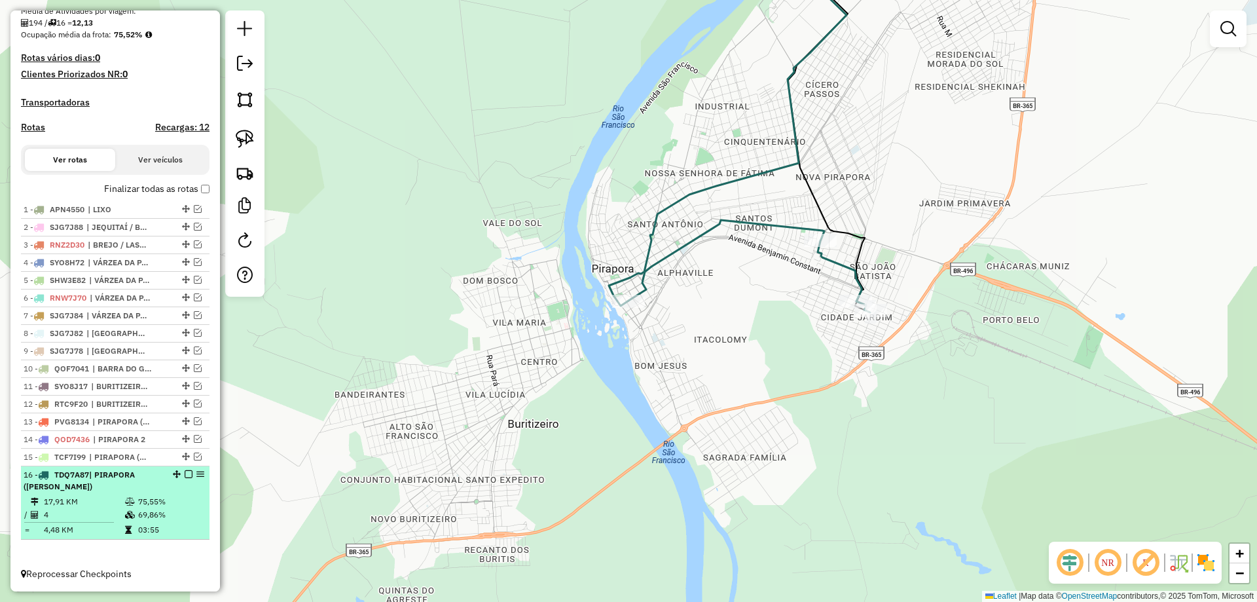
click at [185, 474] on em at bounding box center [189, 474] width 8 height 8
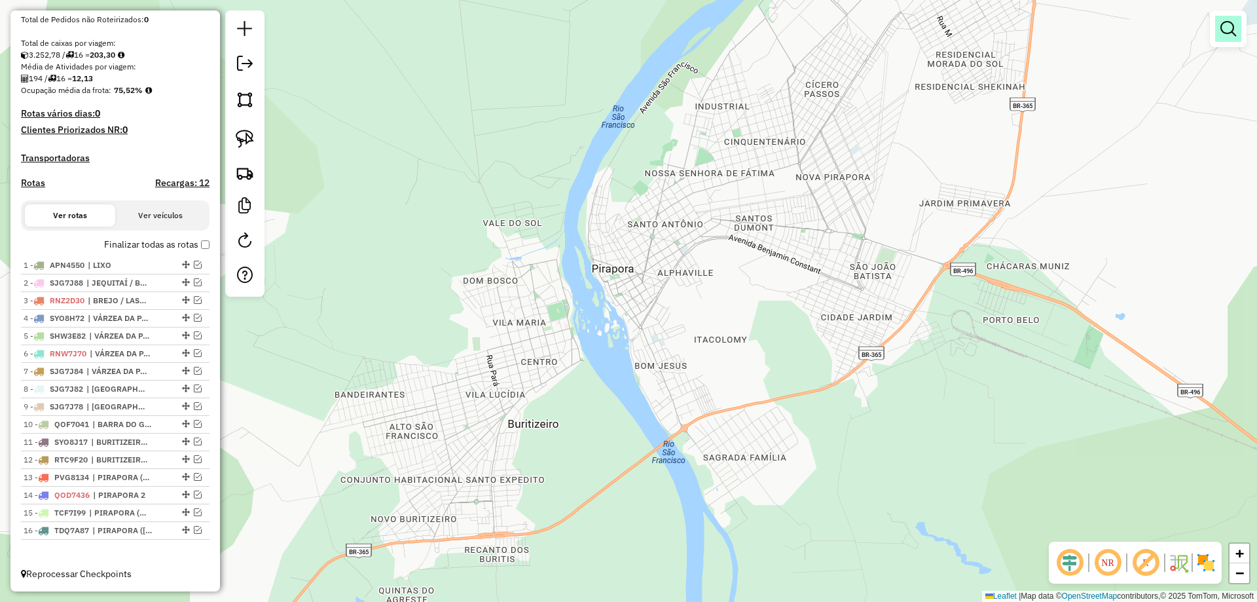
click at [1232, 32] on em at bounding box center [1229, 29] width 16 height 16
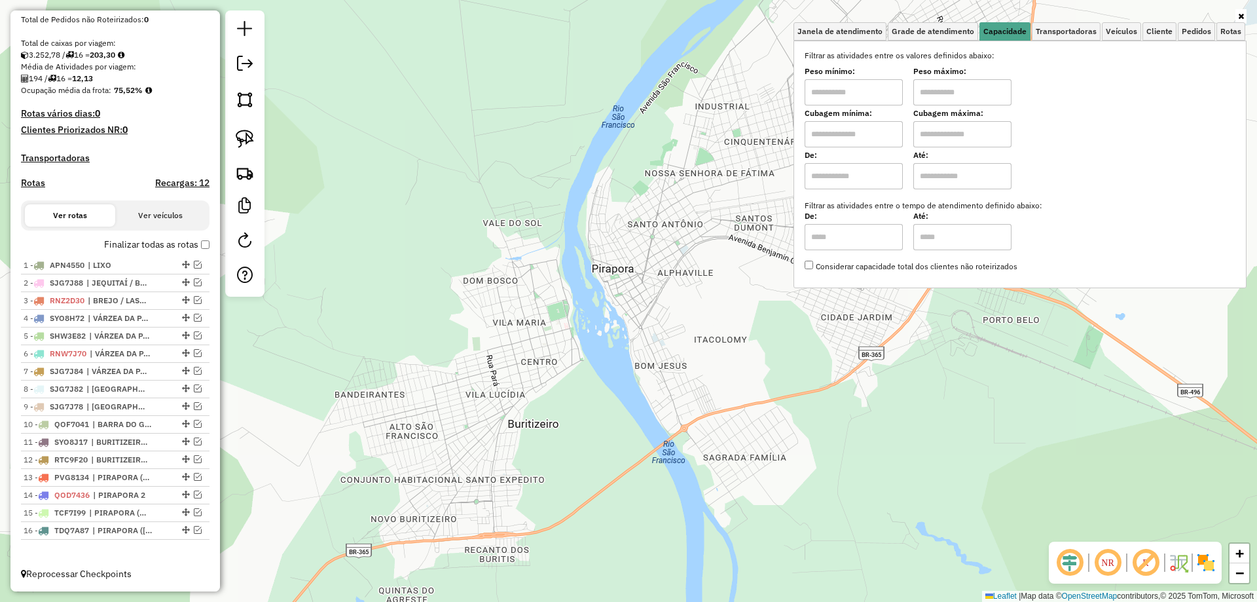
click at [756, 165] on div "Janela de atendimento Grade de atendimento Capacidade Transportadoras Veículos …" at bounding box center [628, 301] width 1257 height 602
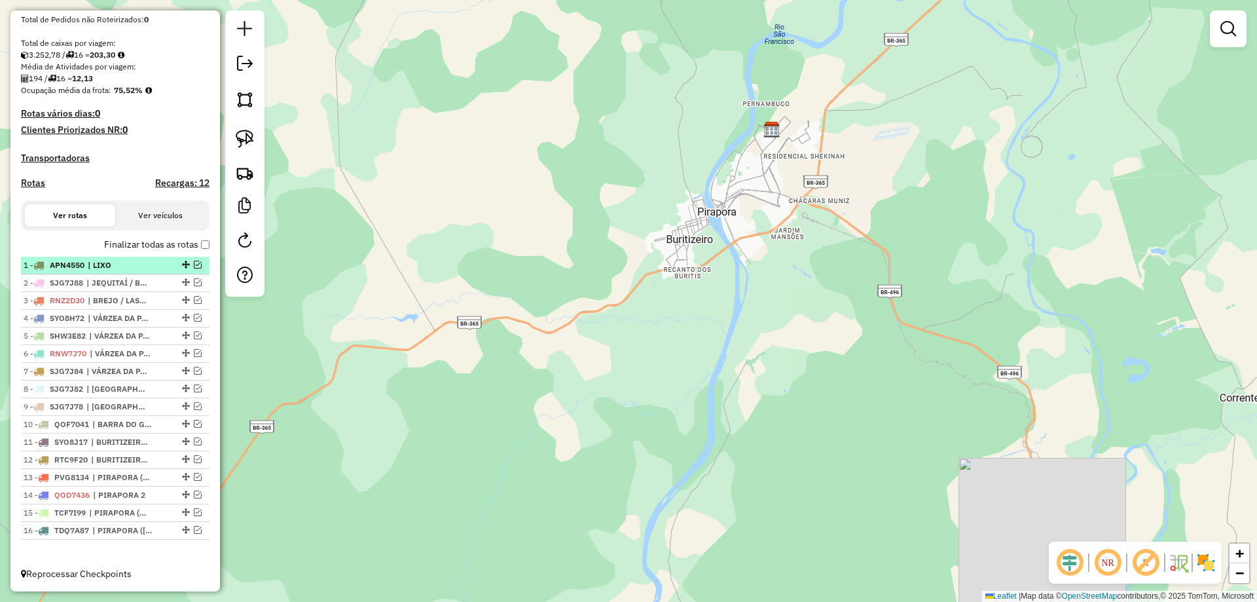
click at [194, 265] on em at bounding box center [198, 265] width 8 height 8
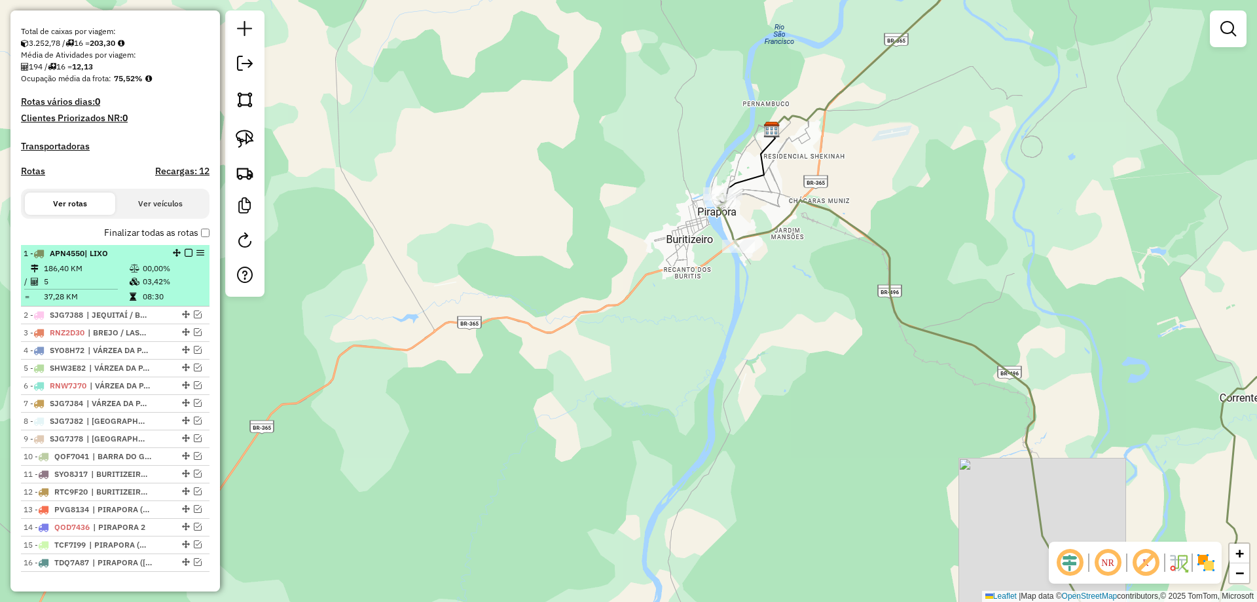
scroll to position [305, 0]
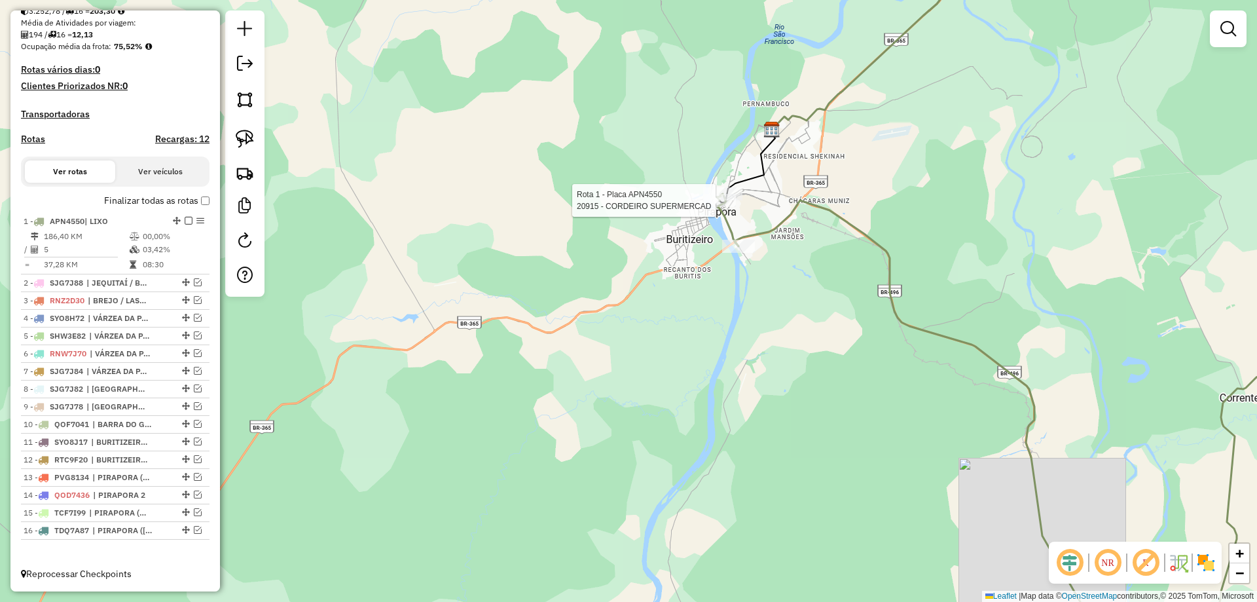
select select "**********"
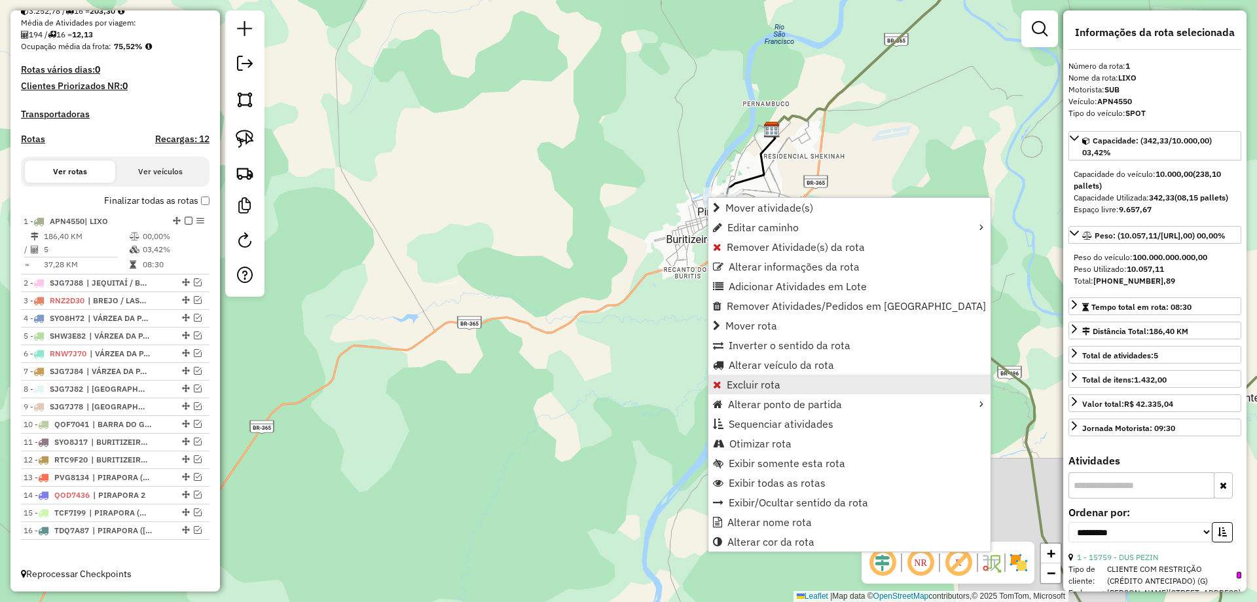
click at [769, 389] on span "Excluir rota" at bounding box center [754, 384] width 54 height 10
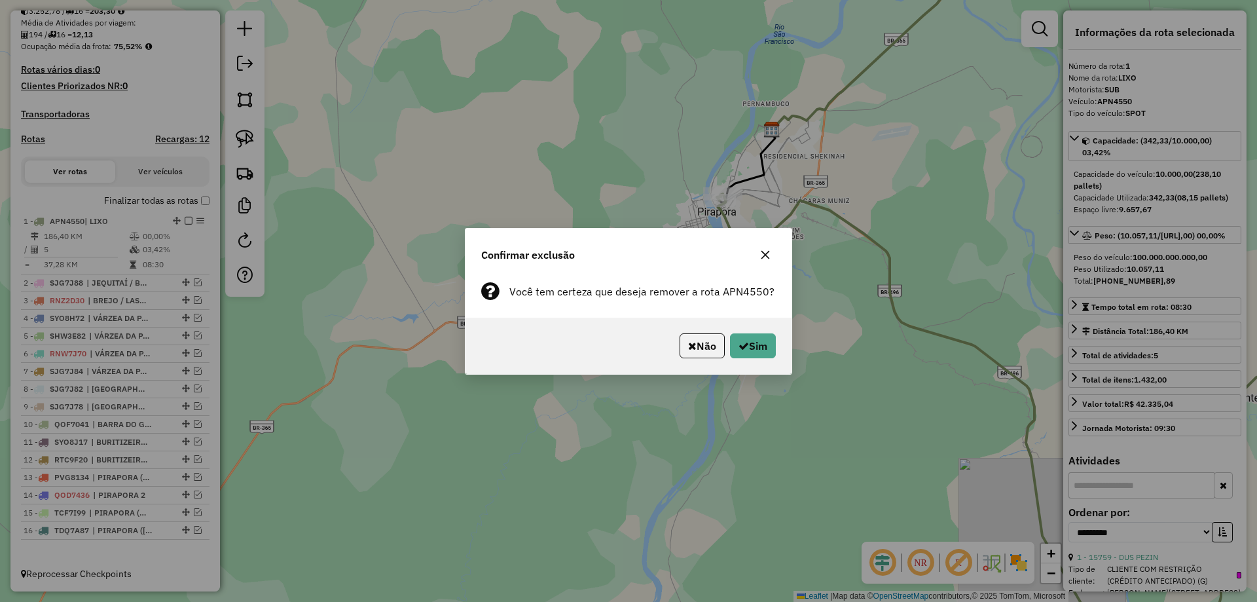
click at [751, 358] on div "Não Sim" at bounding box center [629, 346] width 326 height 56
click at [764, 344] on button "Sim" at bounding box center [753, 345] width 46 height 25
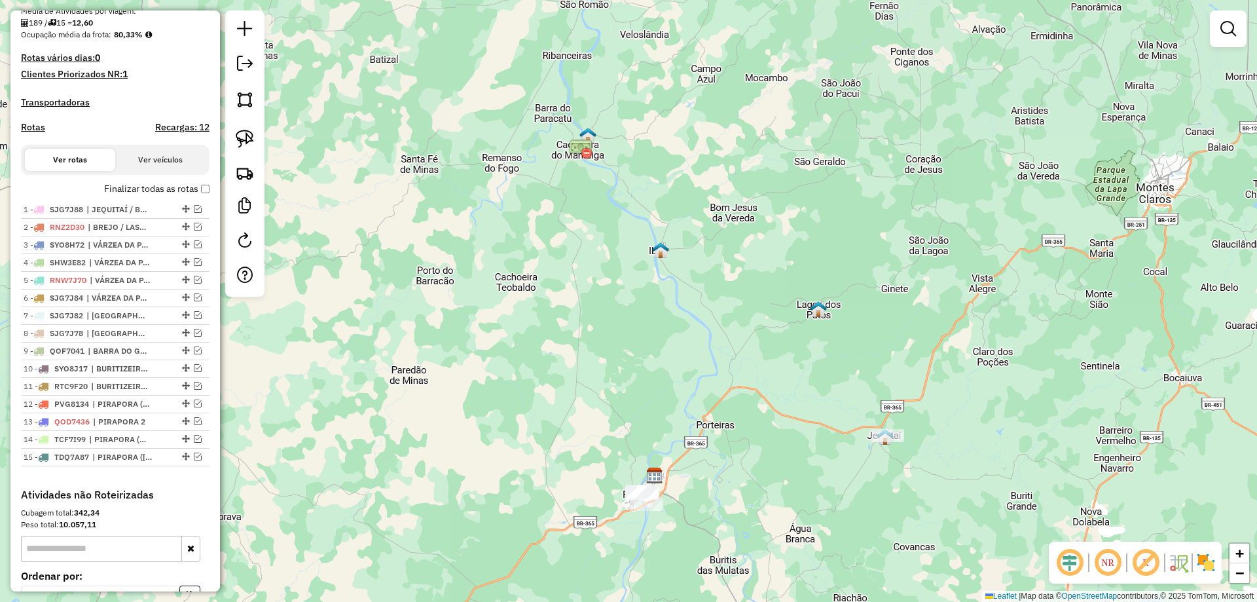
drag, startPoint x: 764, startPoint y: 344, endPoint x: 739, endPoint y: 325, distance: 31.3
click at [742, 343] on div "Janela de atendimento Grade de atendimento Capacidade Transportadoras Veículos …" at bounding box center [628, 301] width 1257 height 602
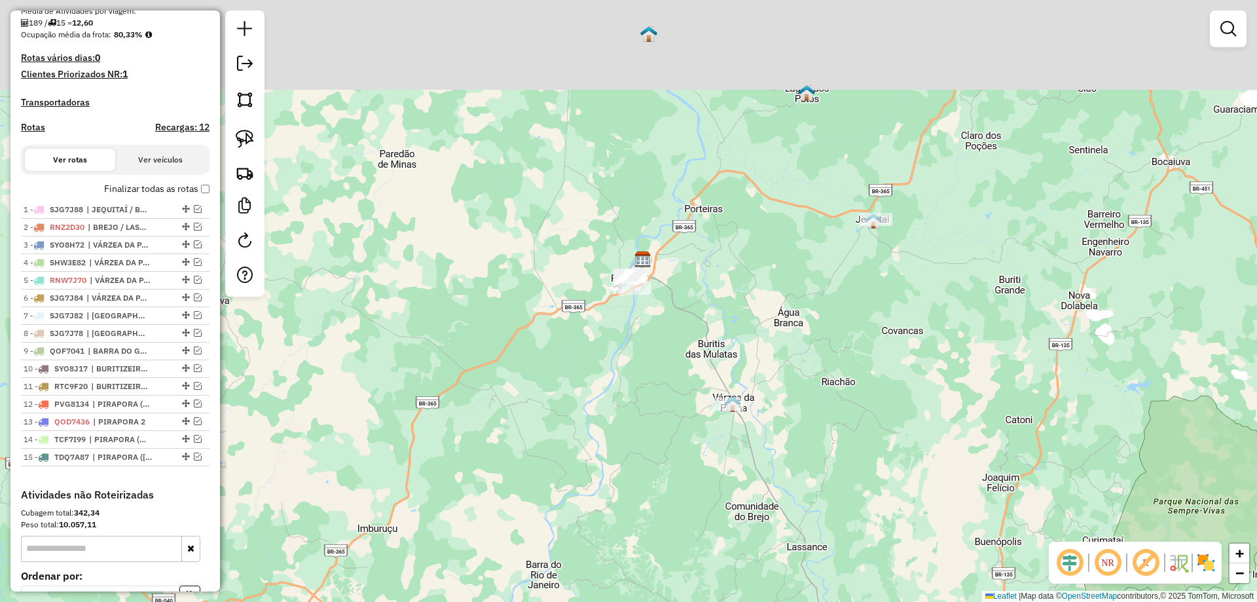
drag, startPoint x: 724, startPoint y: 365, endPoint x: 737, endPoint y: 385, distance: 23.6
click at [737, 385] on div "Janela de atendimento Grade de atendimento Capacidade Transportadoras Veículos …" at bounding box center [628, 301] width 1257 height 602
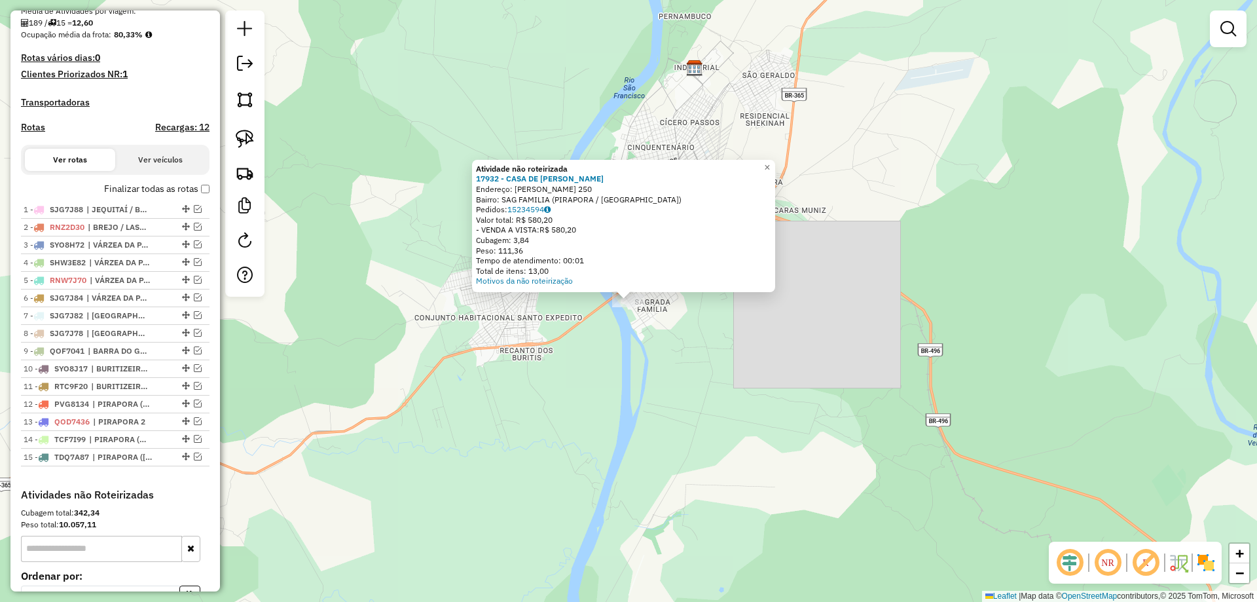
click at [678, 369] on div "Atividade não roteirizada 17932 - CASA DE CARNES SOUZA Endereço: OSVALDO JOSE S…" at bounding box center [628, 301] width 1257 height 602
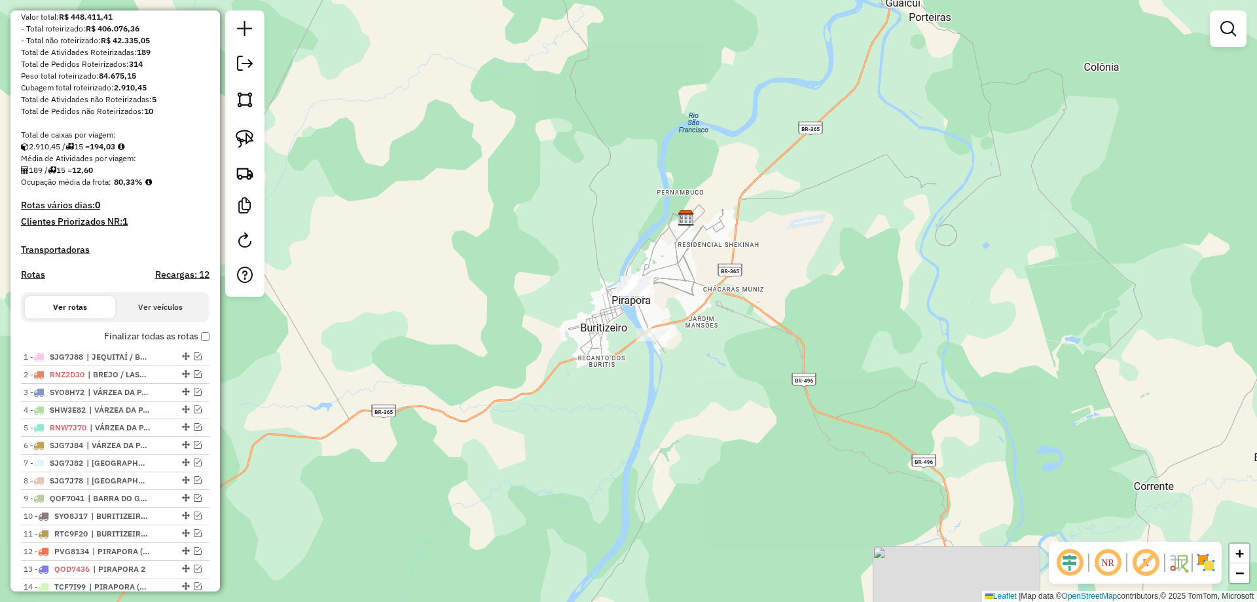
scroll to position [108, 0]
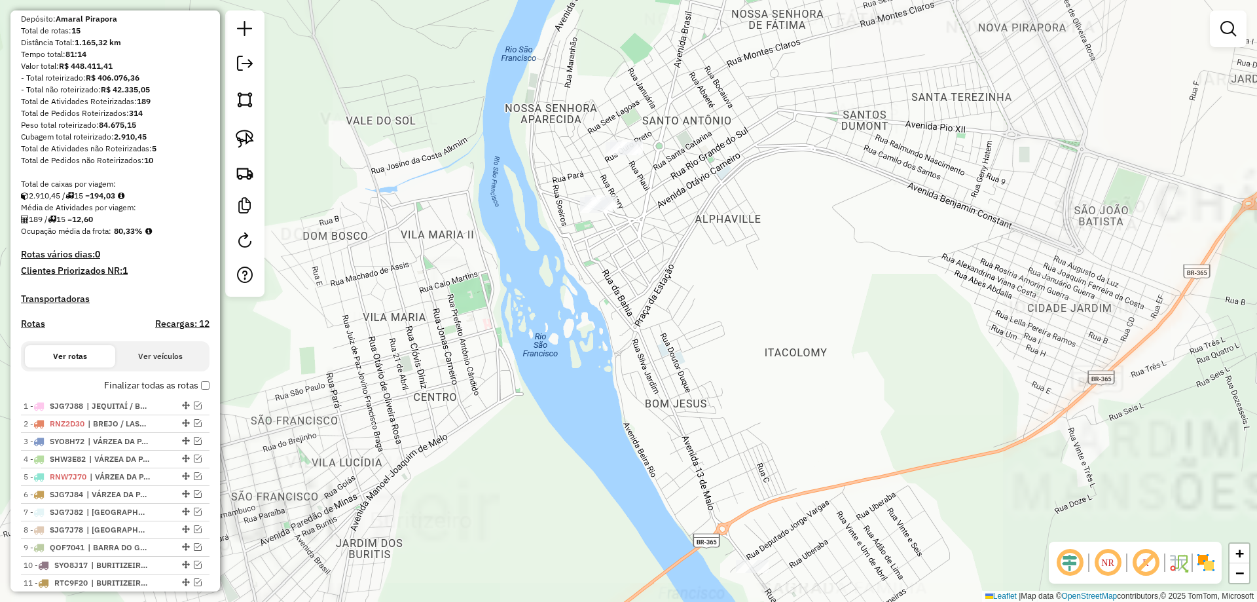
drag, startPoint x: 662, startPoint y: 289, endPoint x: 601, endPoint y: 343, distance: 81.2
click at [603, 343] on div "Janela de atendimento Grade de atendimento Capacidade Transportadoras Veículos …" at bounding box center [628, 301] width 1257 height 602
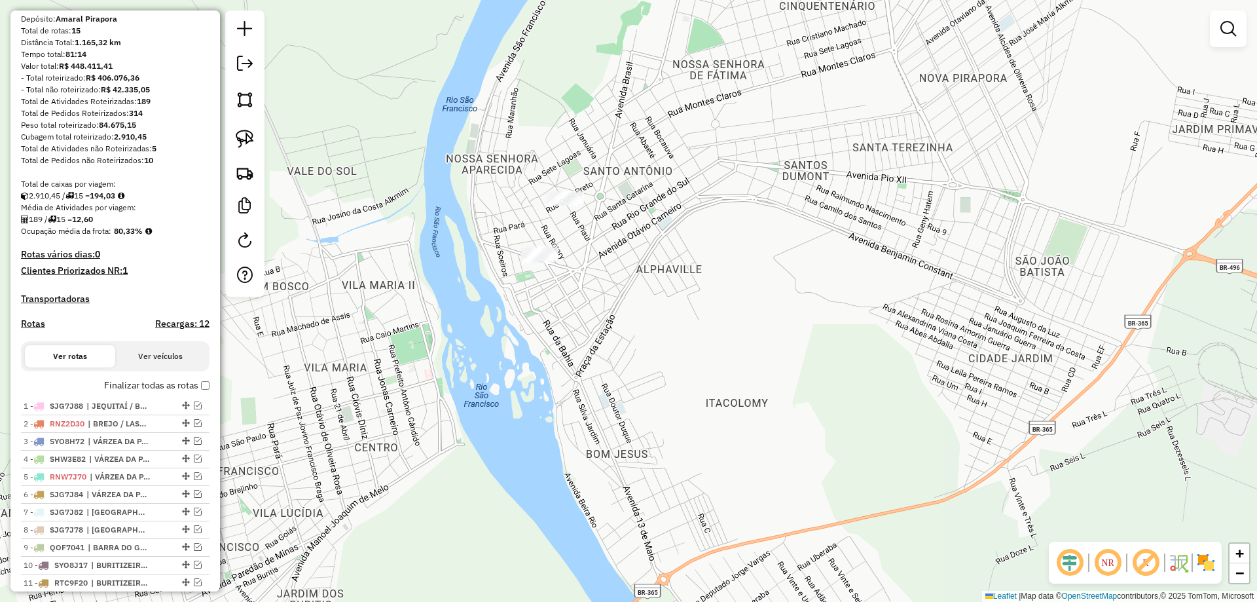
drag, startPoint x: 597, startPoint y: 312, endPoint x: 594, endPoint y: 215, distance: 97.0
click at [605, 215] on div "Janela de atendimento Grade de atendimento Capacidade Transportadoras Veículos …" at bounding box center [628, 301] width 1257 height 602
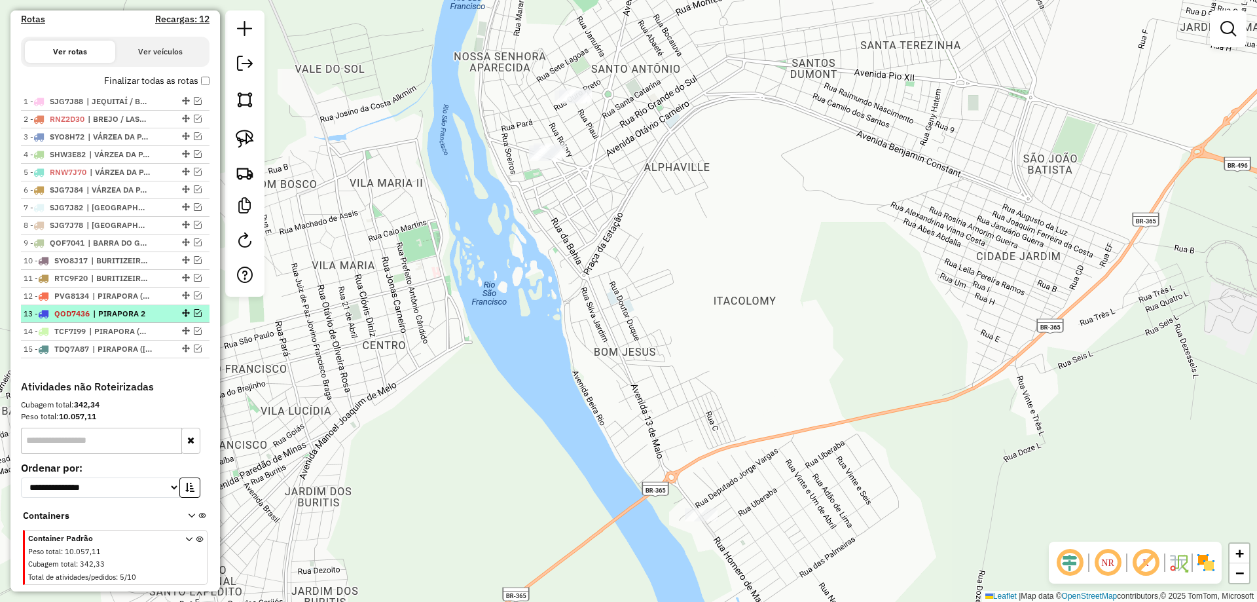
scroll to position [436, 0]
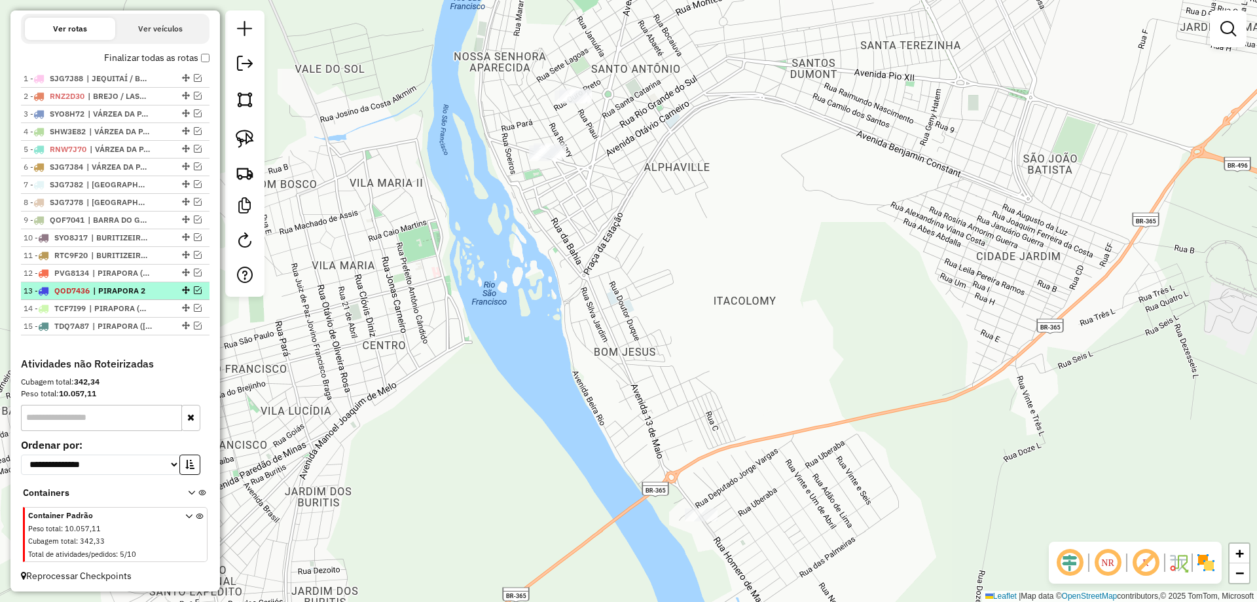
click at [194, 294] on em at bounding box center [198, 290] width 8 height 8
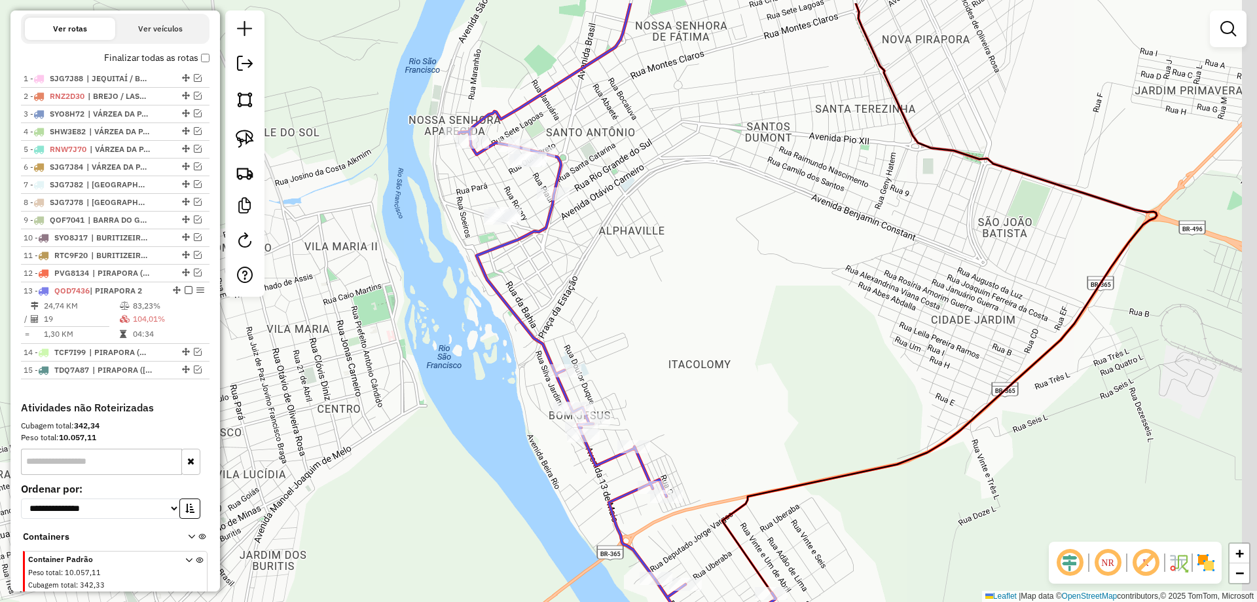
drag, startPoint x: 557, startPoint y: 243, endPoint x: 490, endPoint y: 360, distance: 134.4
click at [491, 352] on icon at bounding box center [617, 321] width 317 height 637
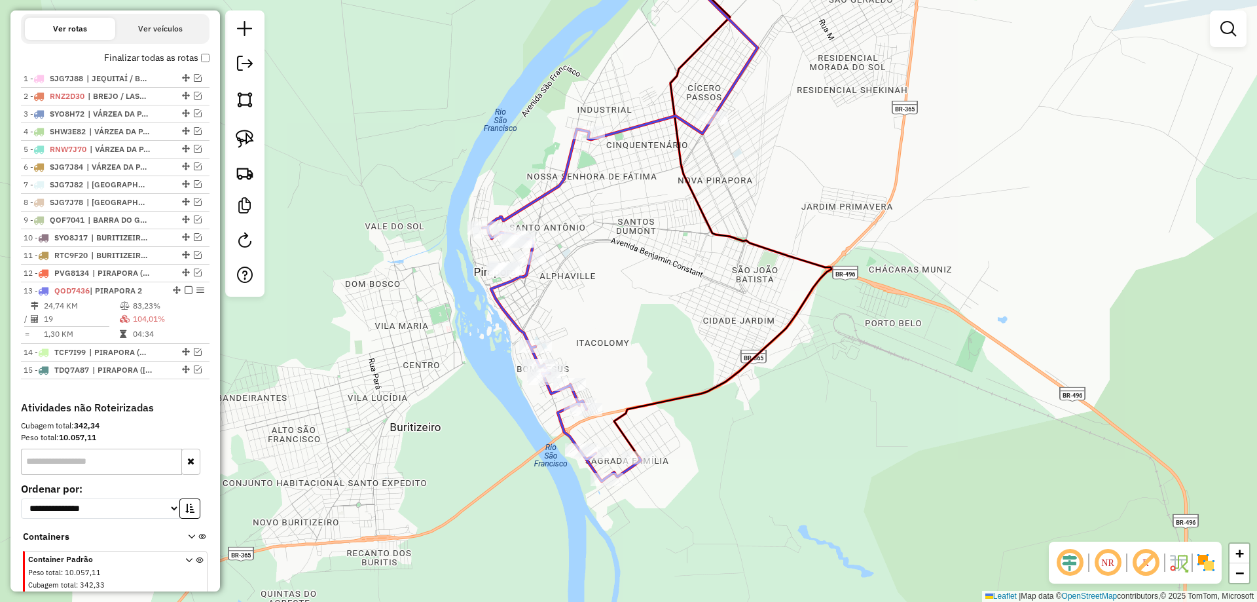
drag, startPoint x: 572, startPoint y: 363, endPoint x: 577, endPoint y: 291, distance: 72.8
click at [577, 291] on div "Janela de atendimento Grade de atendimento Capacidade Transportadoras Veículos …" at bounding box center [628, 301] width 1257 height 602
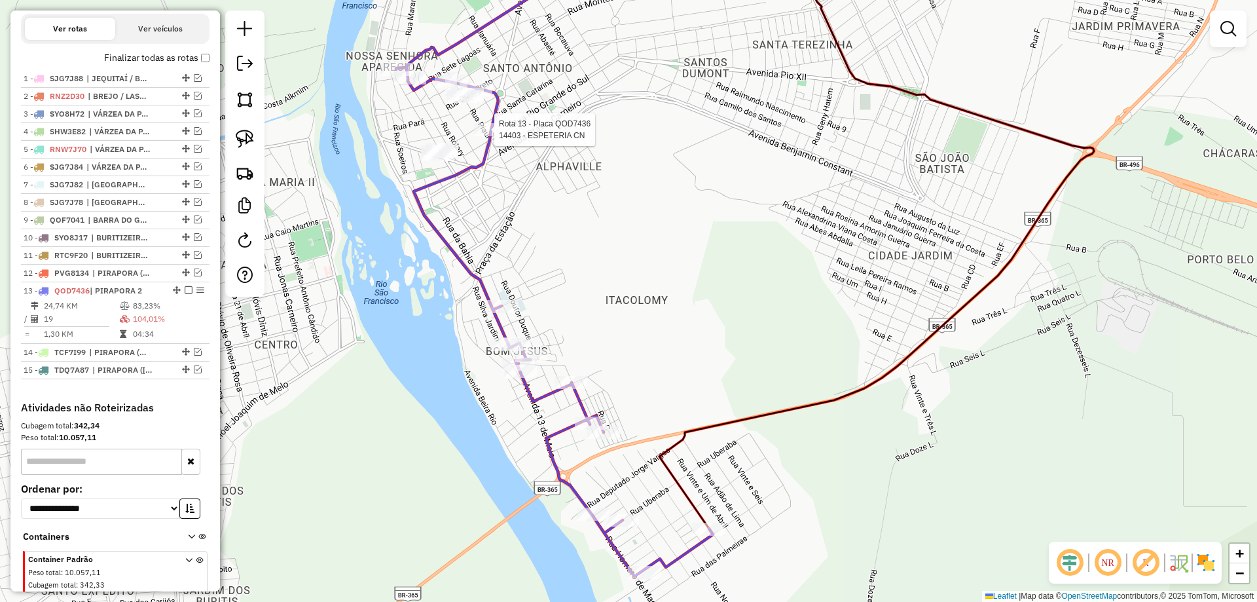
select select "**********"
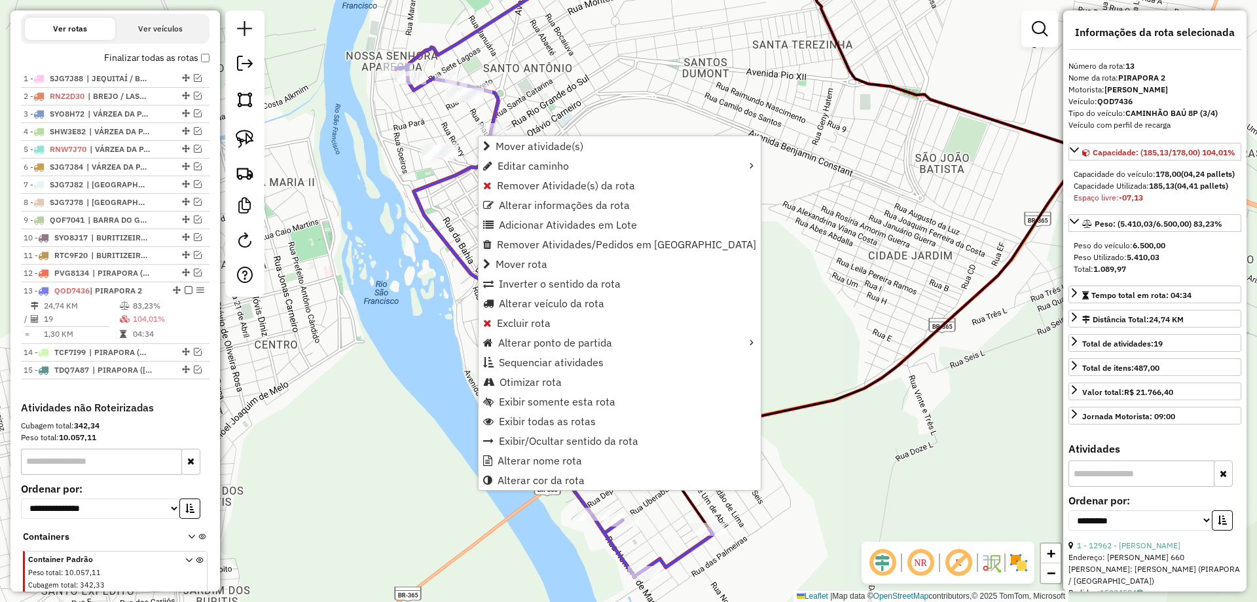
scroll to position [493, 0]
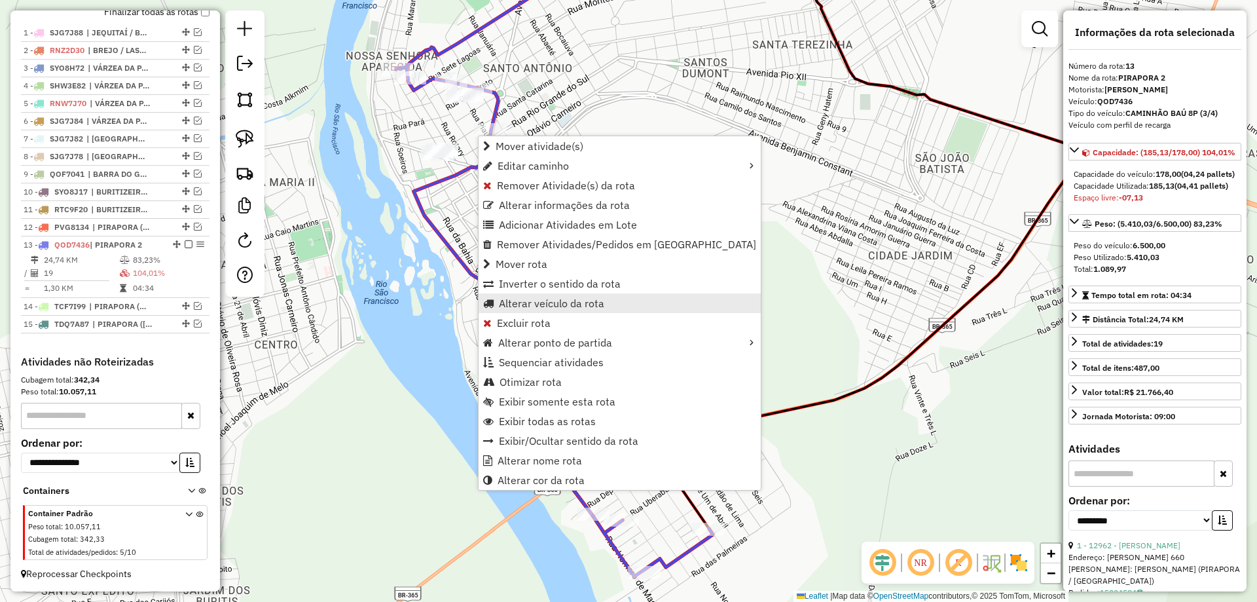
click at [546, 305] on span "Alterar veículo da rota" at bounding box center [551, 303] width 105 height 10
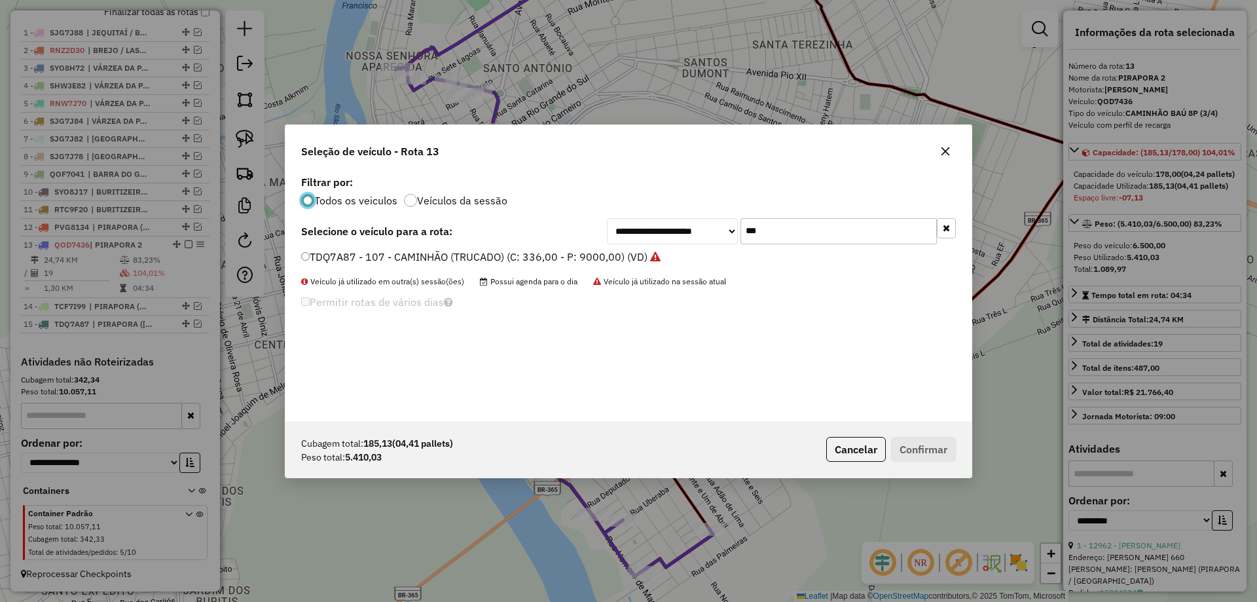
scroll to position [7, 4]
click at [779, 221] on input "***" at bounding box center [839, 231] width 196 height 26
type input "***"
click at [402, 256] on label "TCF7I99 - 100 - CAMINHÃO TRUCK CARROCERIA (C: 7000,00 - P: 7000,00) (VD)" at bounding box center [504, 257] width 406 height 16
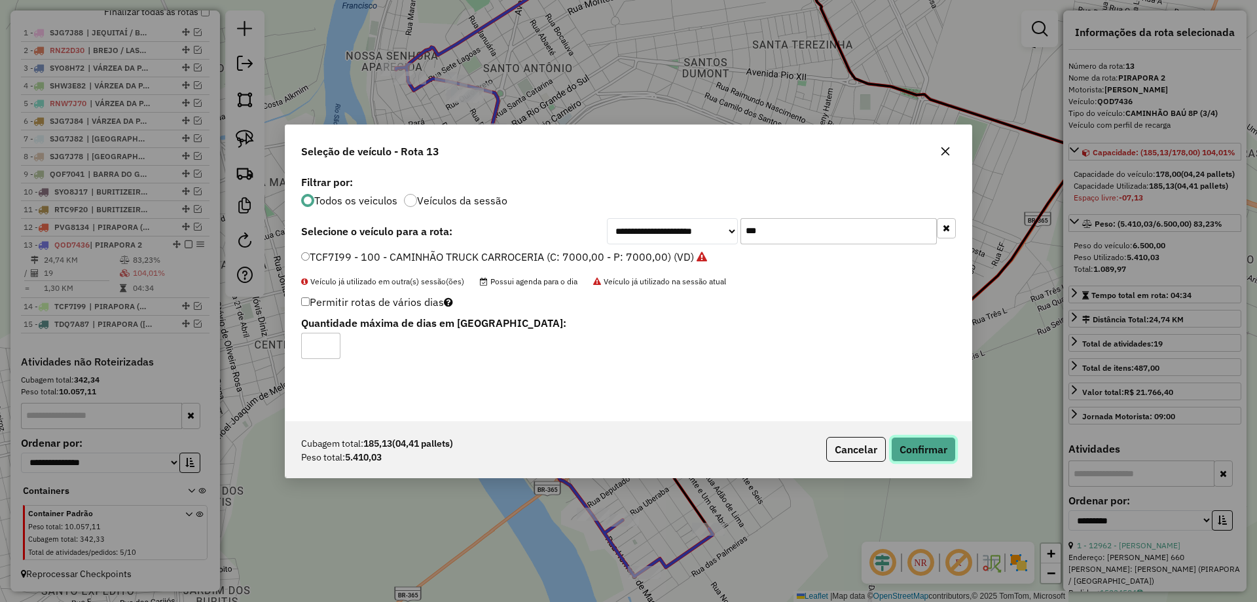
click at [935, 457] on button "Confirmar" at bounding box center [923, 449] width 65 height 25
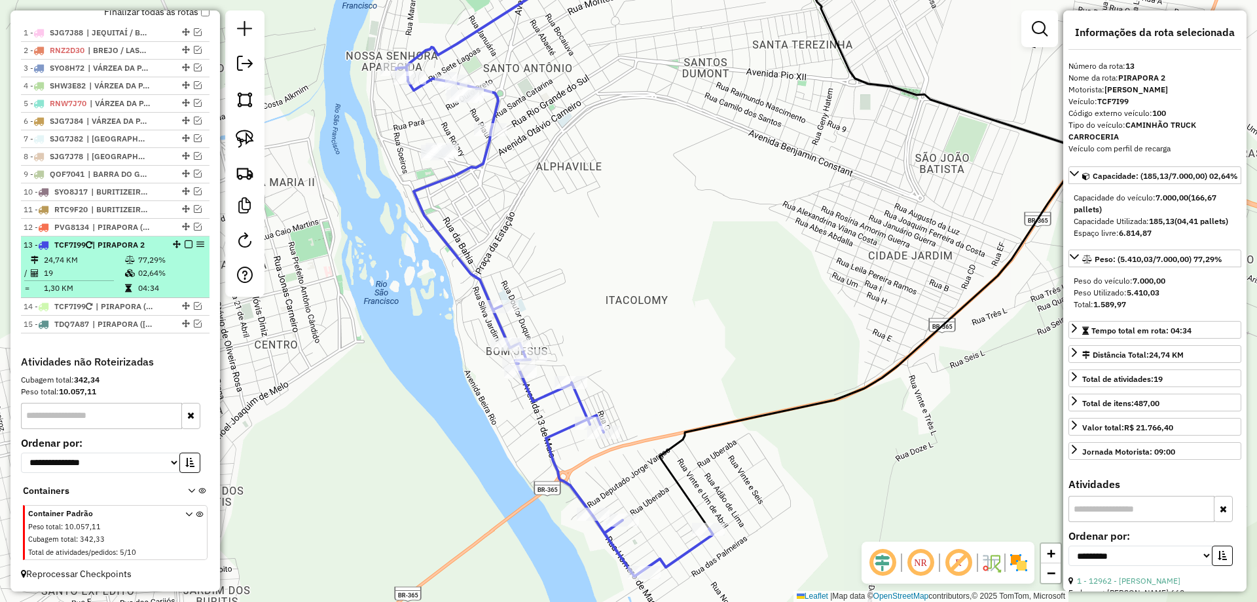
click at [185, 246] on em at bounding box center [189, 244] width 8 height 8
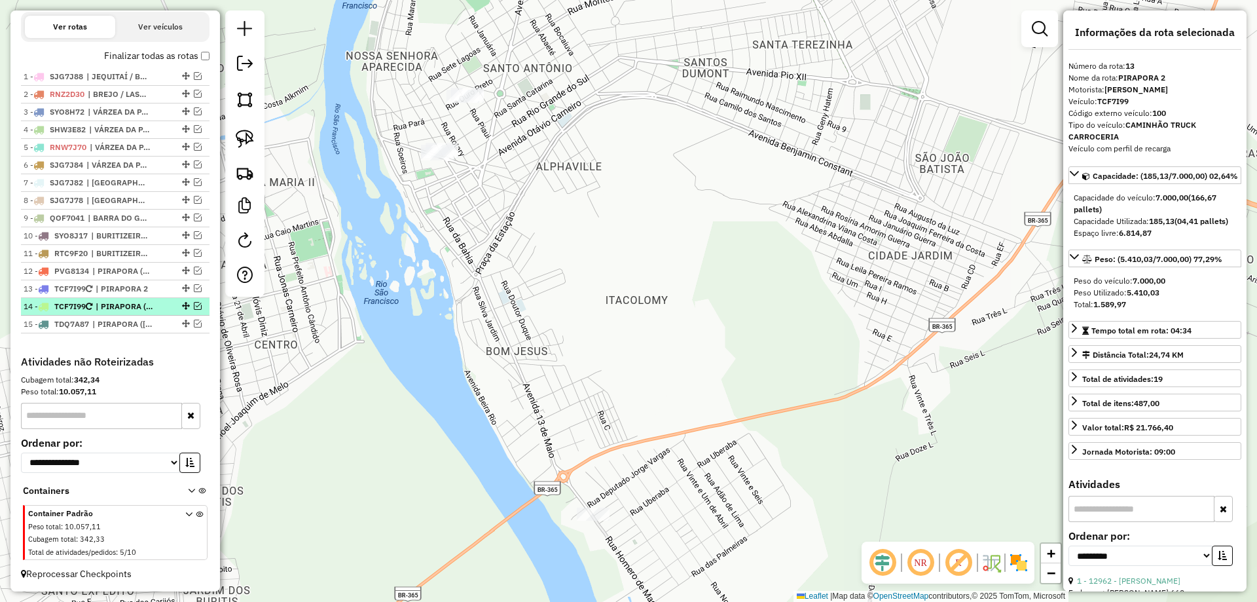
click at [194, 308] on em at bounding box center [198, 306] width 8 height 8
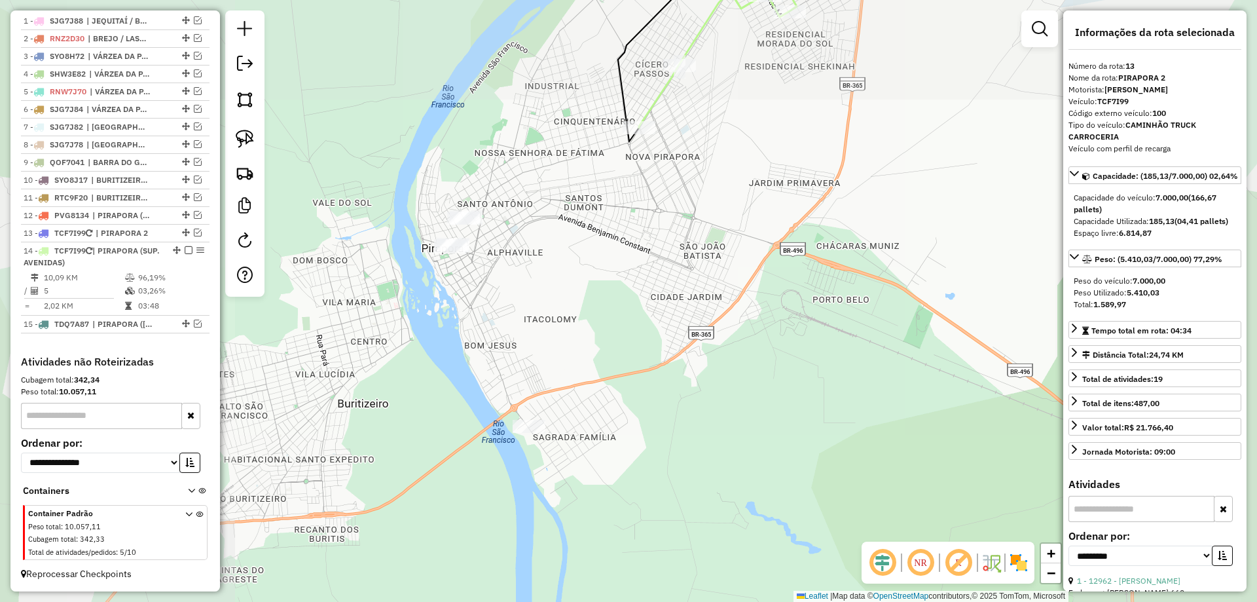
drag, startPoint x: 614, startPoint y: 219, endPoint x: 549, endPoint y: 327, distance: 126.0
click at [549, 327] on div "Janela de atendimento Grade de atendimento Capacidade Transportadoras Veículos …" at bounding box center [628, 301] width 1257 height 602
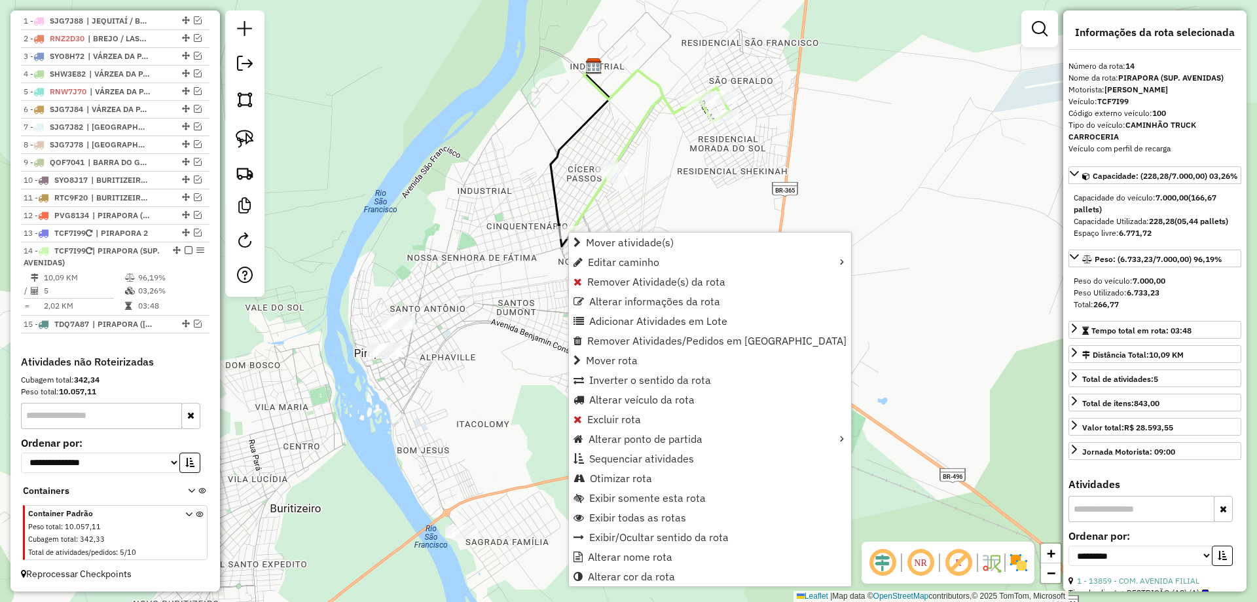
scroll to position [505, 0]
click at [621, 399] on span "Alterar veículo da rota" at bounding box center [641, 399] width 105 height 10
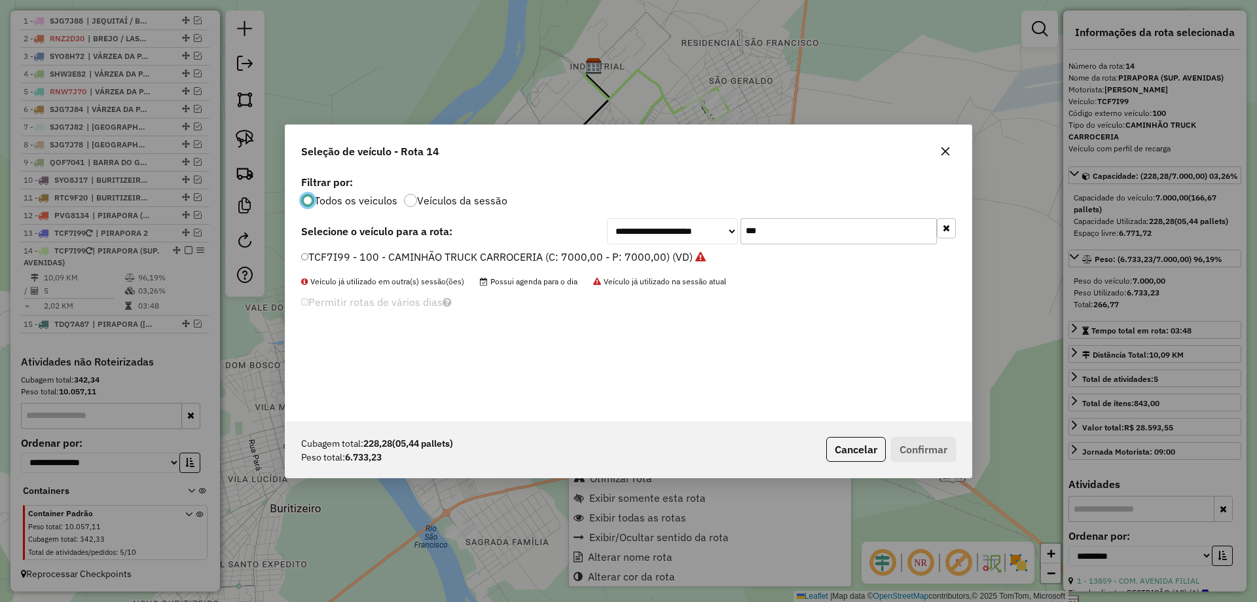
scroll to position [7, 4]
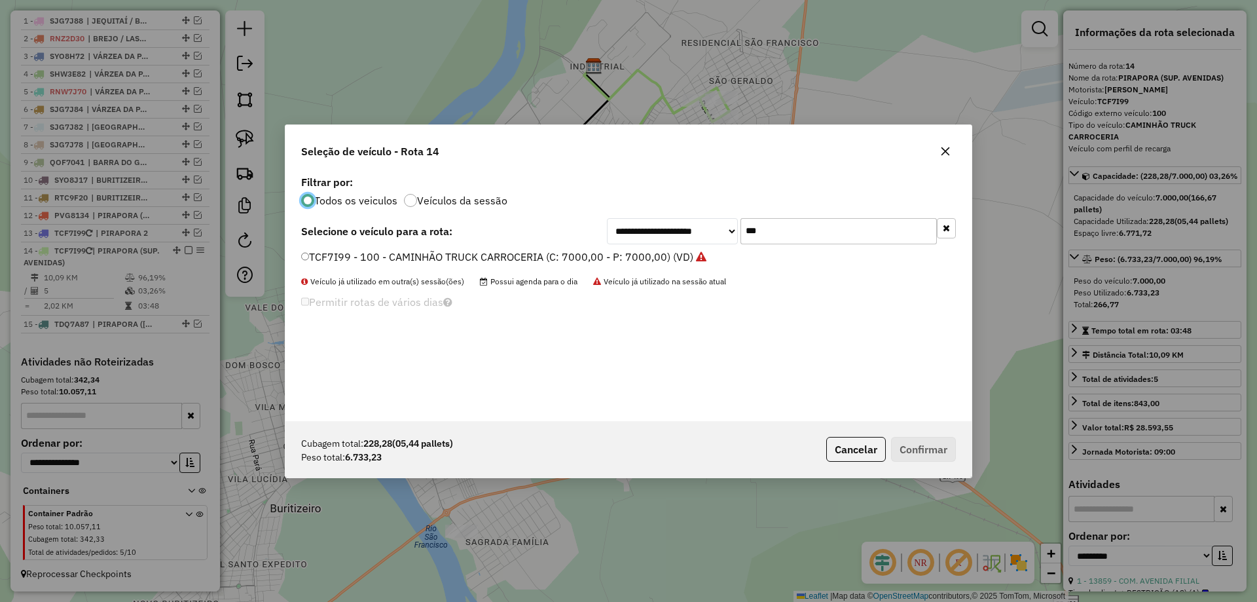
click at [798, 246] on div "**********" at bounding box center [629, 296] width 686 height 249
click at [798, 229] on input "***" at bounding box center [839, 231] width 196 height 26
type input "***"
click at [335, 245] on div "**********" at bounding box center [629, 296] width 686 height 249
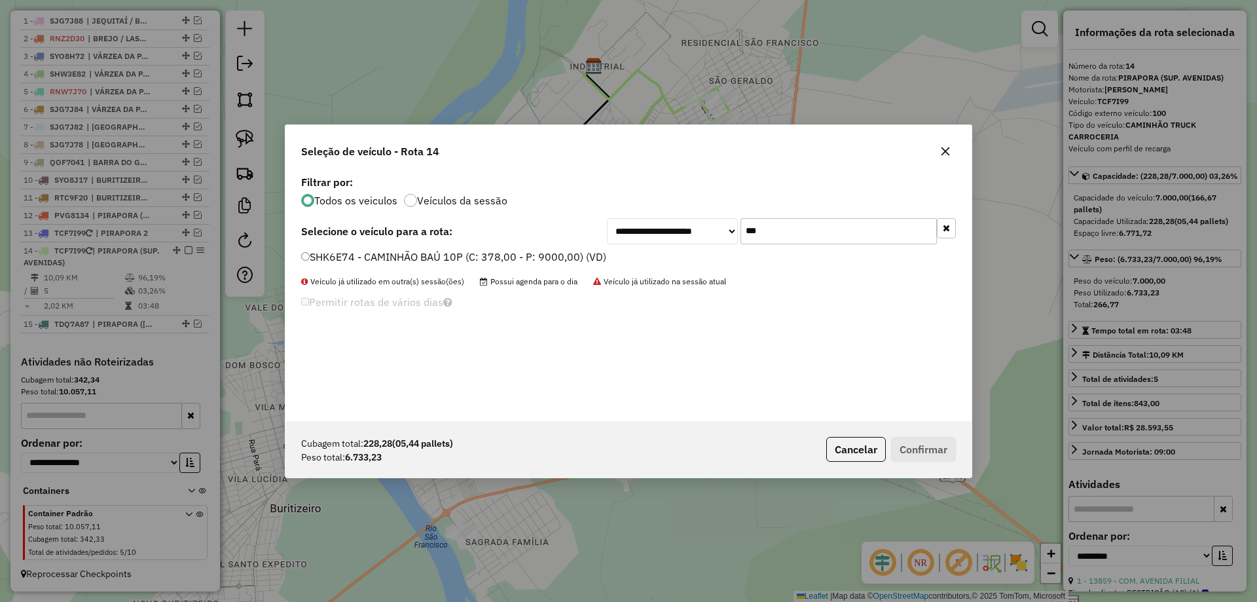
click at [335, 249] on label "SHK6E74 - CAMINHÃO BAÚ 10P (C: 378,00 - P: 9000,00) (VD)" at bounding box center [453, 257] width 305 height 16
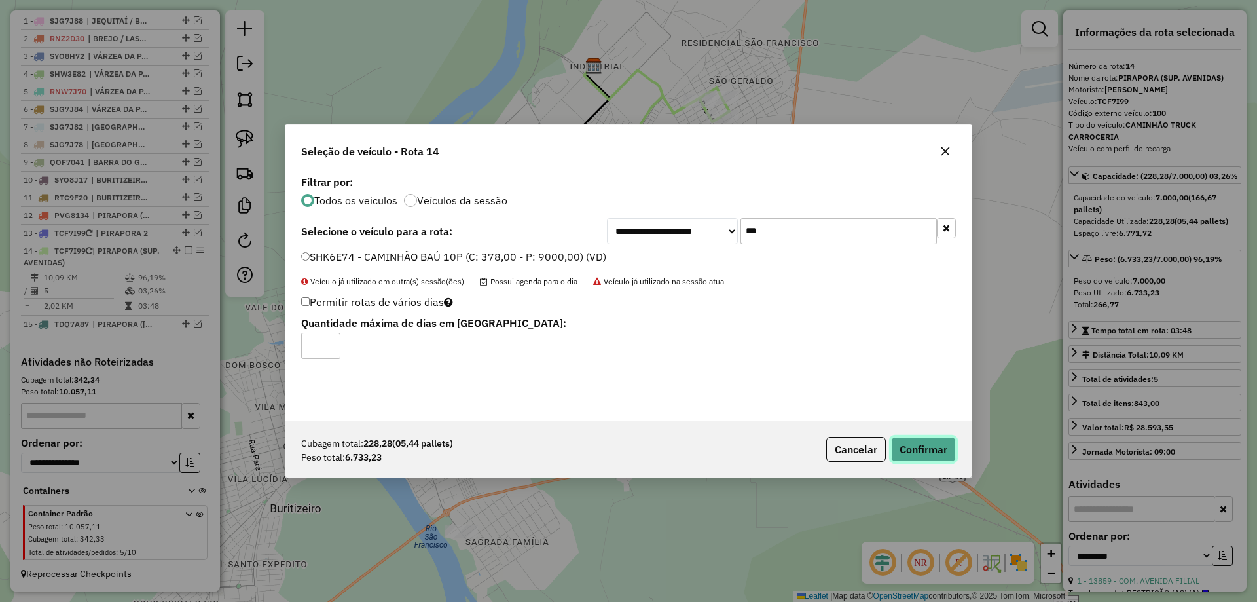
click at [896, 440] on button "Confirmar" at bounding box center [923, 449] width 65 height 25
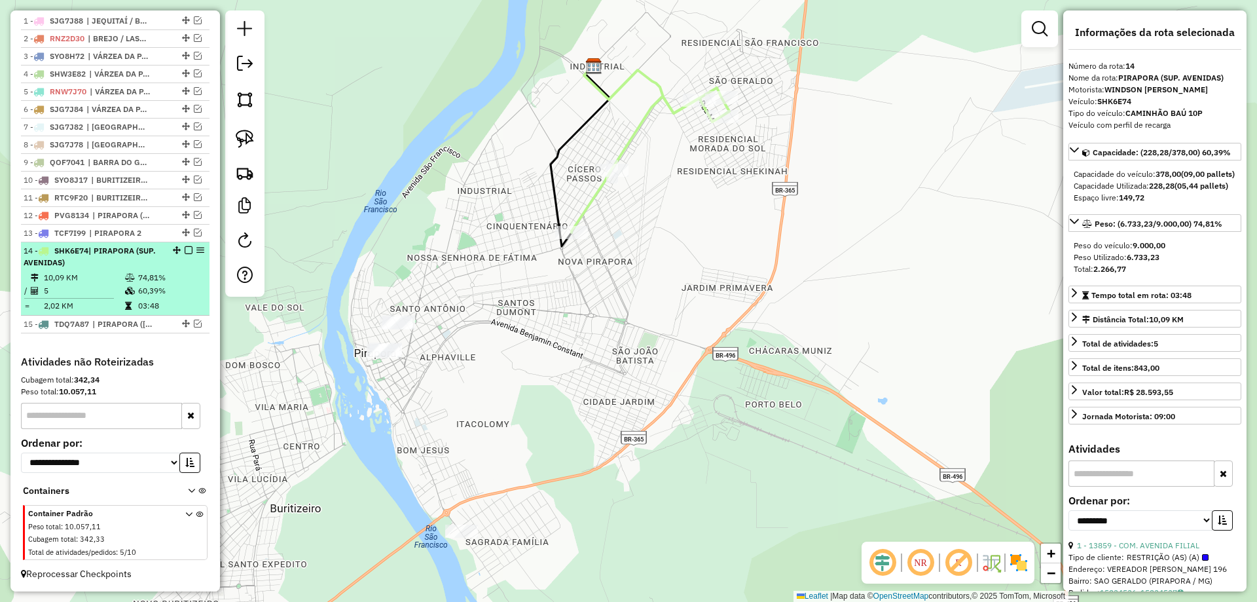
click at [185, 250] on em at bounding box center [189, 250] width 8 height 8
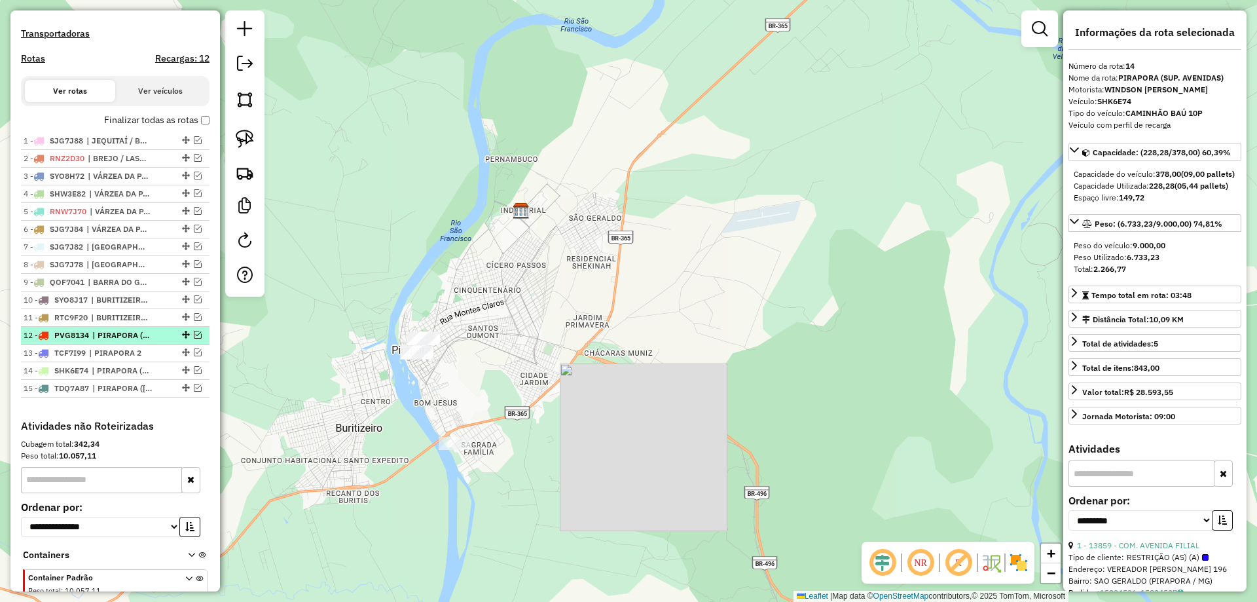
scroll to position [318, 0]
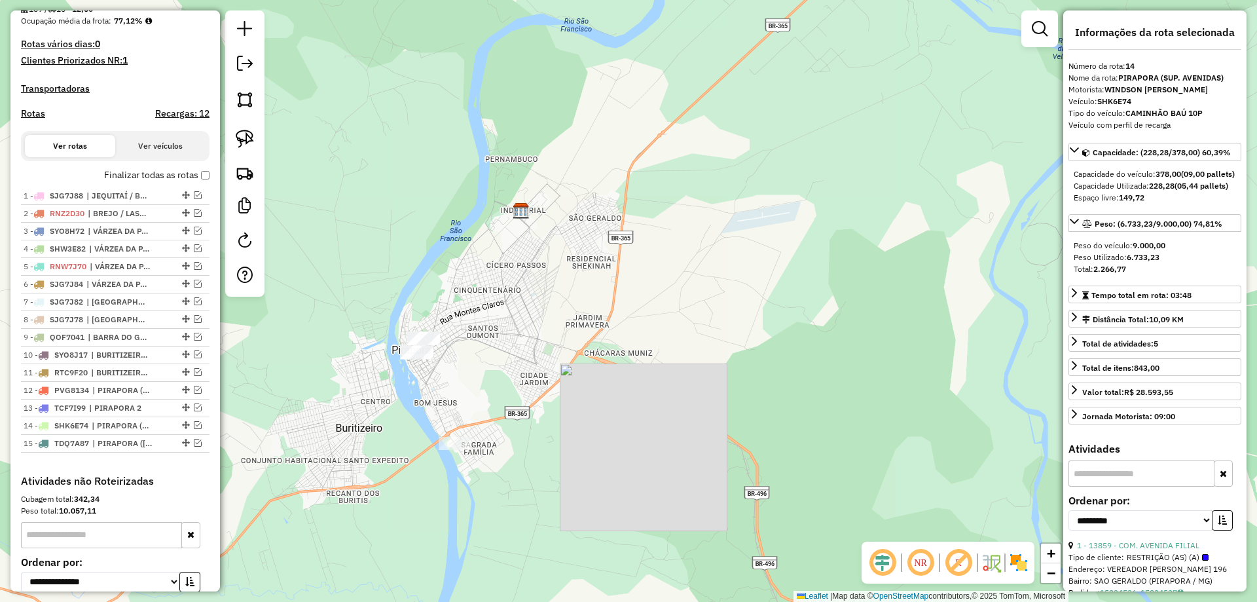
click at [31, 119] on h4 "Rotas" at bounding box center [33, 113] width 24 height 11
select select "*"
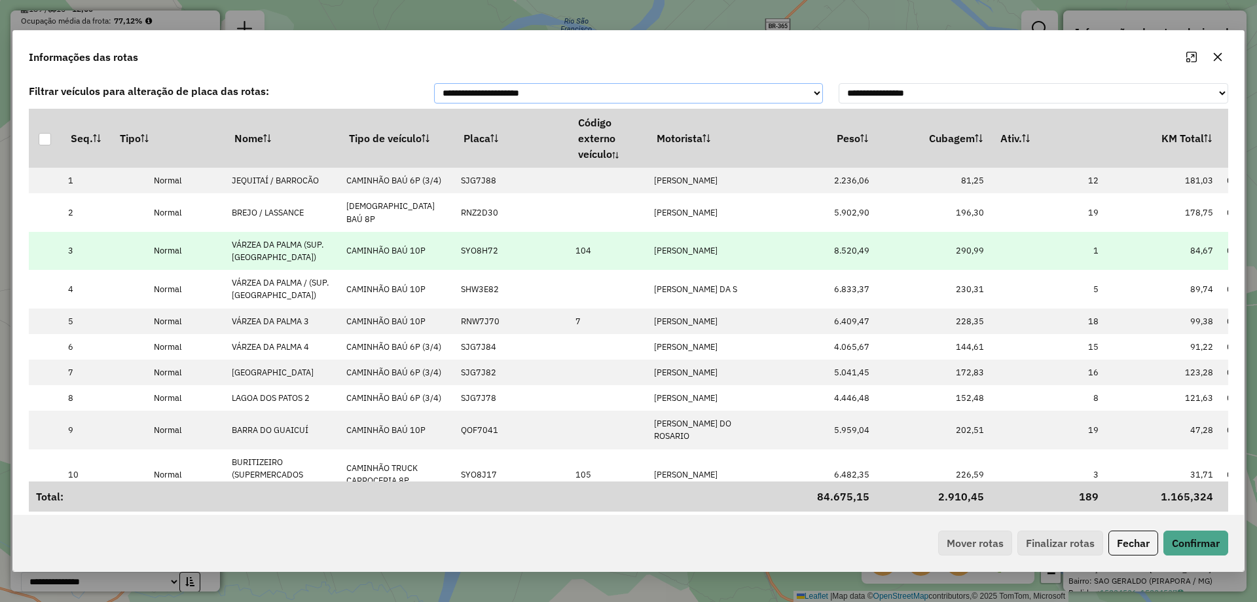
scroll to position [226, 0]
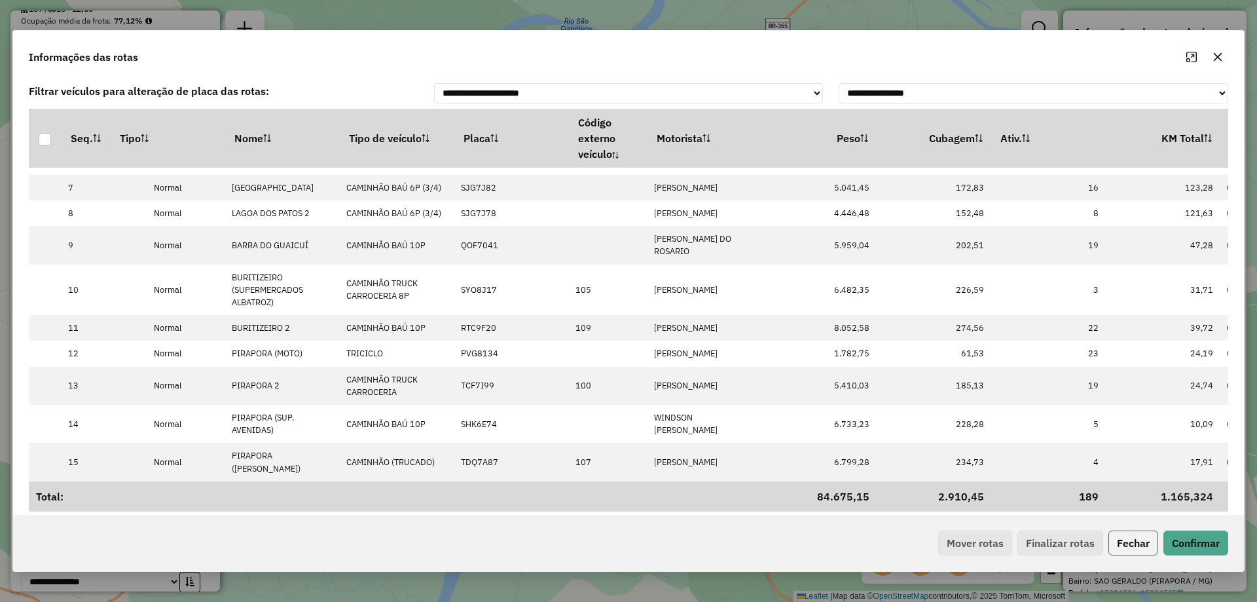
click at [1140, 540] on button "Fechar" at bounding box center [1134, 543] width 50 height 25
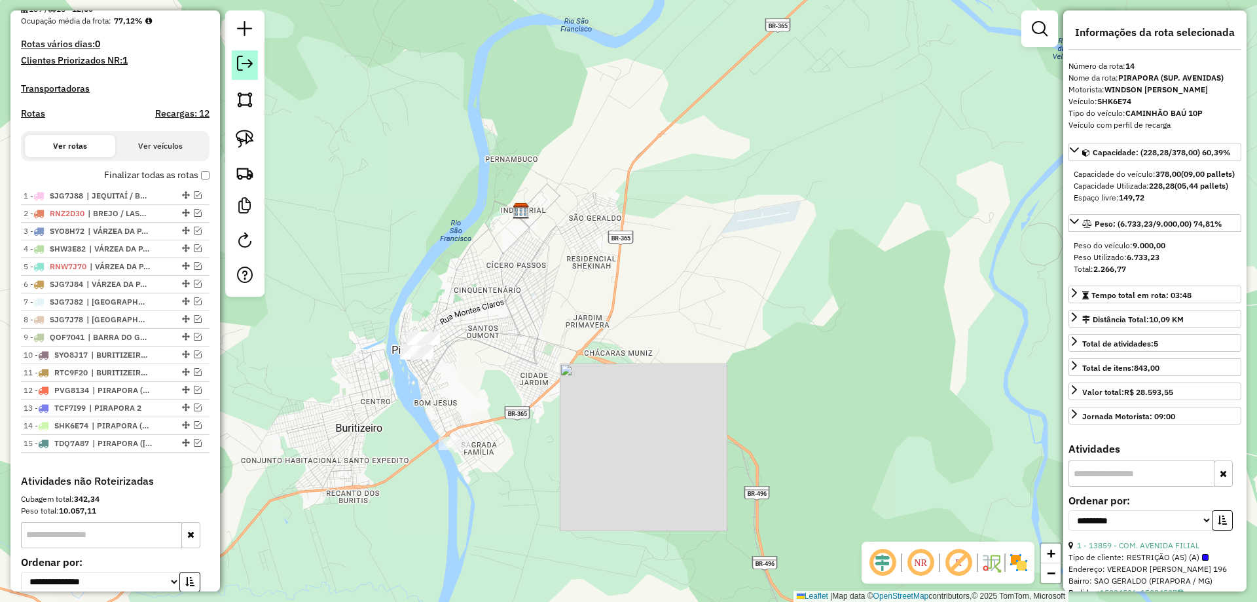
click at [232, 72] on link at bounding box center [245, 64] width 26 height 29
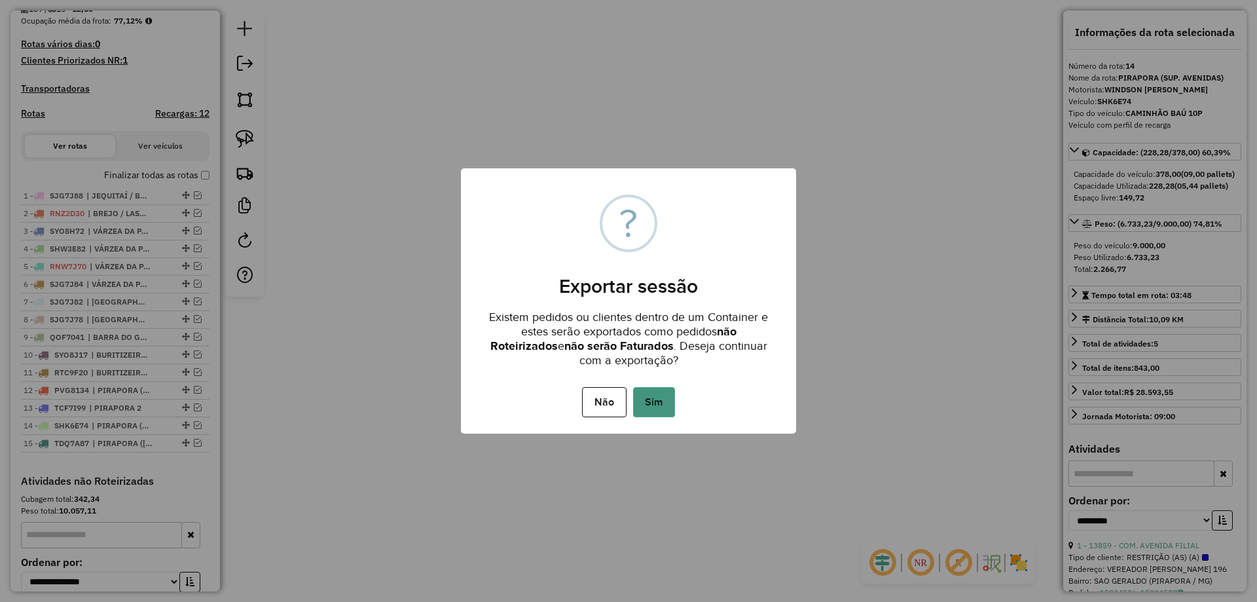
click at [670, 415] on button "Sim" at bounding box center [654, 402] width 42 height 30
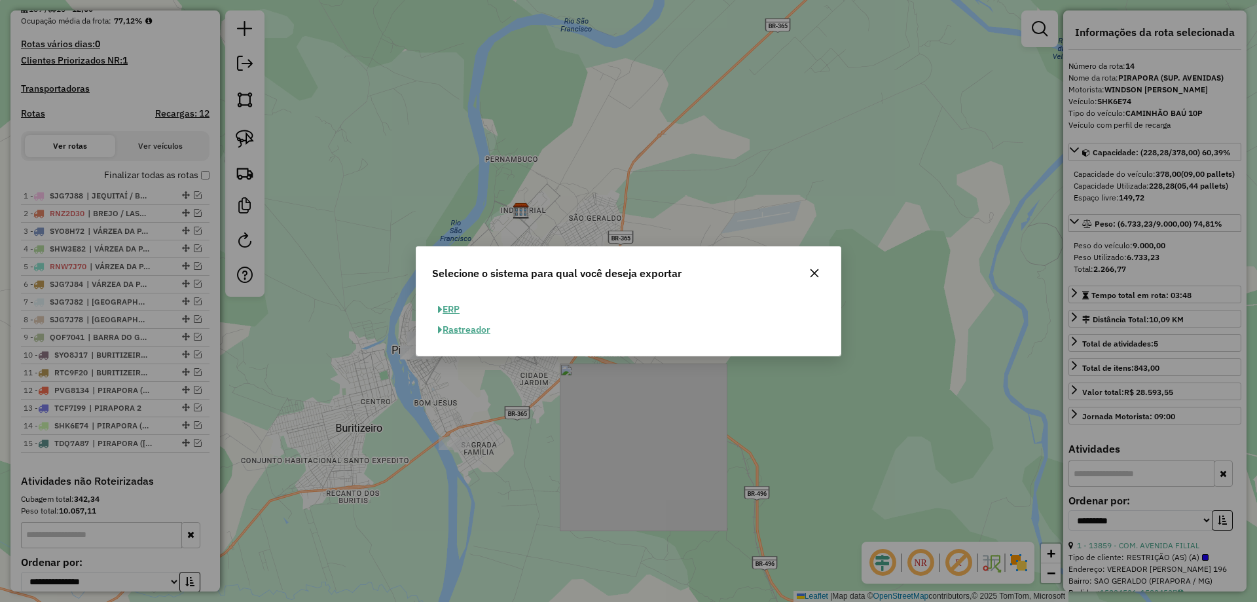
click at [447, 312] on button "ERP" at bounding box center [448, 309] width 33 height 20
select select "**"
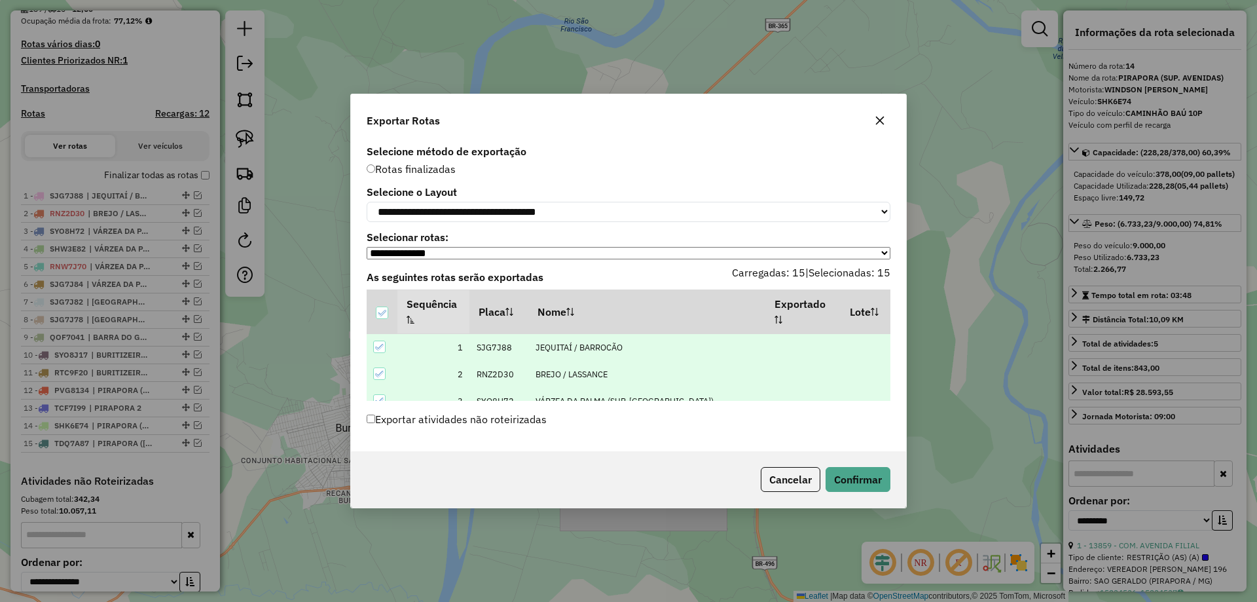
click at [413, 429] on label "Exportar atividades não roteirizadas" at bounding box center [457, 419] width 180 height 25
click at [871, 481] on button "Confirmar" at bounding box center [858, 479] width 65 height 25
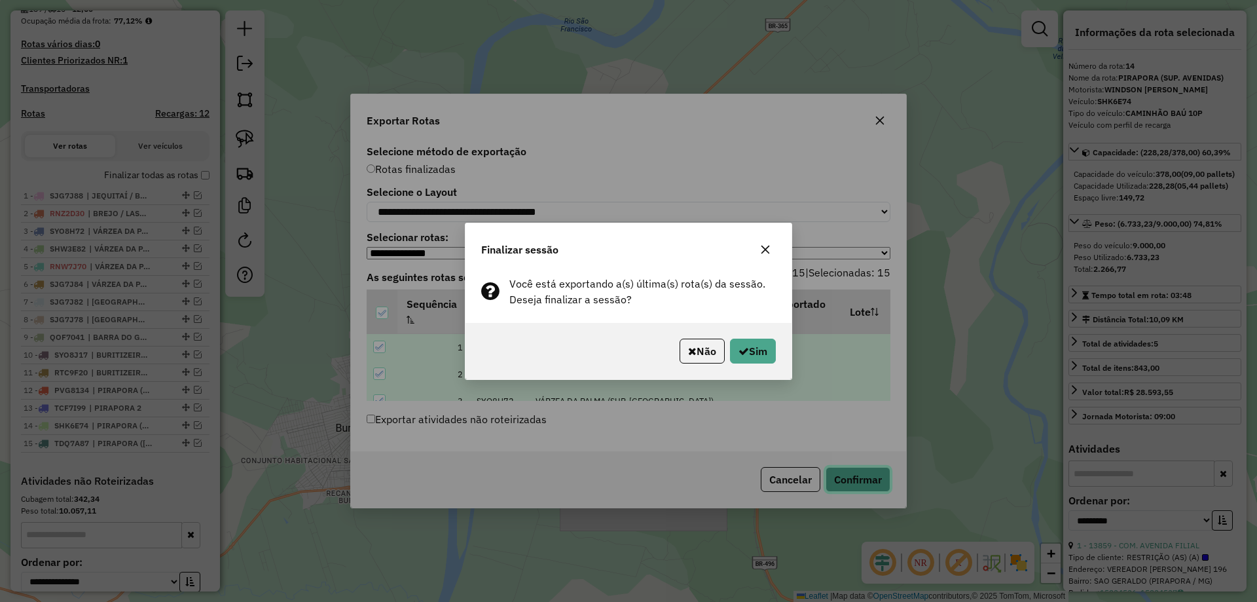
click at [826, 467] on button "Confirmar" at bounding box center [858, 479] width 65 height 25
click at [758, 350] on button "Sim" at bounding box center [753, 351] width 46 height 25
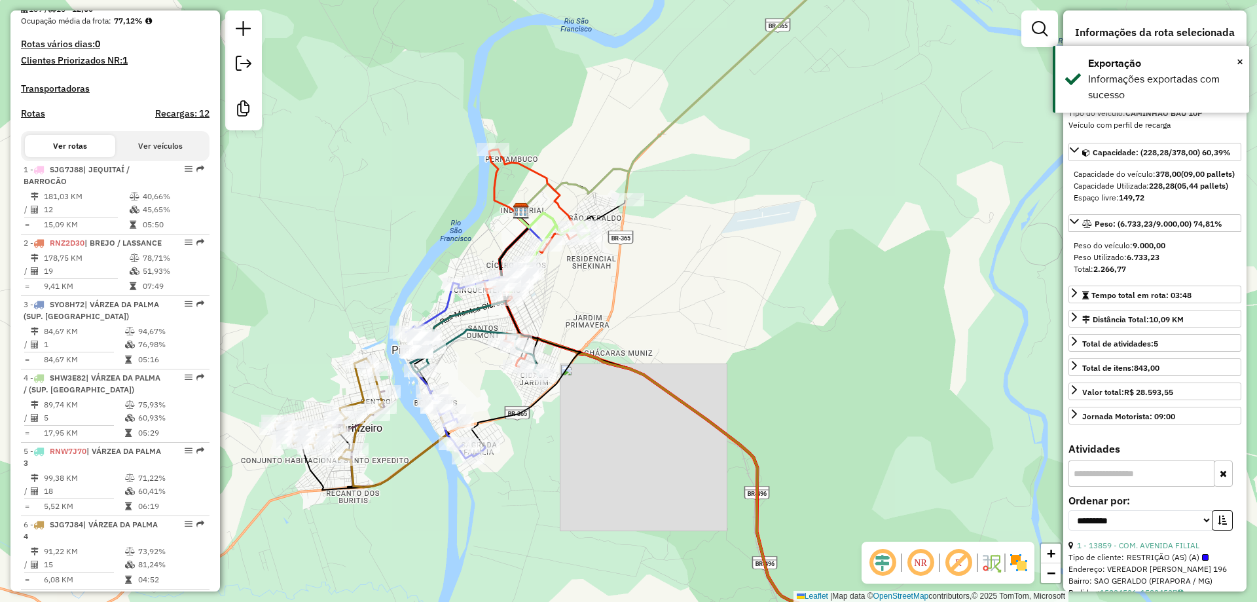
scroll to position [1240, 0]
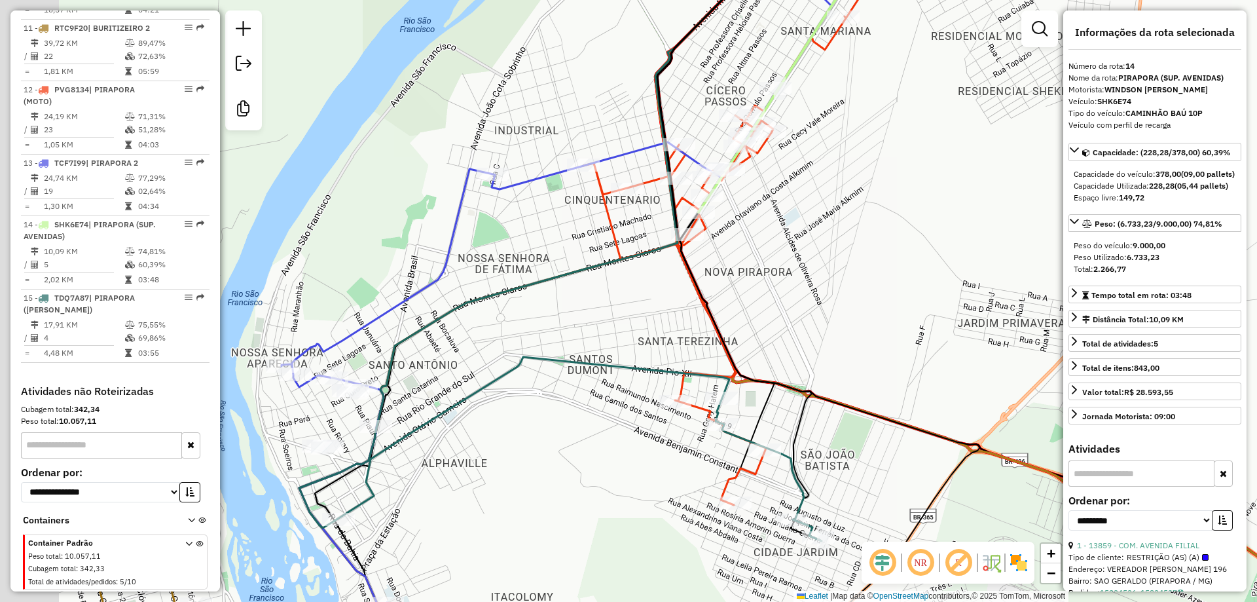
drag, startPoint x: 792, startPoint y: 267, endPoint x: 800, endPoint y: 267, distance: 8.5
click at [800, 267] on div "Janela de atendimento Grade de atendimento Capacidade Transportadoras Veículos …" at bounding box center [628, 301] width 1257 height 602
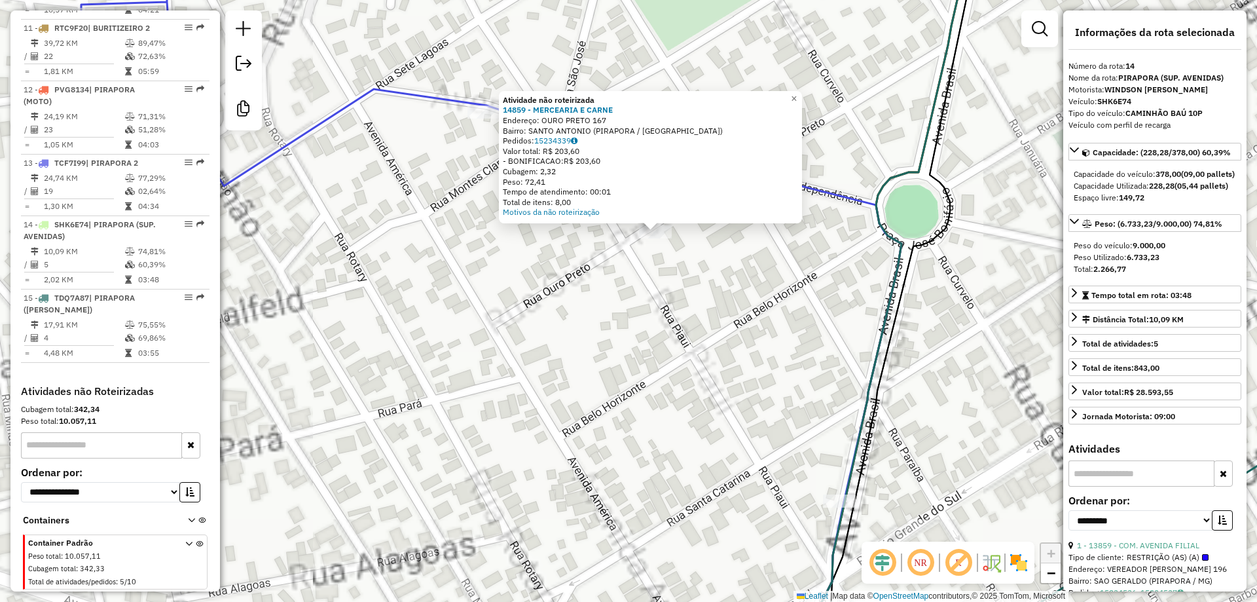
click at [654, 297] on div "Atividade não roteirizada 14859 - MERCEARIA E CARNE Endereço: OURO PRETO 167 Ba…" at bounding box center [628, 301] width 1257 height 602
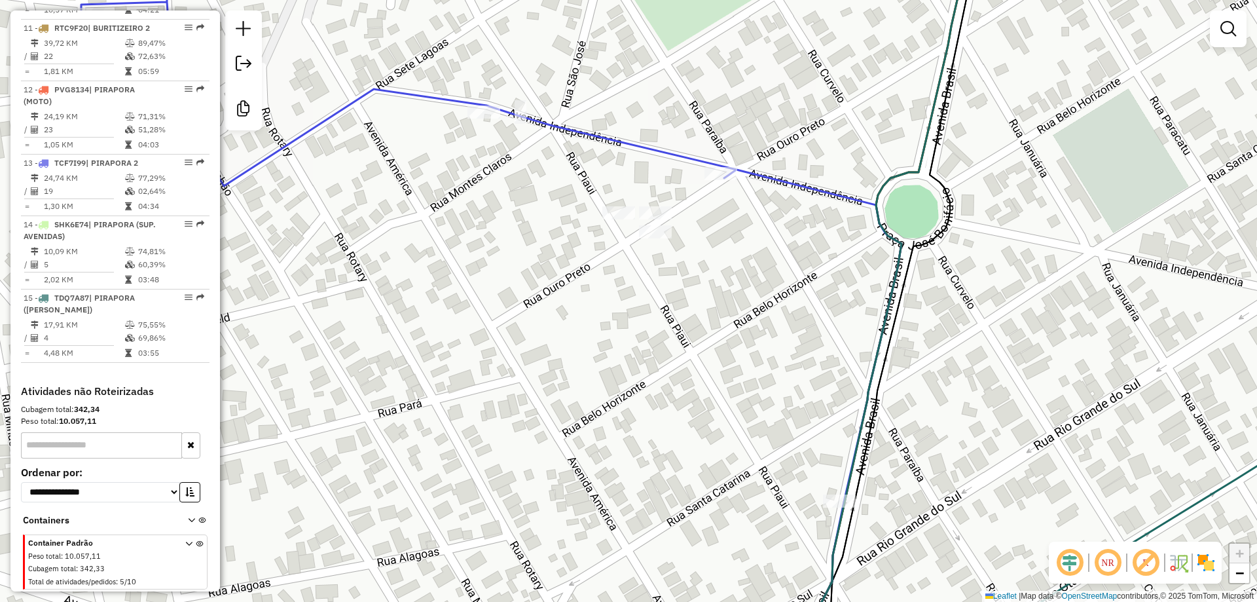
drag, startPoint x: 648, startPoint y: 292, endPoint x: 597, endPoint y: 334, distance: 66.1
click at [619, 338] on div "Janela de atendimento Grade de atendimento Capacidade Transportadoras Veículos …" at bounding box center [628, 301] width 1257 height 602
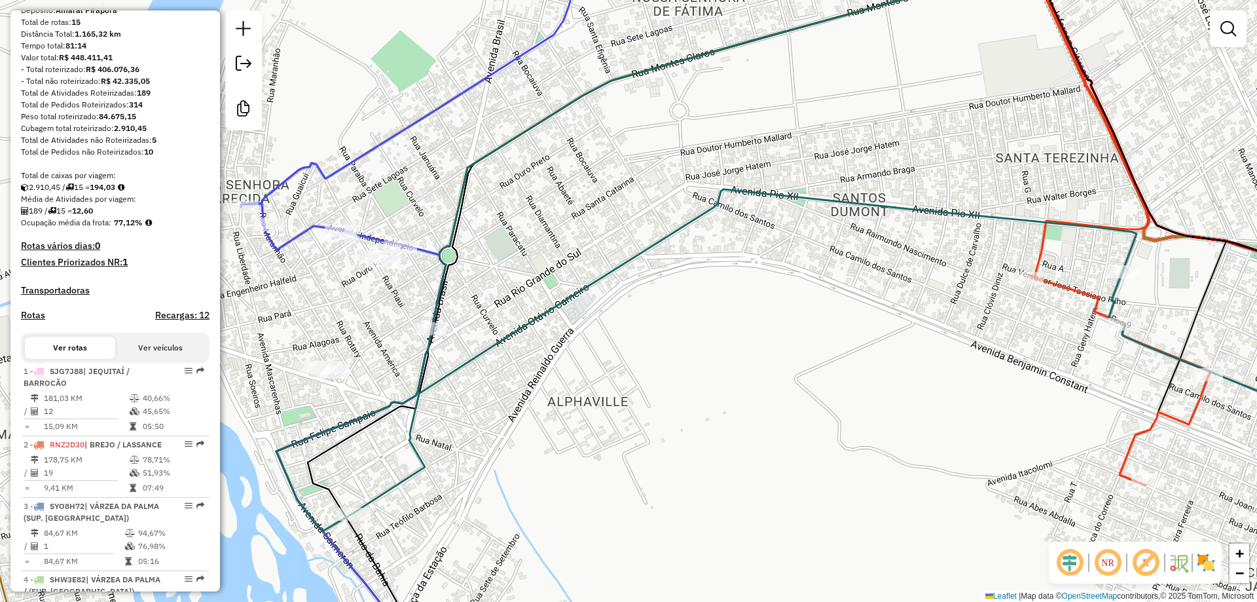
scroll to position [62, 0]
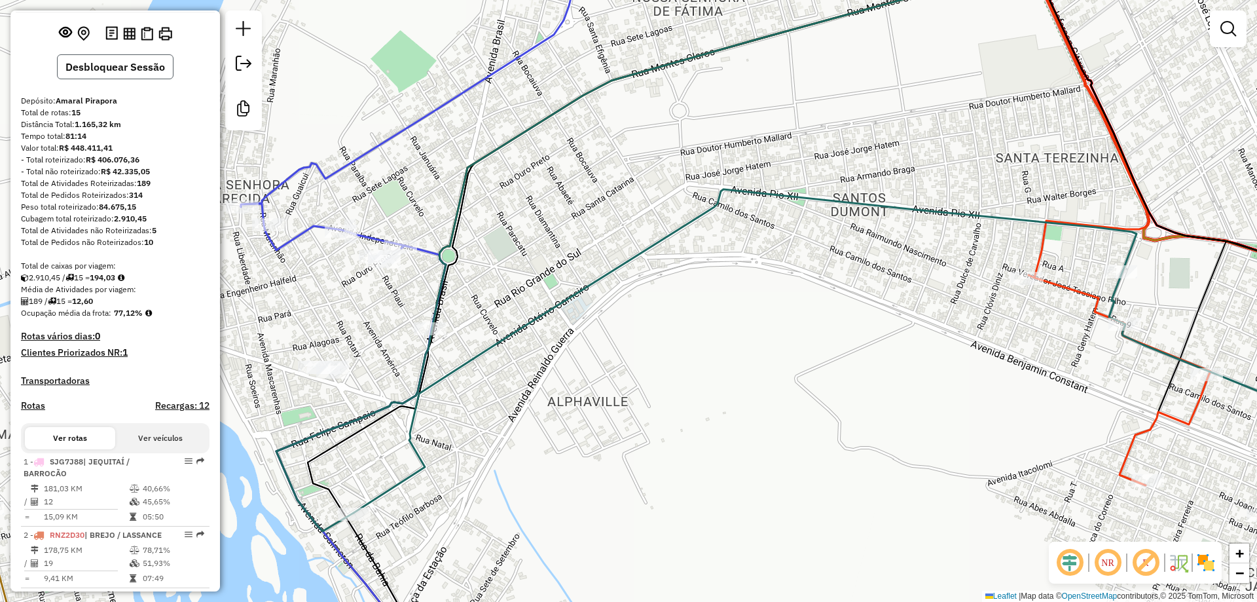
click at [130, 79] on button "Desbloquear Sessão" at bounding box center [115, 66] width 117 height 25
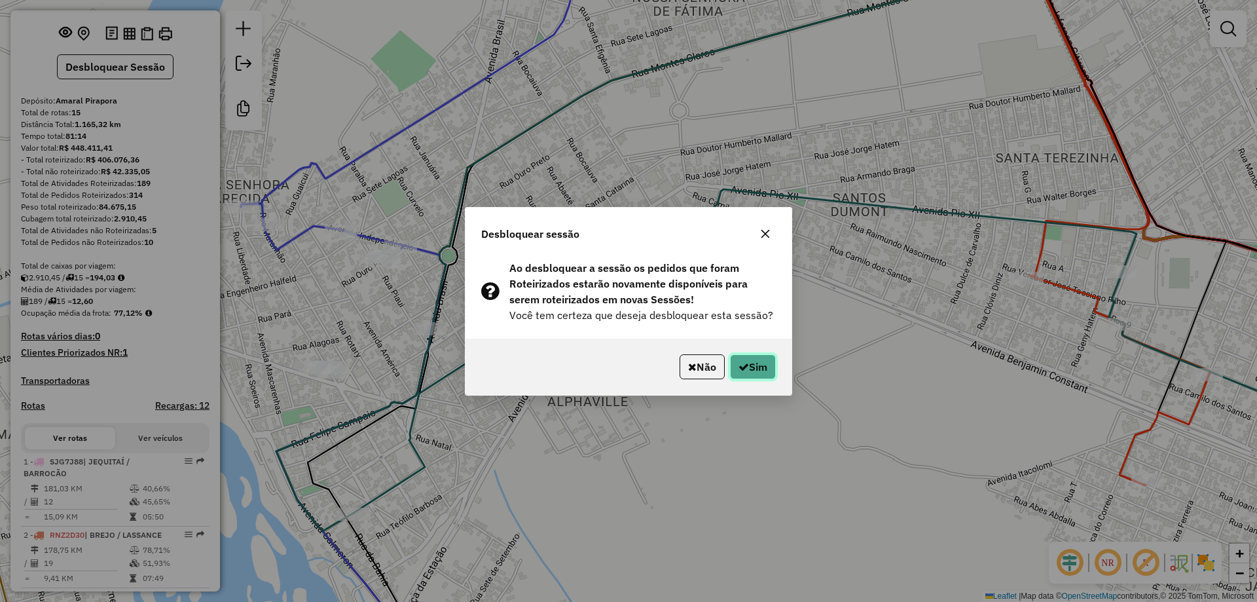
click at [759, 371] on button "Sim" at bounding box center [753, 366] width 46 height 25
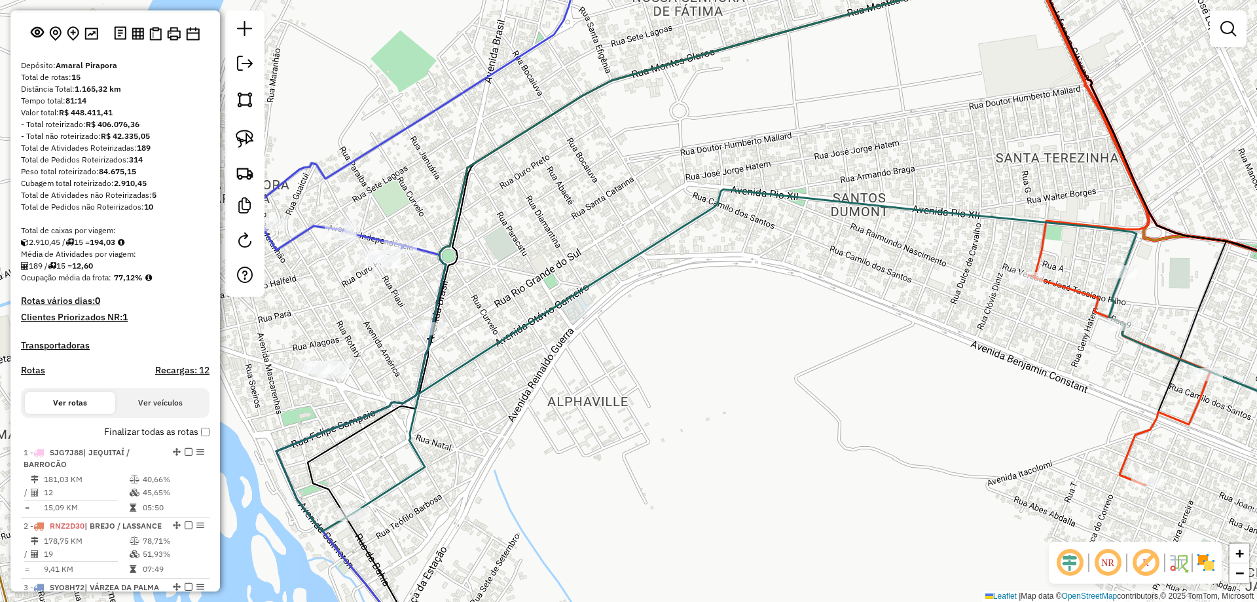
click at [479, 301] on div "Janela de atendimento Grade de atendimento Capacidade Transportadoras Veículos …" at bounding box center [628, 301] width 1257 height 602
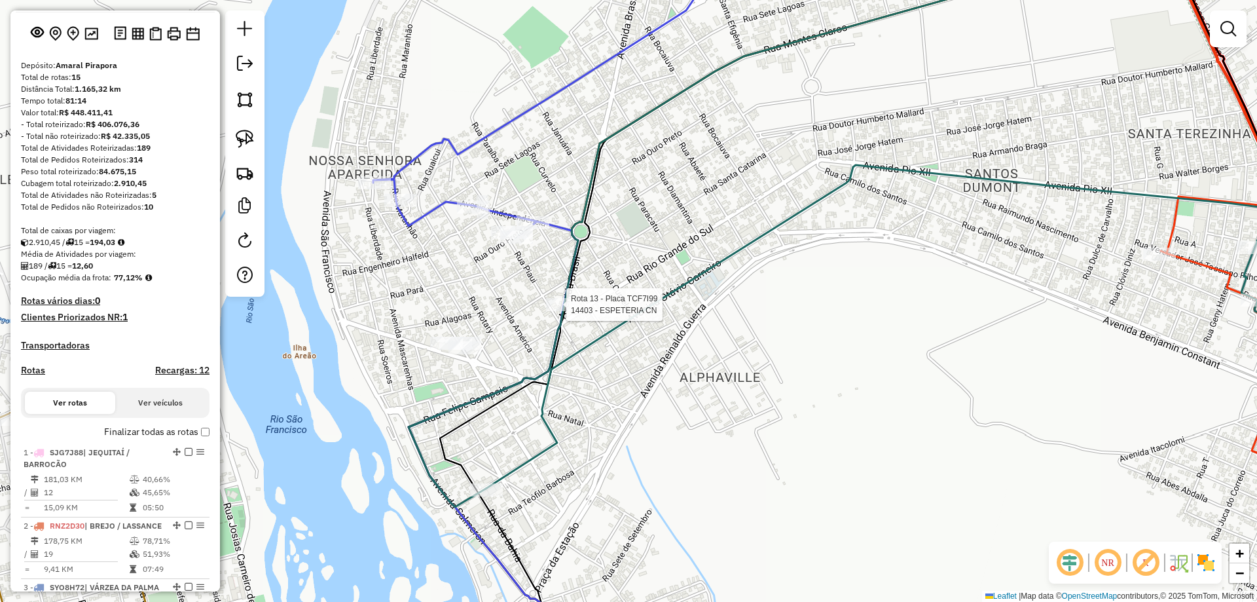
select select "**********"
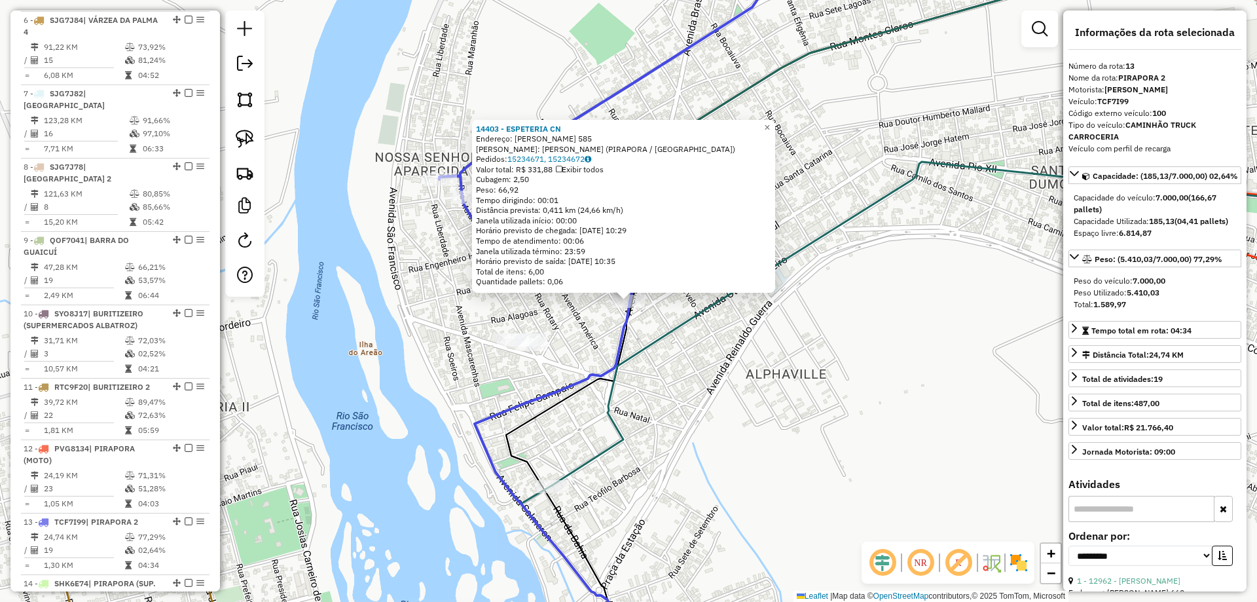
scroll to position [1261, 0]
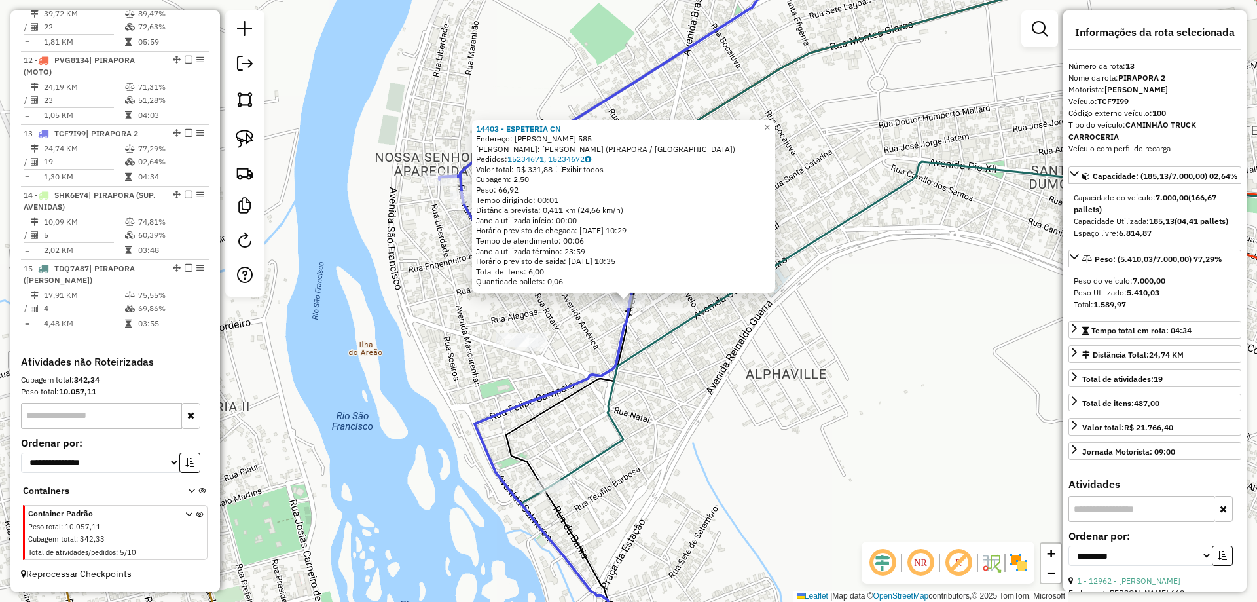
click at [544, 389] on icon at bounding box center [608, 301] width 339 height 722
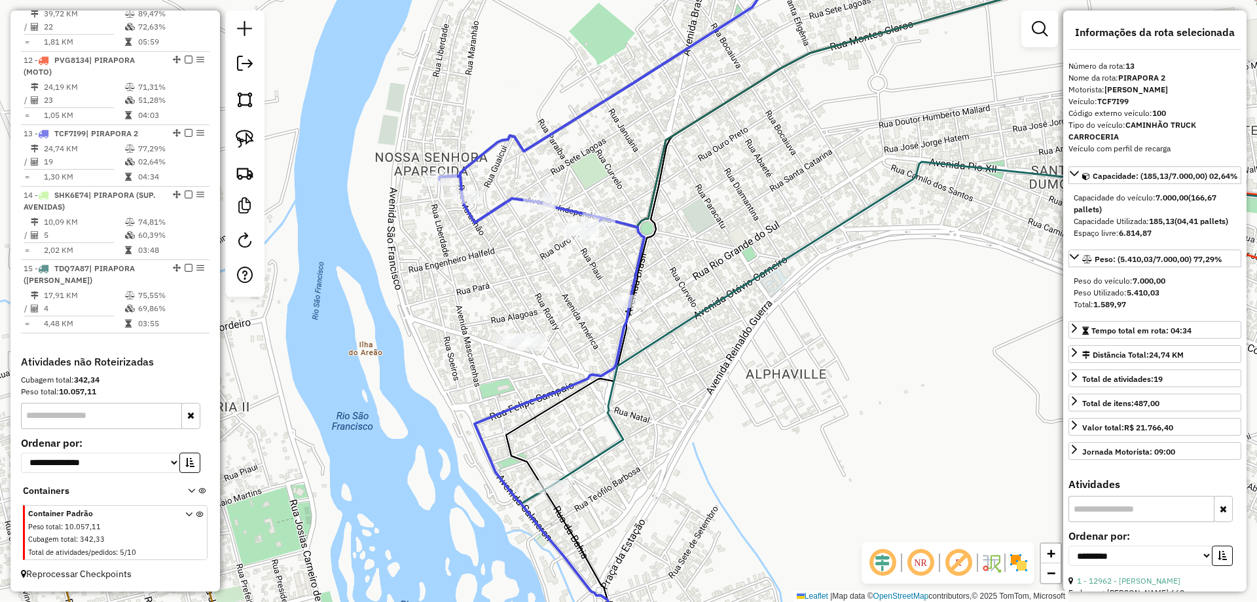
drag, startPoint x: 238, startPoint y: 141, endPoint x: 367, endPoint y: 236, distance: 160.6
click at [239, 140] on img at bounding box center [245, 139] width 18 height 18
drag, startPoint x: 492, startPoint y: 311, endPoint x: 504, endPoint y: 274, distance: 38.5
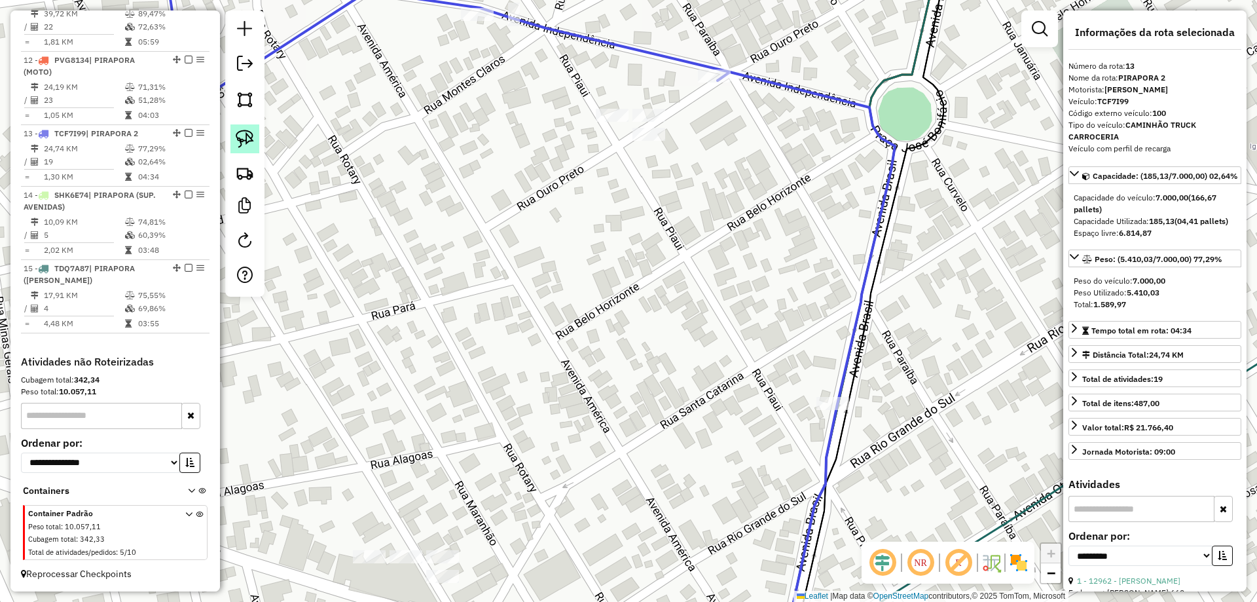
click at [236, 125] on link at bounding box center [245, 138] width 29 height 29
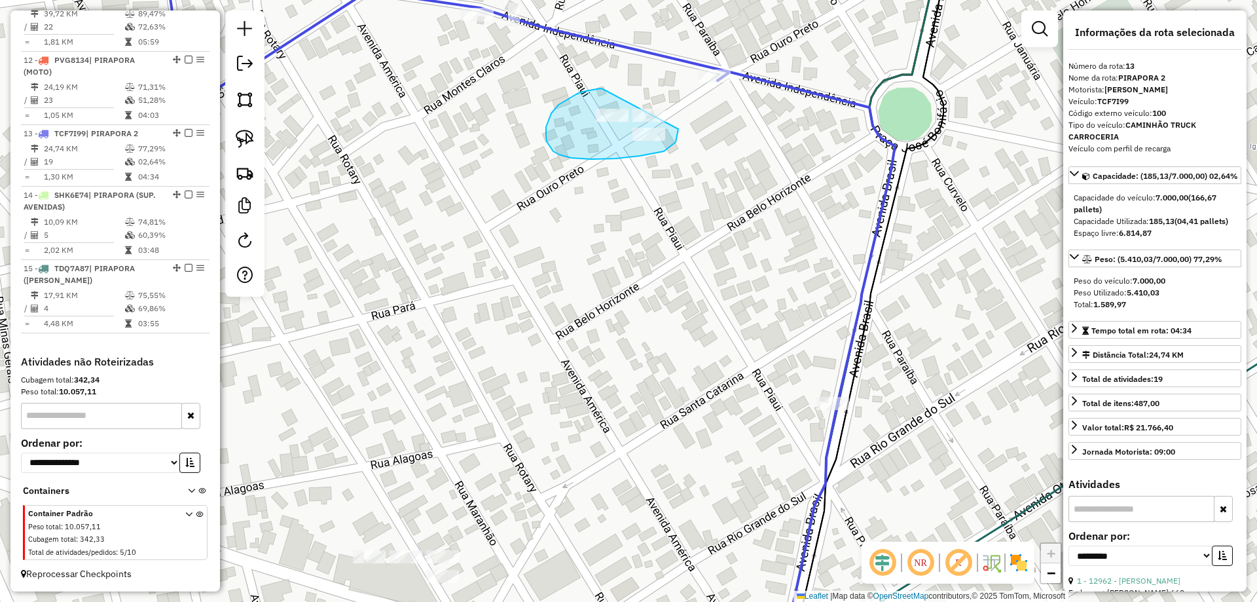
drag, startPoint x: 603, startPoint y: 89, endPoint x: 679, endPoint y: 117, distance: 80.4
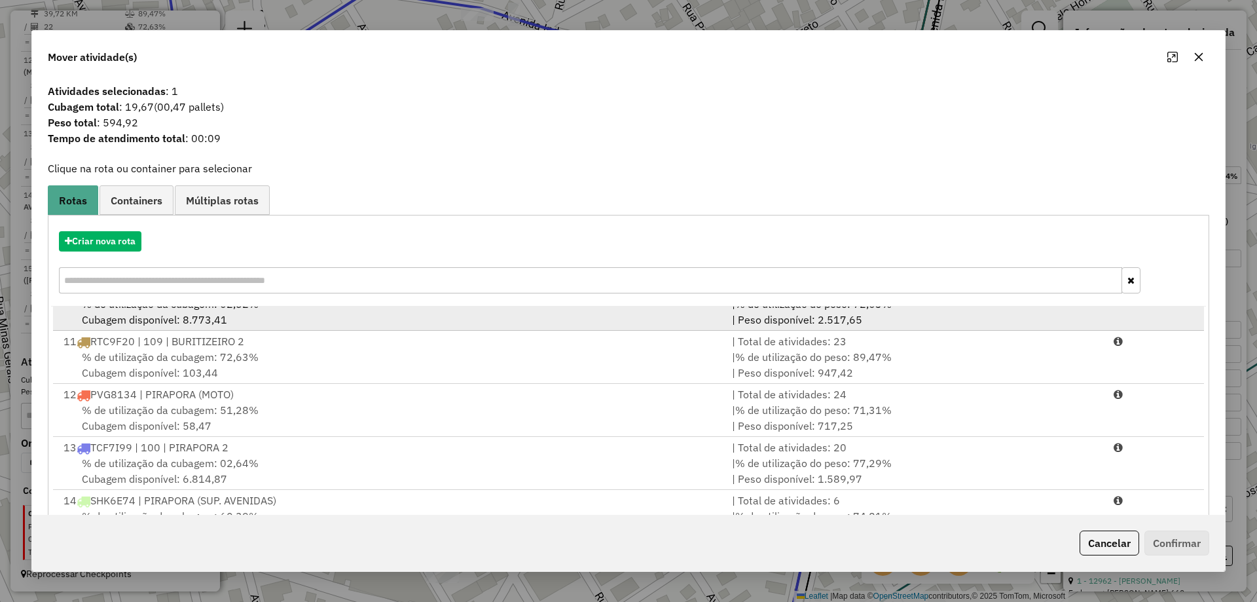
scroll to position [534, 0]
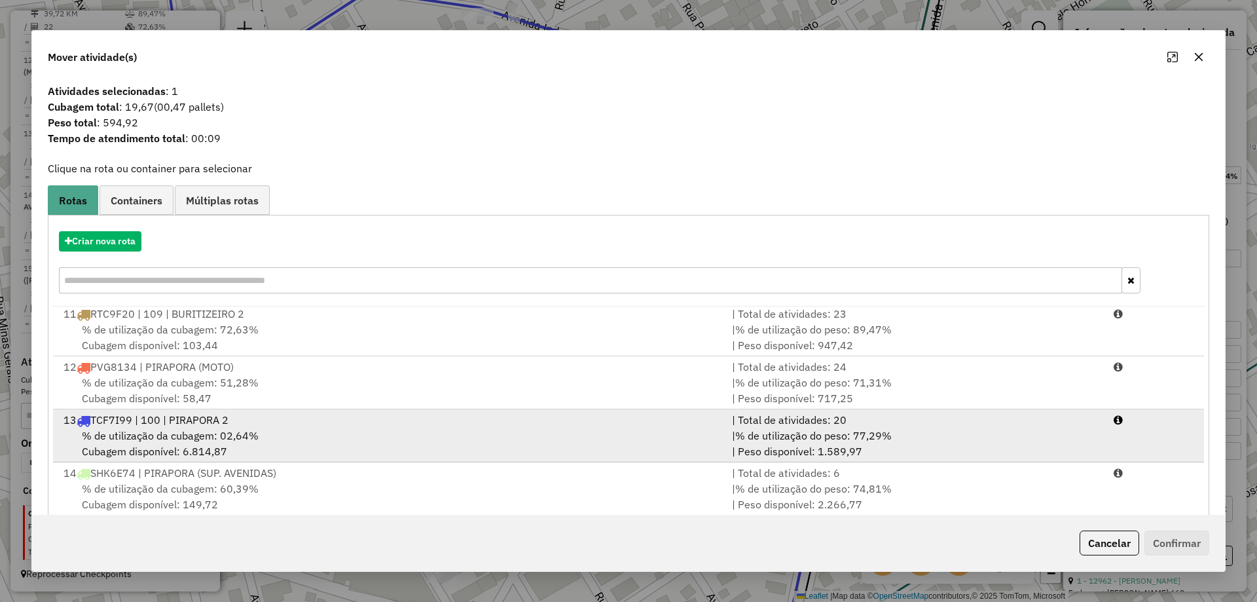
click at [296, 430] on div "% de utilização da cubagem: 02,64% Cubagem disponível: 6.814,87" at bounding box center [390, 443] width 669 height 31
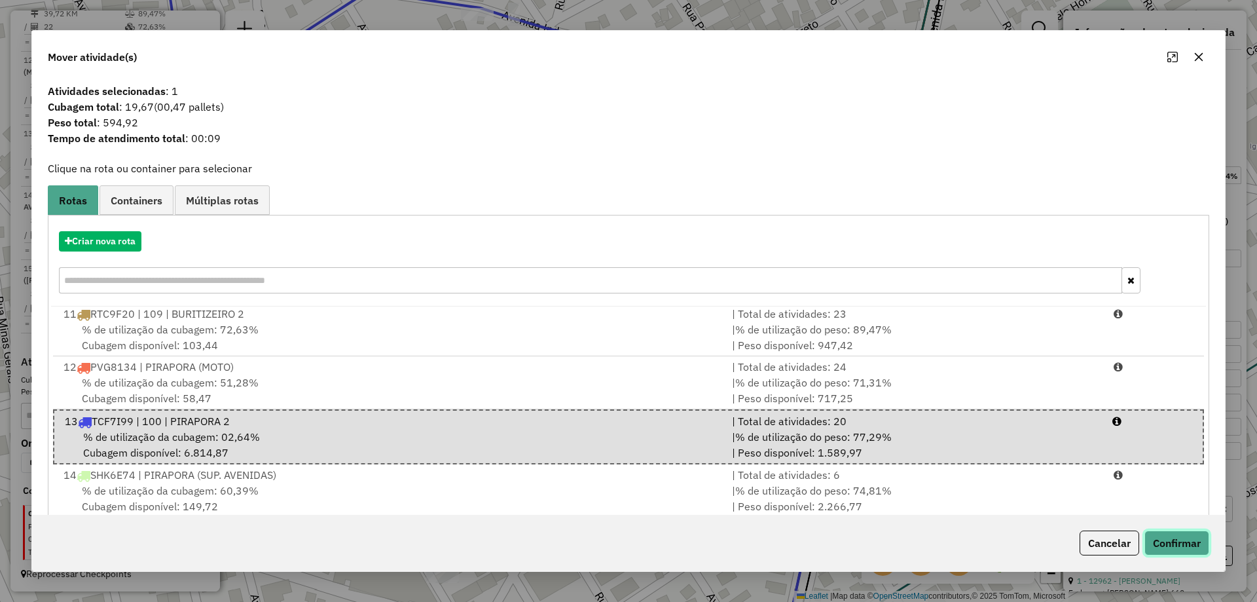
click at [1176, 551] on button "Confirmar" at bounding box center [1177, 543] width 65 height 25
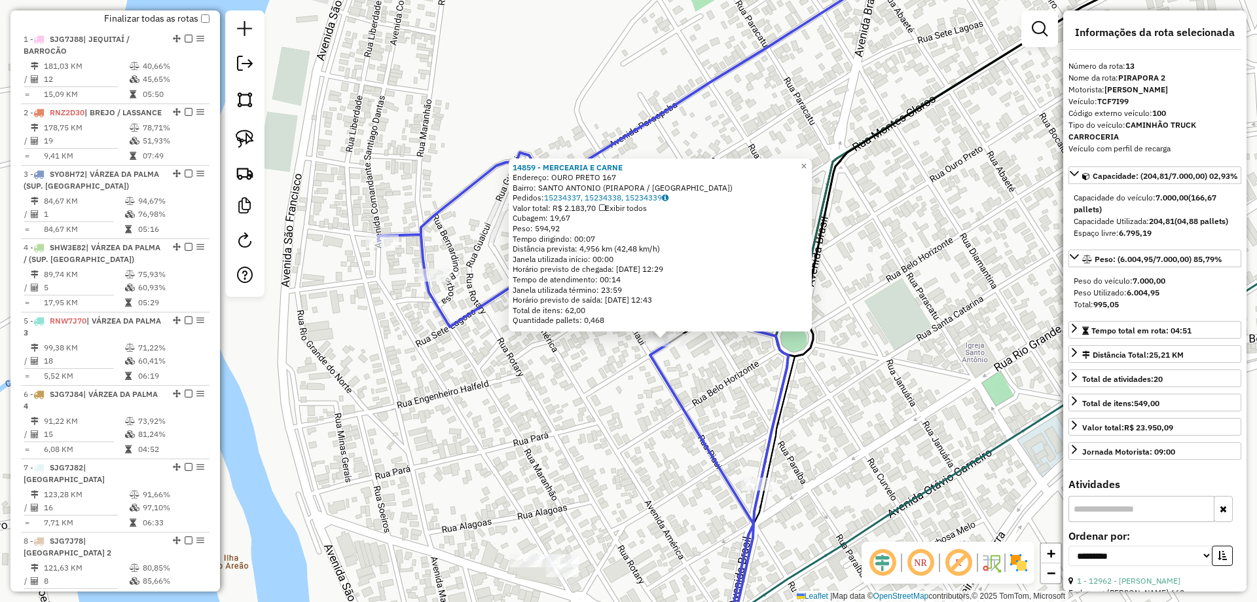
scroll to position [147, 0]
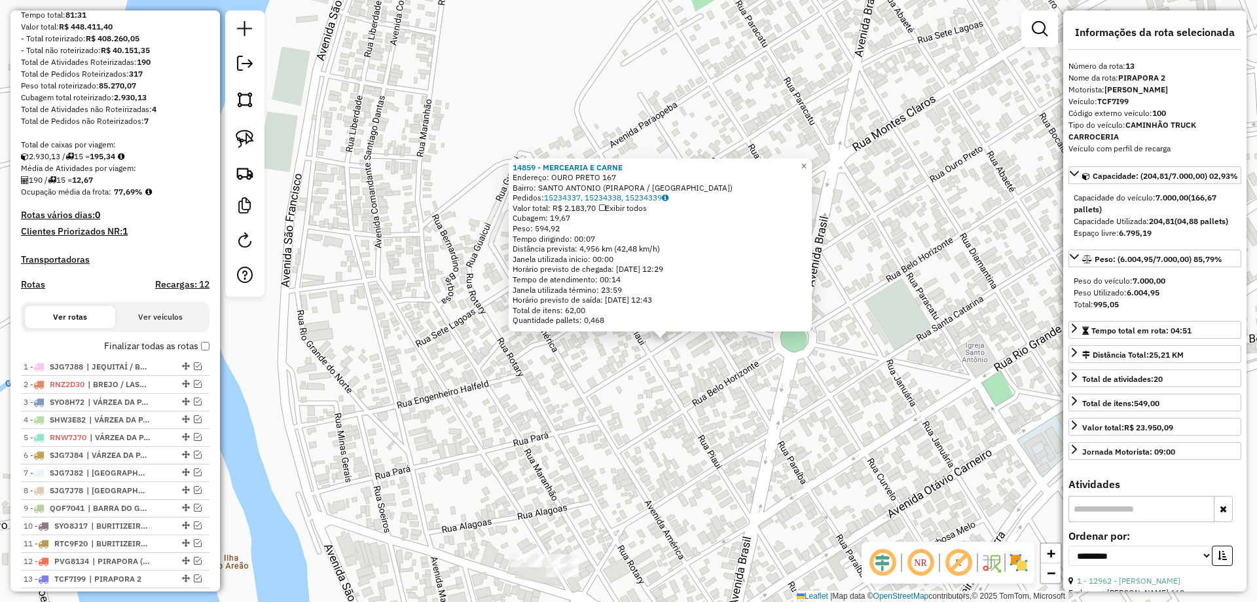
click at [500, 362] on div "14859 - MERCEARIA E CARNE Endereço: OURO PRETO 167 Bairro: [GEOGRAPHIC_DATA] (P…" at bounding box center [628, 301] width 1257 height 602
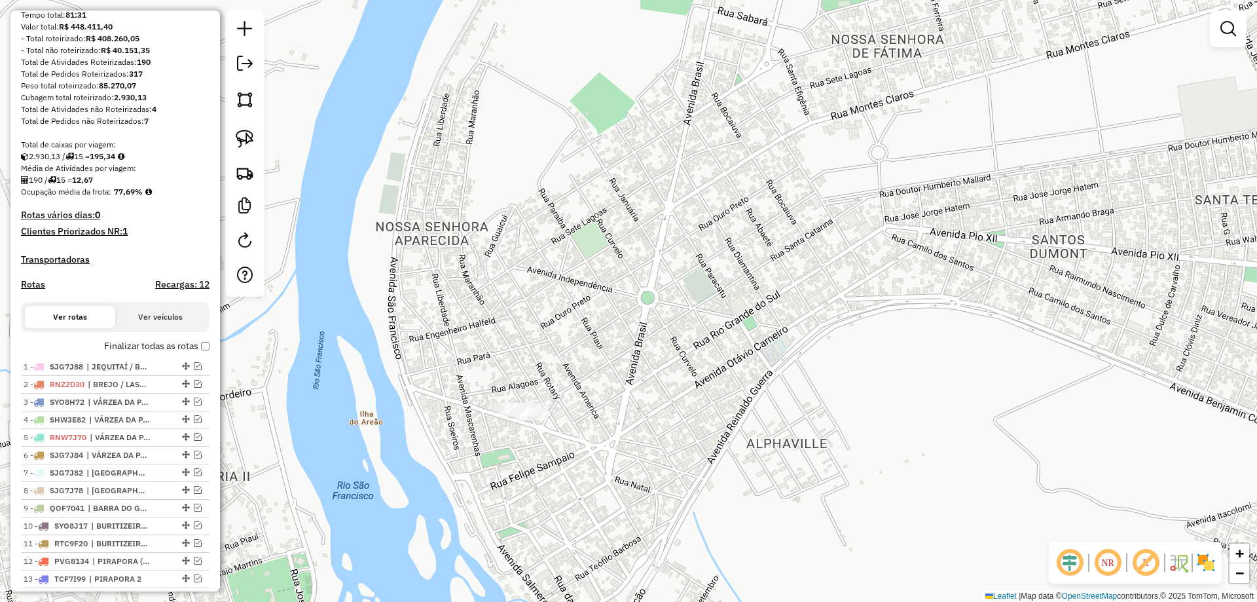
drag, startPoint x: 610, startPoint y: 314, endPoint x: 547, endPoint y: 276, distance: 73.7
click at [547, 276] on div "Janela de atendimento Grade de atendimento Capacidade Transportadoras Veículos …" at bounding box center [628, 301] width 1257 height 602
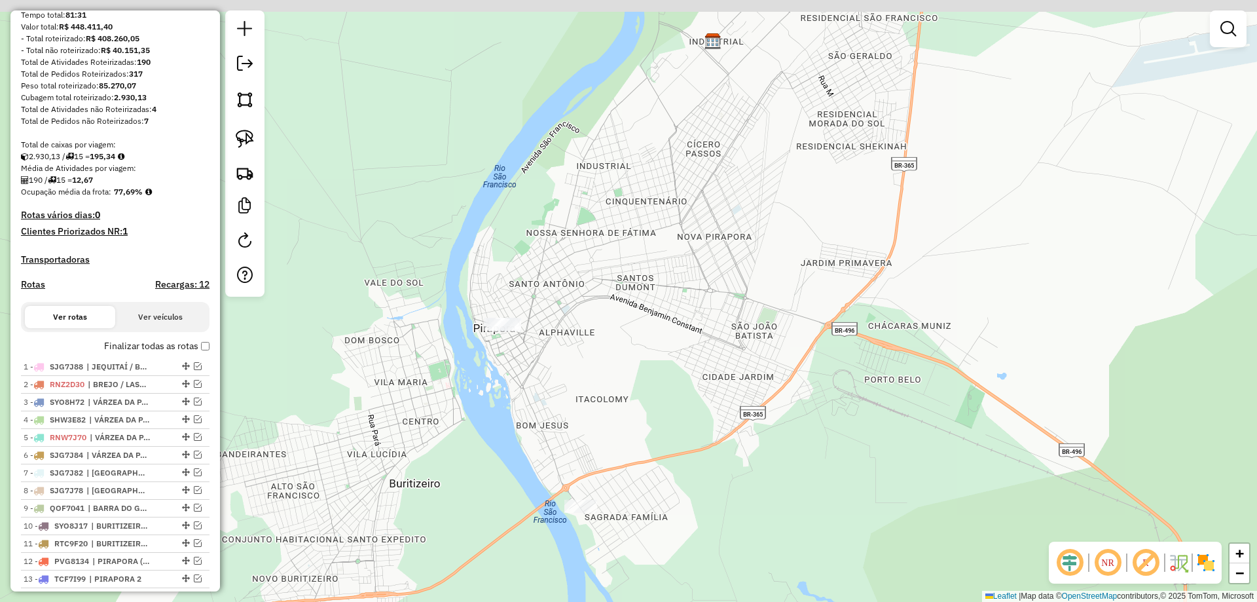
drag, startPoint x: 622, startPoint y: 276, endPoint x: 587, endPoint y: 295, distance: 39.9
click at [587, 295] on div "Janela de atendimento Grade de atendimento Capacidade Transportadoras Veículos …" at bounding box center [628, 301] width 1257 height 602
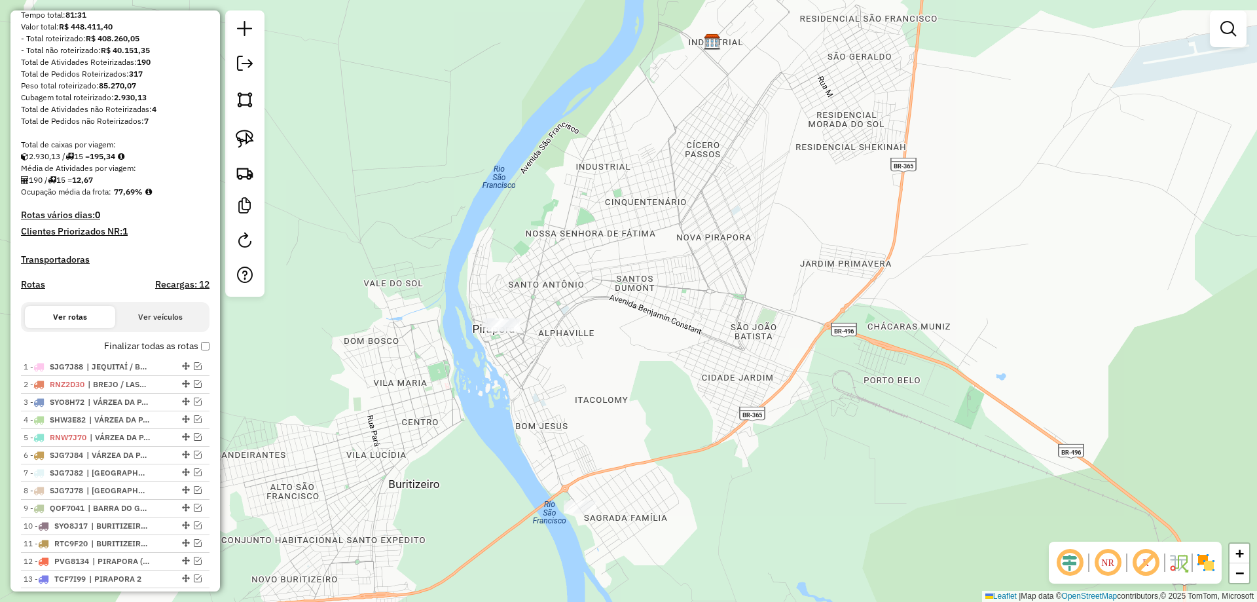
click at [622, 446] on div "Janela de atendimento Grade de atendimento Capacidade Transportadoras Veículos …" at bounding box center [628, 301] width 1257 height 602
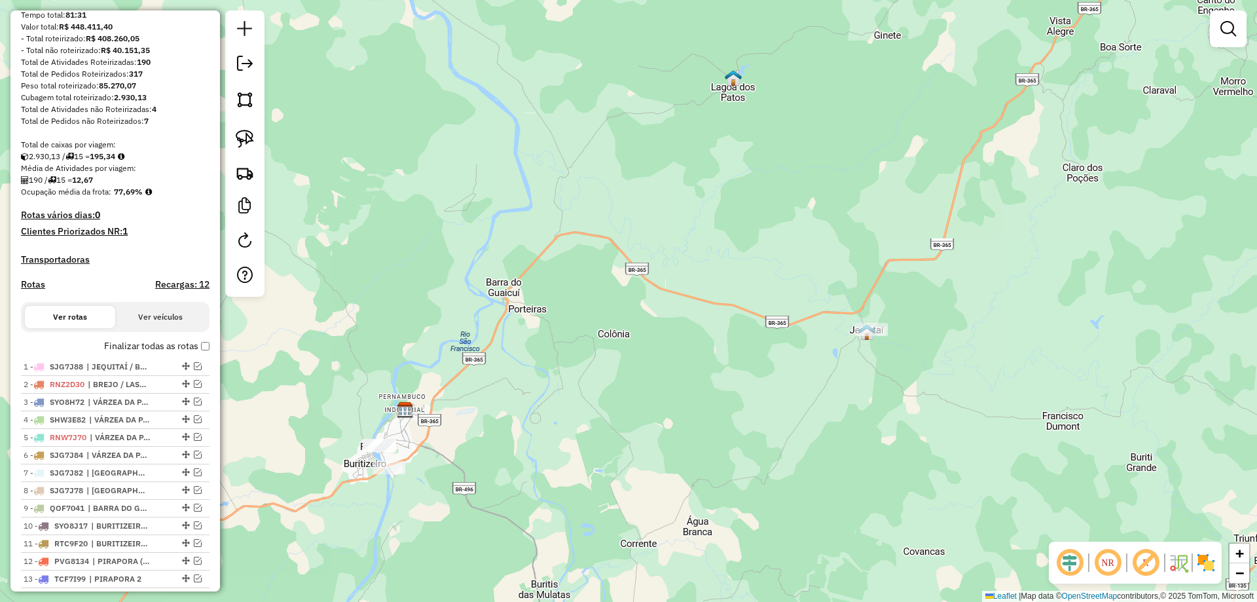
drag, startPoint x: 494, startPoint y: 401, endPoint x: 549, endPoint y: 379, distance: 59.6
click at [549, 379] on div "Janela de atendimento Grade de atendimento Capacidade Transportadoras Veículos …" at bounding box center [628, 301] width 1257 height 602
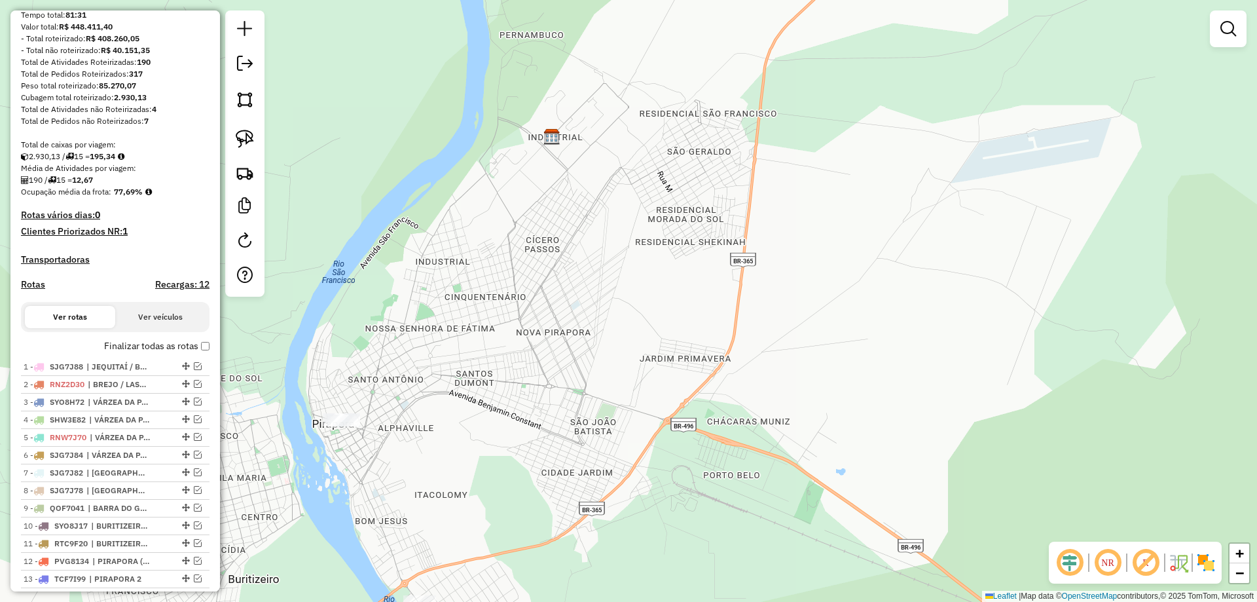
drag, startPoint x: 446, startPoint y: 415, endPoint x: 498, endPoint y: 368, distance: 70.5
click at [498, 368] on div "Janela de atendimento Grade de atendimento Capacidade Transportadoras Veículos …" at bounding box center [628, 301] width 1257 height 602
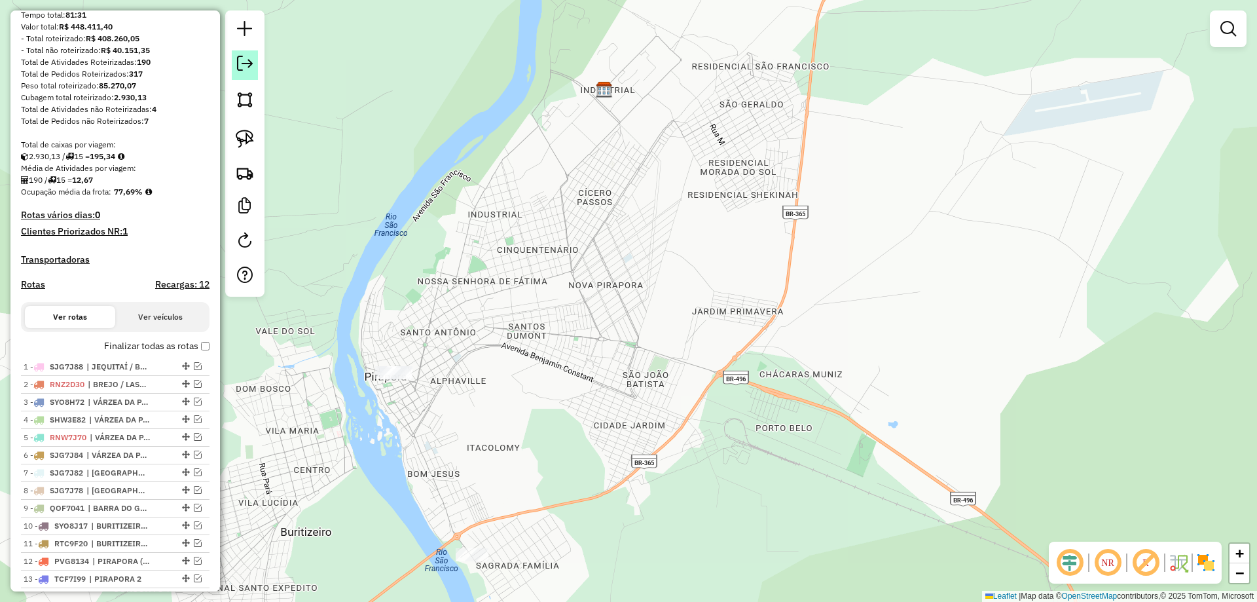
click at [256, 60] on link at bounding box center [245, 64] width 26 height 29
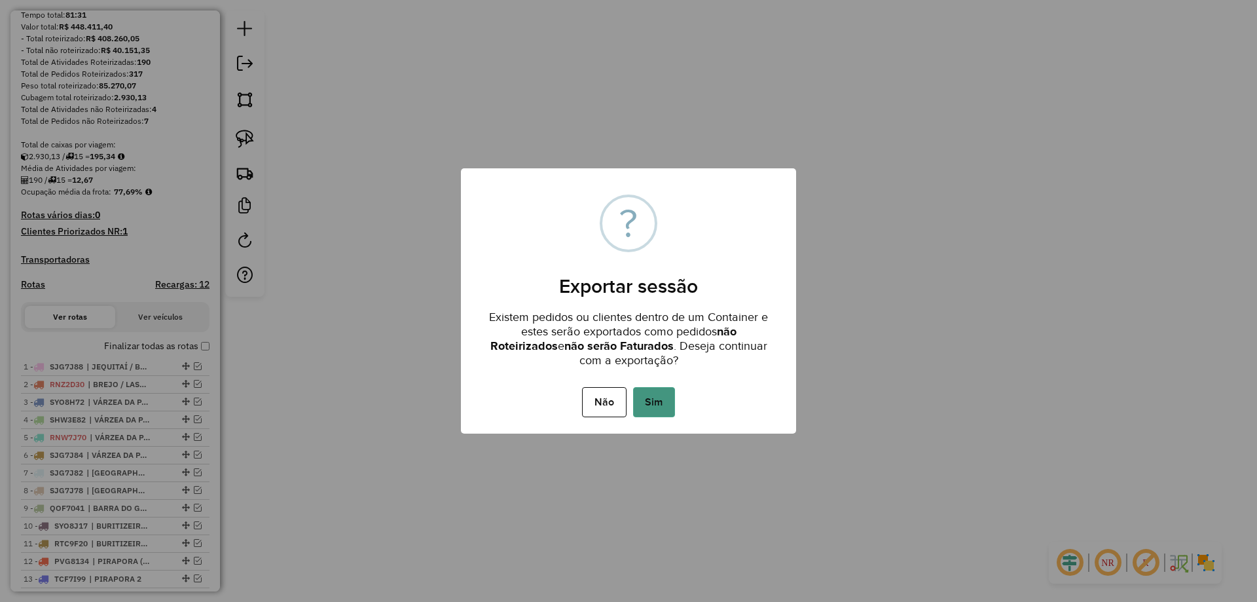
click at [660, 403] on button "Sim" at bounding box center [654, 402] width 42 height 30
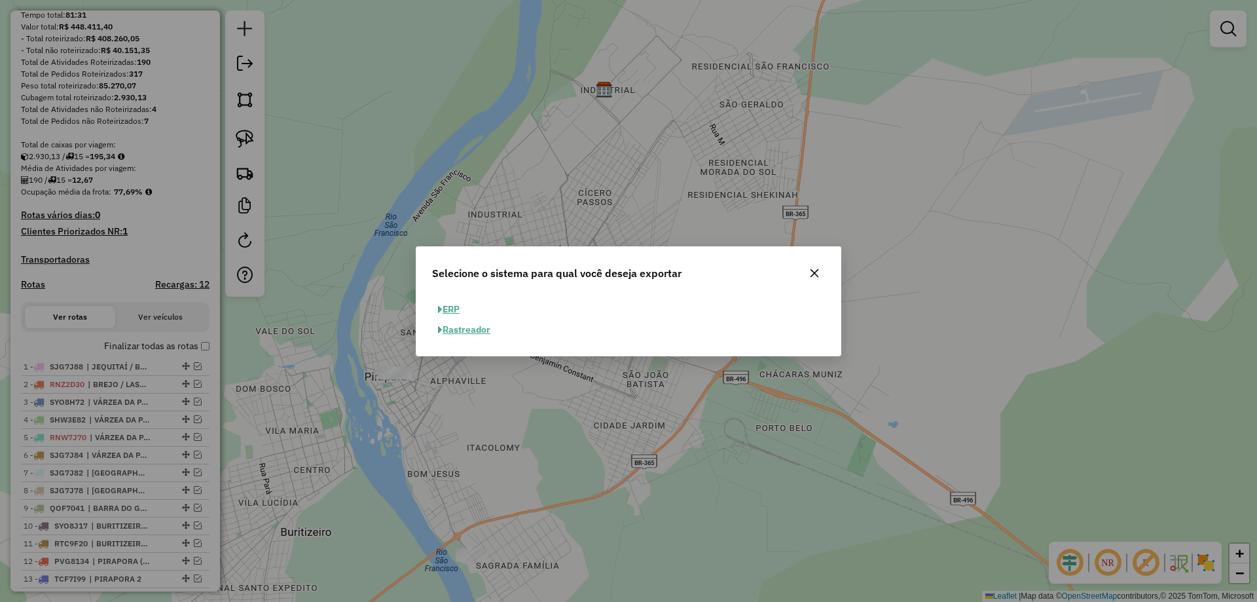
click at [451, 305] on button "ERP" at bounding box center [448, 309] width 33 height 20
select select "**"
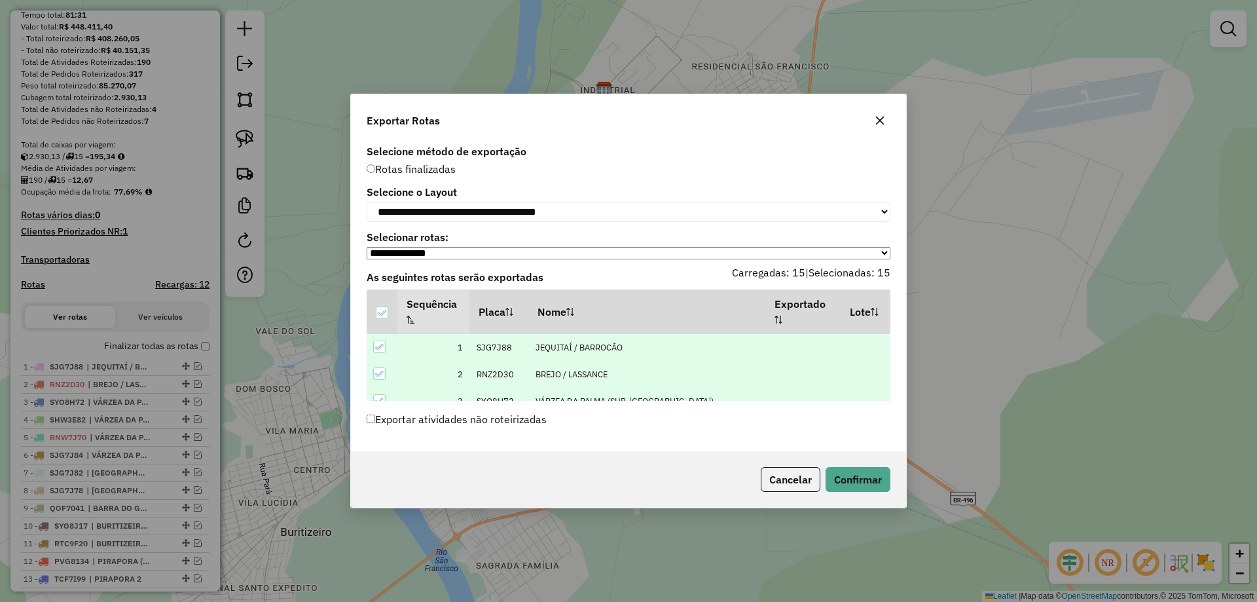
click at [407, 422] on label "Exportar atividades não roteirizadas" at bounding box center [457, 419] width 180 height 25
click at [891, 476] on div "Cancelar Confirmar" at bounding box center [628, 479] width 555 height 56
click at [876, 477] on button "Confirmar" at bounding box center [858, 479] width 65 height 25
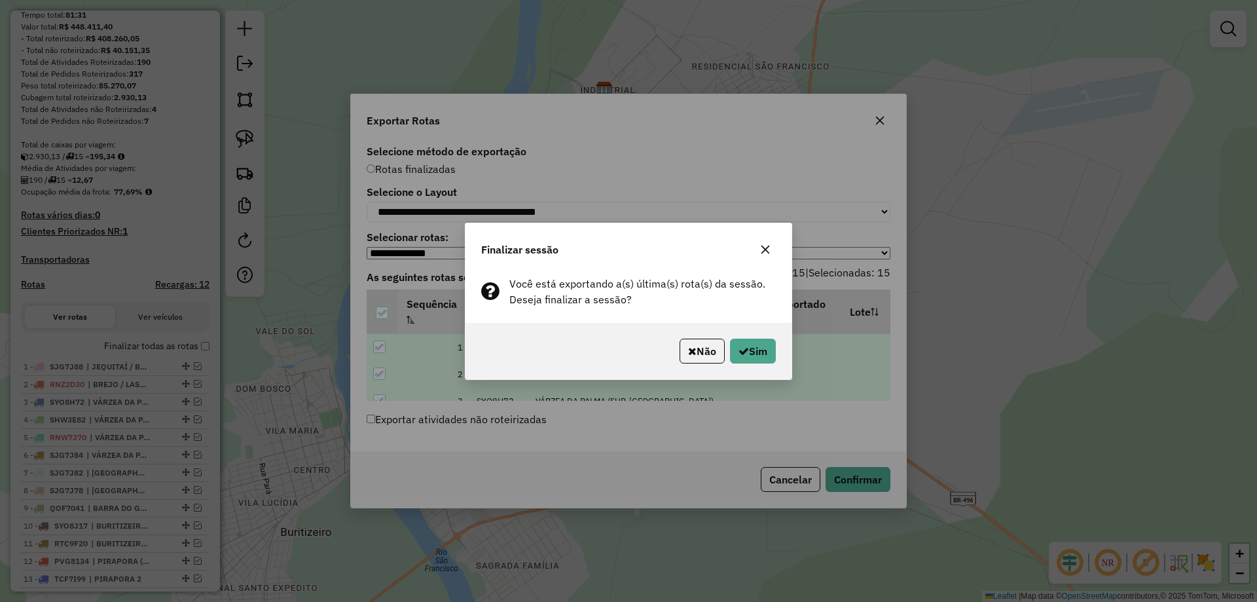
click at [622, 285] on span "Você está exportando a(s) última(s) rota(s) da sessão. Deseja finalizar a sessã…" at bounding box center [638, 291] width 256 height 31
click at [767, 351] on button "Sim" at bounding box center [753, 351] width 46 height 25
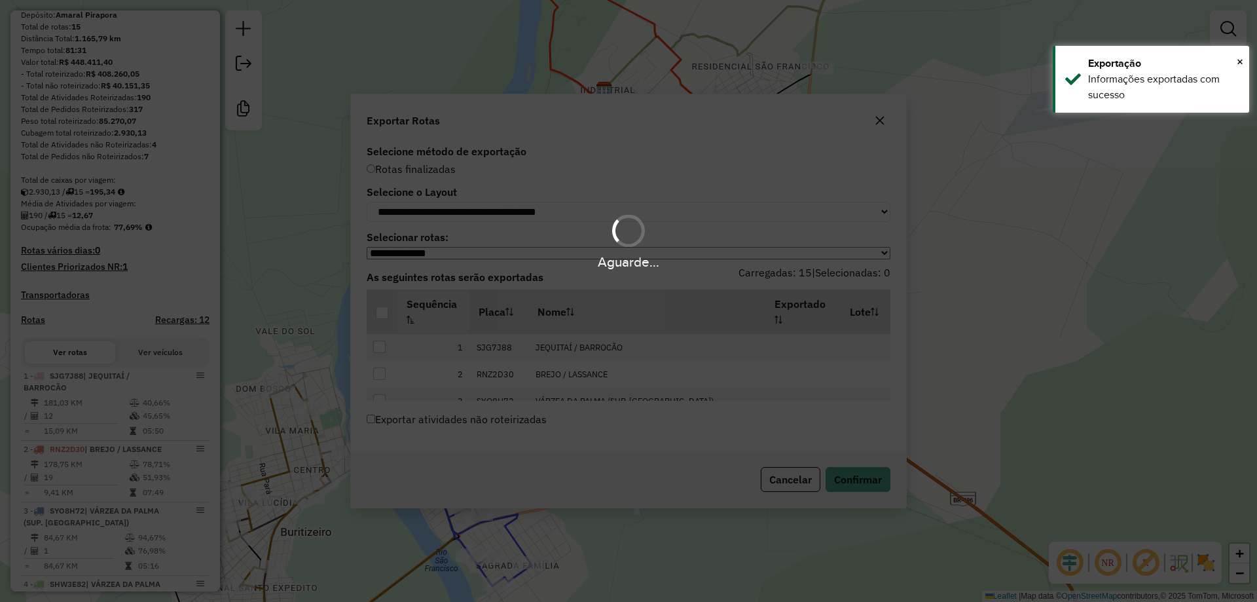
scroll to position [183, 0]
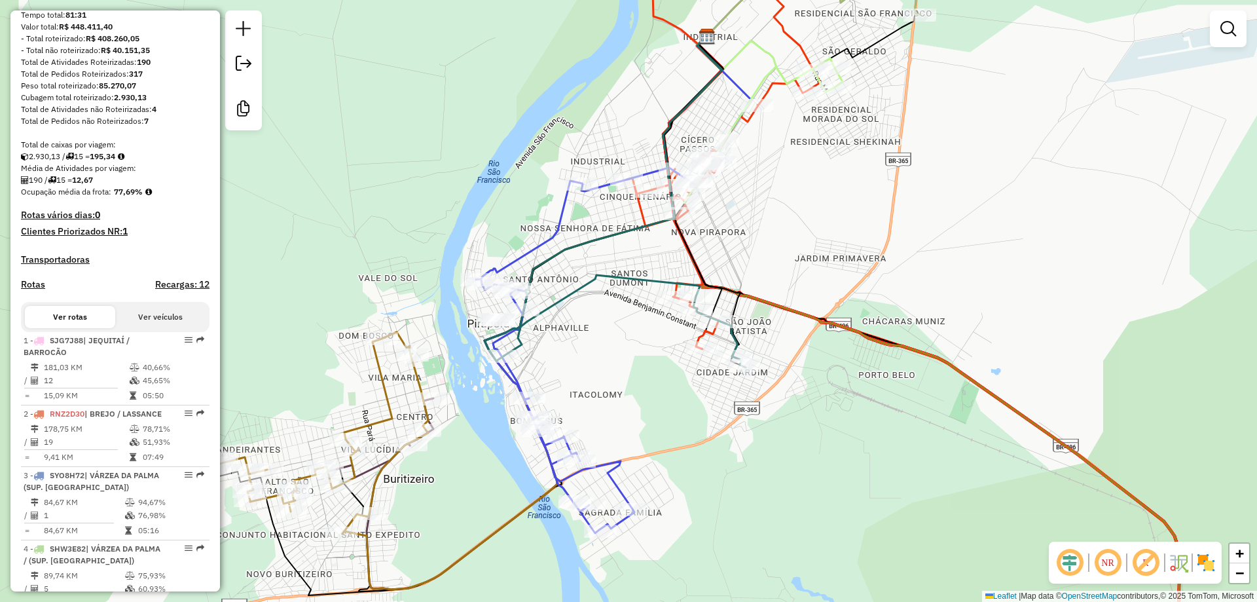
drag, startPoint x: 823, startPoint y: 379, endPoint x: 894, endPoint y: 332, distance: 85.2
click at [894, 332] on div "Janela de atendimento Grade de atendimento Capacidade Transportadoras Veículos …" at bounding box center [628, 301] width 1257 height 602
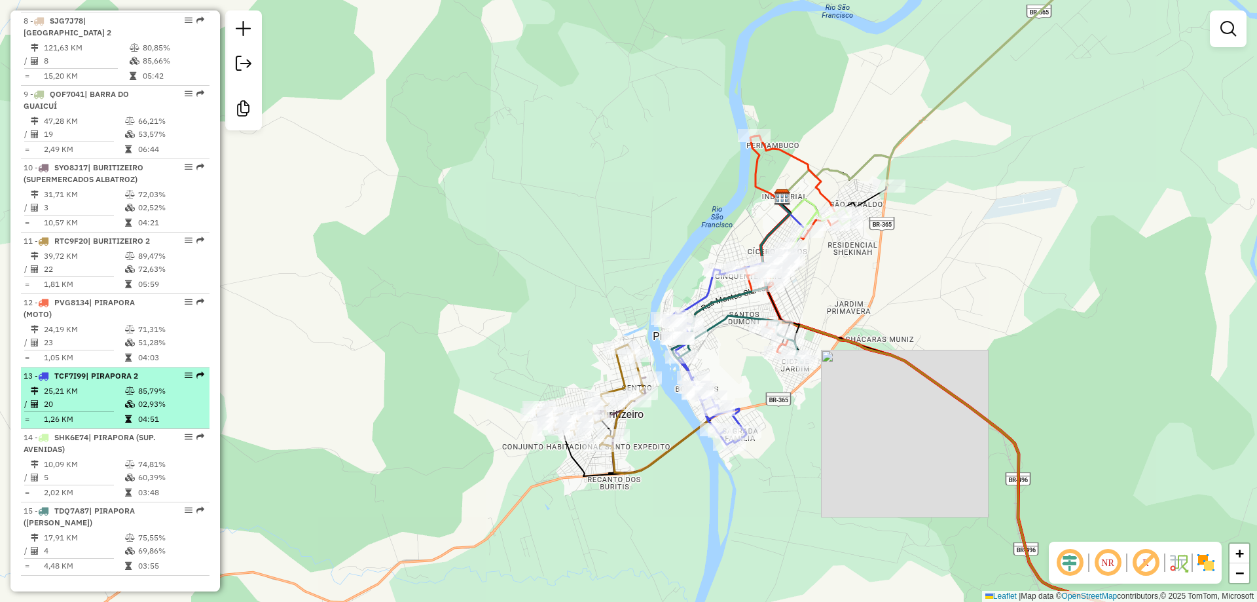
scroll to position [982, 0]
